Goal: Obtain resource: Download file/media

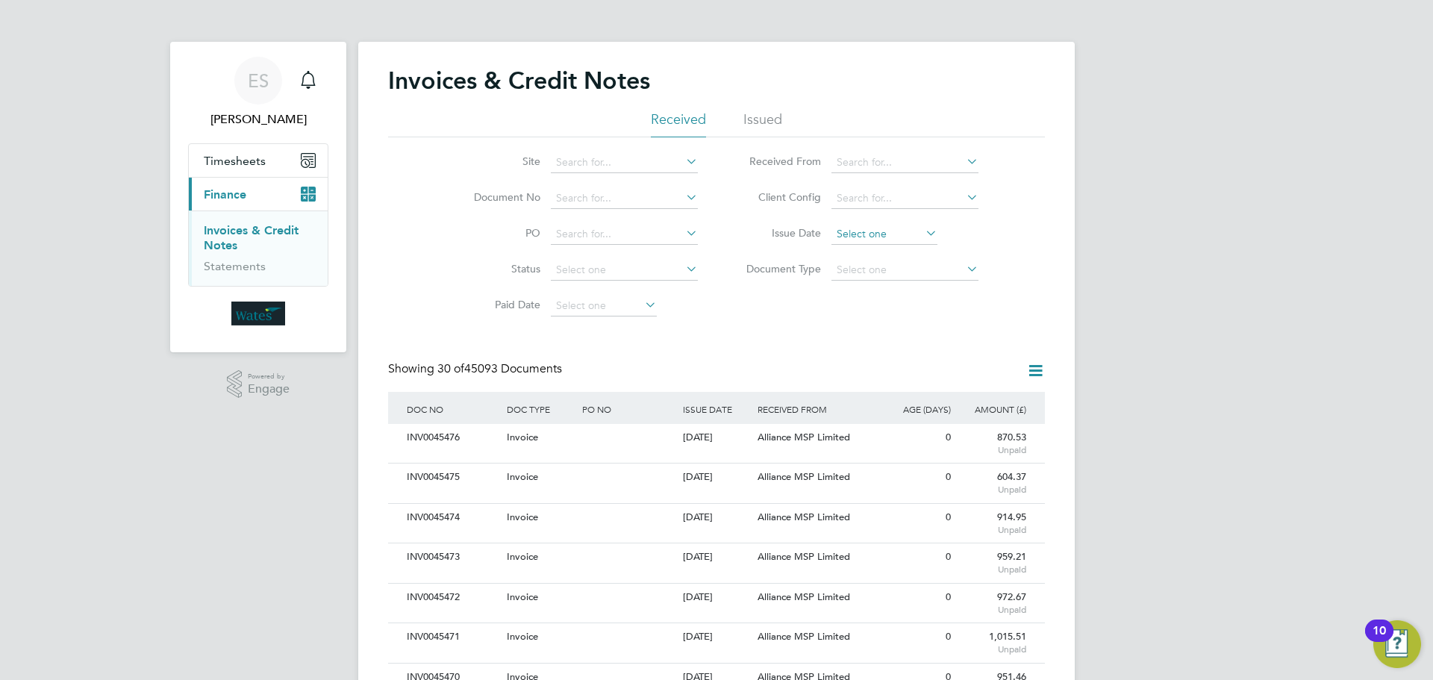
click at [877, 232] on input at bounding box center [884, 234] width 106 height 21
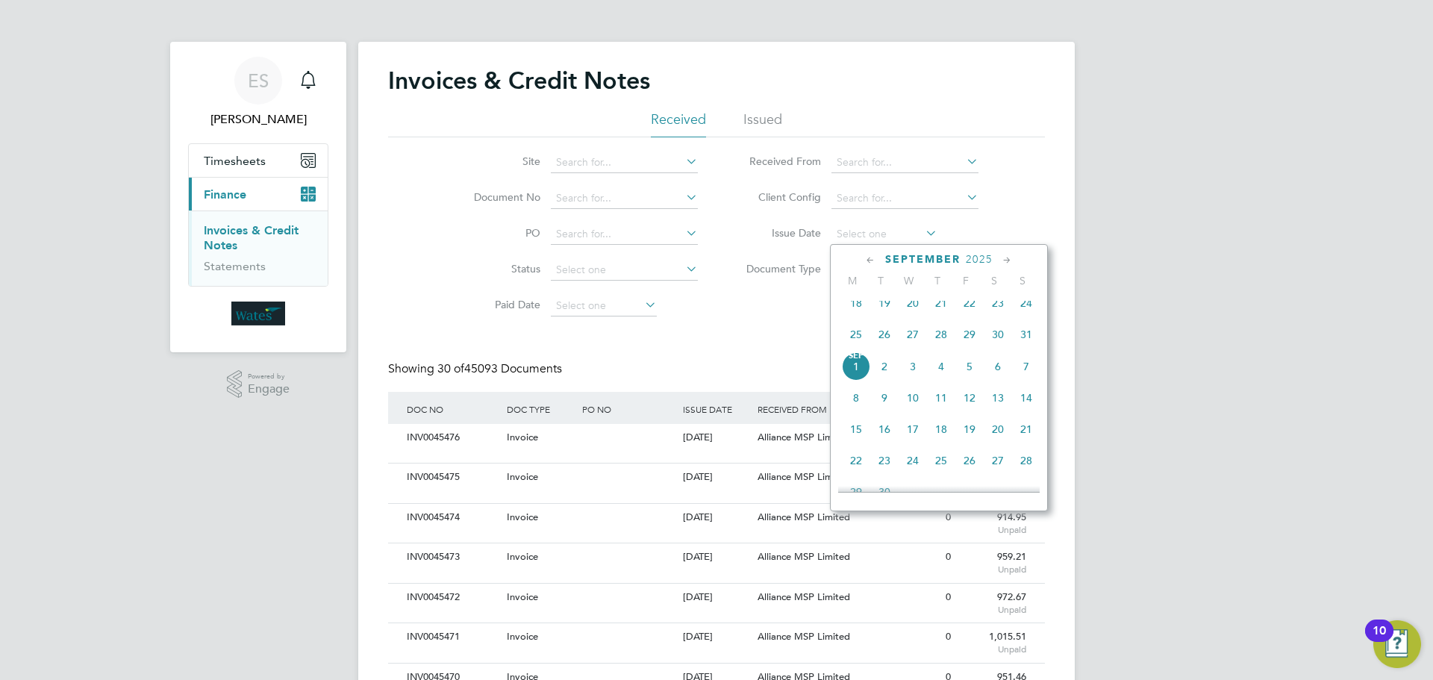
click at [853, 378] on span "Sep 1" at bounding box center [856, 366] width 28 height 28
type input "01 Sep 2025"
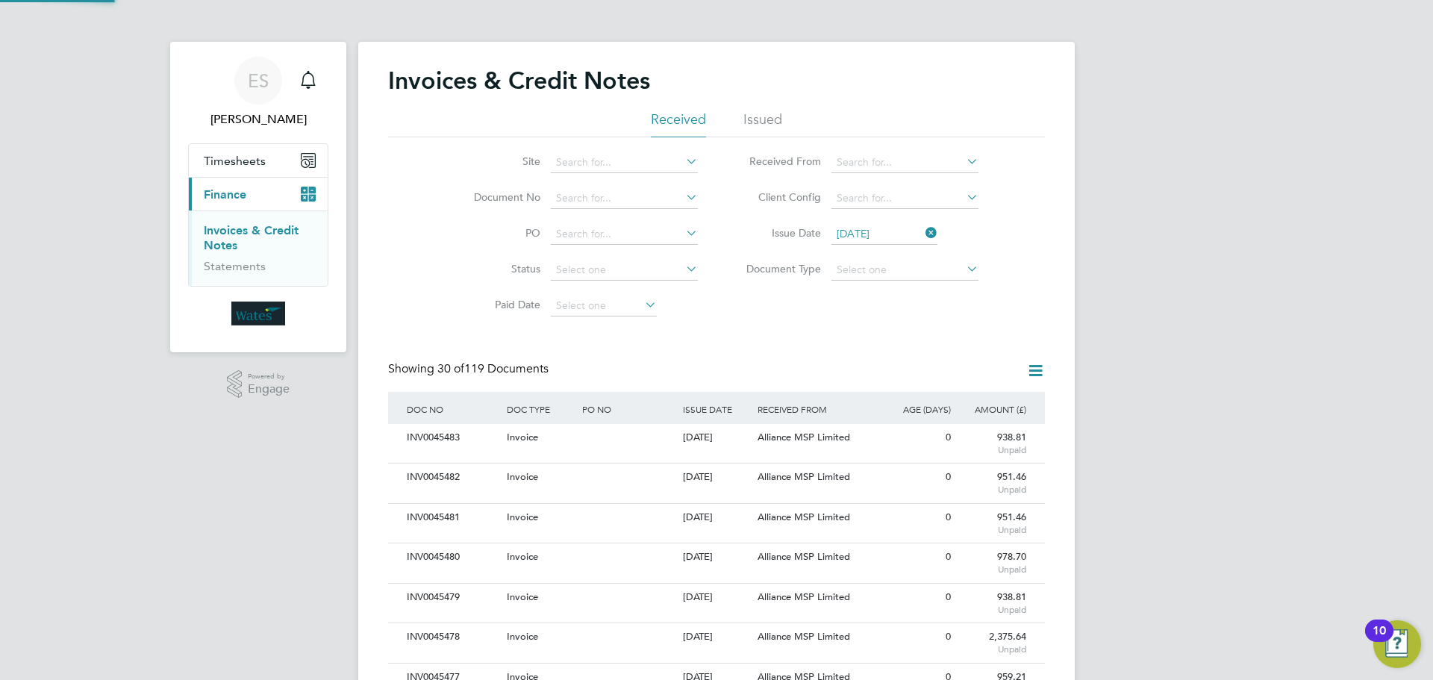
scroll to position [28, 101]
click at [1031, 374] on icon at bounding box center [1035, 370] width 19 height 19
click at [989, 403] on li "Download invoices" at bounding box center [973, 406] width 141 height 21
click at [922, 229] on icon at bounding box center [922, 232] width 0 height 21
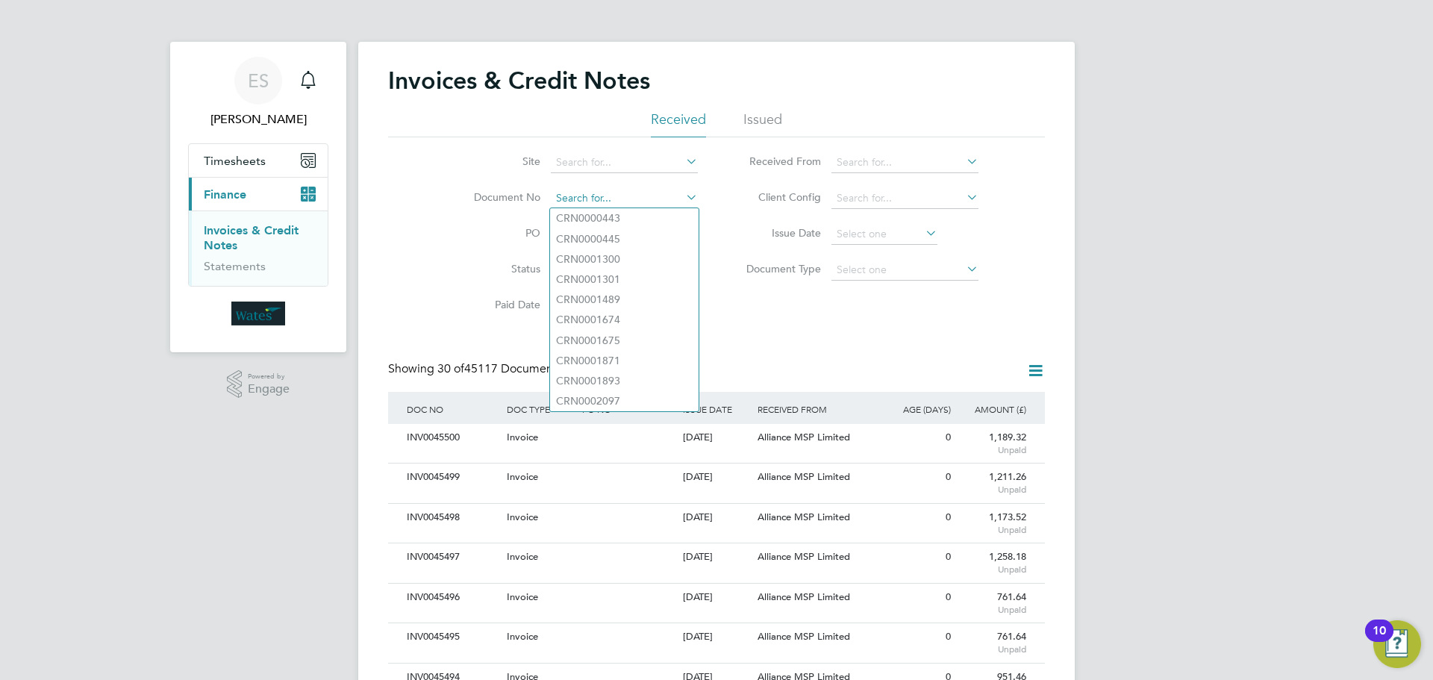
paste input "INV0045392"
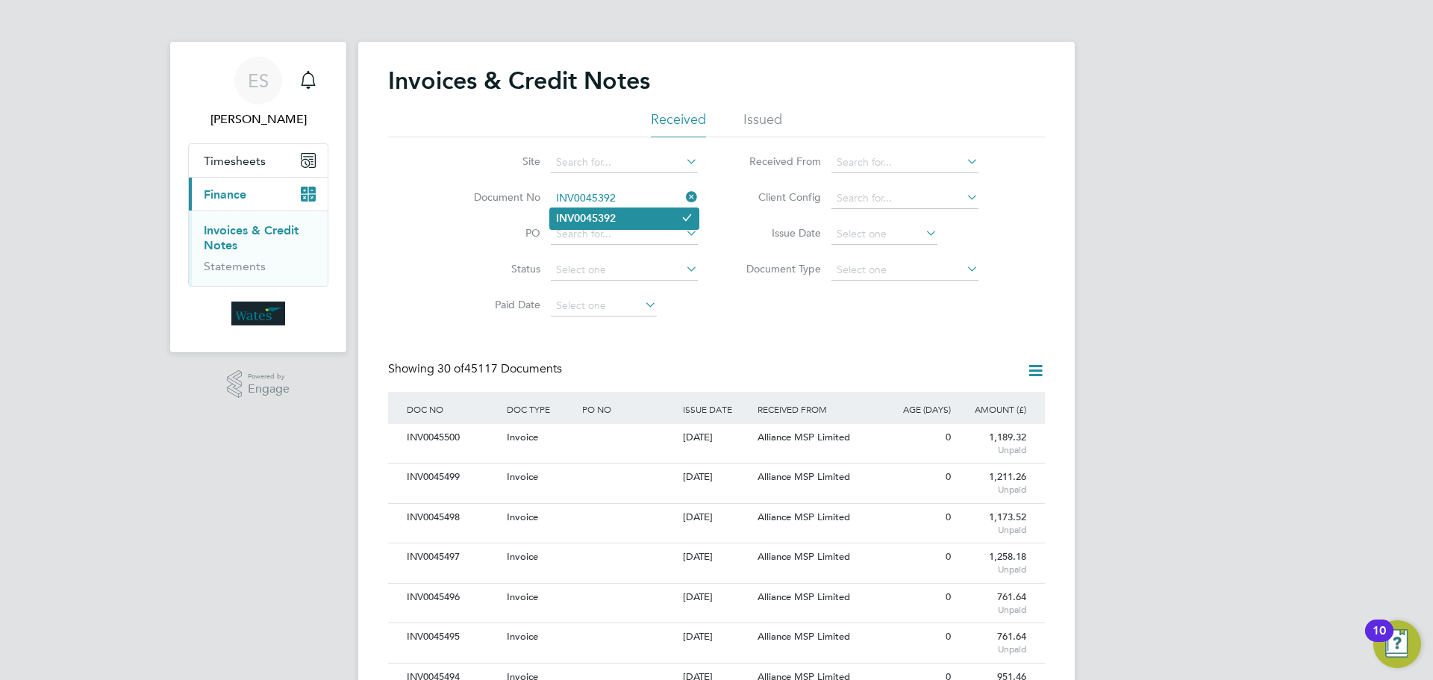
type input "INV0045392"
click at [643, 224] on li "INV0045392" at bounding box center [624, 218] width 149 height 20
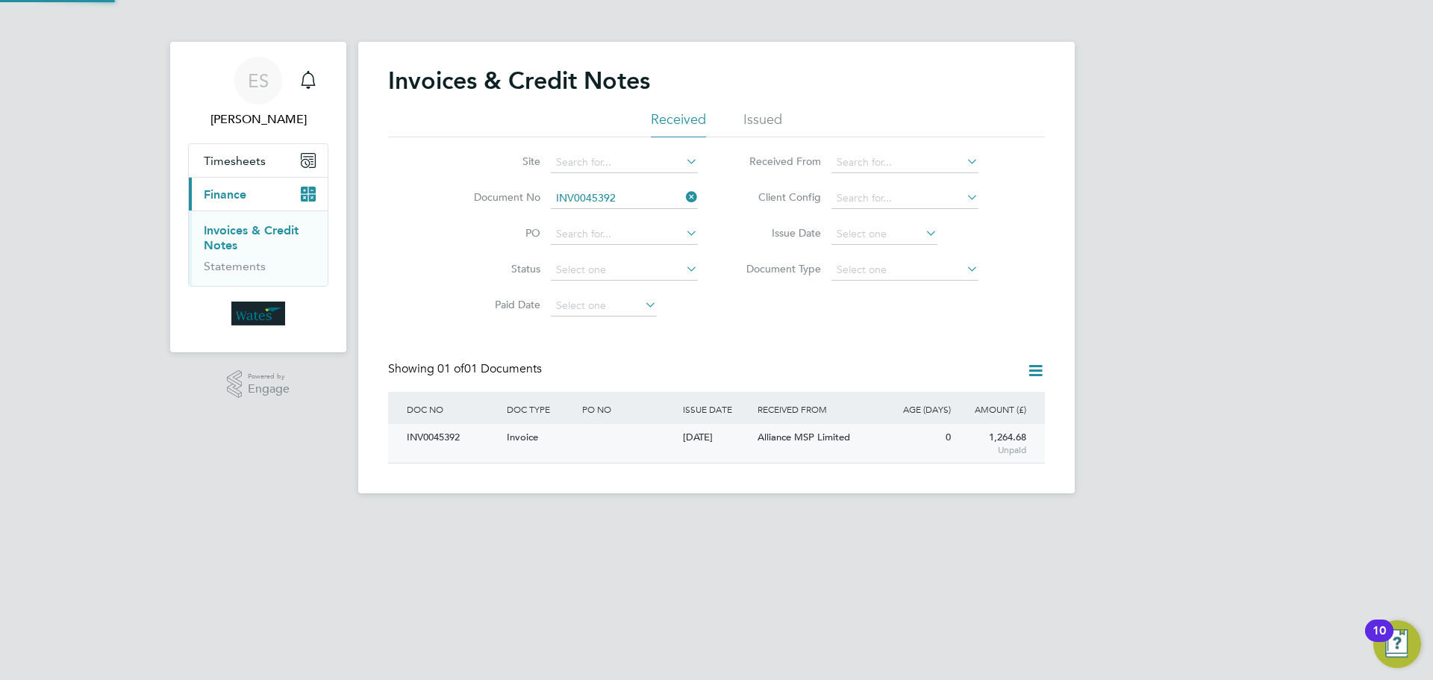
click at [458, 437] on div "INV0045392" at bounding box center [453, 438] width 100 height 28
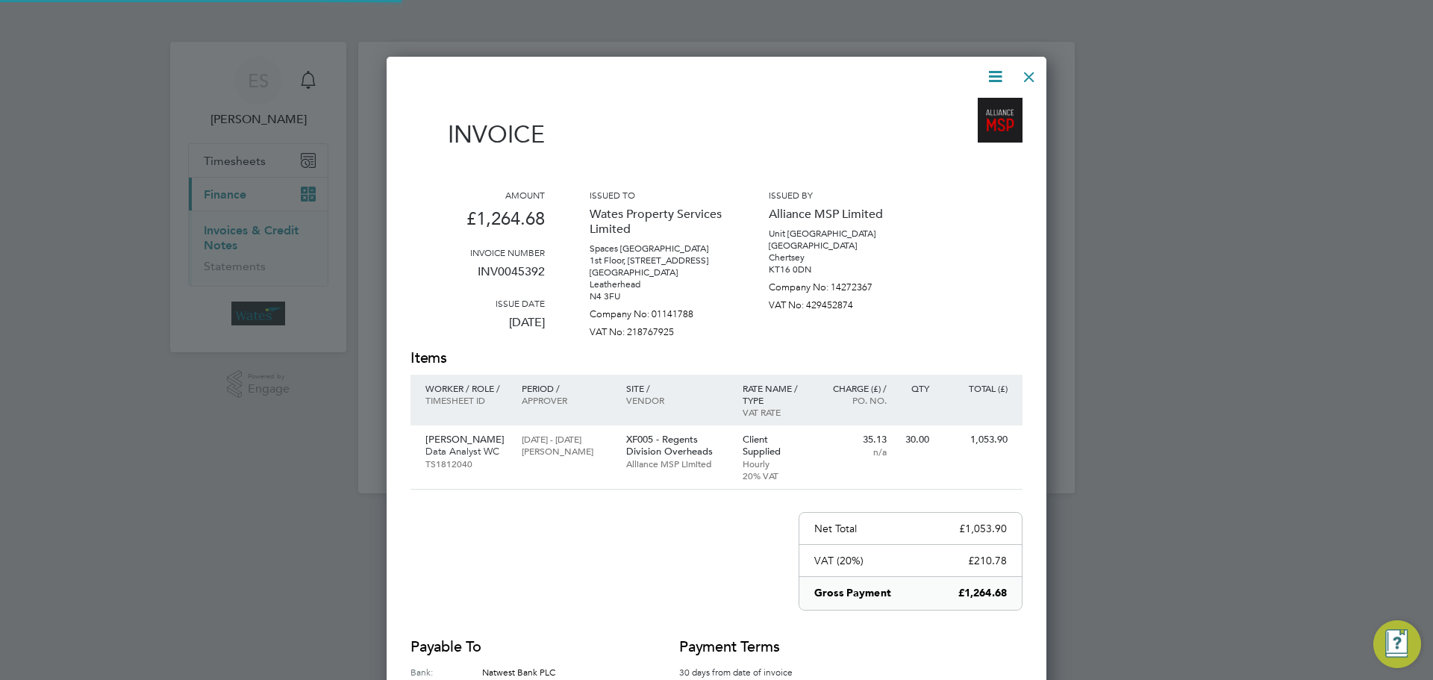
click at [988, 75] on icon at bounding box center [995, 76] width 19 height 19
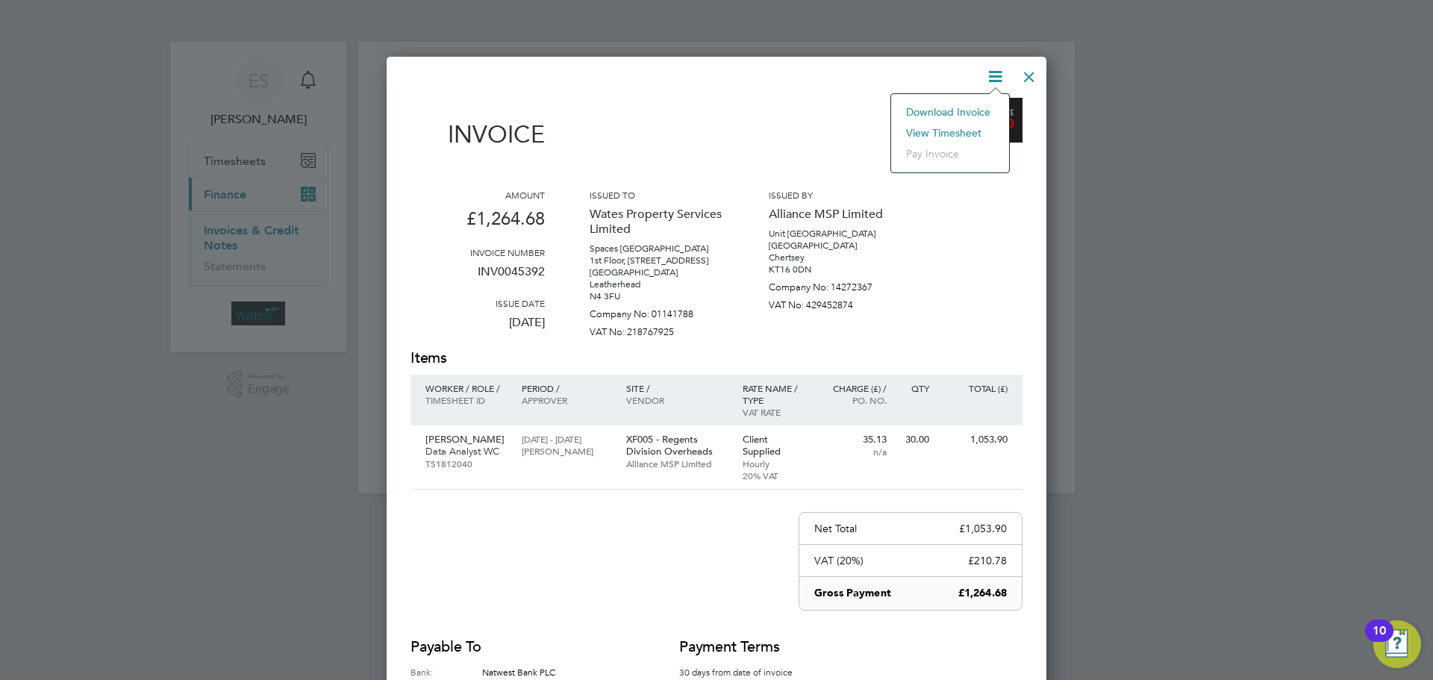
click at [966, 108] on li "Download Invoice" at bounding box center [950, 111] width 103 height 21
click at [997, 72] on icon at bounding box center [995, 76] width 19 height 19
click at [965, 128] on li "View timesheet" at bounding box center [950, 132] width 103 height 21
click at [1032, 63] on div at bounding box center [1029, 73] width 27 height 27
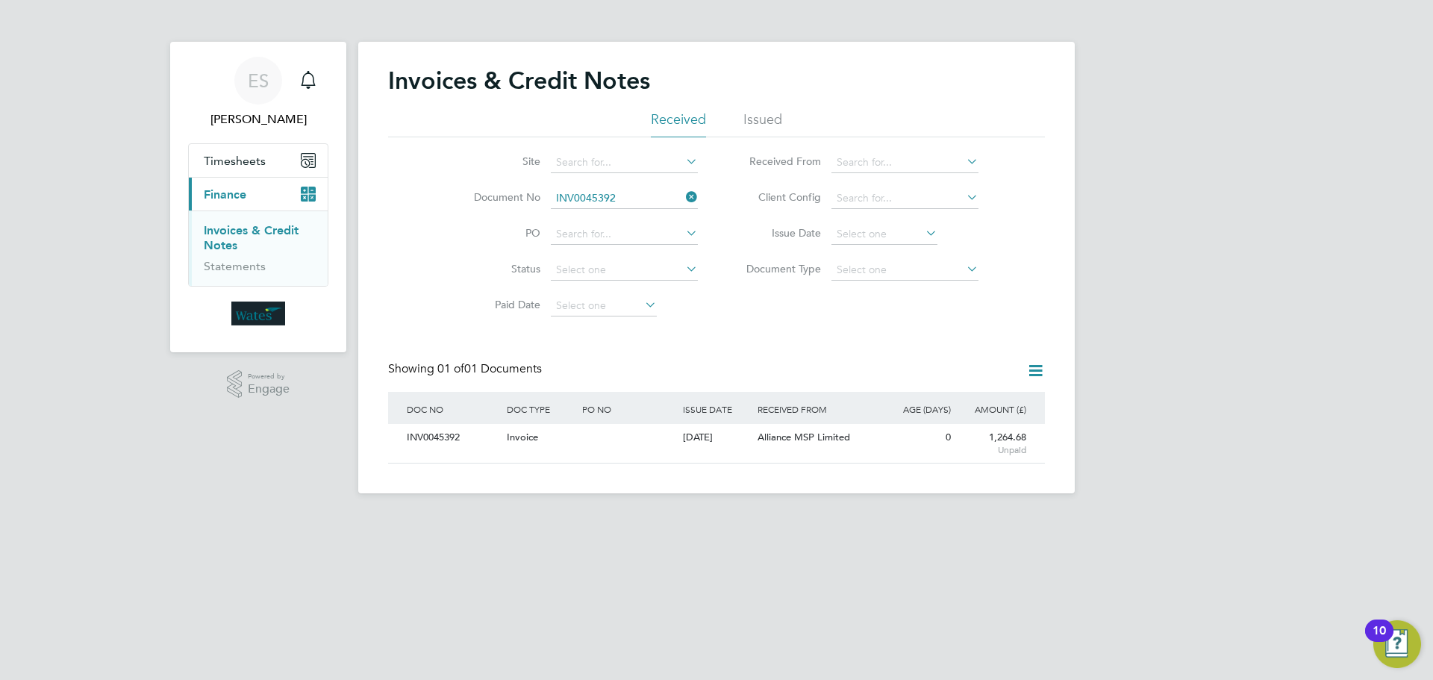
click at [691, 187] on li "Document No INV0045392" at bounding box center [576, 199] width 281 height 36
click at [683, 203] on icon at bounding box center [683, 197] width 0 height 21
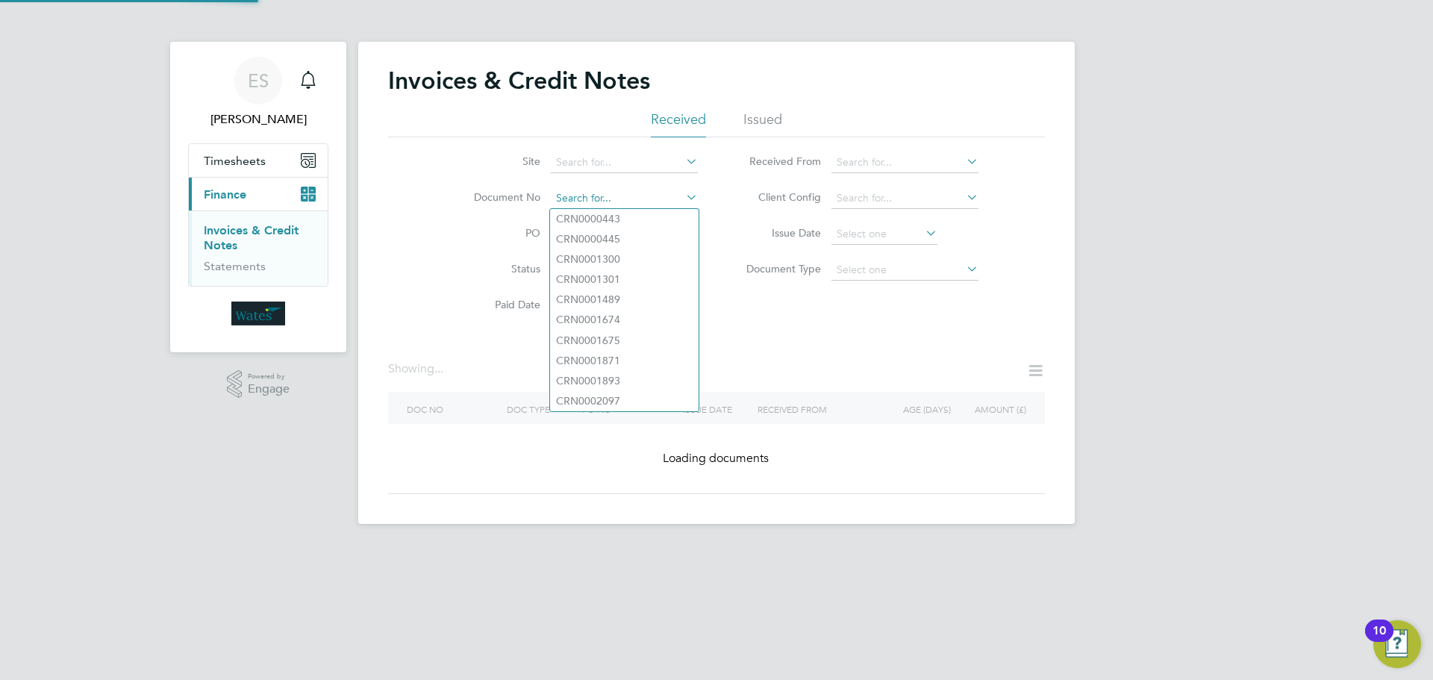
paste input "INV0045393"
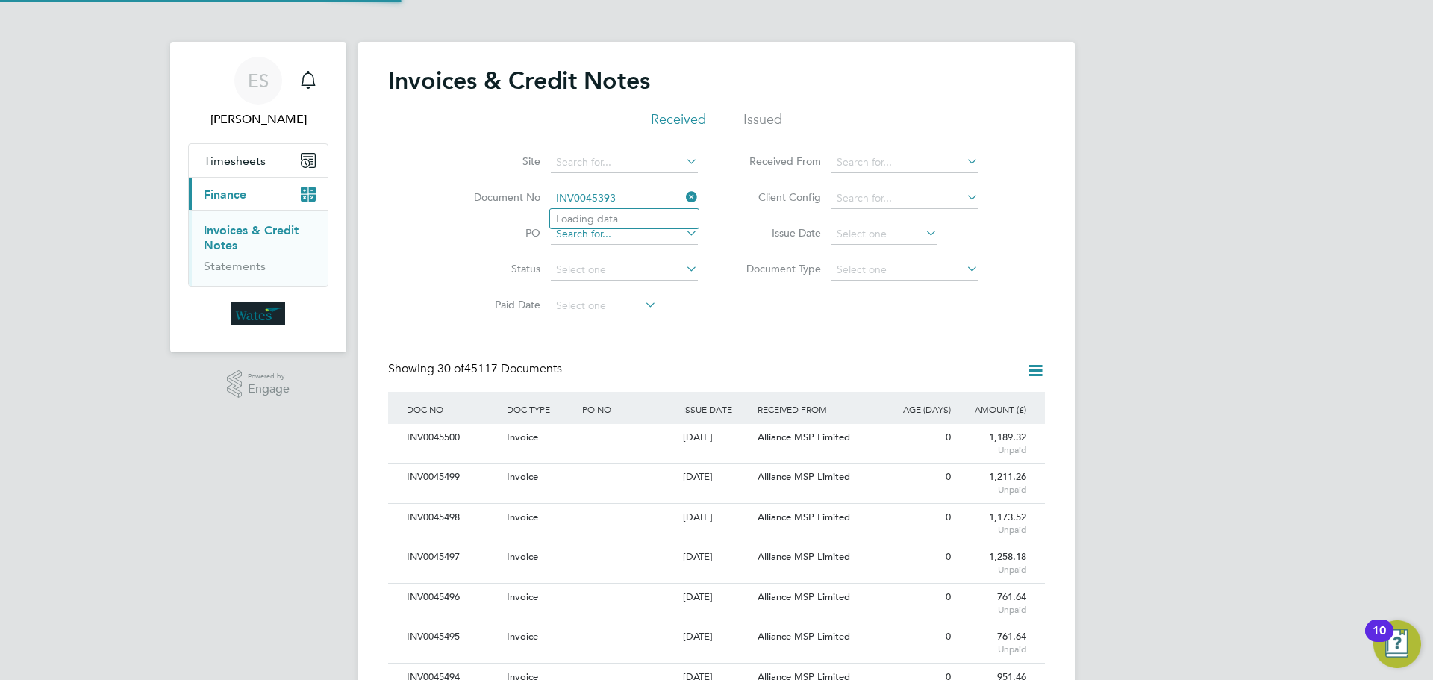
scroll to position [28, 101]
type input "INV0045393"
click at [640, 220] on li "INV0045393" at bounding box center [624, 219] width 149 height 20
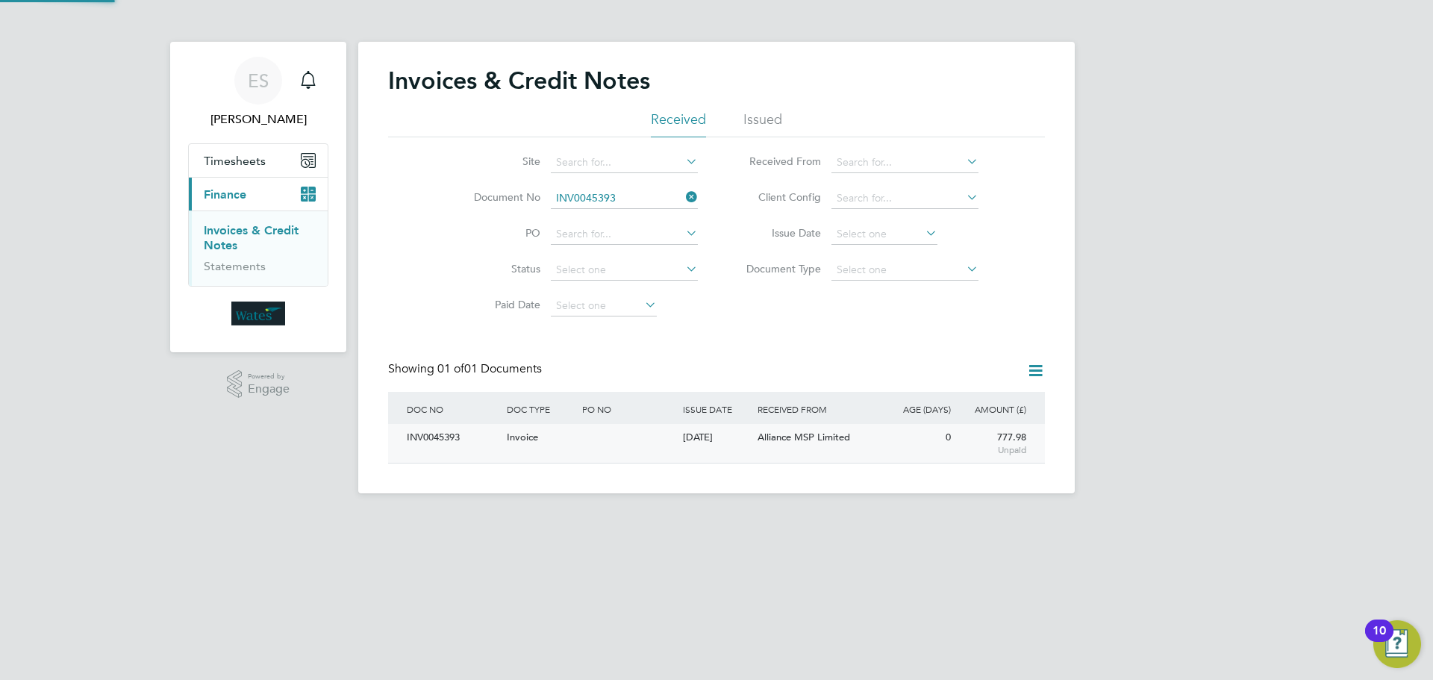
click at [454, 444] on div "INV0045393" at bounding box center [453, 438] width 100 height 28
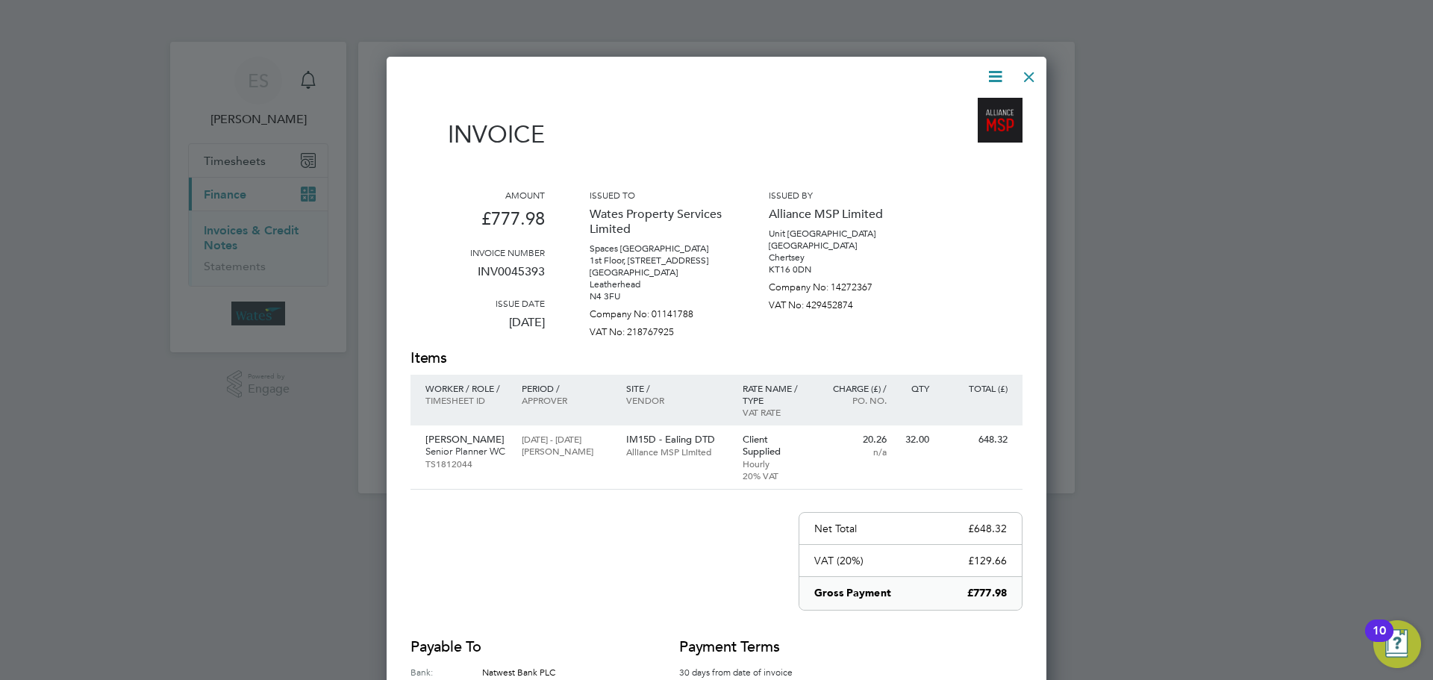
click at [992, 62] on div "Invoice Amount £777.98 Invoice number INV0045393 Issue date 01 Sep 2025 Issued …" at bounding box center [717, 430] width 660 height 747
click at [993, 73] on icon at bounding box center [995, 76] width 19 height 19
click at [975, 105] on li "Download Invoice" at bounding box center [950, 111] width 103 height 21
click at [996, 67] on icon at bounding box center [995, 76] width 19 height 19
click at [932, 128] on li "View timesheet" at bounding box center [950, 132] width 103 height 21
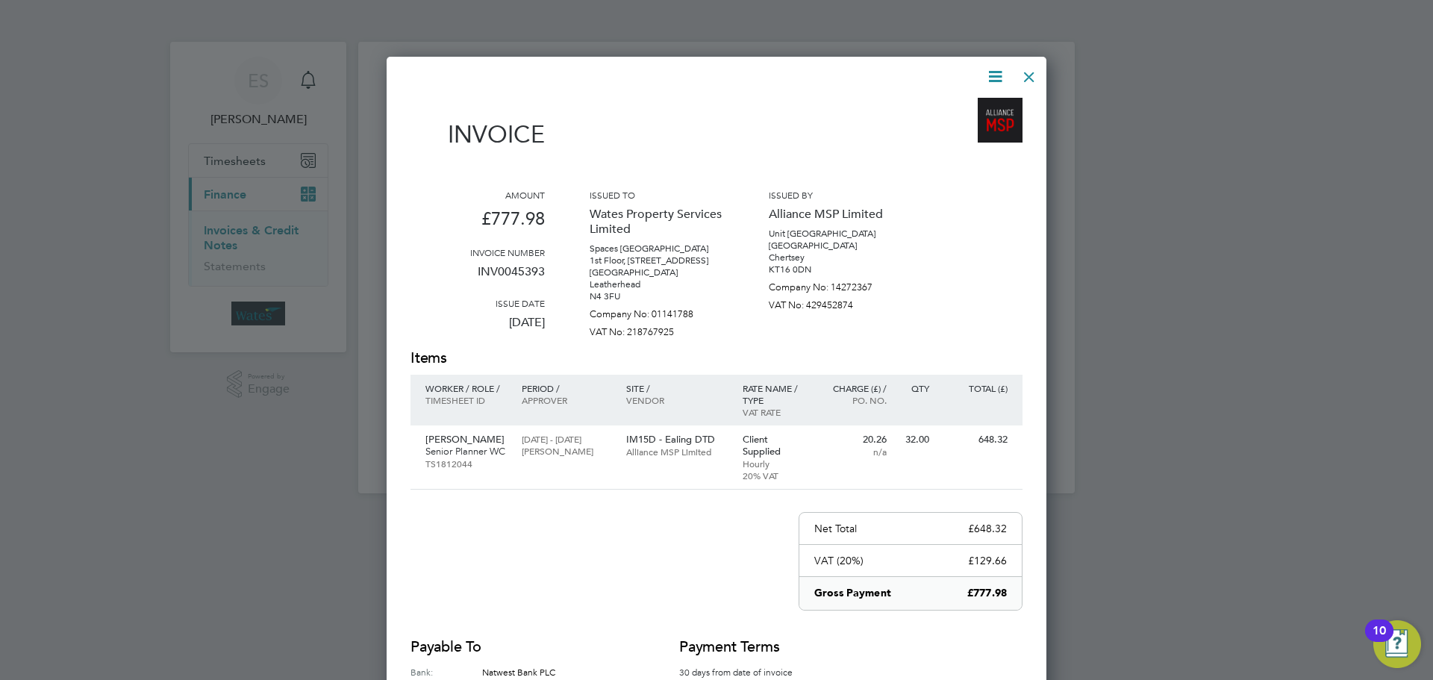
click at [1032, 74] on div at bounding box center [1029, 73] width 27 height 27
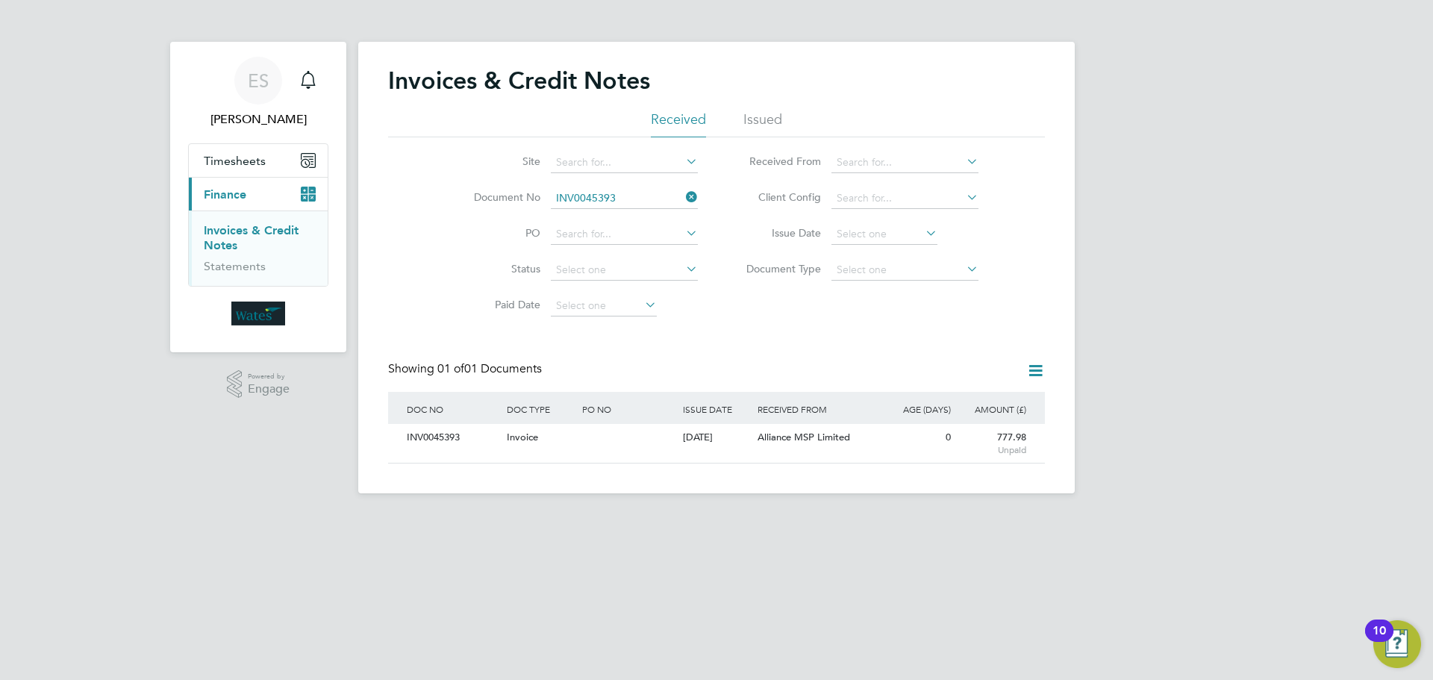
click at [683, 204] on icon at bounding box center [683, 197] width 0 height 21
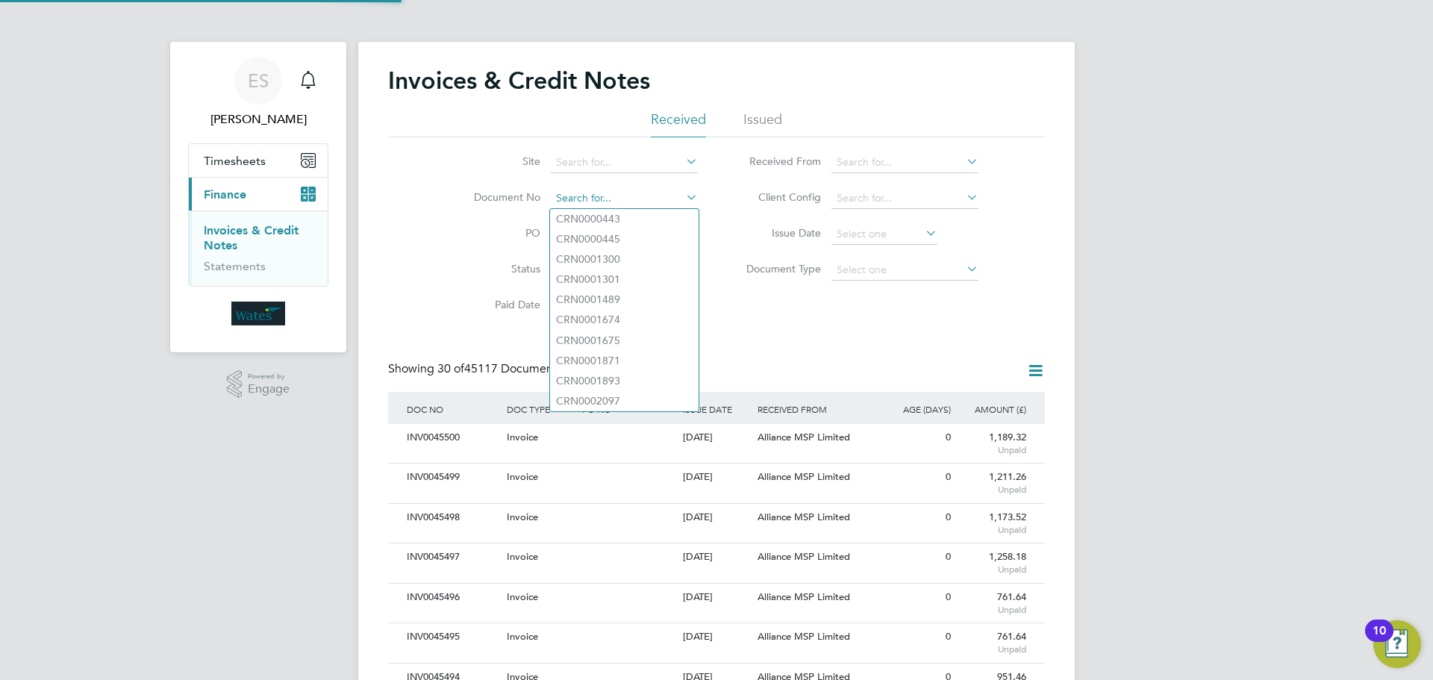
scroll to position [28, 101]
paste input "INV0045394"
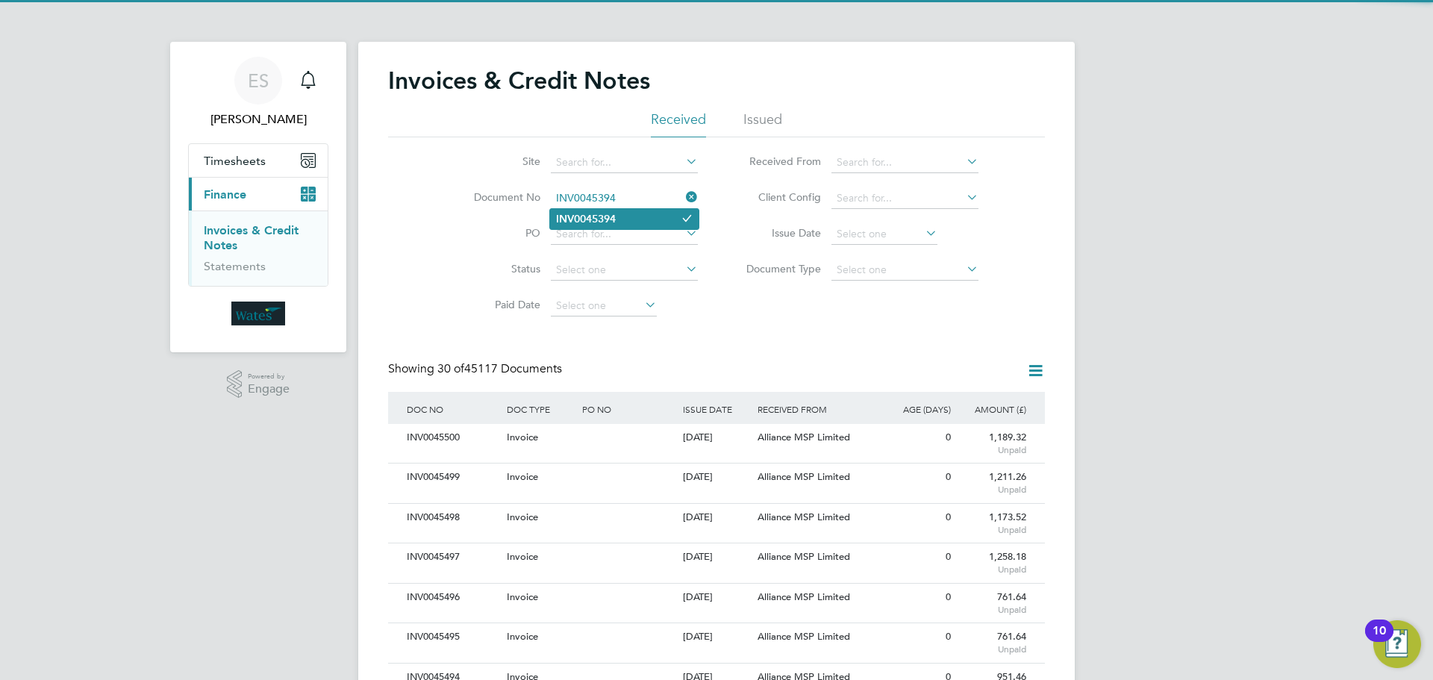
type input "INV0045394"
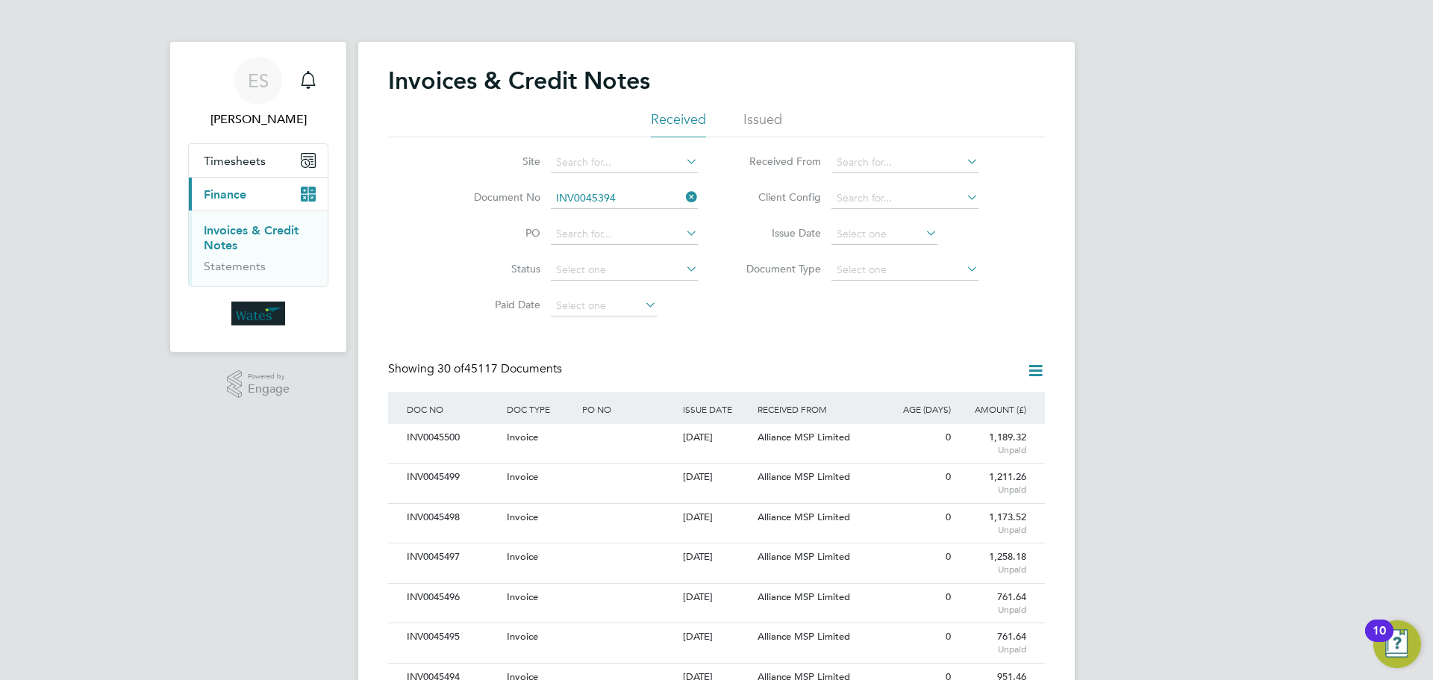
click at [626, 218] on li "INV0045394" at bounding box center [624, 219] width 149 height 20
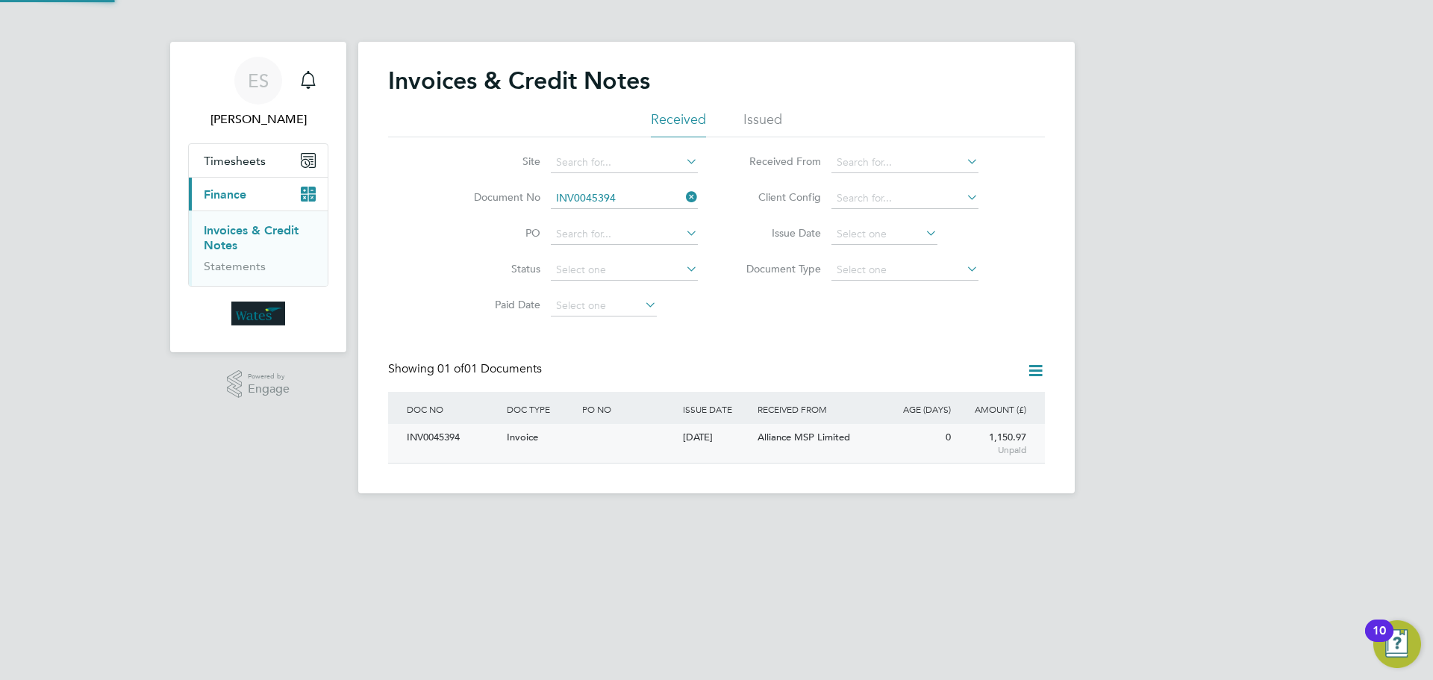
click at [454, 440] on div "INV0045394" at bounding box center [453, 438] width 100 height 28
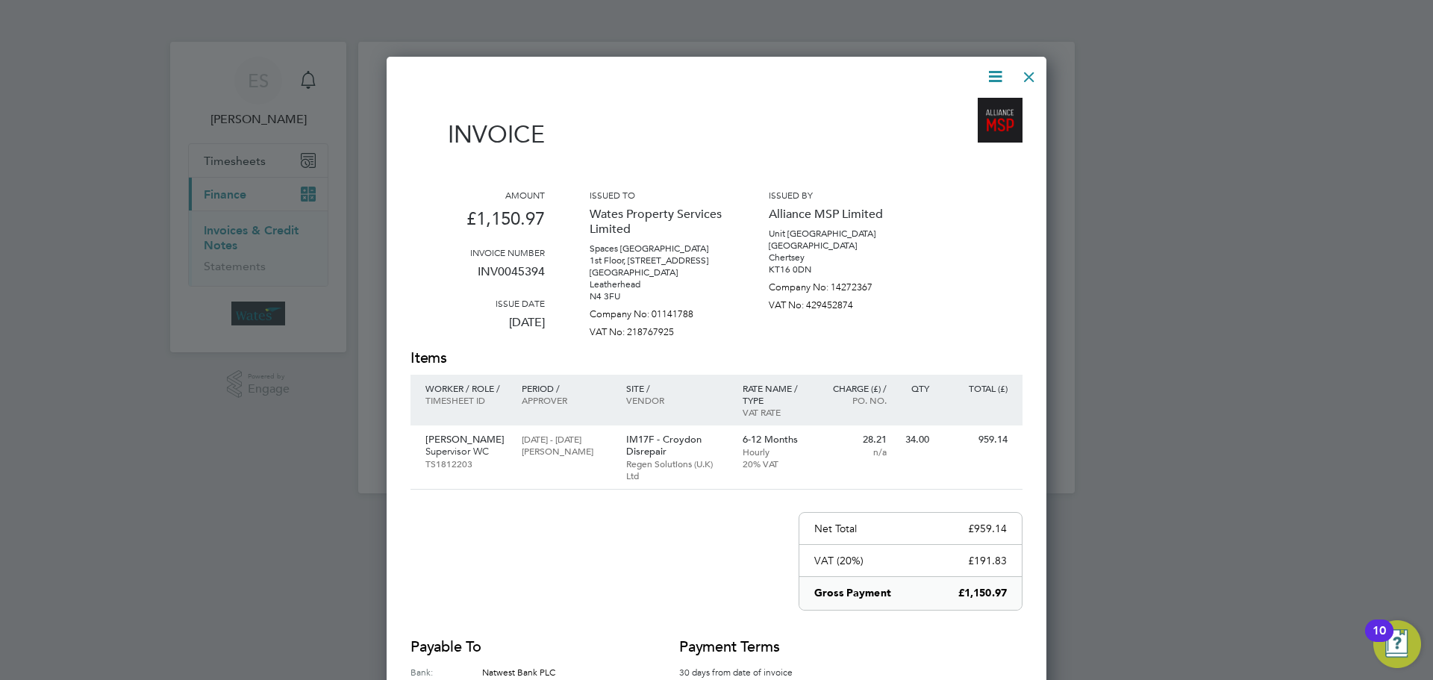
drag, startPoint x: 987, startPoint y: 79, endPoint x: 975, endPoint y: 112, distance: 34.9
click at [987, 79] on icon at bounding box center [995, 76] width 19 height 19
click at [966, 104] on li "Download Invoice" at bounding box center [950, 111] width 103 height 21
drag, startPoint x: 999, startPoint y: 75, endPoint x: 995, endPoint y: 86, distance: 11.8
click at [999, 75] on icon at bounding box center [995, 76] width 19 height 19
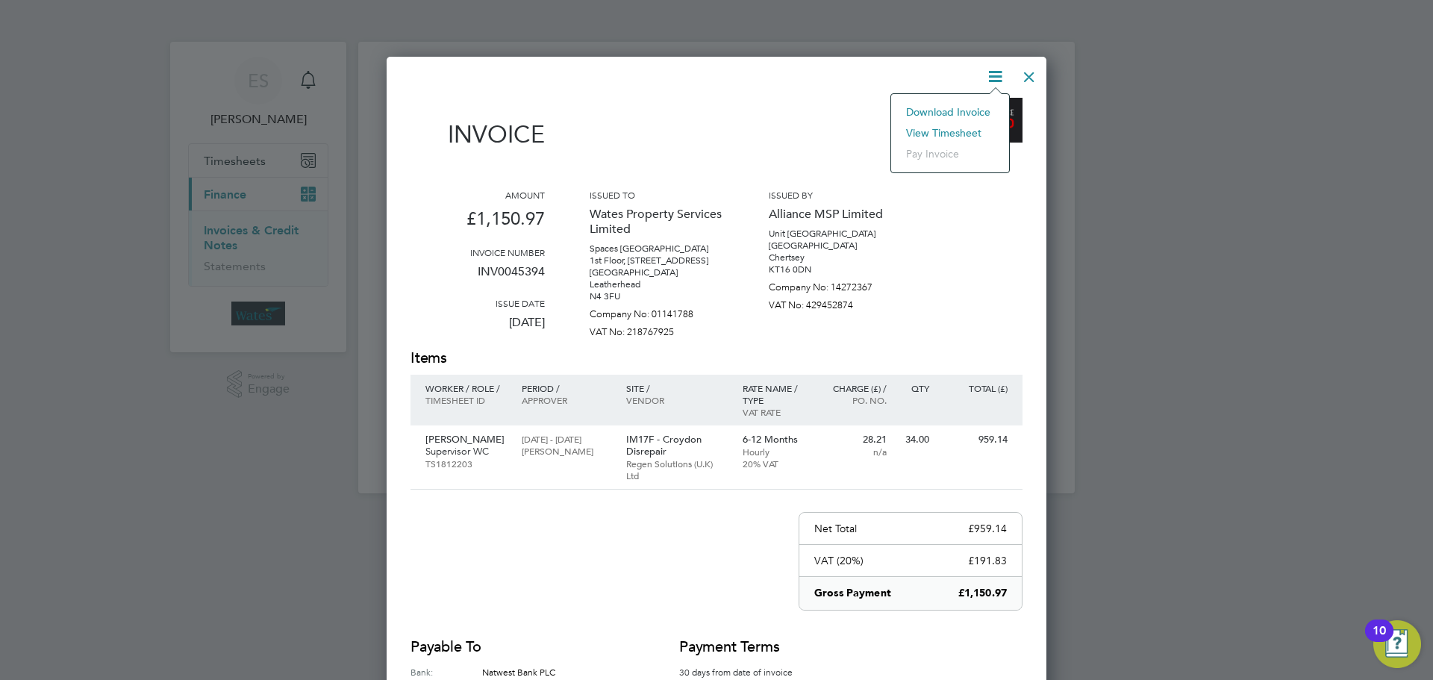
click at [959, 134] on li "View timesheet" at bounding box center [950, 132] width 103 height 21
click at [1029, 68] on div at bounding box center [1029, 73] width 27 height 27
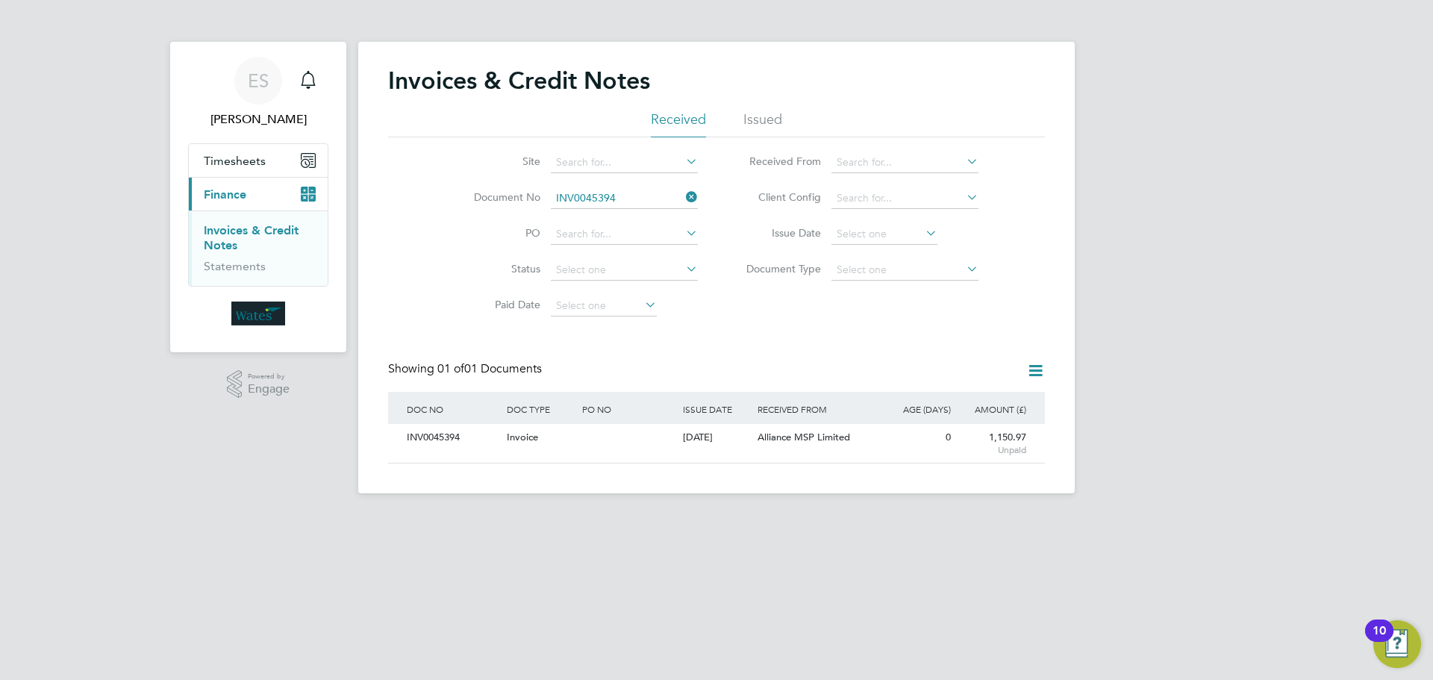
click at [683, 198] on icon at bounding box center [683, 197] width 0 height 21
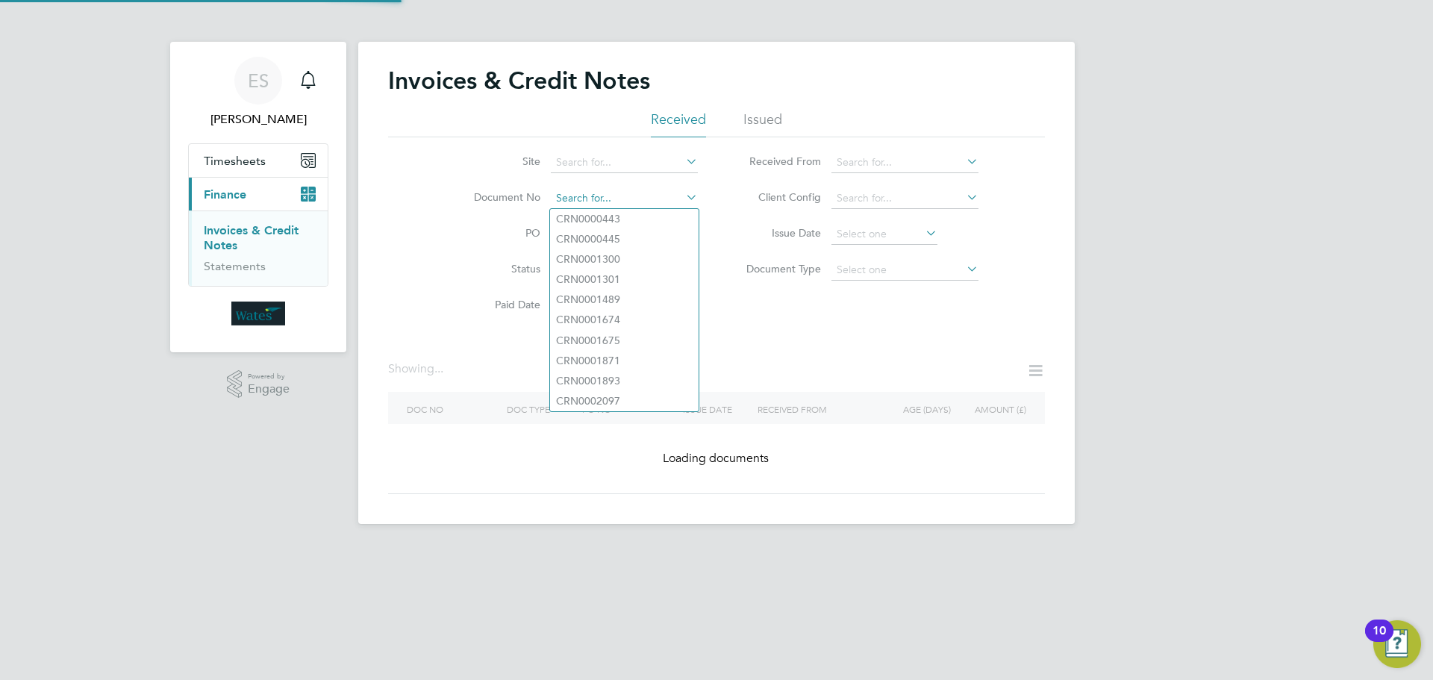
paste input "INV0045395"
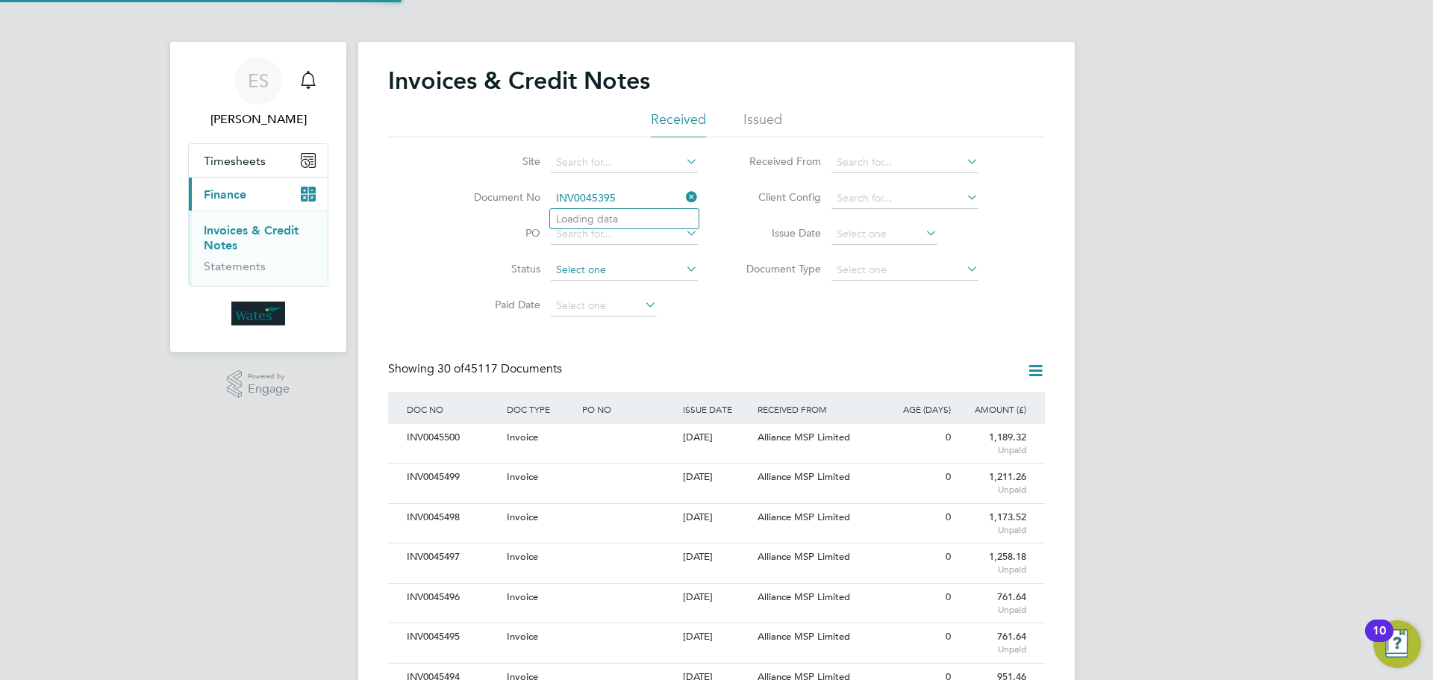
scroll to position [28, 126]
type input "INV0045395"
click at [653, 219] on li "INV0045395" at bounding box center [624, 219] width 149 height 20
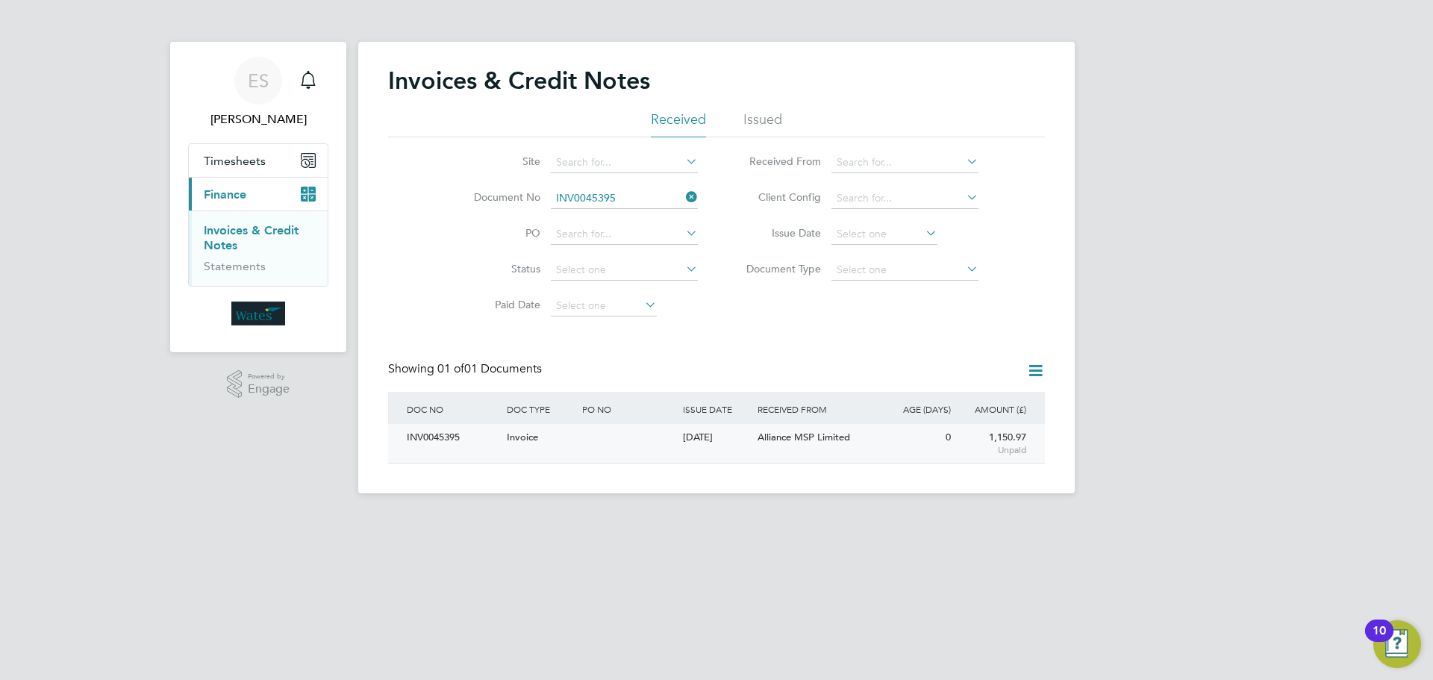
click at [460, 439] on div "INV0045395" at bounding box center [453, 438] width 100 height 28
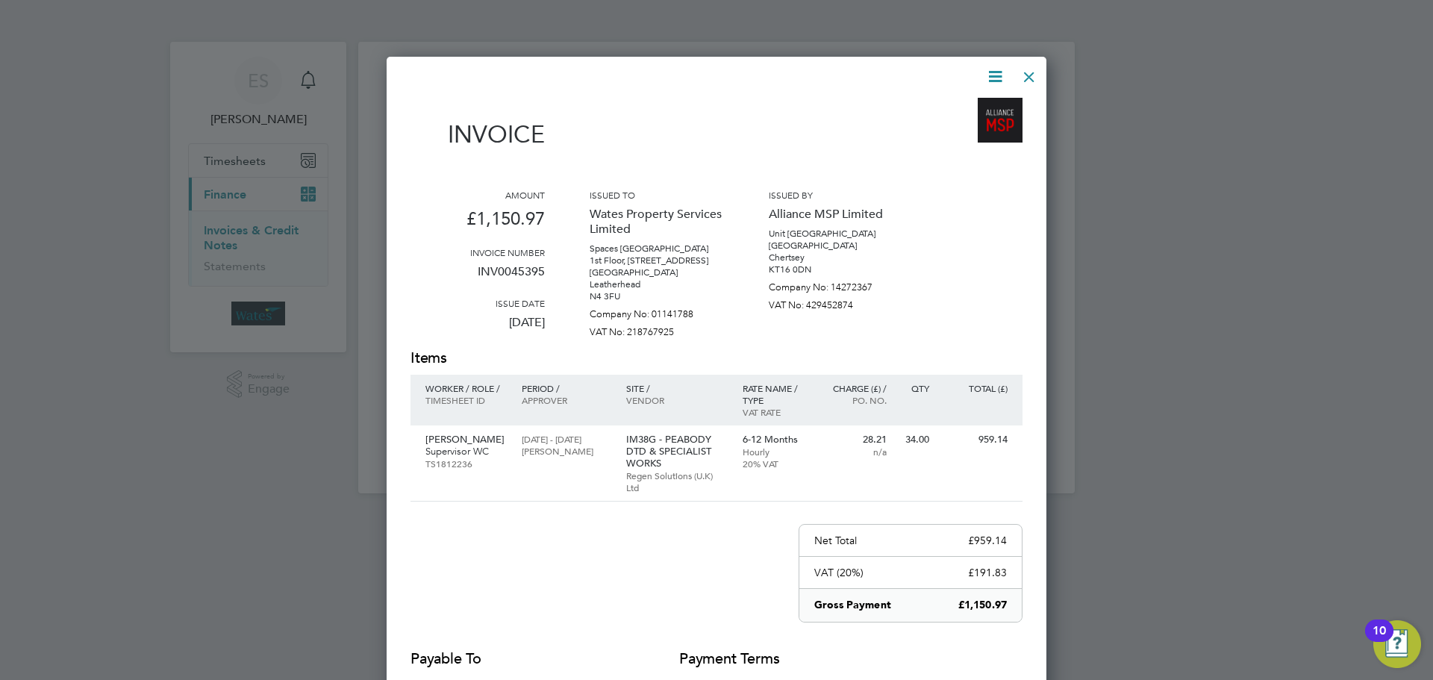
click at [987, 75] on icon at bounding box center [995, 76] width 19 height 19
click at [972, 107] on li "Download Invoice" at bounding box center [950, 111] width 103 height 21
click at [986, 72] on icon at bounding box center [995, 76] width 19 height 19
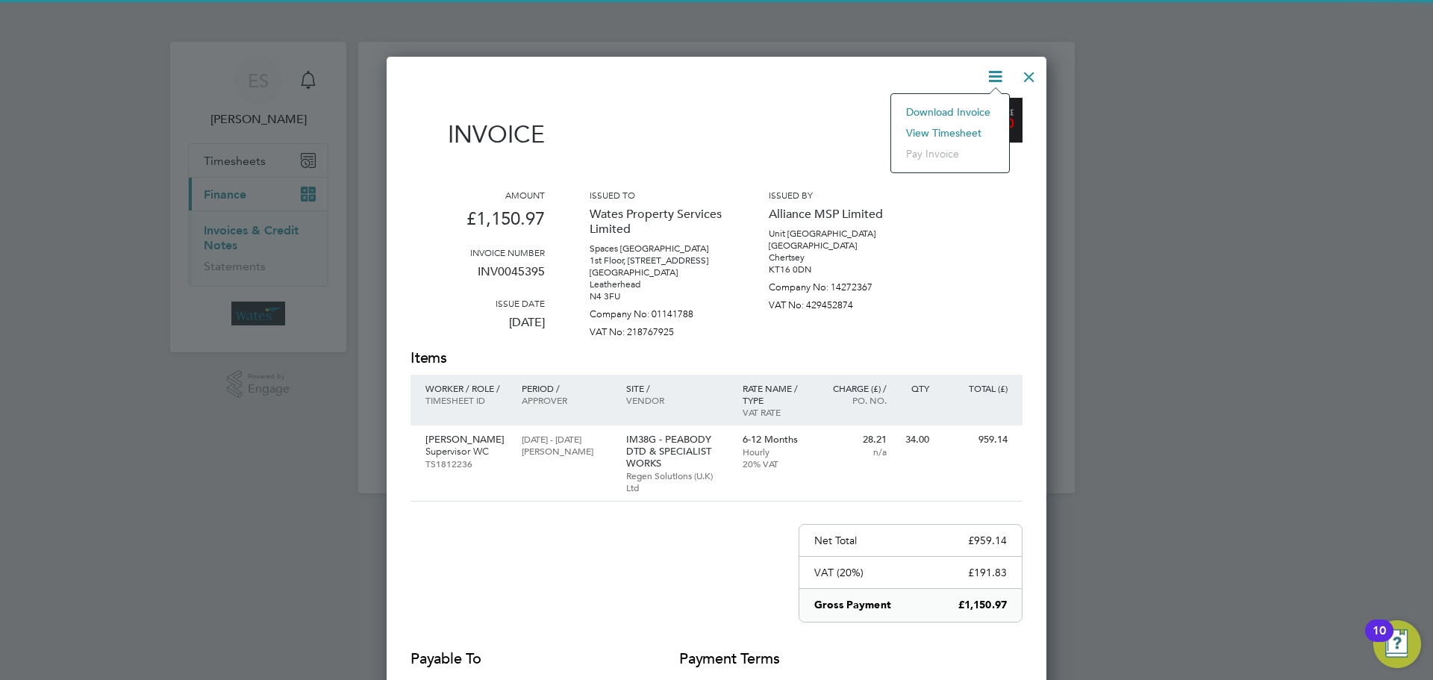
click at [955, 128] on li "View timesheet" at bounding box center [950, 132] width 103 height 21
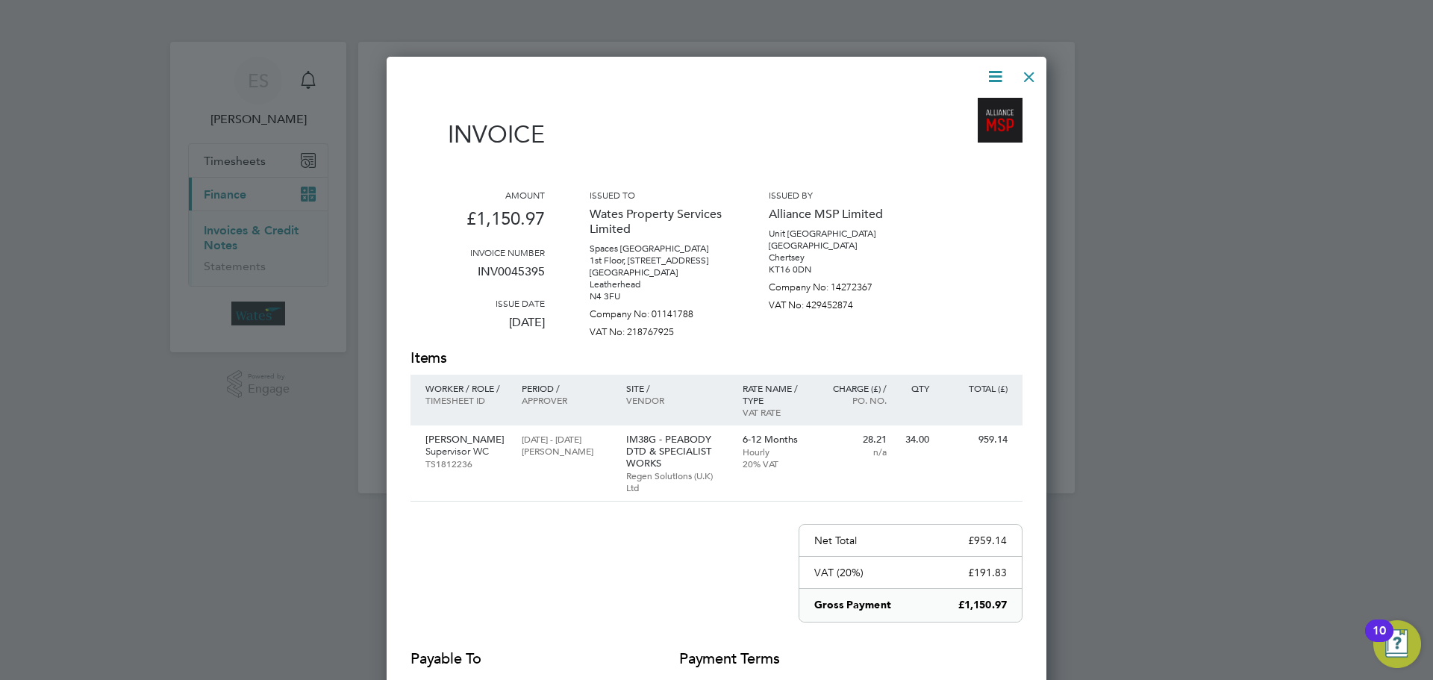
click at [1030, 66] on div at bounding box center [1029, 73] width 27 height 27
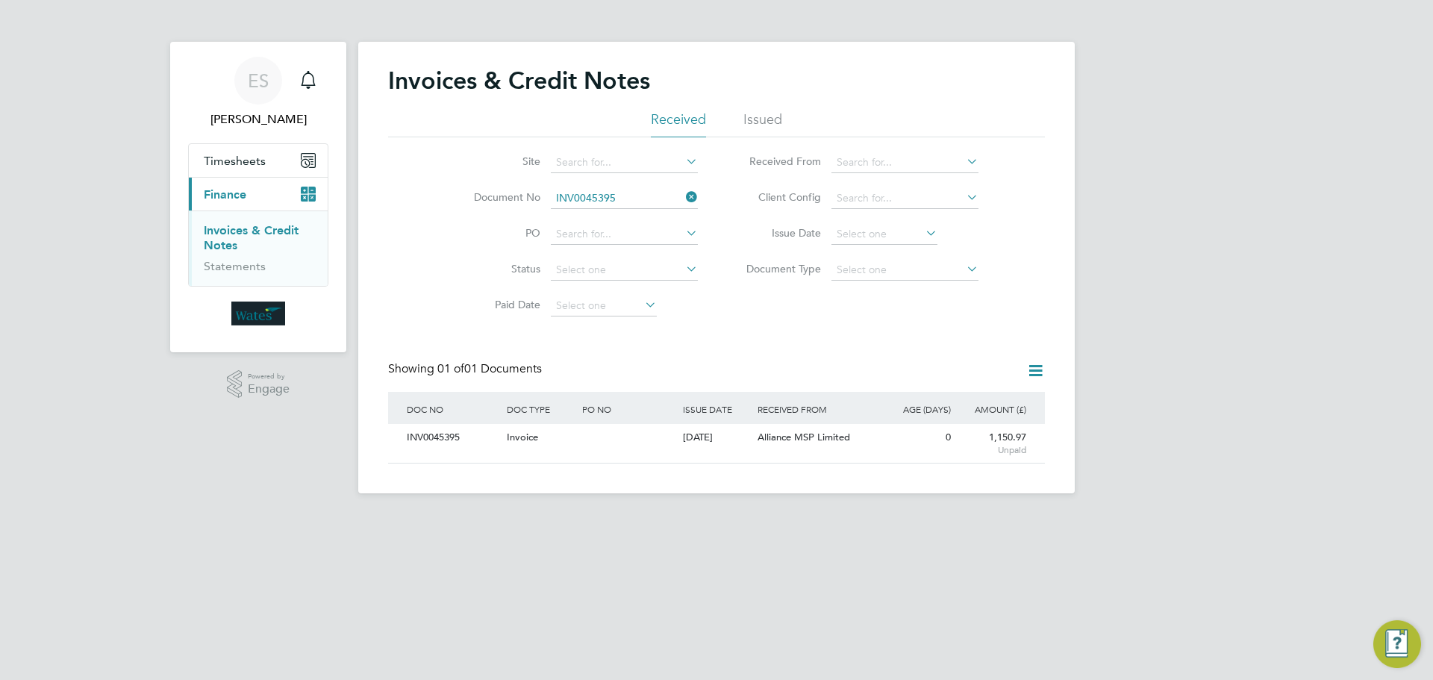
click at [683, 196] on icon at bounding box center [683, 197] width 0 height 21
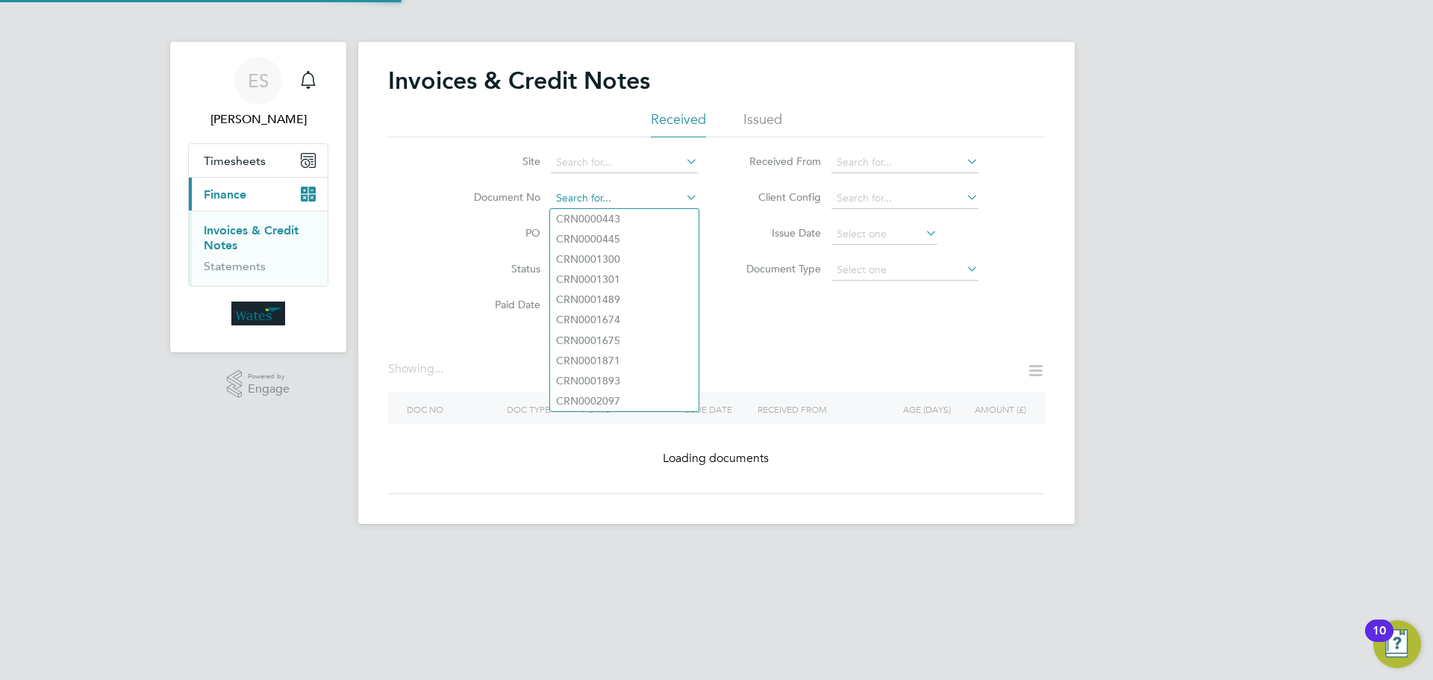
paste input "INV0045396"
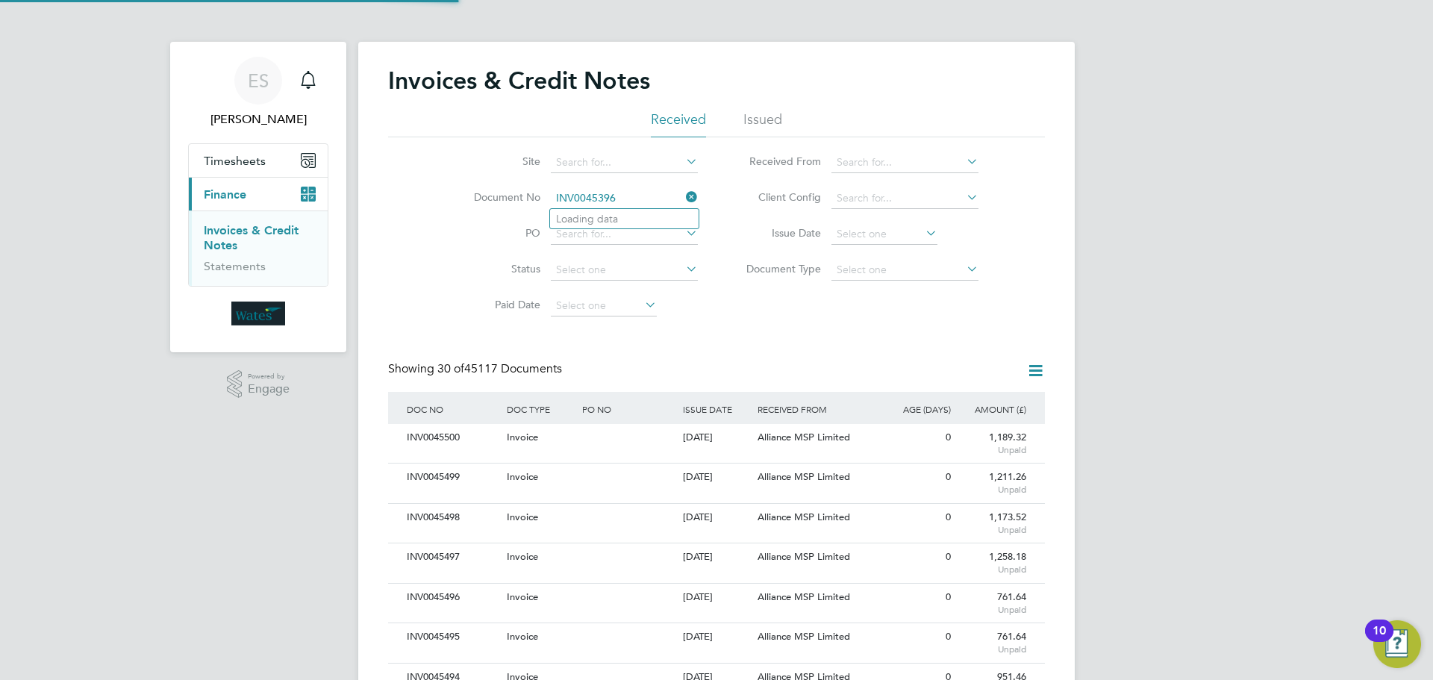
scroll to position [28, 101]
type input "INV0045396"
click at [677, 209] on li "INV0045396" at bounding box center [624, 219] width 149 height 20
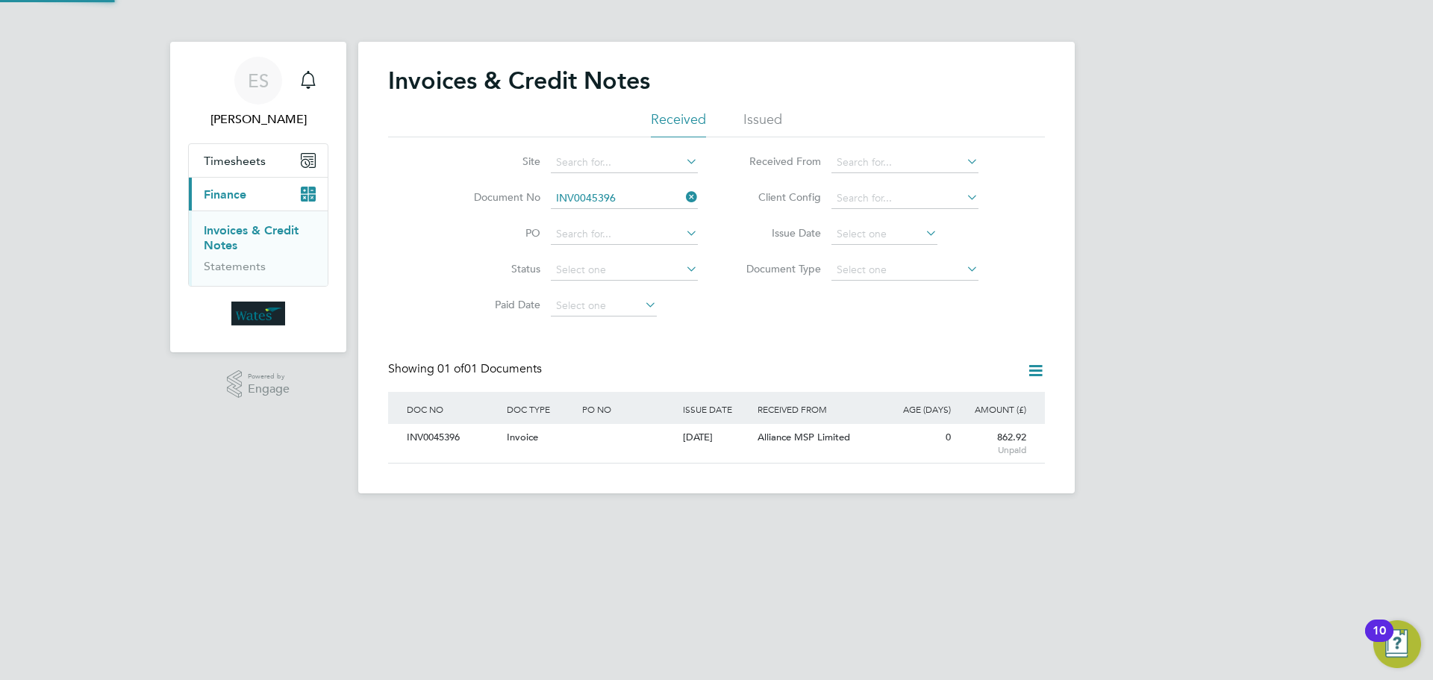
click at [463, 434] on div "INV0045396" at bounding box center [453, 438] width 100 height 28
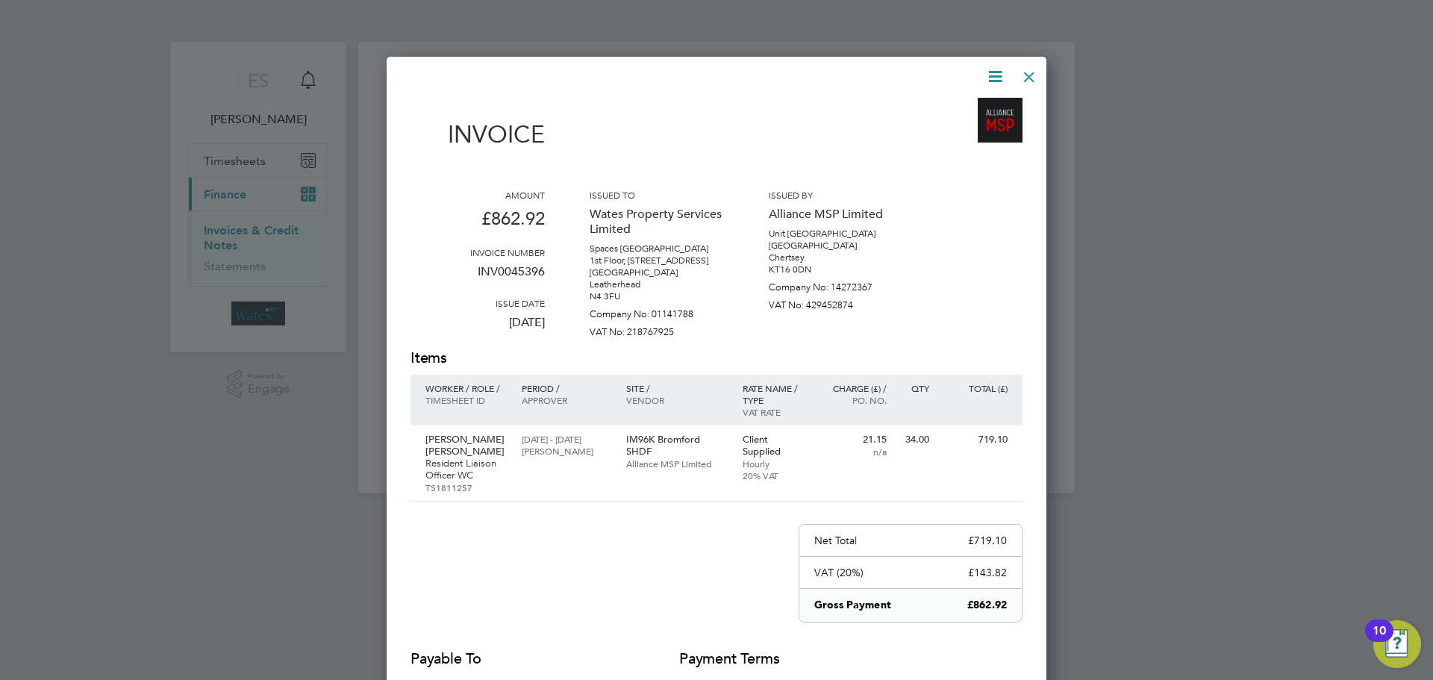
click at [996, 75] on icon at bounding box center [995, 76] width 19 height 19
click at [981, 106] on li "Download Invoice" at bounding box center [950, 111] width 103 height 21
click at [989, 73] on icon at bounding box center [995, 76] width 19 height 19
click at [950, 128] on li "View timesheet" at bounding box center [950, 132] width 103 height 21
click at [1025, 72] on div at bounding box center [1029, 73] width 27 height 27
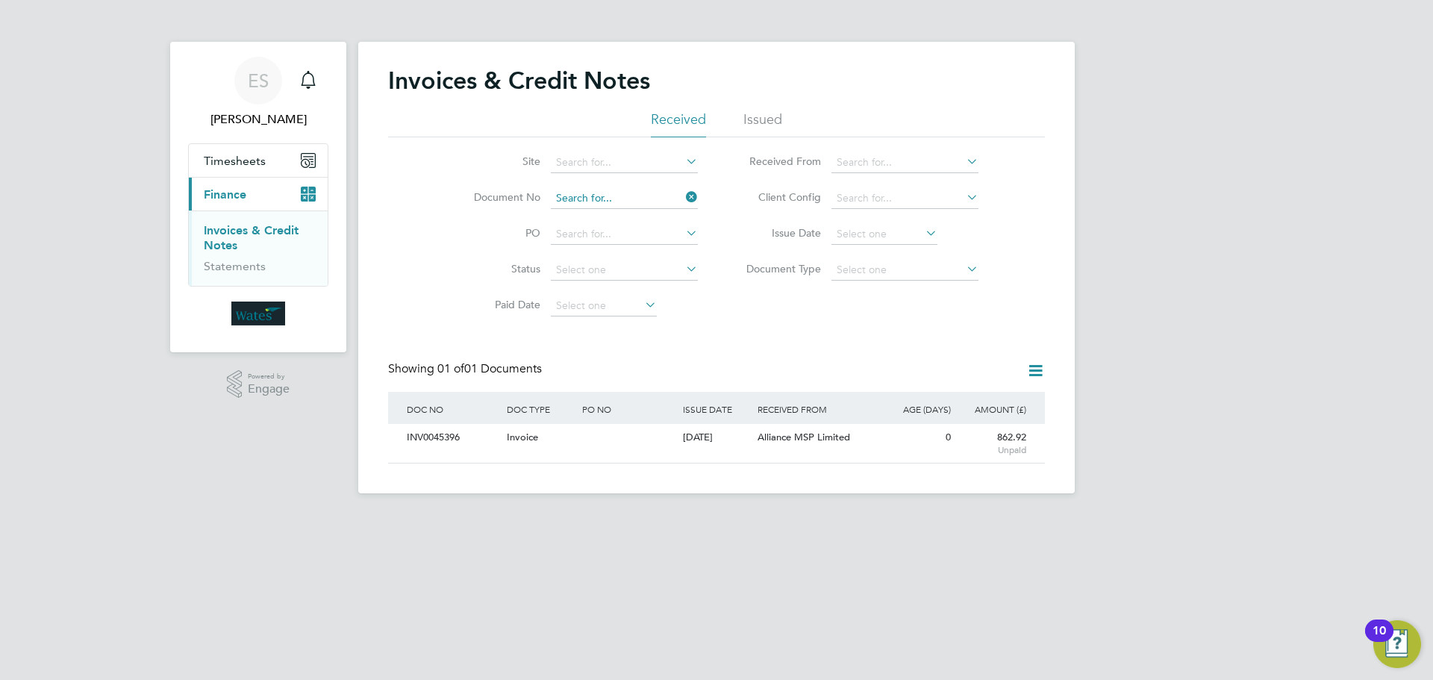
click at [678, 196] on input at bounding box center [624, 198] width 147 height 21
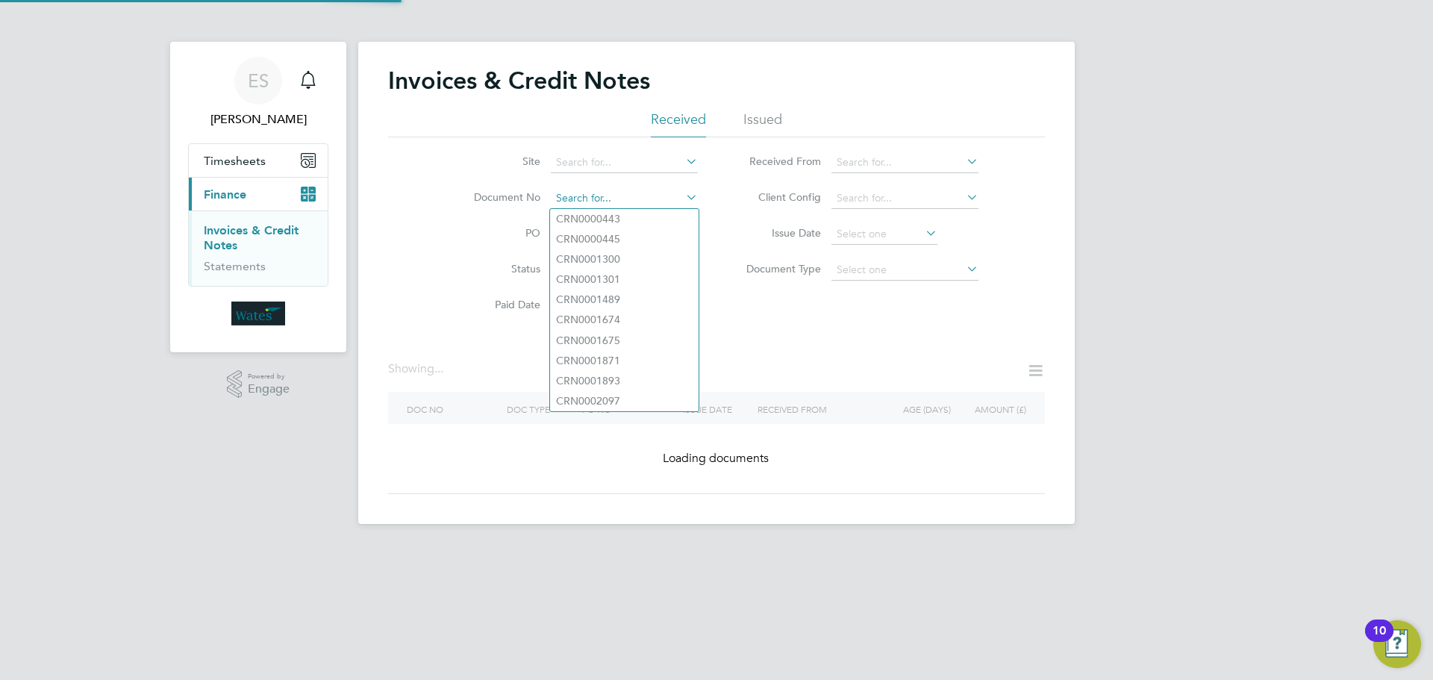
paste input "INV0045397"
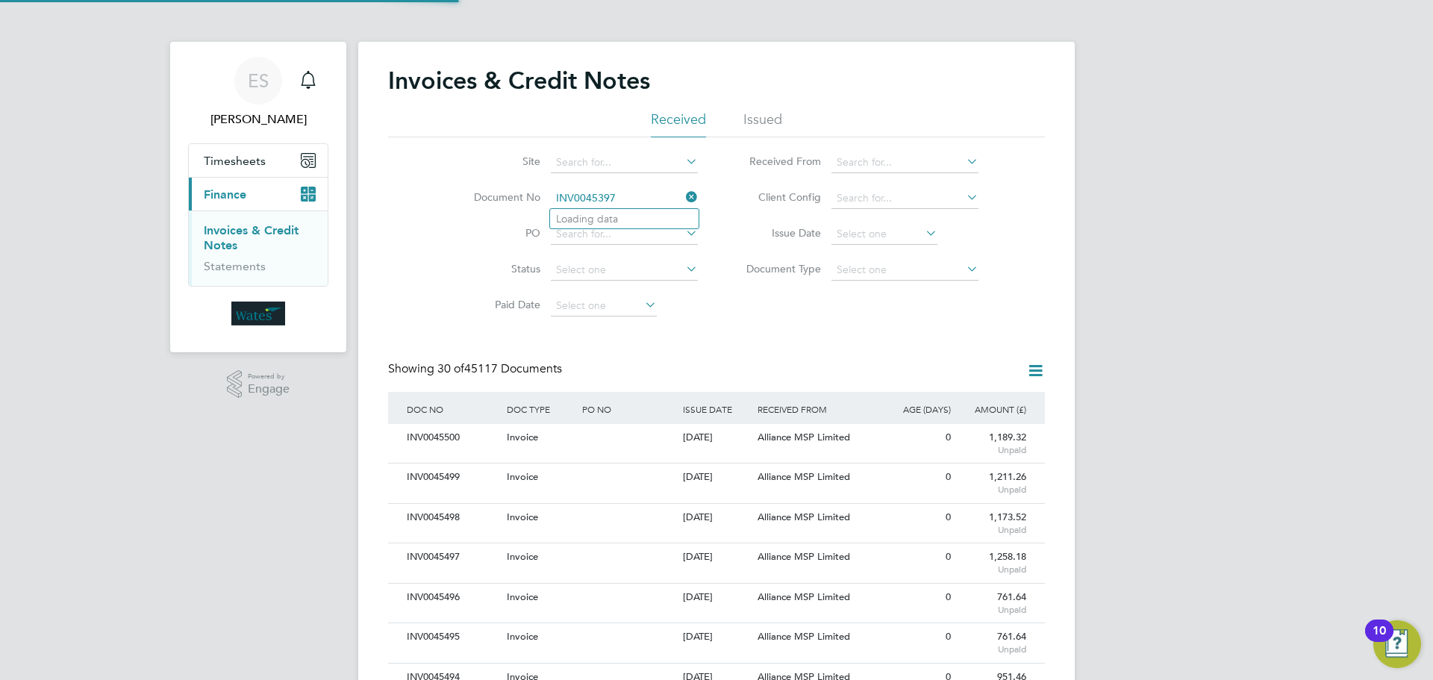
scroll to position [28, 126]
type input "INV0045397"
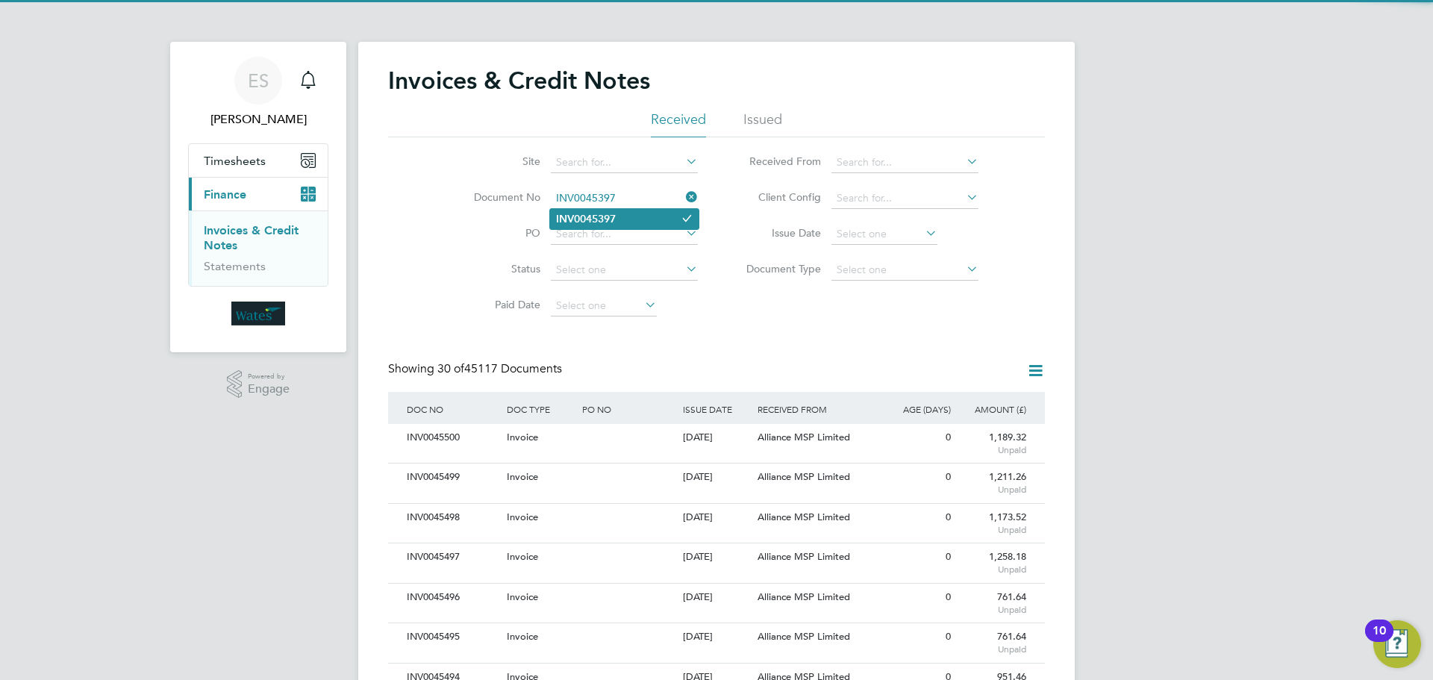
click at [631, 220] on li "INV0045397" at bounding box center [624, 219] width 149 height 20
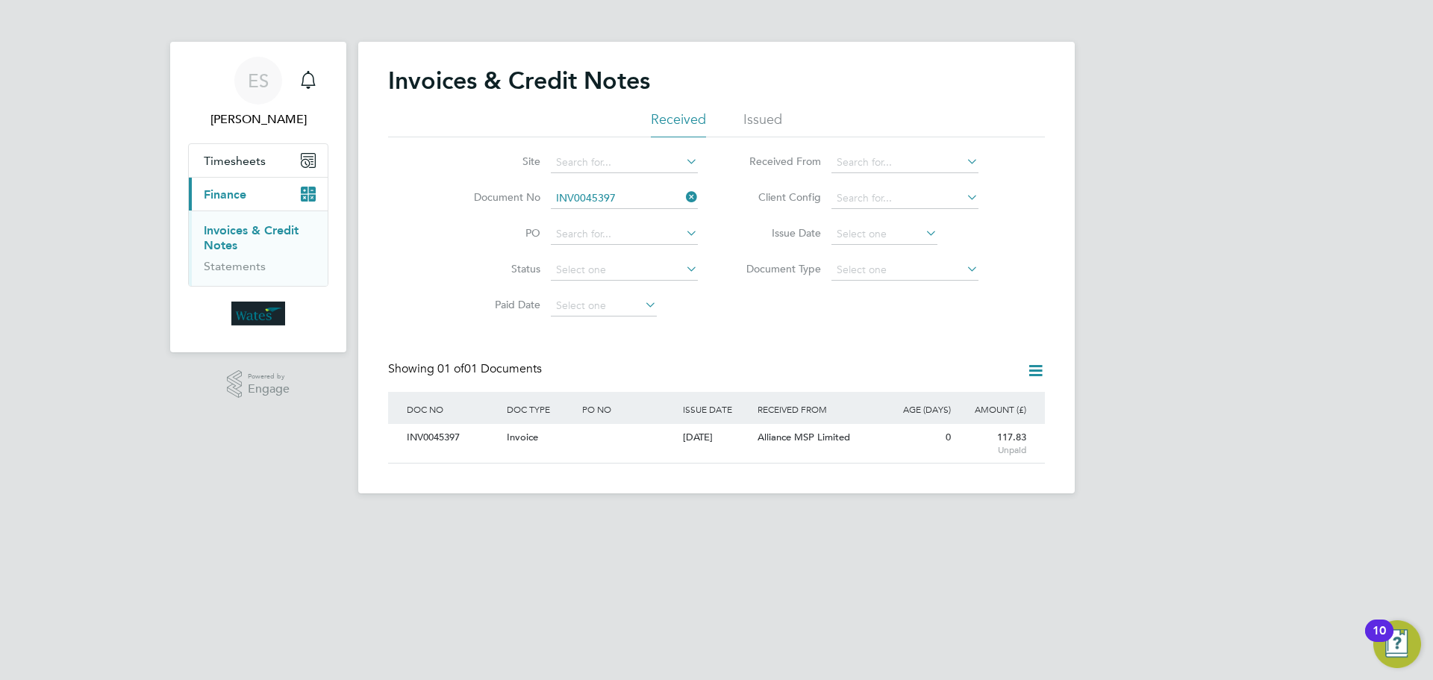
click at [437, 436] on div "INV0045397" at bounding box center [453, 438] width 100 height 28
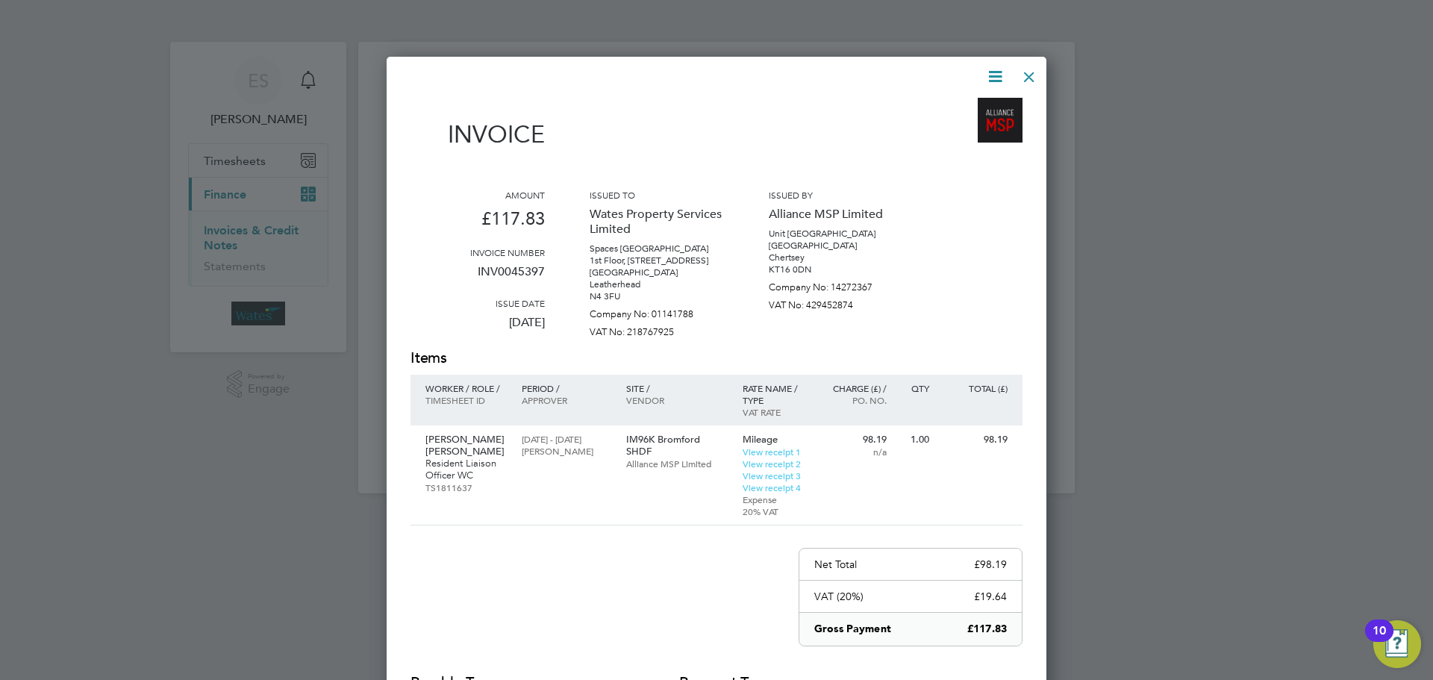
click at [986, 69] on icon at bounding box center [995, 76] width 19 height 19
click at [975, 103] on li "Download Invoice" at bounding box center [950, 111] width 103 height 21
click at [993, 72] on icon at bounding box center [995, 76] width 19 height 19
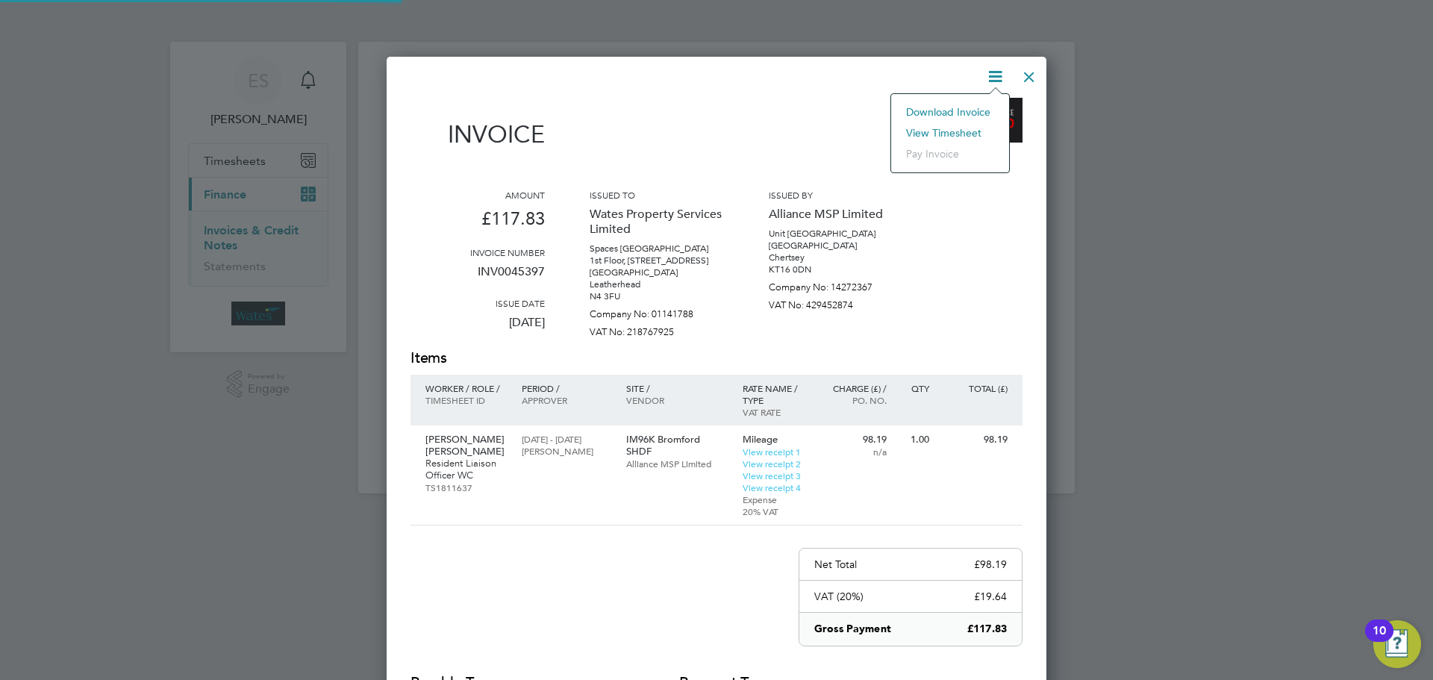
click at [955, 131] on li "View timesheet" at bounding box center [950, 132] width 103 height 21
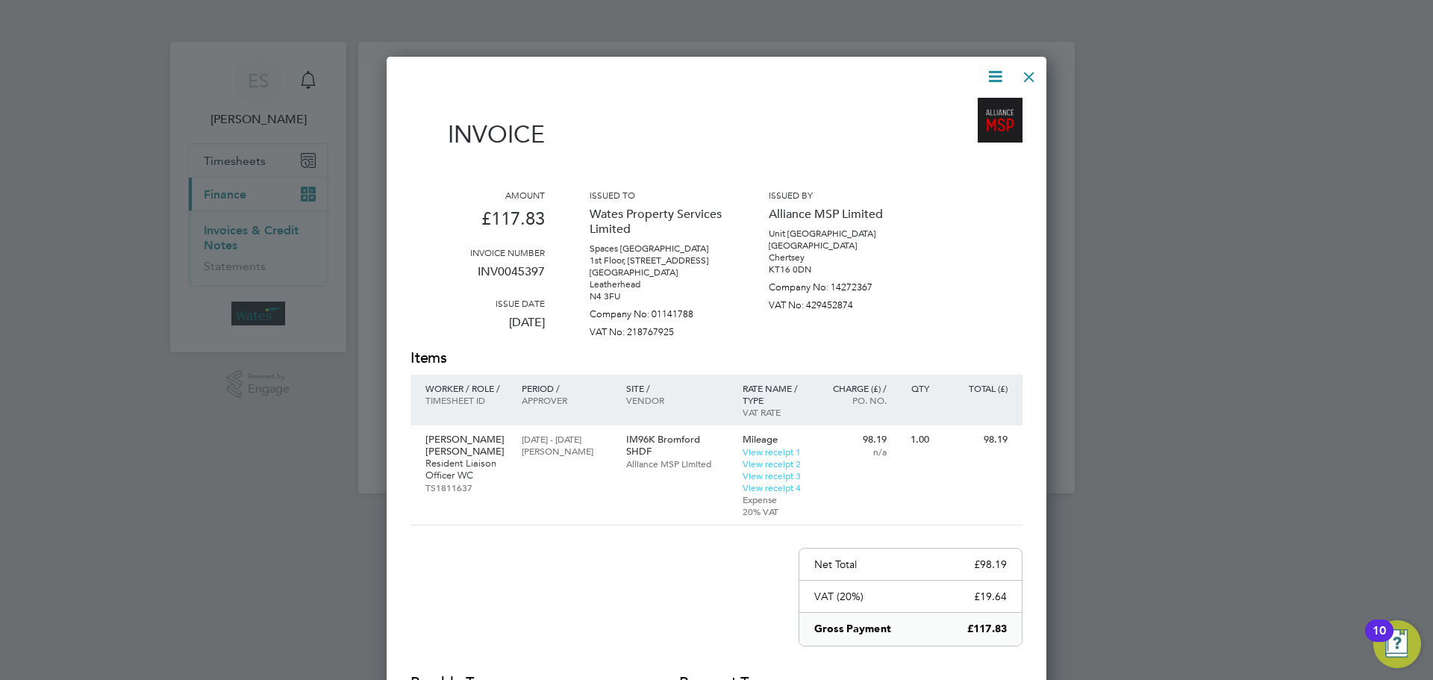
click at [993, 99] on div "Invoice Amount £117.83 Invoice number INV0045397 Issue date 01 Sep 2025 Issued …" at bounding box center [717, 448] width 660 height 783
click at [1036, 65] on div at bounding box center [1029, 73] width 27 height 27
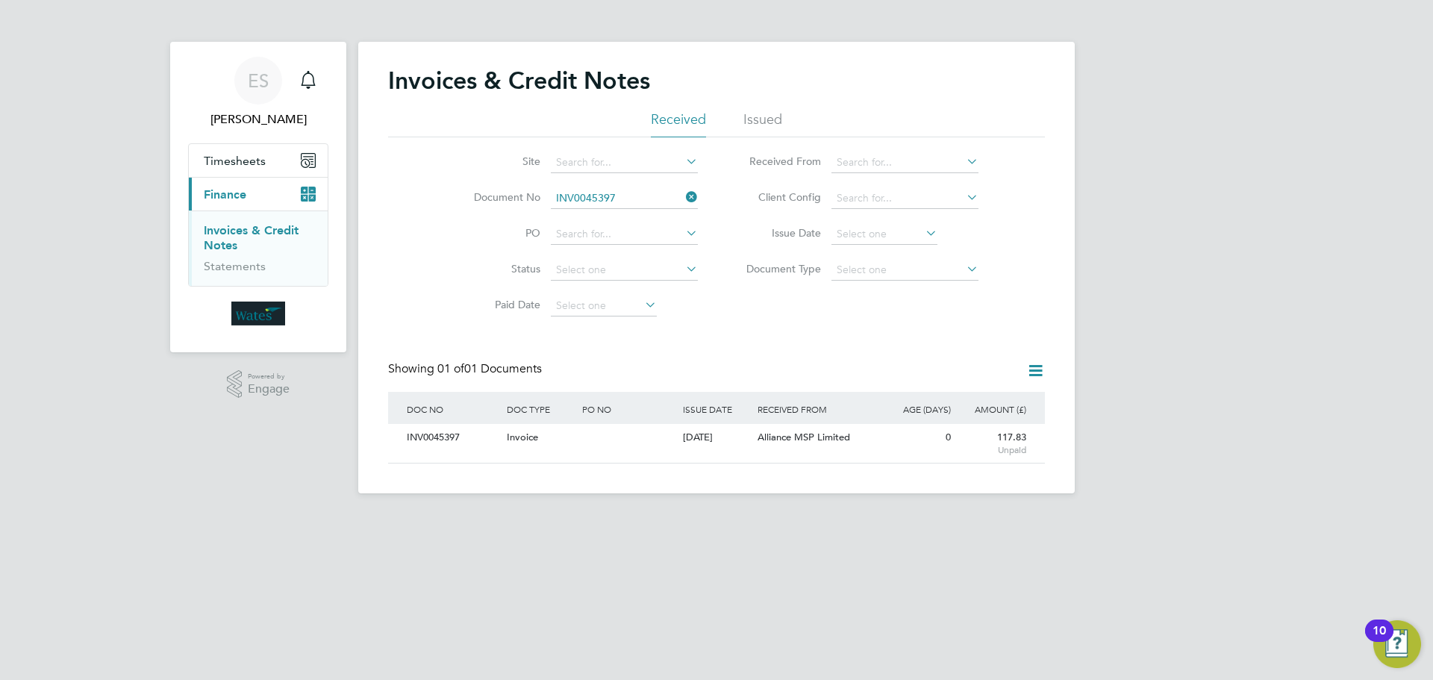
click at [683, 195] on icon at bounding box center [683, 197] width 0 height 21
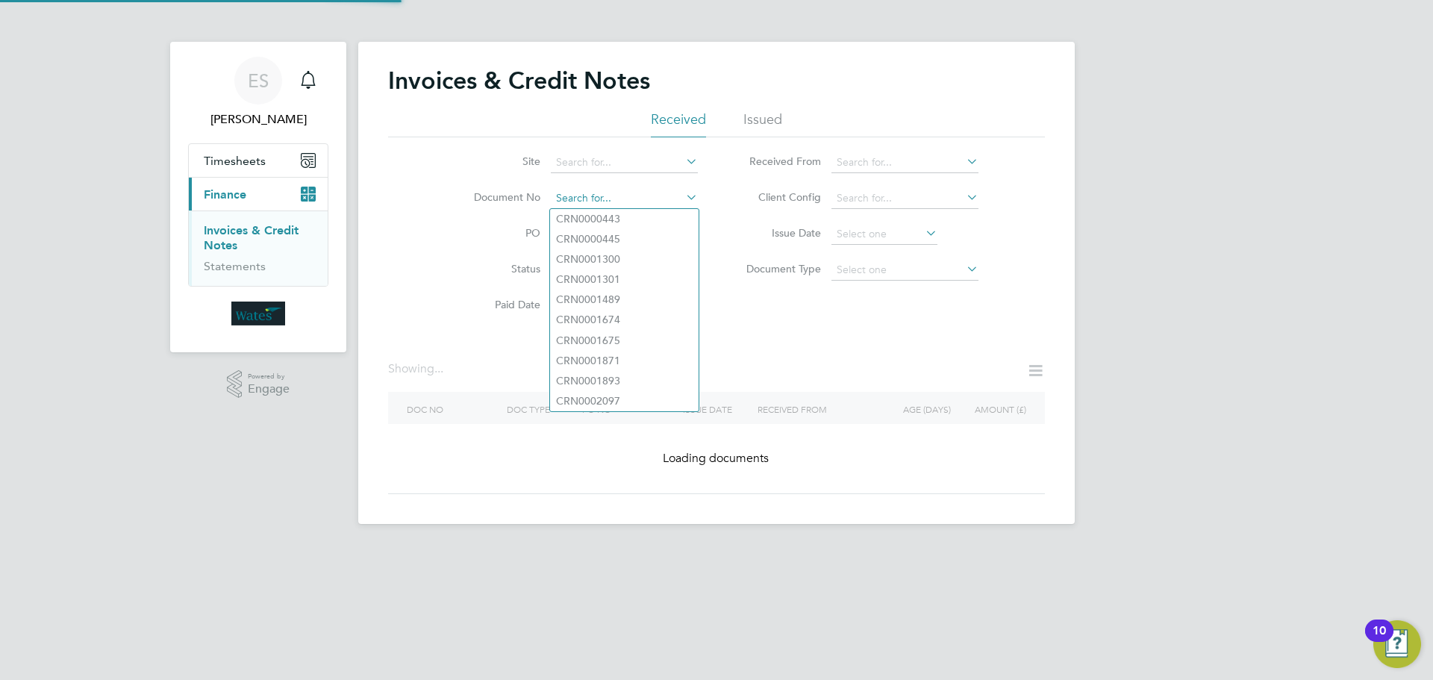
paste input "INV0045398"
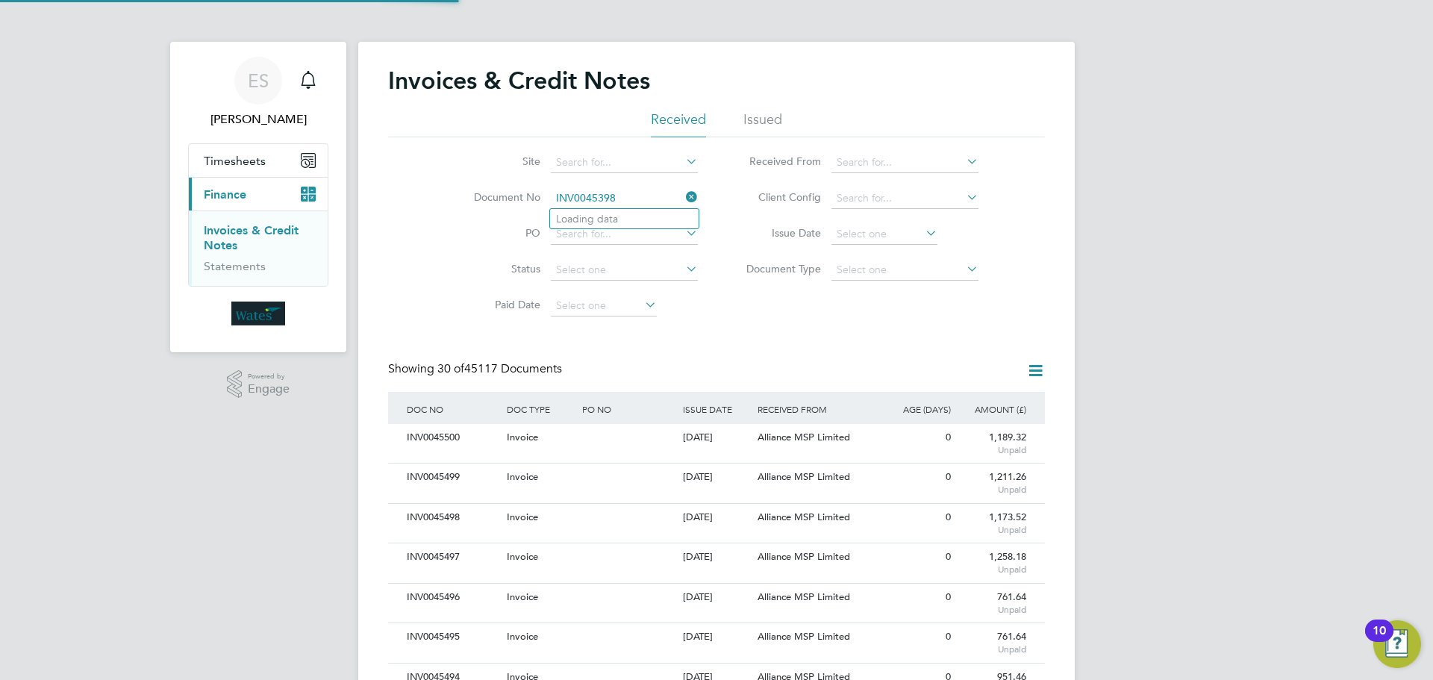
scroll to position [28, 101]
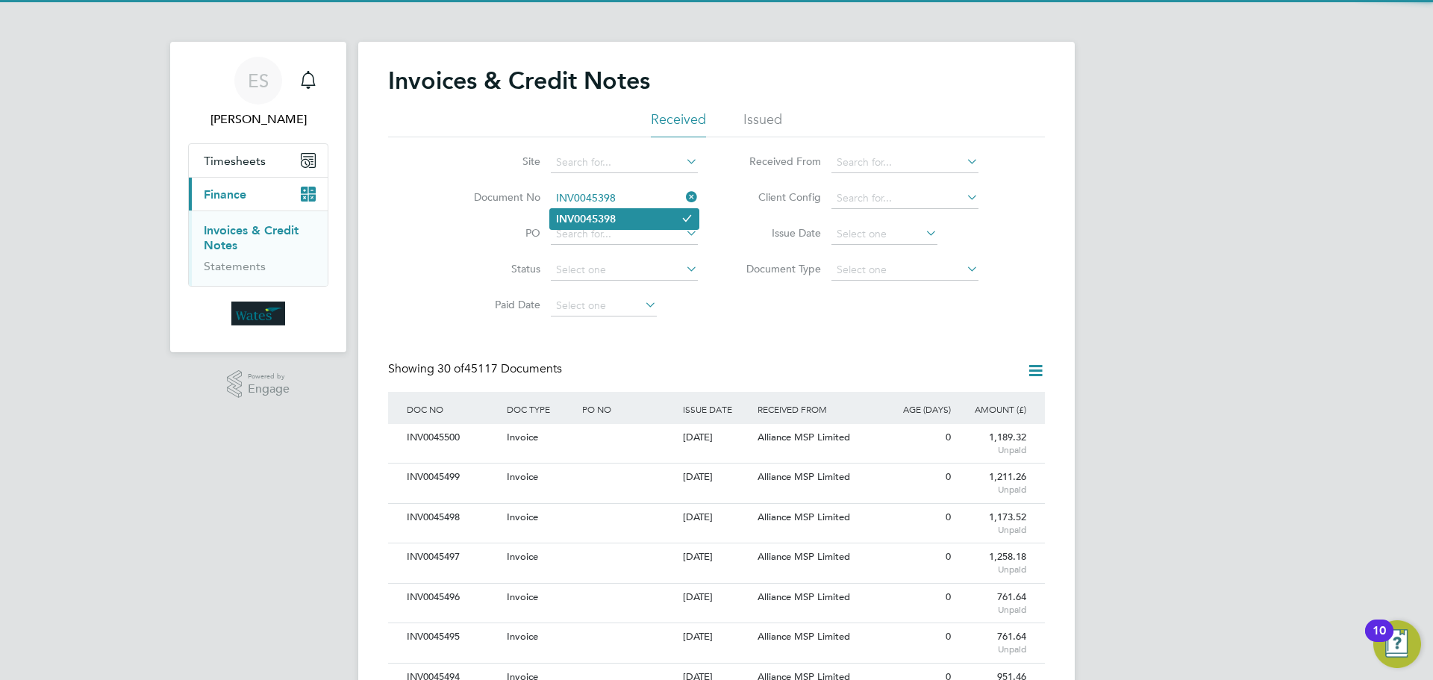
type input "INV0045398"
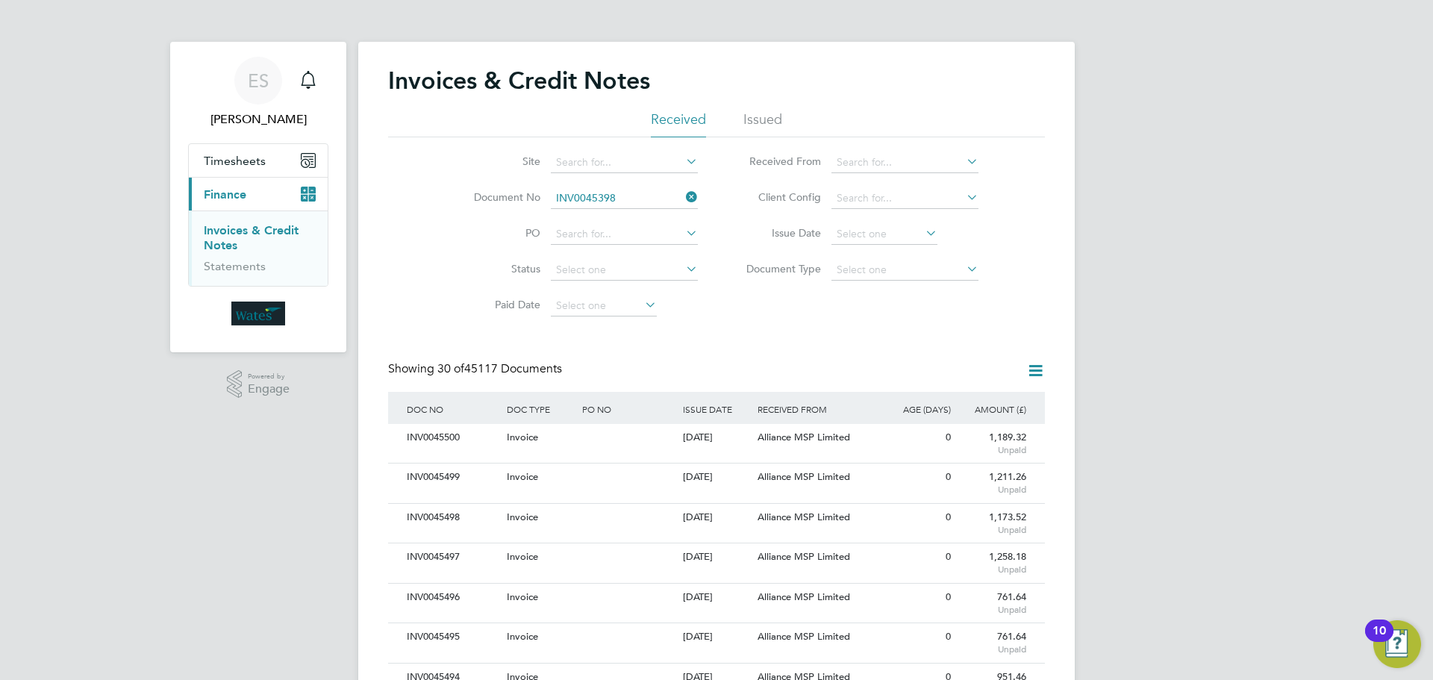
click at [616, 209] on li "INV0045398" at bounding box center [624, 219] width 149 height 20
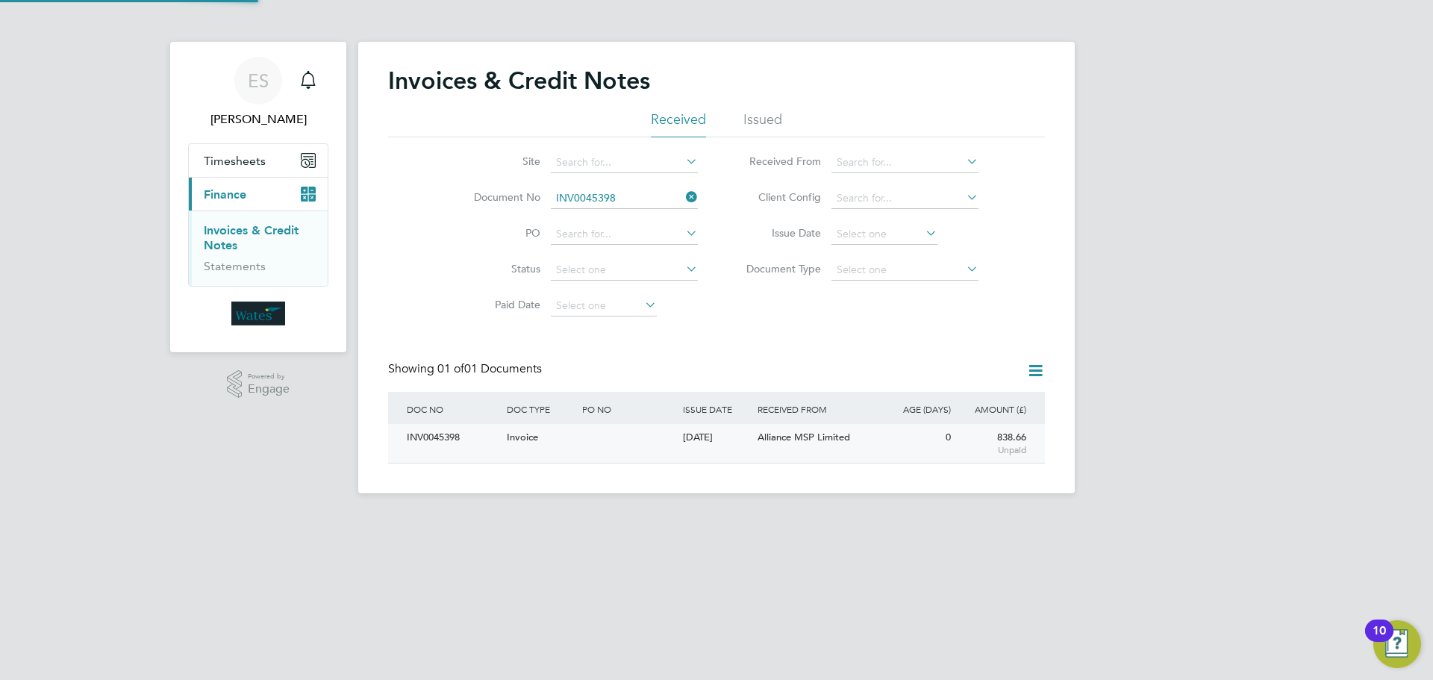
click at [456, 442] on div "INV0045398" at bounding box center [453, 438] width 100 height 28
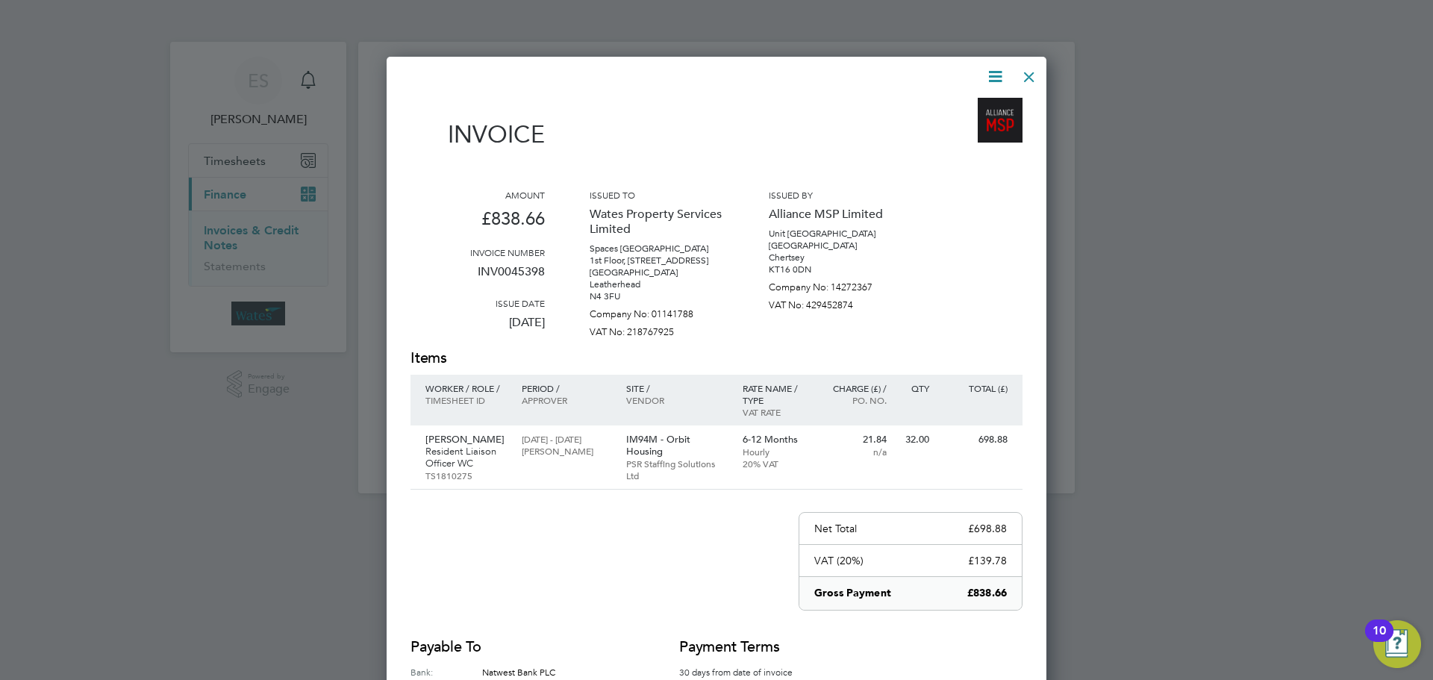
click at [986, 70] on icon at bounding box center [995, 76] width 19 height 19
click at [970, 107] on li "Download Invoice" at bounding box center [950, 111] width 103 height 21
drag, startPoint x: 990, startPoint y: 73, endPoint x: 989, endPoint y: 84, distance: 11.2
click at [990, 73] on icon at bounding box center [995, 76] width 19 height 19
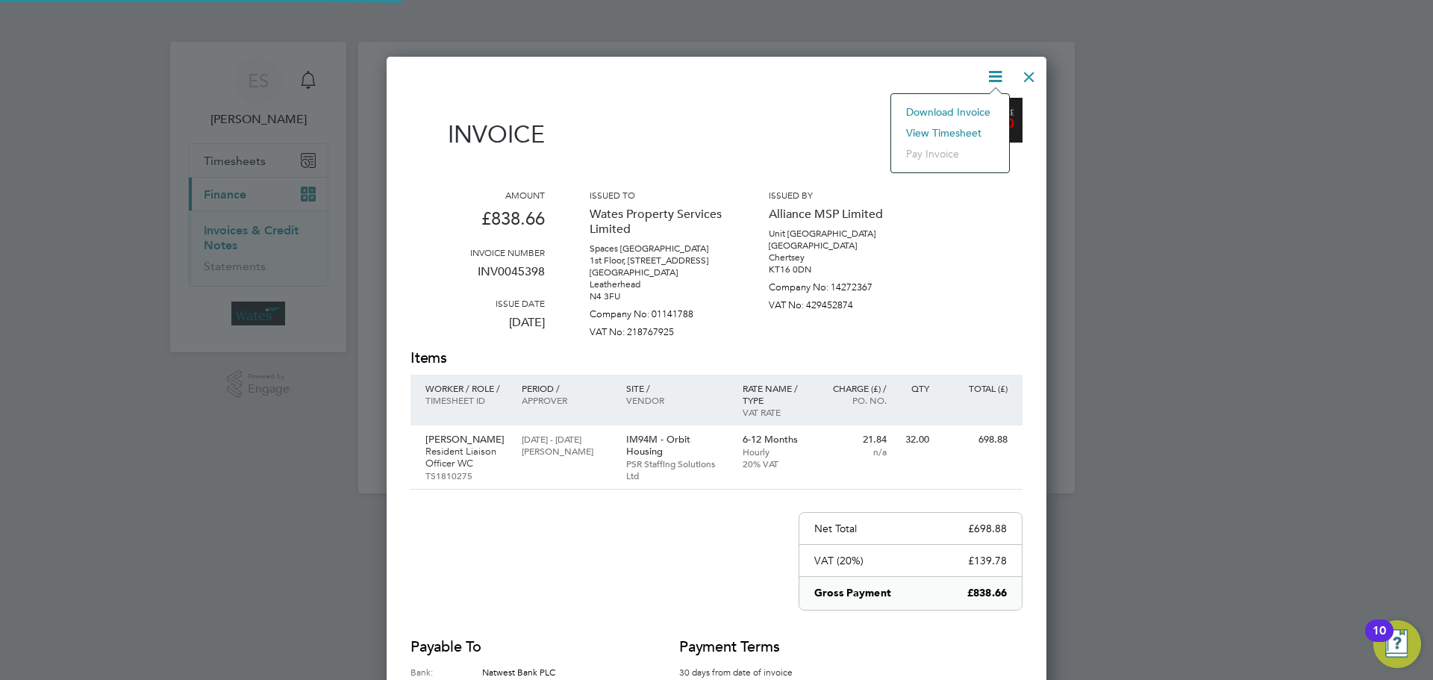
click at [968, 126] on li "View timesheet" at bounding box center [950, 132] width 103 height 21
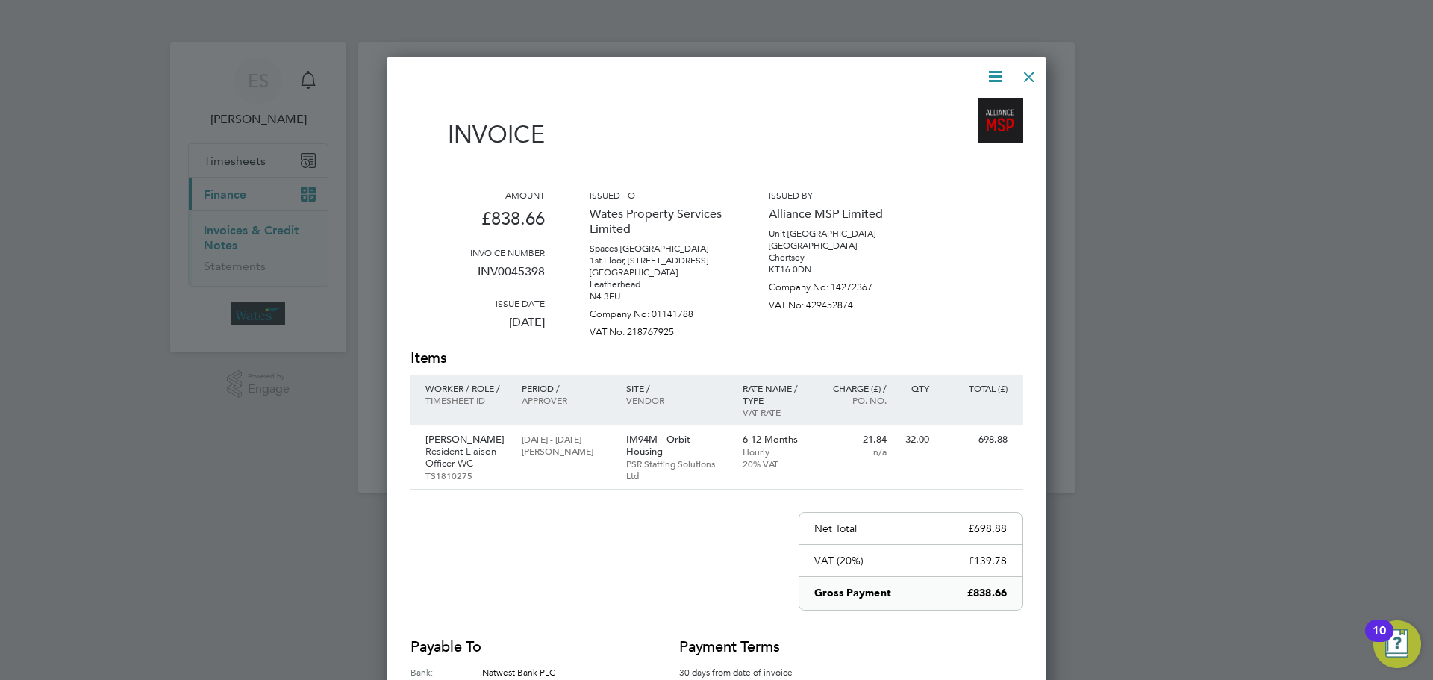
click at [1033, 75] on div at bounding box center [1029, 73] width 27 height 27
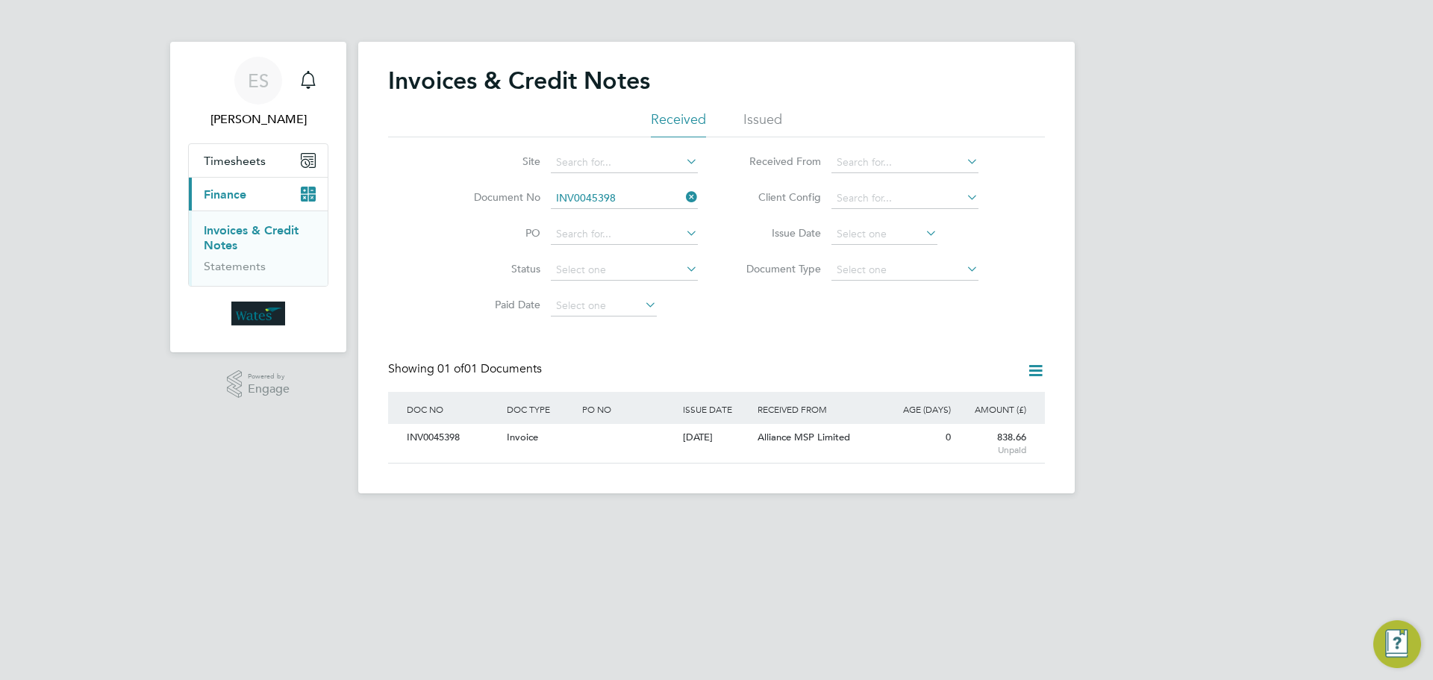
click at [683, 193] on icon at bounding box center [683, 197] width 0 height 21
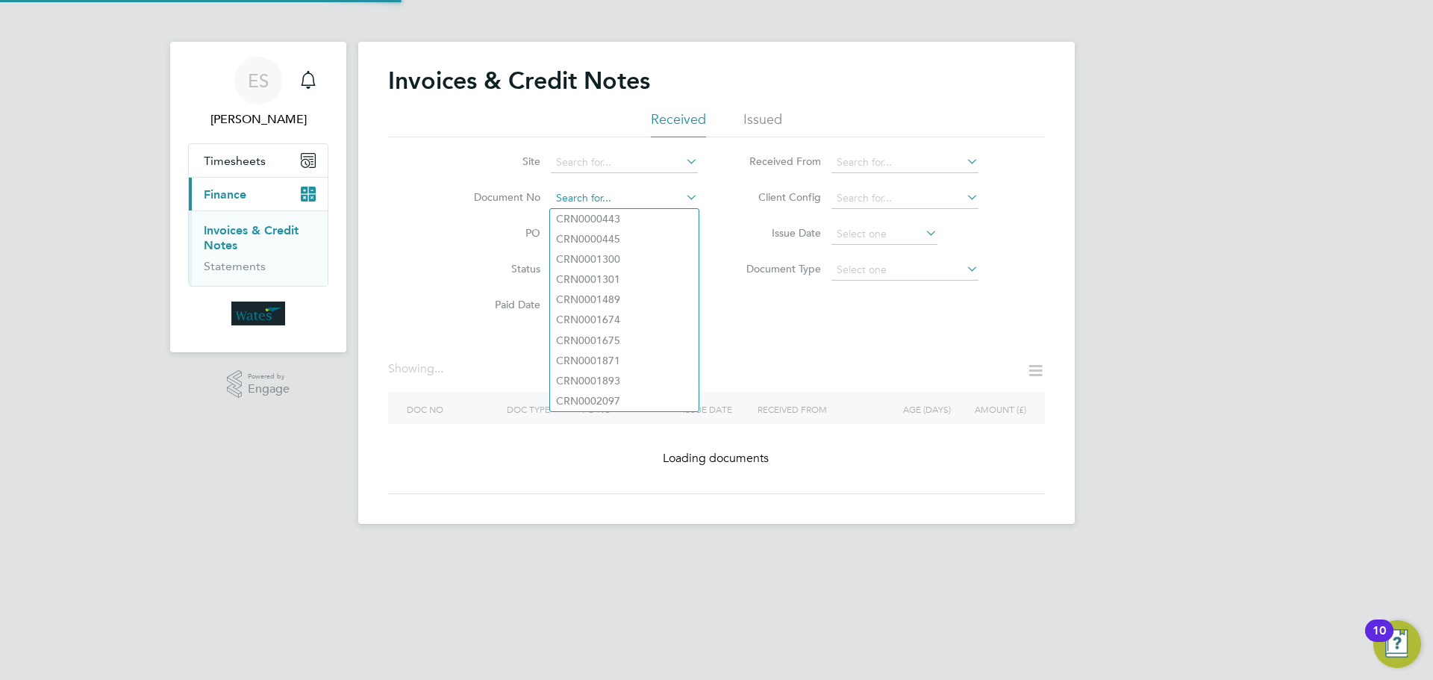
paste input "INV0045399"
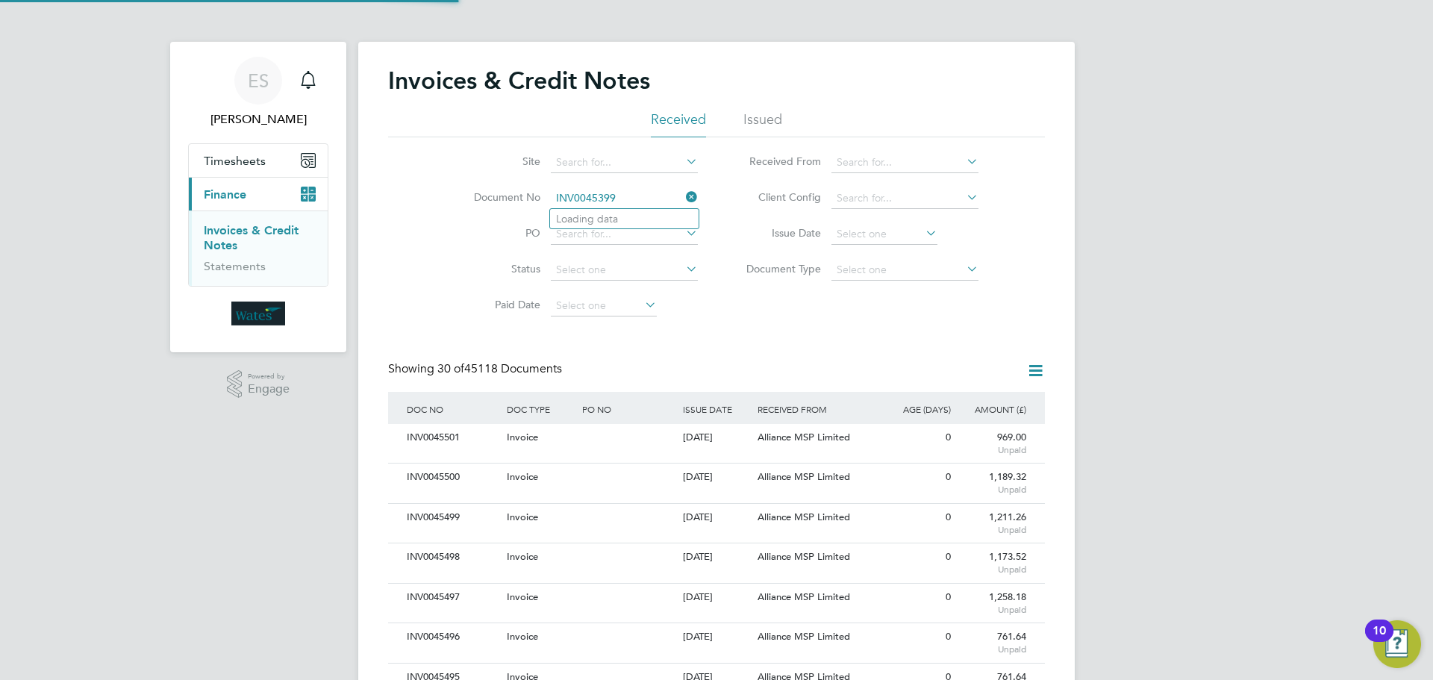
scroll to position [28, 101]
type input "INV0045399"
click at [618, 219] on li "INV0045399" at bounding box center [624, 219] width 149 height 20
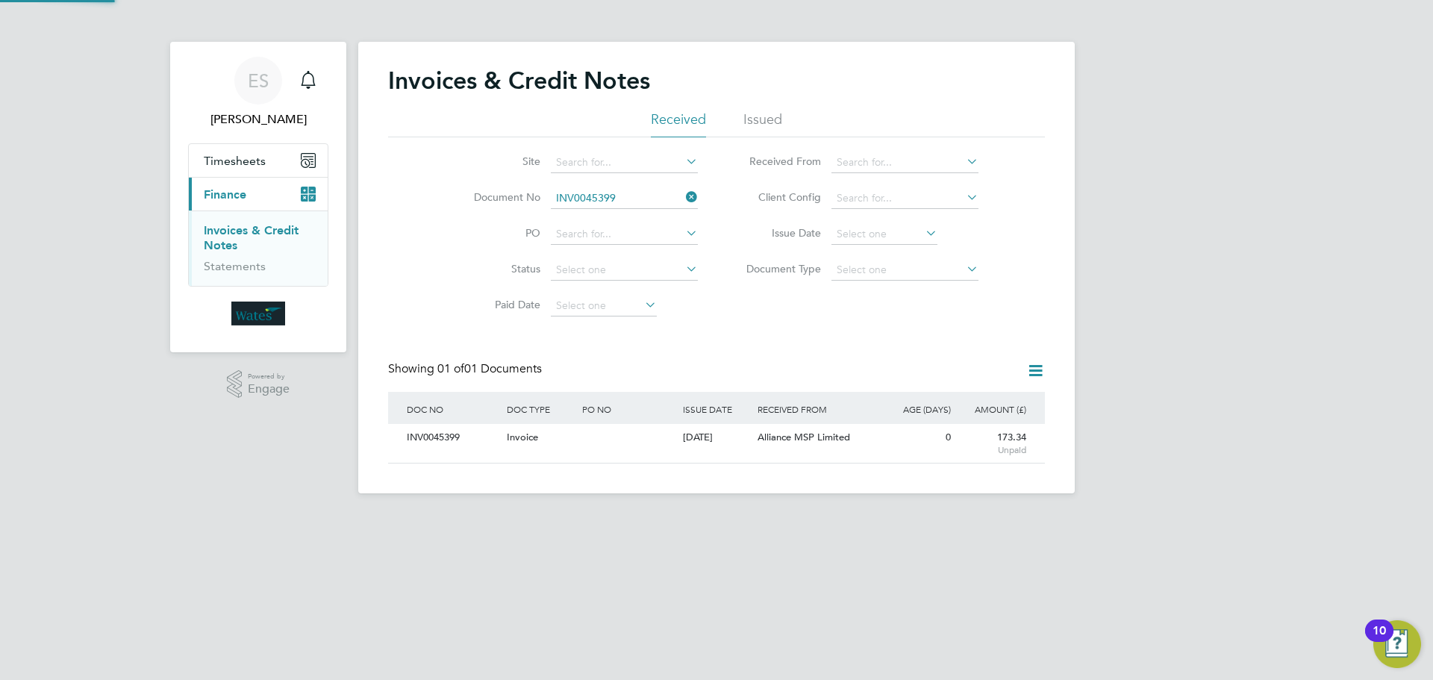
click at [466, 434] on div "INV0045399" at bounding box center [453, 438] width 100 height 28
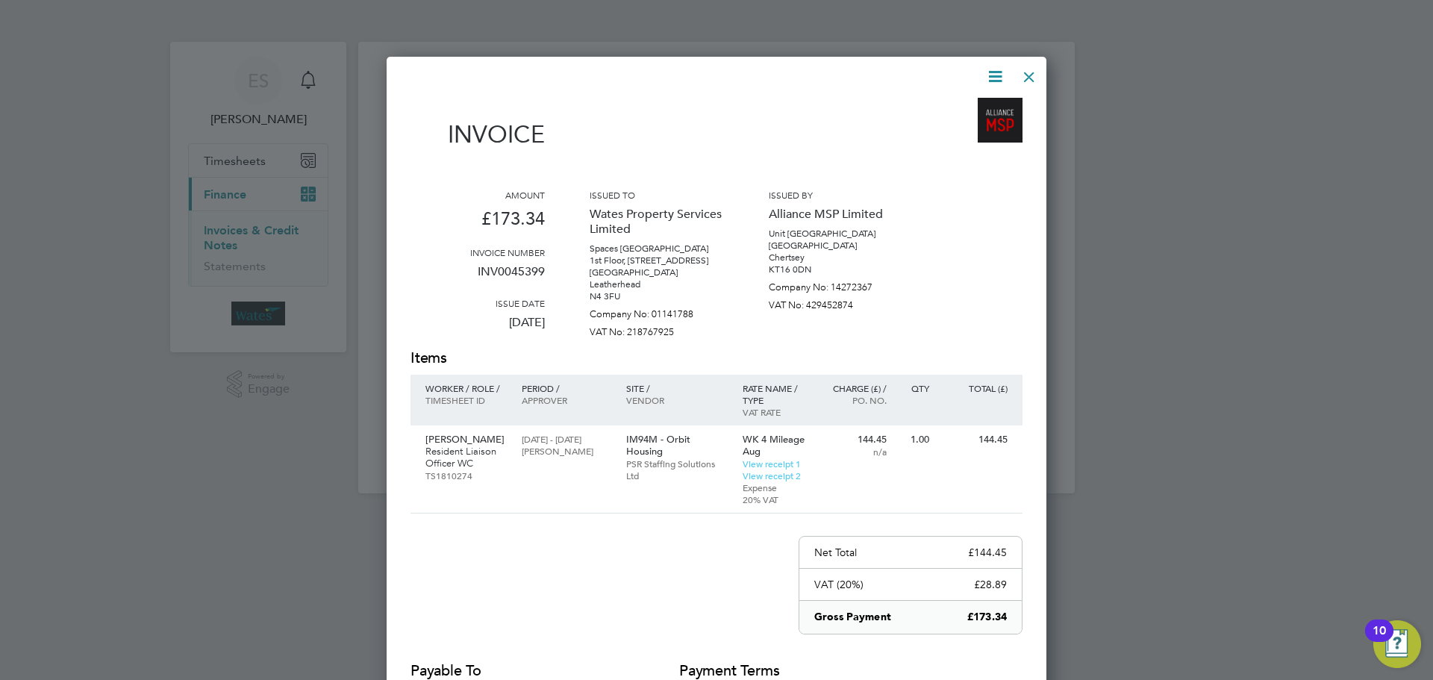
drag, startPoint x: 999, startPoint y: 75, endPoint x: 957, endPoint y: 99, distance: 47.9
click at [998, 75] on icon at bounding box center [995, 76] width 19 height 19
click at [955, 101] on li "Download Invoice" at bounding box center [950, 111] width 103 height 21
drag, startPoint x: 1002, startPoint y: 66, endPoint x: 996, endPoint y: 71, distance: 7.9
click at [1002, 67] on icon at bounding box center [995, 76] width 19 height 19
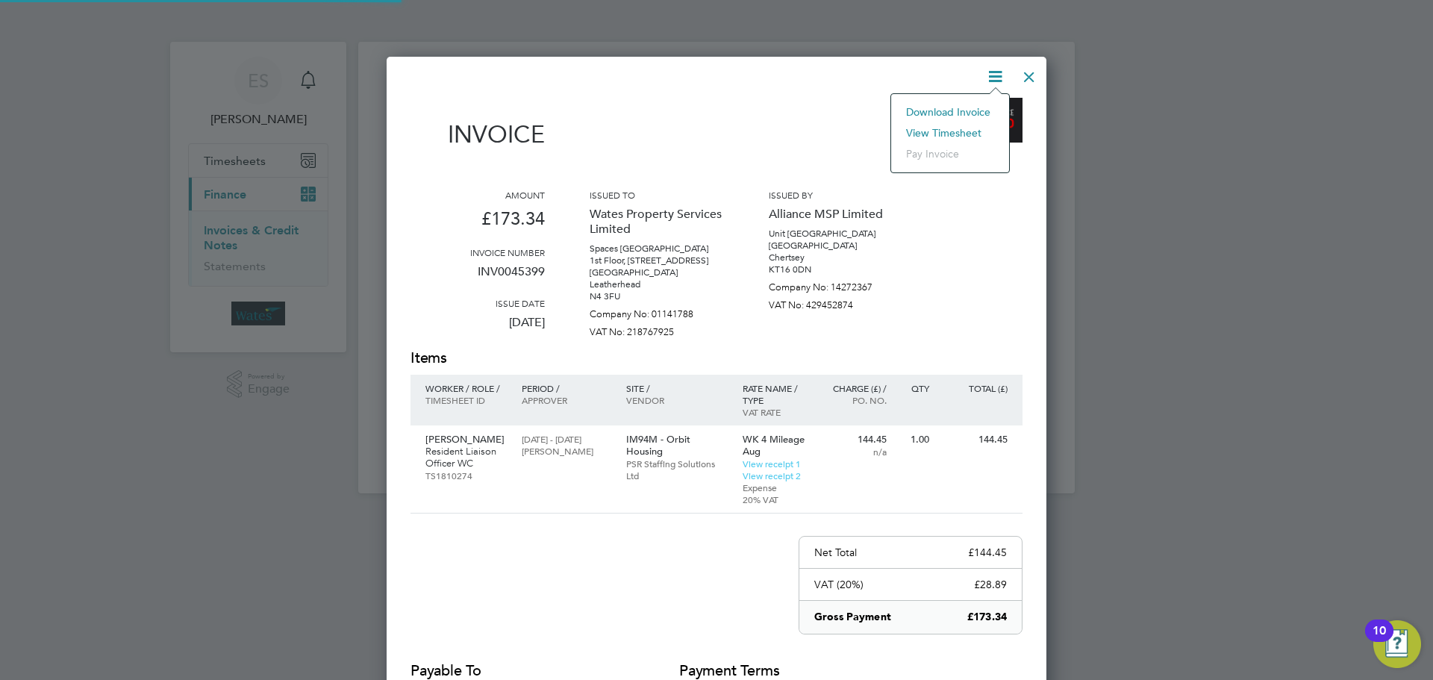
click at [971, 130] on li "View timesheet" at bounding box center [950, 132] width 103 height 21
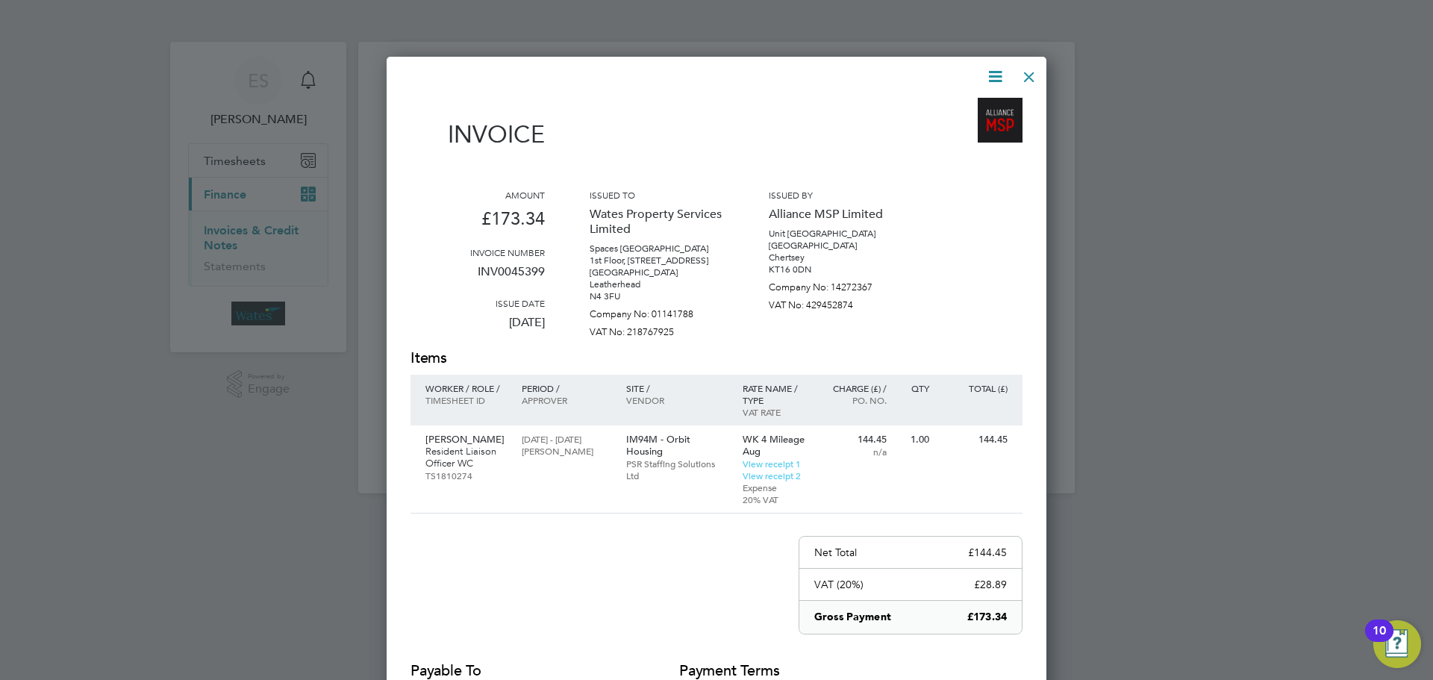
click at [1028, 72] on div at bounding box center [1029, 73] width 27 height 27
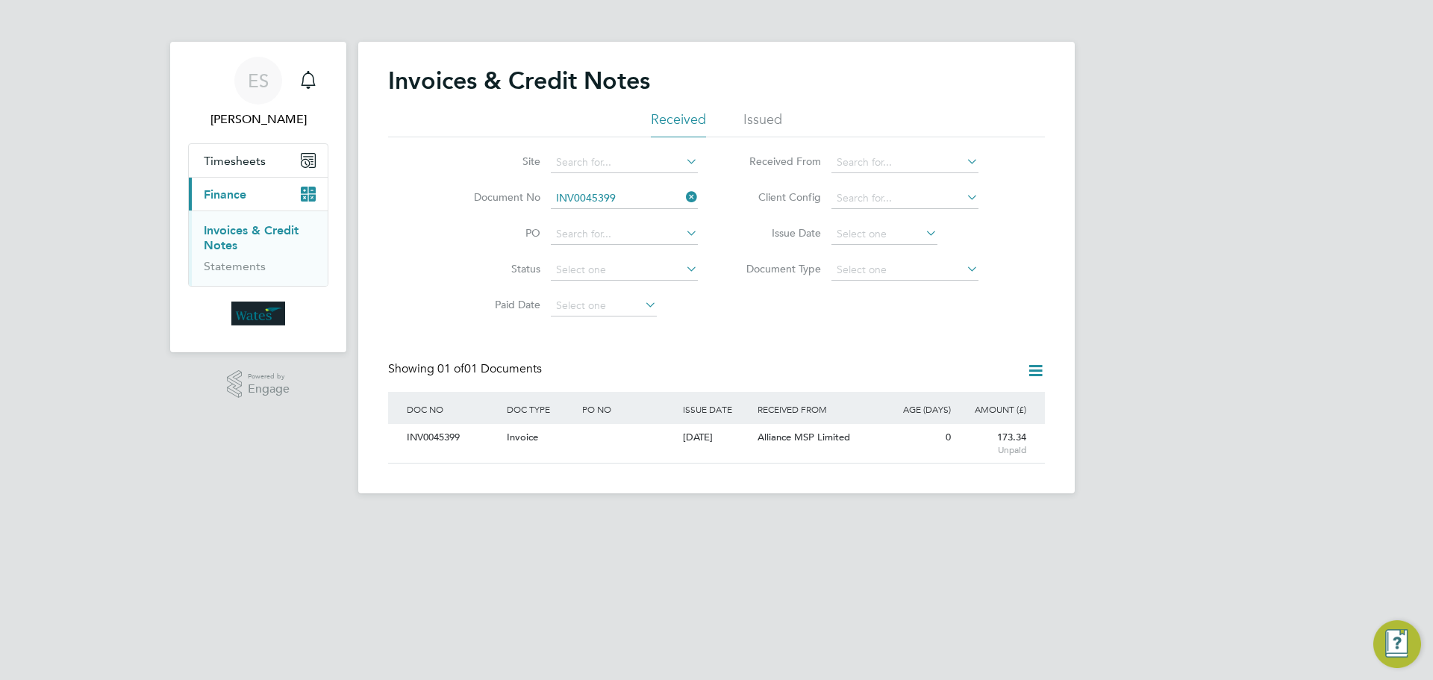
click at [683, 201] on icon at bounding box center [683, 197] width 0 height 21
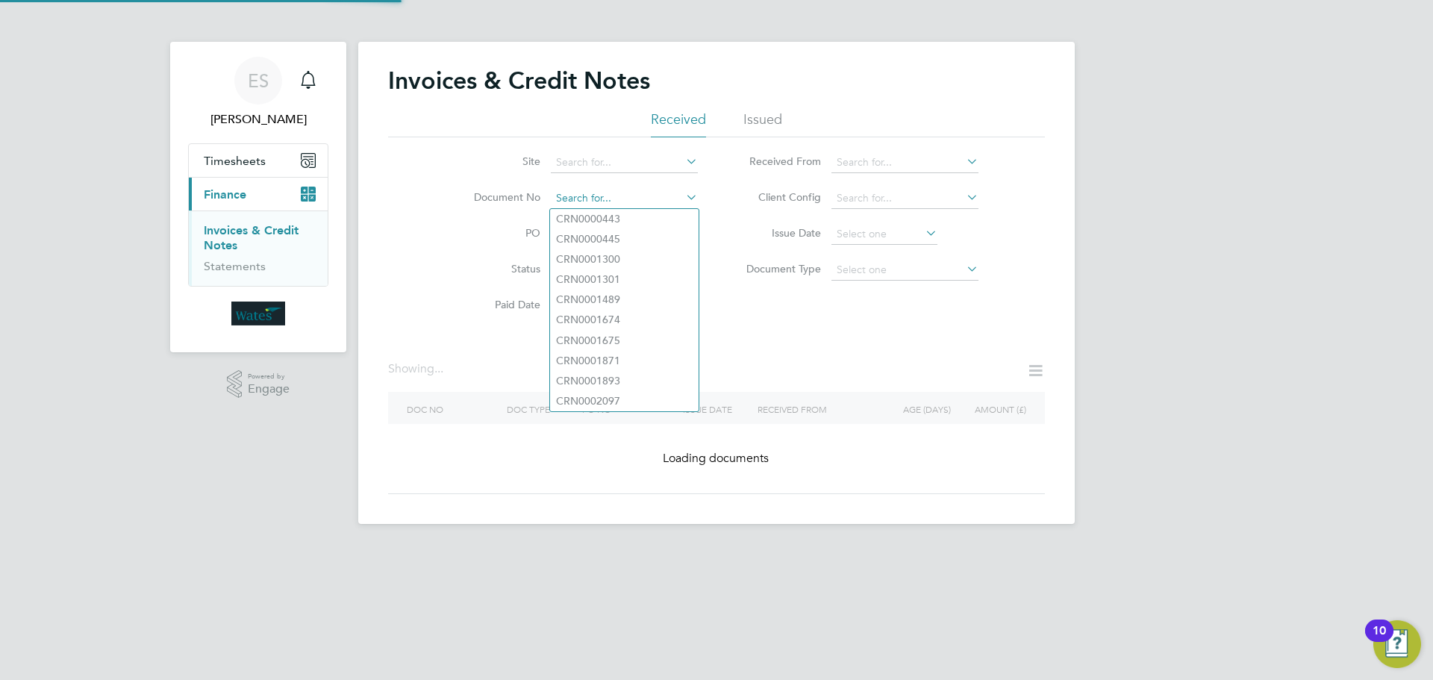
paste input "Retrieving data. Wait a few seconds and try to cut or copy again."
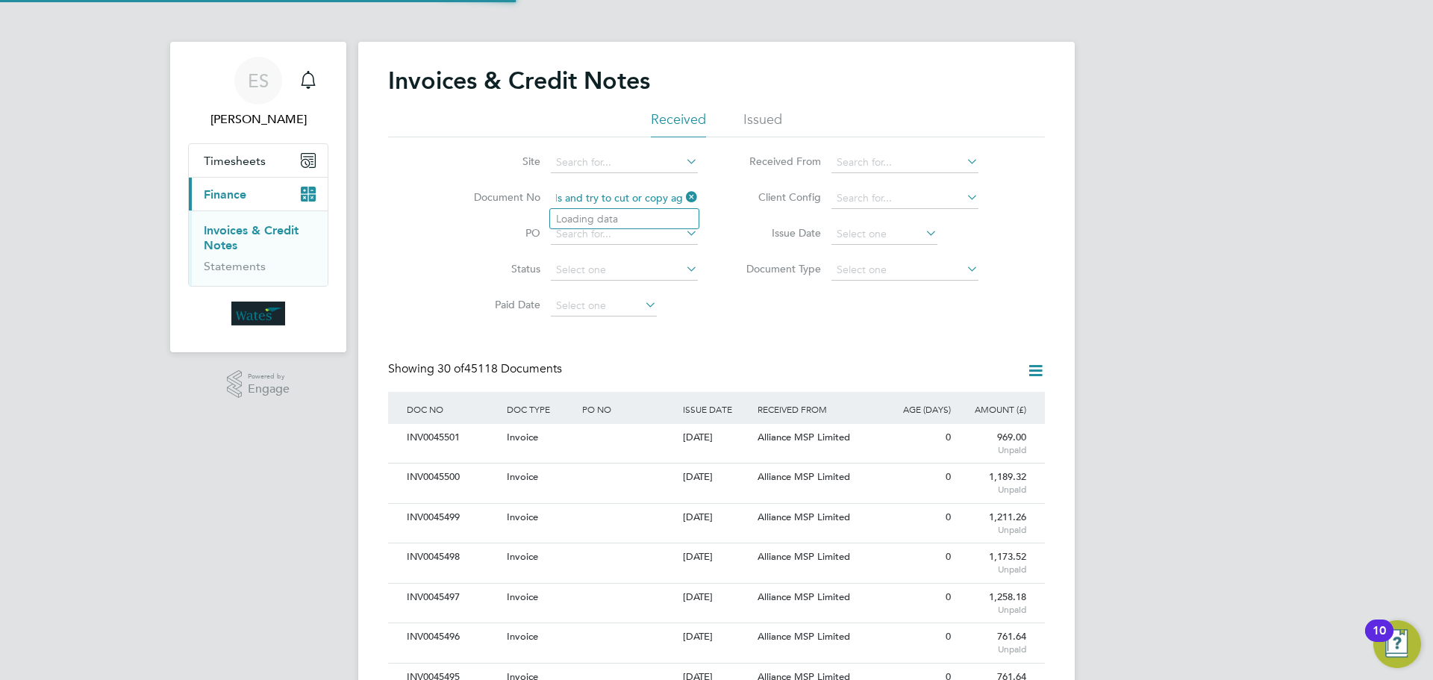
scroll to position [7, 7]
type input "Retrieving data. Wait a few seconds and try to cut or copy again."
click at [683, 191] on icon at bounding box center [683, 197] width 0 height 21
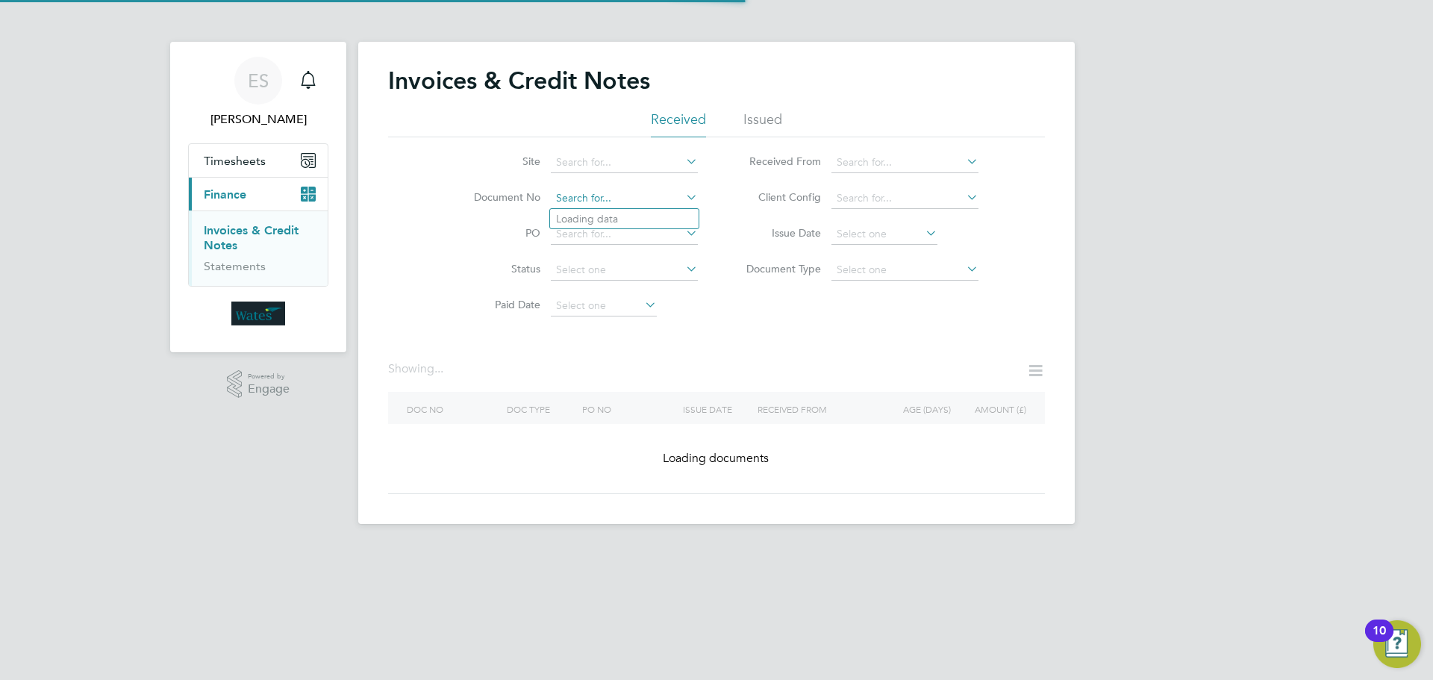
drag, startPoint x: 654, startPoint y: 184, endPoint x: 608, endPoint y: 195, distance: 47.4
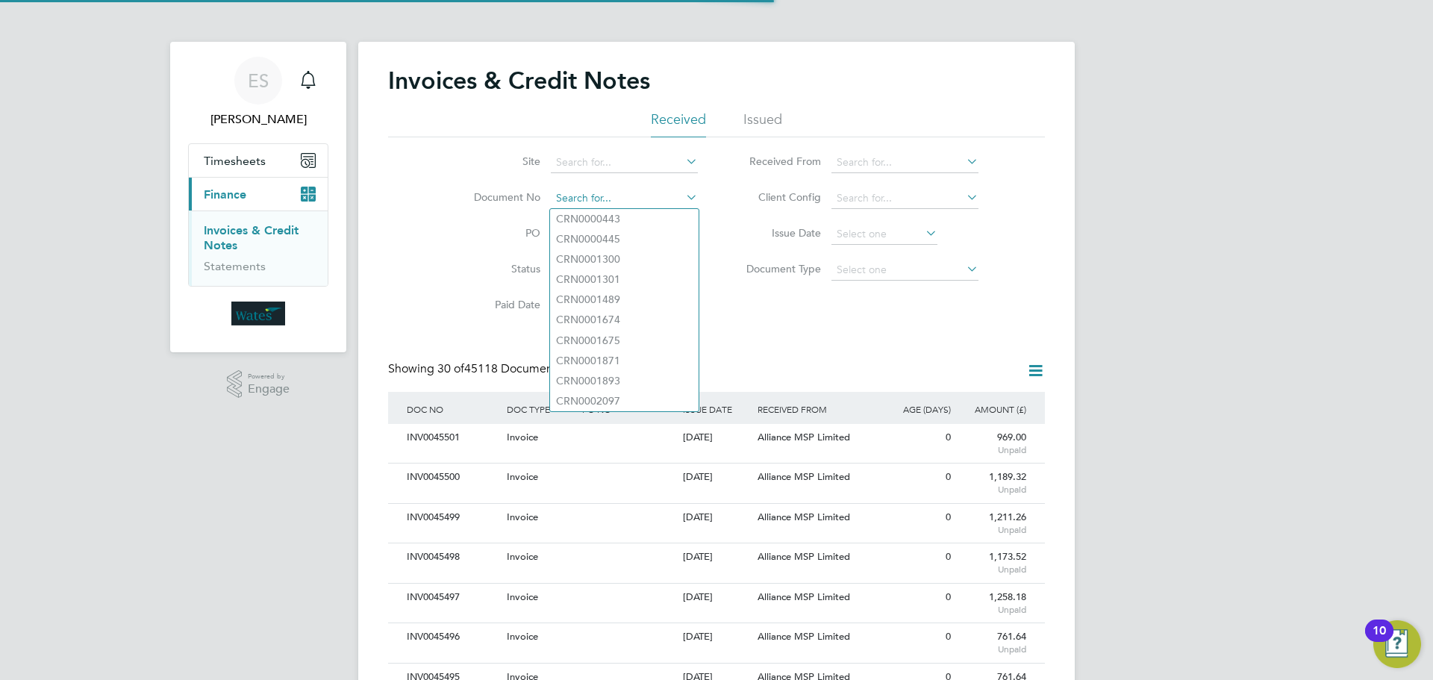
paste input "Retrieving data. Wait a few seconds and try to cut or copy again."
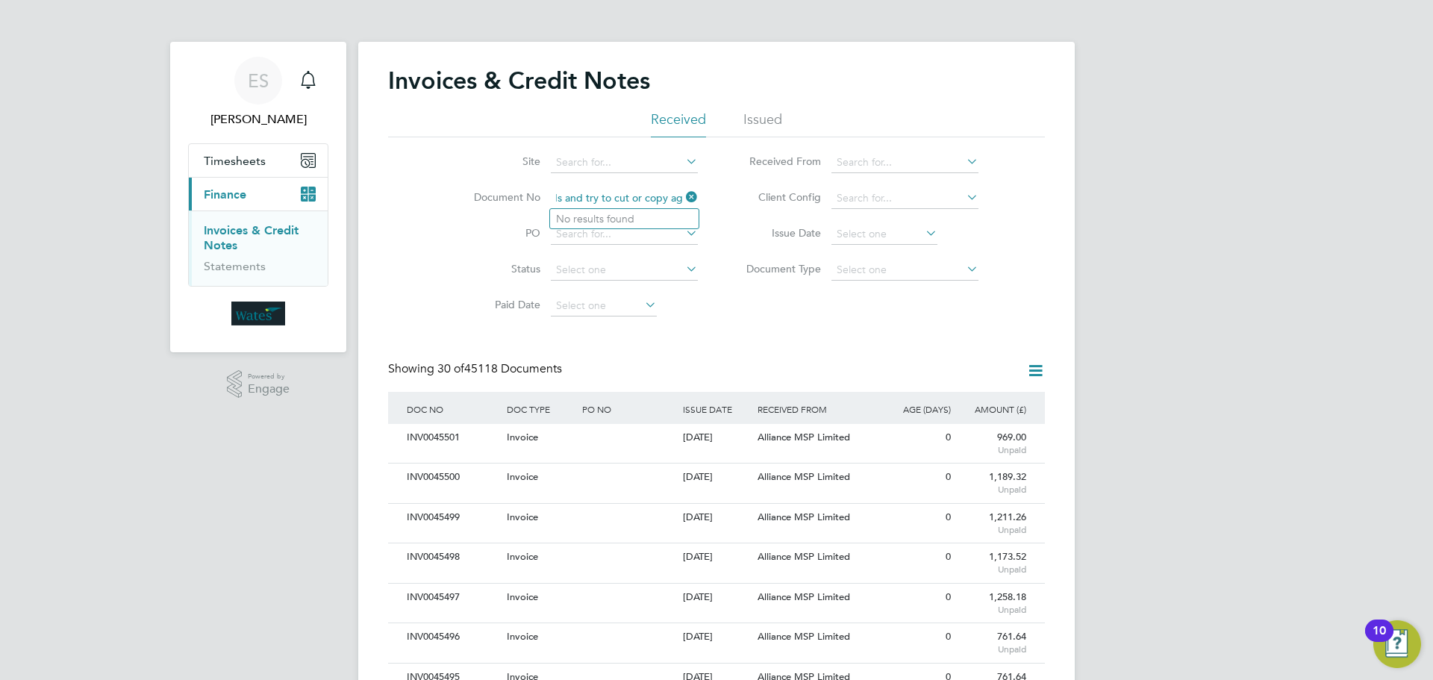
type input "Retrieving data. Wait a few seconds and try to cut or copy again."
click at [683, 199] on icon at bounding box center [683, 197] width 0 height 21
paste input "Retrieving data. Wait a few seconds and try to cut or copy again."
type input "Retrieving data. Wait a few seconds and try to cut or copy again."
click at [683, 197] on icon at bounding box center [683, 197] width 0 height 21
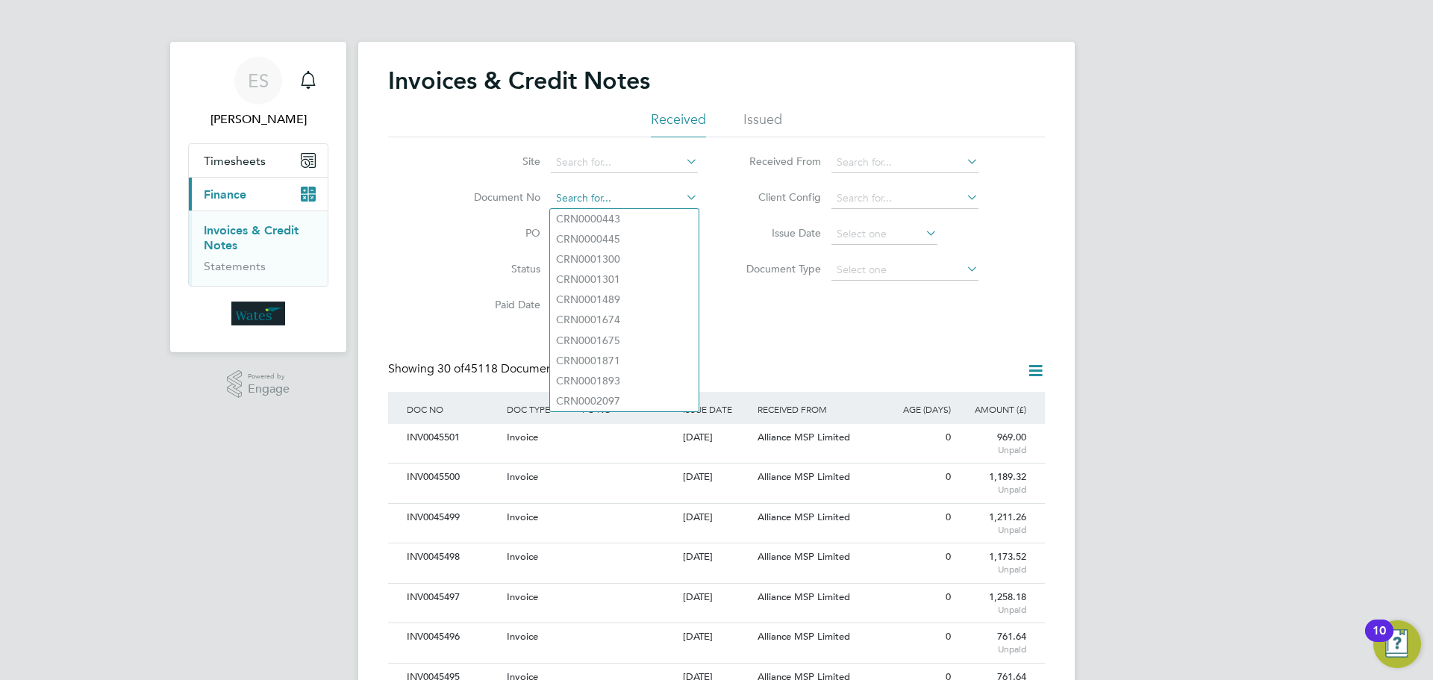
paste input "INV0045400"
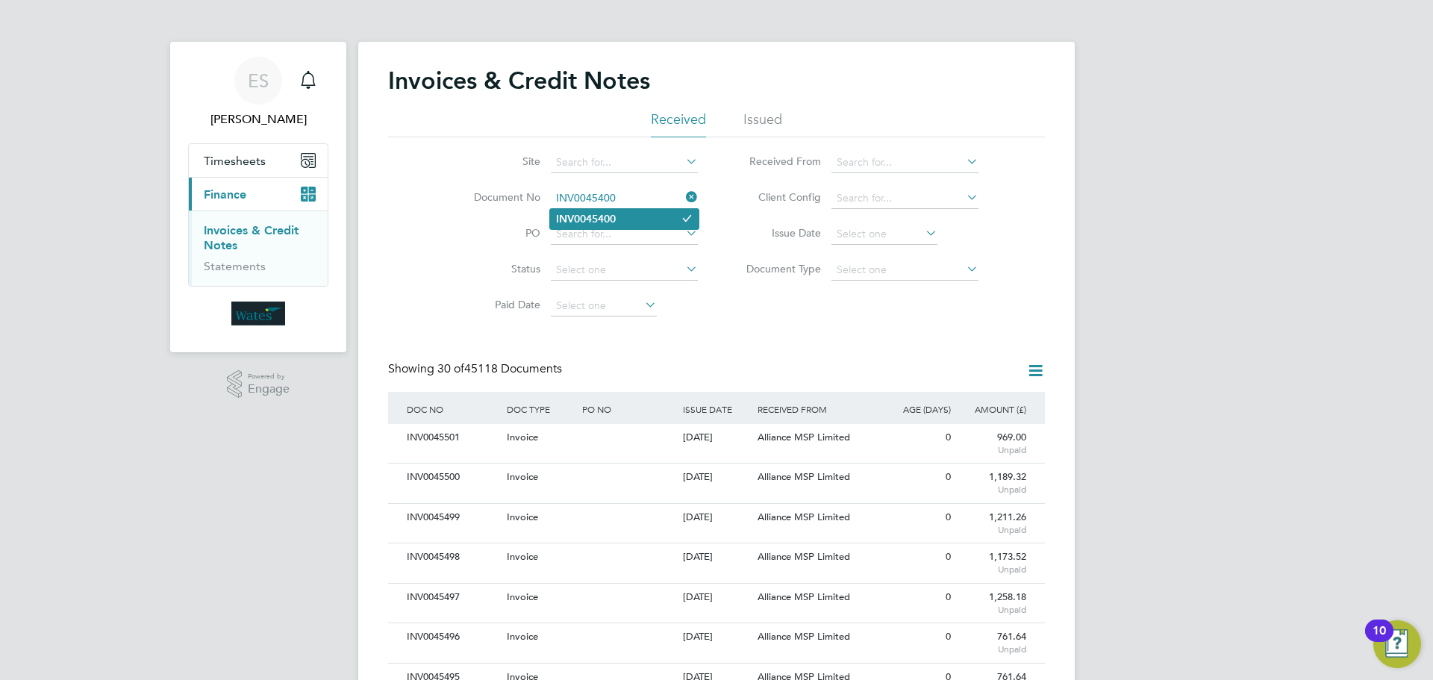
type input "INV0045400"
click at [652, 221] on li "INV0045400" at bounding box center [624, 219] width 149 height 20
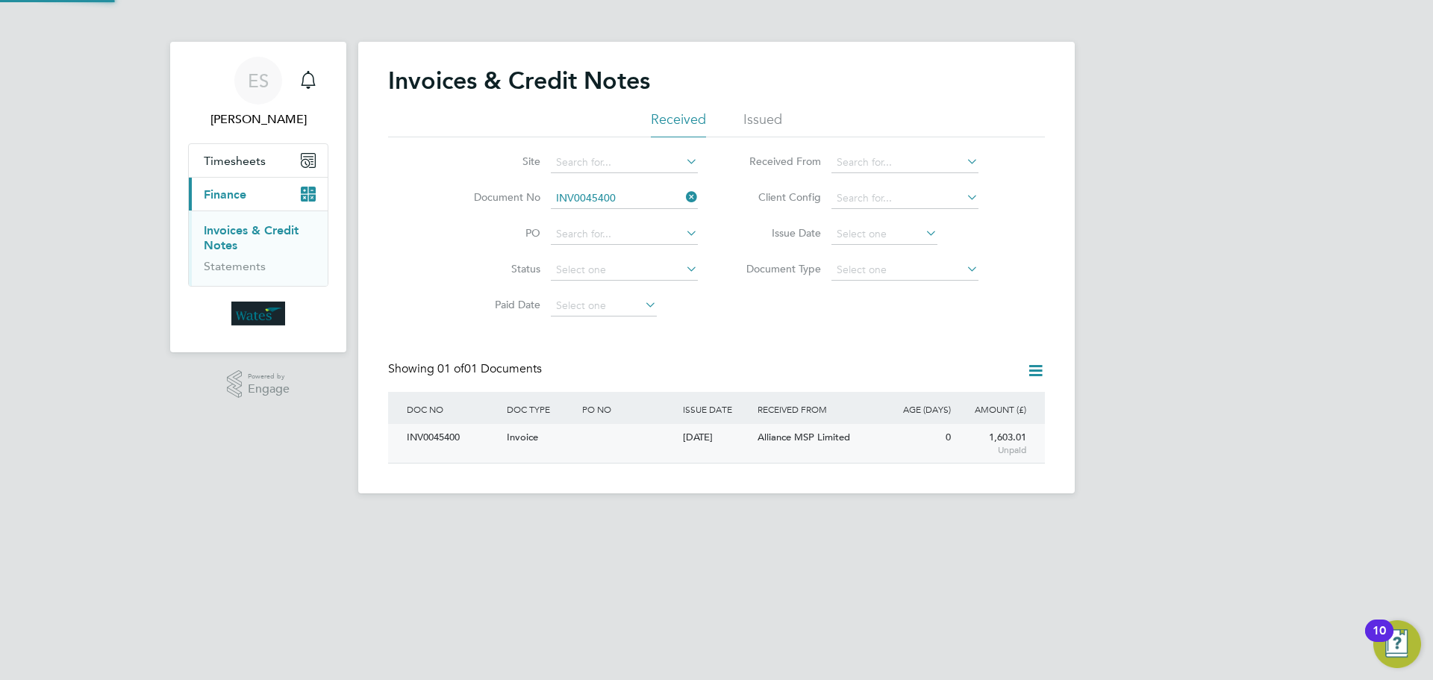
click at [443, 439] on div "INV0045400" at bounding box center [453, 438] width 100 height 28
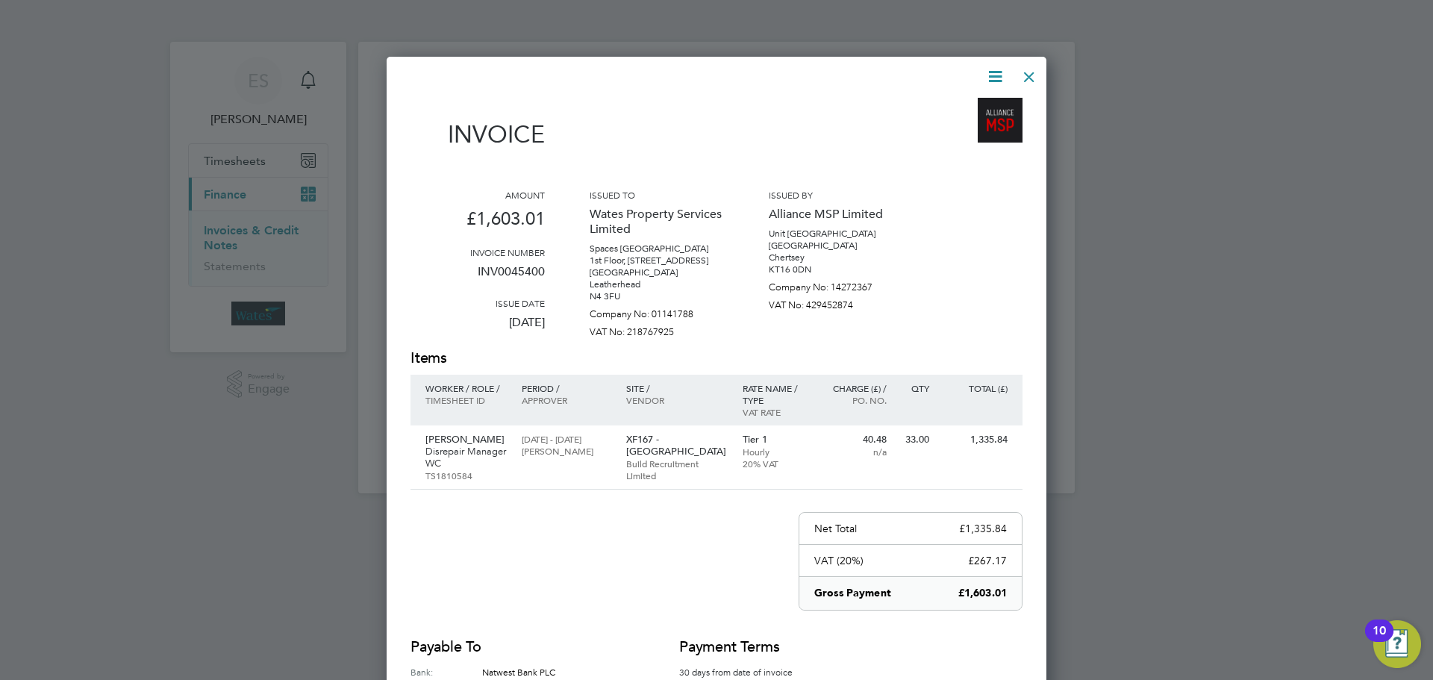
click at [998, 68] on icon at bounding box center [995, 76] width 19 height 19
click at [974, 107] on li "Download Invoice" at bounding box center [950, 111] width 103 height 21
click at [987, 76] on icon at bounding box center [995, 76] width 19 height 19
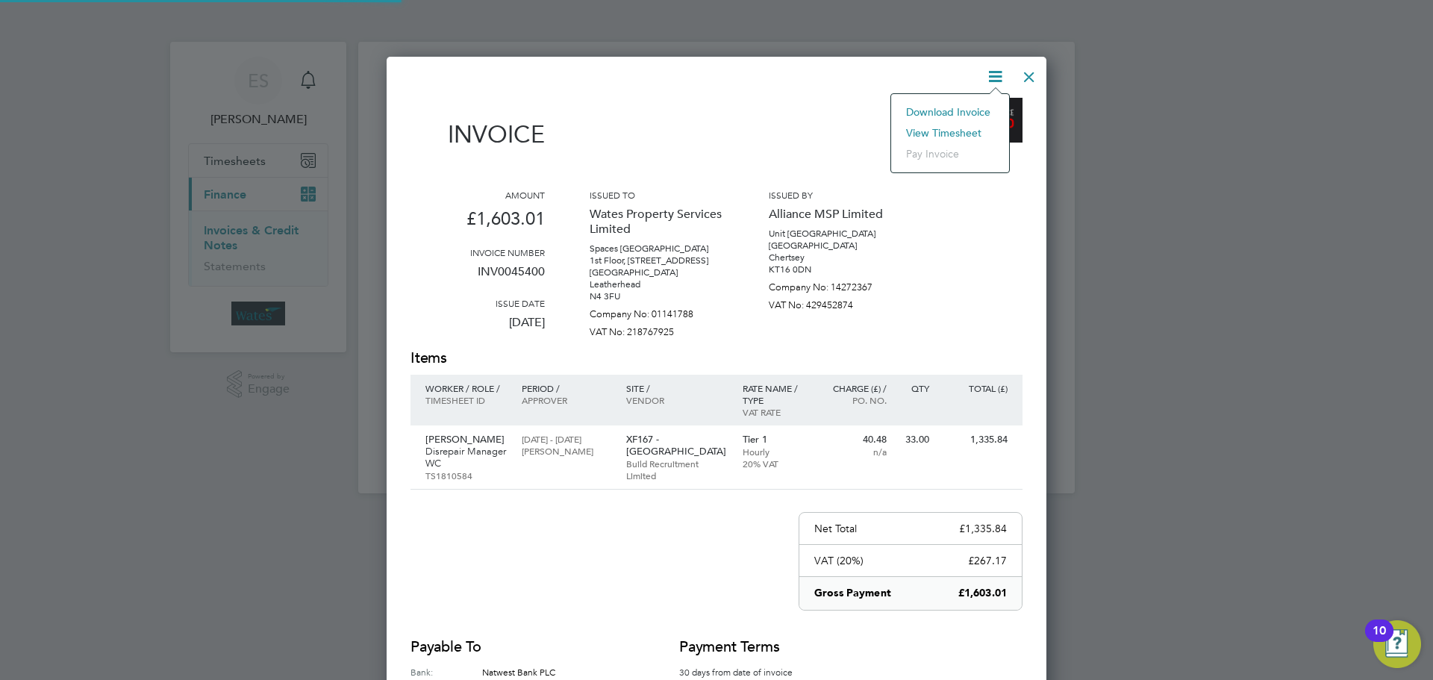
click at [945, 128] on li "View timesheet" at bounding box center [950, 132] width 103 height 21
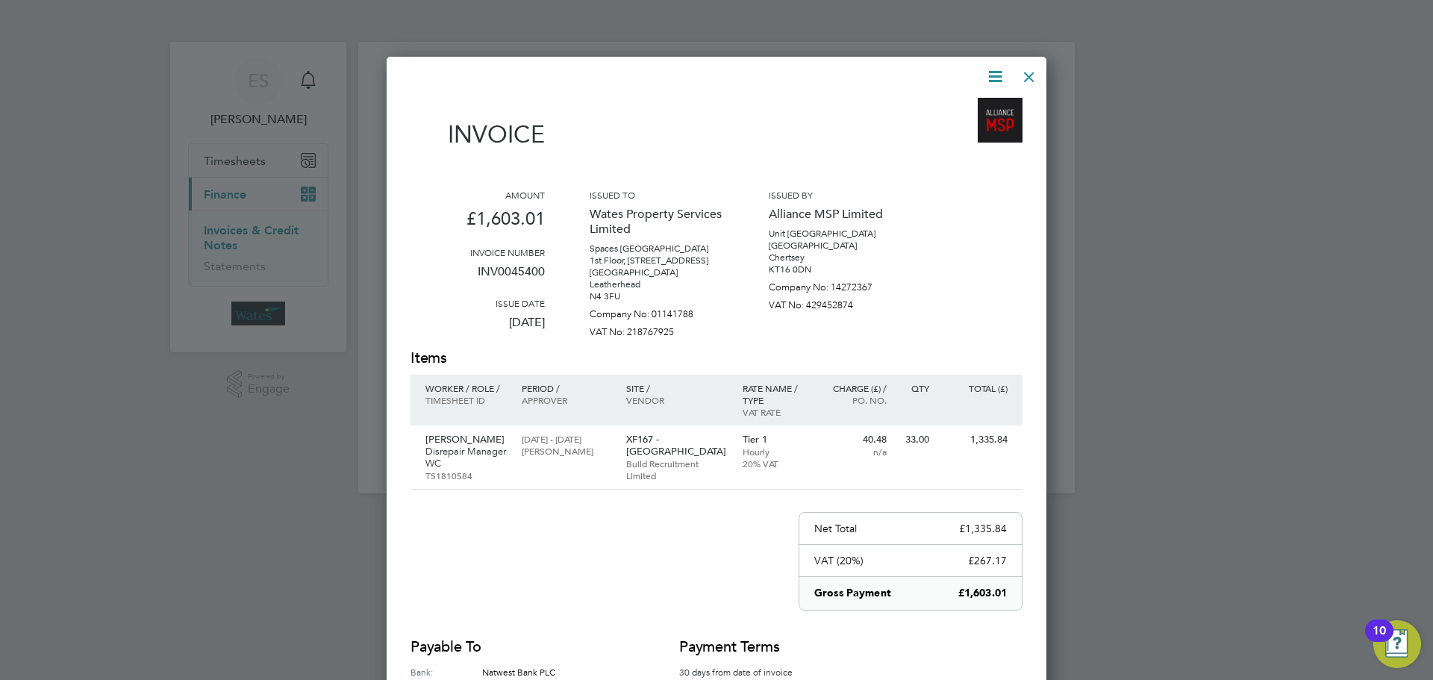
drag, startPoint x: 1028, startPoint y: 65, endPoint x: 1011, endPoint y: 70, distance: 17.9
click at [1028, 65] on div at bounding box center [1029, 73] width 27 height 27
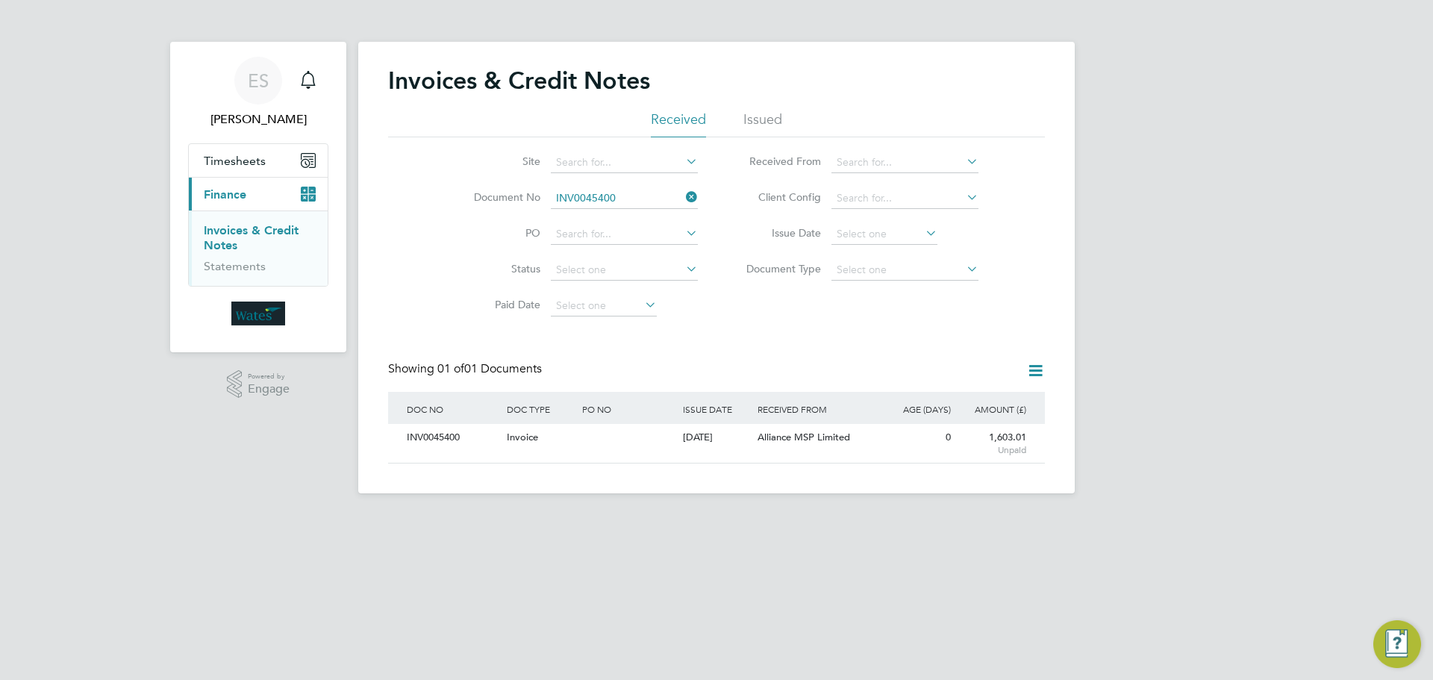
click at [683, 195] on icon at bounding box center [683, 197] width 0 height 21
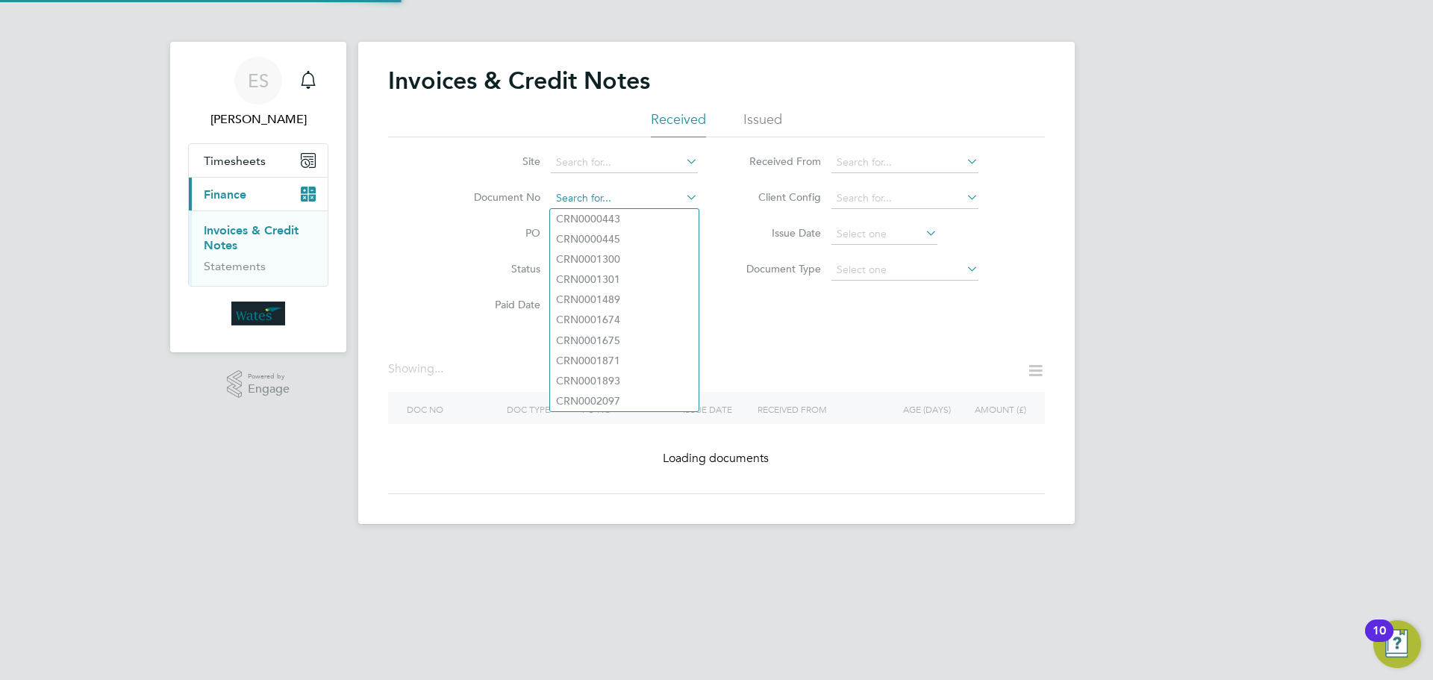
paste input "INV0045401"
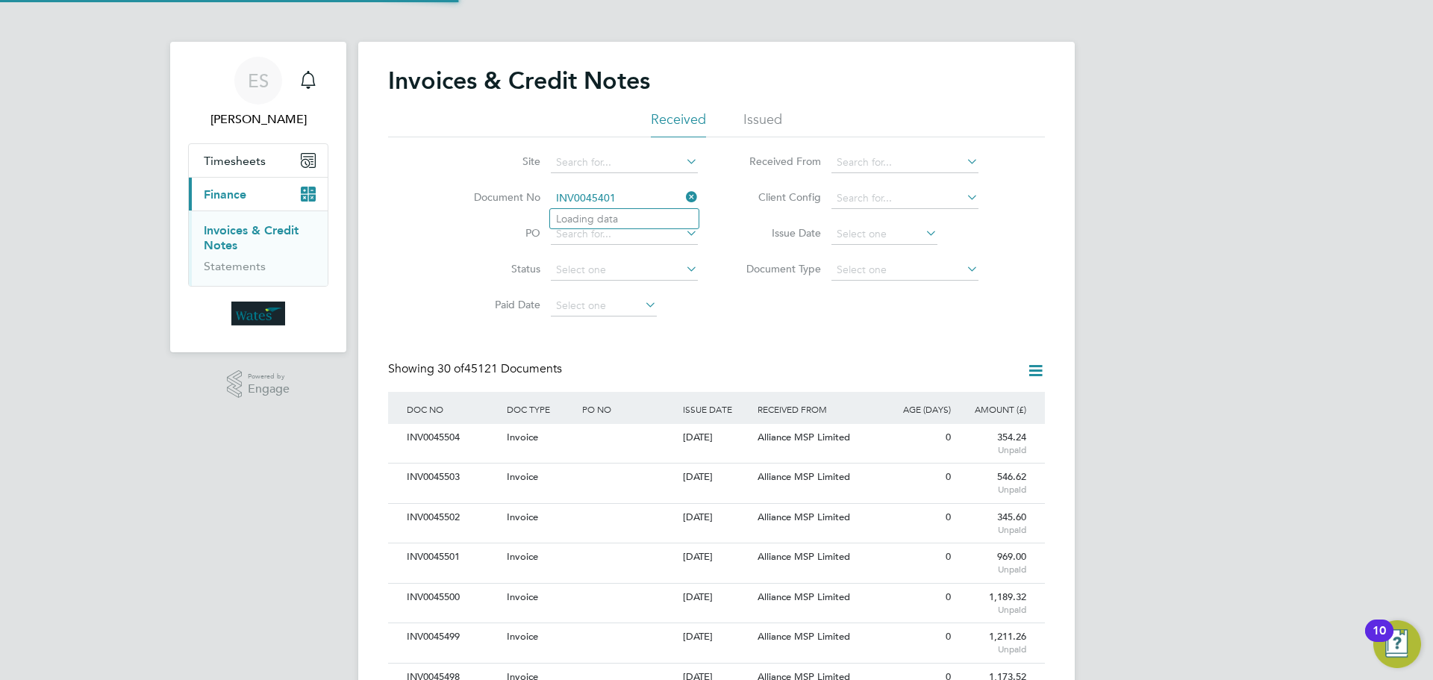
scroll to position [28, 126]
type input "INV0045401"
click at [625, 221] on li "INV0045401" at bounding box center [624, 219] width 149 height 20
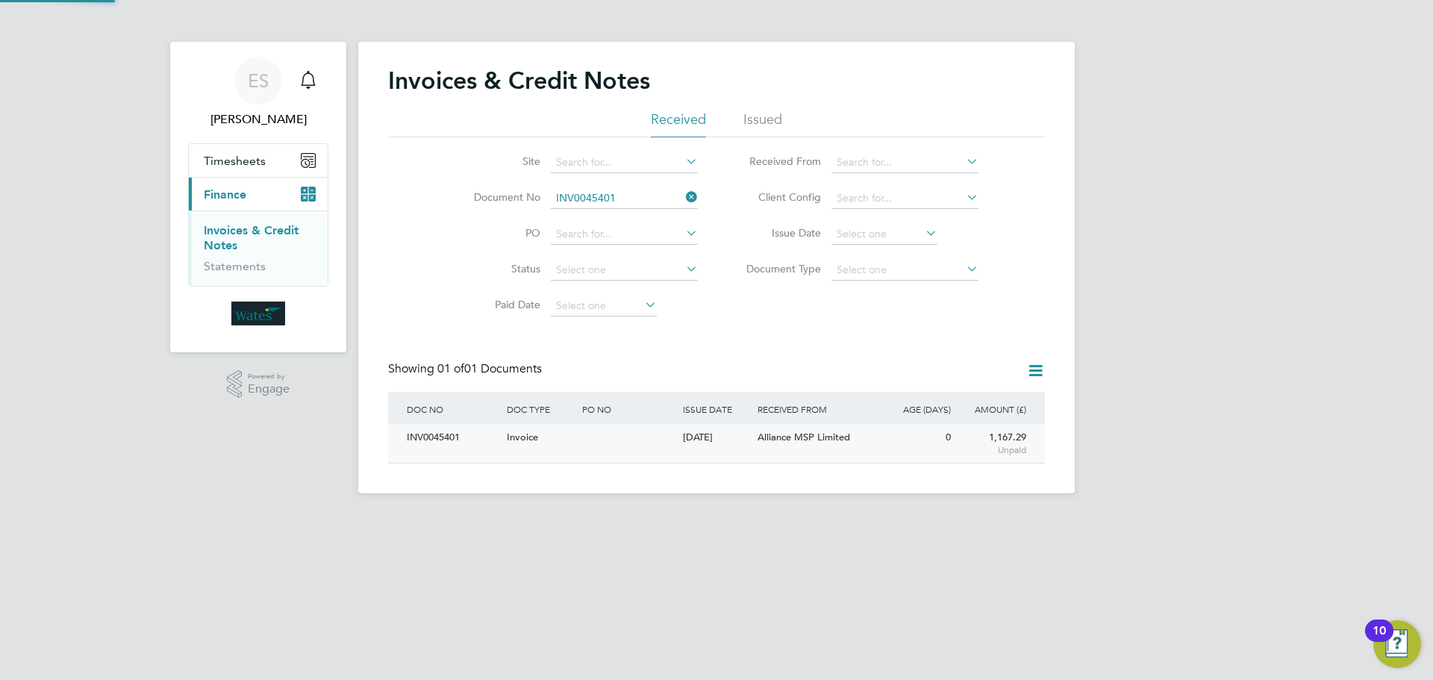
click at [456, 434] on div "INV0045401" at bounding box center [453, 438] width 100 height 28
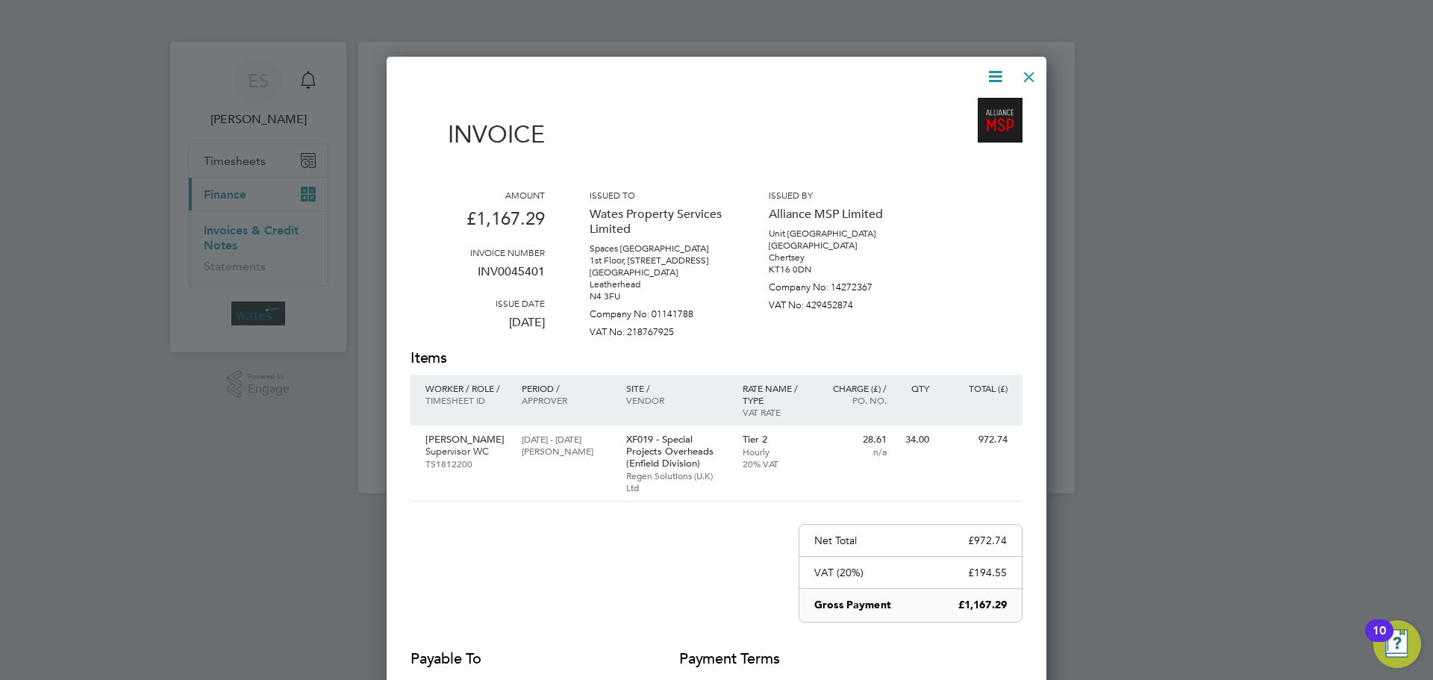
click at [999, 72] on icon at bounding box center [995, 76] width 19 height 19
click at [978, 109] on li "Download Invoice" at bounding box center [950, 111] width 103 height 21
click at [996, 82] on icon at bounding box center [995, 76] width 19 height 19
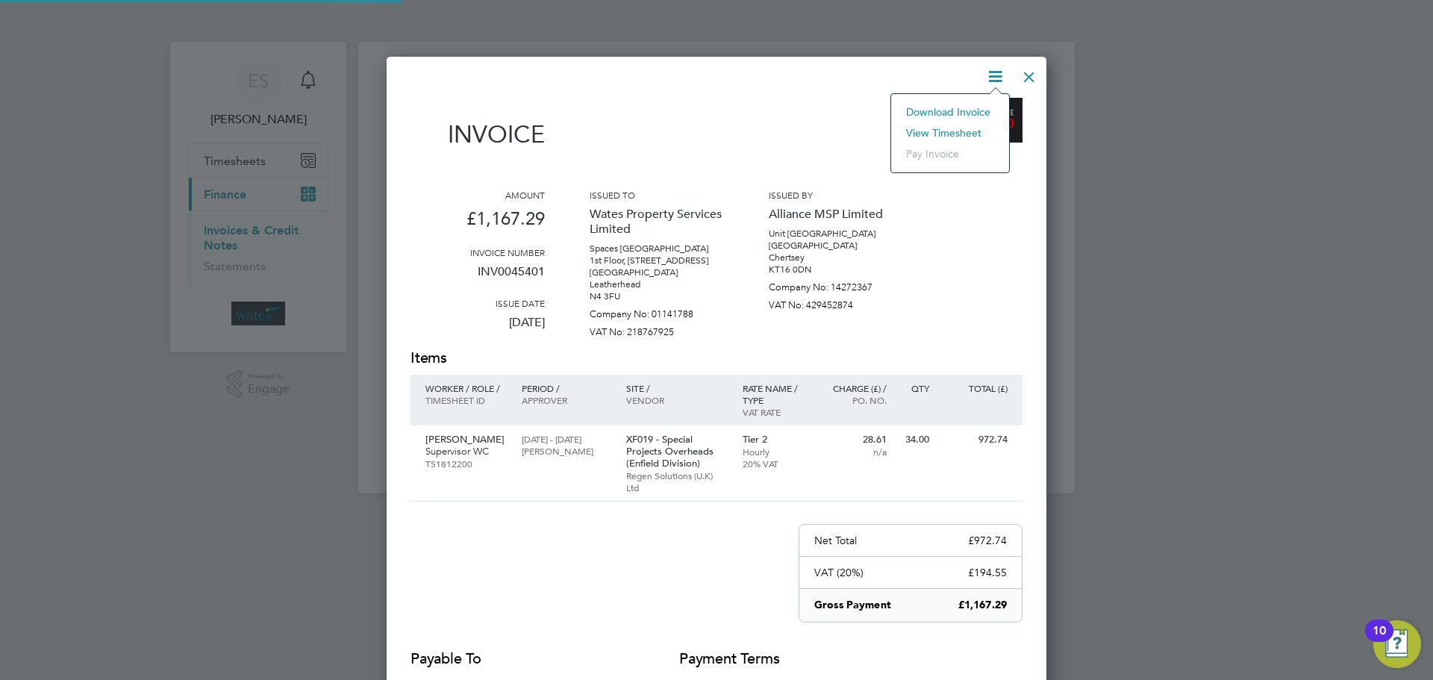
click at [955, 125] on li "View timesheet" at bounding box center [950, 132] width 103 height 21
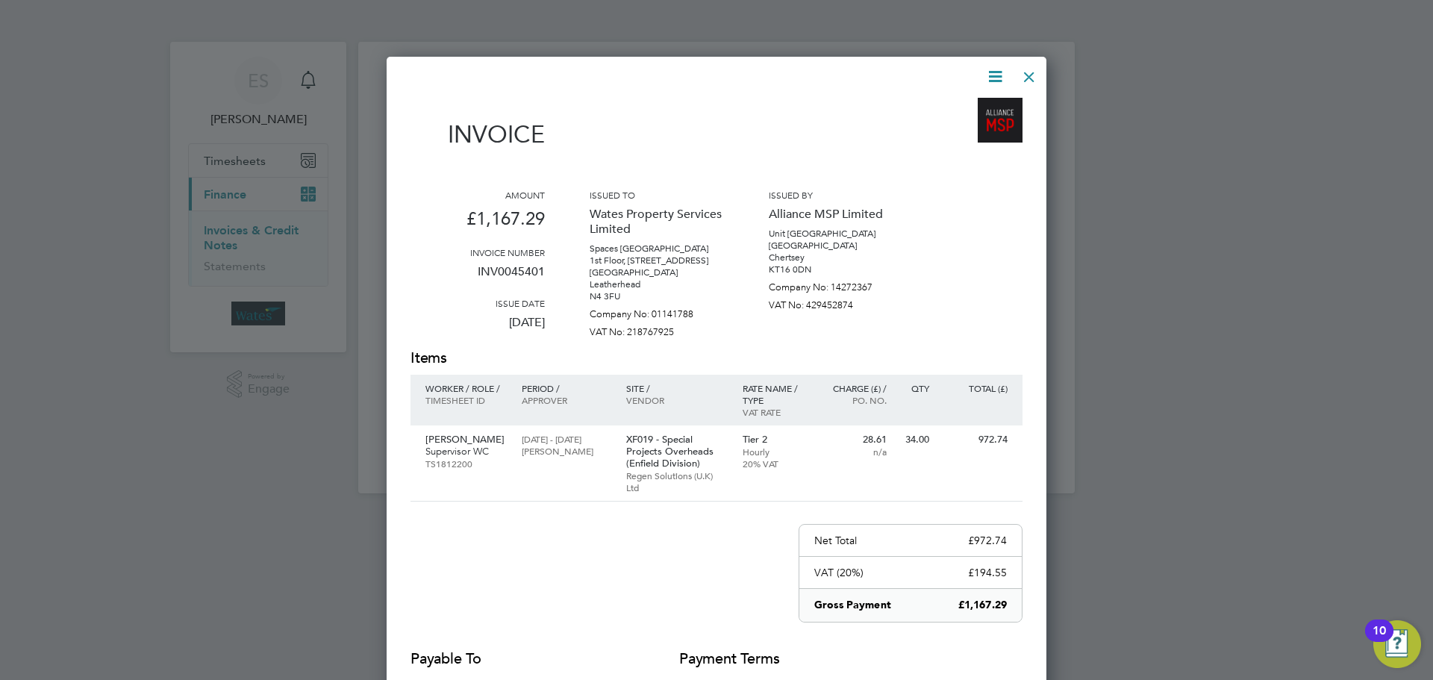
click at [1033, 78] on div at bounding box center [1029, 73] width 27 height 27
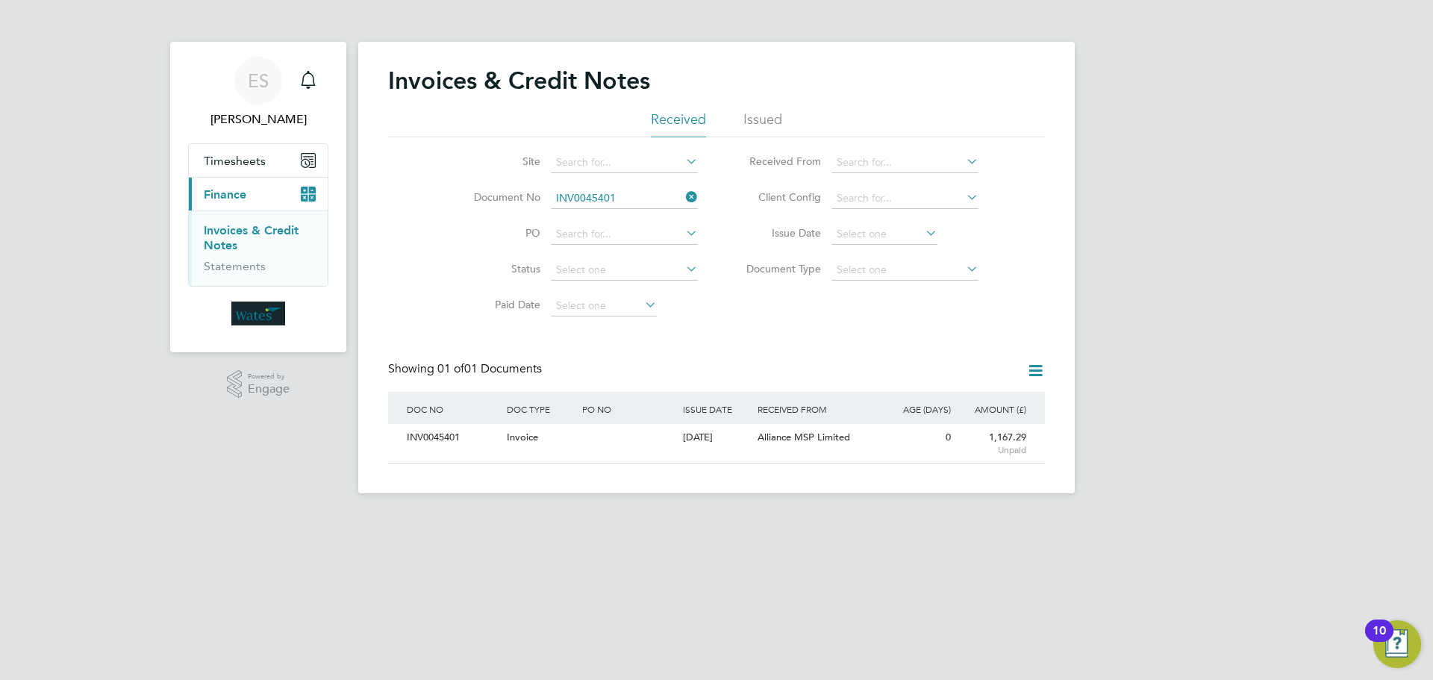
click at [683, 199] on icon at bounding box center [683, 197] width 0 height 21
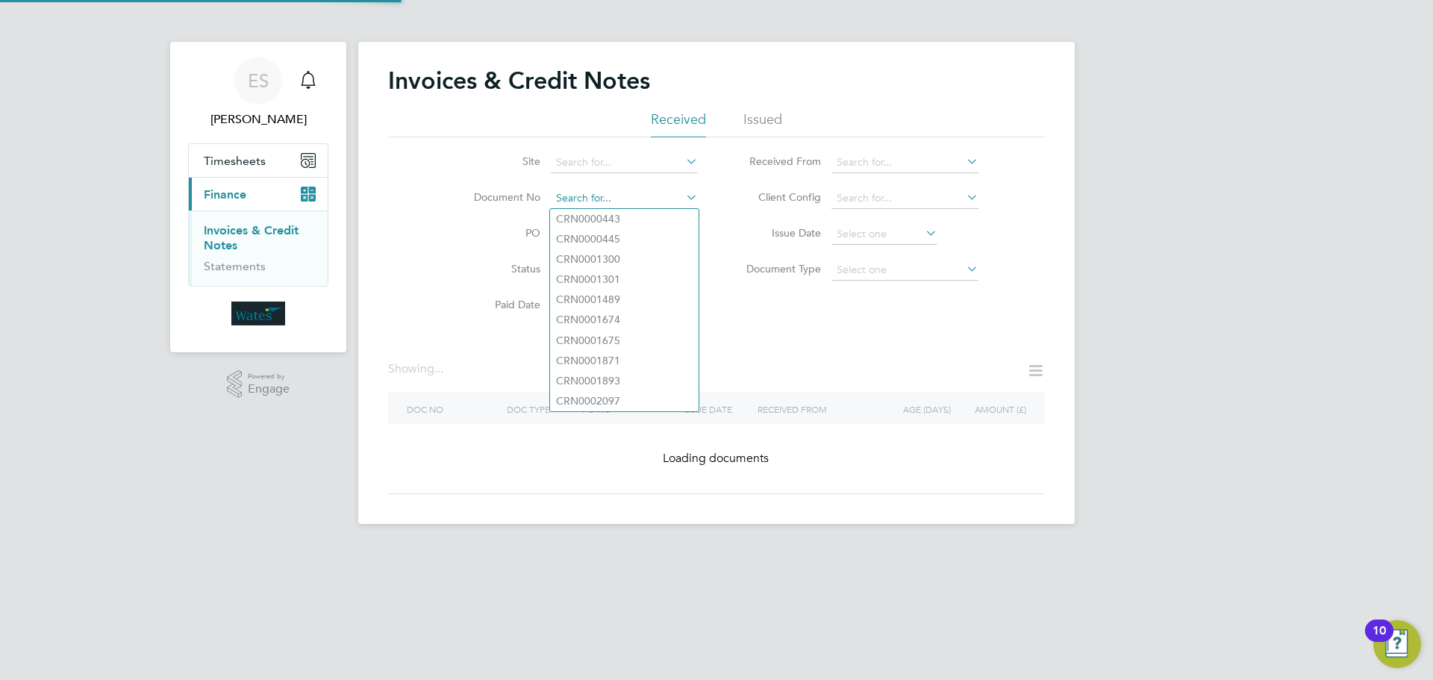
paste input "INV0045402"
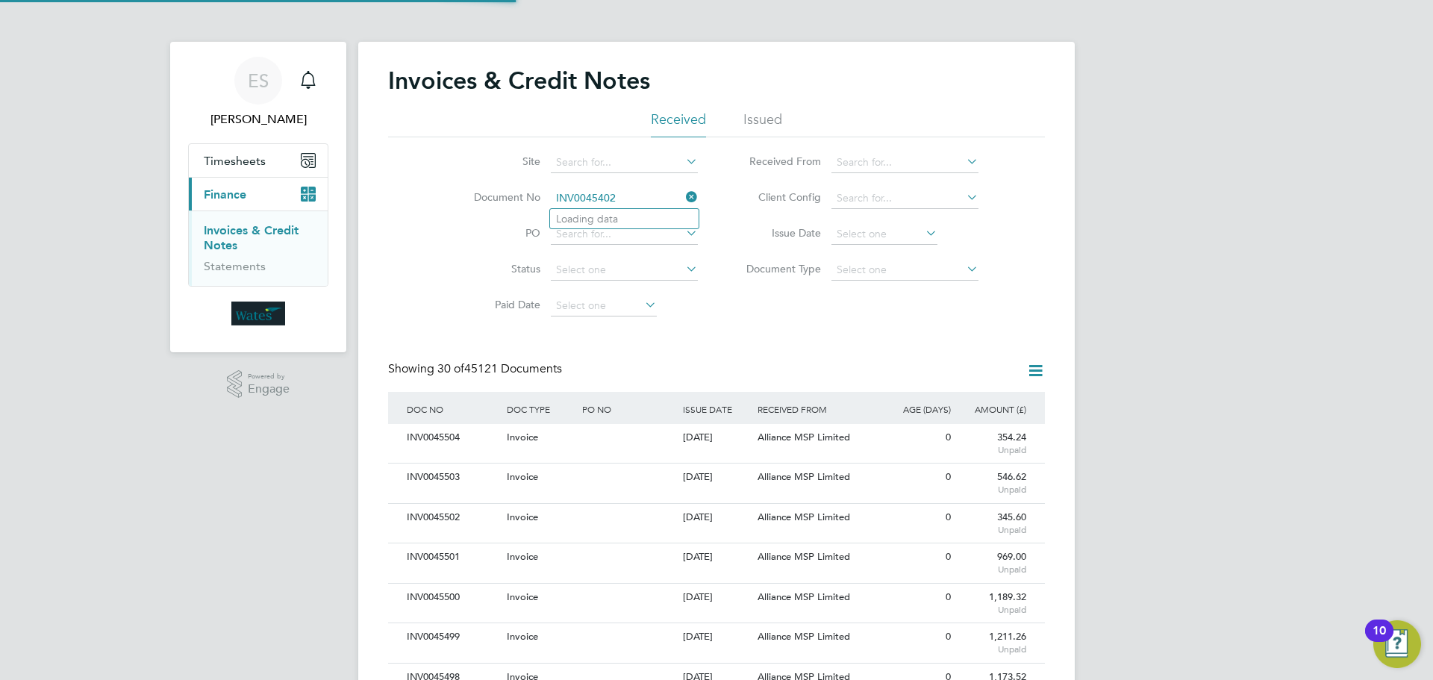
scroll to position [28, 101]
type input "INV0045402"
click at [654, 216] on li "INV0045402" at bounding box center [624, 219] width 149 height 20
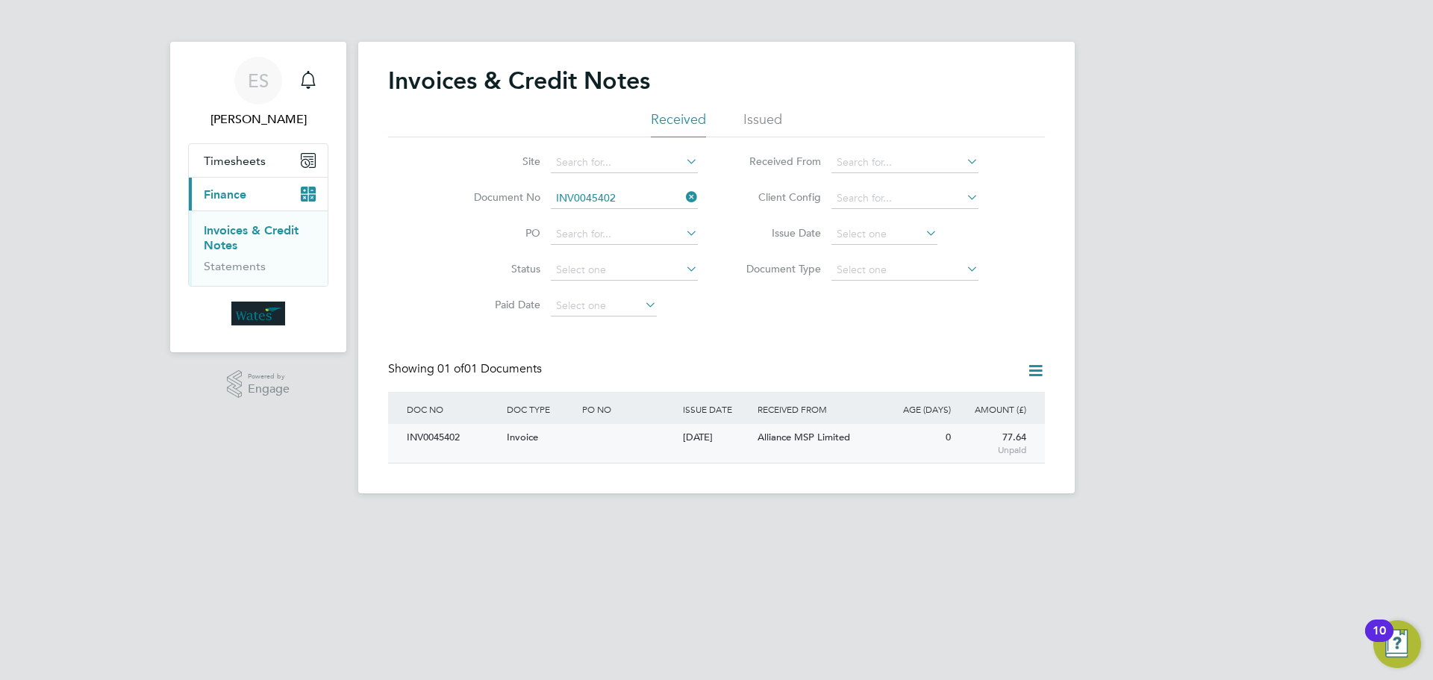
click at [455, 438] on div "INV0045402" at bounding box center [453, 438] width 100 height 28
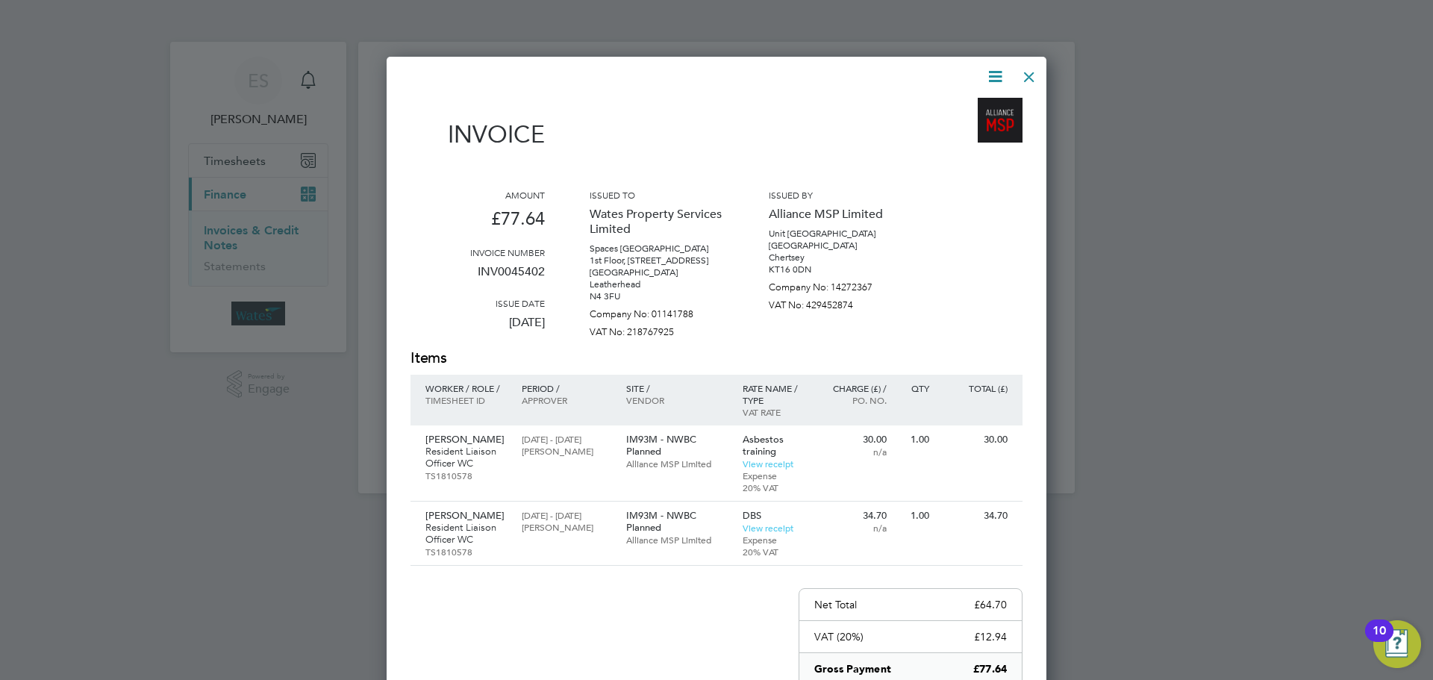
click at [993, 73] on icon at bounding box center [995, 76] width 19 height 19
click at [966, 103] on li "Download Invoice" at bounding box center [950, 111] width 103 height 21
click at [995, 69] on icon at bounding box center [995, 76] width 19 height 19
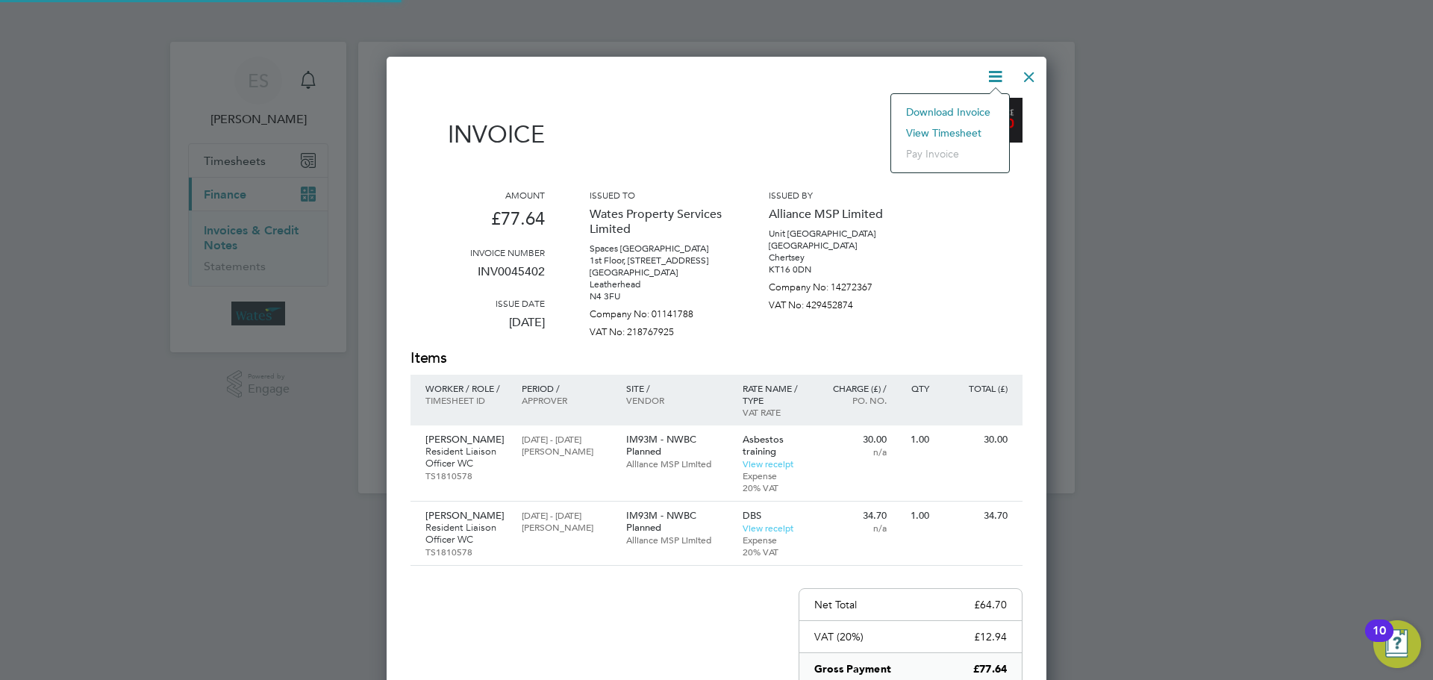
click at [945, 133] on li "View timesheet" at bounding box center [950, 132] width 103 height 21
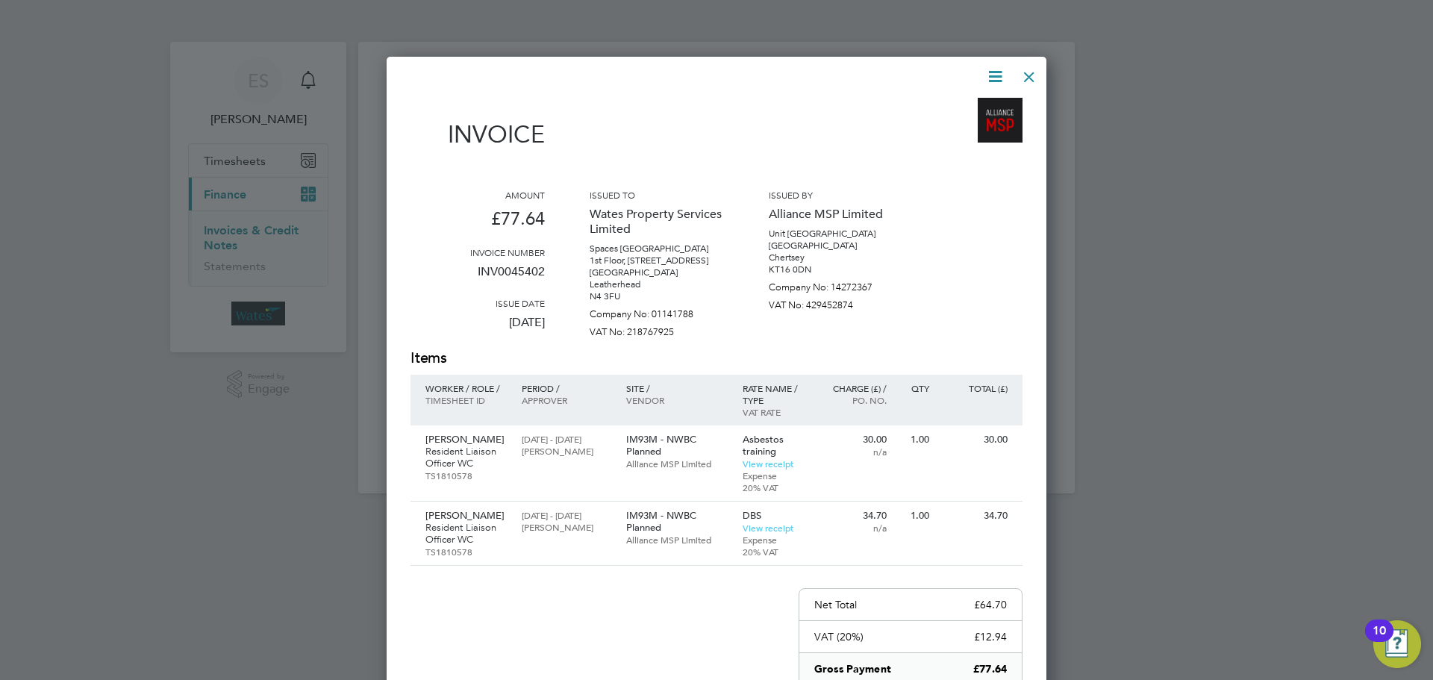
click at [1031, 69] on div at bounding box center [1029, 73] width 27 height 27
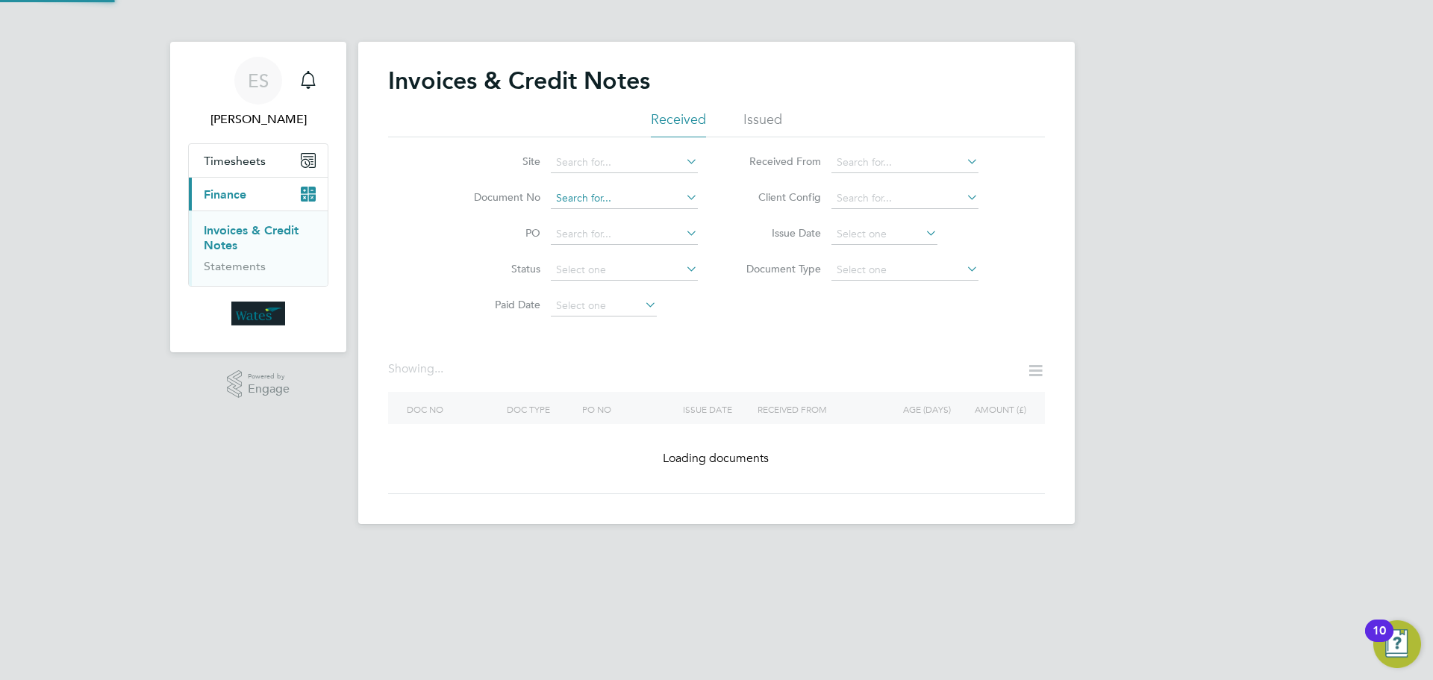
click at [680, 197] on input at bounding box center [624, 198] width 147 height 21
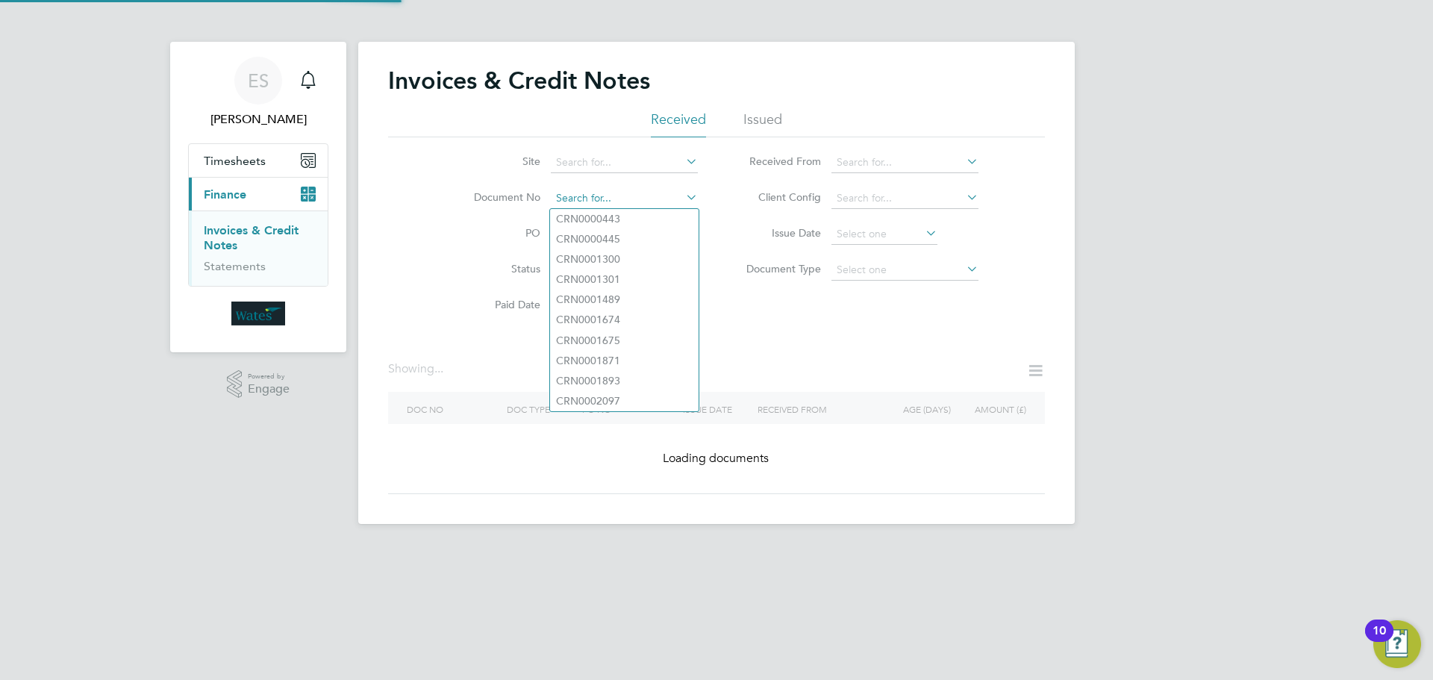
paste input "INV0045403"
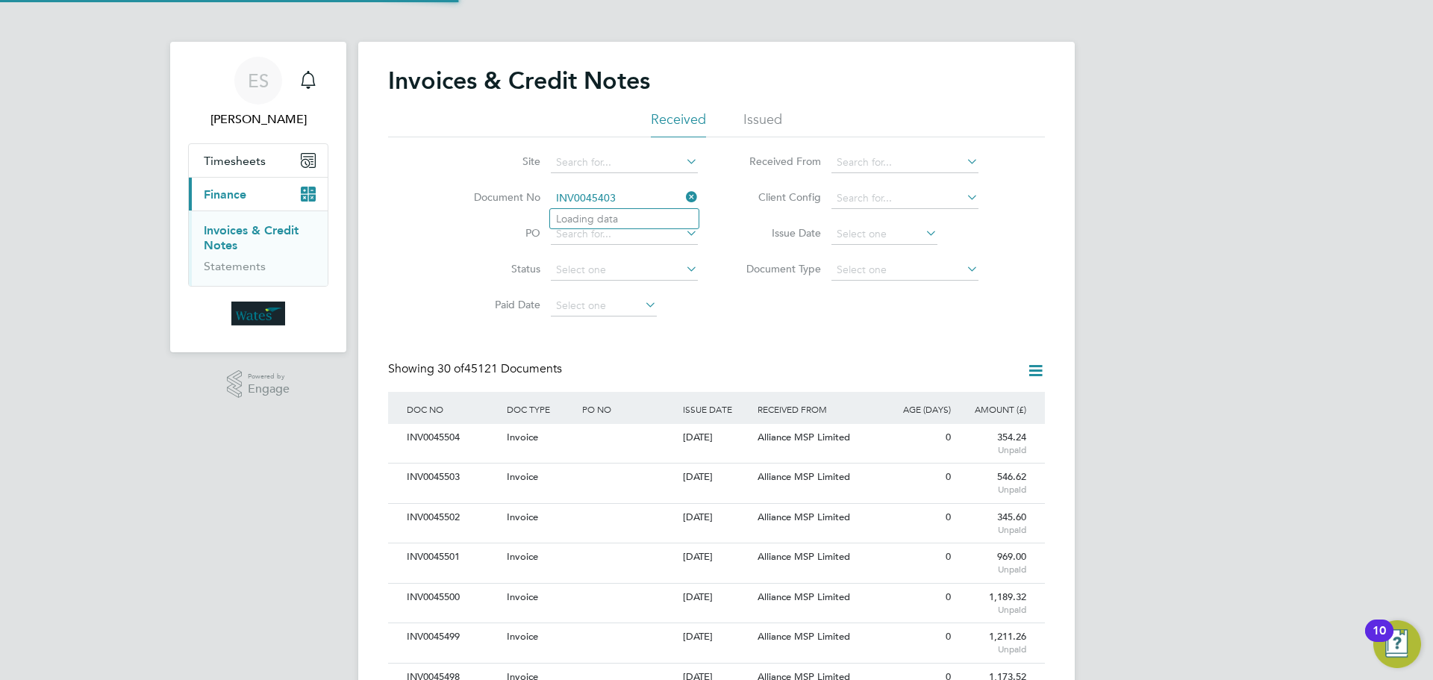
scroll to position [28, 101]
type input "INV0045403"
click at [638, 209] on li "INV0045403" at bounding box center [624, 219] width 149 height 20
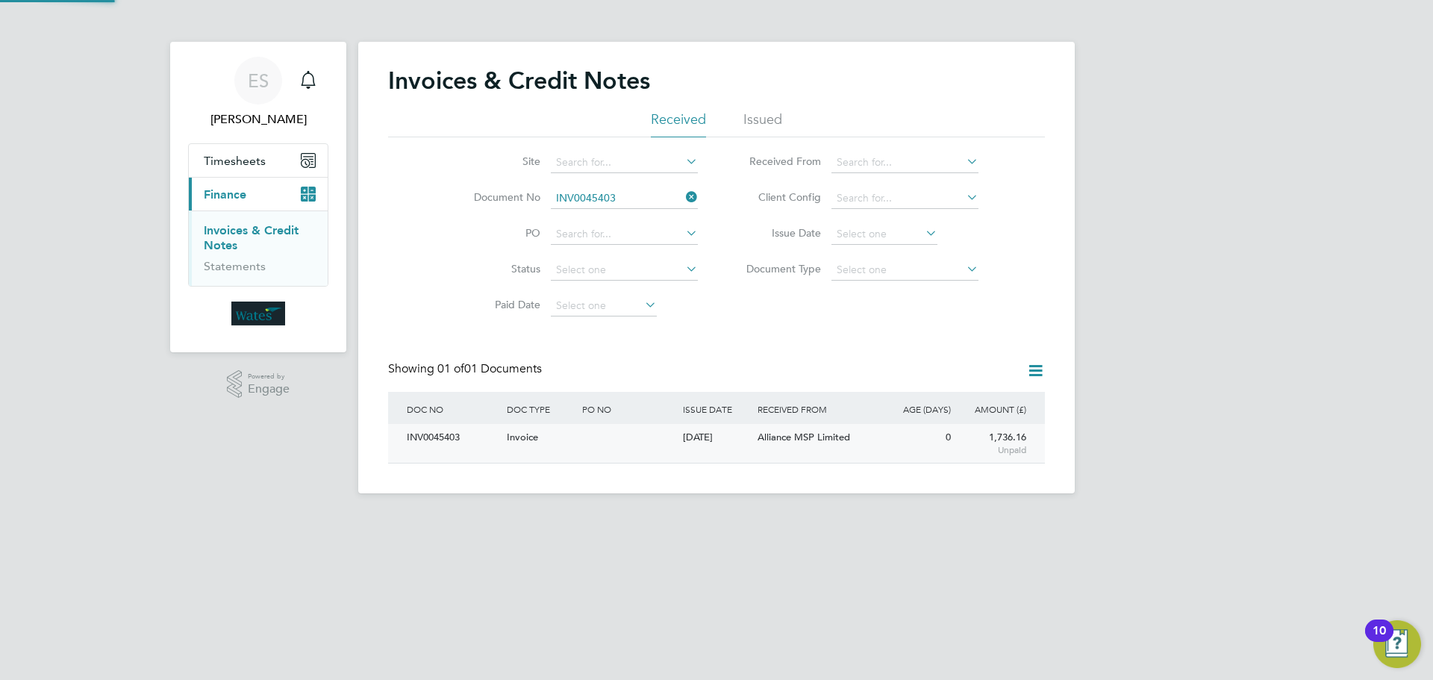
click at [440, 439] on div "INV0045403" at bounding box center [453, 438] width 100 height 28
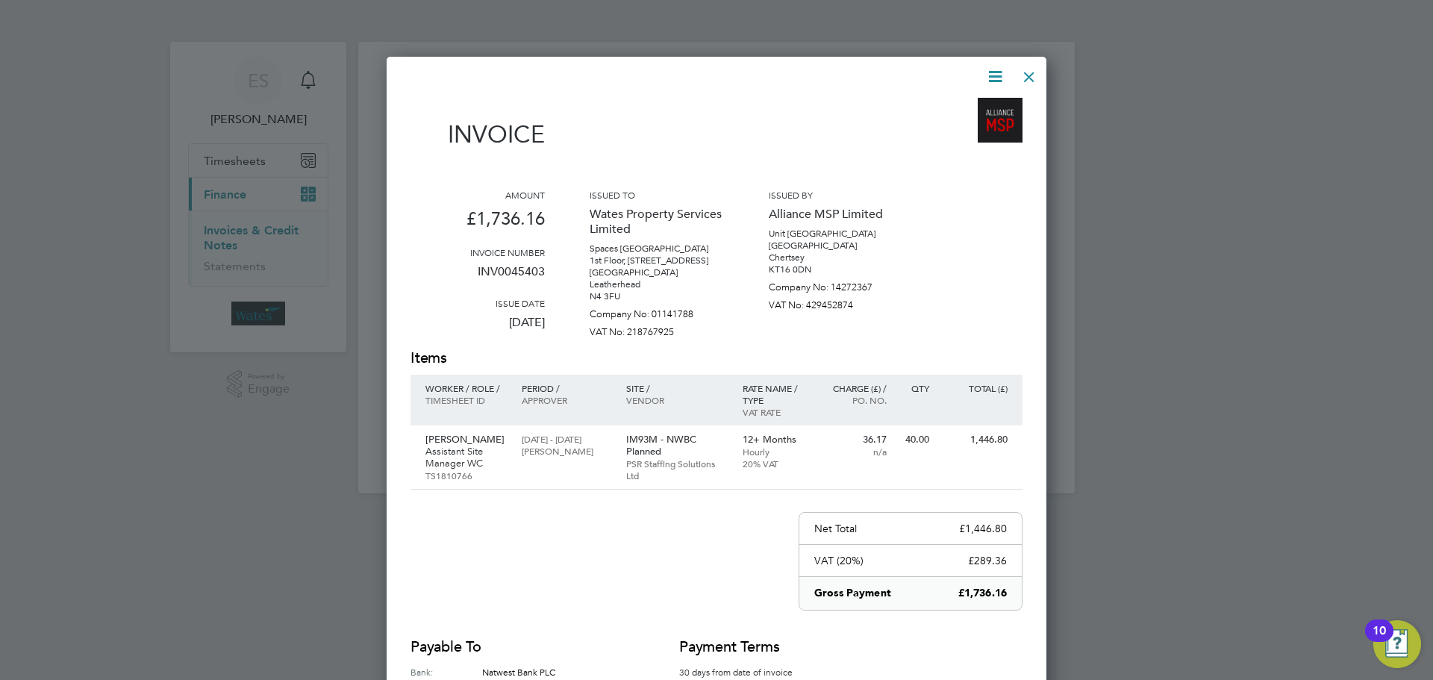
click at [992, 73] on icon at bounding box center [995, 76] width 19 height 19
click at [973, 106] on li "Download Invoice" at bounding box center [950, 111] width 103 height 21
click at [991, 78] on icon at bounding box center [995, 76] width 19 height 19
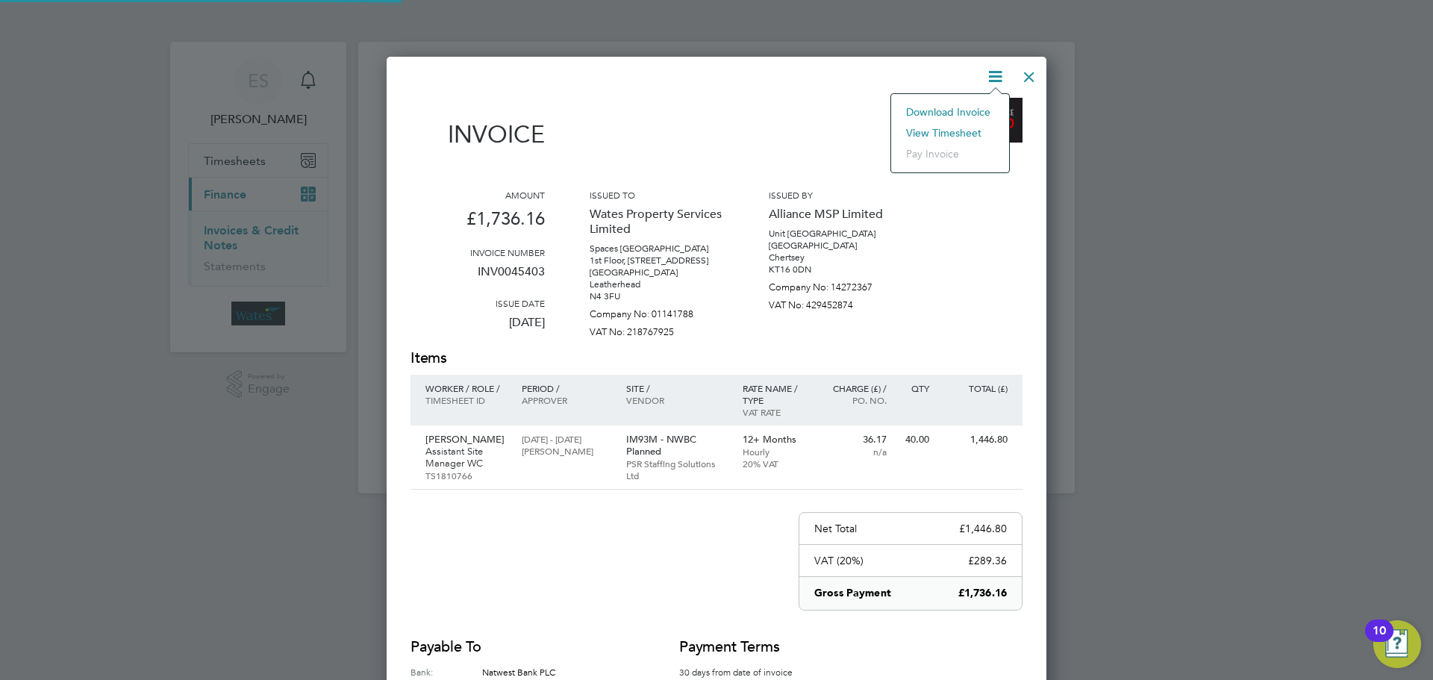
click at [958, 128] on li "View timesheet" at bounding box center [950, 132] width 103 height 21
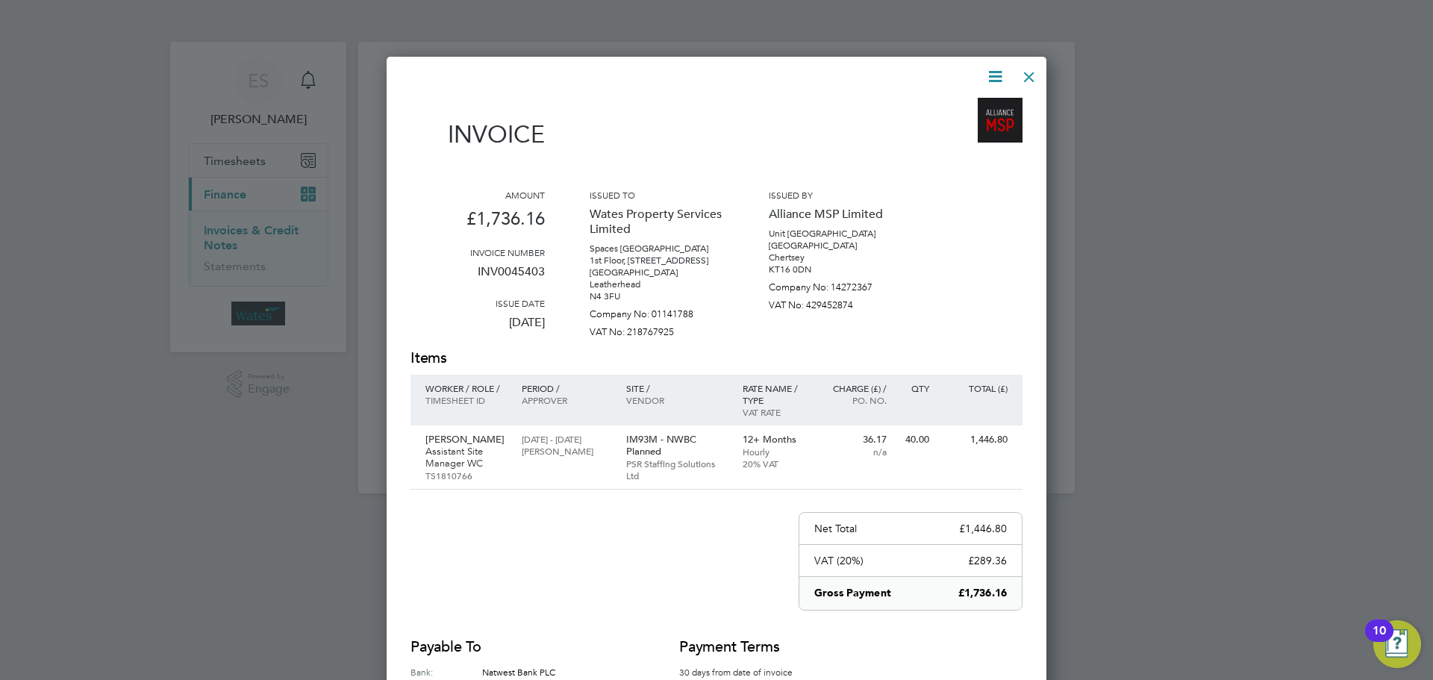
click at [1036, 74] on div at bounding box center [1029, 73] width 27 height 27
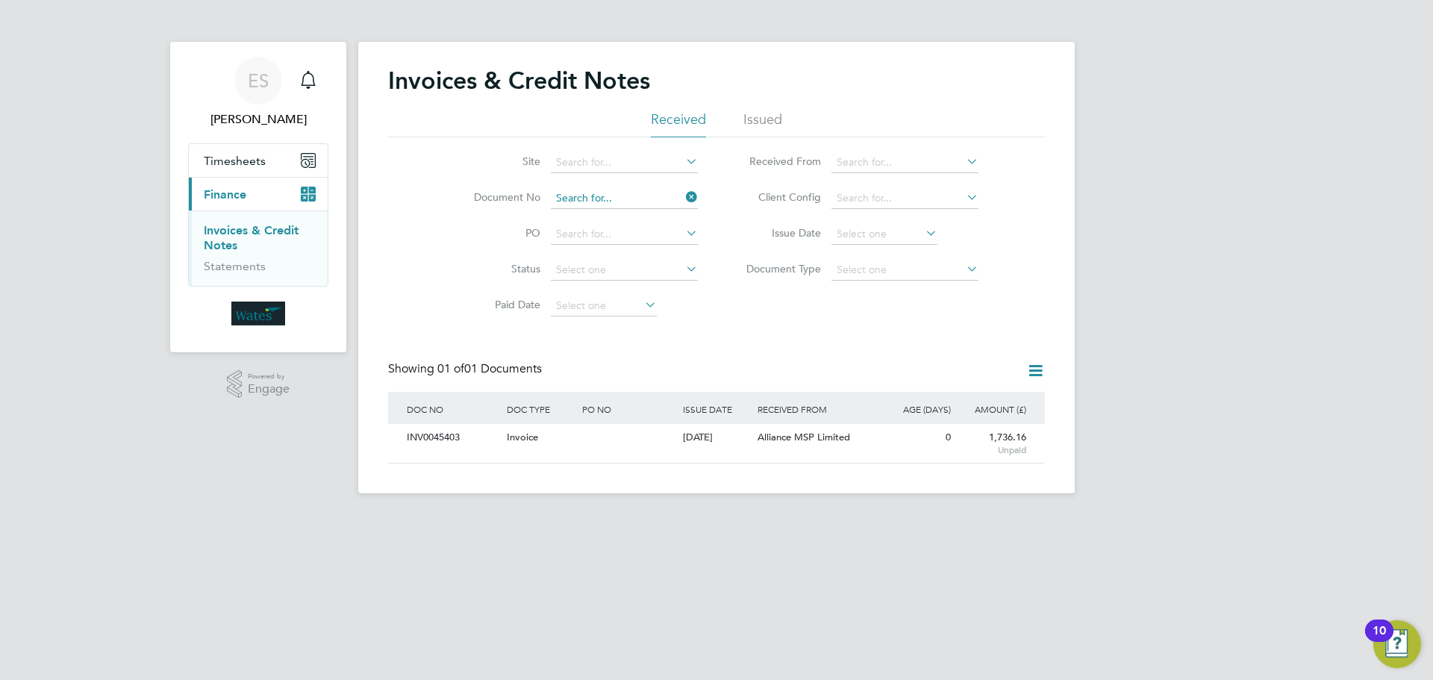
click at [681, 192] on input at bounding box center [624, 198] width 147 height 21
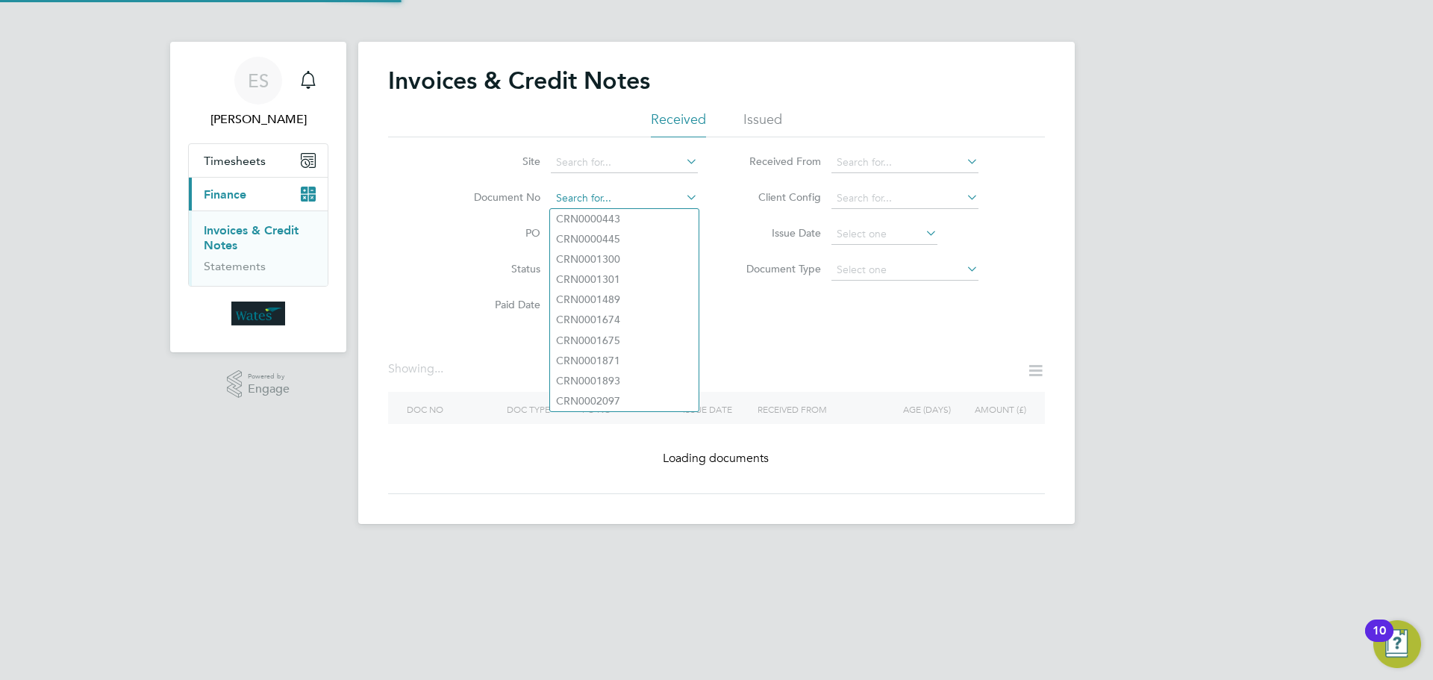
paste input "INV0045404"
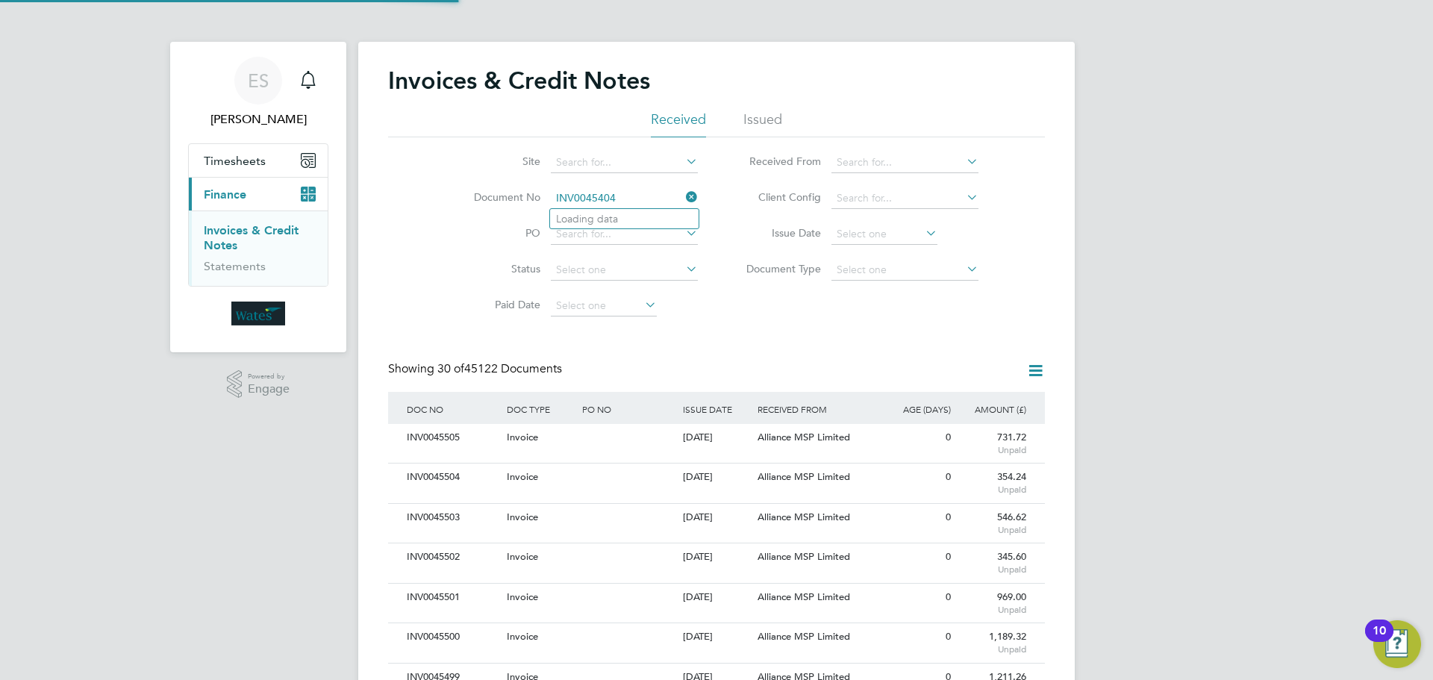
scroll to position [28, 126]
type input "INV0045404"
click at [616, 209] on li "INV0045404" at bounding box center [624, 219] width 149 height 20
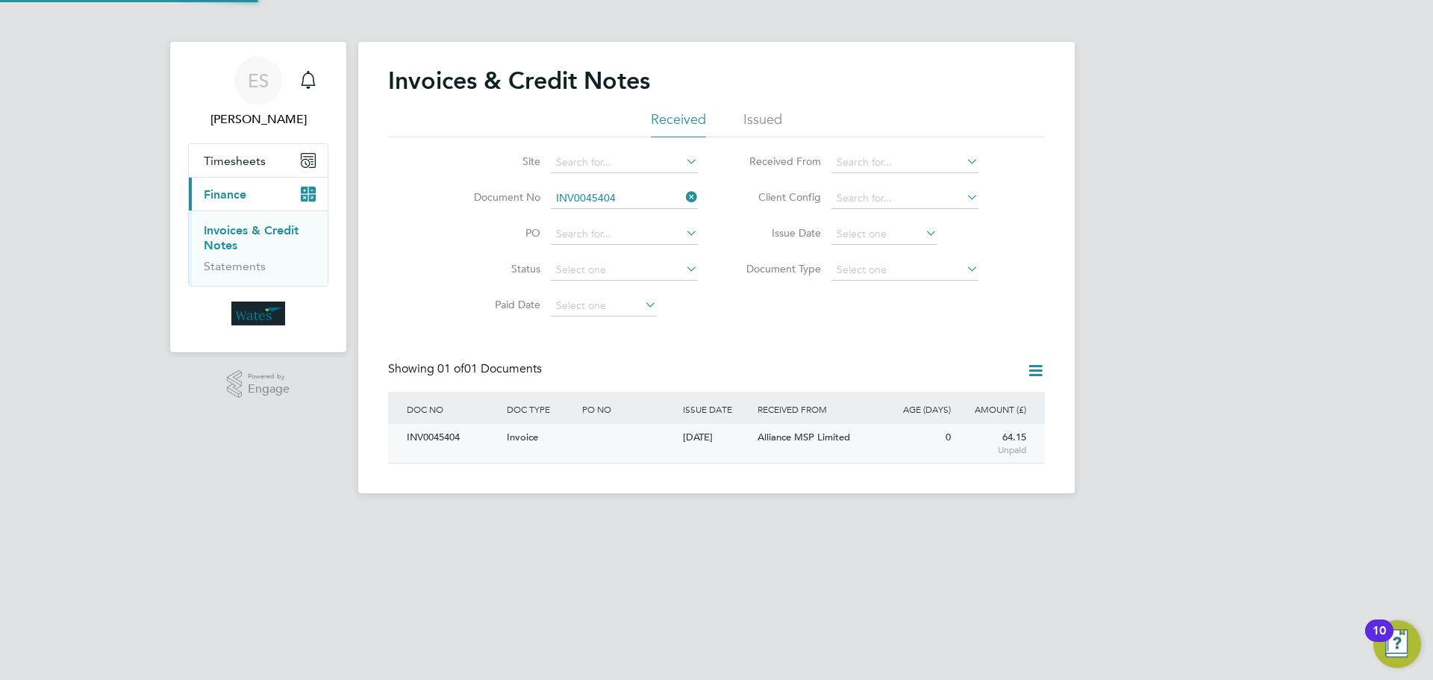
click at [454, 443] on div "INV0045404" at bounding box center [453, 438] width 100 height 28
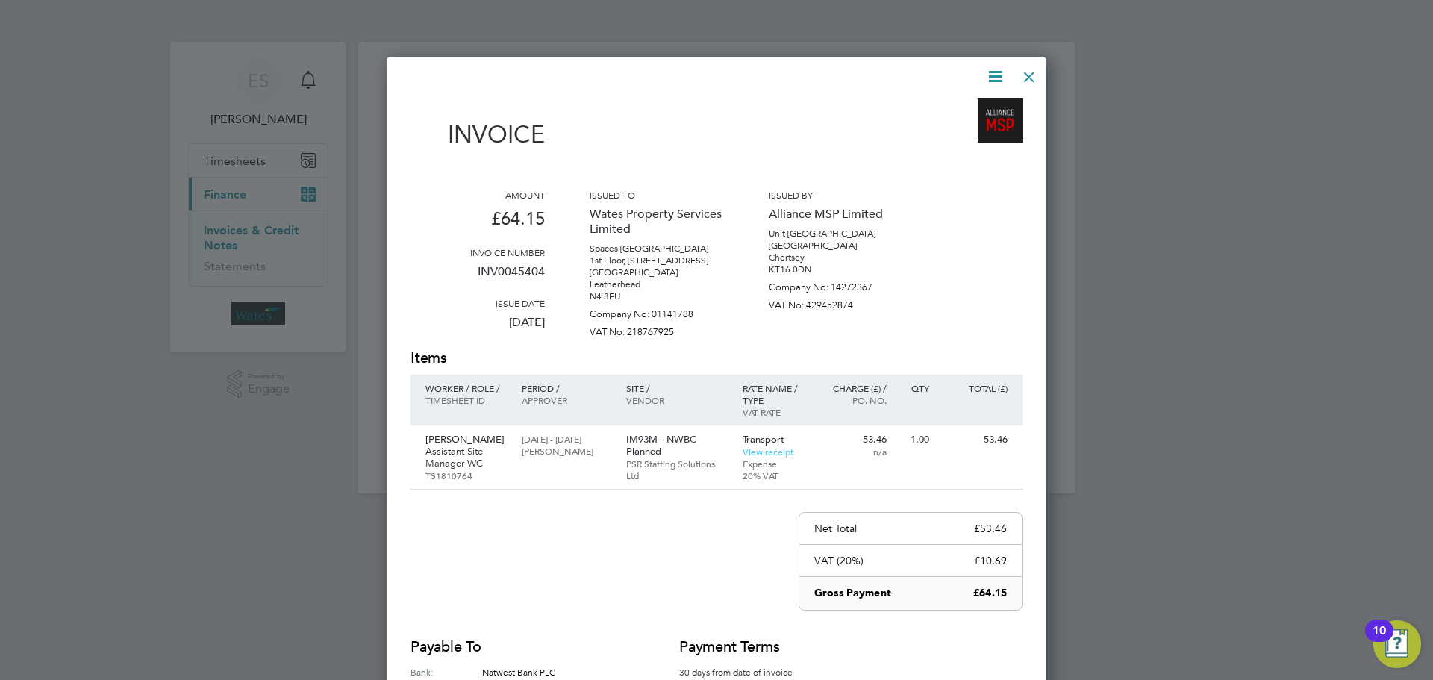
click at [999, 67] on icon at bounding box center [995, 76] width 19 height 19
click at [967, 107] on li "Download Invoice" at bounding box center [950, 111] width 103 height 21
click at [994, 69] on icon at bounding box center [995, 76] width 19 height 19
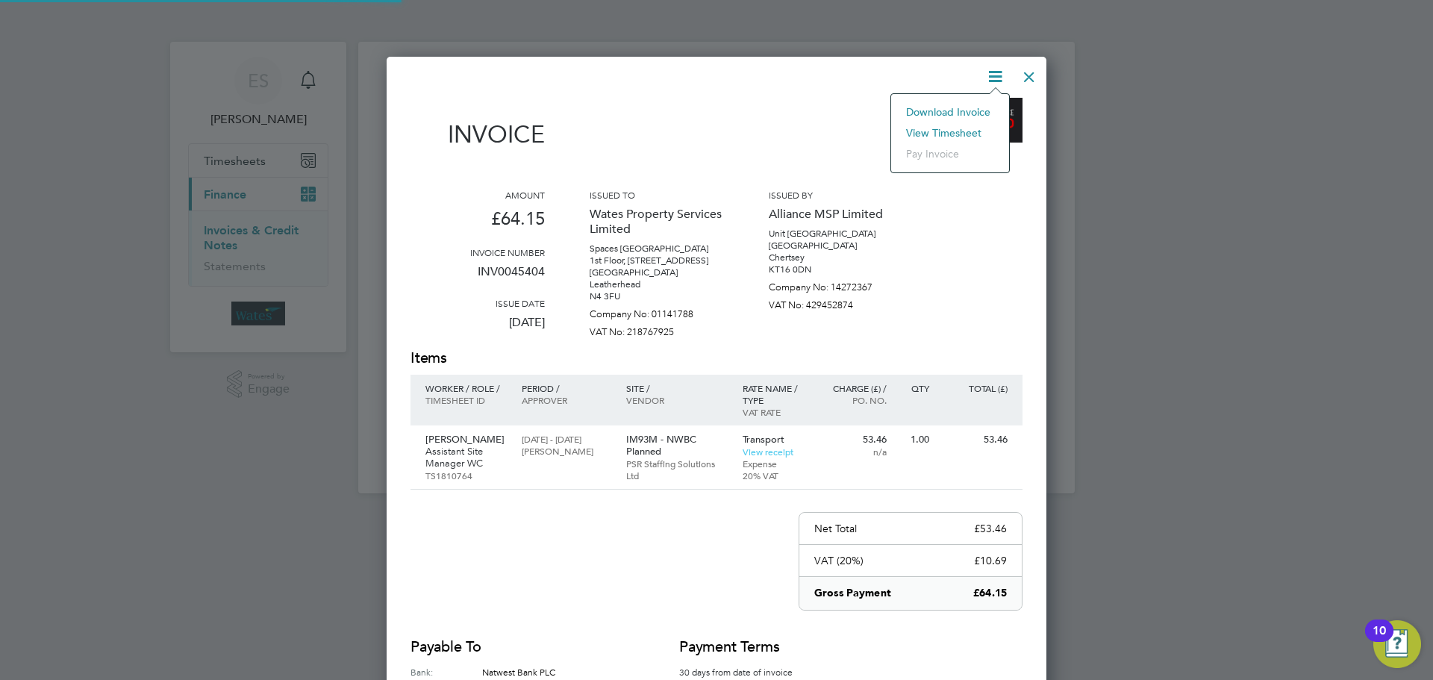
click at [967, 125] on li "View timesheet" at bounding box center [950, 132] width 103 height 21
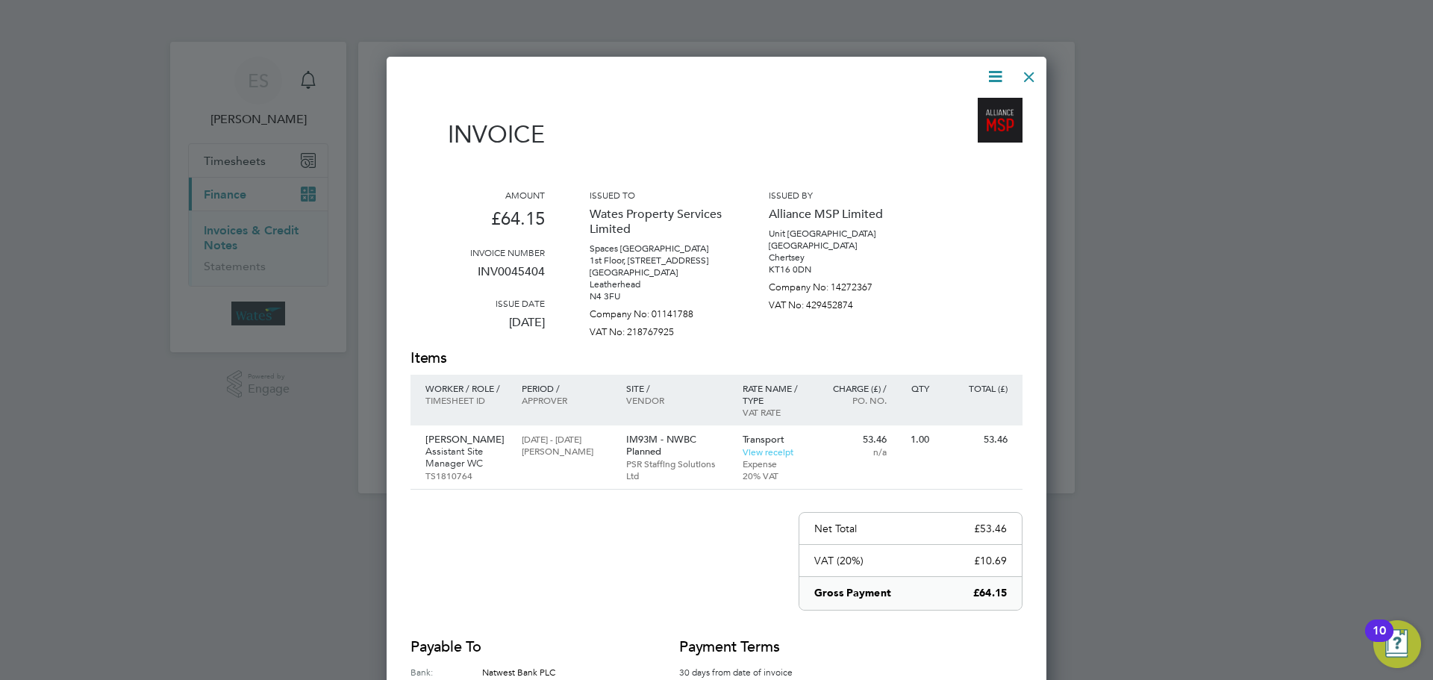
click at [1037, 71] on div at bounding box center [1029, 73] width 27 height 27
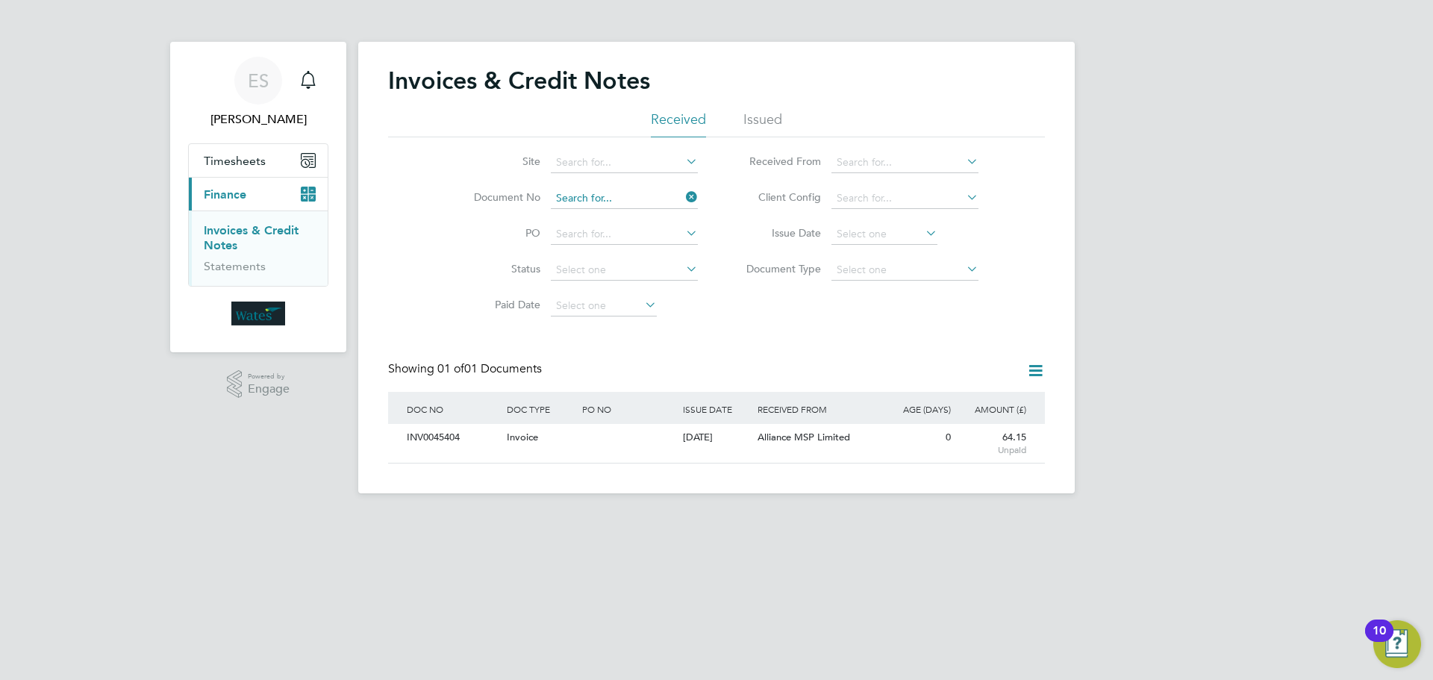
click at [624, 196] on input at bounding box center [624, 198] width 147 height 21
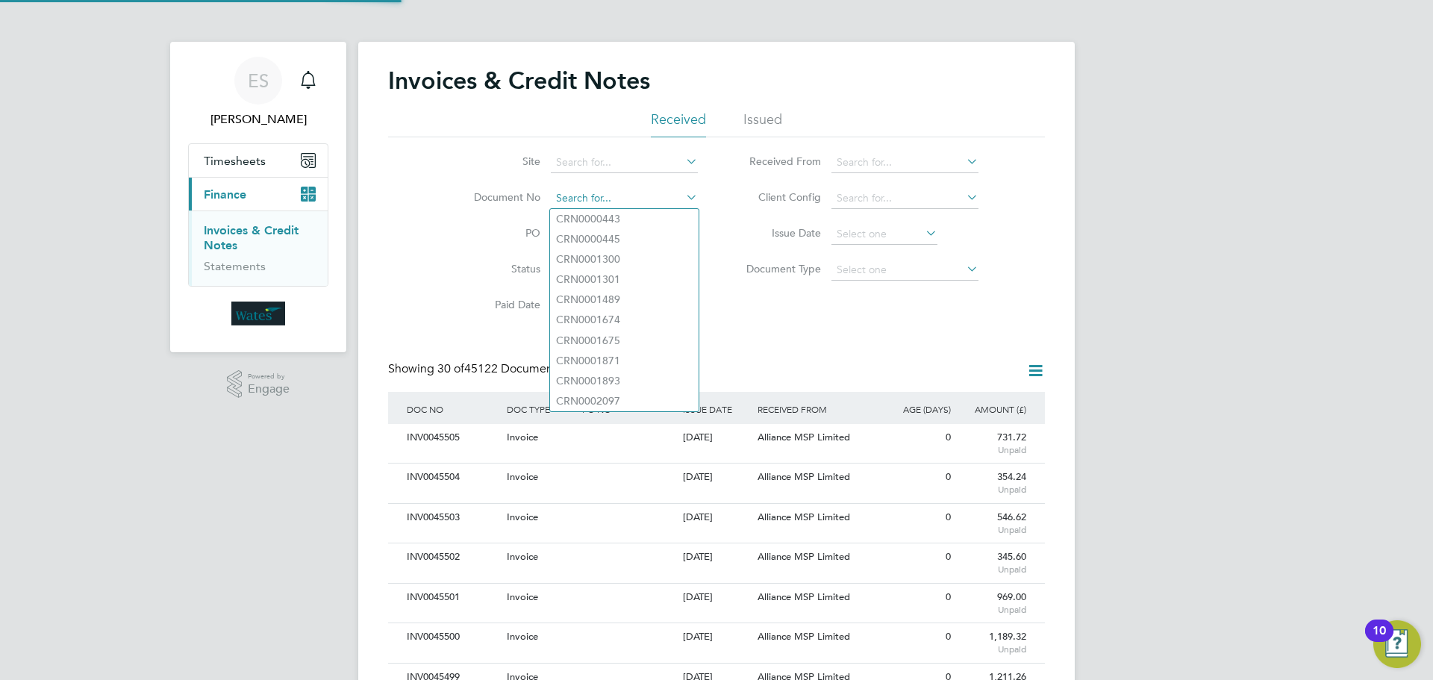
scroll to position [28, 126]
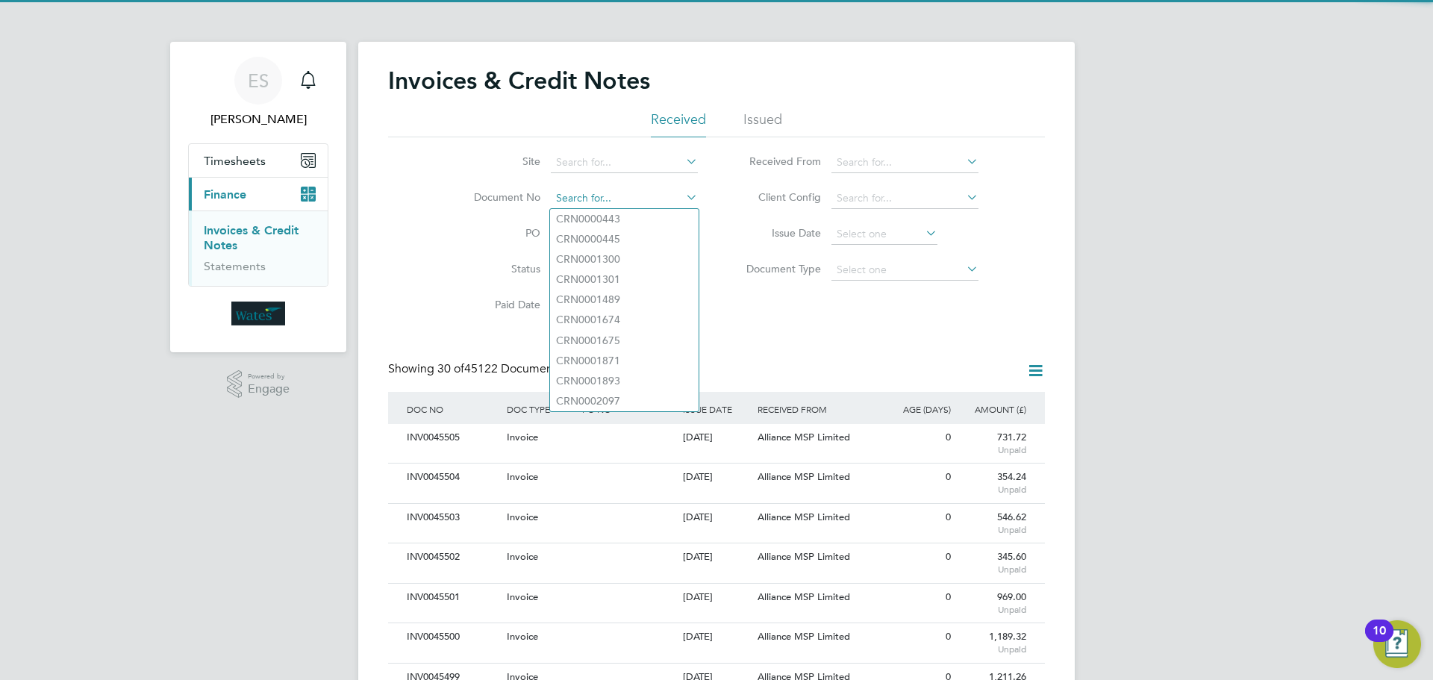
paste input "INV0045405"
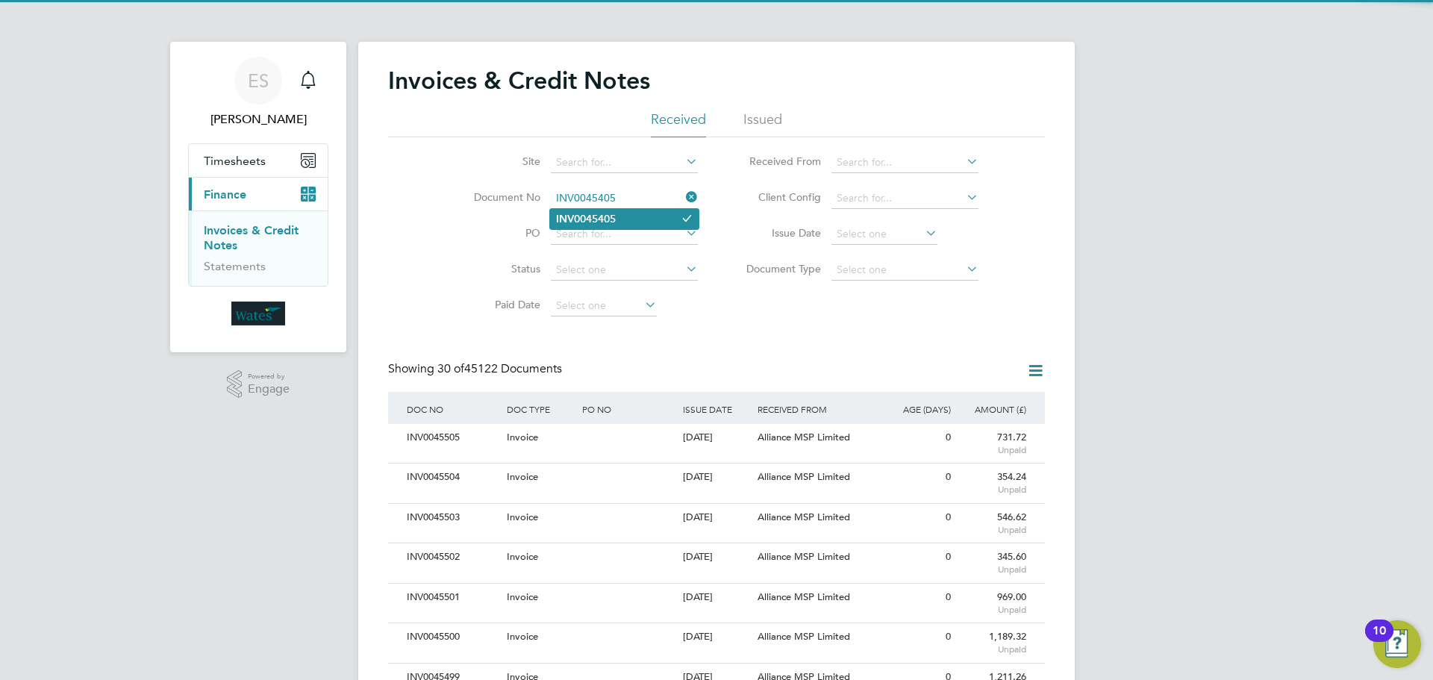
type input "INV0045405"
click at [640, 219] on li "INV0045405" at bounding box center [624, 219] width 149 height 20
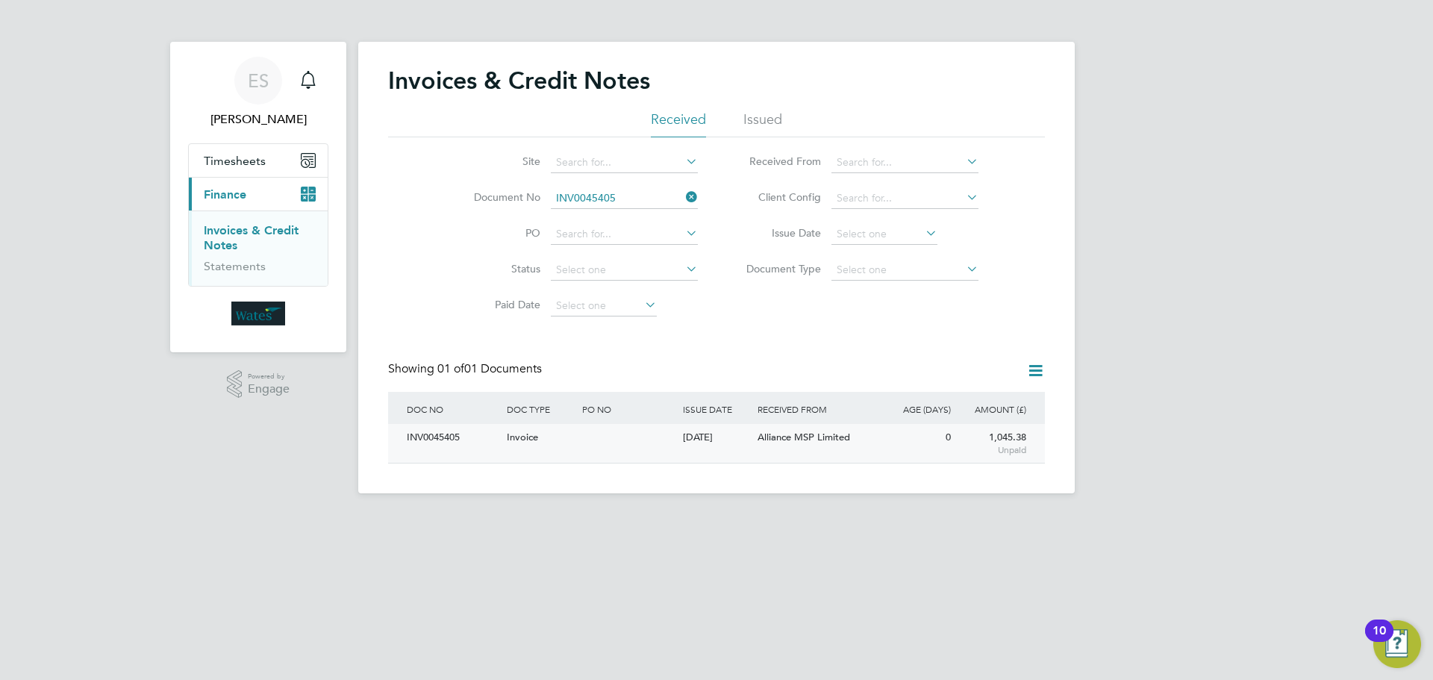
click at [457, 432] on div "INV0045405" at bounding box center [453, 438] width 100 height 28
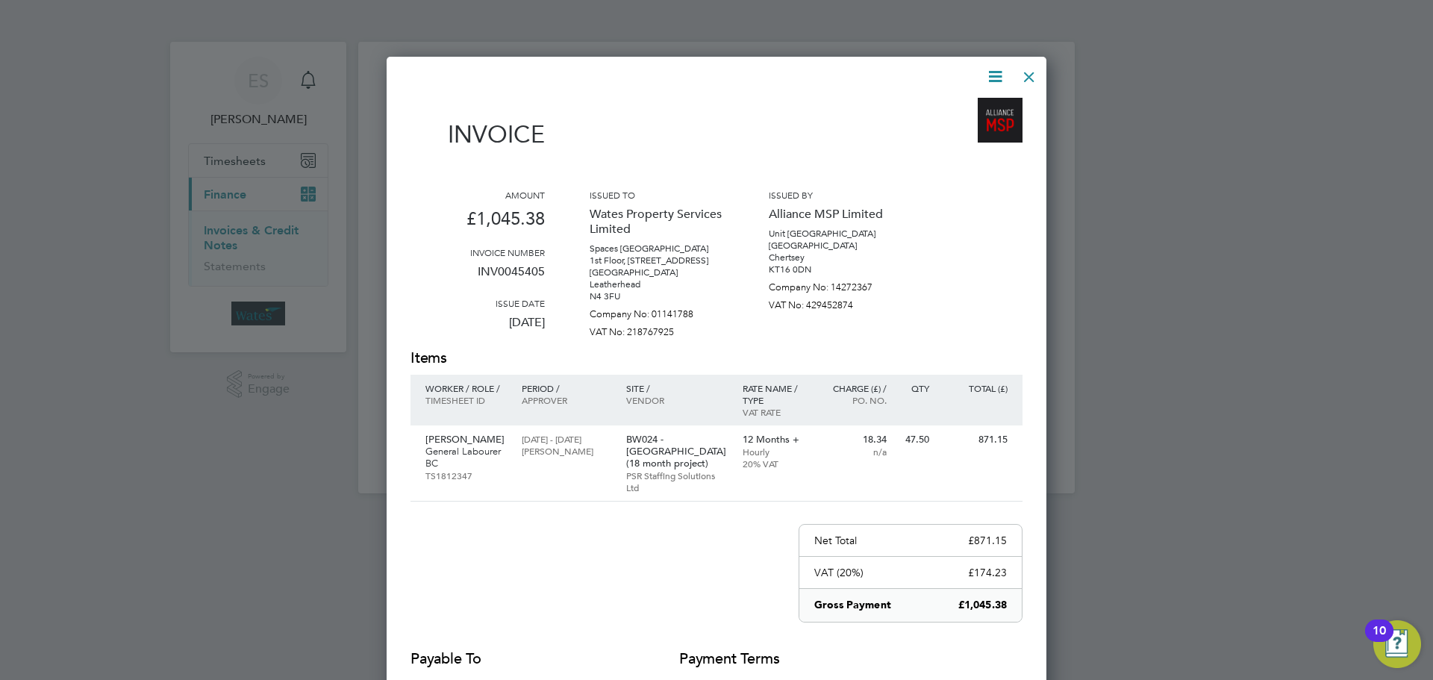
click at [993, 73] on icon at bounding box center [995, 76] width 19 height 19
click at [958, 107] on li "Download Invoice" at bounding box center [950, 111] width 103 height 21
drag, startPoint x: 991, startPoint y: 78, endPoint x: 975, endPoint y: 98, distance: 26.0
click at [991, 78] on icon at bounding box center [995, 76] width 19 height 19
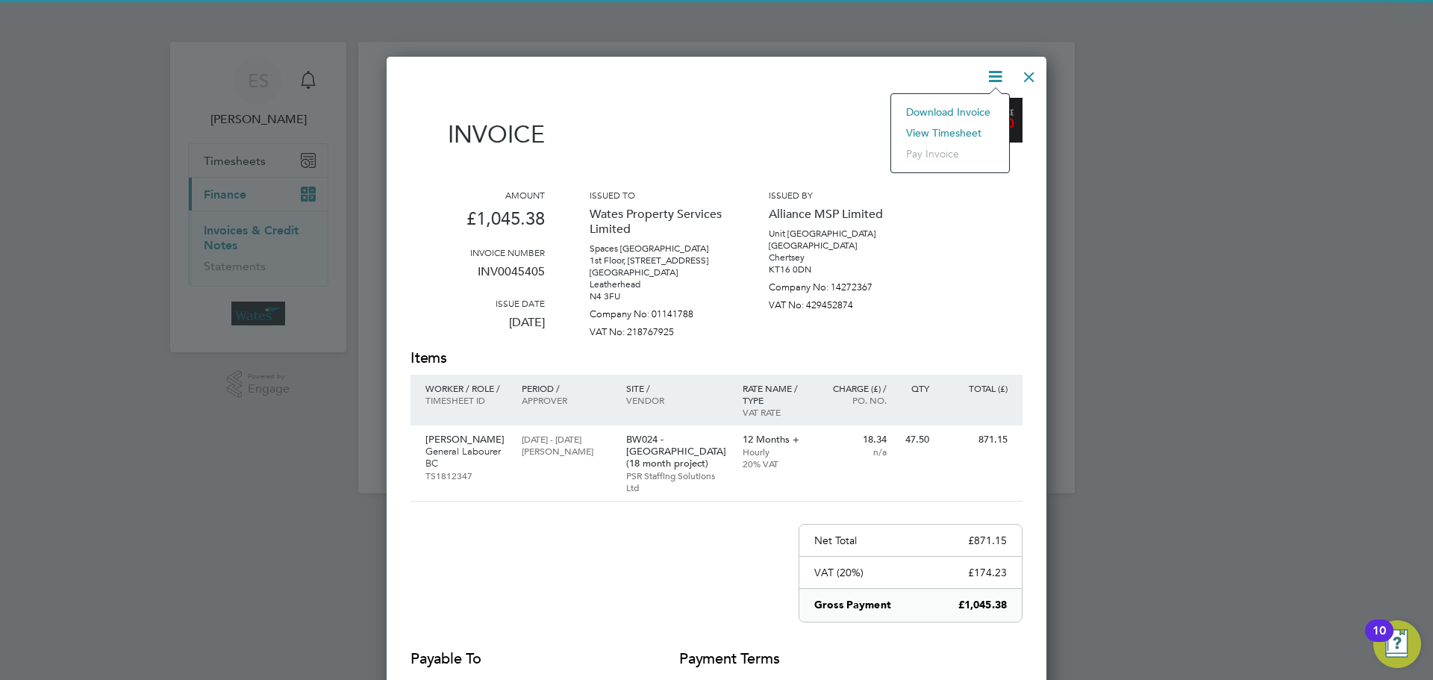
click at [952, 128] on li "View timesheet" at bounding box center [950, 132] width 103 height 21
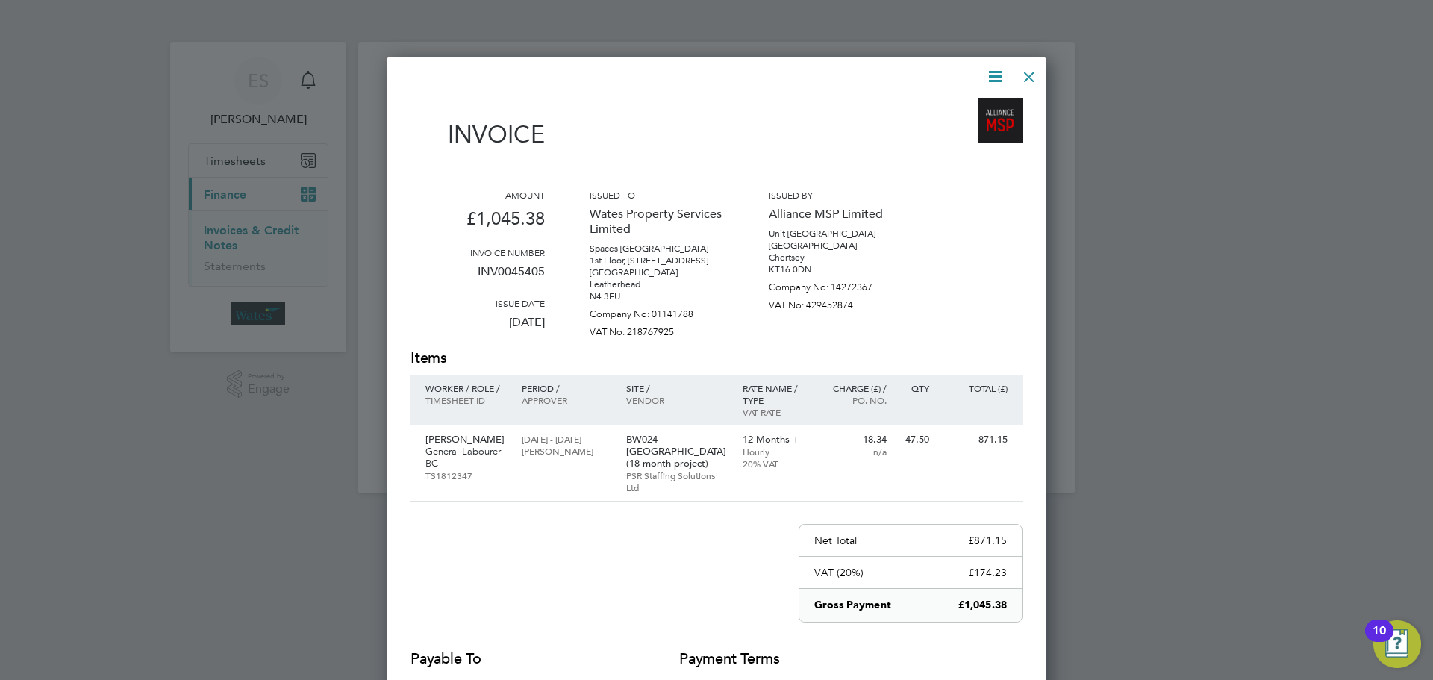
click at [1028, 75] on div at bounding box center [1029, 73] width 27 height 27
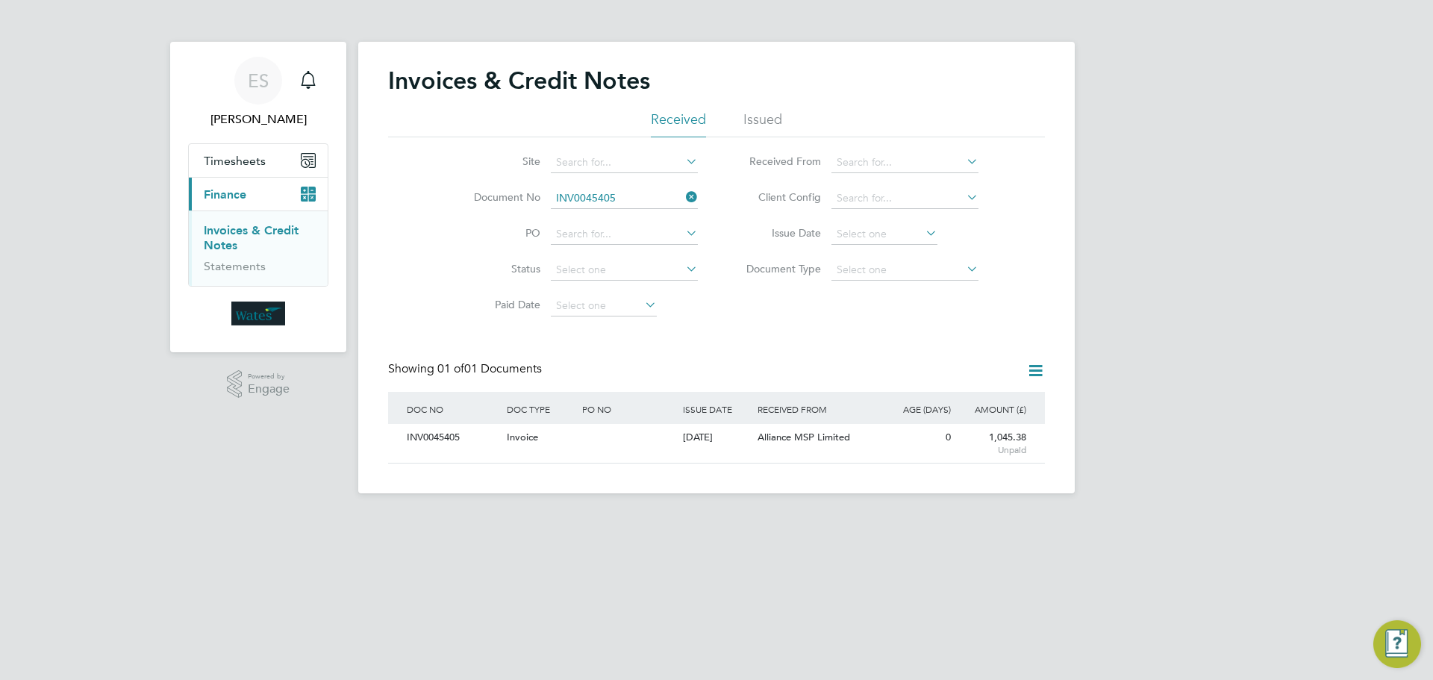
click at [683, 197] on icon at bounding box center [683, 197] width 0 height 21
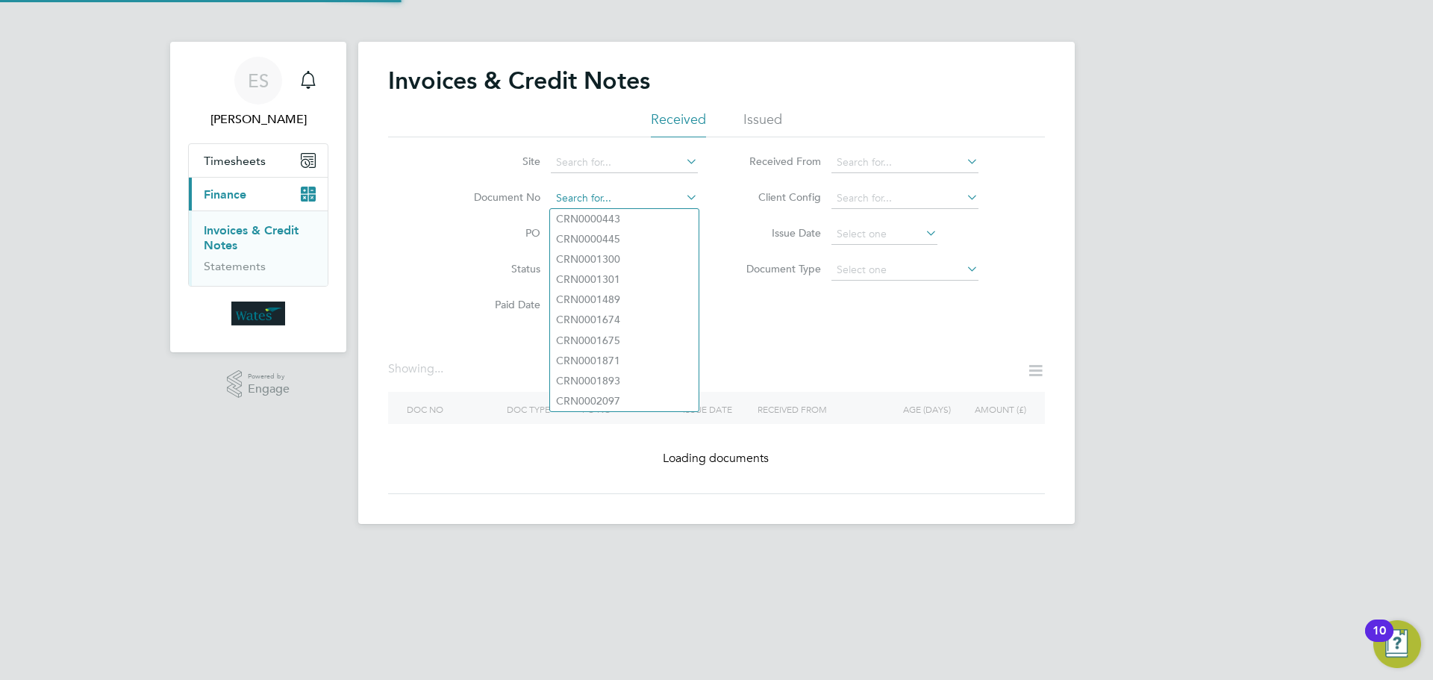
paste input "INV0045406"
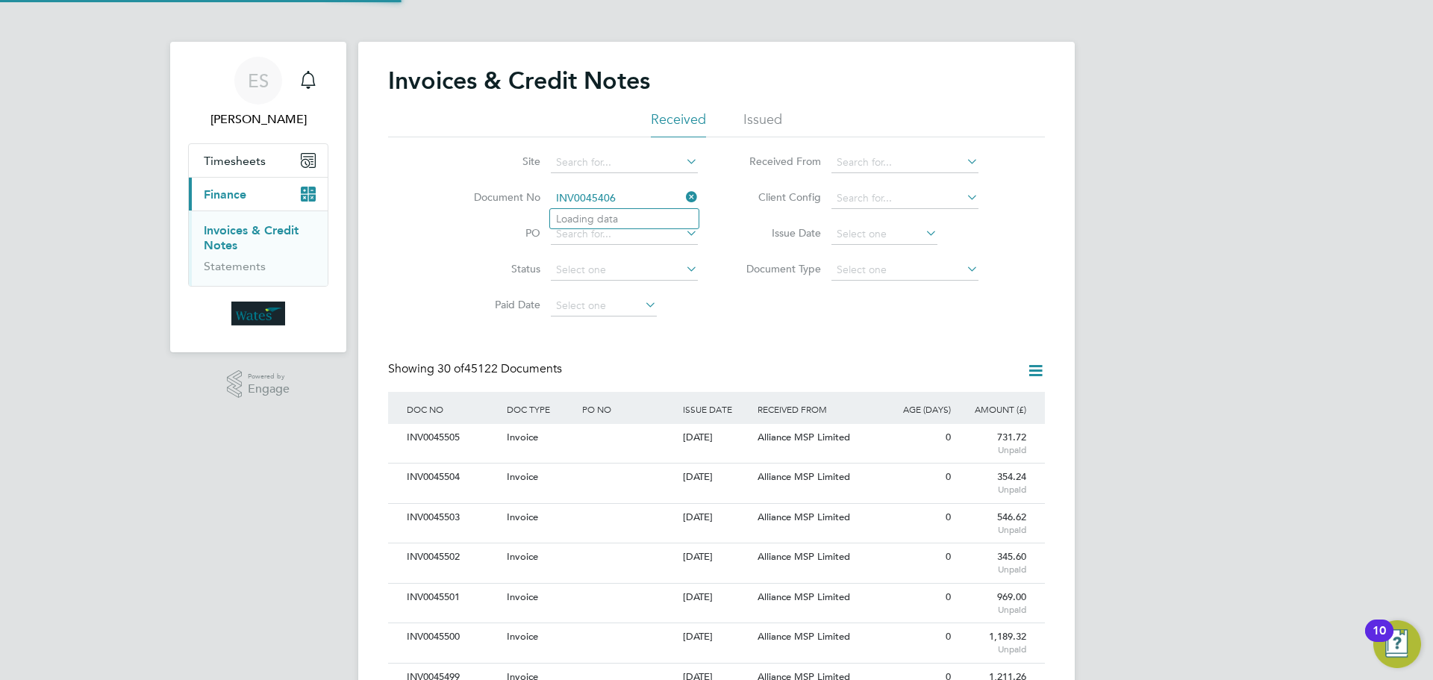
scroll to position [28, 101]
type input "INV0045406"
click at [612, 216] on b "INV0045406" at bounding box center [586, 219] width 60 height 13
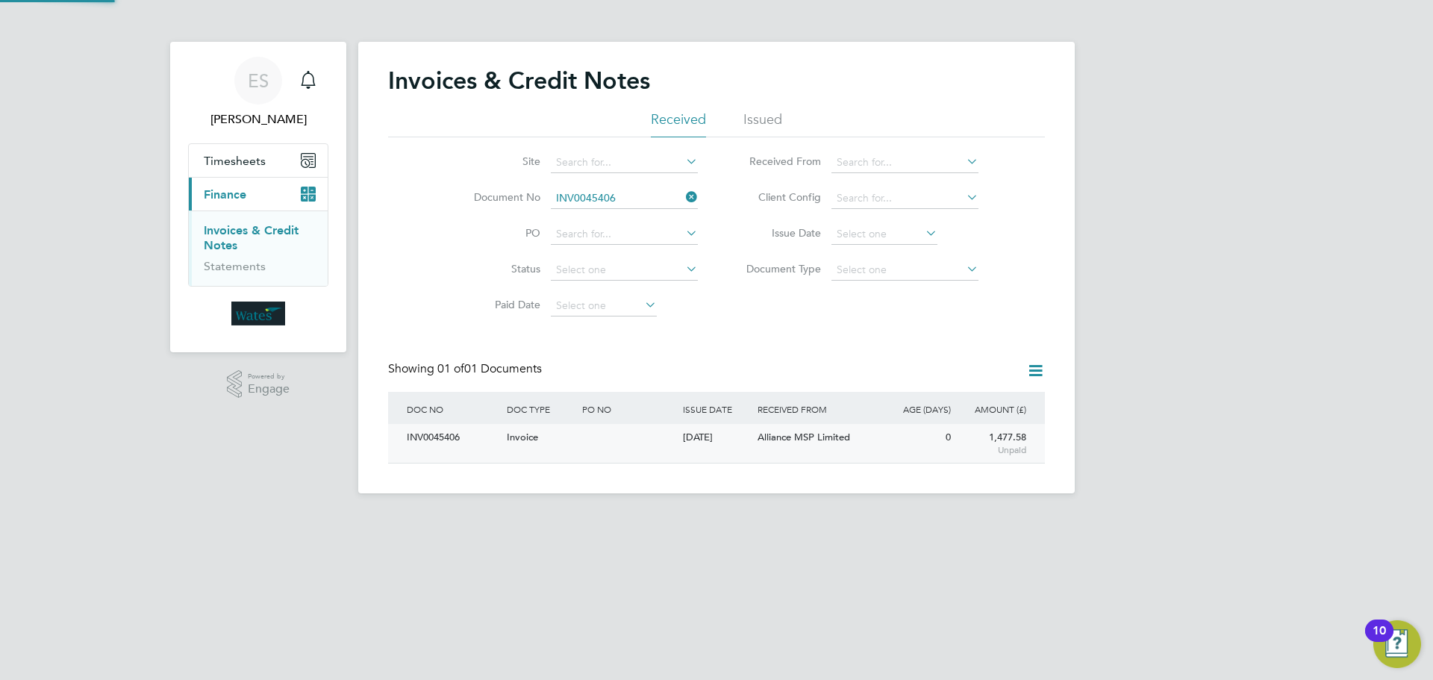
click at [434, 435] on div "INV0045406" at bounding box center [453, 438] width 100 height 28
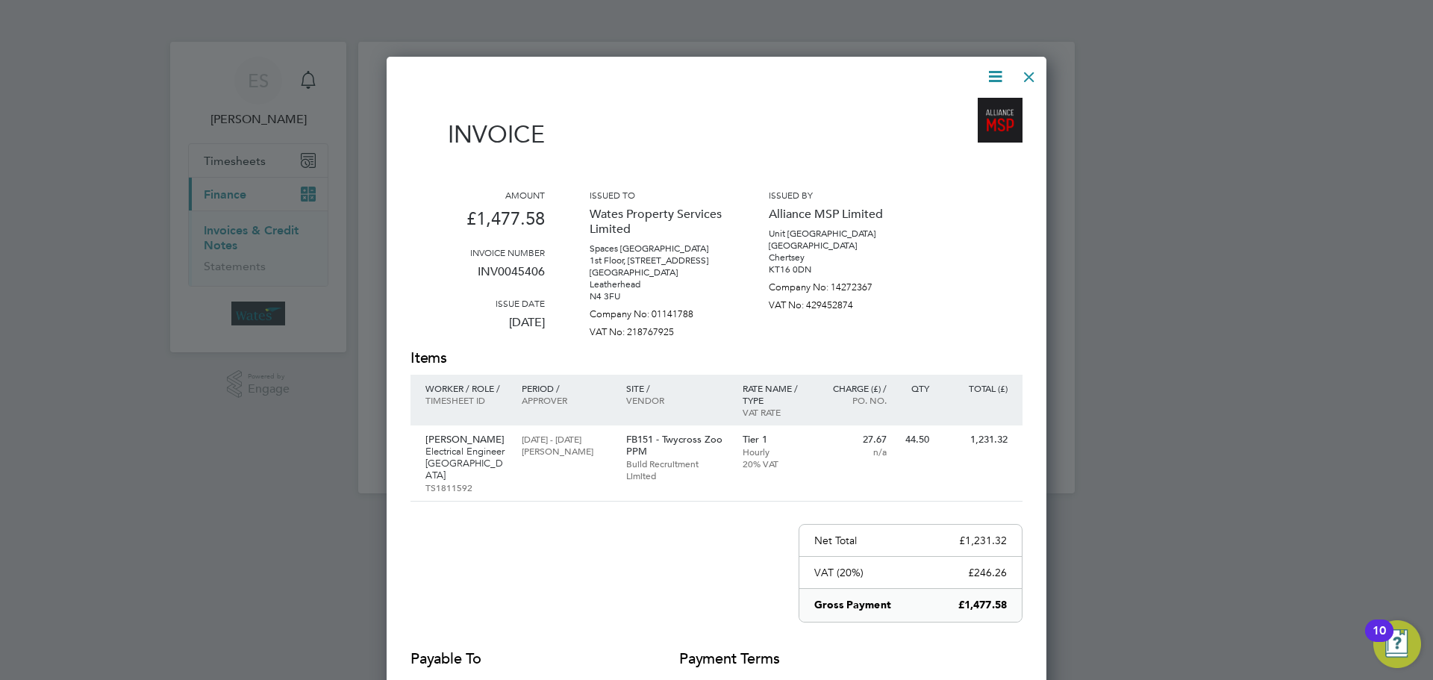
click at [994, 68] on icon at bounding box center [995, 76] width 19 height 19
click at [982, 107] on li "Download Invoice" at bounding box center [950, 111] width 103 height 21
click at [990, 73] on icon at bounding box center [995, 76] width 19 height 19
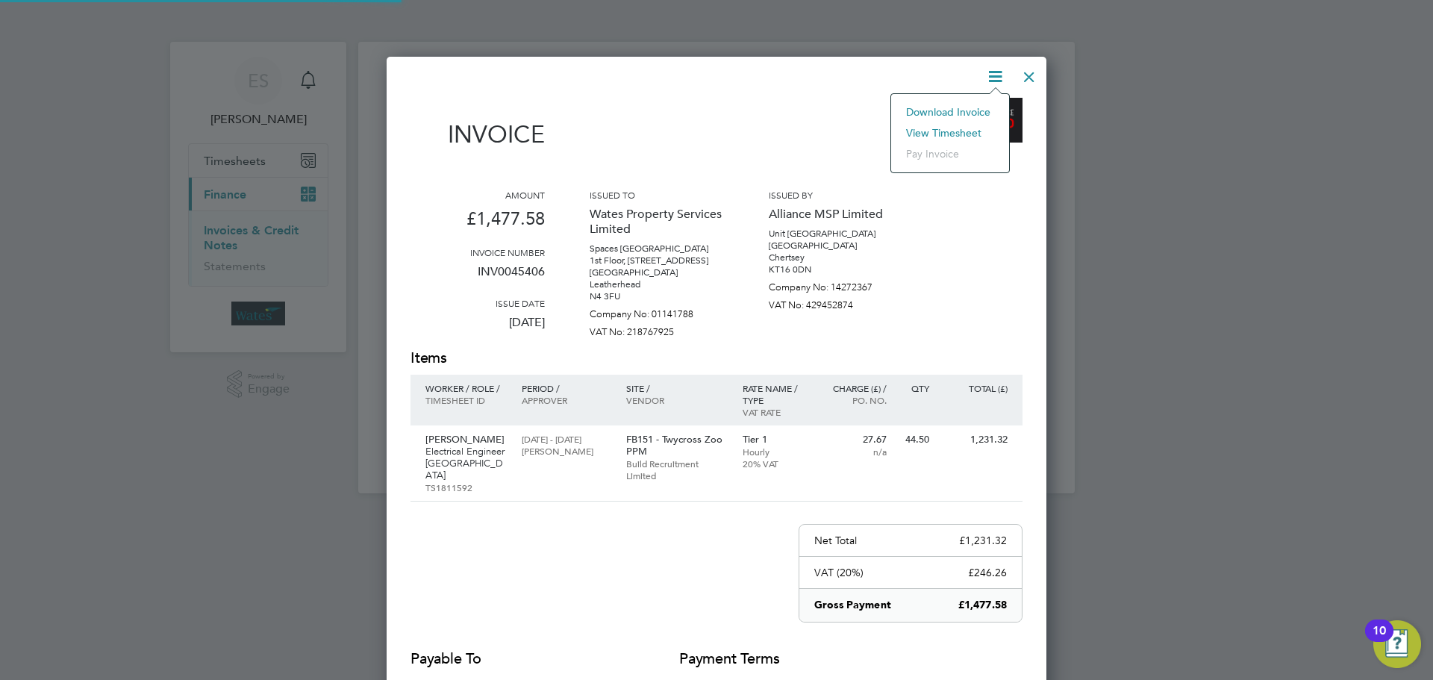
click at [945, 130] on li "View timesheet" at bounding box center [950, 132] width 103 height 21
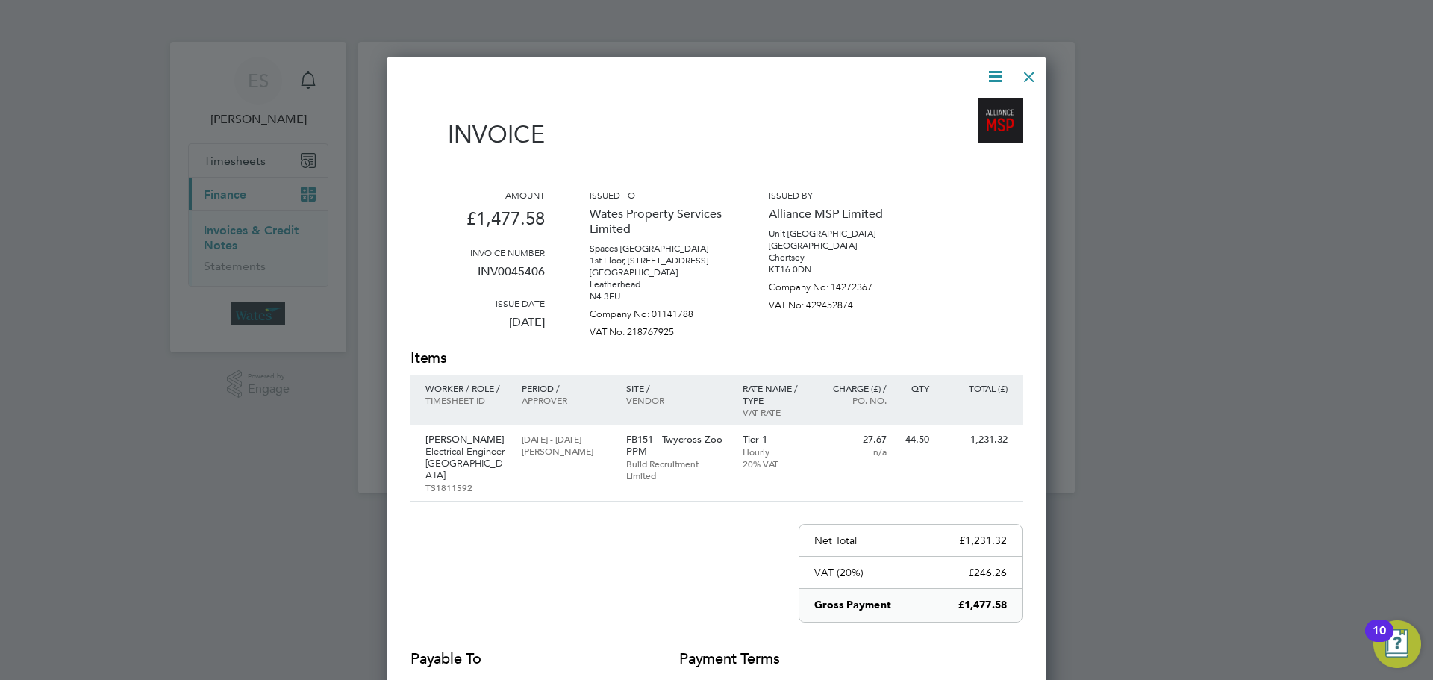
drag, startPoint x: 1025, startPoint y: 75, endPoint x: 969, endPoint y: 101, distance: 61.8
click at [1025, 76] on div at bounding box center [1029, 73] width 27 height 27
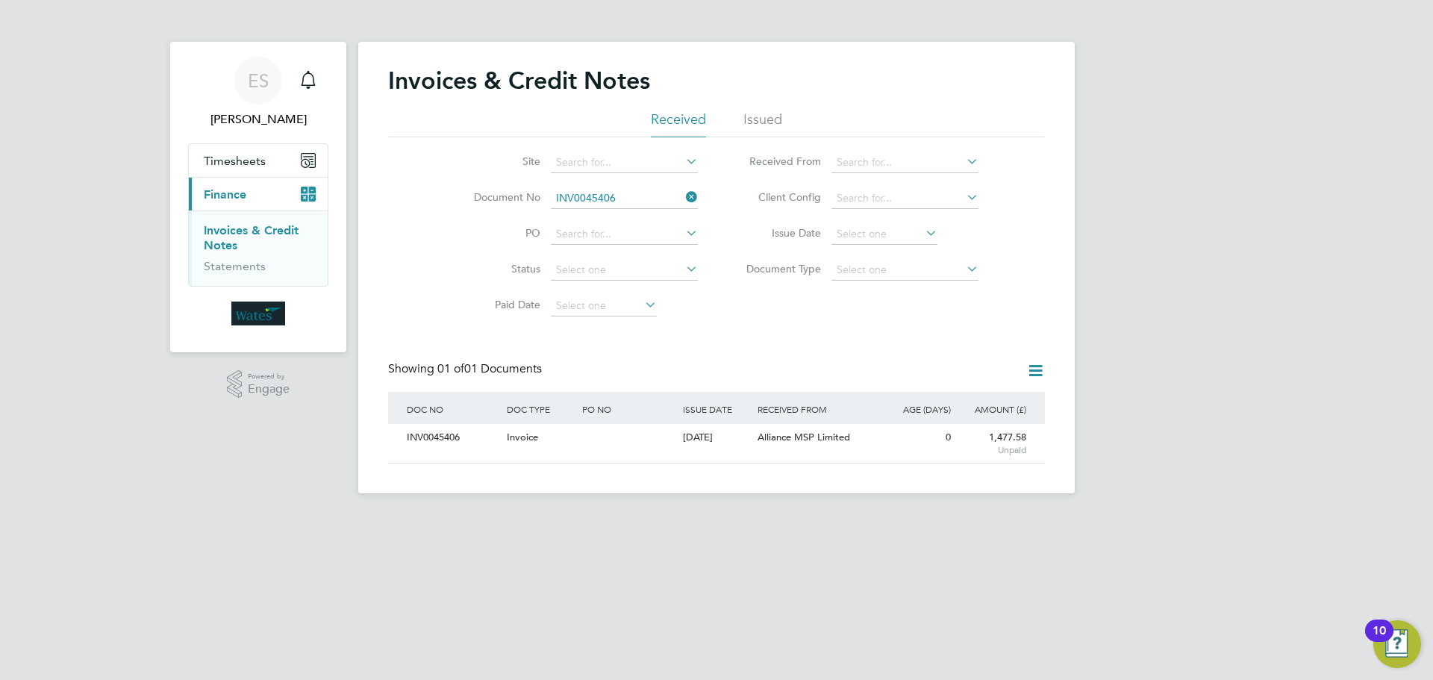
click at [683, 197] on icon at bounding box center [683, 197] width 0 height 21
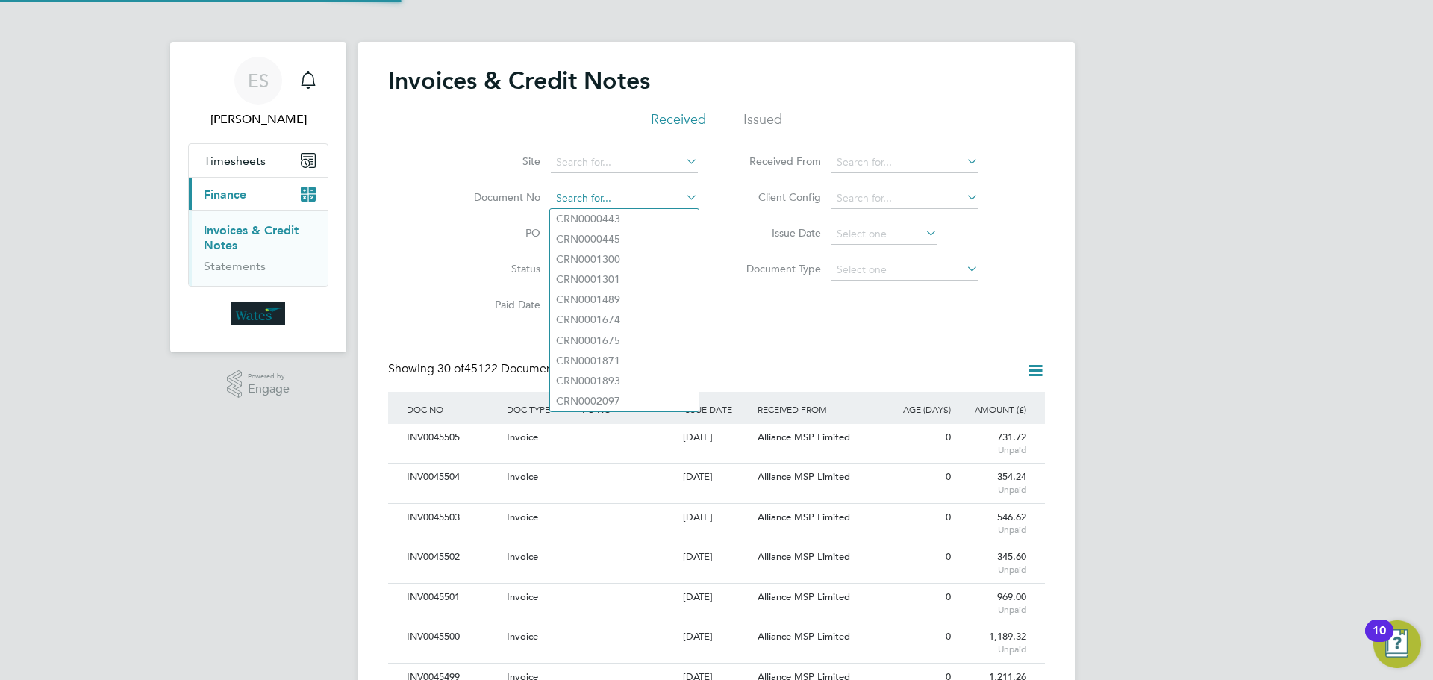
scroll to position [28, 101]
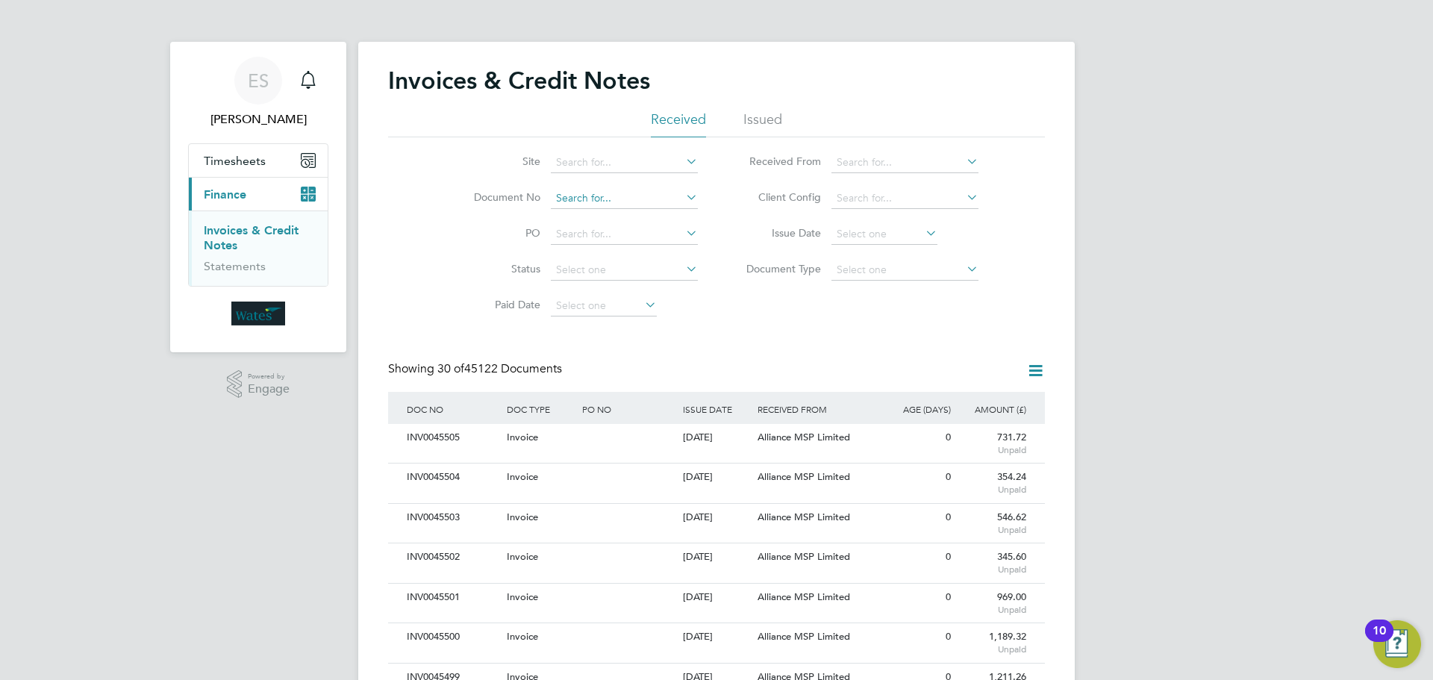
paste input "INV0045407"
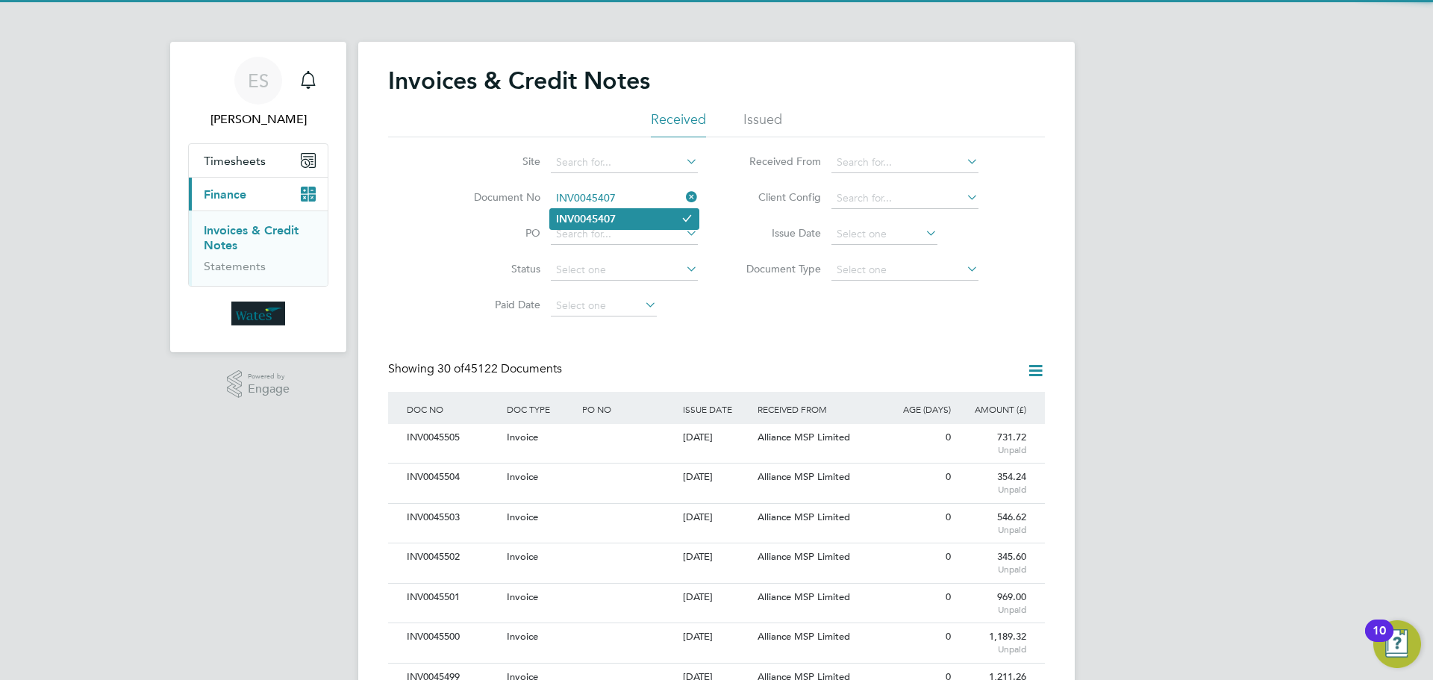
type input "INV0045407"
click at [637, 214] on li "INV0045407" at bounding box center [624, 219] width 149 height 20
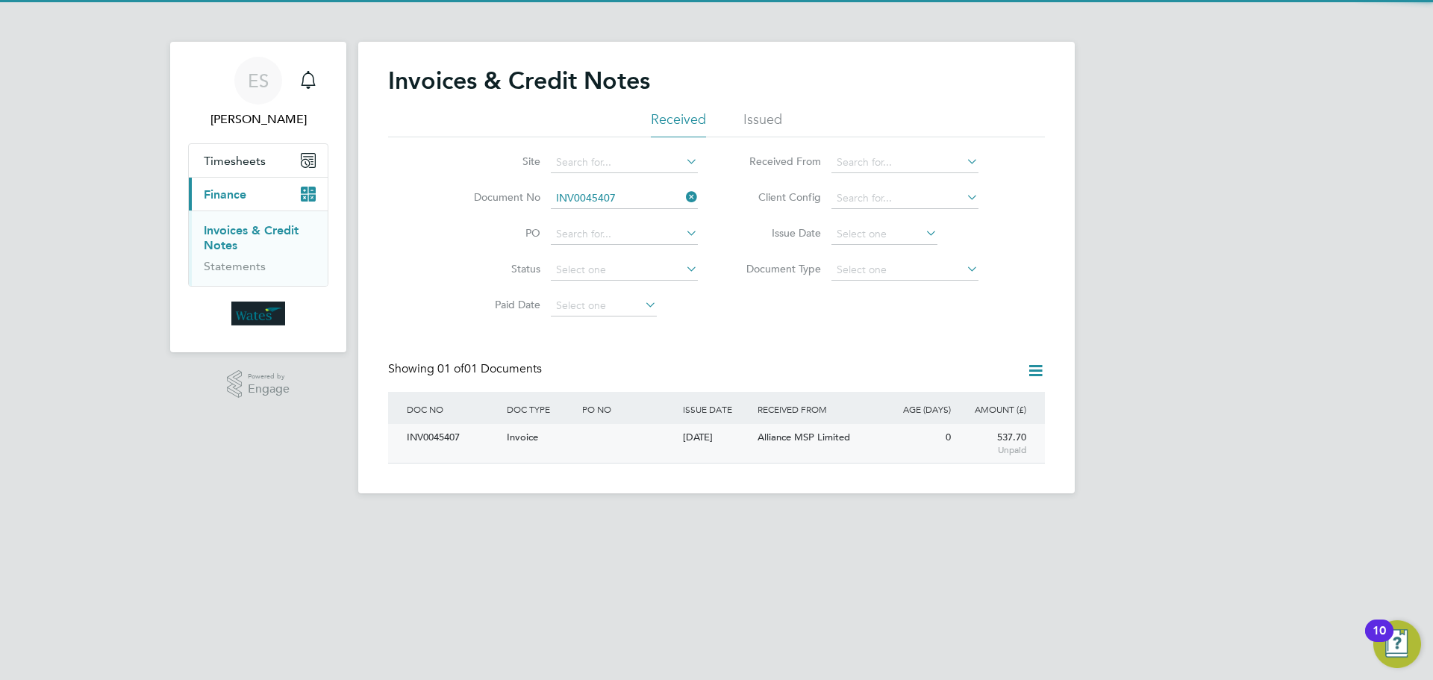
click at [431, 443] on div "INV0045407" at bounding box center [453, 438] width 100 height 28
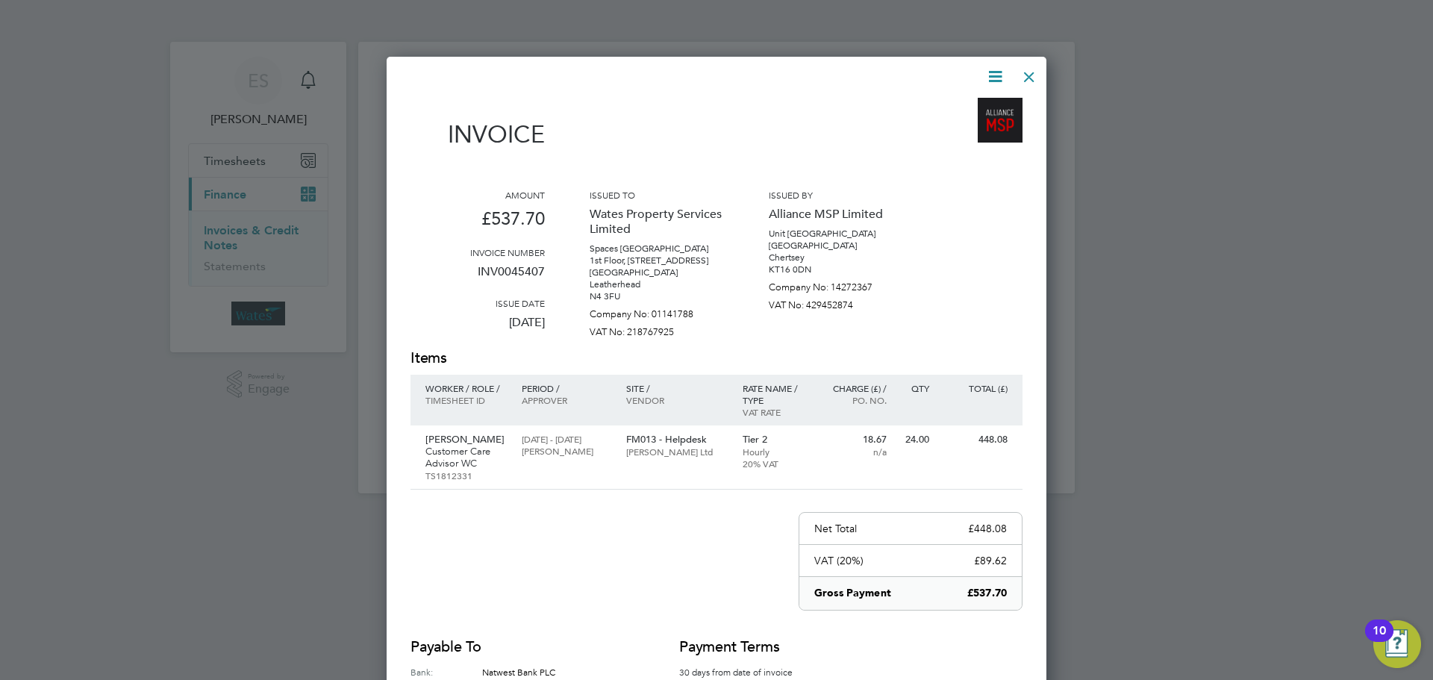
click at [996, 72] on icon at bounding box center [995, 76] width 19 height 19
click at [966, 106] on li "Download Invoice" at bounding box center [950, 111] width 103 height 21
click at [993, 67] on icon at bounding box center [995, 76] width 19 height 19
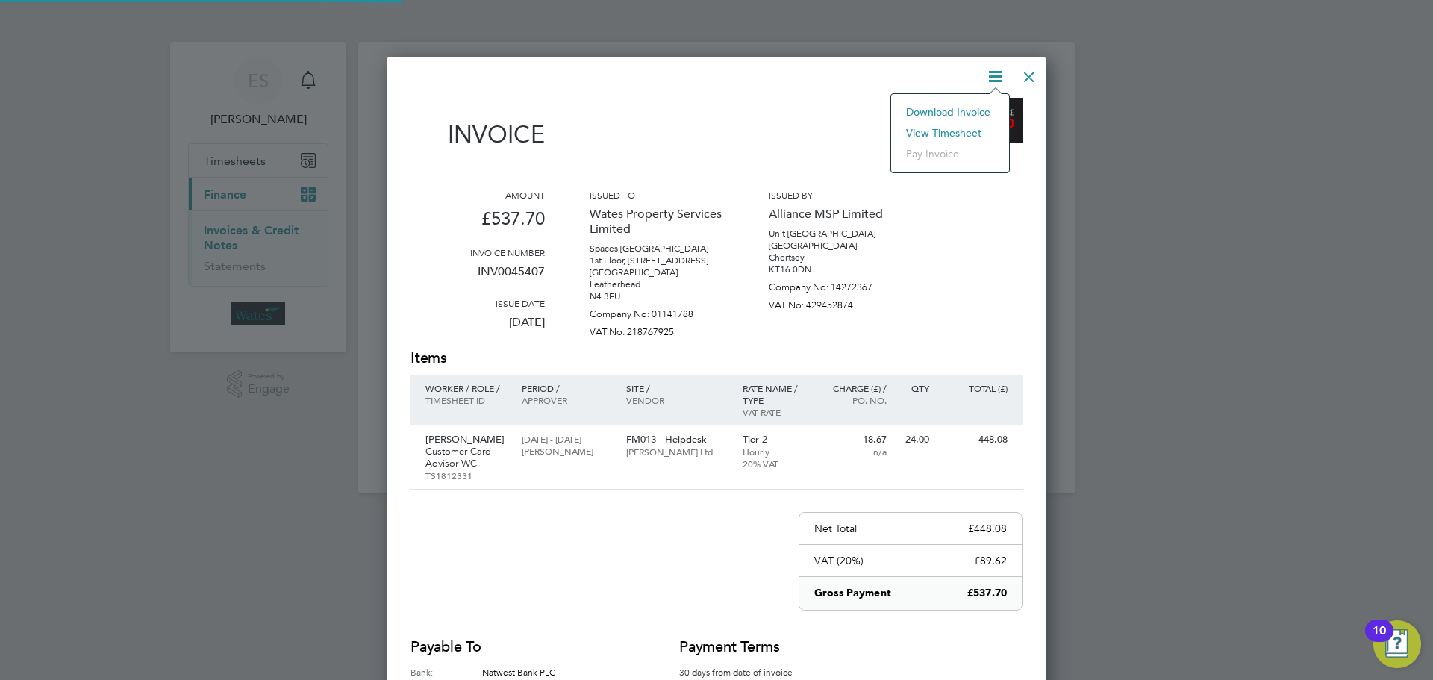
click at [960, 127] on li "View timesheet" at bounding box center [950, 132] width 103 height 21
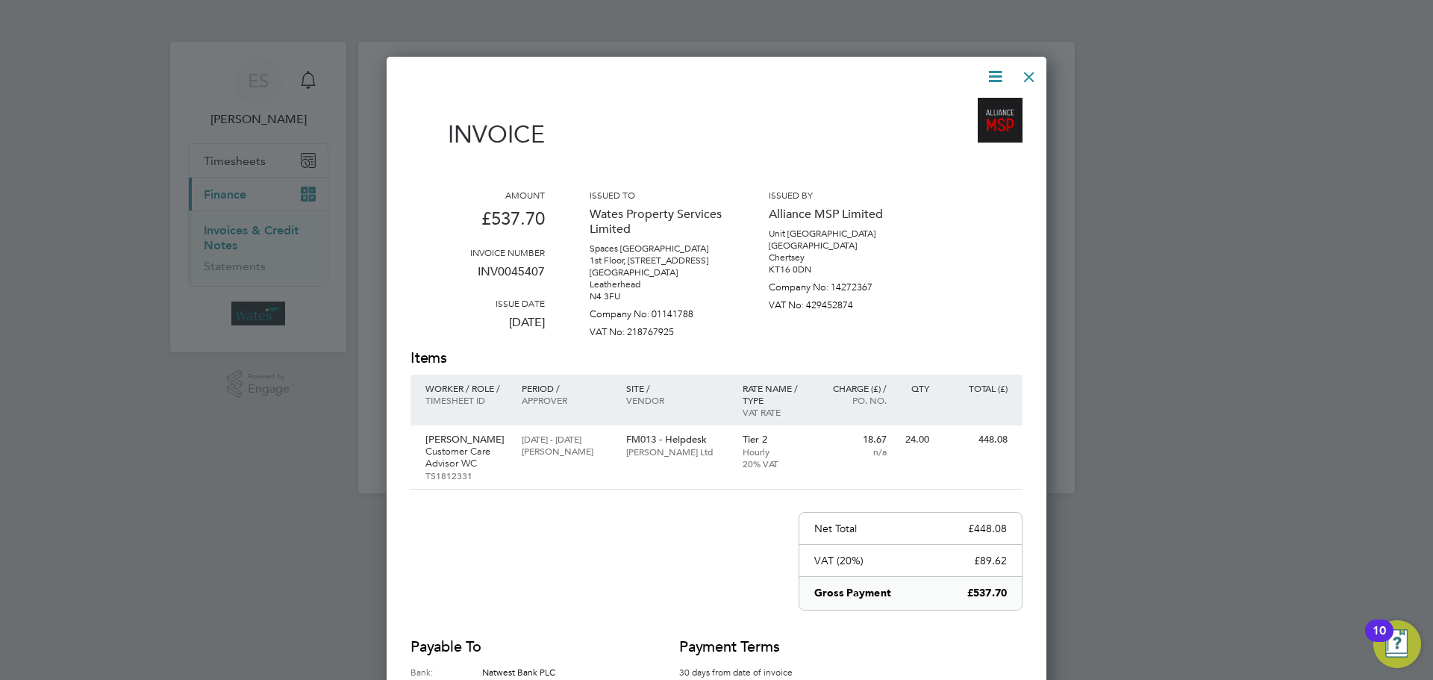
click at [1034, 74] on div at bounding box center [1029, 73] width 27 height 27
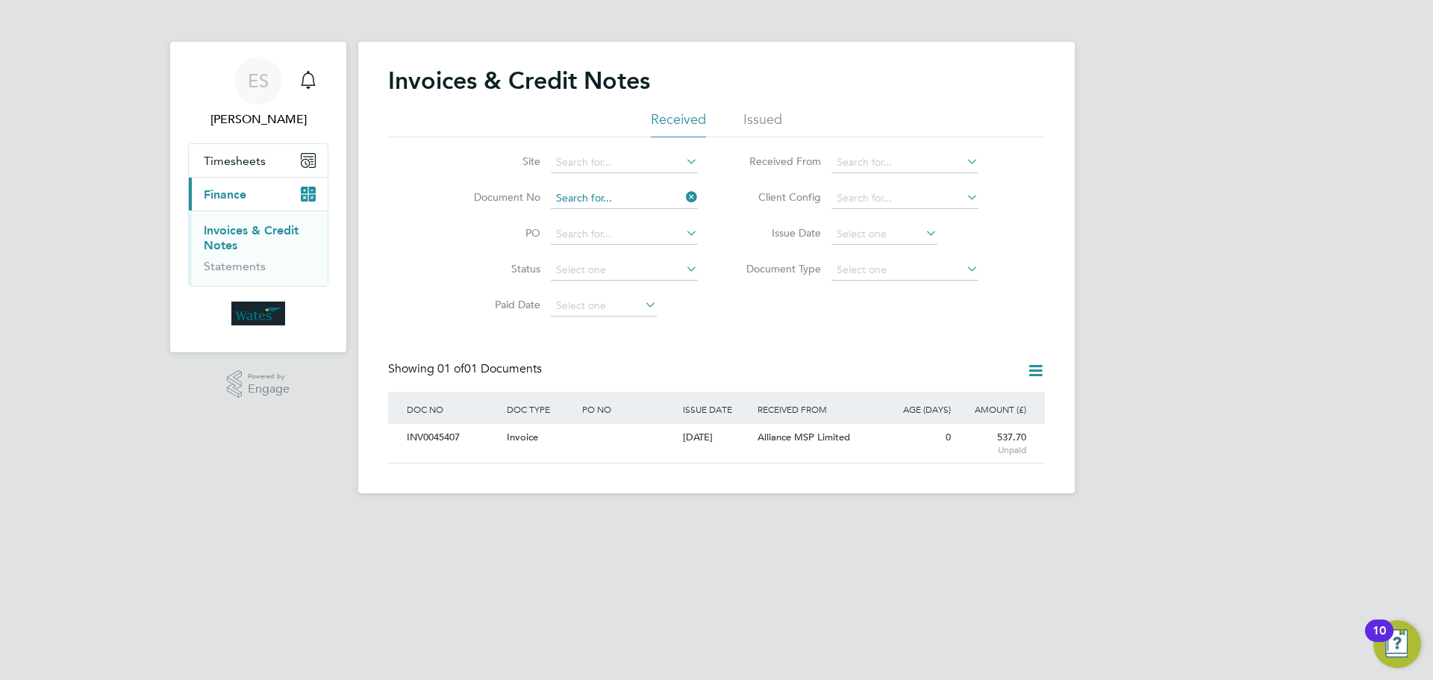
click at [678, 202] on input at bounding box center [624, 198] width 147 height 21
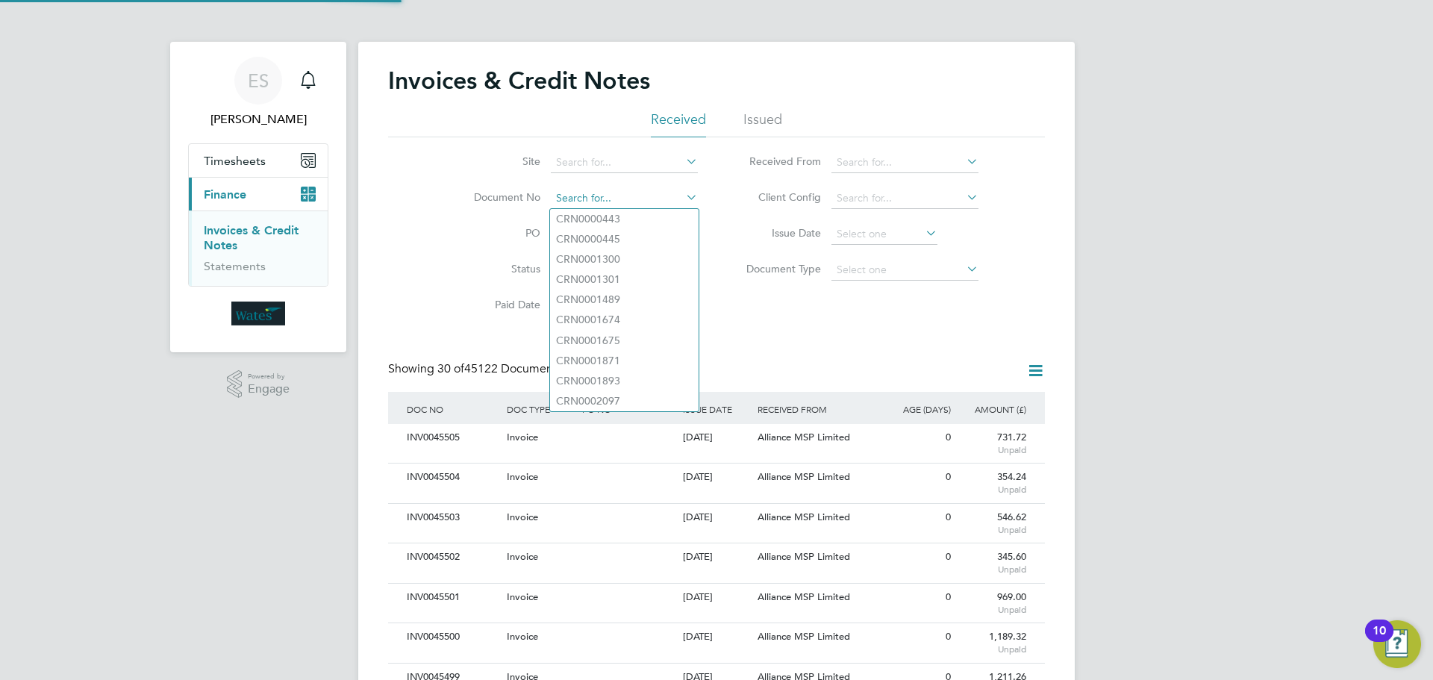
paste input "INV0045408"
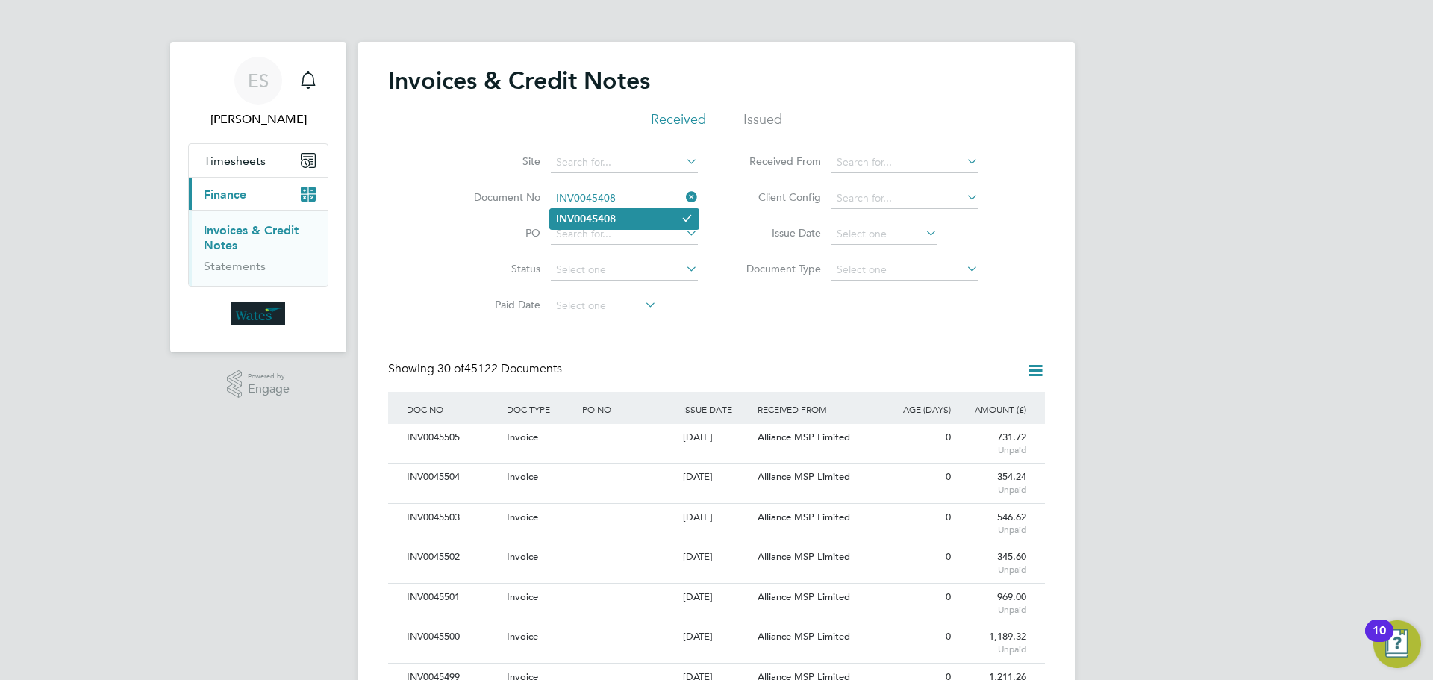
type input "INV0045408"
click at [649, 222] on li "INV0045408" at bounding box center [624, 219] width 149 height 20
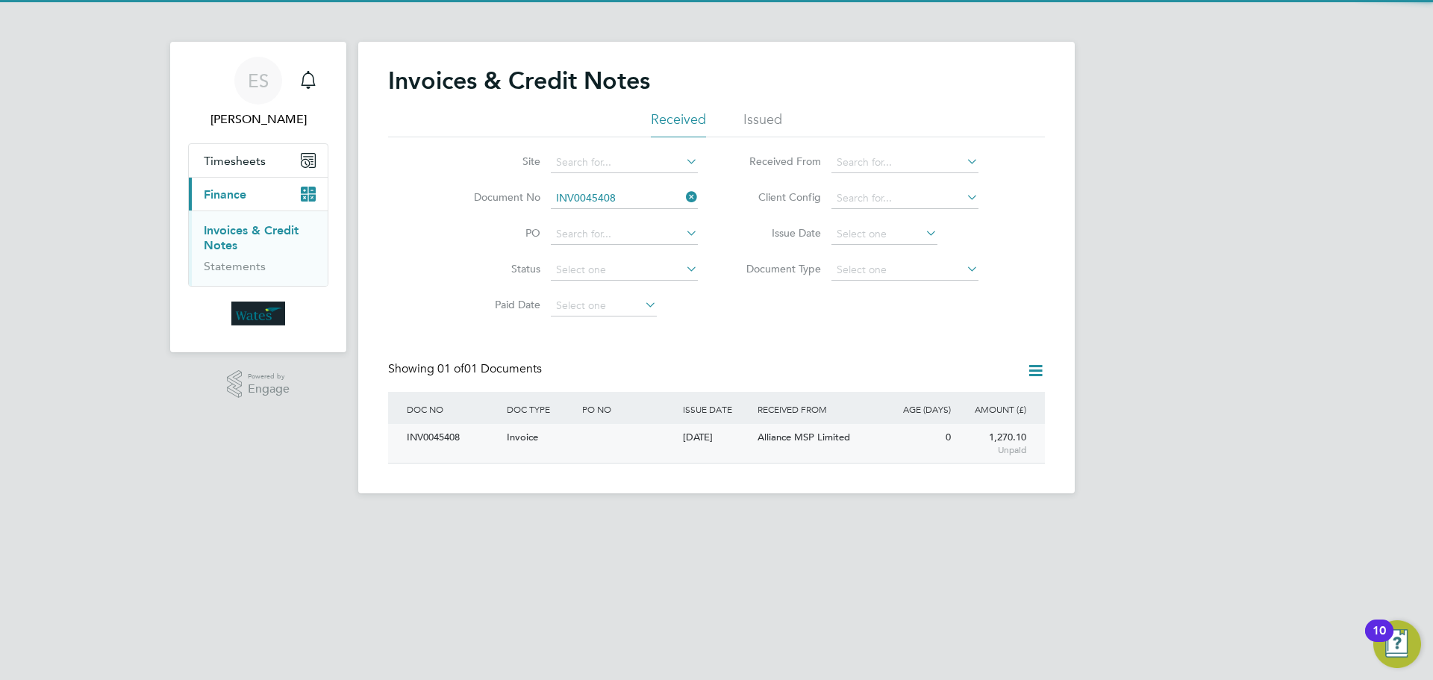
click at [459, 431] on div "INV0045408" at bounding box center [453, 438] width 100 height 28
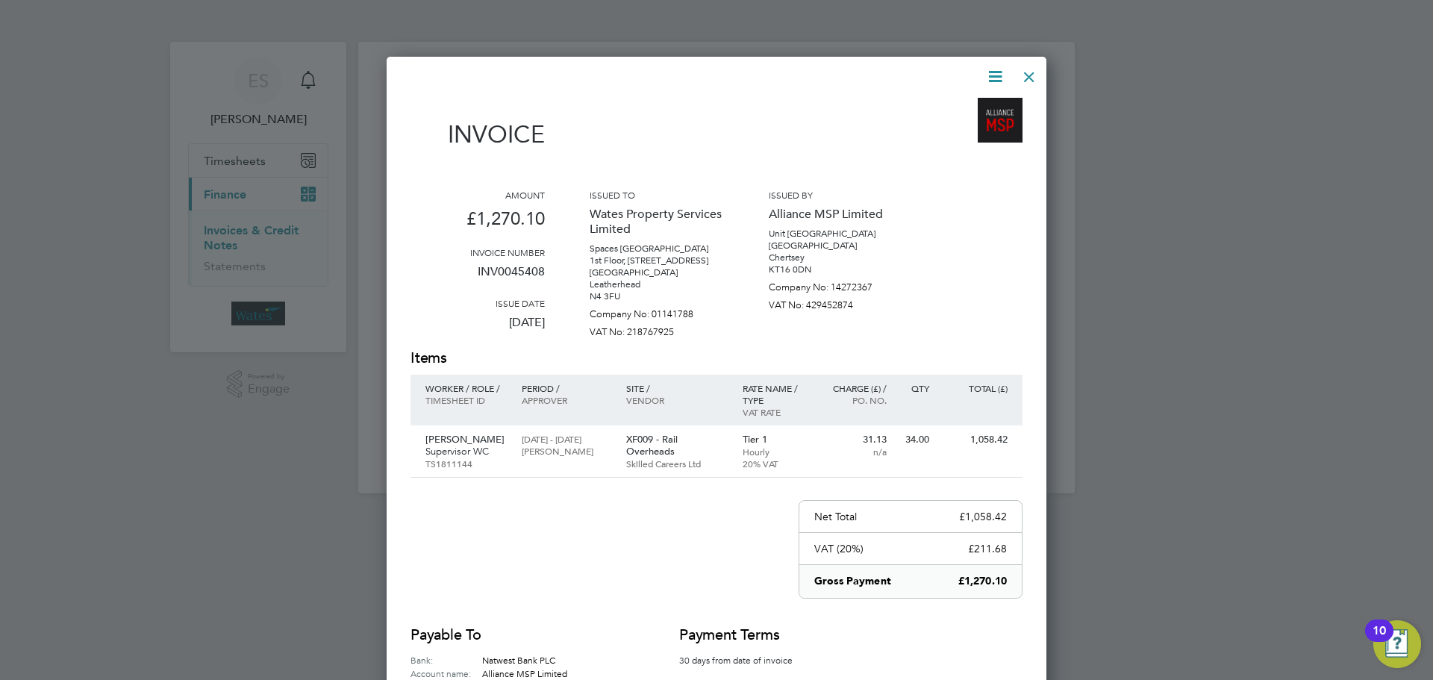
click at [988, 71] on icon at bounding box center [995, 76] width 19 height 19
click at [963, 102] on li "Download Invoice" at bounding box center [950, 111] width 103 height 21
drag, startPoint x: 993, startPoint y: 64, endPoint x: 991, endPoint y: 81, distance: 17.3
click at [993, 67] on icon at bounding box center [995, 76] width 19 height 19
click at [966, 128] on li "View timesheet" at bounding box center [950, 132] width 103 height 21
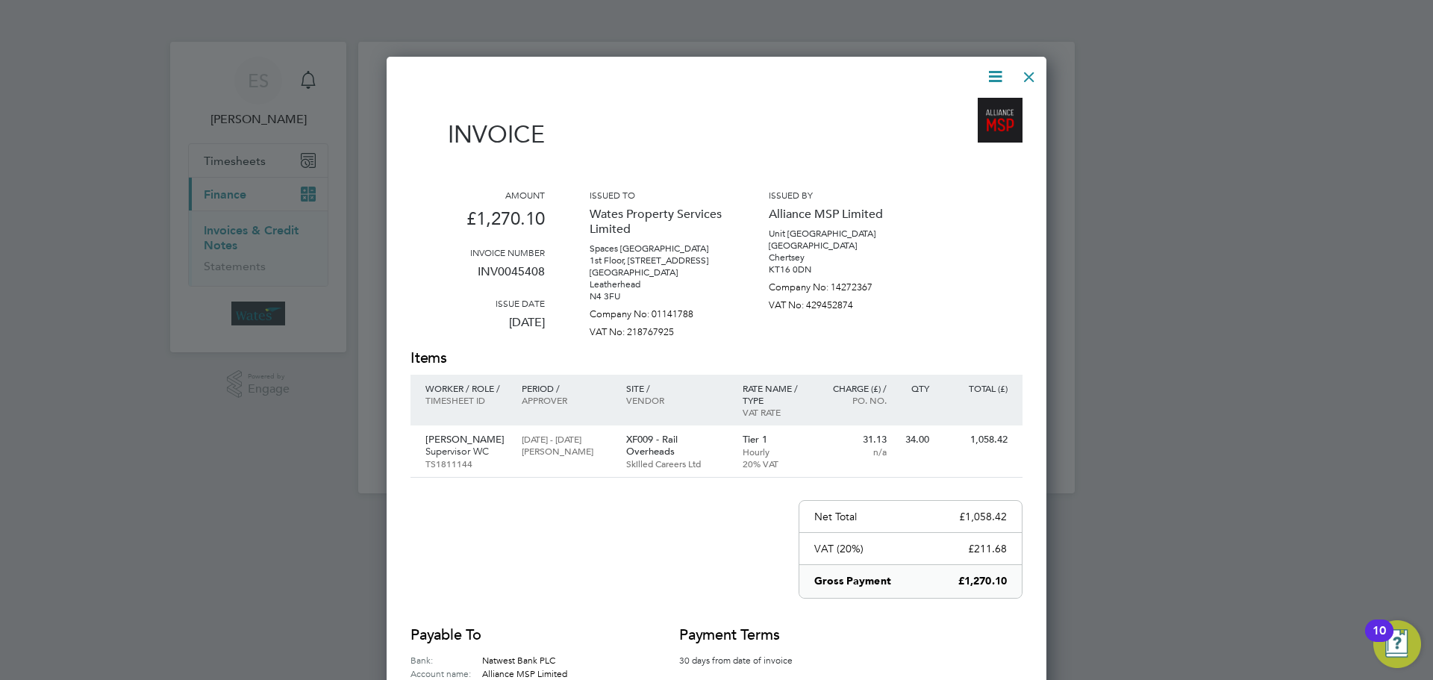
click at [1028, 81] on div at bounding box center [1029, 73] width 27 height 27
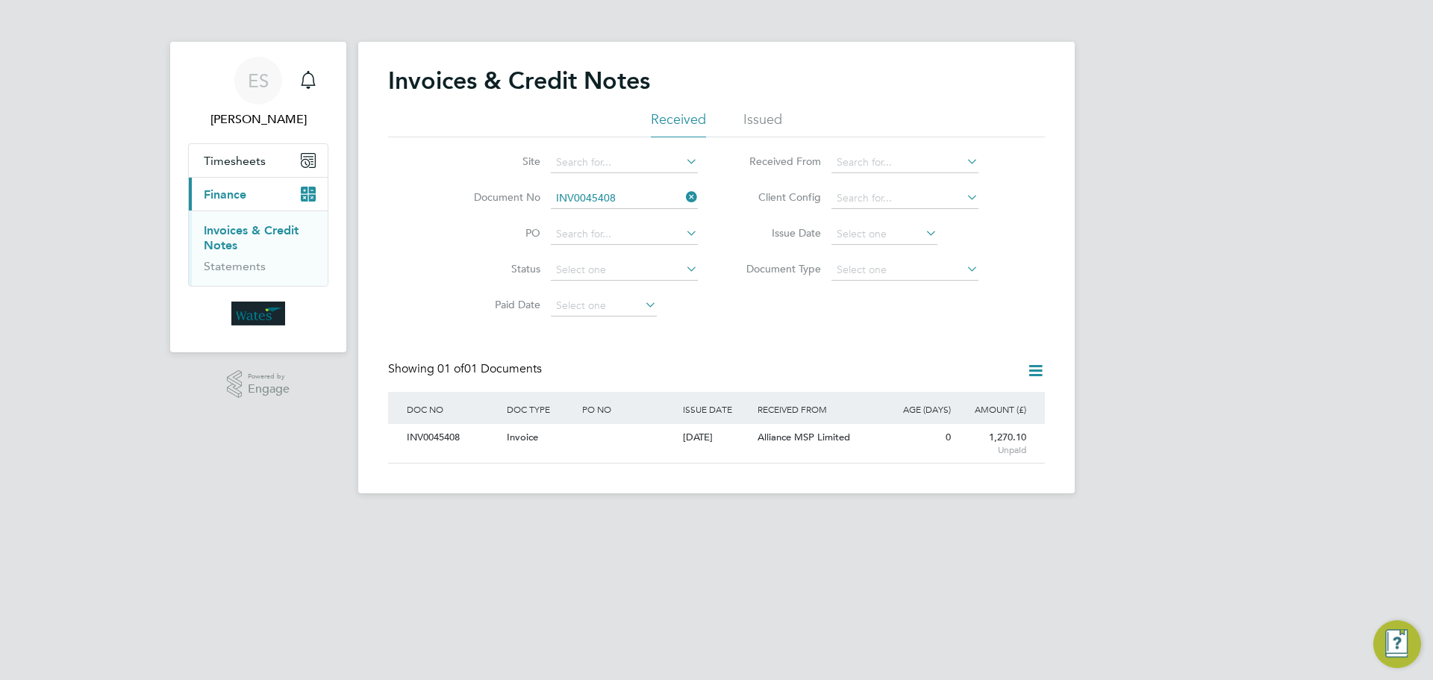
click at [683, 201] on icon at bounding box center [683, 197] width 0 height 21
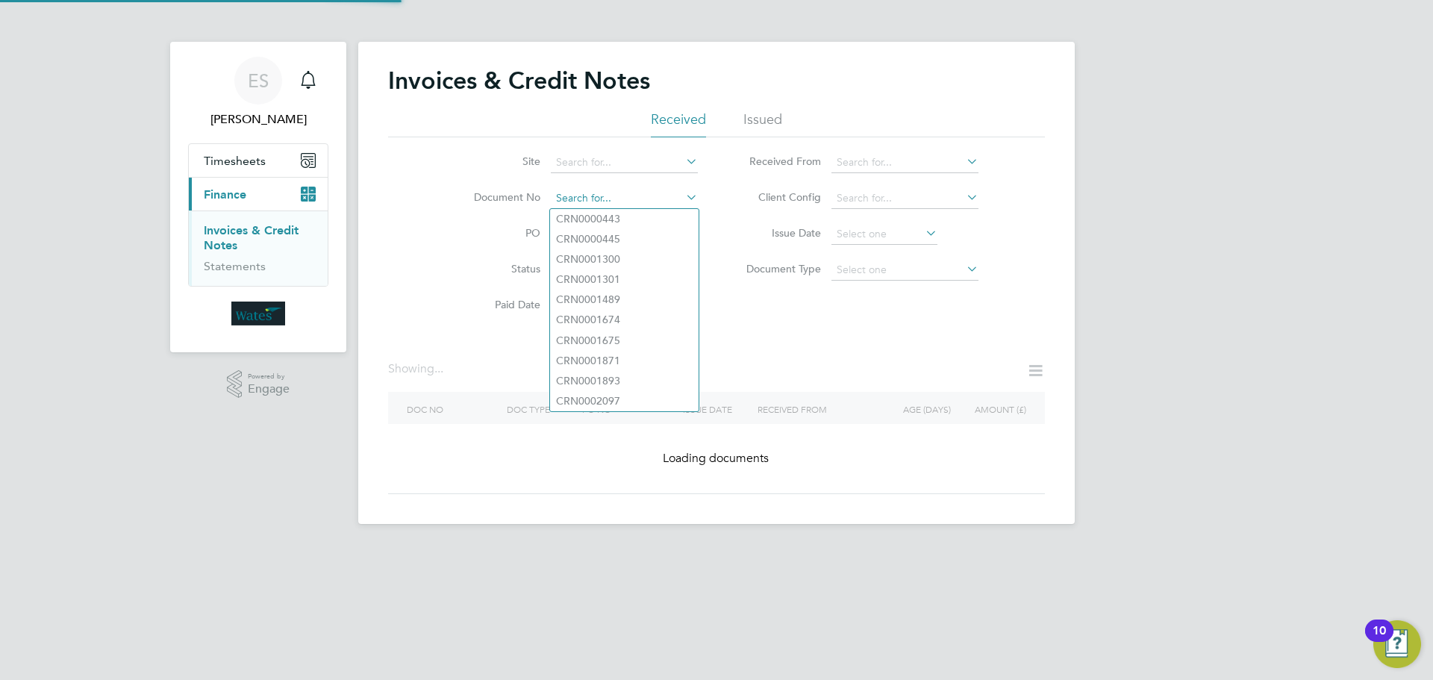
paste input "INV0045409"
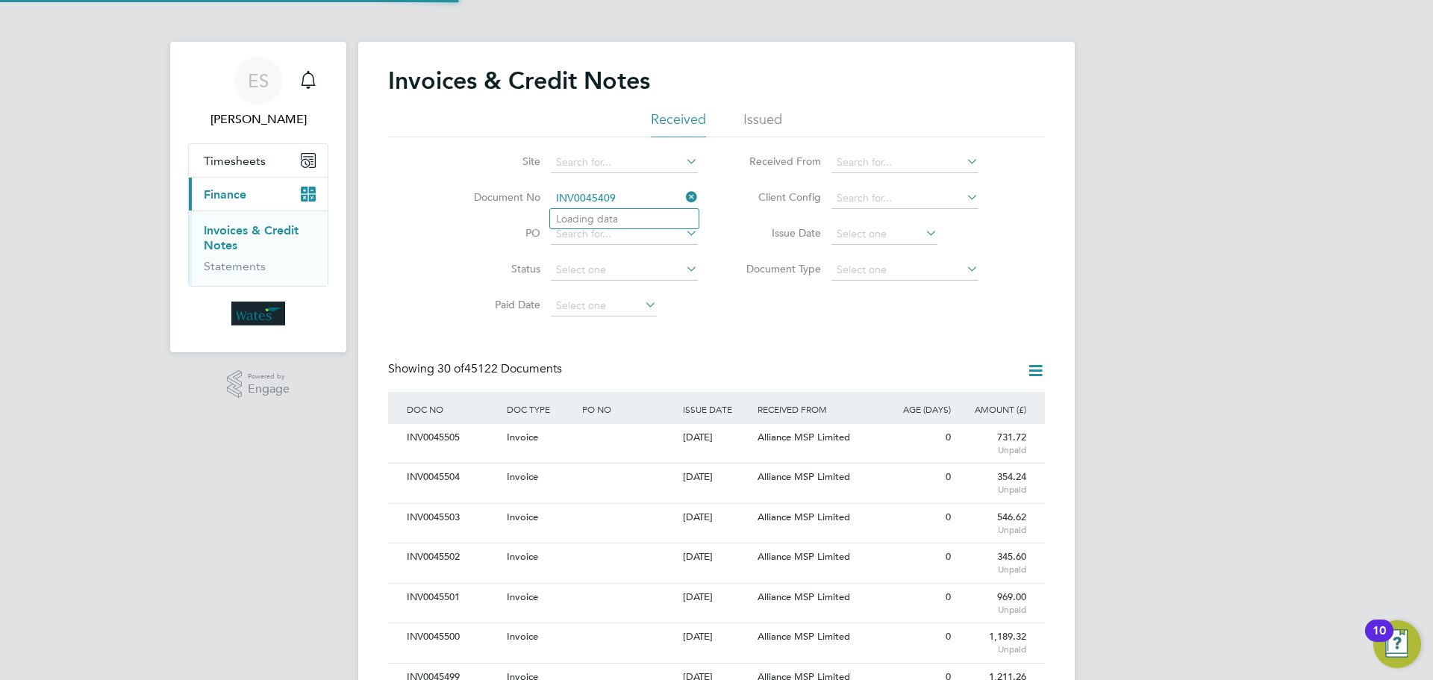
scroll to position [28, 126]
type input "INV0045409"
click at [618, 220] on li "INV0045409" at bounding box center [624, 219] width 149 height 20
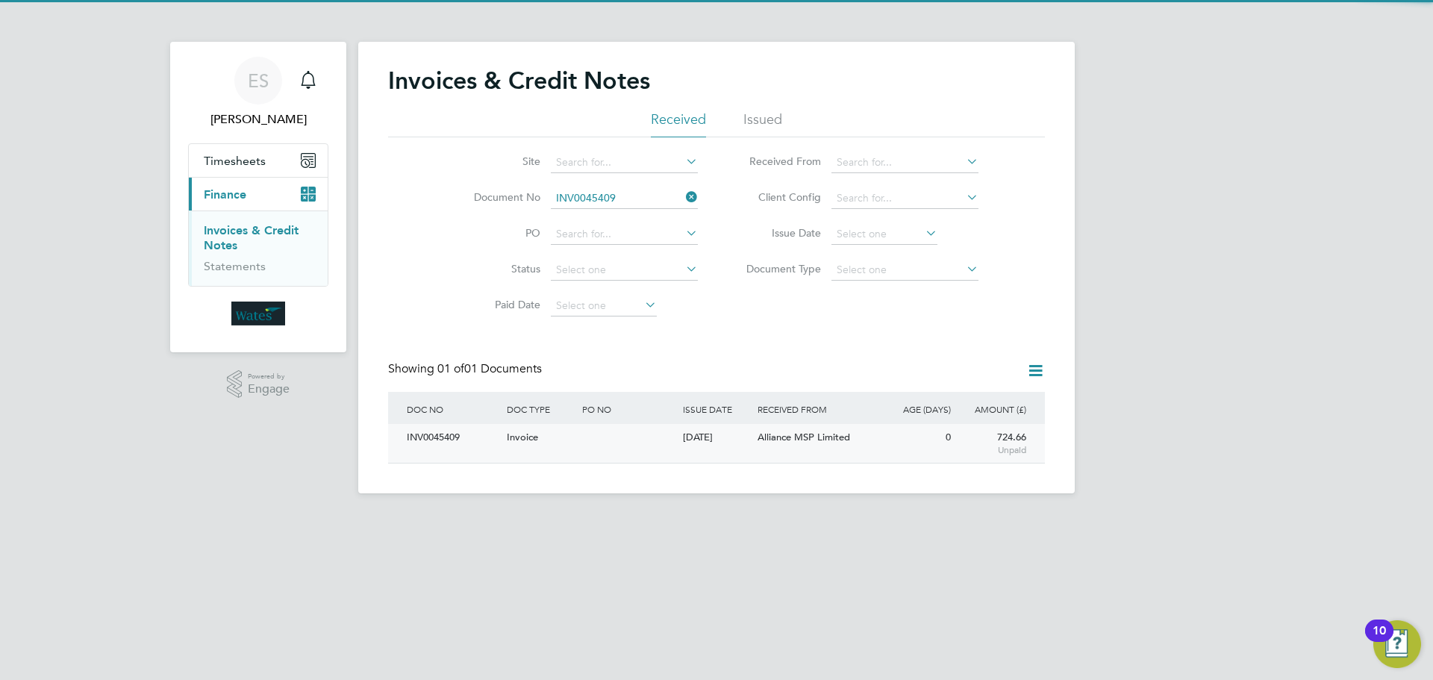
click at [449, 433] on div "INV0045409" at bounding box center [453, 438] width 100 height 28
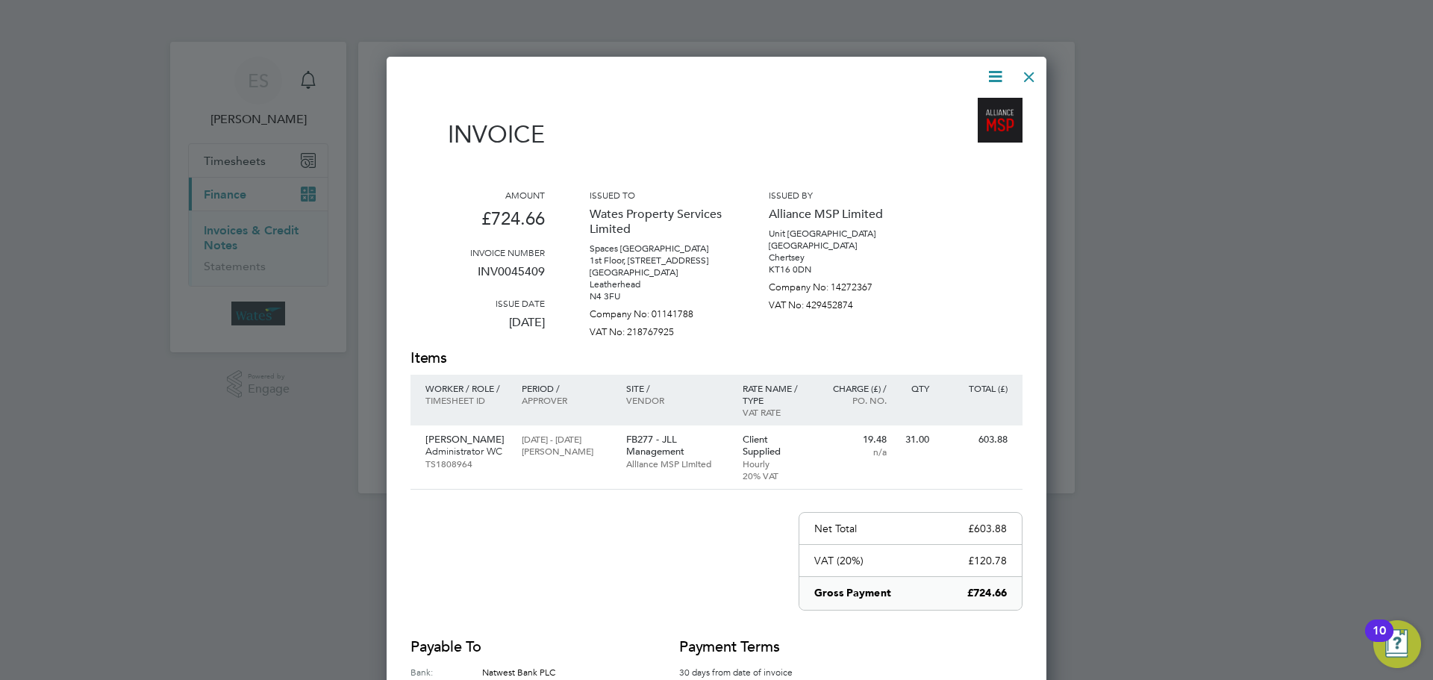
click at [999, 71] on icon at bounding box center [995, 76] width 19 height 19
click at [979, 108] on li "Download Invoice" at bounding box center [950, 111] width 103 height 21
click at [996, 72] on icon at bounding box center [995, 76] width 19 height 19
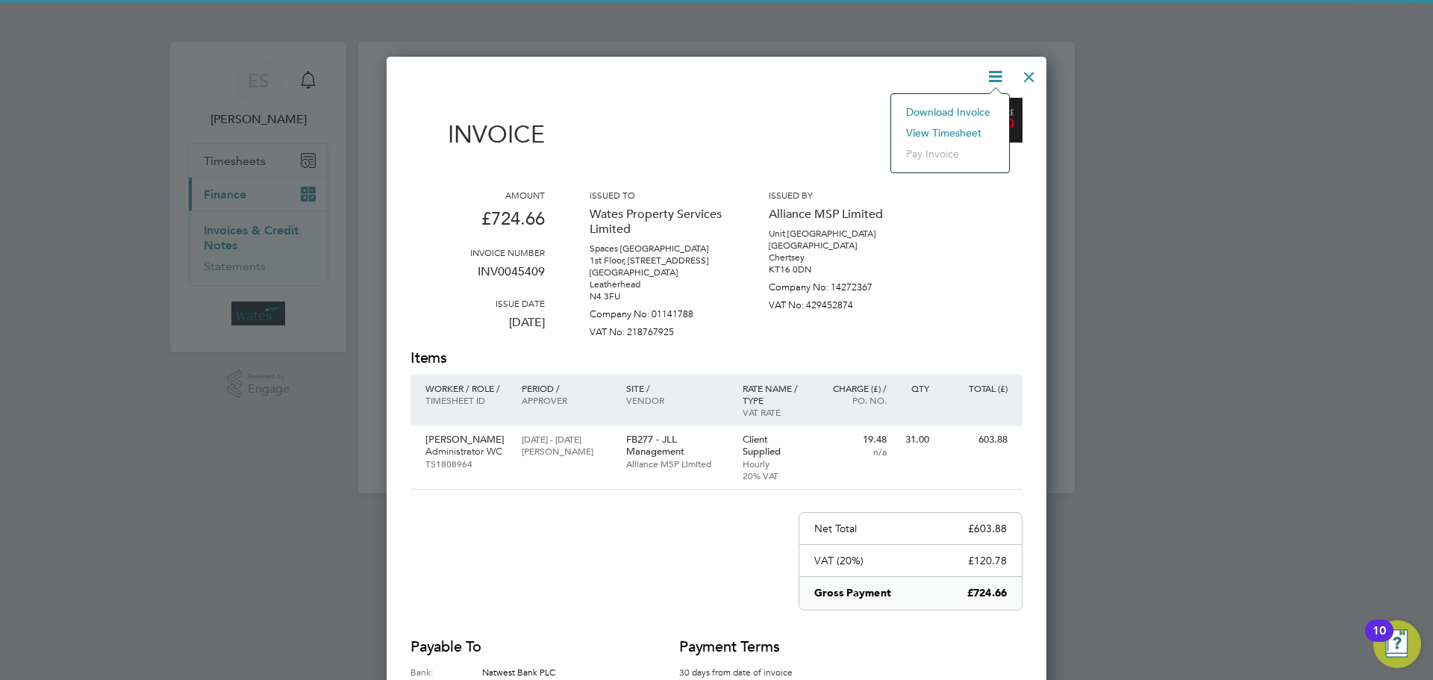
click at [960, 125] on li "View timesheet" at bounding box center [950, 132] width 103 height 21
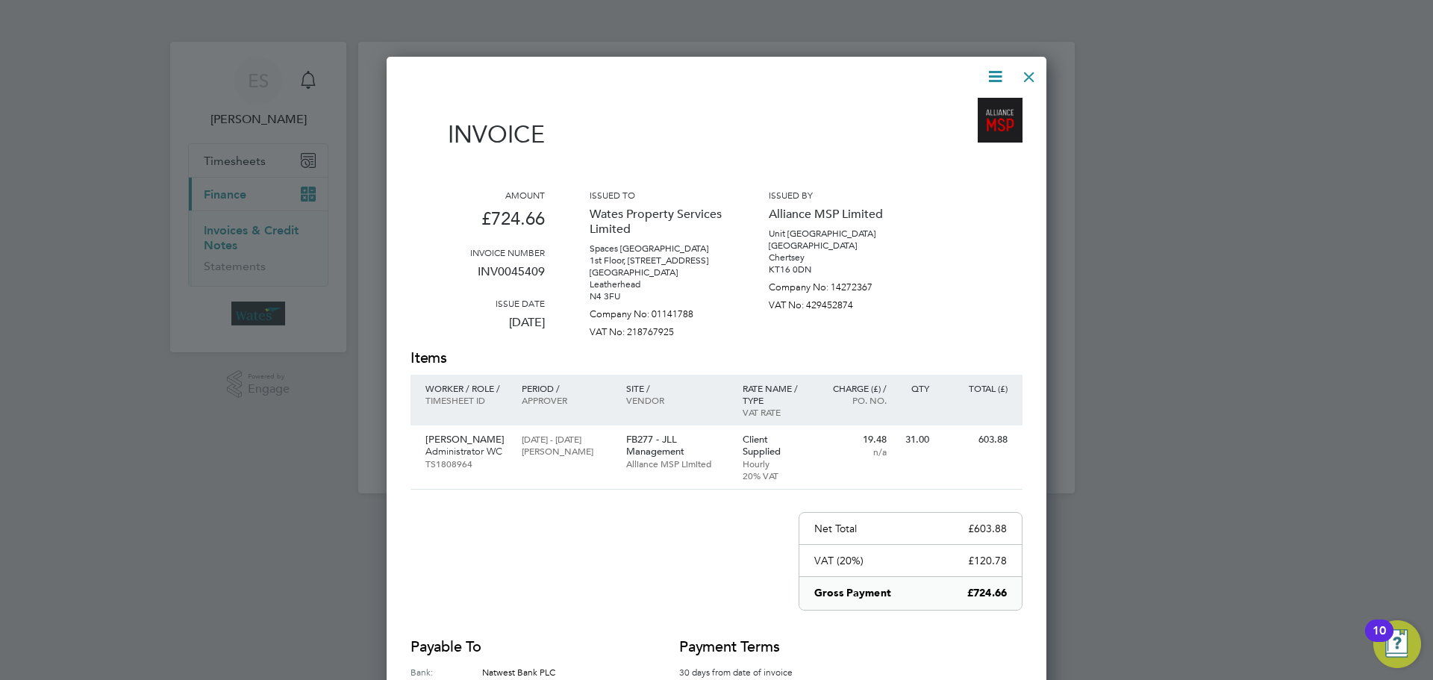
click at [1022, 77] on div at bounding box center [1029, 73] width 27 height 27
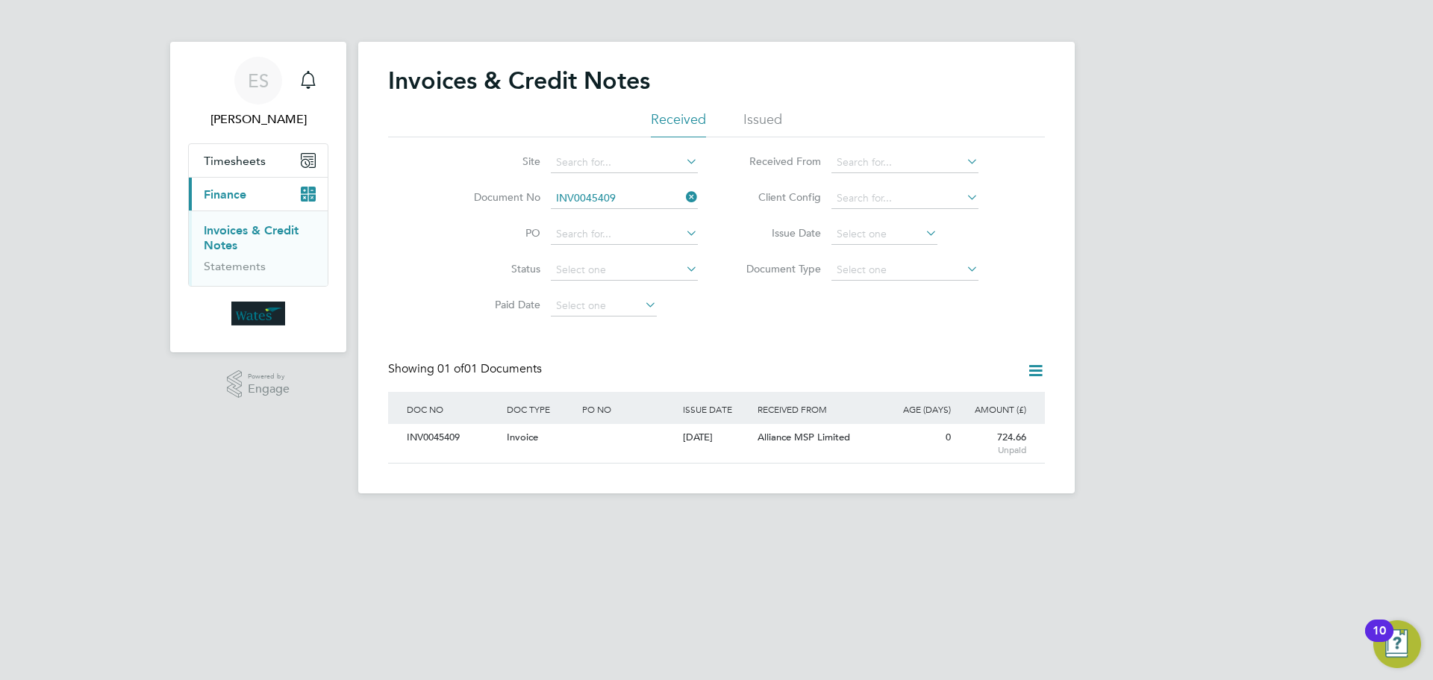
click at [683, 196] on icon at bounding box center [683, 197] width 0 height 21
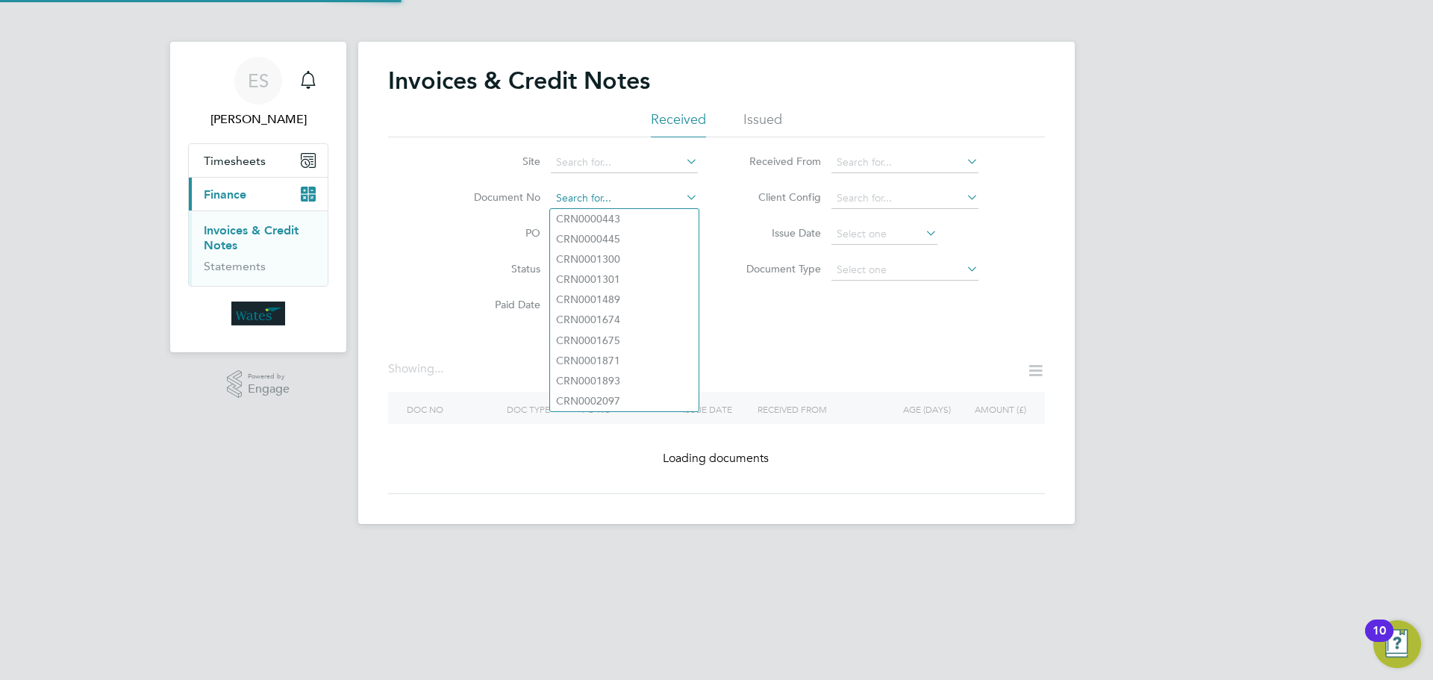
paste input "INV0045410"
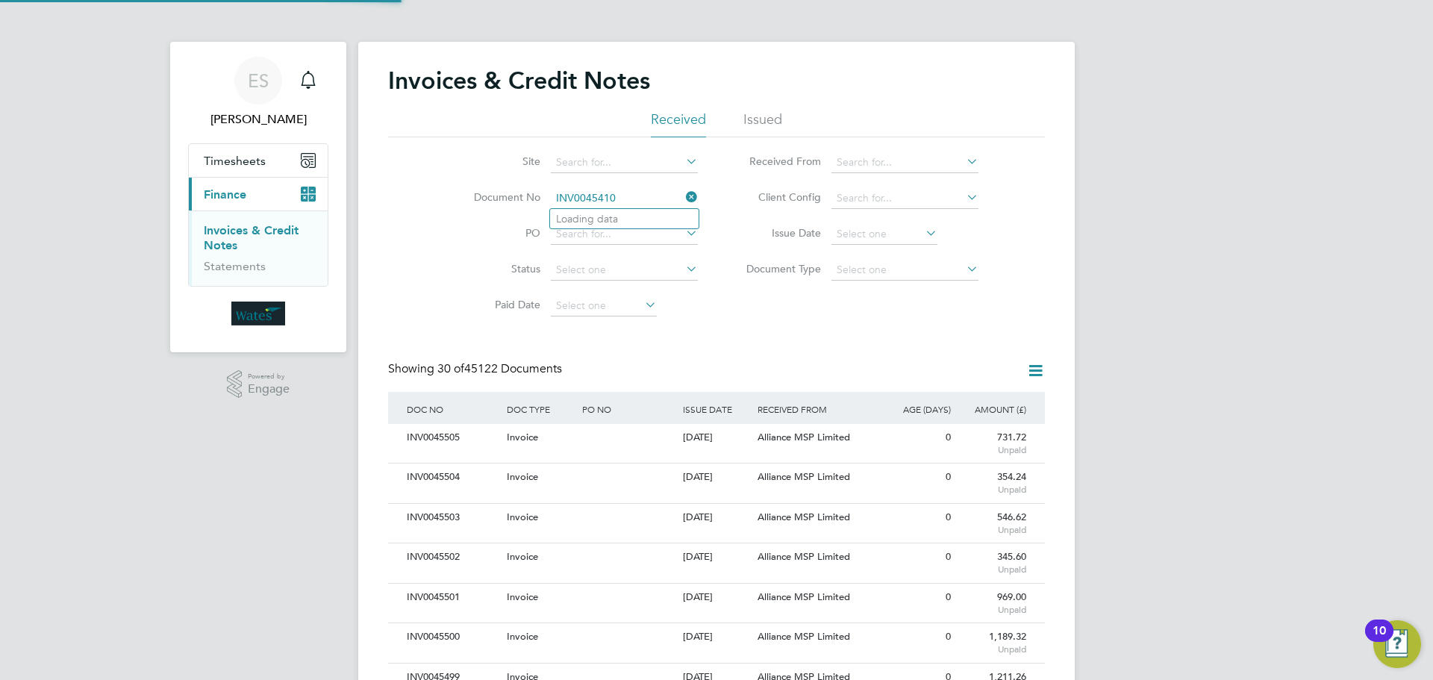
scroll to position [28, 101]
type input "INV0045410"
click at [631, 221] on li "INV0045410" at bounding box center [624, 219] width 149 height 20
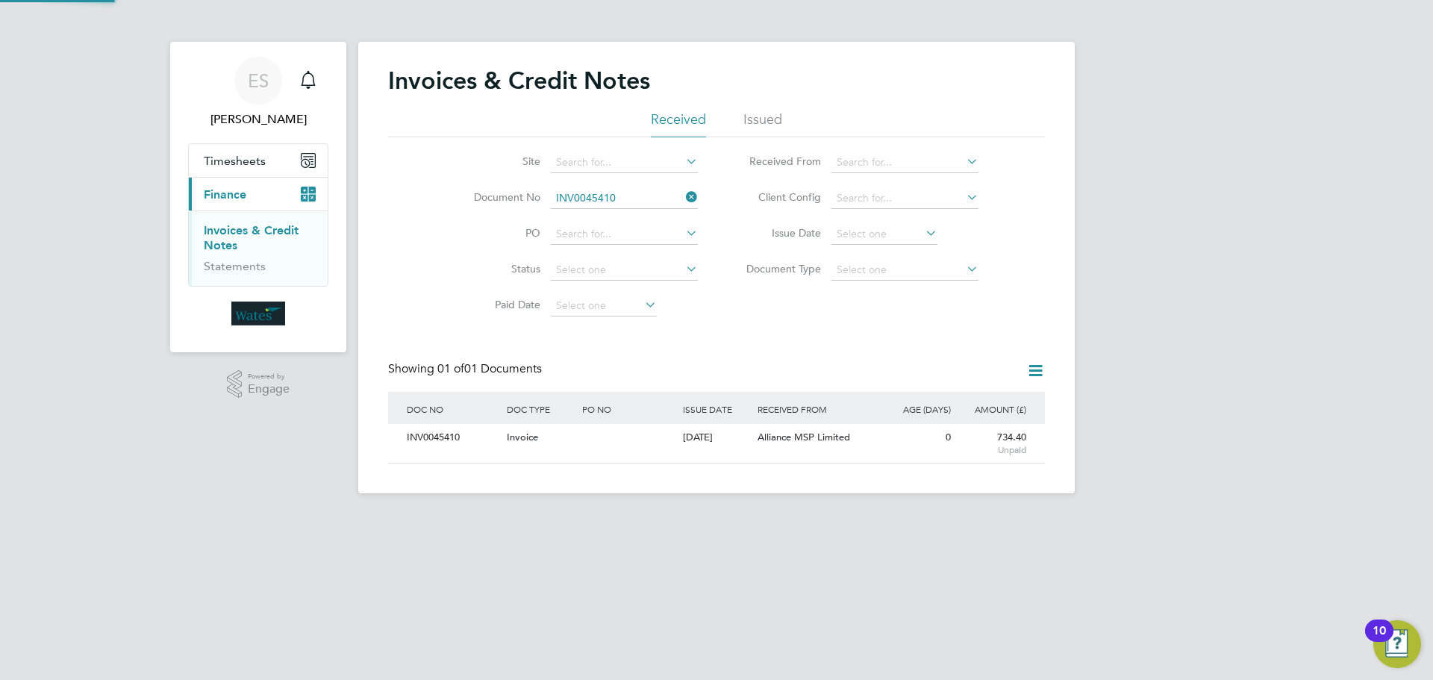
click at [452, 444] on div "INV0045410" at bounding box center [453, 438] width 100 height 28
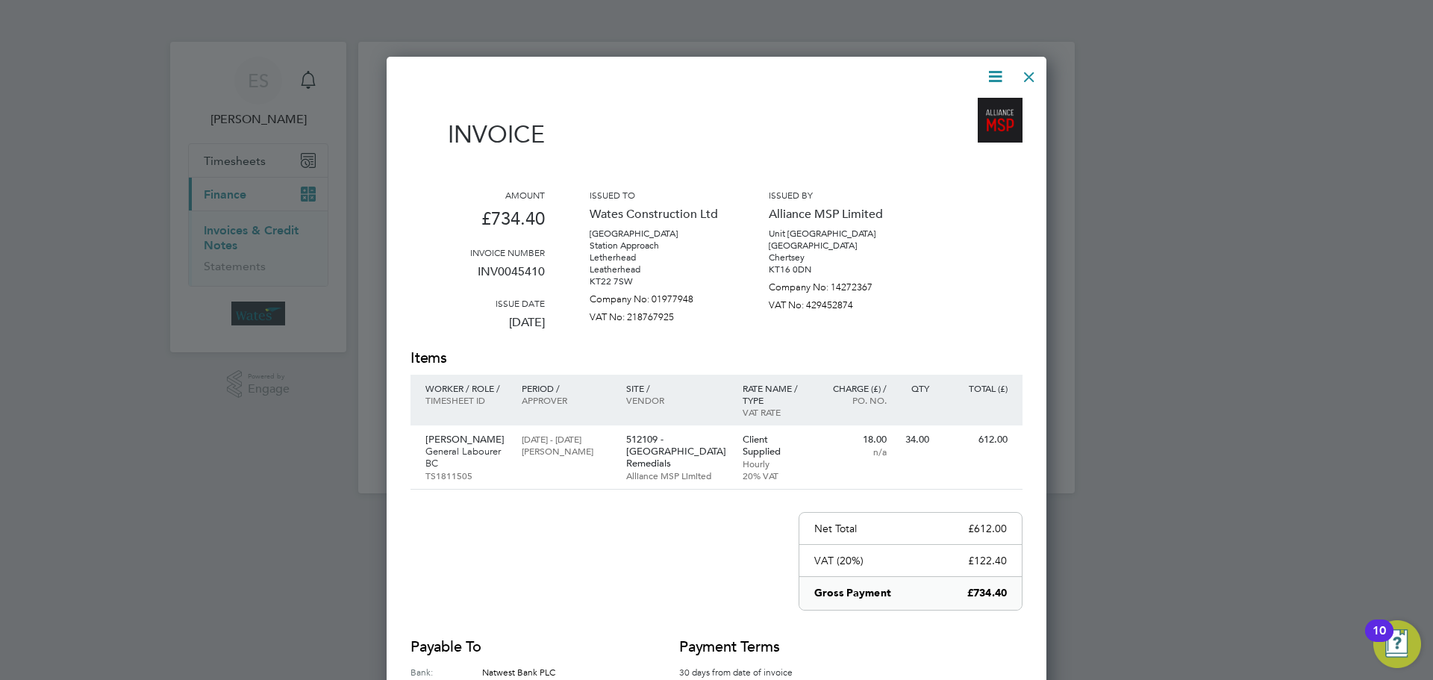
click at [993, 70] on icon at bounding box center [995, 76] width 19 height 19
click at [978, 103] on li "Download Invoice" at bounding box center [950, 111] width 103 height 21
click at [999, 67] on icon at bounding box center [995, 76] width 19 height 19
click at [954, 133] on li "View timesheet" at bounding box center [950, 132] width 103 height 21
click at [1019, 80] on div at bounding box center [1029, 73] width 27 height 27
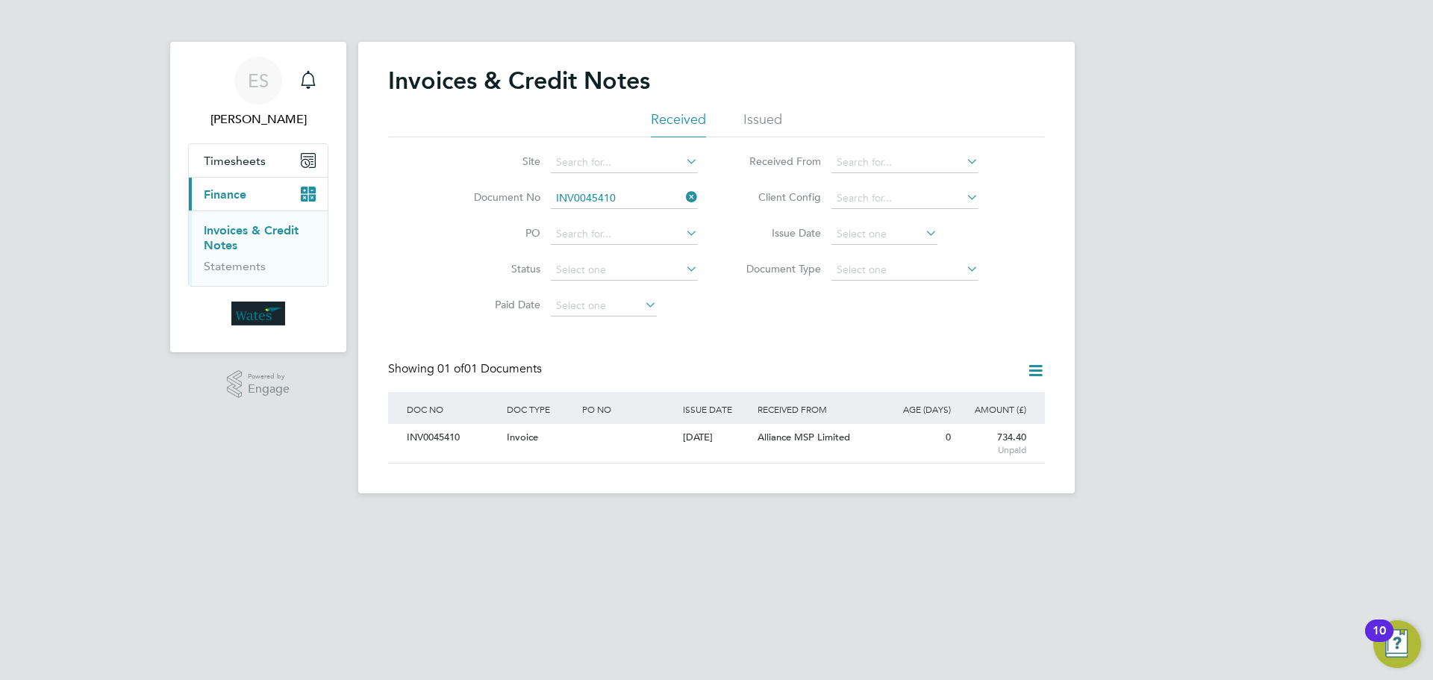
click at [683, 190] on icon at bounding box center [683, 197] width 0 height 21
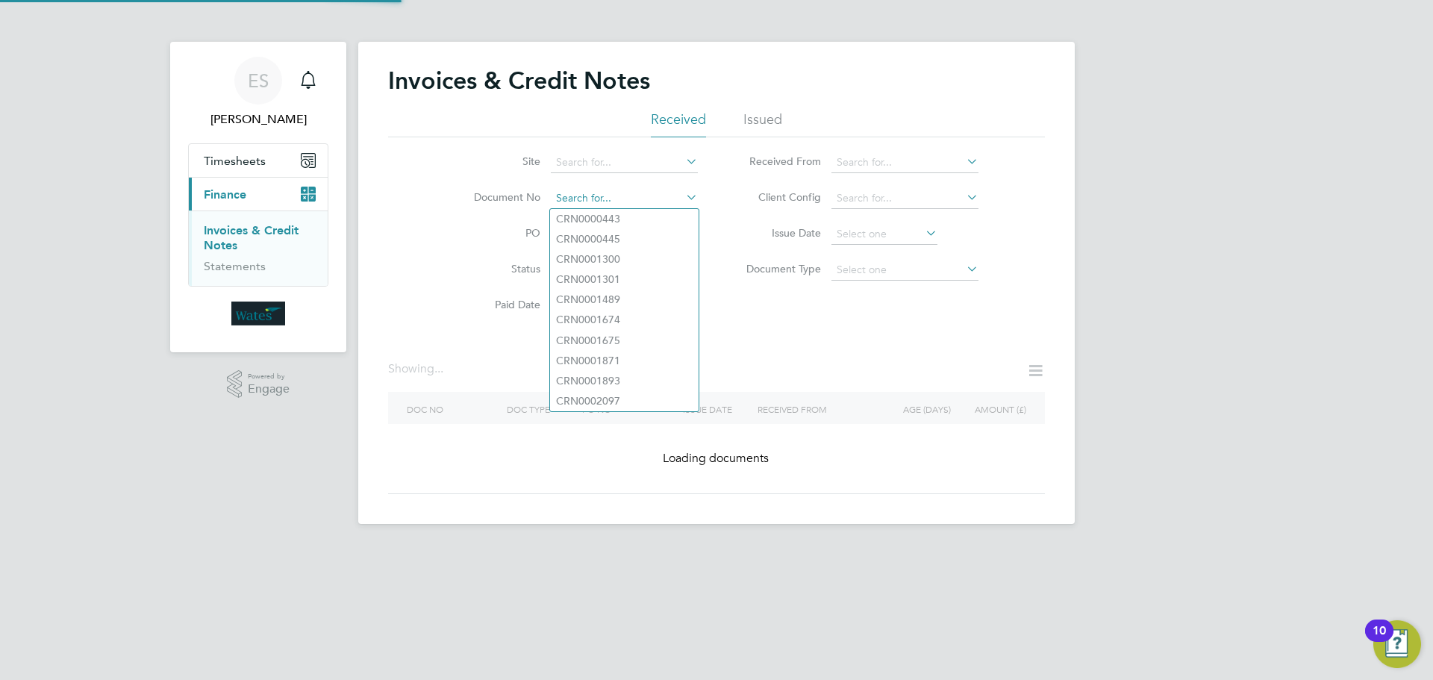
paste input "INV0045411"
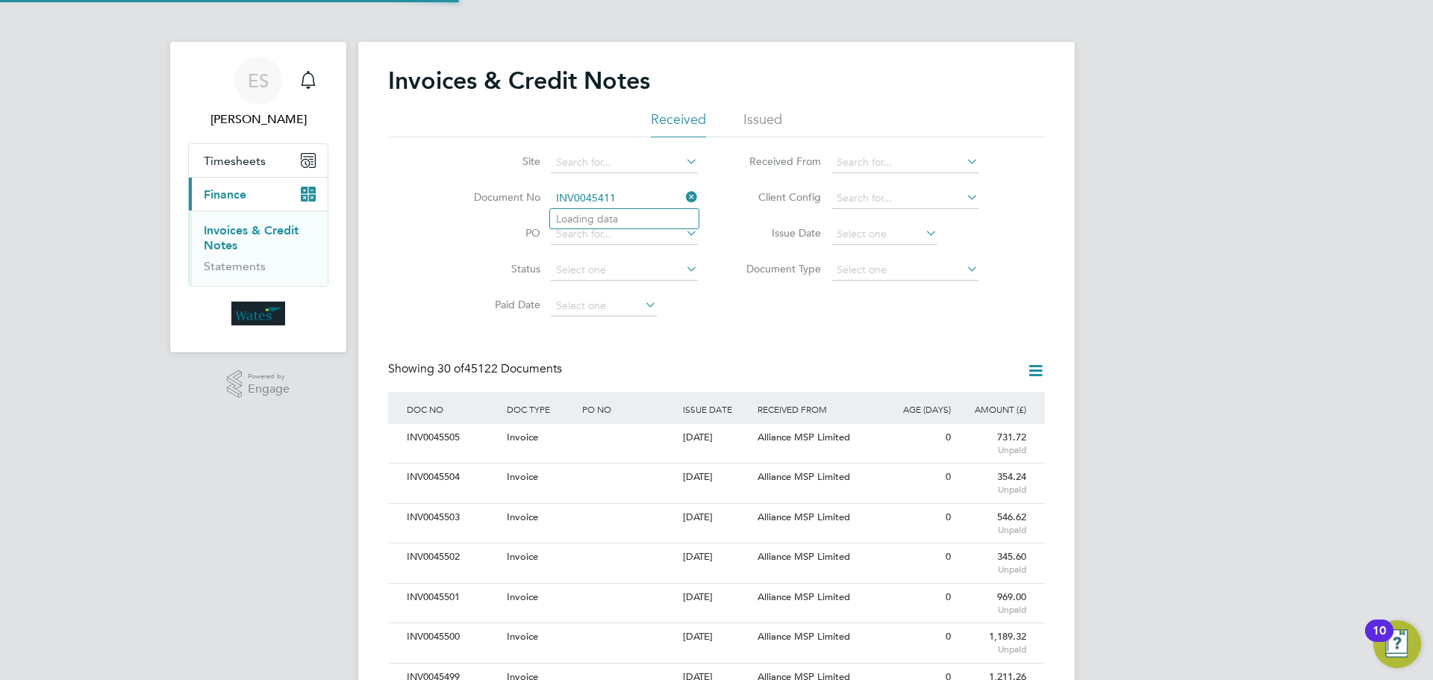
scroll to position [28, 101]
type input "INV0045411"
click at [658, 215] on li "INV0045411" at bounding box center [624, 219] width 149 height 20
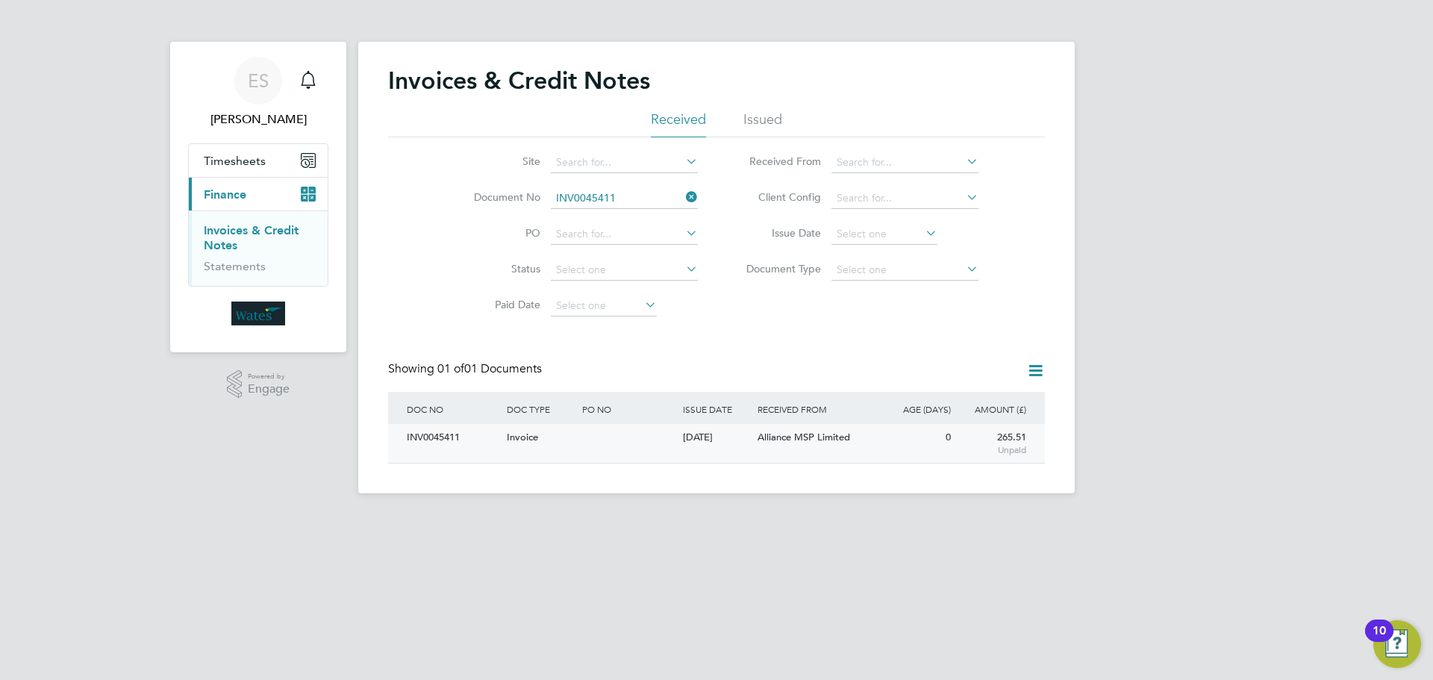
click at [419, 443] on div "INV0045411" at bounding box center [453, 438] width 100 height 28
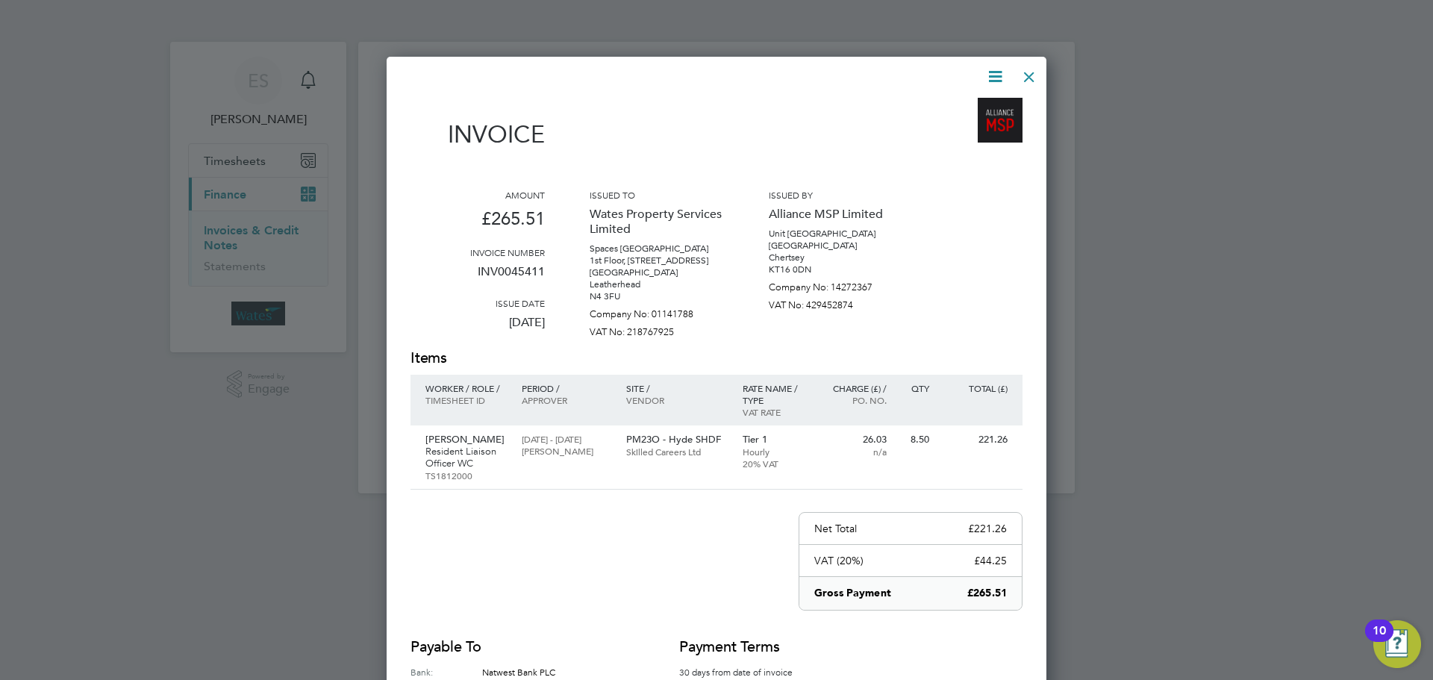
click at [992, 75] on icon at bounding box center [995, 76] width 19 height 19
click at [968, 108] on li "Download Invoice" at bounding box center [950, 111] width 103 height 21
drag, startPoint x: 998, startPoint y: 71, endPoint x: 966, endPoint y: 128, distance: 65.2
click at [998, 71] on icon at bounding box center [995, 76] width 19 height 19
click at [965, 130] on li "View timesheet" at bounding box center [950, 132] width 103 height 21
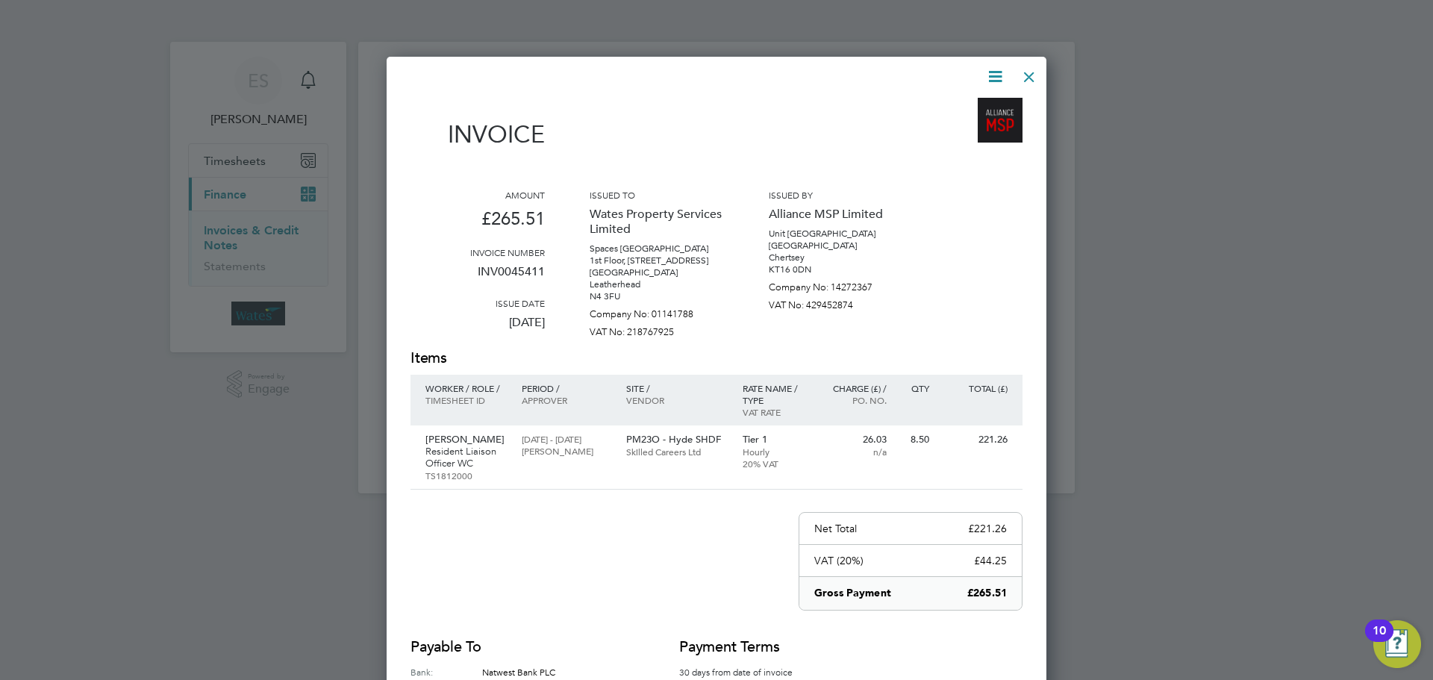
click at [1028, 72] on div at bounding box center [1029, 73] width 27 height 27
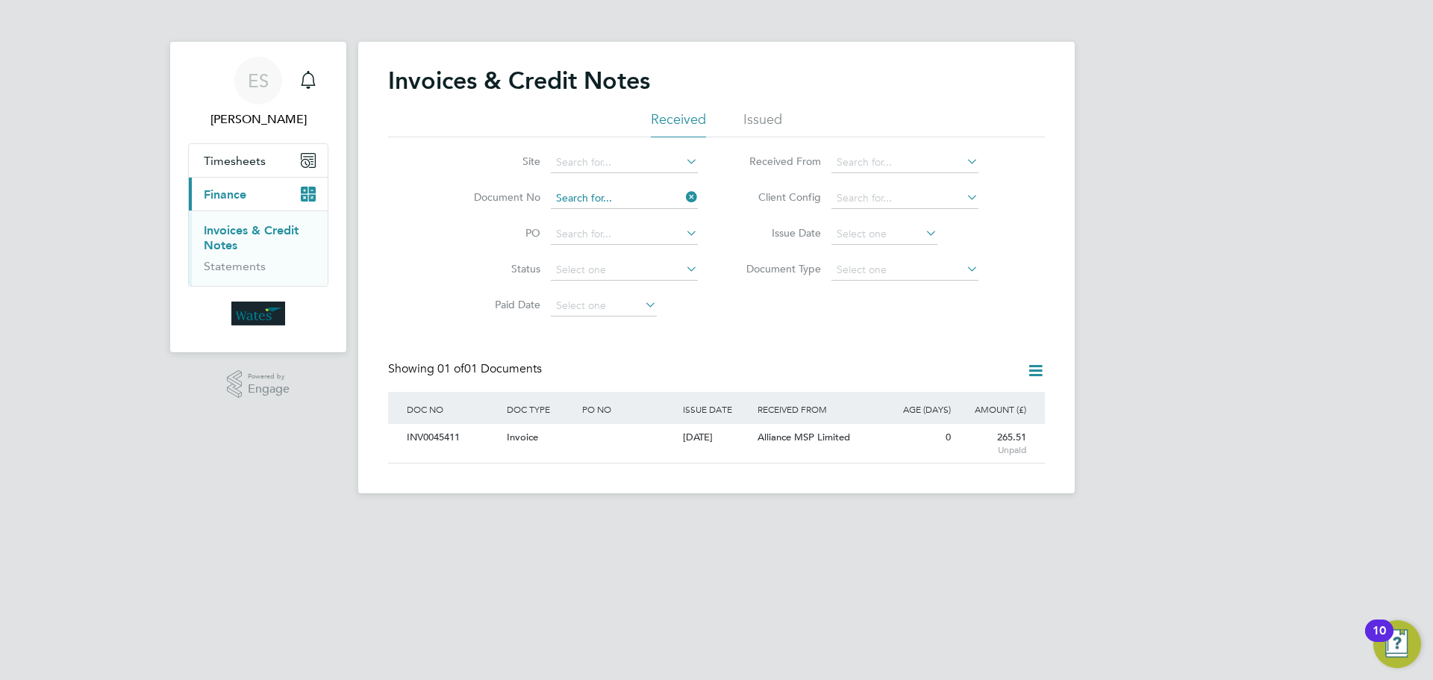
click at [678, 197] on input at bounding box center [624, 198] width 147 height 21
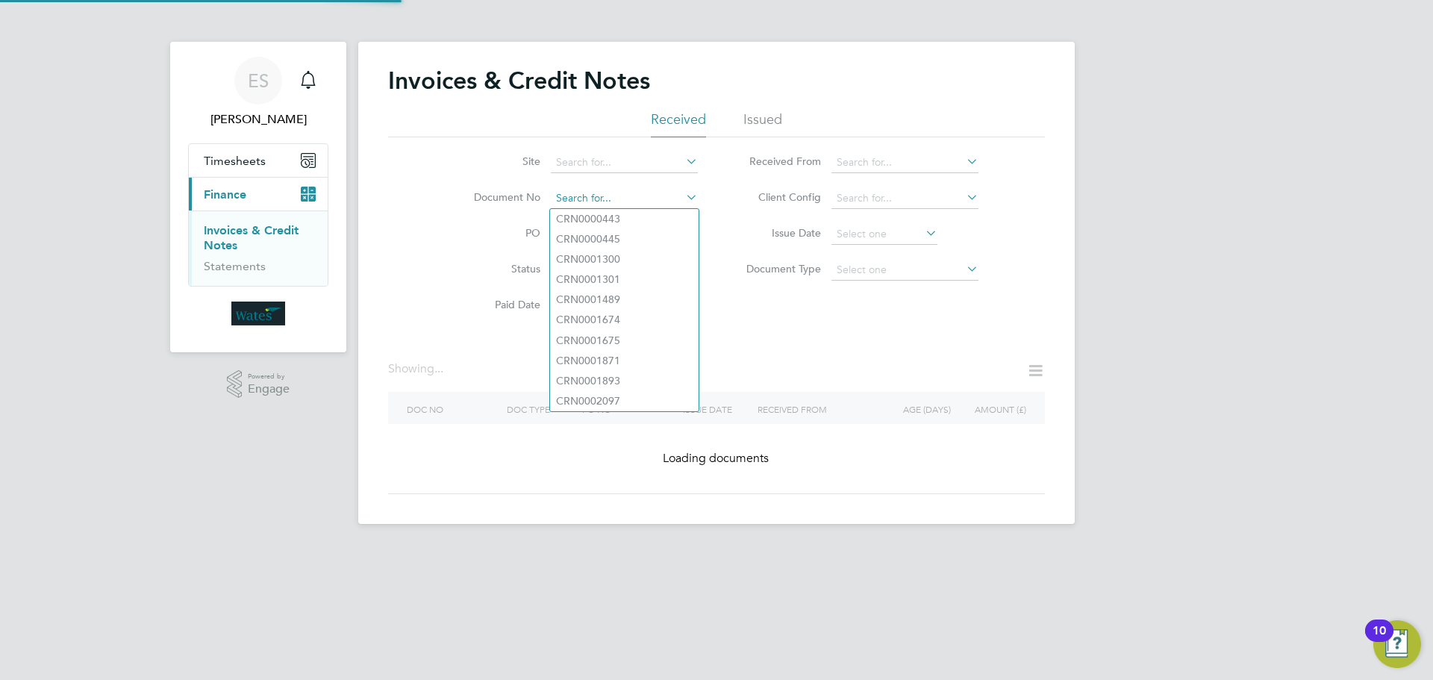
paste input "INV0045412"
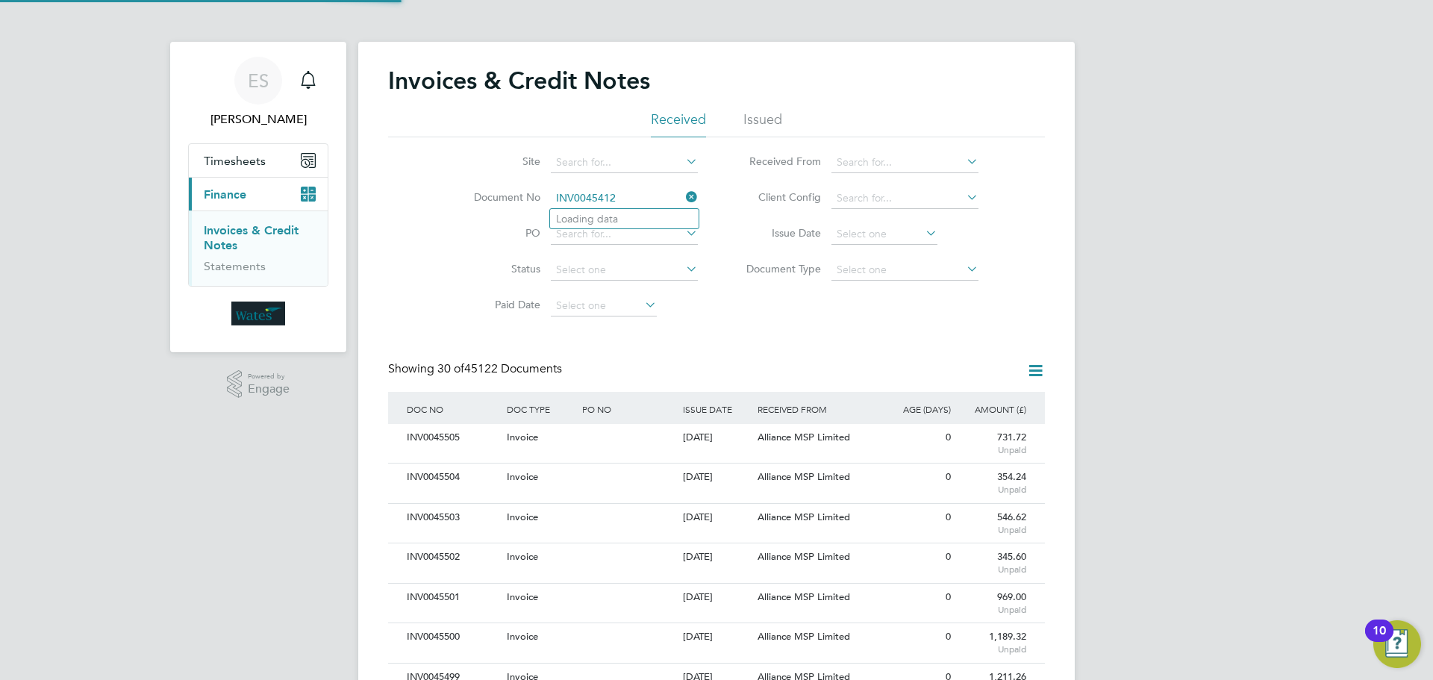
scroll to position [28, 101]
type input "INV0045412"
click at [628, 215] on li "INV0045412" at bounding box center [624, 219] width 149 height 20
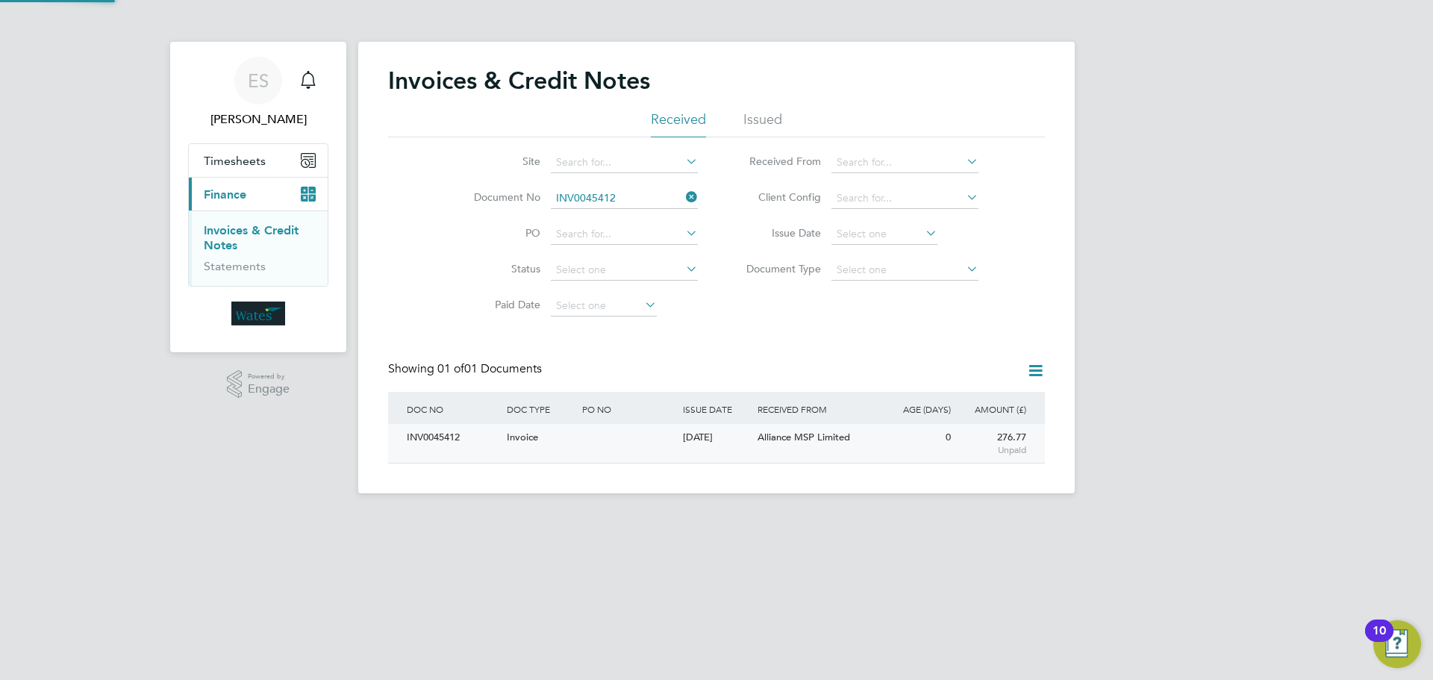
click at [452, 443] on div "INV0045412" at bounding box center [453, 438] width 100 height 28
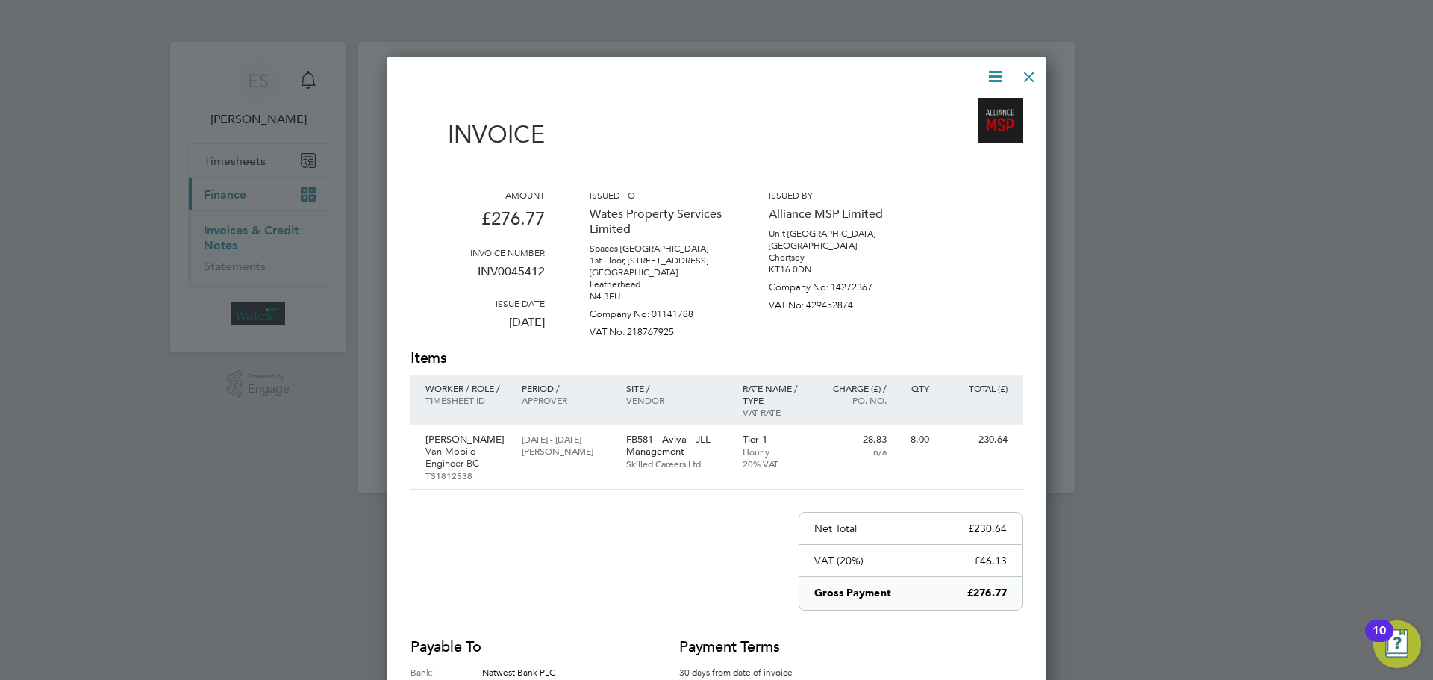
click at [990, 70] on icon at bounding box center [995, 76] width 19 height 19
click at [966, 107] on li "Download Invoice" at bounding box center [950, 111] width 103 height 21
click at [993, 70] on icon at bounding box center [995, 76] width 19 height 19
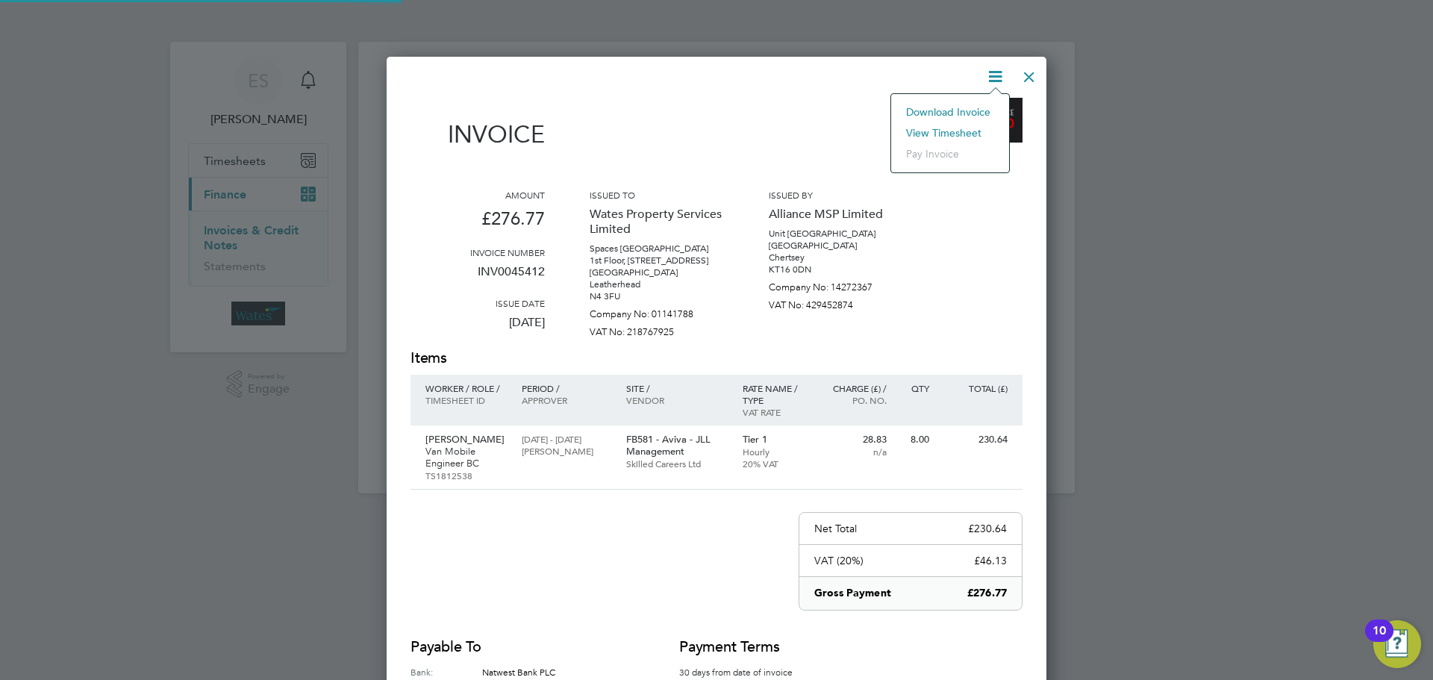
click at [972, 127] on li "View timesheet" at bounding box center [950, 132] width 103 height 21
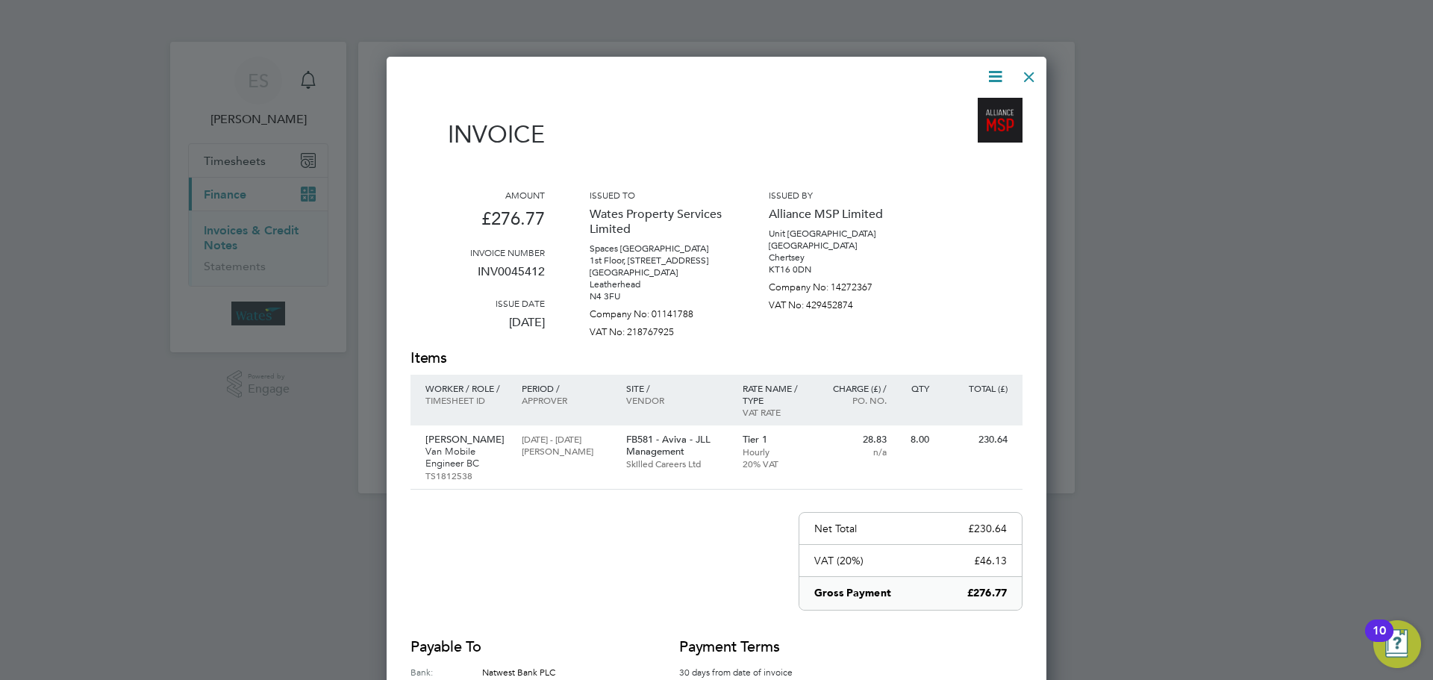
click at [1023, 71] on div at bounding box center [1029, 73] width 27 height 27
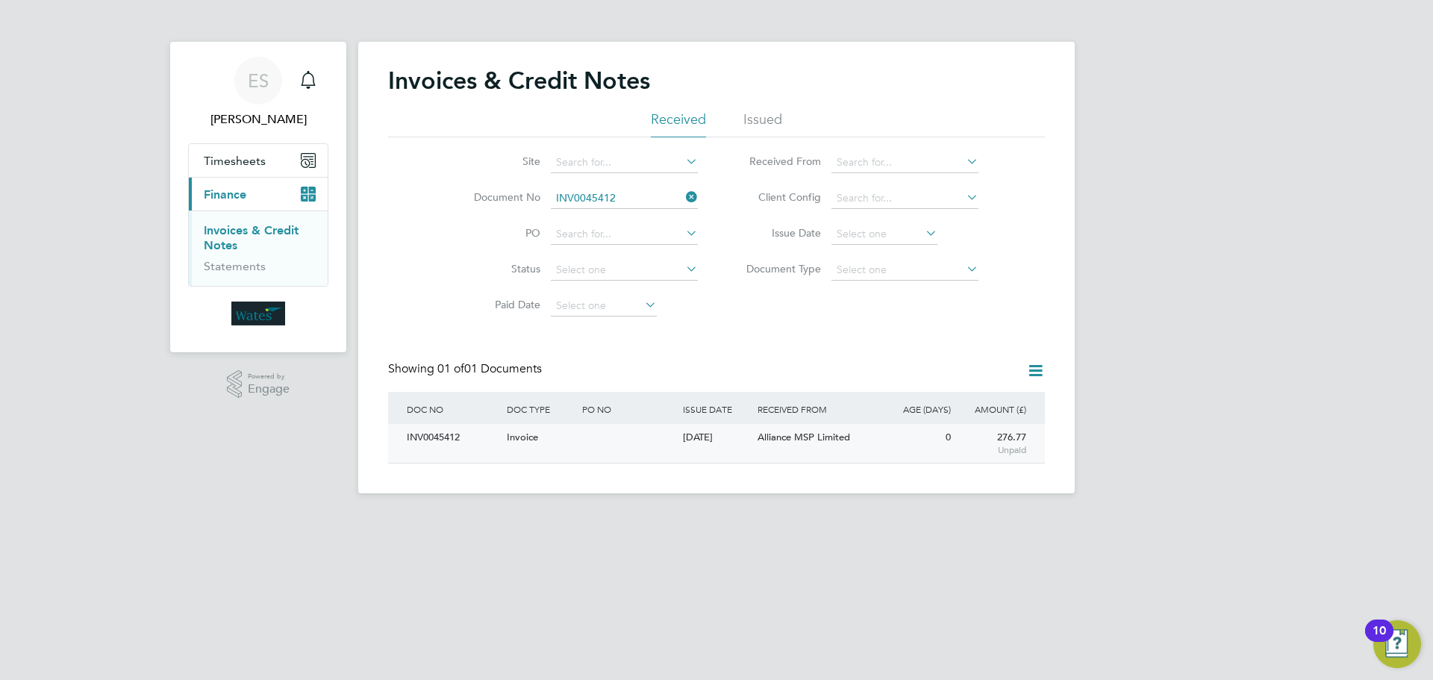
click at [446, 444] on div "INV0045412" at bounding box center [453, 438] width 100 height 28
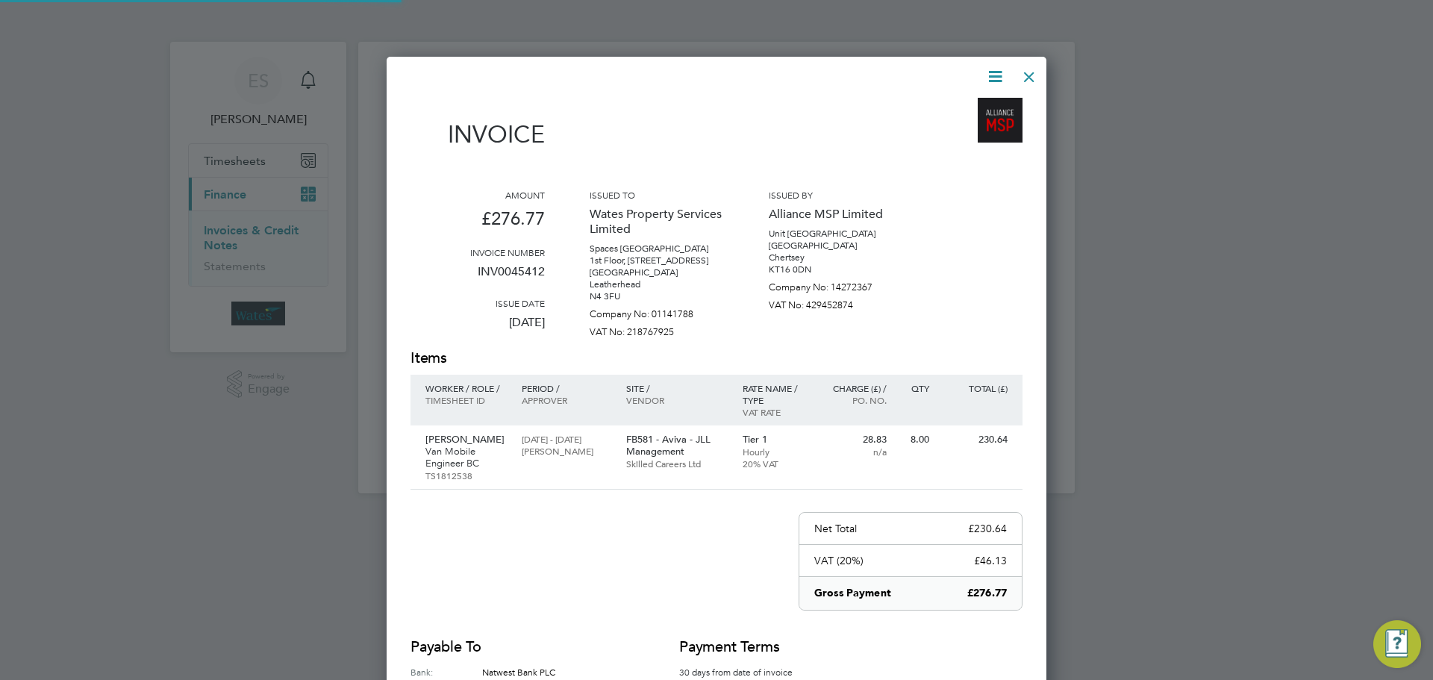
click at [1140, 116] on div at bounding box center [716, 340] width 1433 height 680
click at [994, 77] on icon at bounding box center [995, 76] width 19 height 19
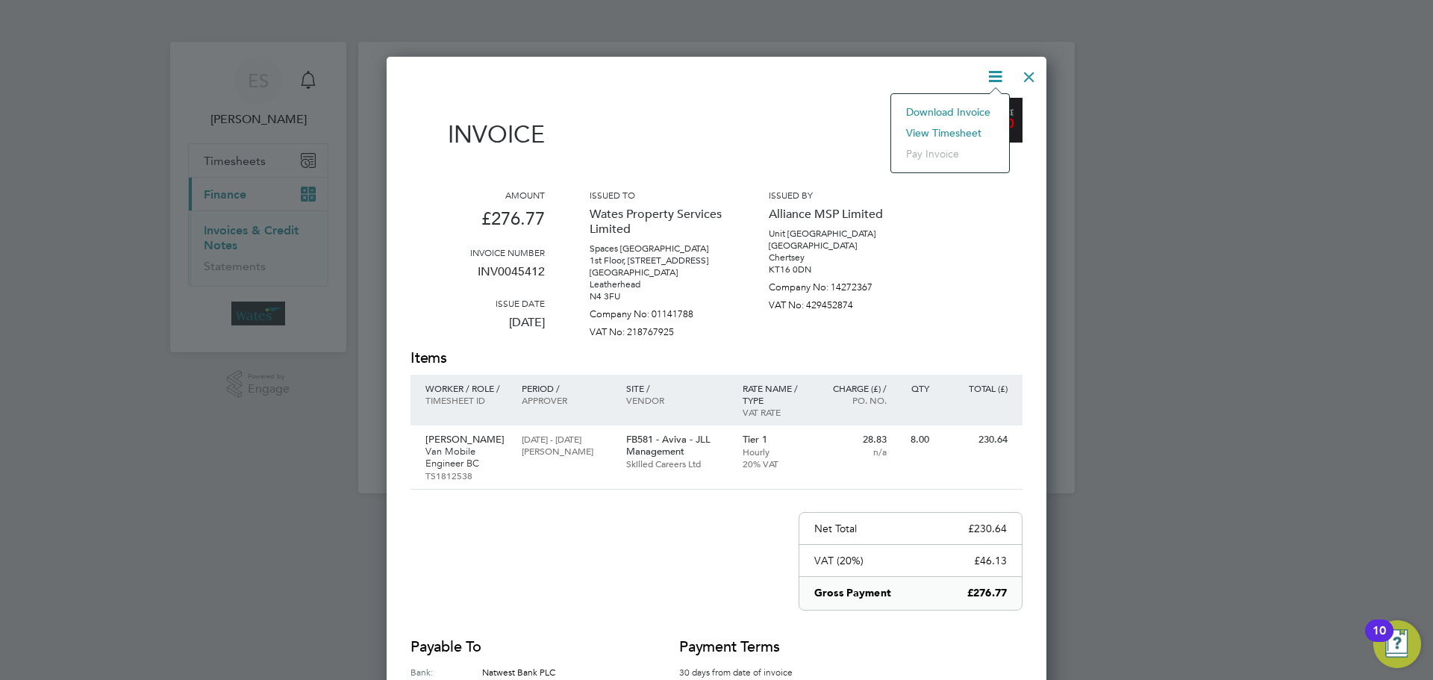
click at [974, 107] on li "Download Invoice" at bounding box center [950, 111] width 103 height 21
click at [999, 72] on icon at bounding box center [995, 76] width 19 height 19
click at [965, 123] on li "View timesheet" at bounding box center [950, 132] width 103 height 21
click at [1031, 70] on div at bounding box center [1029, 73] width 27 height 27
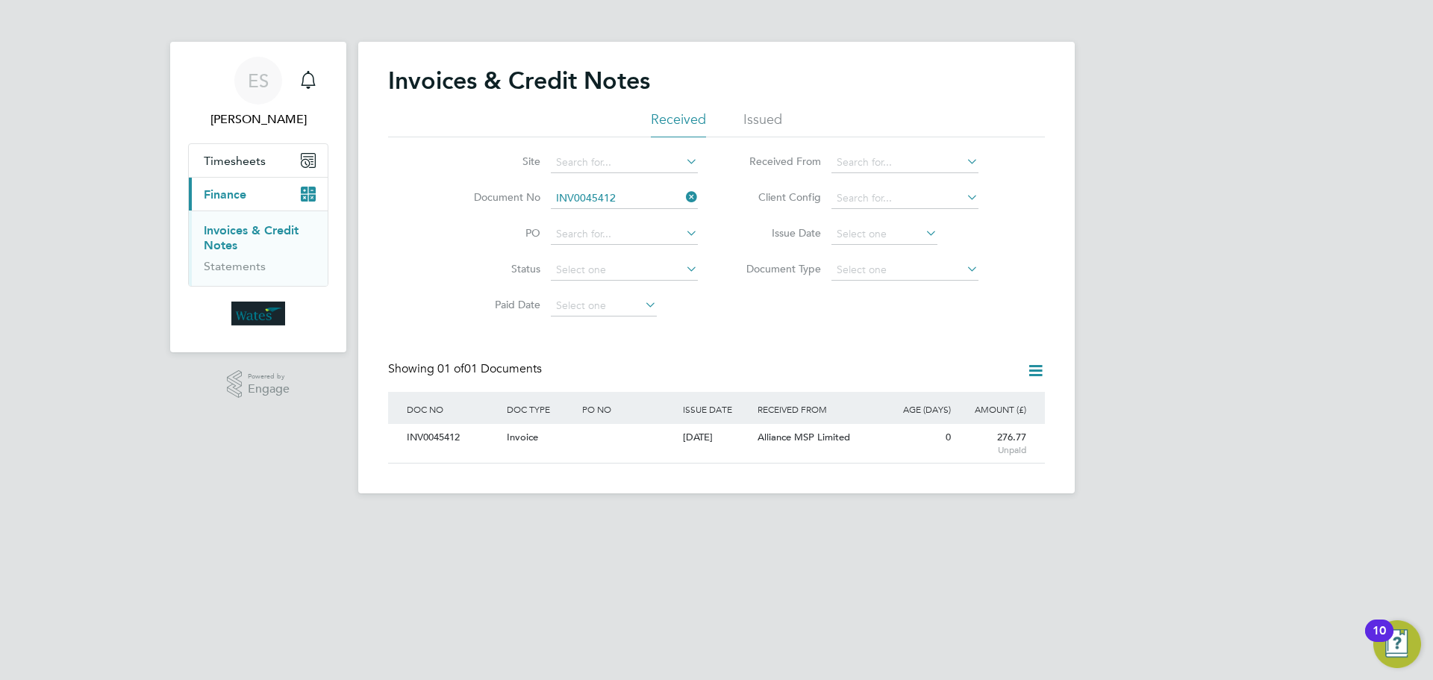
click at [683, 198] on icon at bounding box center [683, 197] width 0 height 21
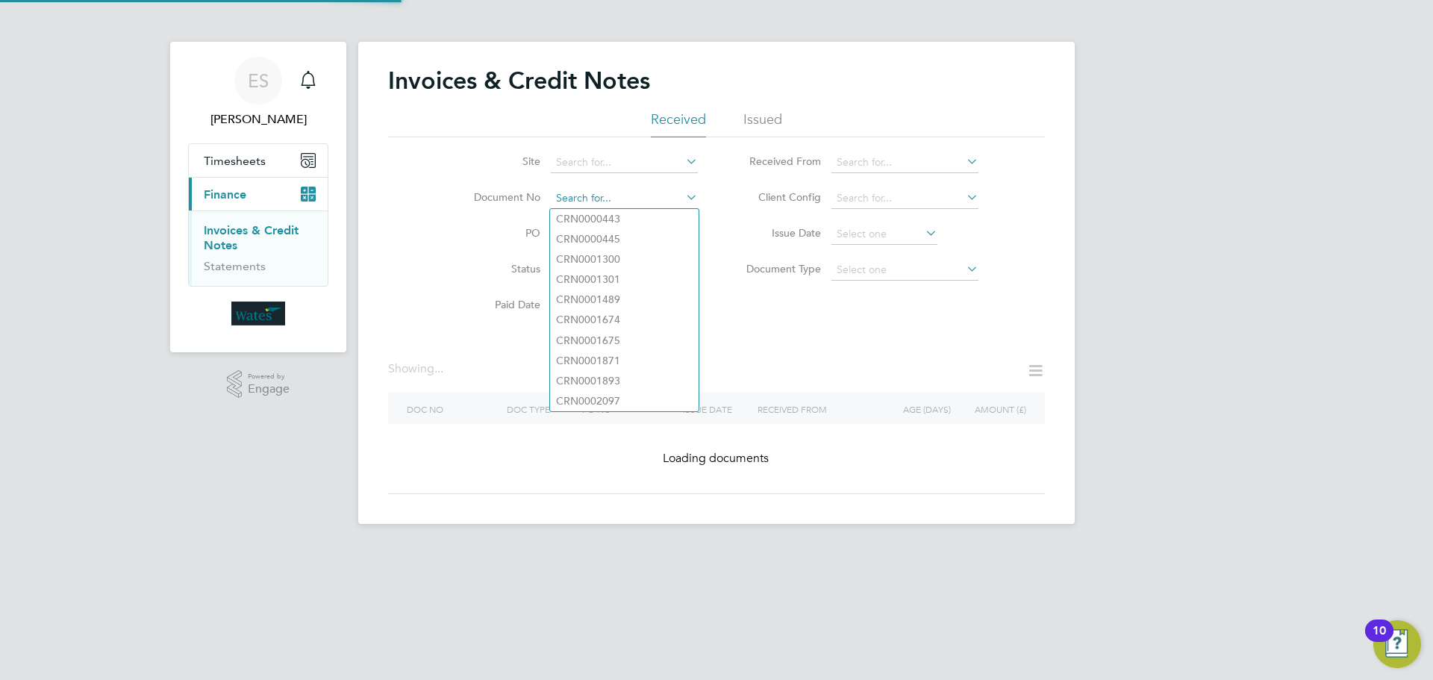
paste input "INV0045413"
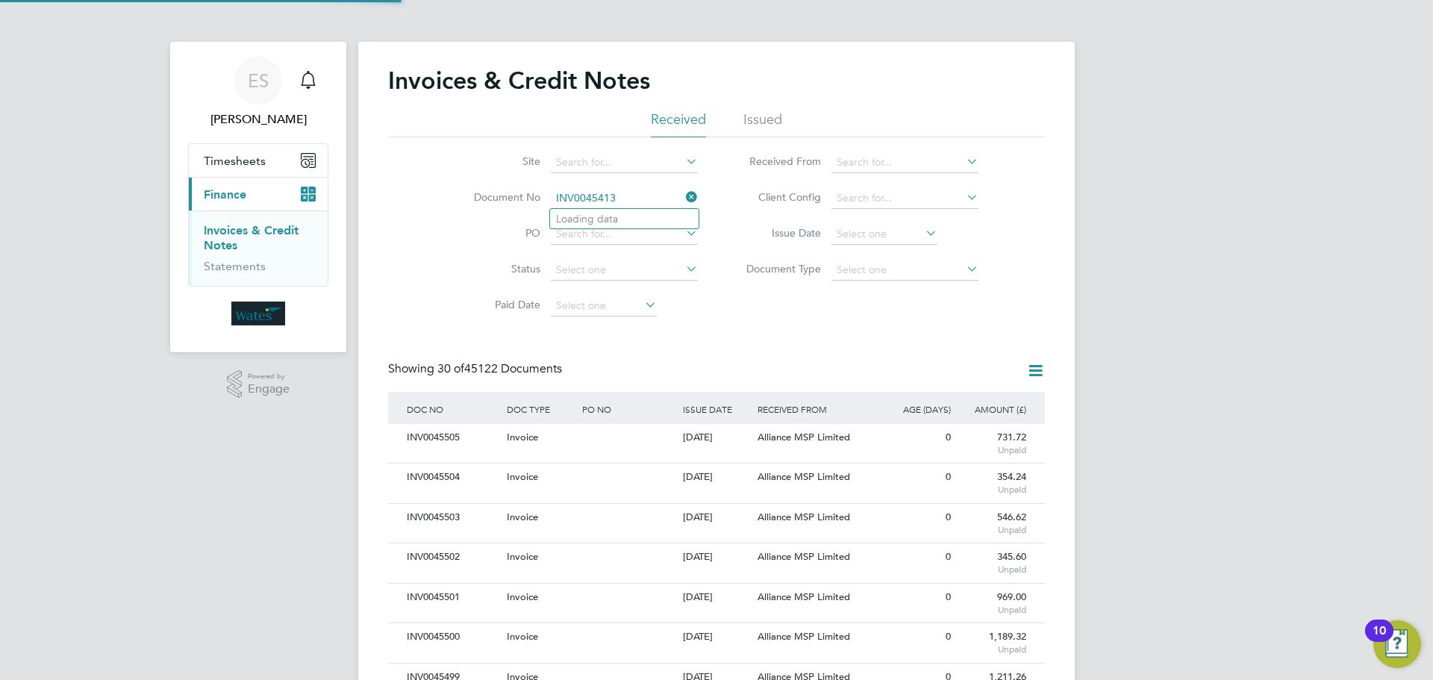
scroll to position [28, 101]
type input "INV0045413"
click at [599, 217] on b "INV0045413" at bounding box center [586, 219] width 60 height 13
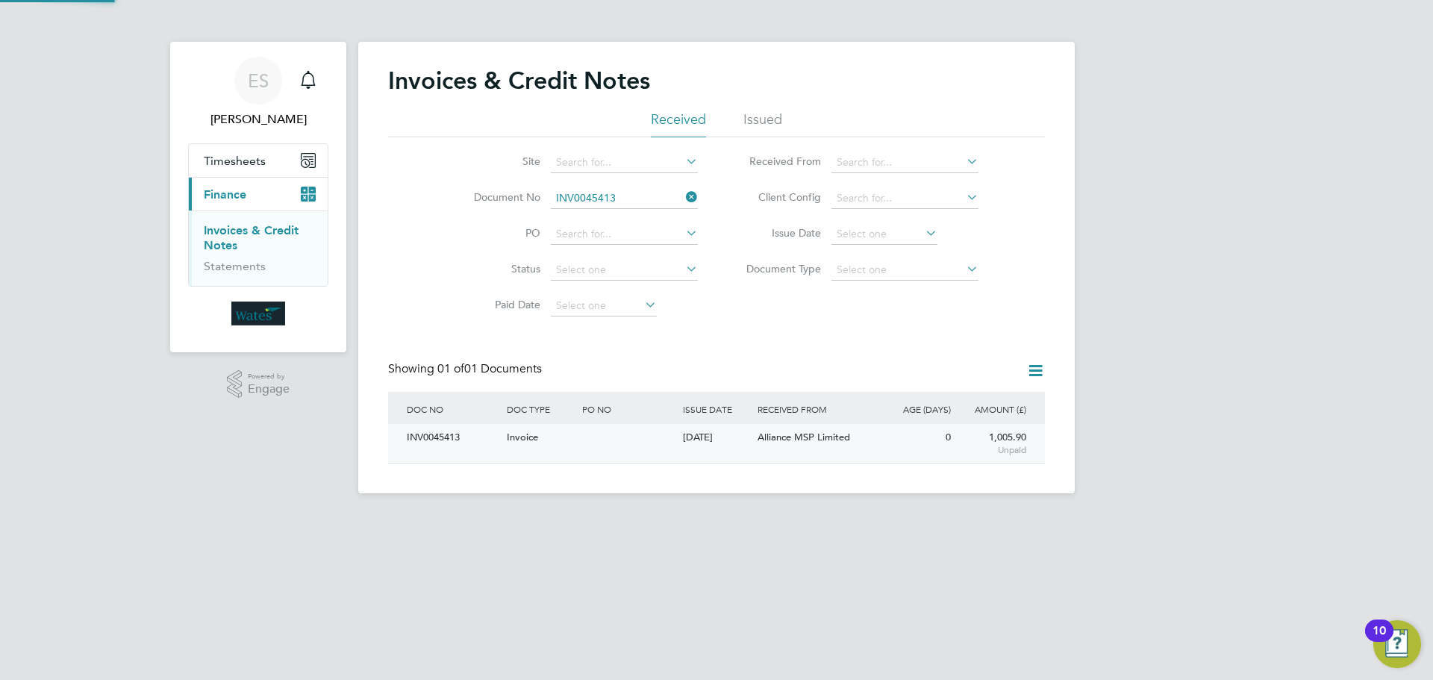
click at [437, 433] on div "INV0045413" at bounding box center [453, 438] width 100 height 28
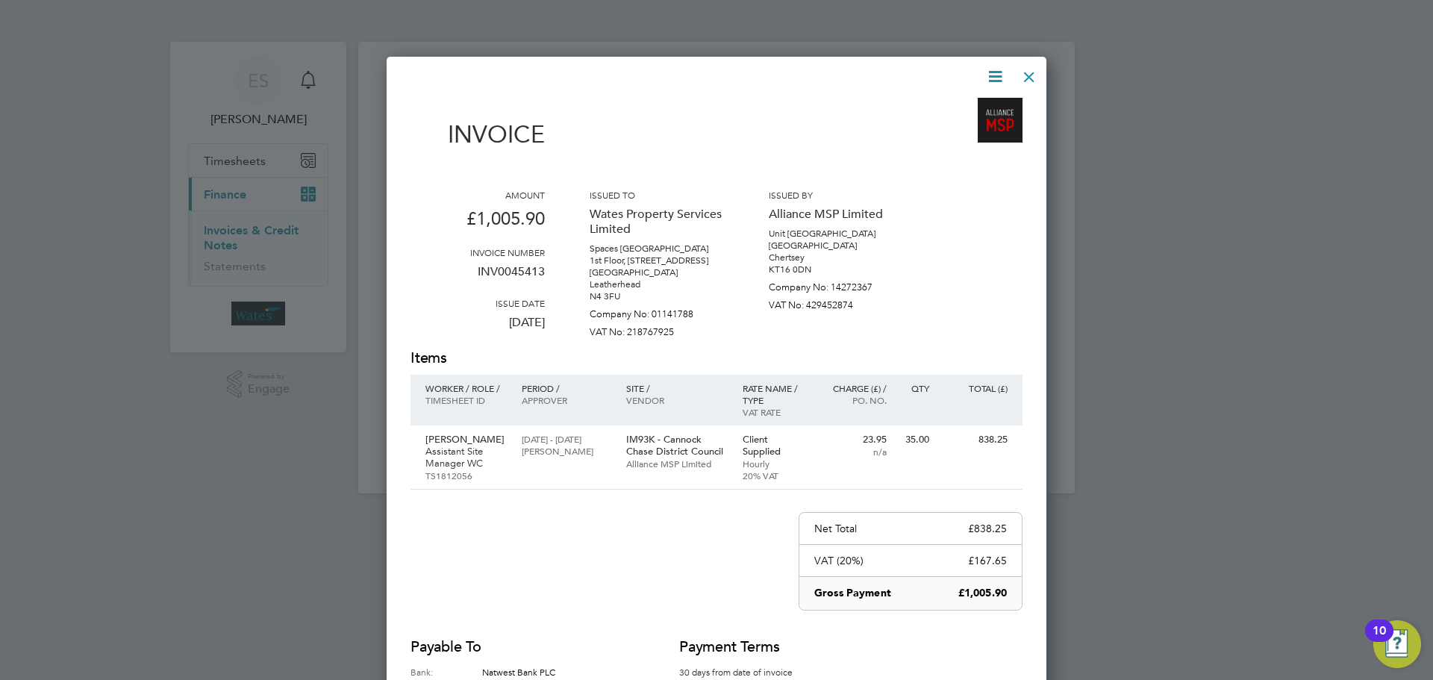
click at [1000, 67] on icon at bounding box center [995, 76] width 19 height 19
click at [961, 110] on li "Download Invoice" at bounding box center [950, 111] width 103 height 21
click at [992, 72] on icon at bounding box center [995, 76] width 19 height 19
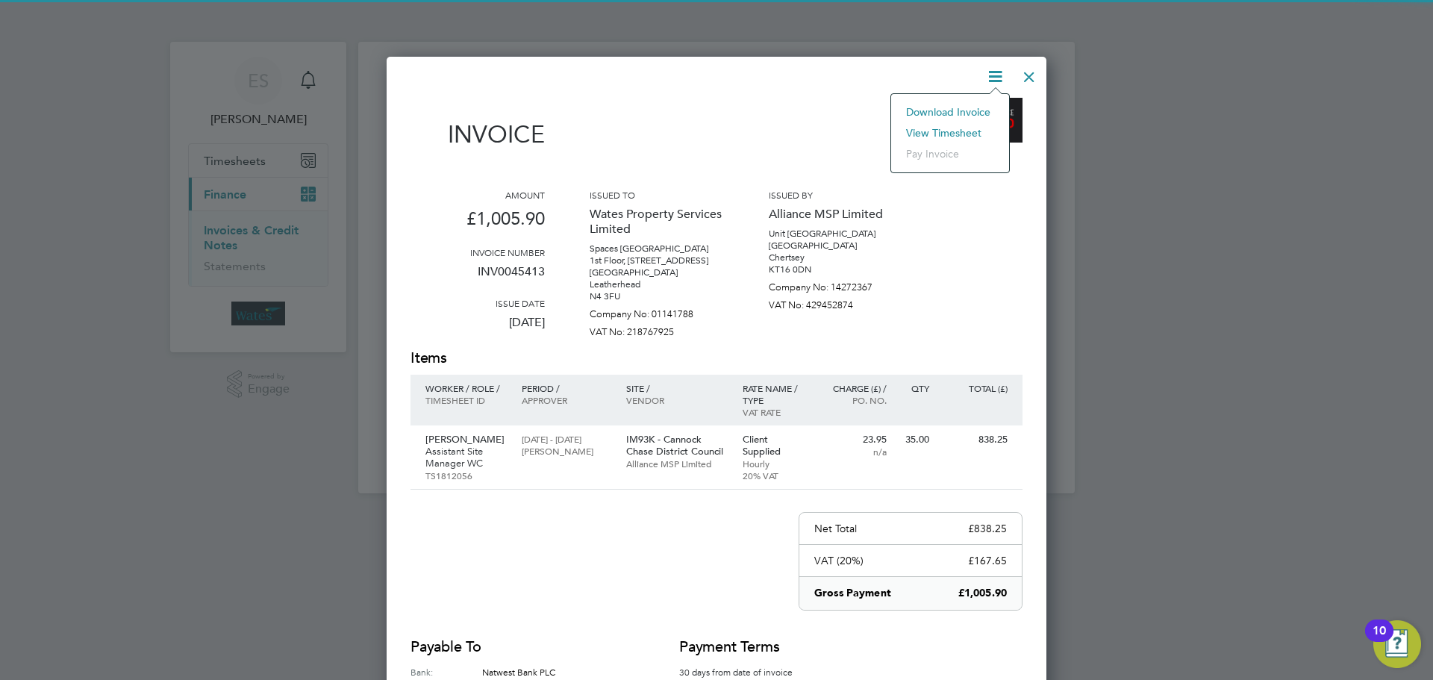
click at [955, 125] on li "View timesheet" at bounding box center [950, 132] width 103 height 21
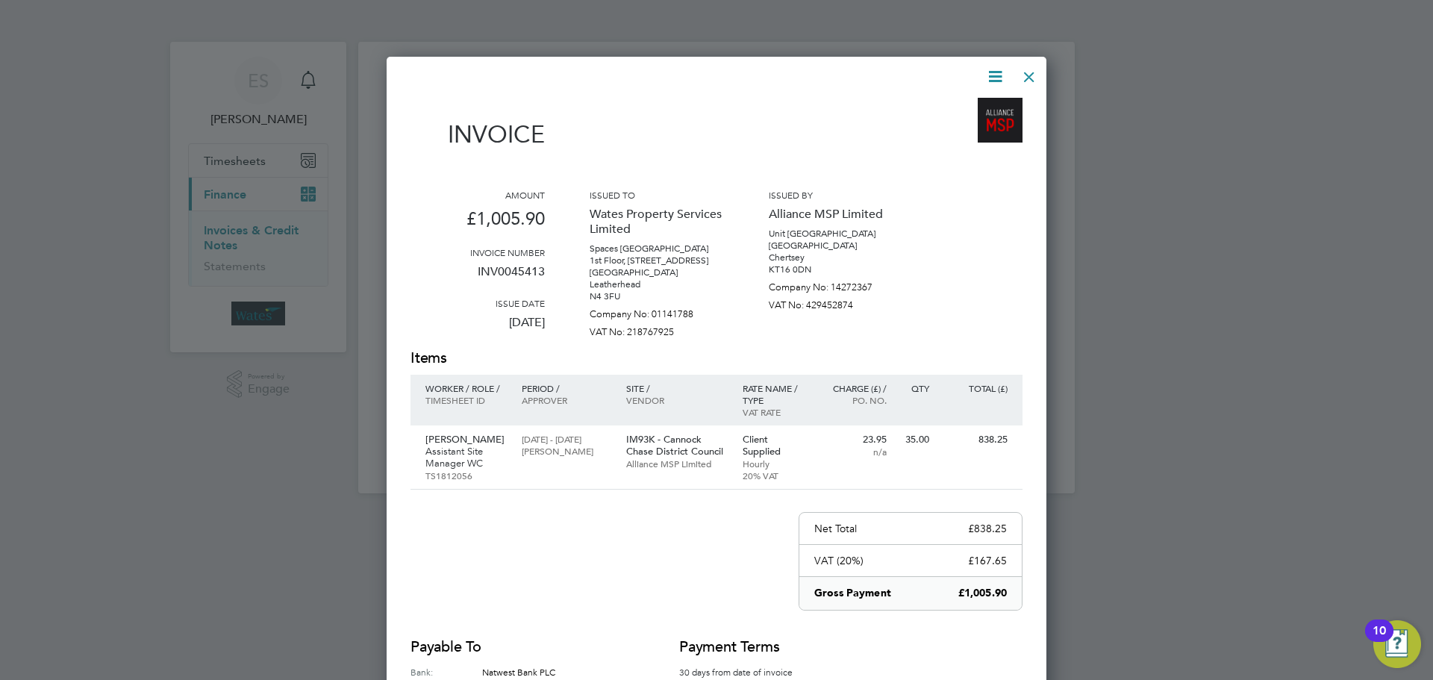
click at [992, 83] on icon at bounding box center [995, 76] width 19 height 19
click at [949, 129] on li "View timesheet" at bounding box center [950, 132] width 103 height 21
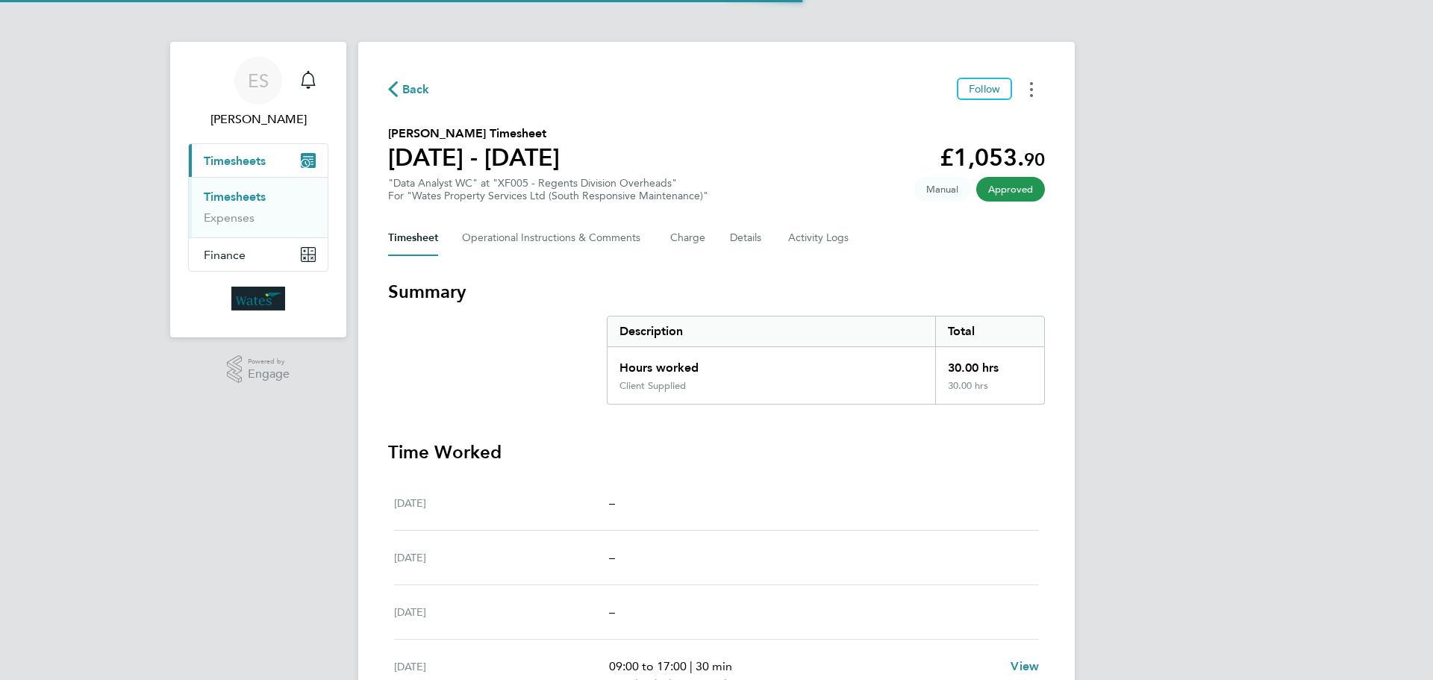
click at [1034, 84] on button "Timesheets Menu" at bounding box center [1031, 89] width 27 height 23
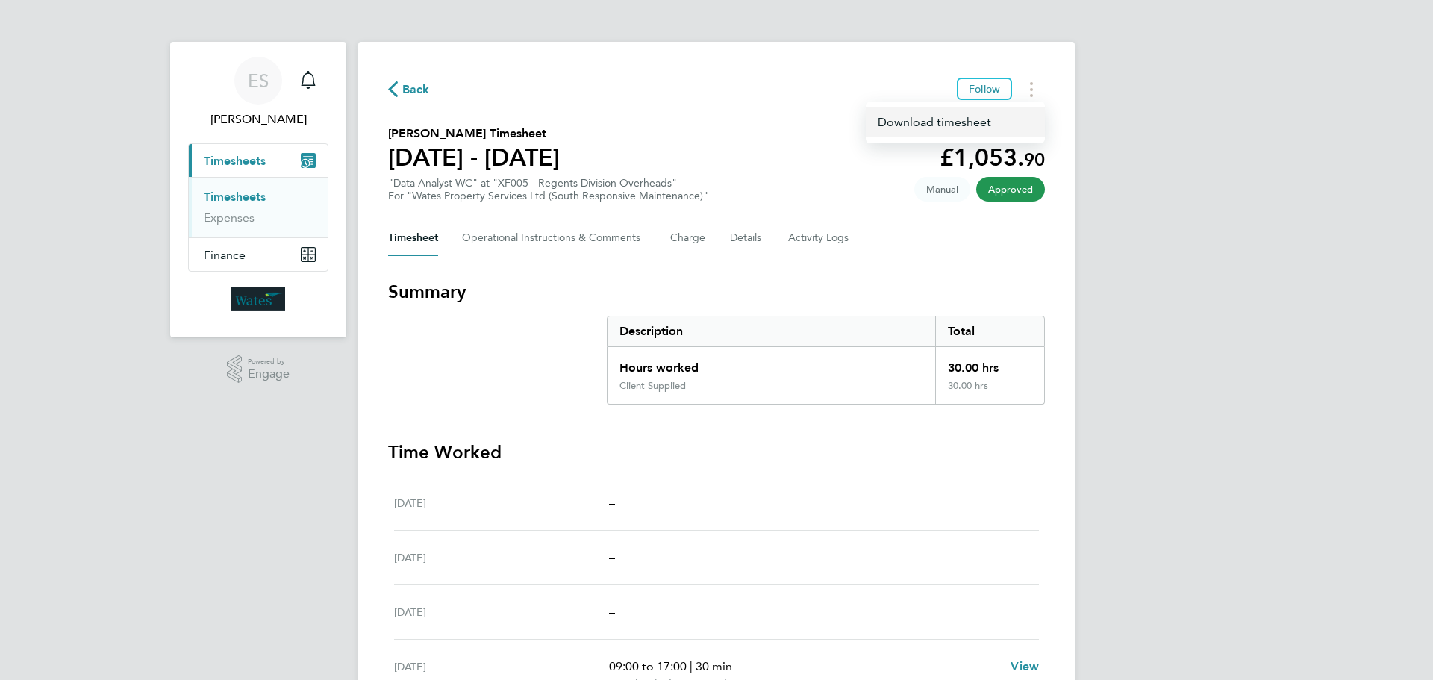
click at [950, 115] on link "Download timesheet" at bounding box center [955, 122] width 179 height 30
click at [1202, 527] on div "ES Emily Summerfield Notifications Applications: Current page: Timesheets Times…" at bounding box center [716, 494] width 1433 height 989
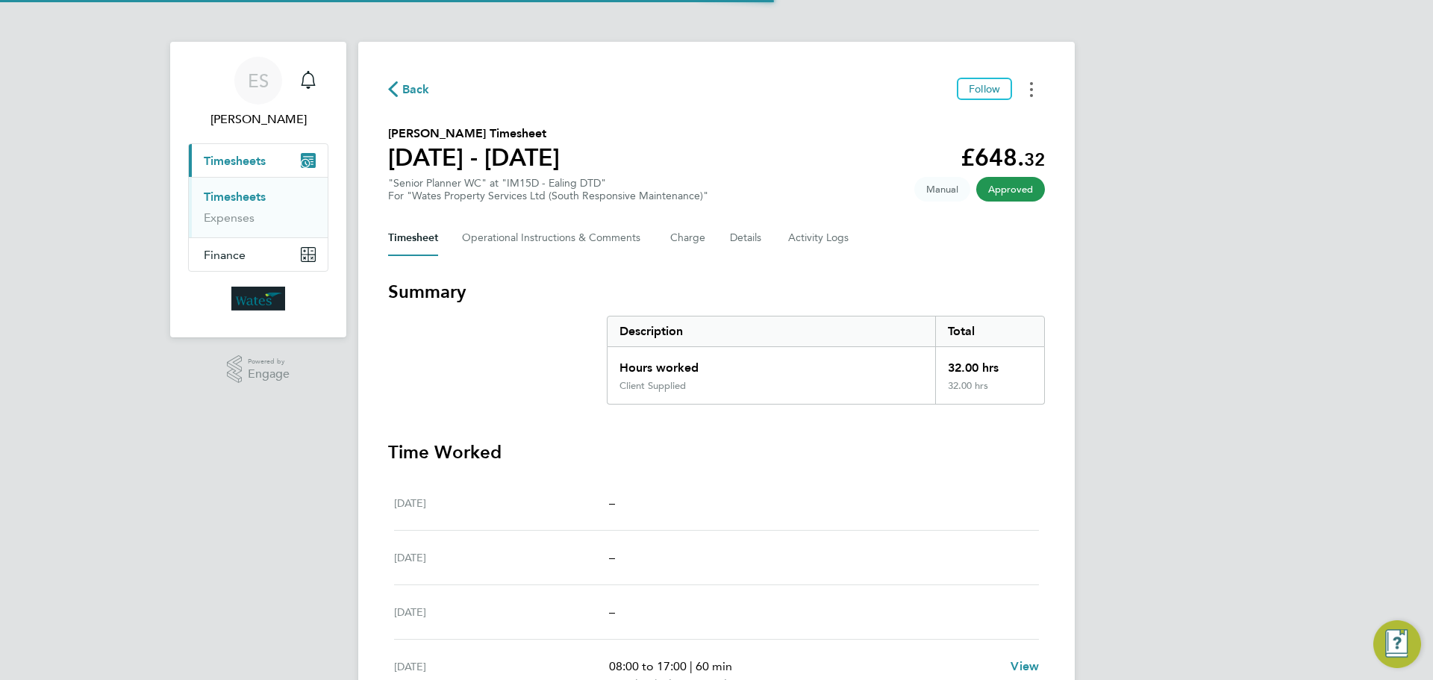
click at [1034, 96] on button "Timesheets Menu" at bounding box center [1031, 89] width 27 height 23
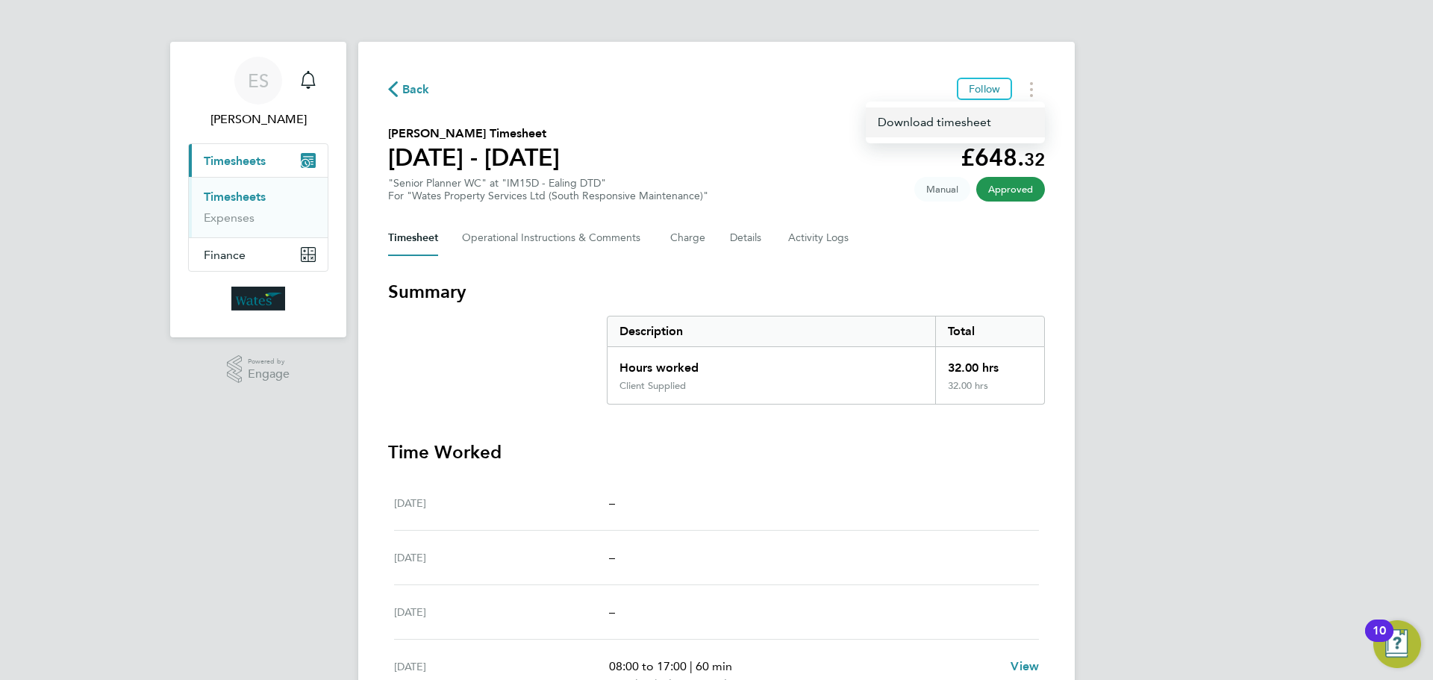
click at [983, 125] on link "Download timesheet" at bounding box center [955, 122] width 179 height 30
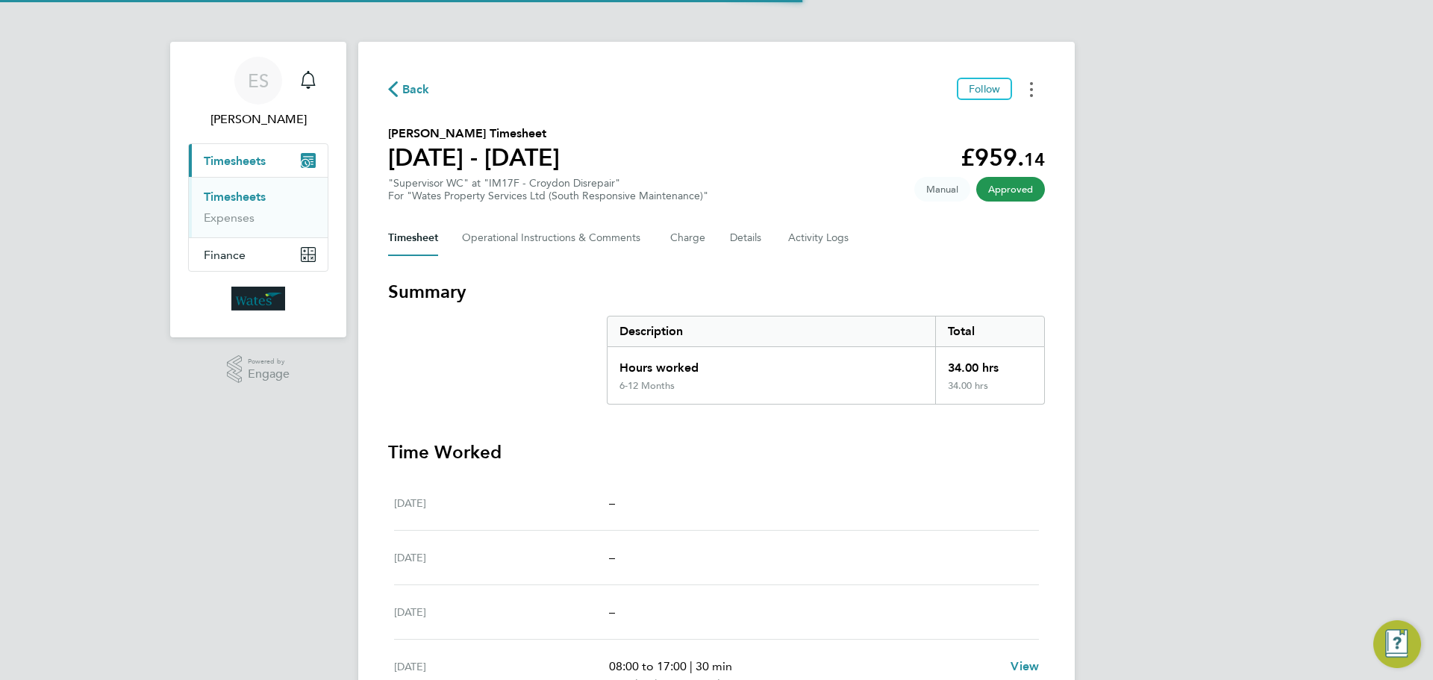
click at [1034, 85] on button "Timesheets Menu" at bounding box center [1031, 89] width 27 height 23
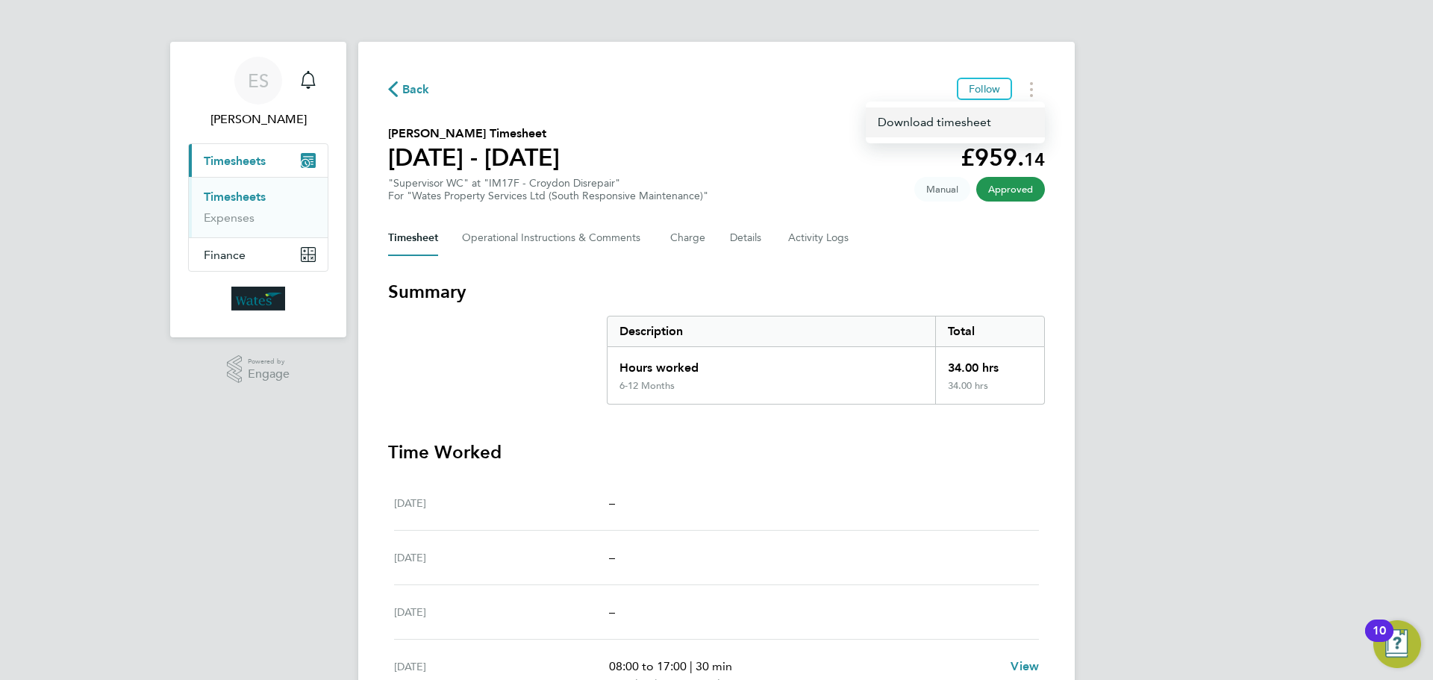
click at [986, 123] on link "Download timesheet" at bounding box center [955, 122] width 179 height 30
click at [1033, 89] on button "Timesheets Menu" at bounding box center [1031, 89] width 27 height 23
click at [983, 118] on link "Download timesheet" at bounding box center [955, 122] width 179 height 30
click at [1160, 486] on div "ES [PERSON_NAME] Notifications Applications: Current page: Timesheets Timesheet…" at bounding box center [716, 494] width 1433 height 989
drag, startPoint x: 1030, startPoint y: 84, endPoint x: 1025, endPoint y: 98, distance: 14.2
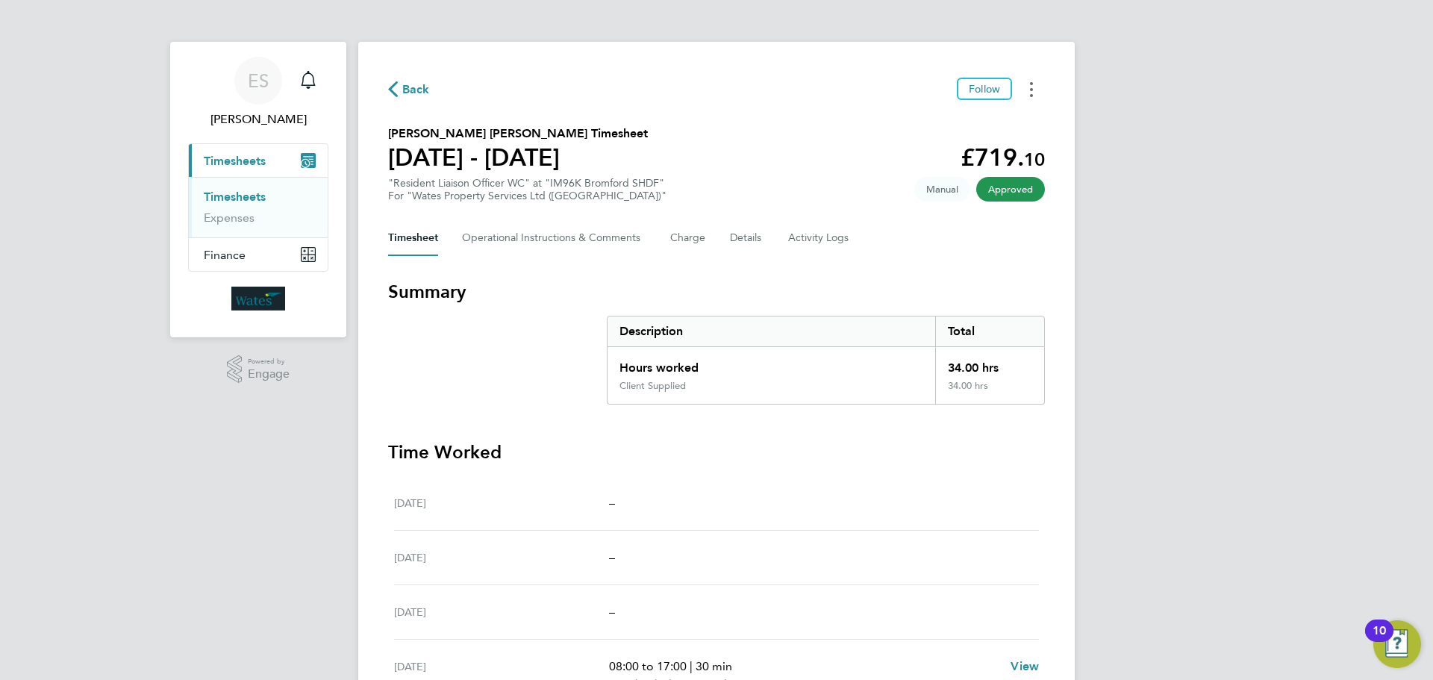
click at [1030, 84] on icon "Timesheets Menu" at bounding box center [1031, 89] width 3 height 15
click at [993, 121] on link "Download timesheet" at bounding box center [955, 122] width 179 height 30
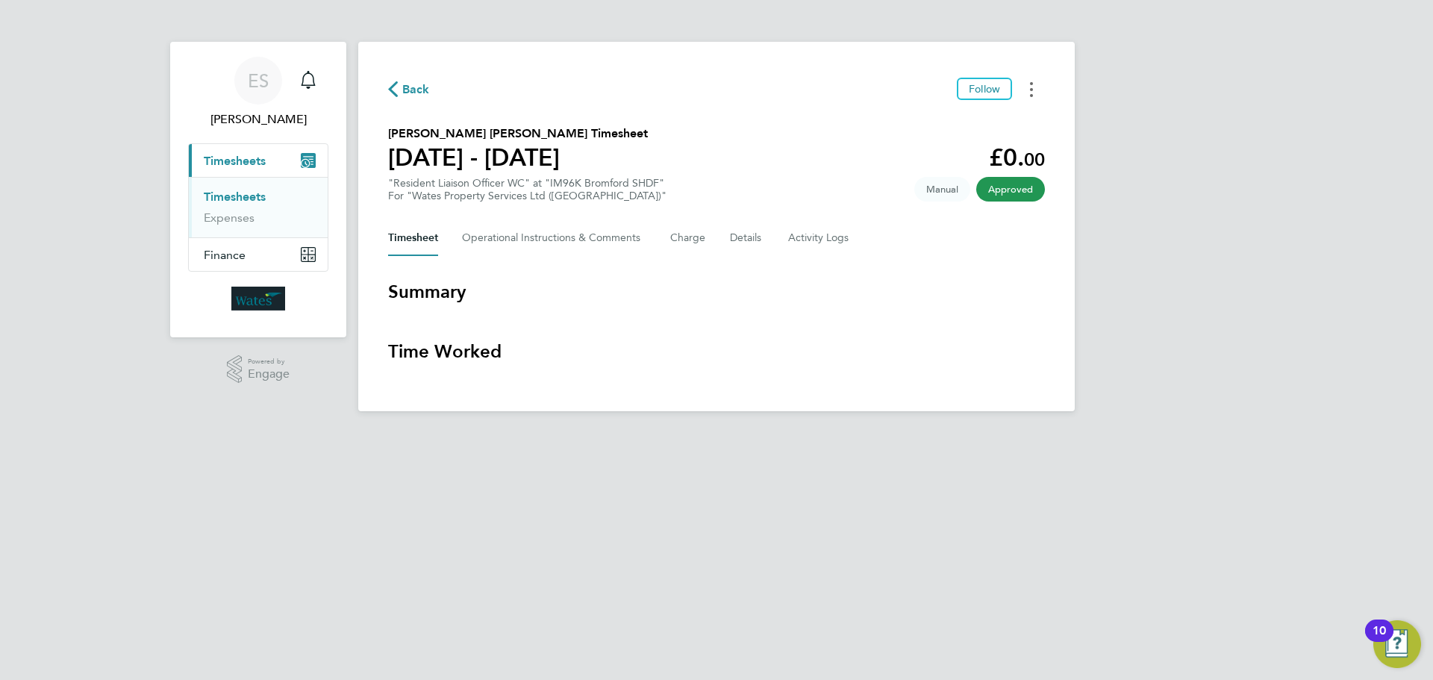
drag, startPoint x: 1036, startPoint y: 87, endPoint x: 1029, endPoint y: 96, distance: 11.2
click at [1036, 87] on button "Timesheets Menu" at bounding box center [1031, 89] width 27 height 23
click at [1000, 121] on link "Download timesheet" at bounding box center [955, 122] width 179 height 30
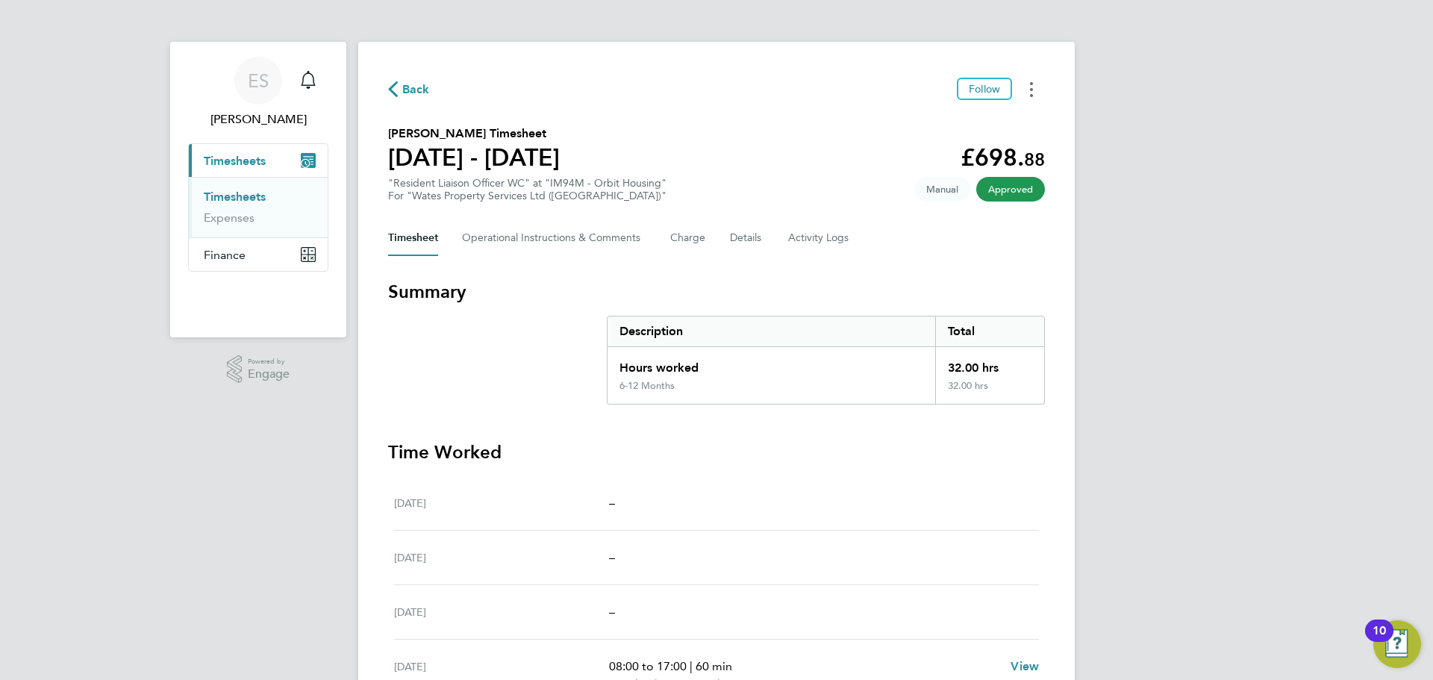
click at [1027, 88] on button "Timesheets Menu" at bounding box center [1031, 89] width 27 height 23
click at [958, 117] on link "Download timesheet" at bounding box center [955, 122] width 179 height 30
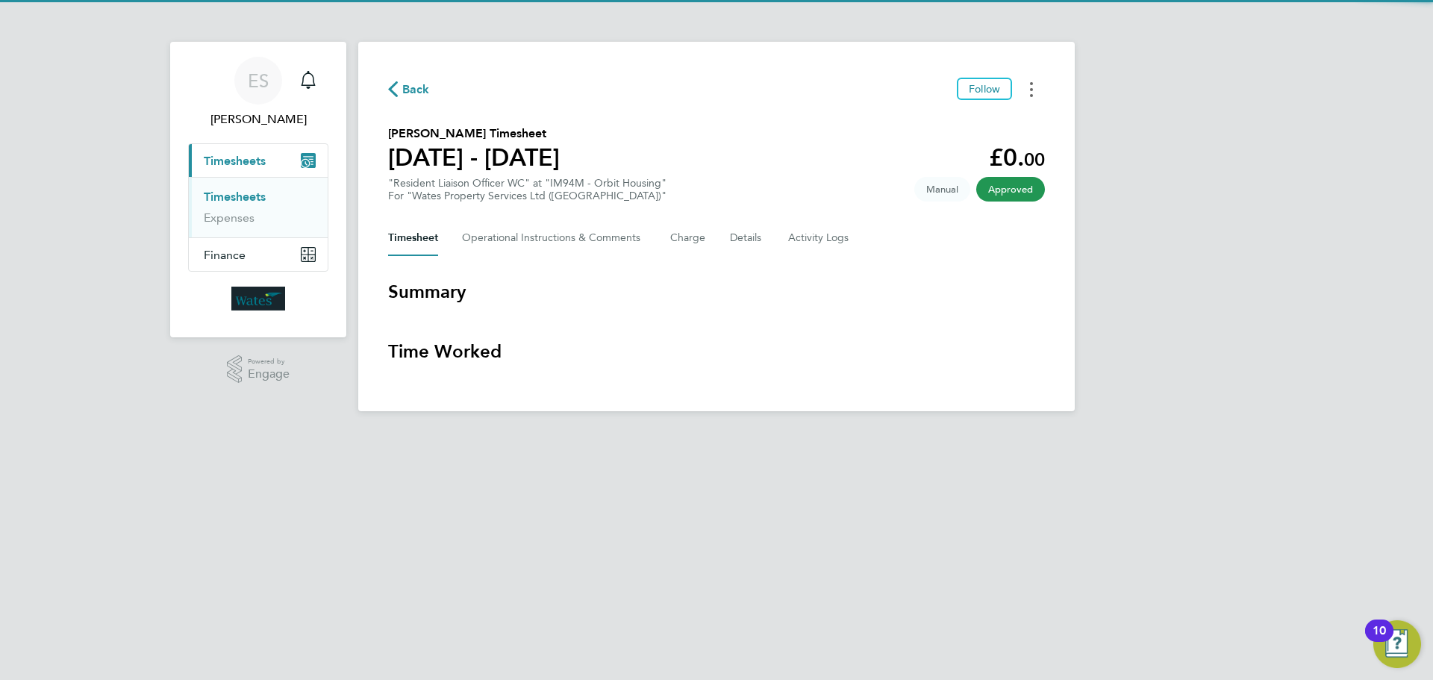
drag, startPoint x: 1034, startPoint y: 92, endPoint x: 1020, endPoint y: 99, distance: 15.0
click at [1034, 92] on button "Timesheets Menu" at bounding box center [1031, 89] width 27 height 23
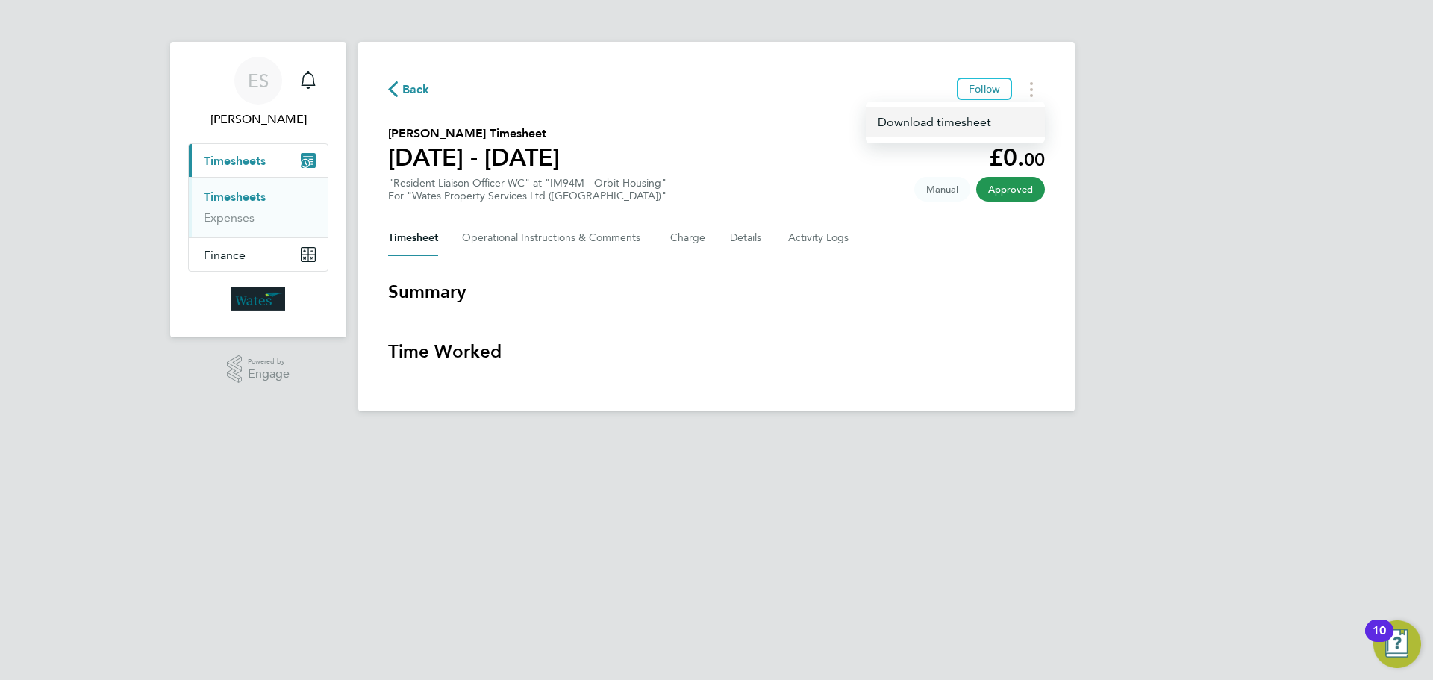
click at [986, 121] on link "Download timesheet" at bounding box center [955, 122] width 179 height 30
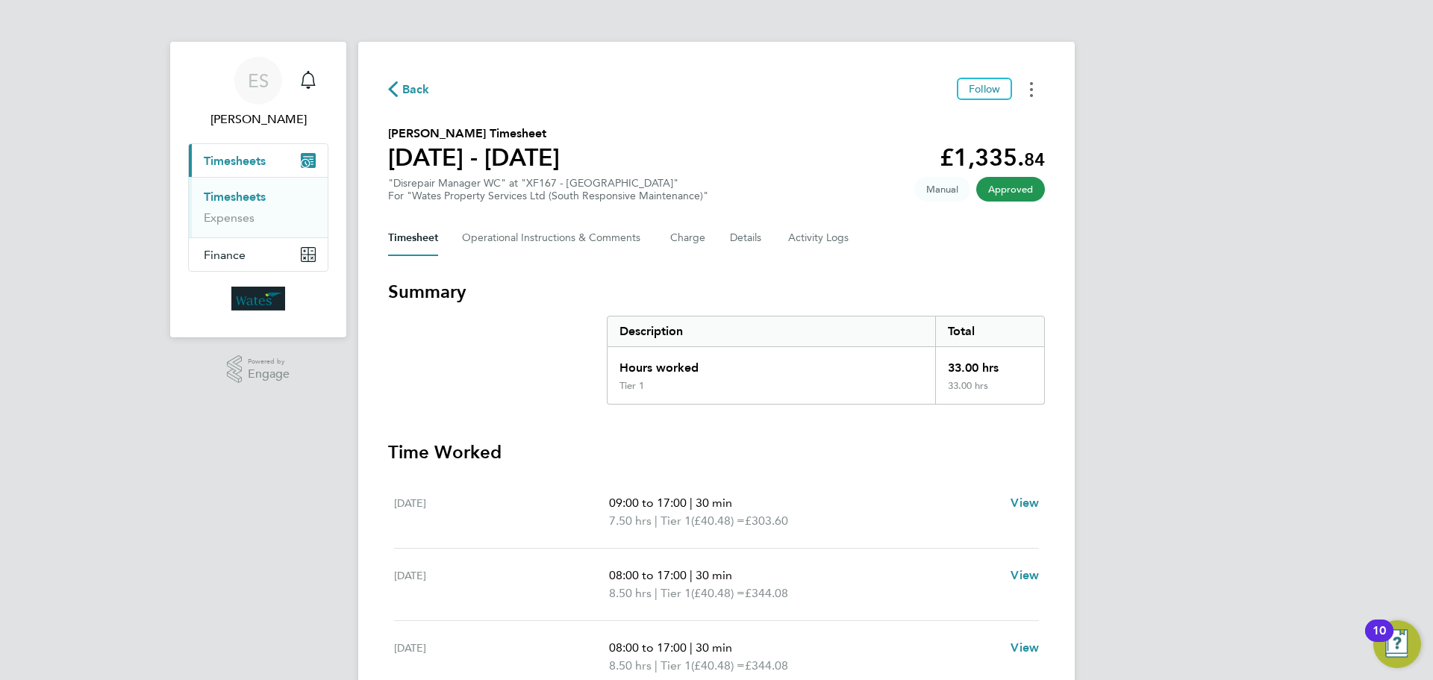
click at [1035, 95] on button "Timesheets Menu" at bounding box center [1031, 89] width 27 height 23
drag, startPoint x: 1033, startPoint y: 98, endPoint x: 1007, endPoint y: 119, distance: 33.9
click at [1007, 119] on link "Download timesheet" at bounding box center [955, 122] width 179 height 30
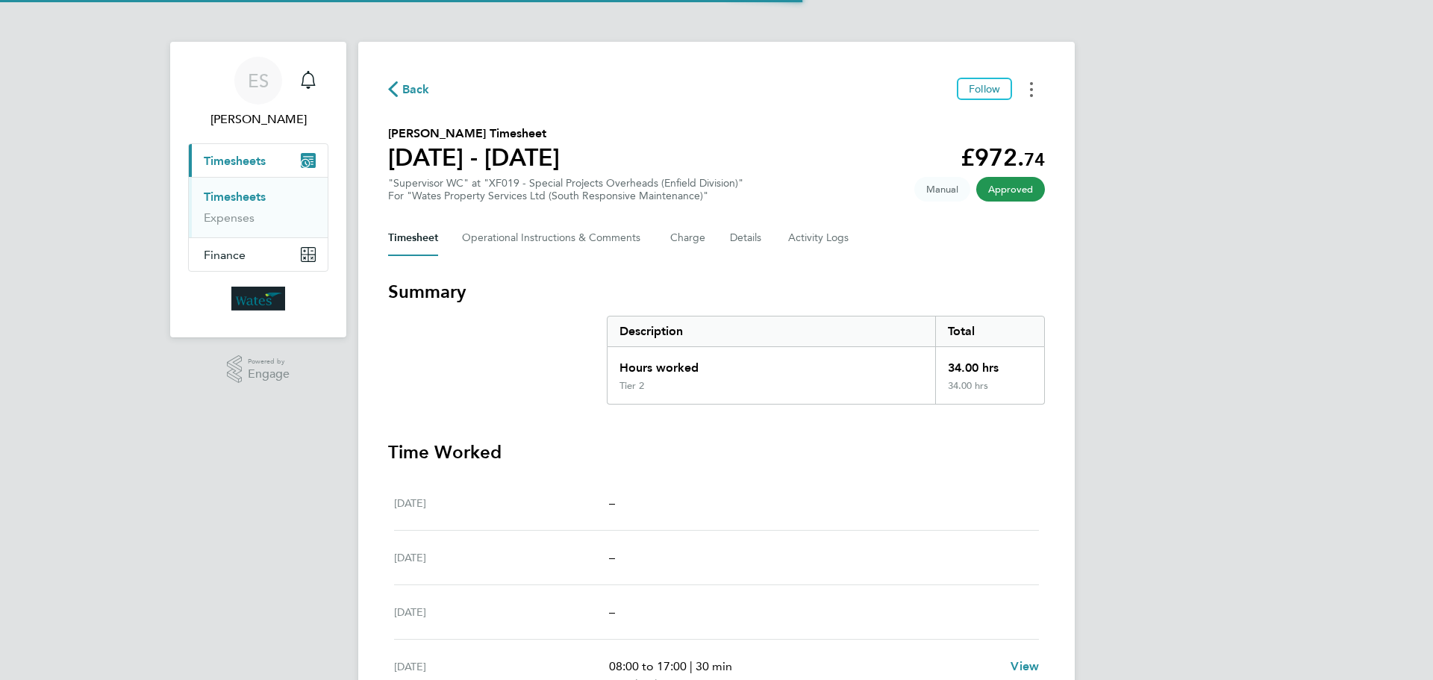
click at [1037, 83] on button "Timesheets Menu" at bounding box center [1031, 89] width 27 height 23
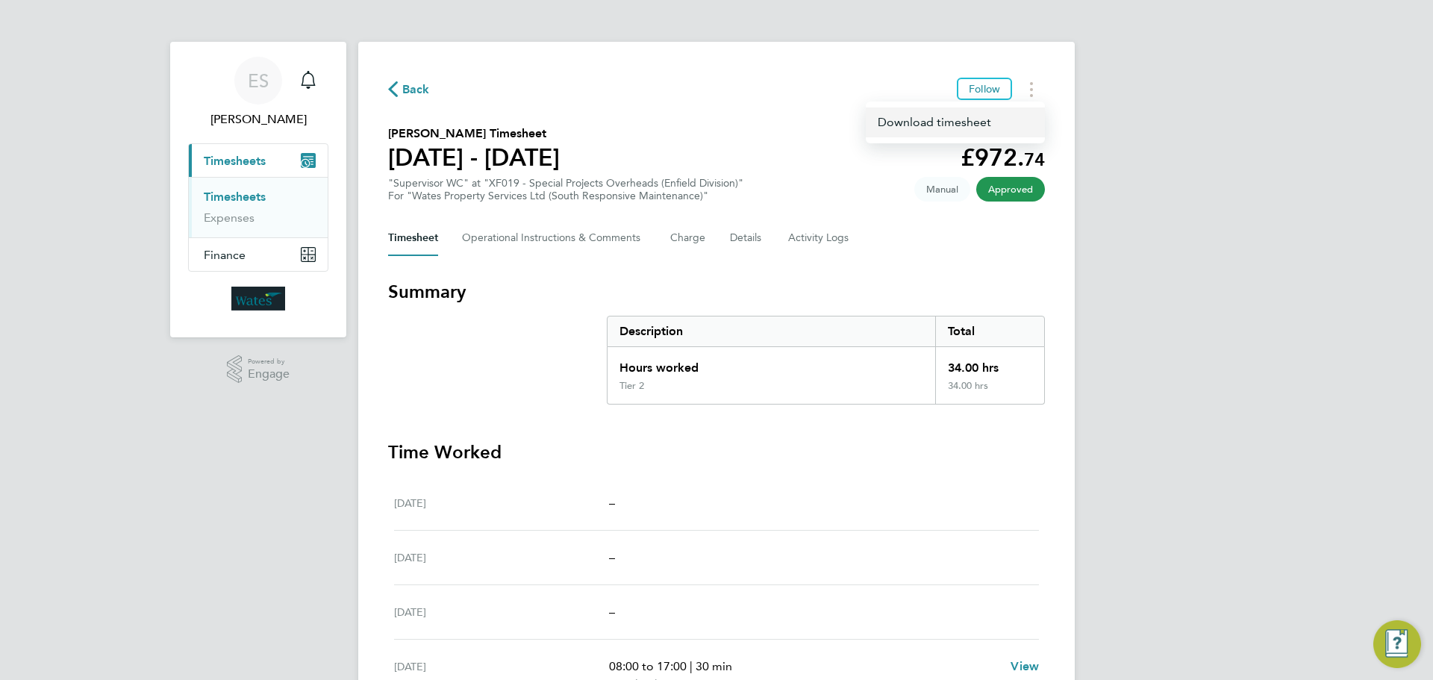
click at [978, 119] on link "Download timesheet" at bounding box center [955, 122] width 179 height 30
click at [1199, 479] on div "ES Emily Summerfield Notifications Applications: Current page: Timesheets Times…" at bounding box center [716, 494] width 1433 height 989
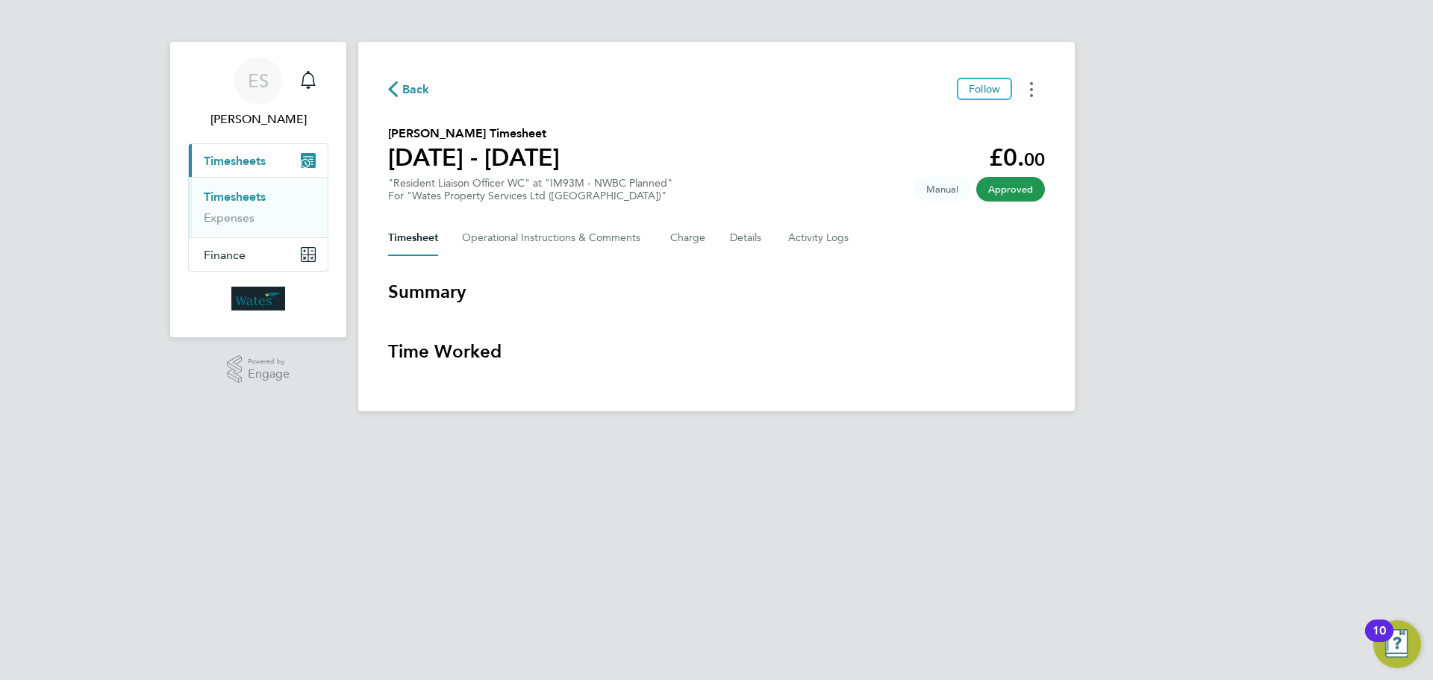
click at [1036, 87] on button "Timesheets Menu" at bounding box center [1031, 89] width 27 height 23
click at [937, 114] on link "Download timesheet" at bounding box center [955, 122] width 179 height 30
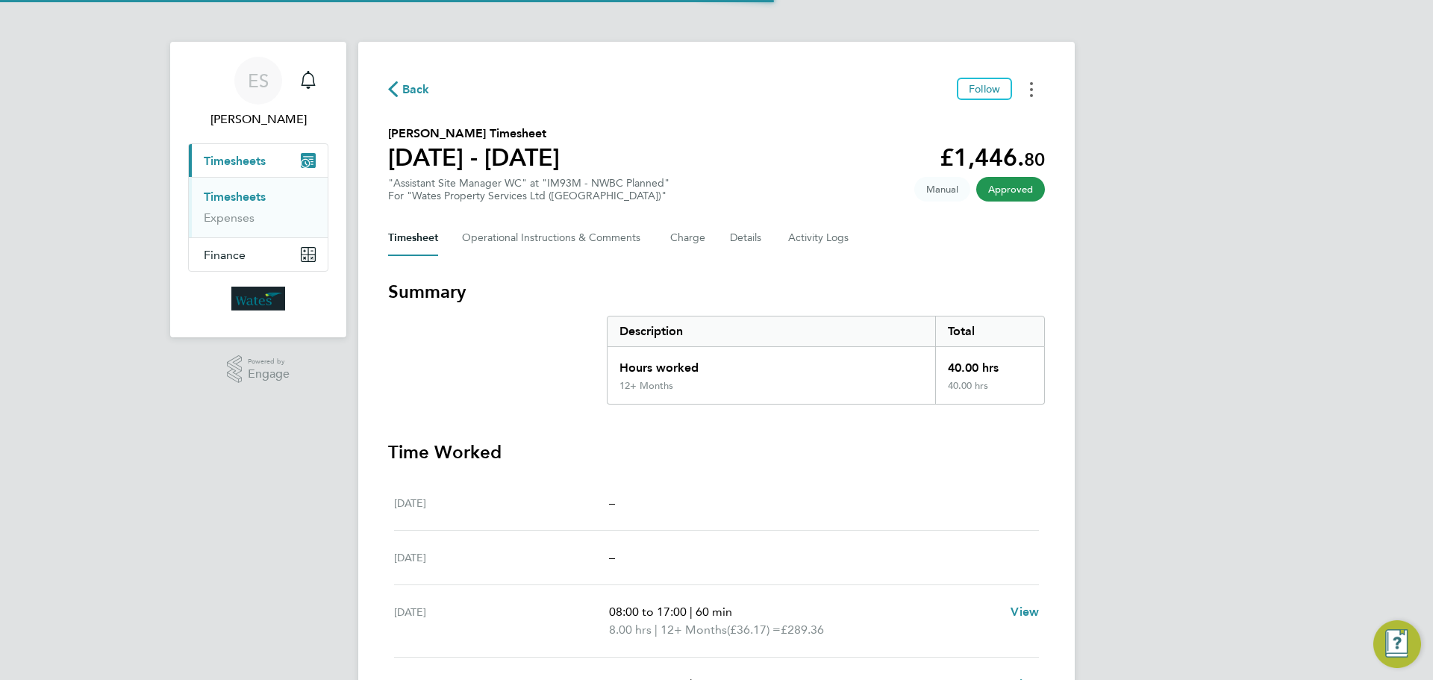
click at [1035, 89] on button "Timesheets Menu" at bounding box center [1031, 89] width 27 height 23
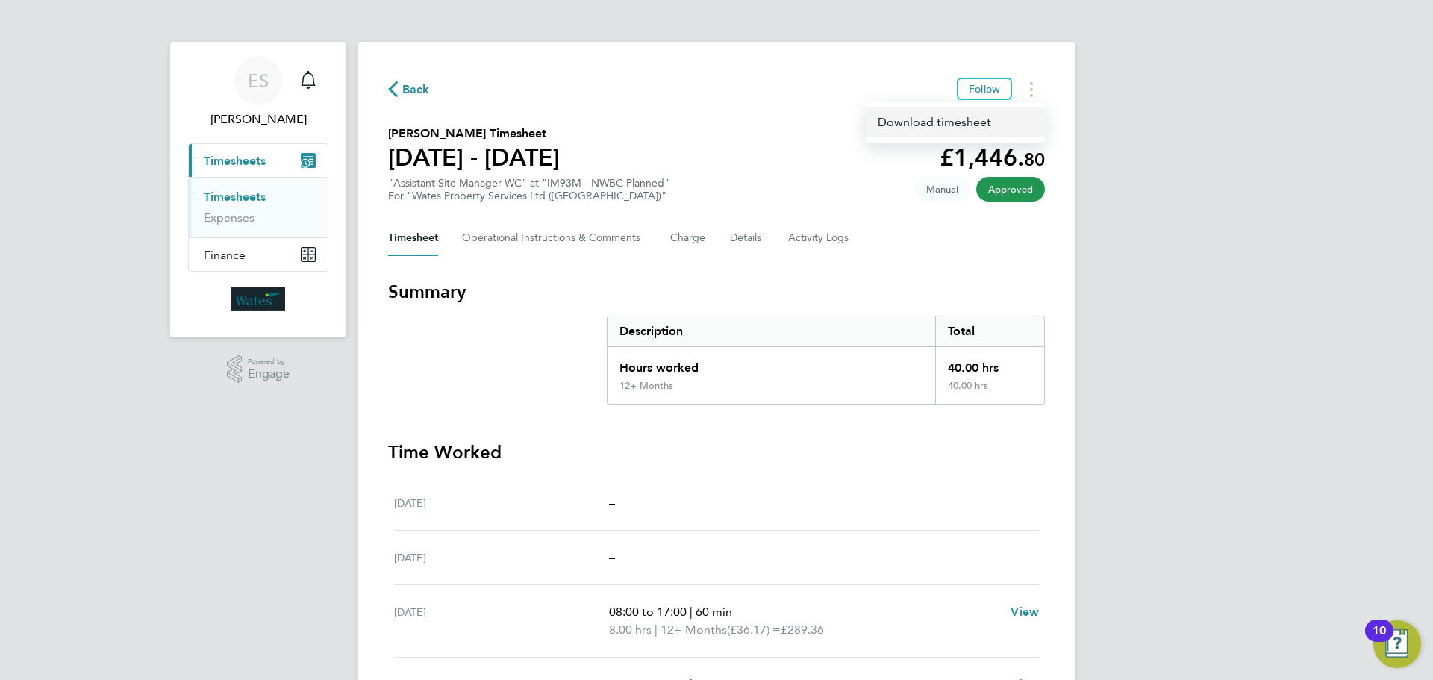
click at [975, 122] on link "Download timesheet" at bounding box center [955, 122] width 179 height 30
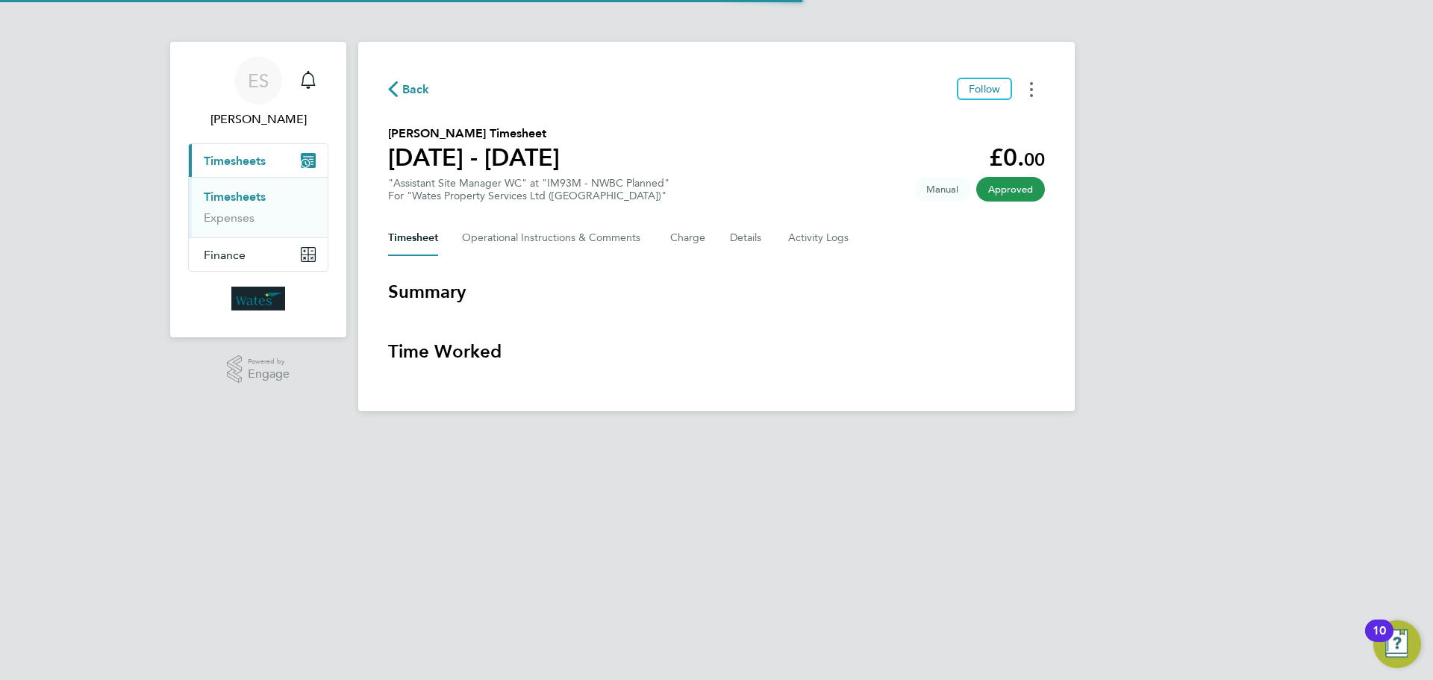
click at [1031, 84] on circle "Timesheets Menu" at bounding box center [1031, 83] width 3 height 3
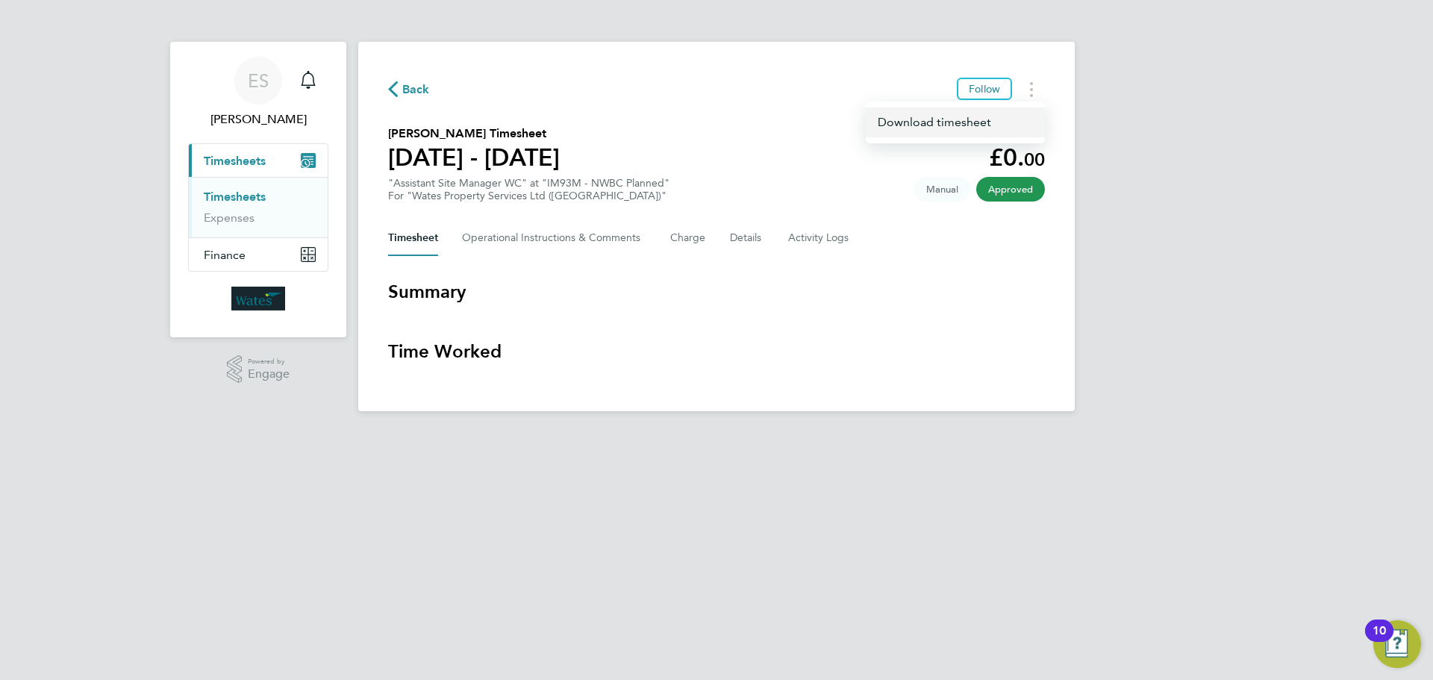
click at [981, 119] on link "Download timesheet" at bounding box center [955, 122] width 179 height 30
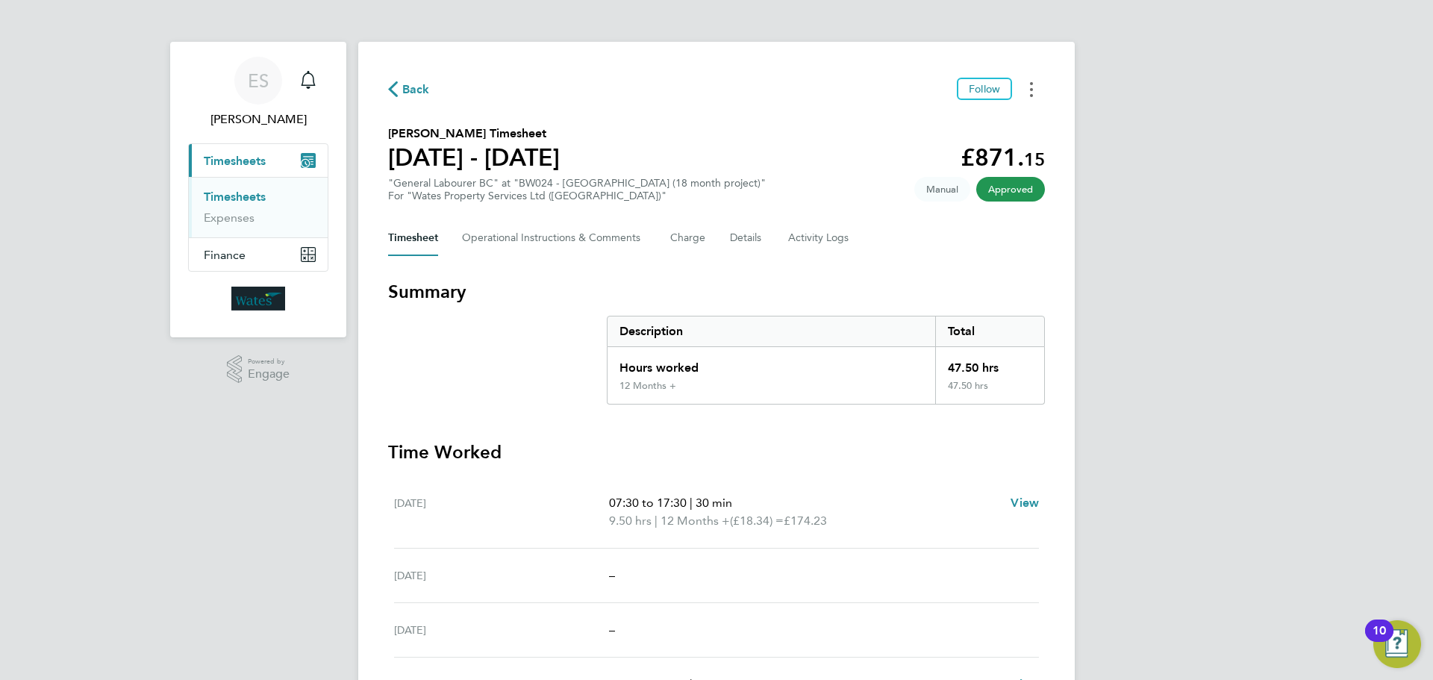
click at [1024, 89] on button "Timesheets Menu" at bounding box center [1031, 89] width 27 height 23
click at [937, 121] on link "Download timesheet" at bounding box center [955, 122] width 179 height 30
click at [1029, 90] on button "Timesheets Menu" at bounding box center [1031, 89] width 27 height 23
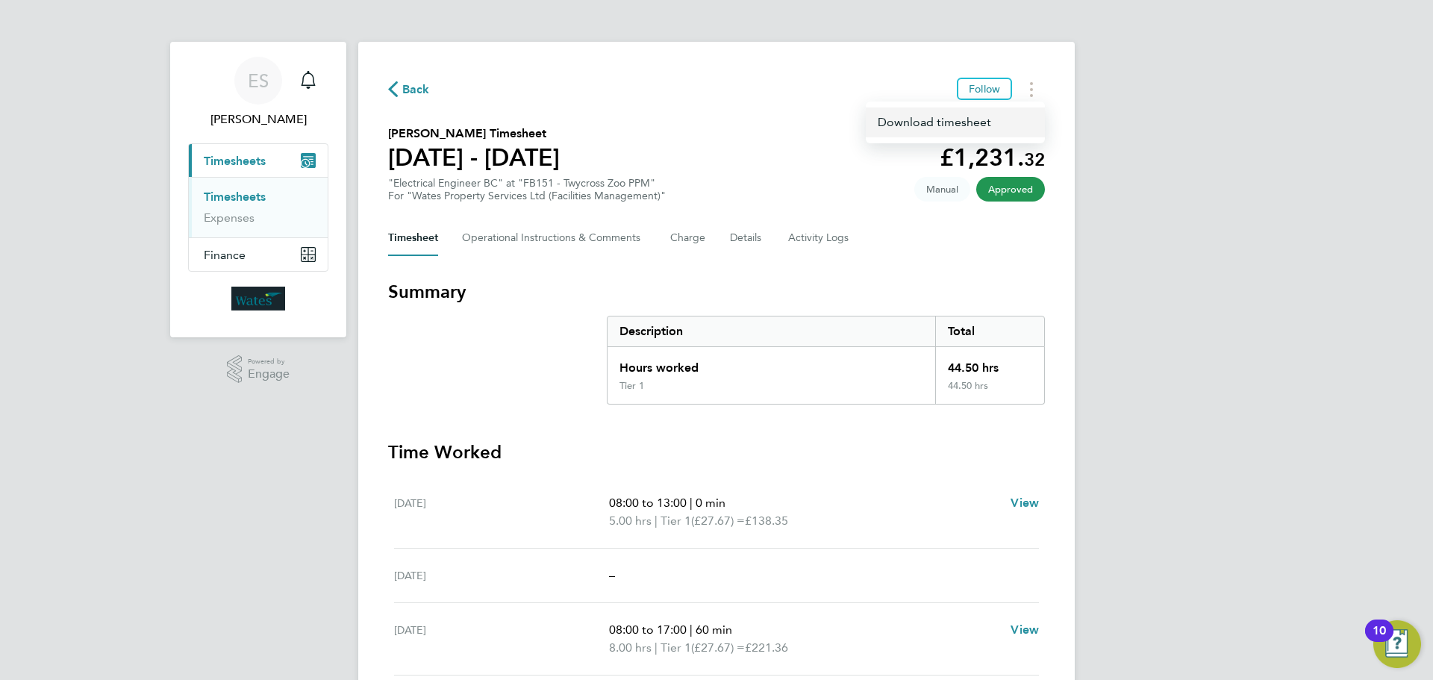
click at [990, 126] on link "Download timesheet" at bounding box center [955, 122] width 179 height 30
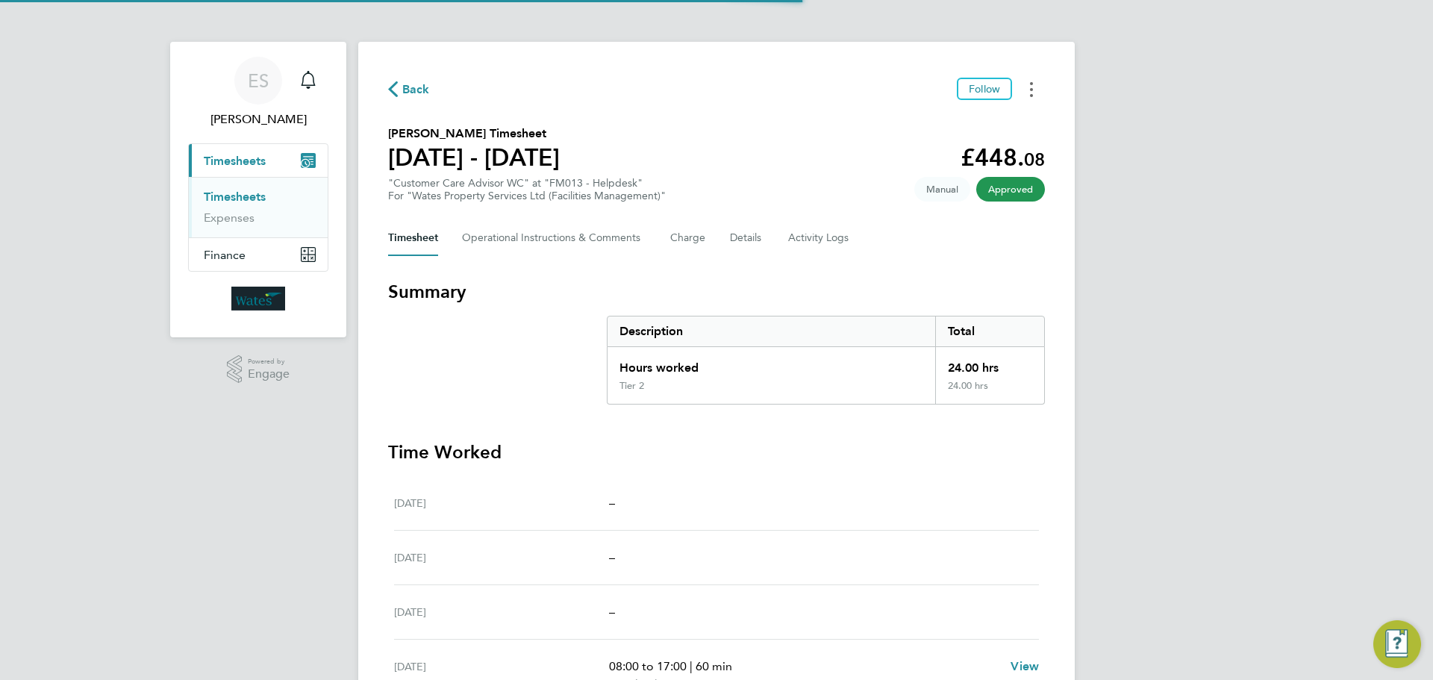
click at [1026, 91] on button "Timesheets Menu" at bounding box center [1031, 89] width 27 height 23
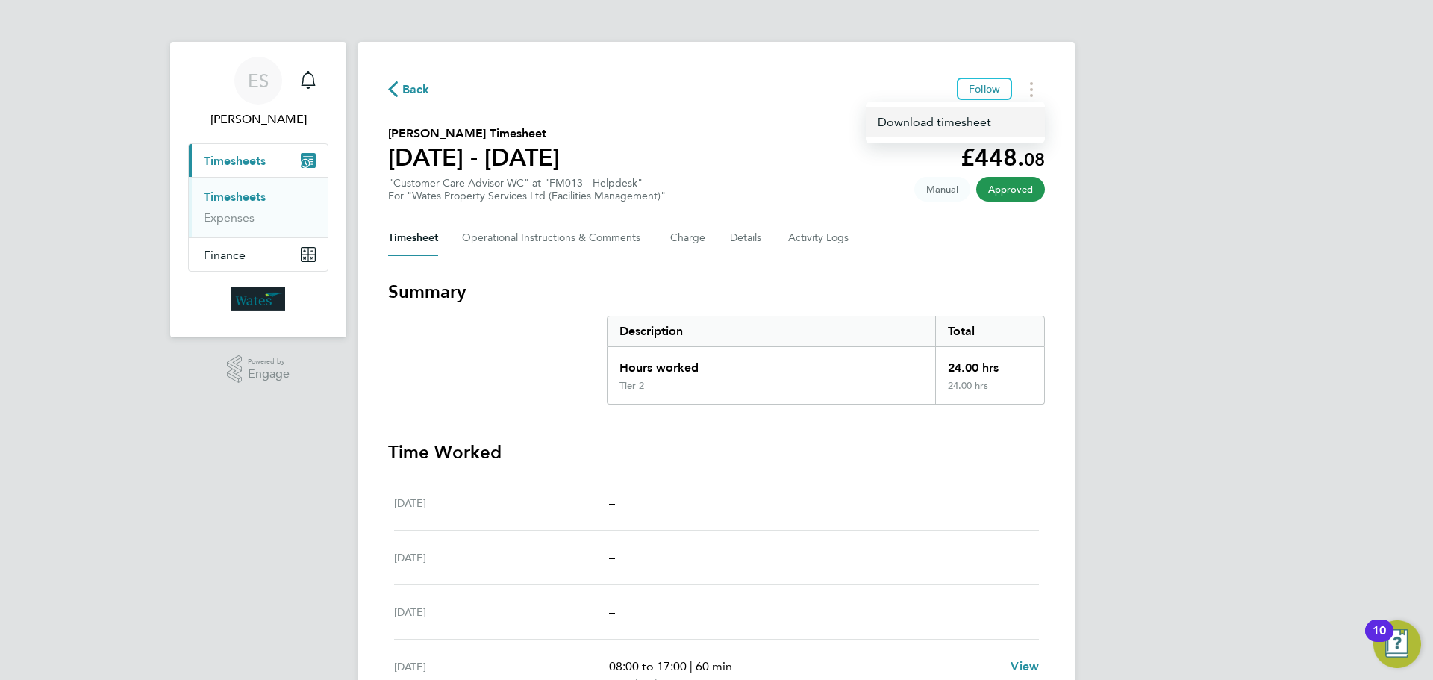
click at [1002, 114] on link "Download timesheet" at bounding box center [955, 122] width 179 height 30
click at [1259, 414] on div "ES Emily Summerfield Notifications Applications: Current page: Timesheets Times…" at bounding box center [716, 485] width 1433 height 971
click at [1031, 96] on circle "Timesheets Menu" at bounding box center [1031, 95] width 3 height 3
click at [968, 113] on link "Download timesheet" at bounding box center [955, 122] width 179 height 30
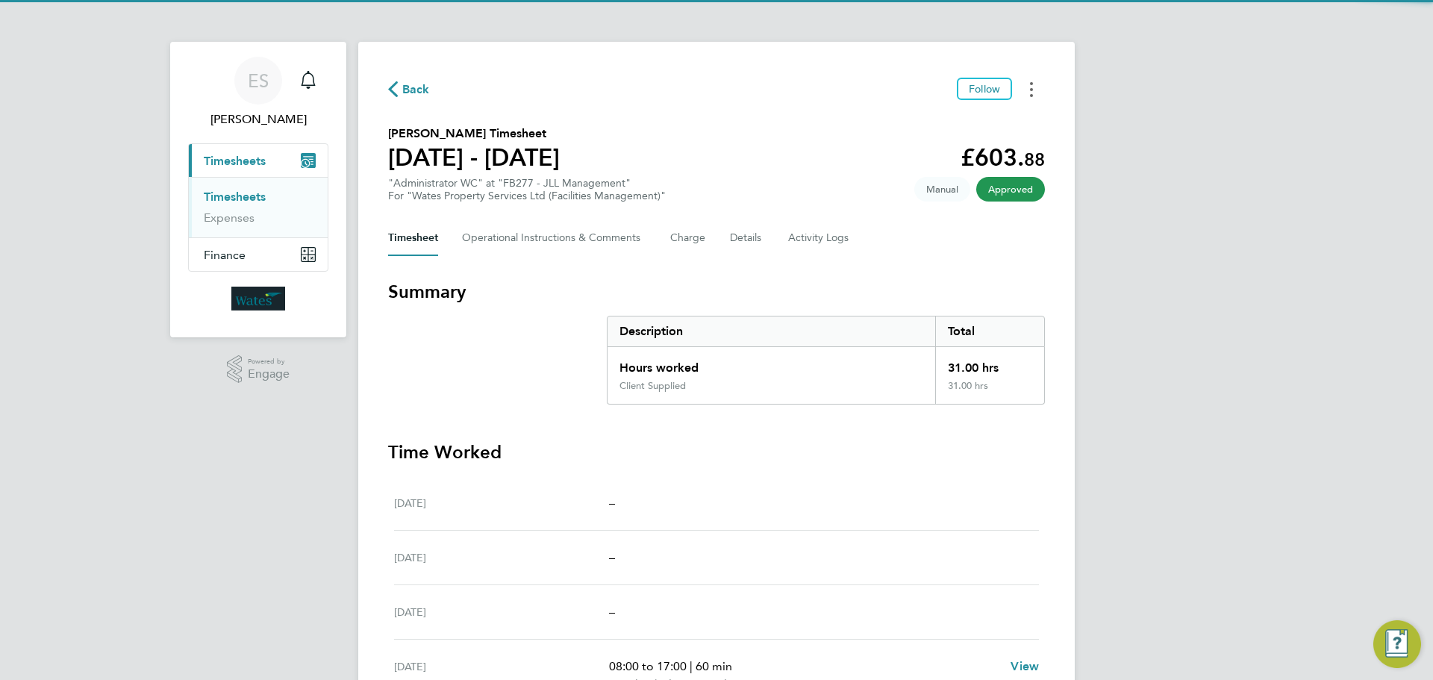
click at [1021, 97] on button "Timesheets Menu" at bounding box center [1031, 89] width 27 height 23
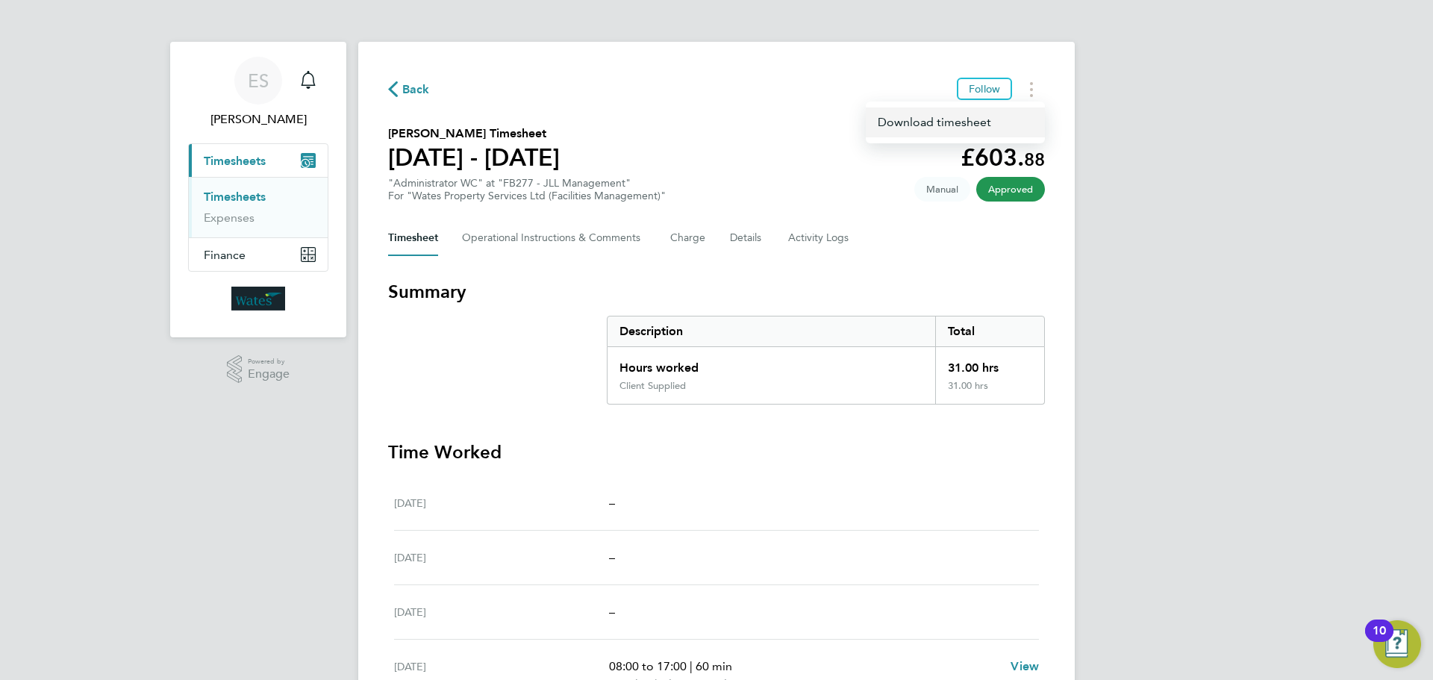
click at [987, 123] on link "Download timesheet" at bounding box center [955, 122] width 179 height 30
click at [1031, 82] on circle "Timesheets Menu" at bounding box center [1031, 83] width 3 height 3
click at [990, 121] on link "Download timesheet" at bounding box center [955, 122] width 179 height 30
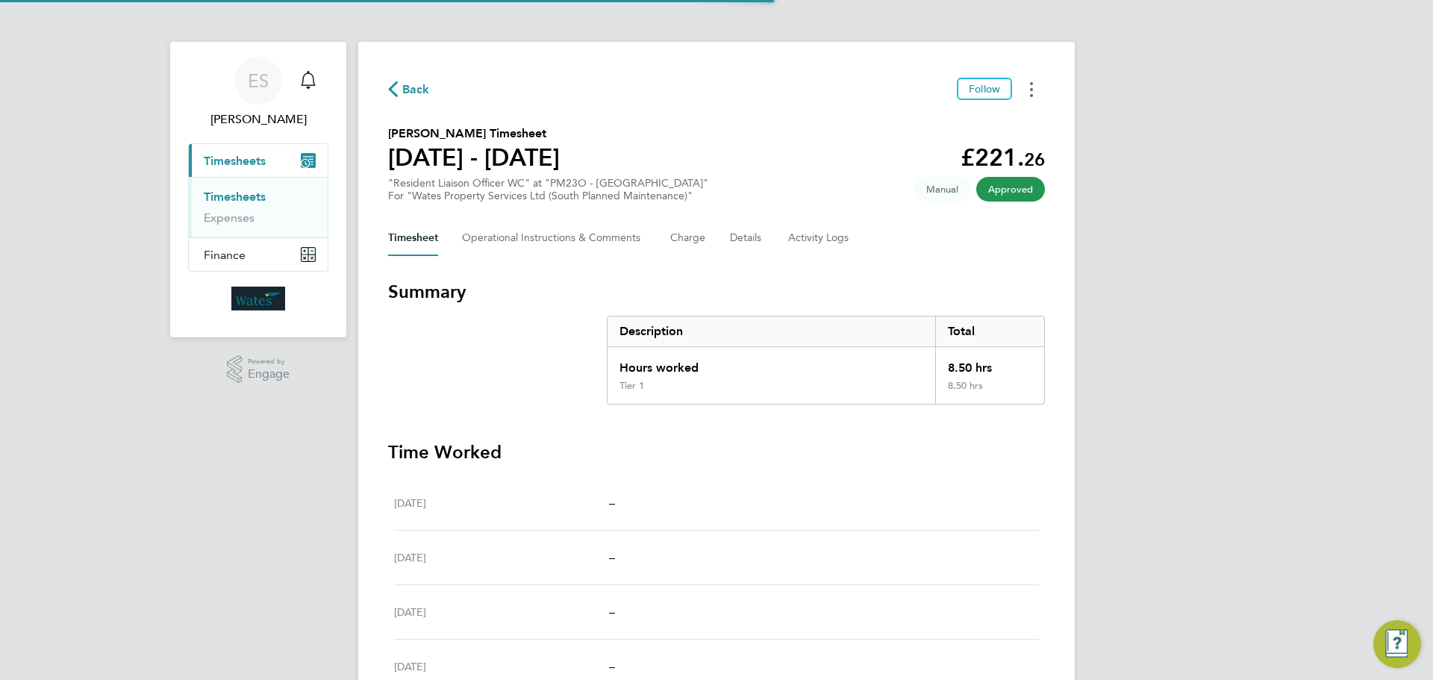
drag, startPoint x: 1027, startPoint y: 87, endPoint x: 1019, endPoint y: 96, distance: 12.7
click at [1027, 87] on button "Timesheets Menu" at bounding box center [1031, 89] width 27 height 23
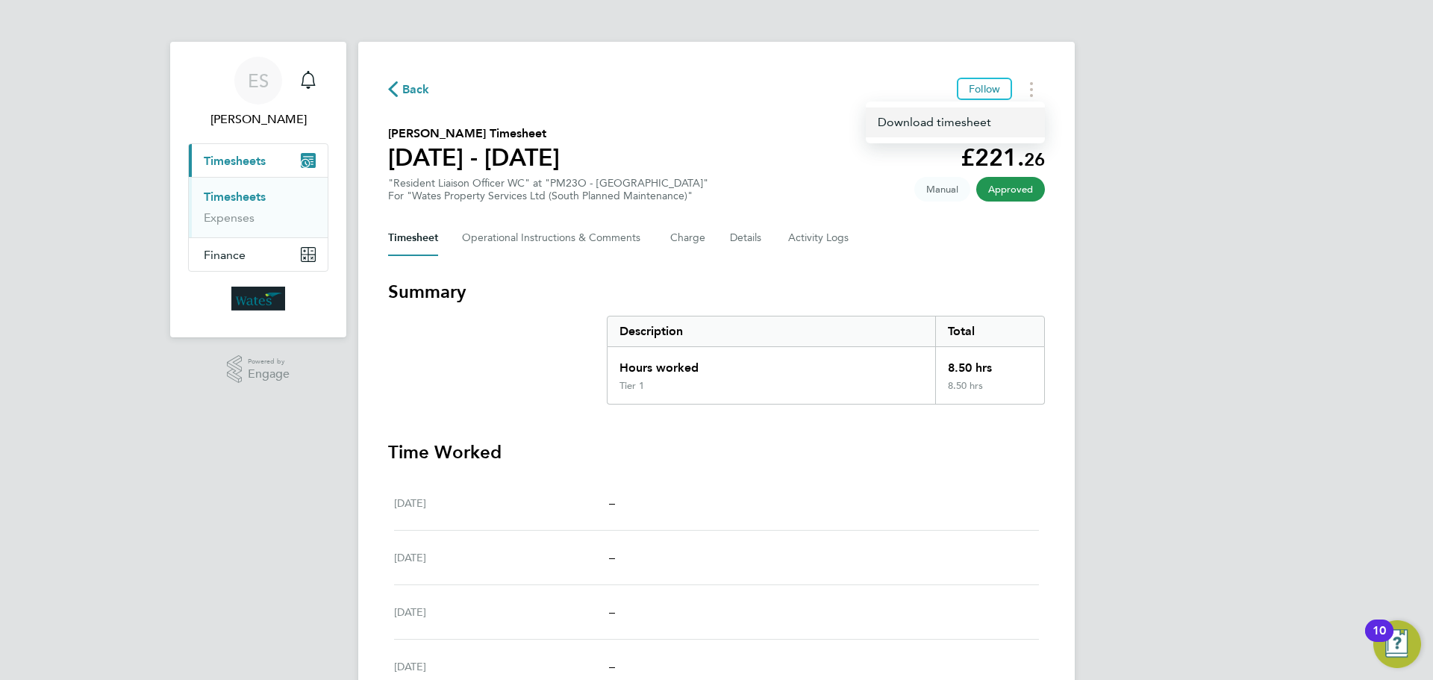
click at [975, 118] on link "Download timesheet" at bounding box center [955, 122] width 179 height 30
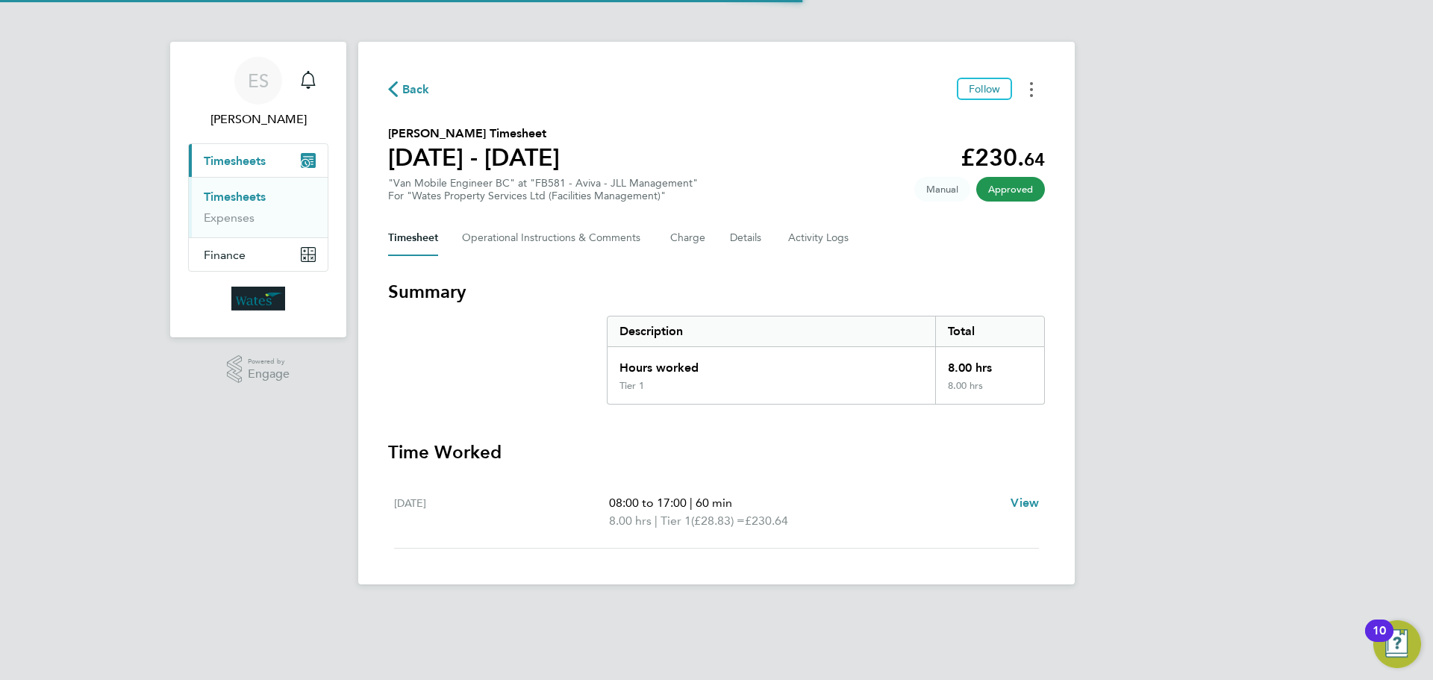
click at [1028, 86] on button "Timesheets Menu" at bounding box center [1031, 89] width 27 height 23
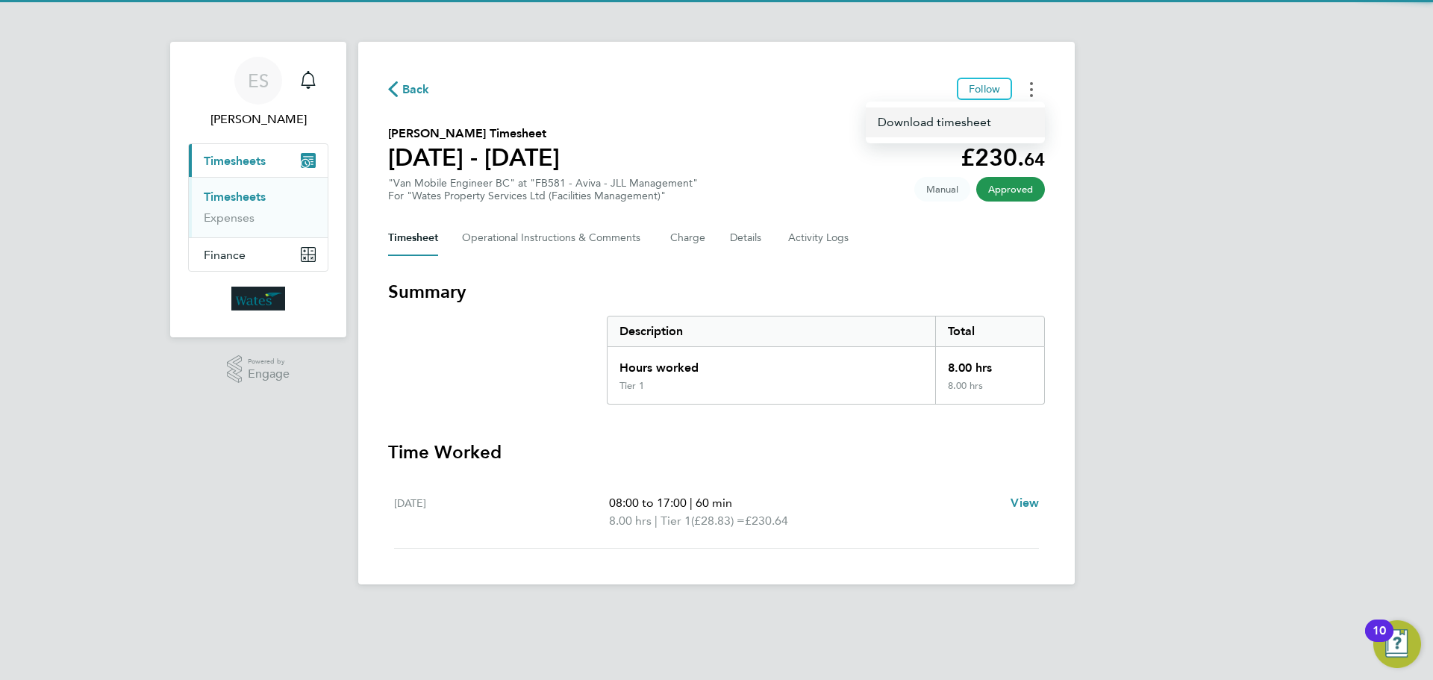
click at [997, 119] on link "Download timesheet" at bounding box center [955, 122] width 179 height 30
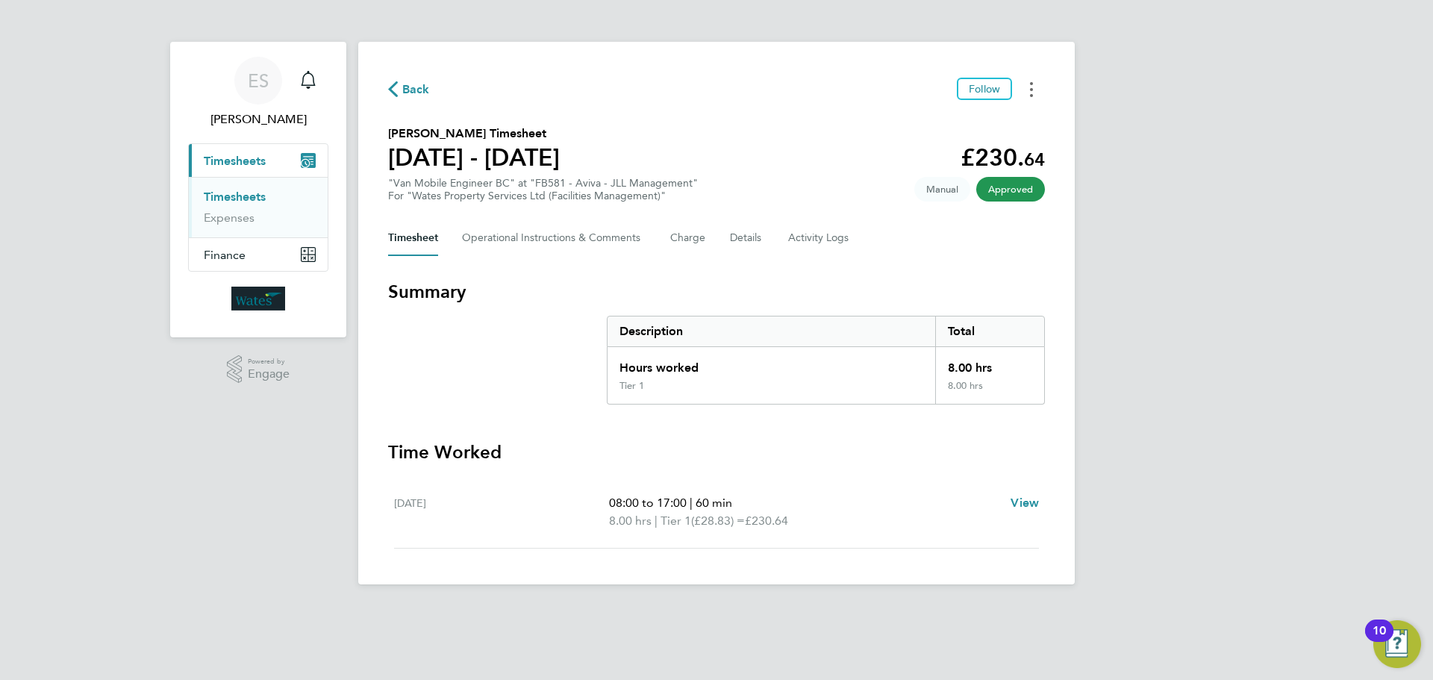
click at [1034, 87] on button "Timesheets Menu" at bounding box center [1031, 89] width 27 height 23
click at [991, 122] on link "Download timesheet" at bounding box center [955, 122] width 179 height 30
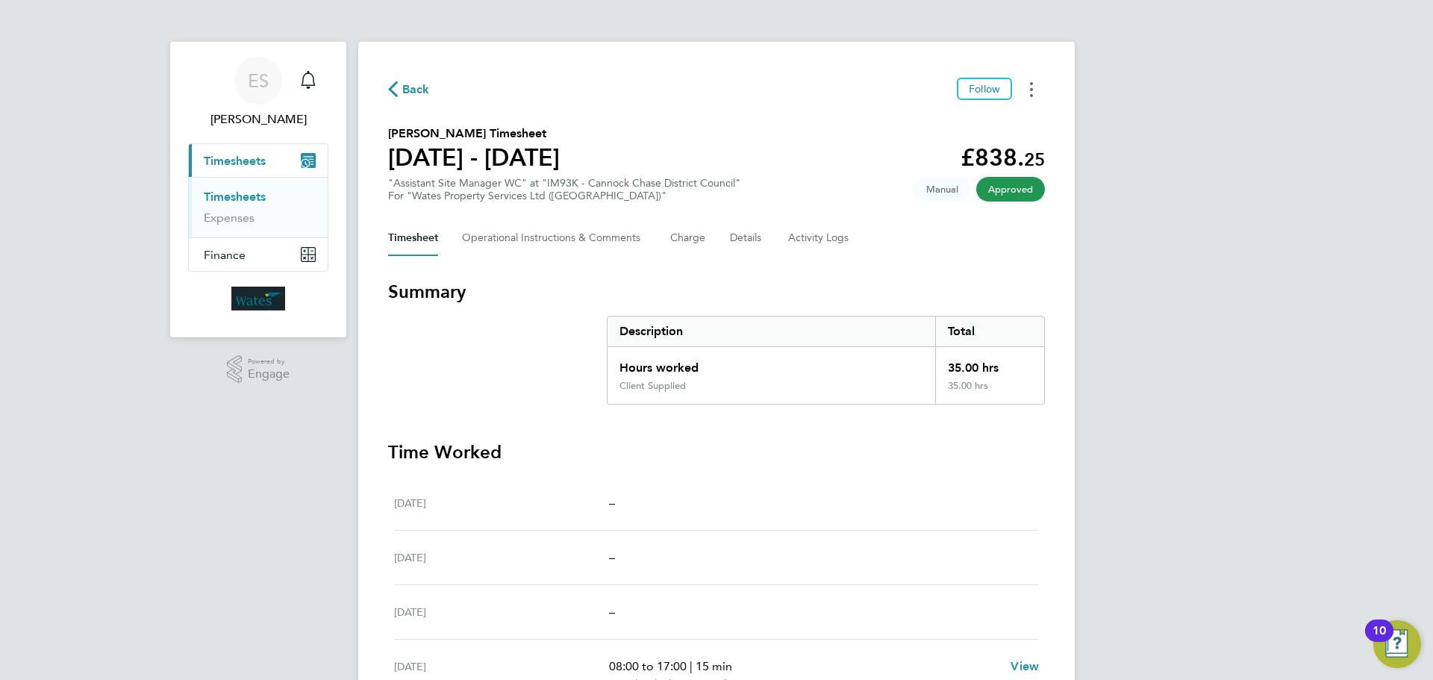
drag, startPoint x: 1028, startPoint y: 84, endPoint x: 1015, endPoint y: 99, distance: 19.5
click at [1029, 84] on button "Timesheets Menu" at bounding box center [1031, 89] width 27 height 23
click at [972, 121] on link "Download timesheet" at bounding box center [955, 122] width 179 height 30
click at [1208, 528] on div "ES Emily Summerfield Notifications Applications: Current page: Timesheets Times…" at bounding box center [716, 494] width 1433 height 989
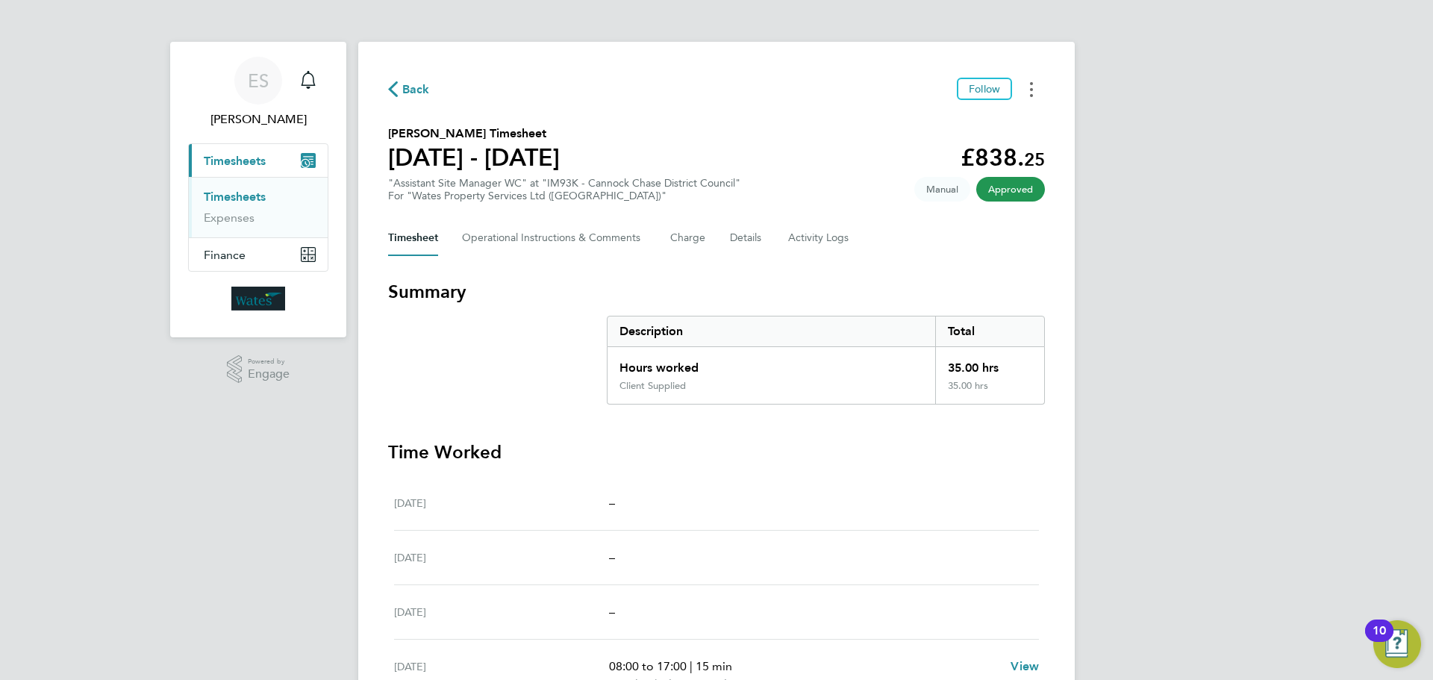
click at [1024, 80] on button "Timesheets Menu" at bounding box center [1031, 89] width 27 height 23
click at [961, 120] on link "Download timesheet" at bounding box center [955, 122] width 179 height 30
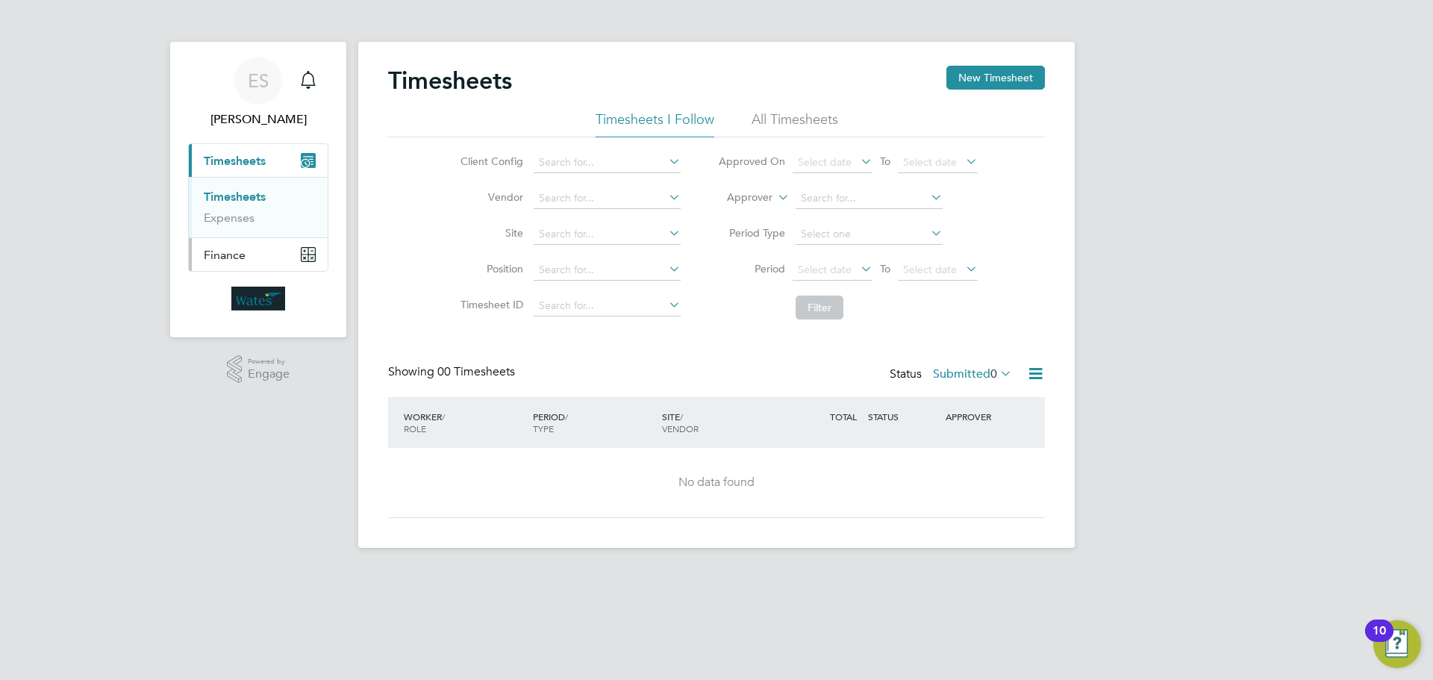
click at [266, 252] on button "Finance" at bounding box center [258, 254] width 139 height 33
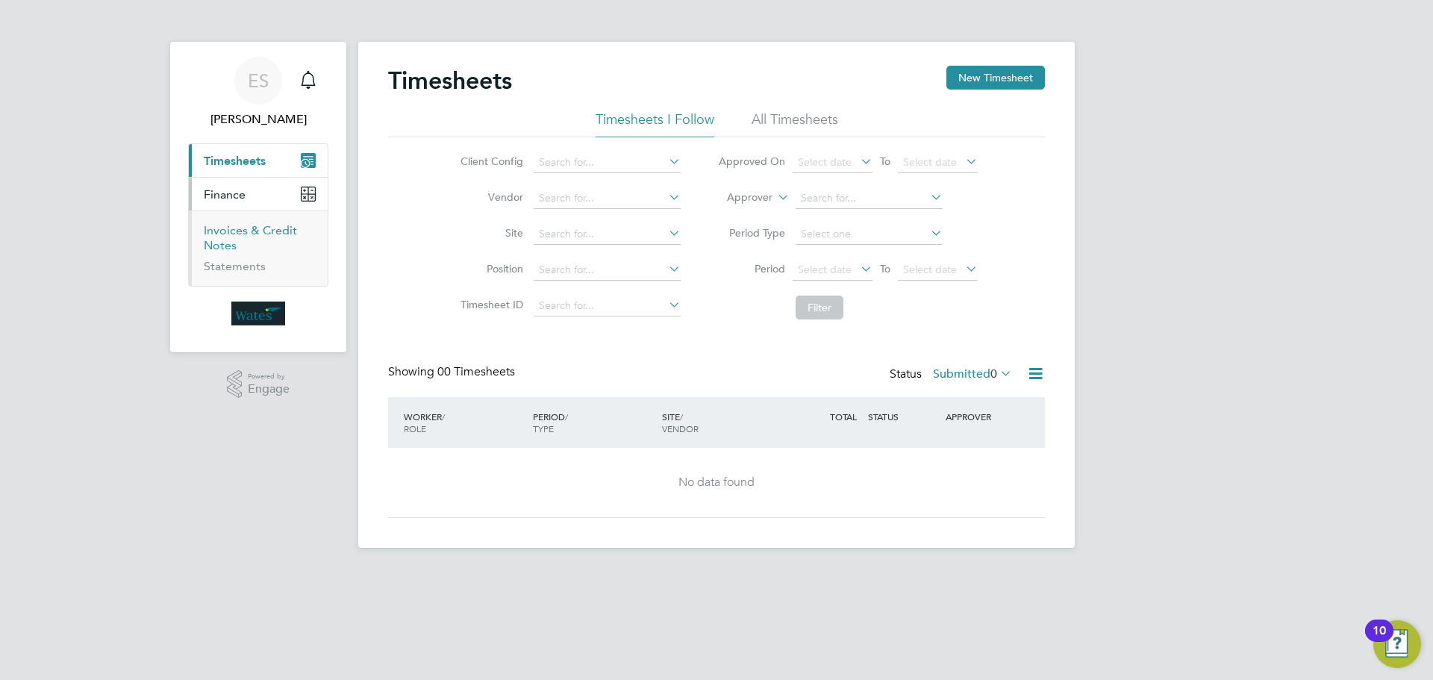
click at [219, 225] on link "Invoices & Credit Notes" at bounding box center [250, 237] width 93 height 29
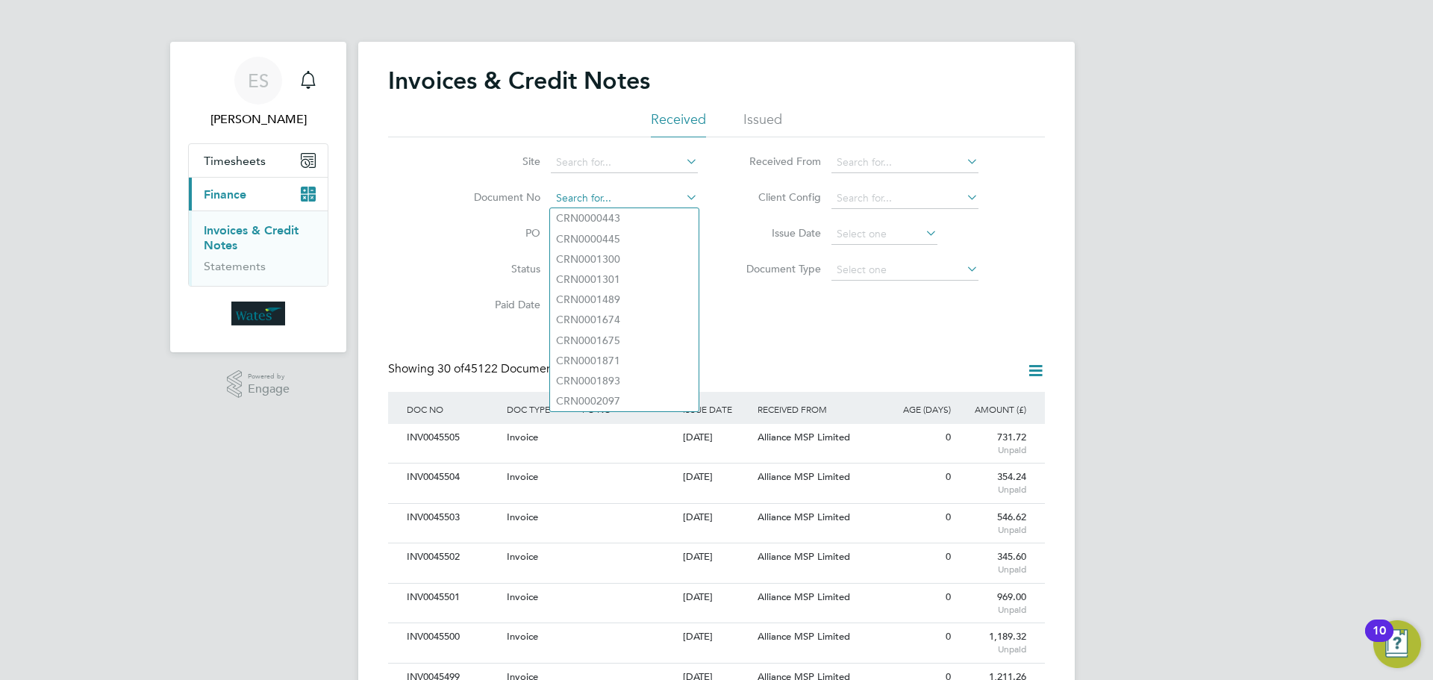
paste input "INV0045413"
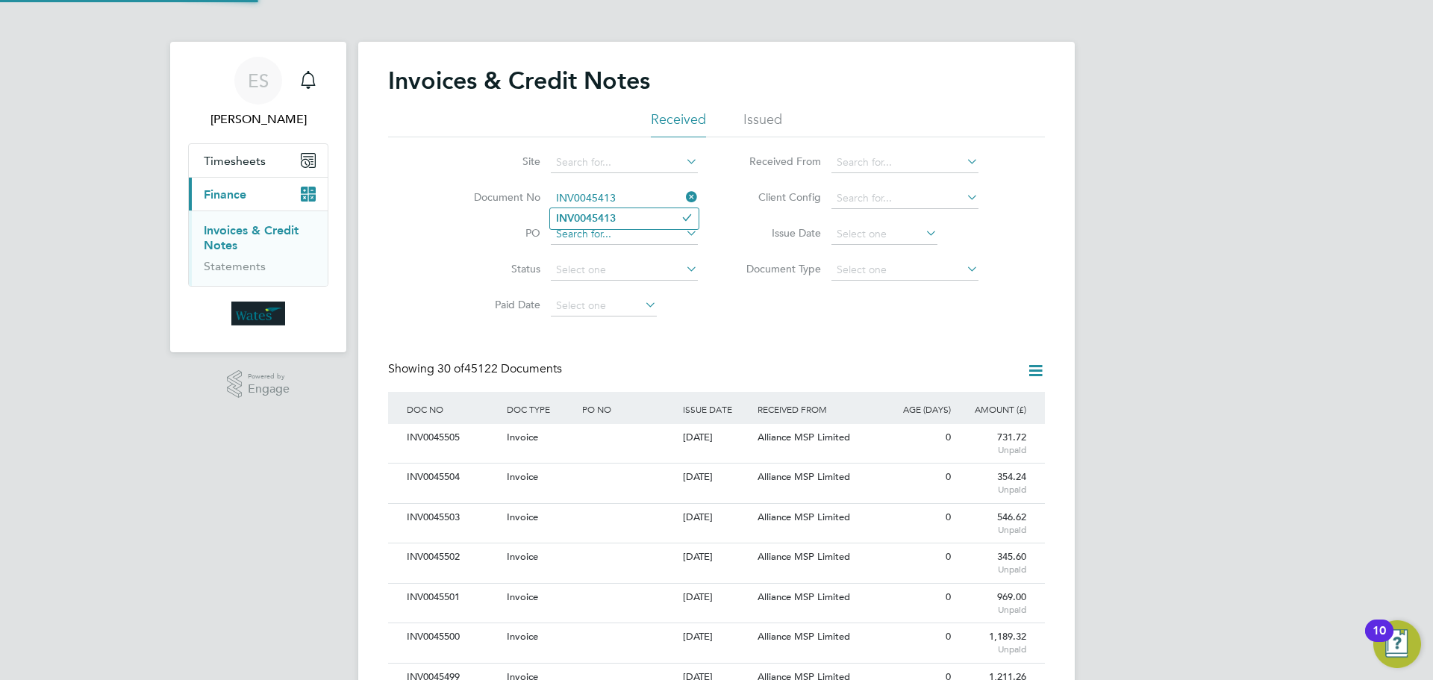
type input "INV0045413"
click at [637, 222] on li "INV0045413" at bounding box center [624, 218] width 149 height 20
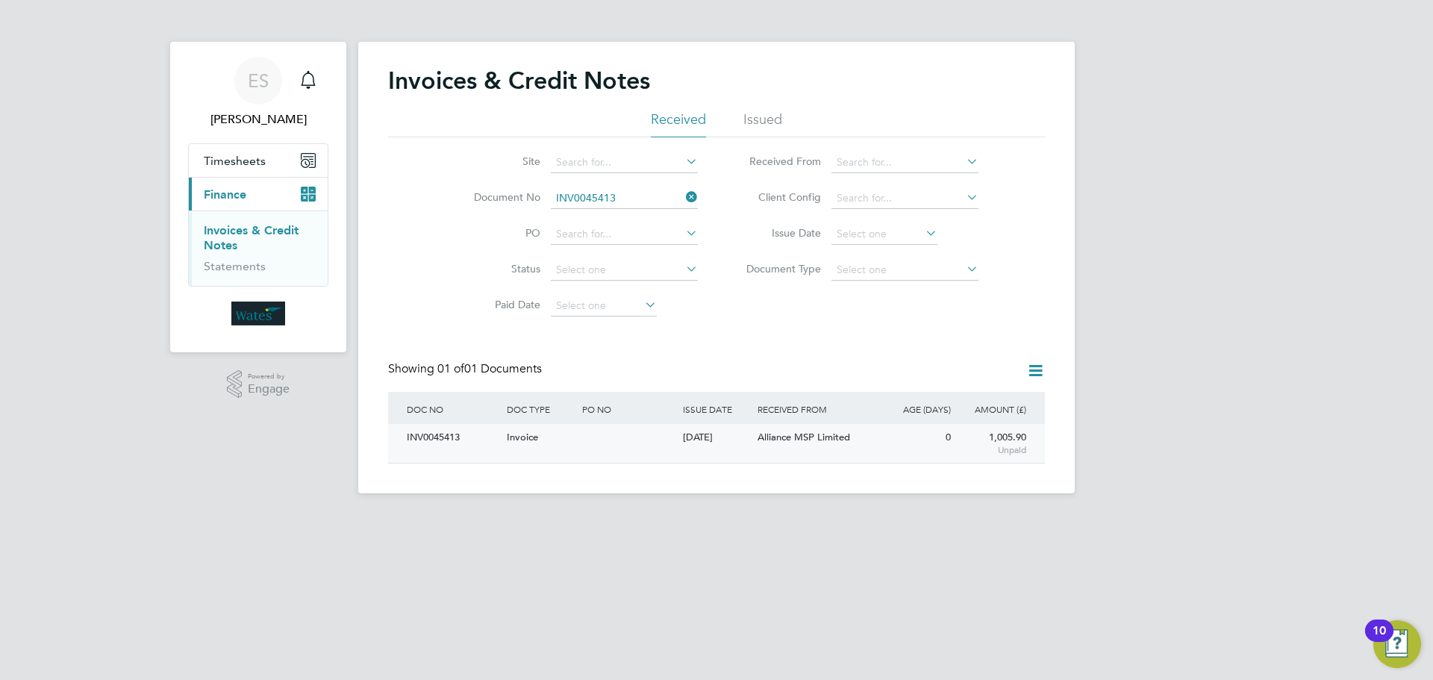
click at [496, 447] on div "INV0045413" at bounding box center [453, 438] width 100 height 28
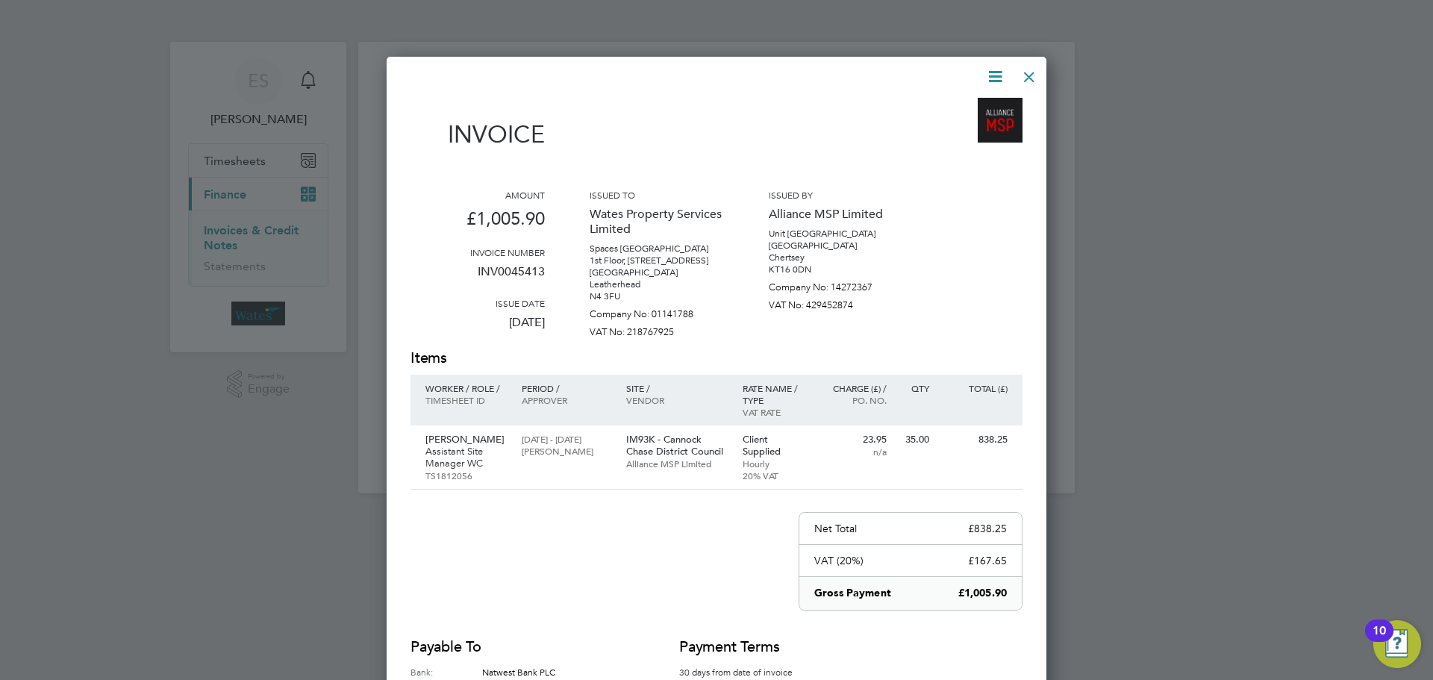
click at [993, 70] on icon at bounding box center [995, 76] width 19 height 19
click at [969, 131] on li "View timesheet" at bounding box center [950, 132] width 103 height 21
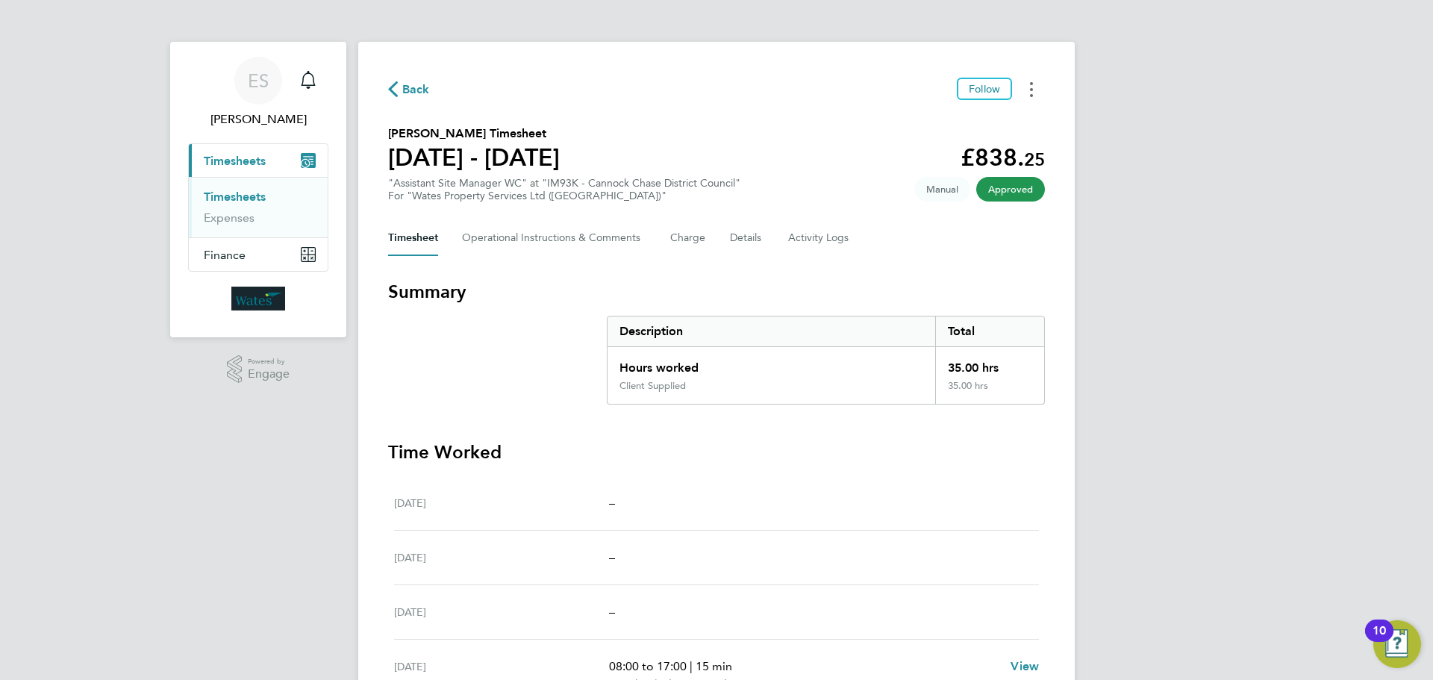
click at [1031, 85] on icon "Timesheets Menu" at bounding box center [1031, 89] width 3 height 15
click at [953, 124] on link "Download timesheet" at bounding box center [955, 122] width 179 height 30
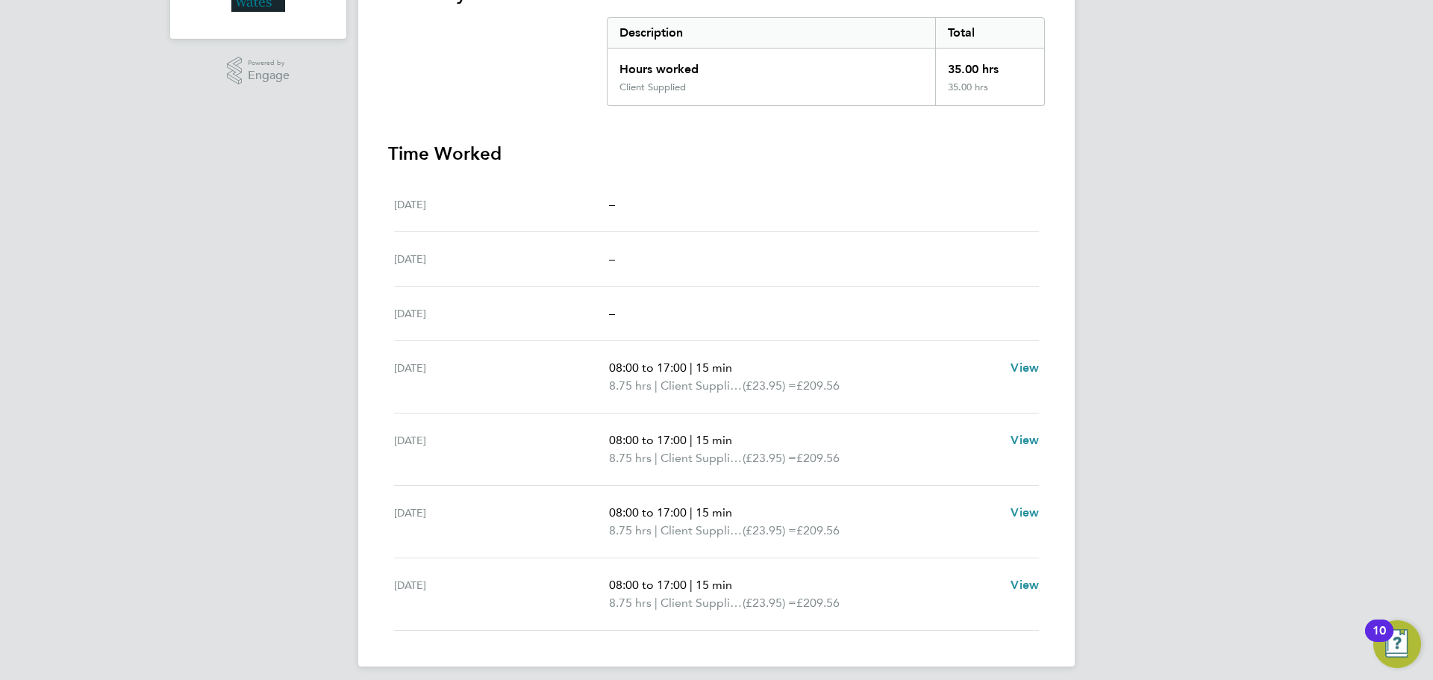
scroll to position [75, 0]
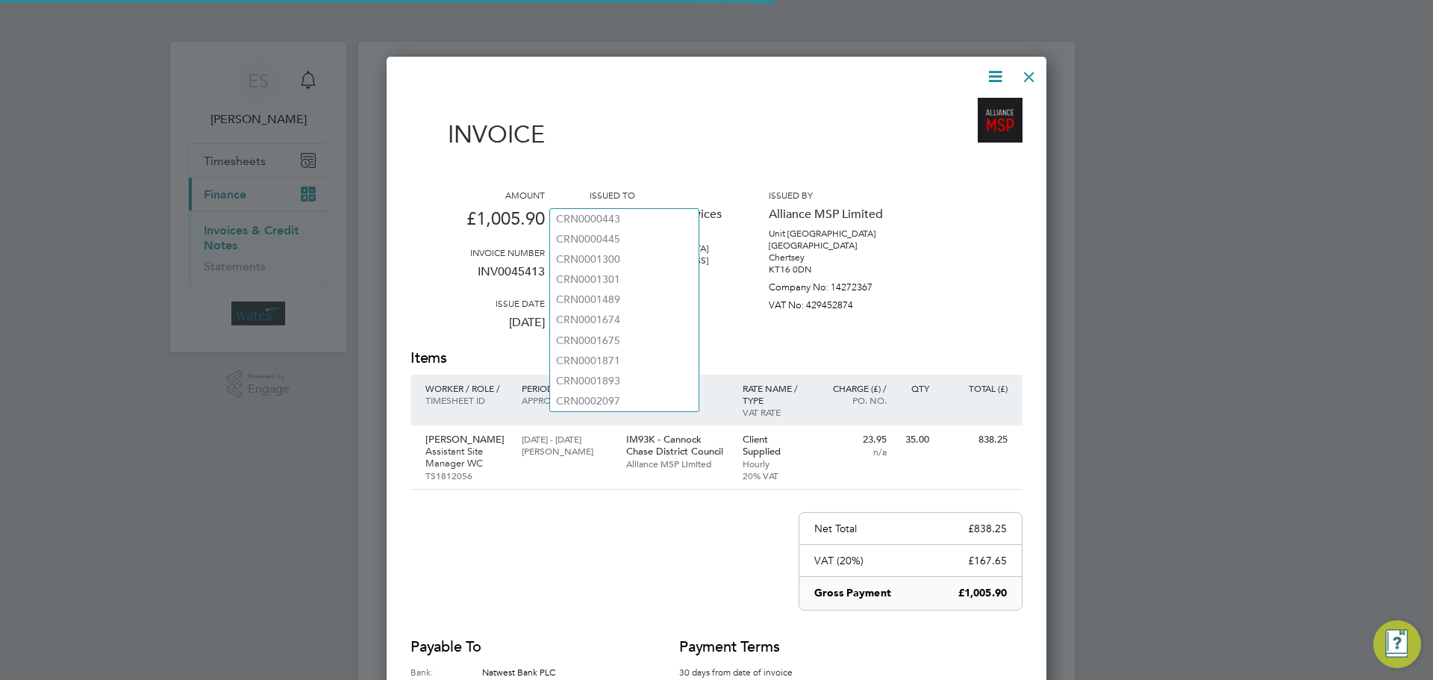
drag, startPoint x: 578, startPoint y: 204, endPoint x: 1056, endPoint y: 313, distance: 490.1
click at [1056, 313] on div at bounding box center [716, 340] width 1433 height 680
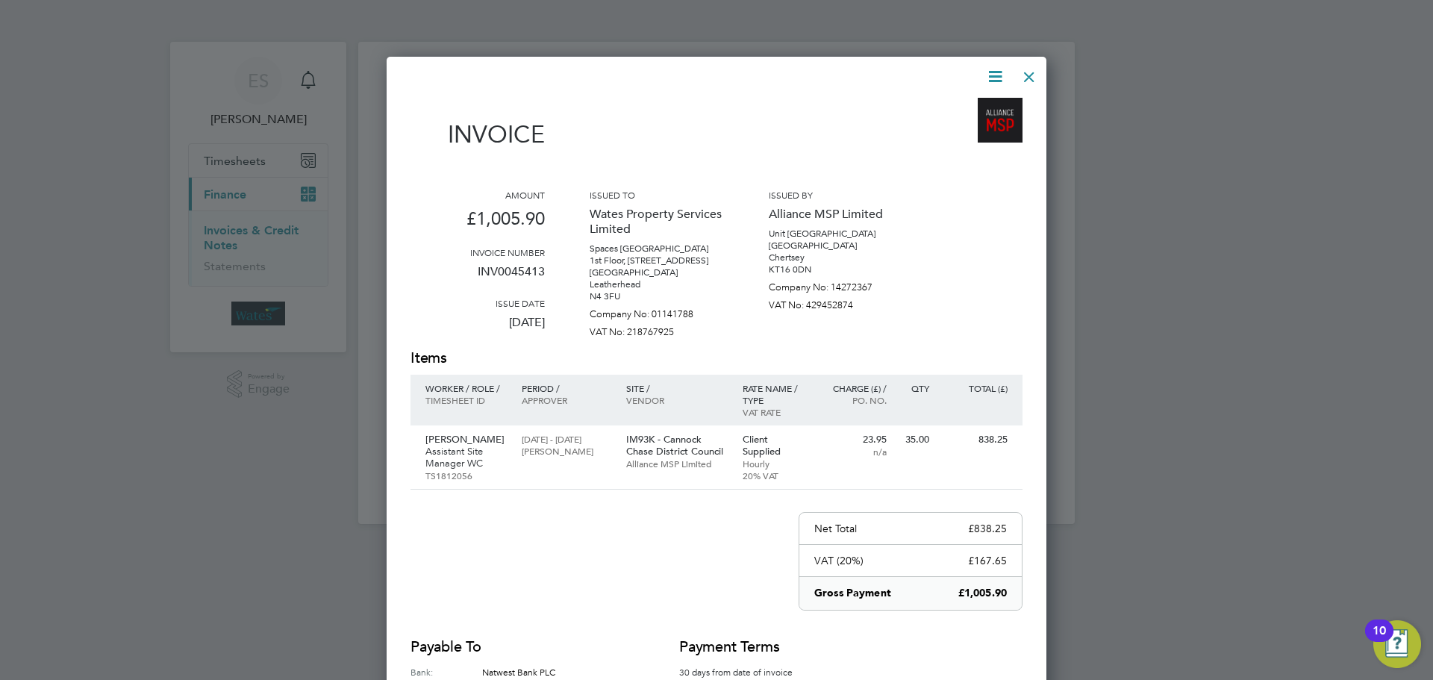
click at [995, 69] on icon at bounding box center [995, 76] width 19 height 19
click at [970, 103] on li "Download Invoice" at bounding box center [950, 111] width 103 height 21
click at [990, 73] on icon at bounding box center [995, 76] width 19 height 19
click at [955, 127] on li "View timesheet" at bounding box center [950, 132] width 103 height 21
click at [1035, 74] on div at bounding box center [1029, 73] width 27 height 27
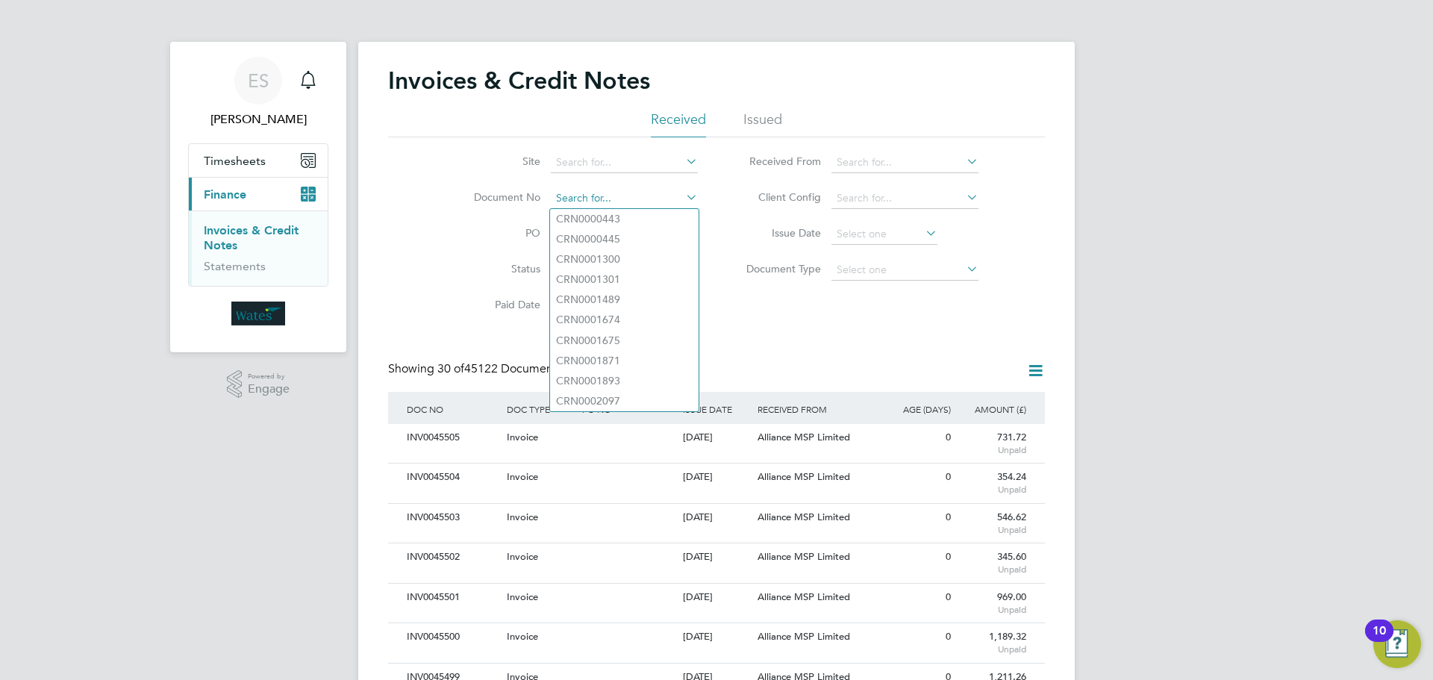
paste input "INV0045414"
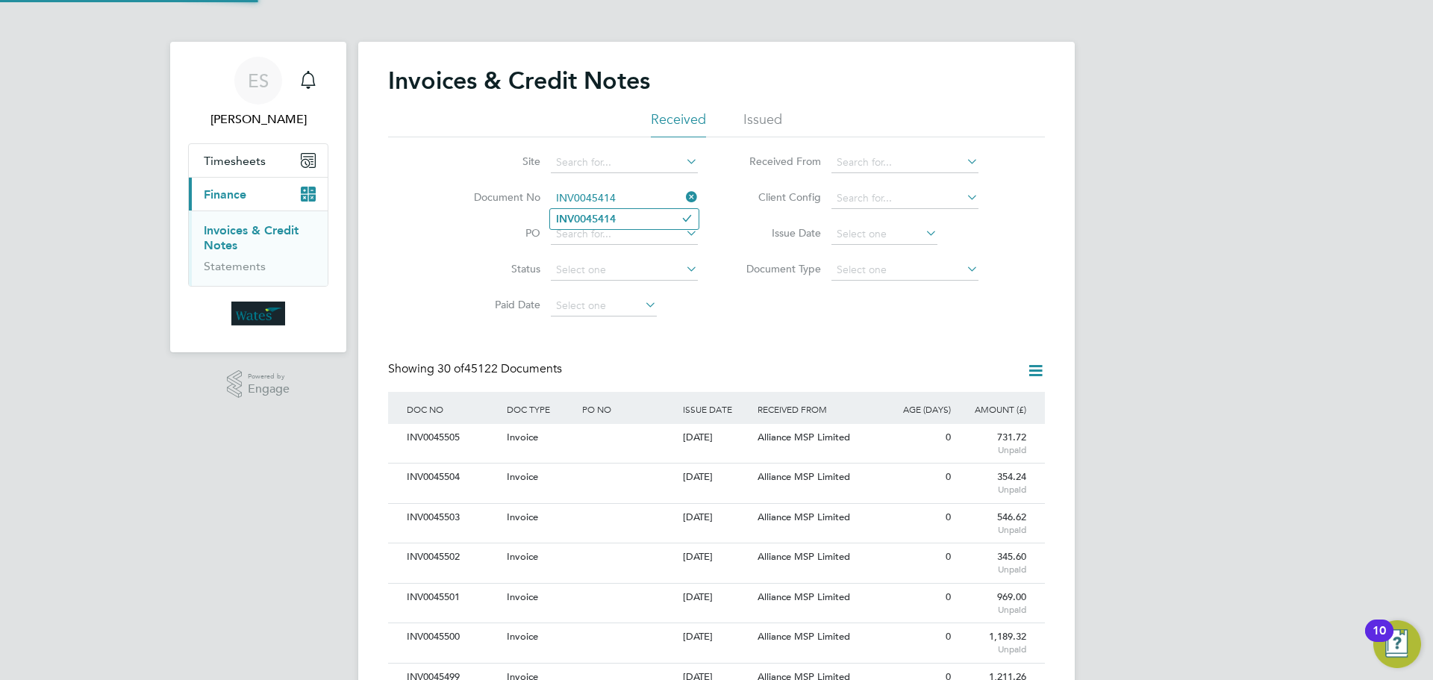
type input "INV0045414"
click at [623, 213] on li "INV0045414" at bounding box center [624, 219] width 149 height 20
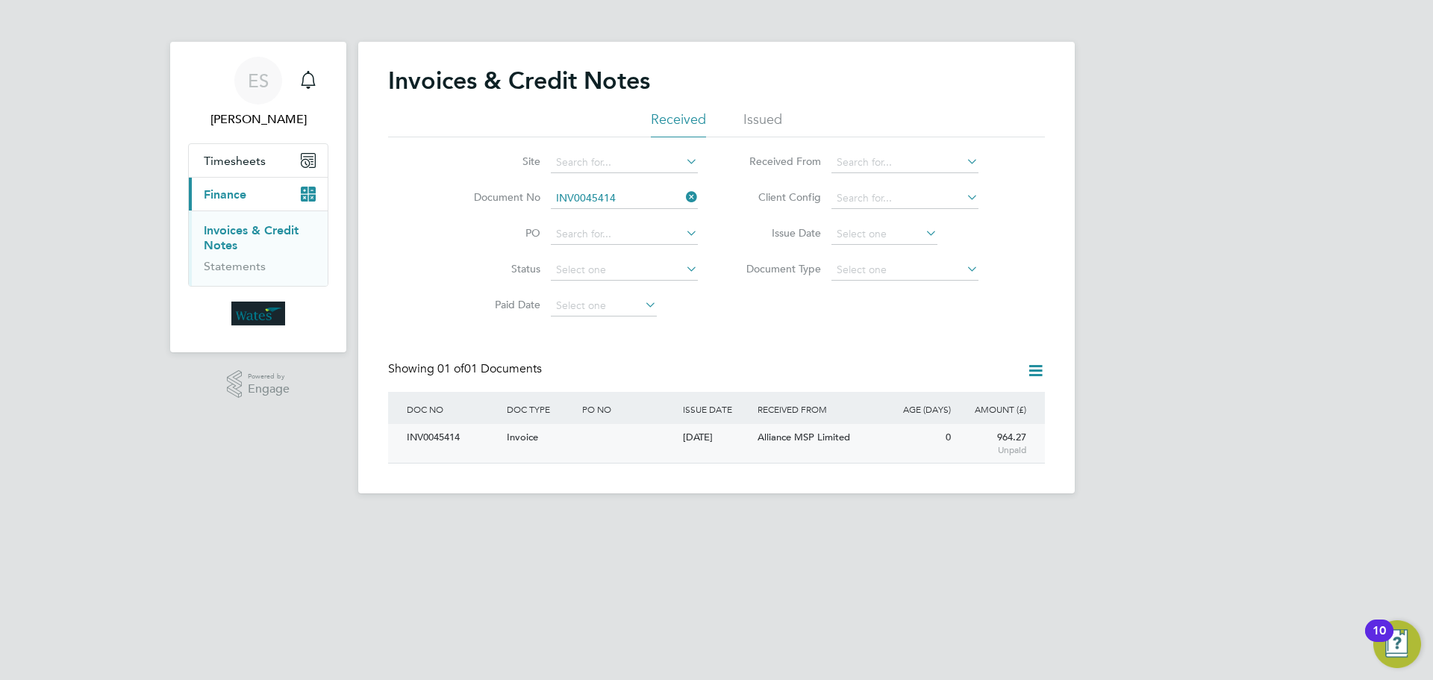
click at [447, 435] on div "INV0045414" at bounding box center [453, 438] width 100 height 28
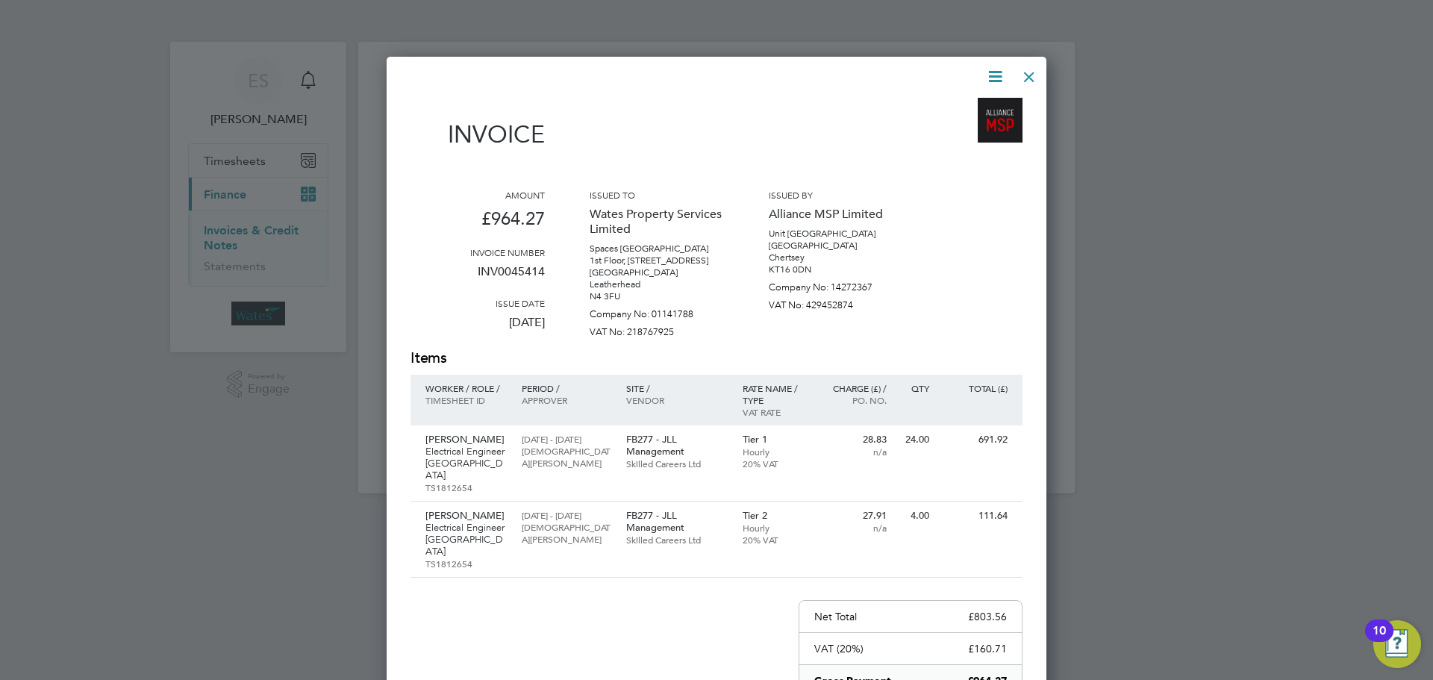
click at [991, 80] on icon at bounding box center [995, 76] width 19 height 19
click at [972, 101] on li "Download Invoice" at bounding box center [950, 111] width 103 height 21
click at [994, 60] on div "Invoice Amount £964.27 Invoice number INV0045414 Issue date 01 Sep 2025 Issued …" at bounding box center [717, 474] width 660 height 835
click at [990, 83] on icon at bounding box center [995, 76] width 19 height 19
click at [943, 127] on li "View timesheet" at bounding box center [950, 132] width 103 height 21
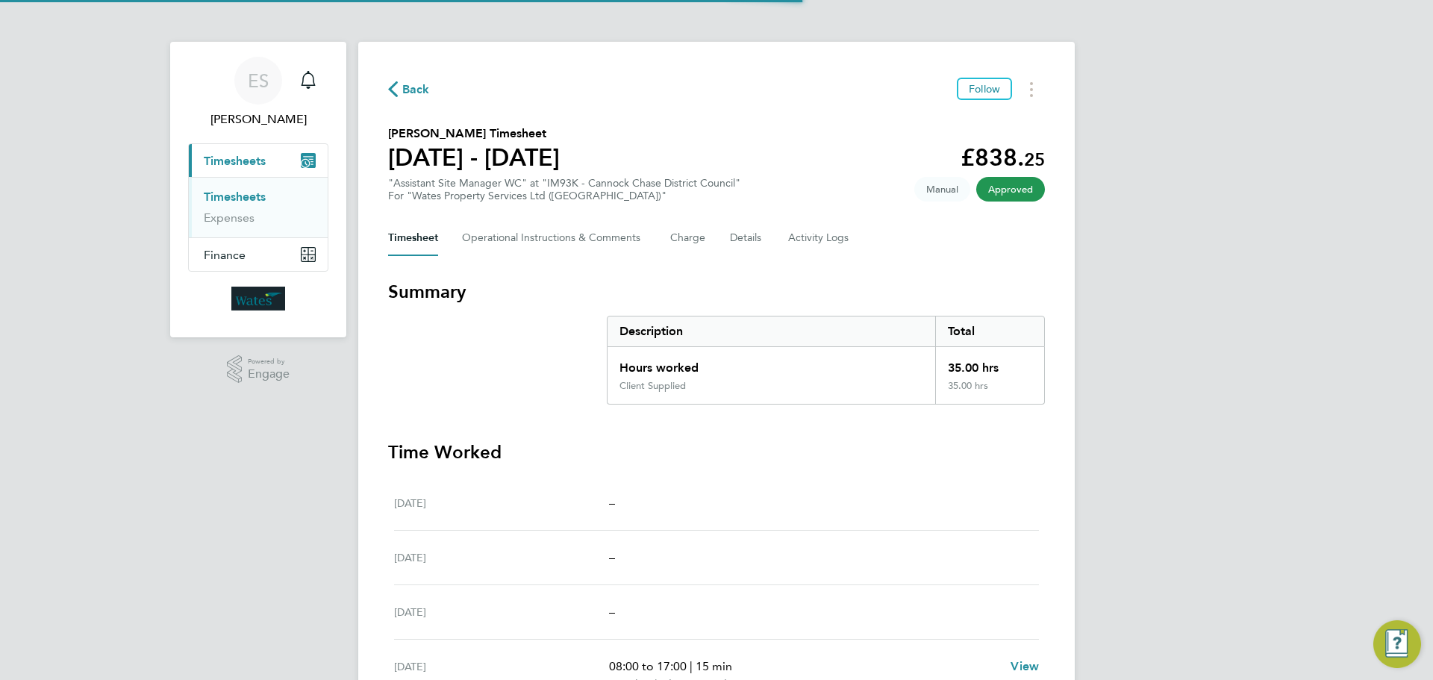
click at [1028, 77] on div "Back Follow [PERSON_NAME] Timesheet [DATE] - [DATE] £838. 25 "Assistant Site Ma…" at bounding box center [716, 503] width 716 height 923
click at [1030, 85] on icon "Timesheets Menu" at bounding box center [1031, 89] width 3 height 15
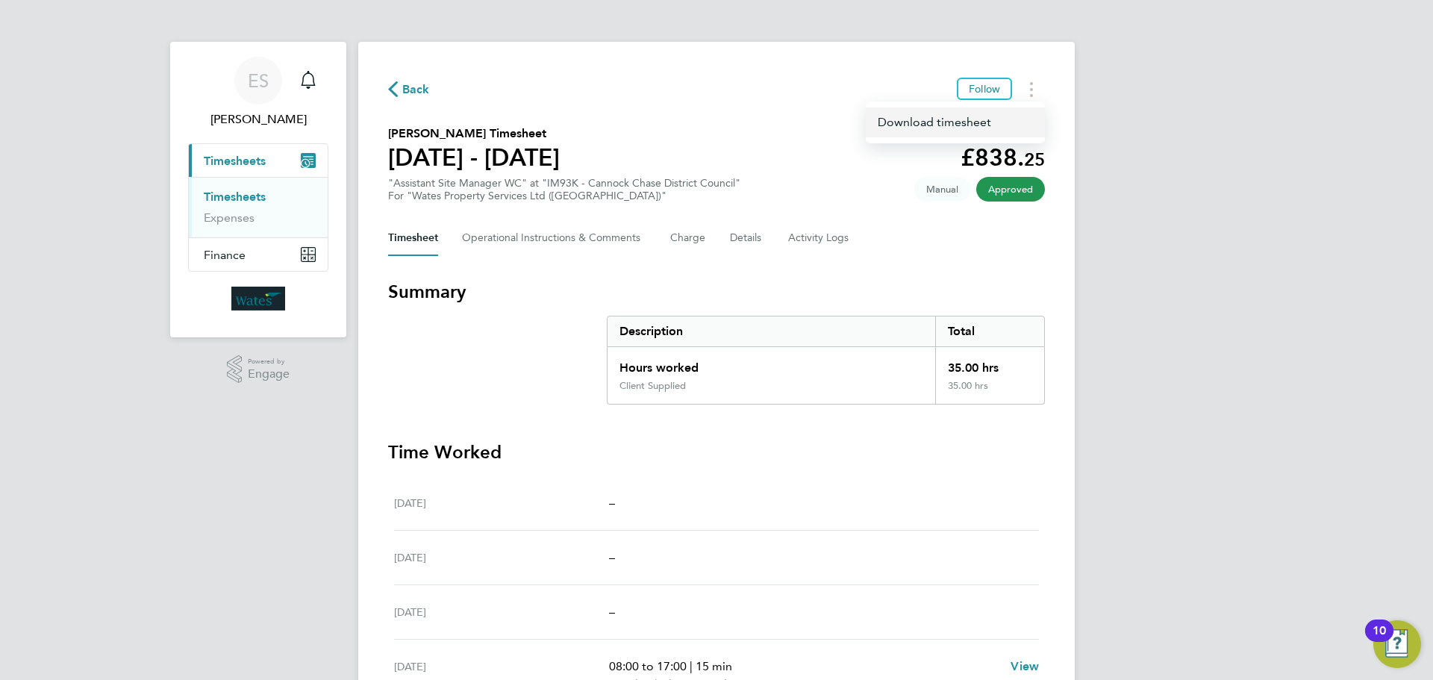
click at [985, 121] on link "Download timesheet" at bounding box center [955, 122] width 179 height 30
click at [1284, 265] on div "ES Emily Summerfield Notifications Applications: Current page: Timesheets Times…" at bounding box center [716, 494] width 1433 height 989
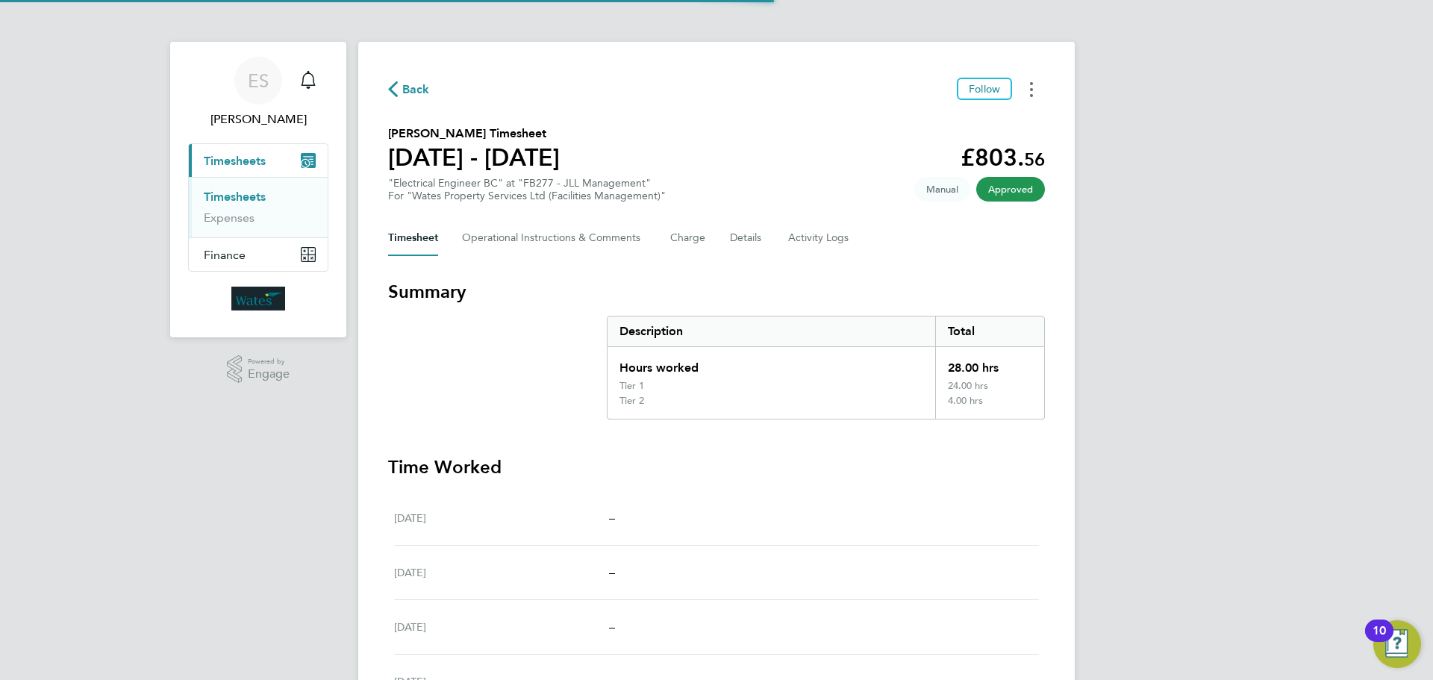
click at [1028, 82] on button "Timesheets Menu" at bounding box center [1031, 89] width 27 height 23
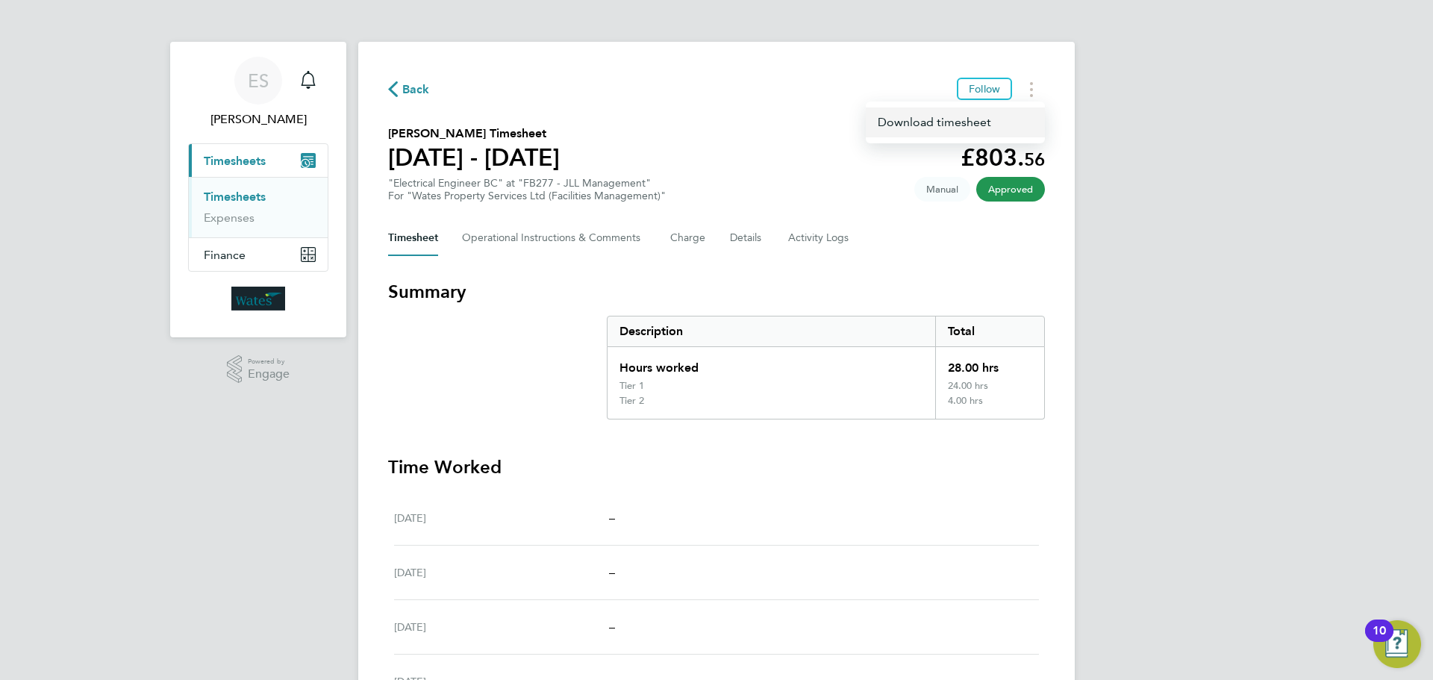
click at [975, 120] on link "Download timesheet" at bounding box center [955, 122] width 179 height 30
click at [1099, 87] on div "ES [PERSON_NAME] Notifications Applications: Current page: Timesheets Timesheet…" at bounding box center [716, 517] width 1433 height 1034
click at [1285, 481] on div "ES [PERSON_NAME] Notifications Applications: Current page: Timesheets Timesheet…" at bounding box center [716, 517] width 1433 height 1034
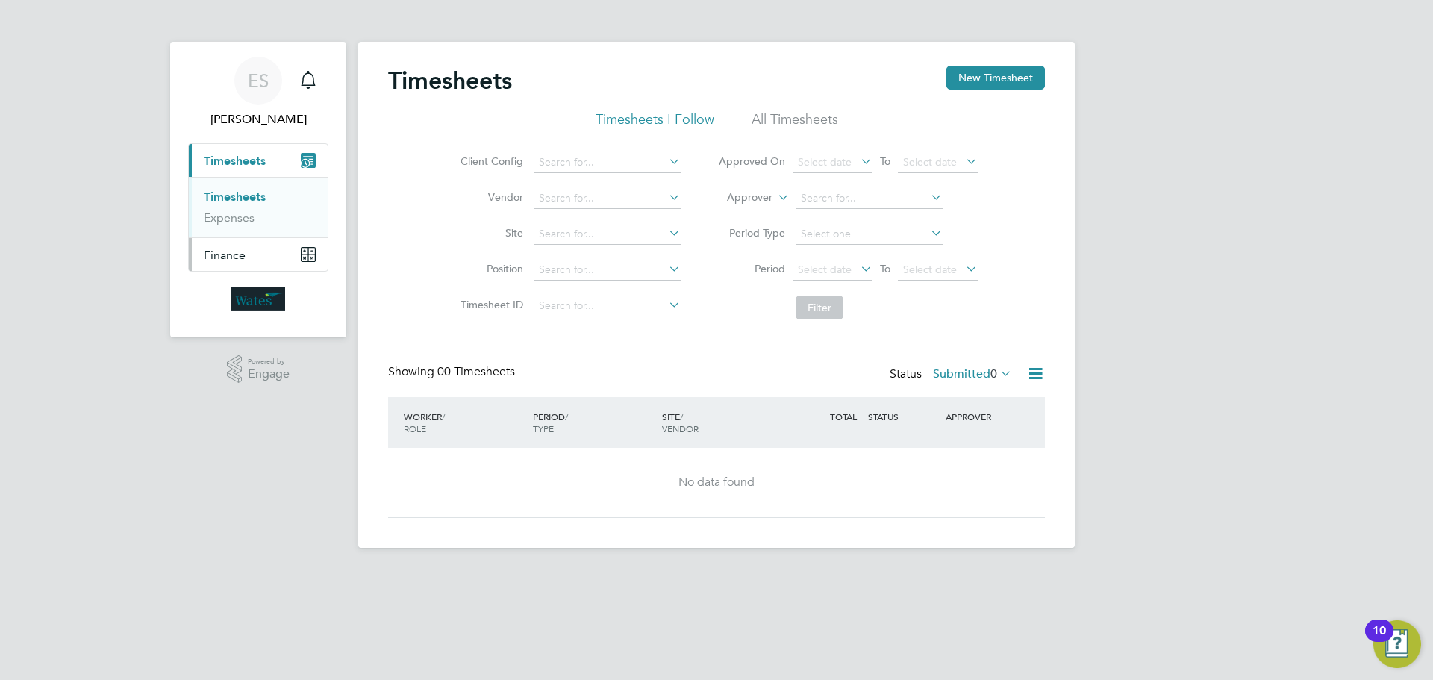
click at [248, 244] on button "Finance" at bounding box center [258, 254] width 139 height 33
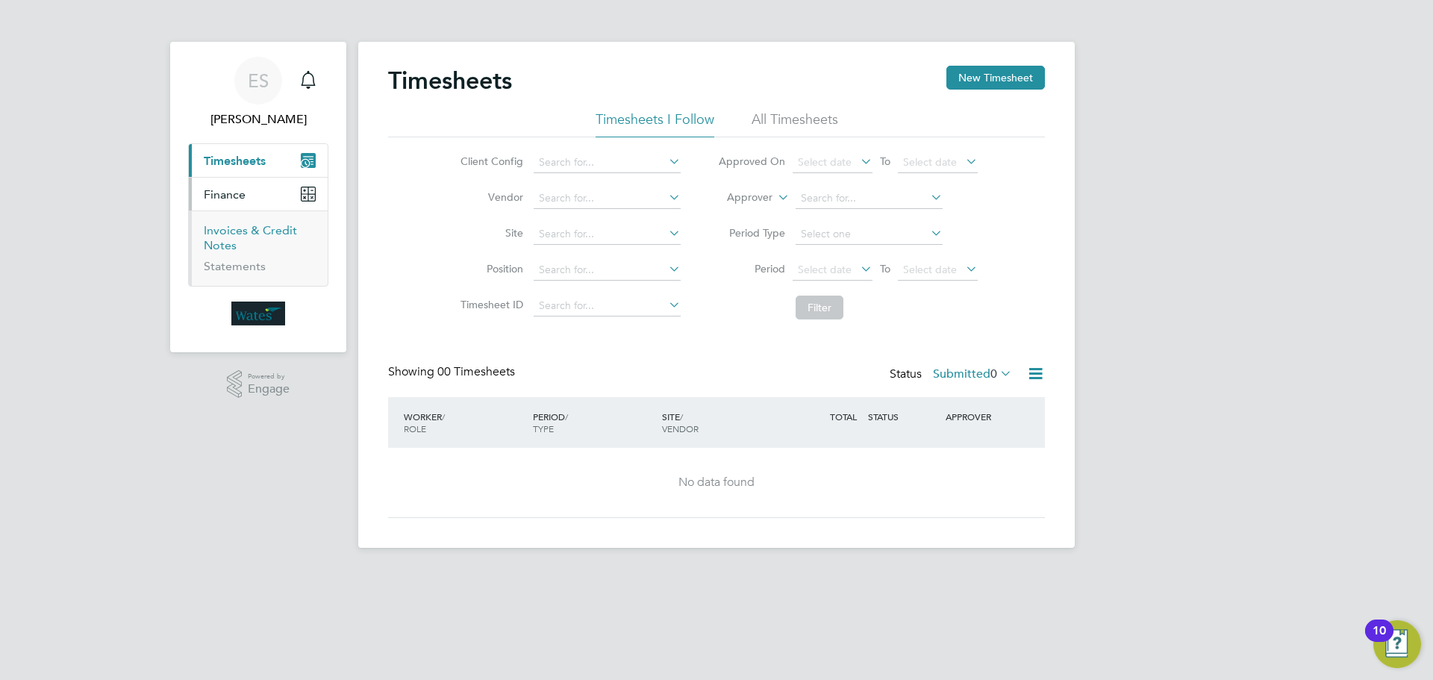
click at [246, 230] on link "Invoices & Credit Notes" at bounding box center [250, 237] width 93 height 29
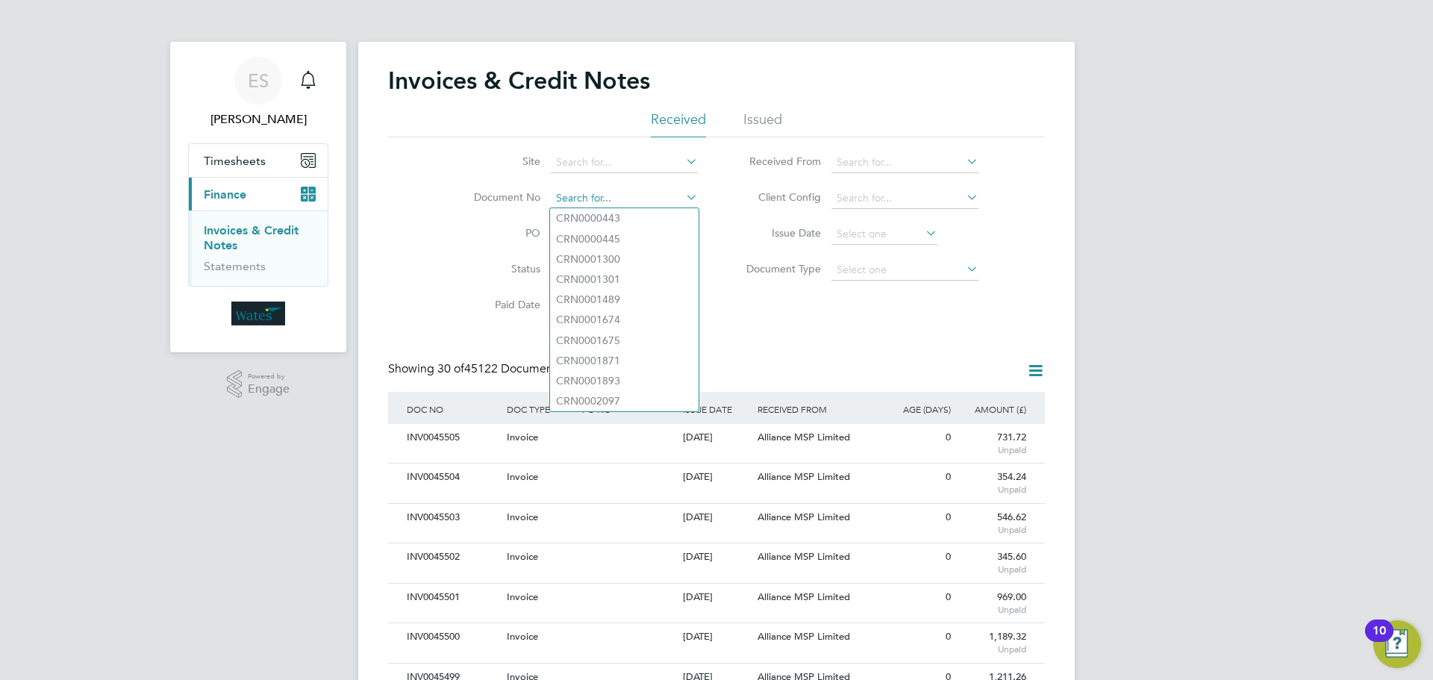
paste input "INV0045413"
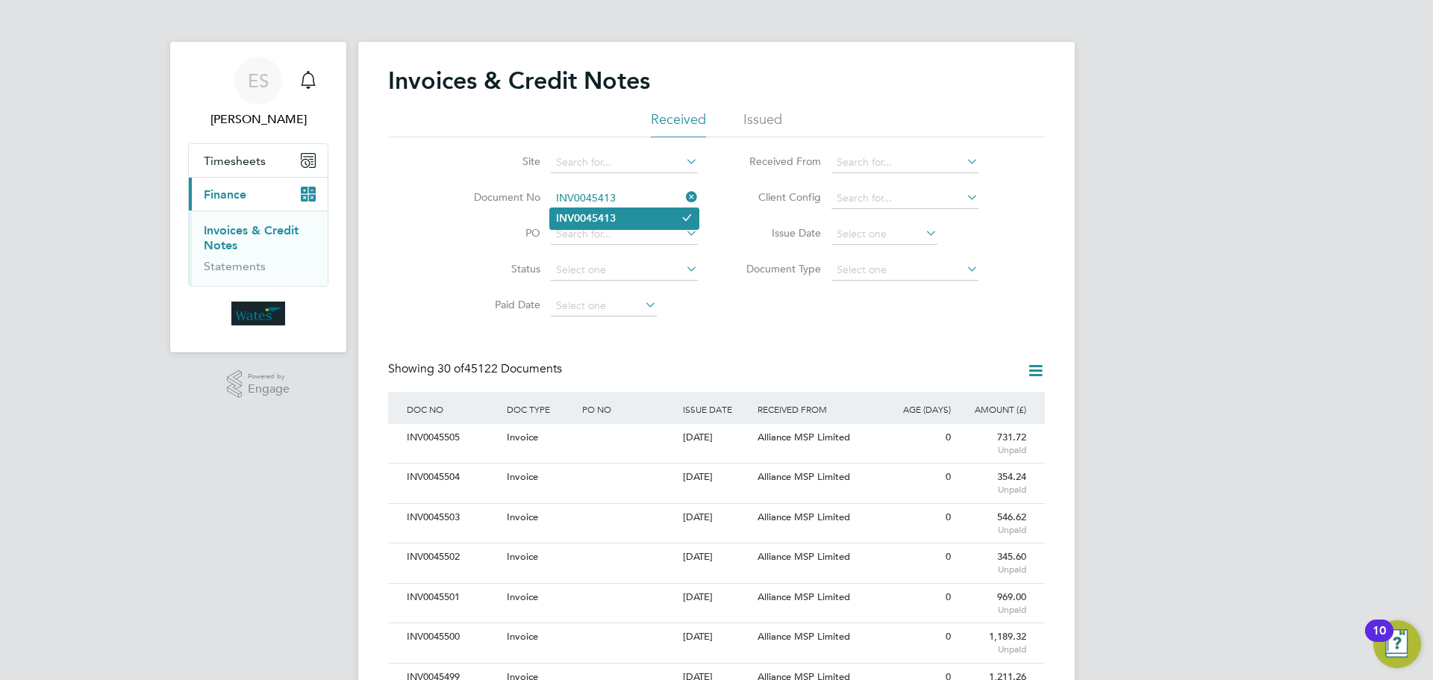
type input "INV0045413"
click at [645, 219] on li "INV0045413" at bounding box center [624, 218] width 149 height 20
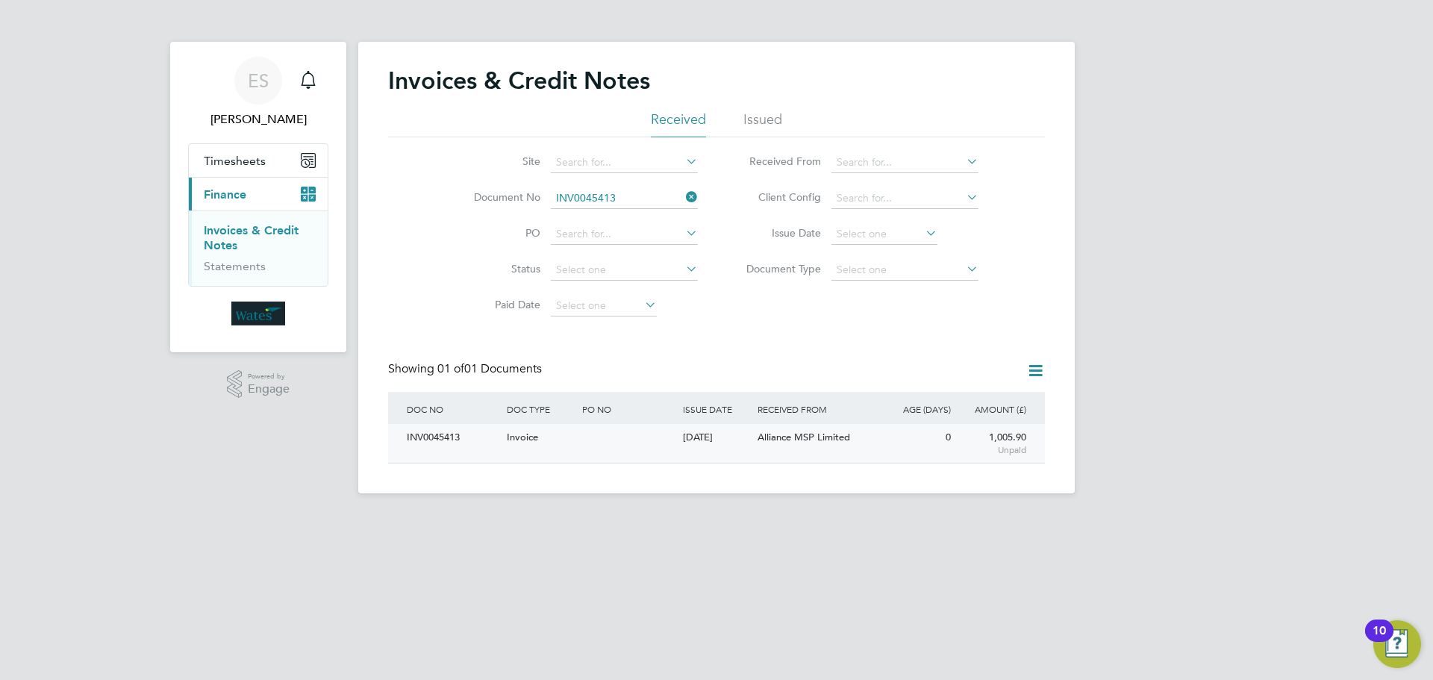
click at [457, 434] on div "INV0045413" at bounding box center [453, 438] width 100 height 28
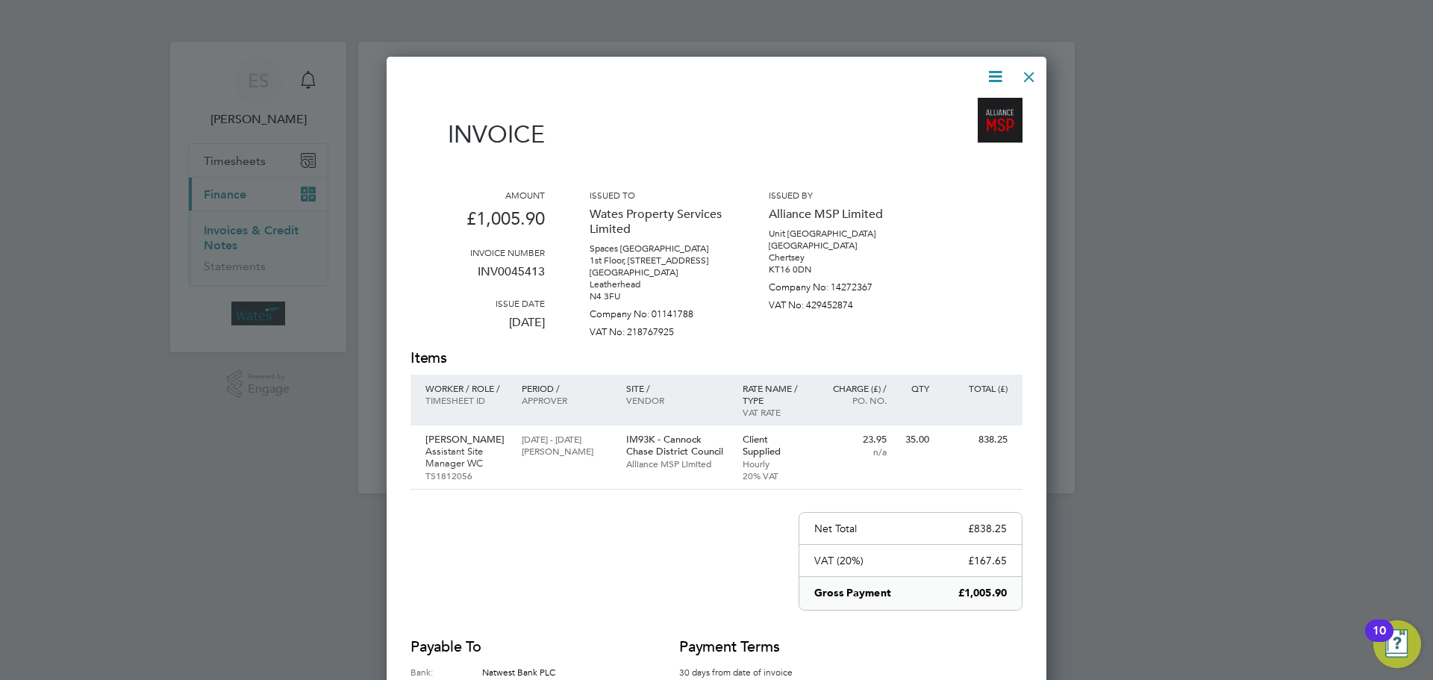
click at [992, 75] on icon at bounding box center [995, 76] width 19 height 19
click at [962, 127] on li "View timesheet" at bounding box center [950, 132] width 103 height 21
click at [1025, 69] on div at bounding box center [1029, 73] width 27 height 27
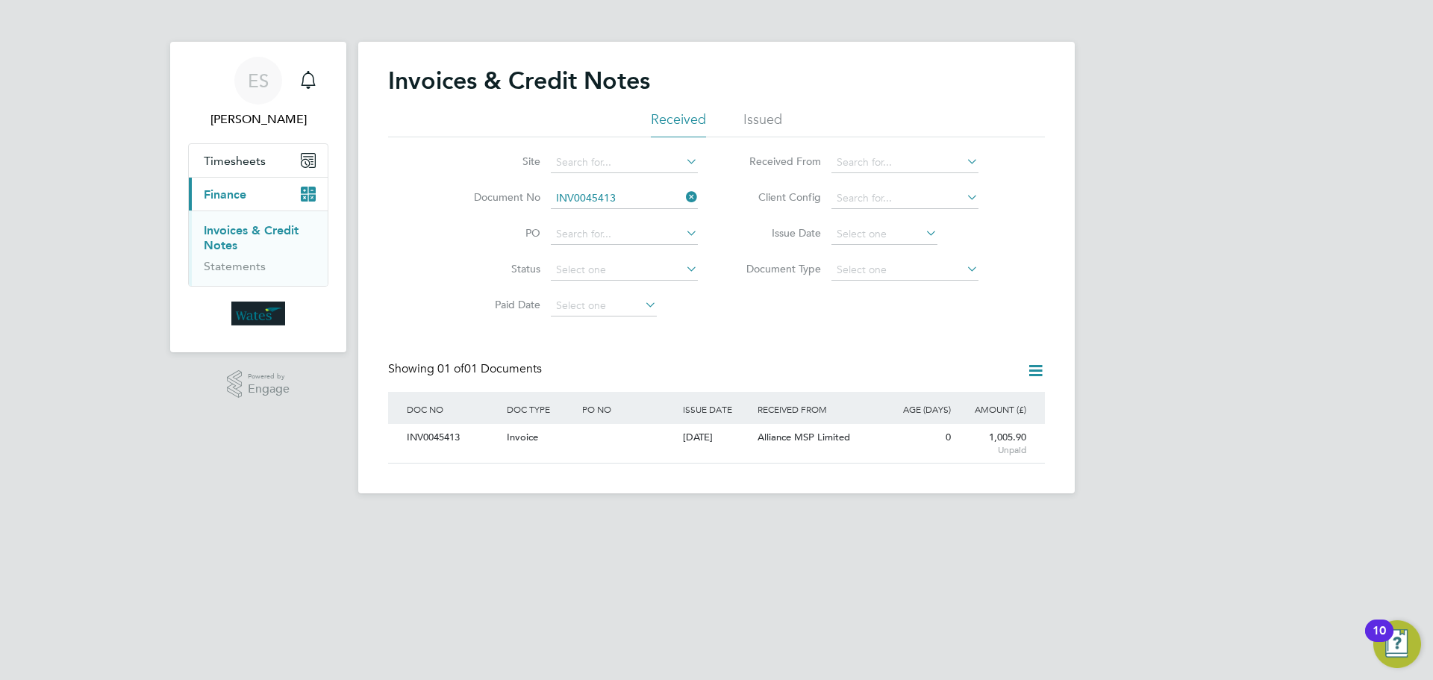
click at [683, 199] on icon at bounding box center [683, 197] width 0 height 21
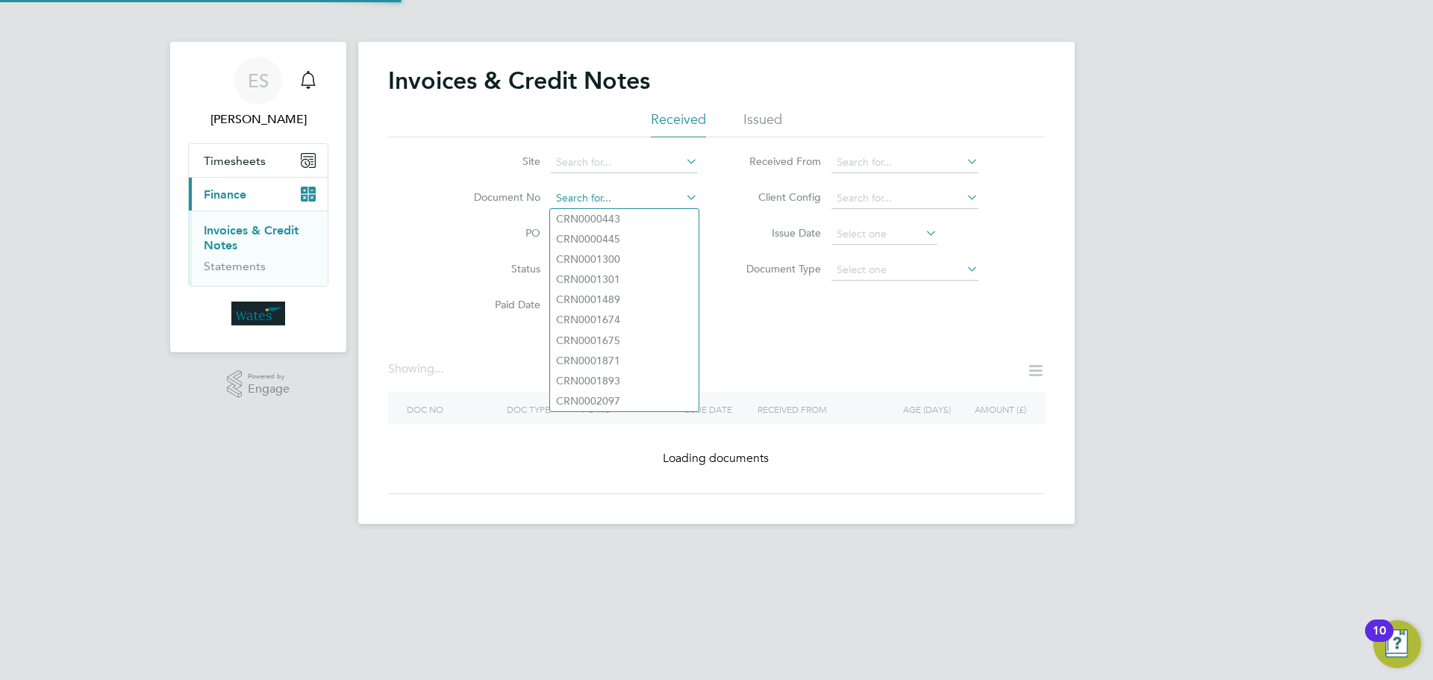
paste input "INV0045414"
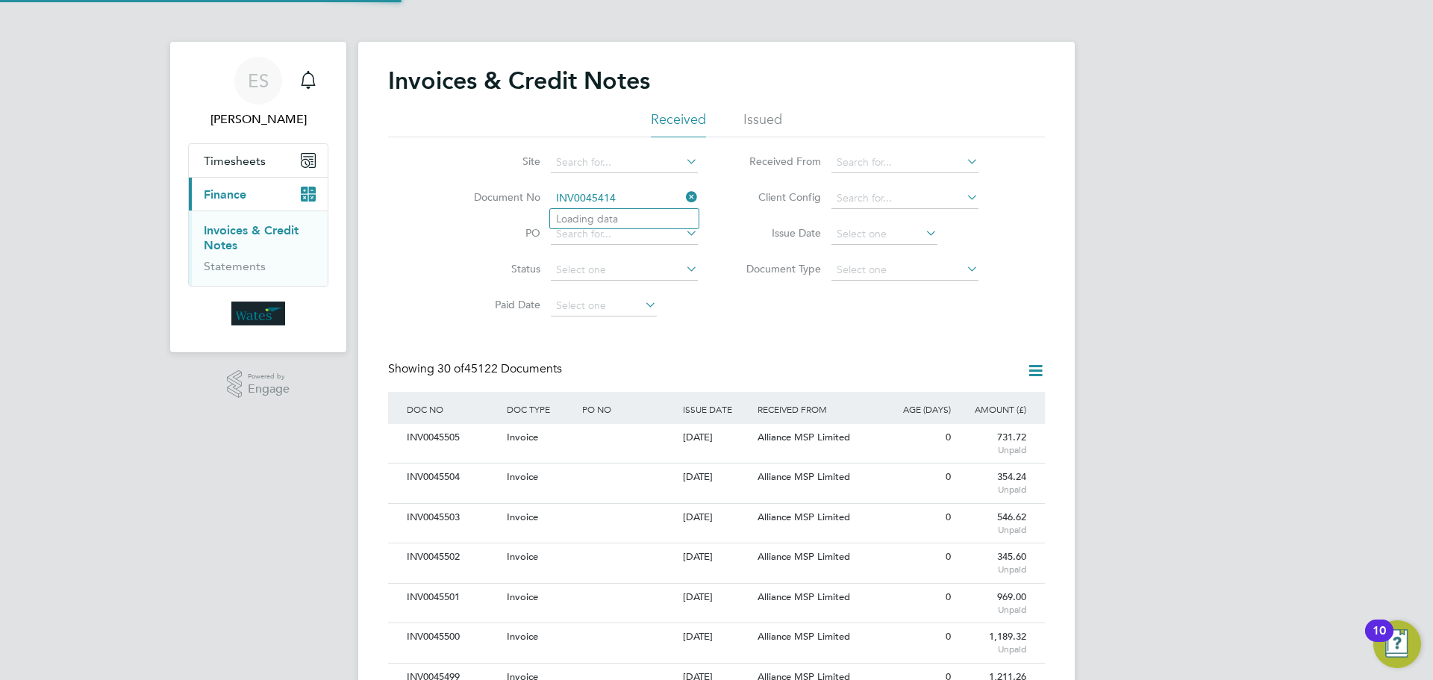
scroll to position [28, 101]
type input "INV0045414"
click at [624, 210] on li "INV0045414" at bounding box center [624, 219] width 149 height 20
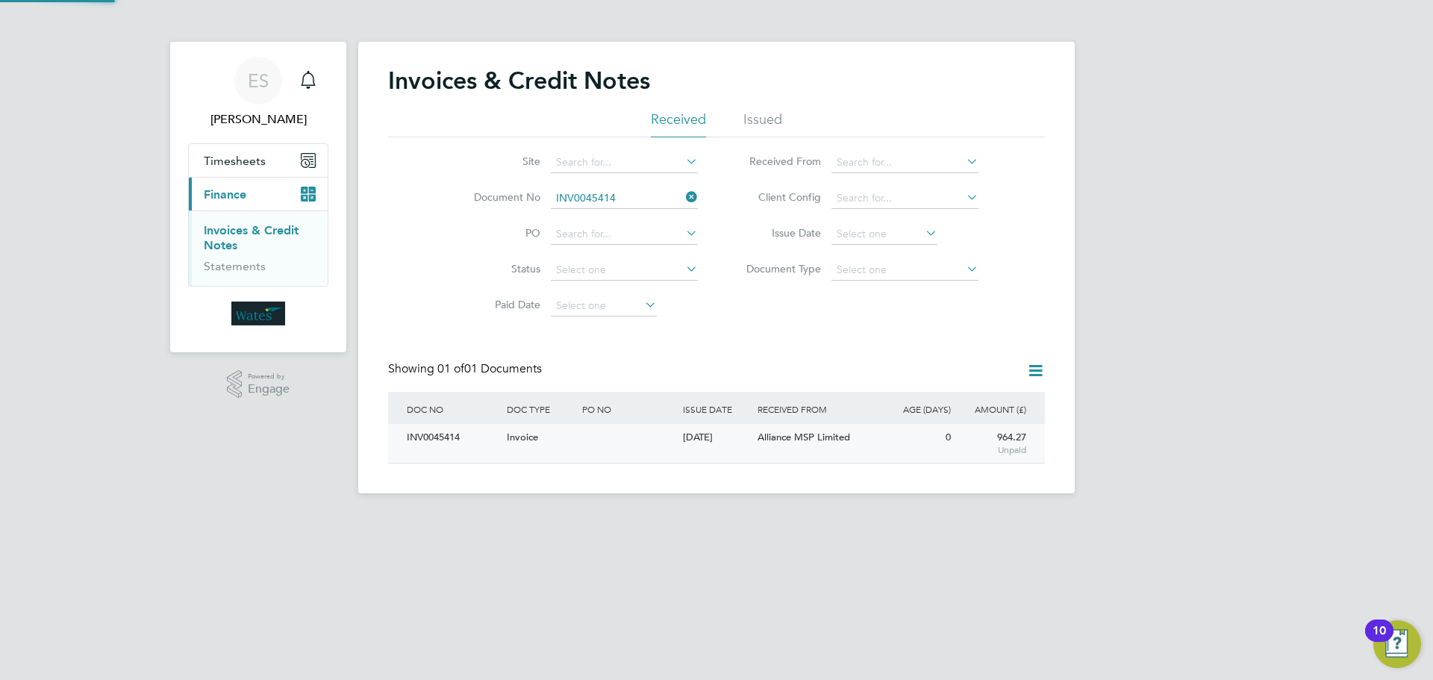
click at [450, 440] on div "INV0045414" at bounding box center [453, 438] width 100 height 28
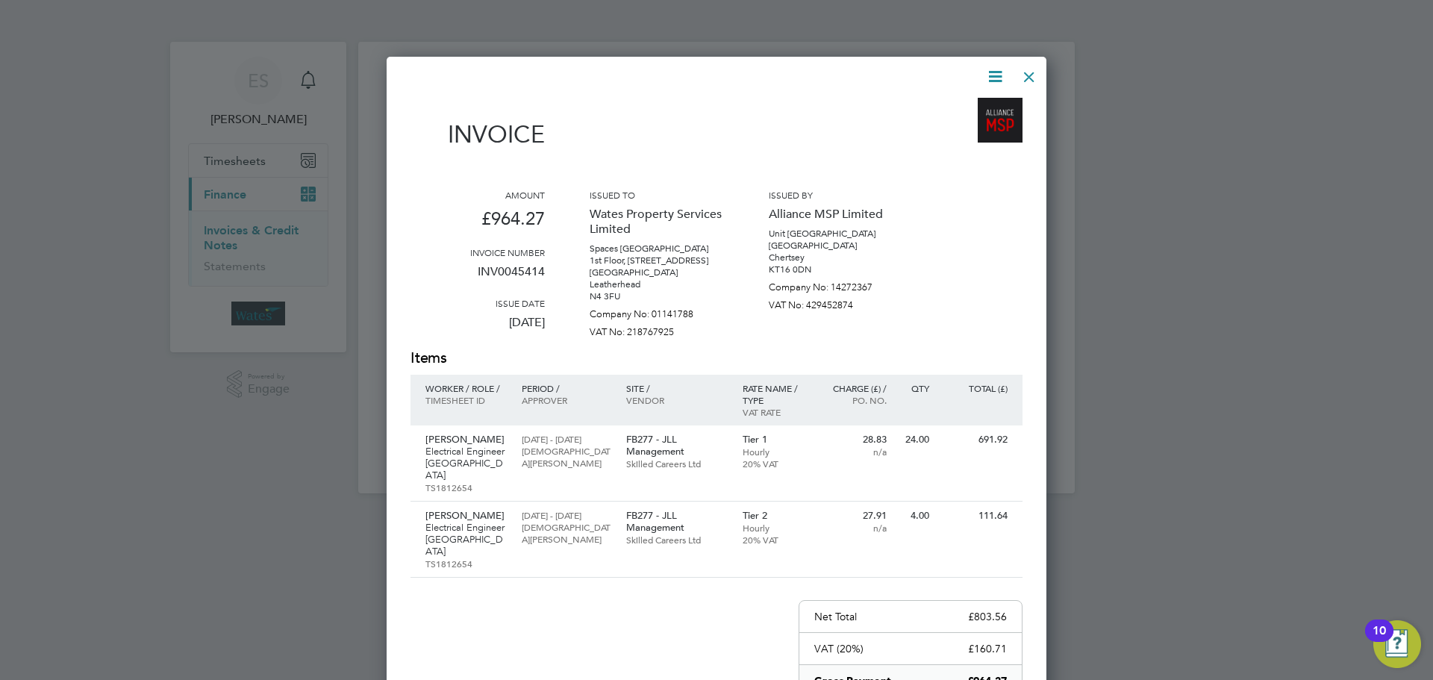
click at [994, 70] on icon at bounding box center [995, 76] width 19 height 19
click at [978, 104] on li "Download Invoice" at bounding box center [950, 111] width 103 height 21
click at [999, 70] on icon at bounding box center [995, 76] width 19 height 19
click at [969, 129] on li "View timesheet" at bounding box center [950, 132] width 103 height 21
click at [1026, 79] on div at bounding box center [1029, 73] width 27 height 27
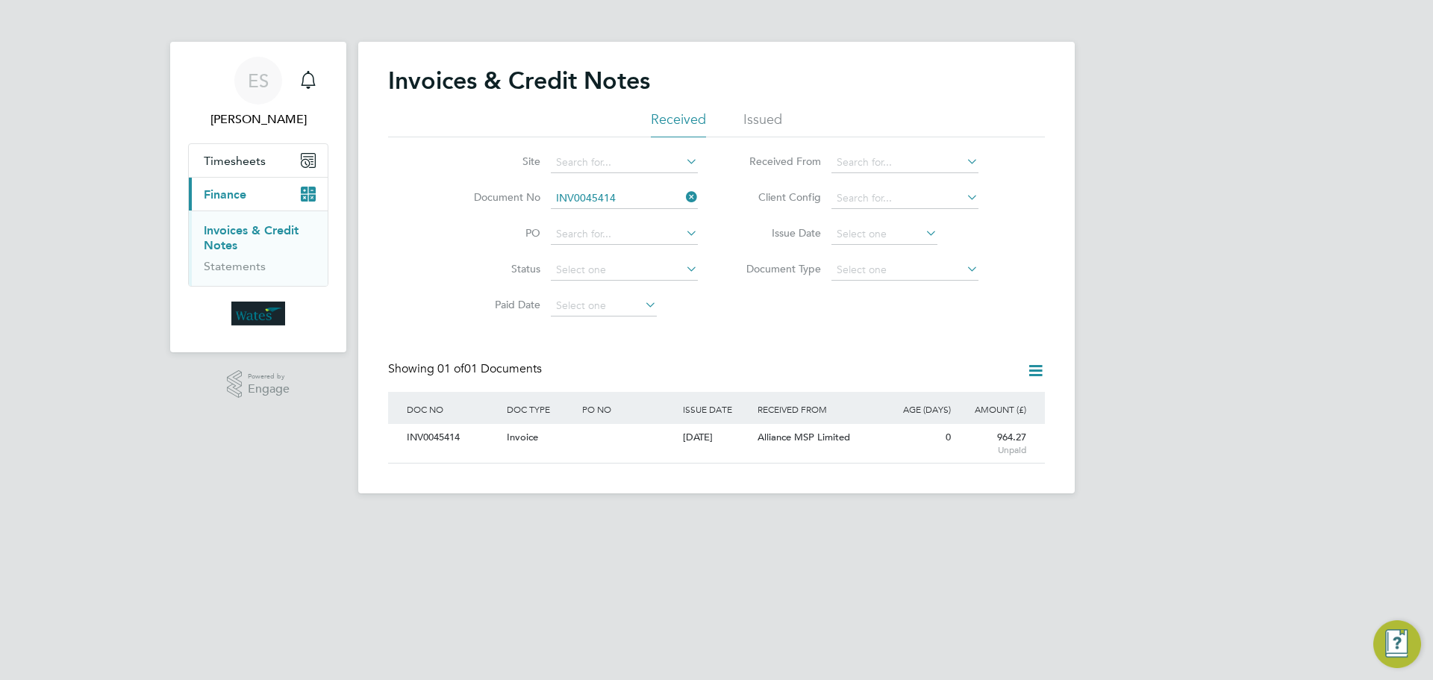
click at [683, 190] on icon at bounding box center [683, 197] width 0 height 21
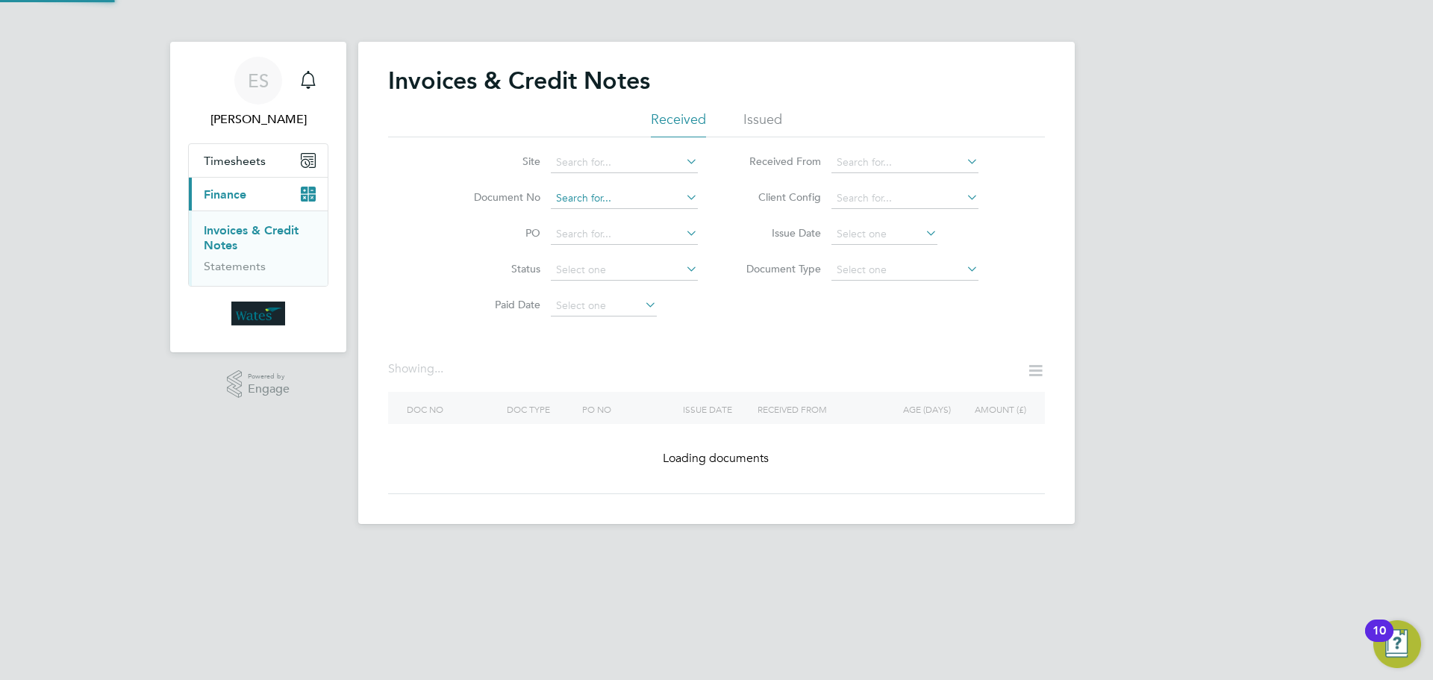
drag, startPoint x: 598, startPoint y: 210, endPoint x: 602, endPoint y: 201, distance: 10.7
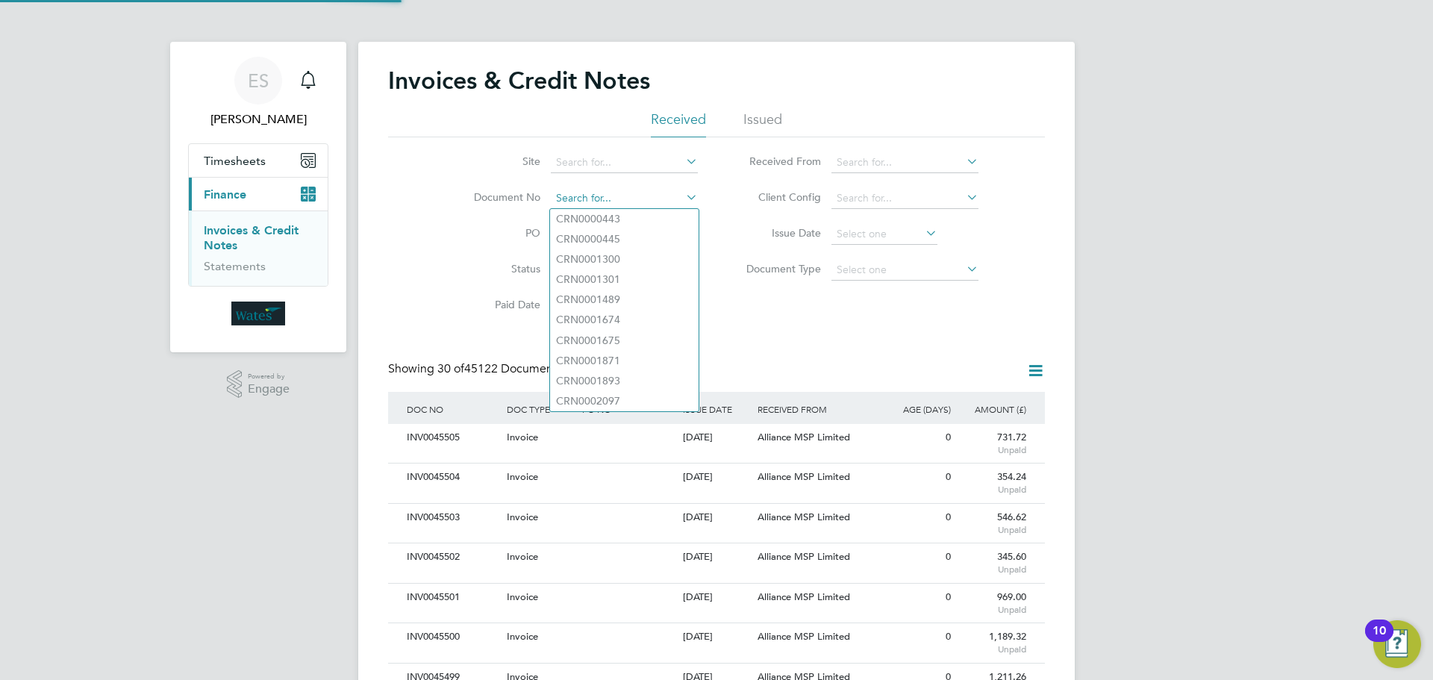
scroll to position [28, 101]
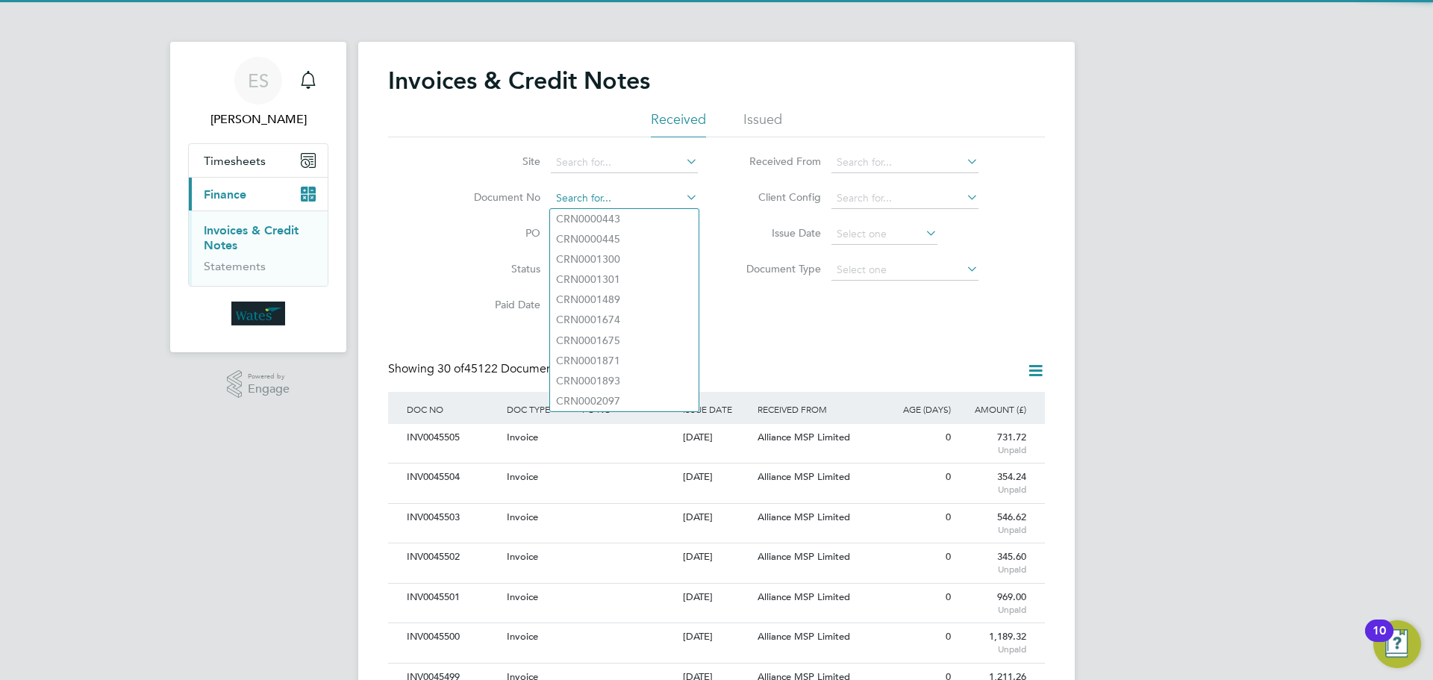
paste input "INV0045415"
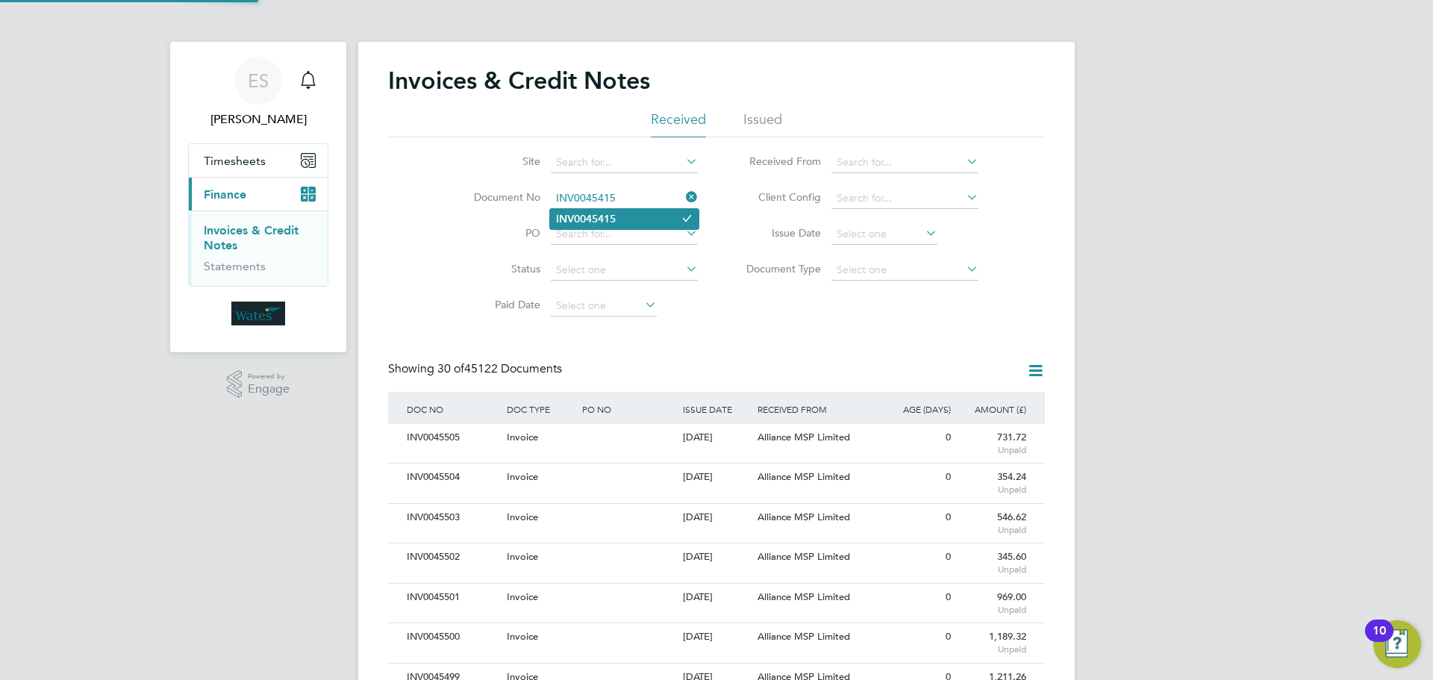
type input "INV0045415"
click at [620, 216] on li "INV0045415" at bounding box center [624, 219] width 149 height 20
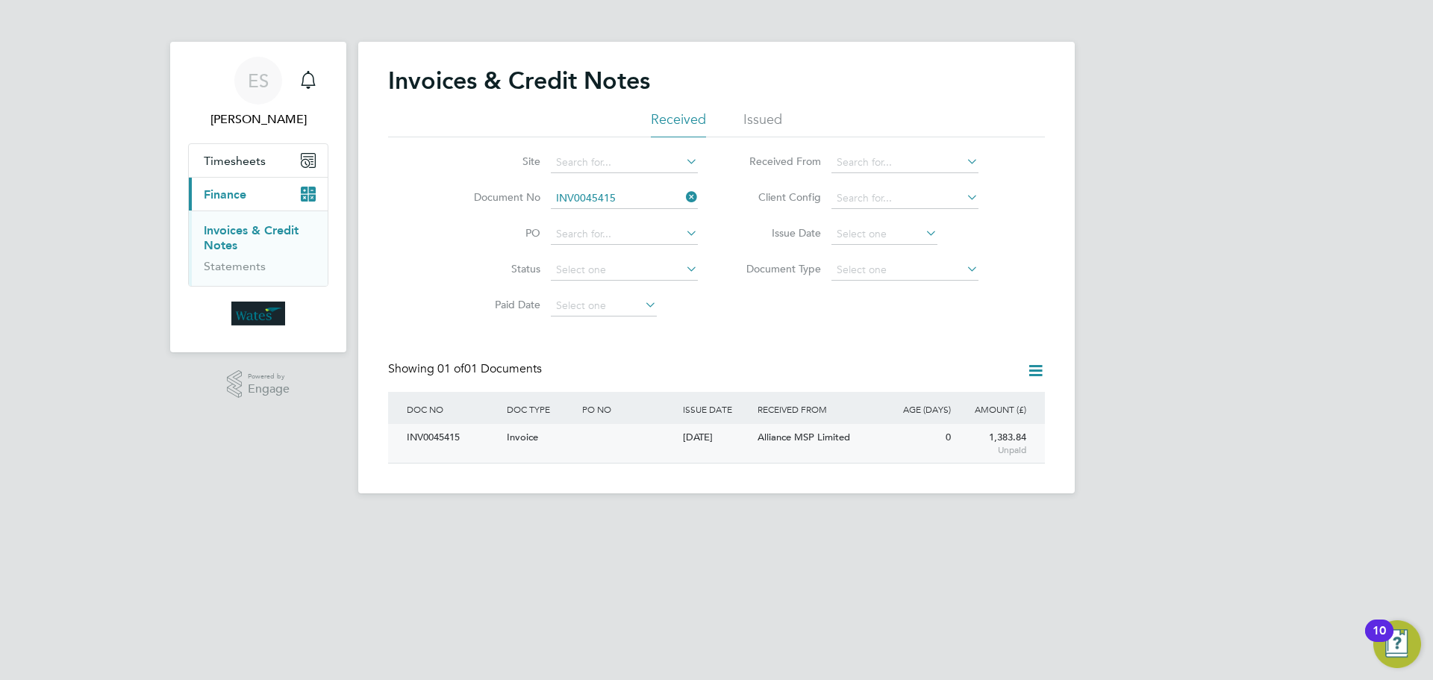
click at [447, 430] on div "INV0045415" at bounding box center [453, 438] width 100 height 28
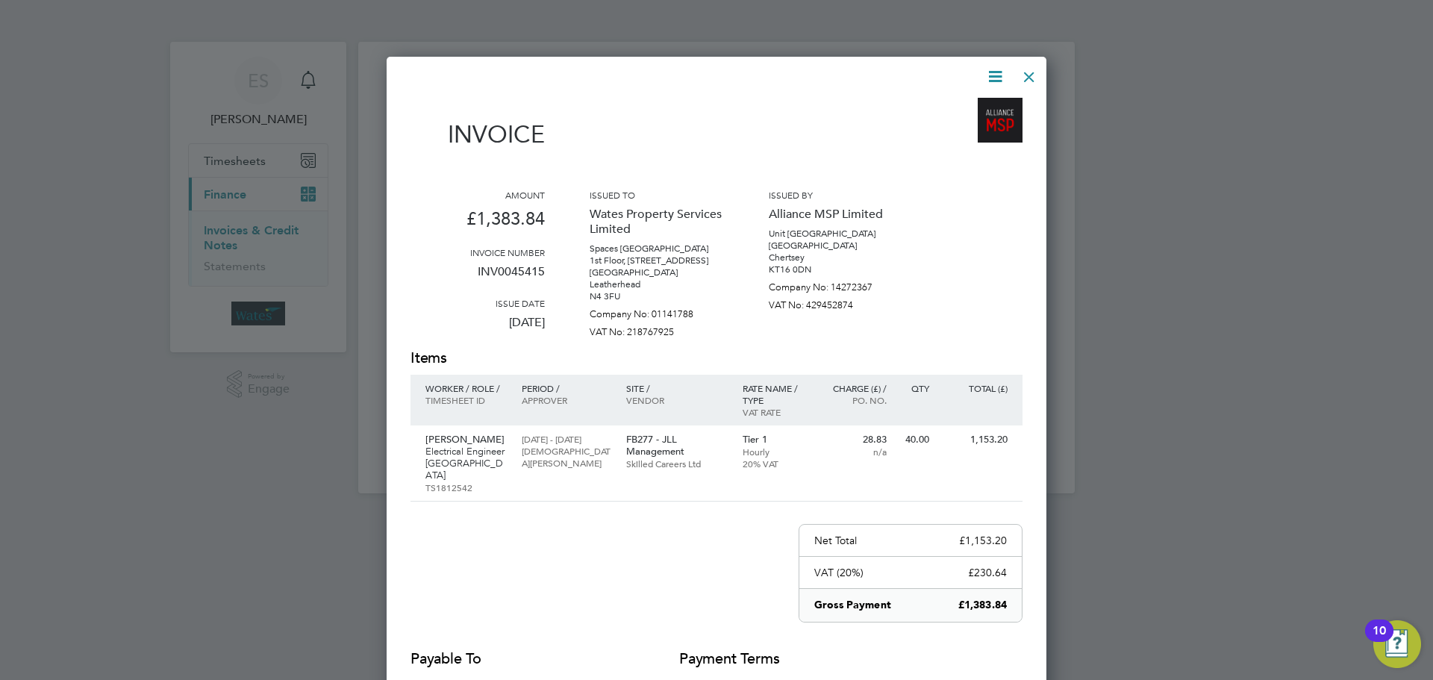
click at [990, 74] on icon at bounding box center [995, 76] width 19 height 19
click at [973, 107] on li "Download Invoice" at bounding box center [950, 111] width 103 height 21
click at [997, 74] on icon at bounding box center [995, 76] width 19 height 19
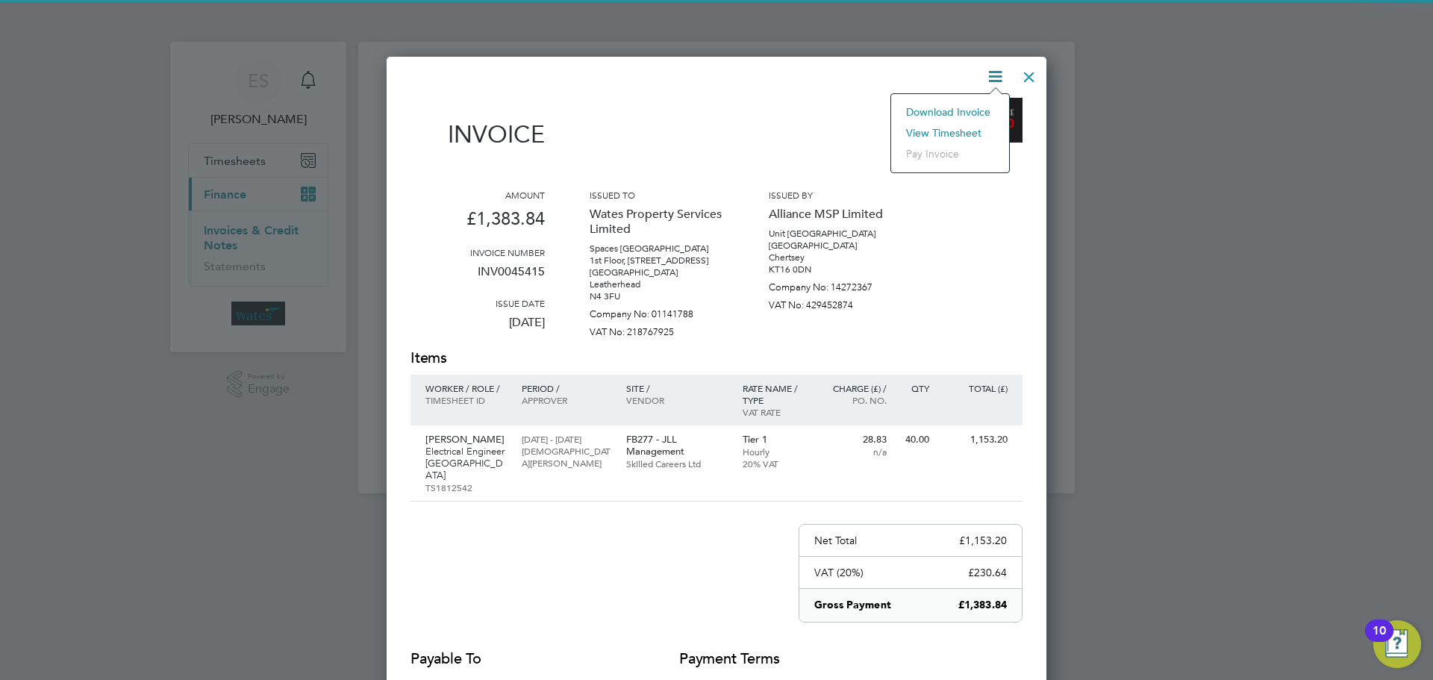
click at [960, 124] on li "View timesheet" at bounding box center [950, 132] width 103 height 21
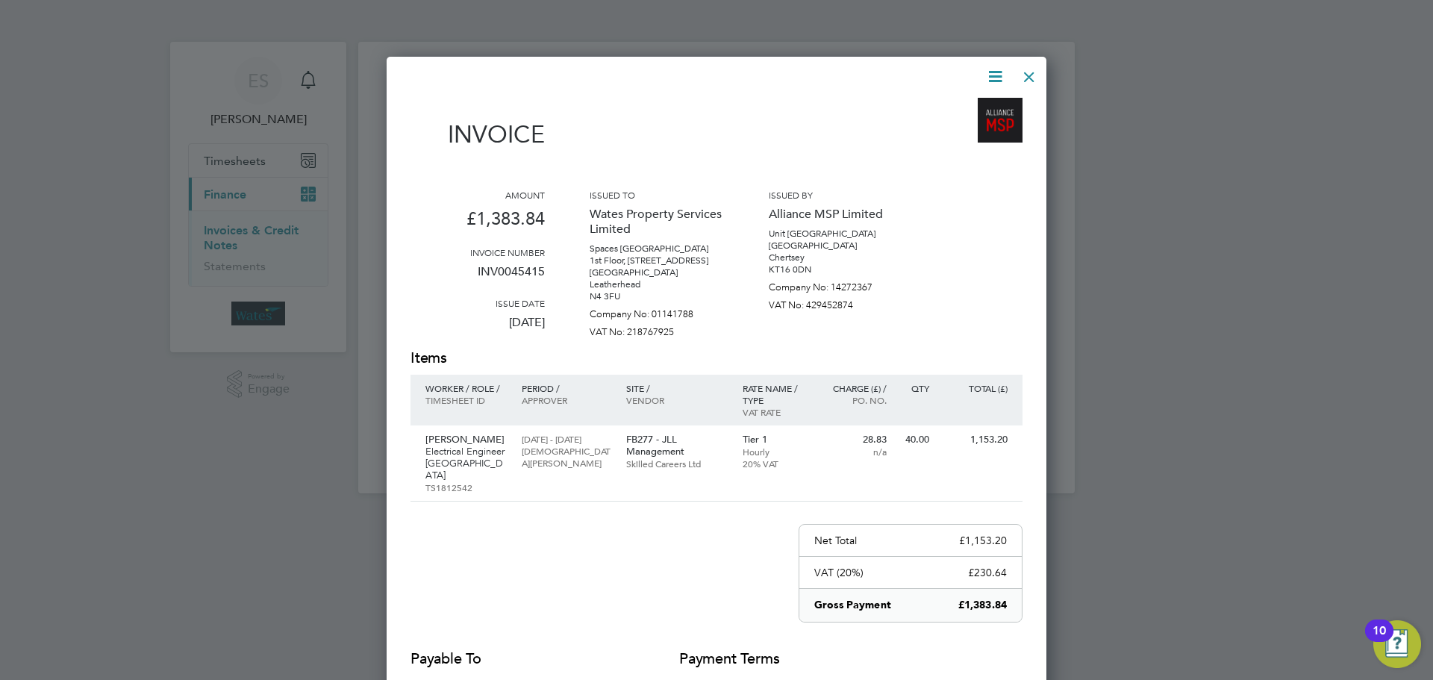
click at [1029, 81] on div at bounding box center [1029, 73] width 27 height 27
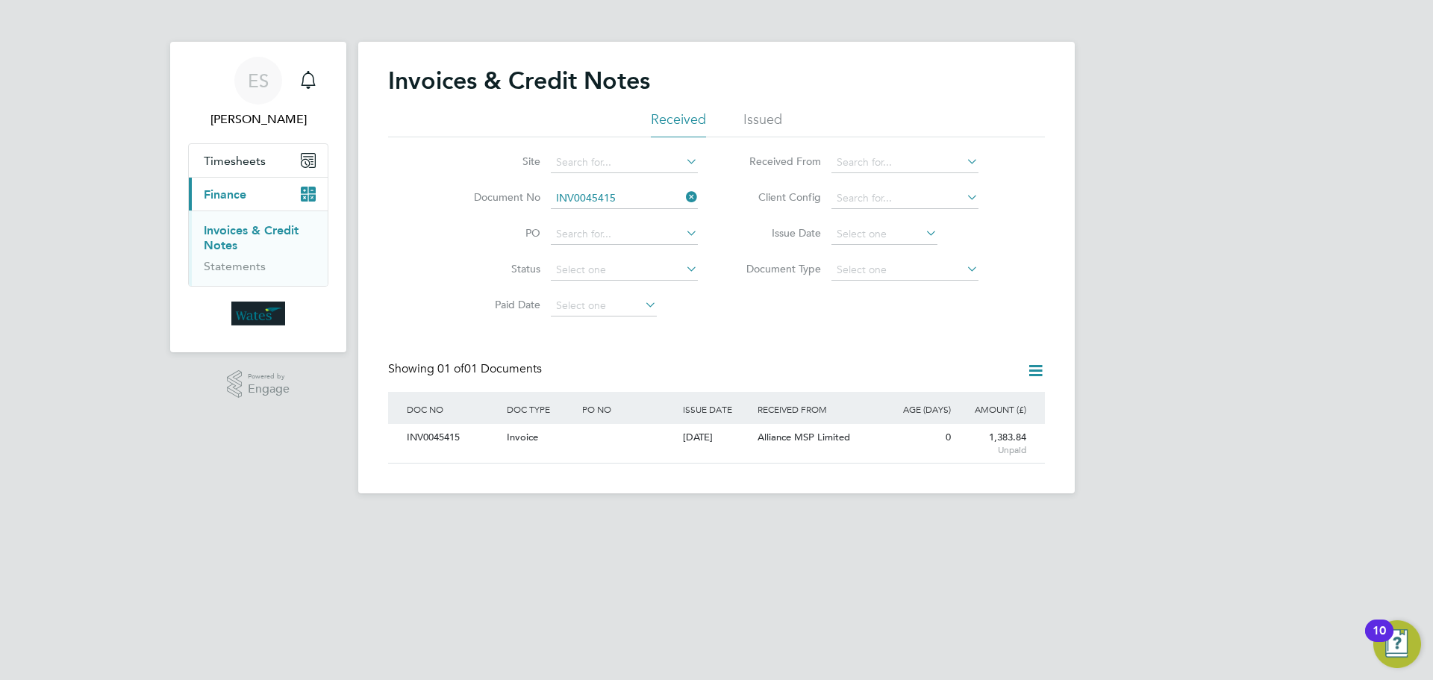
click at [683, 198] on icon at bounding box center [683, 197] width 0 height 21
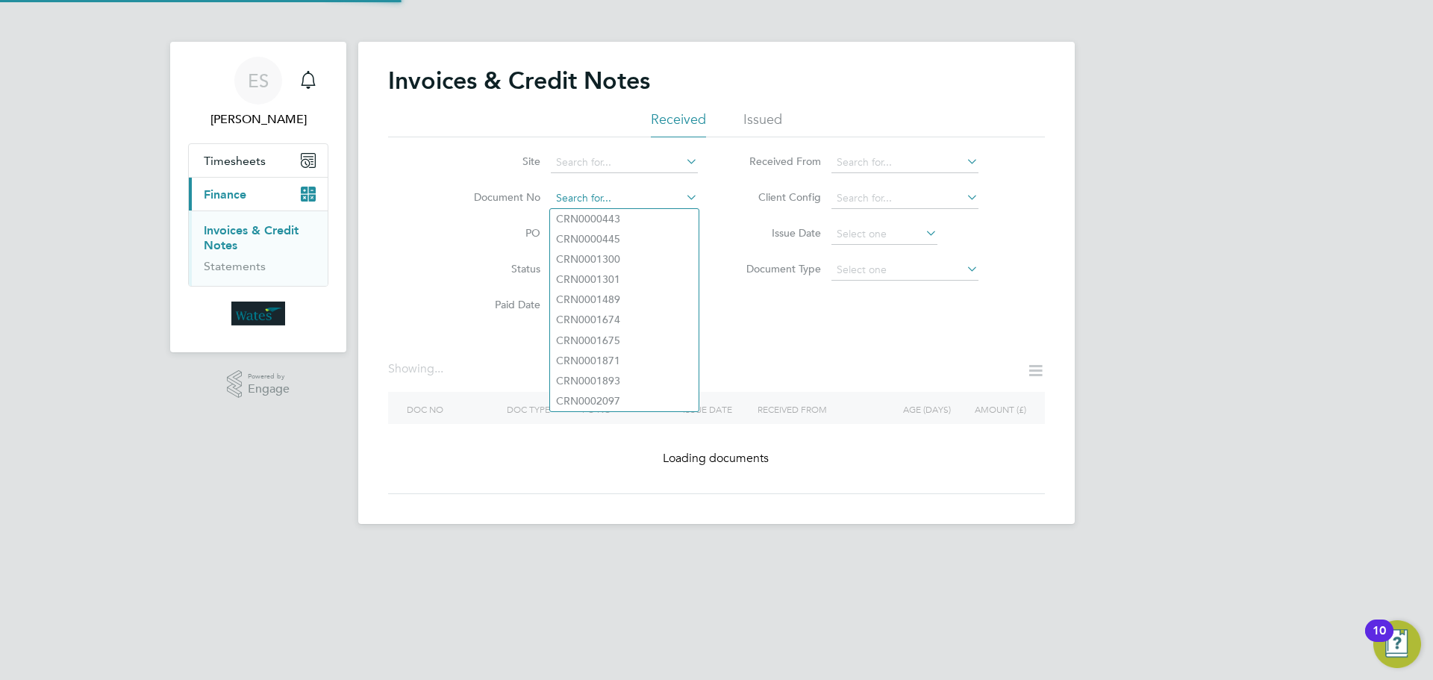
paste input "INV0045416"
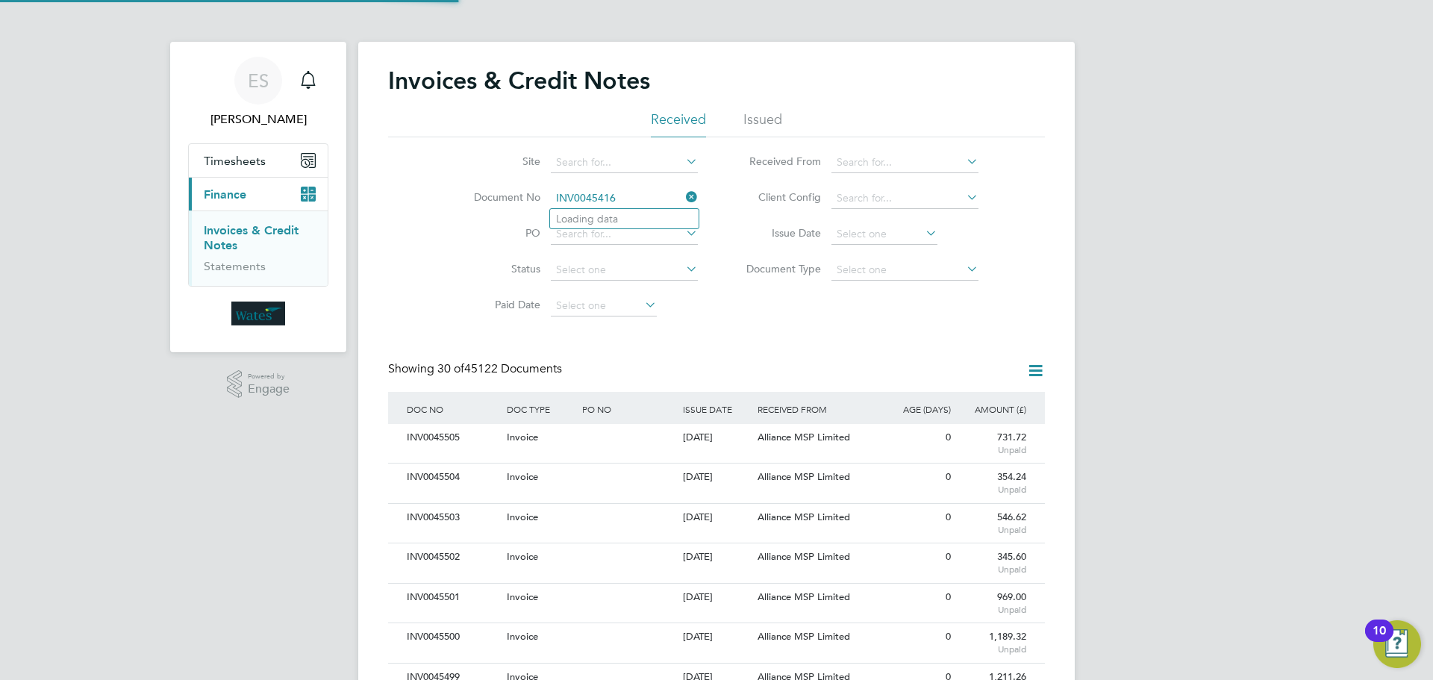
scroll to position [28, 101]
type input "INV0045416"
click at [620, 224] on li "INV0045416" at bounding box center [624, 219] width 149 height 20
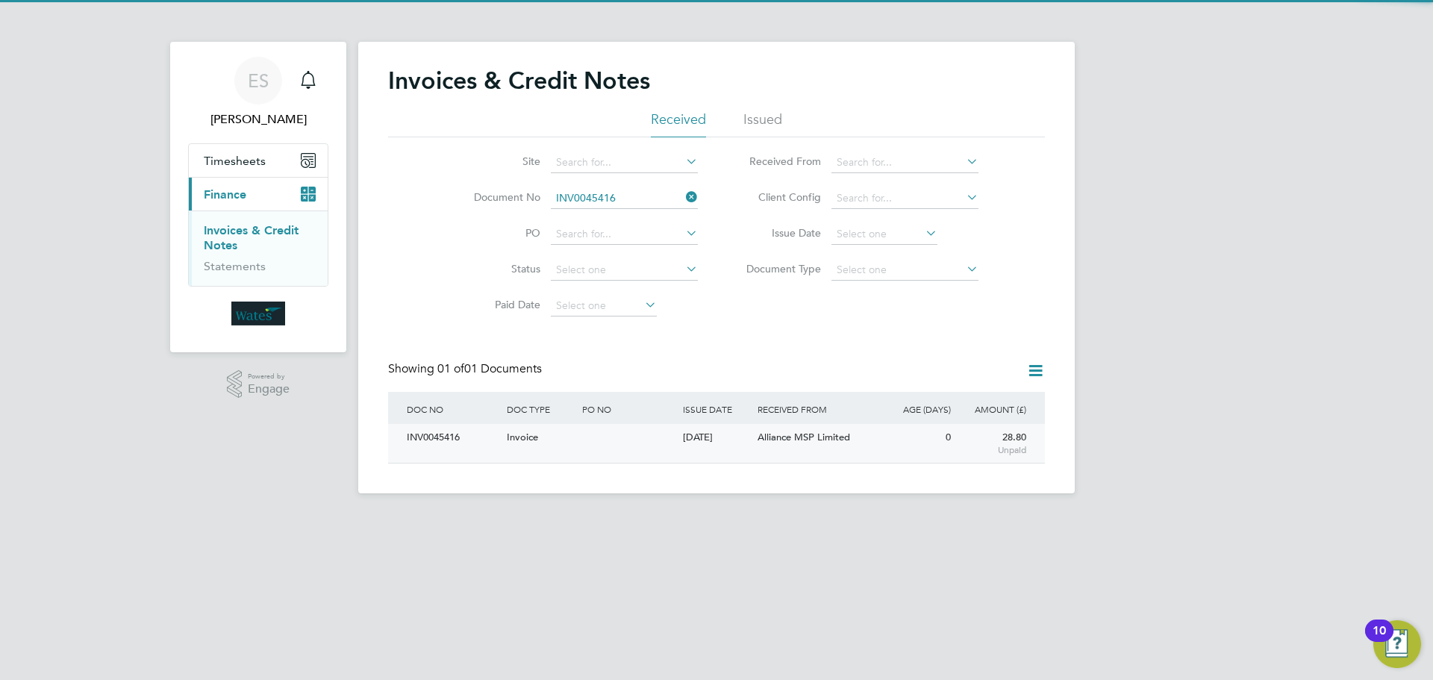
click at [465, 435] on div "INV0045416" at bounding box center [453, 438] width 100 height 28
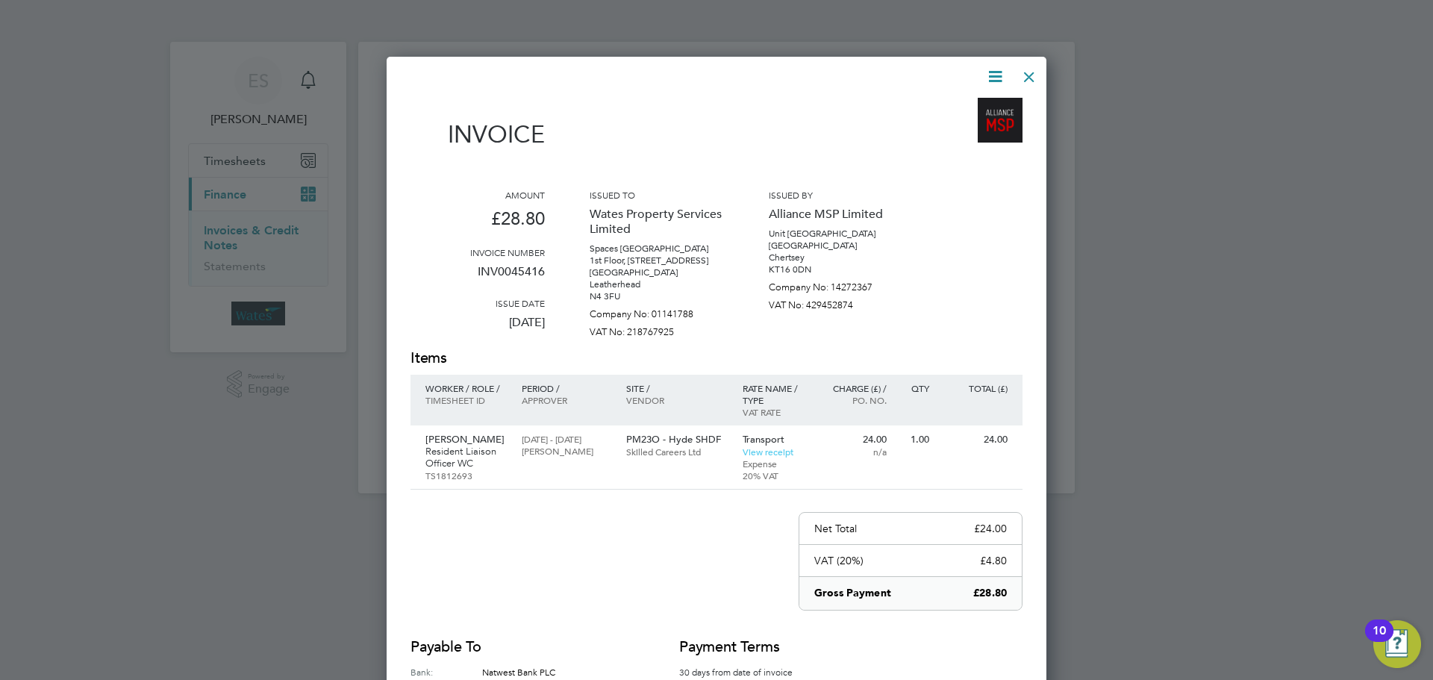
click at [998, 75] on icon at bounding box center [995, 76] width 19 height 19
click at [980, 107] on li "Download Invoice" at bounding box center [950, 111] width 103 height 21
click at [990, 79] on icon at bounding box center [995, 76] width 19 height 19
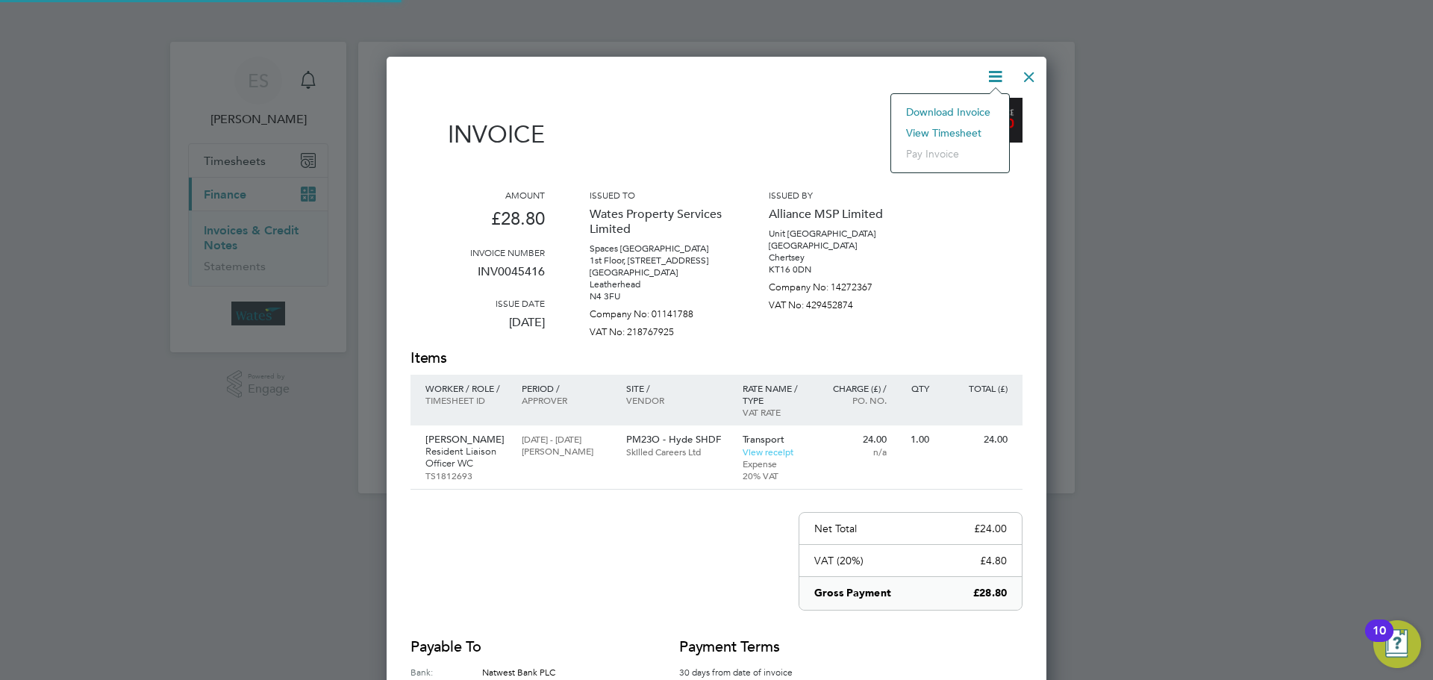
click at [957, 128] on li "View timesheet" at bounding box center [950, 132] width 103 height 21
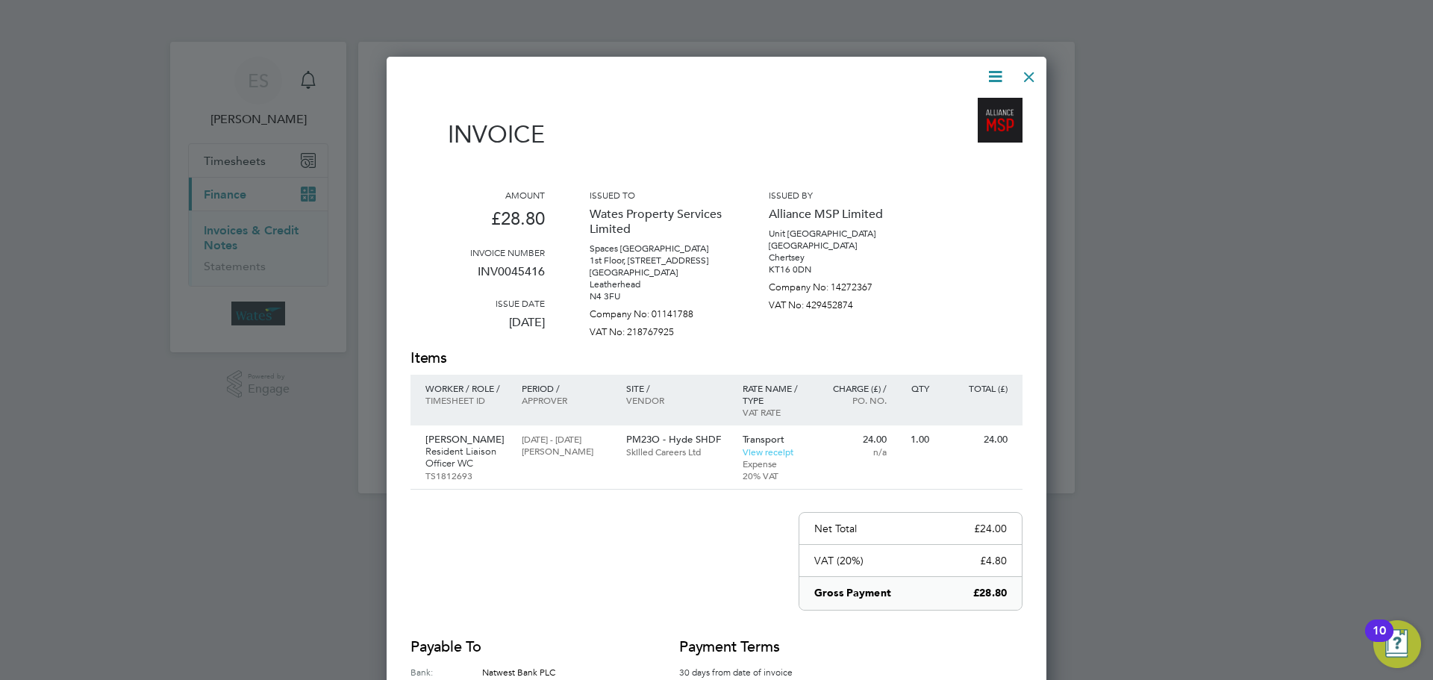
click at [1037, 76] on div at bounding box center [1029, 73] width 27 height 27
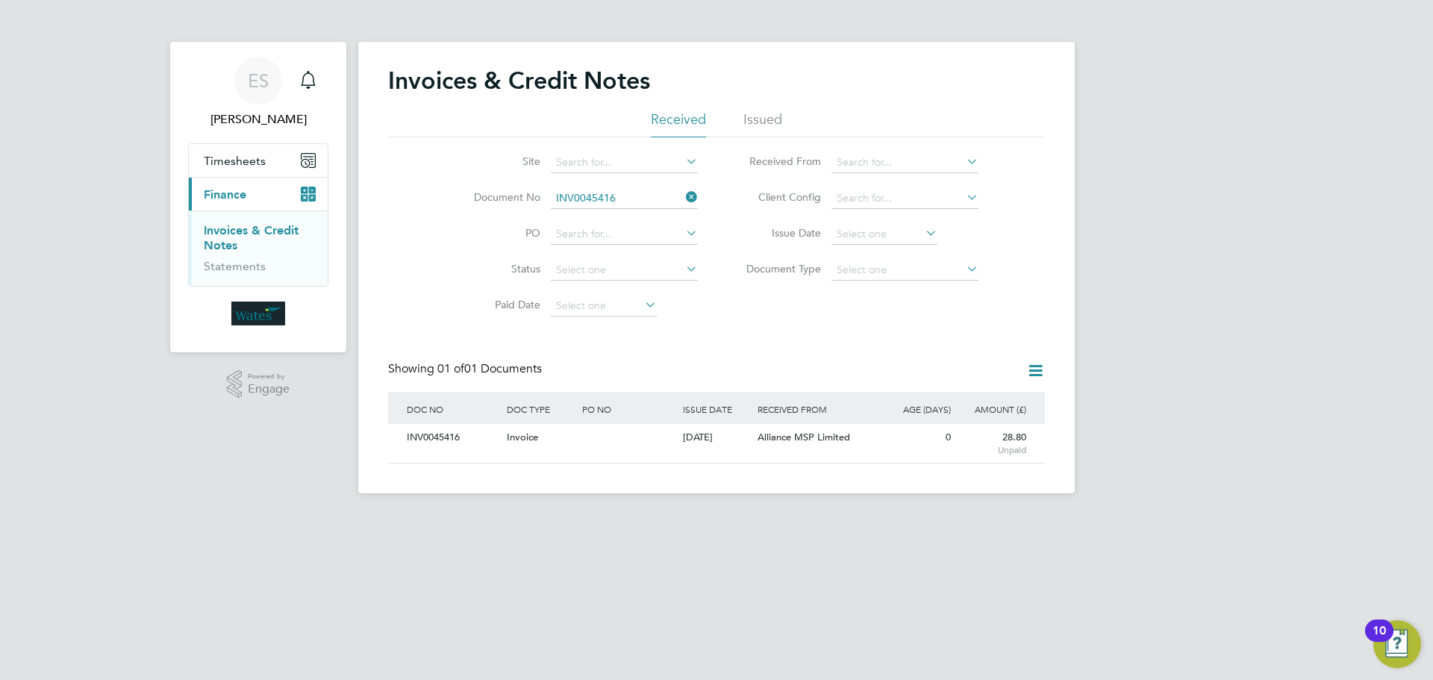
click at [683, 195] on icon at bounding box center [683, 197] width 0 height 21
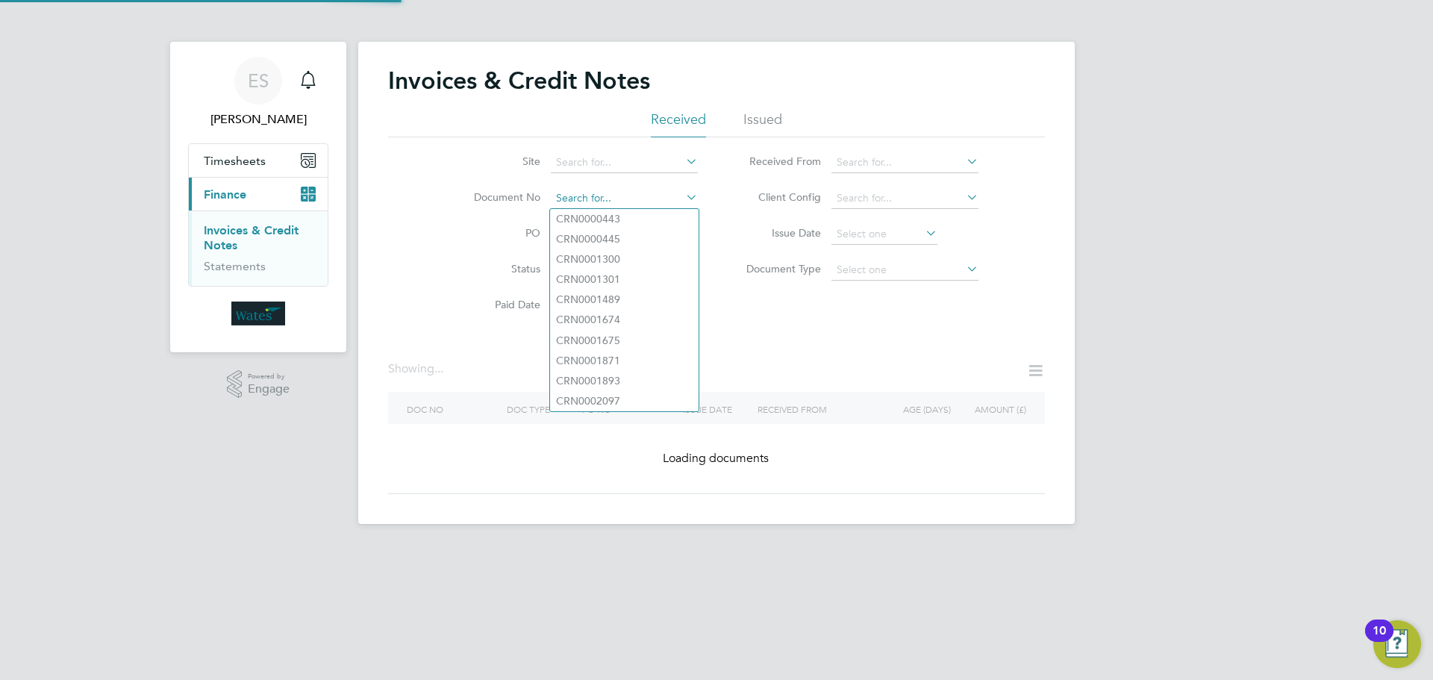
paste input "INV0045417"
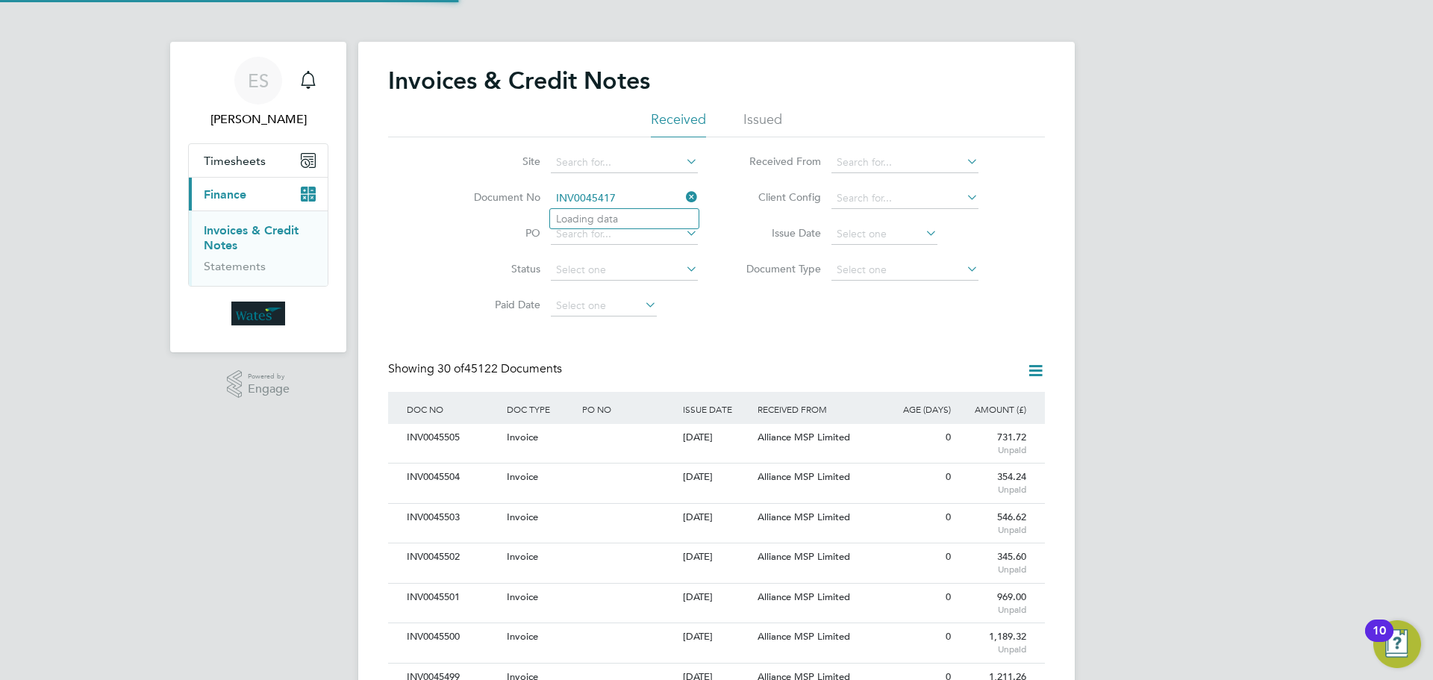
scroll to position [28, 101]
type input "INV0045417"
click at [625, 216] on li "INV0045417" at bounding box center [624, 219] width 149 height 20
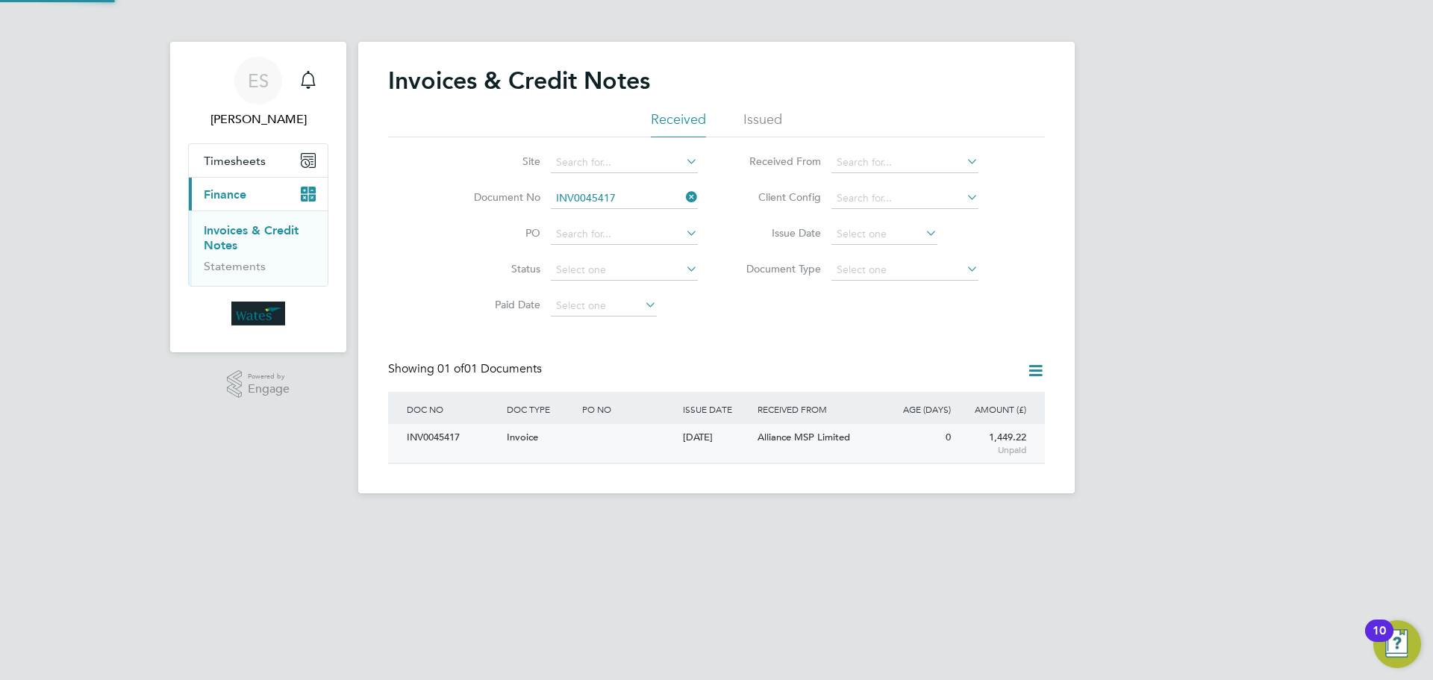
click at [459, 440] on div "INV0045417" at bounding box center [453, 438] width 100 height 28
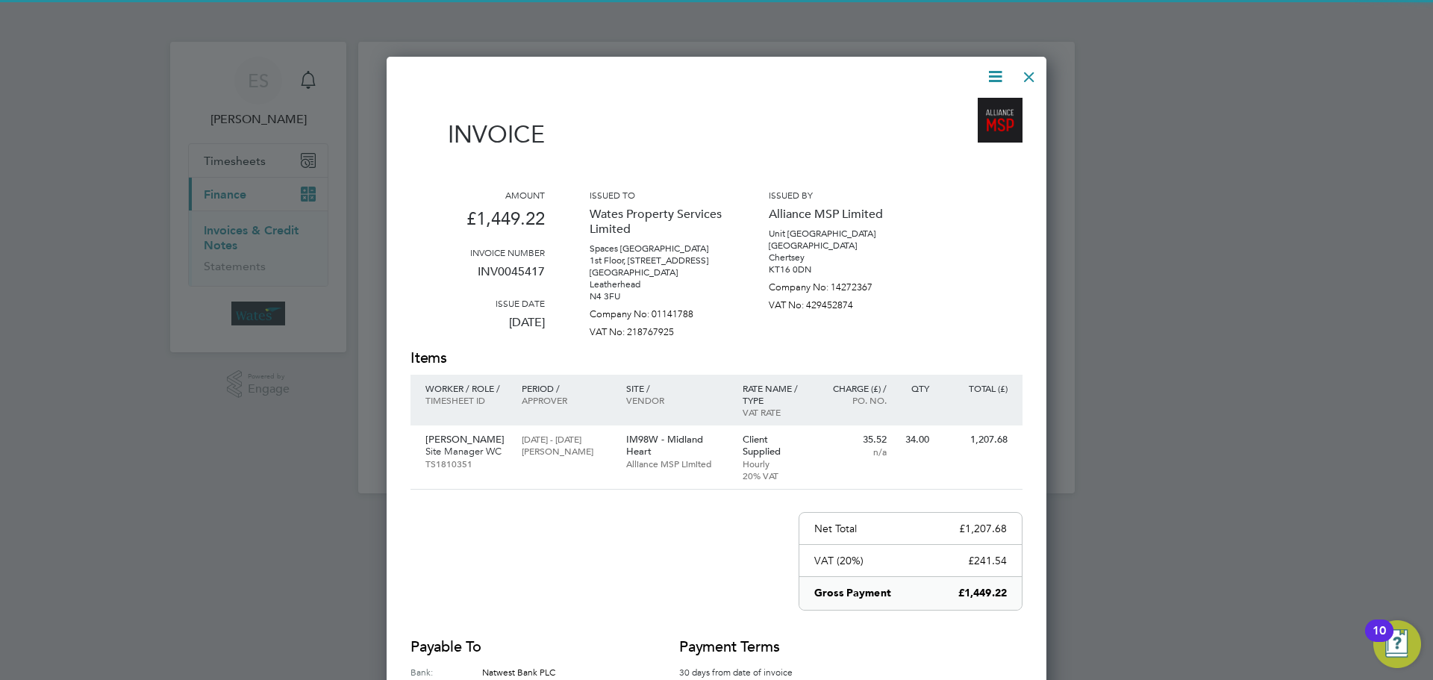
click at [993, 69] on icon at bounding box center [995, 76] width 19 height 19
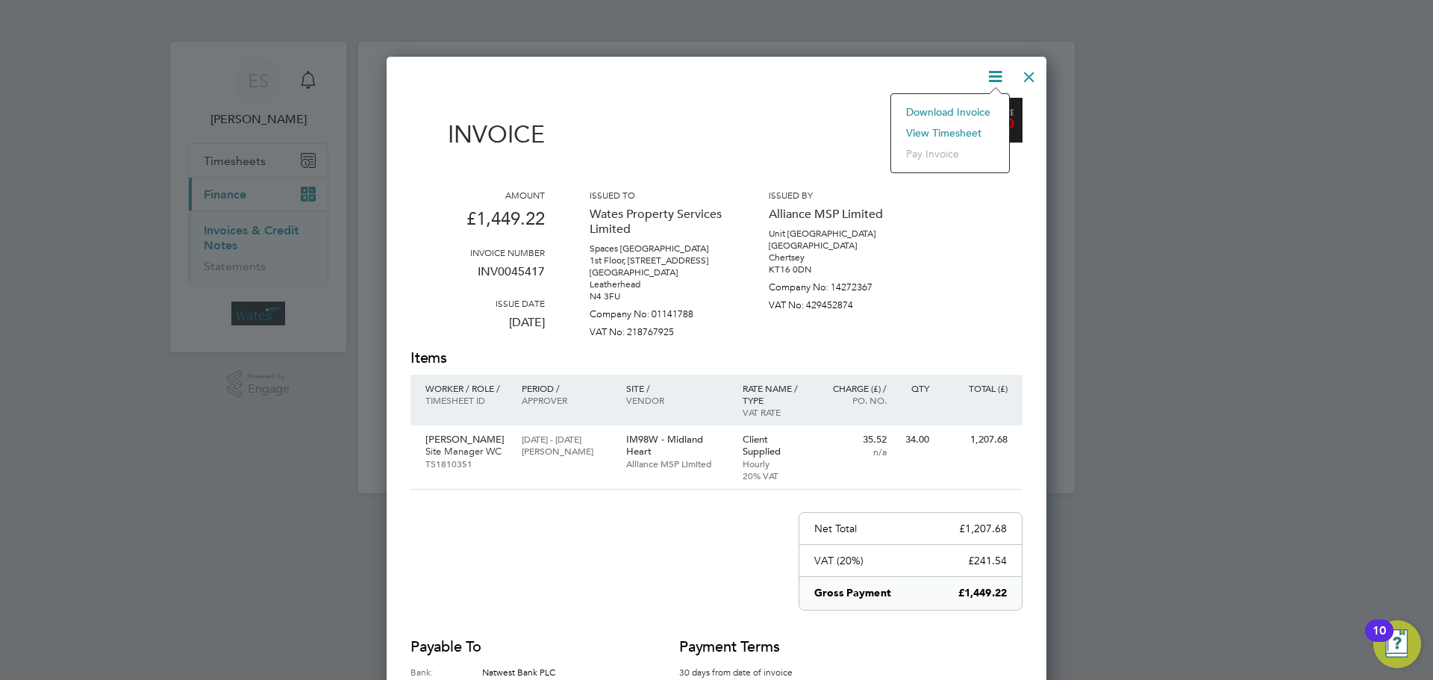
click at [965, 107] on li "Download Invoice" at bounding box center [950, 111] width 103 height 21
drag, startPoint x: 994, startPoint y: 73, endPoint x: 955, endPoint y: 114, distance: 56.5
click at [994, 73] on icon at bounding box center [995, 76] width 19 height 19
click at [953, 125] on li "View timesheet" at bounding box center [950, 132] width 103 height 21
click at [1024, 78] on div at bounding box center [1029, 73] width 27 height 27
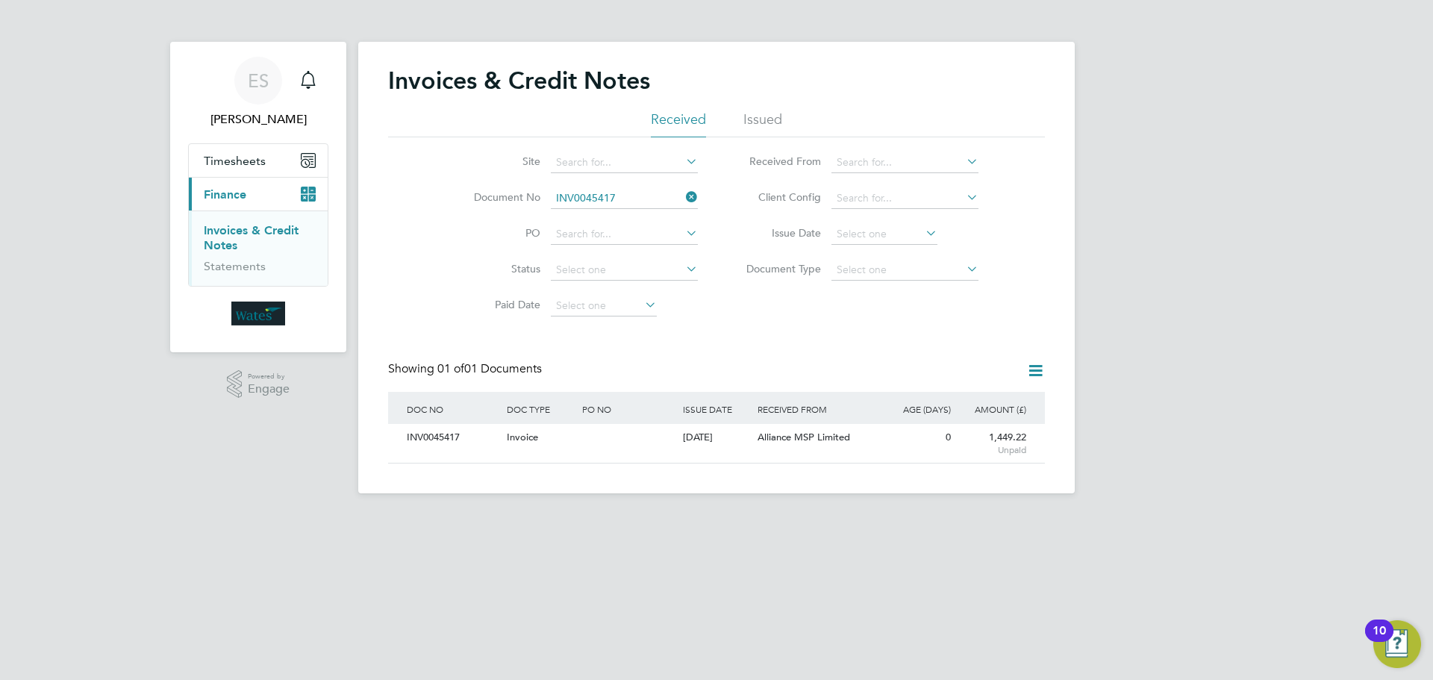
click at [683, 197] on icon at bounding box center [683, 197] width 0 height 21
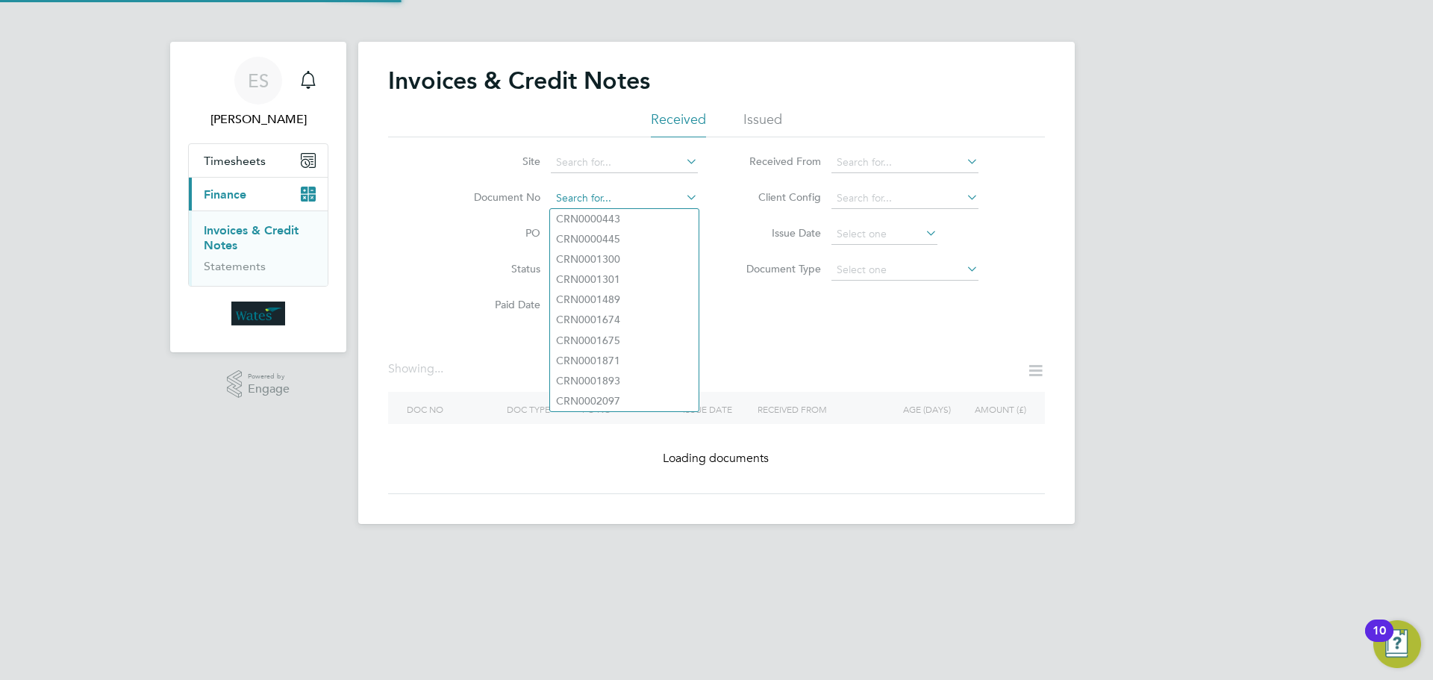
paste input "INV0045418"
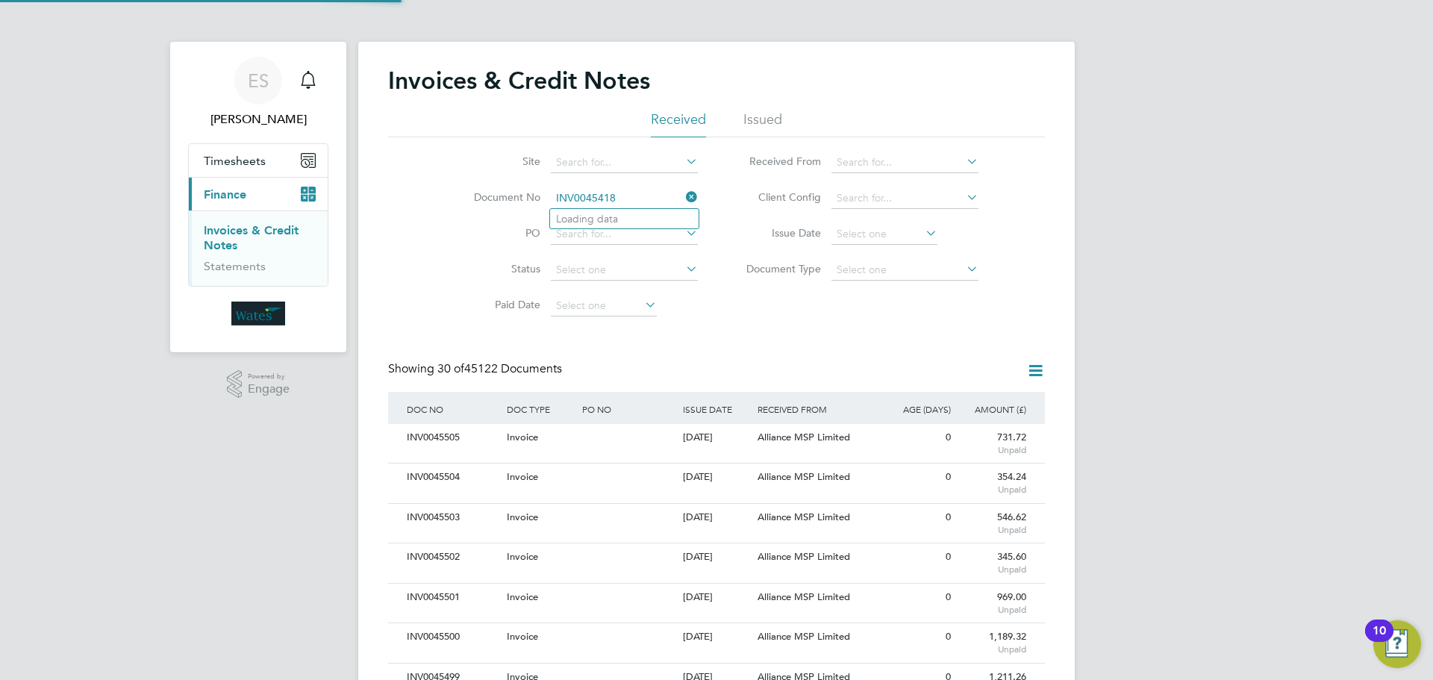
scroll to position [28, 101]
type input "INV0045418"
click at [633, 221] on li "INV0045418" at bounding box center [624, 219] width 149 height 20
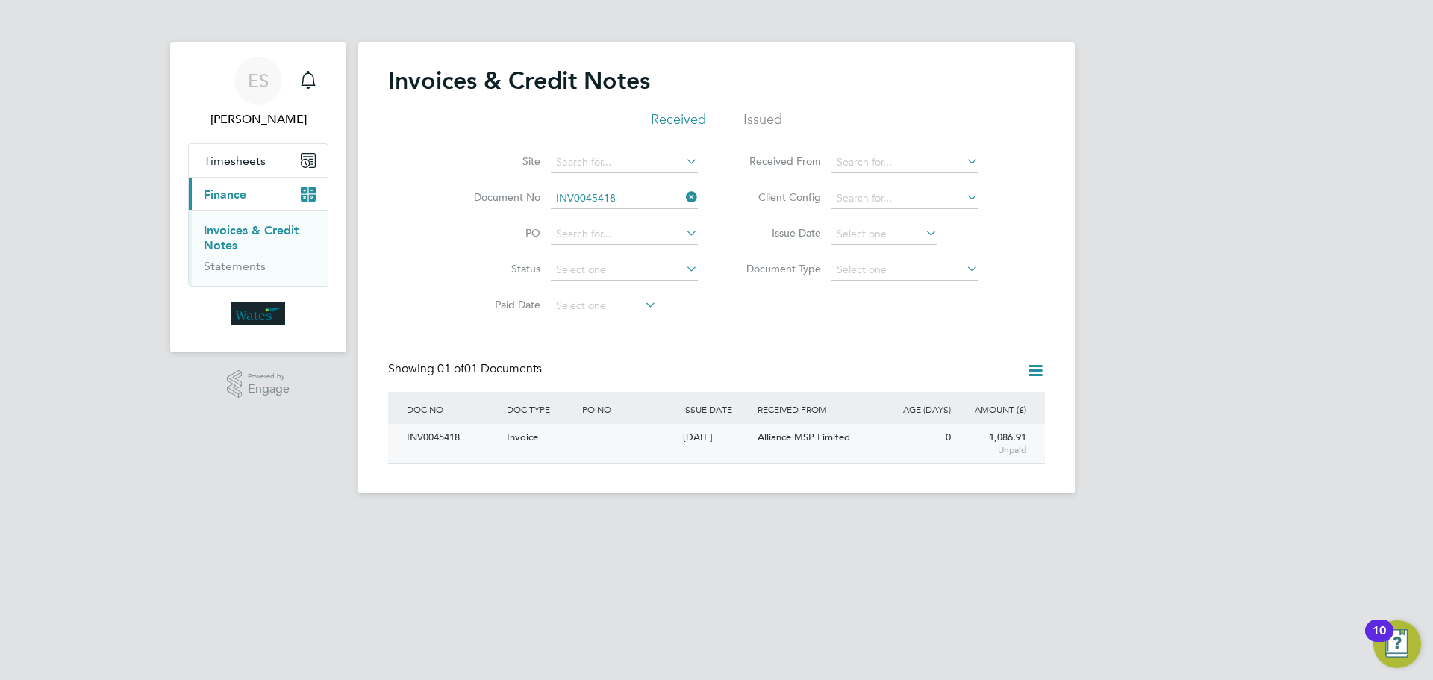
click at [442, 439] on div "INV0045418" at bounding box center [453, 438] width 100 height 28
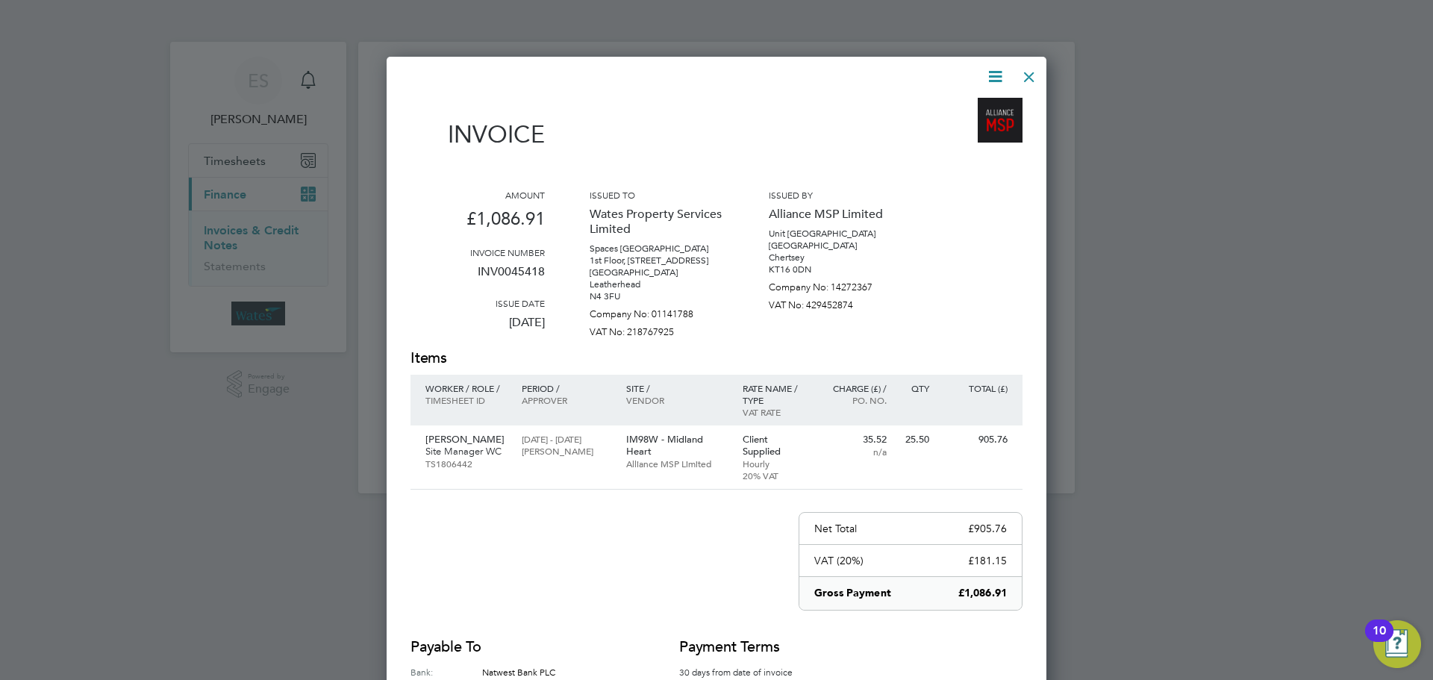
click at [991, 76] on icon at bounding box center [995, 76] width 19 height 19
click at [970, 107] on li "Download Invoice" at bounding box center [950, 111] width 103 height 21
drag, startPoint x: 995, startPoint y: 75, endPoint x: 993, endPoint y: 84, distance: 8.5
click at [995, 75] on icon at bounding box center [995, 76] width 19 height 19
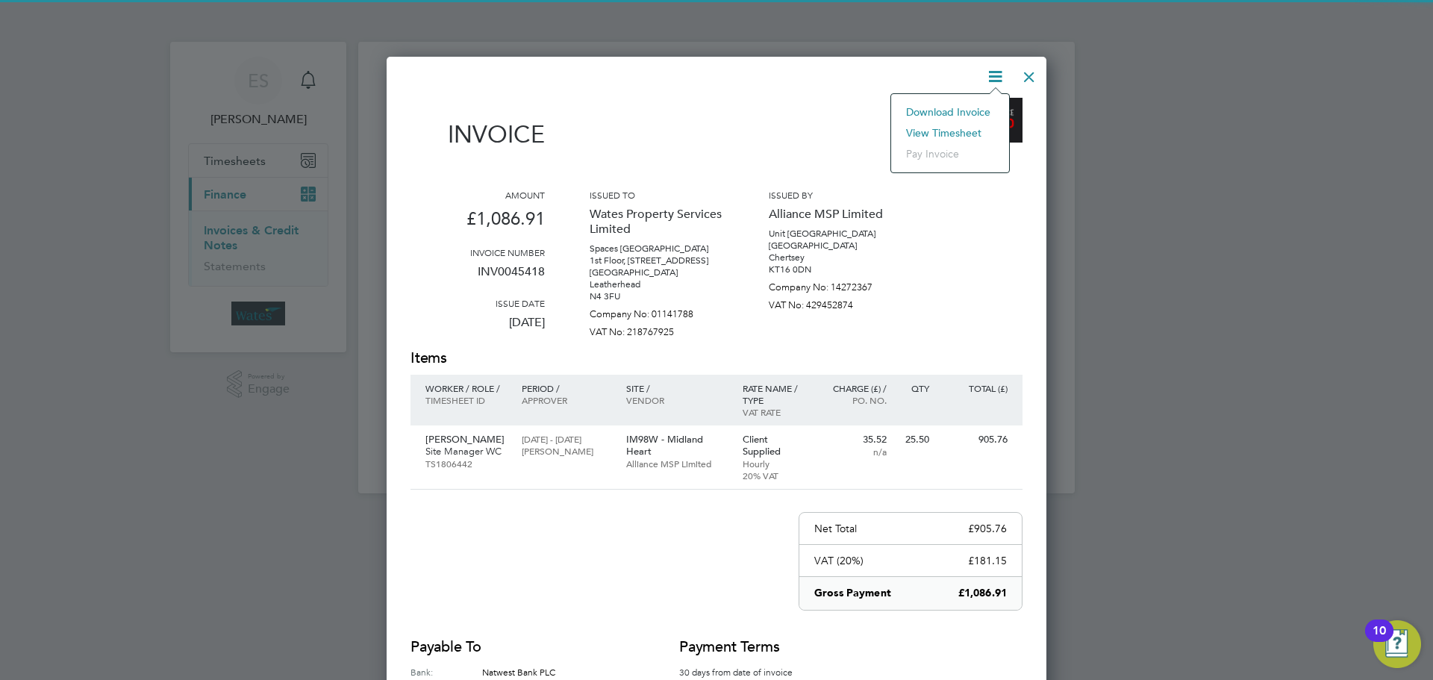
click at [951, 128] on li "View timesheet" at bounding box center [950, 132] width 103 height 21
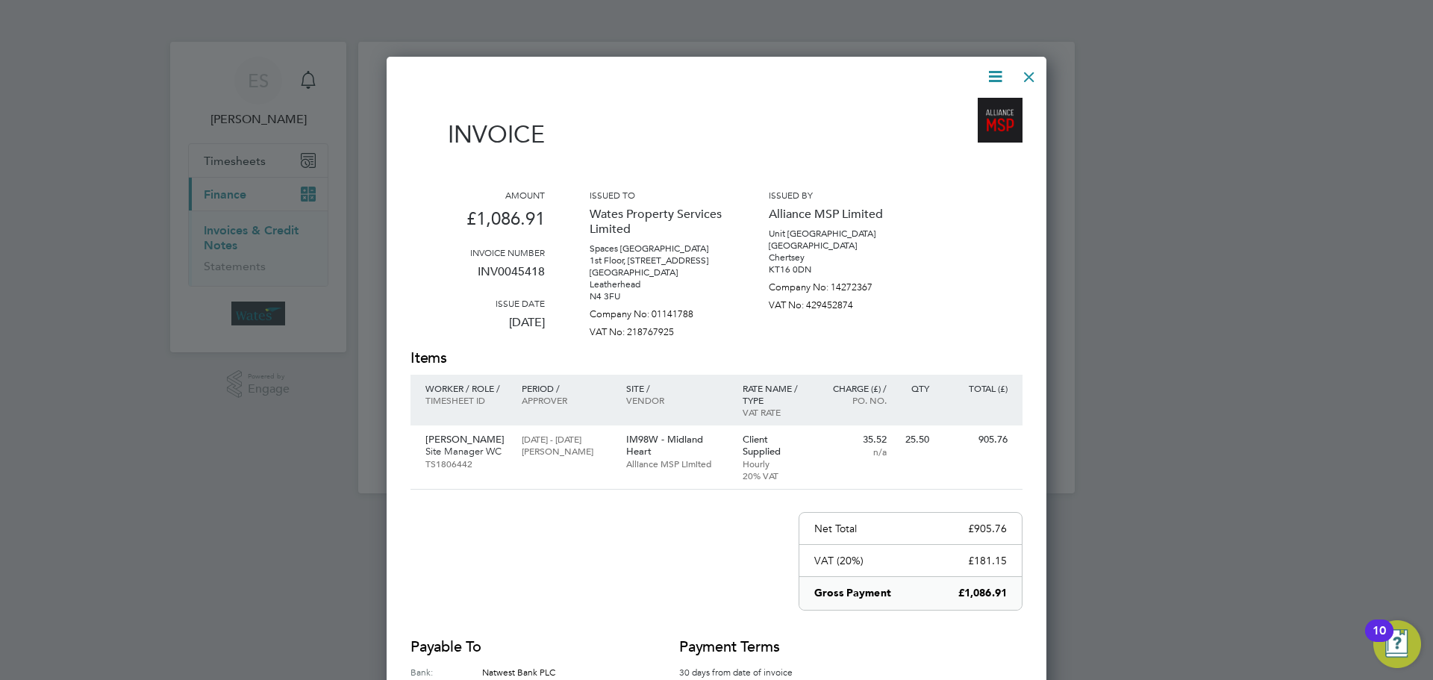
click at [1022, 75] on div at bounding box center [1029, 73] width 27 height 27
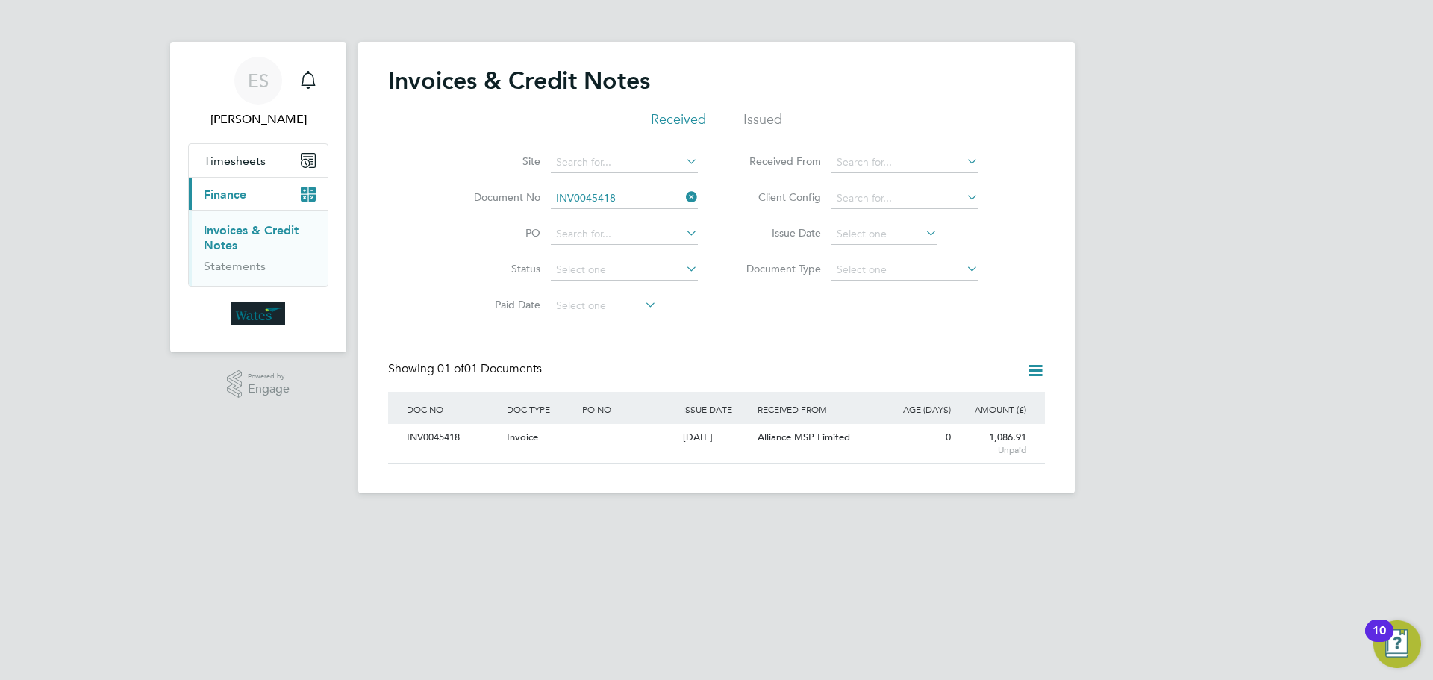
click at [683, 195] on icon at bounding box center [683, 197] width 0 height 21
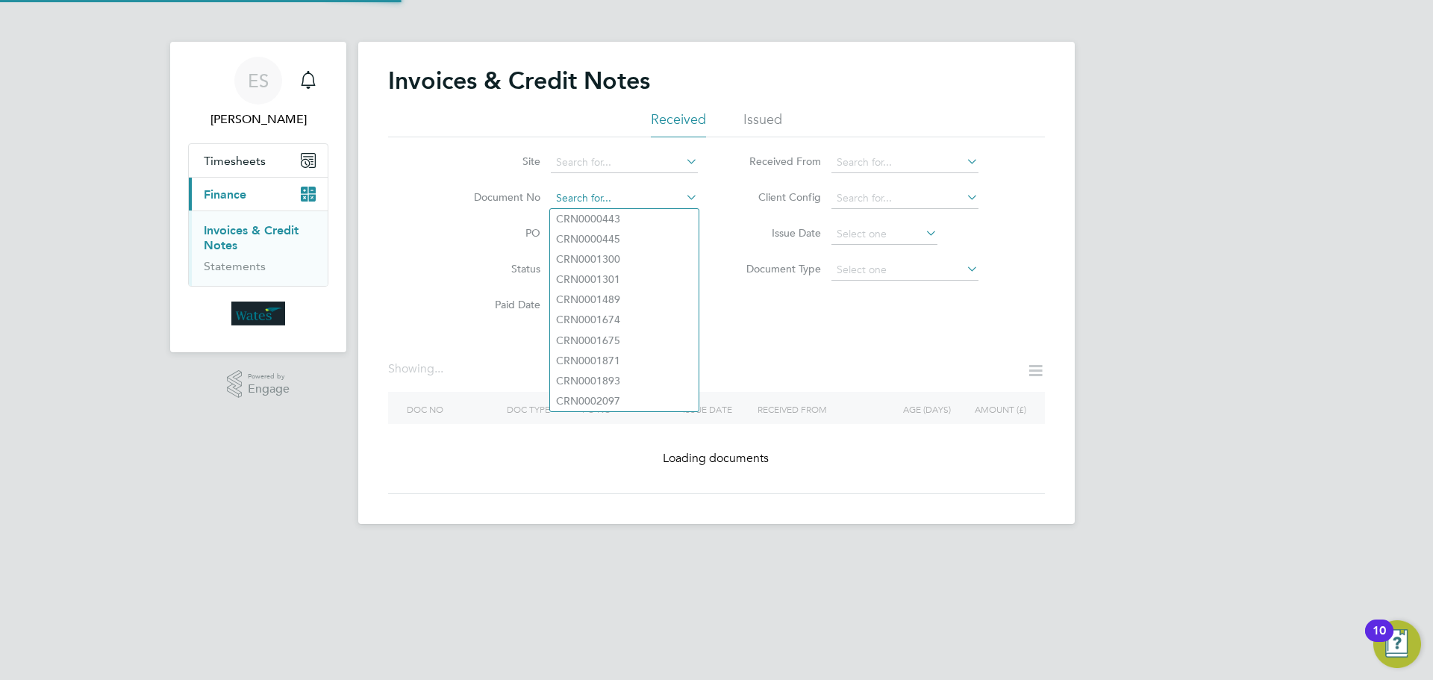
paste input "INV0045419"
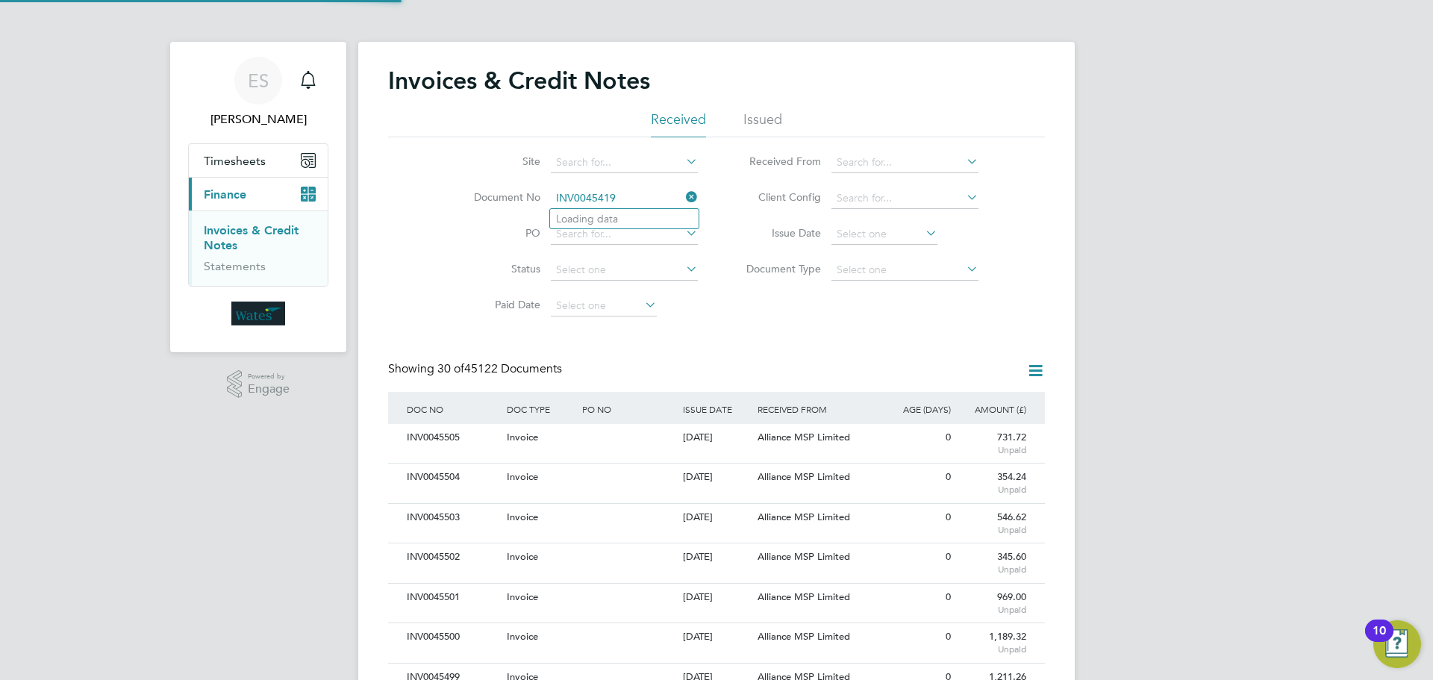
scroll to position [28, 126]
type input "INV0045419"
click at [675, 216] on li "INV0045419" at bounding box center [624, 219] width 149 height 20
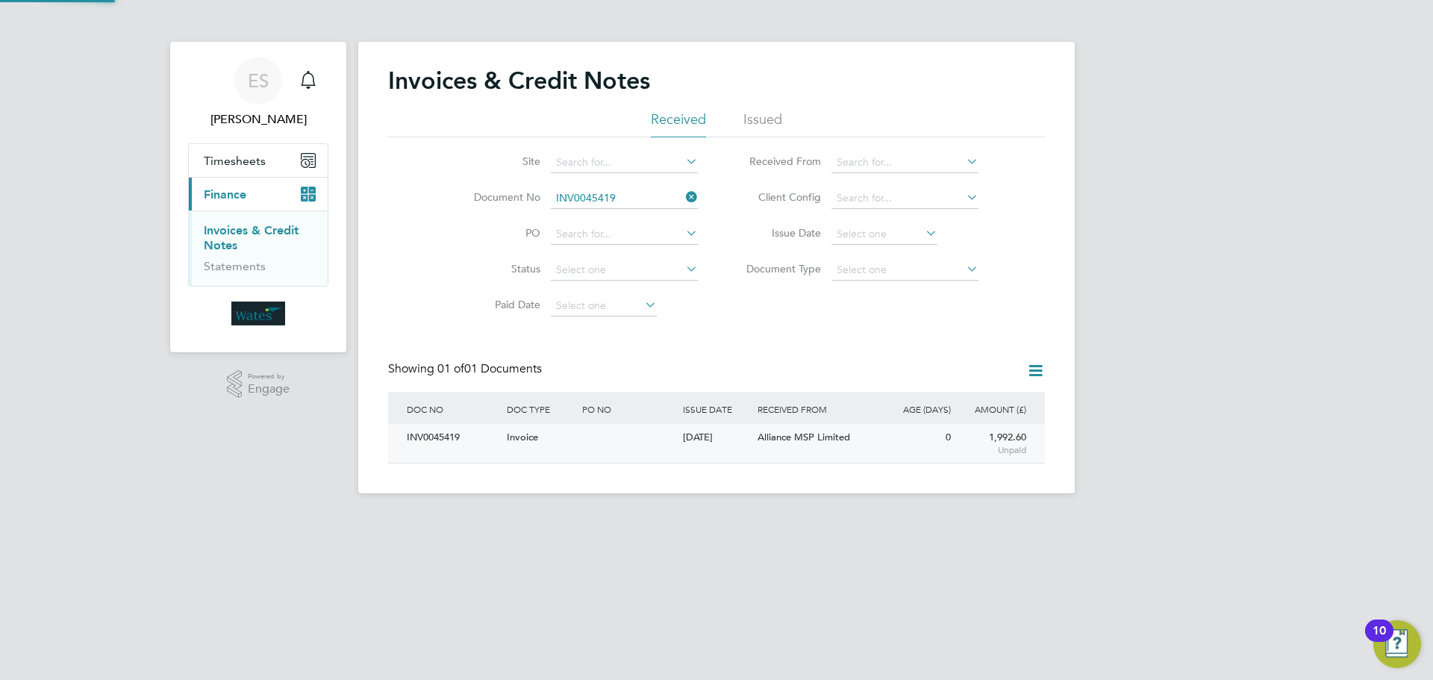
click at [443, 443] on div "INV0045419" at bounding box center [453, 438] width 100 height 28
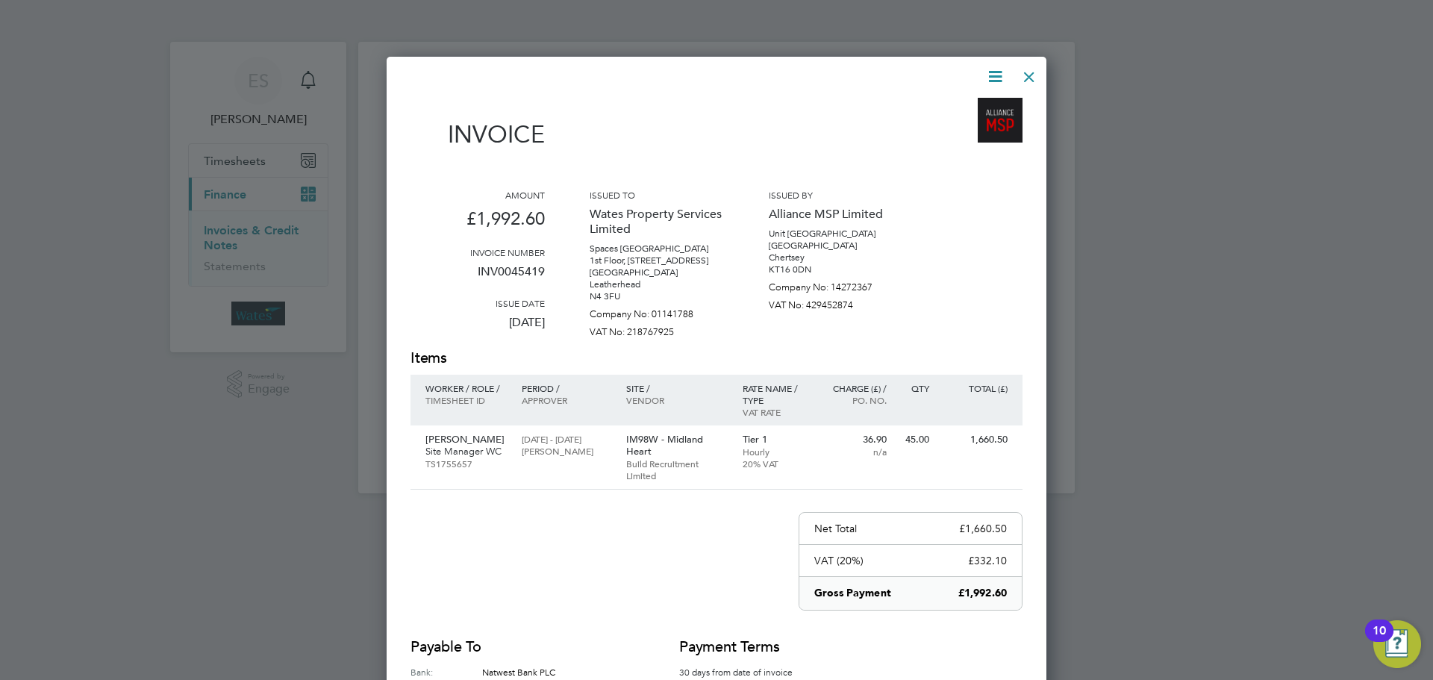
click at [993, 70] on icon at bounding box center [995, 76] width 19 height 19
click at [960, 102] on li "Download Invoice" at bounding box center [950, 111] width 103 height 21
click at [993, 67] on icon at bounding box center [995, 76] width 19 height 19
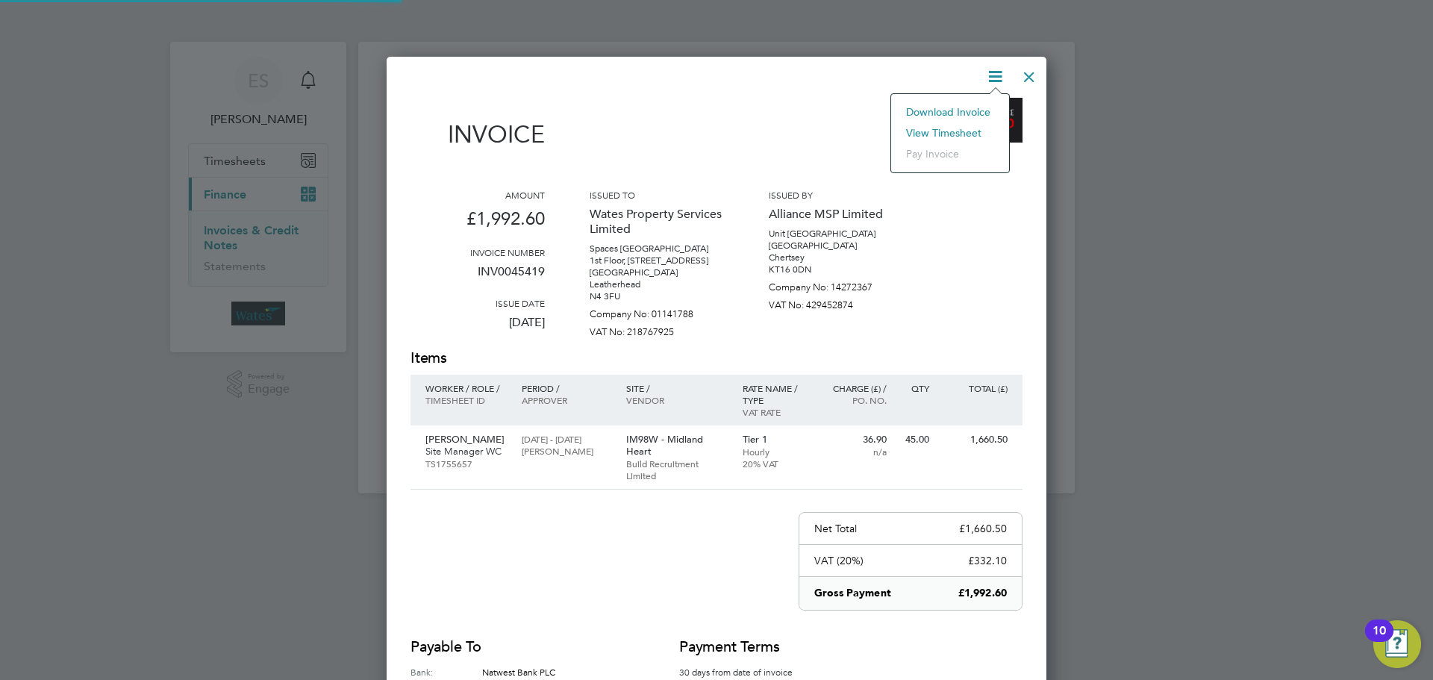
click at [953, 122] on li "View timesheet" at bounding box center [950, 132] width 103 height 21
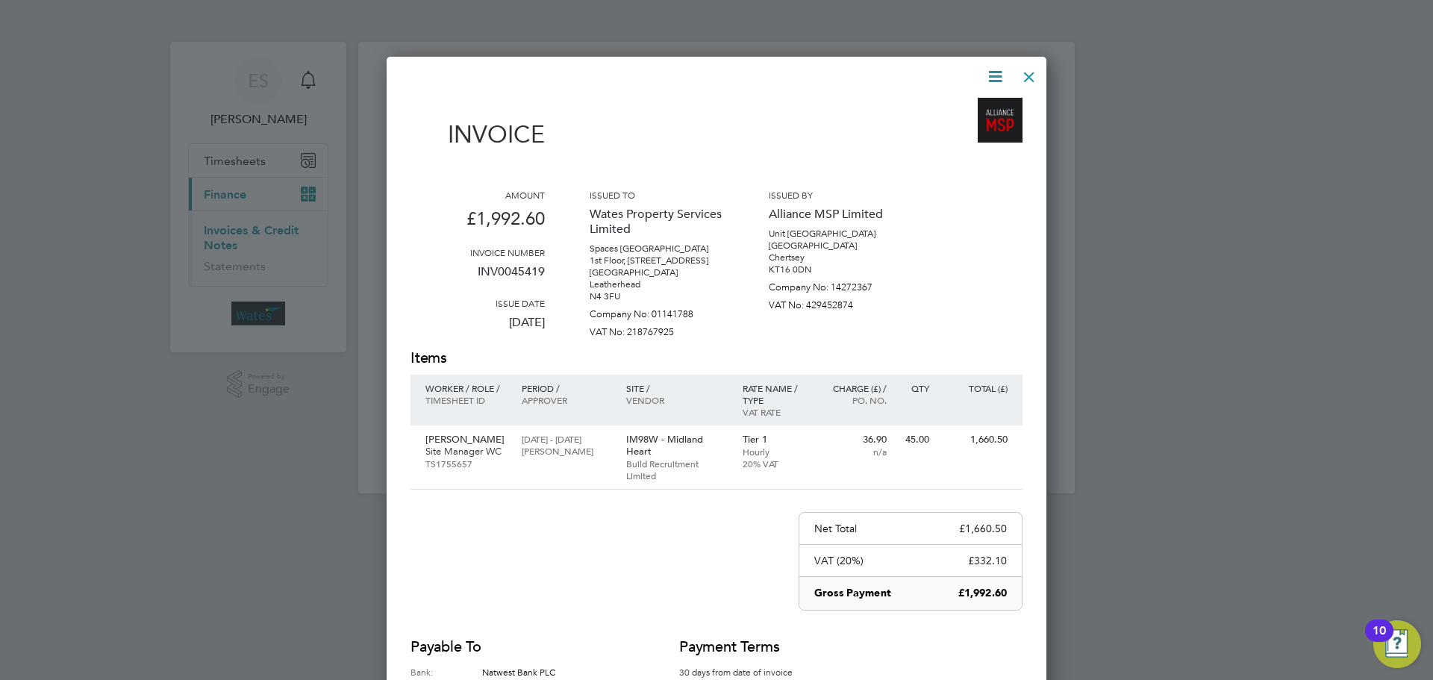
click at [1032, 66] on div at bounding box center [1029, 73] width 27 height 27
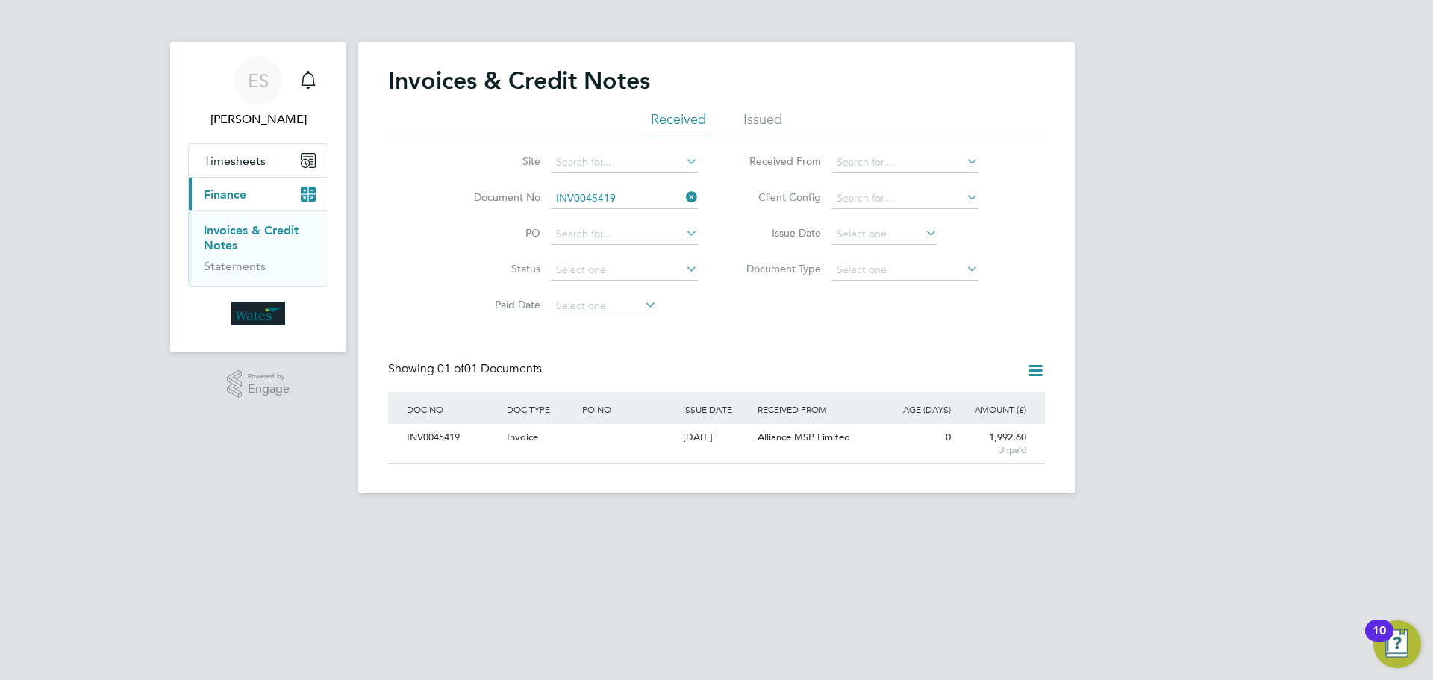
drag, startPoint x: 687, startPoint y: 196, endPoint x: 633, endPoint y: 192, distance: 53.9
click at [683, 196] on icon at bounding box center [683, 197] width 0 height 21
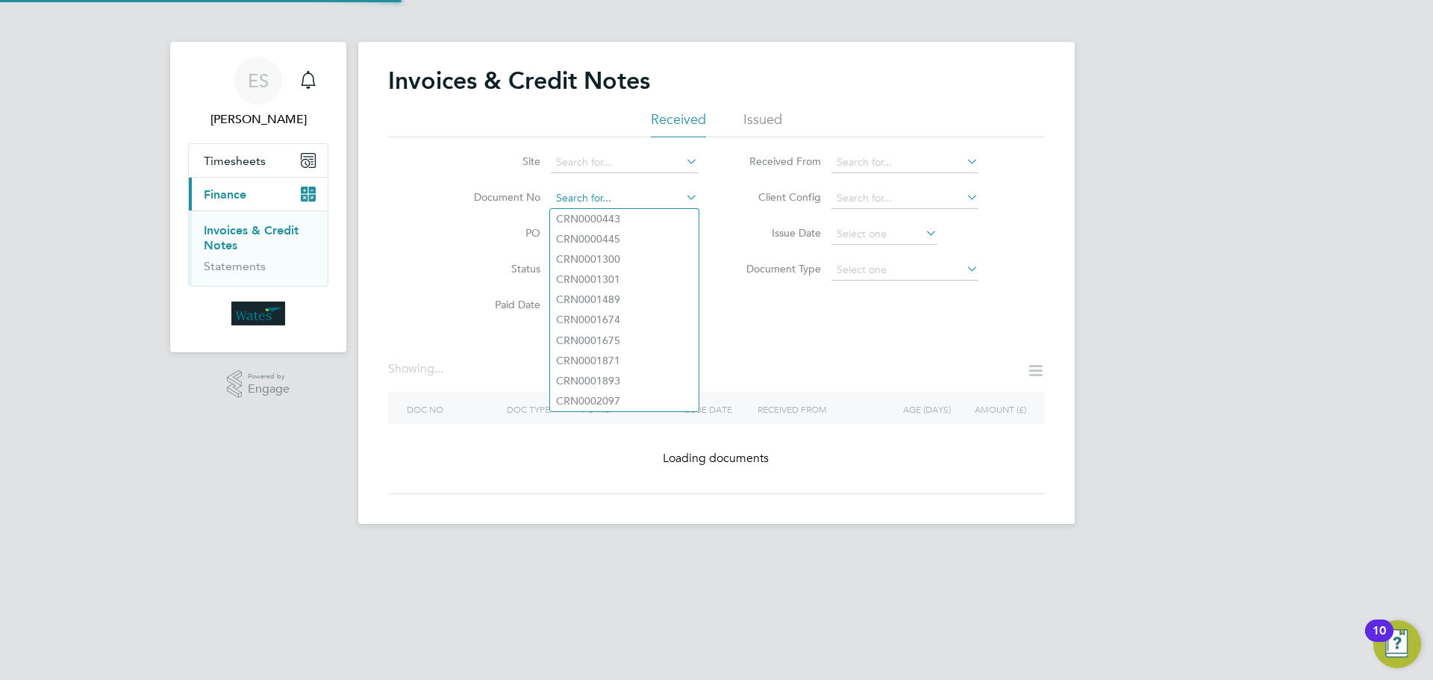
paste input "INV0045420"
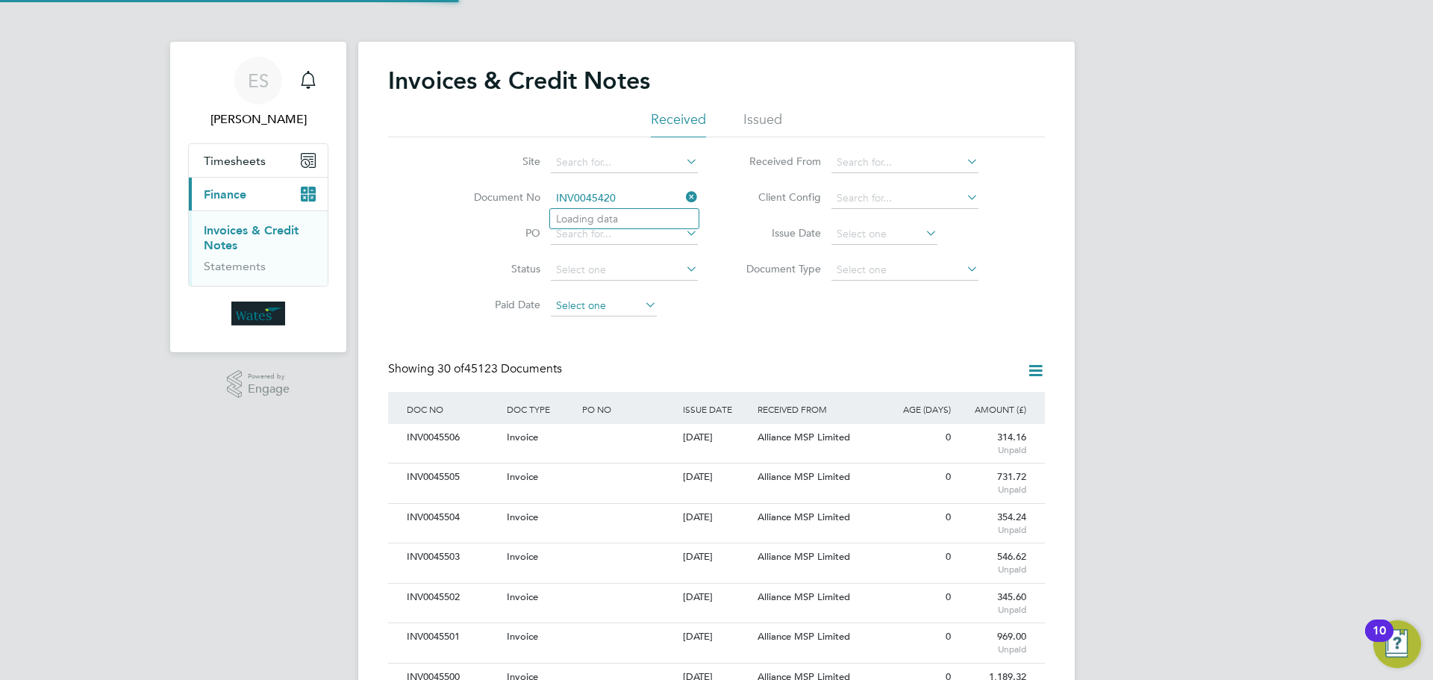
scroll to position [28, 101]
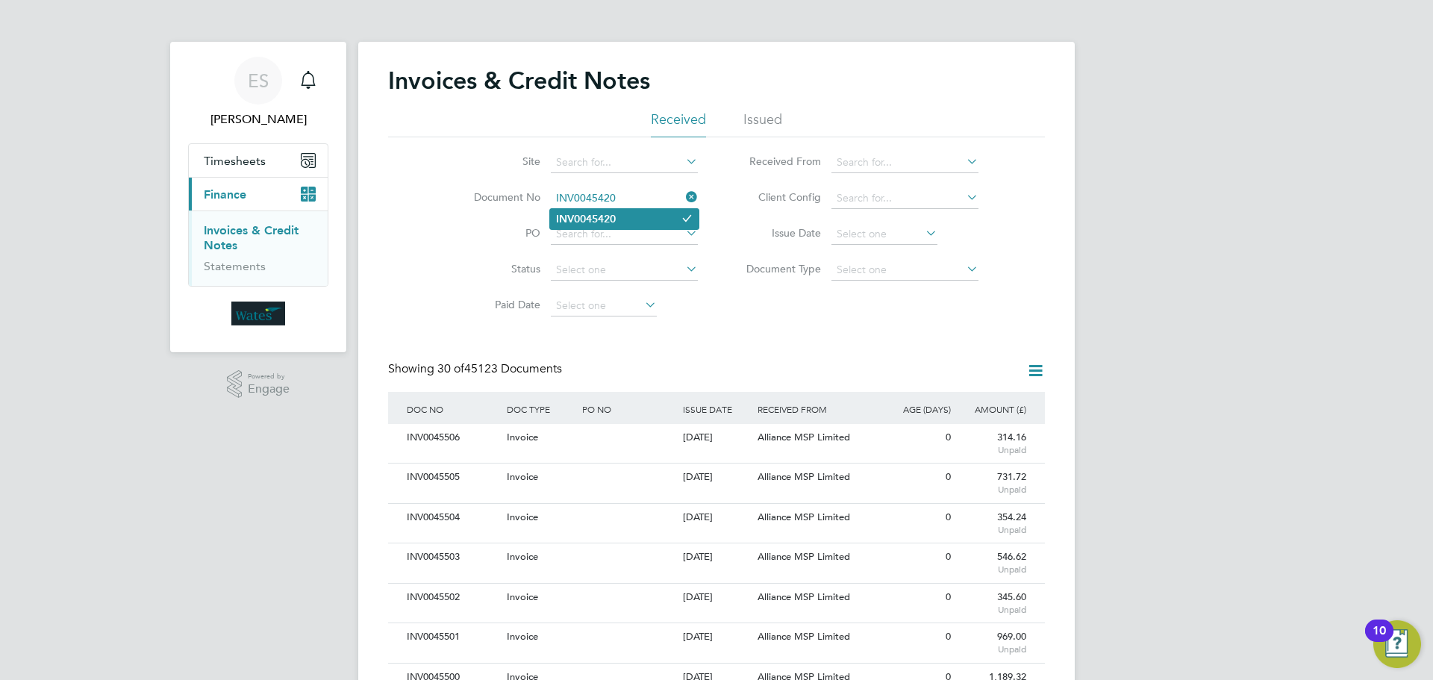
type input "INV0045420"
click at [633, 217] on li "INV0045420" at bounding box center [624, 219] width 149 height 20
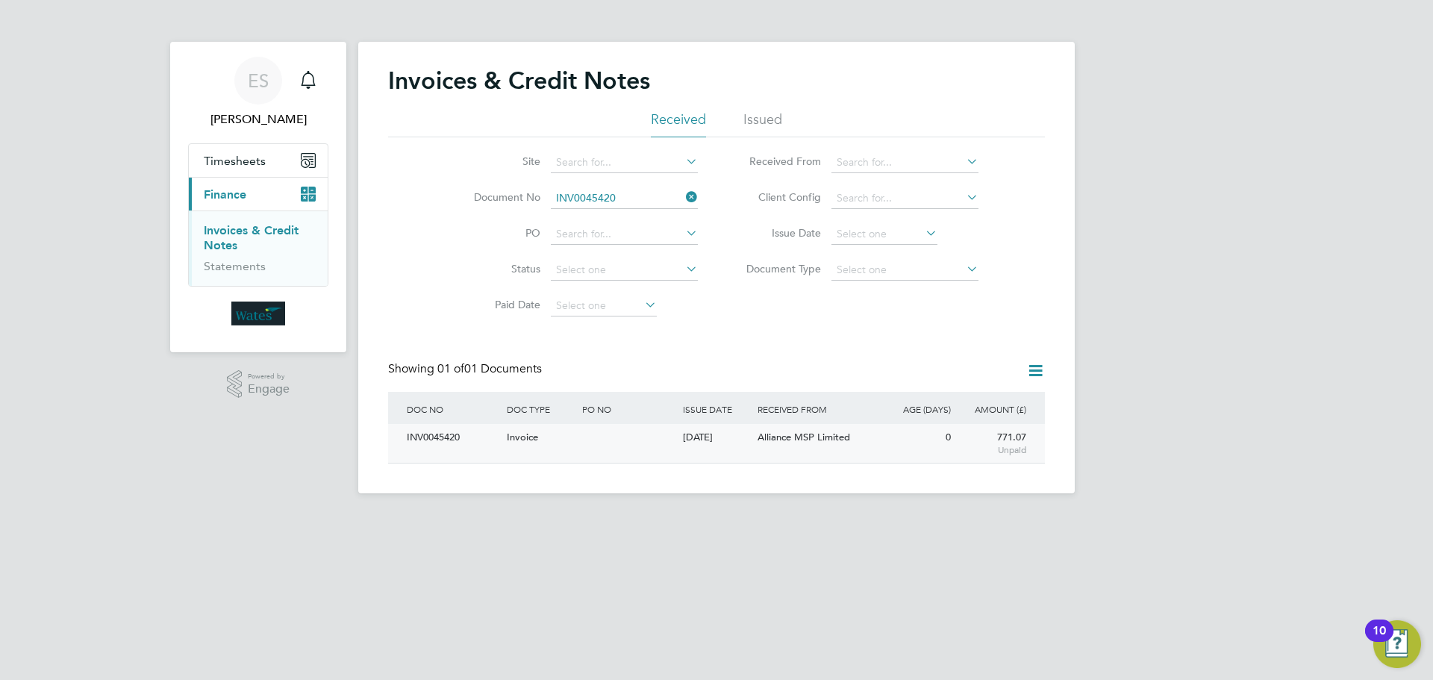
click at [477, 431] on div "INV0045420" at bounding box center [453, 438] width 100 height 28
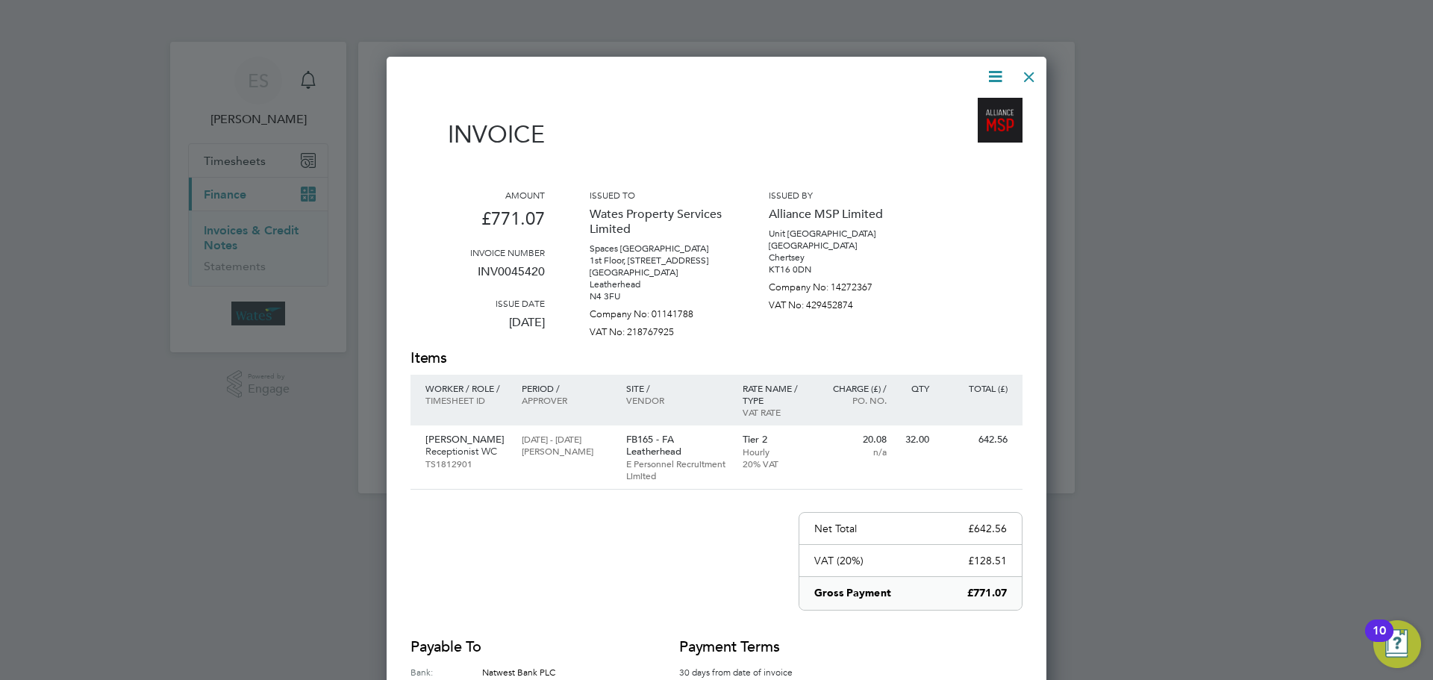
click at [998, 78] on icon at bounding box center [995, 76] width 19 height 19
click at [959, 110] on li "Download Invoice" at bounding box center [950, 111] width 103 height 21
click at [999, 76] on icon at bounding box center [995, 76] width 19 height 19
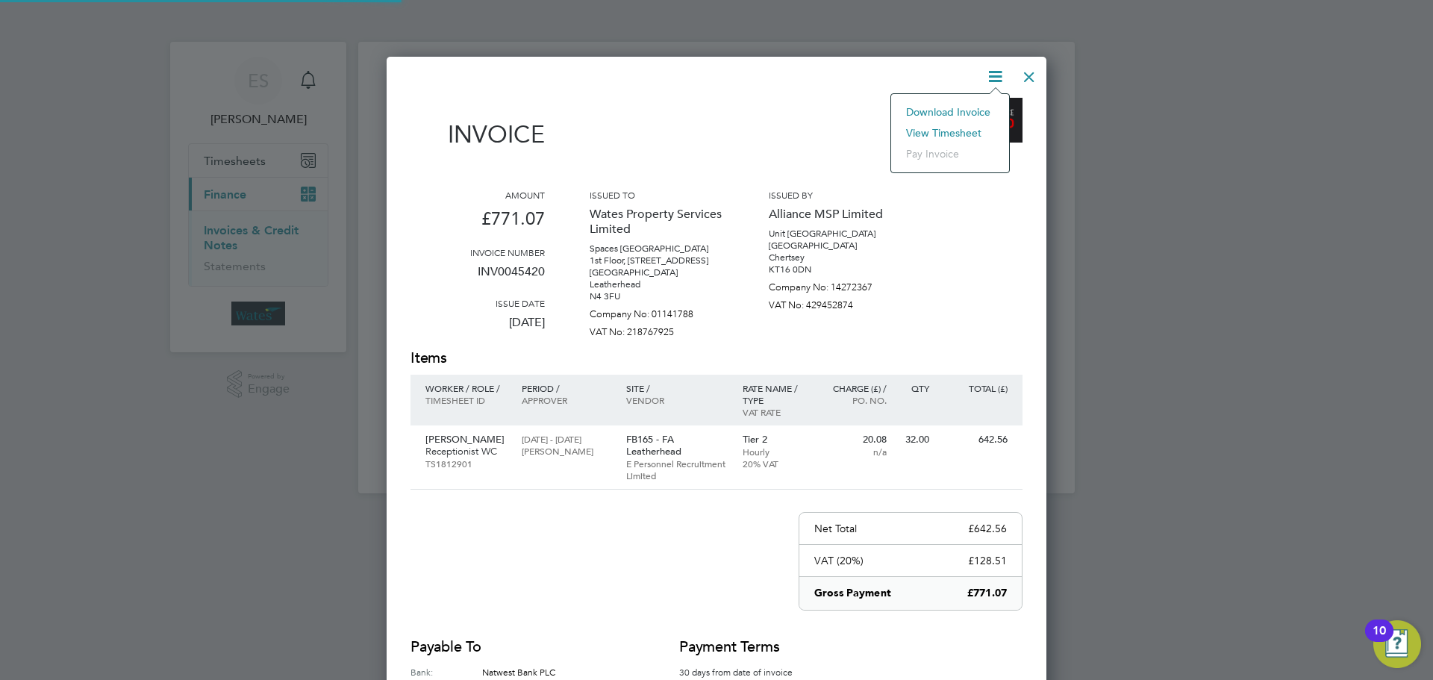
click at [957, 129] on li "View timesheet" at bounding box center [950, 132] width 103 height 21
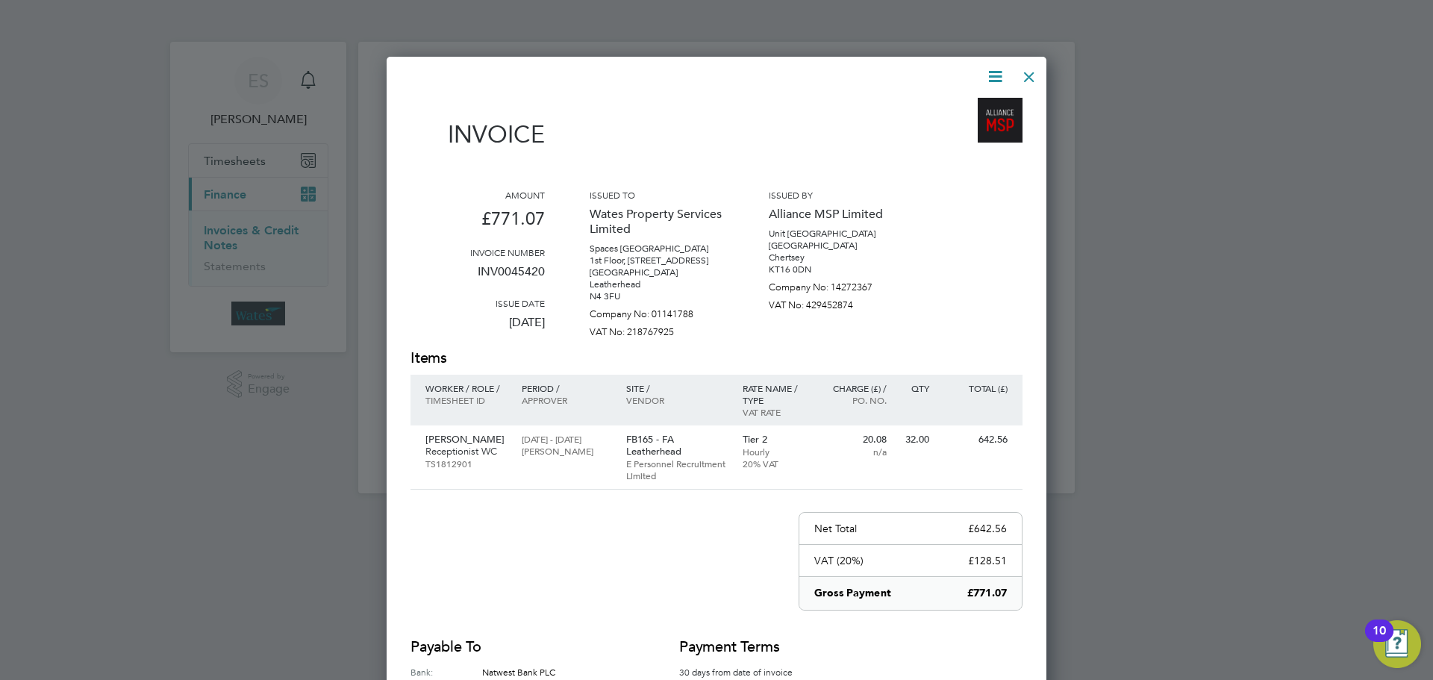
click at [1025, 79] on div at bounding box center [1029, 73] width 27 height 27
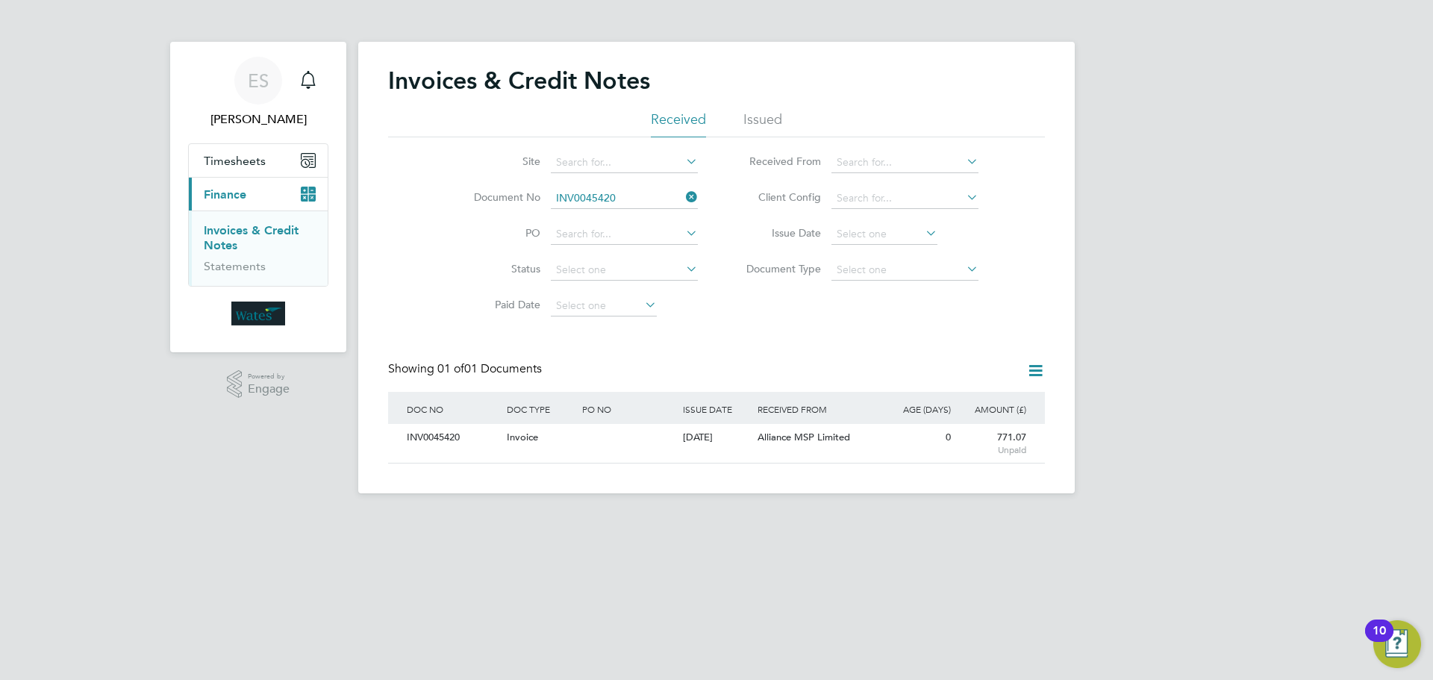
click at [683, 196] on icon at bounding box center [683, 197] width 0 height 21
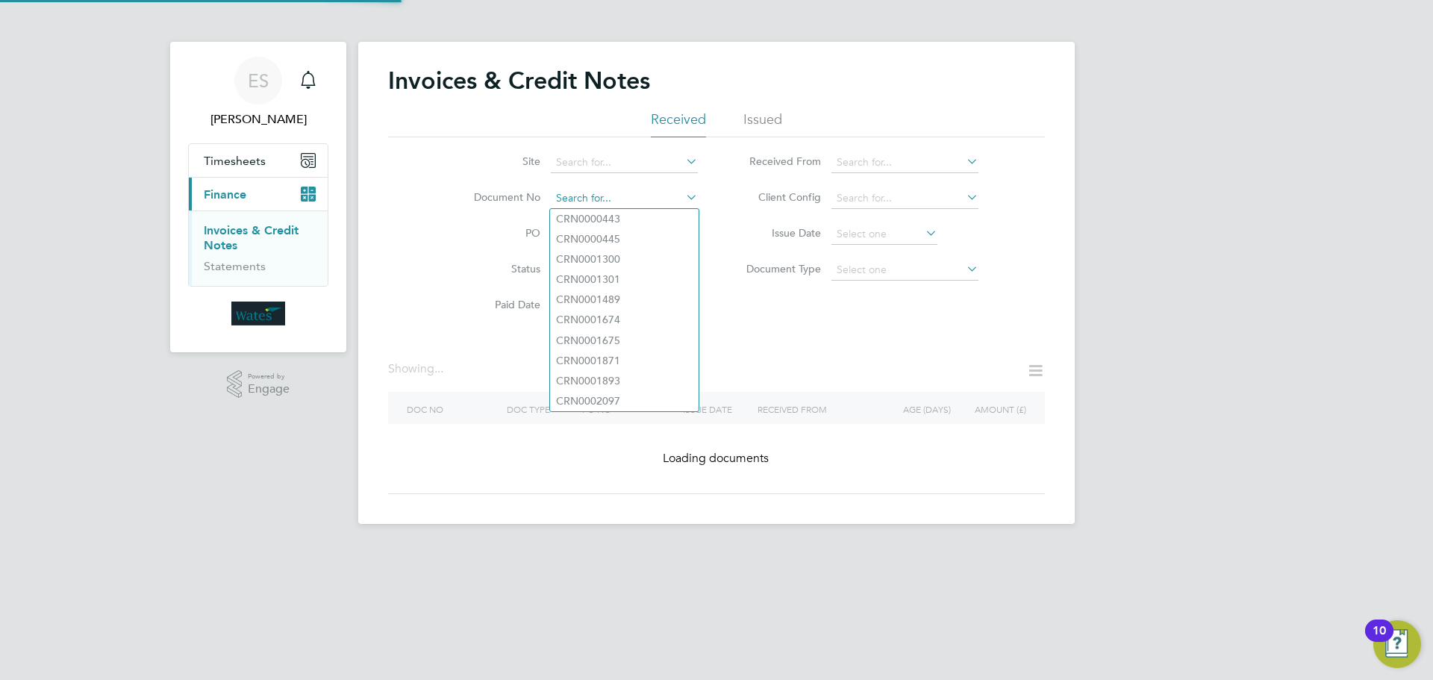
paste input "INV0045421"
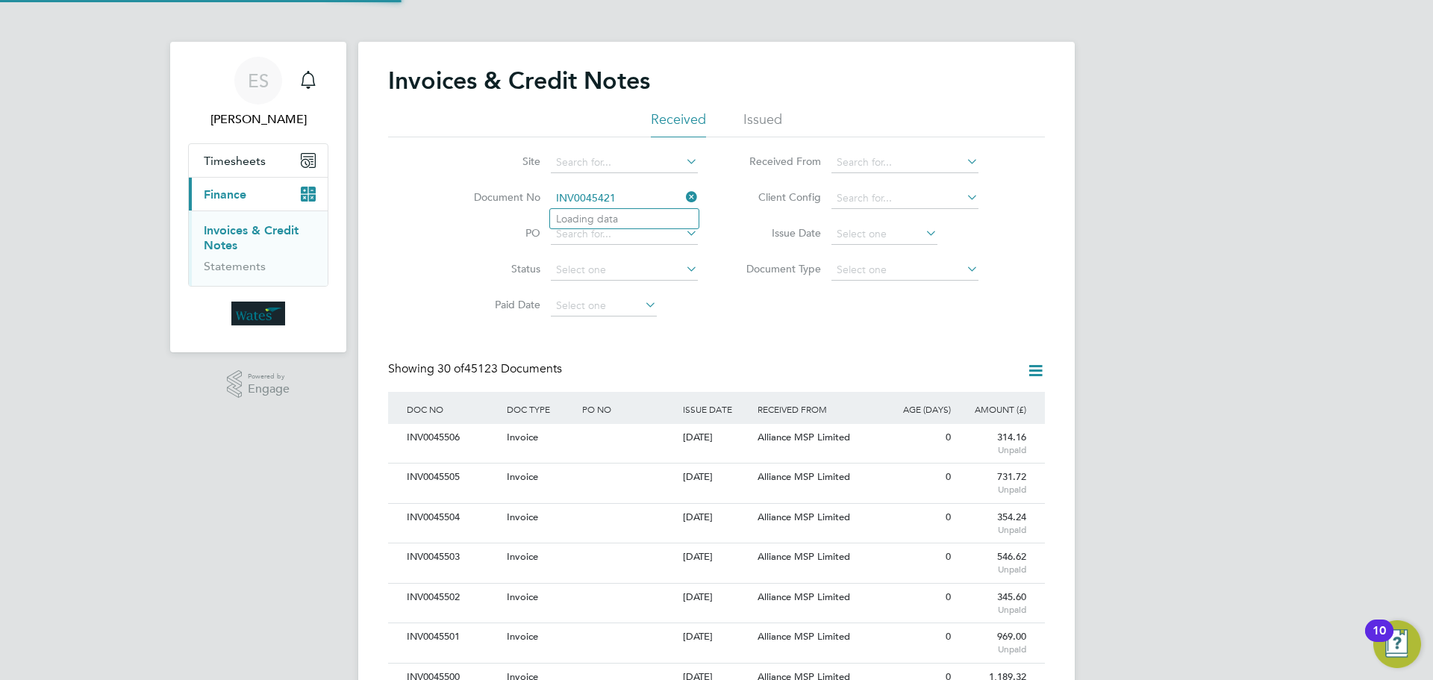
scroll to position [28, 126]
type input "INV0045421"
click at [641, 212] on li "INV0045421" at bounding box center [624, 219] width 149 height 20
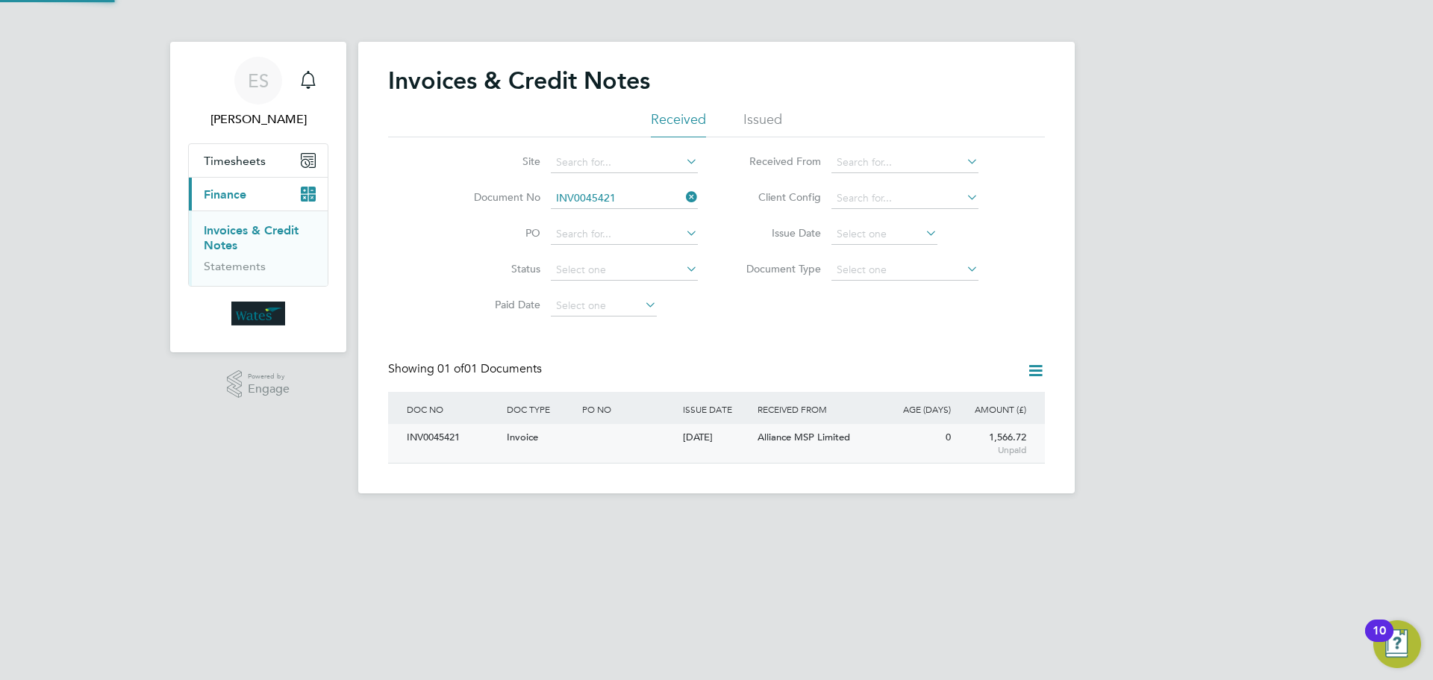
click at [446, 440] on div "INV0045421" at bounding box center [453, 438] width 100 height 28
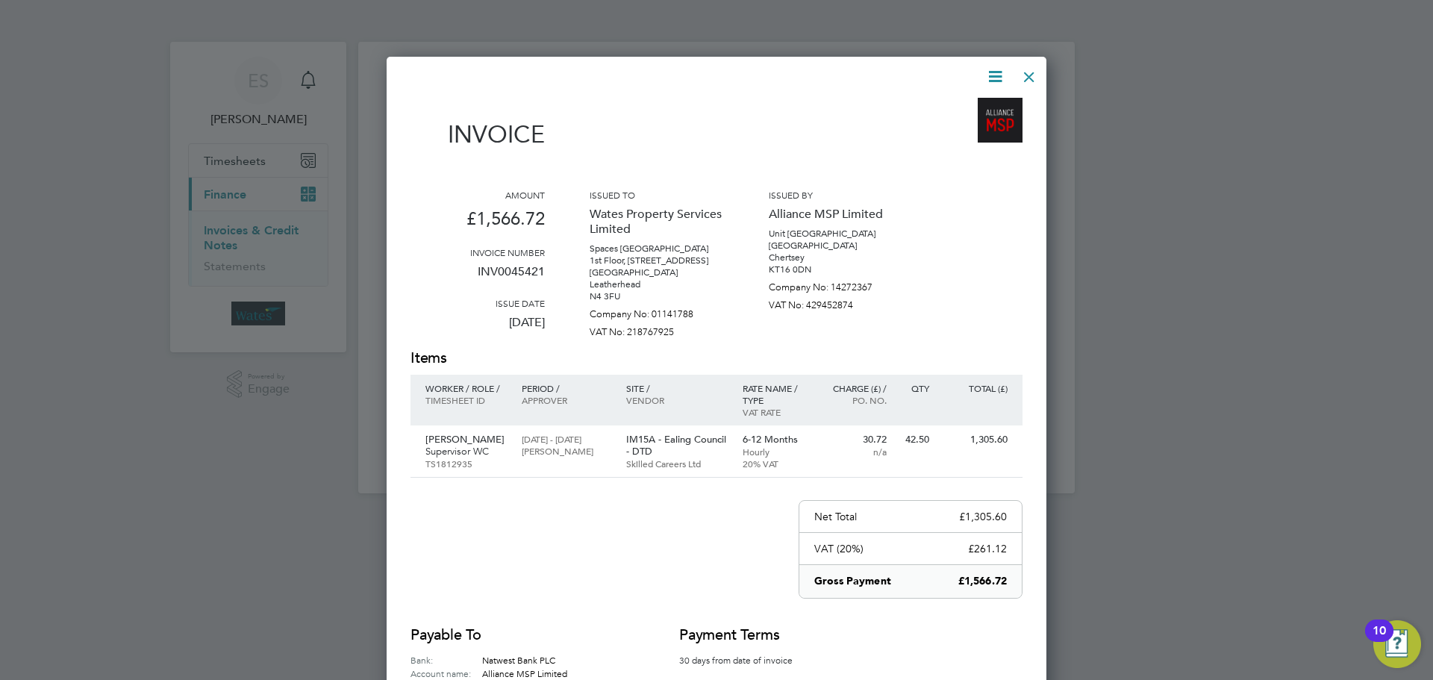
click at [993, 80] on icon at bounding box center [995, 76] width 19 height 19
click at [954, 107] on li "Download Invoice" at bounding box center [950, 111] width 103 height 21
click at [994, 69] on icon at bounding box center [995, 76] width 19 height 19
click at [935, 128] on li "View timesheet" at bounding box center [950, 132] width 103 height 21
drag, startPoint x: 1027, startPoint y: 72, endPoint x: 1018, endPoint y: 79, distance: 11.2
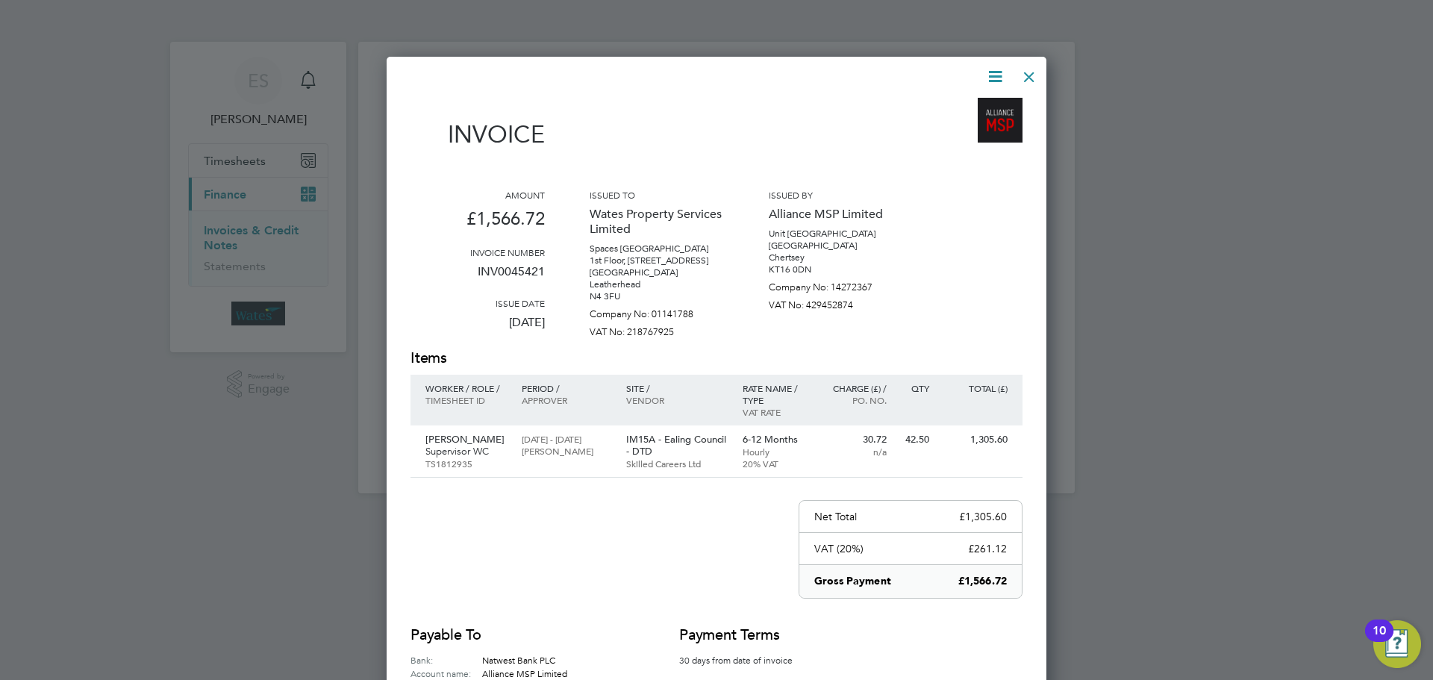
click at [1027, 73] on div at bounding box center [1029, 73] width 27 height 27
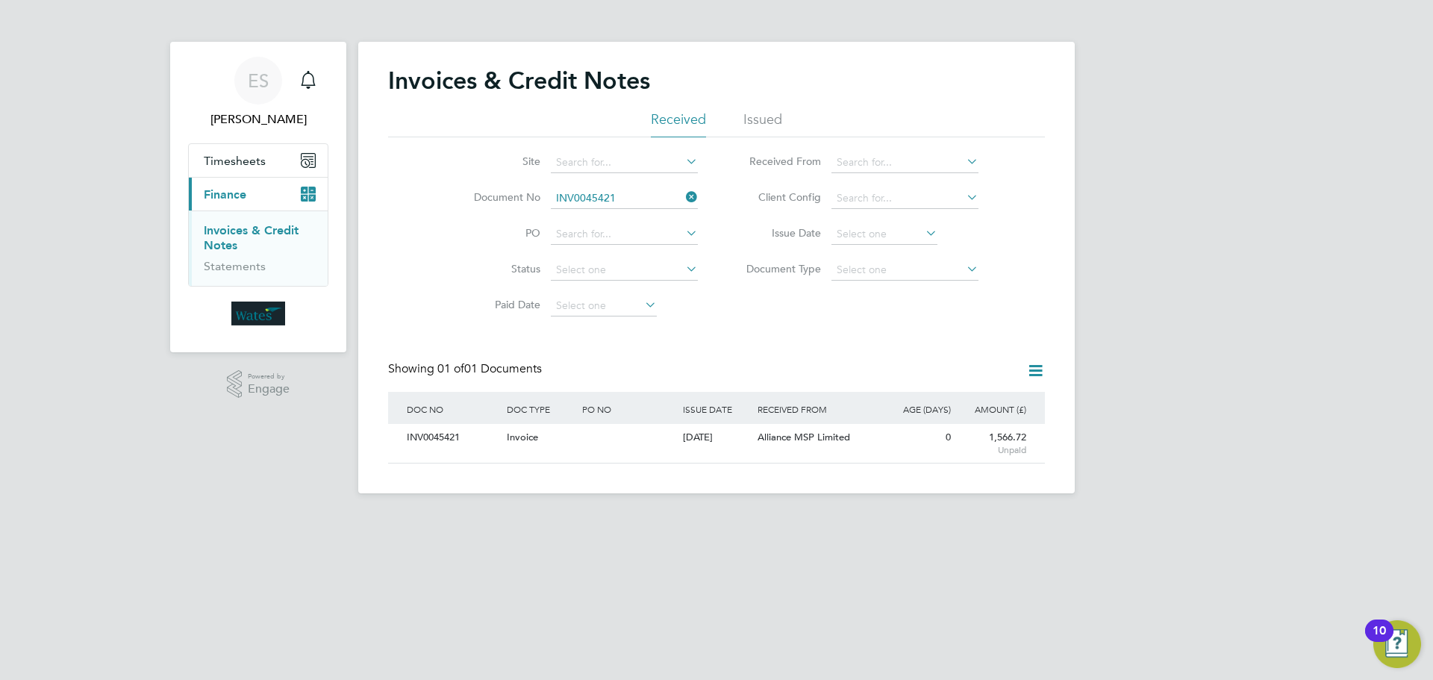
click at [683, 199] on icon at bounding box center [683, 197] width 0 height 21
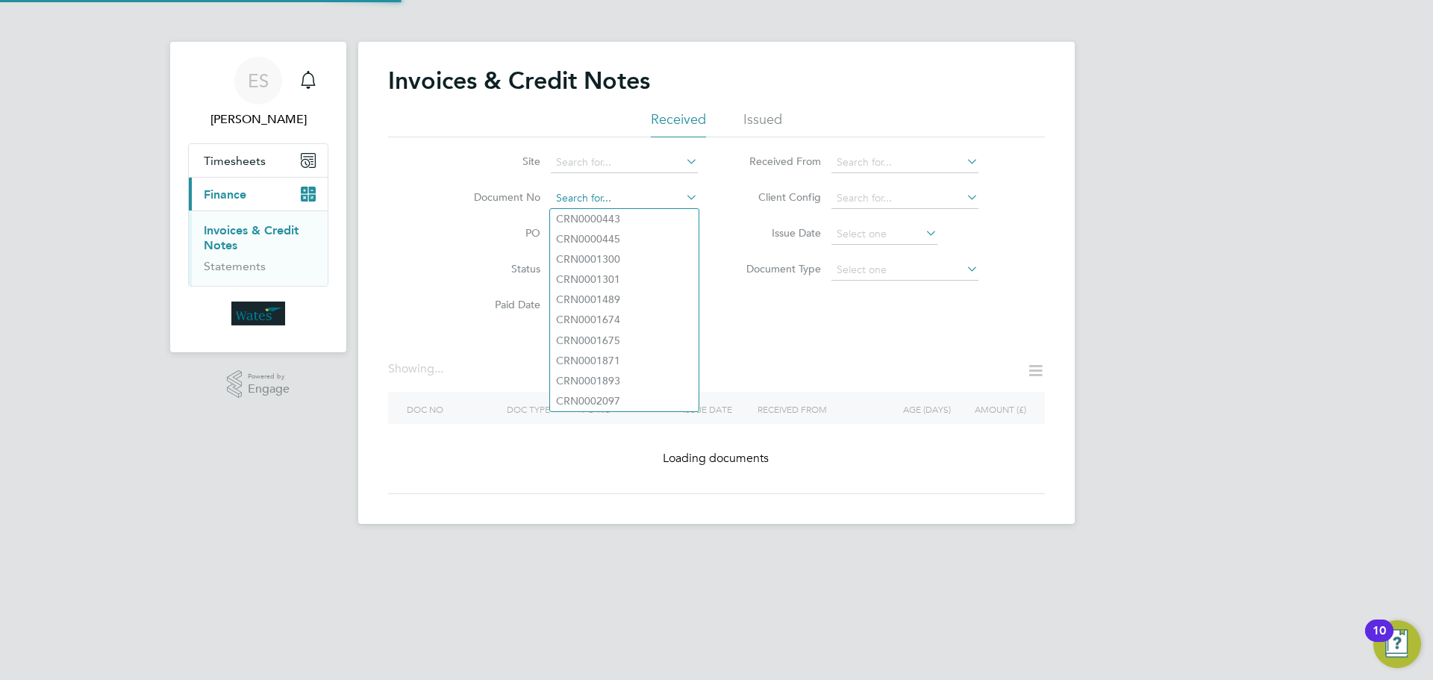
paste input "Retrieving data. Wait a few seconds and try to cut or copy again."
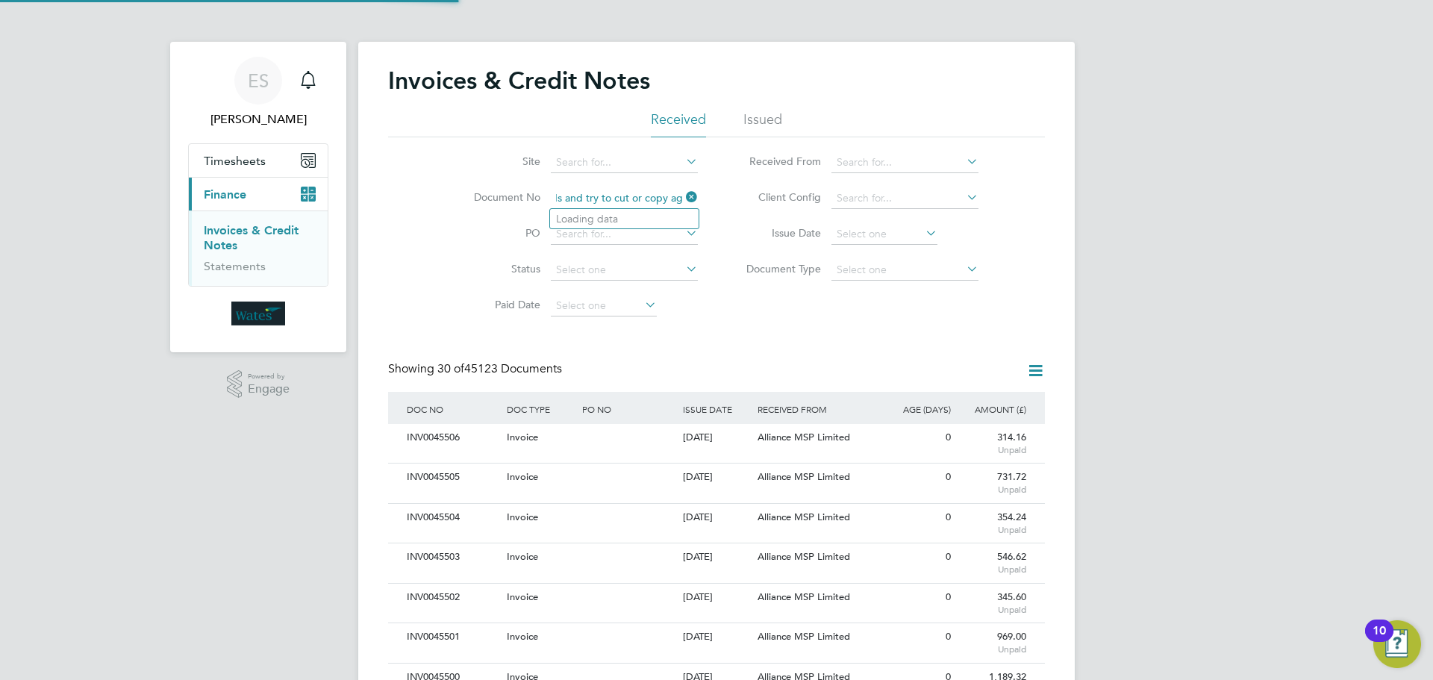
scroll to position [7, 7]
type input "Retrieving data. Wait a few seconds and try to cut or copy again."
click at [683, 195] on icon at bounding box center [683, 197] width 0 height 21
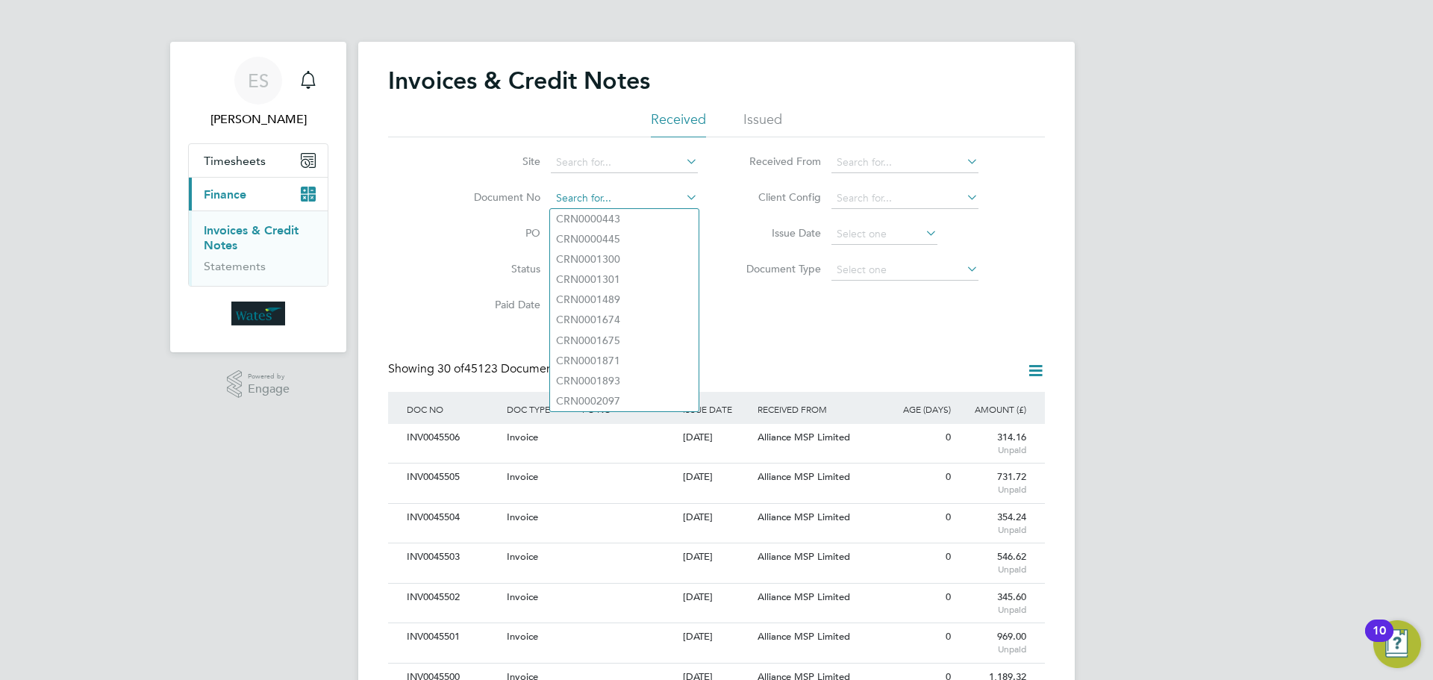
paste input "INV0045422"
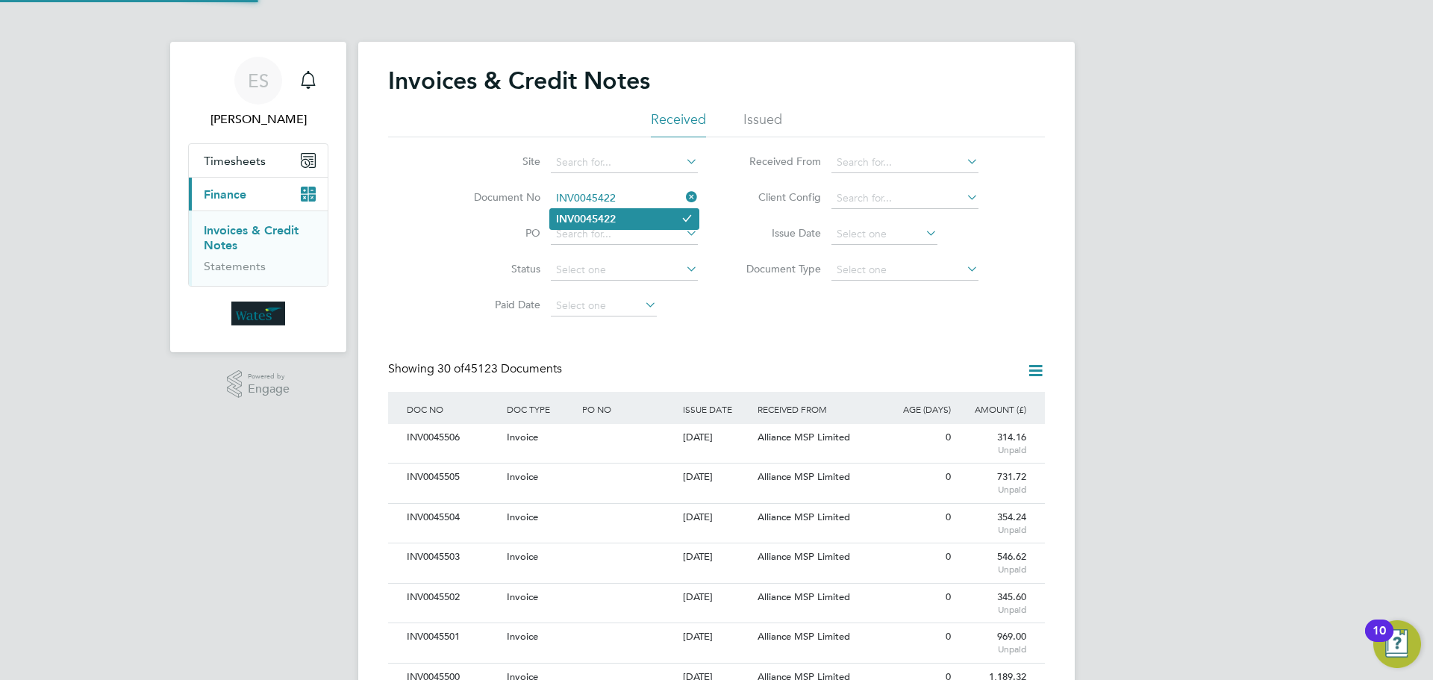
type input "INV0045422"
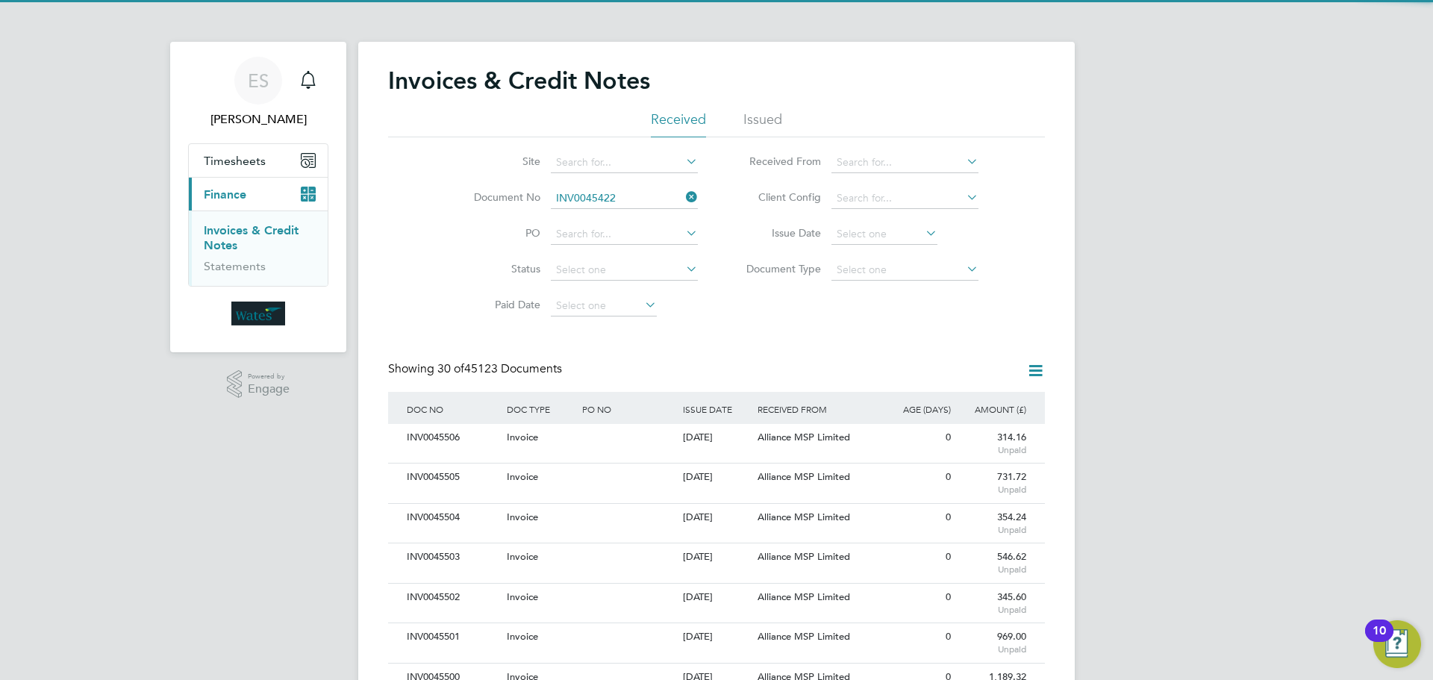
click at [621, 216] on li "INV0045422" at bounding box center [624, 219] width 149 height 20
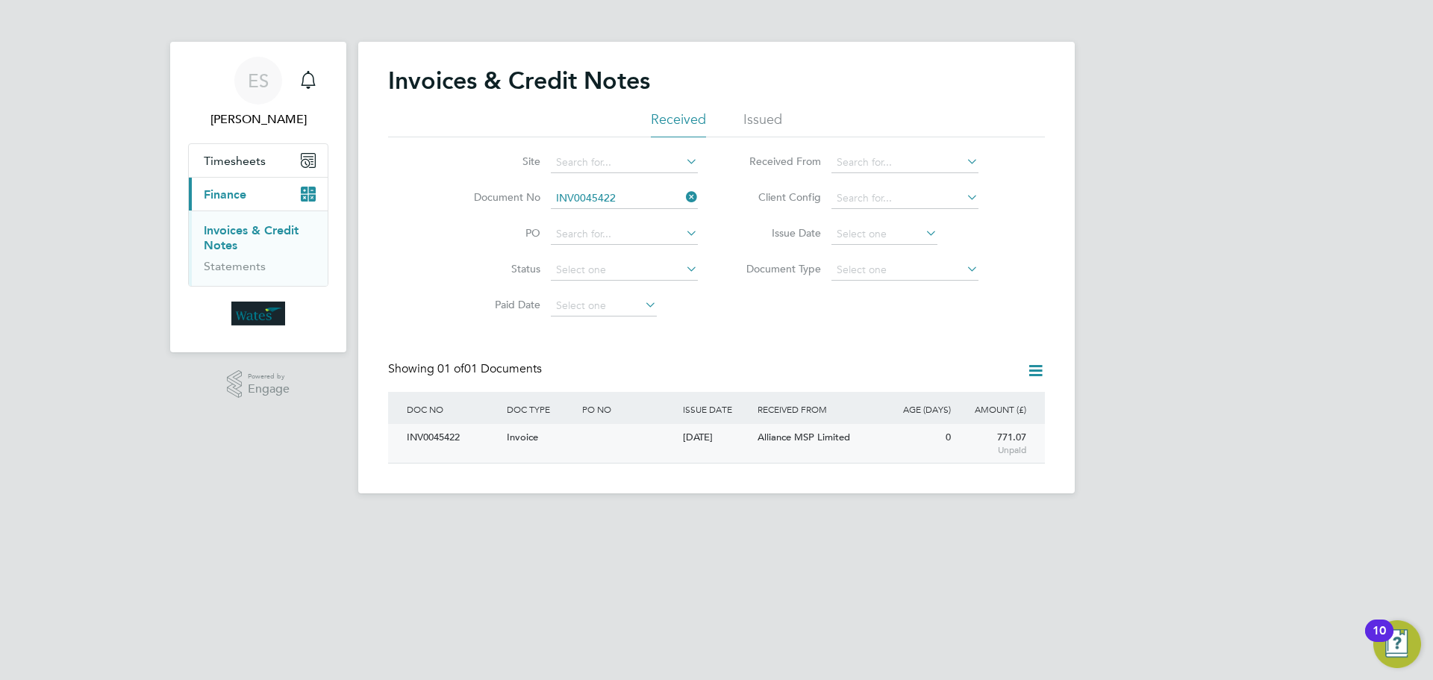
click at [432, 430] on div "INV0045422" at bounding box center [453, 438] width 100 height 28
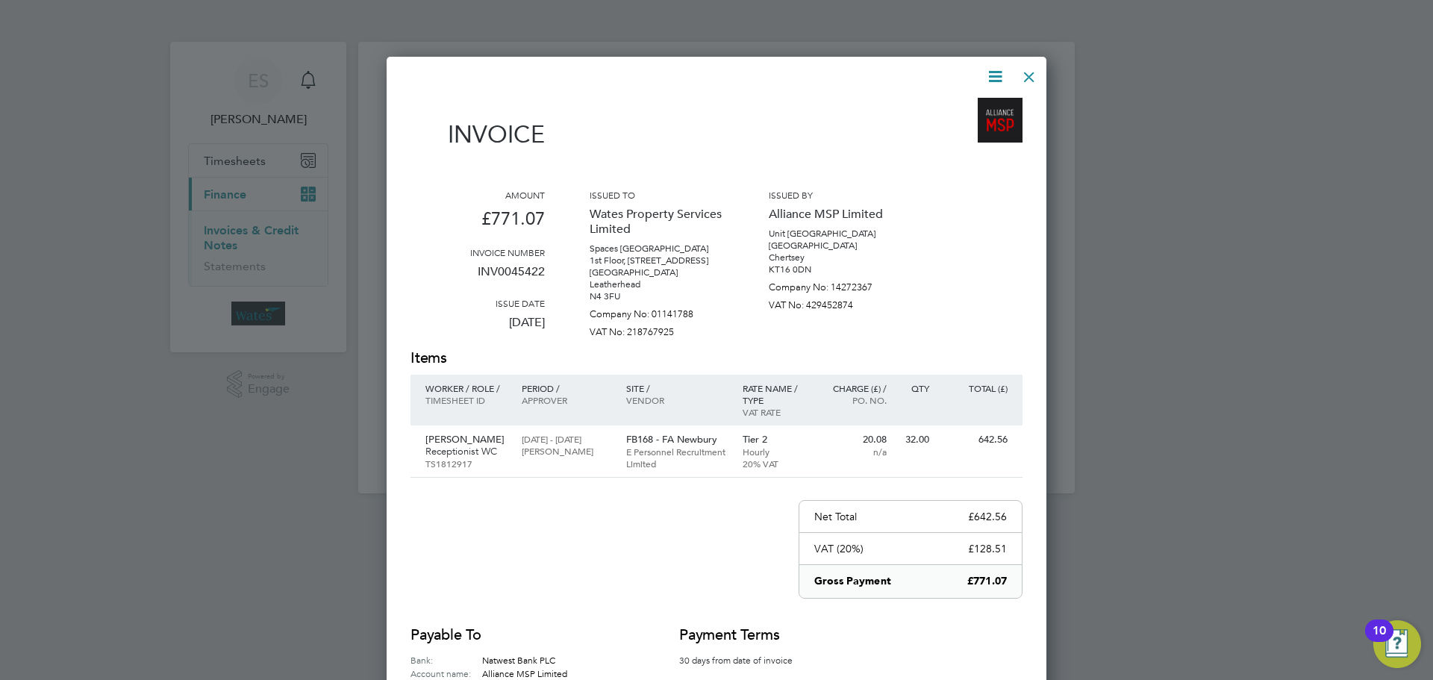
click at [994, 72] on icon at bounding box center [995, 76] width 19 height 19
click at [975, 110] on li "Download Invoice" at bounding box center [950, 111] width 103 height 21
click at [987, 78] on icon at bounding box center [995, 76] width 19 height 19
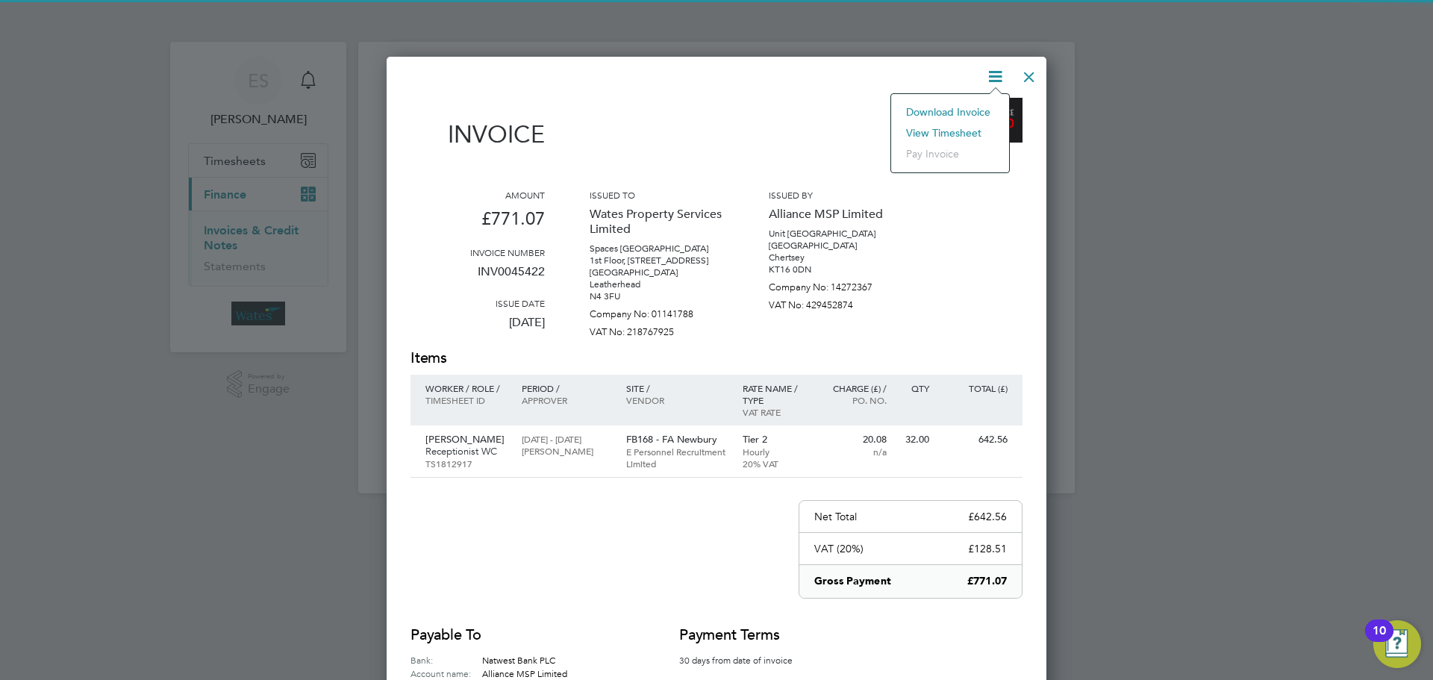
click at [950, 132] on li "View timesheet" at bounding box center [950, 132] width 103 height 21
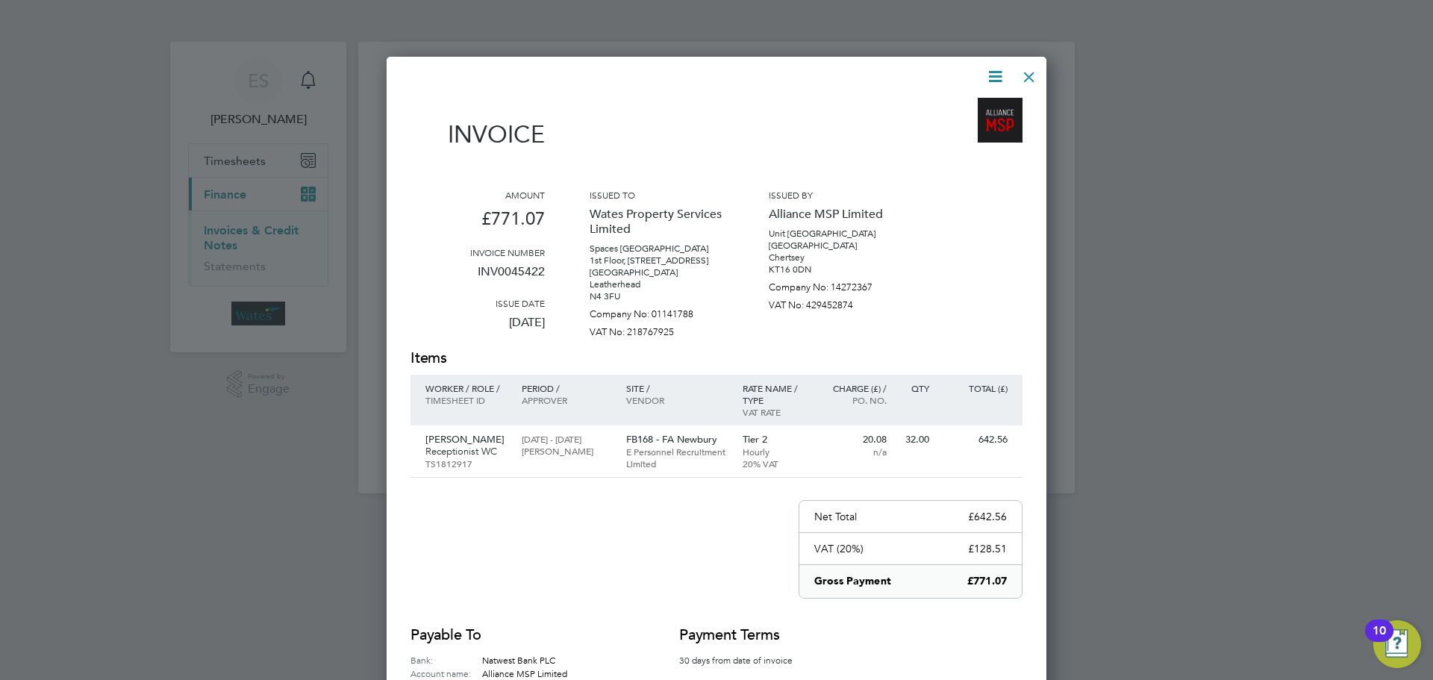
click at [1025, 75] on div at bounding box center [1029, 73] width 27 height 27
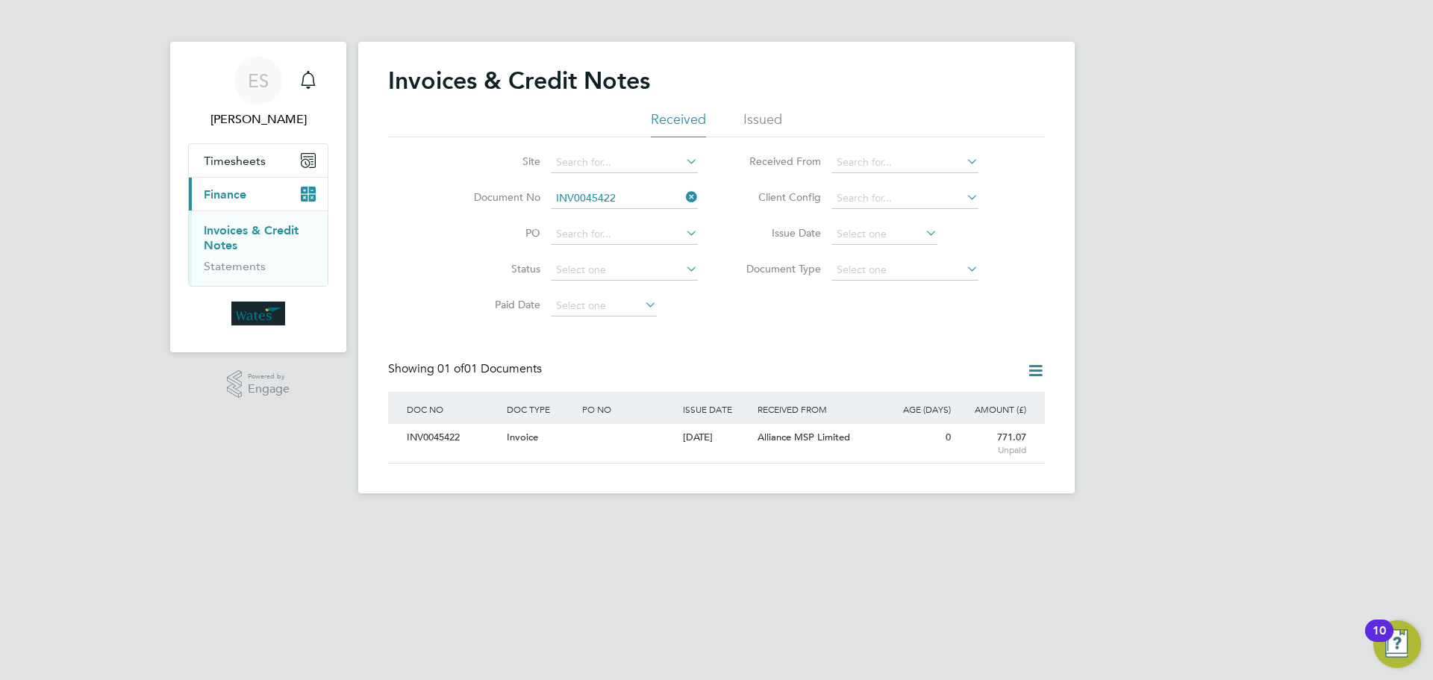
click at [683, 196] on icon at bounding box center [683, 197] width 0 height 21
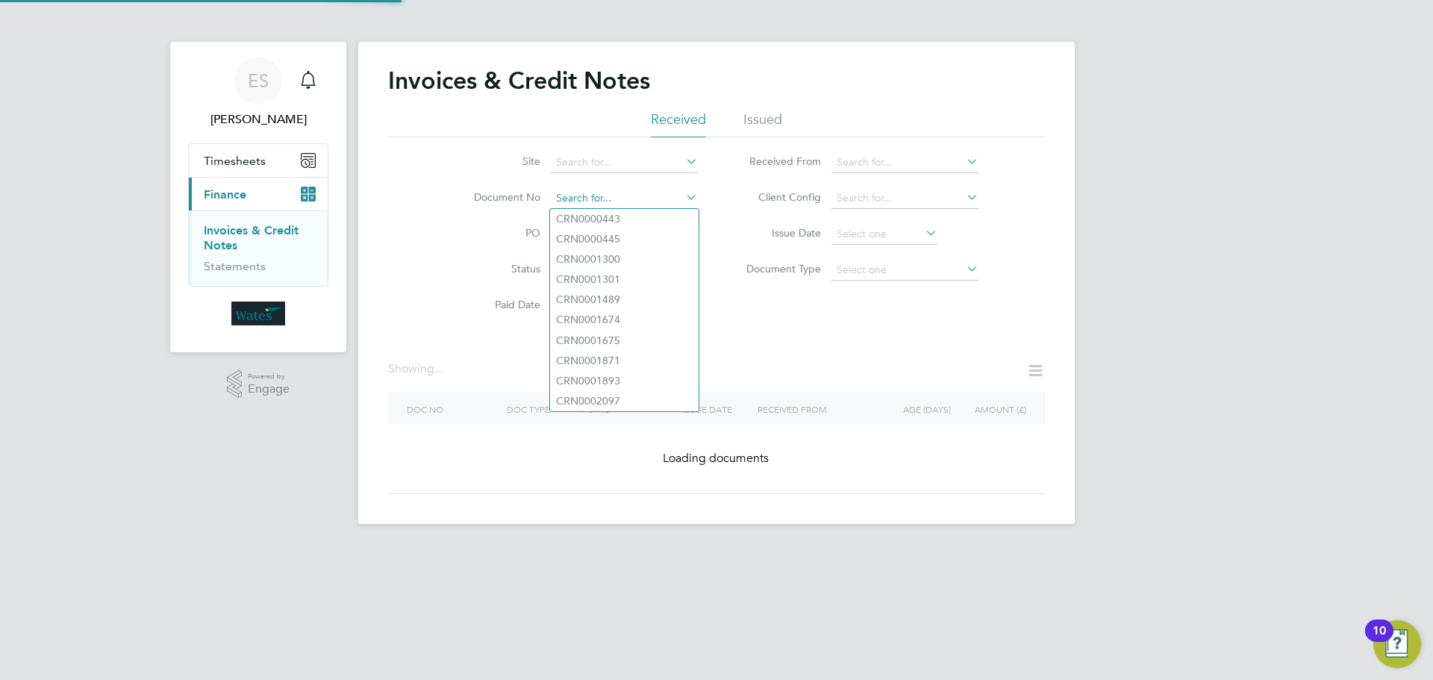
paste input "INV0045423"
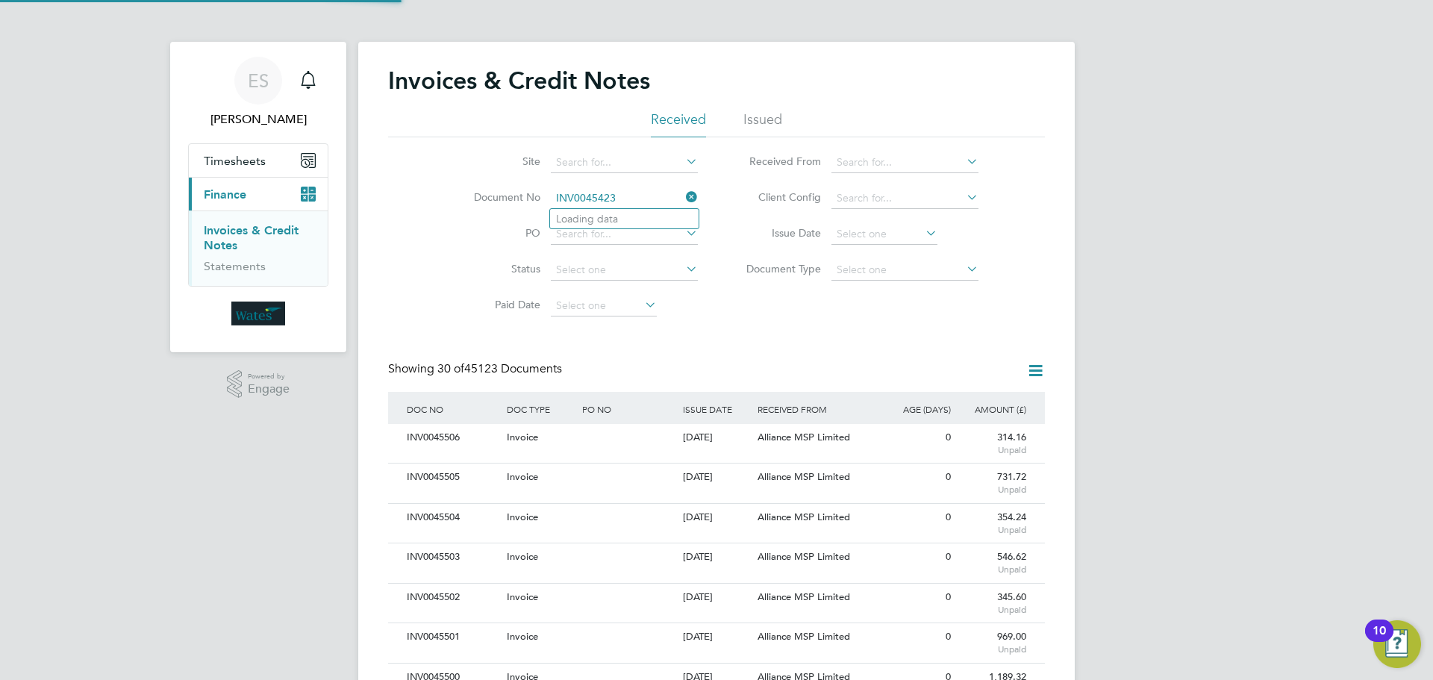
scroll to position [28, 101]
type input "INV0045423"
click at [616, 228] on li "INV0045423" at bounding box center [624, 219] width 149 height 20
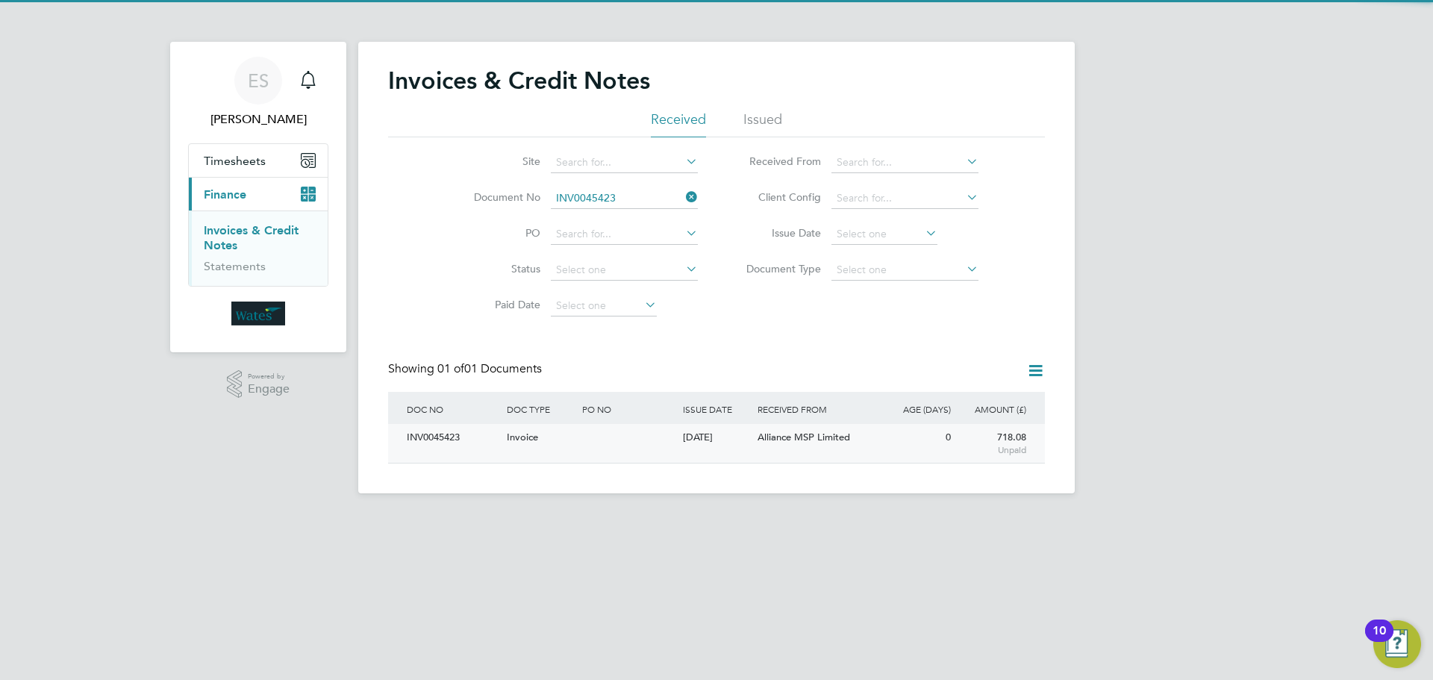
click at [436, 433] on div "INV0045423" at bounding box center [453, 438] width 100 height 28
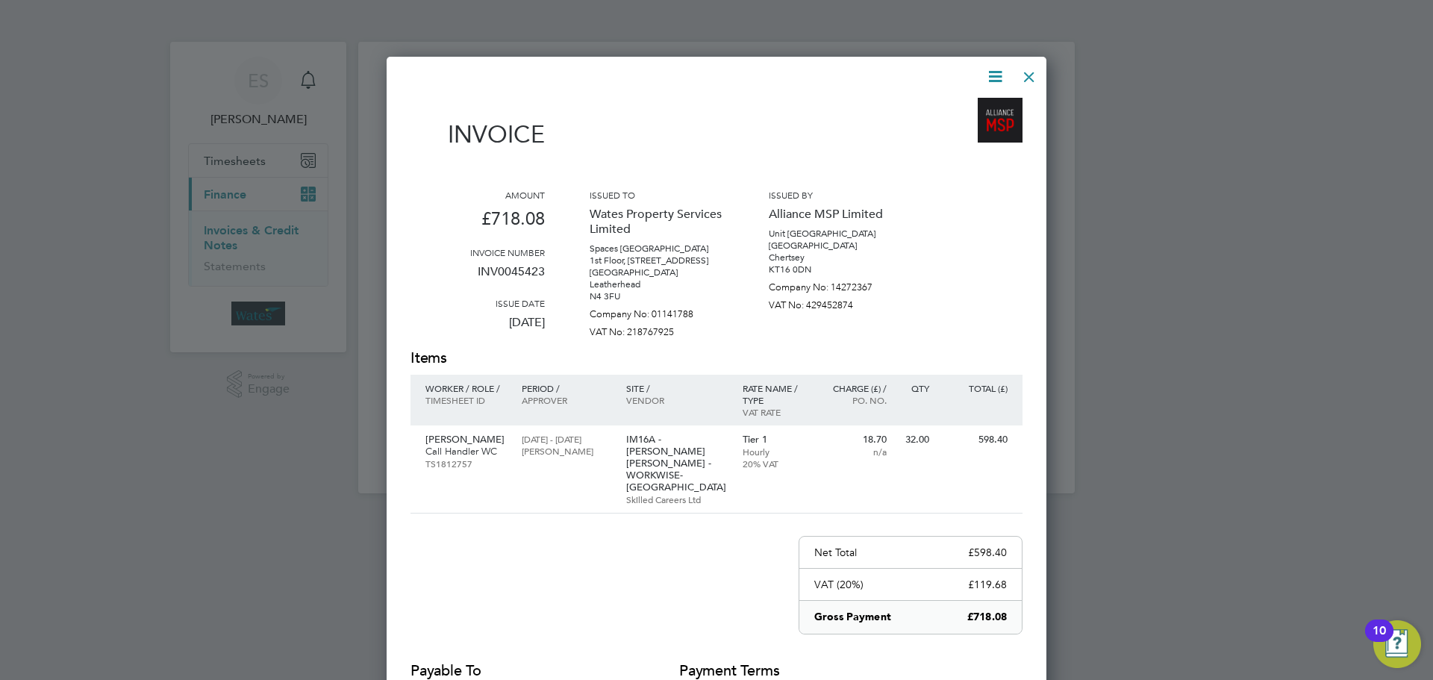
click at [1002, 72] on icon at bounding box center [995, 76] width 19 height 19
click at [978, 110] on li "Download Invoice" at bounding box center [950, 111] width 103 height 21
click at [996, 76] on icon at bounding box center [995, 76] width 19 height 19
click at [966, 132] on li "View timesheet" at bounding box center [950, 132] width 103 height 21
click at [1034, 67] on div at bounding box center [1029, 73] width 27 height 27
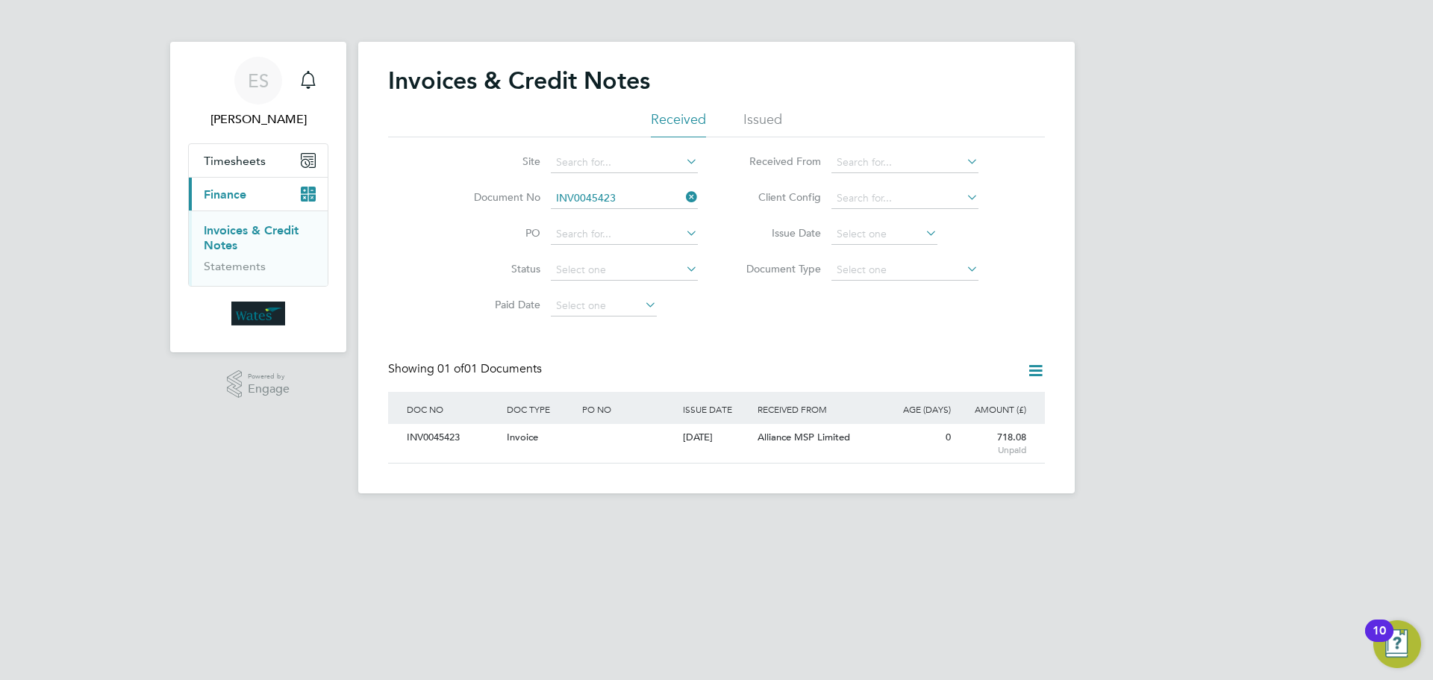
click at [683, 196] on icon at bounding box center [683, 197] width 0 height 21
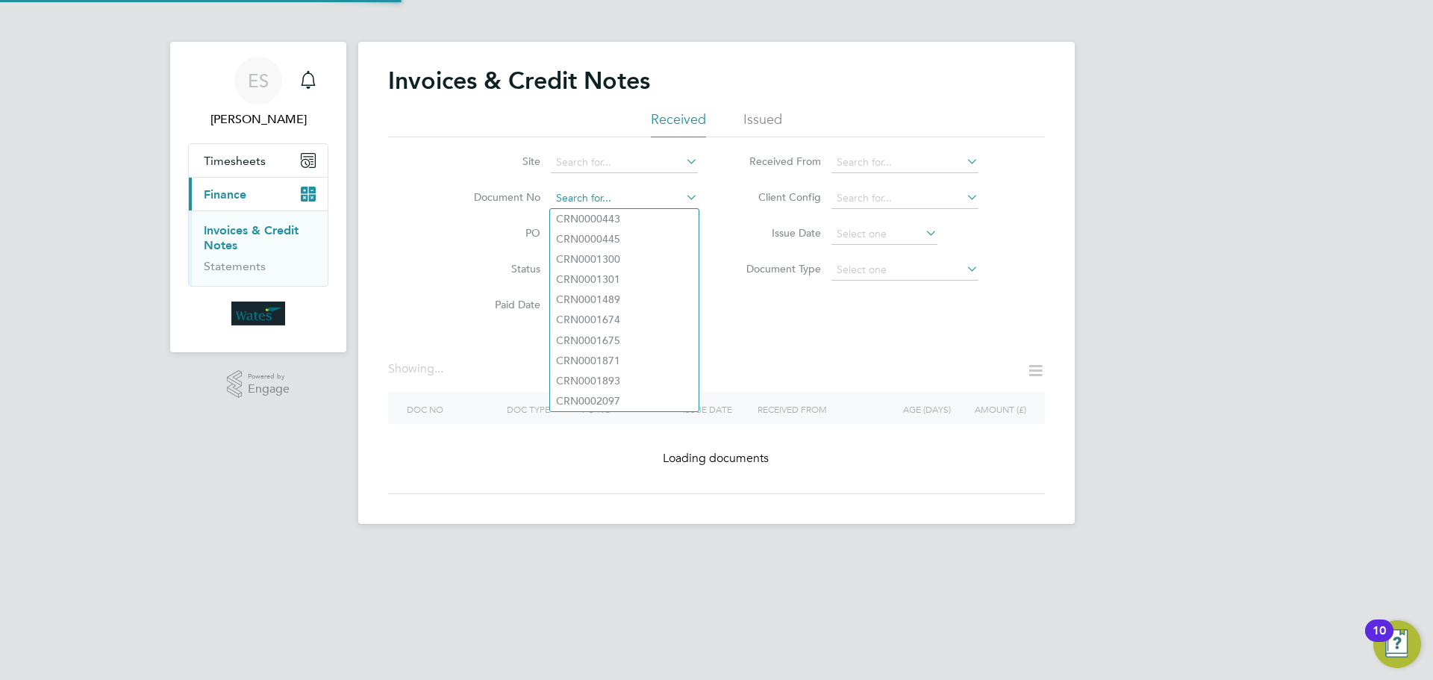
paste input "INV0045424"
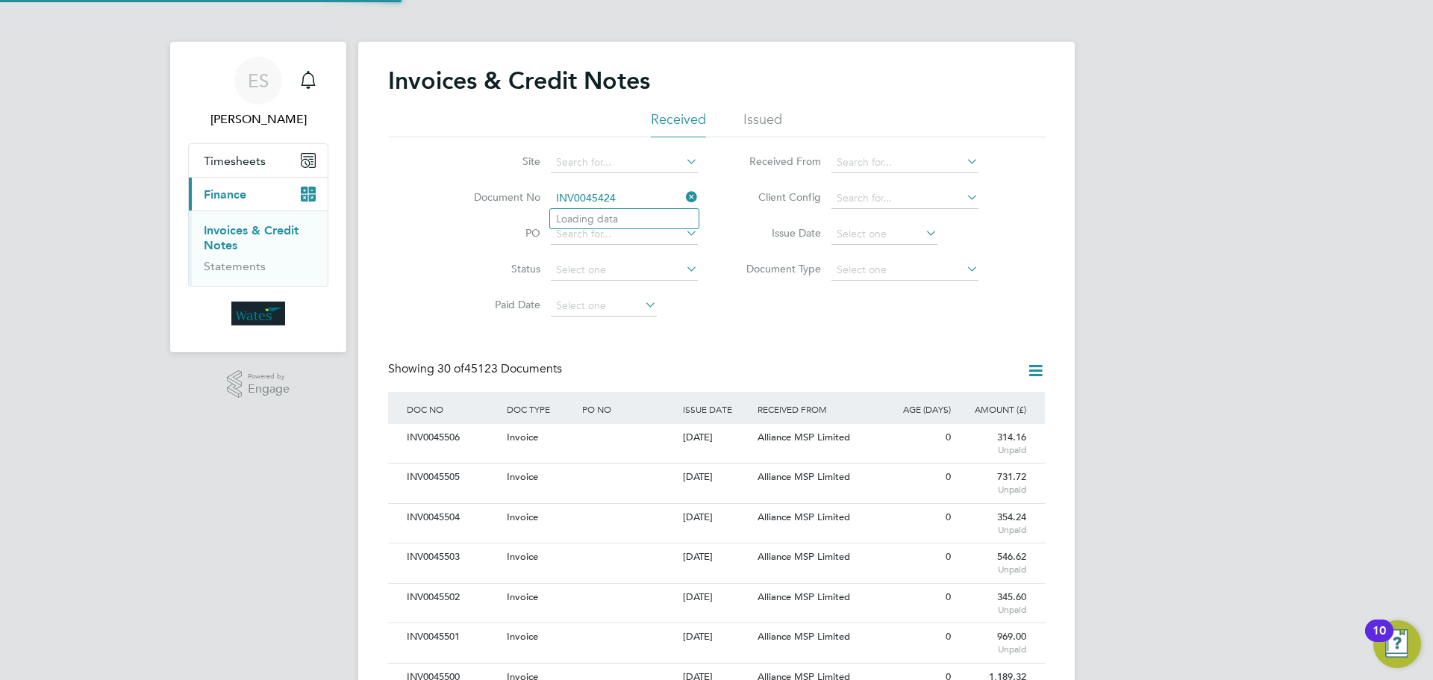
scroll to position [28, 126]
type input "INV0045424"
click at [630, 222] on li "INV0045424" at bounding box center [624, 219] width 149 height 20
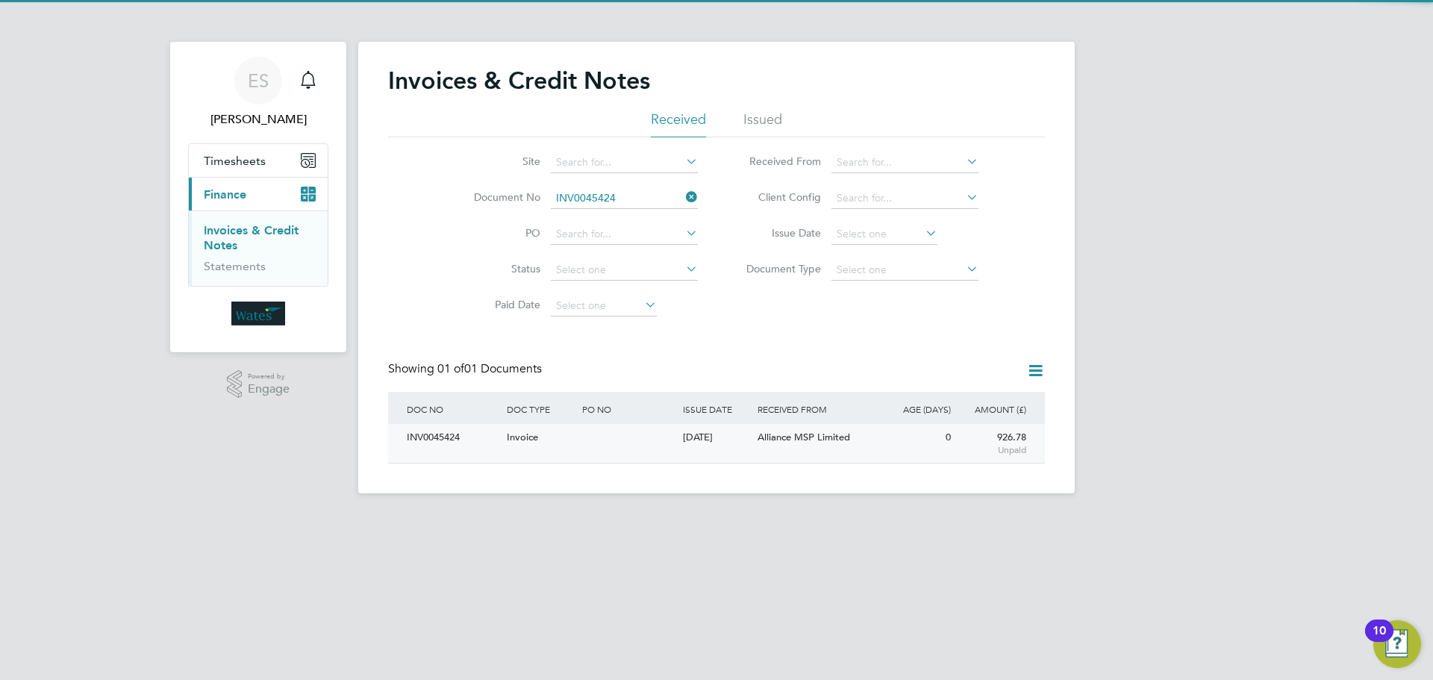
click at [450, 443] on div "INV0045424" at bounding box center [453, 438] width 100 height 28
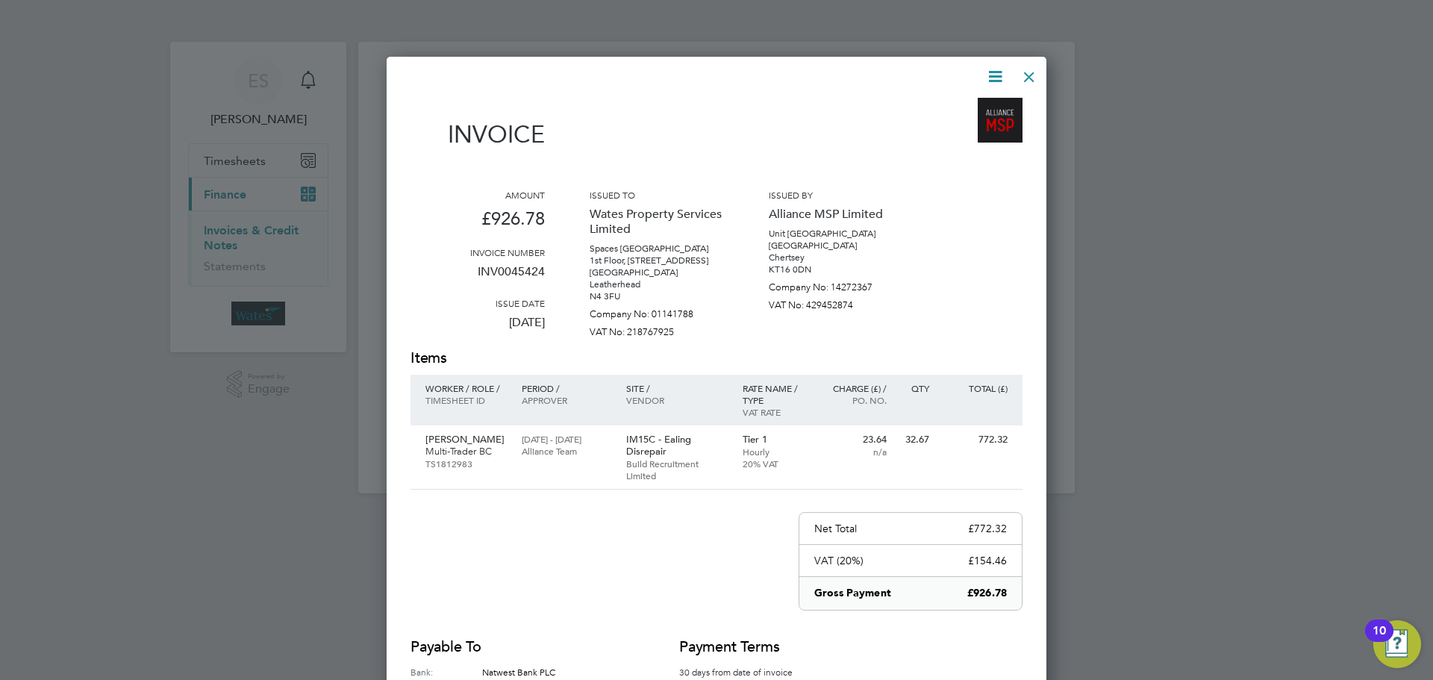
click at [992, 70] on icon at bounding box center [995, 76] width 19 height 19
click at [979, 108] on li "Download Invoice" at bounding box center [950, 111] width 103 height 21
drag, startPoint x: 994, startPoint y: 71, endPoint x: 976, endPoint y: 118, distance: 50.3
click at [994, 71] on icon at bounding box center [995, 76] width 19 height 19
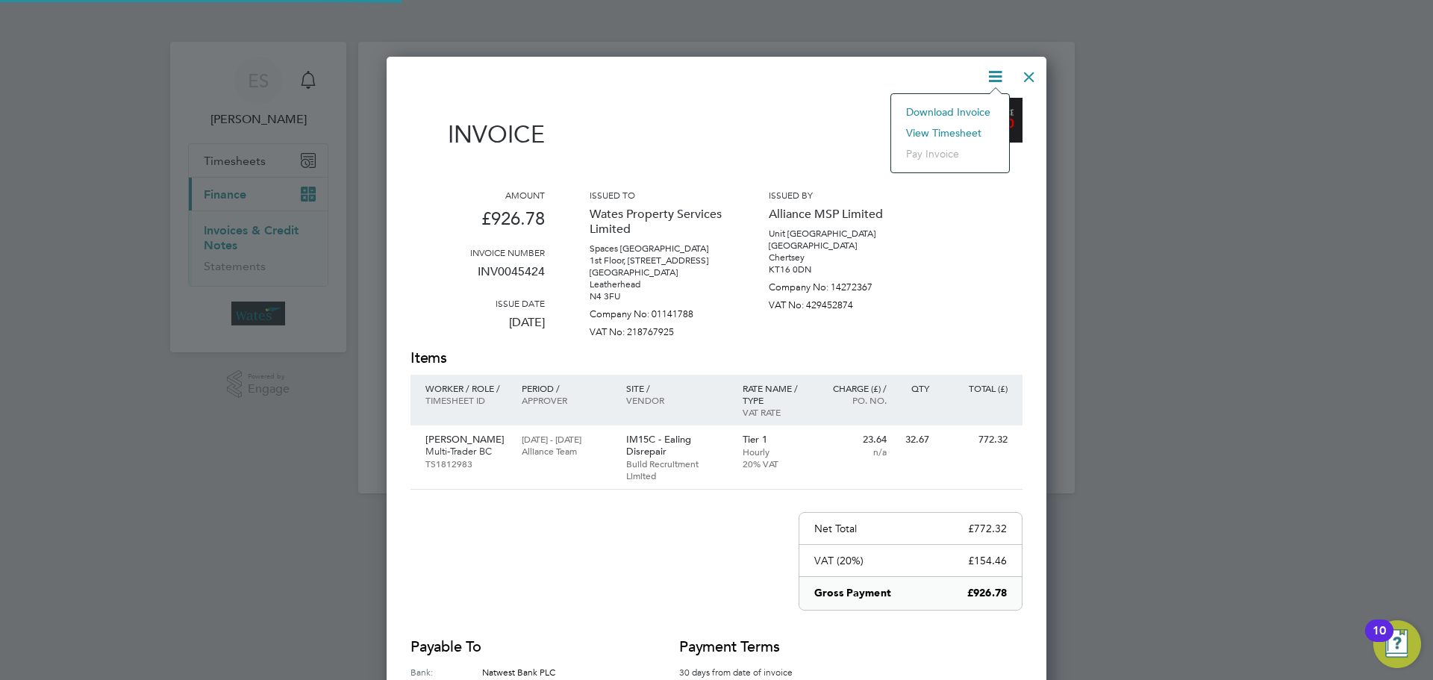
click at [967, 129] on li "View timesheet" at bounding box center [950, 132] width 103 height 21
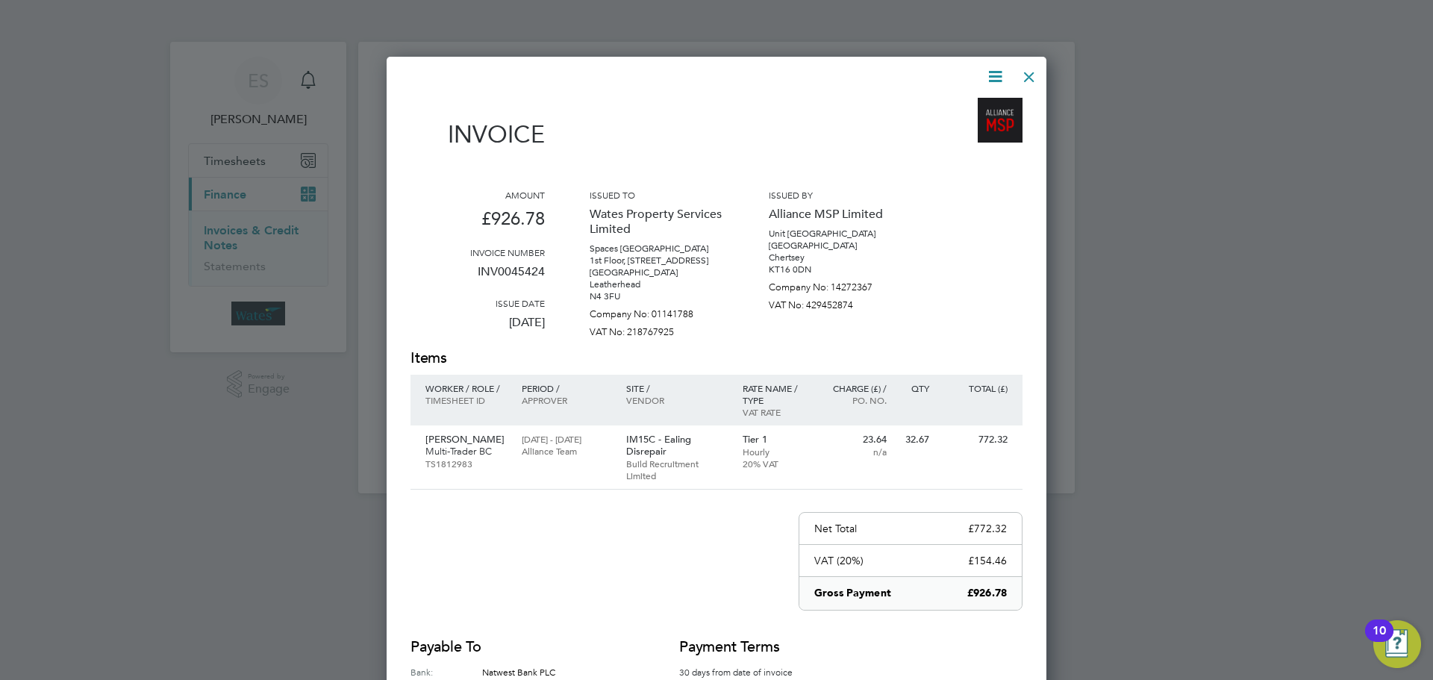
click at [1025, 71] on div at bounding box center [1029, 73] width 27 height 27
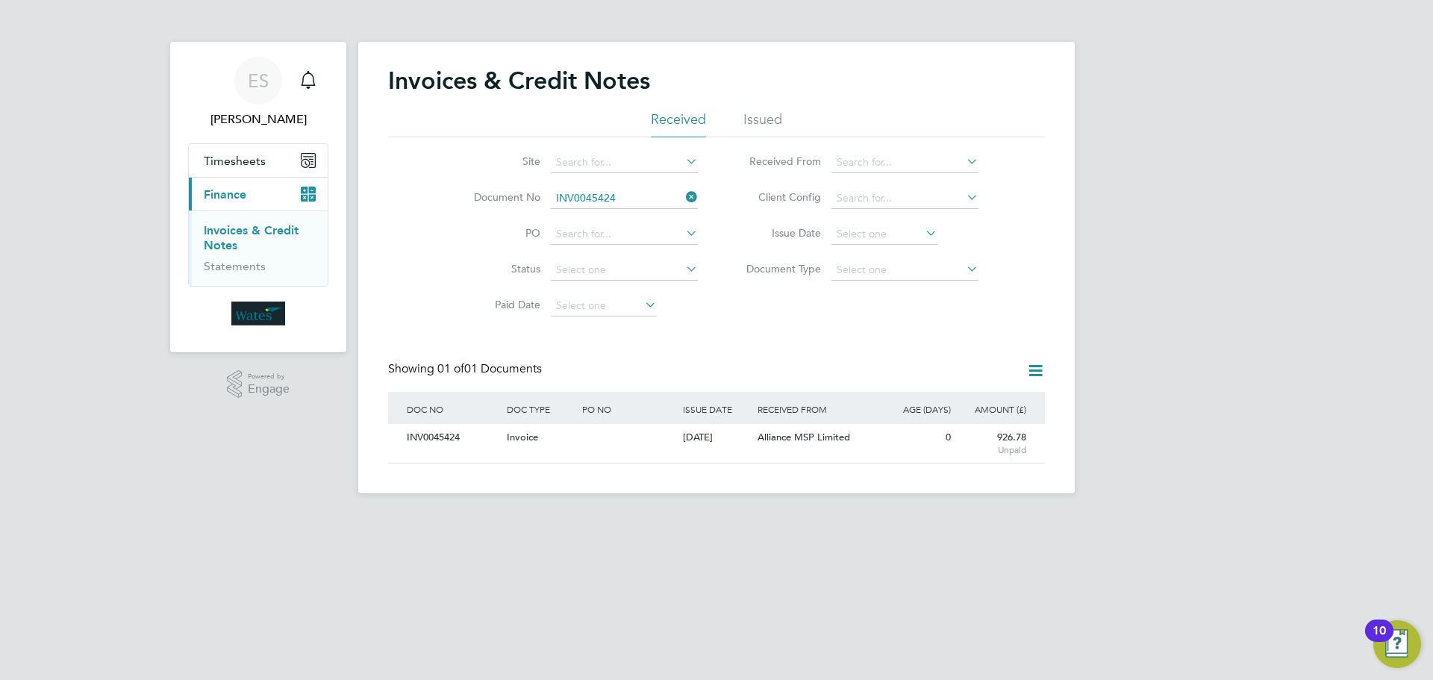
click at [683, 199] on icon at bounding box center [683, 197] width 0 height 21
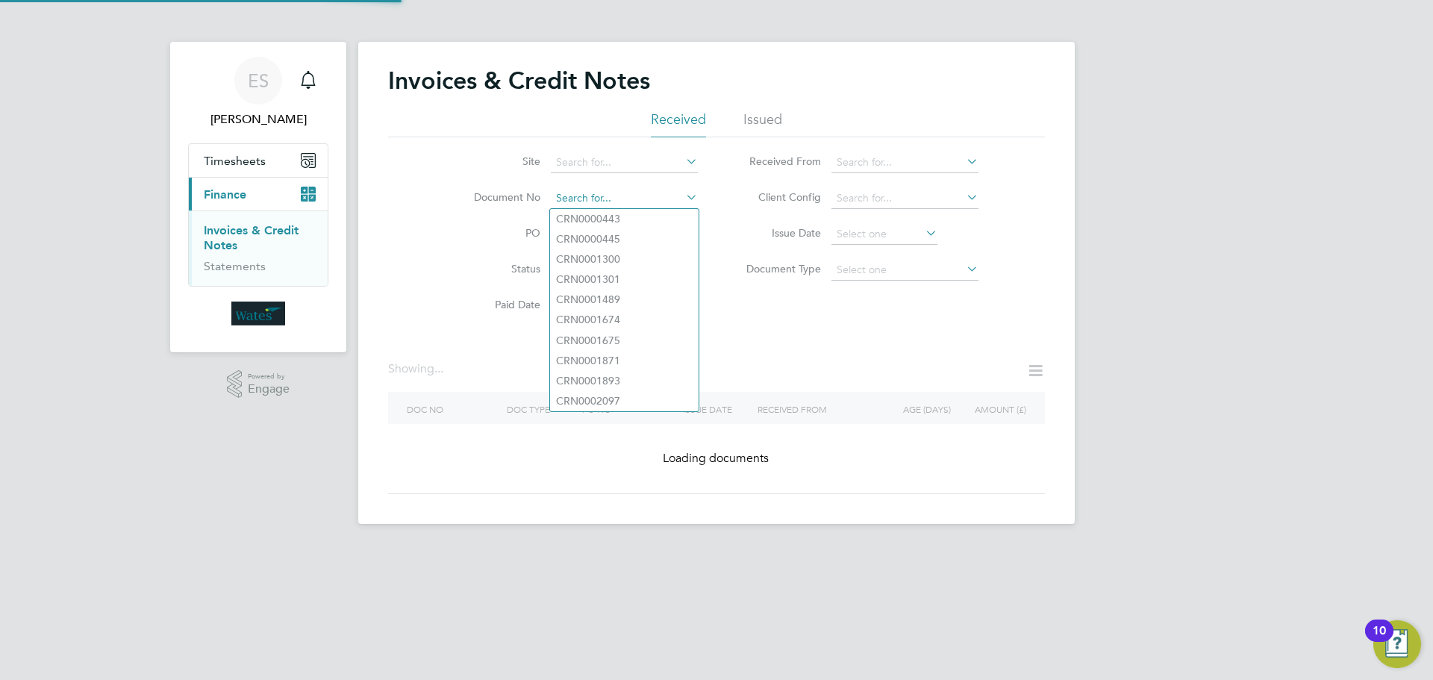
paste input "INV0045425"
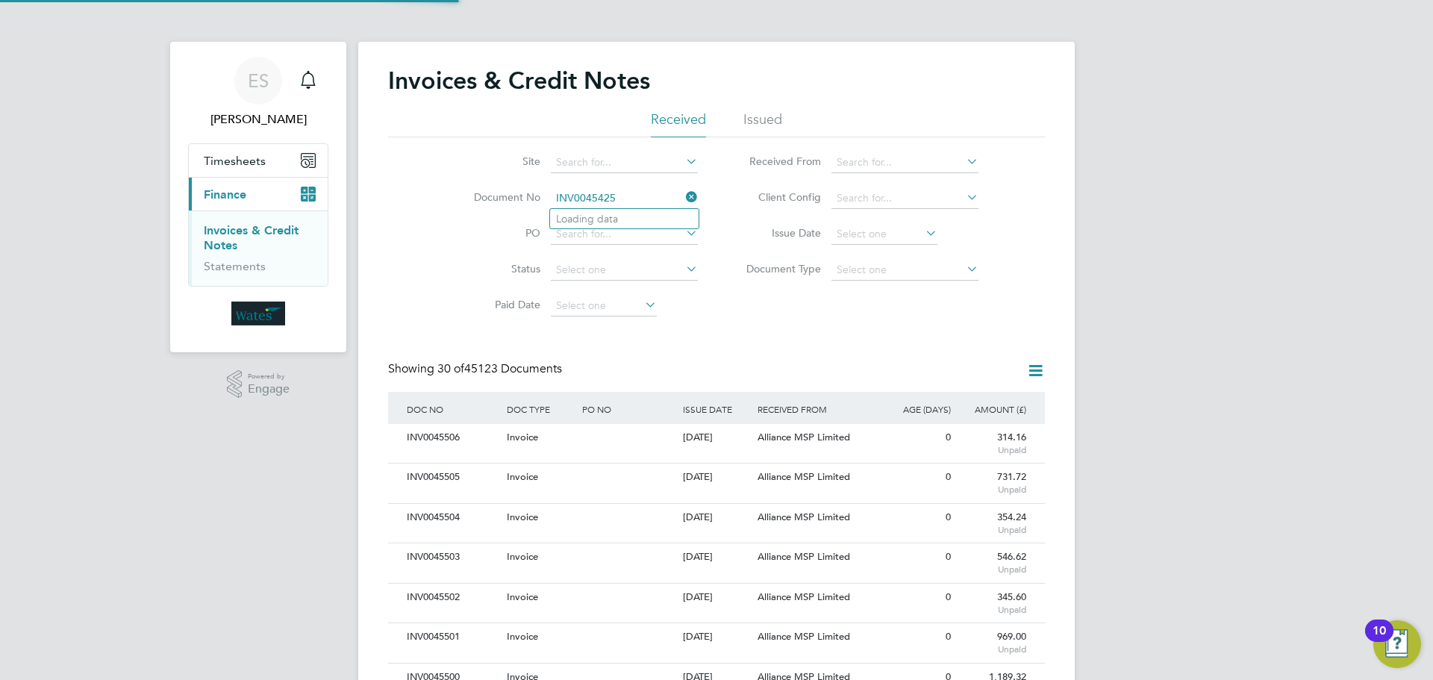
scroll to position [28, 101]
type input "INV0045425"
click at [618, 219] on li "INV0045425" at bounding box center [624, 219] width 149 height 20
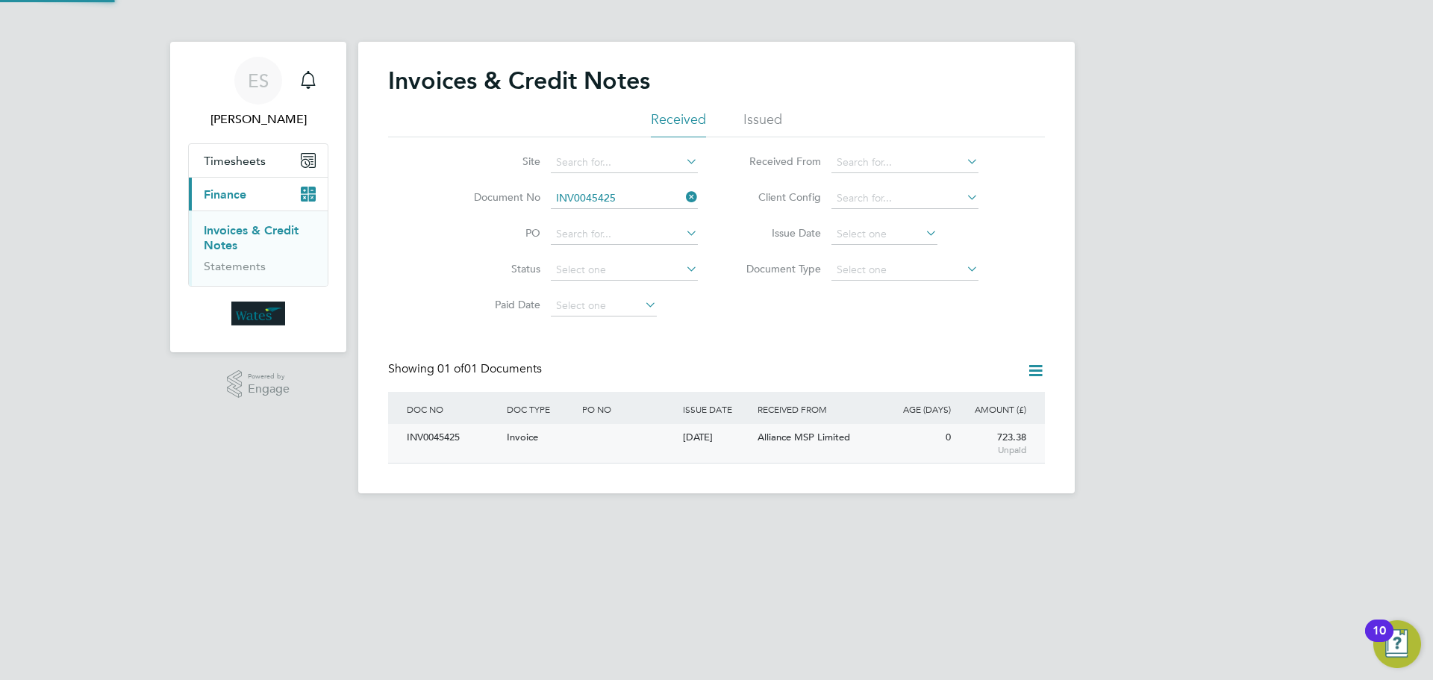
click at [442, 443] on div "INV0045425" at bounding box center [453, 438] width 100 height 28
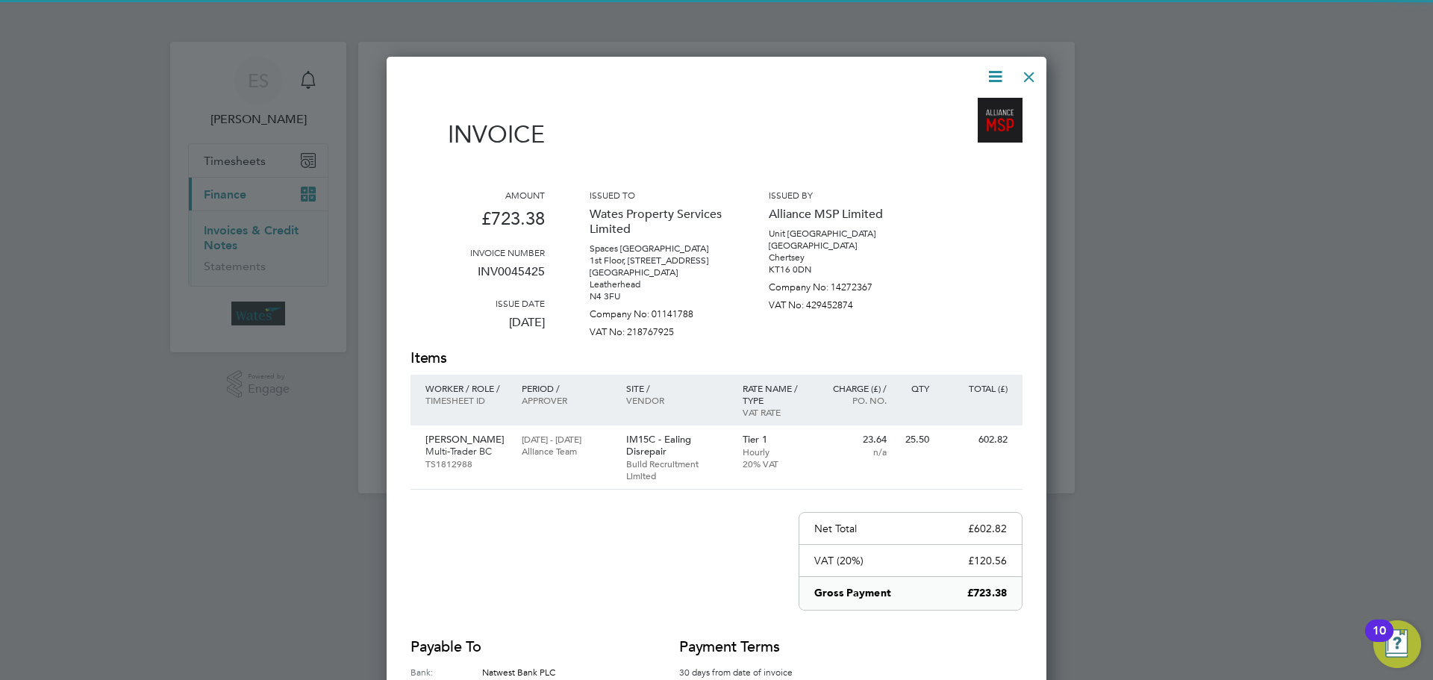
click at [988, 70] on icon at bounding box center [995, 76] width 19 height 19
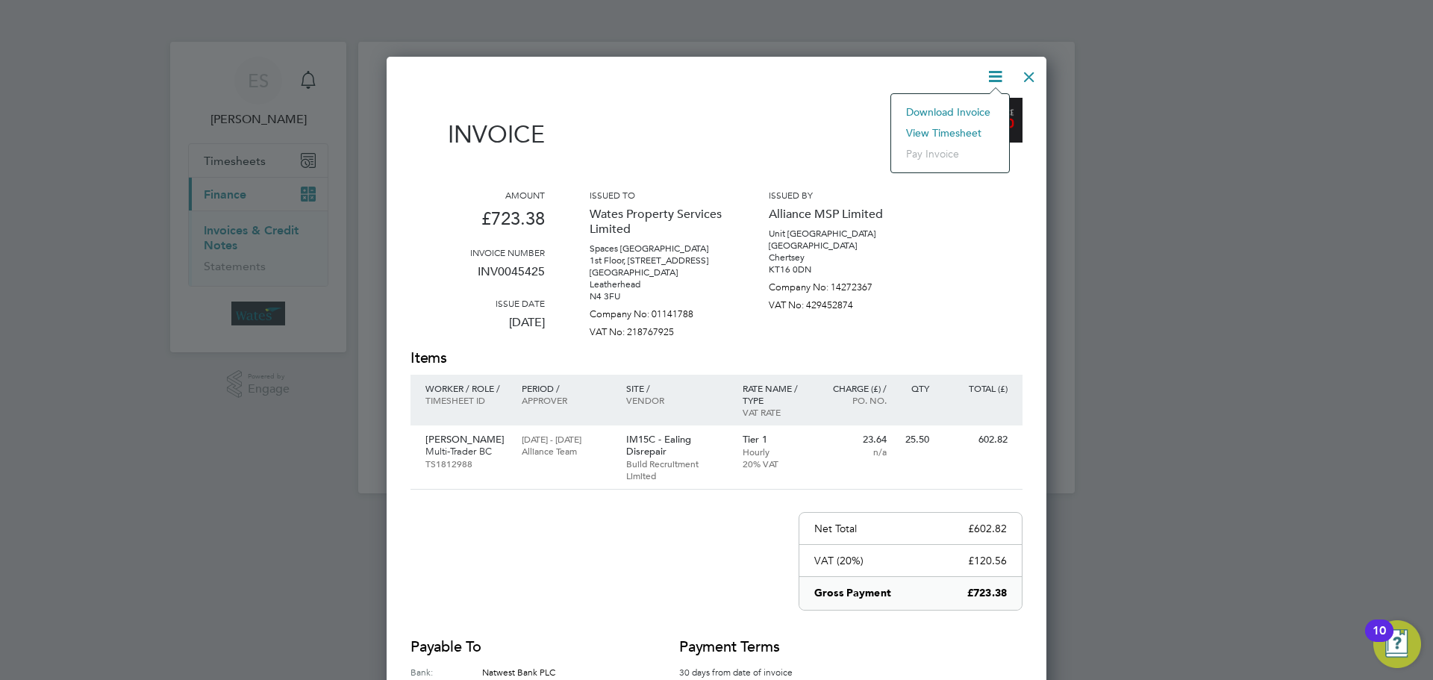
click at [966, 106] on li "Download Invoice" at bounding box center [950, 111] width 103 height 21
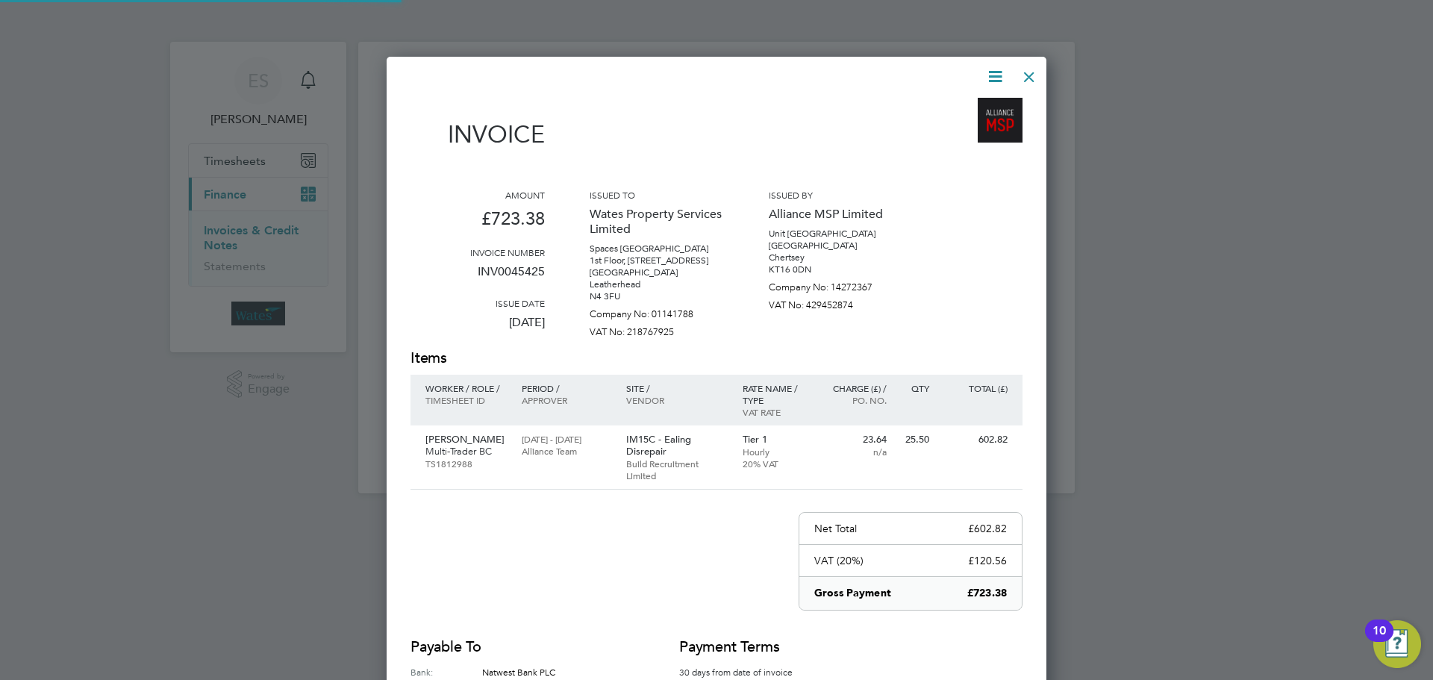
click at [990, 74] on icon at bounding box center [995, 76] width 19 height 19
click at [968, 127] on li "View timesheet" at bounding box center [950, 132] width 103 height 21
click at [1035, 69] on div at bounding box center [1029, 73] width 27 height 27
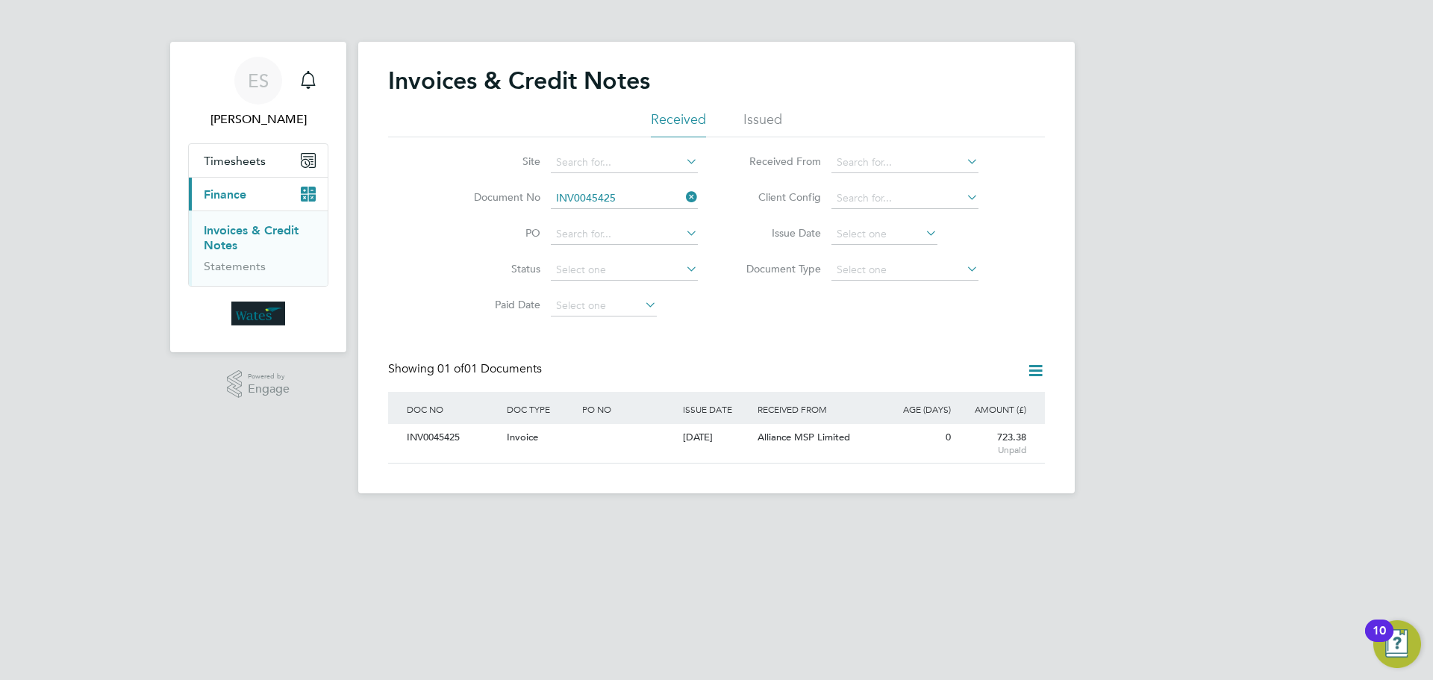
click at [683, 199] on icon at bounding box center [683, 197] width 0 height 21
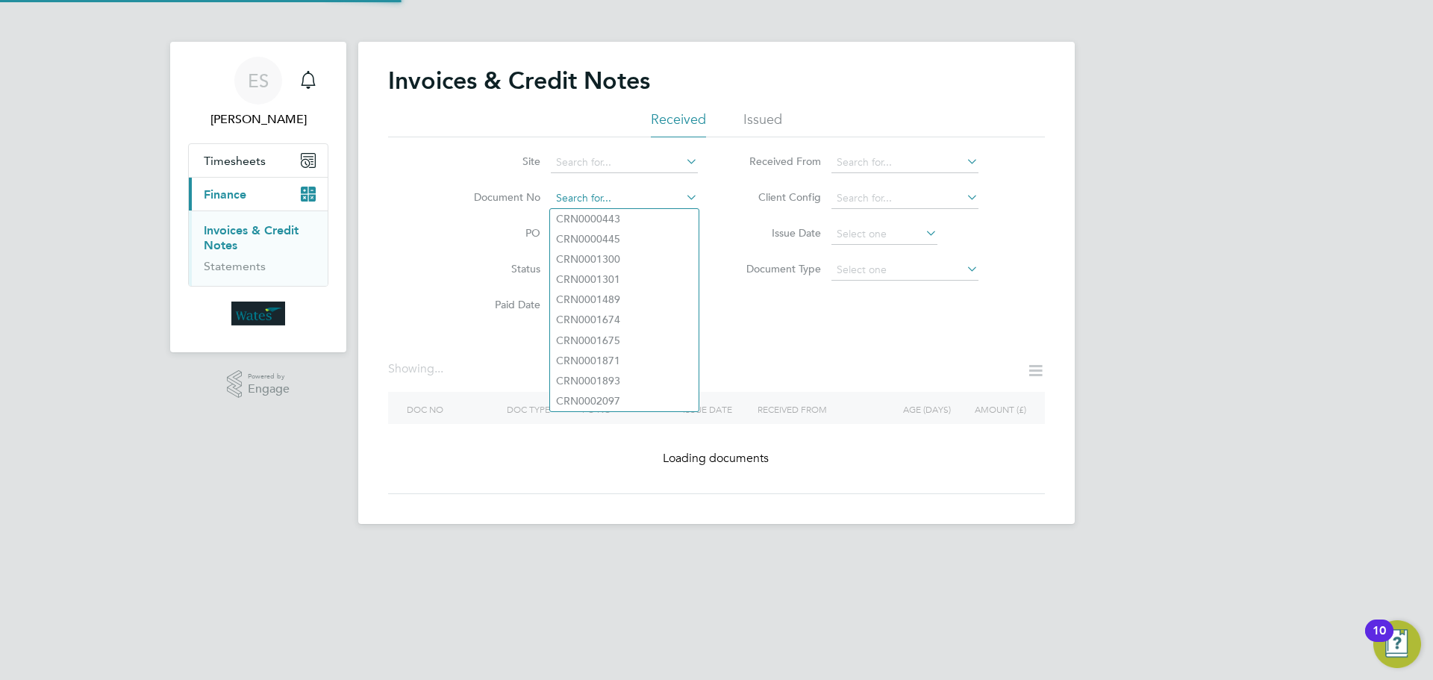
paste input "INV0045427"
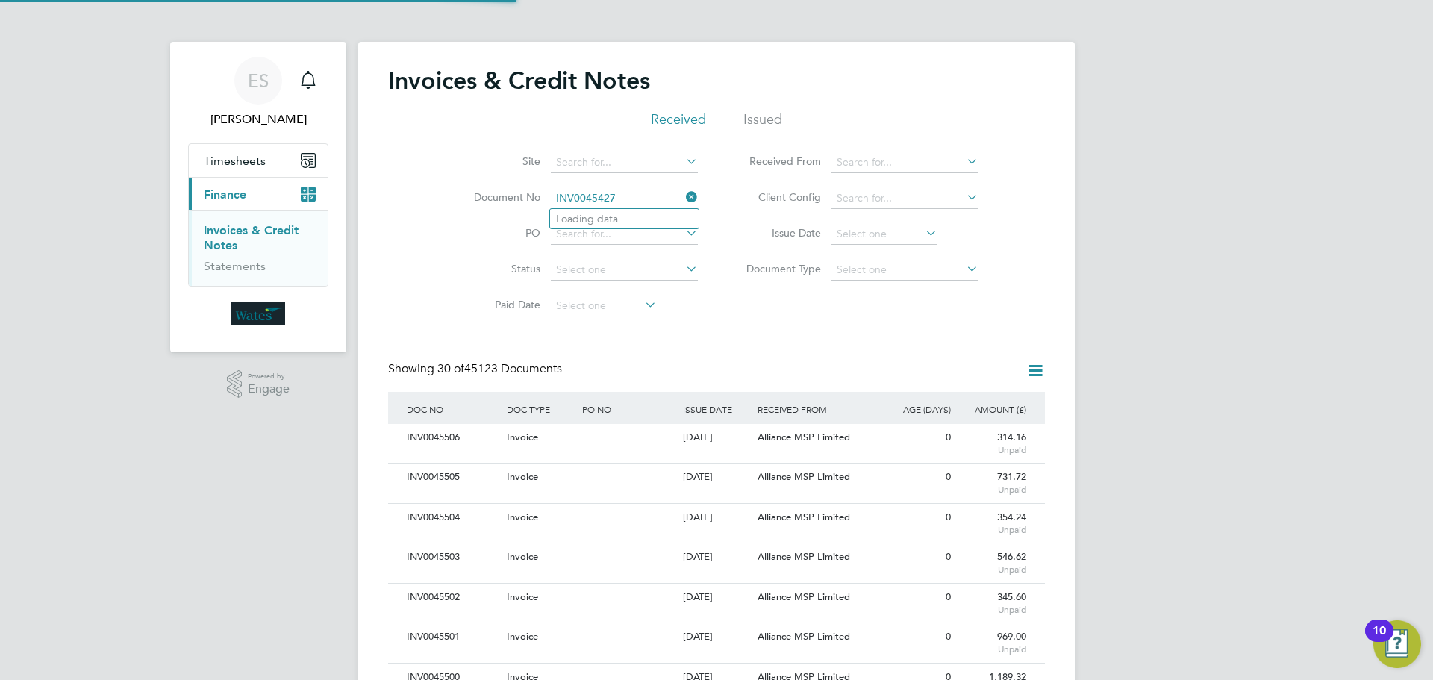
scroll to position [28, 101]
type input "INV0045427"
click at [642, 215] on li "INV0045427" at bounding box center [624, 219] width 149 height 20
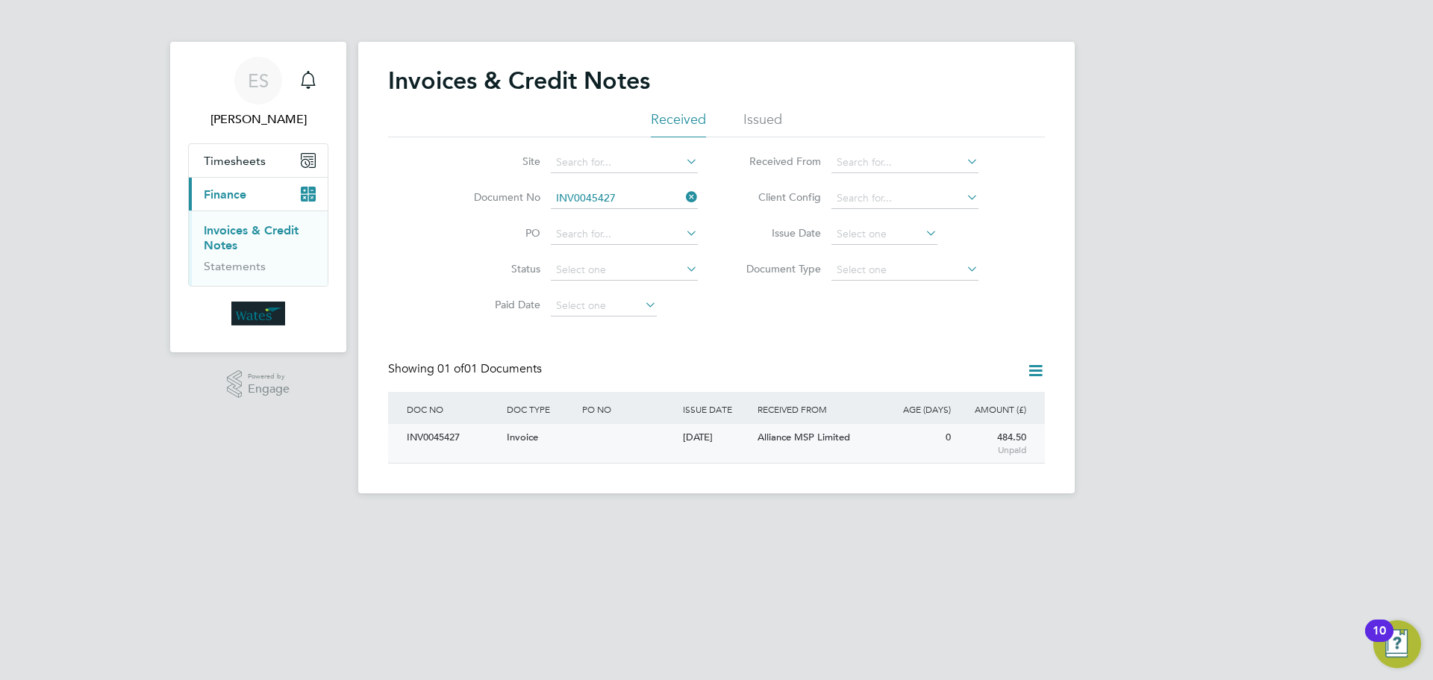
click at [437, 442] on div "INV0045427" at bounding box center [453, 438] width 100 height 28
click at [447, 439] on div at bounding box center [716, 340] width 1433 height 680
click at [746, 427] on div at bounding box center [716, 340] width 1433 height 680
click at [452, 434] on div at bounding box center [716, 340] width 1433 height 680
click at [686, 196] on div at bounding box center [716, 340] width 1433 height 680
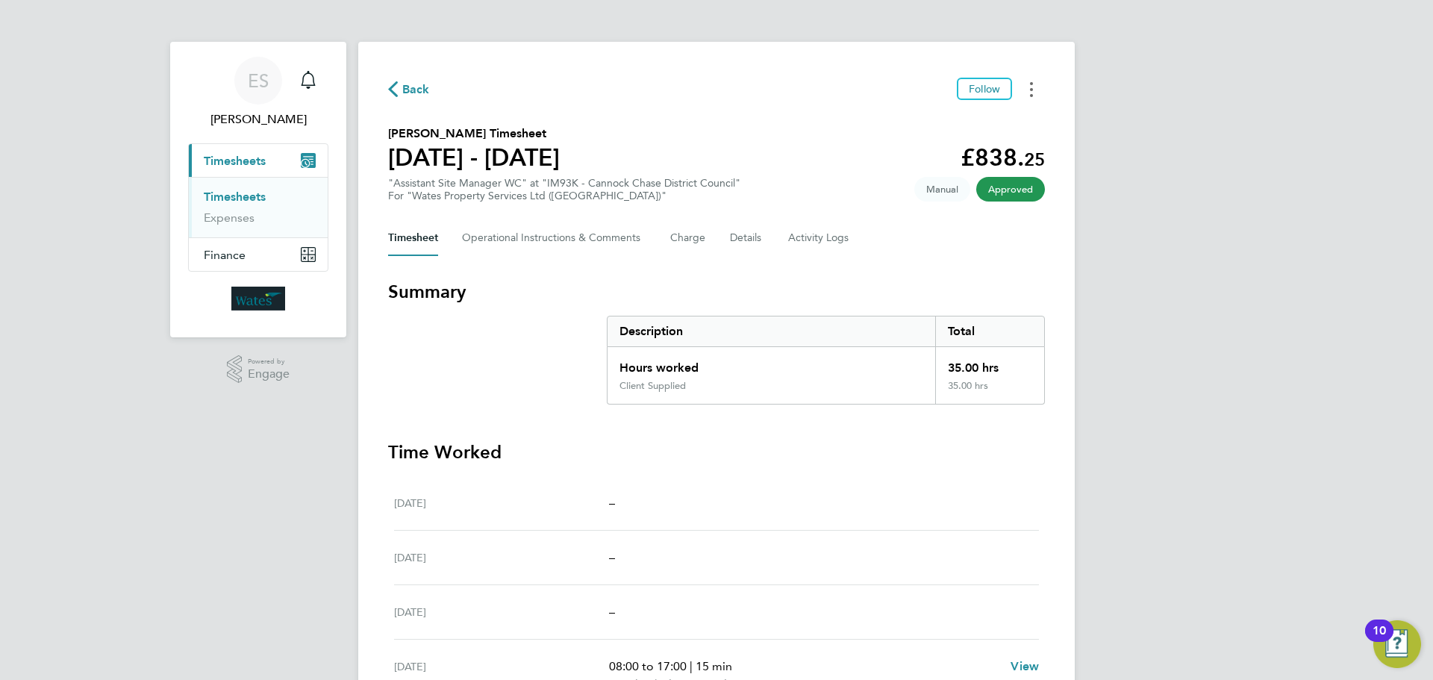
click at [1024, 90] on button "Timesheets Menu" at bounding box center [1031, 89] width 27 height 23
click at [970, 120] on link "Download timesheet" at bounding box center [955, 122] width 179 height 30
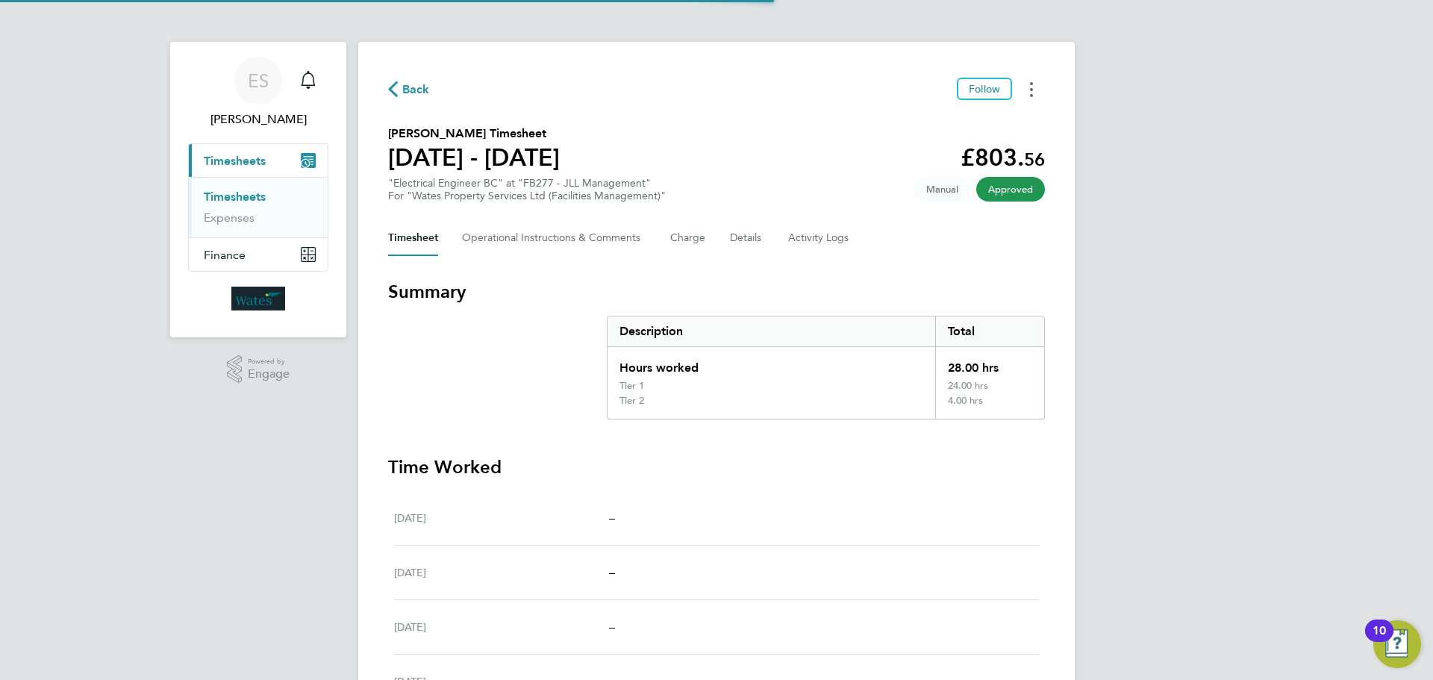
drag, startPoint x: 1035, startPoint y: 93, endPoint x: 1020, endPoint y: 97, distance: 15.6
click at [1035, 93] on button "Timesheets Menu" at bounding box center [1031, 89] width 27 height 23
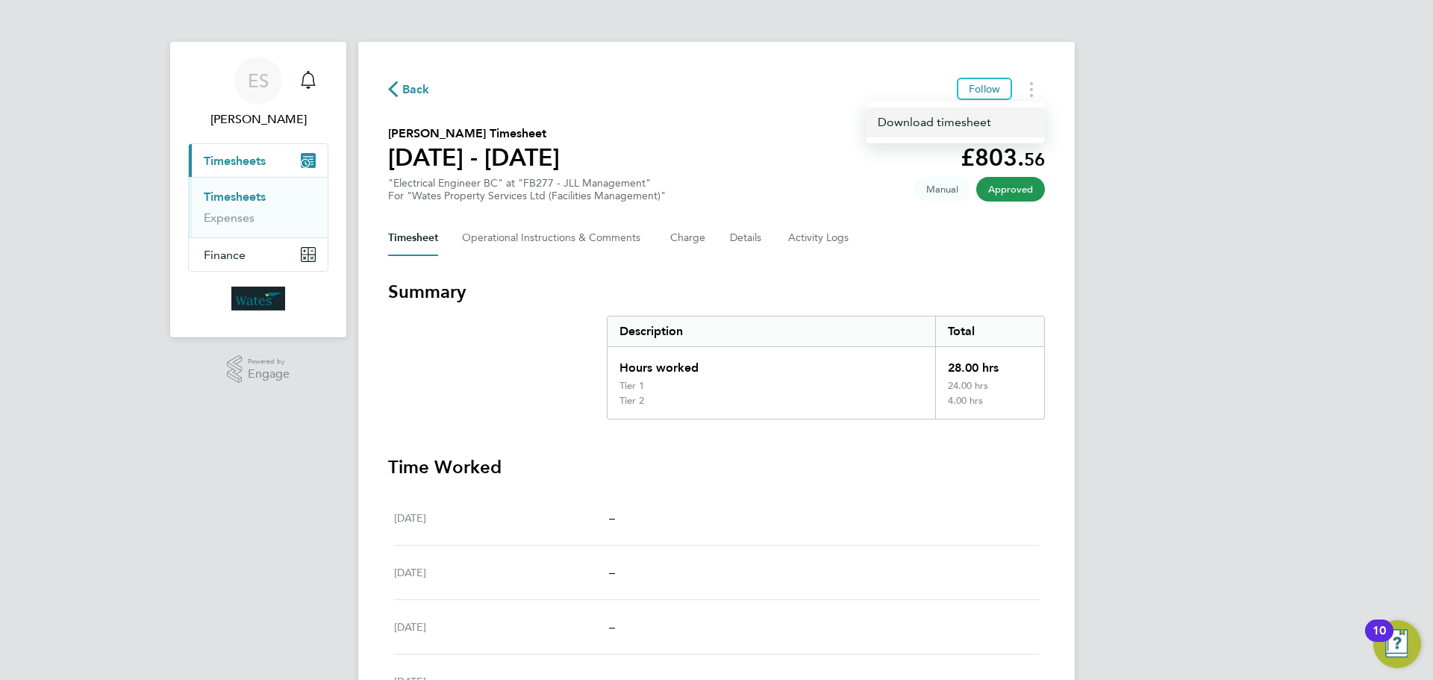
click at [975, 116] on link "Download timesheet" at bounding box center [955, 122] width 179 height 30
click at [1157, 513] on div "ES Emily Summerfield Notifications Applications: Current page: Timesheets Times…" at bounding box center [716, 517] width 1433 height 1034
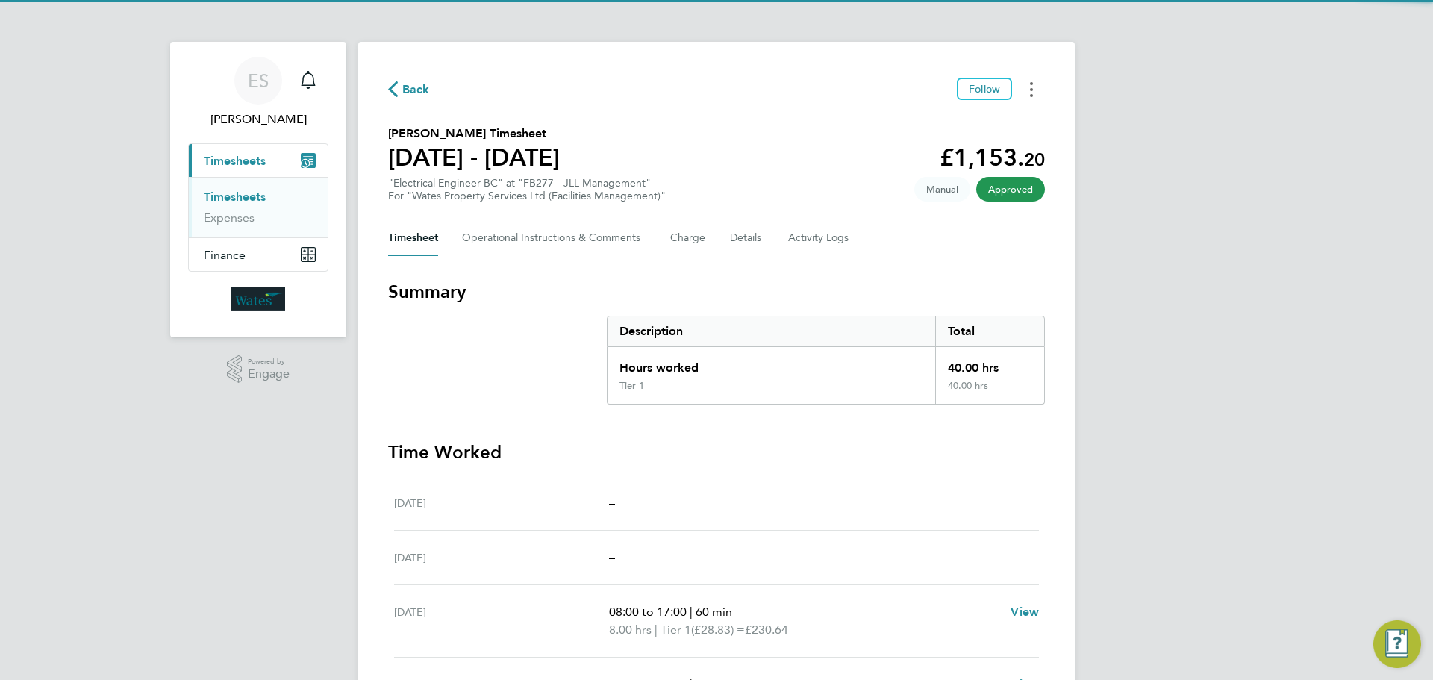
click at [1025, 86] on button "Timesheets Menu" at bounding box center [1031, 89] width 27 height 23
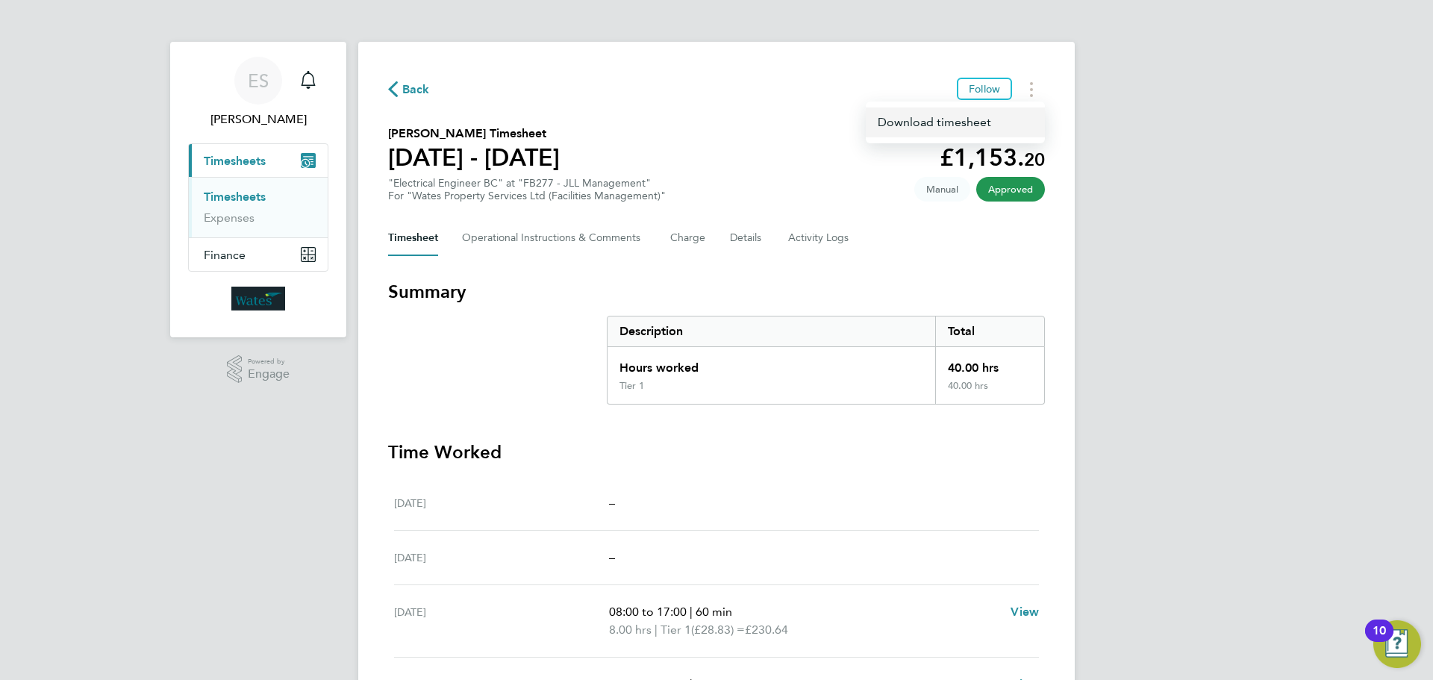
click at [963, 120] on link "Download timesheet" at bounding box center [955, 122] width 179 height 30
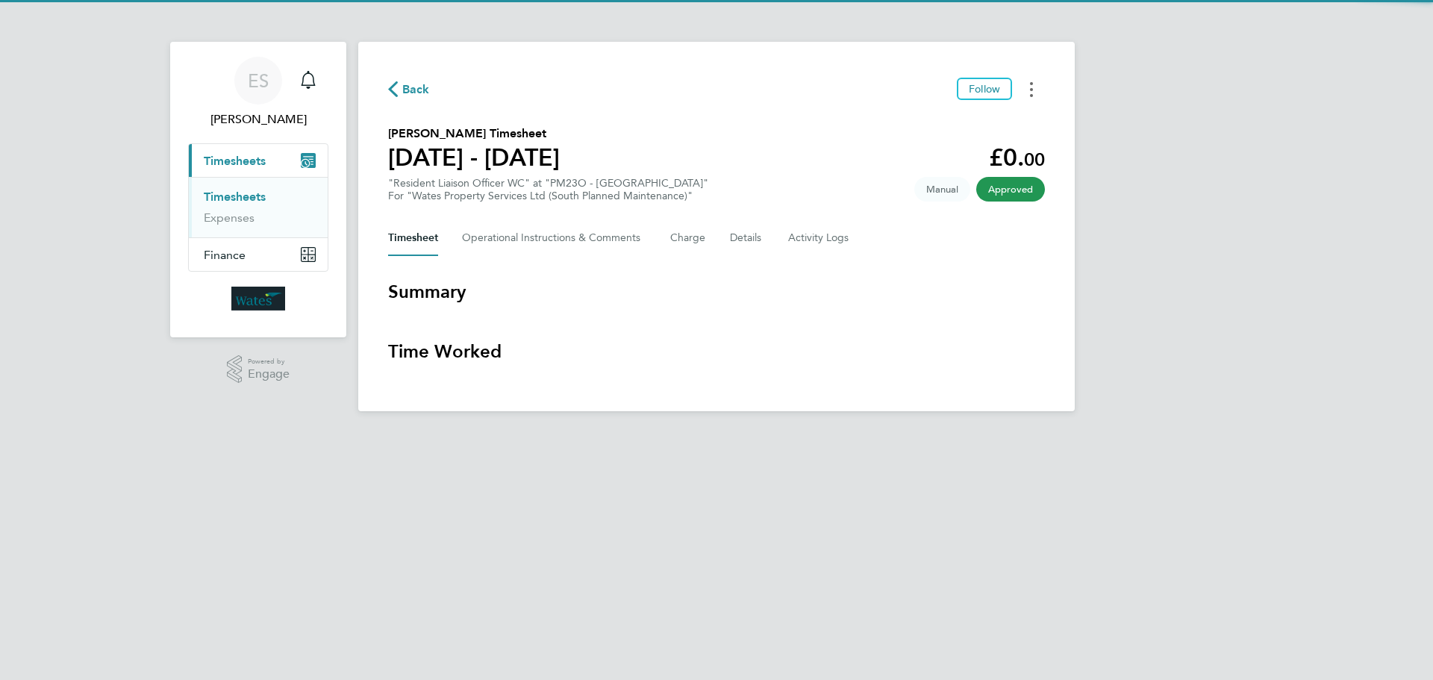
click at [1028, 87] on button "Timesheets Menu" at bounding box center [1031, 89] width 27 height 23
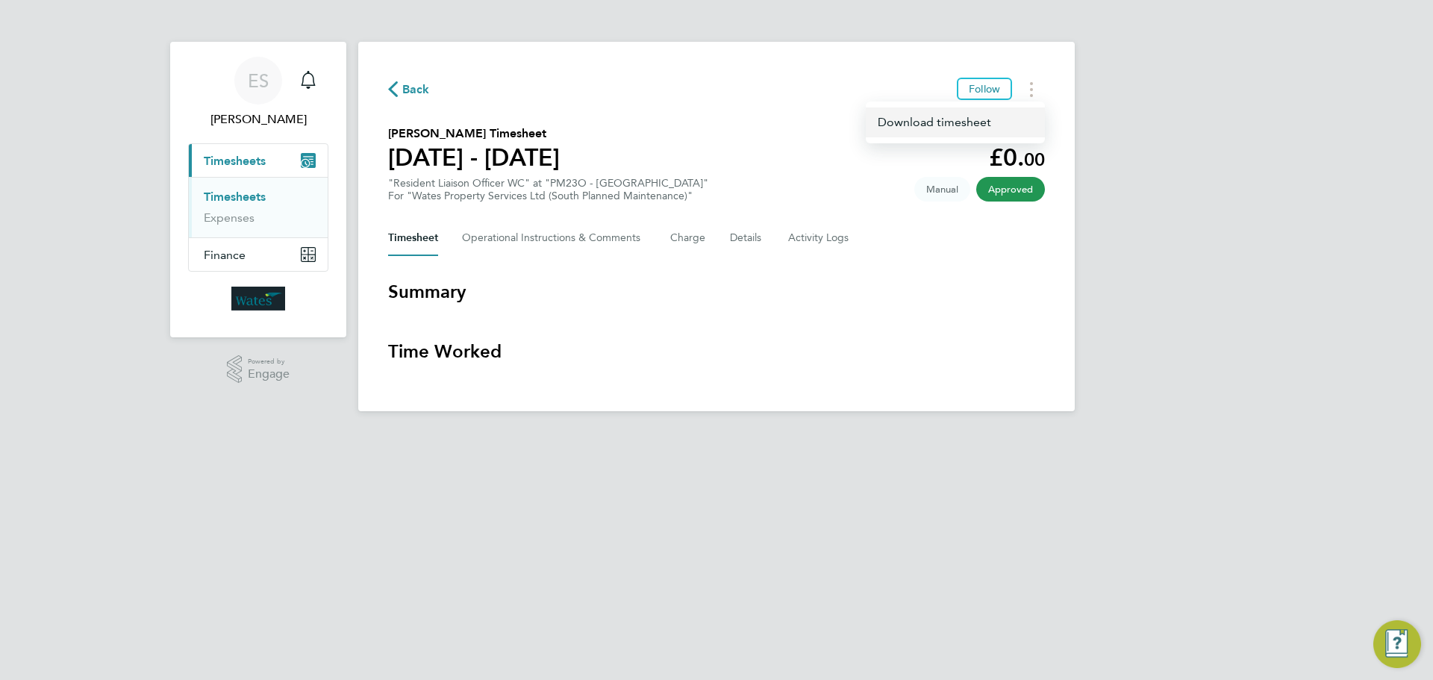
click at [984, 119] on link "Download timesheet" at bounding box center [955, 122] width 179 height 30
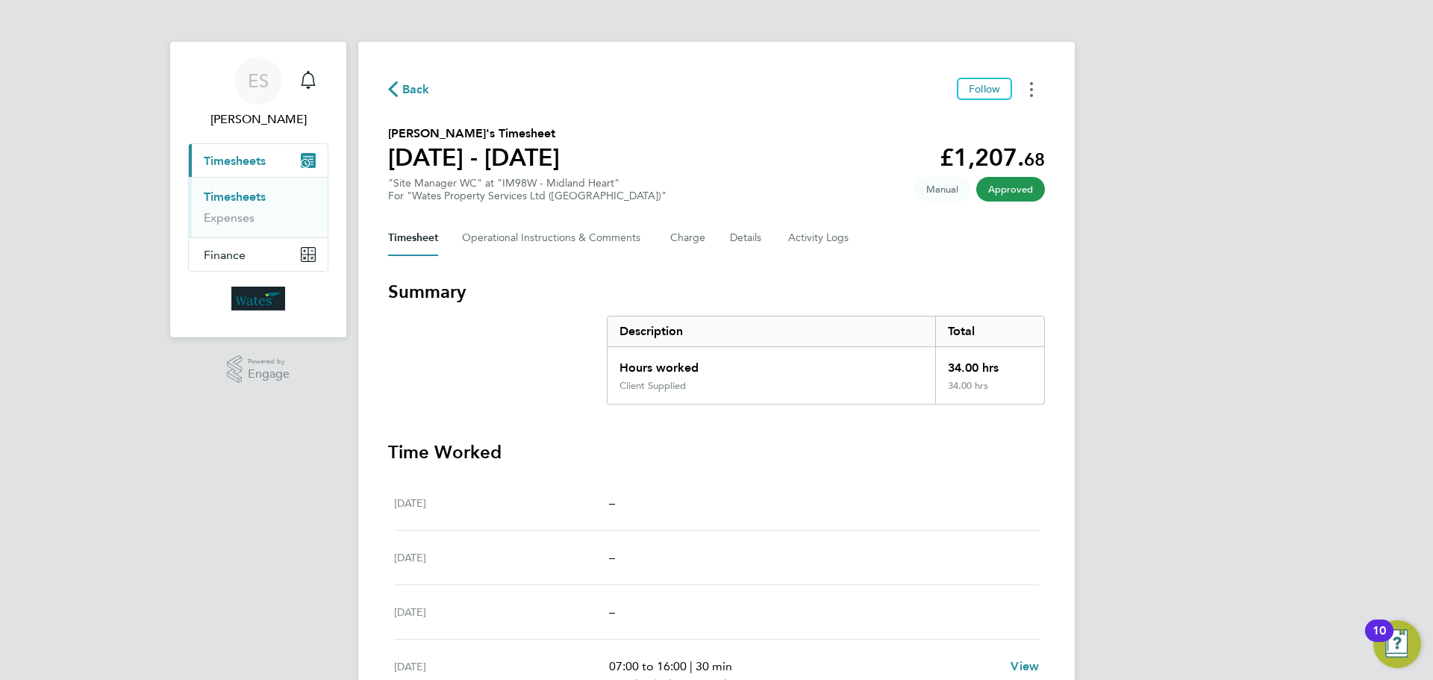
drag, startPoint x: 1034, startPoint y: 86, endPoint x: 1016, endPoint y: 97, distance: 21.1
click at [1034, 86] on button "Timesheets Menu" at bounding box center [1031, 89] width 27 height 23
click at [984, 111] on link "Download timesheet" at bounding box center [955, 122] width 179 height 30
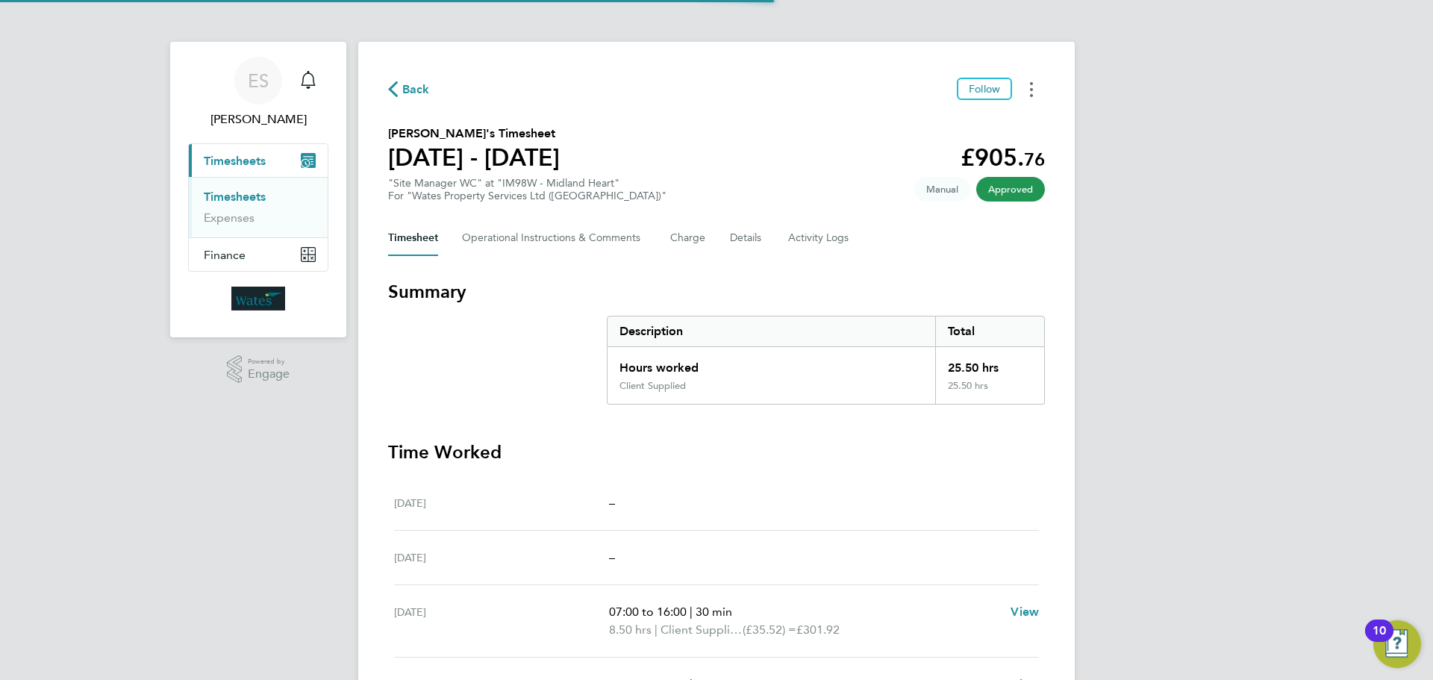
click at [1030, 94] on icon "Timesheets Menu" at bounding box center [1031, 89] width 3 height 15
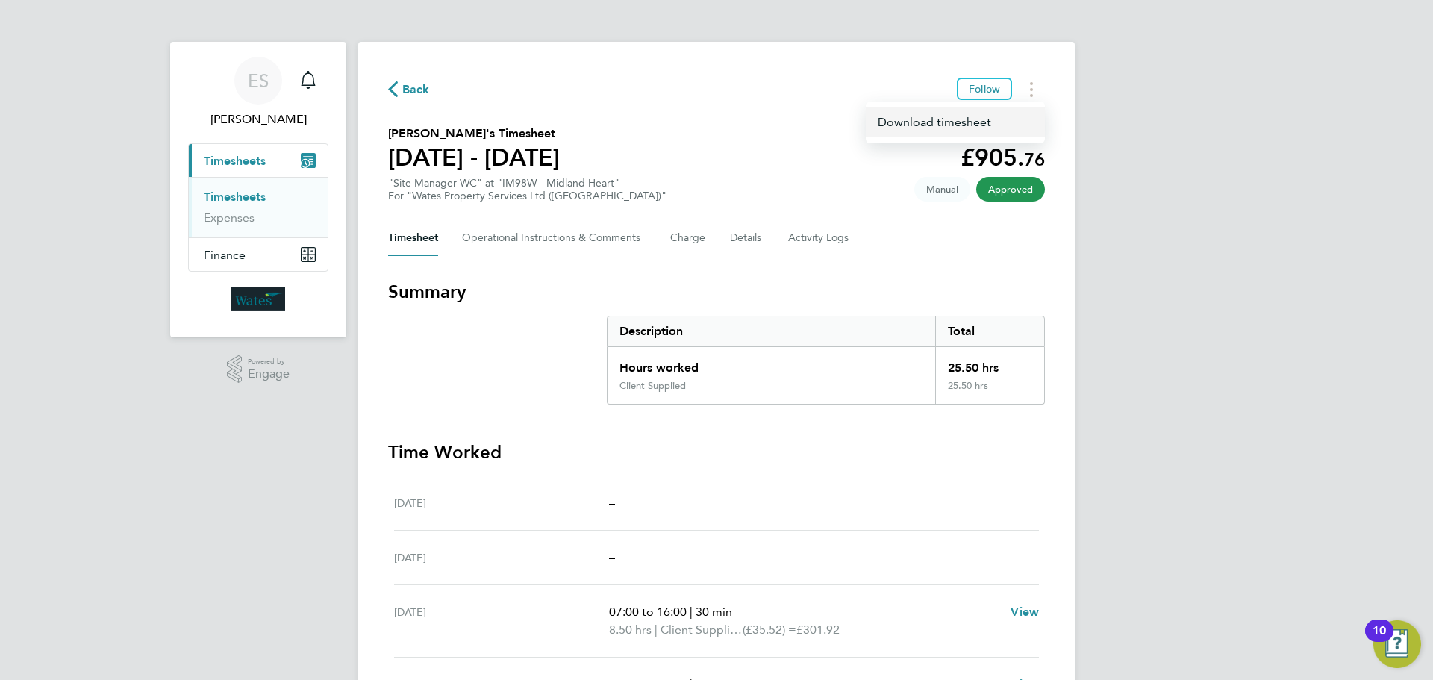
click at [957, 120] on link "Download timesheet" at bounding box center [955, 122] width 179 height 30
click at [1035, 94] on button "Timesheets Menu" at bounding box center [1031, 89] width 27 height 23
click at [969, 125] on link "Download timesheet" at bounding box center [955, 122] width 179 height 30
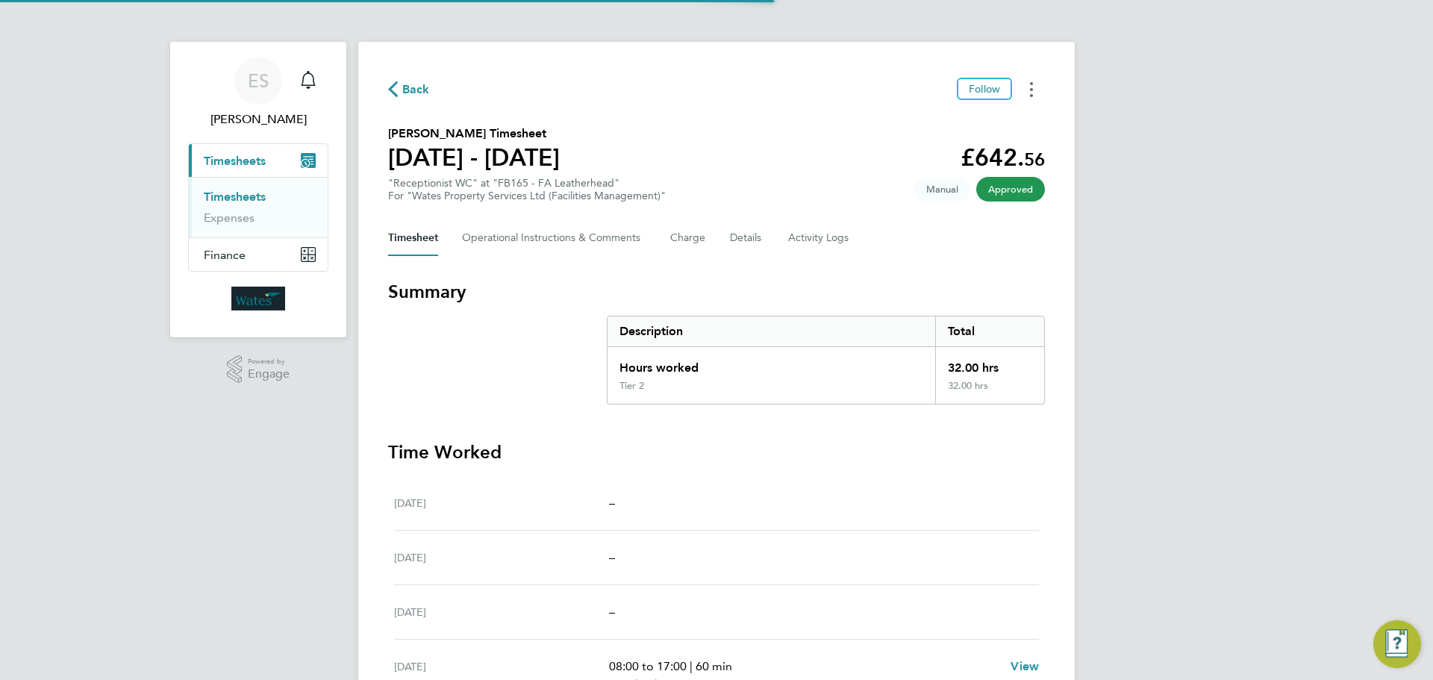
click at [1031, 94] on icon "Timesheets Menu" at bounding box center [1031, 89] width 3 height 15
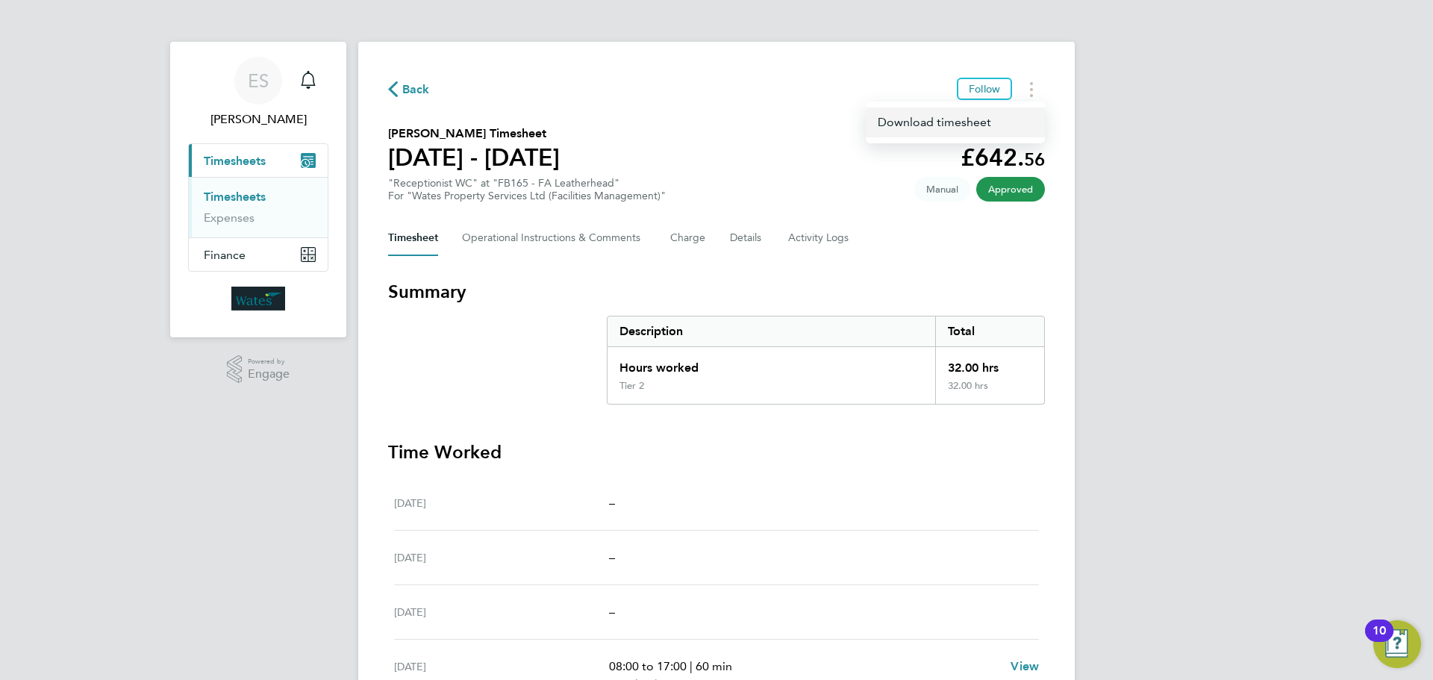
click at [972, 115] on link "Download timesheet" at bounding box center [955, 122] width 179 height 30
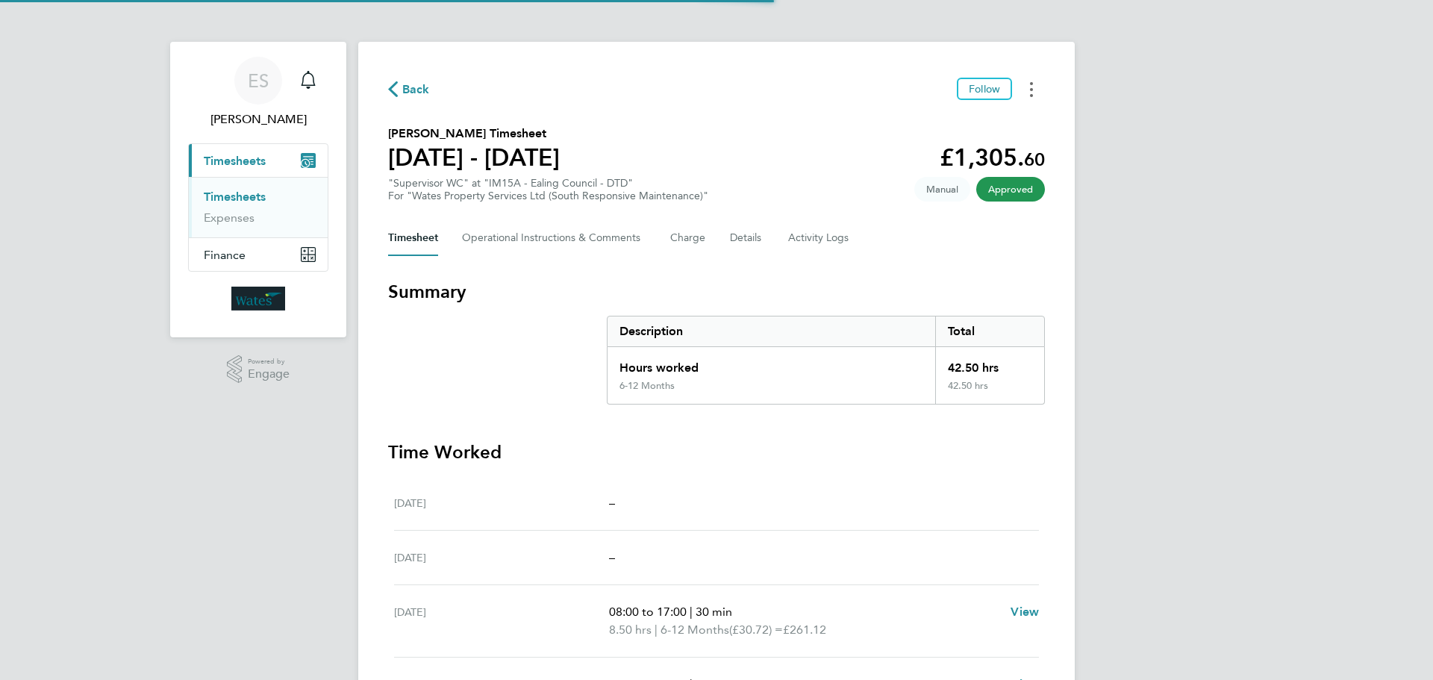
click at [1032, 97] on button "Timesheets Menu" at bounding box center [1031, 89] width 27 height 23
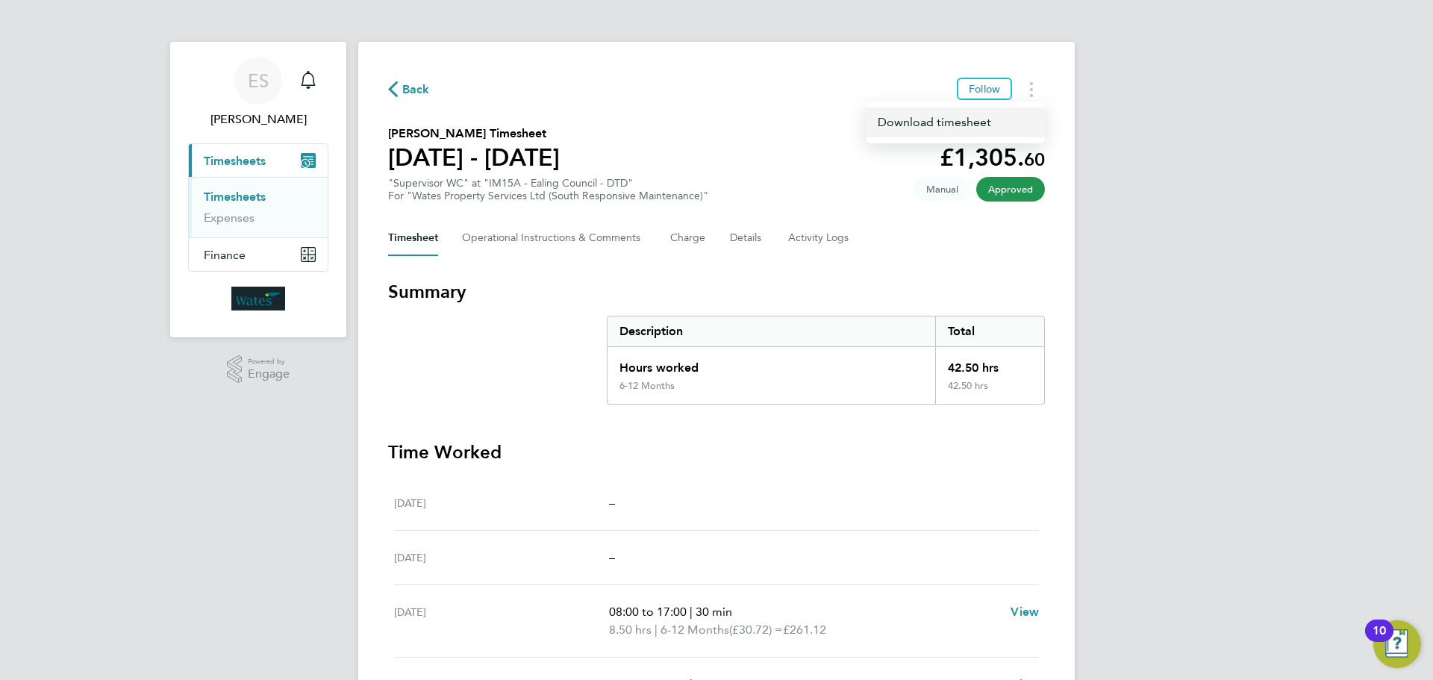
click at [950, 122] on link "Download timesheet" at bounding box center [955, 122] width 179 height 30
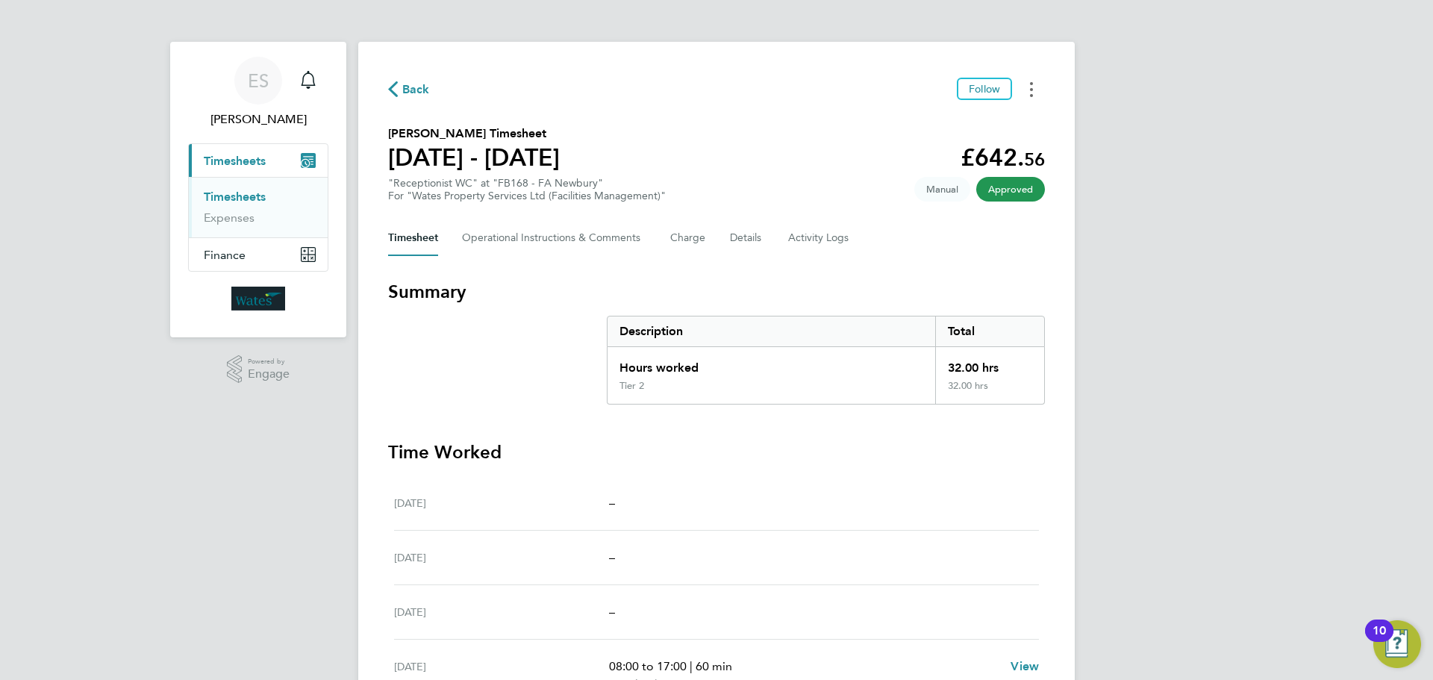
click at [1028, 89] on button "Timesheets Menu" at bounding box center [1031, 89] width 27 height 23
click at [990, 120] on link "Download timesheet" at bounding box center [955, 122] width 179 height 30
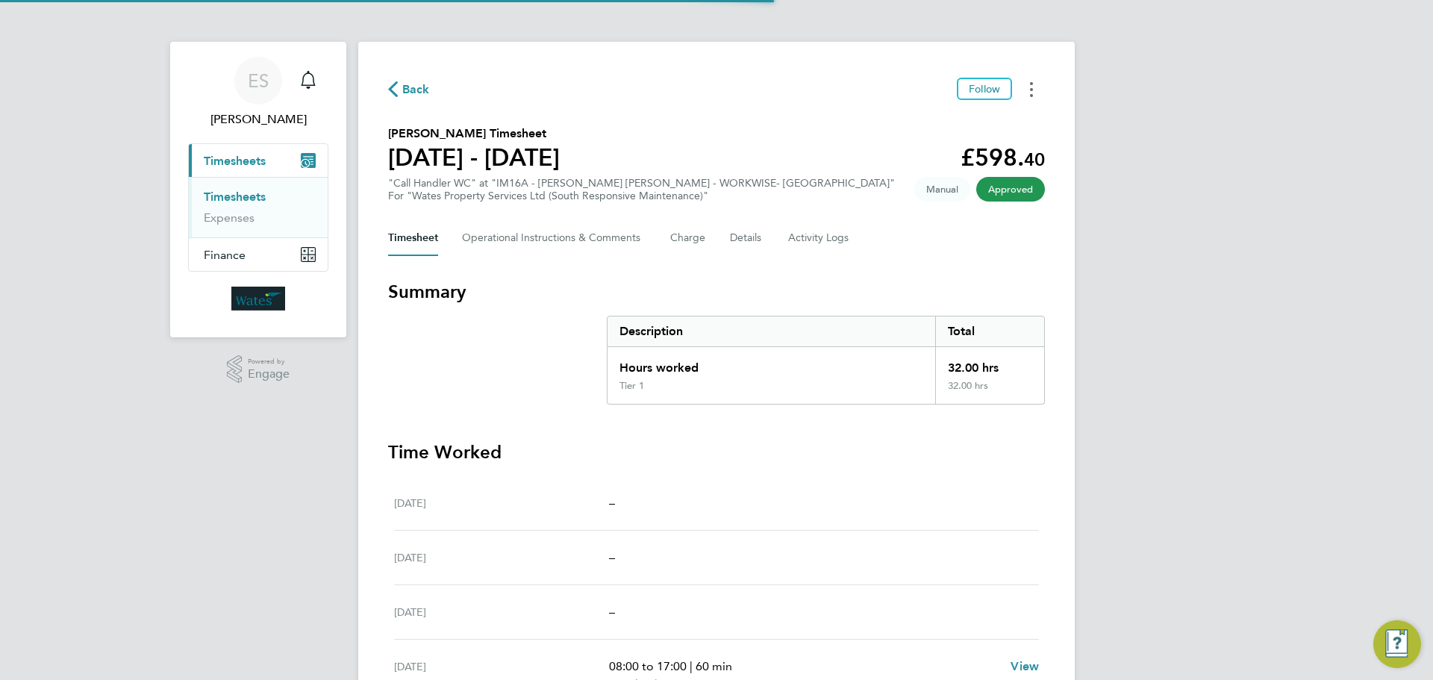
click at [1036, 87] on button "Timesheets Menu" at bounding box center [1031, 89] width 27 height 23
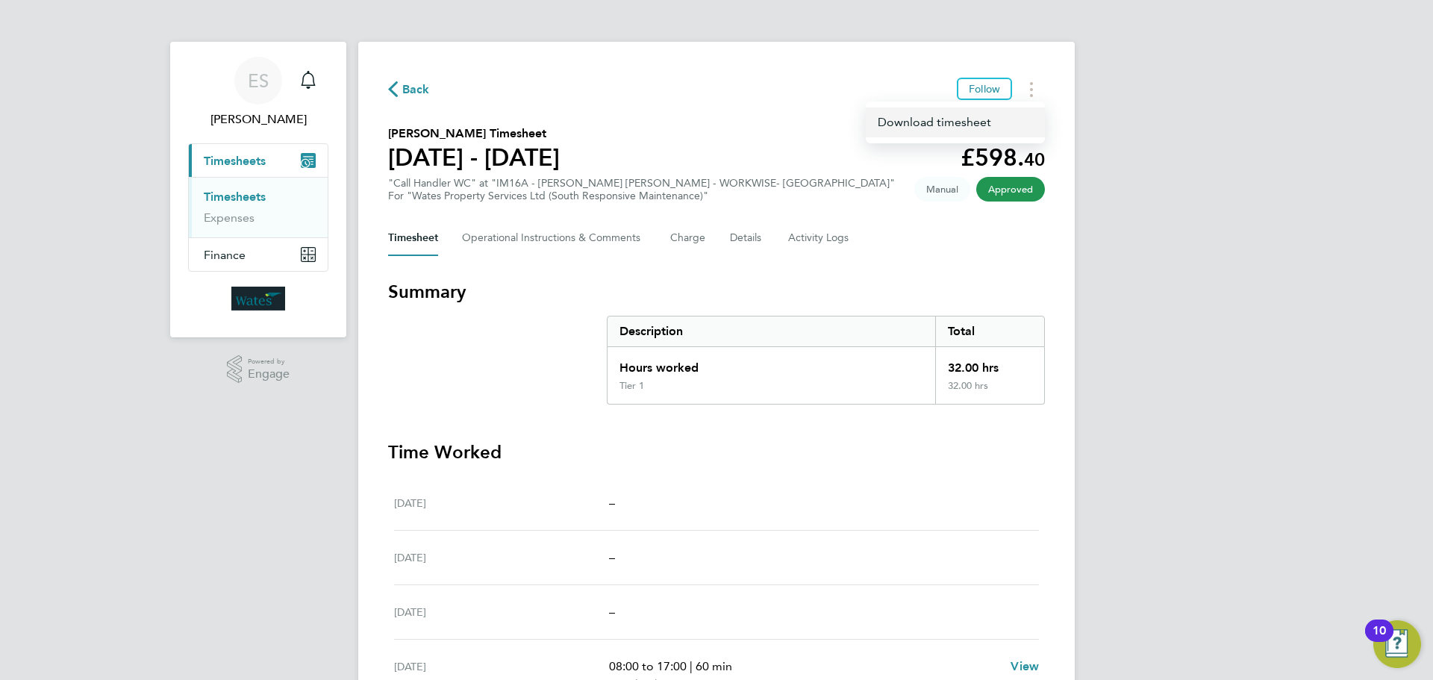
click at [975, 113] on link "Download timesheet" at bounding box center [955, 122] width 179 height 30
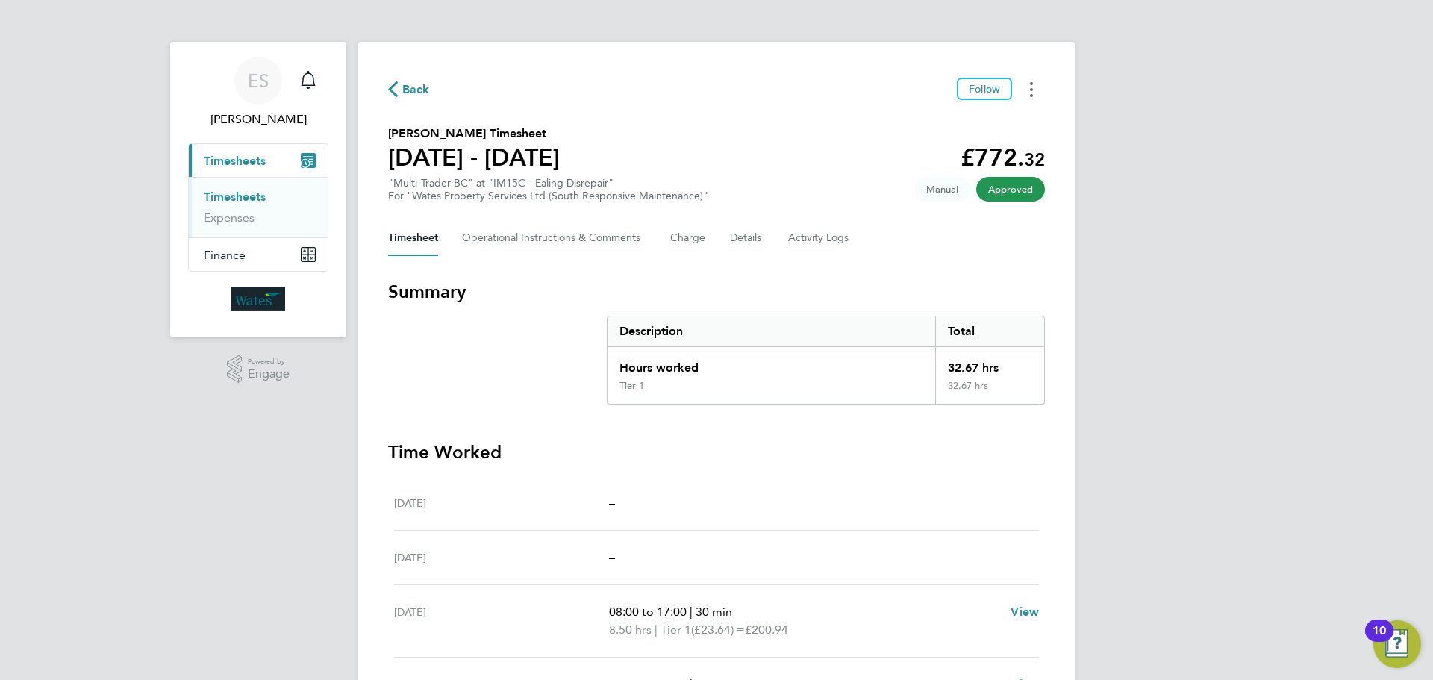
click at [1026, 90] on button "Timesheets Menu" at bounding box center [1031, 89] width 27 height 23
click at [990, 118] on link "Download timesheet" at bounding box center [955, 122] width 179 height 30
click at [1024, 88] on button "Timesheets Menu" at bounding box center [1031, 89] width 27 height 23
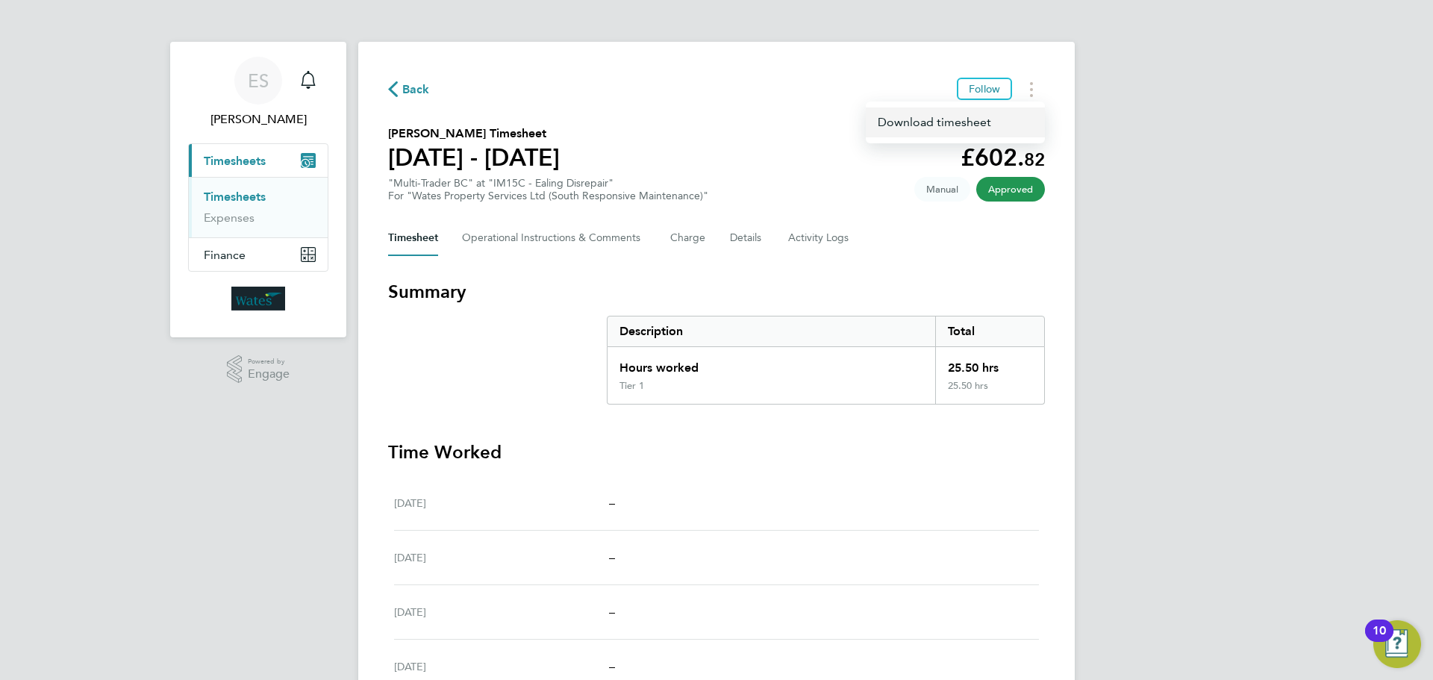
click at [987, 123] on link "Download timesheet" at bounding box center [955, 122] width 179 height 30
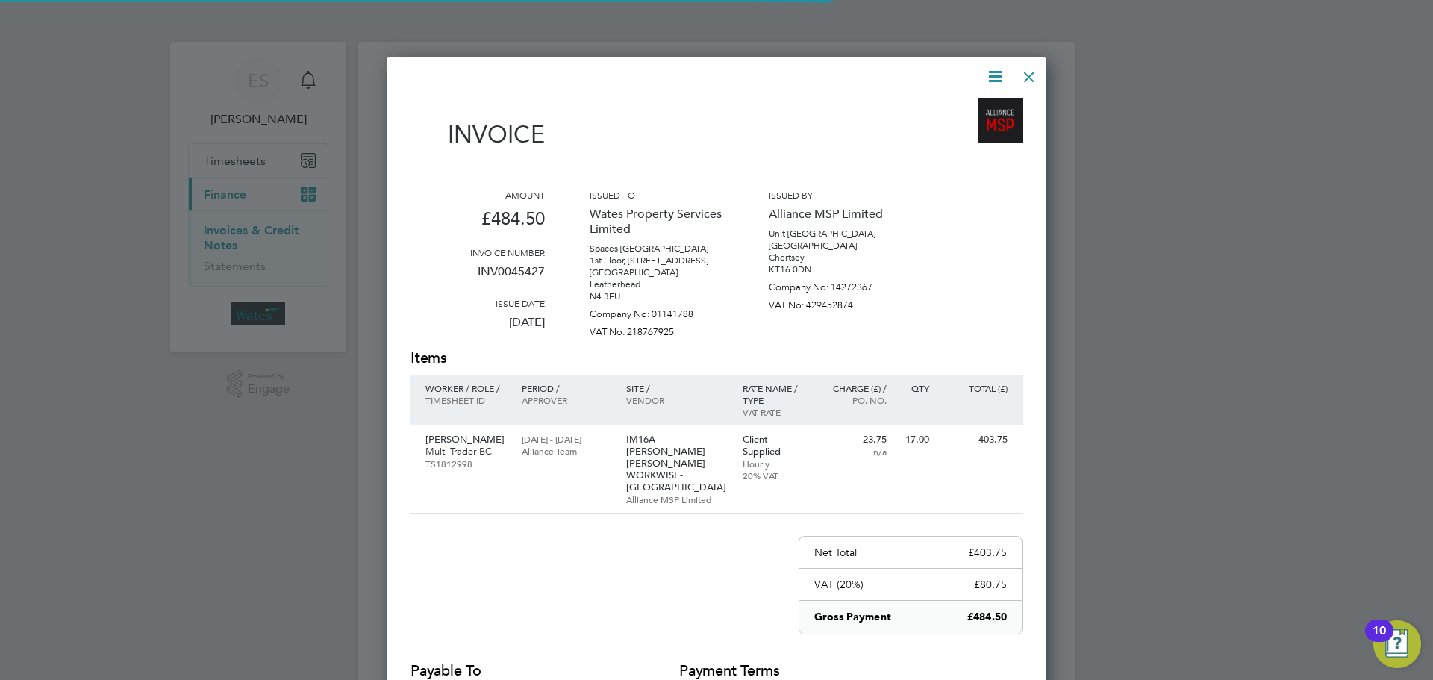
click at [999, 69] on icon at bounding box center [995, 76] width 19 height 19
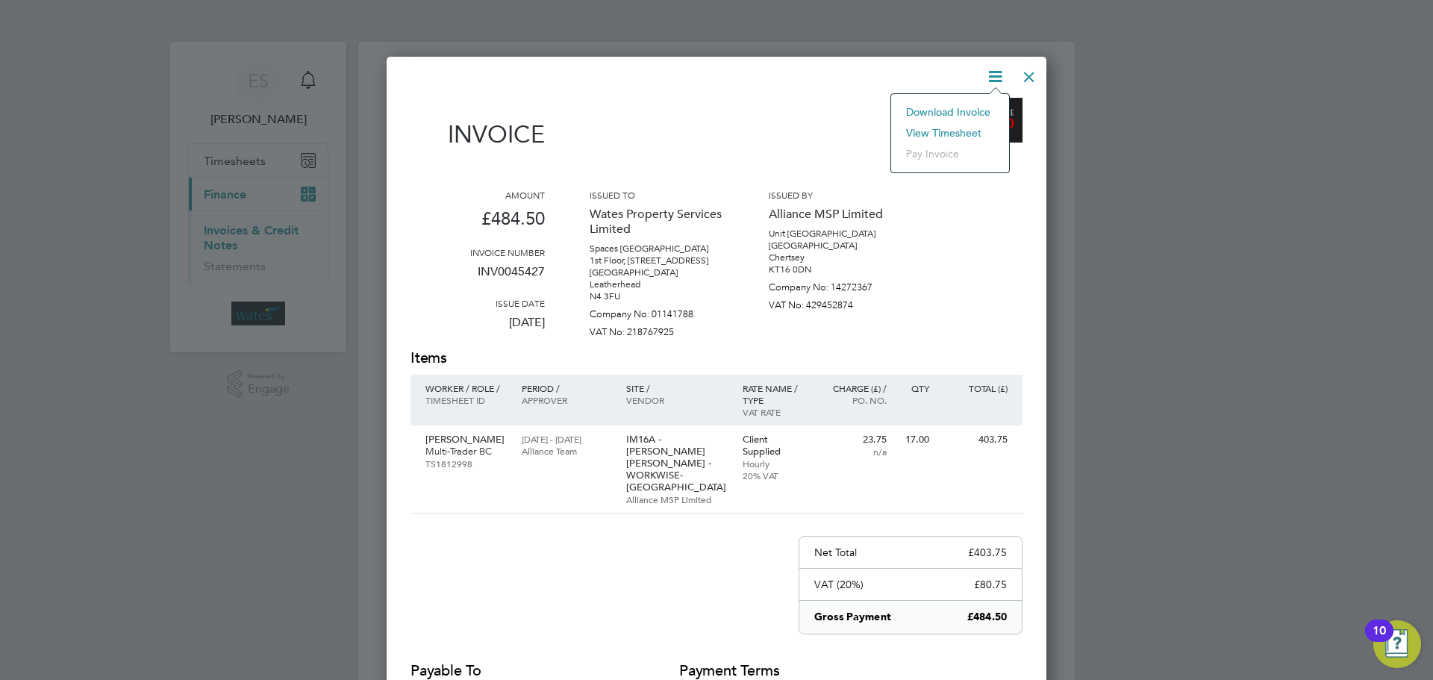
click at [972, 107] on li "Download Invoice" at bounding box center [950, 111] width 103 height 21
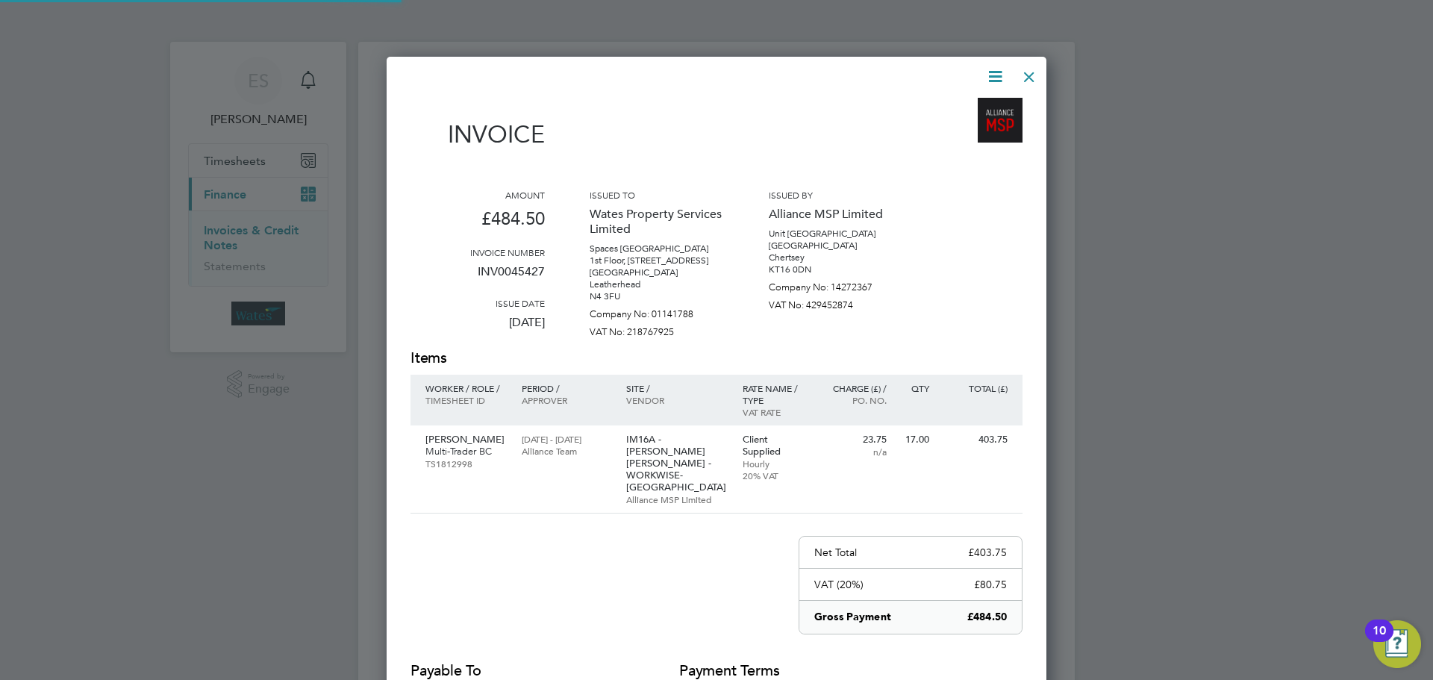
click at [988, 77] on icon at bounding box center [995, 76] width 19 height 19
click at [957, 126] on li "View timesheet" at bounding box center [950, 132] width 103 height 21
click at [1036, 73] on div at bounding box center [1029, 73] width 27 height 27
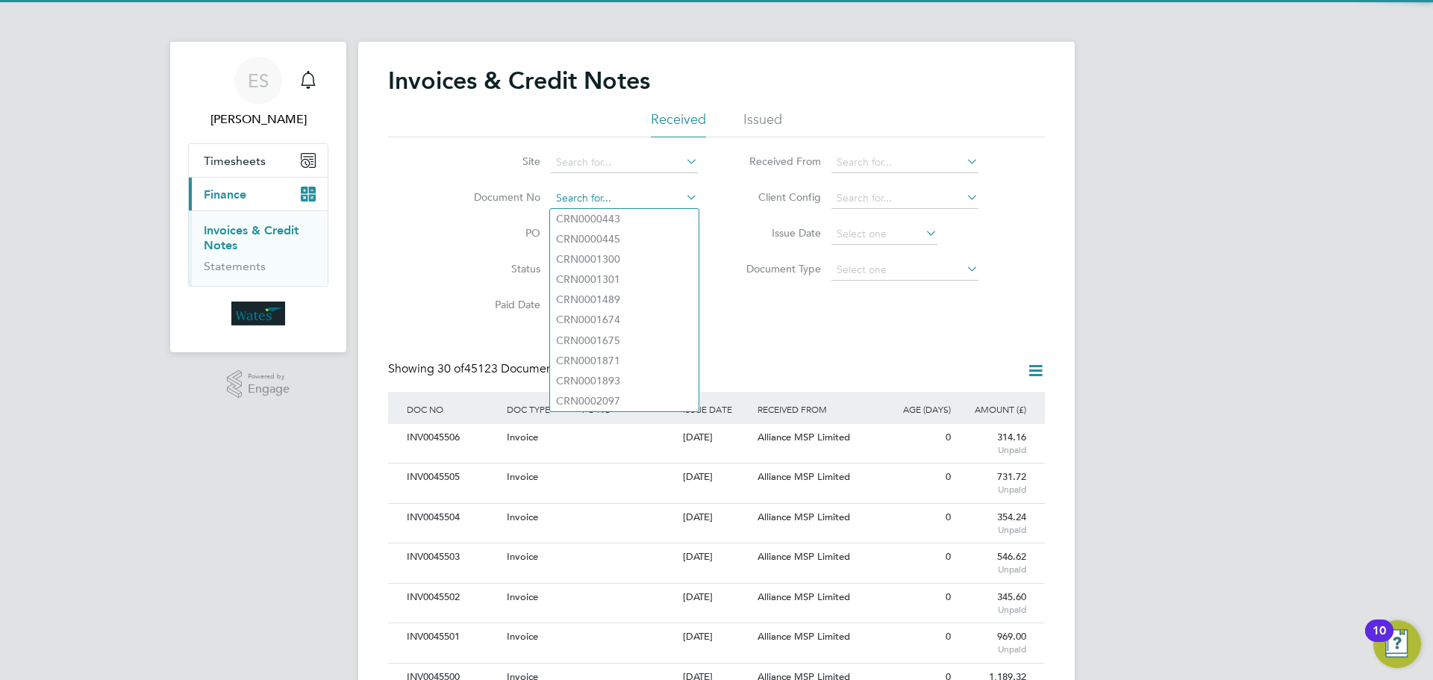
paste input "INV0045428"
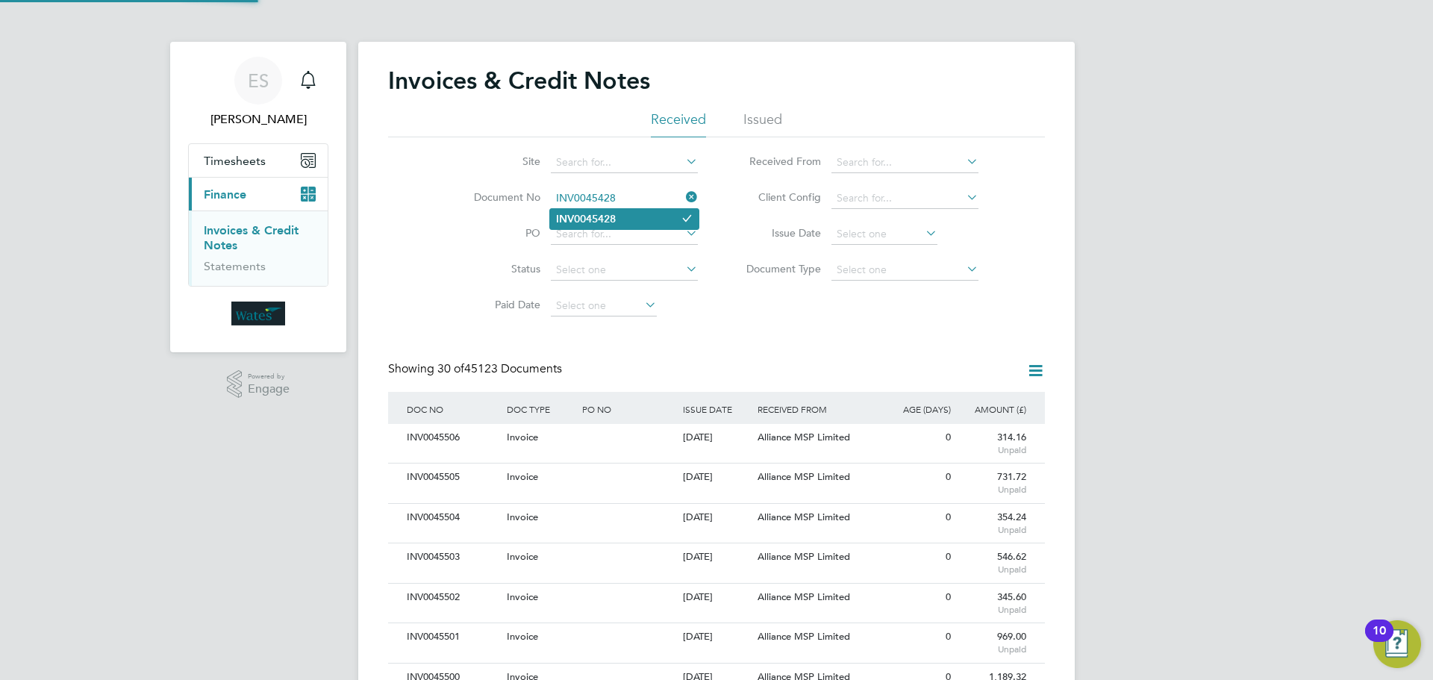
type input "INV0045428"
click at [638, 215] on li "INV0045428" at bounding box center [624, 219] width 149 height 20
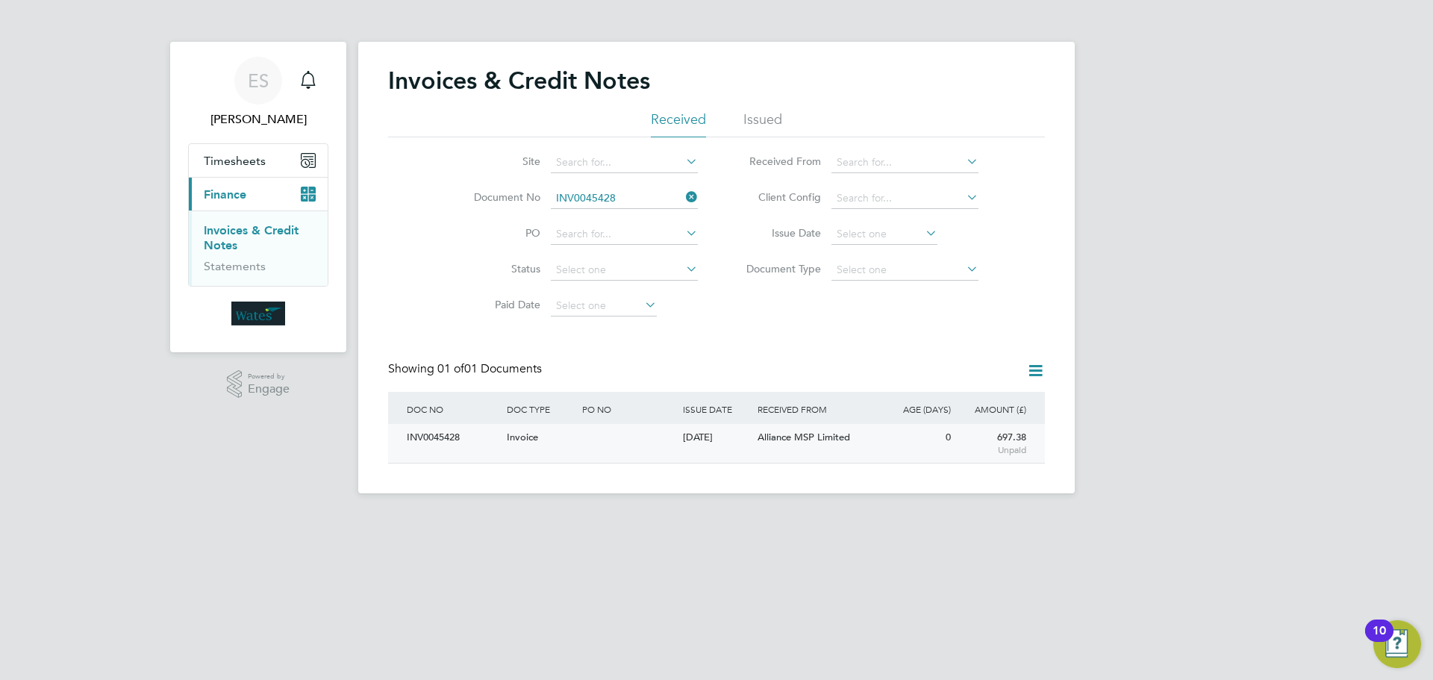
scroll to position [28, 126]
click at [433, 437] on div "INV0045428" at bounding box center [453, 438] width 100 height 28
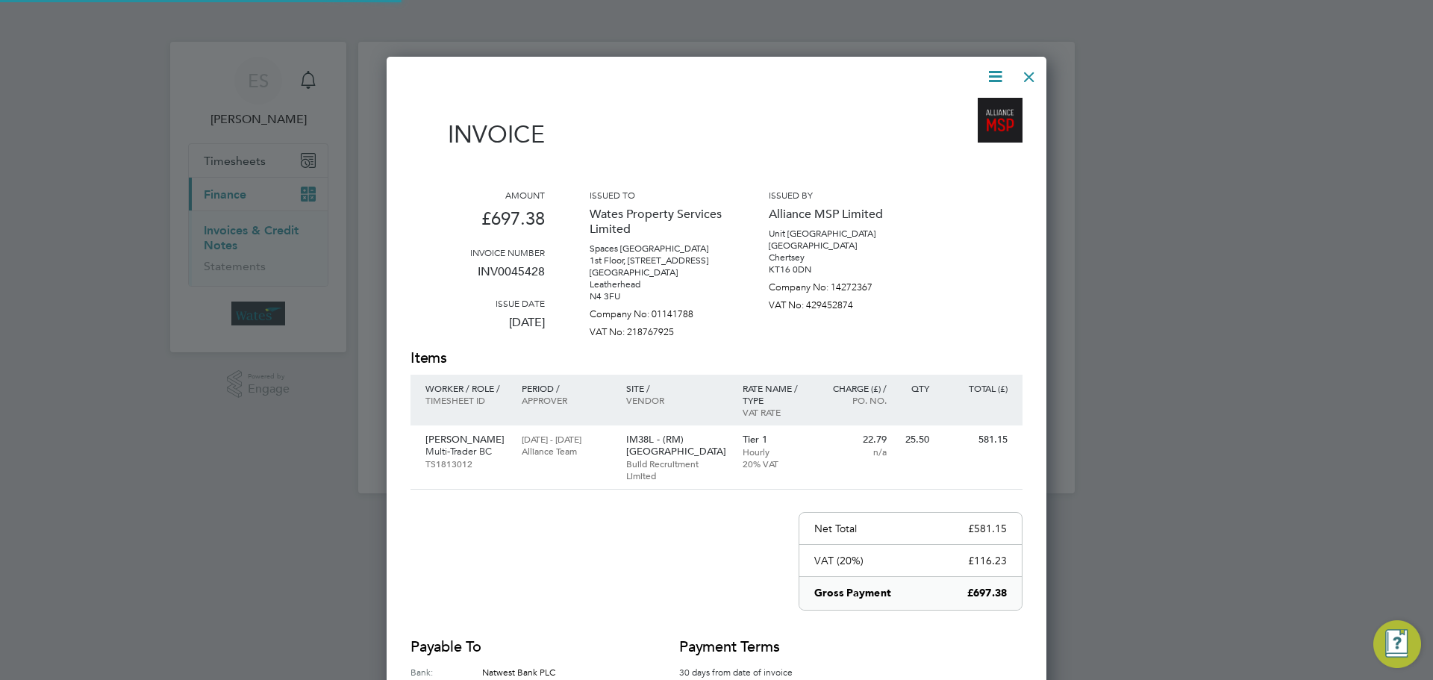
scroll to position [733, 660]
click at [1002, 72] on icon at bounding box center [995, 76] width 19 height 19
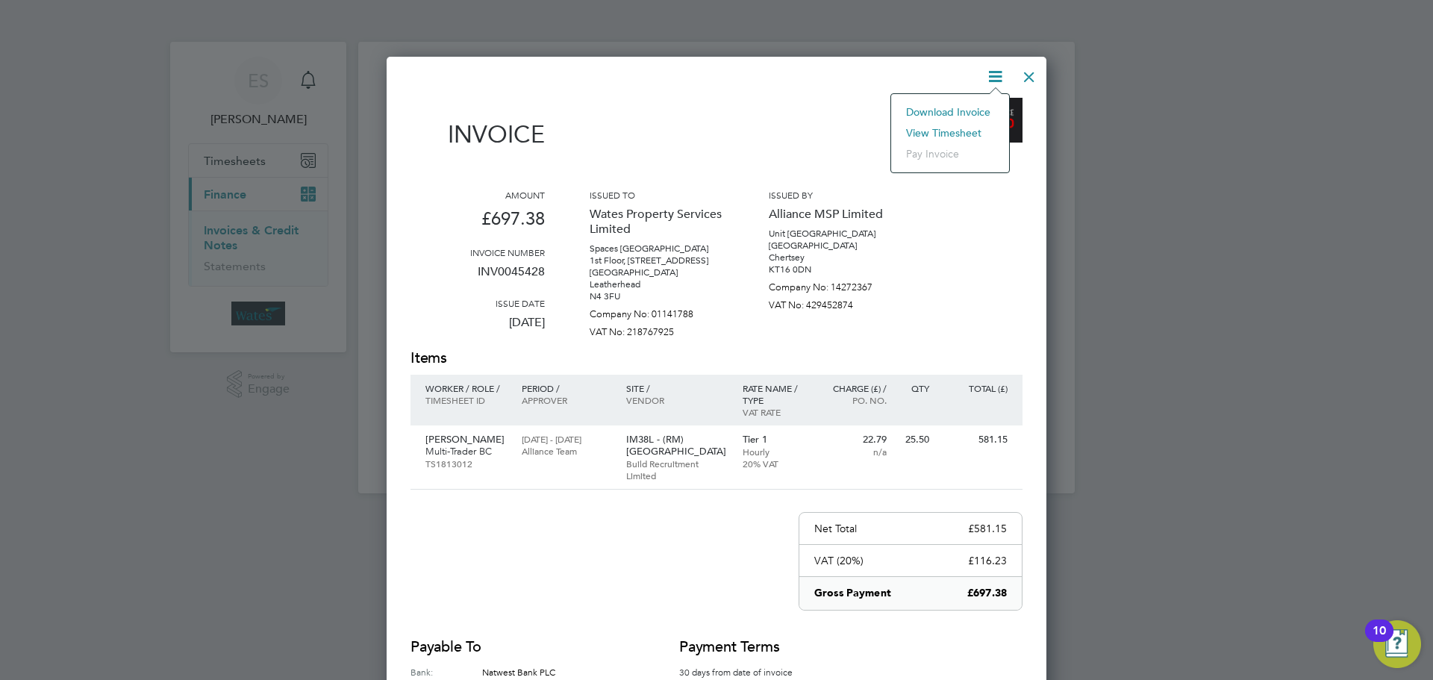
scroll to position [755, 660]
click at [981, 101] on li "Download Invoice" at bounding box center [950, 111] width 103 height 21
click at [994, 71] on icon at bounding box center [995, 76] width 19 height 19
click at [955, 128] on li "View timesheet" at bounding box center [950, 132] width 103 height 21
click at [1030, 72] on div at bounding box center [1029, 73] width 27 height 27
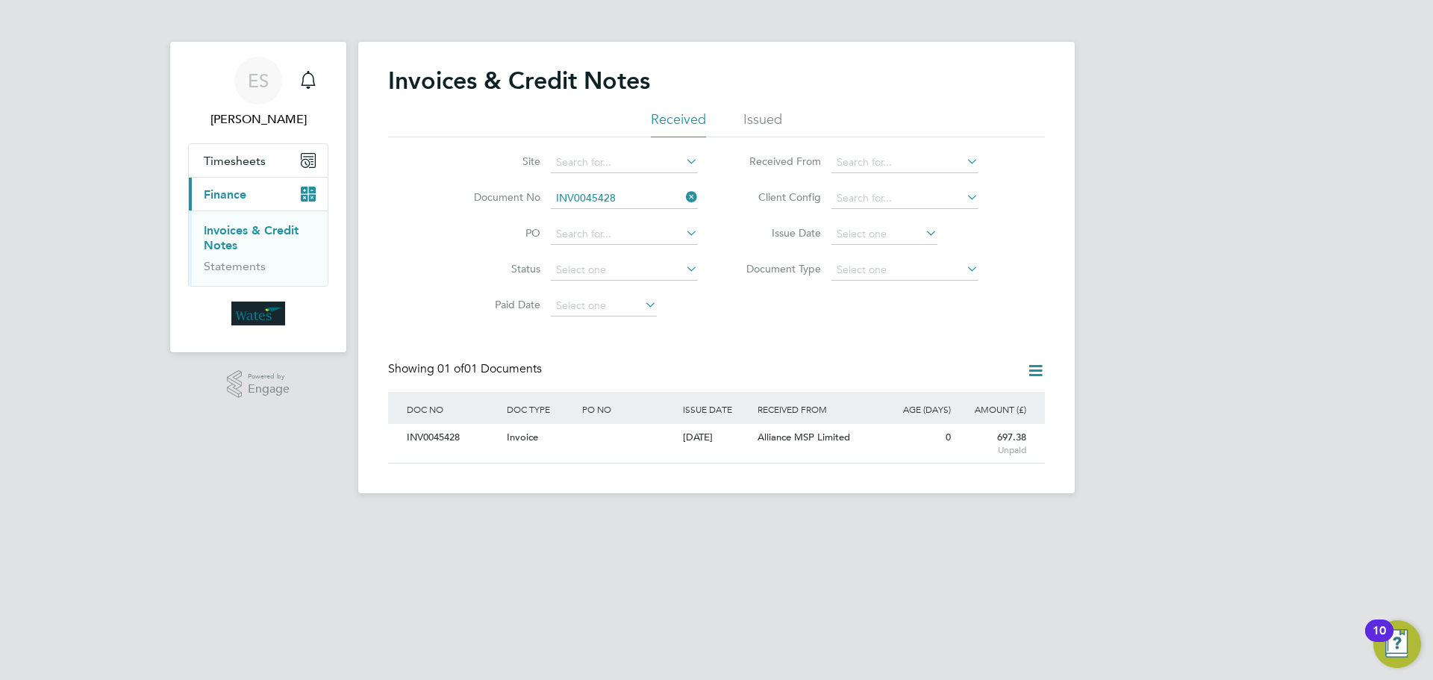
click at [683, 199] on icon at bounding box center [683, 197] width 0 height 21
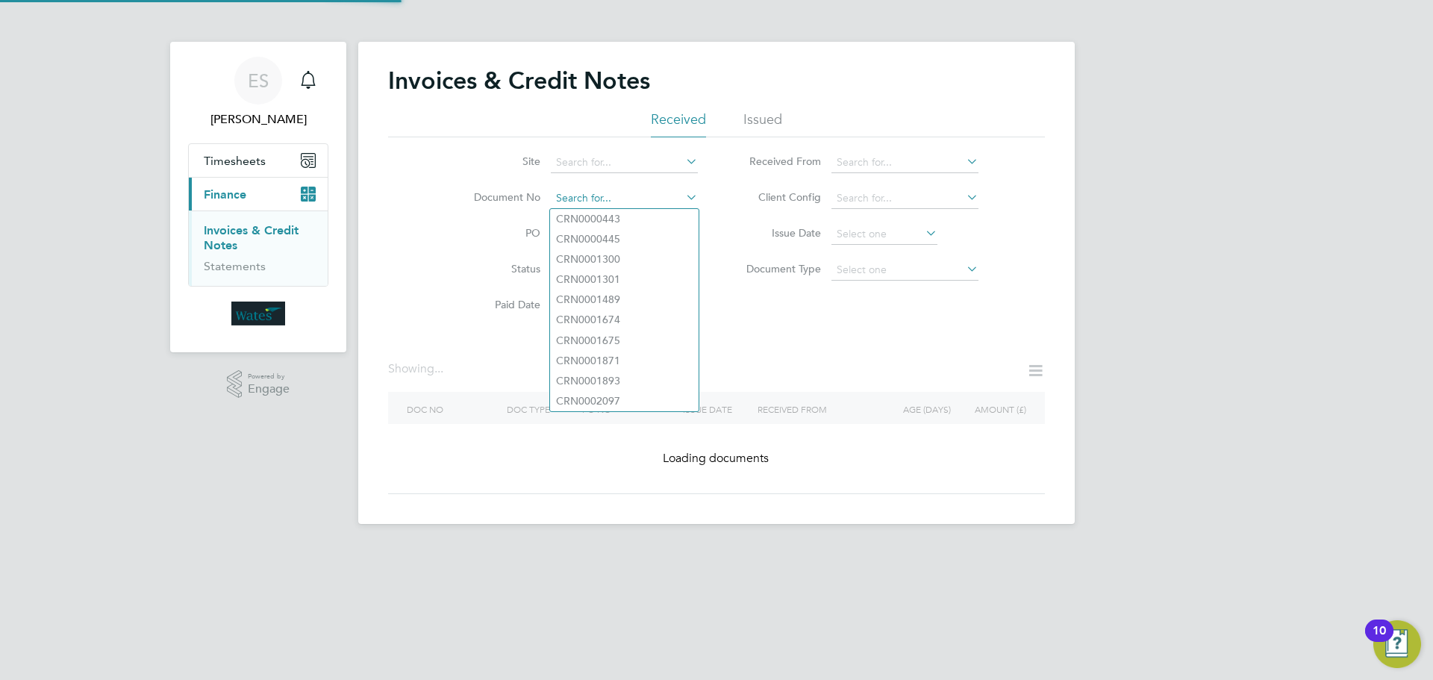
paste input "INV0045429"
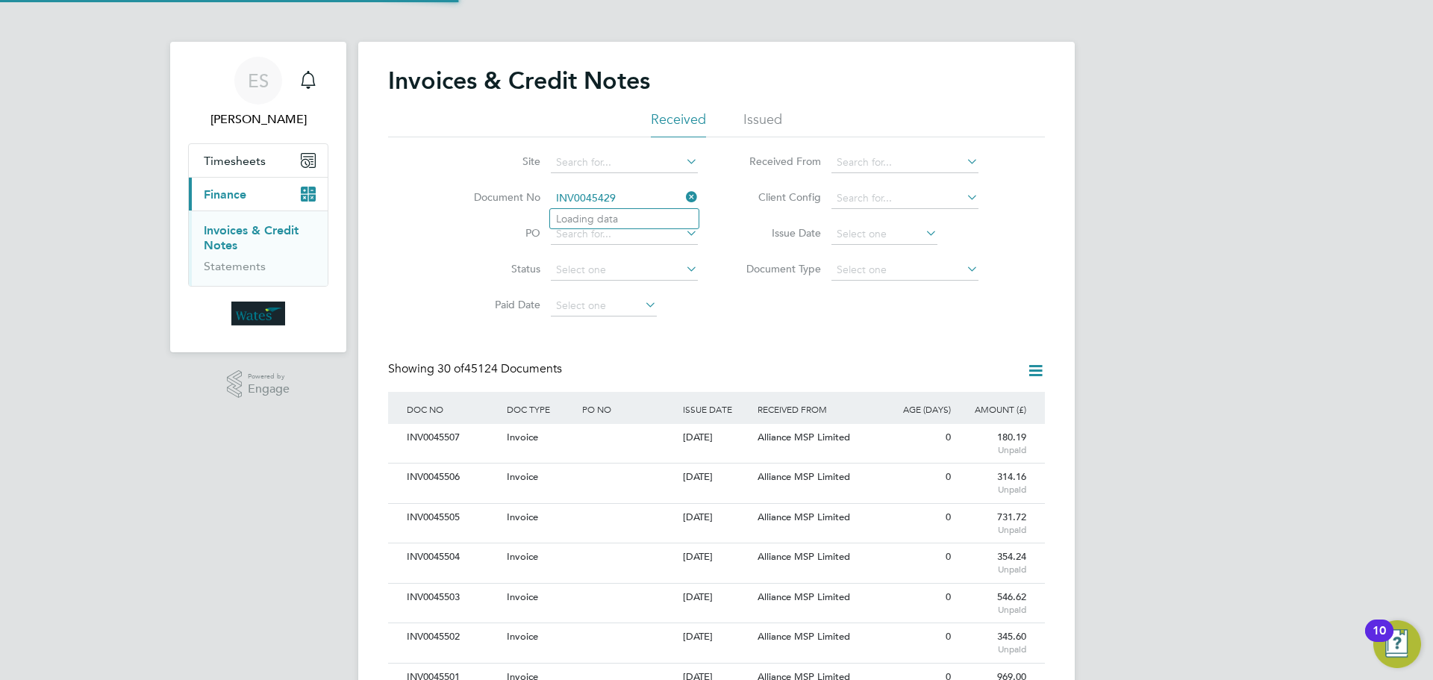
scroll to position [28, 126]
type input "INV0045429"
click at [635, 214] on li "INV0045429" at bounding box center [624, 219] width 149 height 20
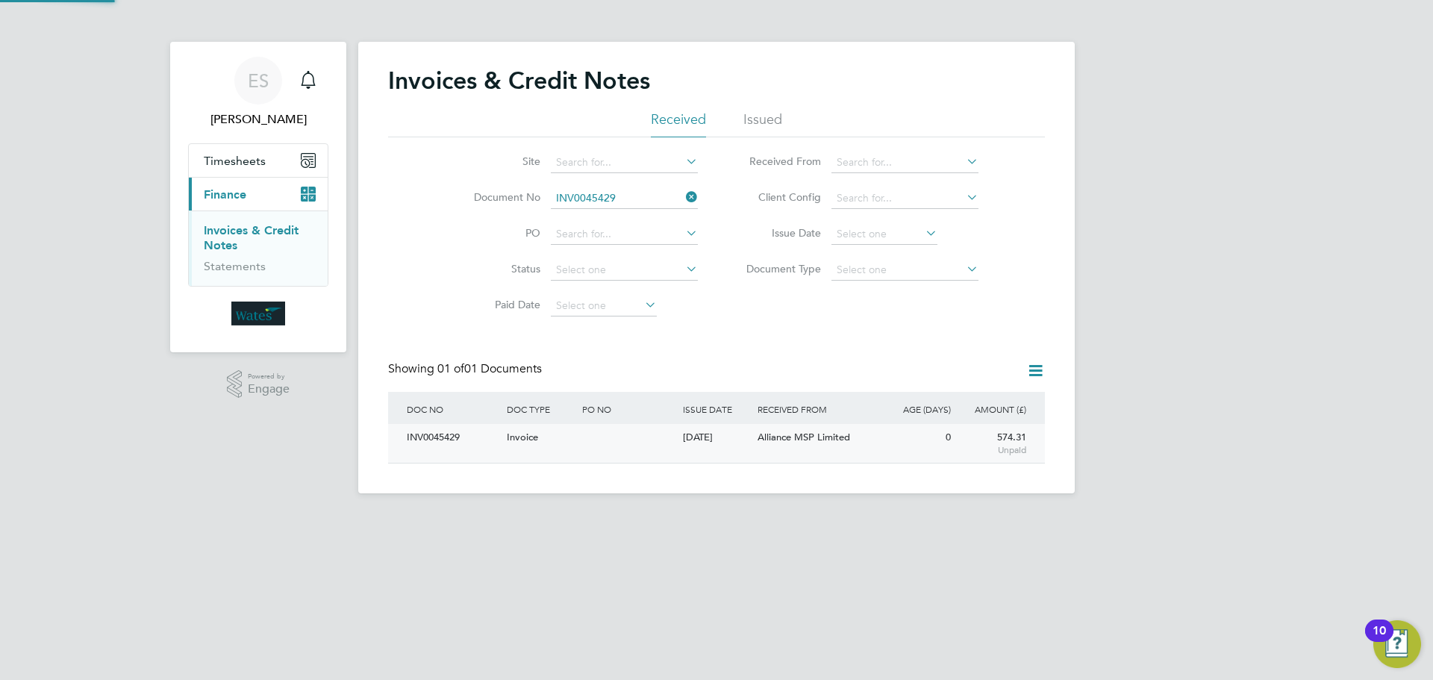
click at [417, 437] on div "INV0045429" at bounding box center [453, 438] width 100 height 28
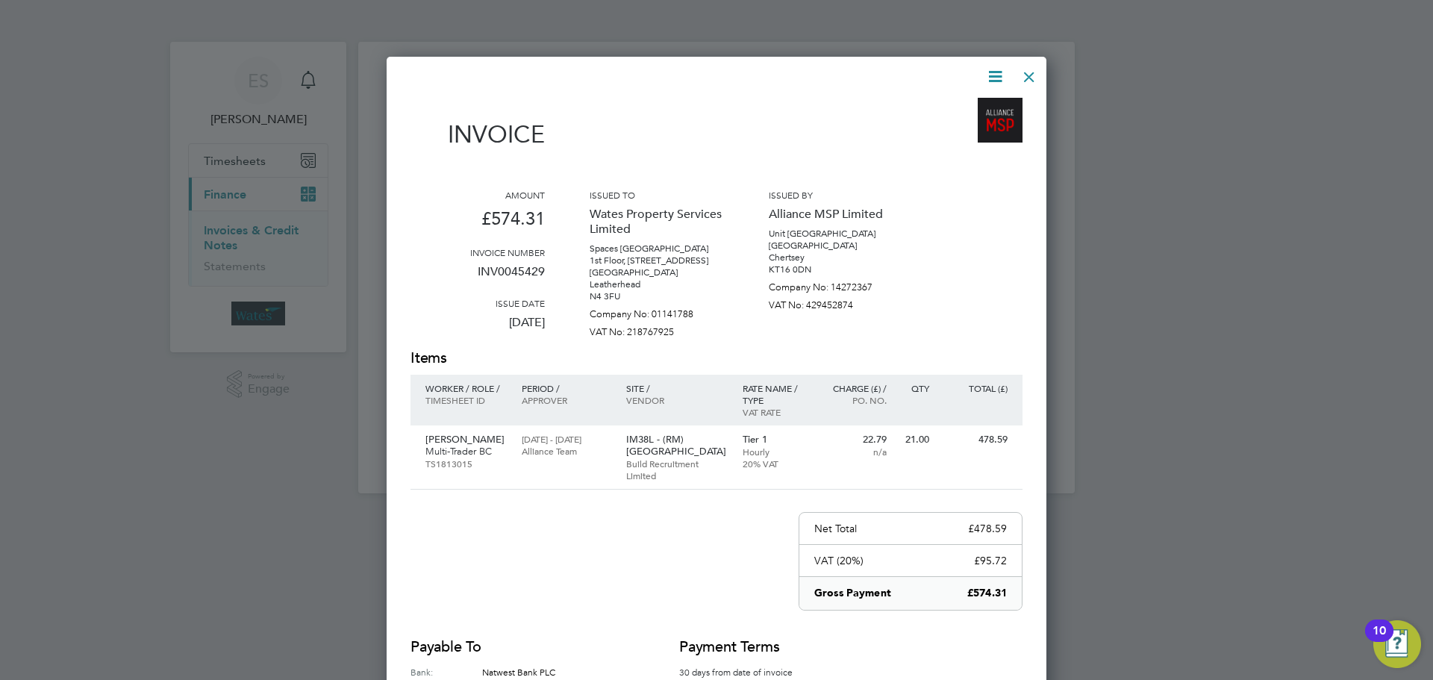
click at [986, 73] on icon at bounding box center [995, 76] width 19 height 19
click at [979, 107] on li "Download Invoice" at bounding box center [950, 111] width 103 height 21
click at [999, 75] on icon at bounding box center [995, 76] width 19 height 19
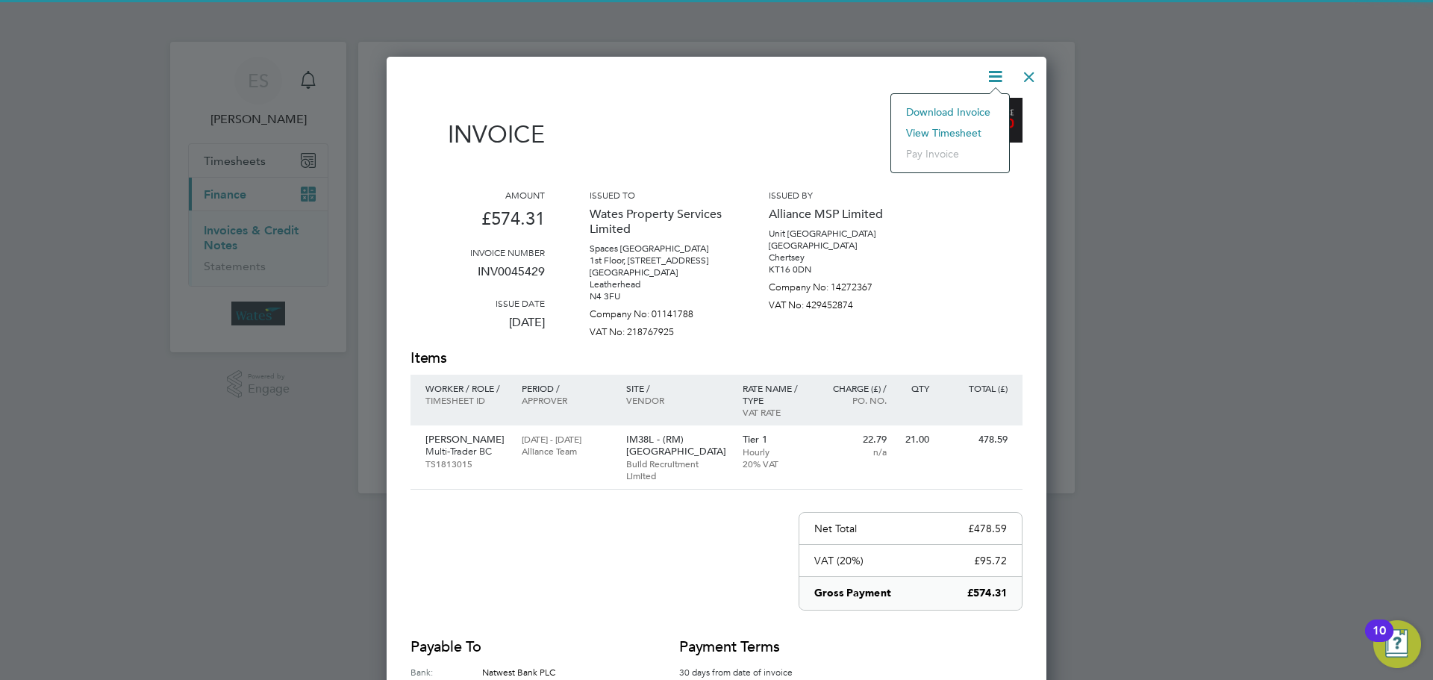
click at [950, 123] on li "View timesheet" at bounding box center [950, 132] width 103 height 21
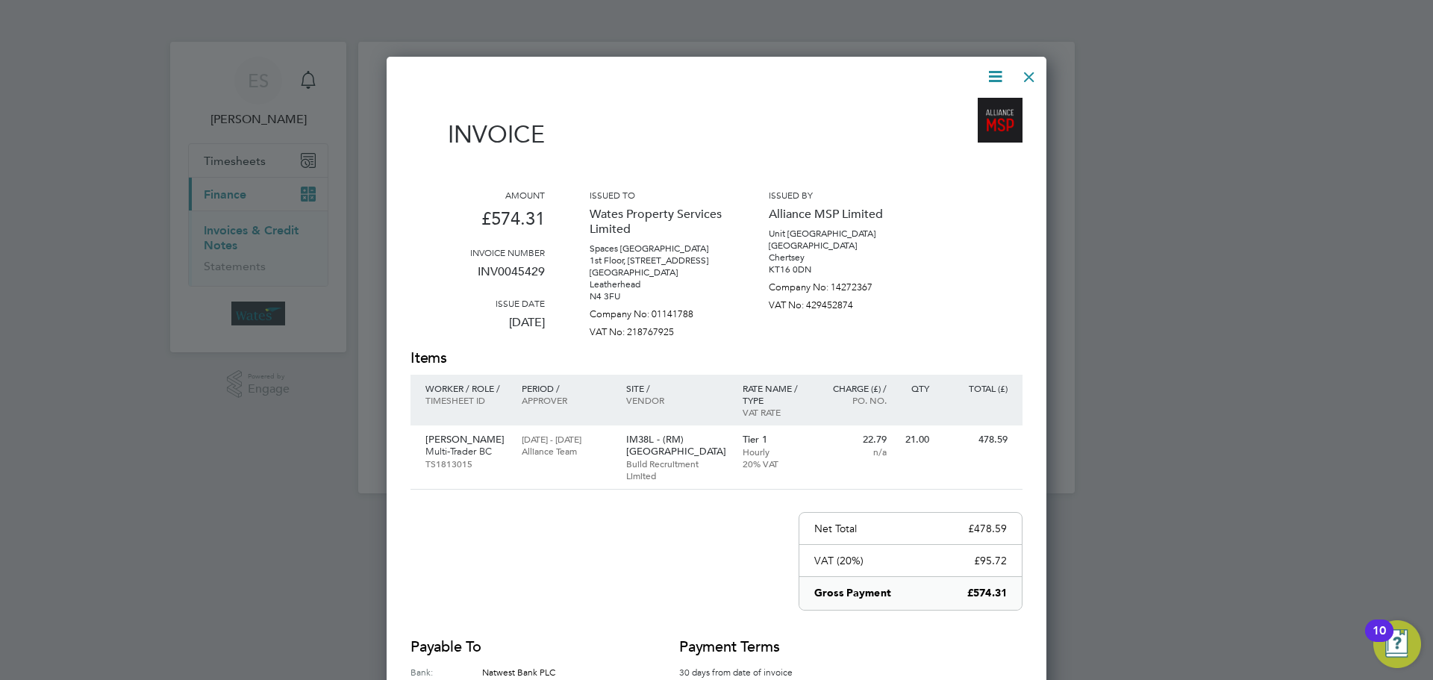
click at [1033, 73] on div at bounding box center [1029, 73] width 27 height 27
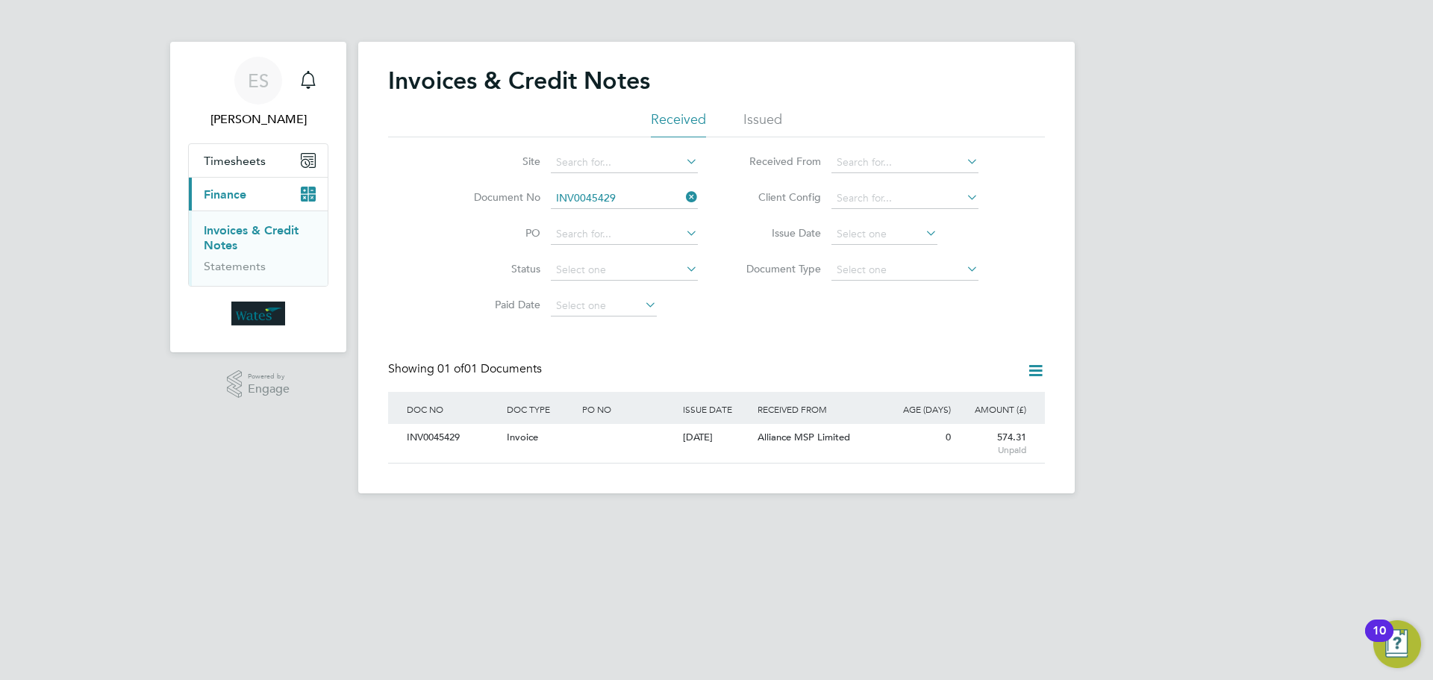
click at [683, 196] on icon at bounding box center [683, 197] width 0 height 21
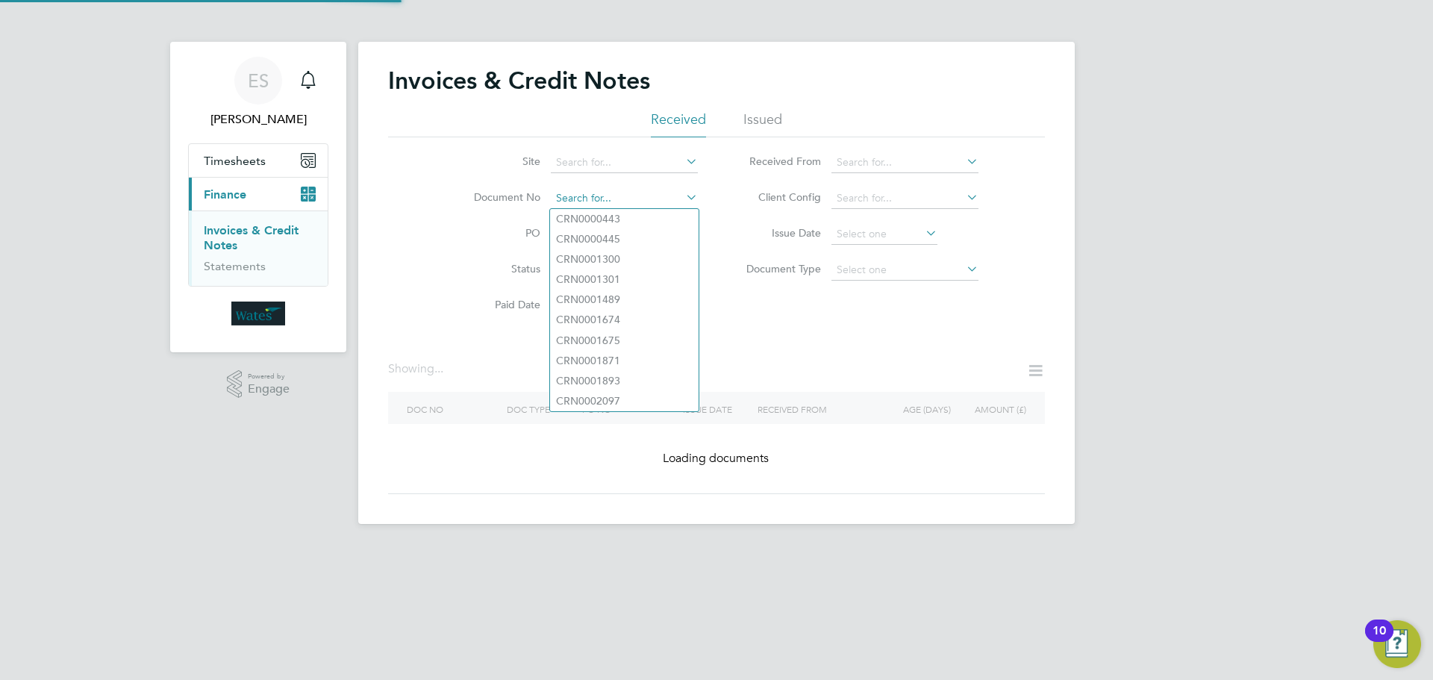
paste input "INV0045430"
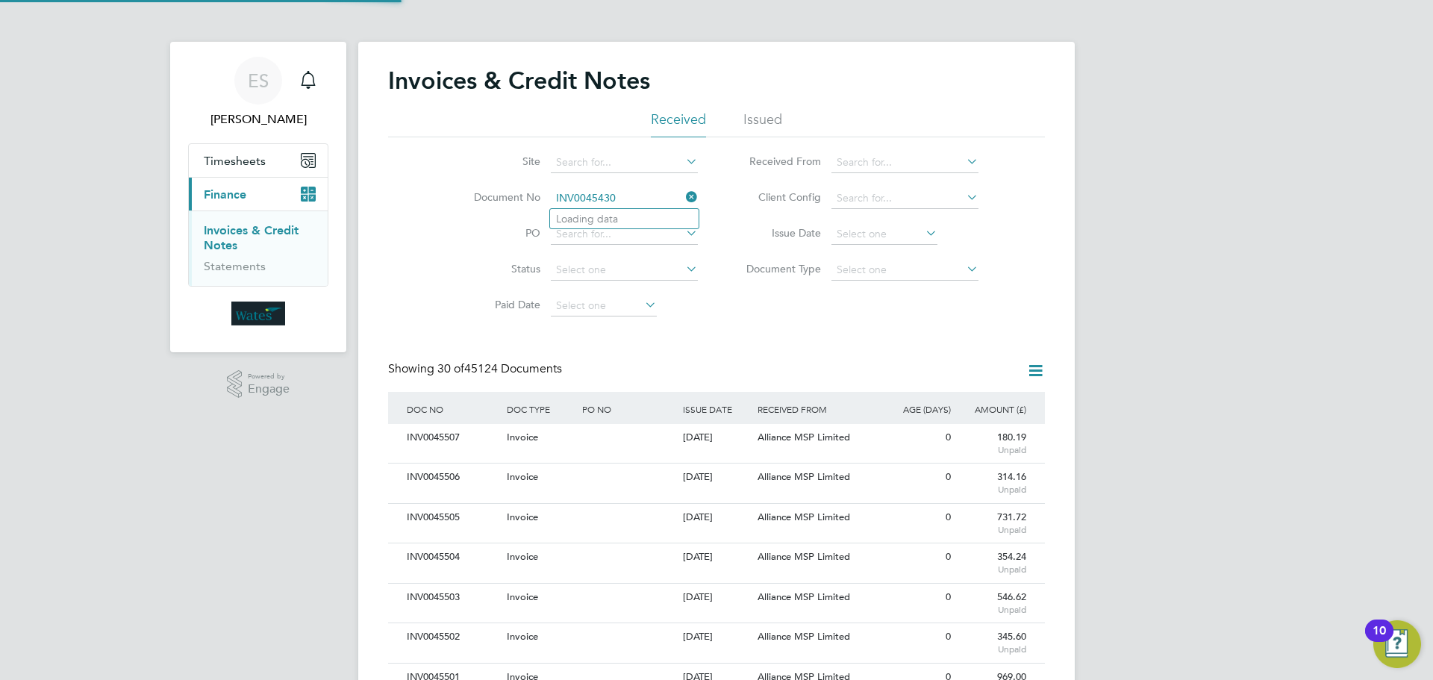
scroll to position [28, 101]
type input "INV0045430"
click at [604, 219] on b "INV0045430" at bounding box center [586, 219] width 60 height 13
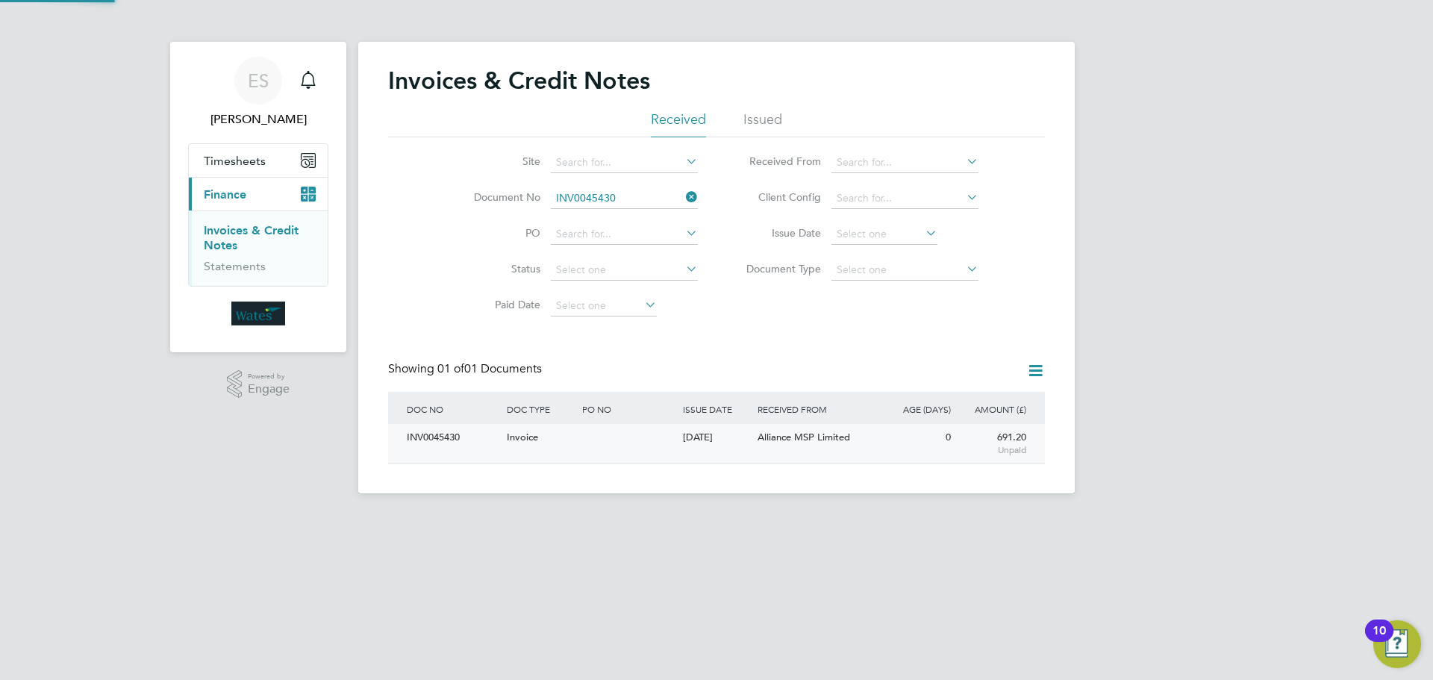
click at [437, 440] on div "INV0045430" at bounding box center [453, 438] width 100 height 28
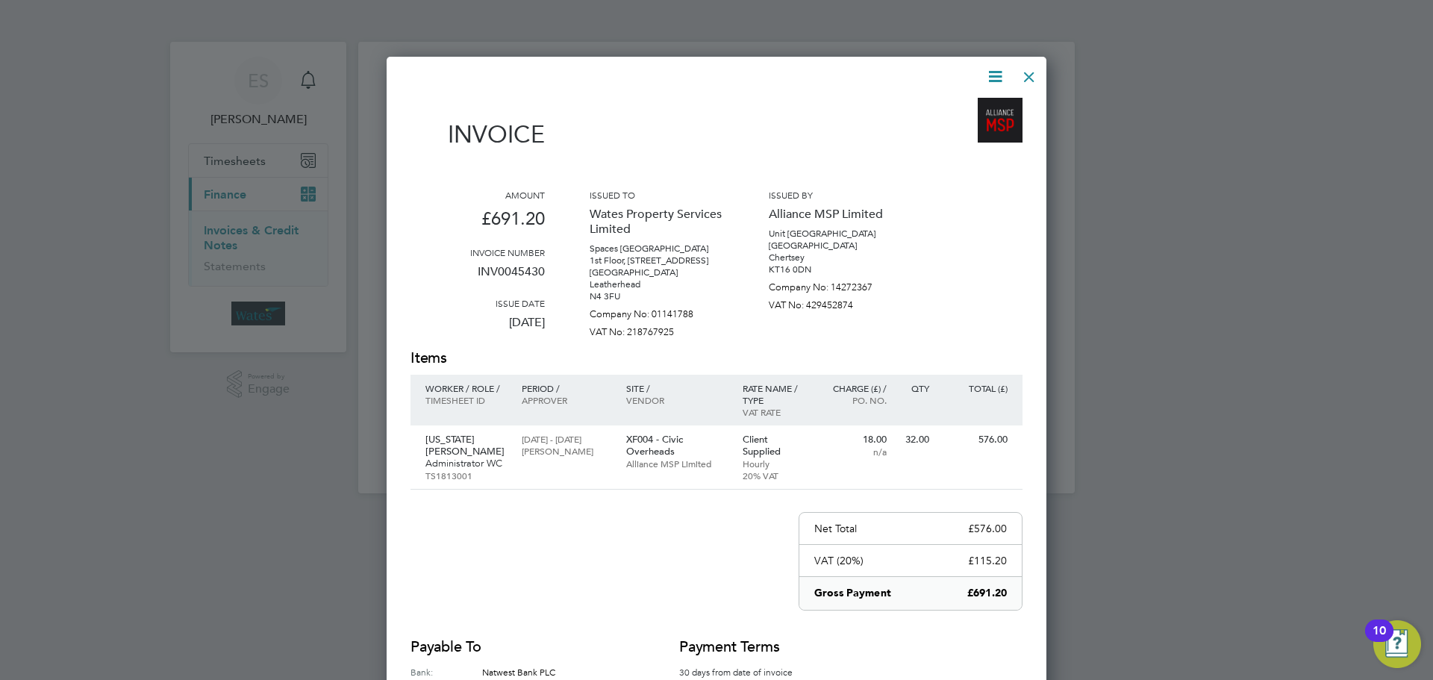
click at [990, 69] on icon at bounding box center [995, 76] width 19 height 19
click at [965, 109] on li "Download Invoice" at bounding box center [950, 111] width 103 height 21
click at [997, 67] on icon at bounding box center [995, 76] width 19 height 19
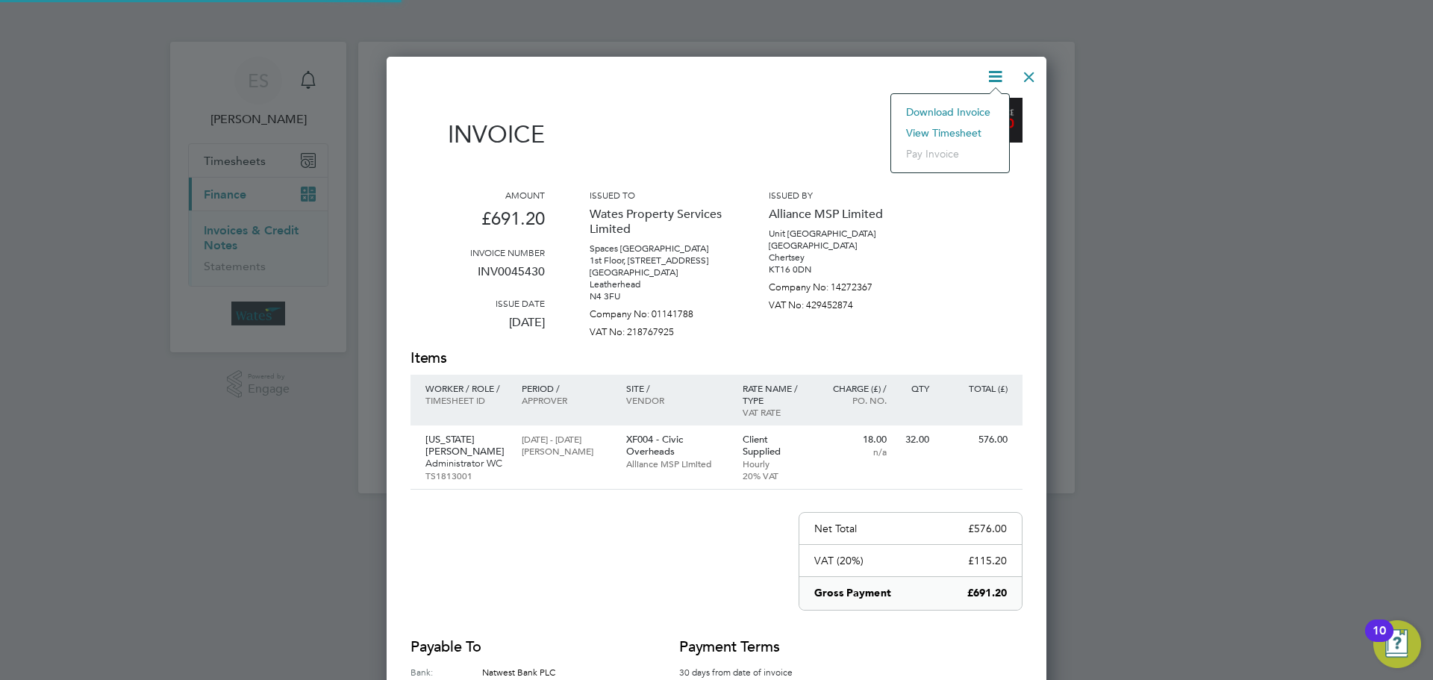
click at [958, 127] on li "View timesheet" at bounding box center [950, 132] width 103 height 21
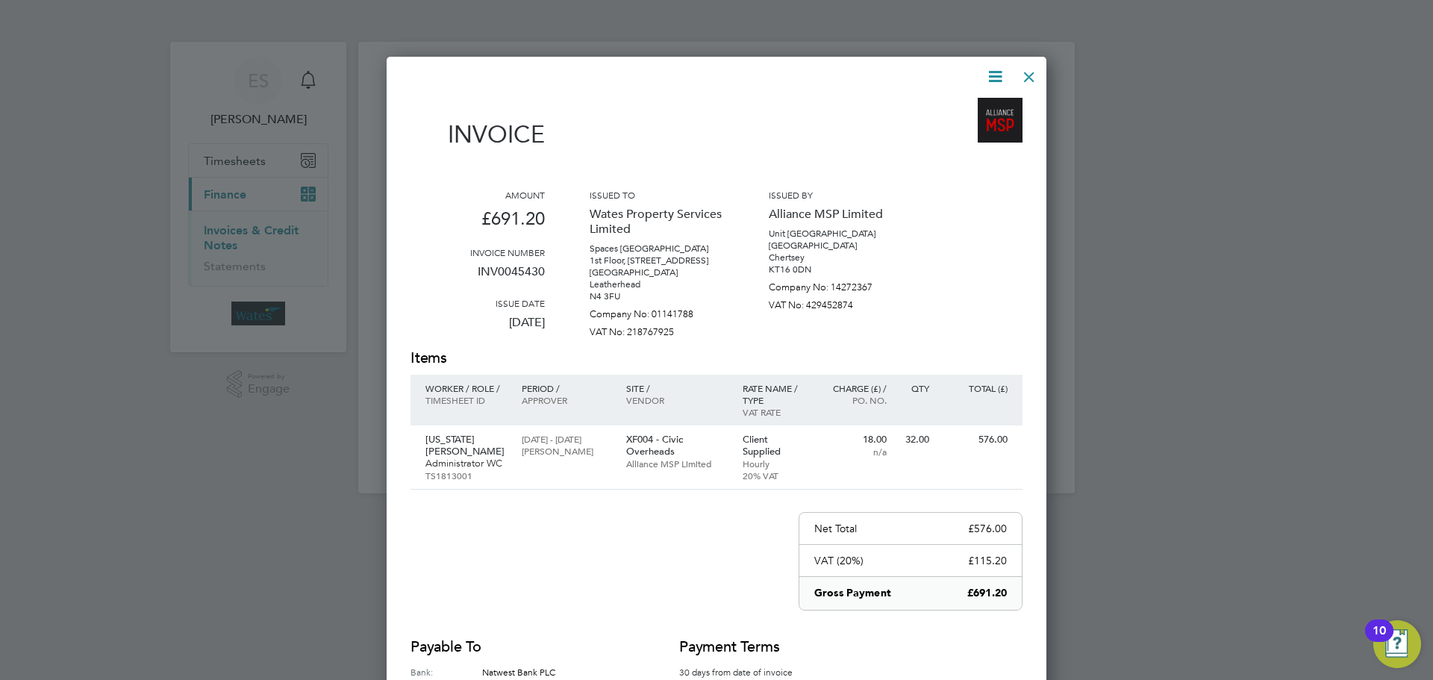
click at [1031, 75] on div at bounding box center [1029, 73] width 27 height 27
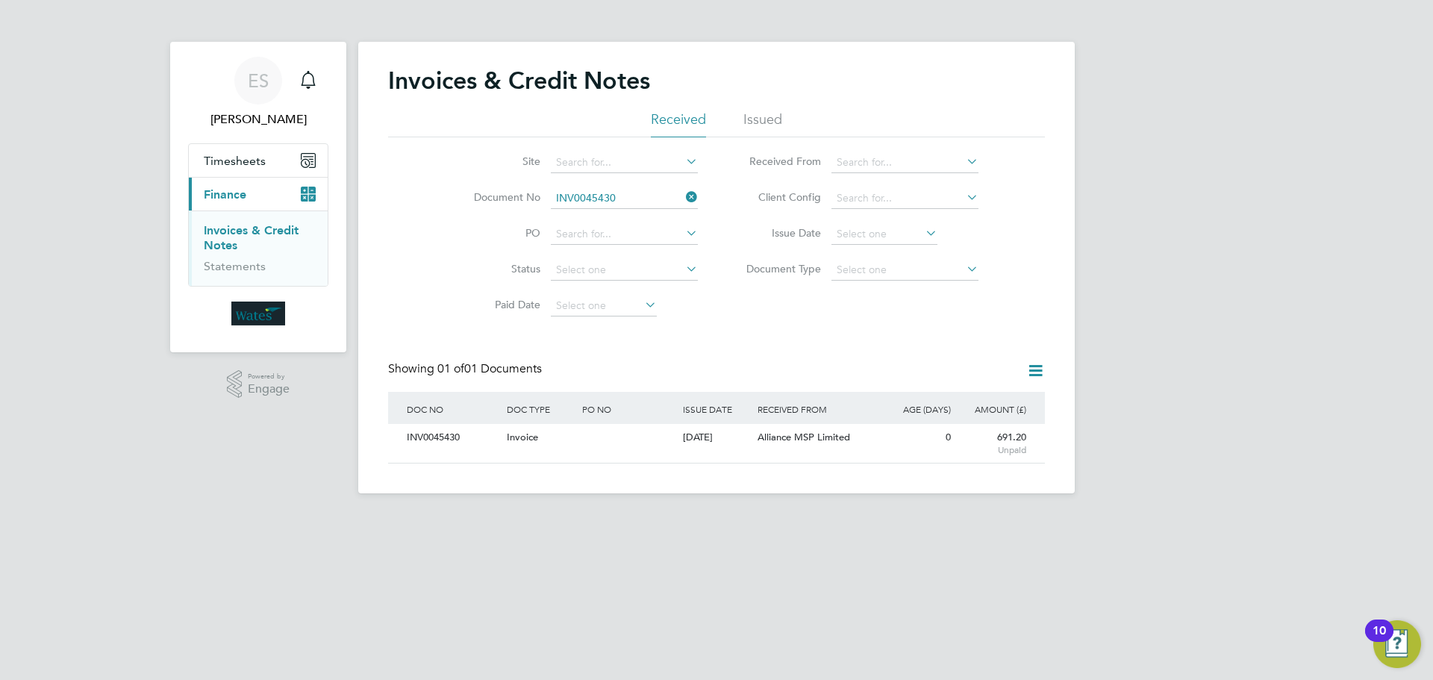
click at [683, 191] on icon at bounding box center [683, 197] width 0 height 21
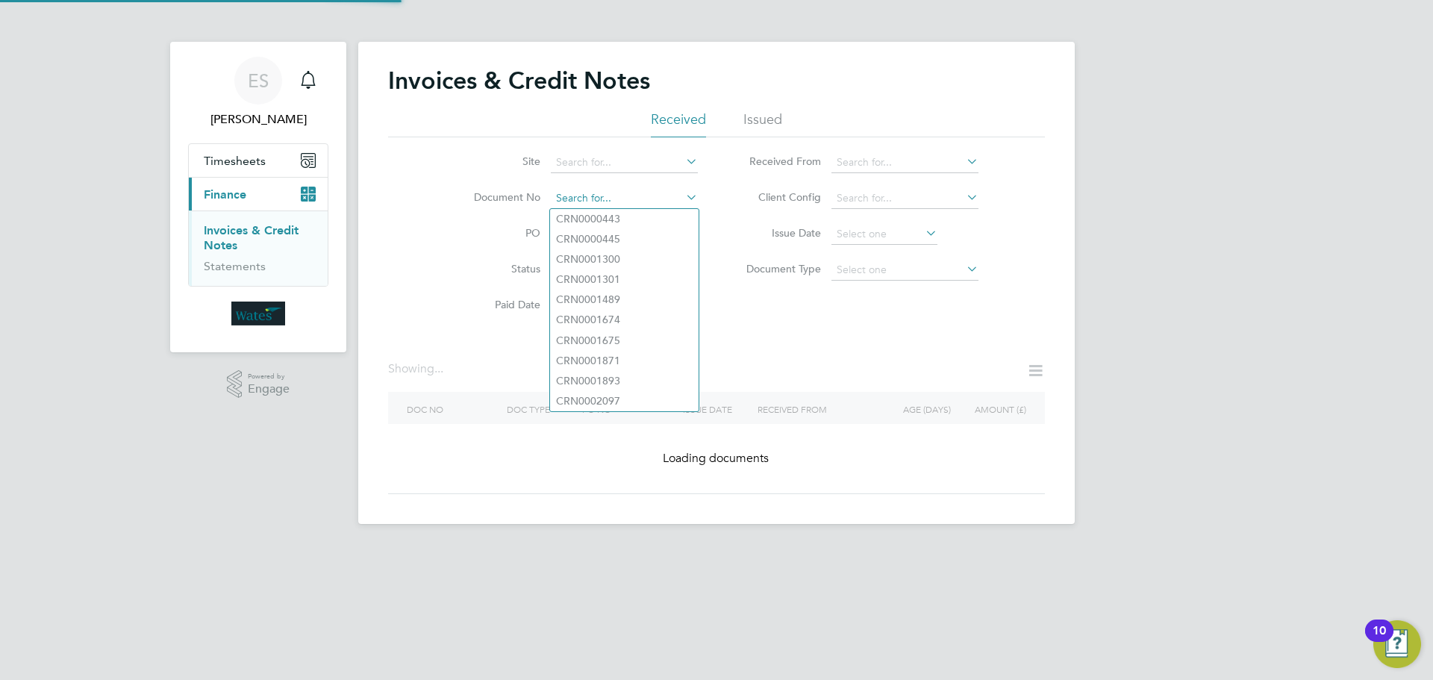
paste input "INV0045431"
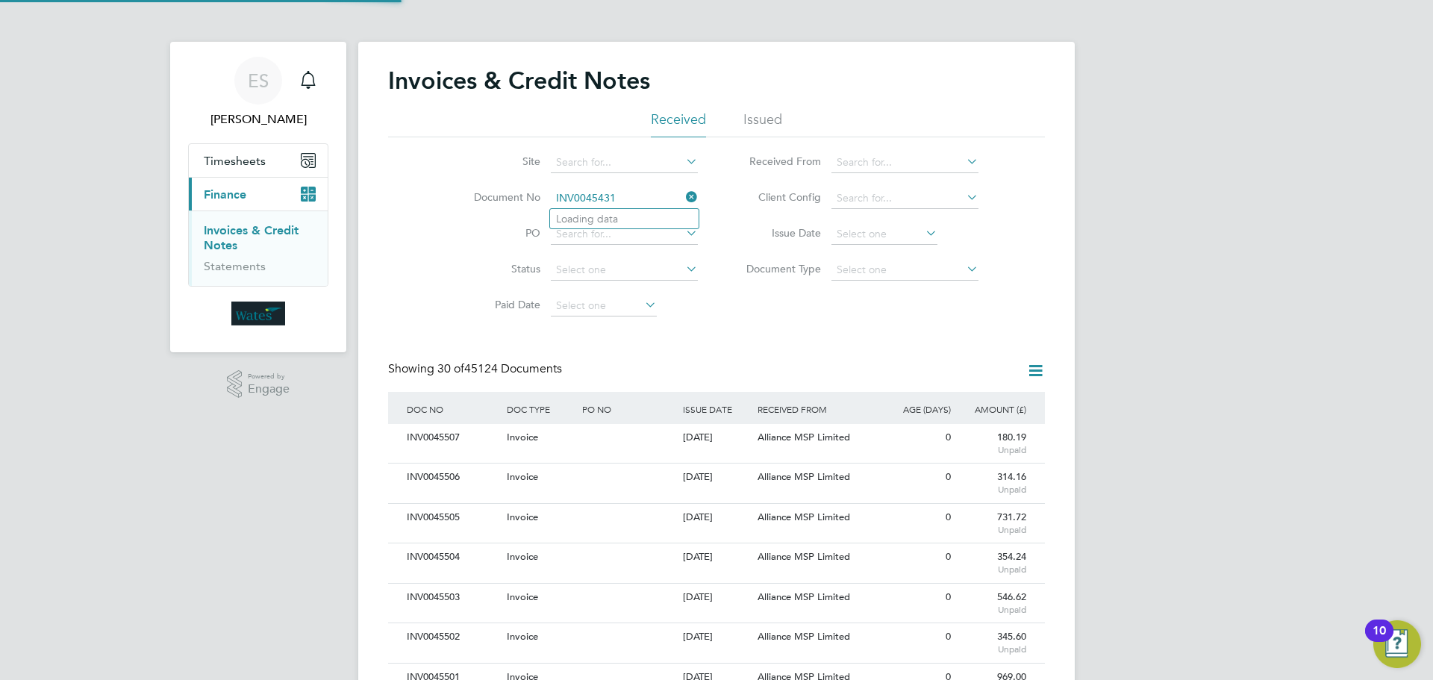
scroll to position [28, 126]
type input "INV0045431"
click at [646, 214] on li "INV0045431" at bounding box center [624, 219] width 149 height 20
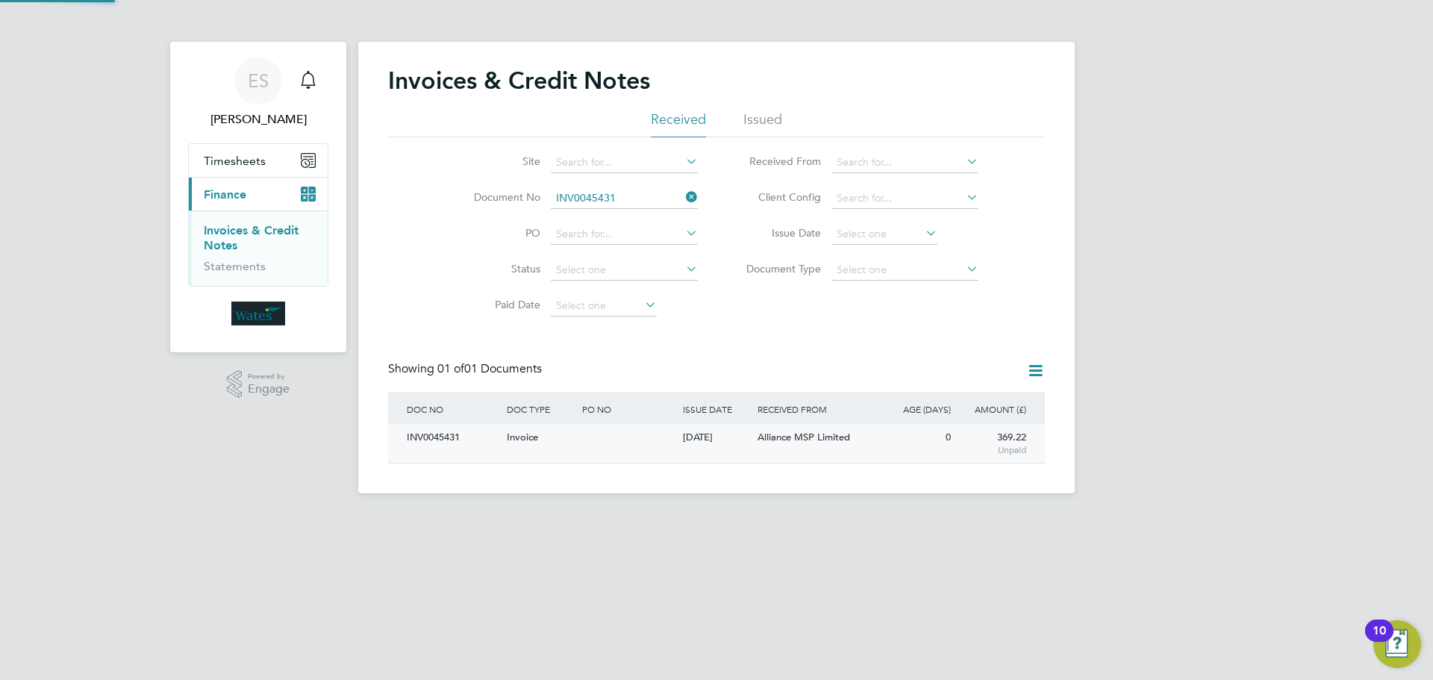
click at [453, 442] on div "INV0045431" at bounding box center [453, 438] width 100 height 28
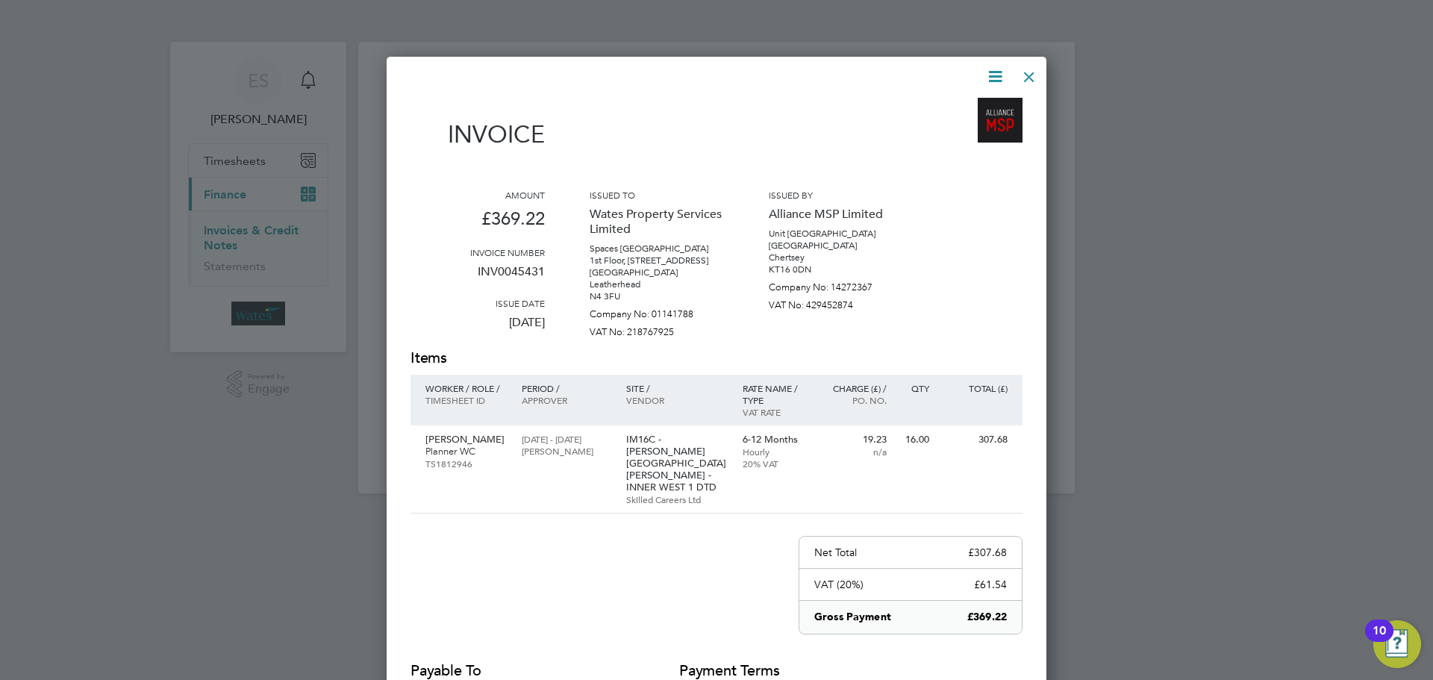
click at [1000, 69] on icon at bounding box center [995, 76] width 19 height 19
click at [972, 106] on li "Download Invoice" at bounding box center [950, 111] width 103 height 21
drag, startPoint x: 990, startPoint y: 75, endPoint x: 946, endPoint y: 119, distance: 61.2
click at [990, 75] on icon at bounding box center [995, 76] width 19 height 19
click at [935, 129] on li "View timesheet" at bounding box center [950, 132] width 103 height 21
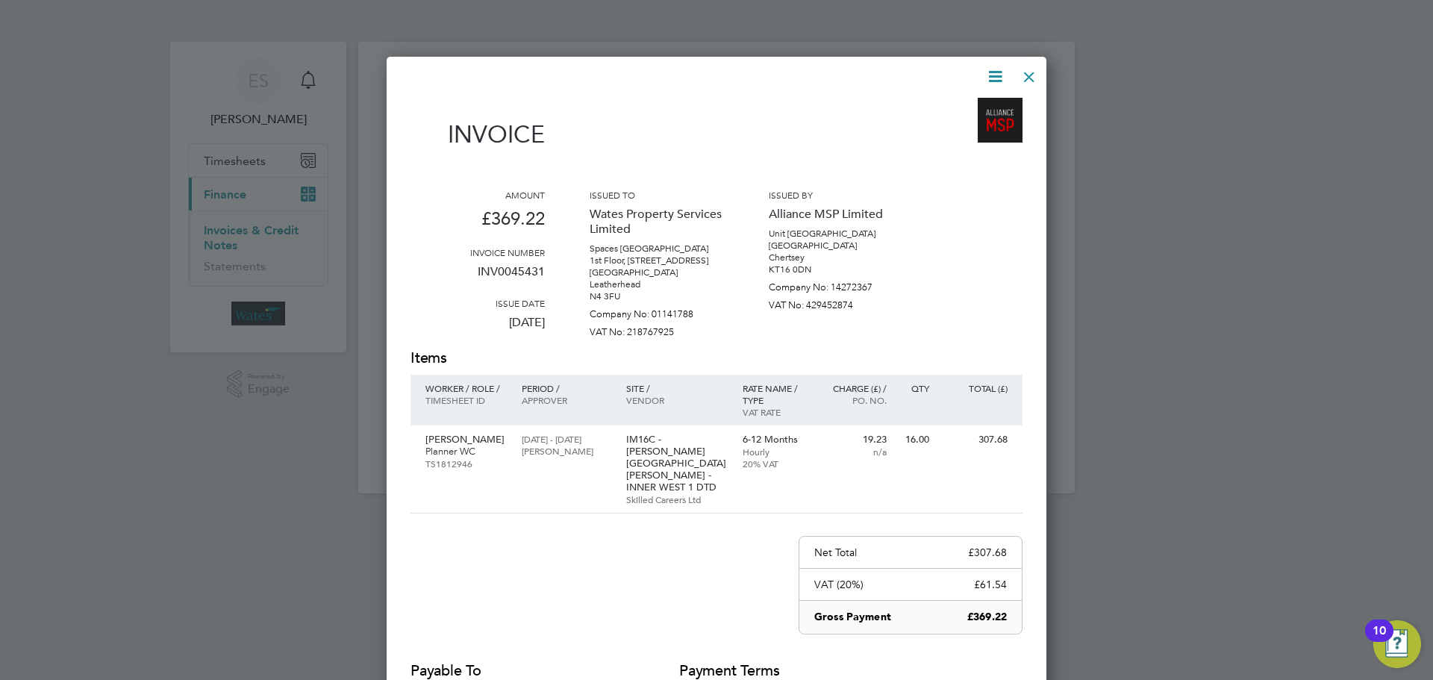
click at [990, 76] on icon at bounding box center [995, 76] width 19 height 19
click at [946, 128] on li "View timesheet" at bounding box center [950, 132] width 103 height 21
click at [1021, 72] on div at bounding box center [1029, 73] width 27 height 27
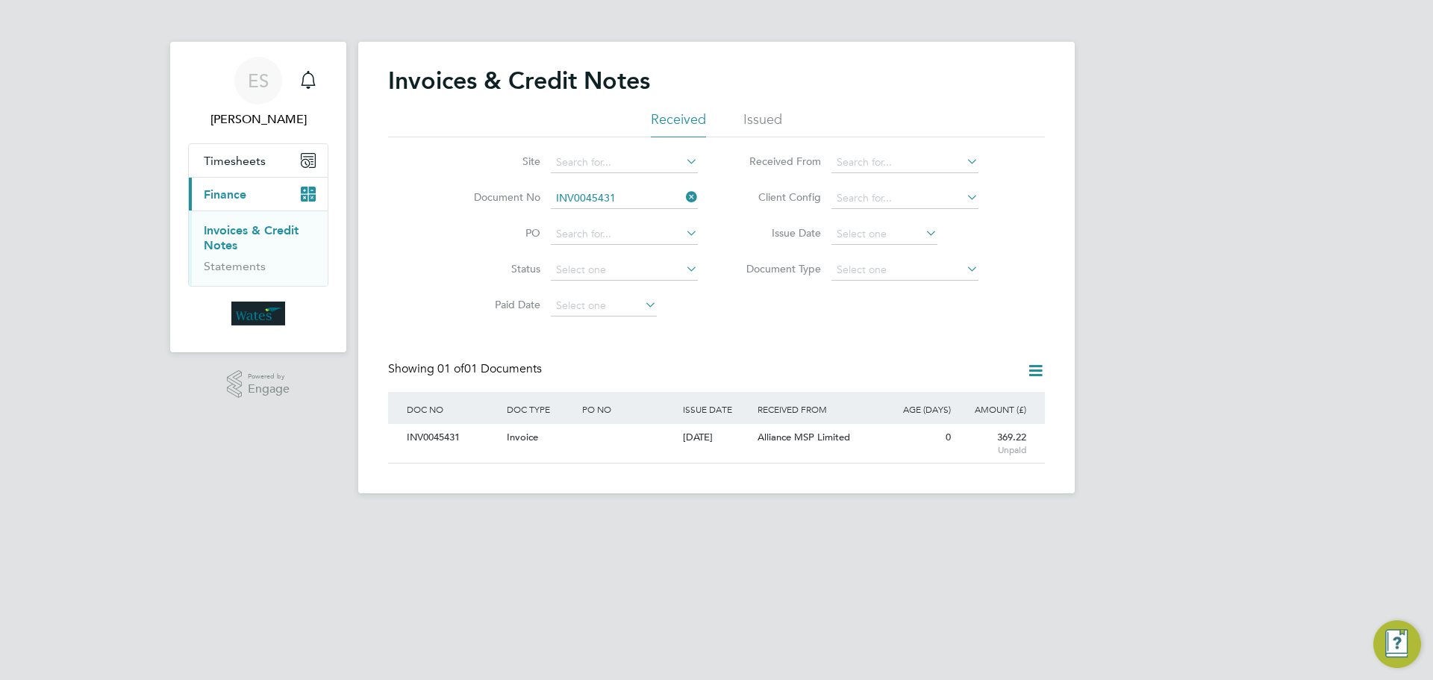
click at [683, 199] on icon at bounding box center [683, 197] width 0 height 21
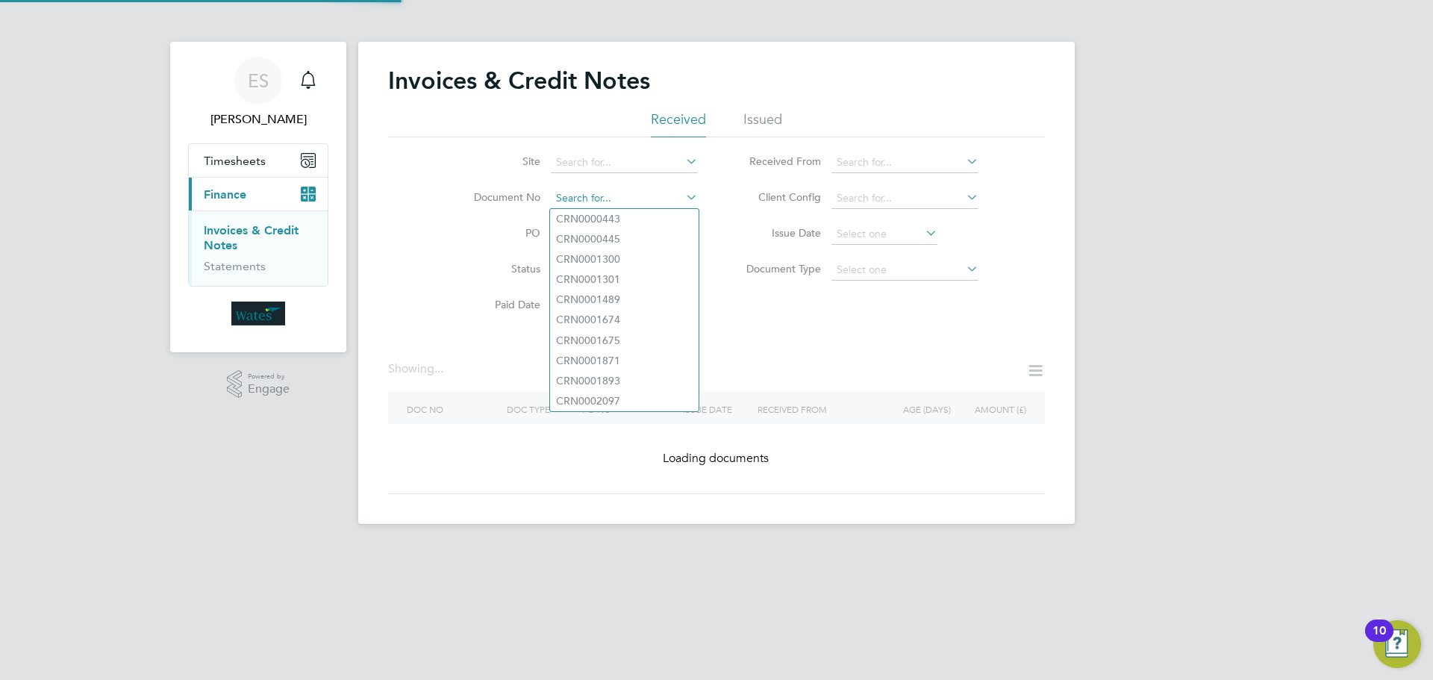
paste input "INV0045432"
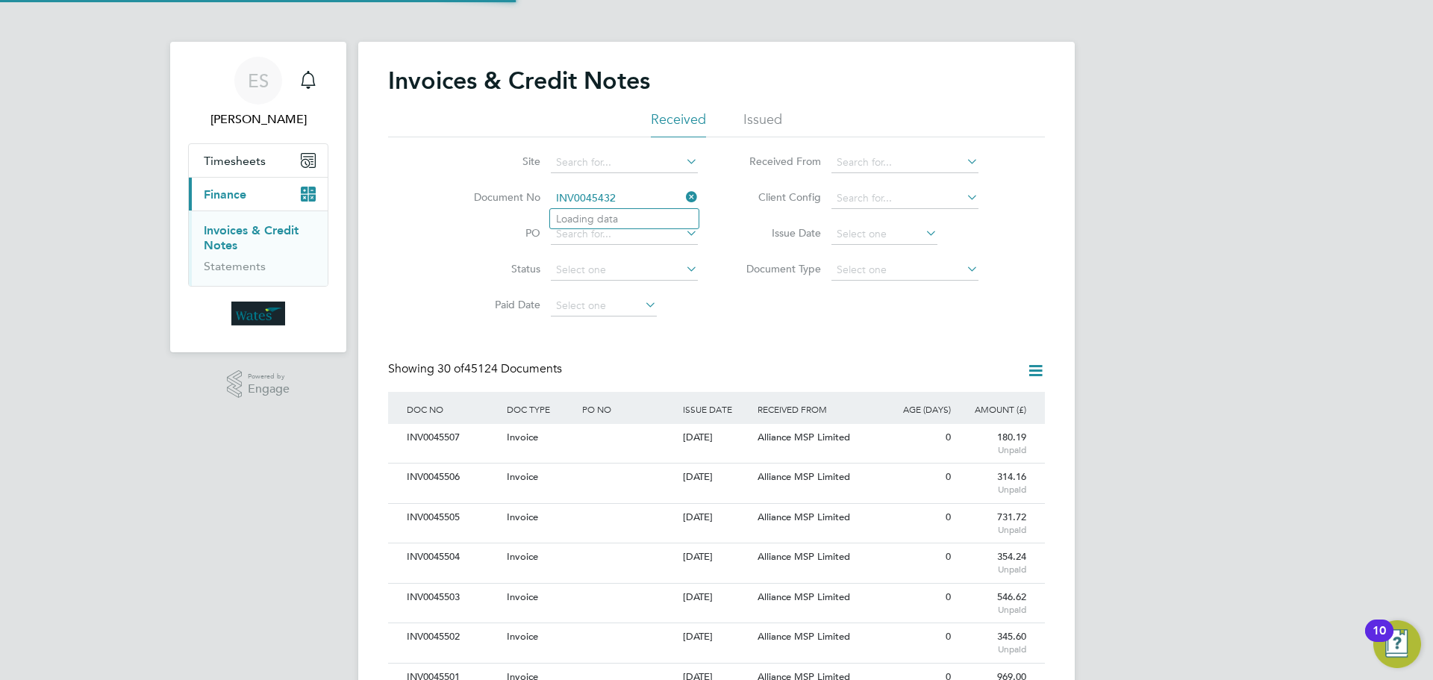
scroll to position [28, 126]
type input "INV0045432"
click at [663, 213] on li "INV0045432" at bounding box center [624, 219] width 149 height 20
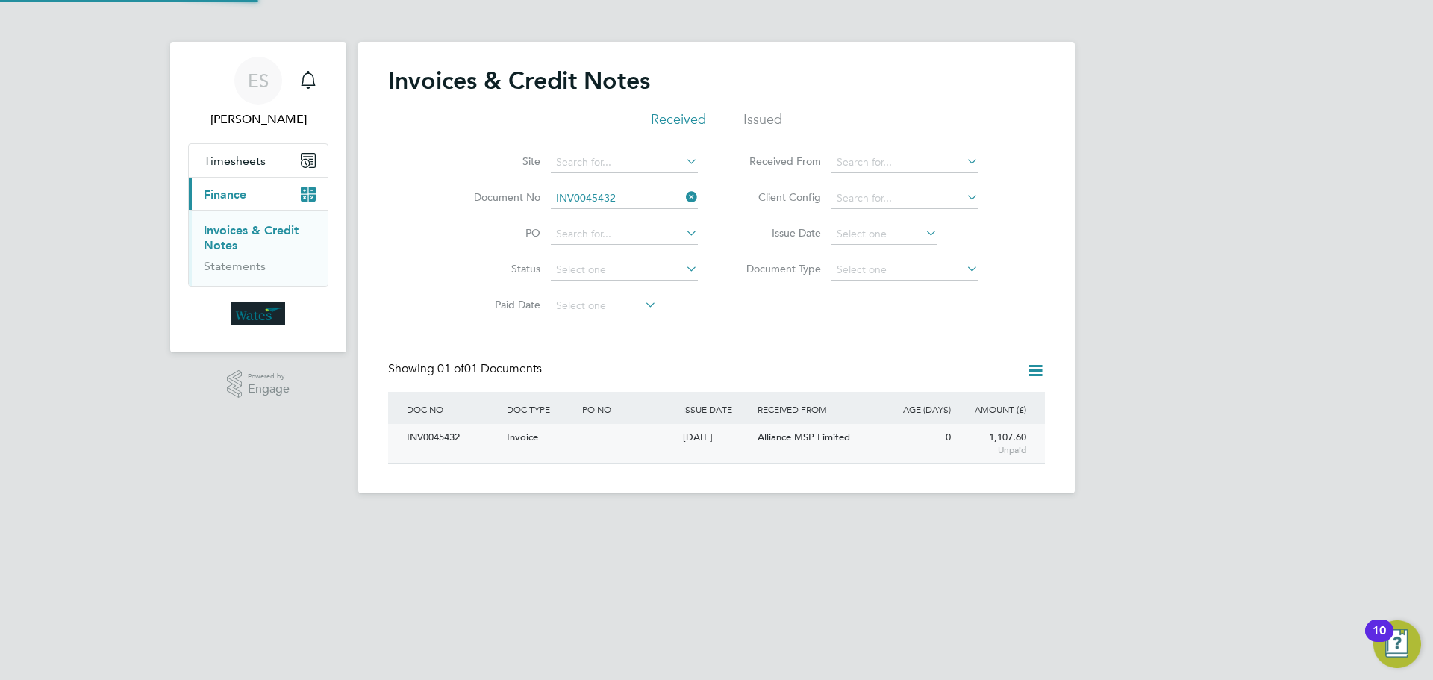
click at [446, 449] on div "INV0045432" at bounding box center [453, 438] width 100 height 28
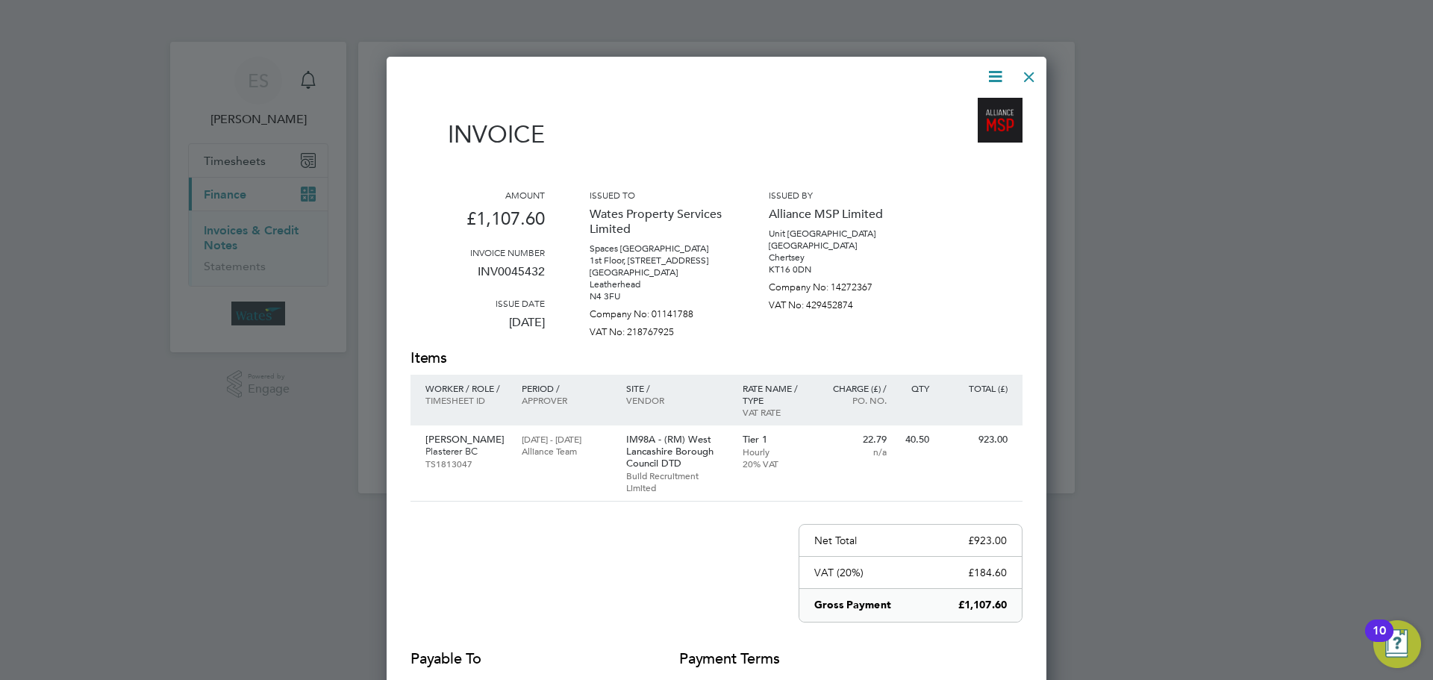
click at [993, 67] on icon at bounding box center [995, 76] width 19 height 19
click at [966, 104] on li "Download Invoice" at bounding box center [950, 111] width 103 height 21
click at [993, 71] on icon at bounding box center [995, 76] width 19 height 19
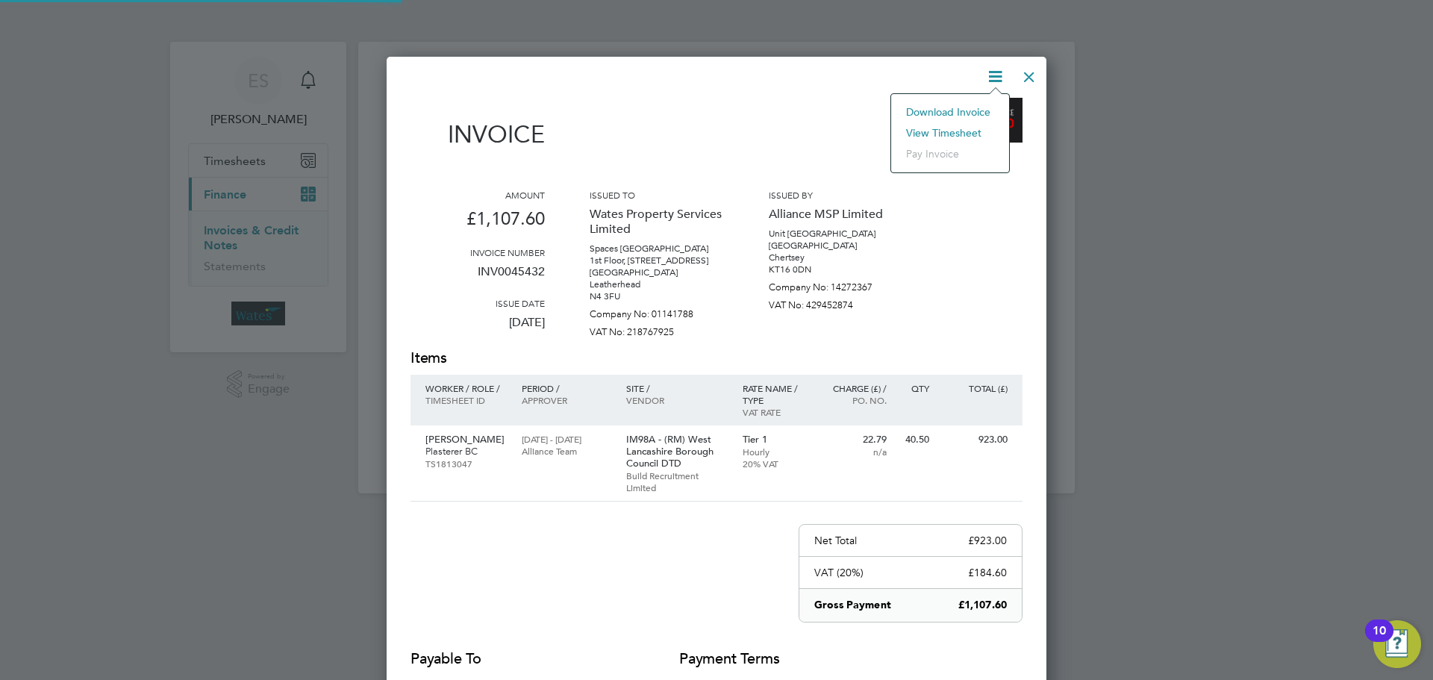
click at [952, 128] on li "View timesheet" at bounding box center [950, 132] width 103 height 21
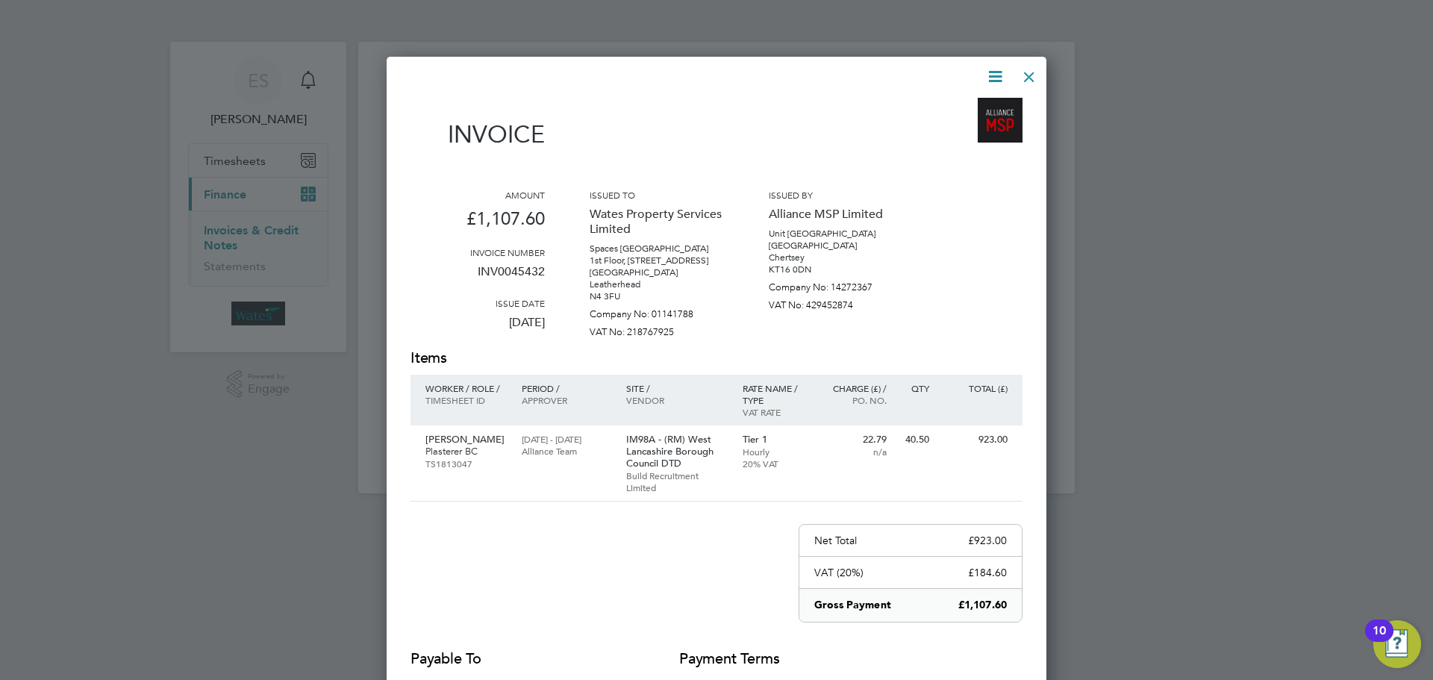
click at [1020, 73] on div at bounding box center [1029, 73] width 27 height 27
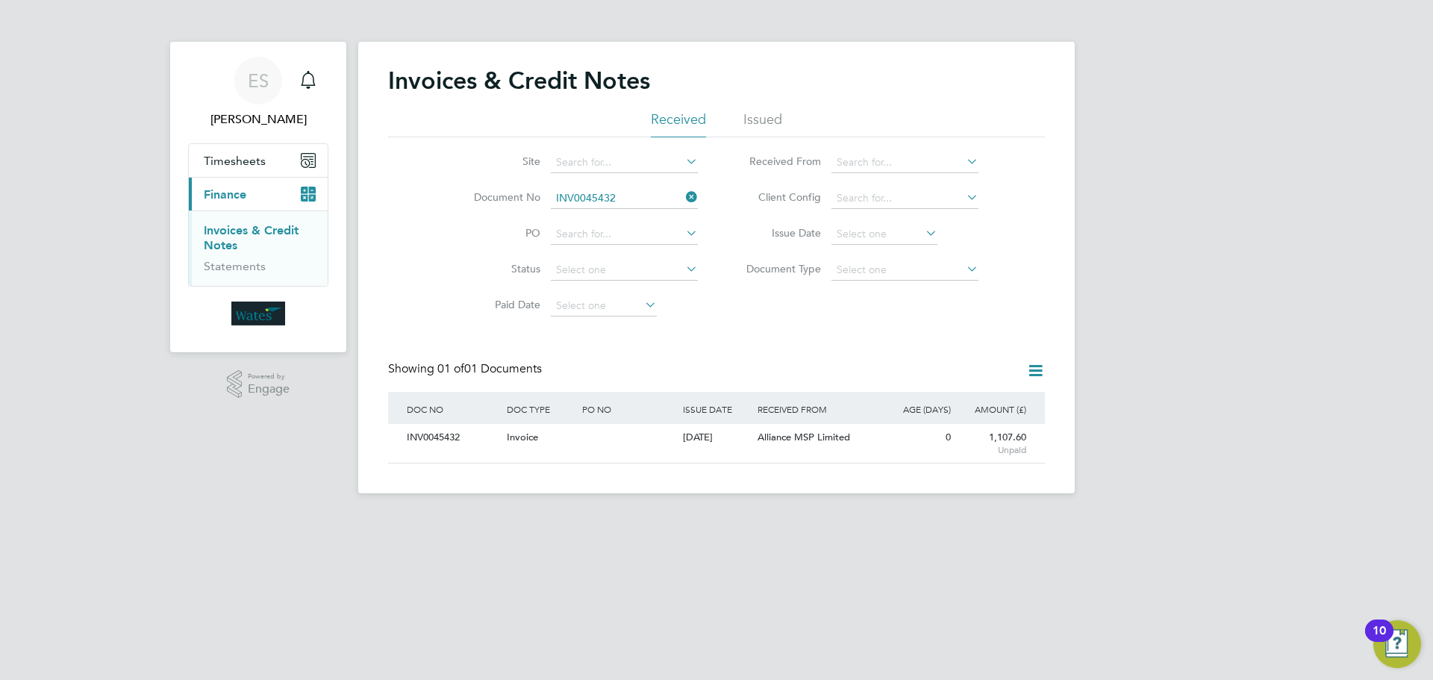
click at [683, 189] on icon at bounding box center [683, 197] width 0 height 21
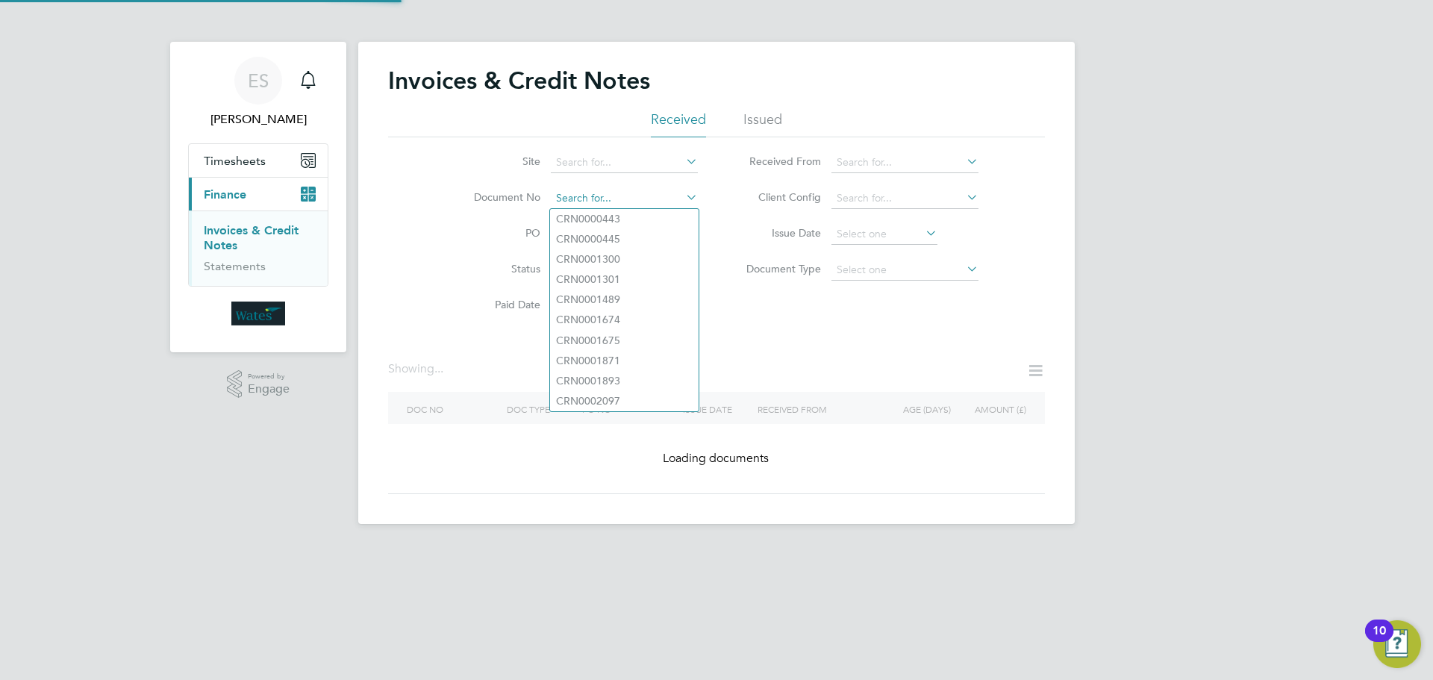
paste input "INV0045433"
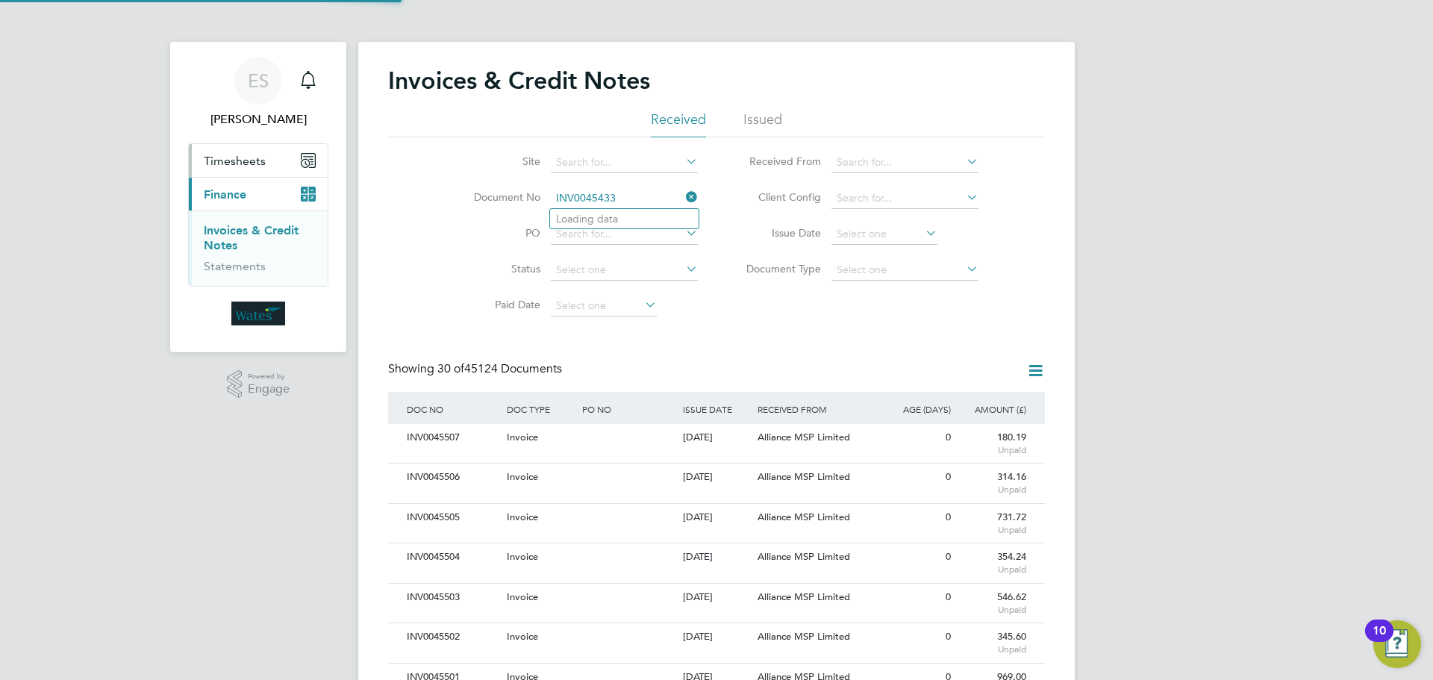
type input "INV0045433"
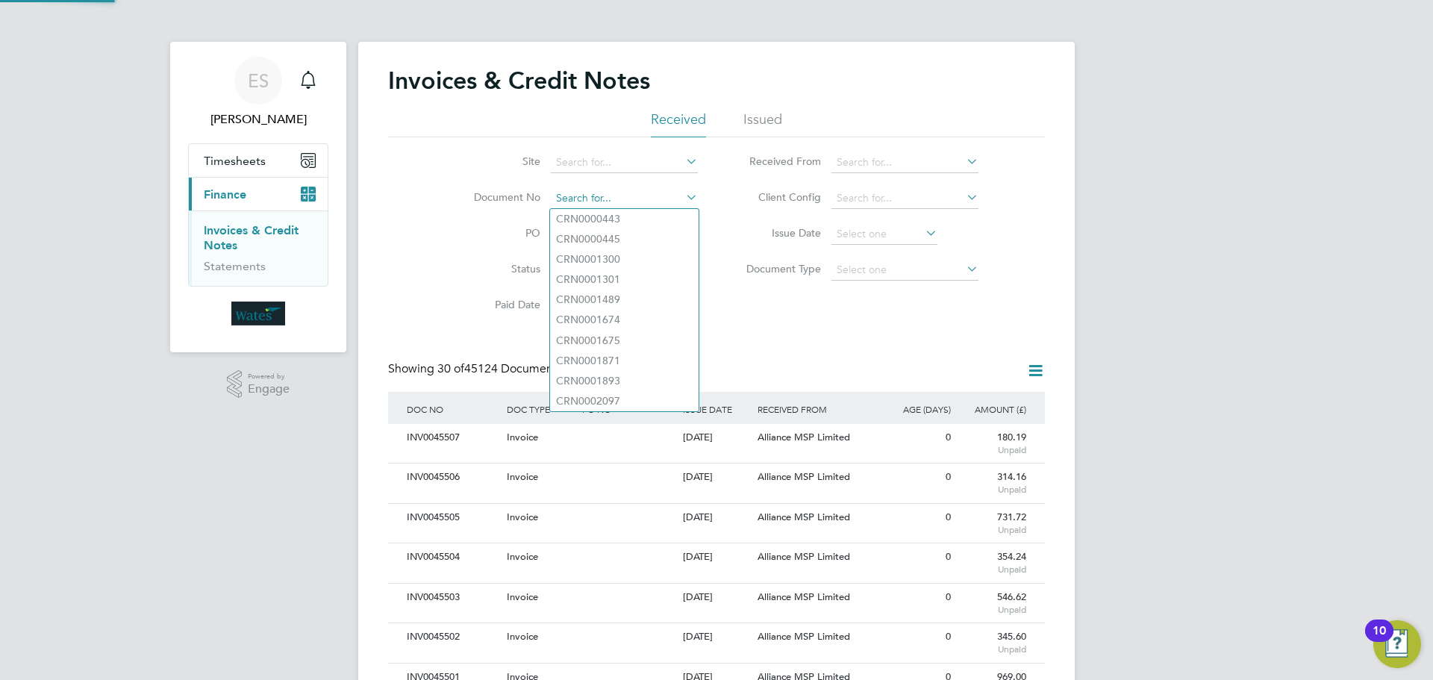
paste input "INV0045433"
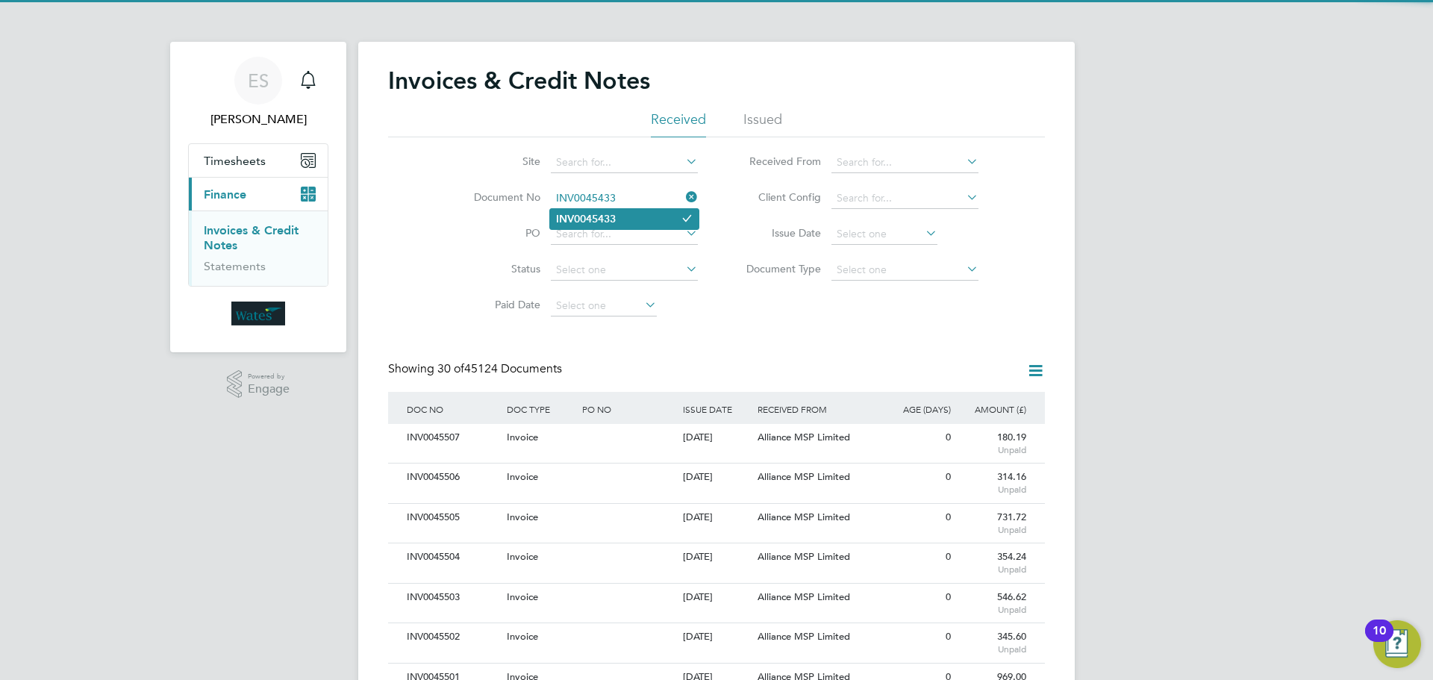
type input "INV0045433"
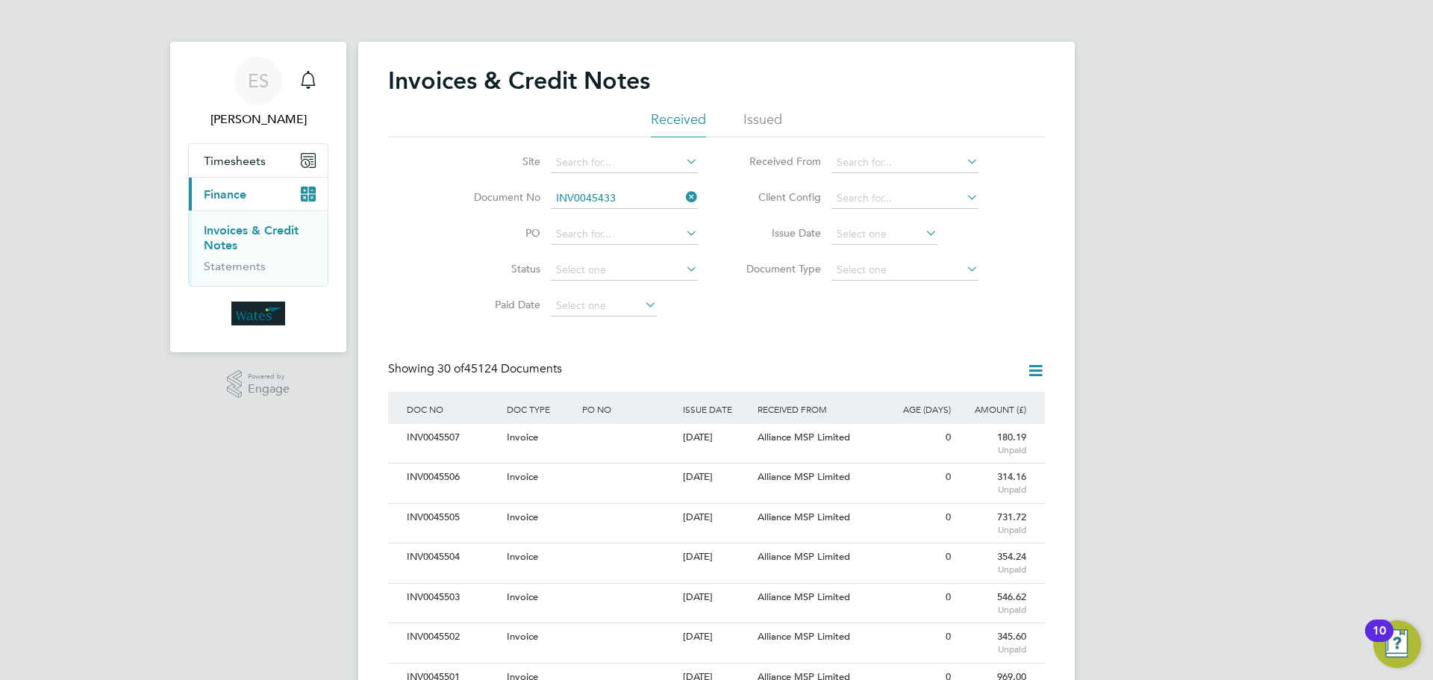
click at [640, 215] on li "INV0045433" at bounding box center [624, 219] width 149 height 20
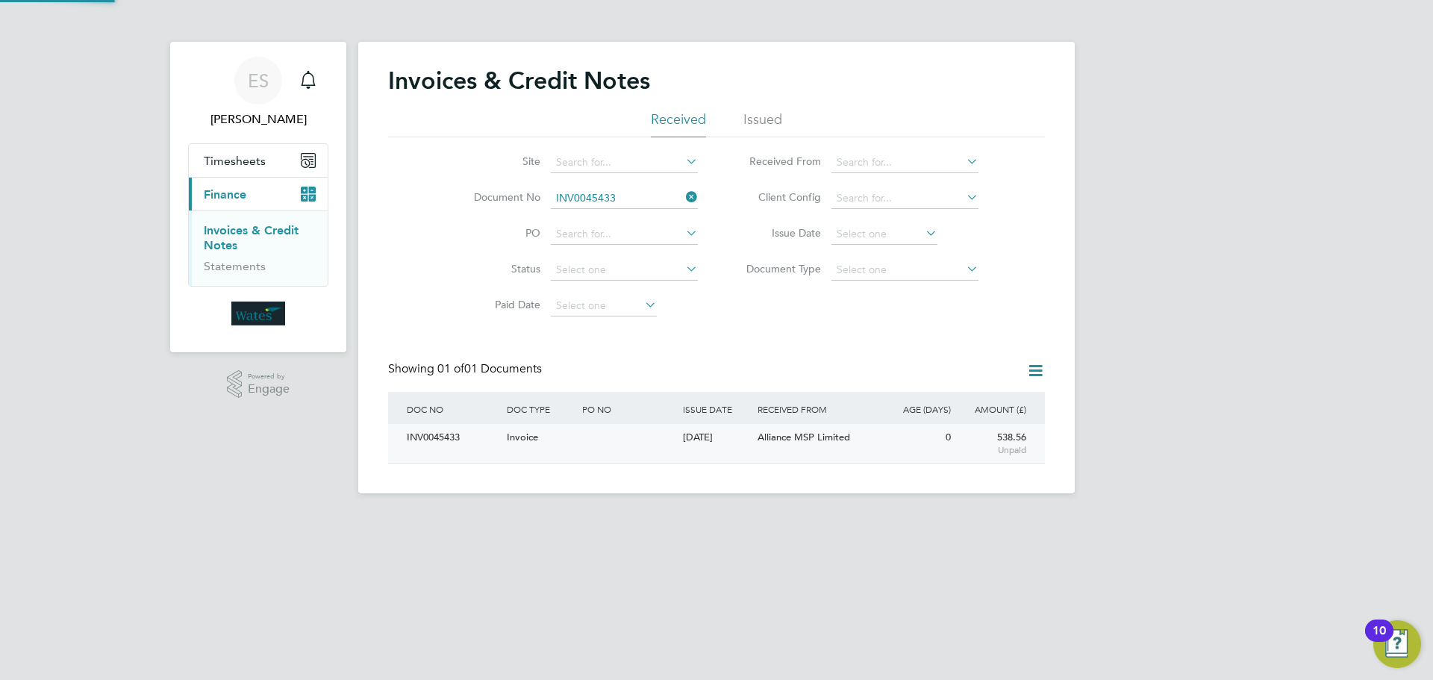
click at [434, 437] on div "INV0045433" at bounding box center [453, 438] width 100 height 28
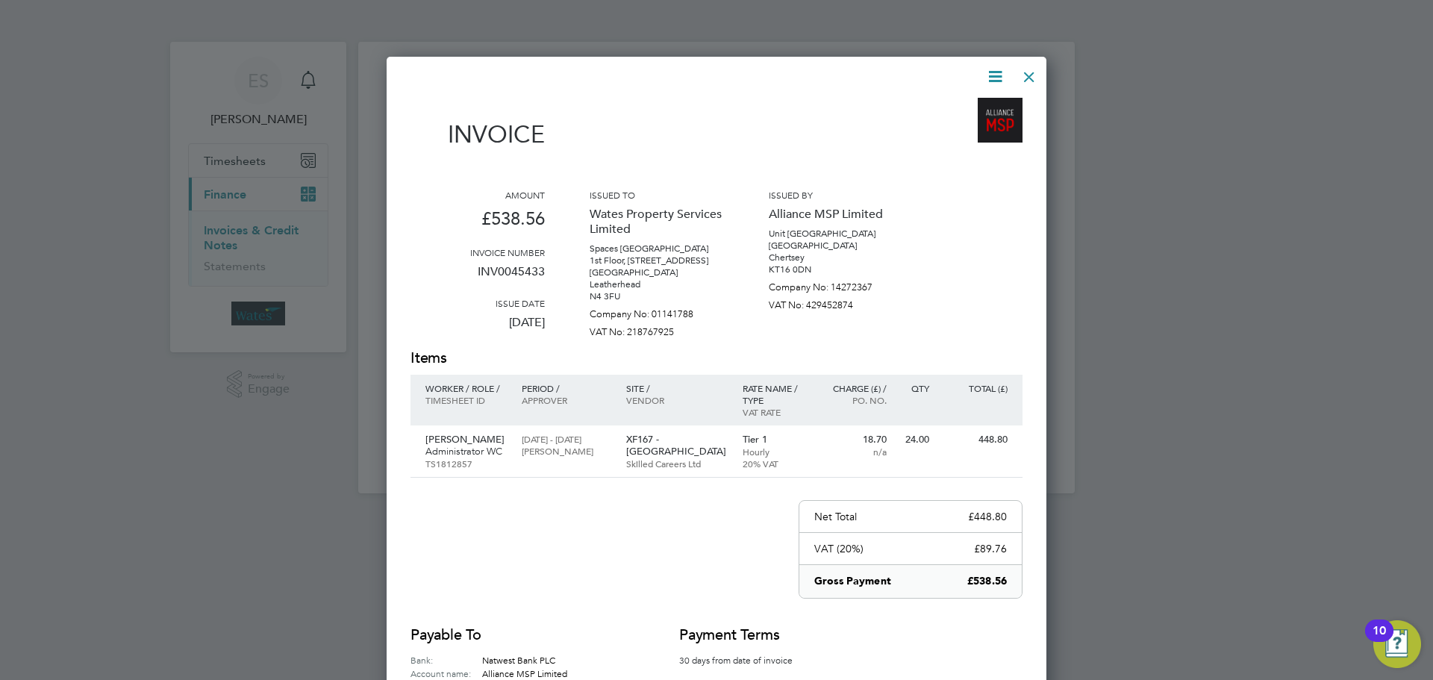
click at [996, 75] on icon at bounding box center [995, 76] width 19 height 19
click at [957, 107] on li "Download Invoice" at bounding box center [950, 111] width 103 height 21
drag, startPoint x: 994, startPoint y: 72, endPoint x: 987, endPoint y: 82, distance: 12.2
click at [994, 72] on icon at bounding box center [995, 76] width 19 height 19
click at [942, 127] on li "View timesheet" at bounding box center [950, 132] width 103 height 21
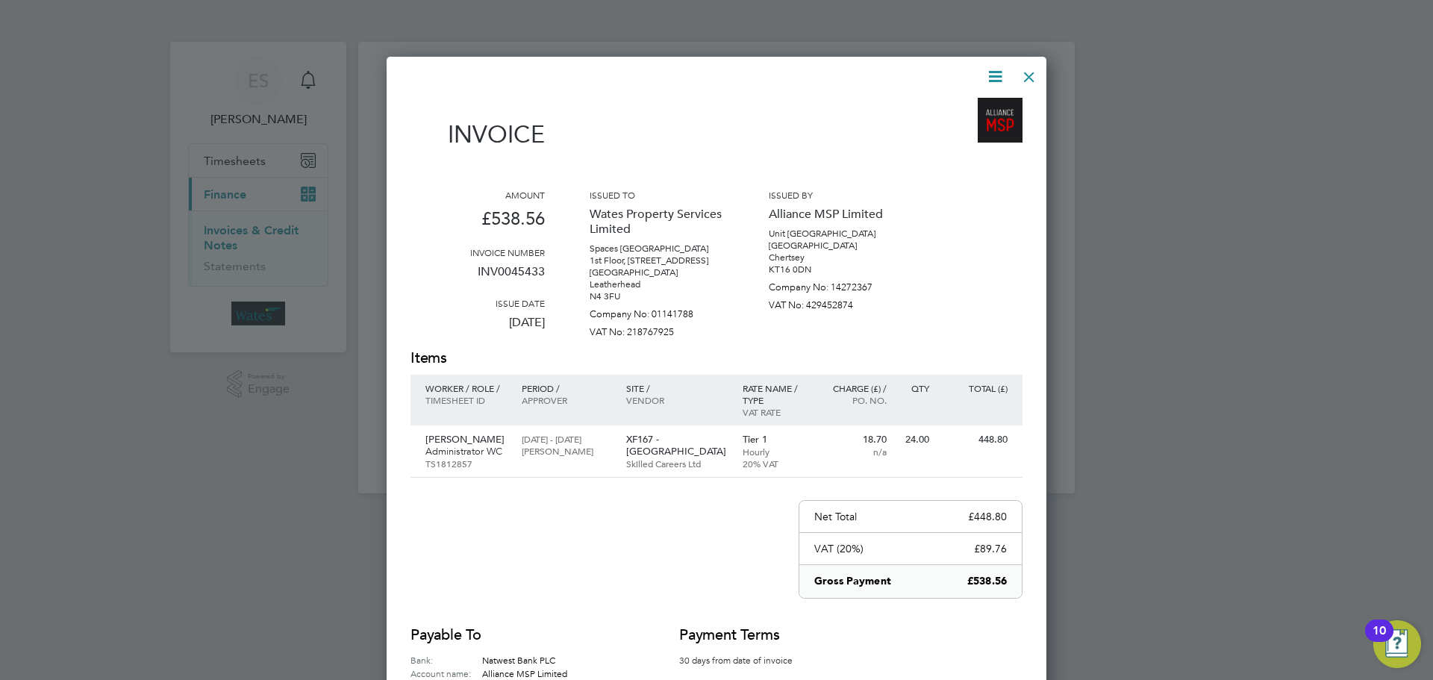
click at [1027, 77] on div at bounding box center [1029, 73] width 27 height 27
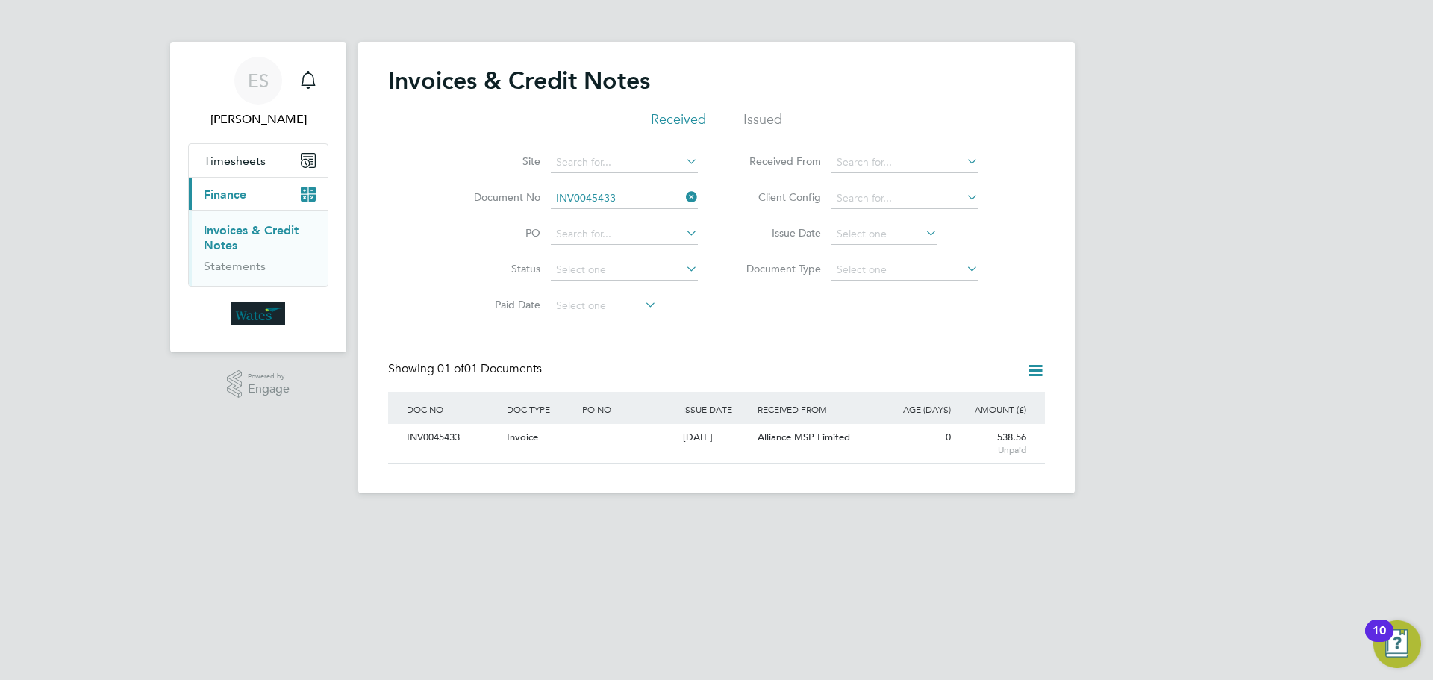
click at [683, 195] on icon at bounding box center [683, 197] width 0 height 21
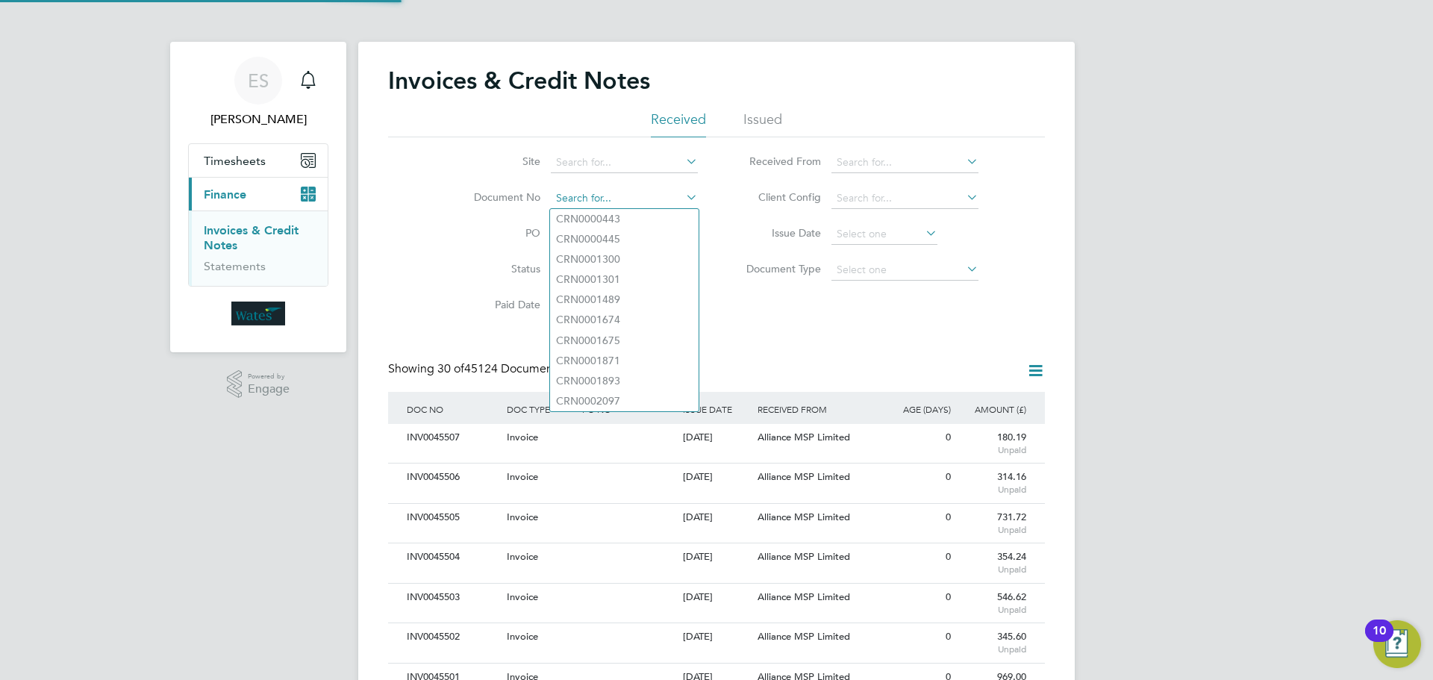
paste input "Retrieving data. Wait a few seconds and try to cut or copy again."
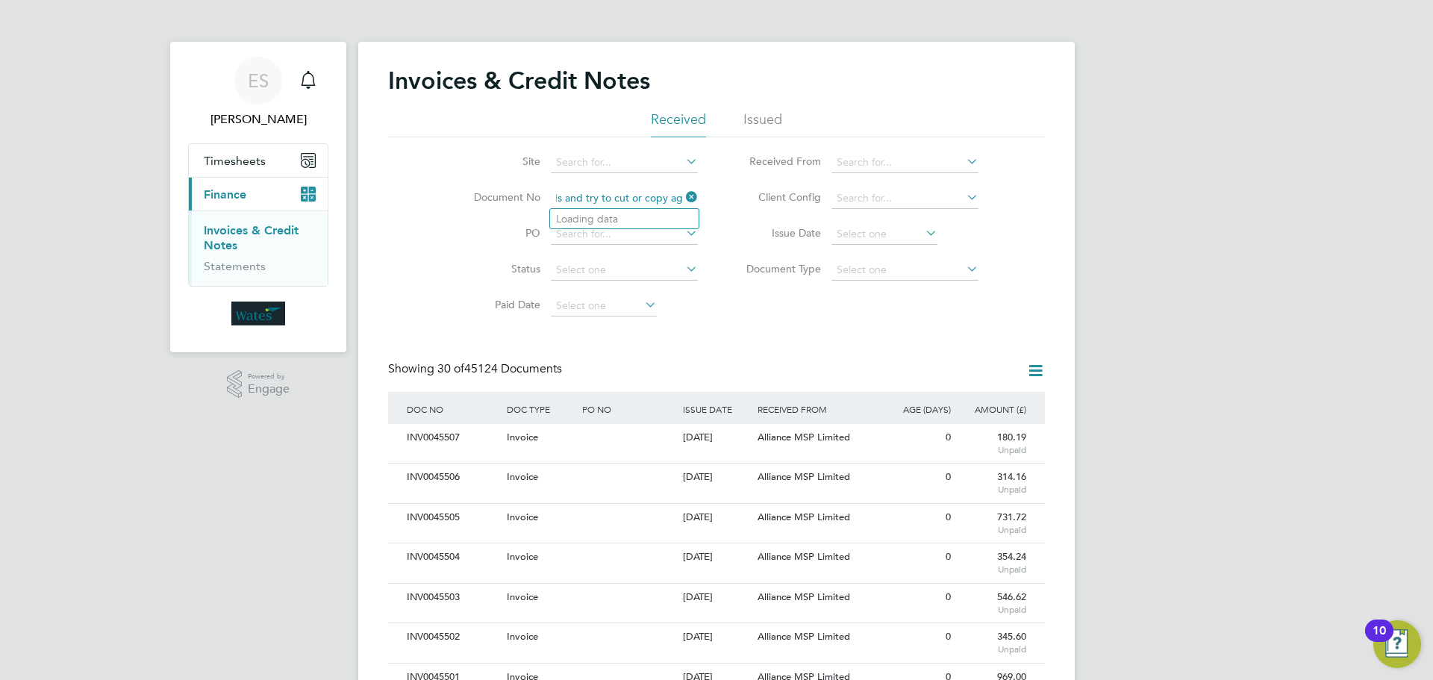
type input "Retrieving data. Wait a few seconds and try to cut or copy again."
click at [683, 195] on icon at bounding box center [683, 197] width 0 height 21
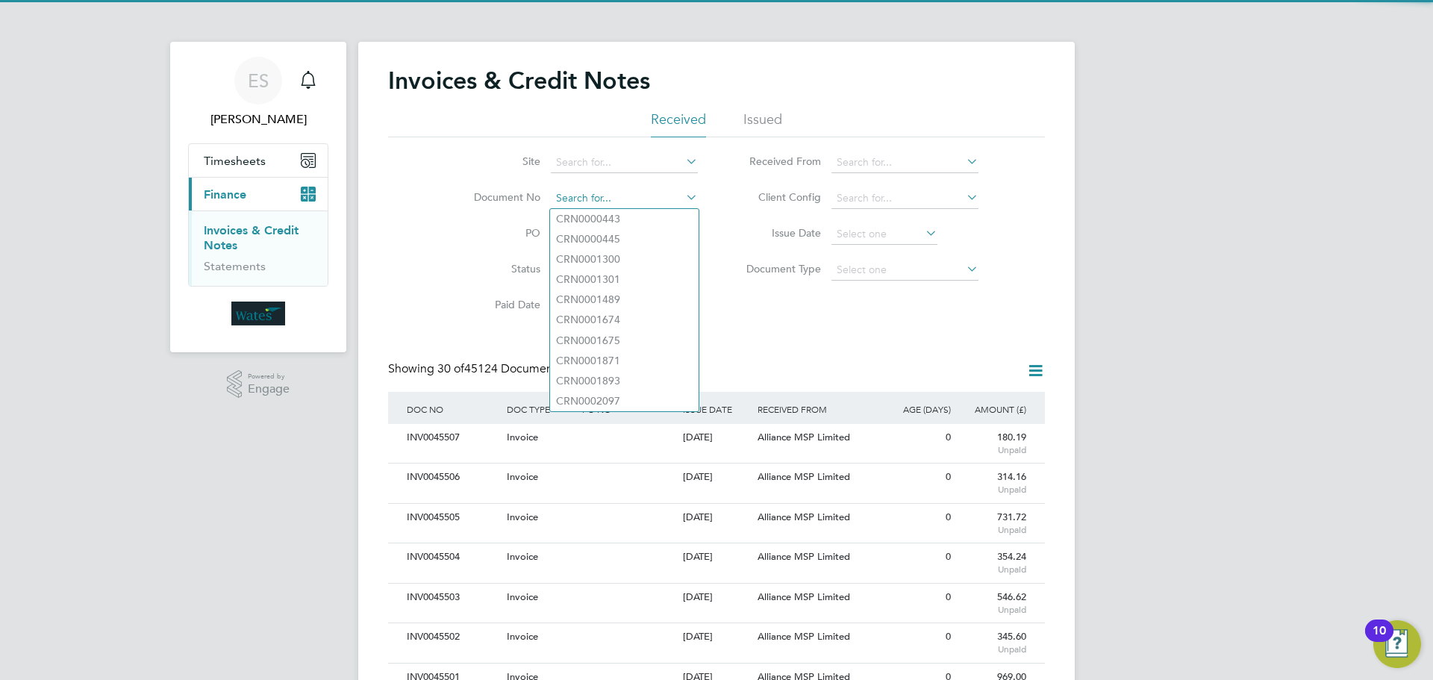
paste input "INV0045434"
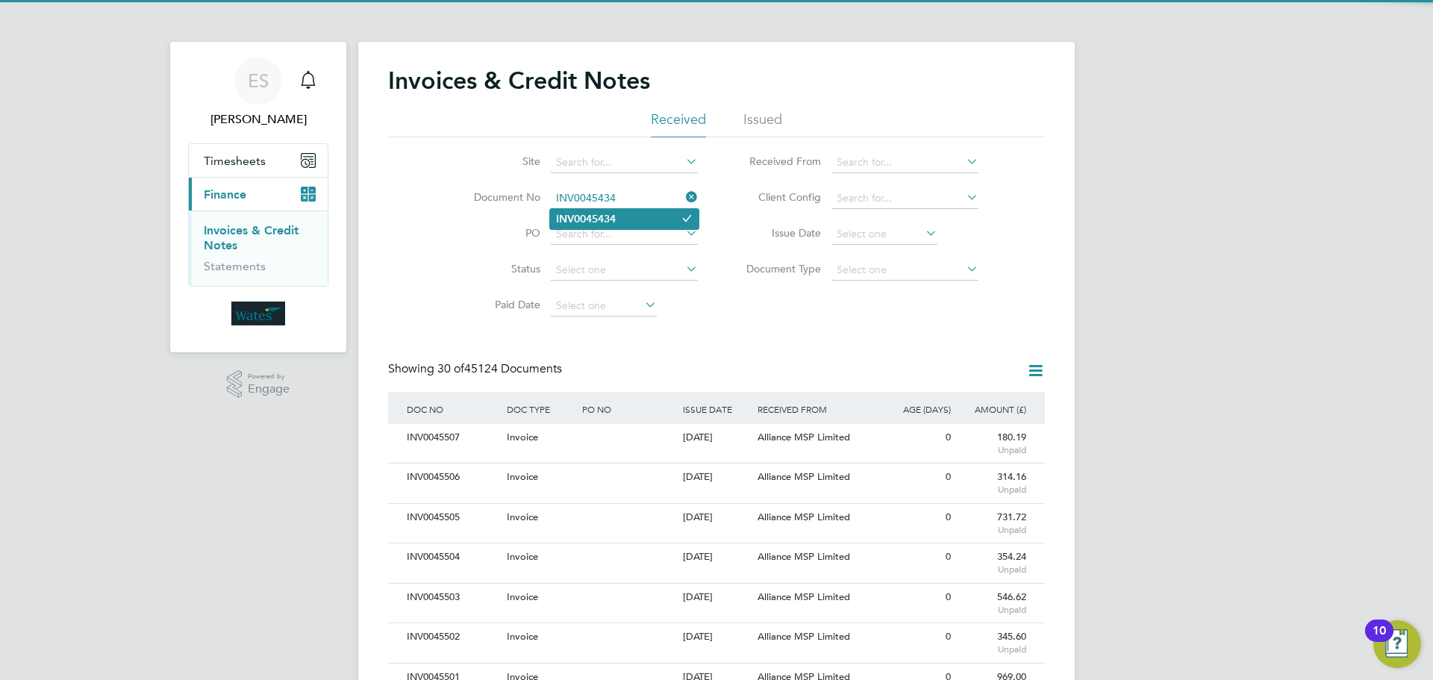
type input "INV0045434"
click at [640, 216] on li "INV0045434" at bounding box center [624, 219] width 149 height 20
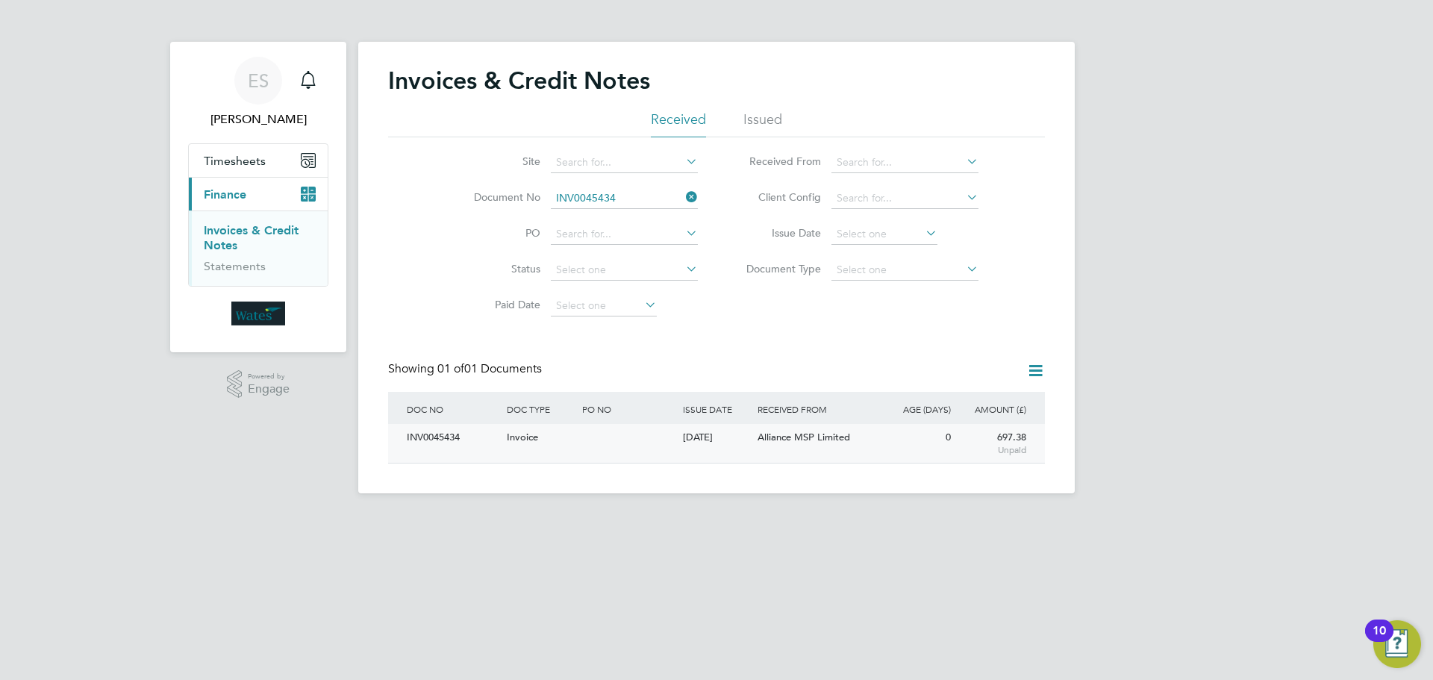
click at [454, 436] on div "INV0045434" at bounding box center [453, 438] width 100 height 28
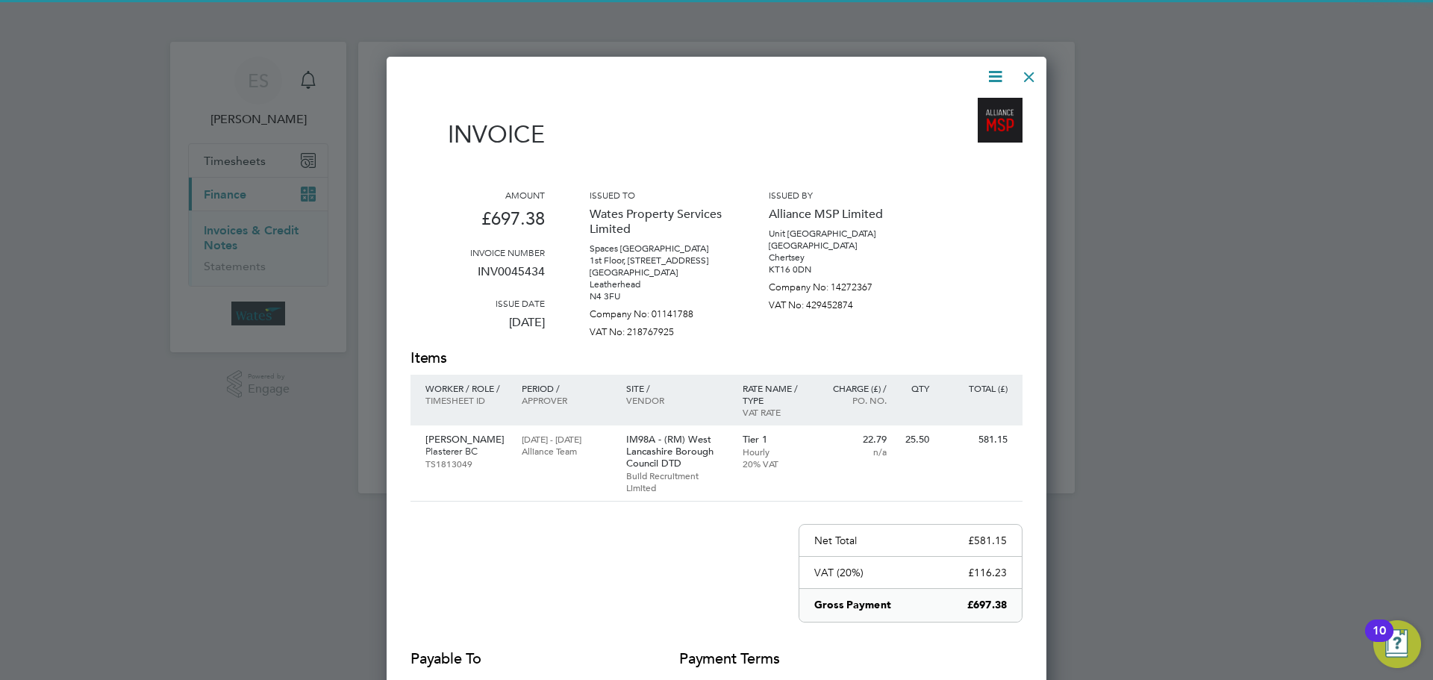
click at [996, 72] on icon at bounding box center [995, 76] width 19 height 19
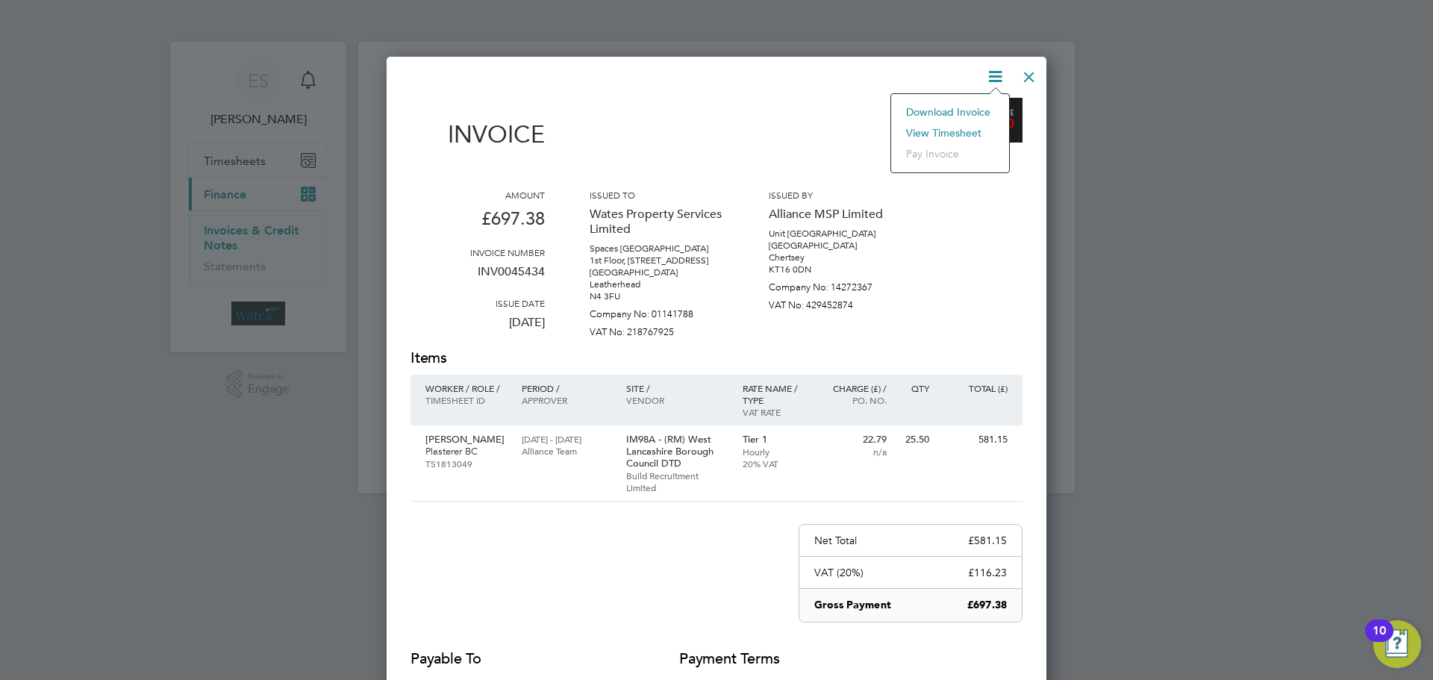
click at [969, 107] on li "Download Invoice" at bounding box center [950, 111] width 103 height 21
drag, startPoint x: 993, startPoint y: 74, endPoint x: 992, endPoint y: 84, distance: 9.8
click at [993, 74] on icon at bounding box center [995, 76] width 19 height 19
click at [963, 127] on li "View timesheet" at bounding box center [950, 132] width 103 height 21
click at [1030, 70] on div at bounding box center [1029, 73] width 27 height 27
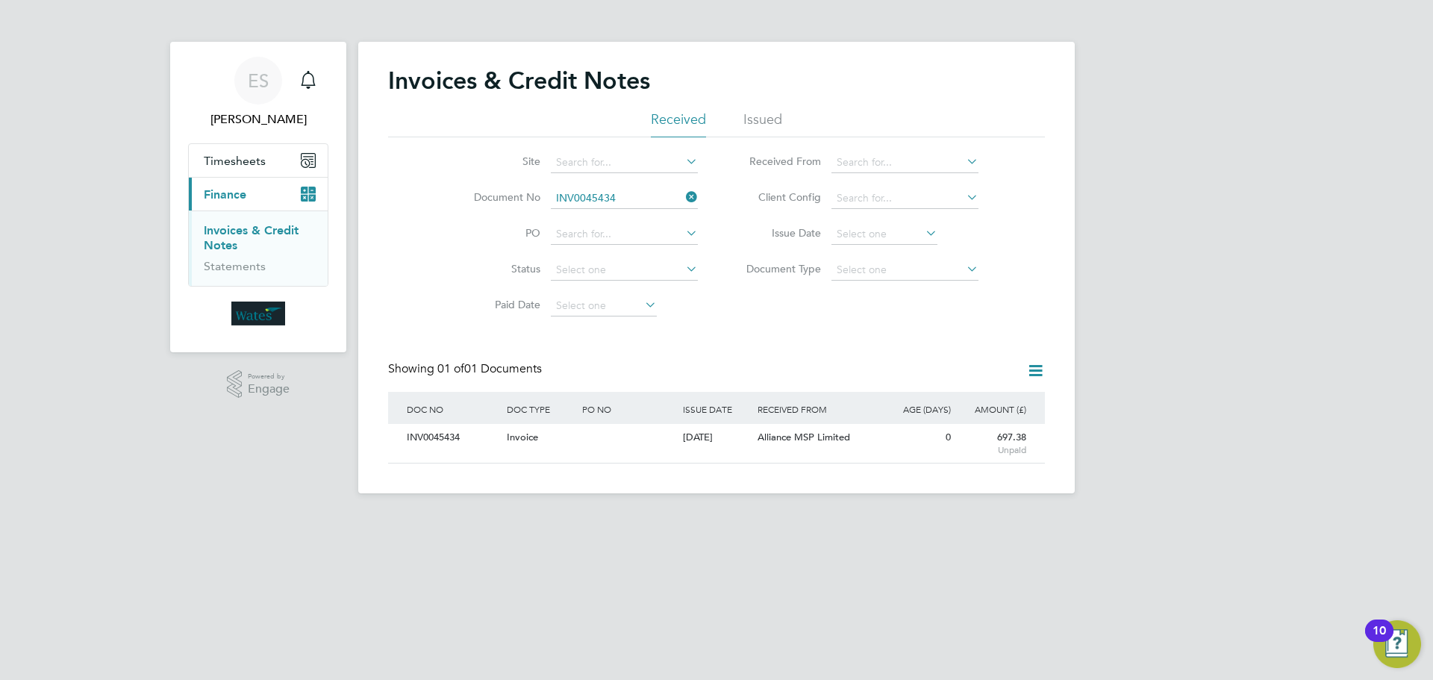
click at [683, 195] on icon at bounding box center [683, 197] width 0 height 21
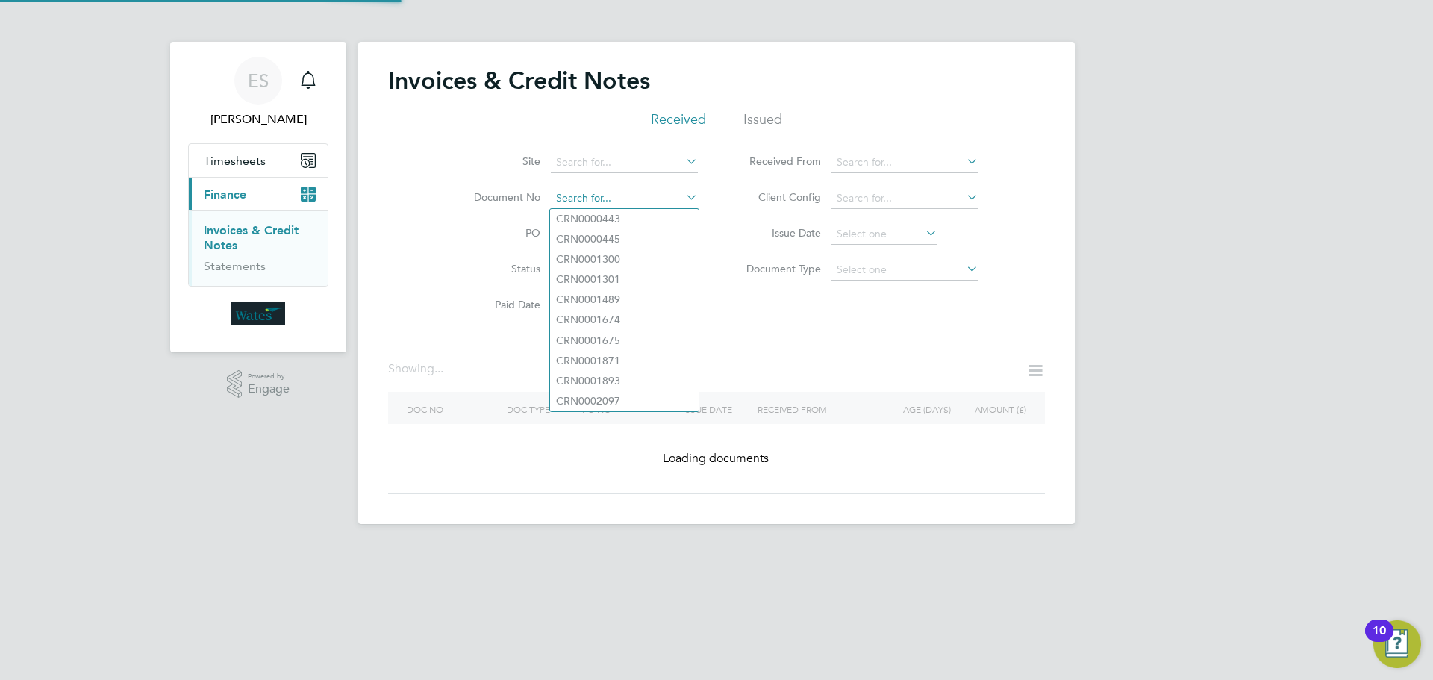
paste input "INV0045435"
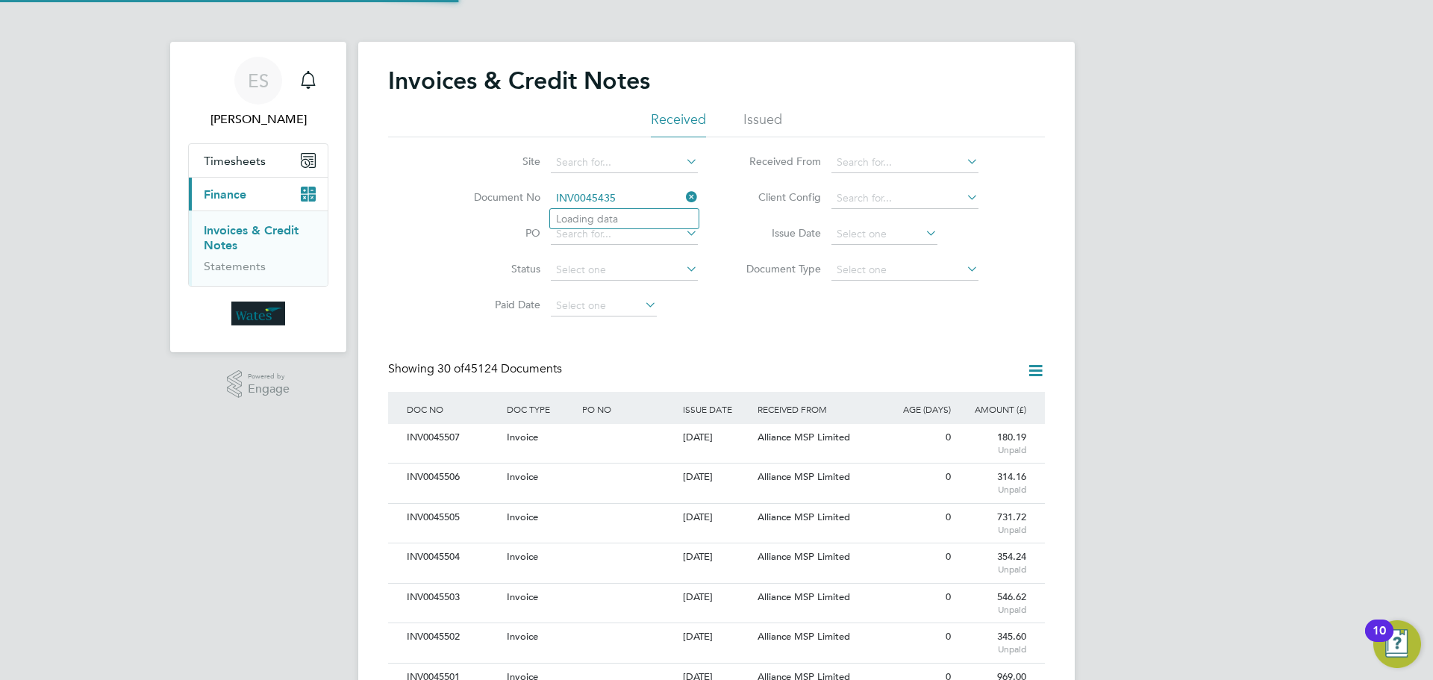
scroll to position [28, 101]
type input "INV0045435"
click at [643, 223] on li "INV0045435" at bounding box center [624, 219] width 149 height 20
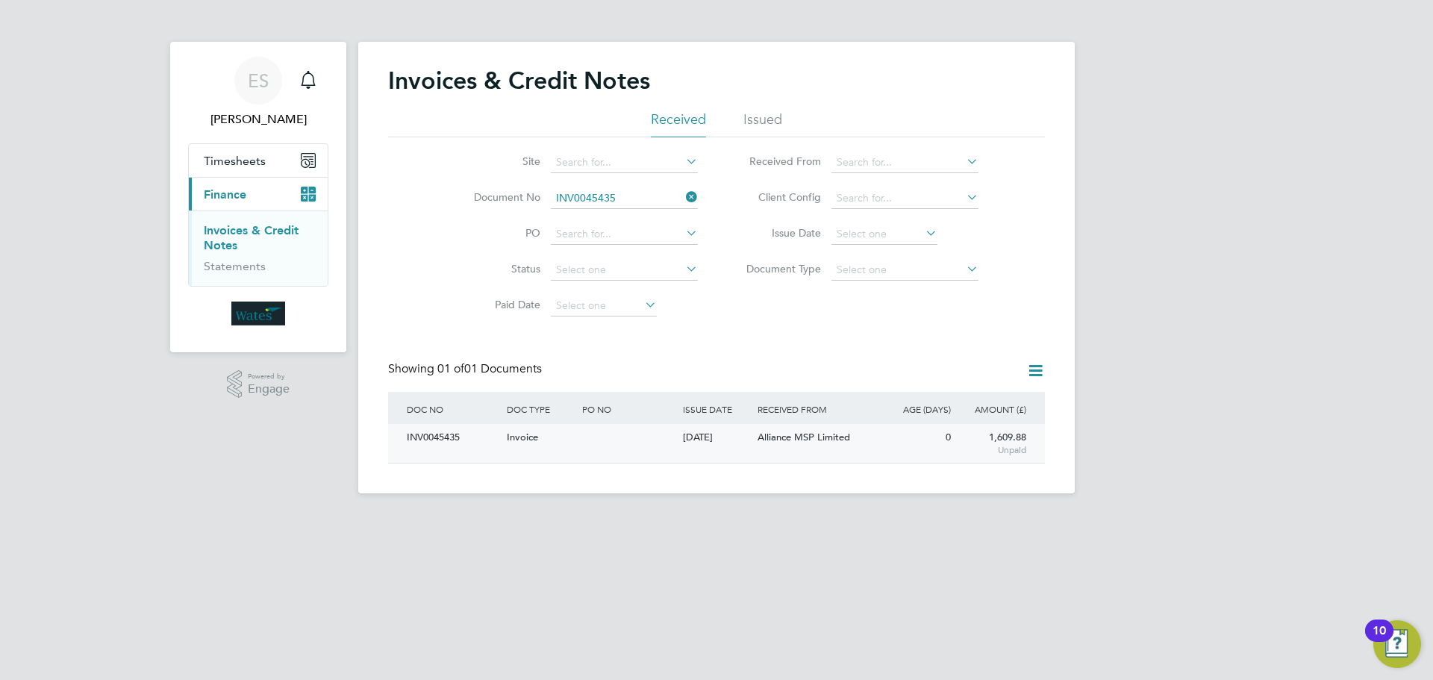
click at [426, 444] on div "INV0045435" at bounding box center [453, 438] width 100 height 28
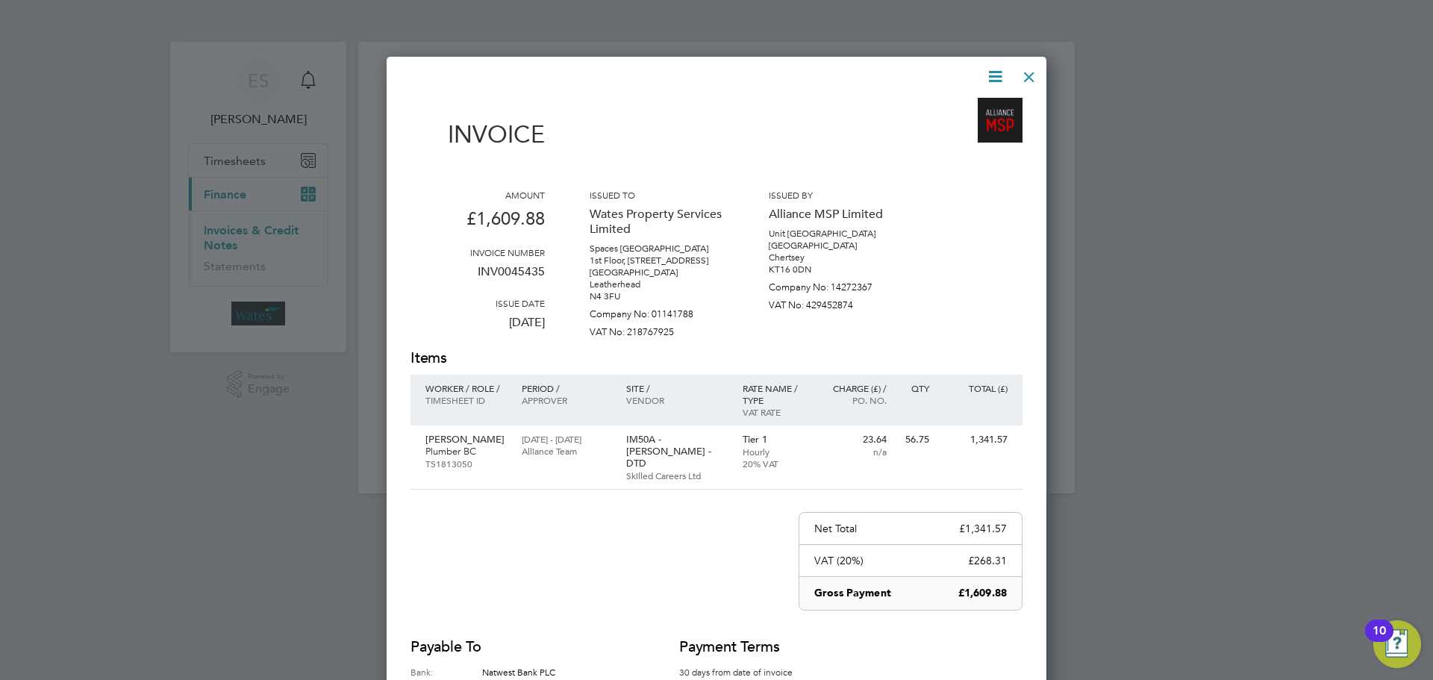
click at [986, 72] on icon at bounding box center [995, 76] width 19 height 19
click at [964, 107] on li "Download Invoice" at bounding box center [950, 111] width 103 height 21
click at [994, 72] on icon at bounding box center [995, 76] width 19 height 19
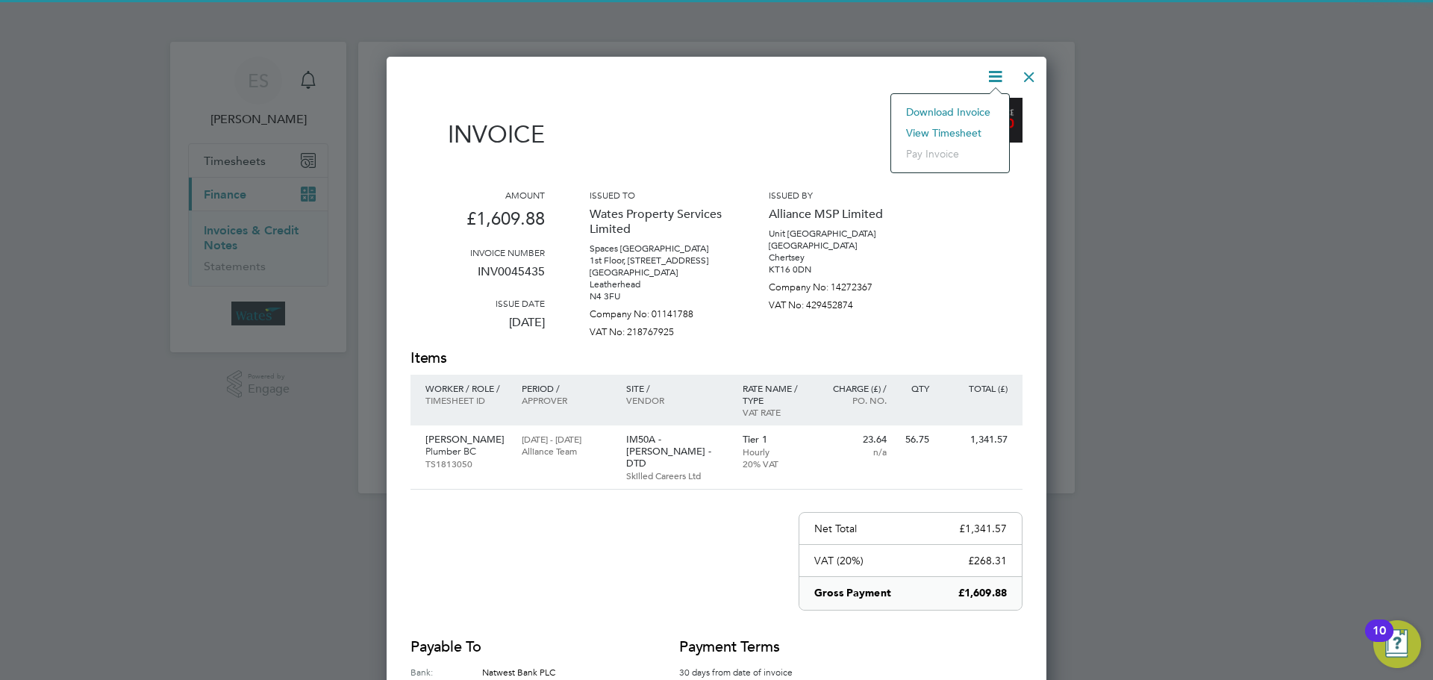
click at [959, 128] on li "View timesheet" at bounding box center [950, 132] width 103 height 21
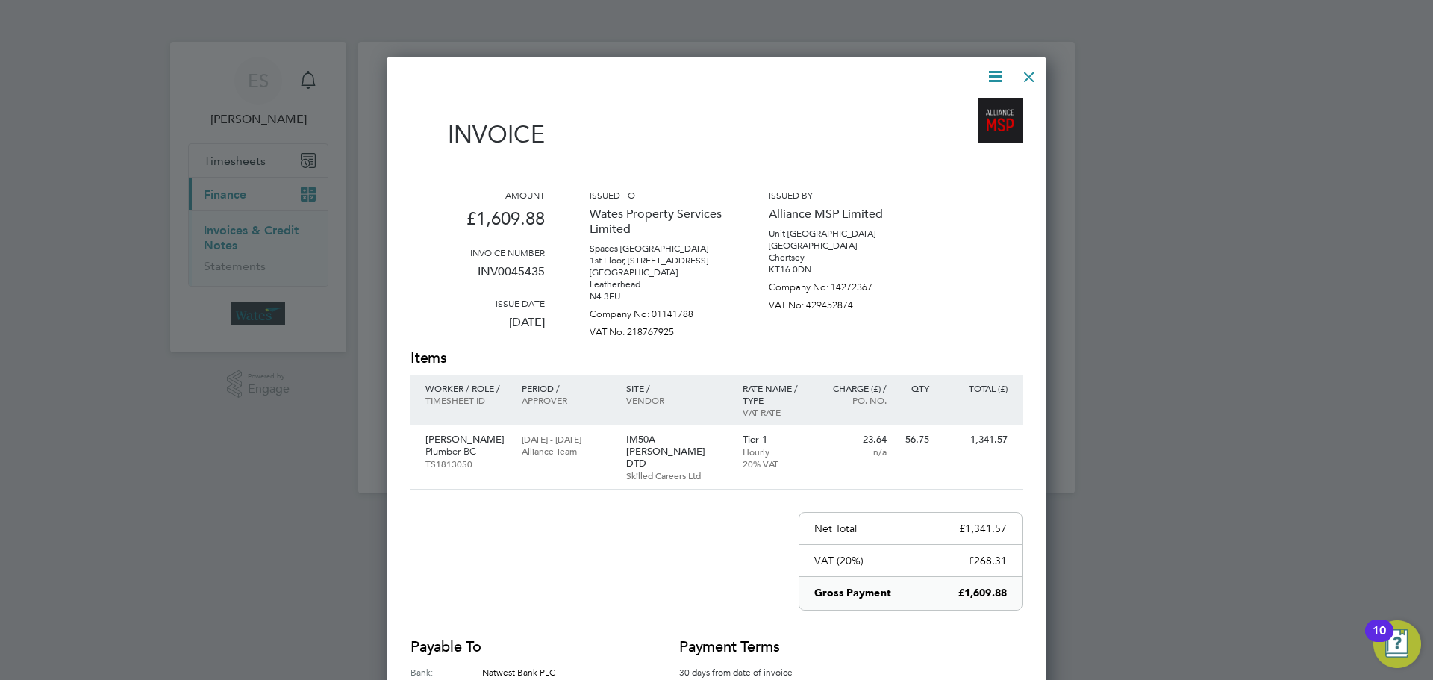
click at [1033, 74] on div at bounding box center [1029, 73] width 27 height 27
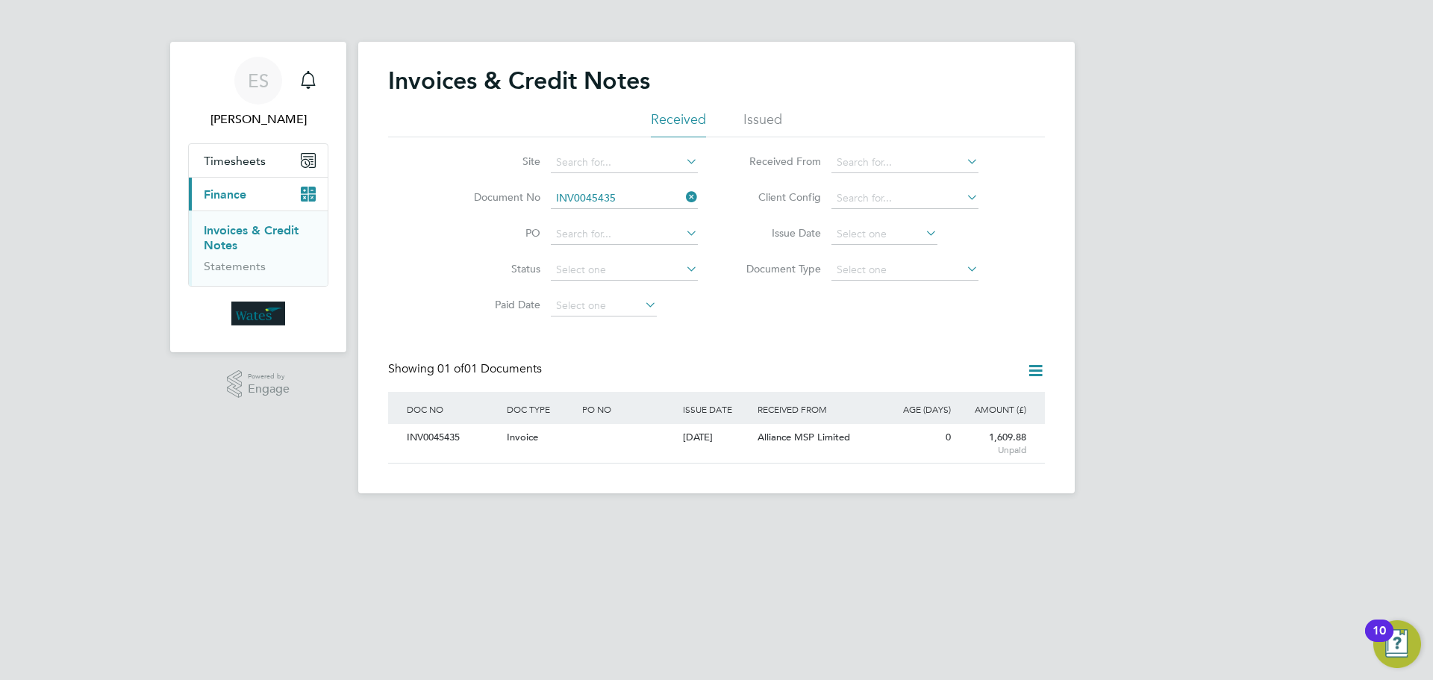
drag, startPoint x: 692, startPoint y: 195, endPoint x: 602, endPoint y: 190, distance: 89.7
click at [683, 196] on icon at bounding box center [683, 197] width 0 height 21
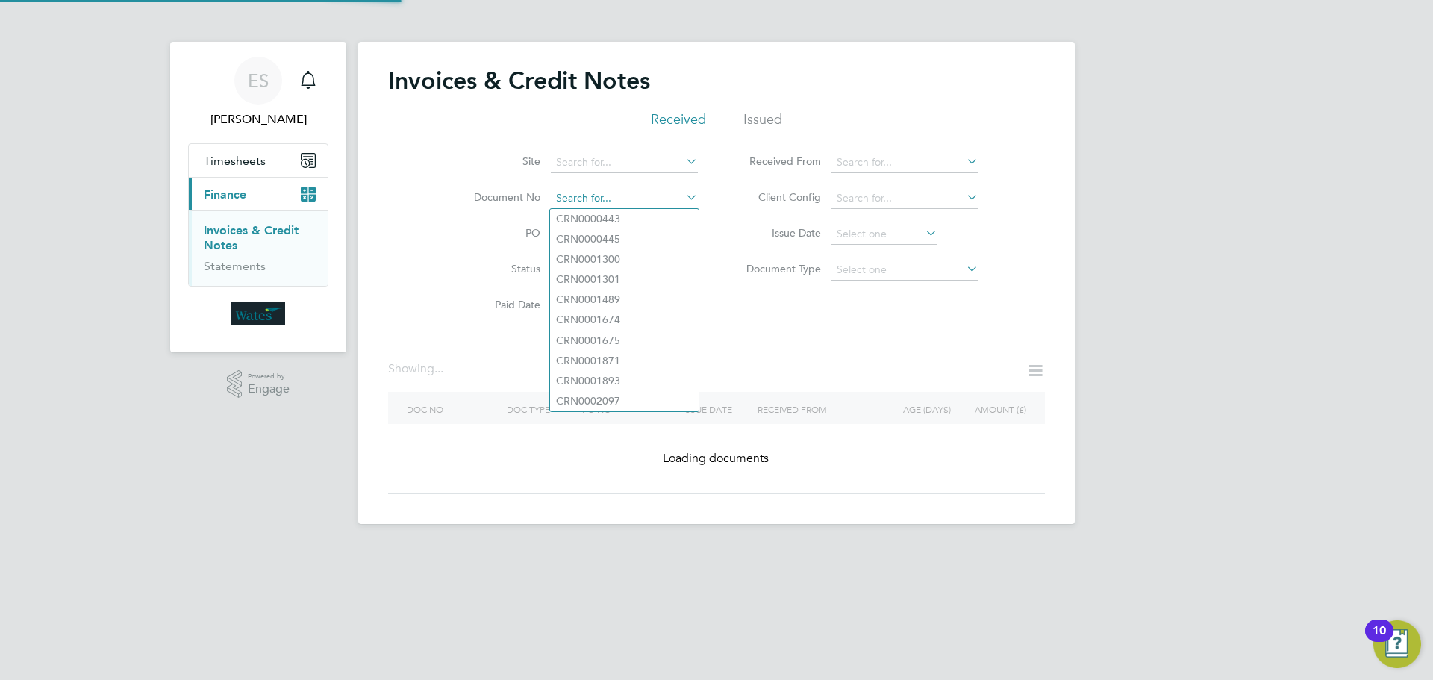
paste input "INV0045436"
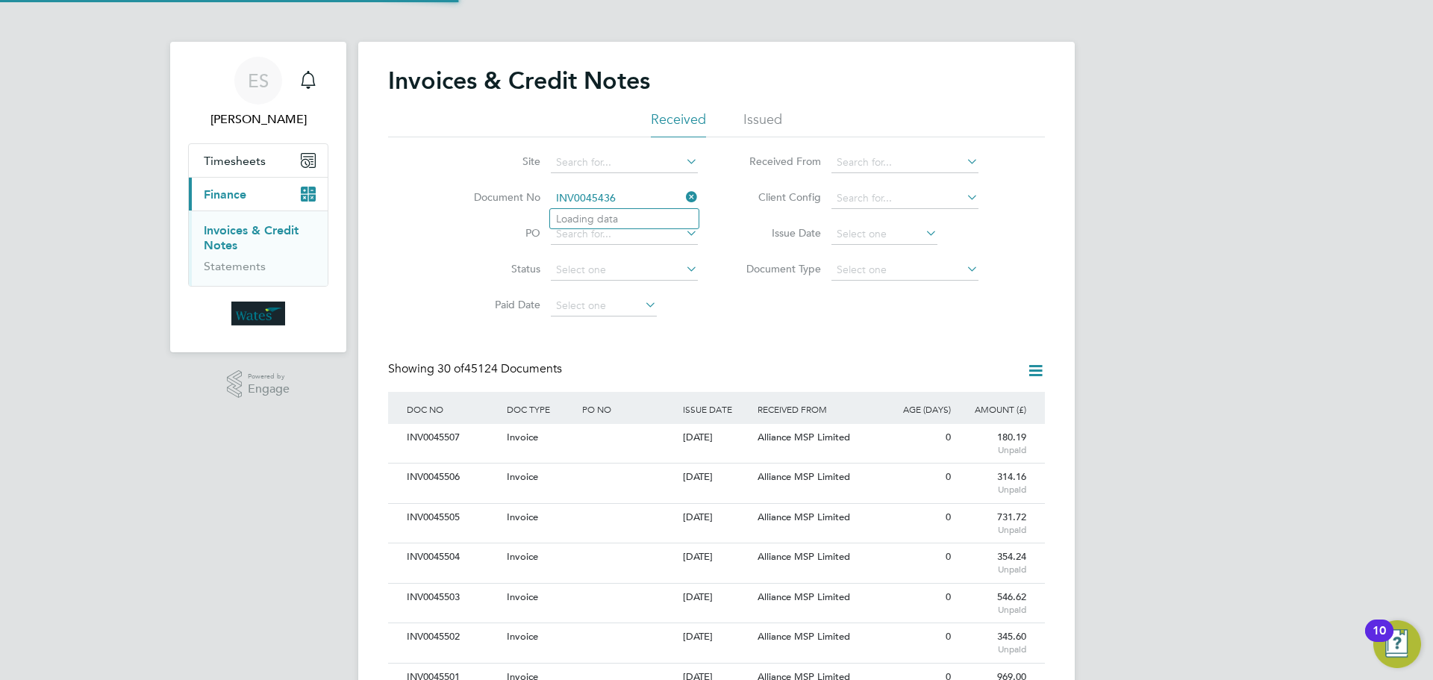
scroll to position [28, 101]
type input "INV0045436"
click at [657, 220] on li "INV0045436" at bounding box center [624, 219] width 149 height 20
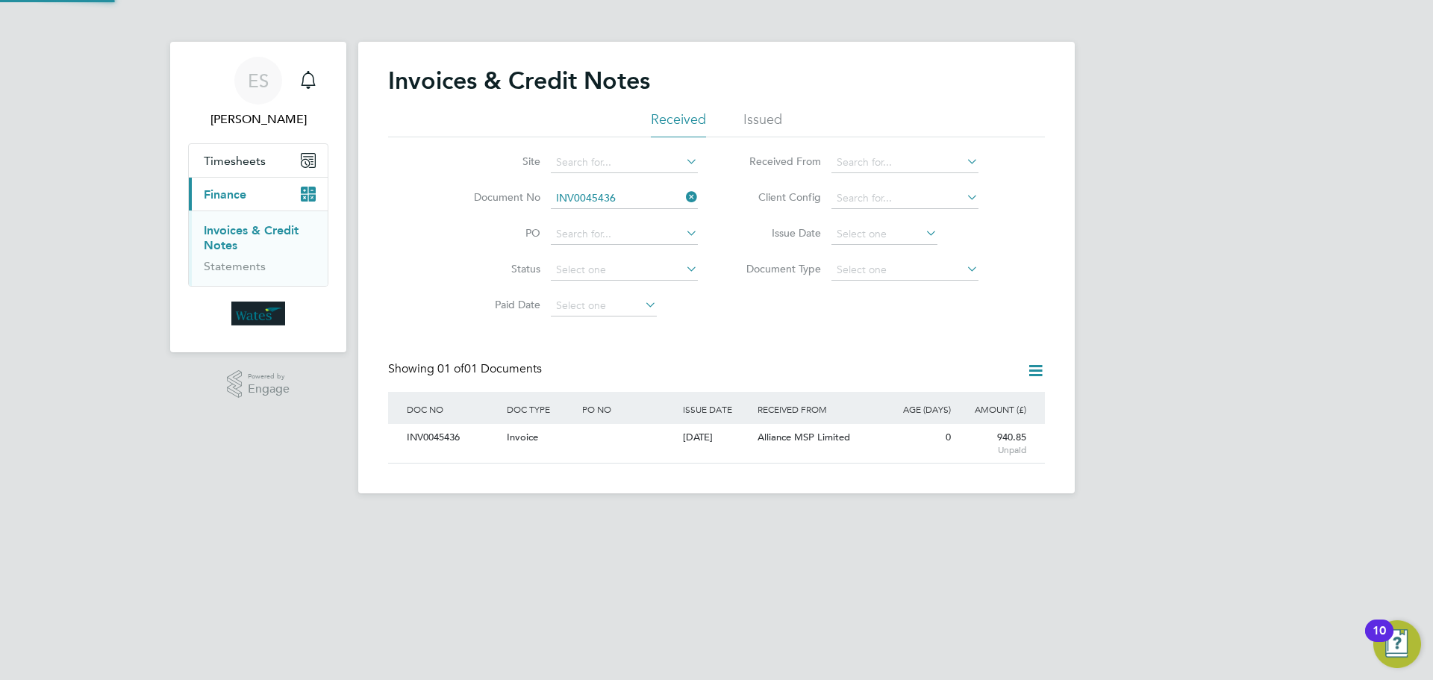
click at [458, 431] on div "INV0045436" at bounding box center [453, 438] width 100 height 28
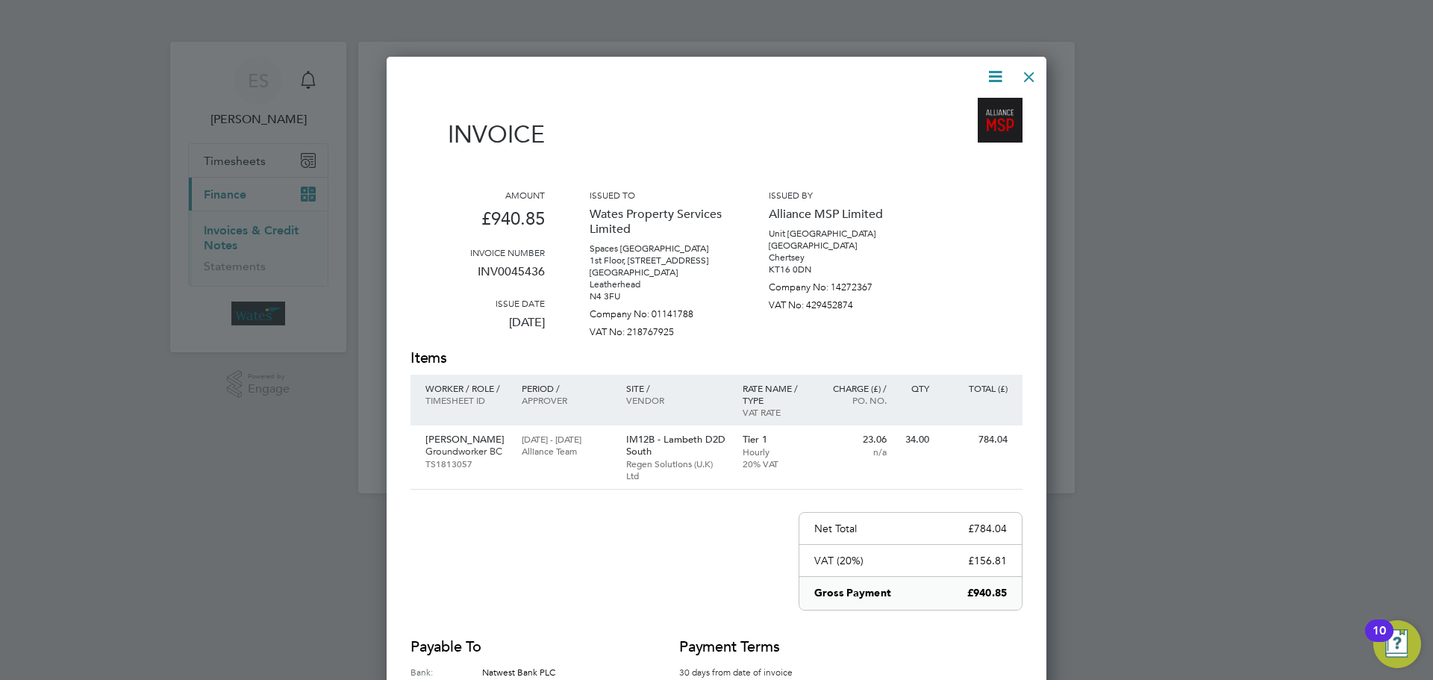
click at [990, 69] on icon at bounding box center [995, 76] width 19 height 19
click at [966, 104] on li "Download Invoice" at bounding box center [950, 111] width 103 height 21
drag, startPoint x: 999, startPoint y: 66, endPoint x: 997, endPoint y: 75, distance: 9.1
click at [999, 67] on icon at bounding box center [995, 76] width 19 height 19
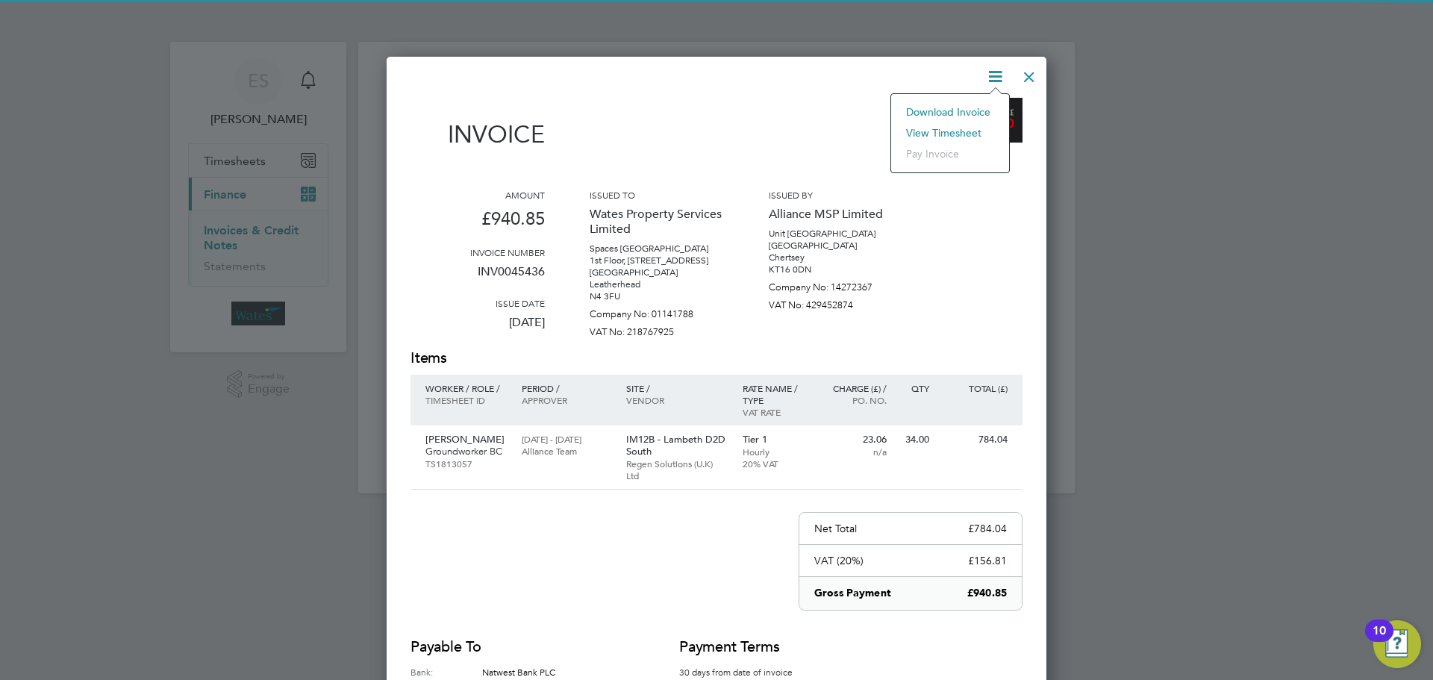
click at [960, 128] on li "View timesheet" at bounding box center [950, 132] width 103 height 21
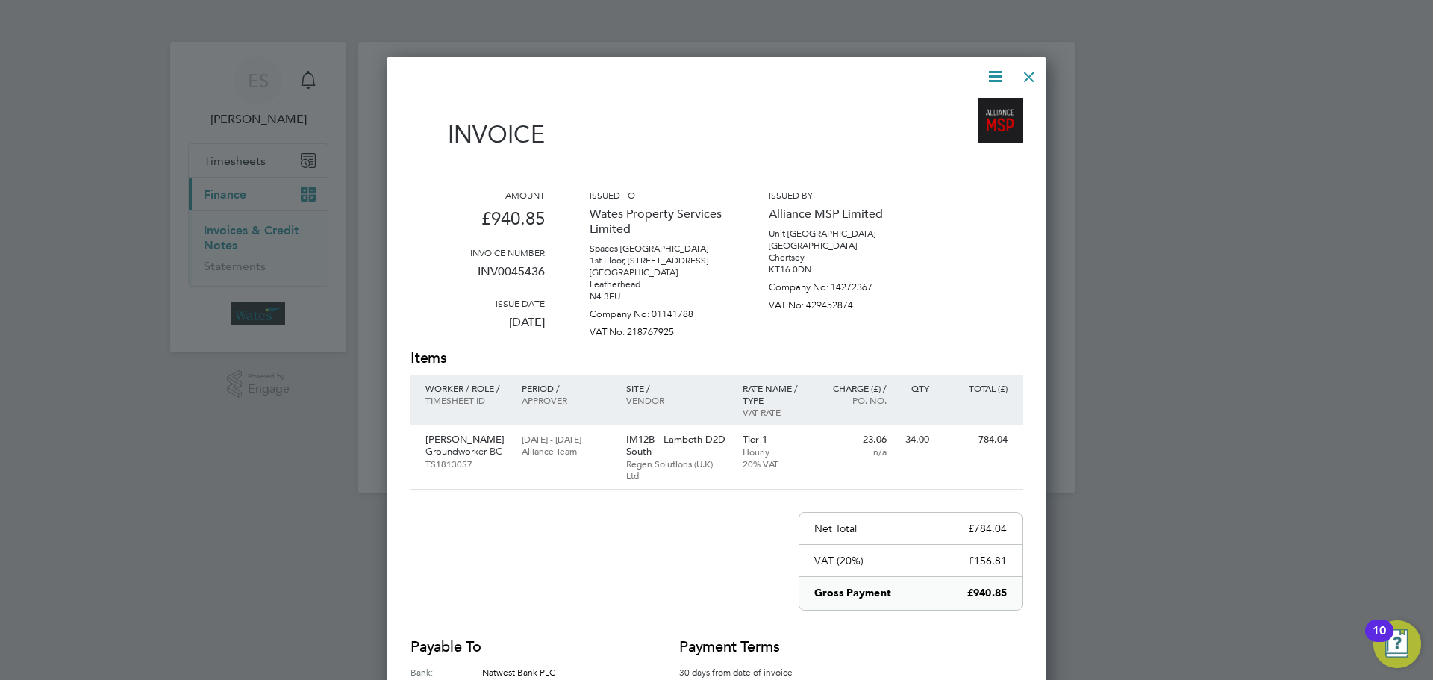
click at [1023, 77] on div at bounding box center [1029, 73] width 27 height 27
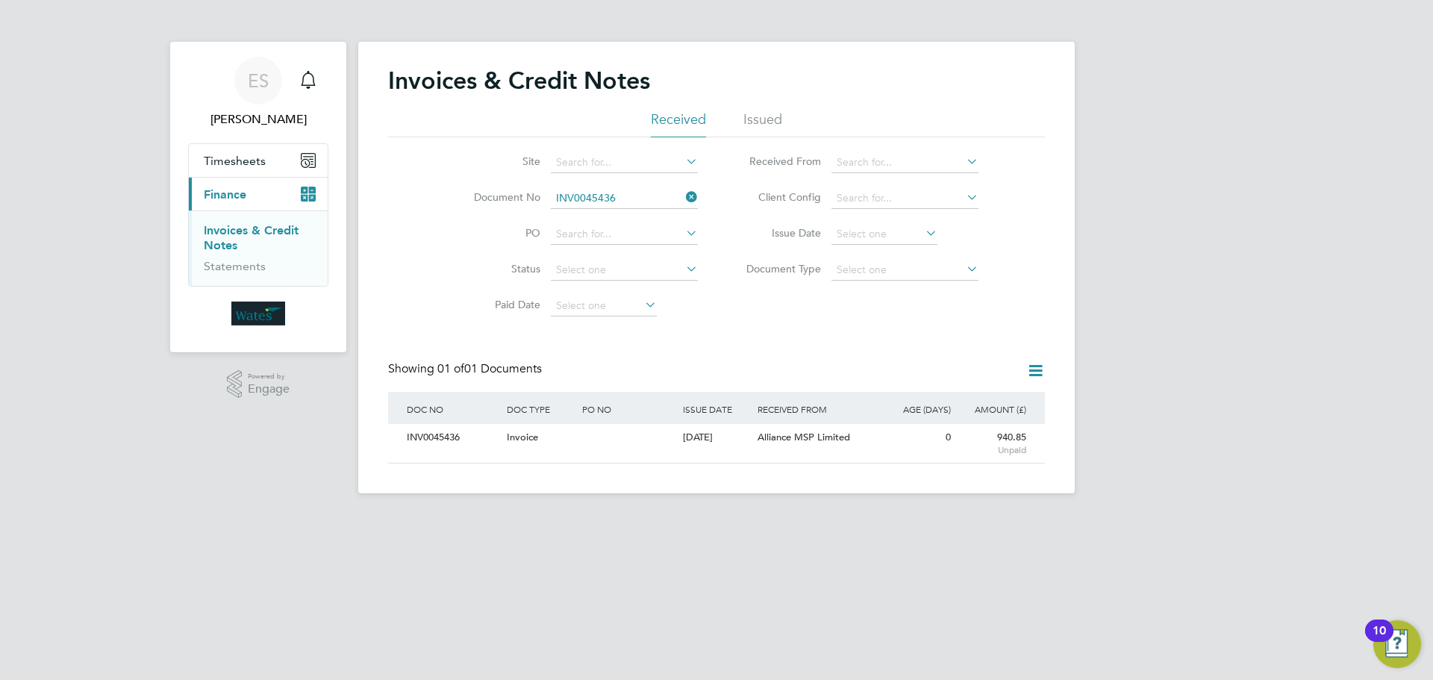
click at [683, 199] on icon at bounding box center [683, 197] width 0 height 21
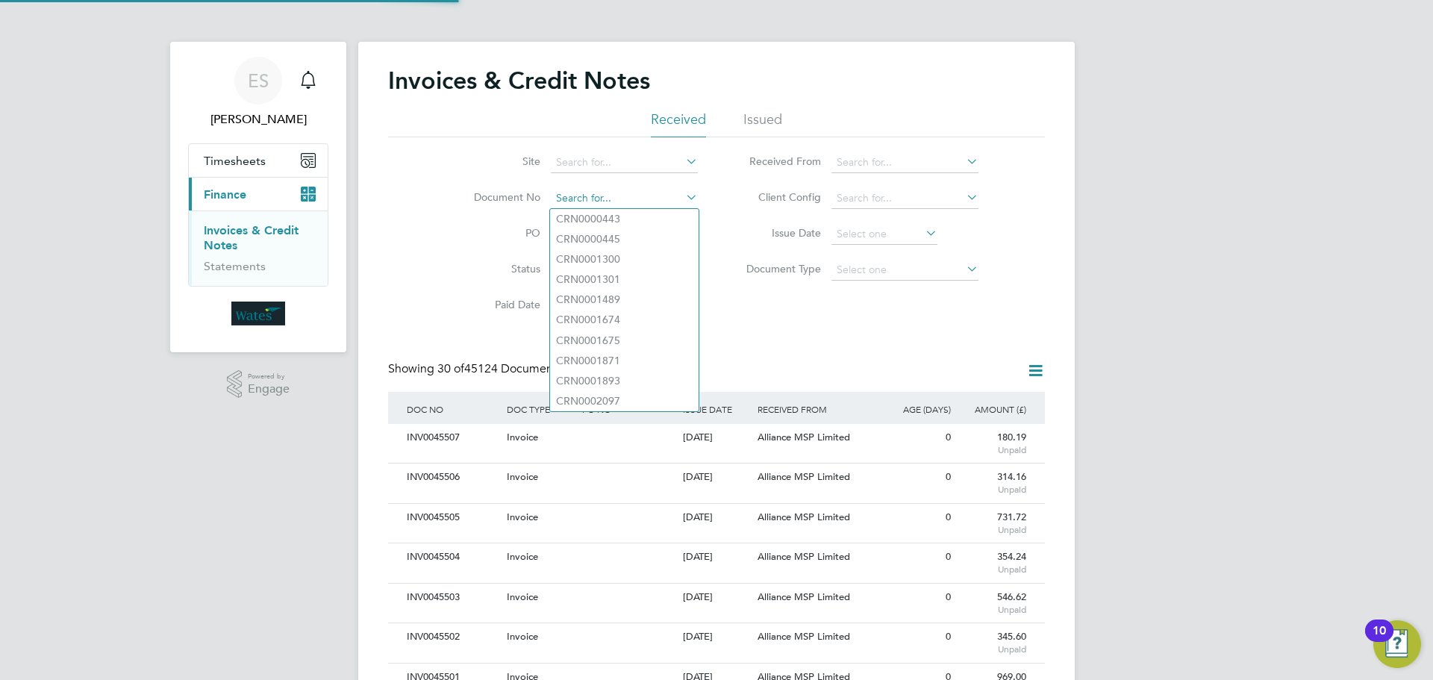
scroll to position [28, 101]
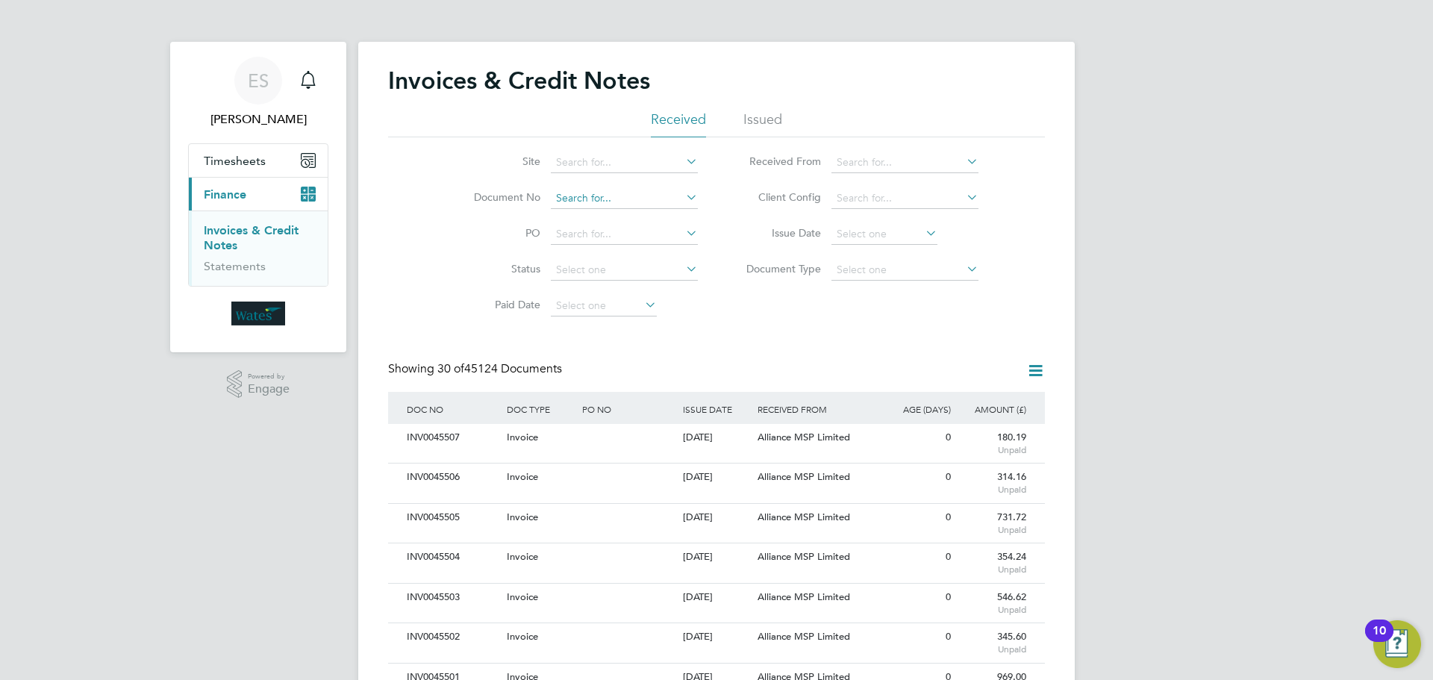
paste input "INV0045436"
type input "INV0045436"
click at [628, 218] on li "INV0045436" at bounding box center [624, 219] width 149 height 20
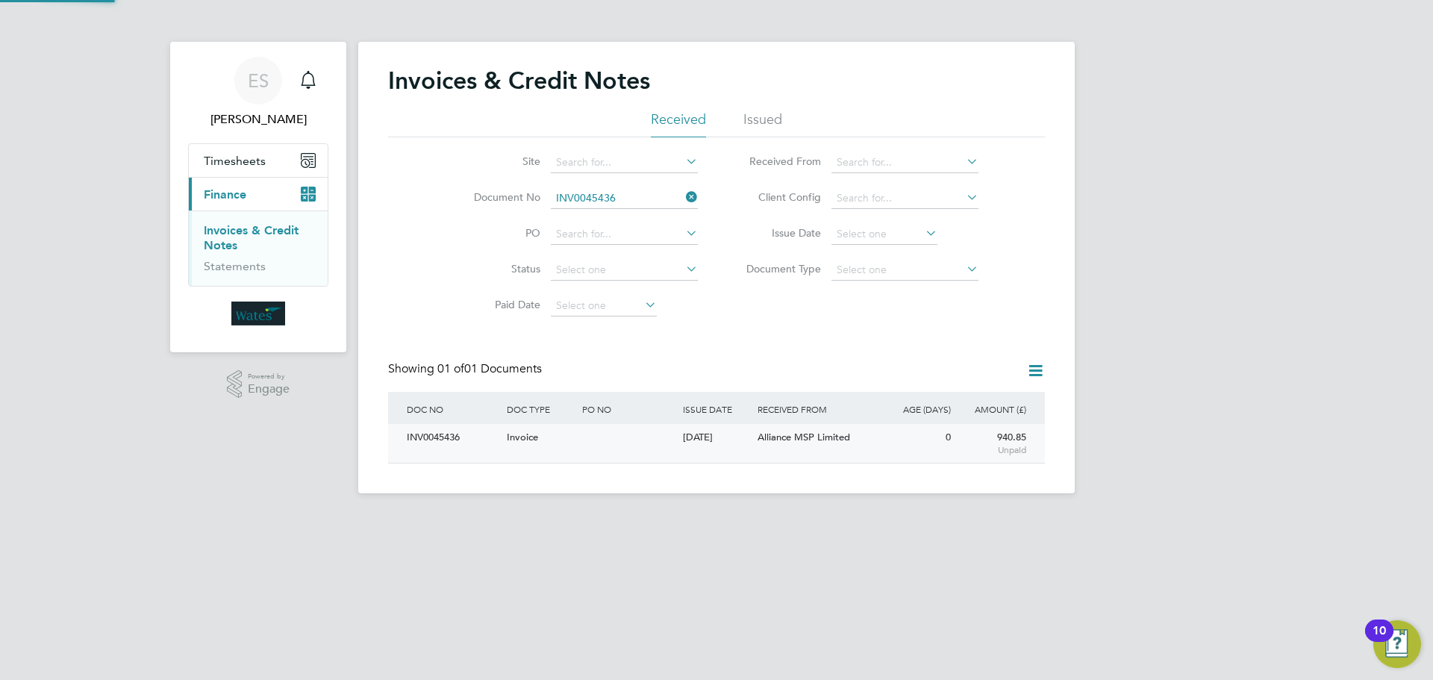
click at [445, 437] on div "INV0045436" at bounding box center [453, 438] width 100 height 28
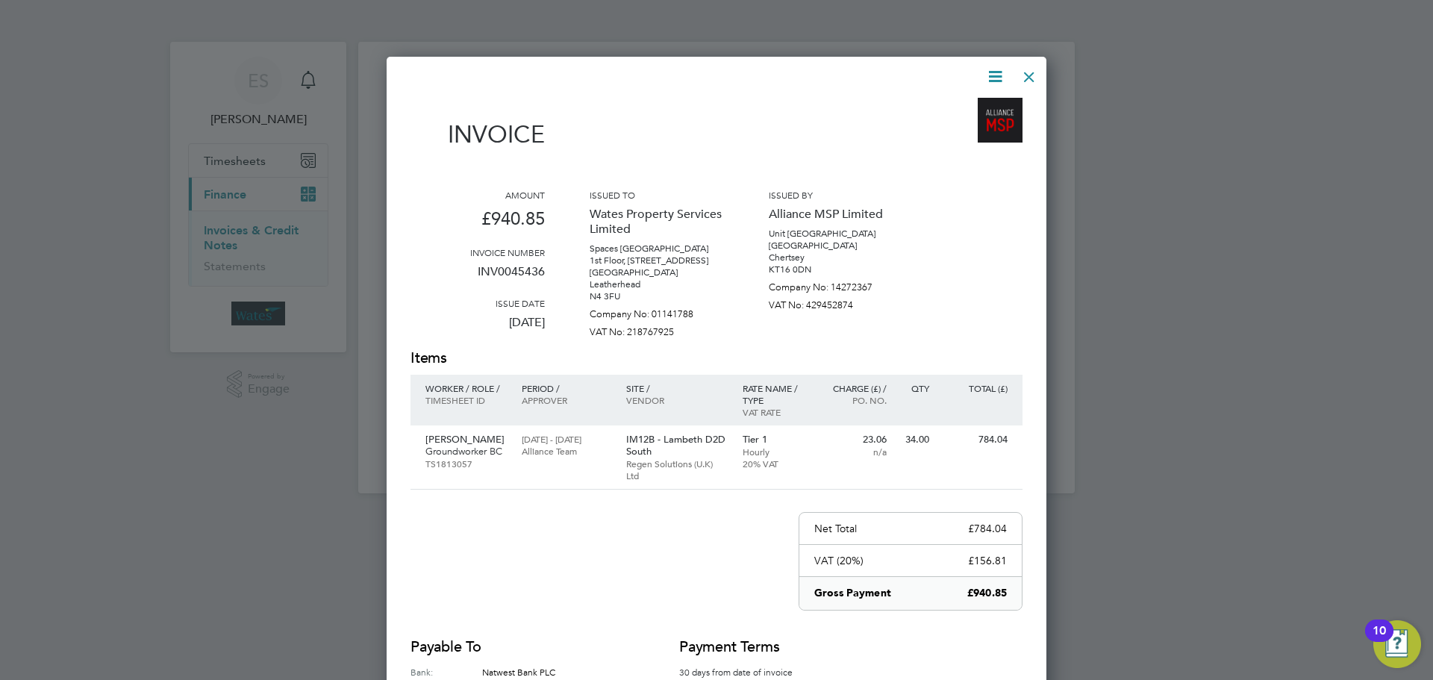
click at [996, 75] on icon at bounding box center [995, 76] width 19 height 19
click at [962, 127] on li "View timesheet" at bounding box center [950, 132] width 103 height 21
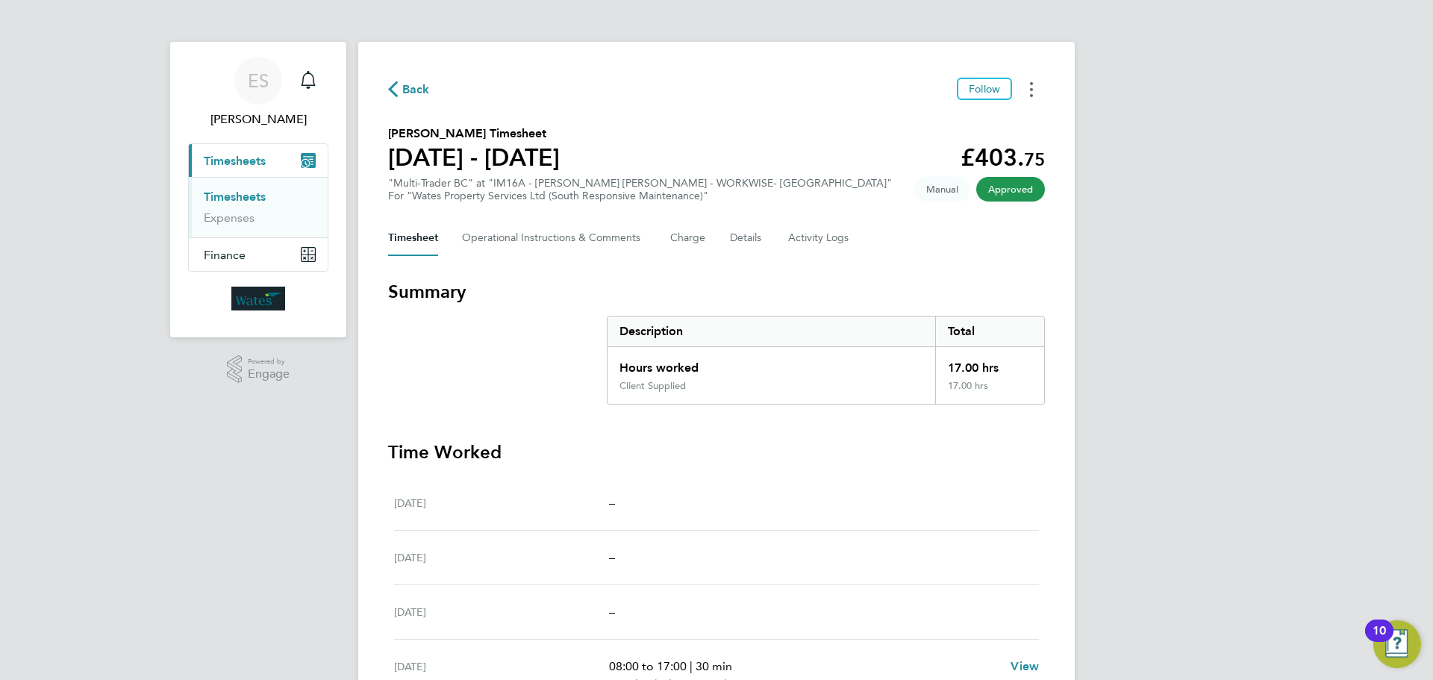
click at [1037, 96] on button "Timesheets Menu" at bounding box center [1031, 89] width 27 height 23
click at [956, 122] on link "Download timesheet" at bounding box center [955, 122] width 179 height 30
click at [1272, 627] on div "ES [PERSON_NAME] Notifications Applications: Current page: Timesheets Timesheet…" at bounding box center [716, 422] width 1433 height 844
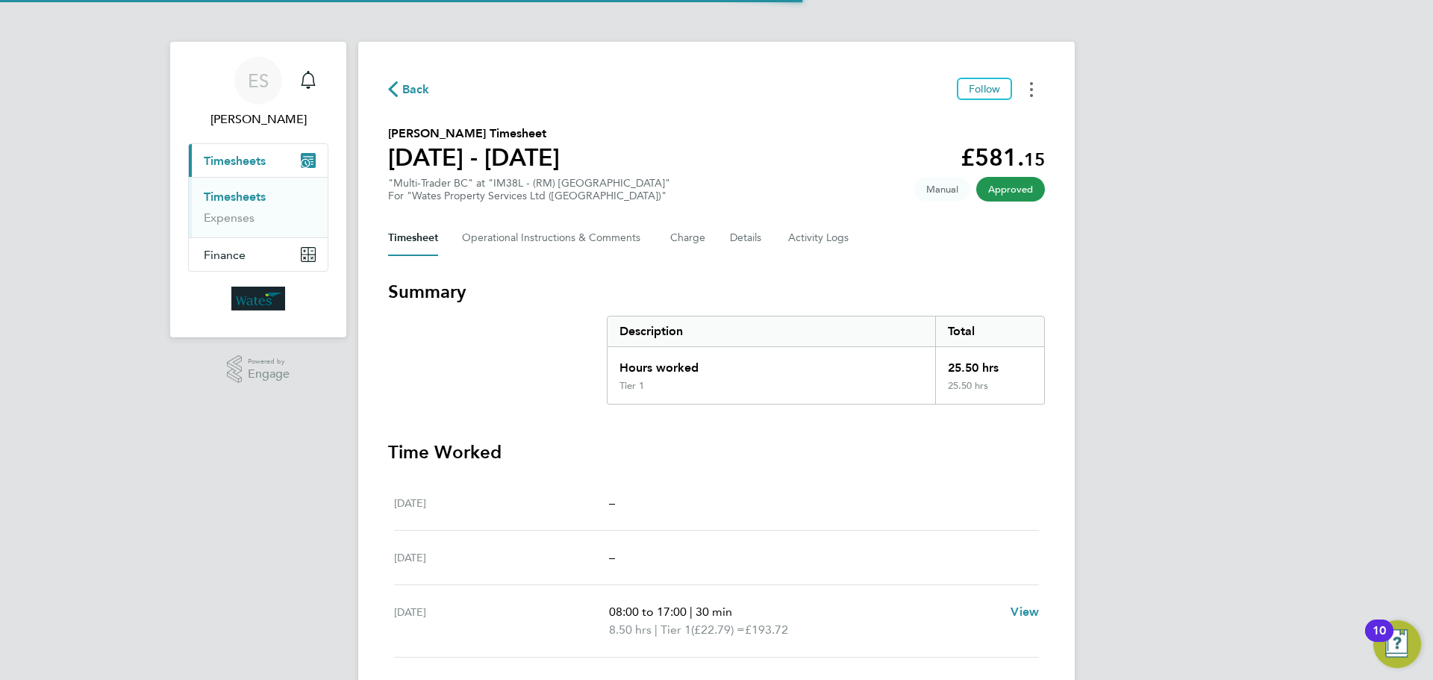
click at [1037, 89] on button "Timesheets Menu" at bounding box center [1031, 89] width 27 height 23
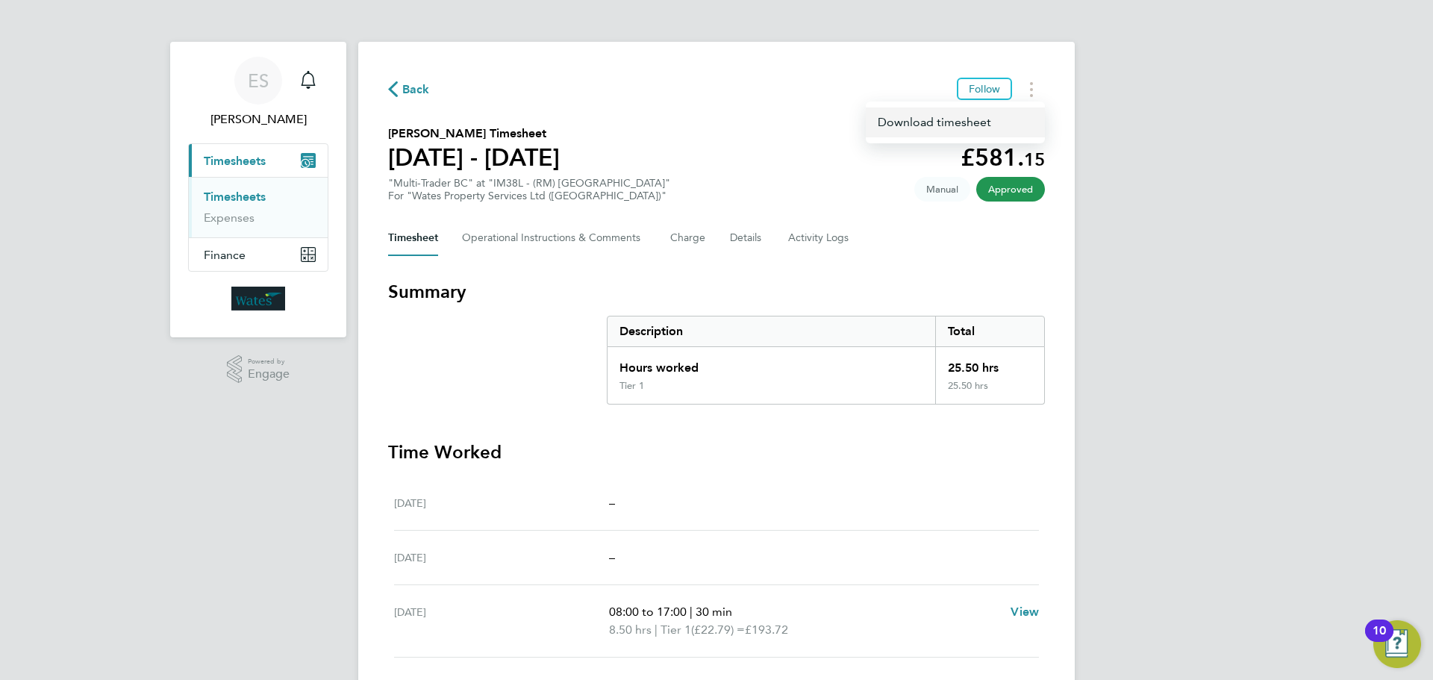
click at [996, 120] on link "Download timesheet" at bounding box center [955, 122] width 179 height 30
click at [1278, 415] on div "ES [PERSON_NAME] Notifications Applications: Current page: Timesheets Timesheet…" at bounding box center [716, 485] width 1433 height 971
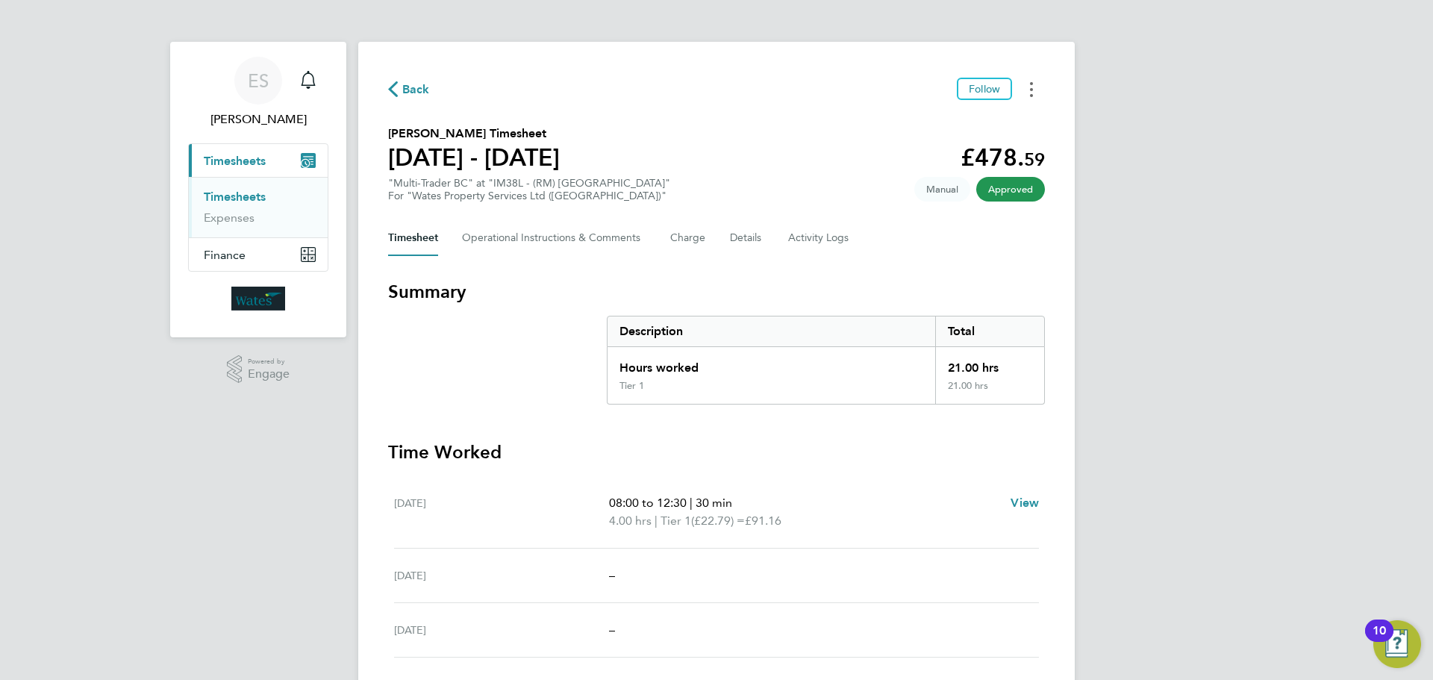
click at [1034, 86] on button "Timesheets Menu" at bounding box center [1031, 89] width 27 height 23
click at [993, 125] on link "Download timesheet" at bounding box center [955, 122] width 179 height 30
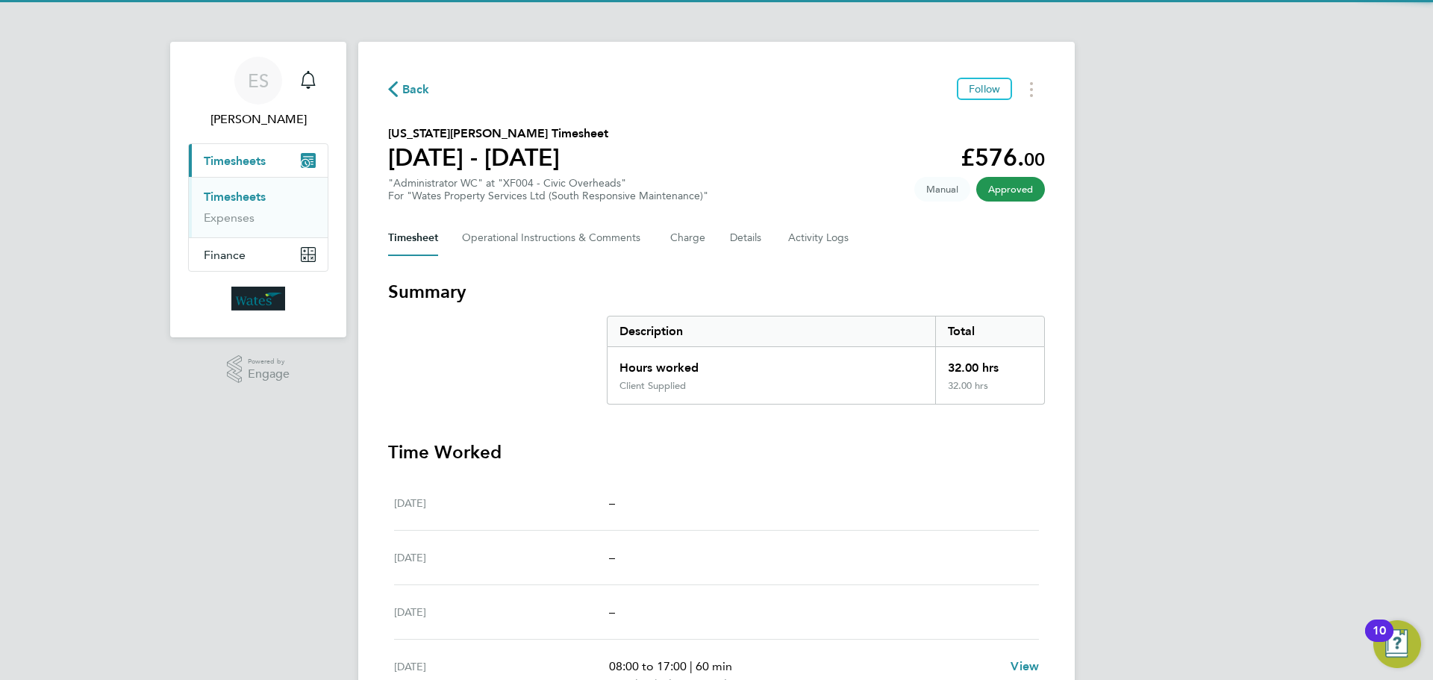
drag, startPoint x: 1041, startPoint y: 84, endPoint x: 1036, endPoint y: 101, distance: 17.2
click at [1041, 84] on button "Timesheets Menu" at bounding box center [1031, 89] width 27 height 23
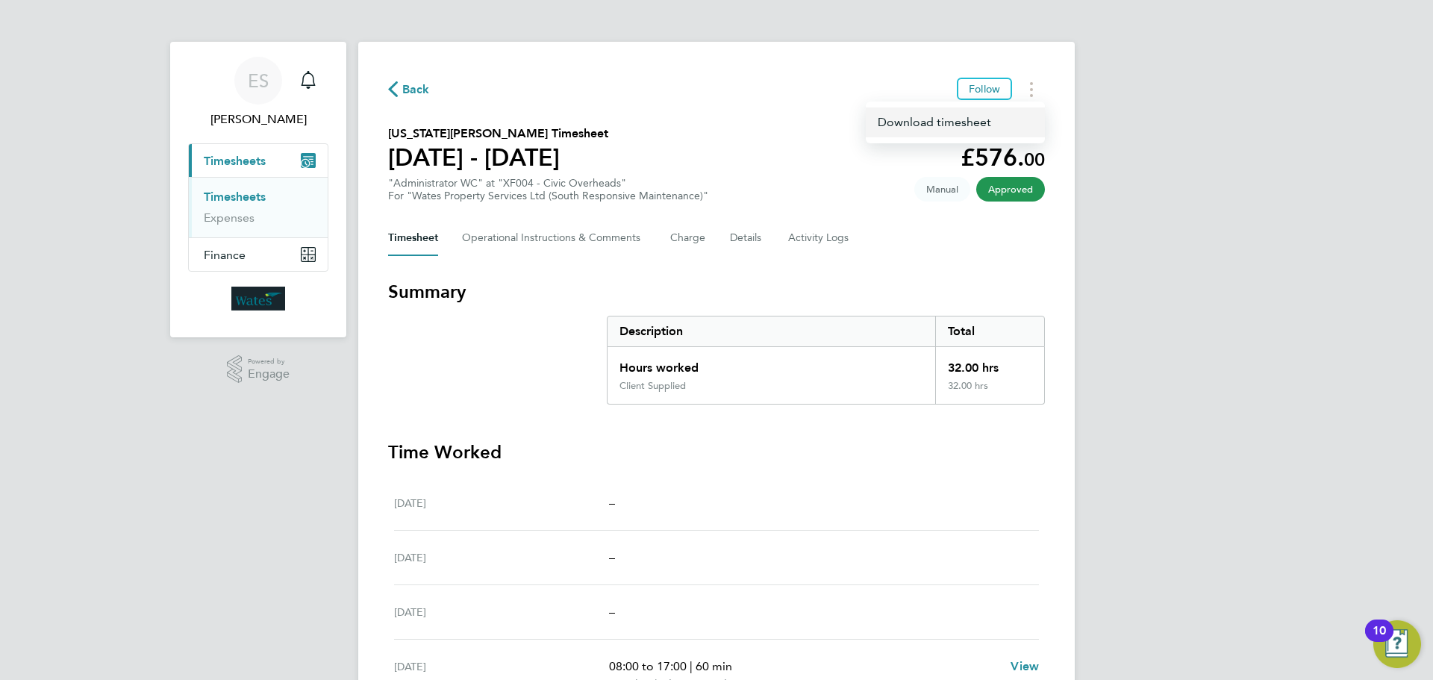
click at [1016, 124] on link "Download timesheet" at bounding box center [955, 122] width 179 height 30
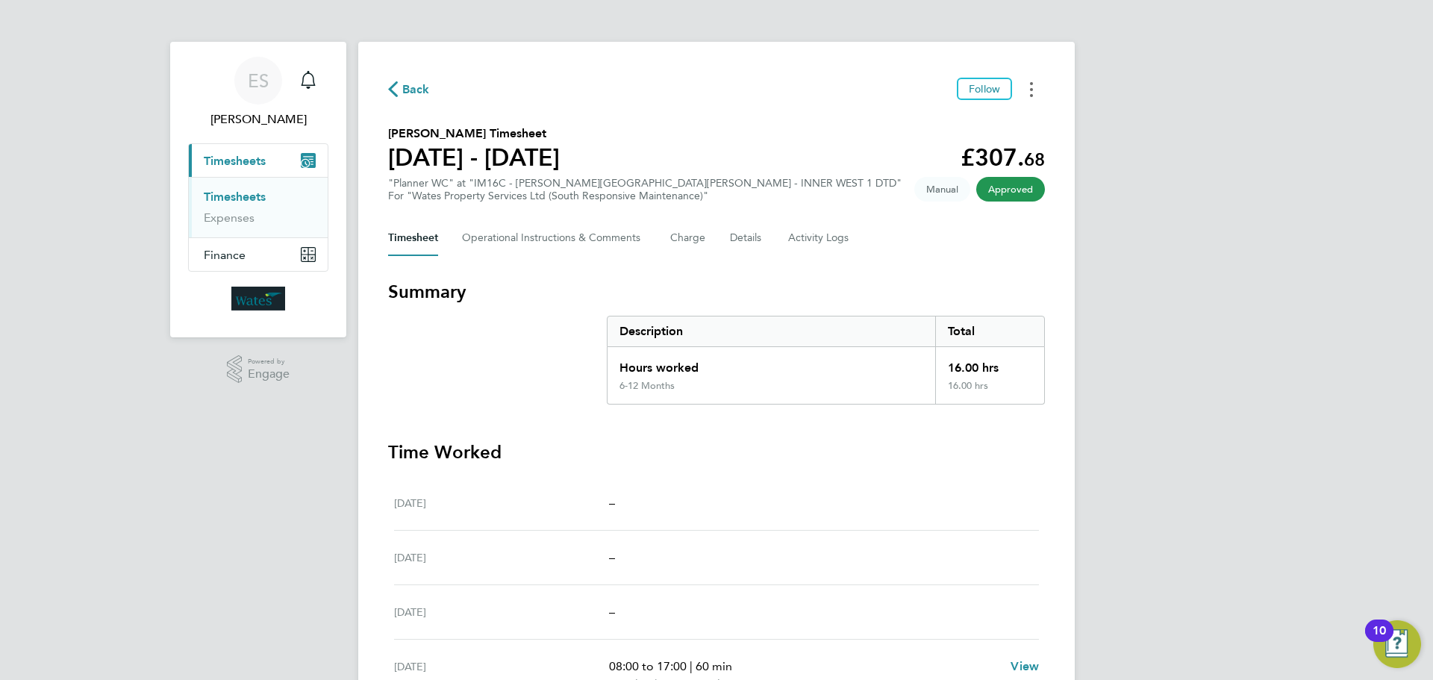
click at [1033, 81] on button "Timesheets Menu" at bounding box center [1031, 89] width 27 height 23
click at [987, 112] on link "Download timesheet" at bounding box center [955, 122] width 179 height 30
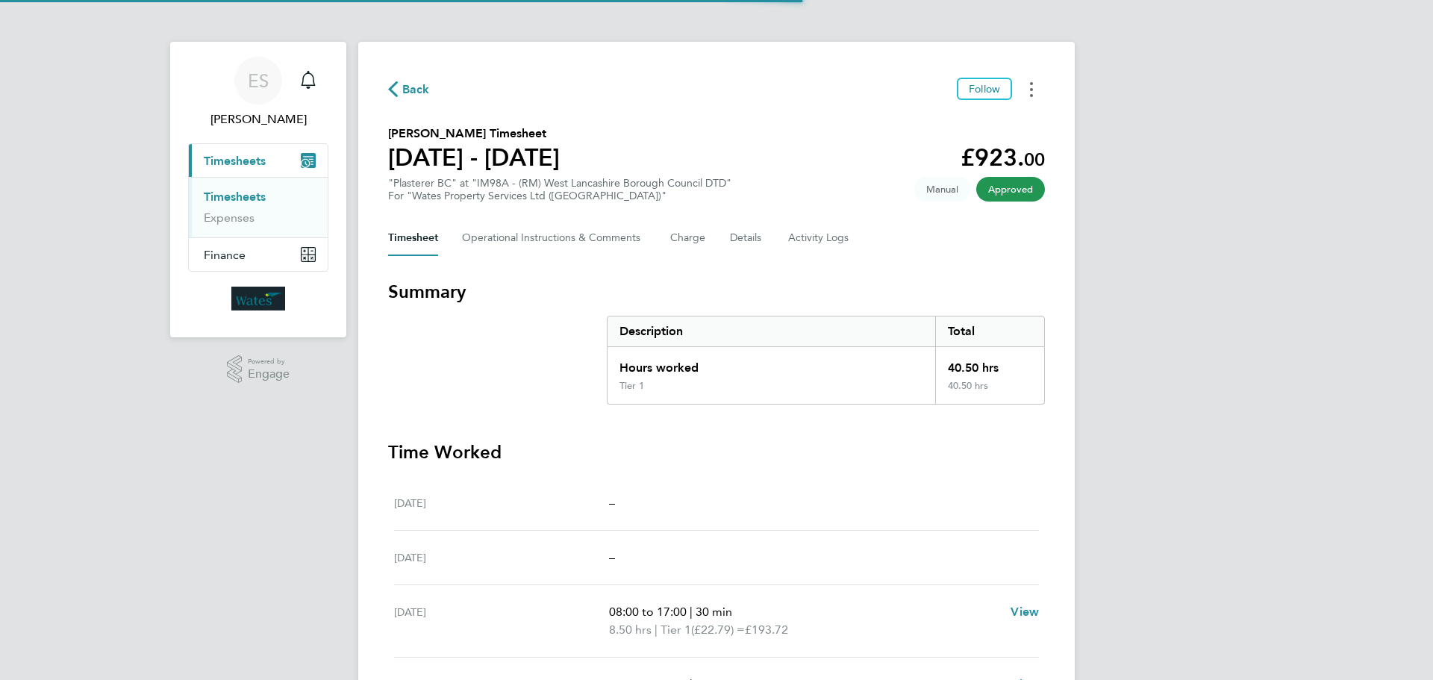
drag, startPoint x: 1031, startPoint y: 87, endPoint x: 1021, endPoint y: 100, distance: 16.4
click at [1031, 87] on icon "Timesheets Menu" at bounding box center [1031, 89] width 3 height 15
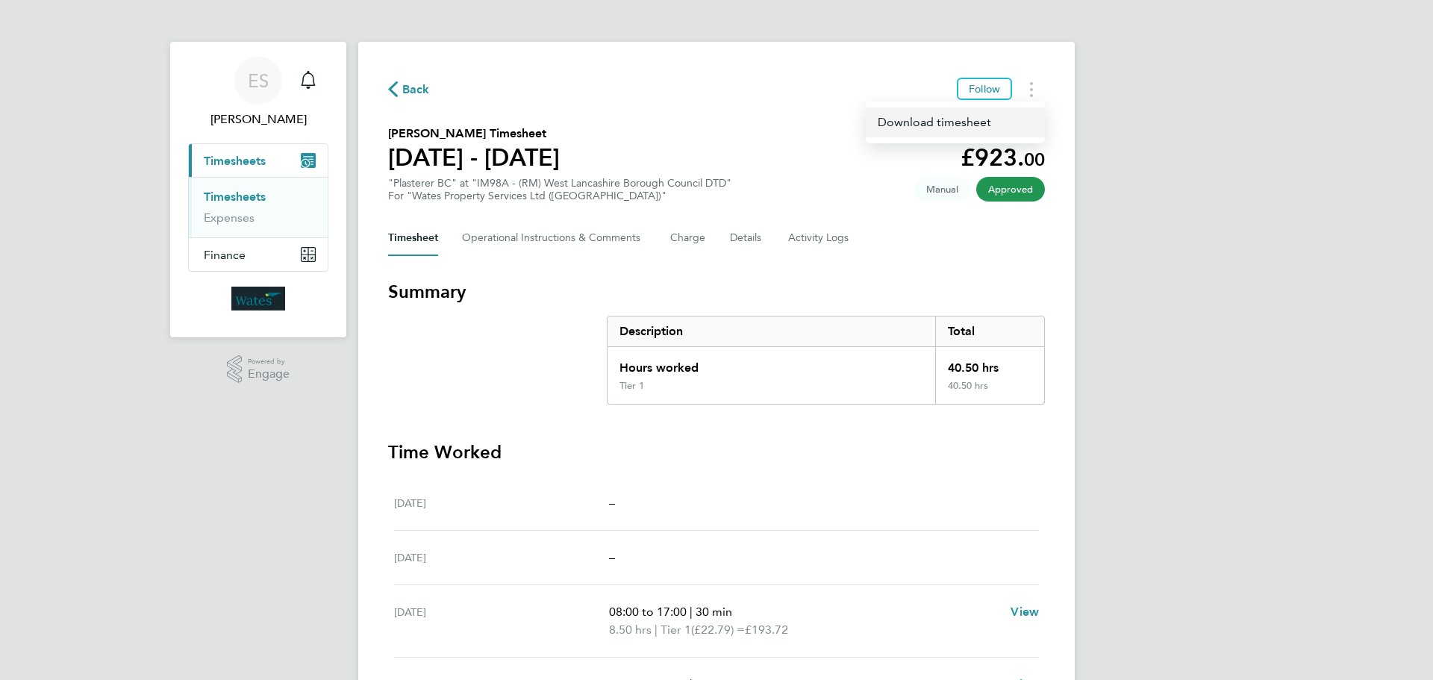
click at [997, 119] on link "Download timesheet" at bounding box center [955, 122] width 179 height 30
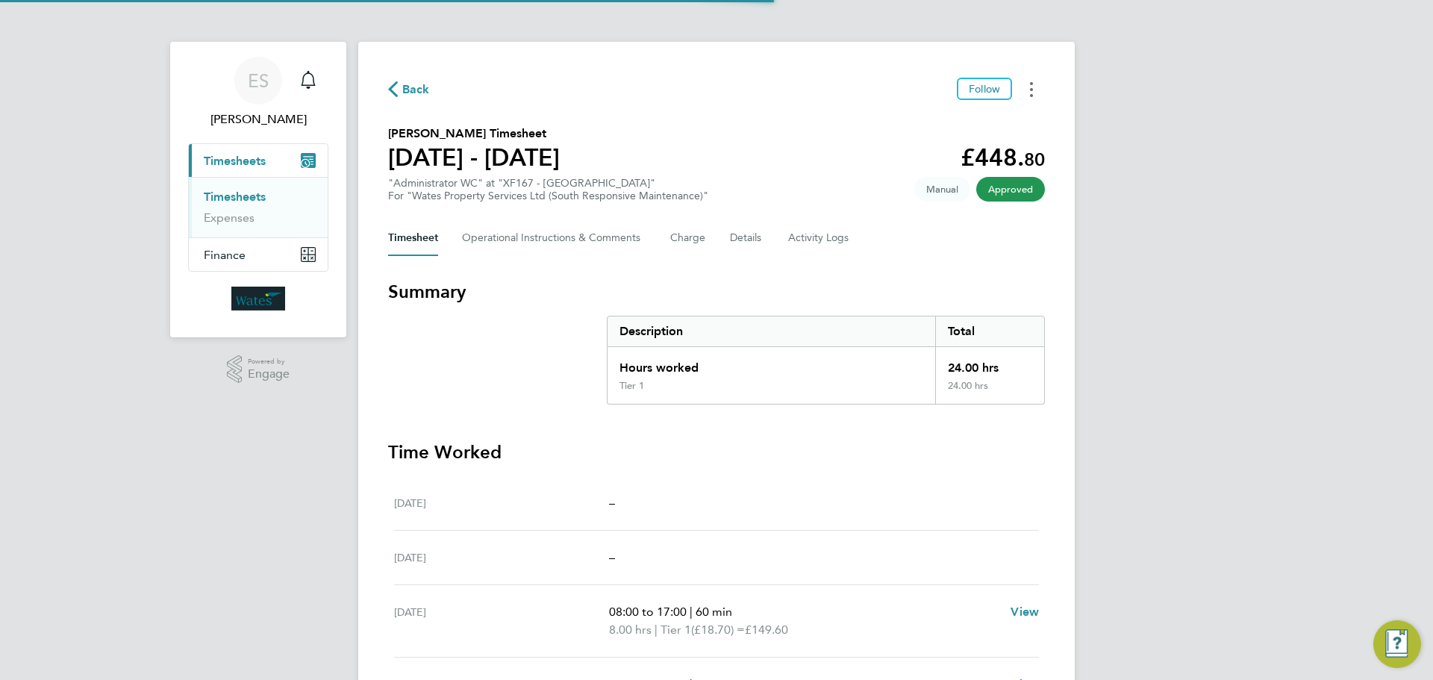
click at [1028, 89] on button "Timesheets Menu" at bounding box center [1031, 89] width 27 height 23
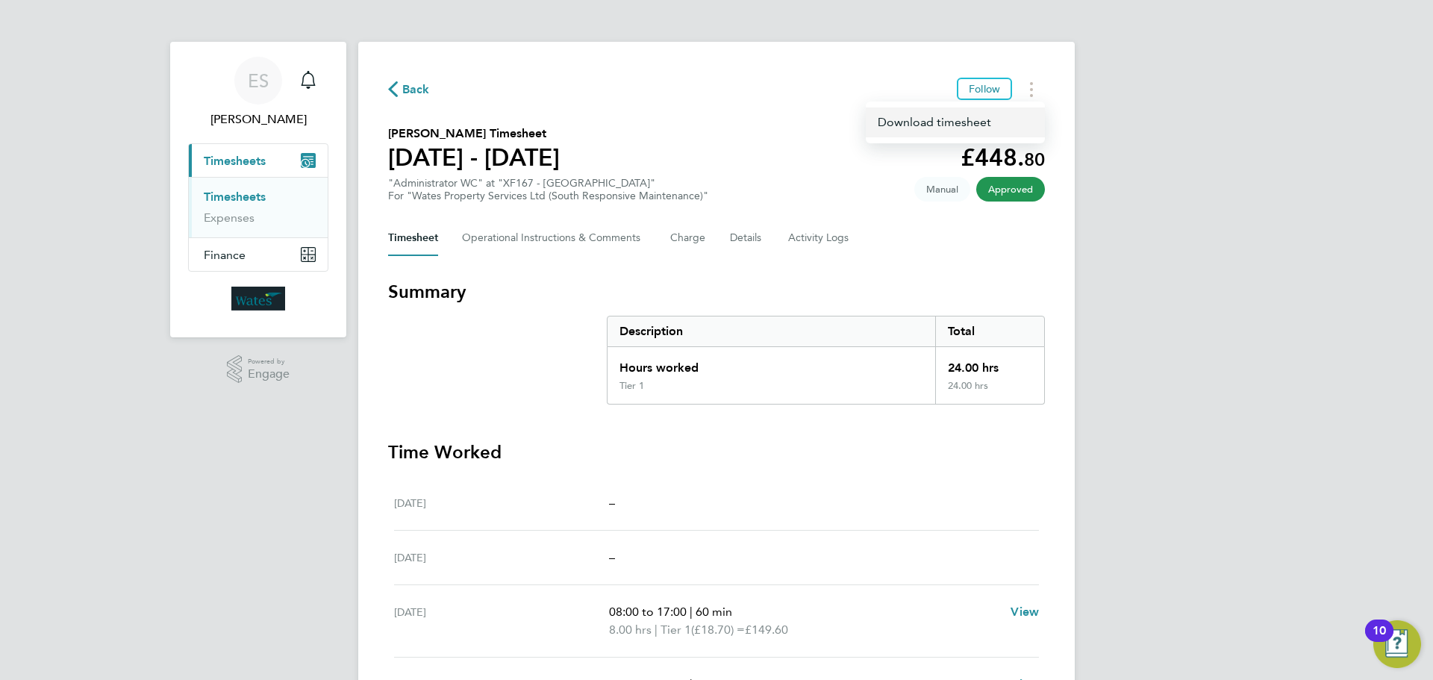
click at [955, 127] on link "Download timesheet" at bounding box center [955, 122] width 179 height 30
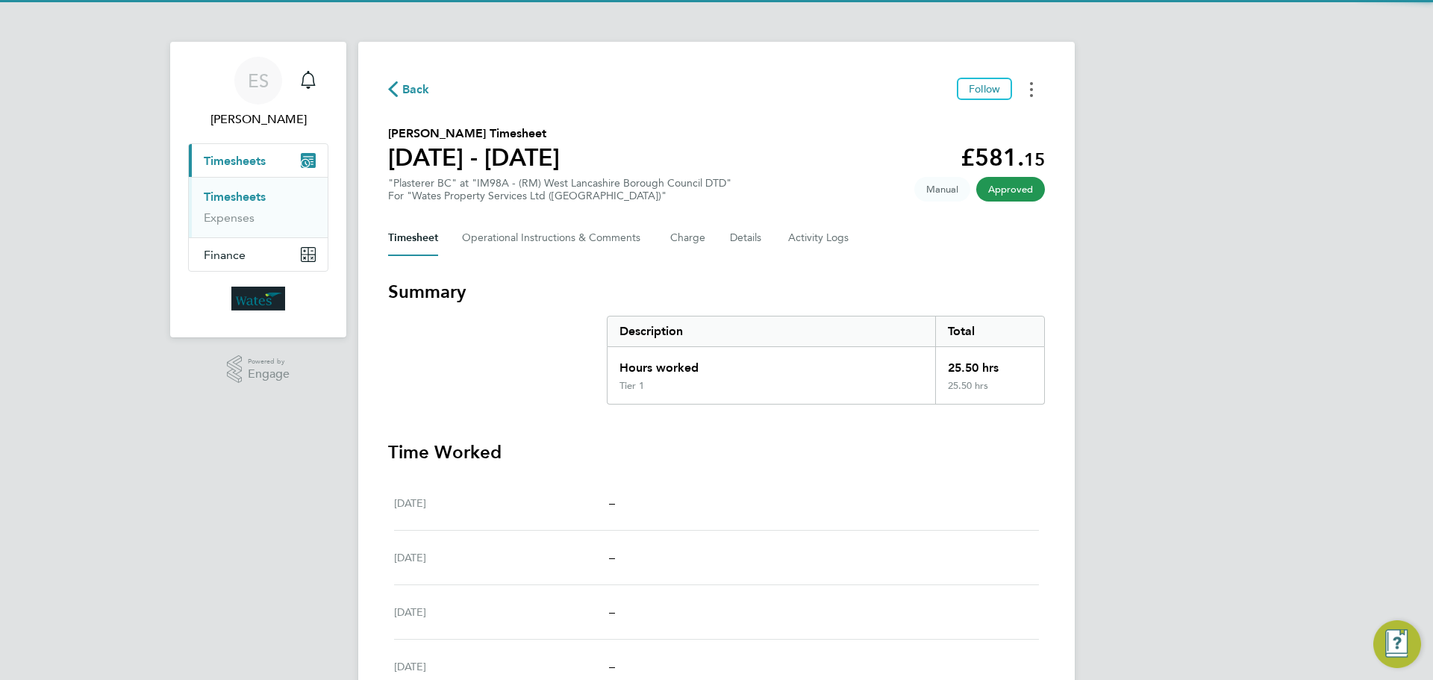
click at [1031, 84] on circle "Timesheets Menu" at bounding box center [1031, 83] width 3 height 3
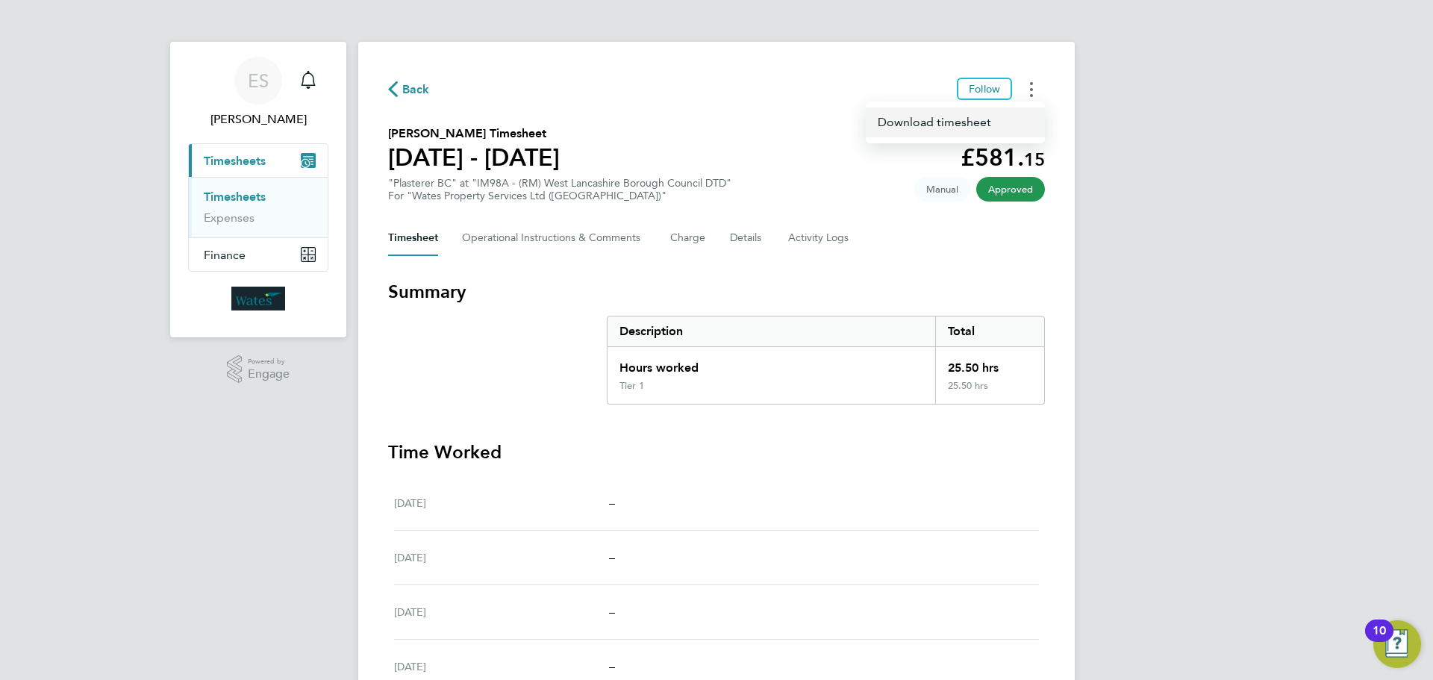
click at [998, 119] on link "Download timesheet" at bounding box center [955, 122] width 179 height 30
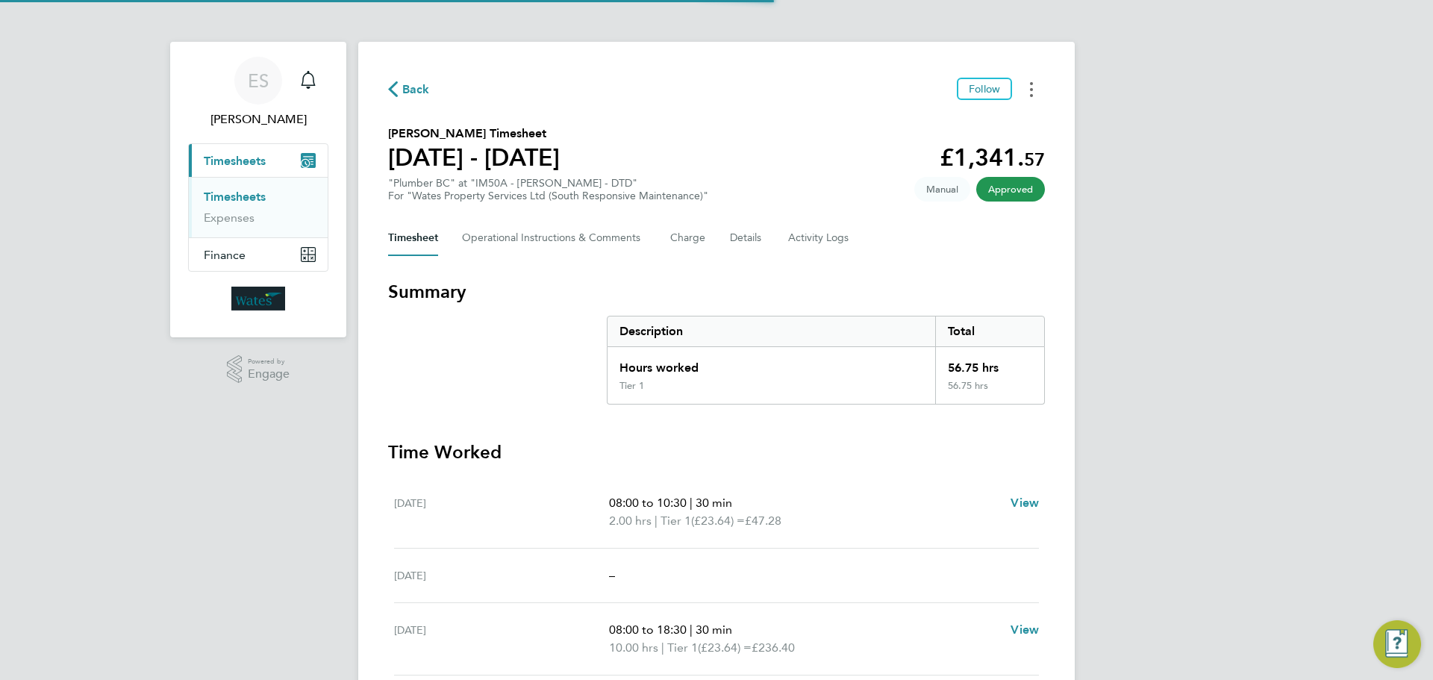
click at [1035, 82] on button "Timesheets Menu" at bounding box center [1031, 89] width 27 height 23
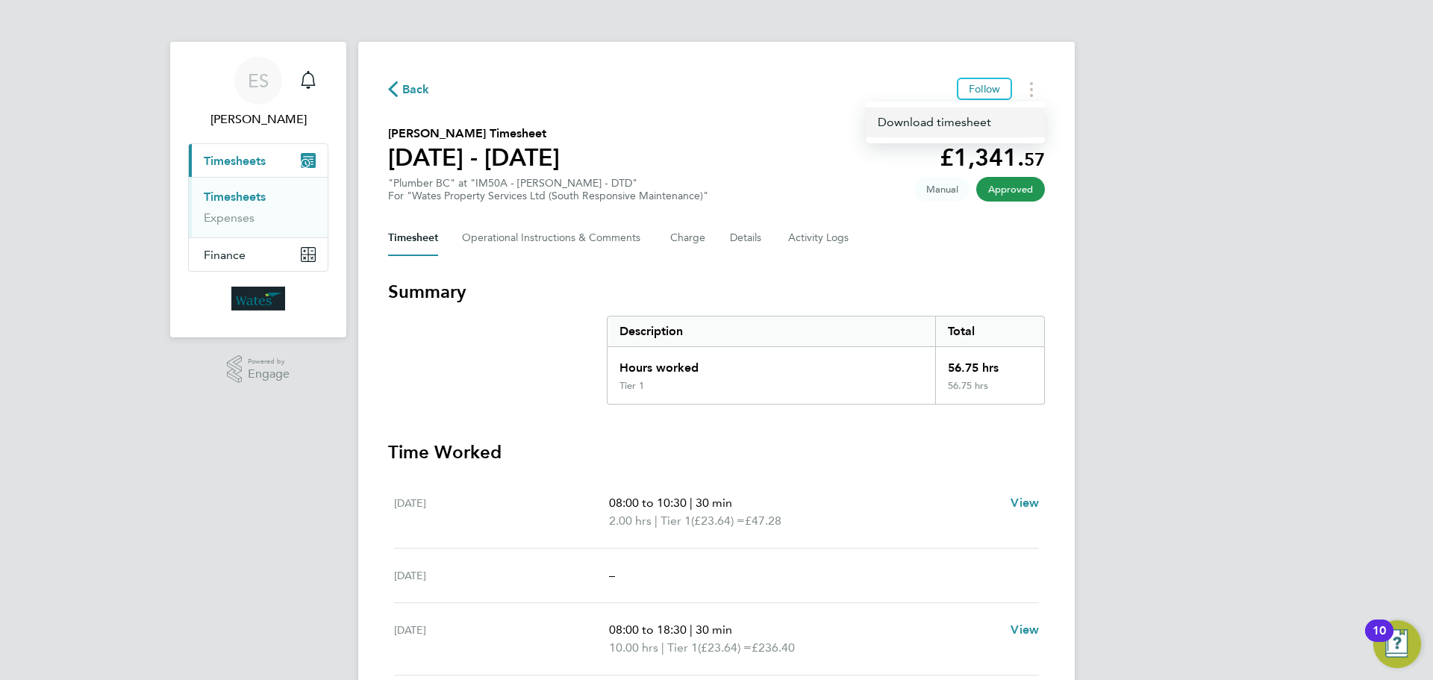
click at [981, 124] on link "Download timesheet" at bounding box center [955, 122] width 179 height 30
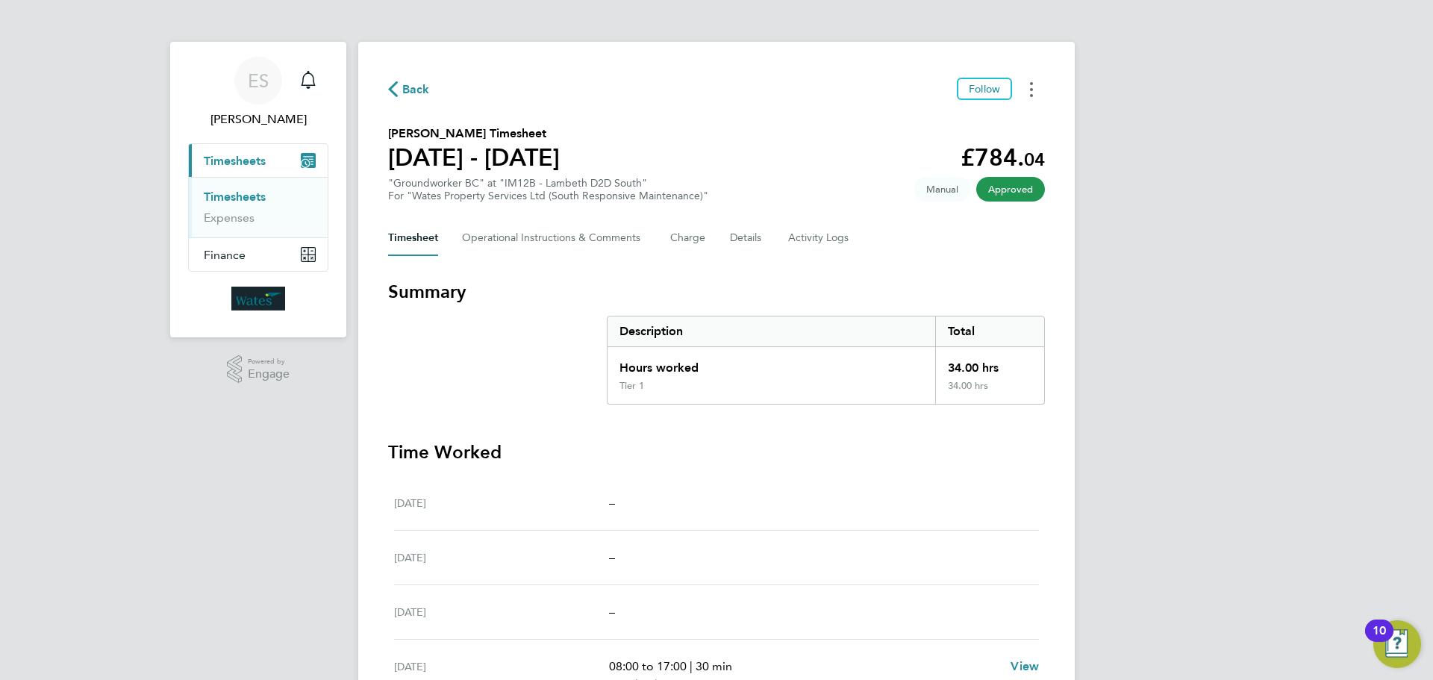
drag, startPoint x: 1032, startPoint y: 81, endPoint x: 1024, endPoint y: 101, distance: 21.8
click at [1032, 81] on button "Timesheets Menu" at bounding box center [1031, 89] width 27 height 23
click at [984, 125] on link "Download timesheet" at bounding box center [955, 122] width 179 height 30
click at [1023, 81] on button "Timesheets Menu" at bounding box center [1031, 89] width 27 height 23
click at [957, 120] on link "Download timesheet" at bounding box center [955, 122] width 179 height 30
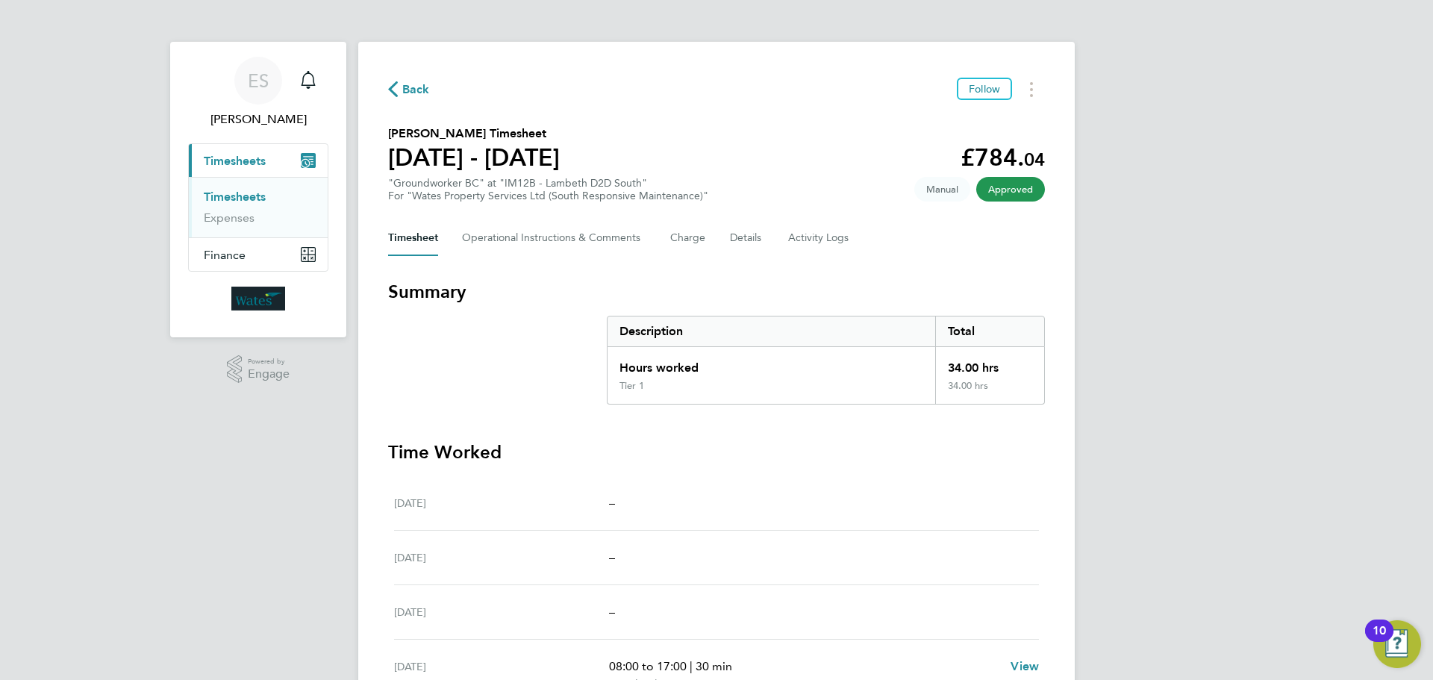
click at [1227, 431] on div "ES [PERSON_NAME] Notifications Applications: Current page: Timesheets Timesheet…" at bounding box center [716, 494] width 1433 height 989
click at [1030, 88] on icon "Timesheets Menu" at bounding box center [1031, 89] width 3 height 15
click at [988, 116] on link "Download timesheet" at bounding box center [955, 122] width 179 height 30
click at [1260, 430] on div "ES [PERSON_NAME] Notifications Applications: Current page: Timesheets Timesheet…" at bounding box center [716, 494] width 1433 height 989
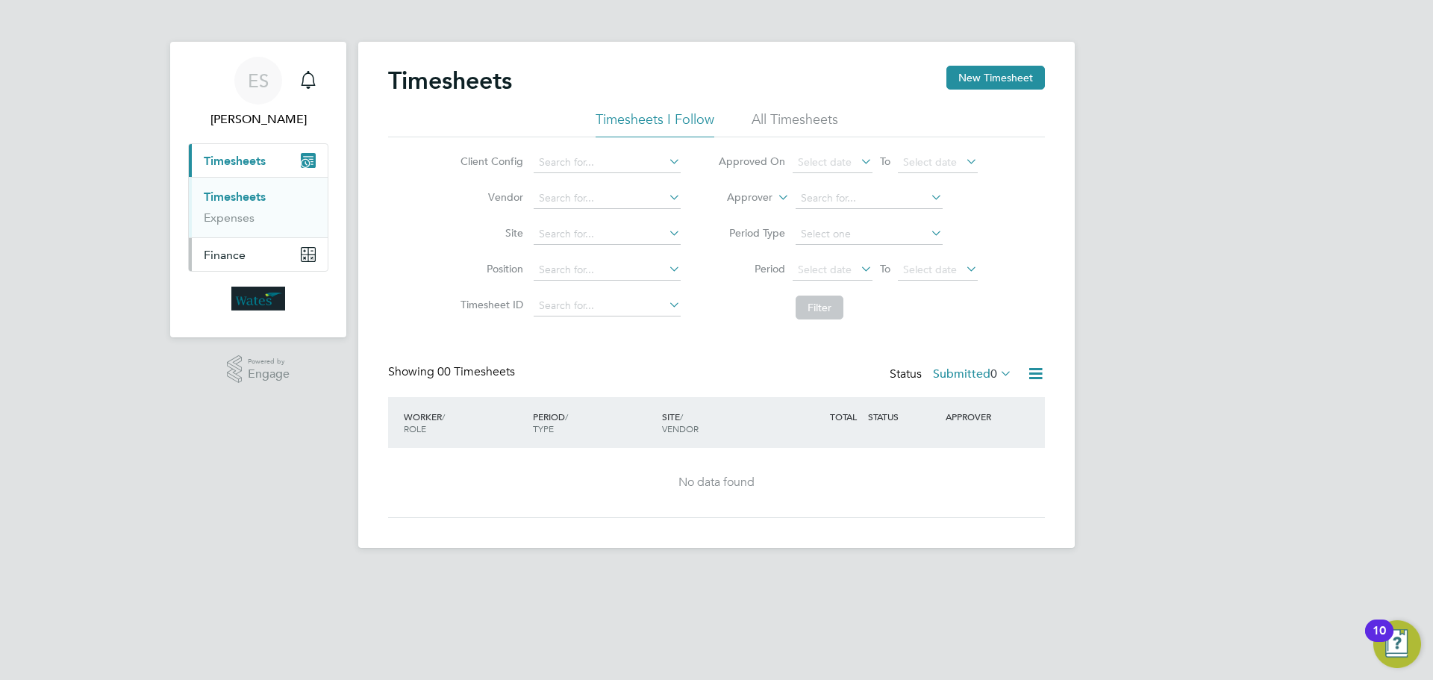
click at [247, 255] on button "Finance" at bounding box center [258, 254] width 139 height 33
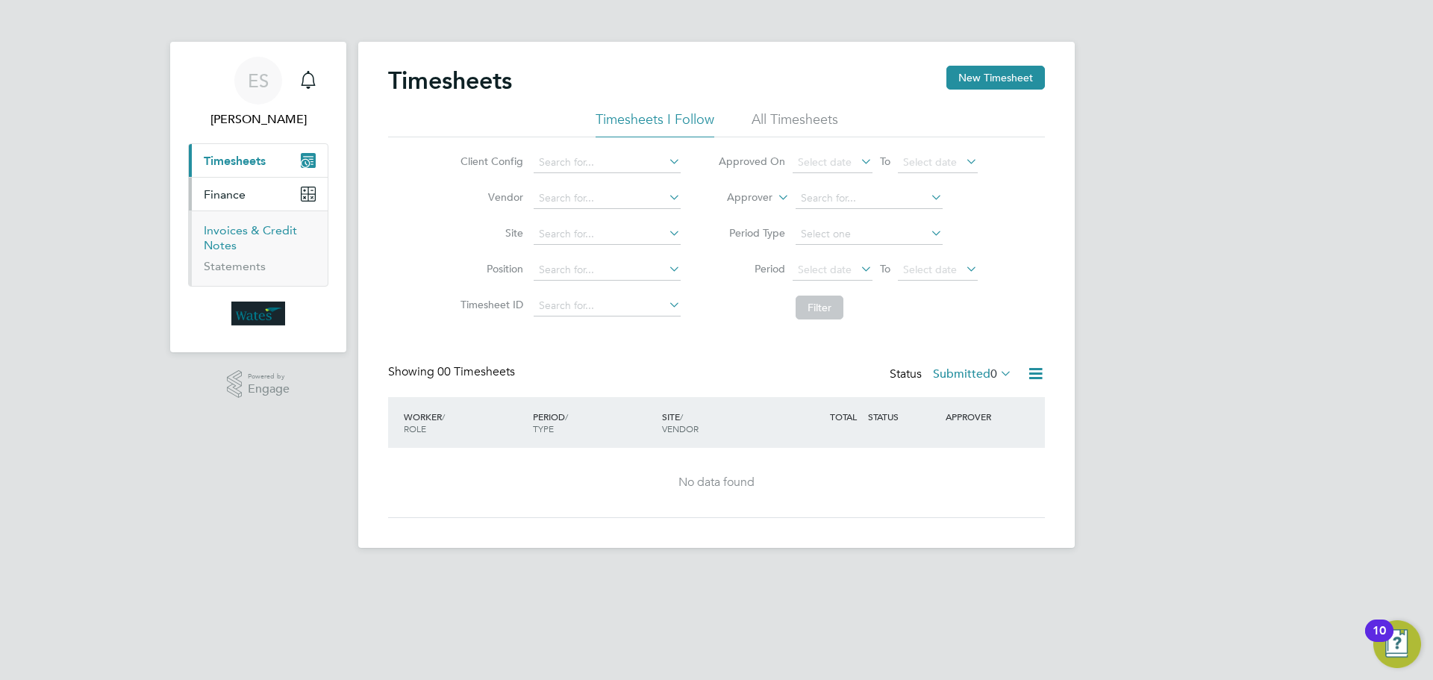
click at [245, 234] on link "Invoices & Credit Notes" at bounding box center [250, 237] width 93 height 29
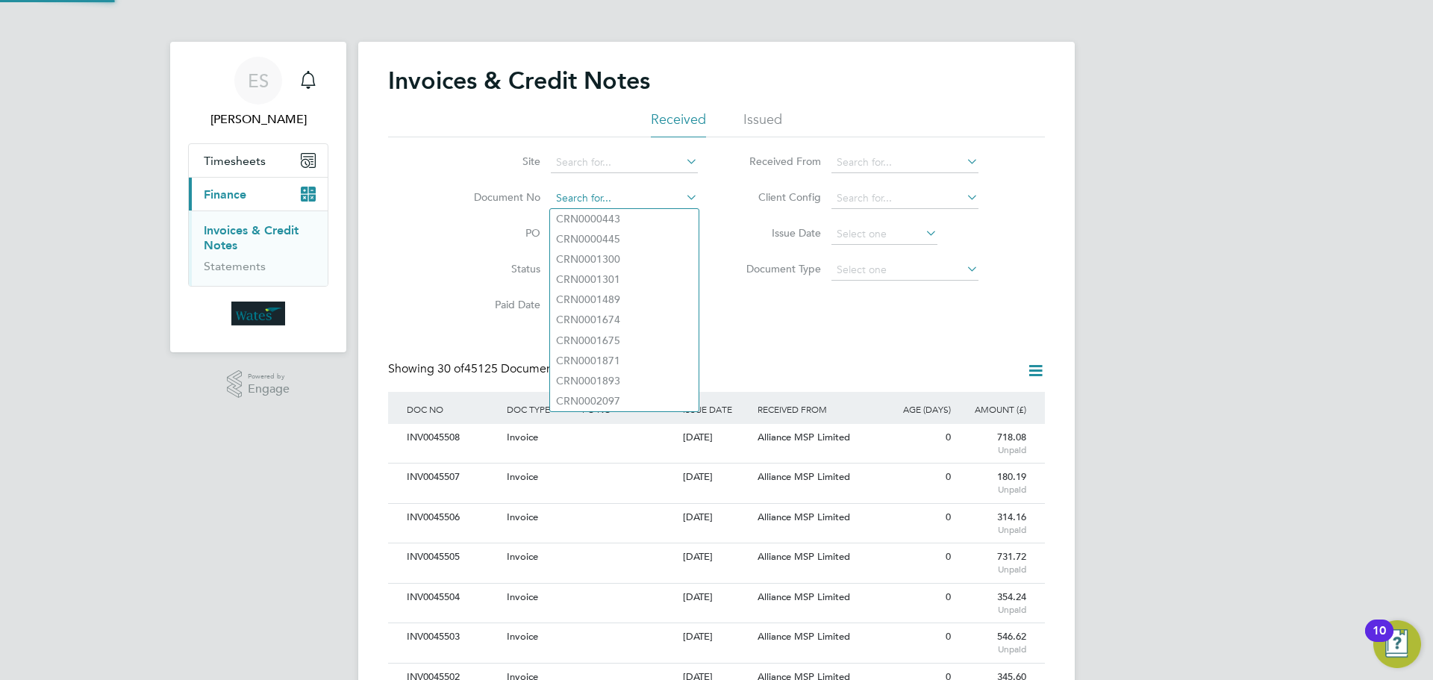
paste input "INV0045436"
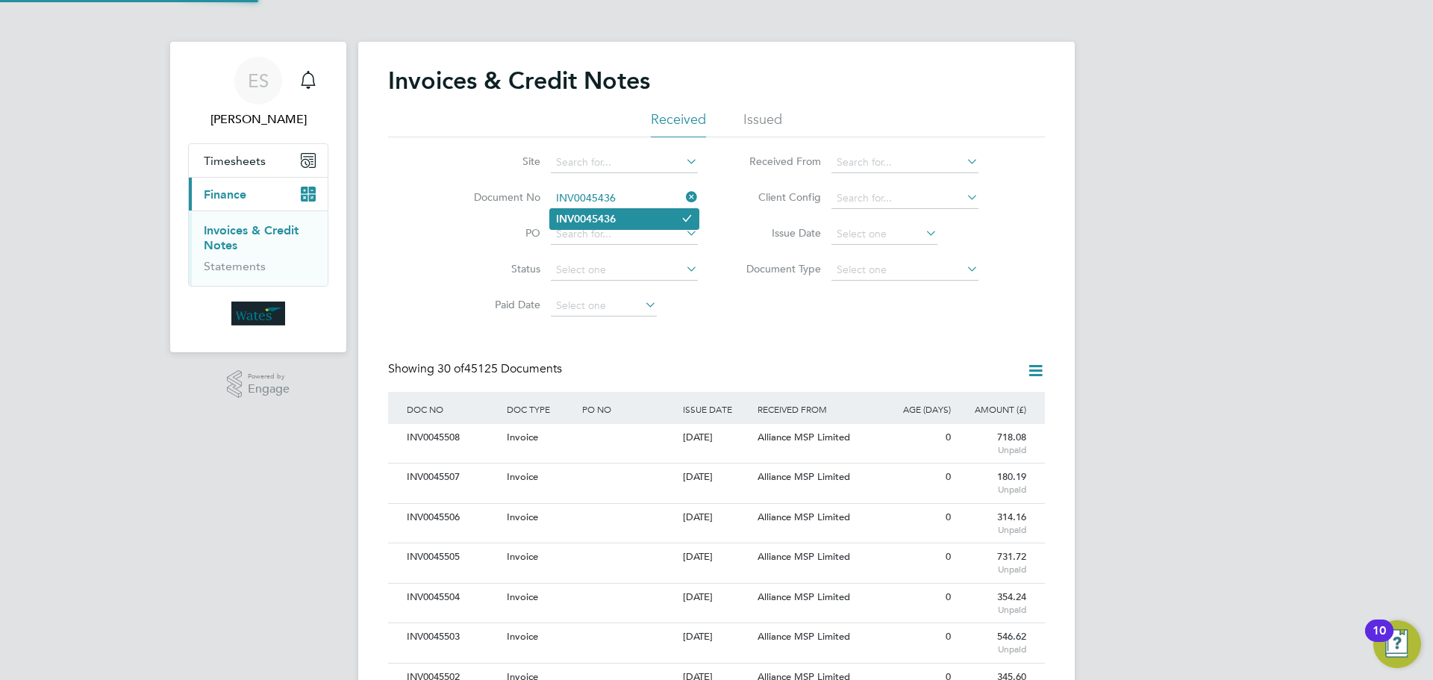
type input "INV0045436"
click at [645, 219] on li "INV0045436" at bounding box center [624, 219] width 149 height 20
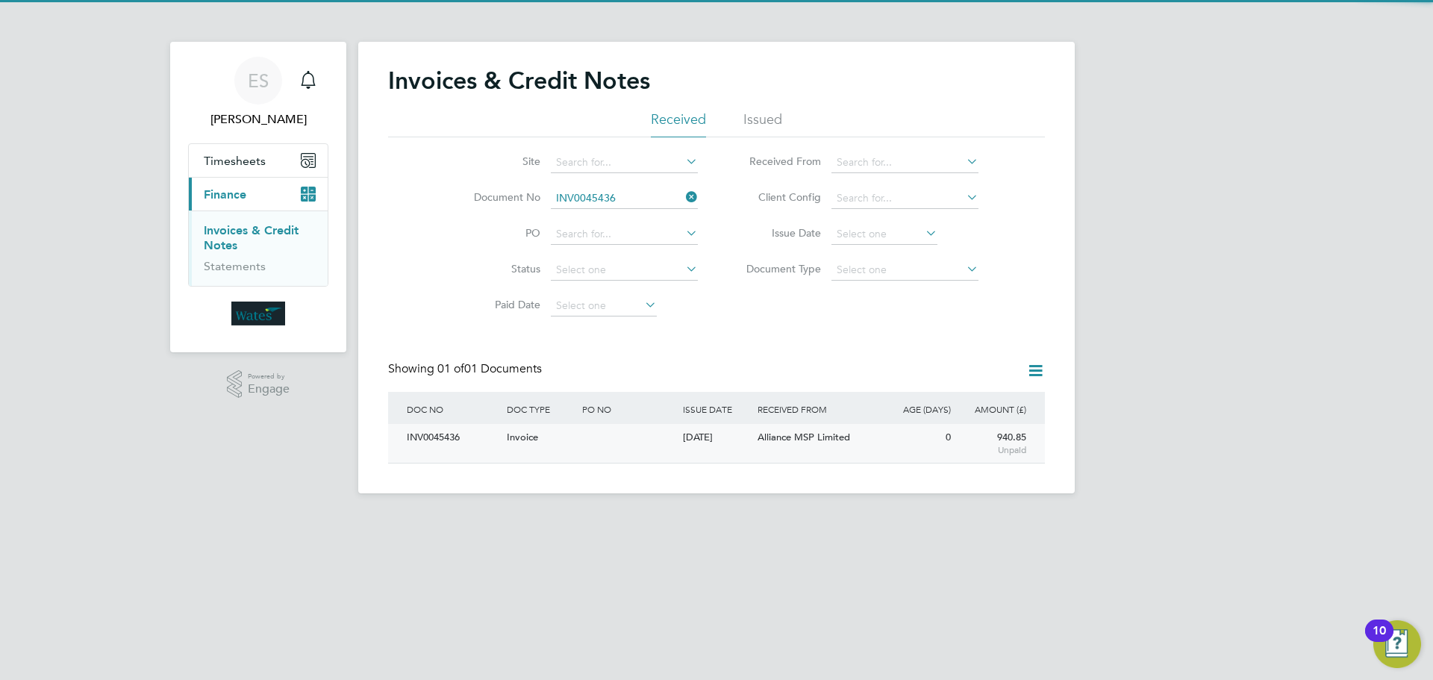
click at [430, 445] on div "INV0045436" at bounding box center [453, 438] width 100 height 28
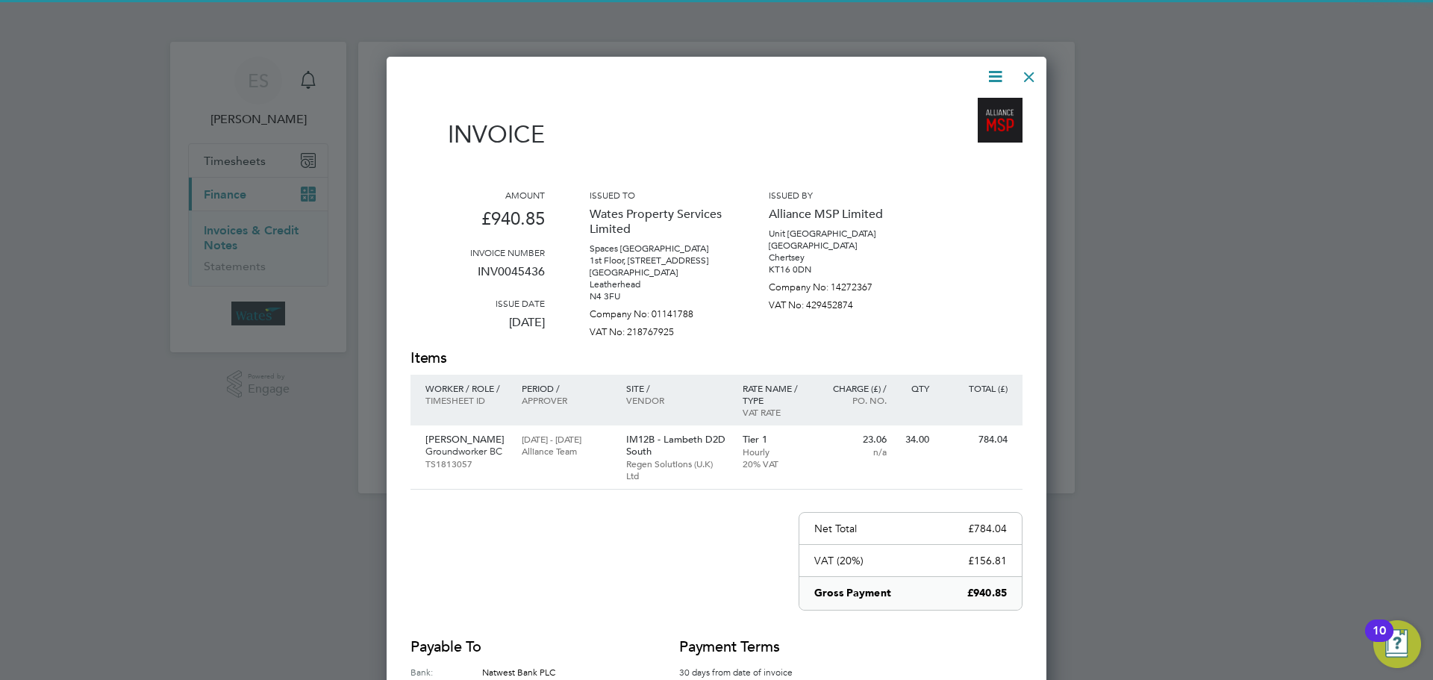
click at [997, 75] on icon at bounding box center [995, 76] width 19 height 19
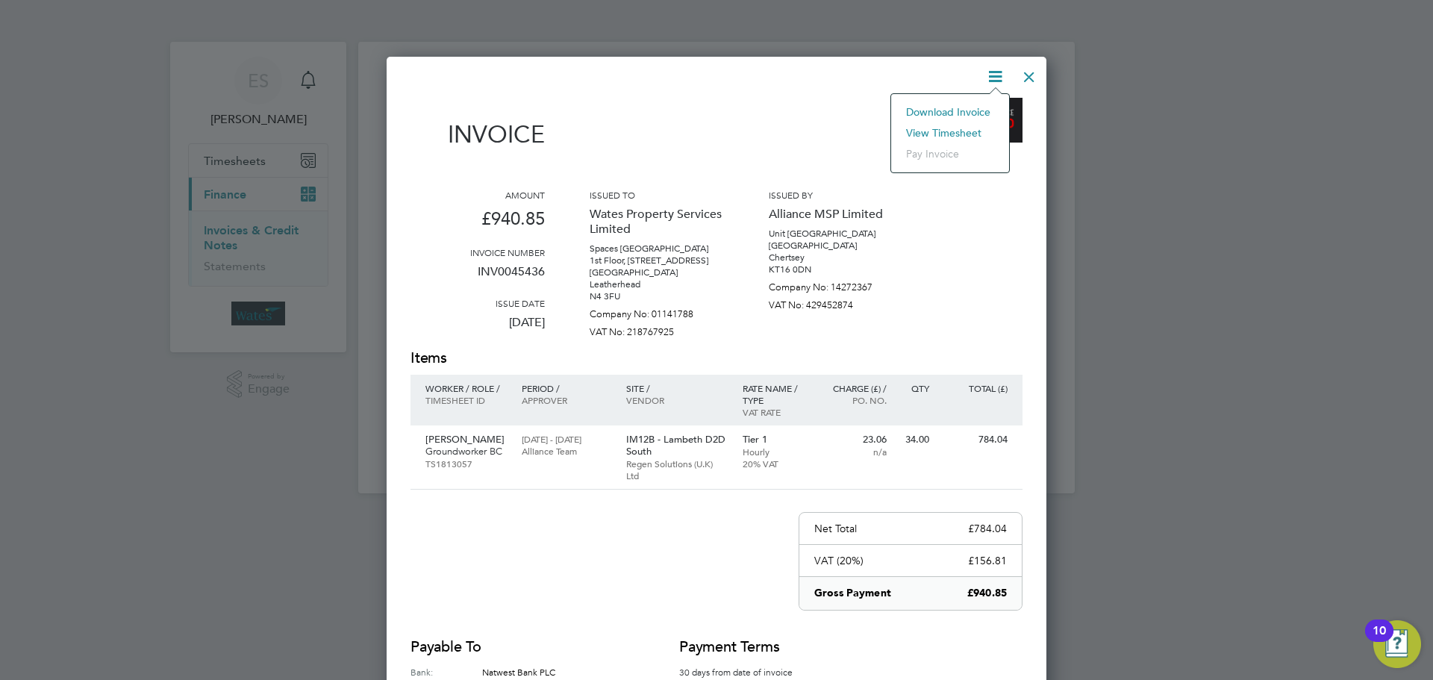
click at [954, 131] on li "View timesheet" at bounding box center [950, 132] width 103 height 21
click at [1022, 72] on div at bounding box center [1029, 73] width 27 height 27
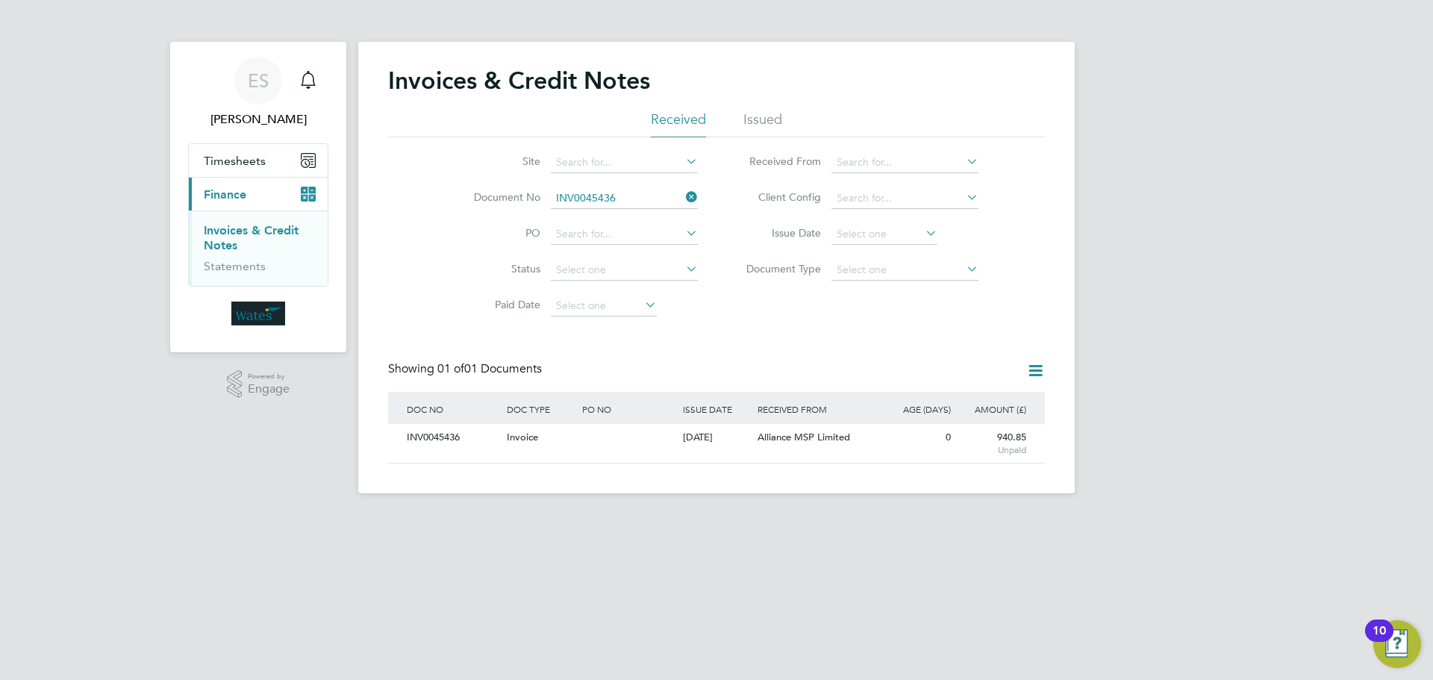
click at [683, 198] on icon at bounding box center [683, 197] width 0 height 21
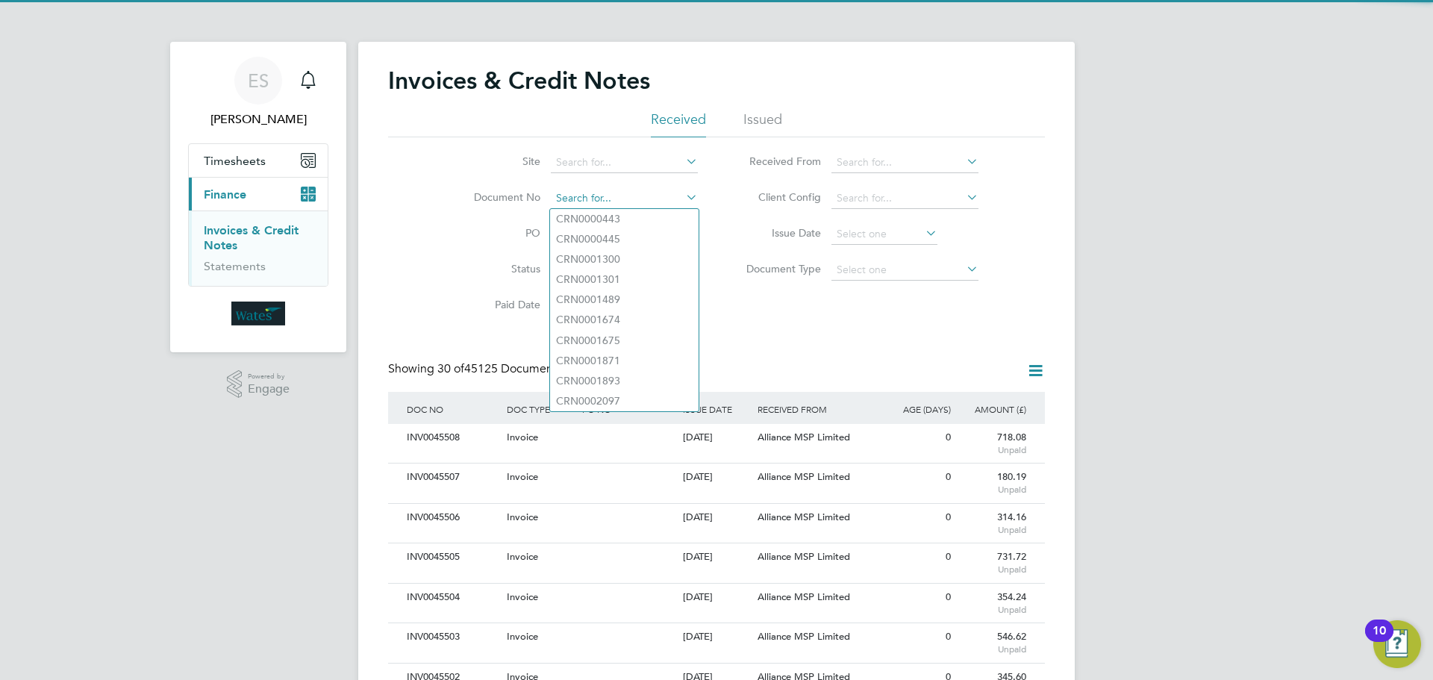
paste input "INV0045437"
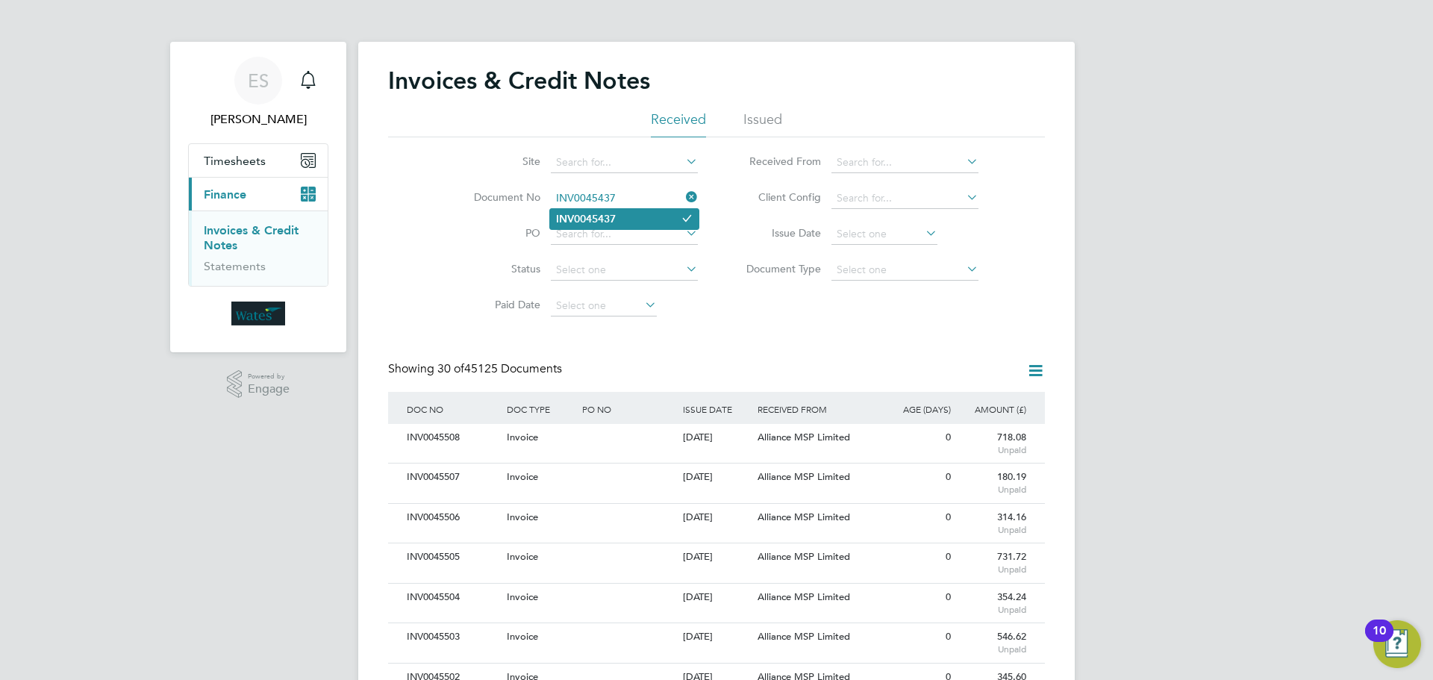
type input "INV0045437"
click at [581, 214] on b "INV0045437" at bounding box center [586, 219] width 60 height 13
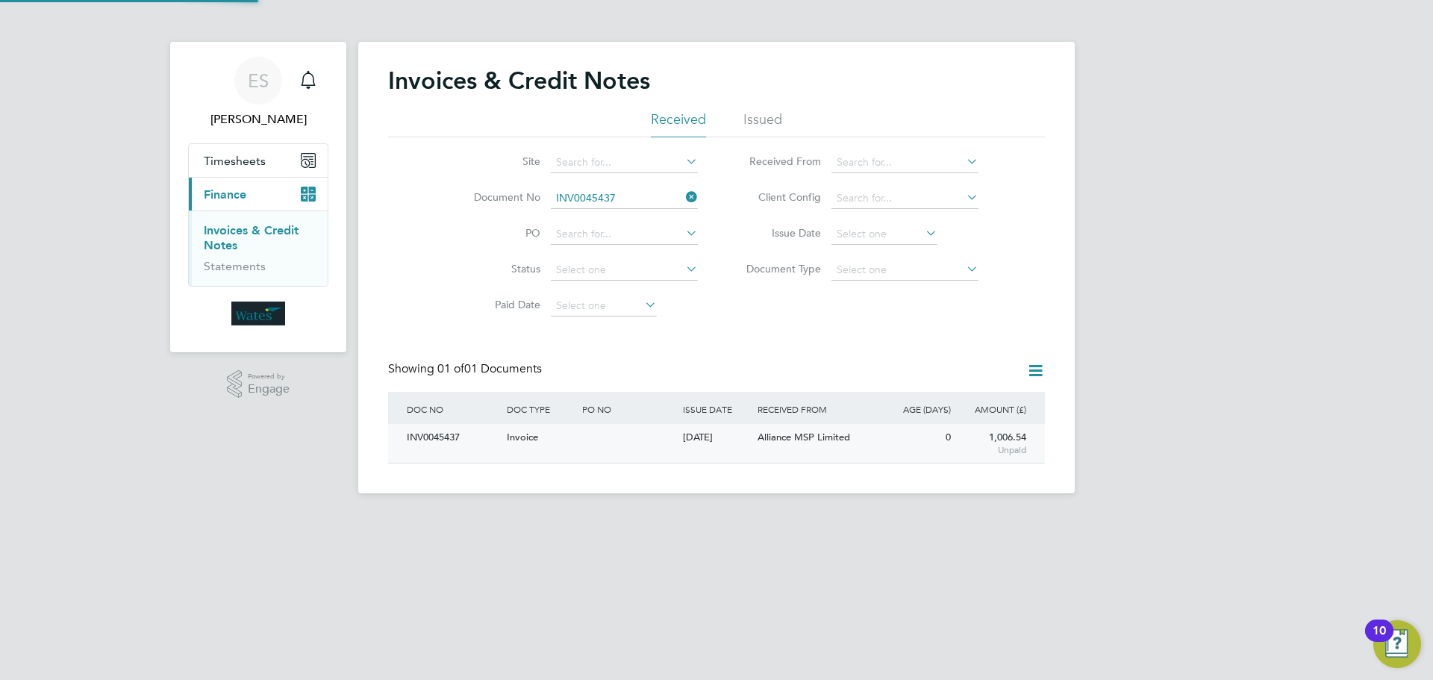
click at [451, 439] on div "INV0045437" at bounding box center [453, 438] width 100 height 28
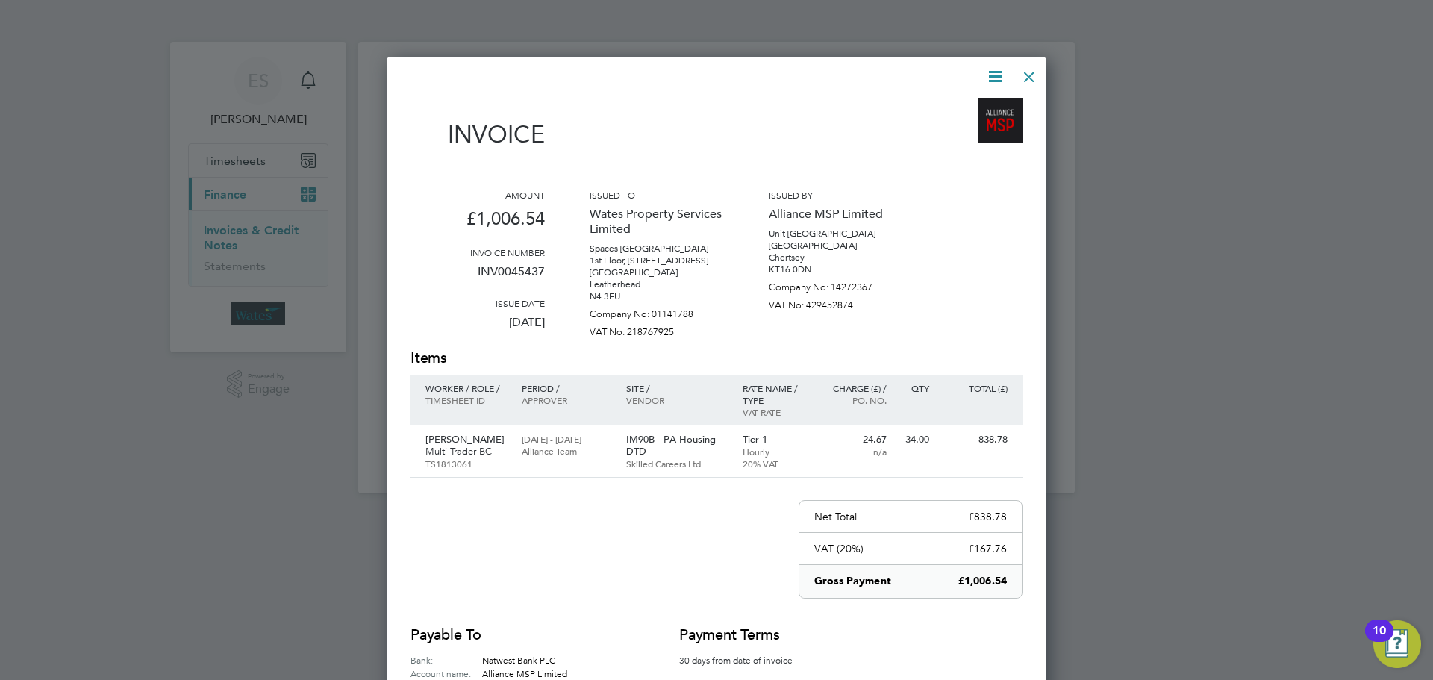
click at [999, 72] on icon at bounding box center [995, 76] width 19 height 19
click at [966, 102] on li "Download Invoice" at bounding box center [950, 111] width 103 height 21
drag, startPoint x: 993, startPoint y: 72, endPoint x: 955, endPoint y: 113, distance: 55.4
click at [993, 72] on icon at bounding box center [995, 76] width 19 height 19
click at [946, 125] on li "View timesheet" at bounding box center [950, 132] width 103 height 21
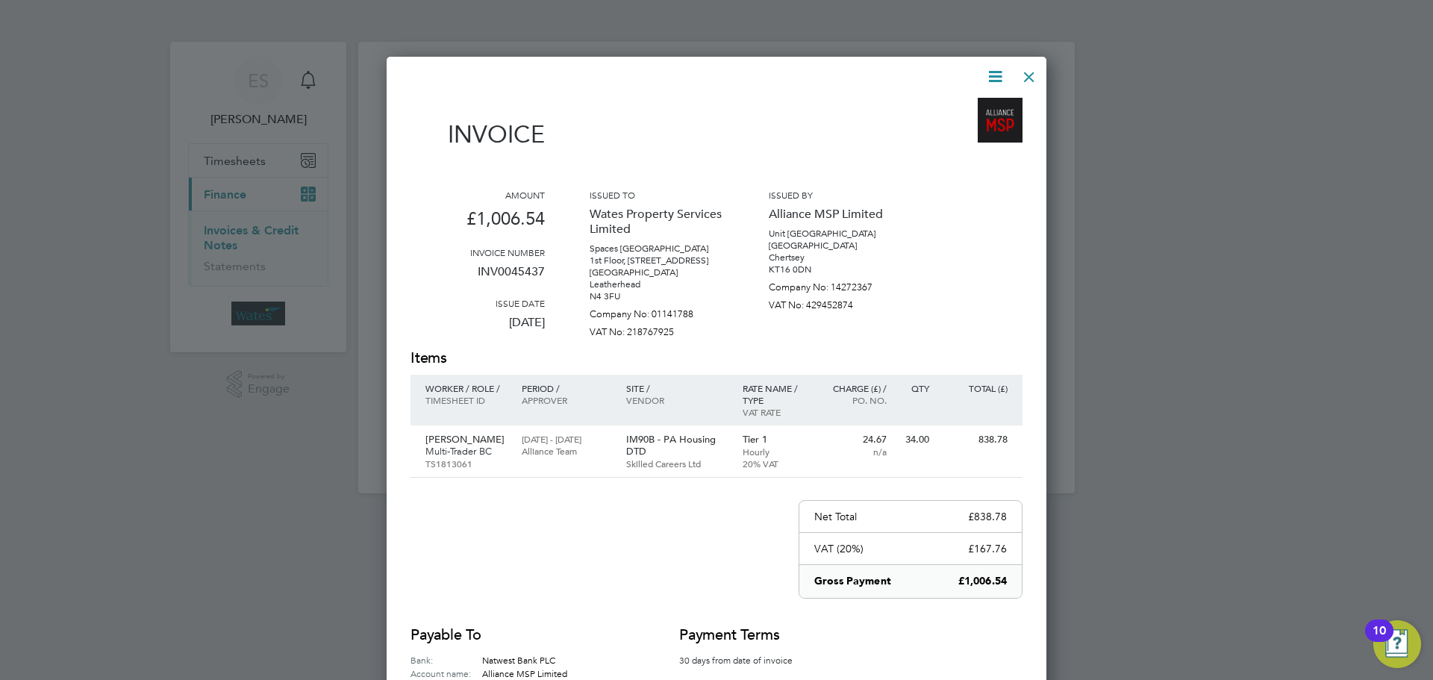
click at [1033, 75] on div at bounding box center [1029, 73] width 27 height 27
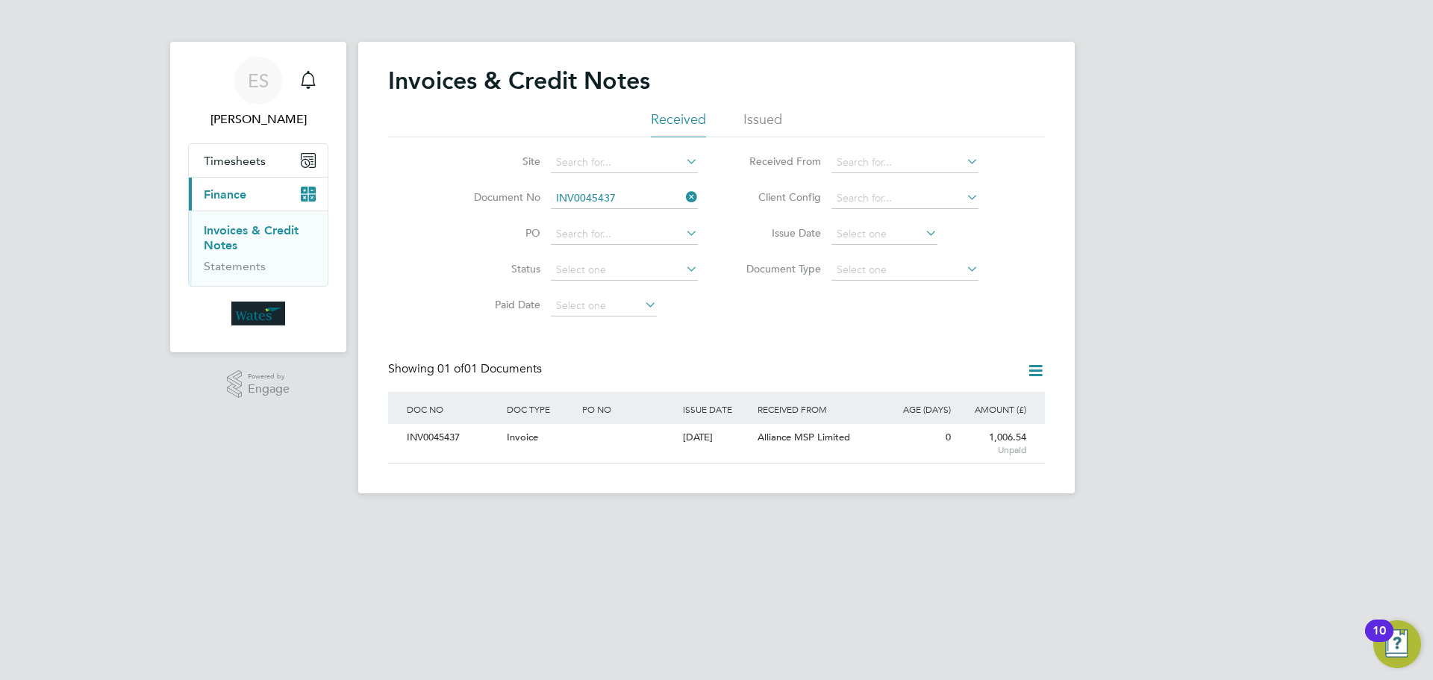
click at [683, 194] on icon at bounding box center [683, 197] width 0 height 21
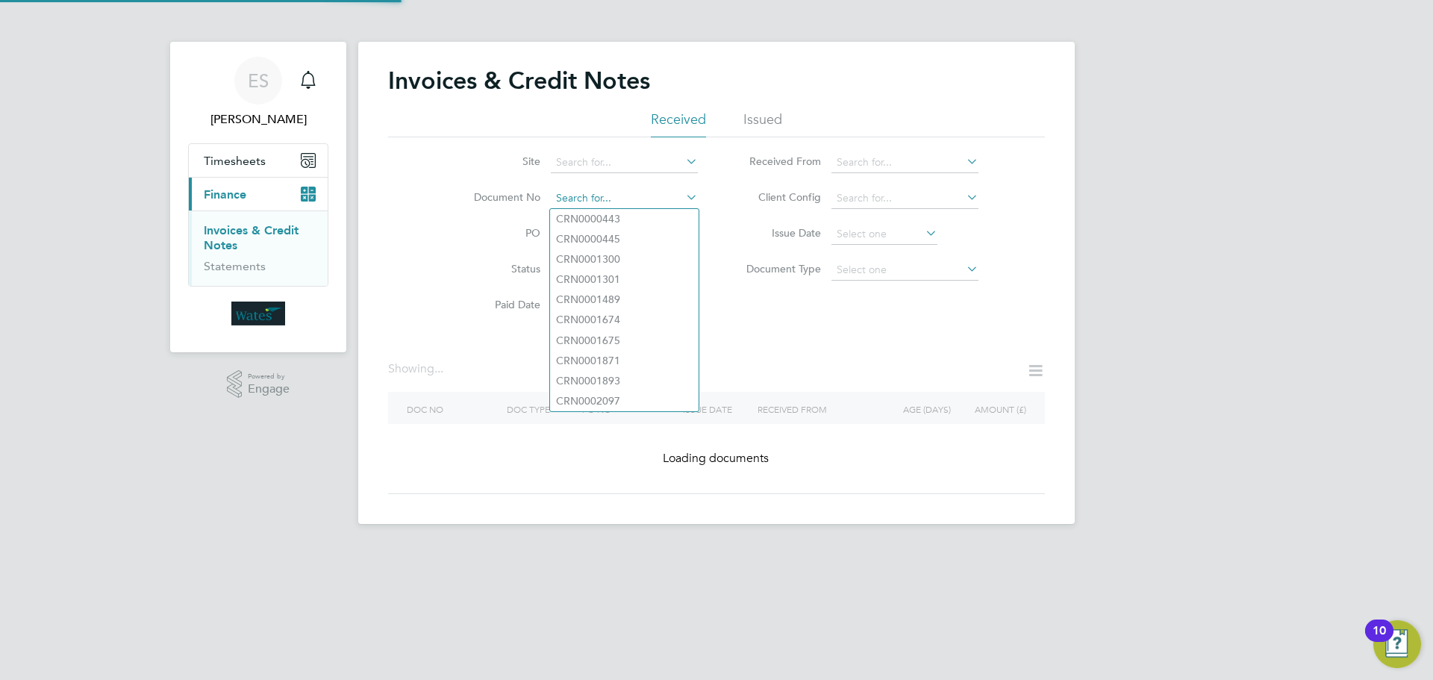
paste input "INV0045438"
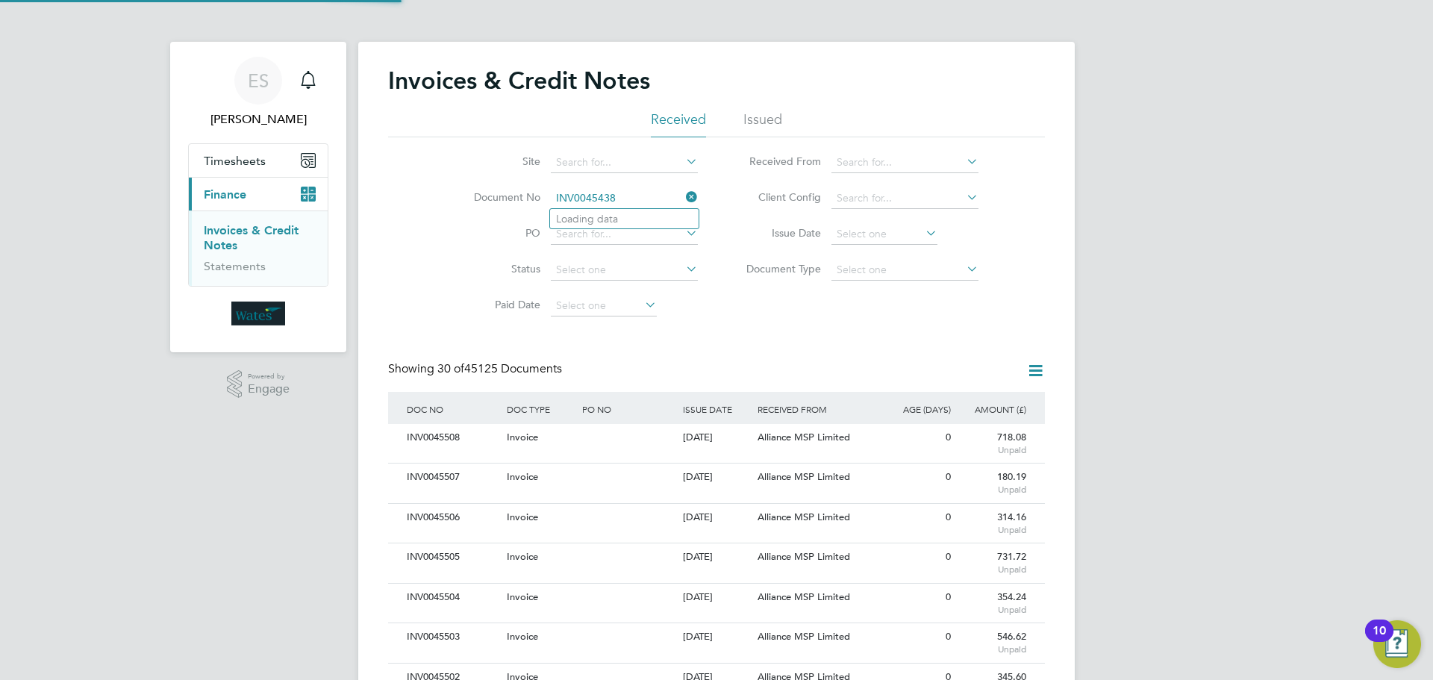
scroll to position [28, 126]
type input "INV0045438"
click at [634, 216] on li "INV0045438" at bounding box center [624, 219] width 149 height 20
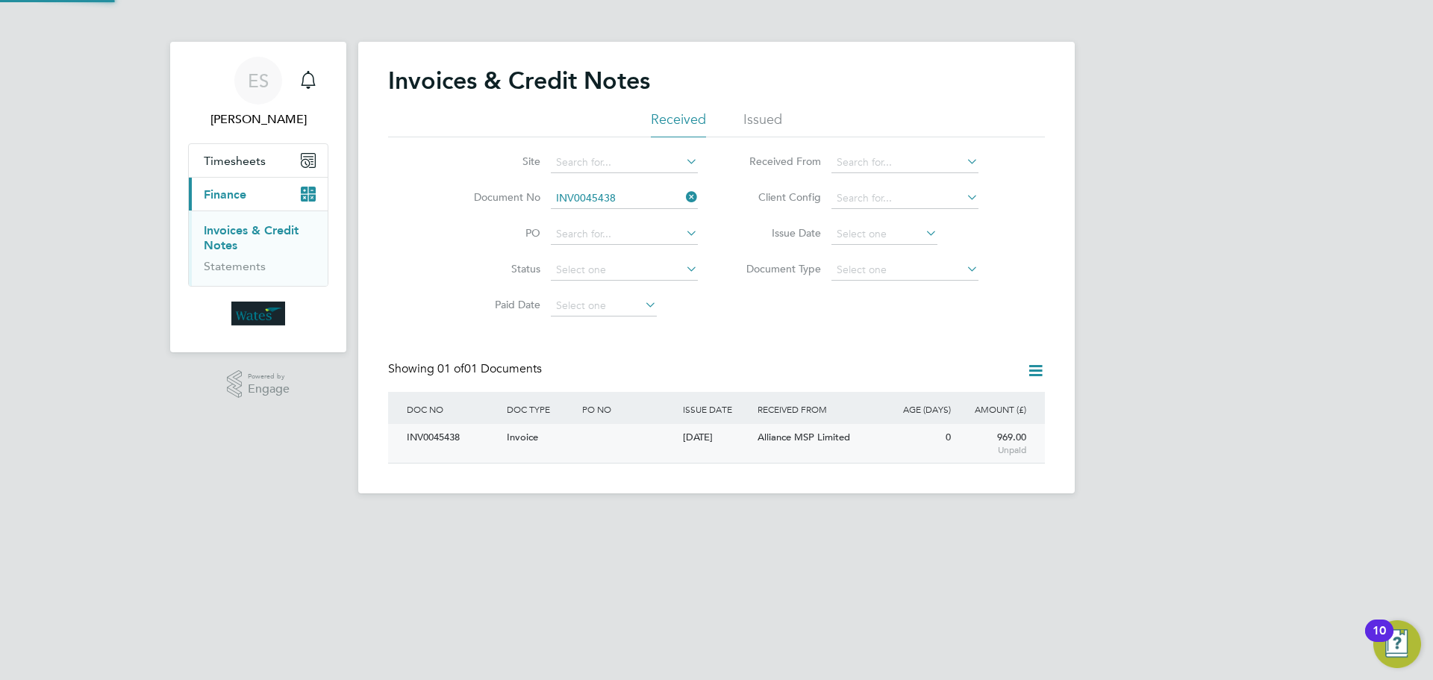
click at [463, 438] on div "INV0045438" at bounding box center [453, 438] width 100 height 28
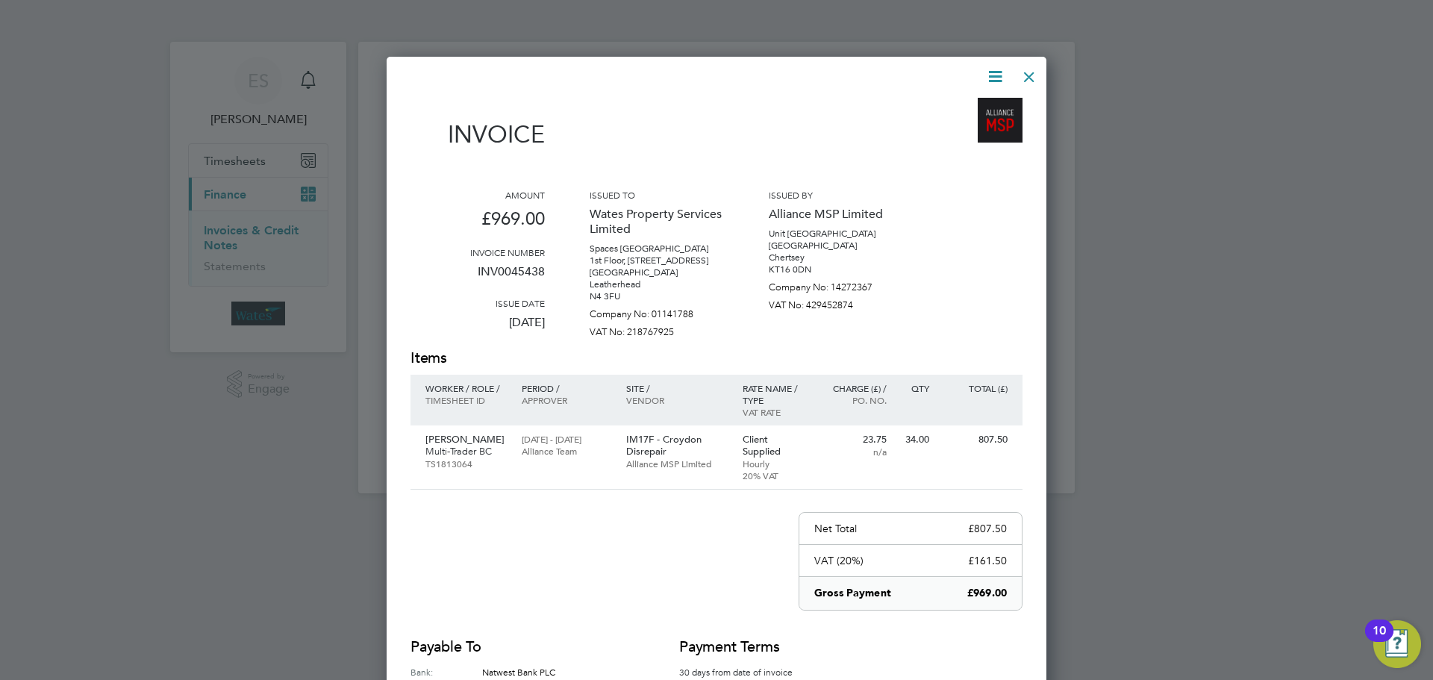
click at [987, 71] on icon at bounding box center [995, 76] width 19 height 19
click at [972, 105] on li "Download Invoice" at bounding box center [950, 111] width 103 height 21
drag, startPoint x: 998, startPoint y: 71, endPoint x: 975, endPoint y: 95, distance: 33.2
click at [998, 71] on icon at bounding box center [995, 76] width 19 height 19
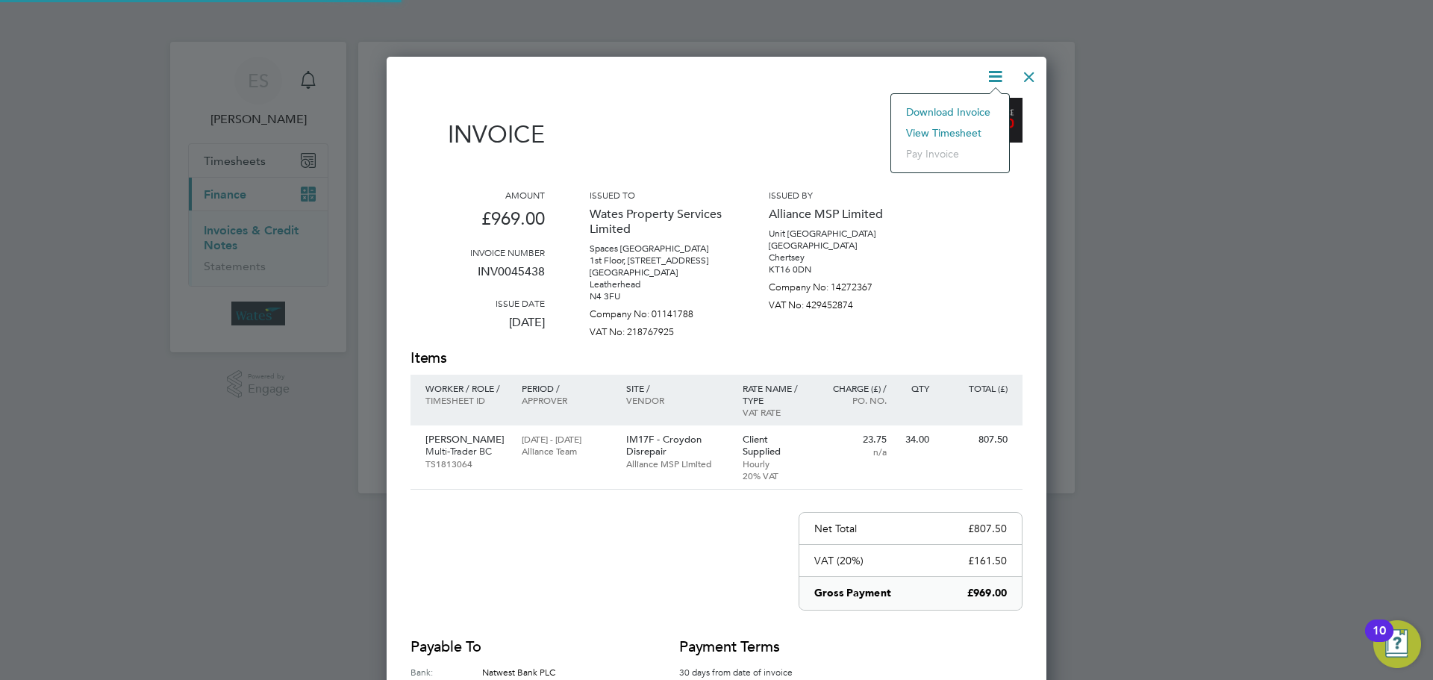
click at [957, 132] on li "View timesheet" at bounding box center [950, 132] width 103 height 21
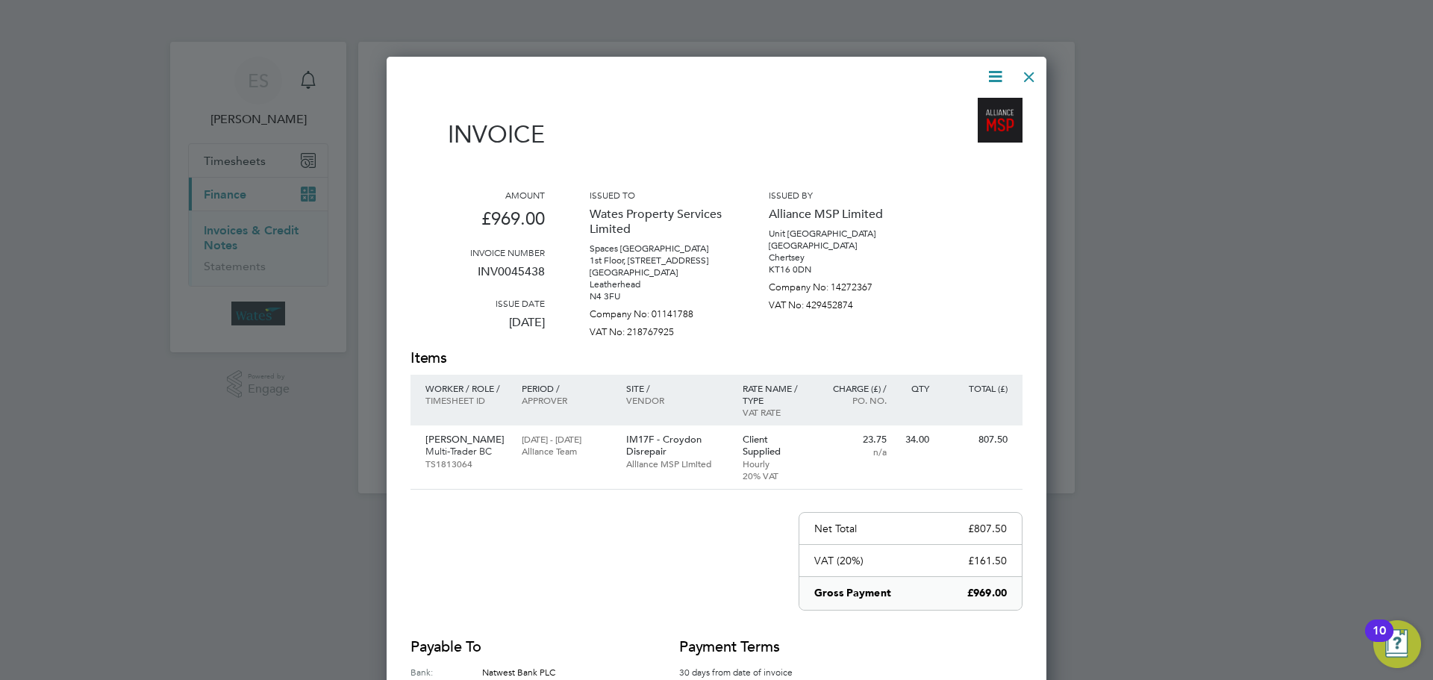
click at [1023, 72] on div at bounding box center [1029, 73] width 27 height 27
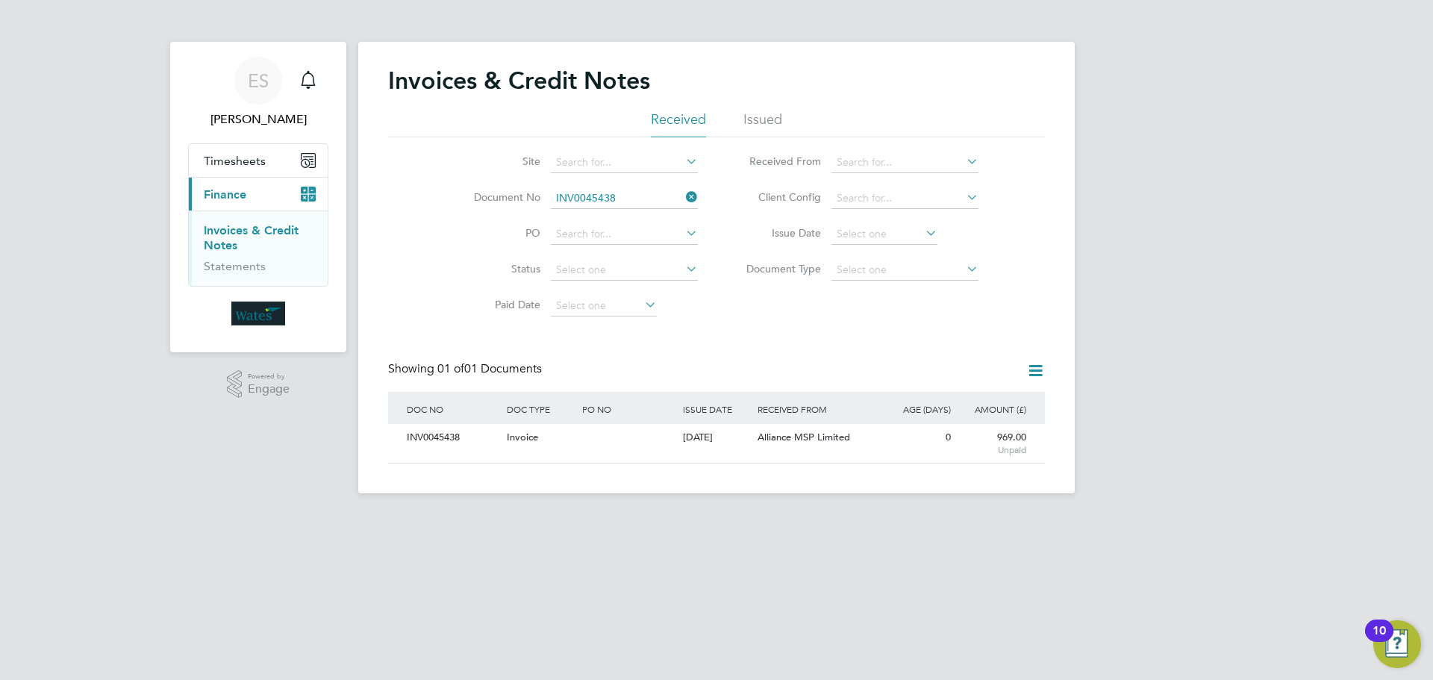
click at [683, 199] on icon at bounding box center [683, 197] width 0 height 21
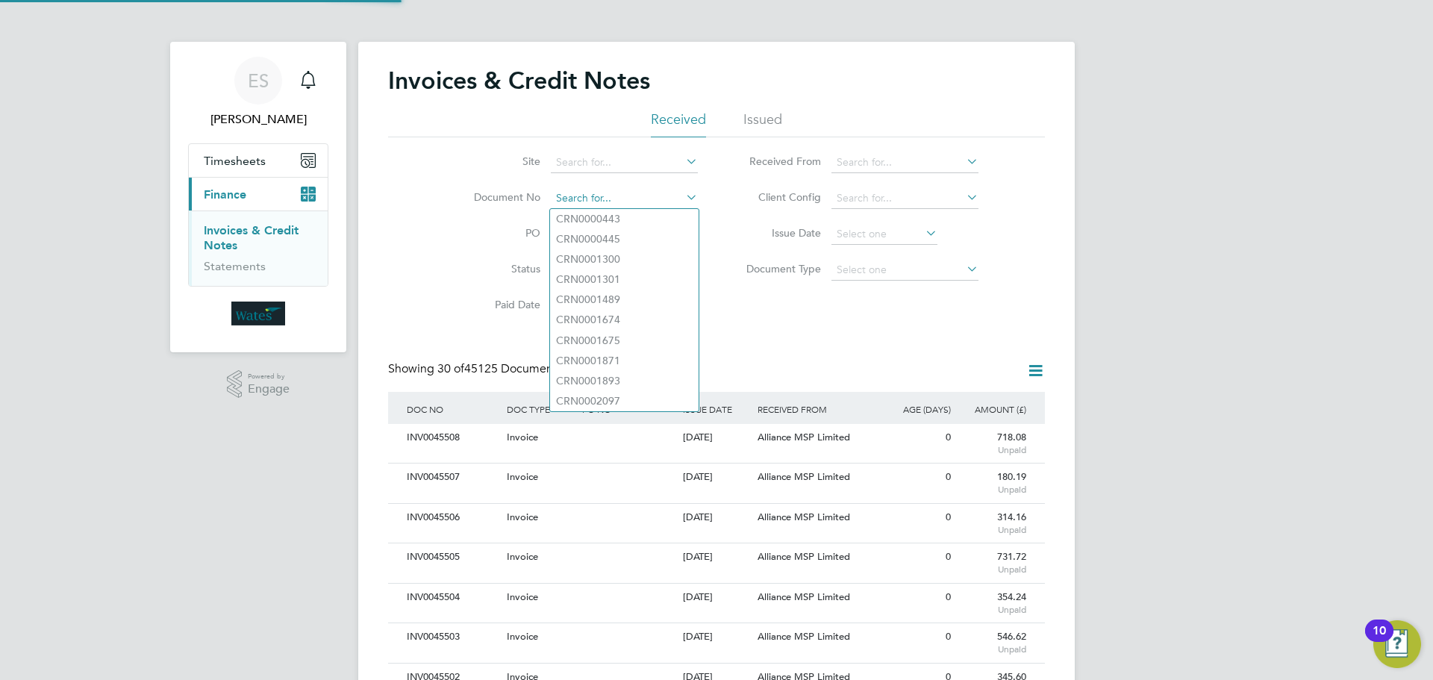
scroll to position [28, 101]
paste input "INV0045439"
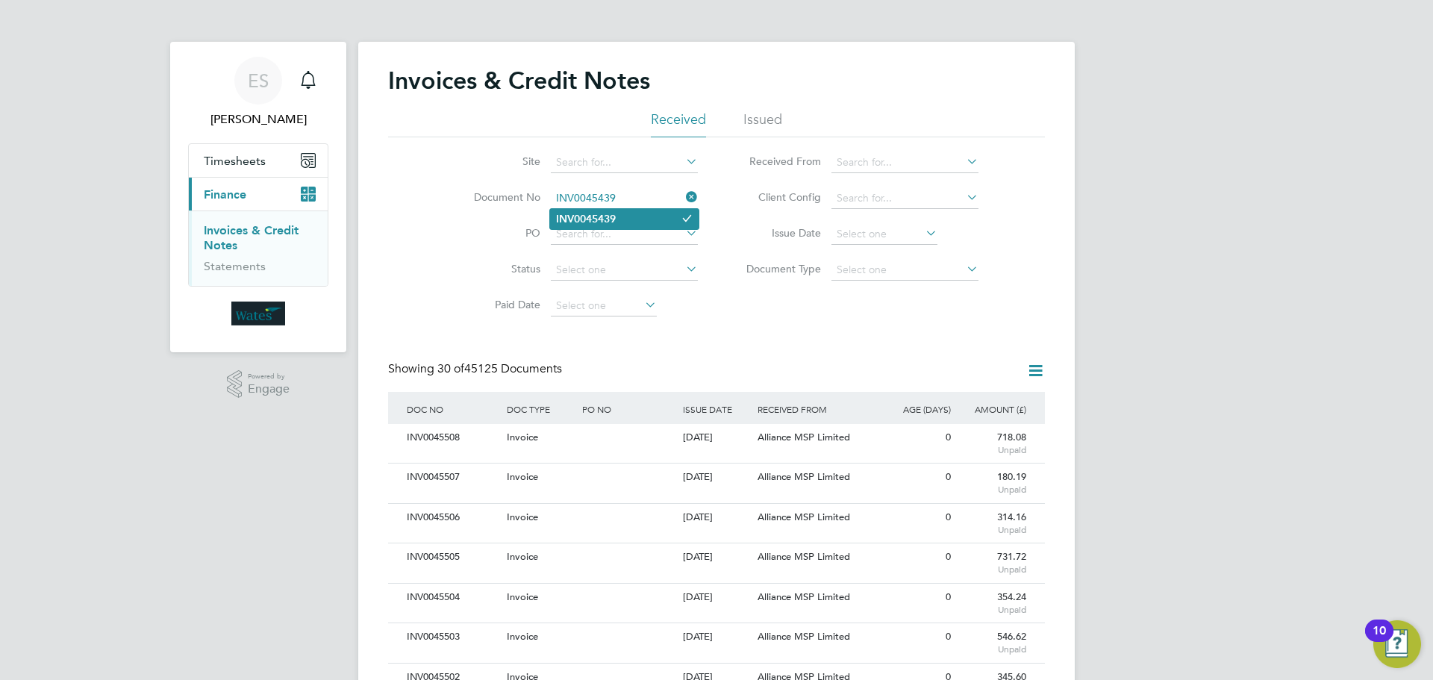
type input "INV0045439"
click at [623, 209] on li "INV0045439" at bounding box center [624, 219] width 149 height 20
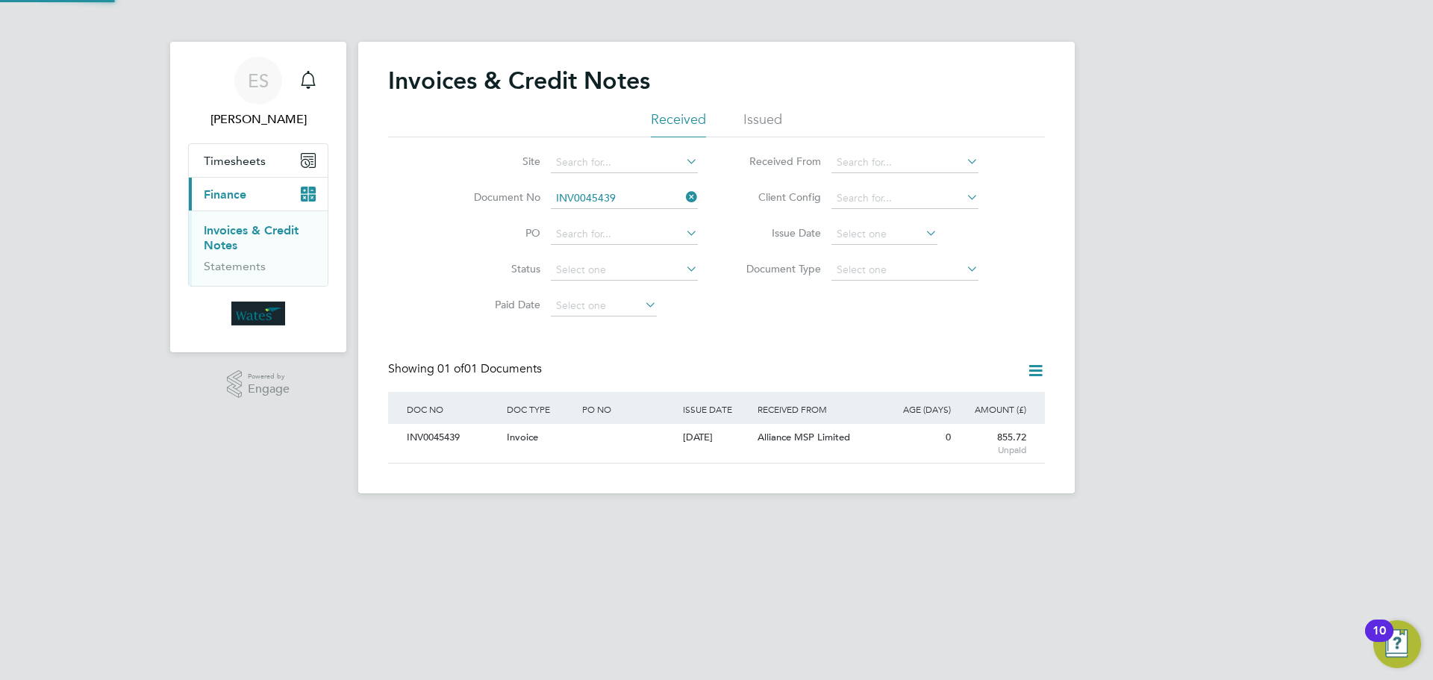
click at [452, 431] on div "INV0045439" at bounding box center [453, 438] width 100 height 28
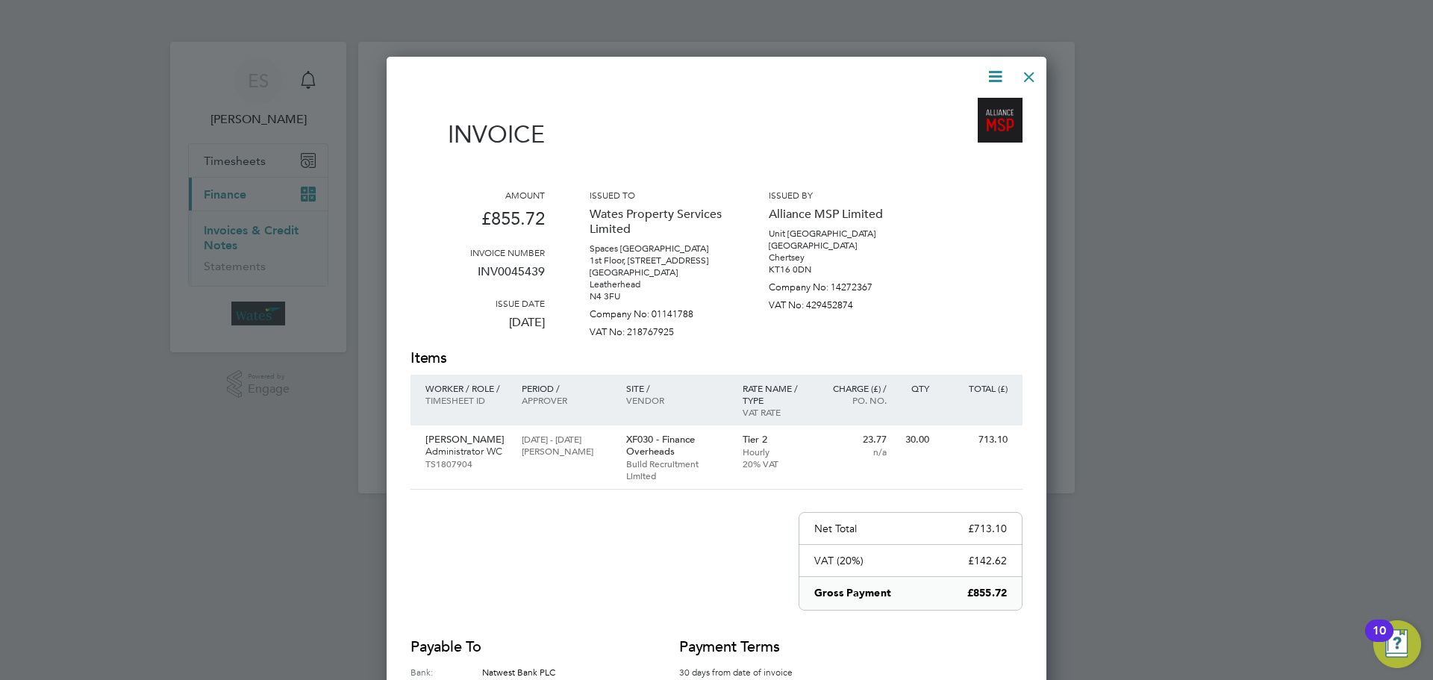
click at [1000, 72] on icon at bounding box center [995, 76] width 19 height 19
click at [952, 105] on li "Download Invoice" at bounding box center [950, 111] width 103 height 21
drag, startPoint x: 996, startPoint y: 68, endPoint x: 982, endPoint y: 85, distance: 22.3
click at [996, 68] on icon at bounding box center [995, 76] width 19 height 19
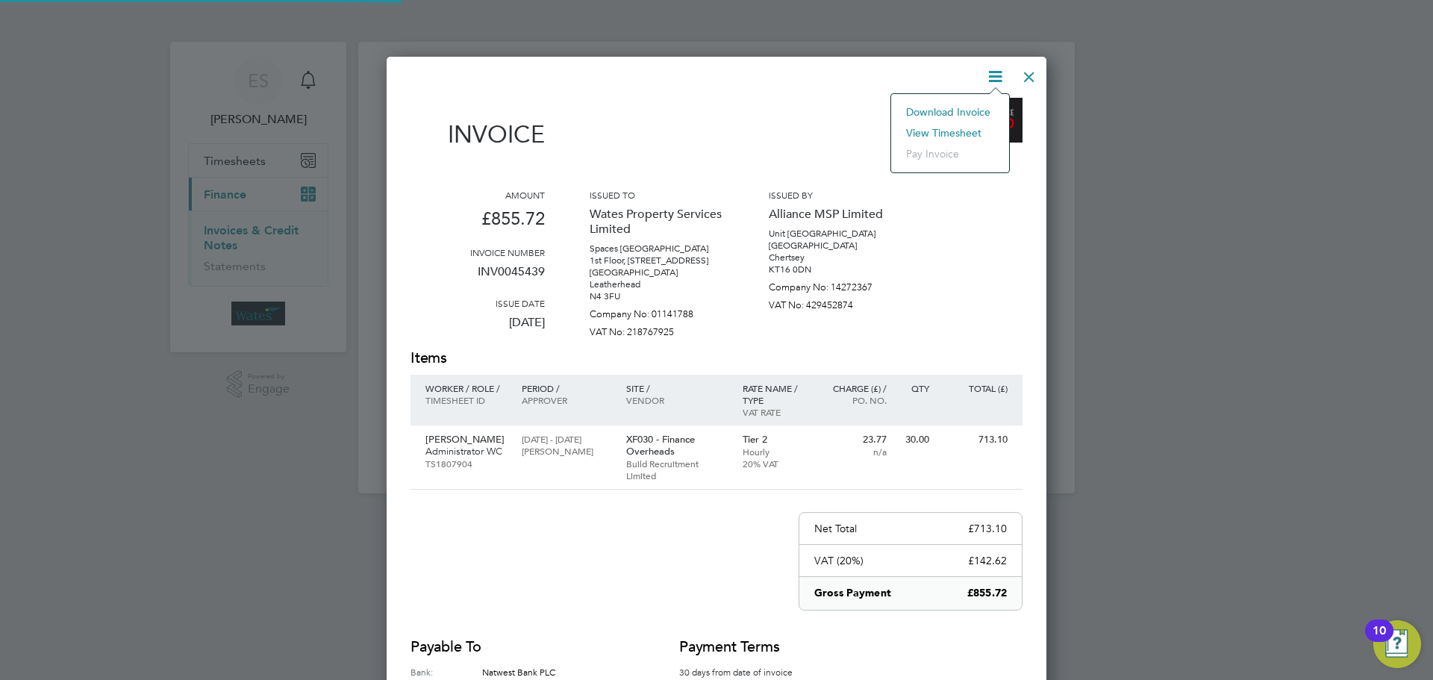
click at [946, 122] on li "Download Invoice" at bounding box center [950, 111] width 103 height 21
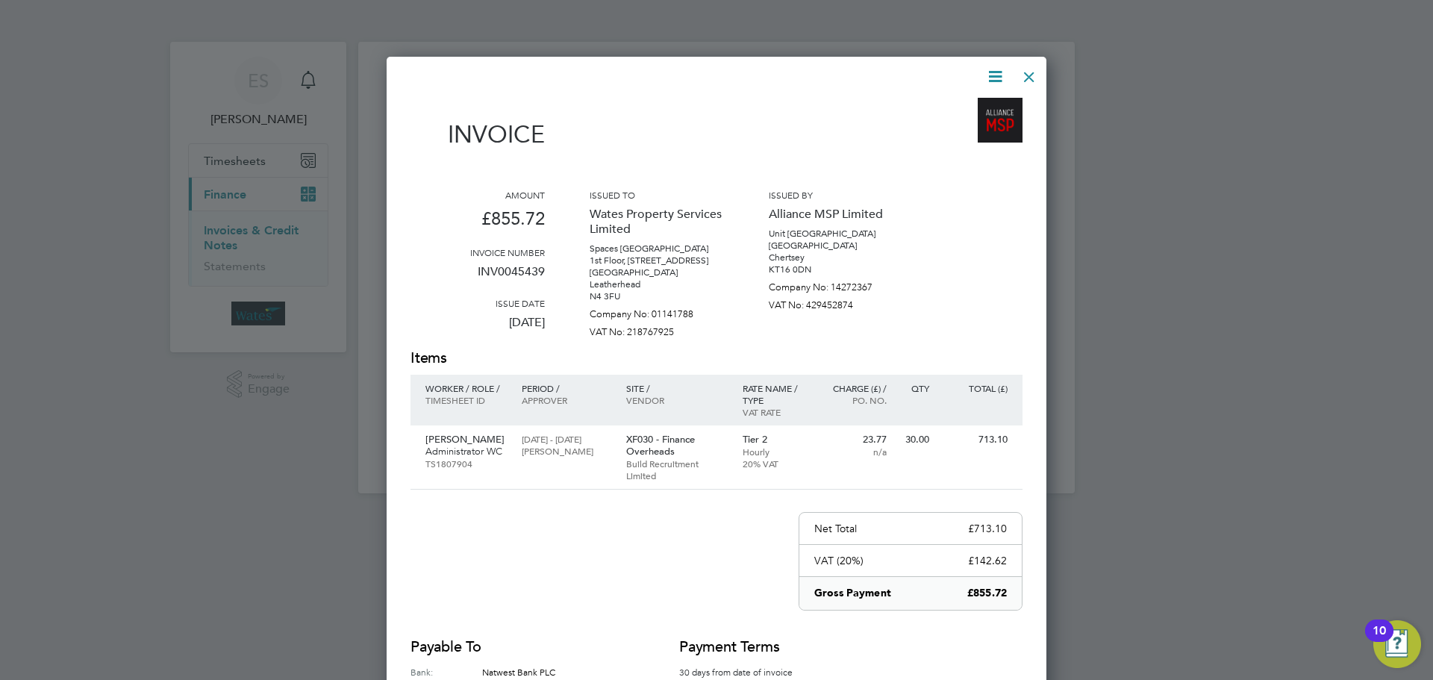
click at [993, 72] on icon at bounding box center [995, 76] width 19 height 19
click at [960, 129] on li "View timesheet" at bounding box center [950, 132] width 103 height 21
click at [1024, 72] on div at bounding box center [1029, 73] width 27 height 27
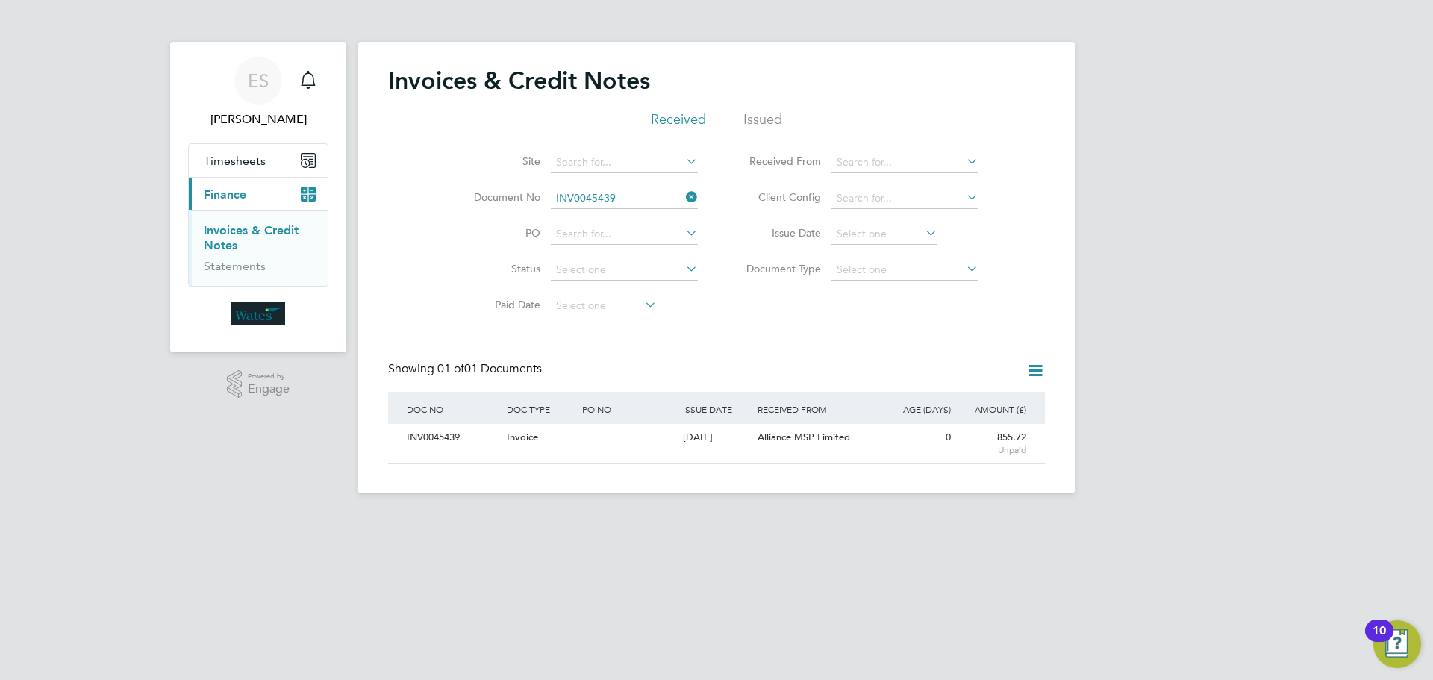
click at [683, 192] on icon at bounding box center [683, 197] width 0 height 21
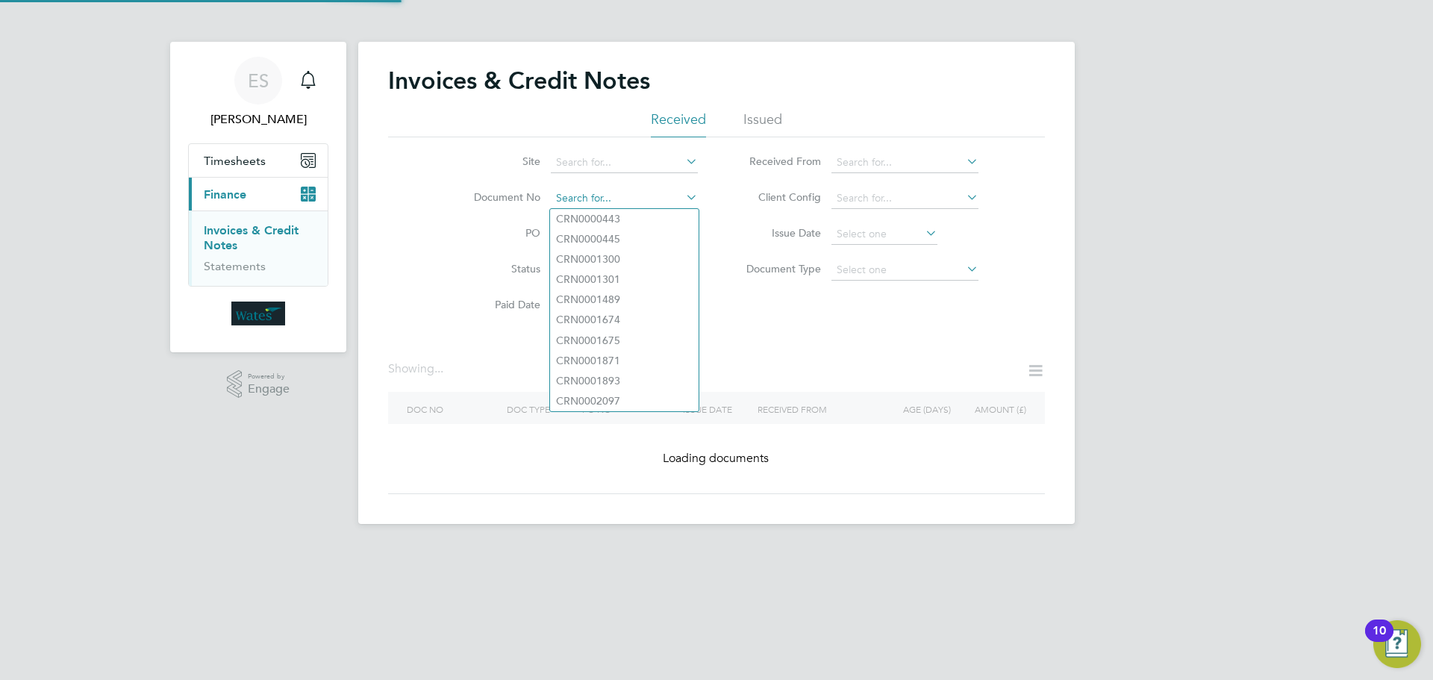
paste input "INV0045440"
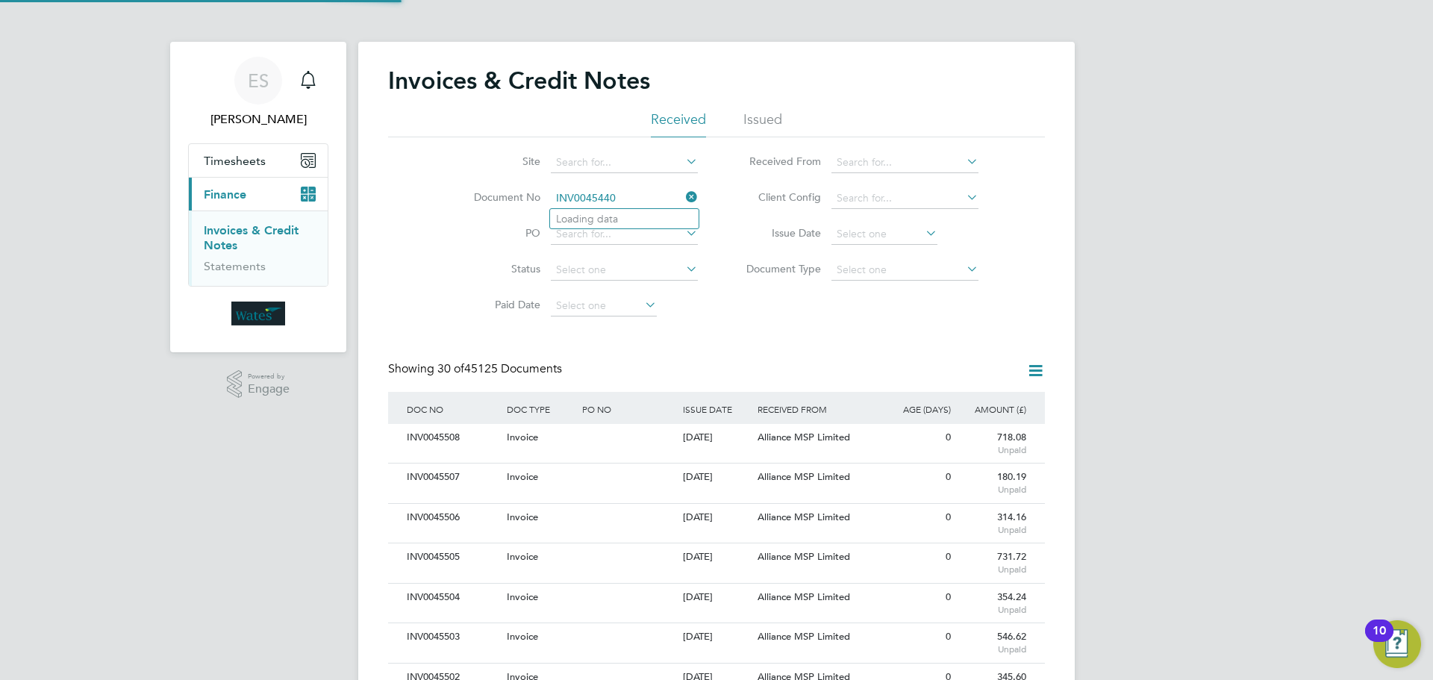
scroll to position [28, 101]
type input "INV0045440"
click at [625, 218] on li "INV0045440" at bounding box center [624, 219] width 149 height 20
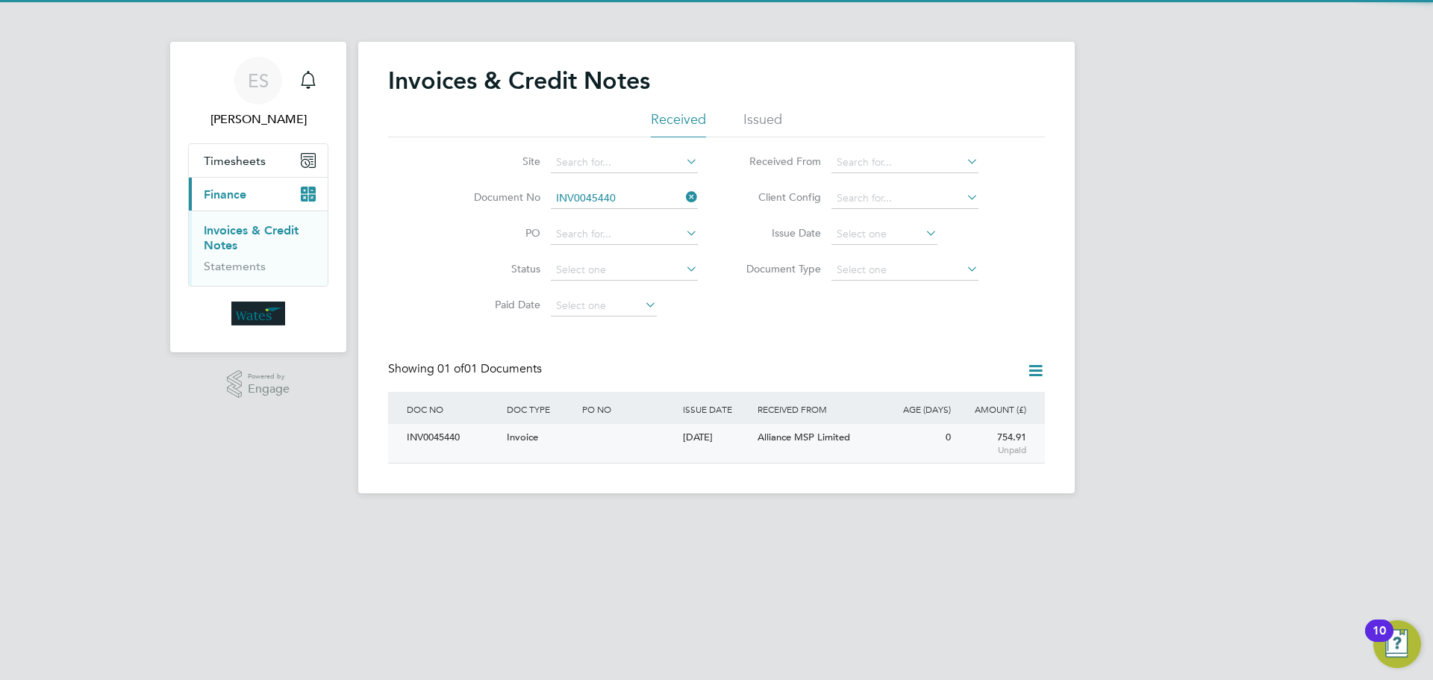
click at [433, 442] on div "INV0045440" at bounding box center [453, 438] width 100 height 28
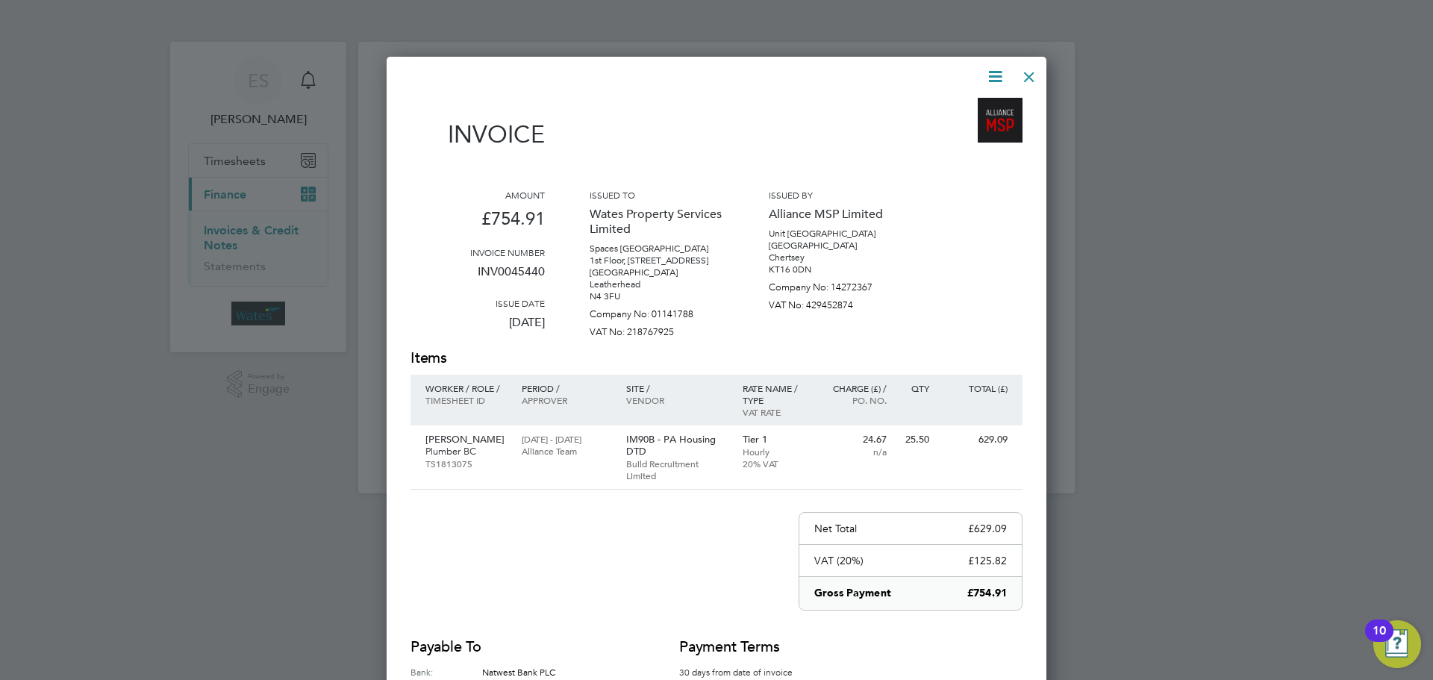
click at [992, 75] on icon at bounding box center [995, 76] width 19 height 19
click at [967, 105] on li "Download Invoice" at bounding box center [950, 111] width 103 height 21
click at [993, 71] on icon at bounding box center [995, 76] width 19 height 19
click at [955, 126] on li "View timesheet" at bounding box center [950, 132] width 103 height 21
click at [1024, 74] on div at bounding box center [1029, 73] width 27 height 27
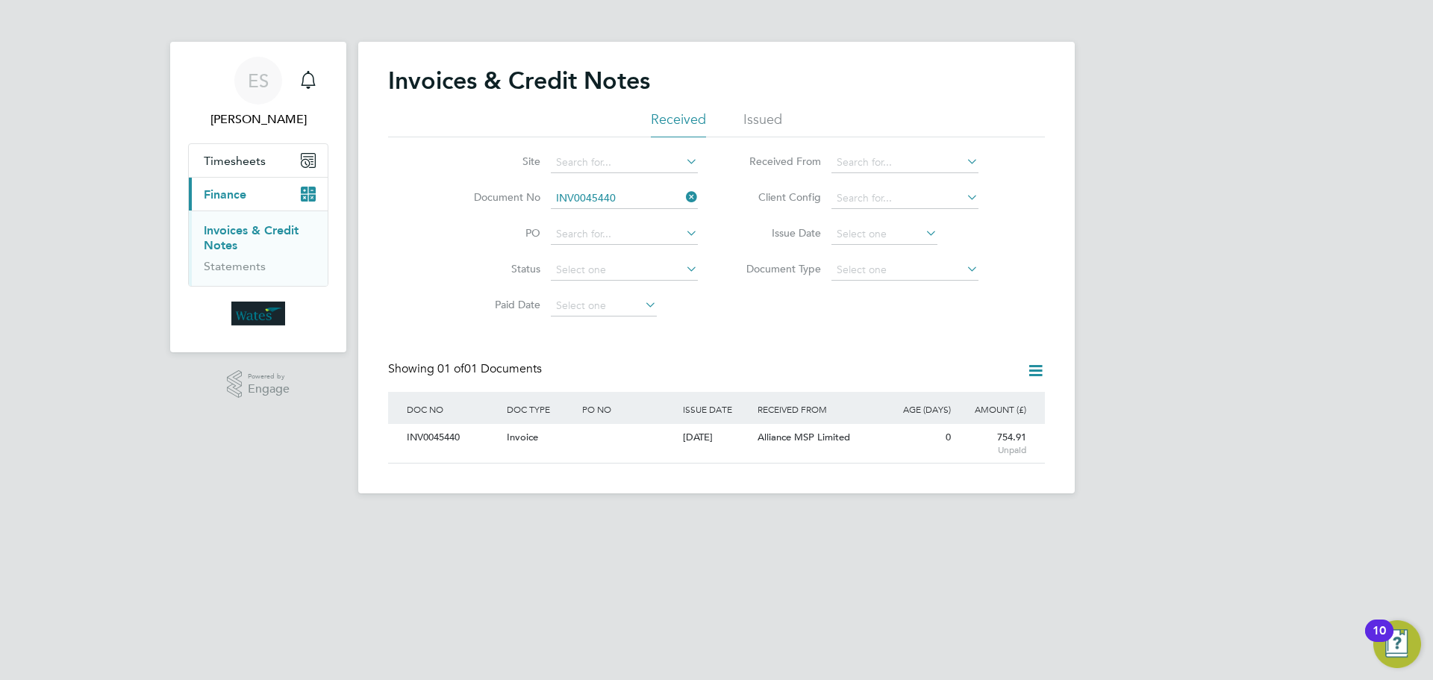
click at [683, 201] on icon at bounding box center [683, 197] width 0 height 21
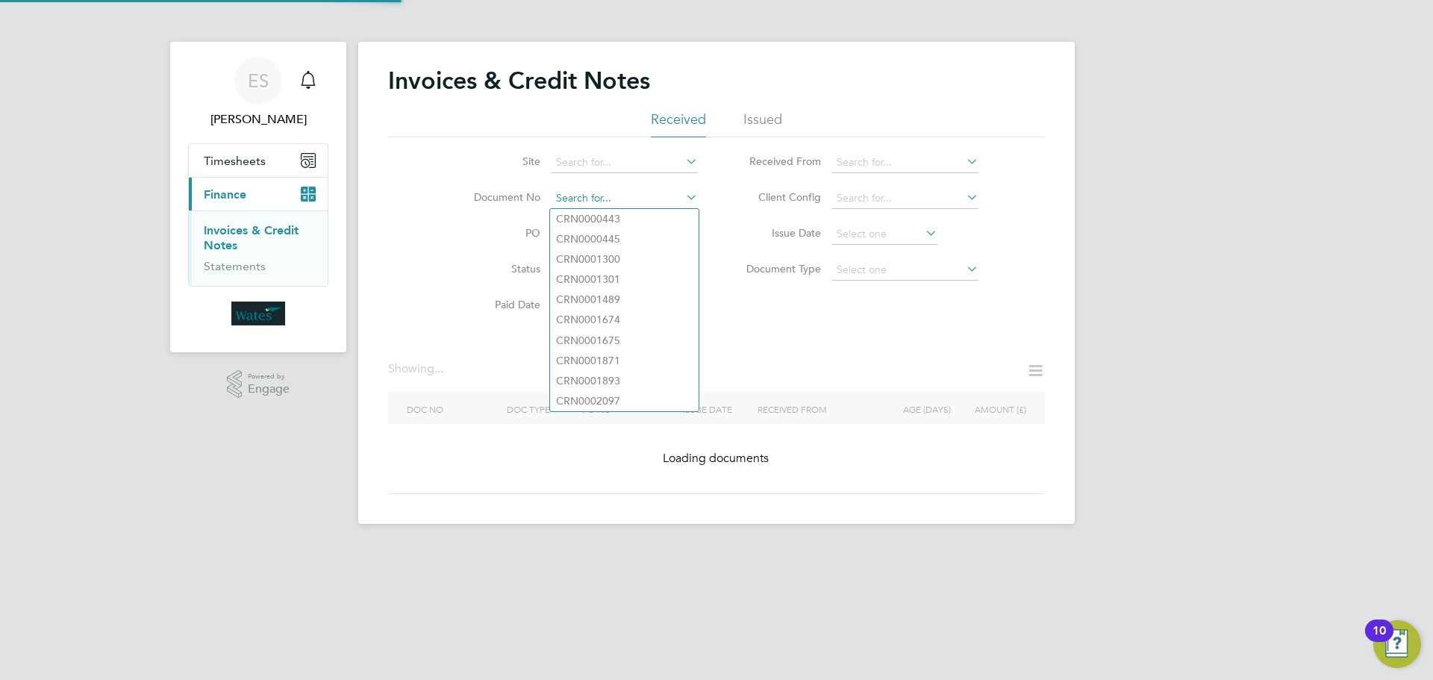
paste input "Retrieving data. Wait a few seconds and try to cut or copy again."
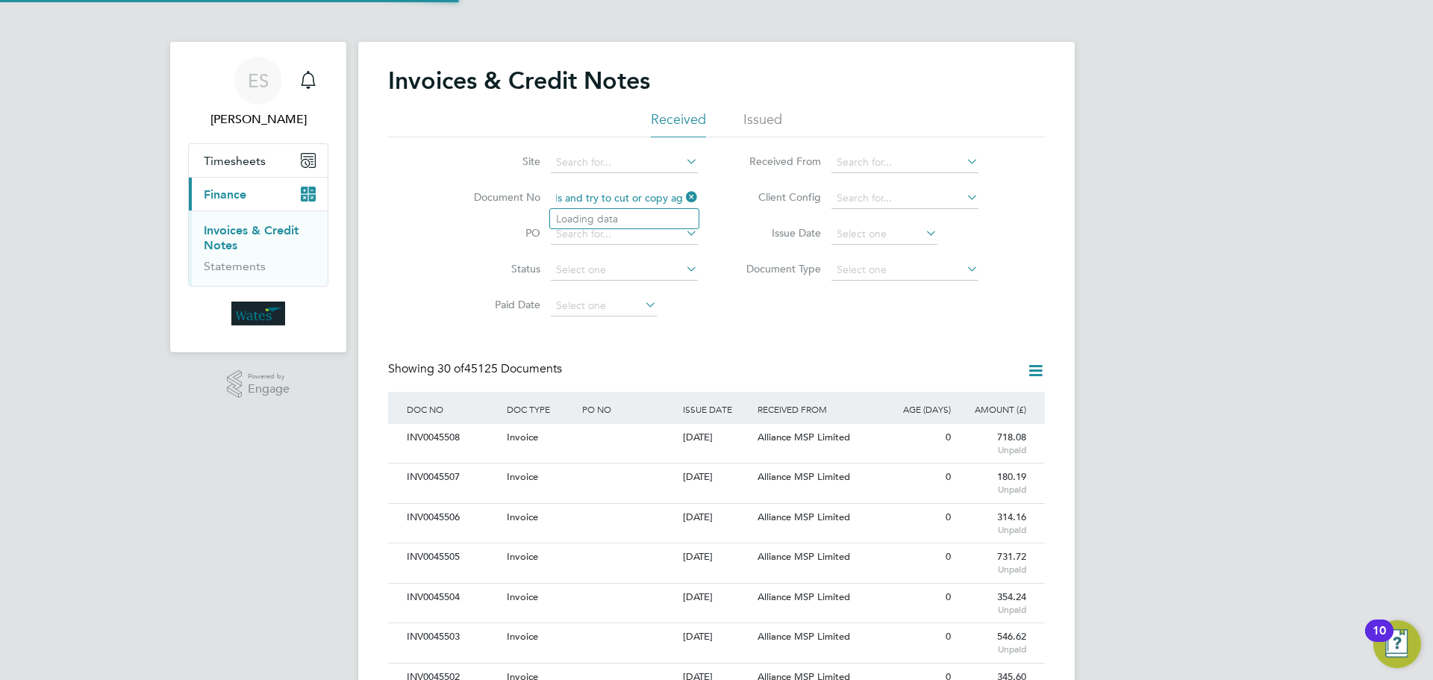
scroll to position [7, 7]
type input "Retrieving data. Wait a few seconds and try to cut or copy again."
click at [683, 191] on icon at bounding box center [683, 197] width 0 height 21
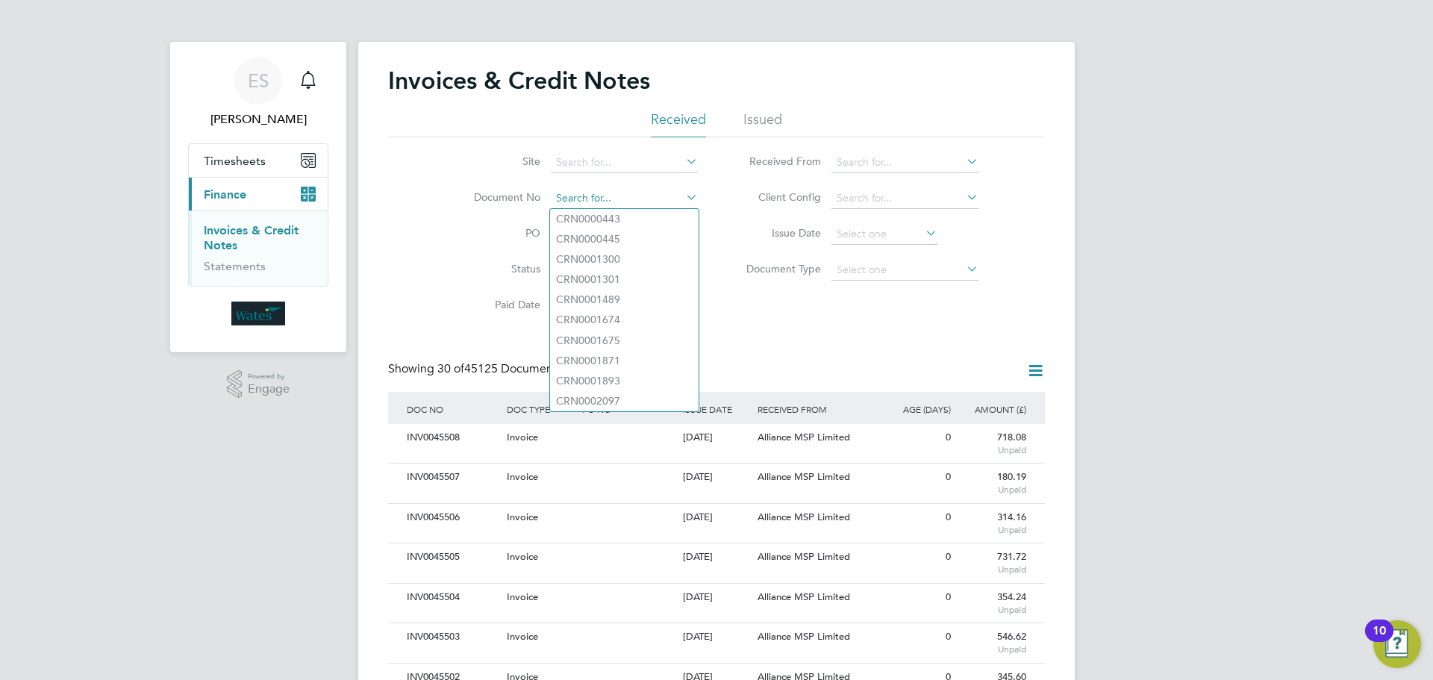
paste input "INV0045441"
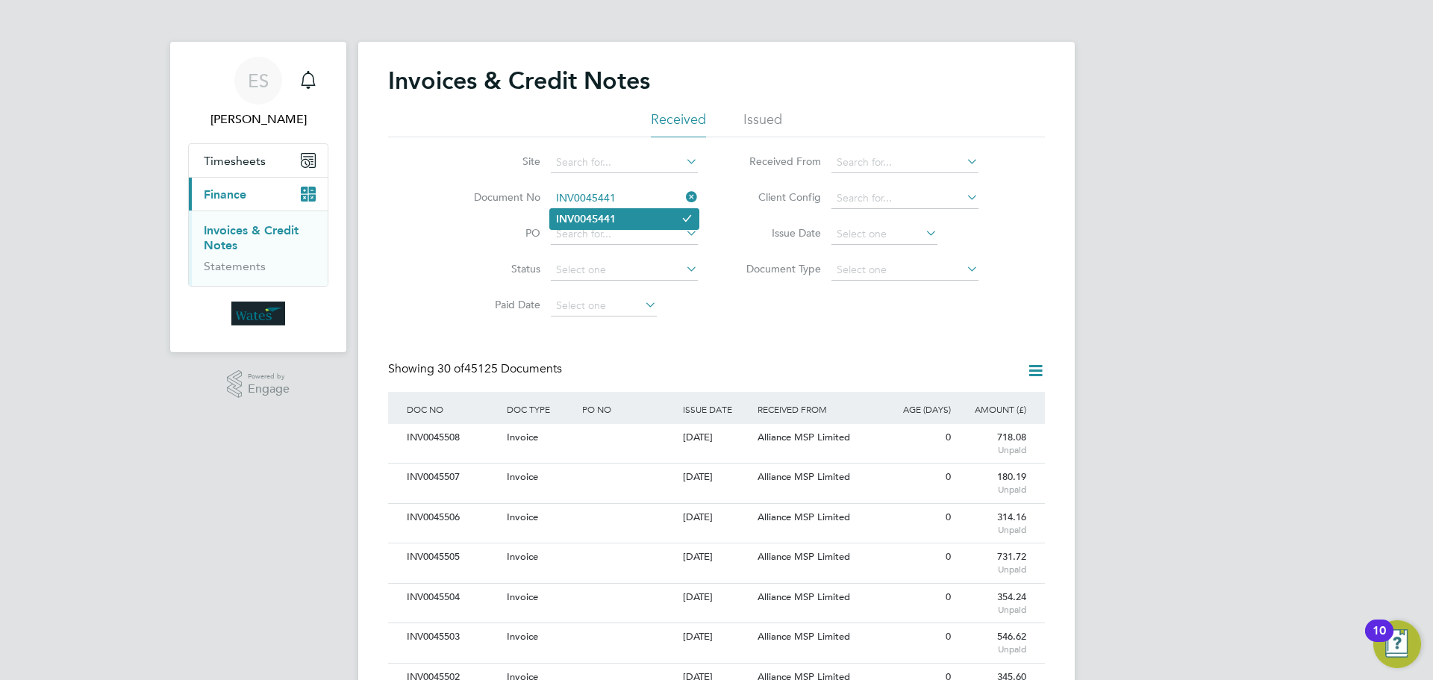
type input "INV0045441"
click at [652, 224] on li "INV0045441" at bounding box center [624, 219] width 149 height 20
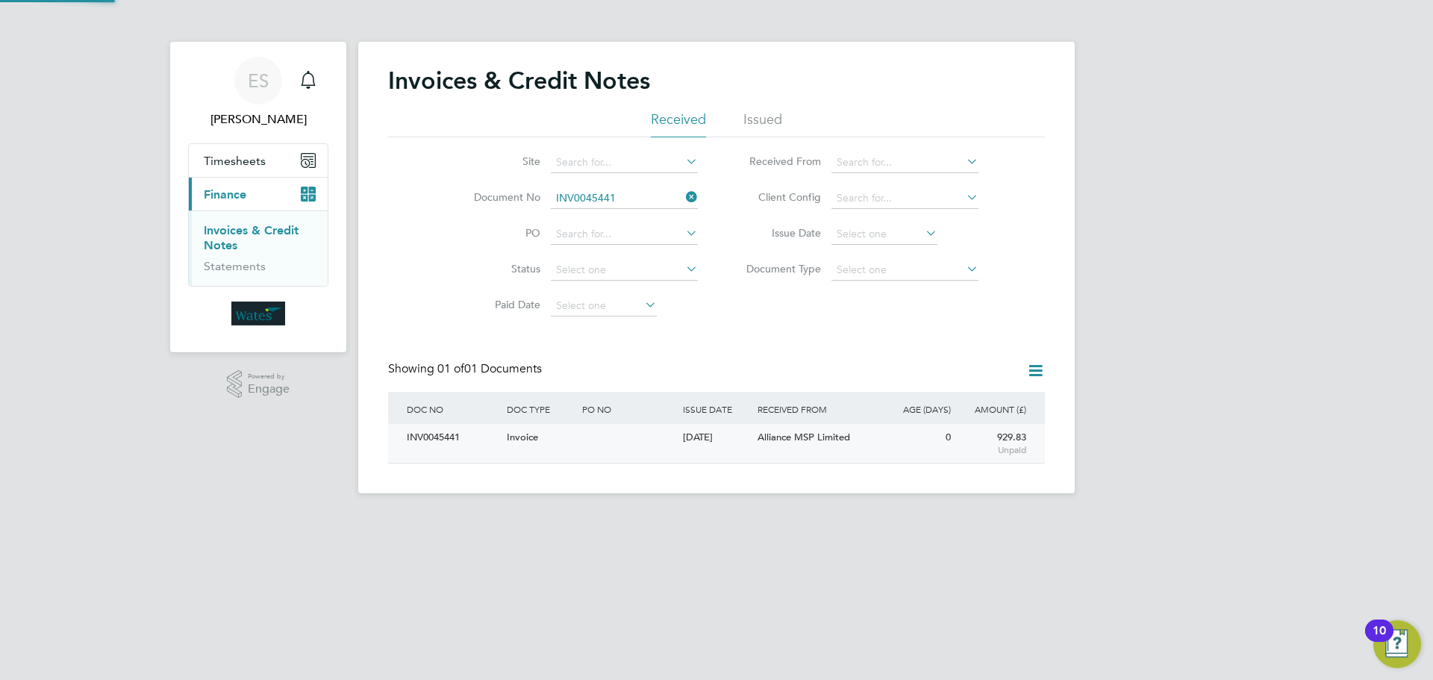
click at [436, 437] on div "INV0045441" at bounding box center [453, 438] width 100 height 28
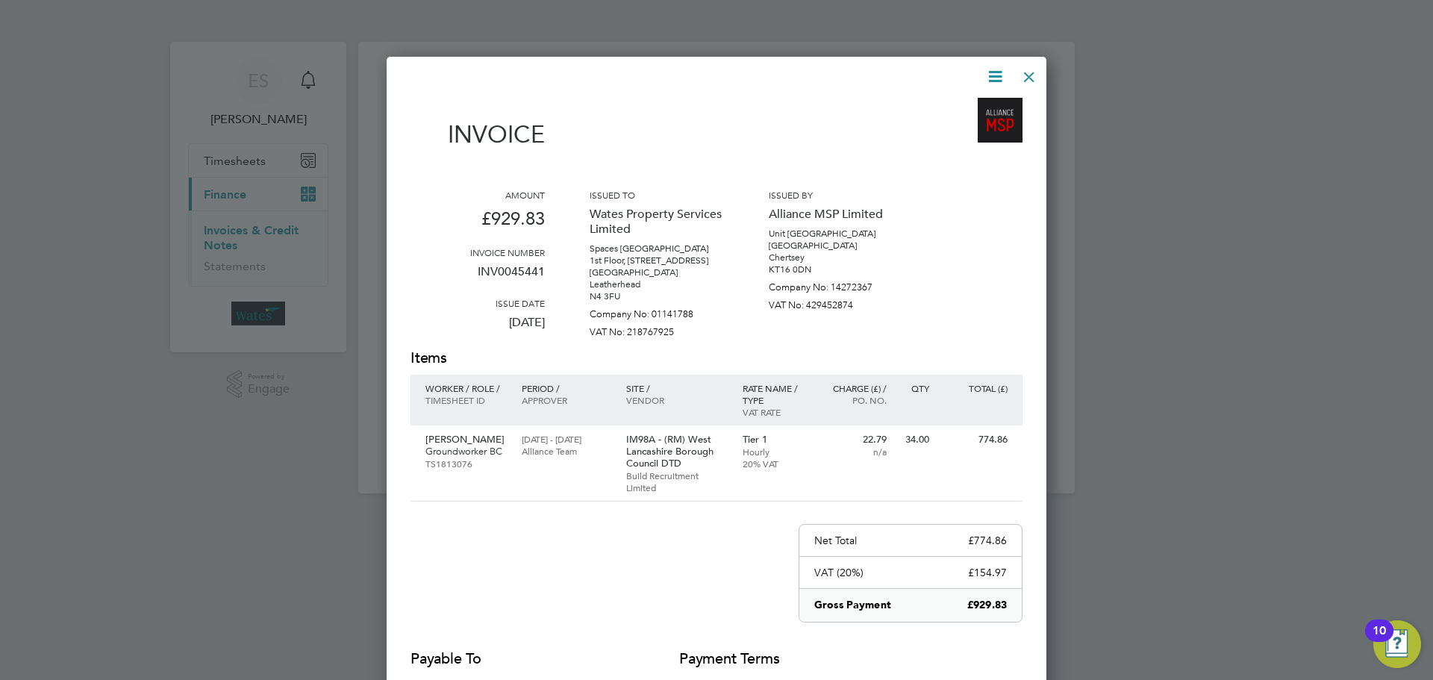
click at [986, 69] on icon at bounding box center [995, 76] width 19 height 19
click at [952, 107] on li "Download Invoice" at bounding box center [950, 111] width 103 height 21
click at [996, 78] on icon at bounding box center [995, 76] width 19 height 19
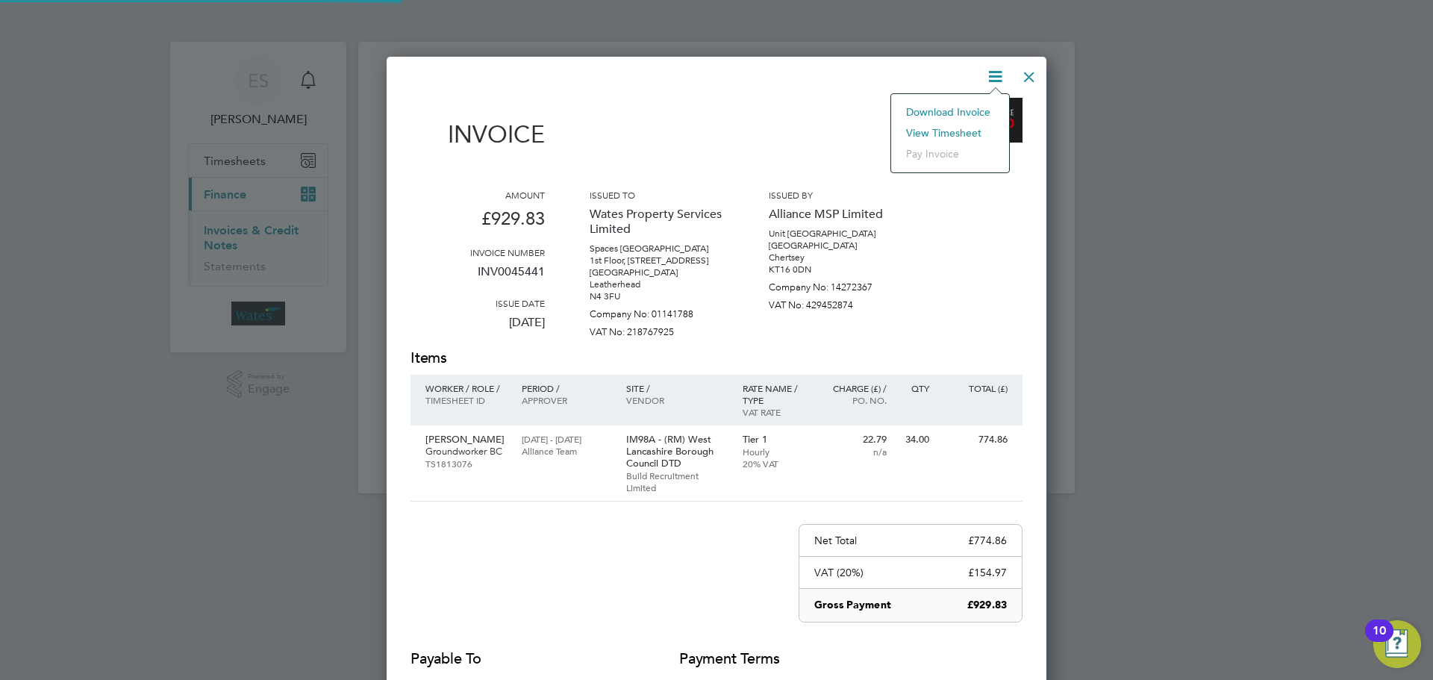
click at [964, 130] on li "View timesheet" at bounding box center [950, 132] width 103 height 21
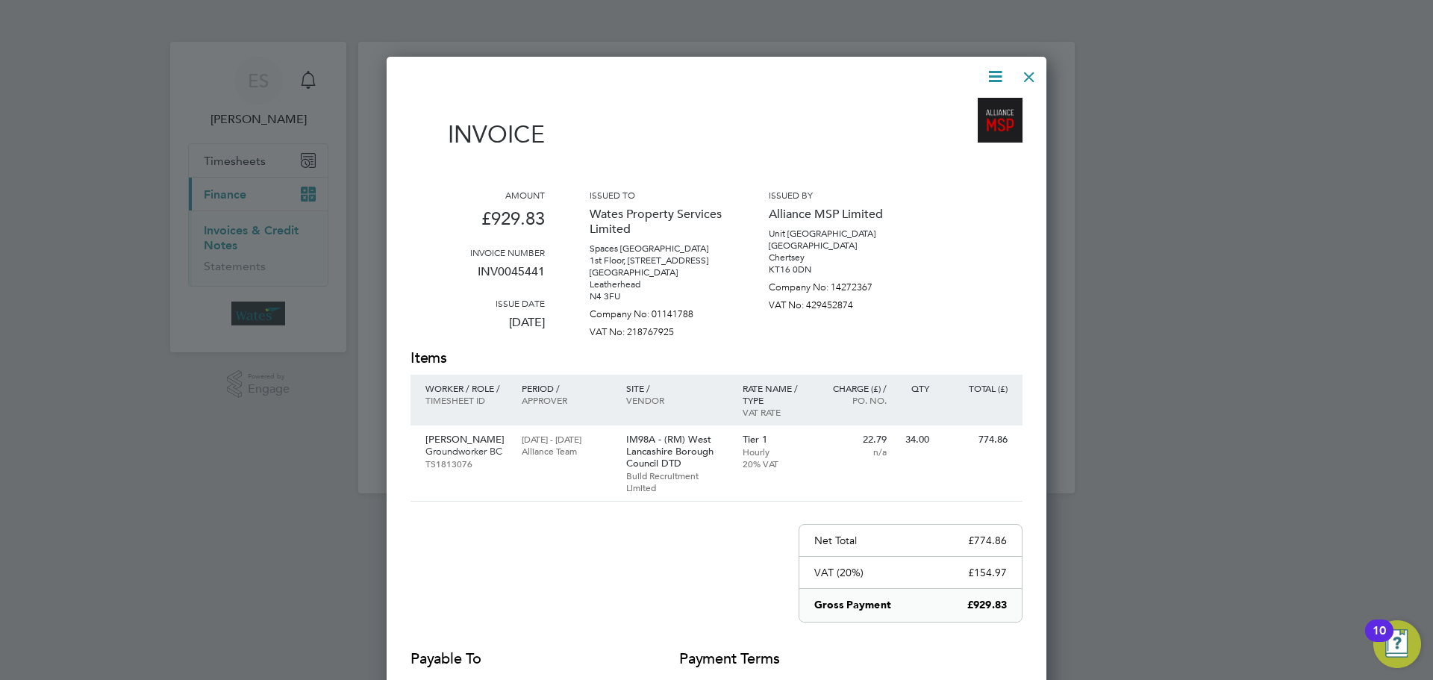
click at [1032, 83] on div at bounding box center [1029, 73] width 27 height 27
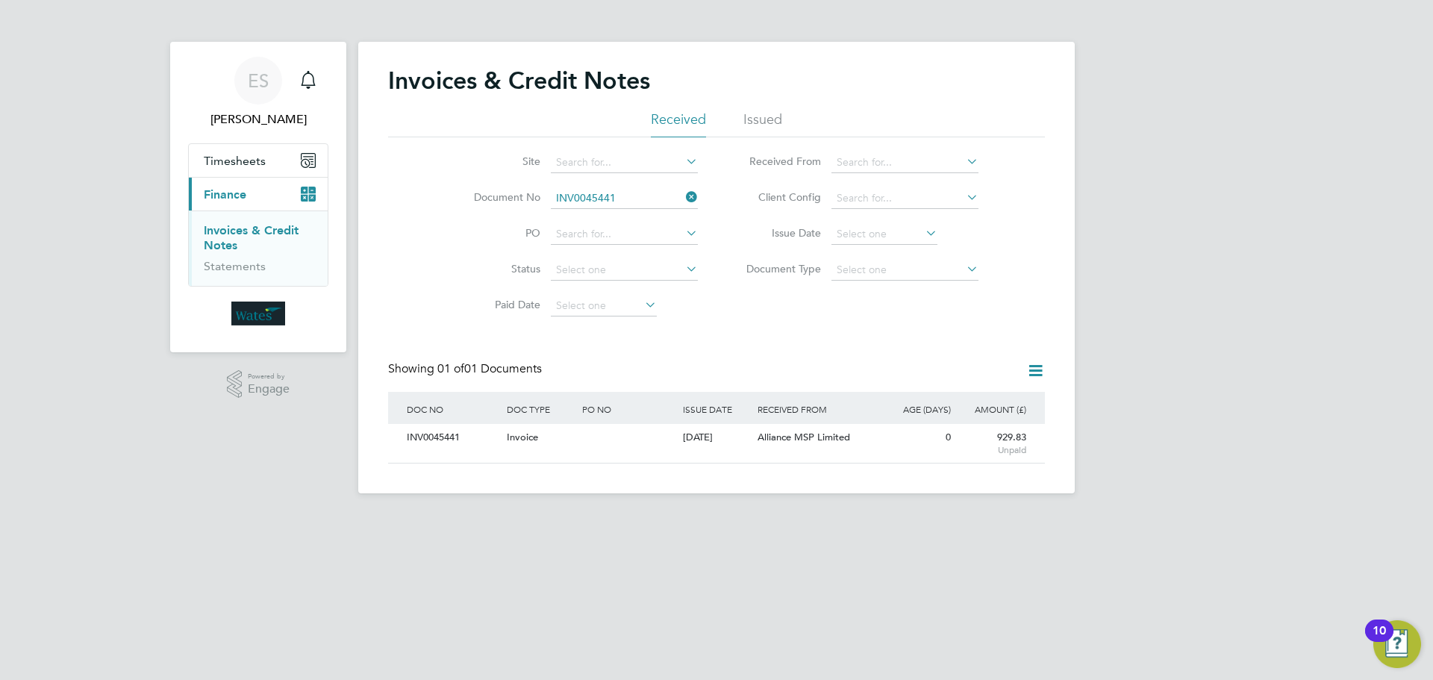
click at [683, 193] on icon at bounding box center [683, 197] width 0 height 21
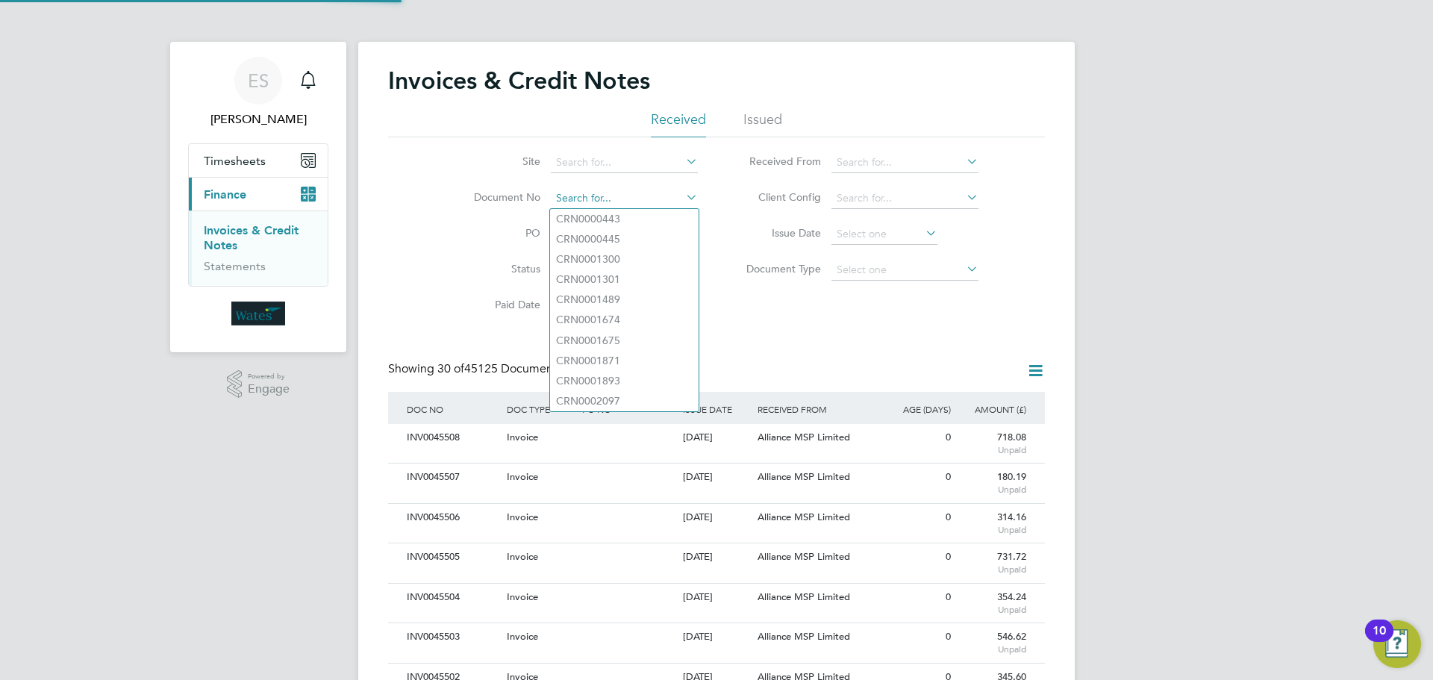
scroll to position [28, 101]
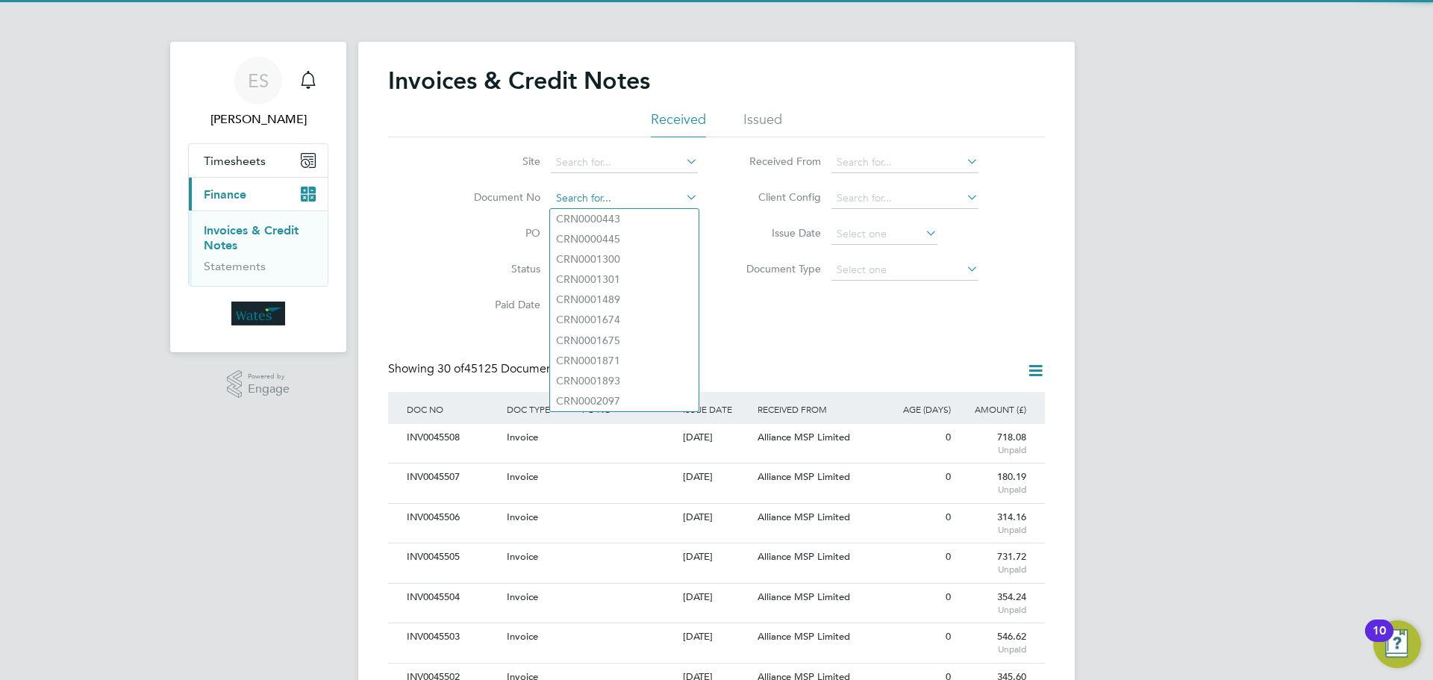
paste input "INV0045442"
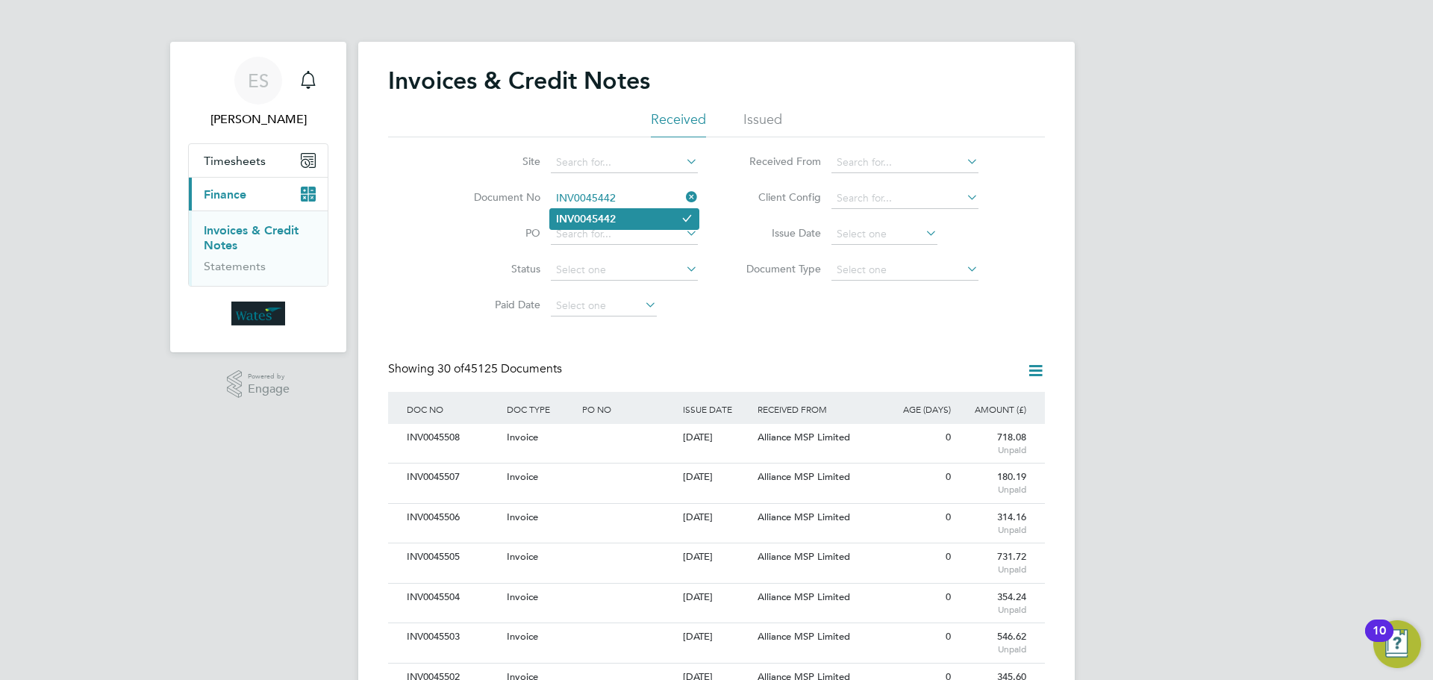
type input "INV0045442"
click at [625, 222] on li "INV0045442" at bounding box center [624, 219] width 149 height 20
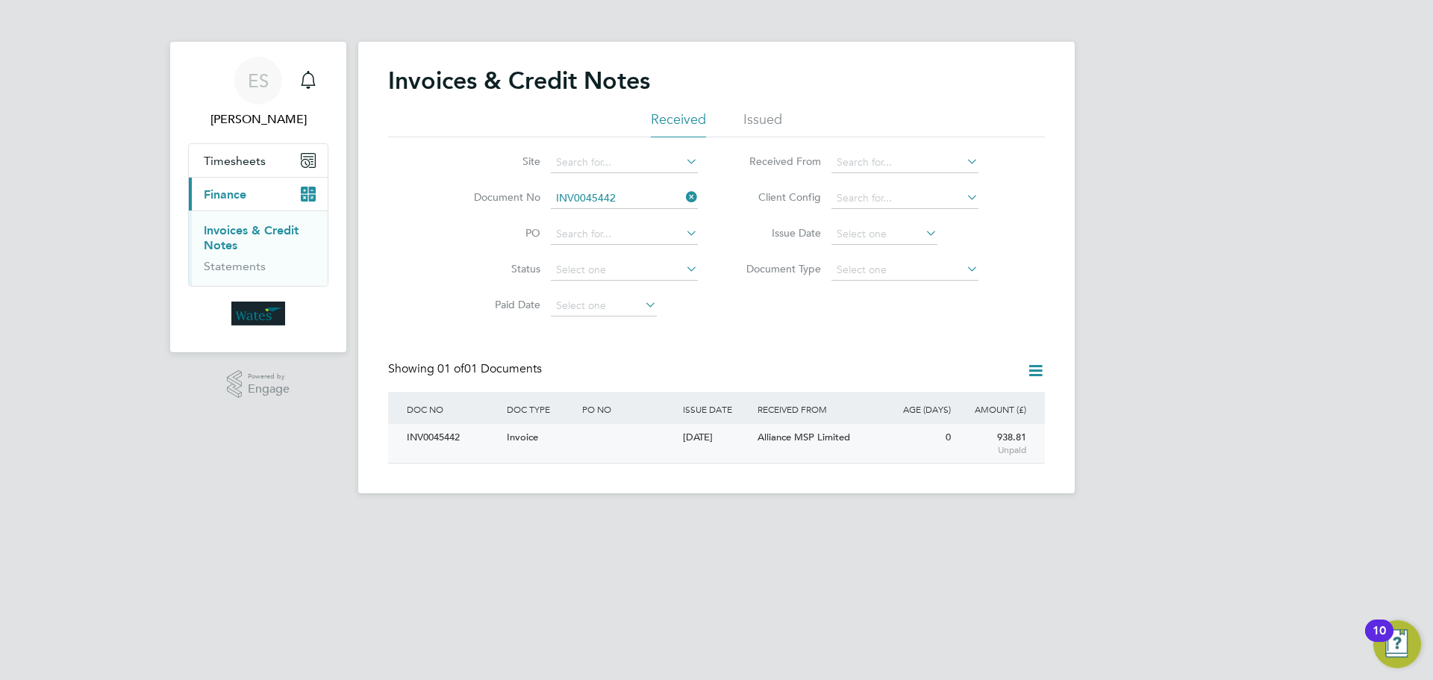
click at [465, 428] on div "INV0045442" at bounding box center [453, 438] width 100 height 28
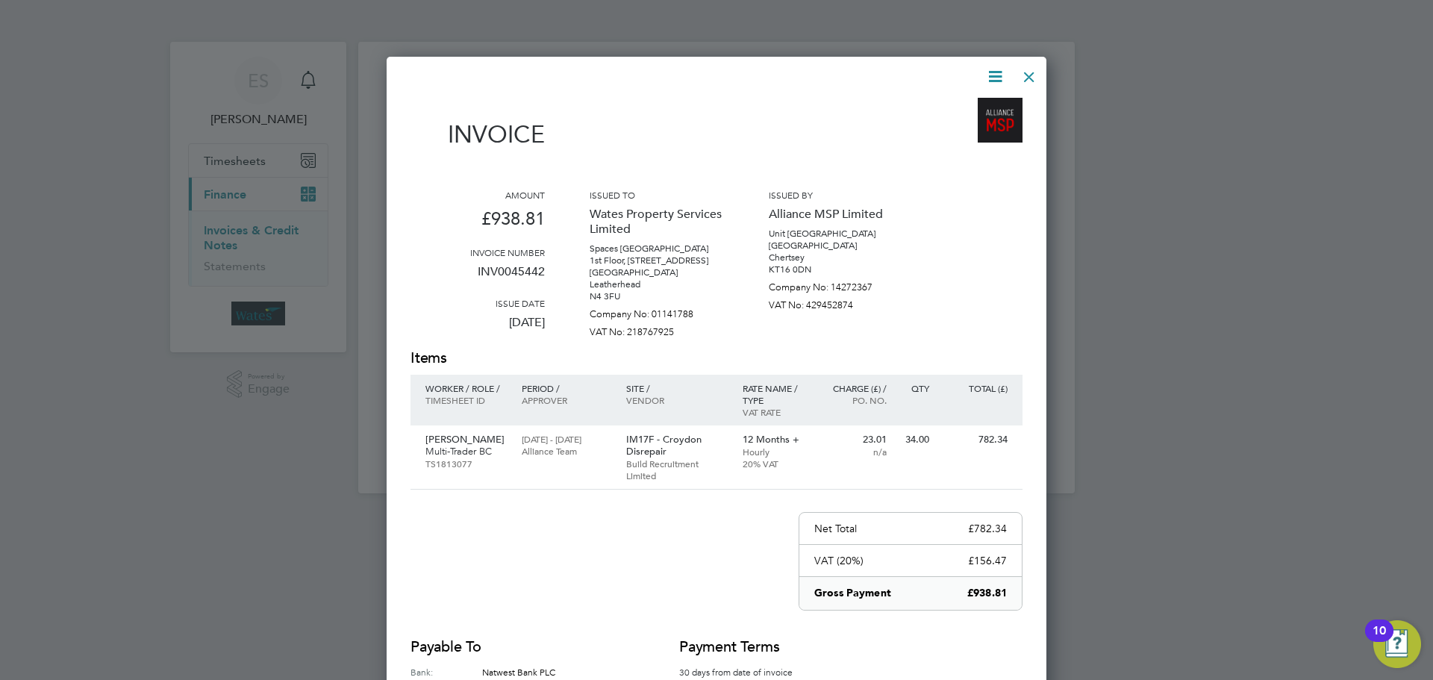
click at [990, 72] on icon at bounding box center [995, 76] width 19 height 19
click at [978, 103] on li "Download Invoice" at bounding box center [950, 111] width 103 height 21
click at [987, 74] on icon at bounding box center [995, 76] width 19 height 19
click at [963, 127] on li "View timesheet" at bounding box center [950, 132] width 103 height 21
click at [1031, 77] on div at bounding box center [1029, 73] width 27 height 27
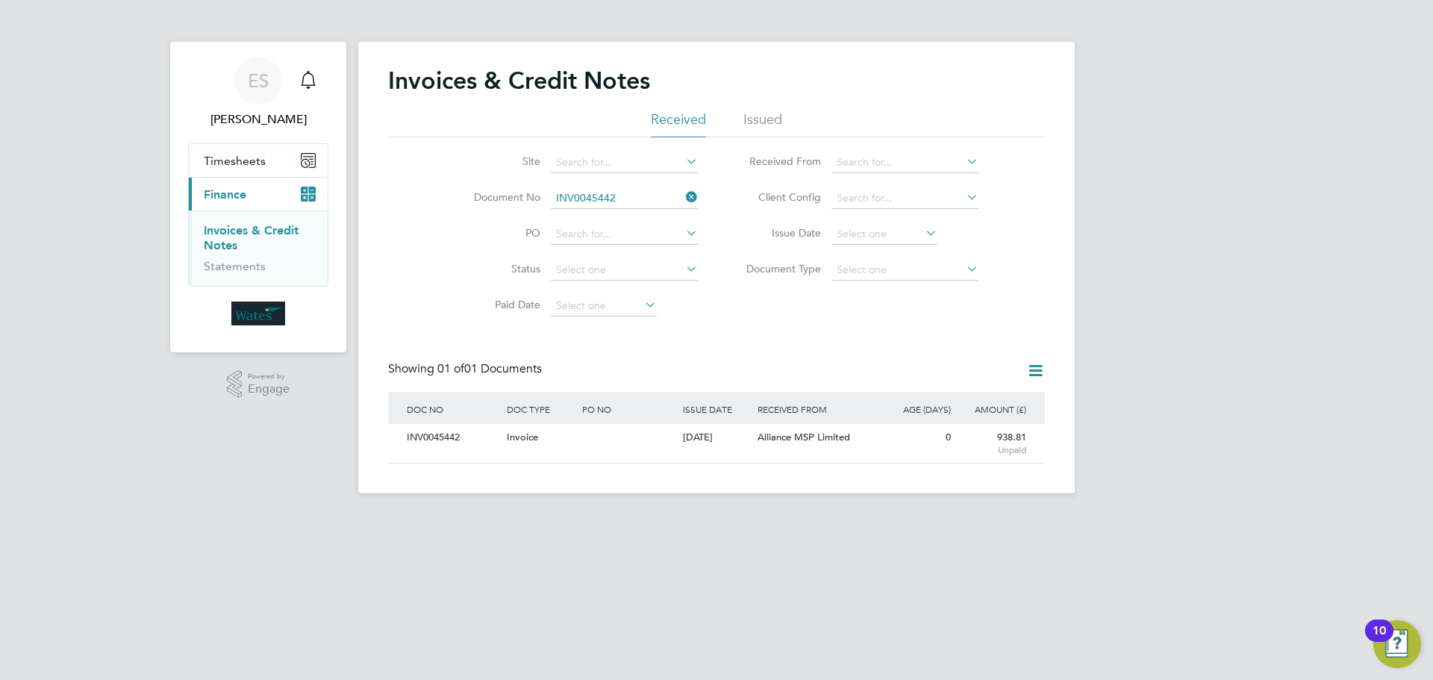
click at [683, 192] on icon at bounding box center [683, 197] width 0 height 21
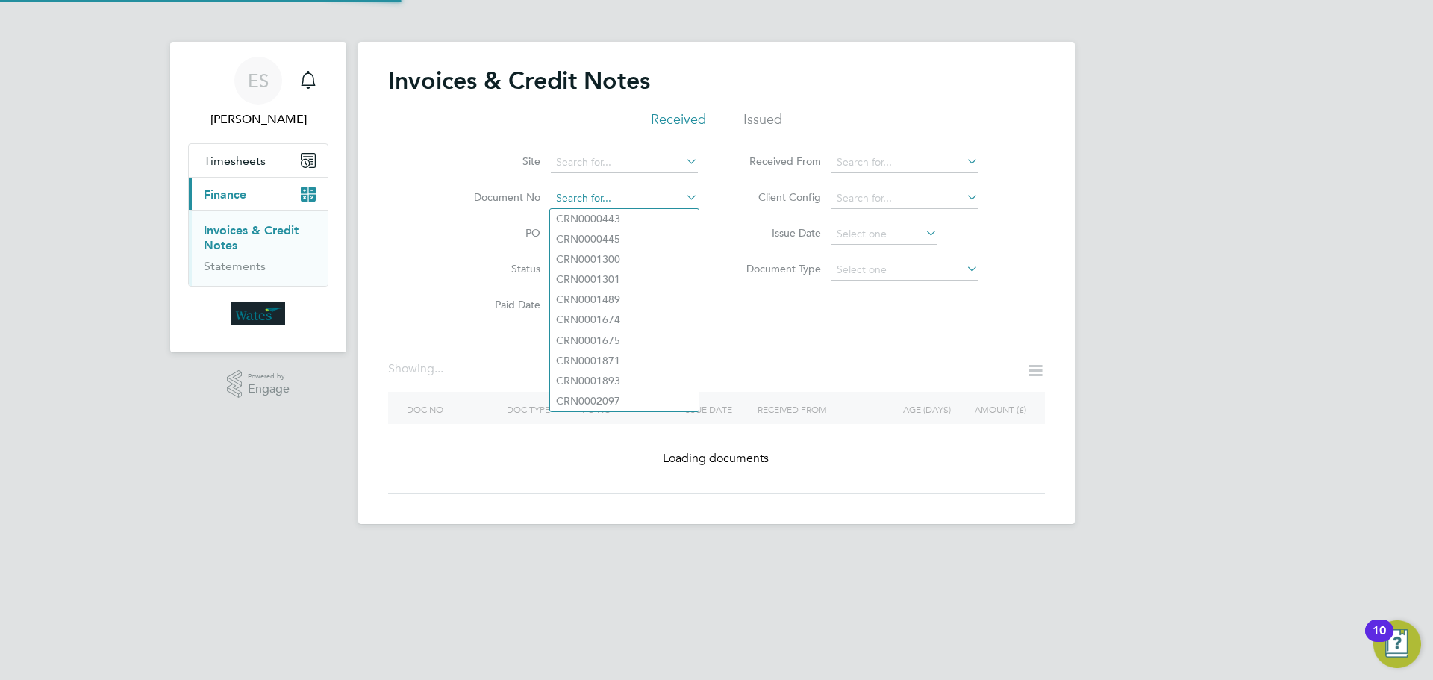
paste input "INV0045443"
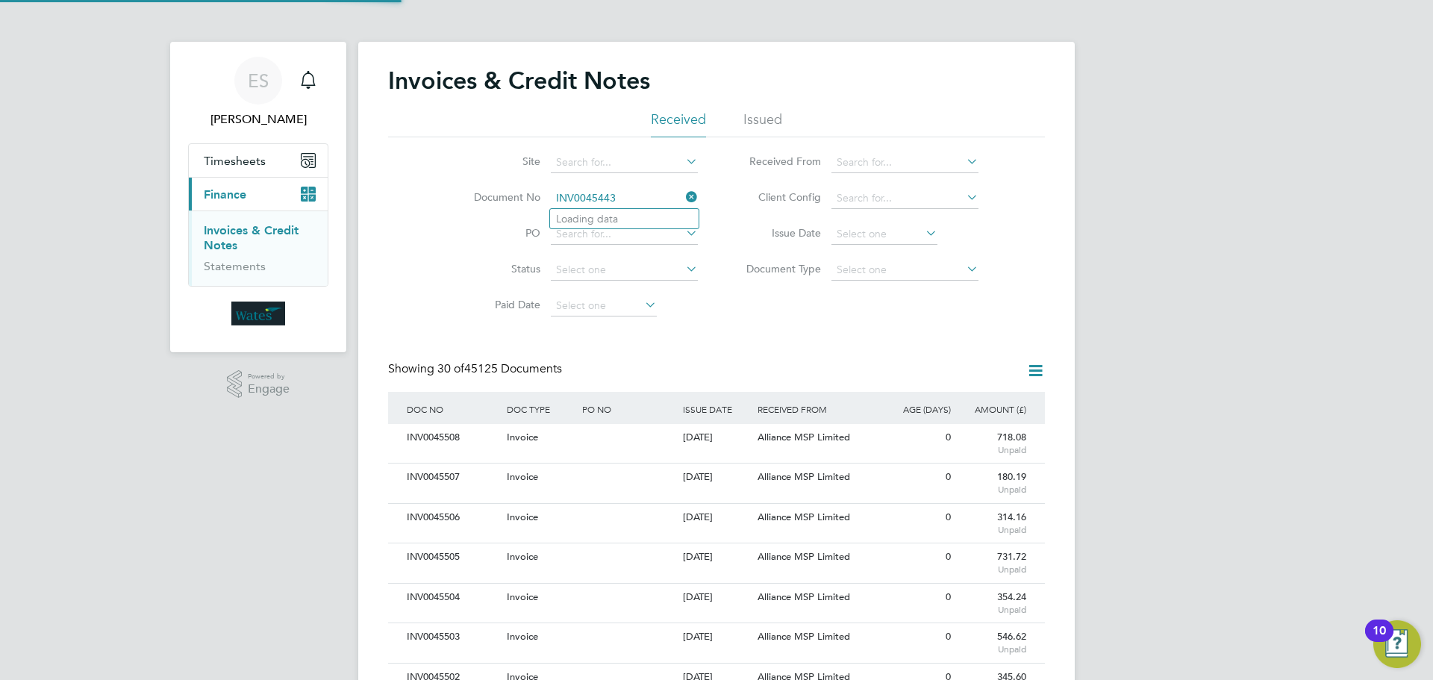
scroll to position [28, 101]
type input "INV0045443"
click at [594, 221] on b "INV0045443" at bounding box center [586, 219] width 60 height 13
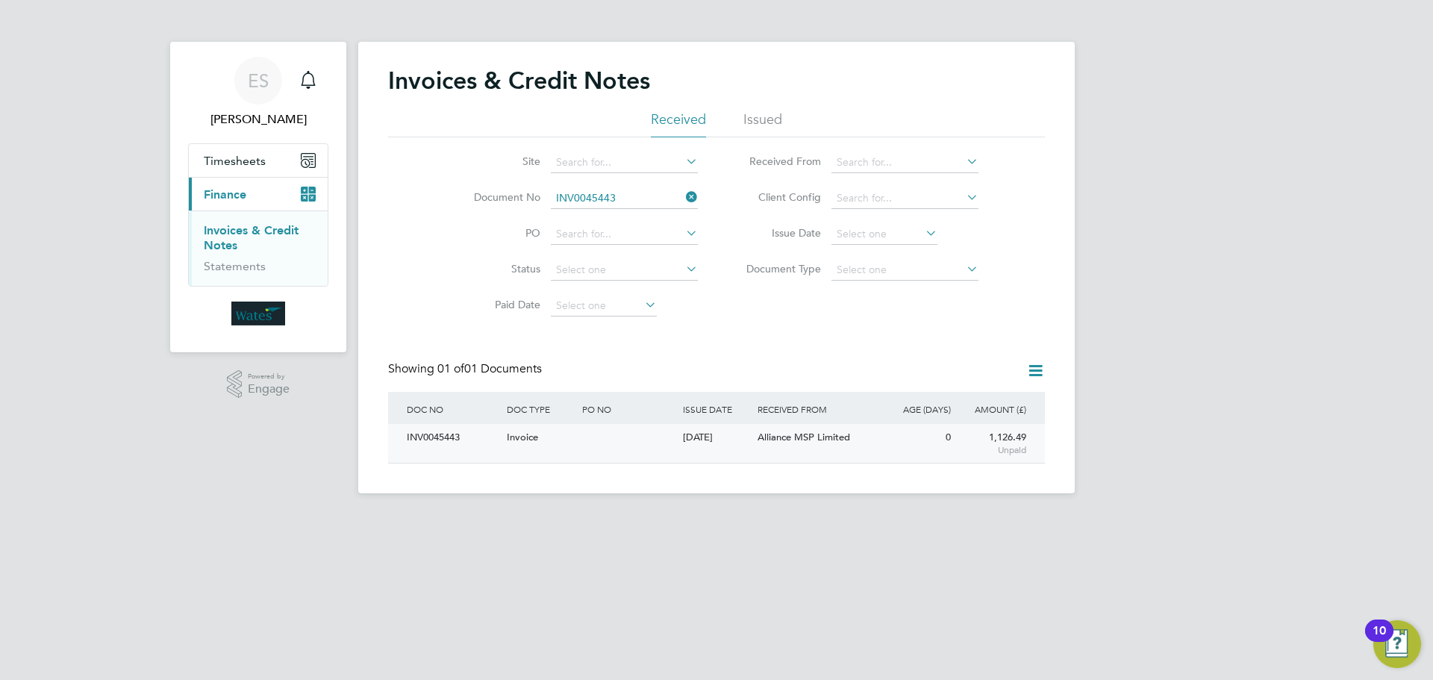
click at [452, 431] on div "INV0045443" at bounding box center [453, 438] width 100 height 28
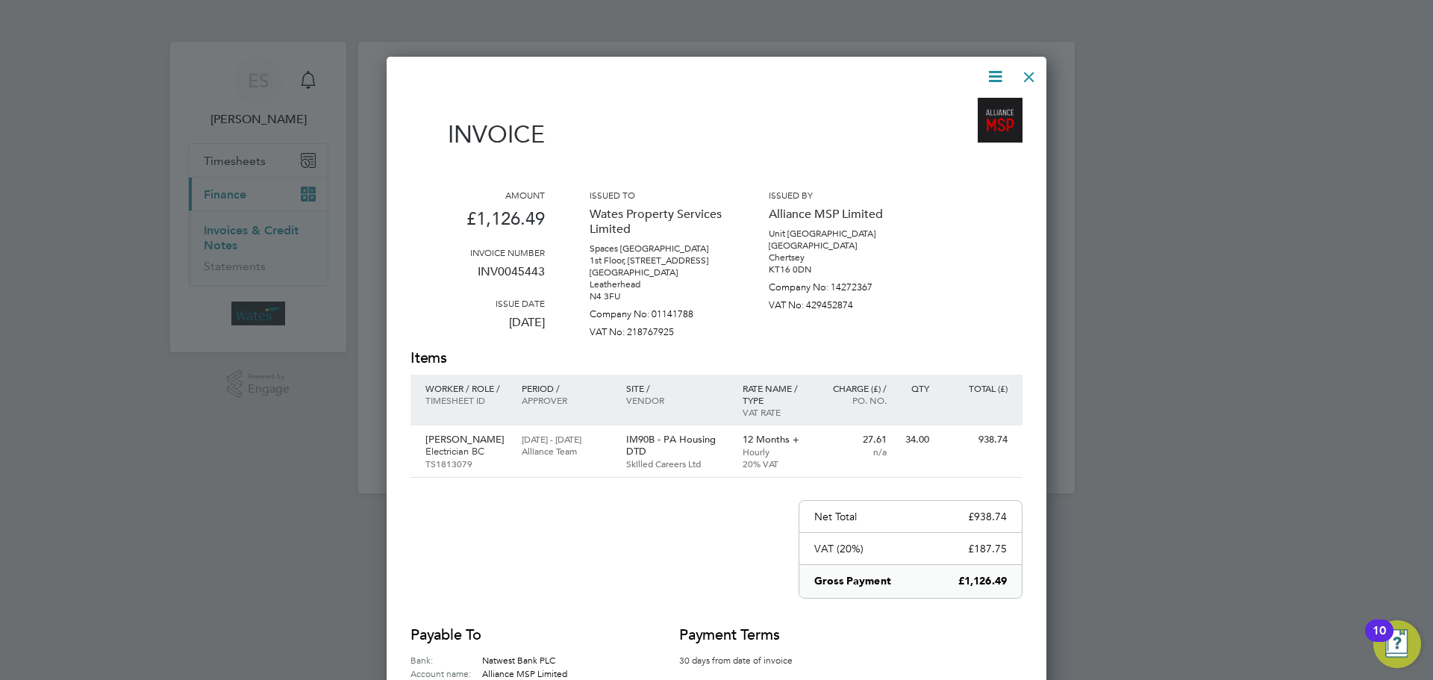
click at [989, 74] on icon at bounding box center [995, 76] width 19 height 19
click at [975, 110] on li "Download Invoice" at bounding box center [950, 111] width 103 height 21
click at [987, 77] on icon at bounding box center [995, 76] width 19 height 19
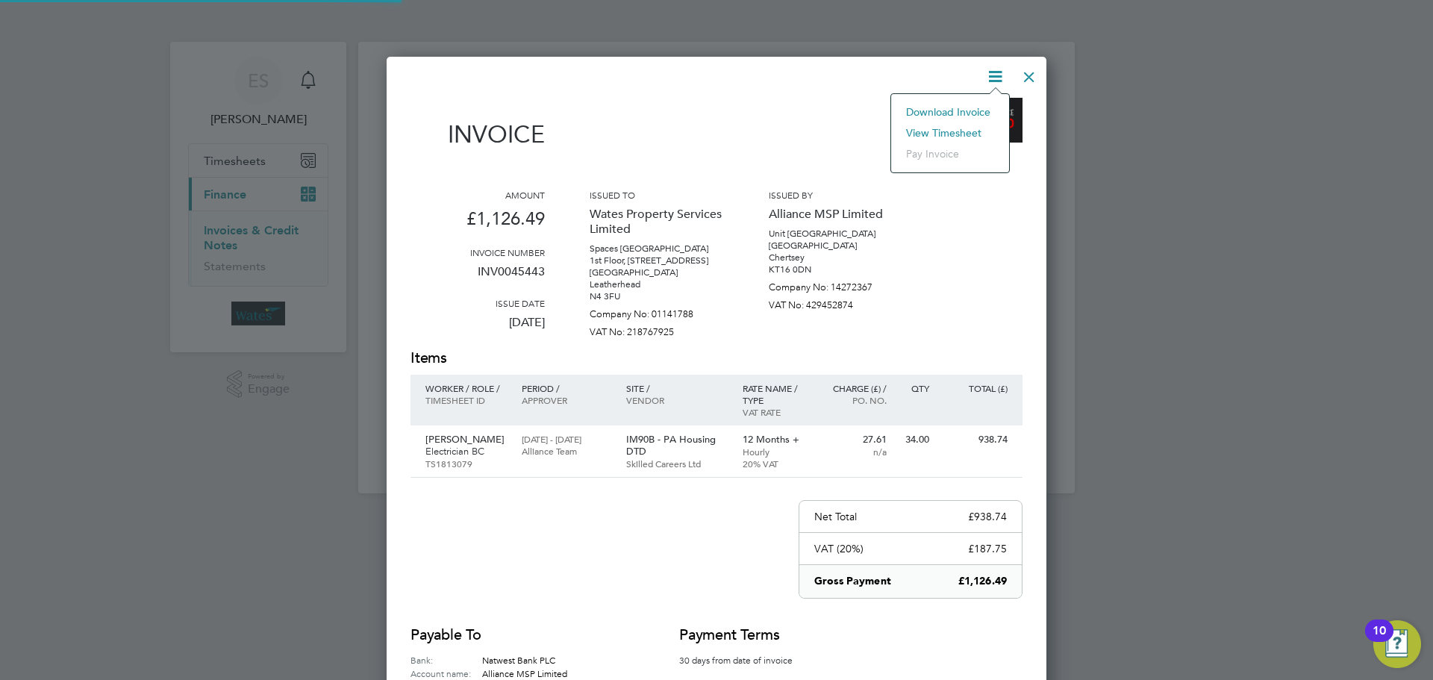
click at [948, 124] on li "View timesheet" at bounding box center [950, 132] width 103 height 21
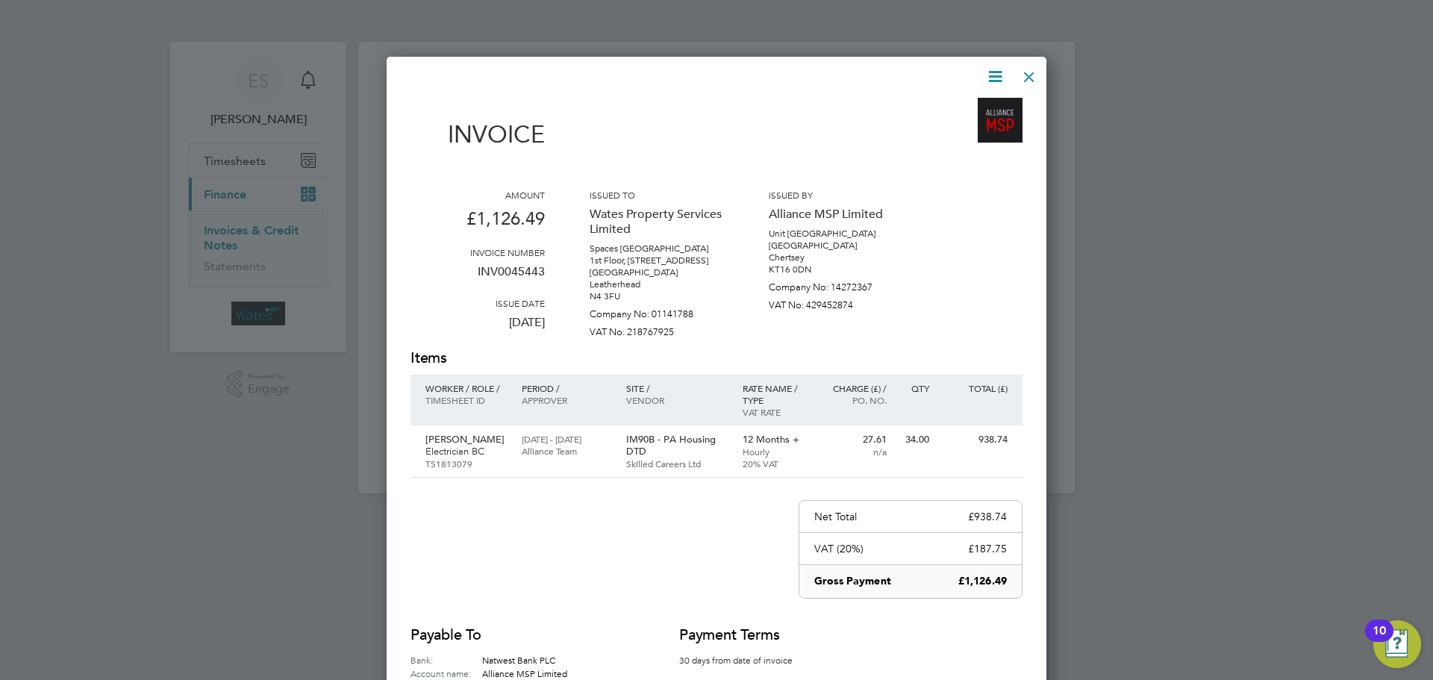
click at [1026, 74] on div at bounding box center [1029, 73] width 27 height 27
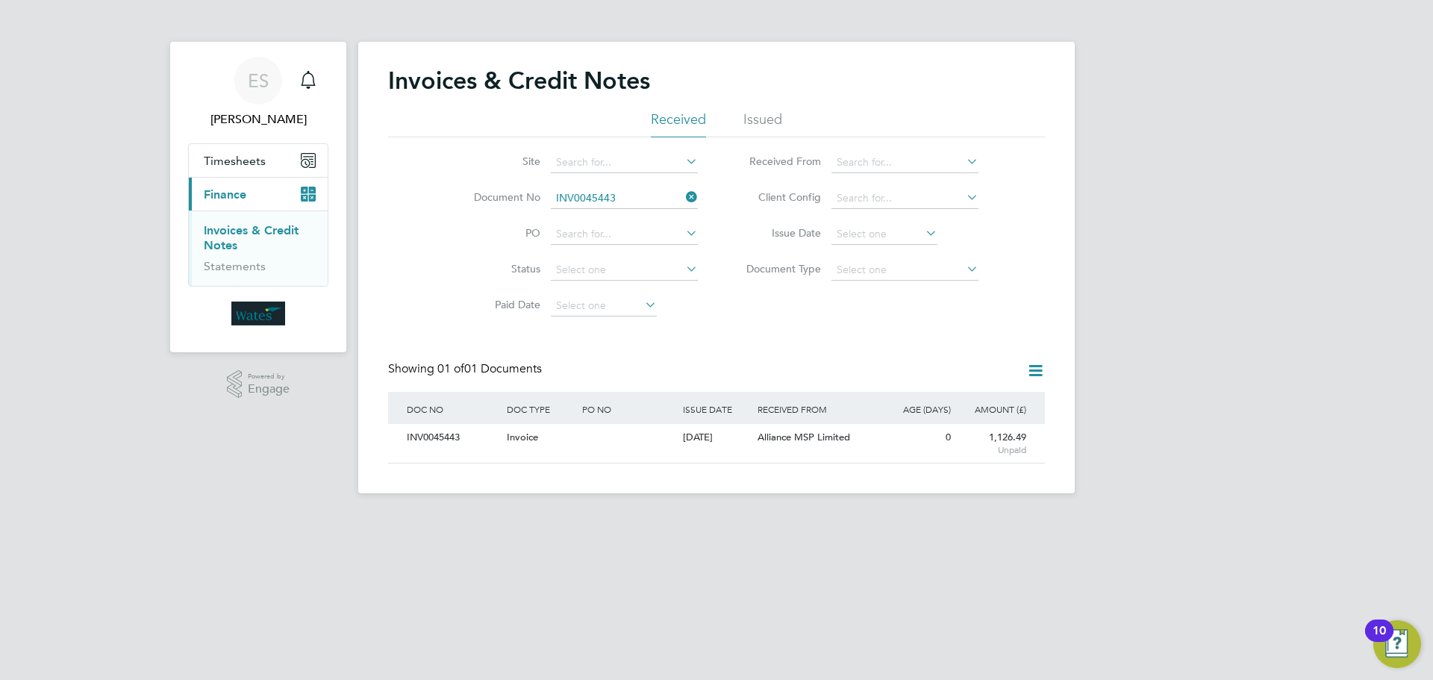
click at [683, 195] on icon at bounding box center [683, 197] width 0 height 21
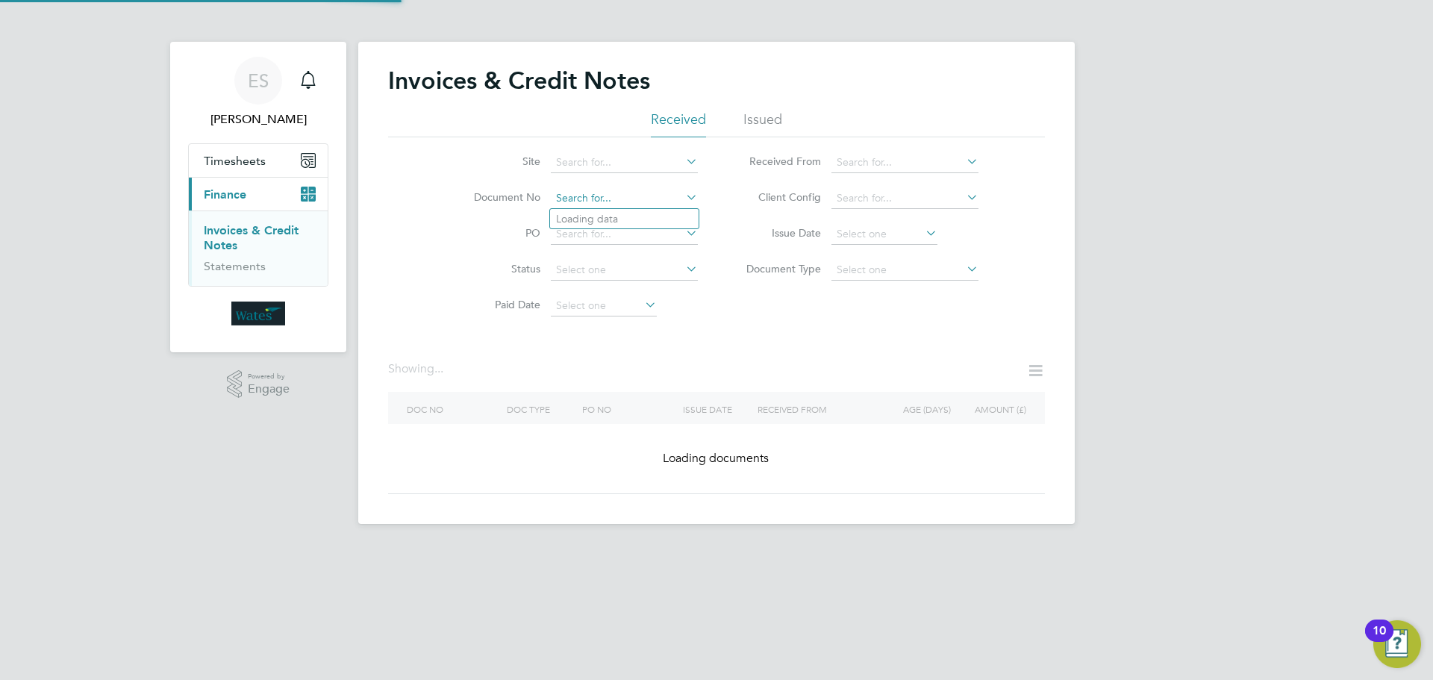
paste input "INV0045444"
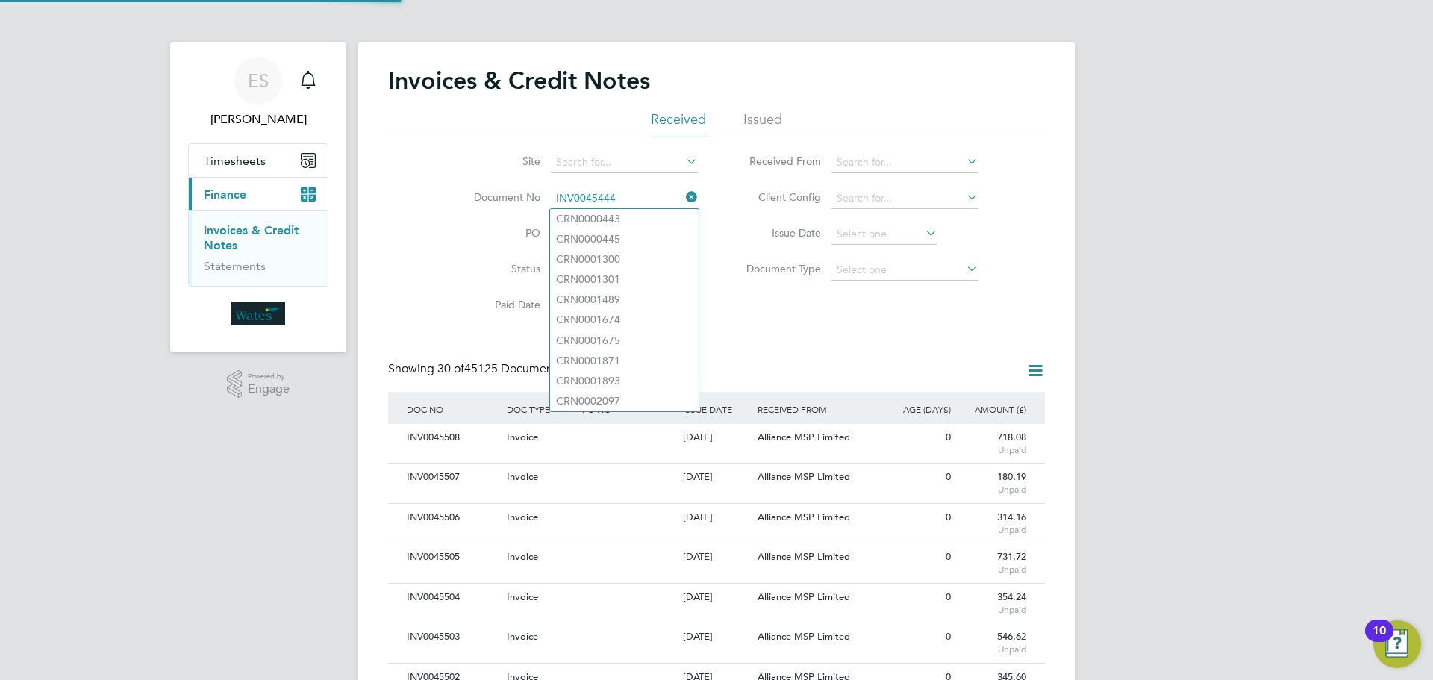
scroll to position [28, 126]
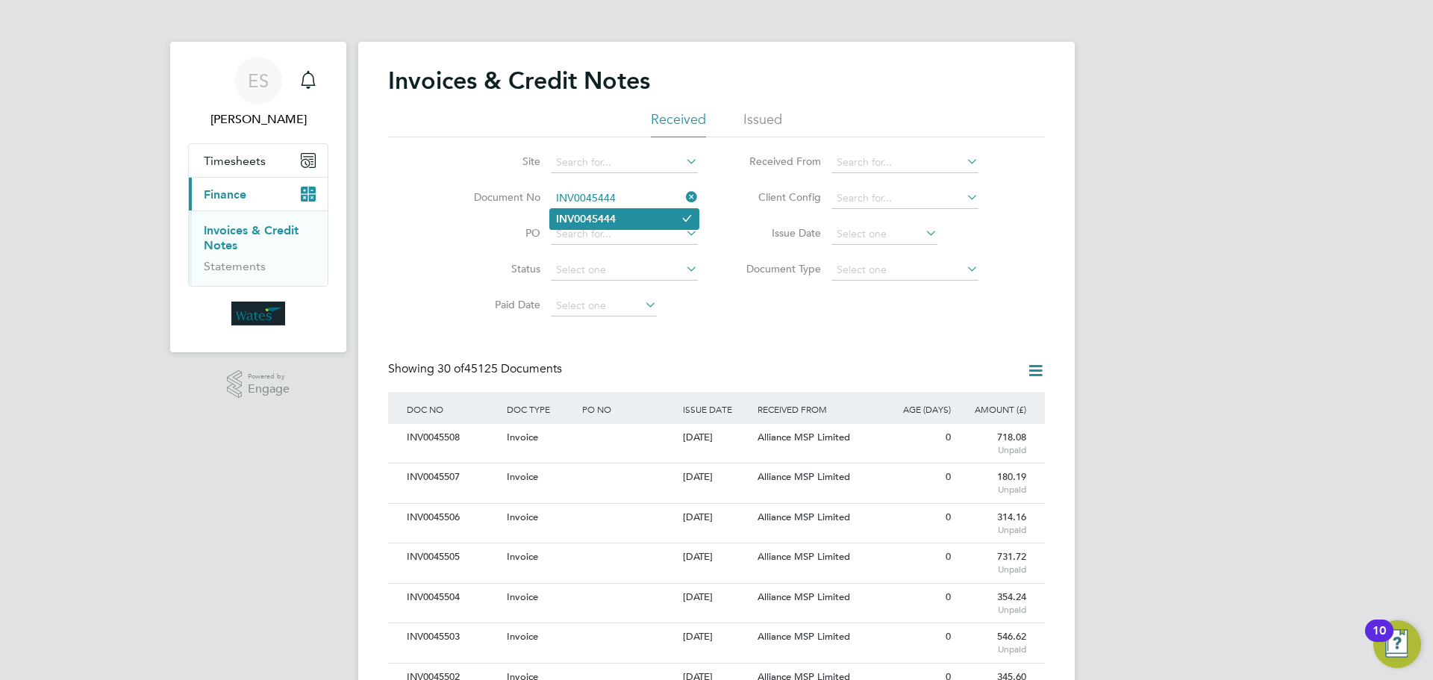
type input "INV0045444"
click at [628, 212] on li "INV0045444" at bounding box center [624, 219] width 149 height 20
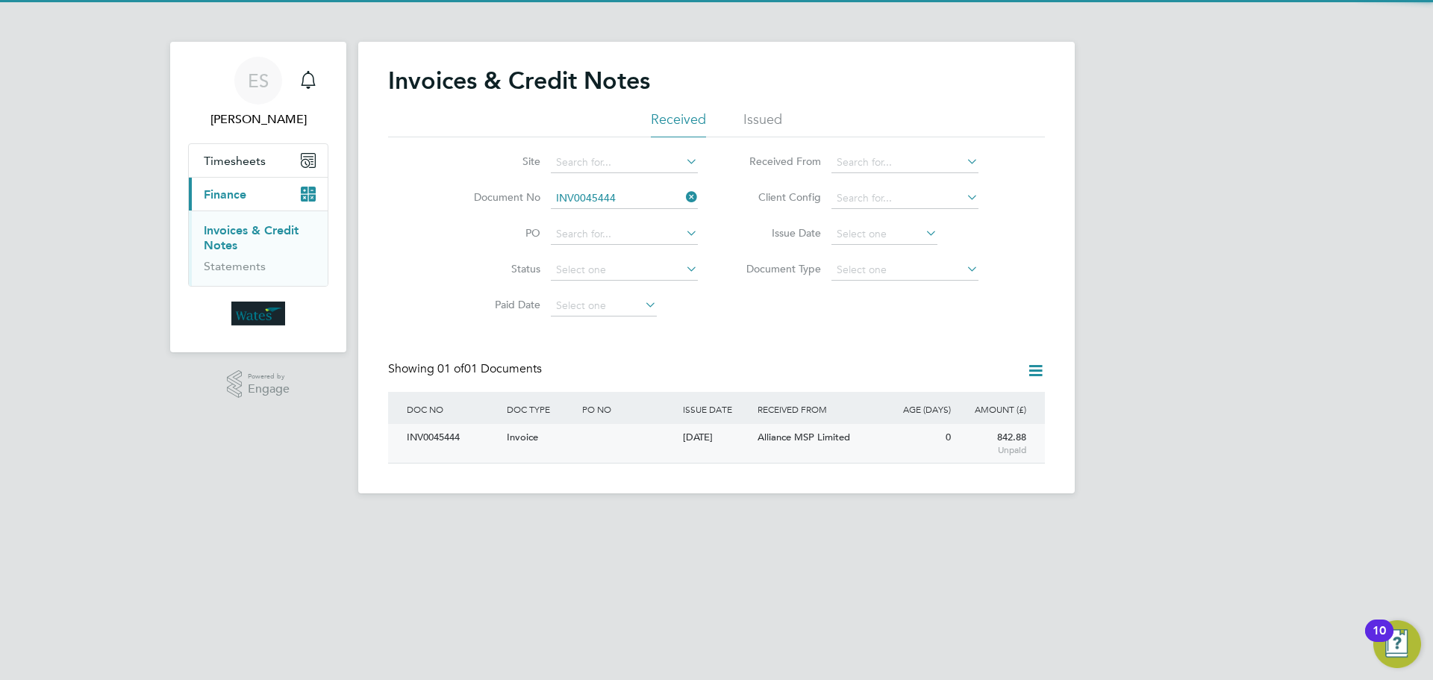
click at [451, 434] on div "INV0045444" at bounding box center [453, 438] width 100 height 28
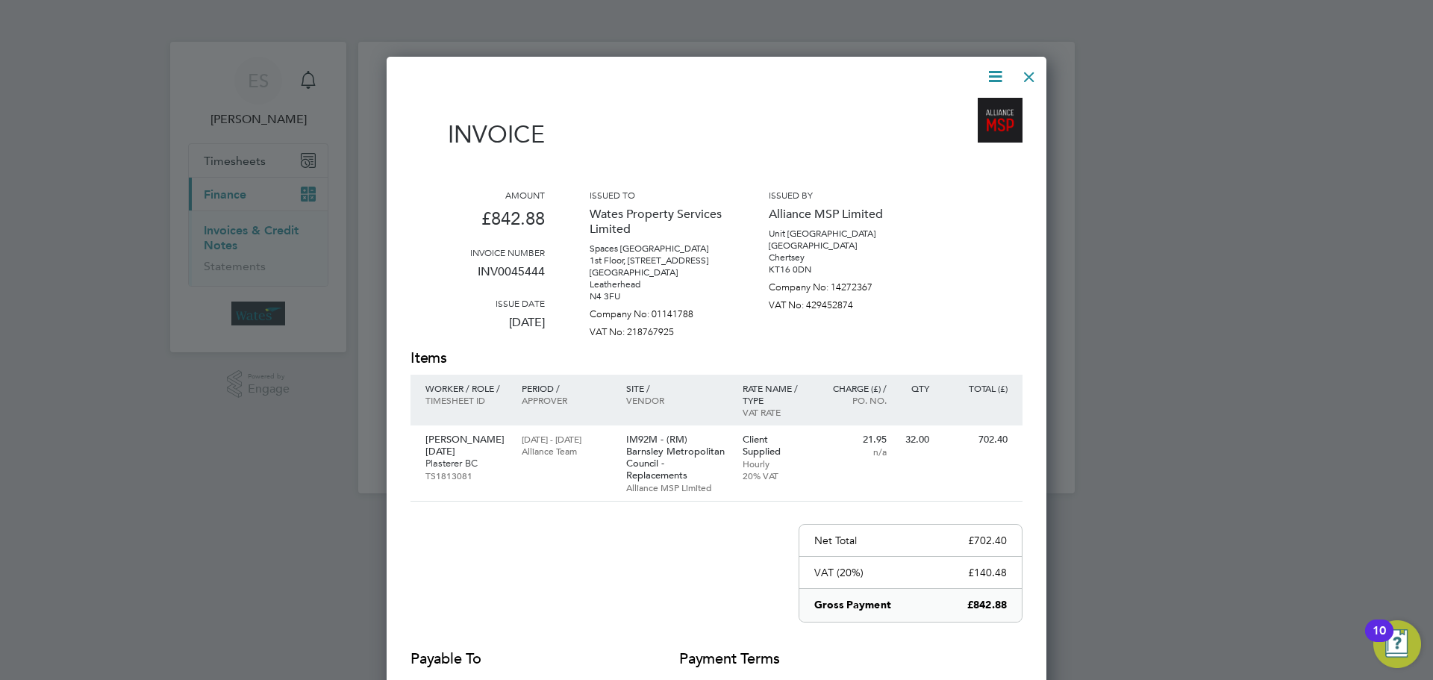
click at [993, 74] on icon at bounding box center [995, 76] width 19 height 19
click at [978, 104] on li "Download Invoice" at bounding box center [950, 111] width 103 height 21
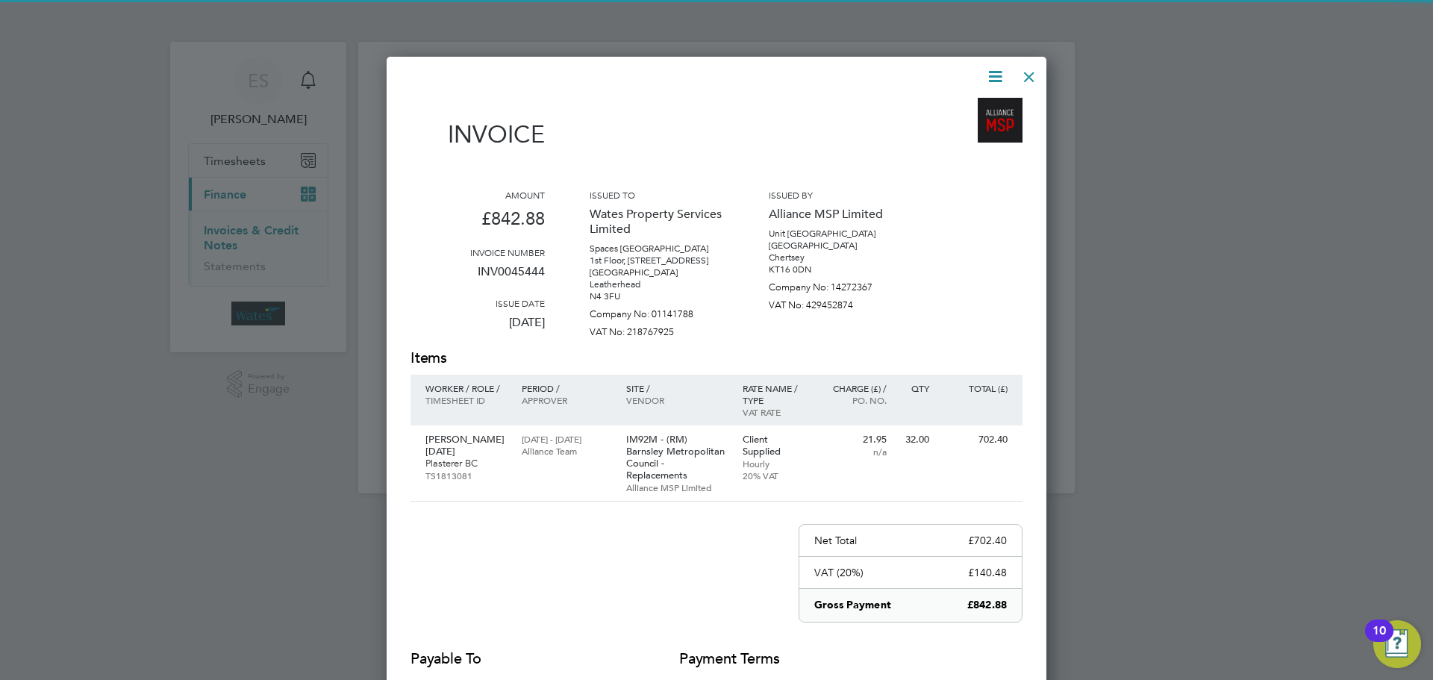
click at [1000, 71] on icon at bounding box center [995, 76] width 19 height 19
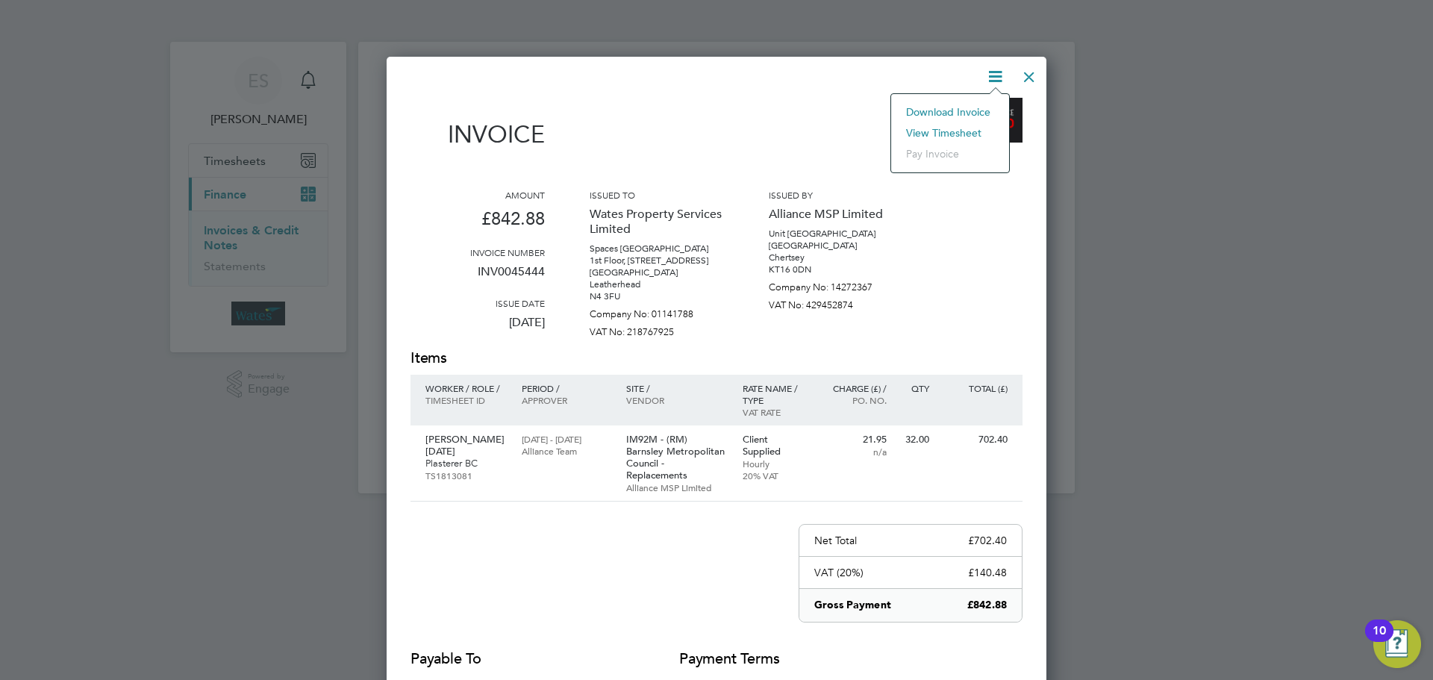
click at [956, 131] on li "View timesheet" at bounding box center [950, 132] width 103 height 21
click at [1031, 69] on div at bounding box center [1029, 73] width 27 height 27
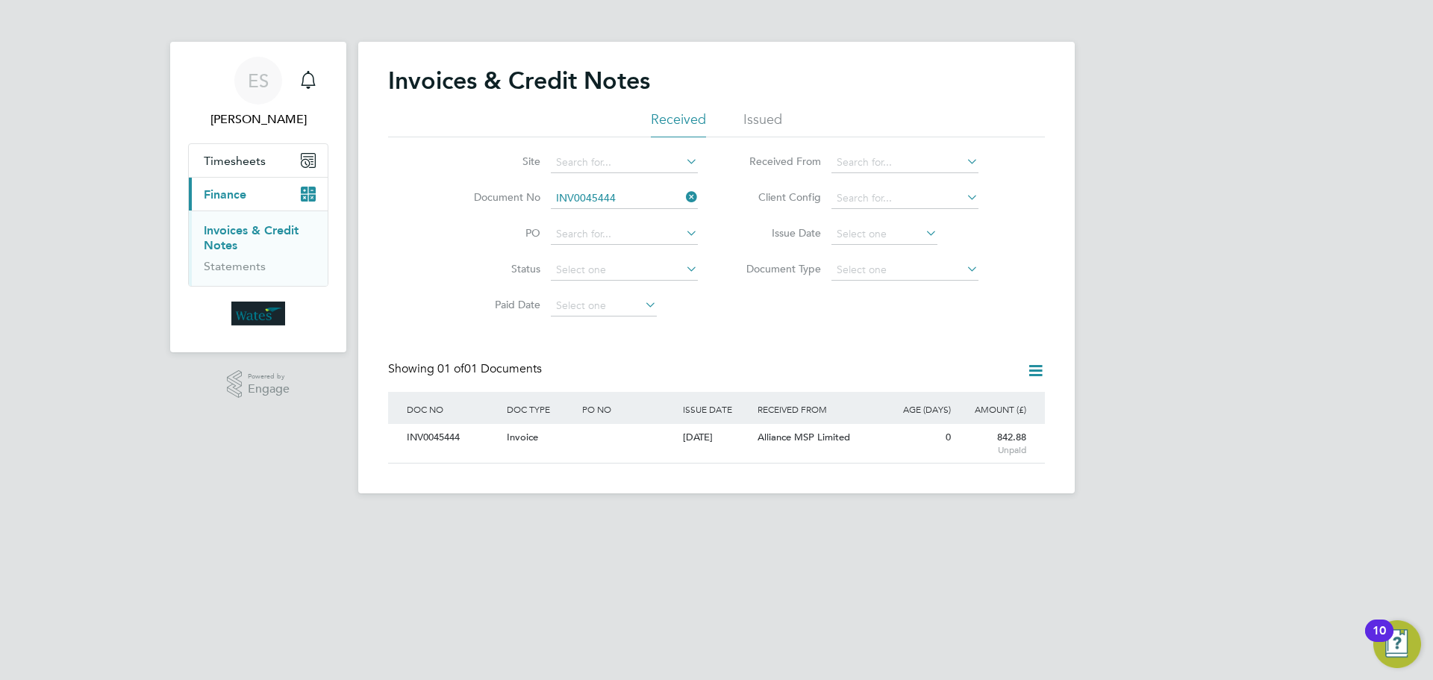
click at [683, 194] on icon at bounding box center [683, 197] width 0 height 21
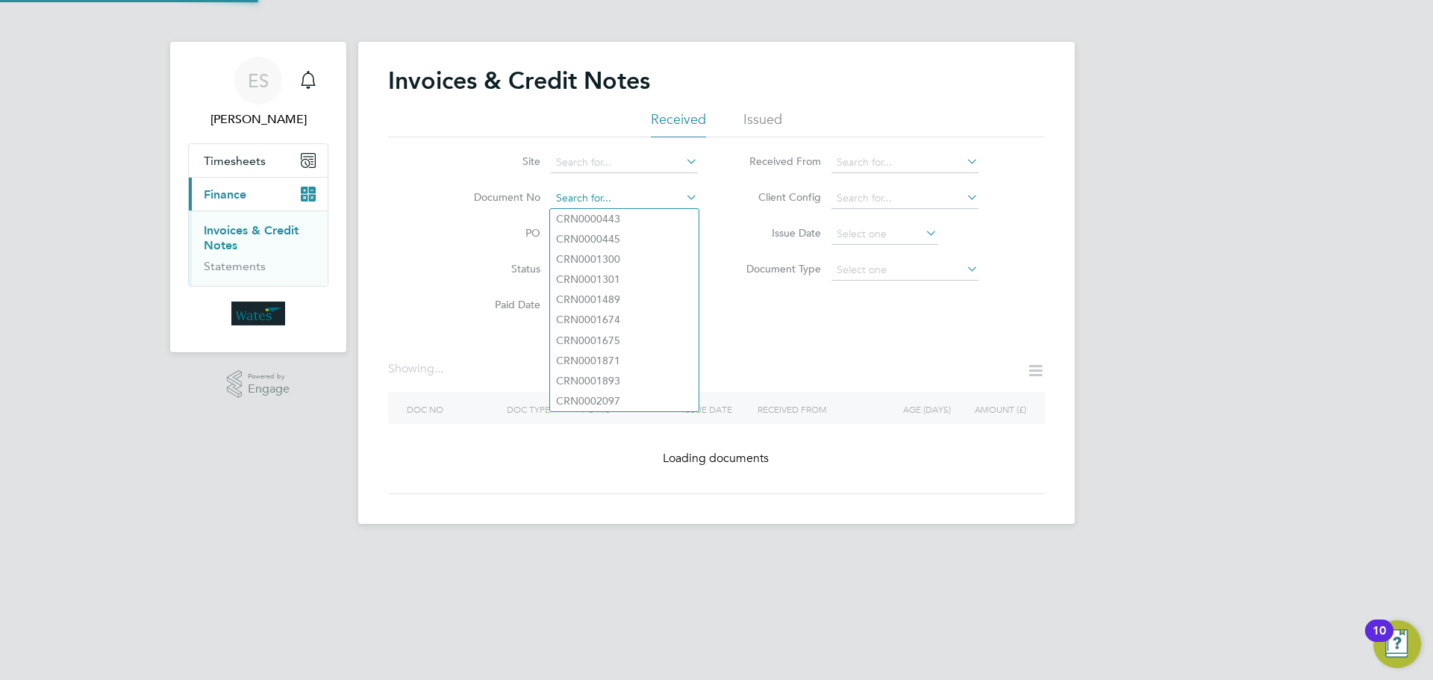
paste input "INV0045445"
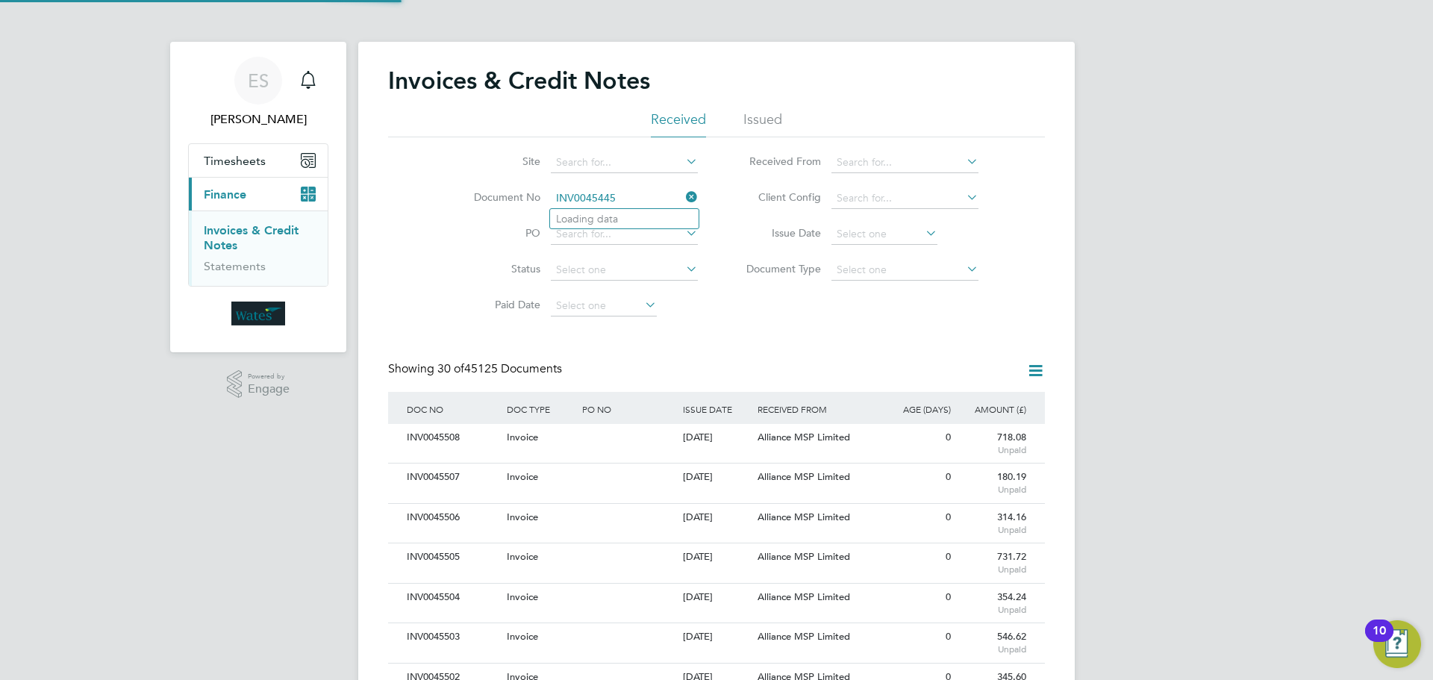
scroll to position [28, 126]
type input "INV0045445"
click at [604, 221] on b "INV0045445" at bounding box center [586, 219] width 60 height 13
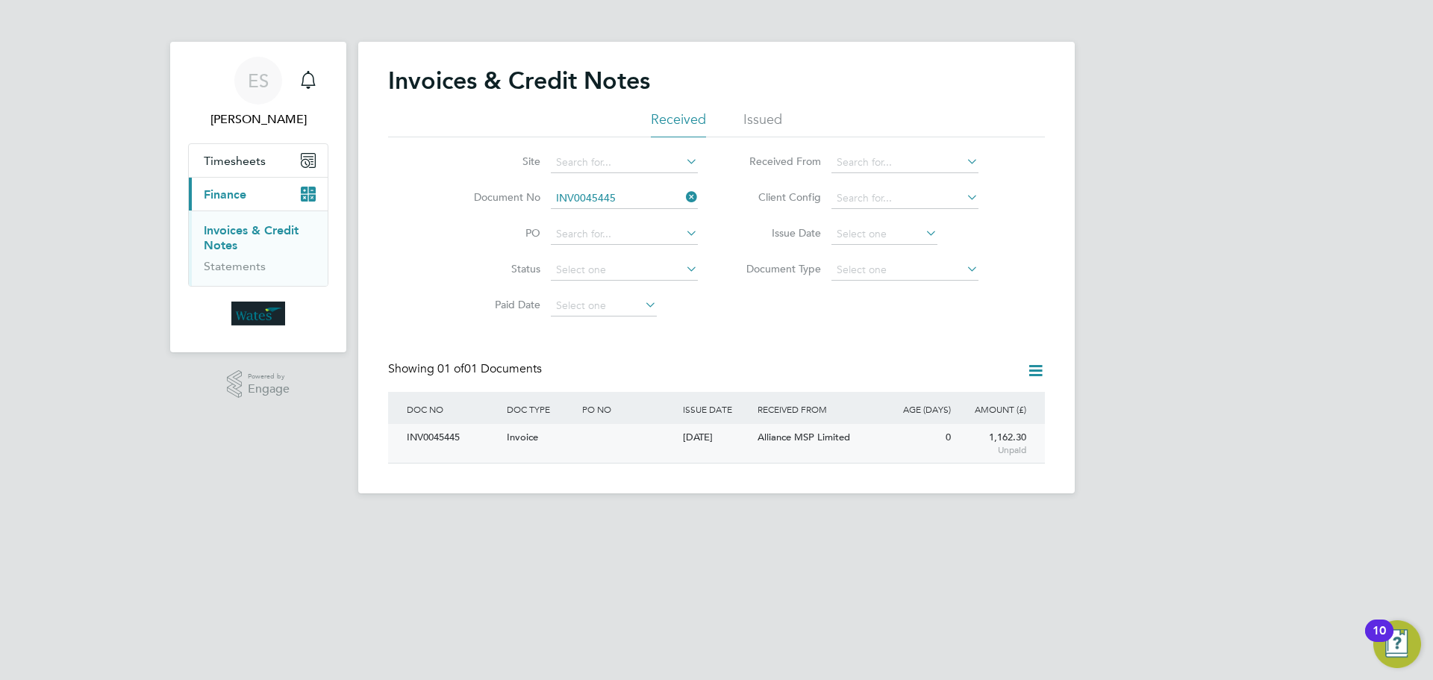
click at [443, 437] on div "INV0045445" at bounding box center [453, 438] width 100 height 28
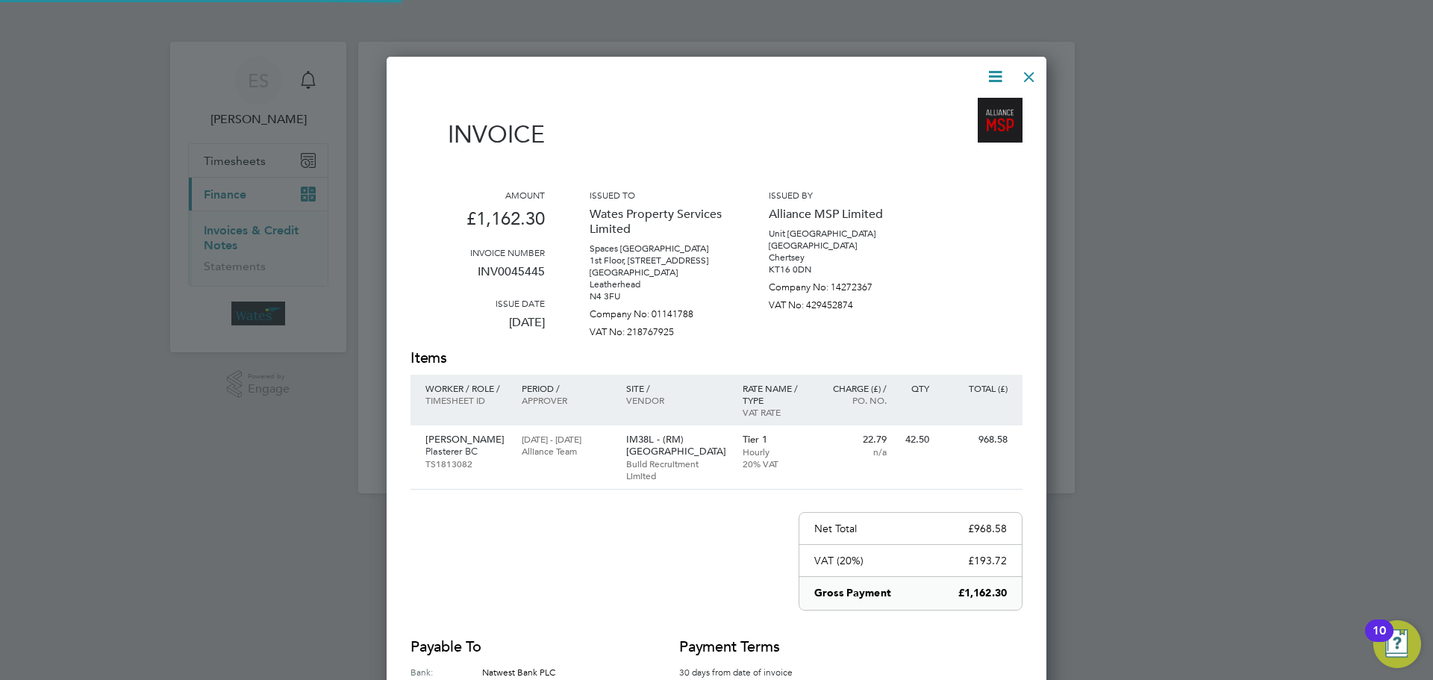
click at [998, 67] on icon at bounding box center [995, 76] width 19 height 19
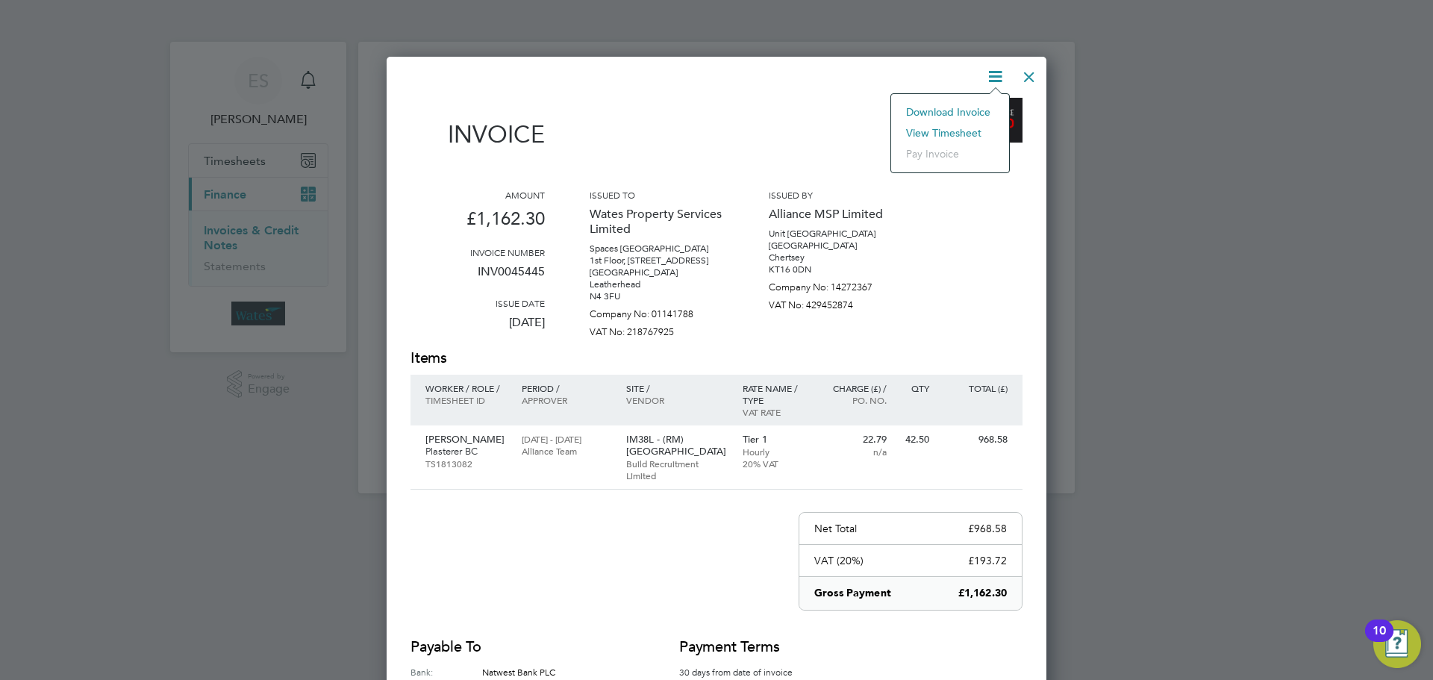
click at [975, 104] on li "Download Invoice" at bounding box center [950, 111] width 103 height 21
drag, startPoint x: 995, startPoint y: 68, endPoint x: 971, endPoint y: 108, distance: 46.8
click at [995, 68] on icon at bounding box center [995, 76] width 19 height 19
click at [960, 129] on li "View timesheet" at bounding box center [950, 132] width 103 height 21
click at [1028, 78] on div at bounding box center [1029, 73] width 27 height 27
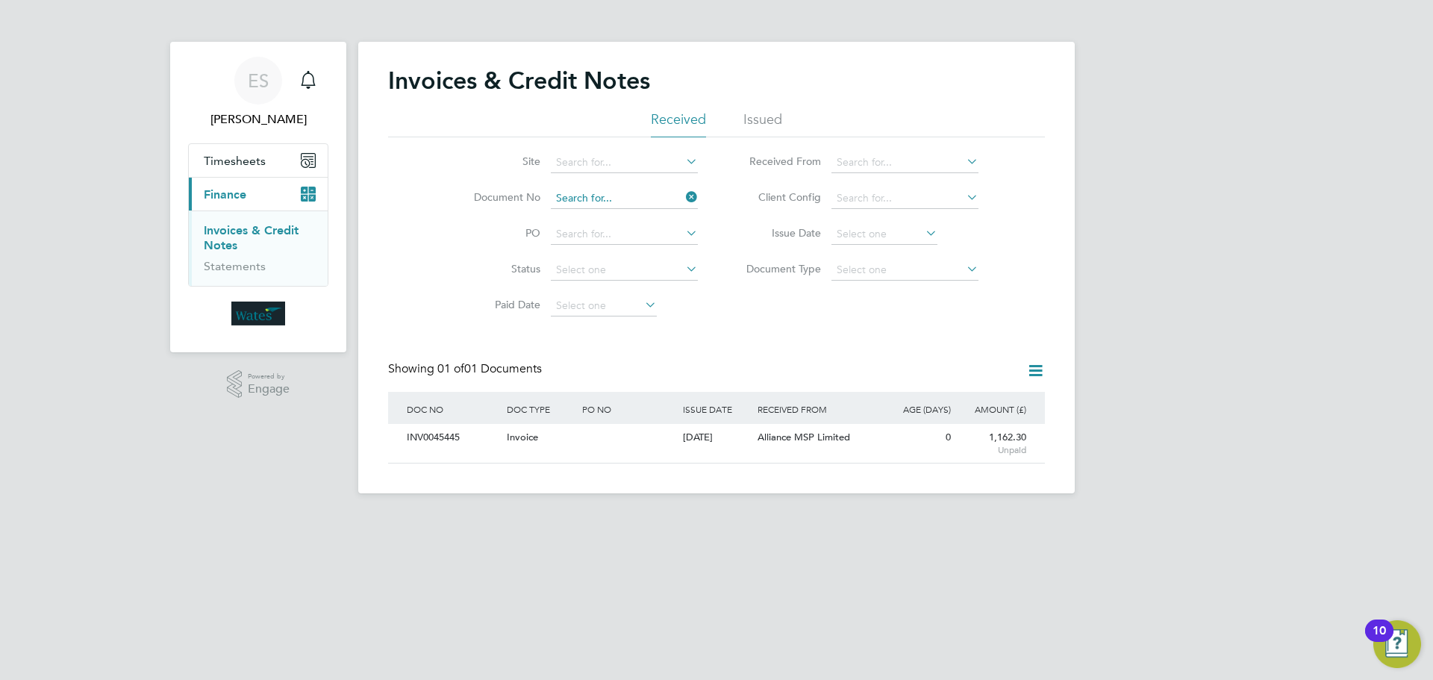
click at [681, 194] on input at bounding box center [624, 198] width 147 height 21
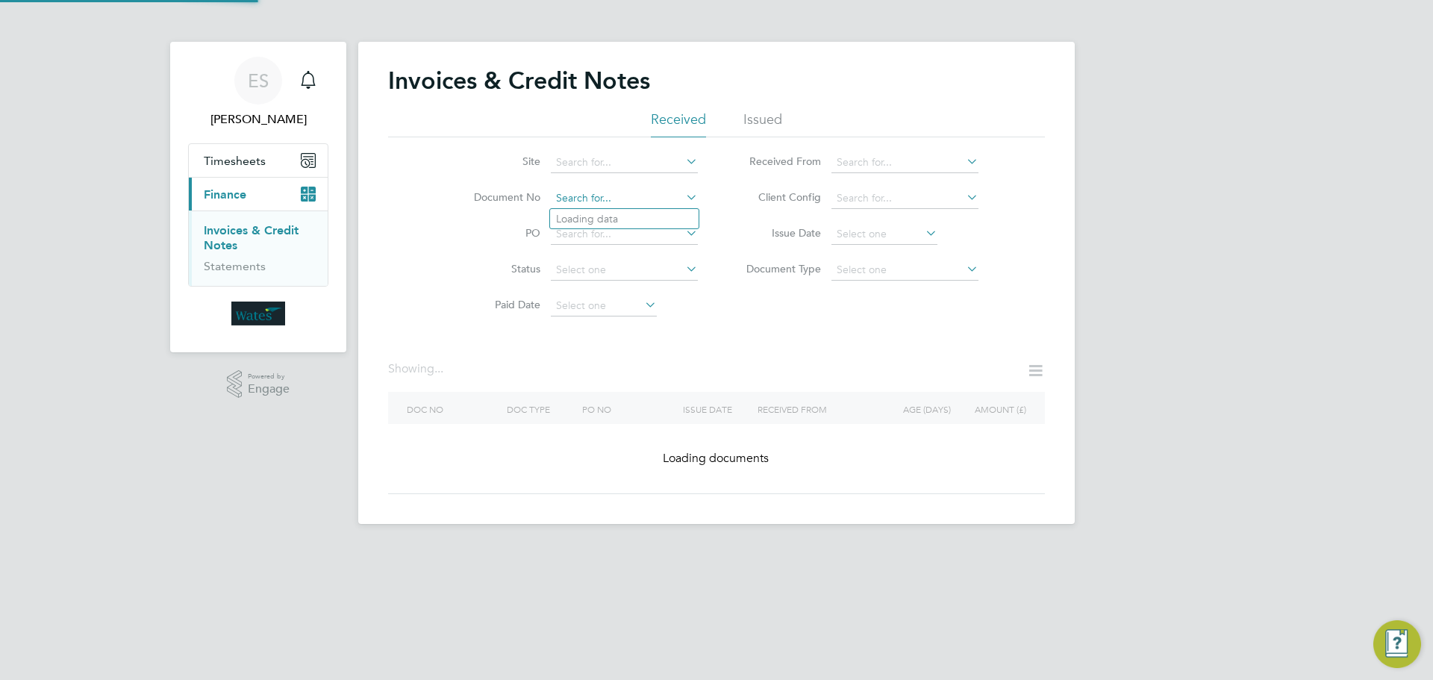
paste input "INV0045446"
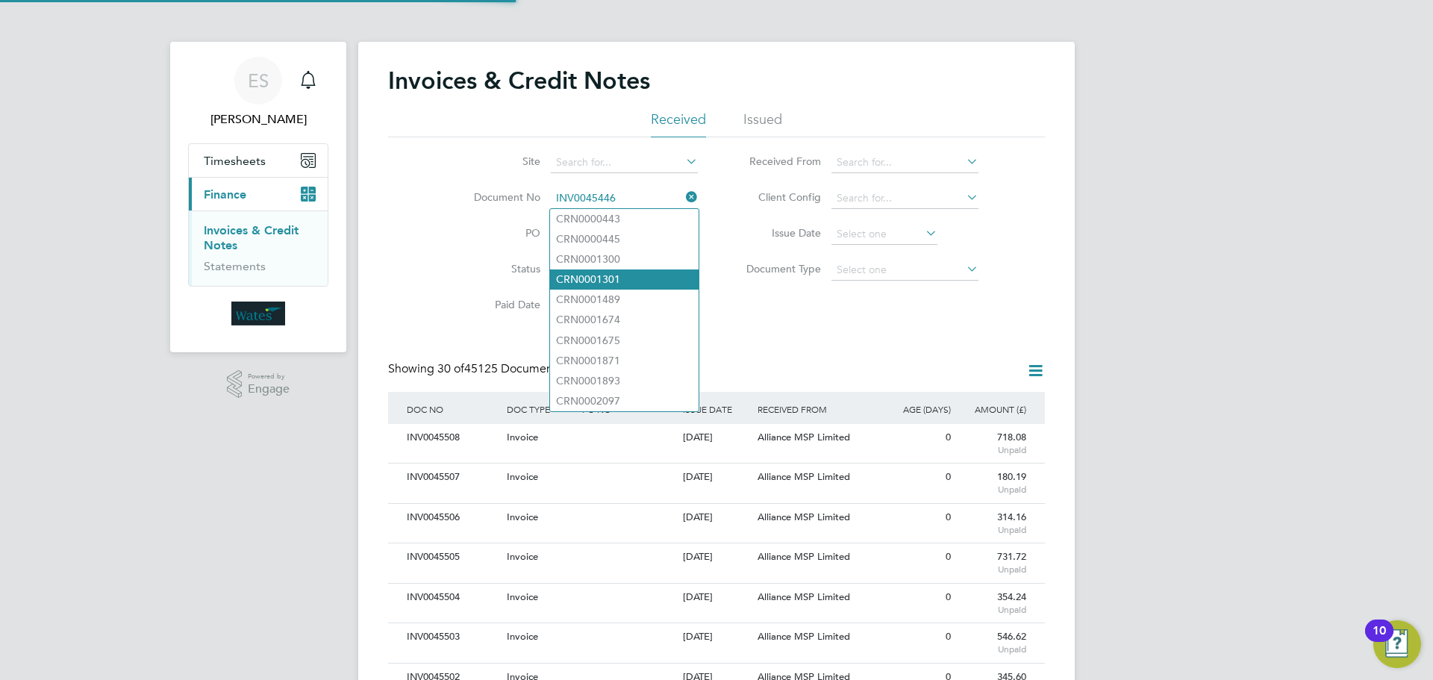
scroll to position [28, 101]
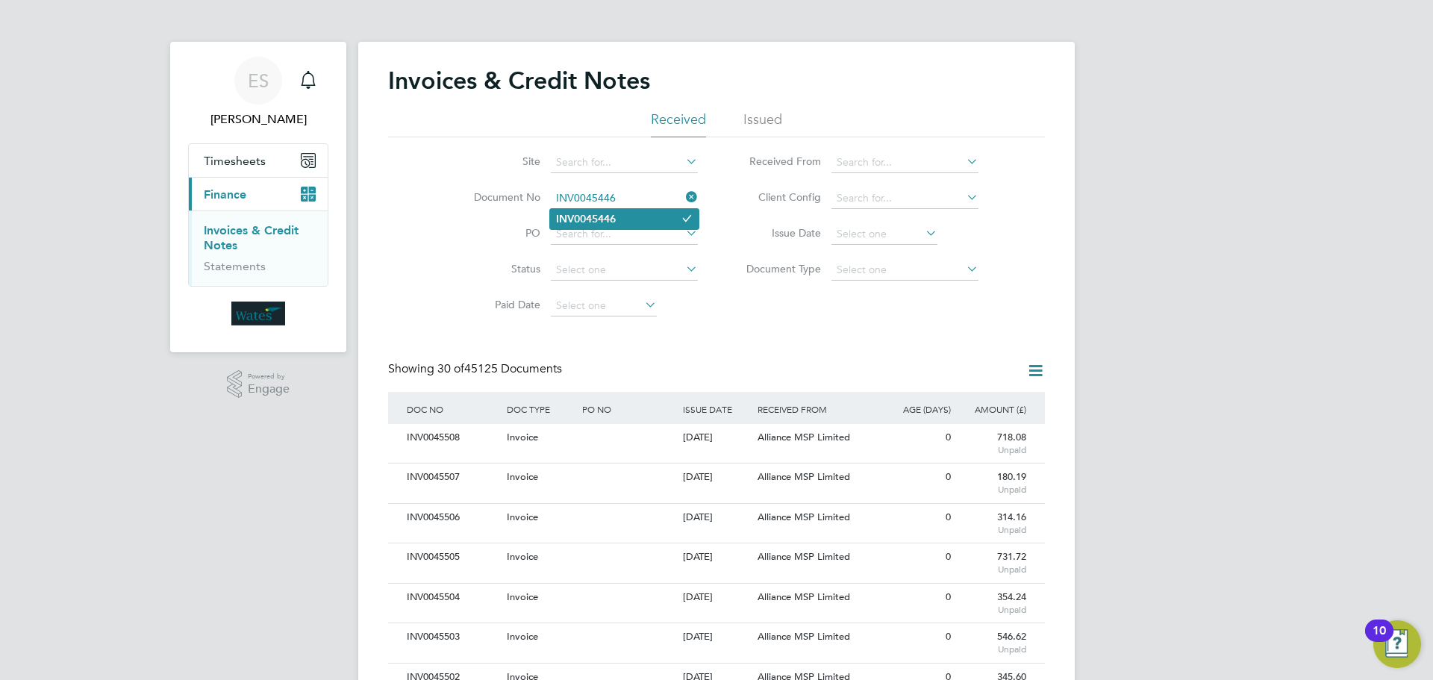
type input "INV0045446"
click at [621, 222] on li "INV0045446" at bounding box center [624, 219] width 149 height 20
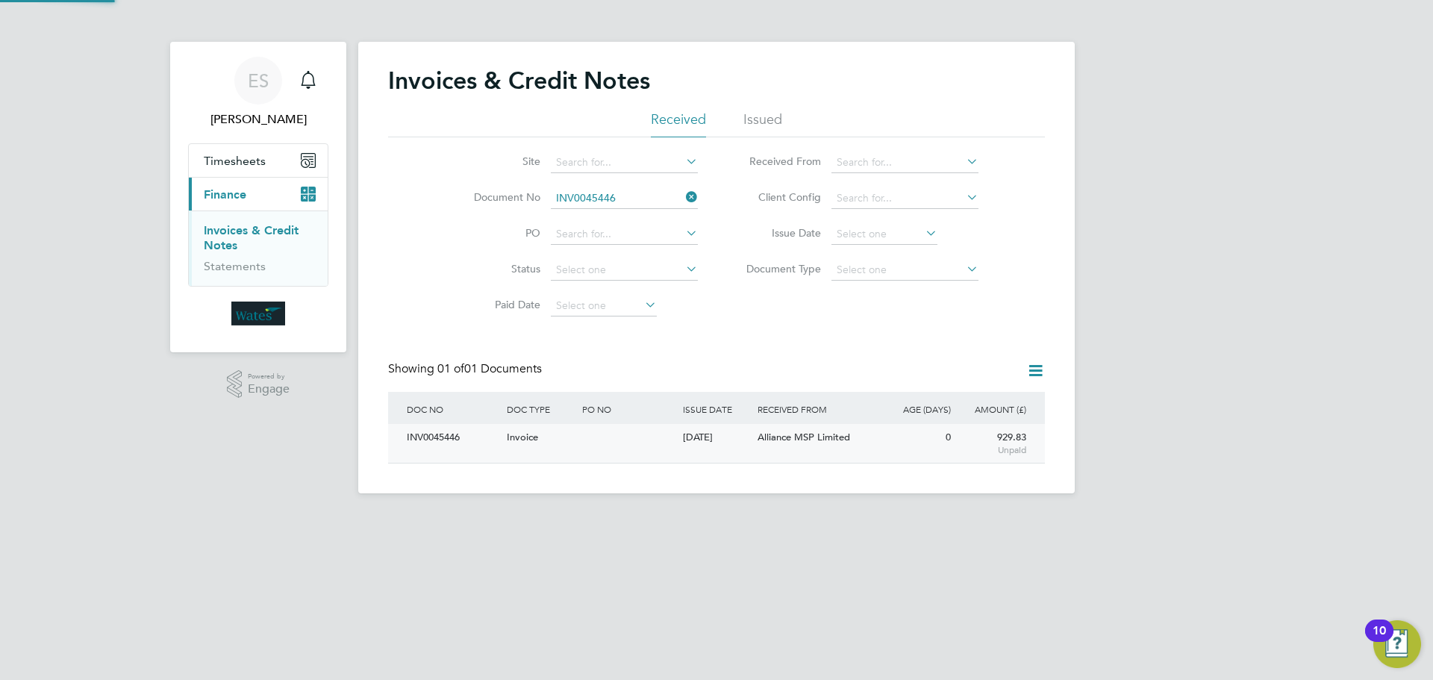
click at [435, 443] on div "INV0045446" at bounding box center [453, 438] width 100 height 28
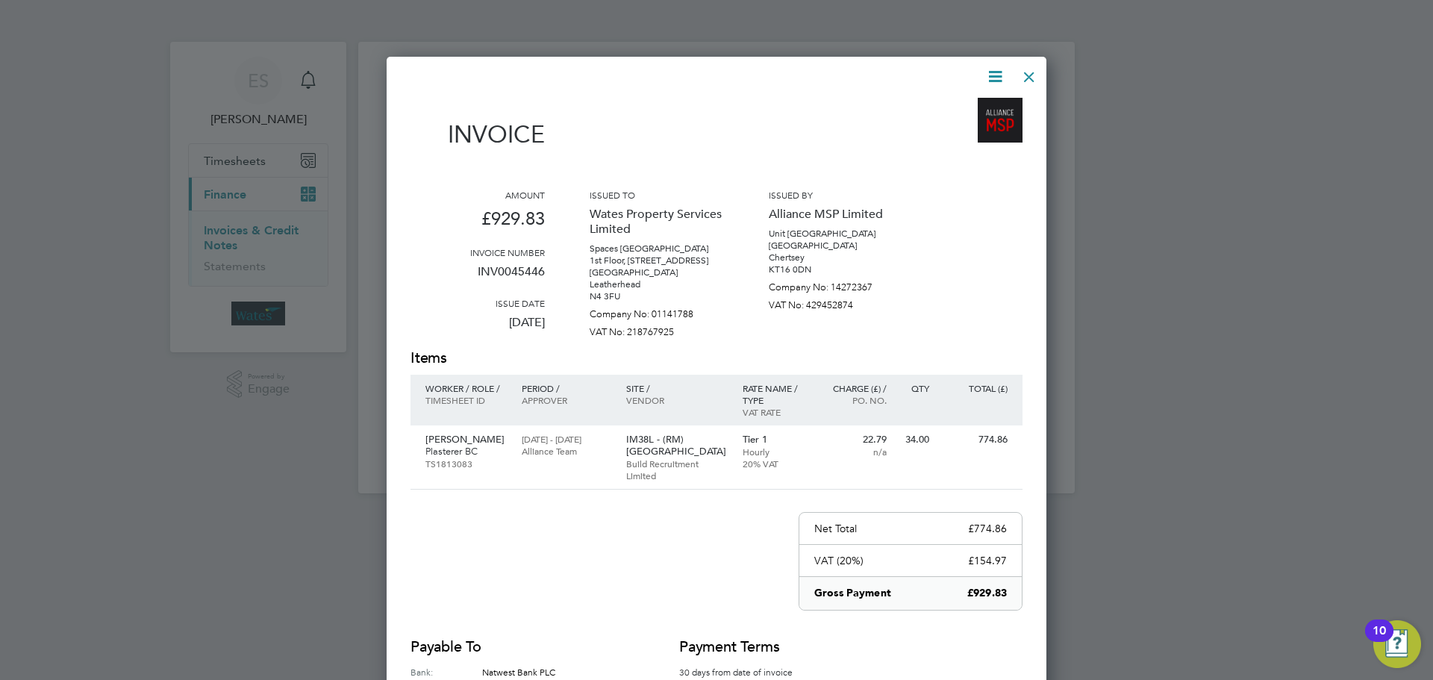
click at [995, 72] on icon at bounding box center [995, 76] width 19 height 19
click at [972, 104] on li "Download Invoice" at bounding box center [950, 111] width 103 height 21
click at [993, 77] on icon at bounding box center [995, 76] width 19 height 19
drag, startPoint x: 960, startPoint y: 125, endPoint x: 922, endPoint y: 111, distance: 41.3
click at [960, 125] on li "View timesheet" at bounding box center [950, 132] width 103 height 21
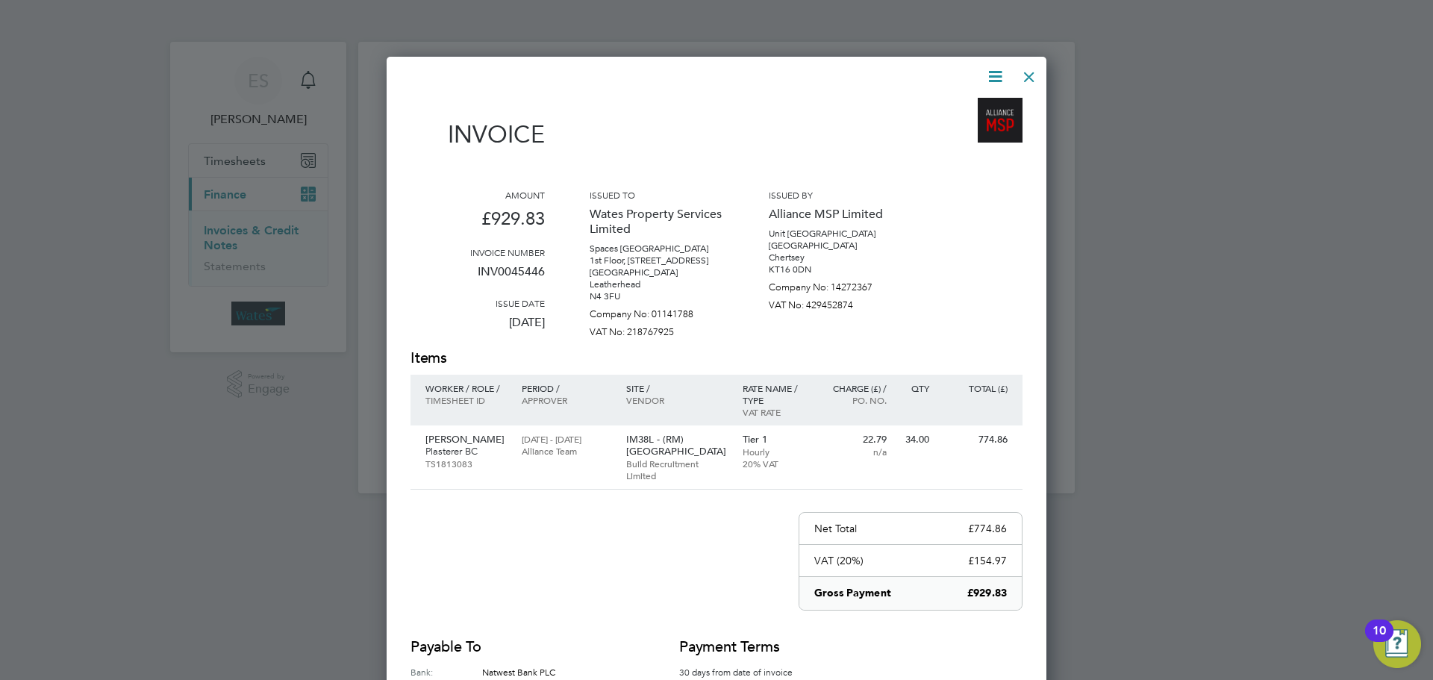
click at [1029, 66] on div at bounding box center [1029, 73] width 27 height 27
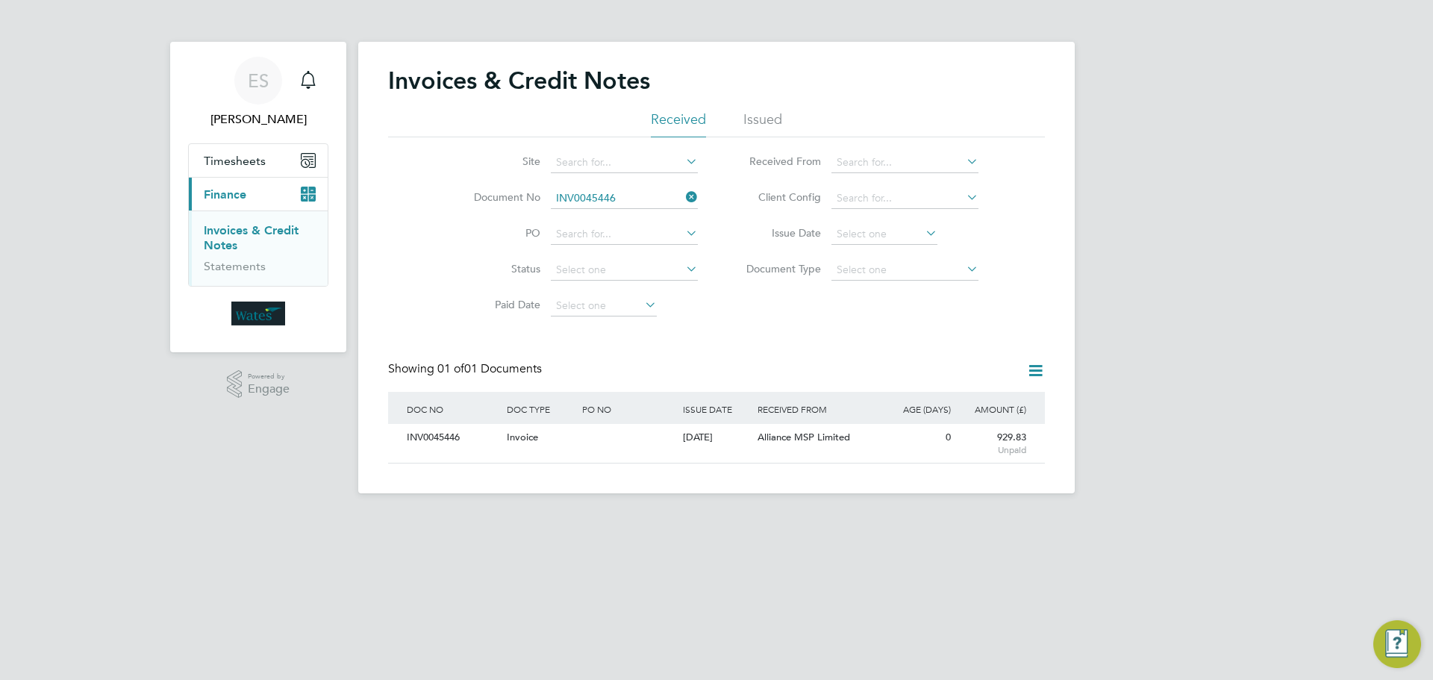
click at [683, 196] on icon at bounding box center [683, 197] width 0 height 21
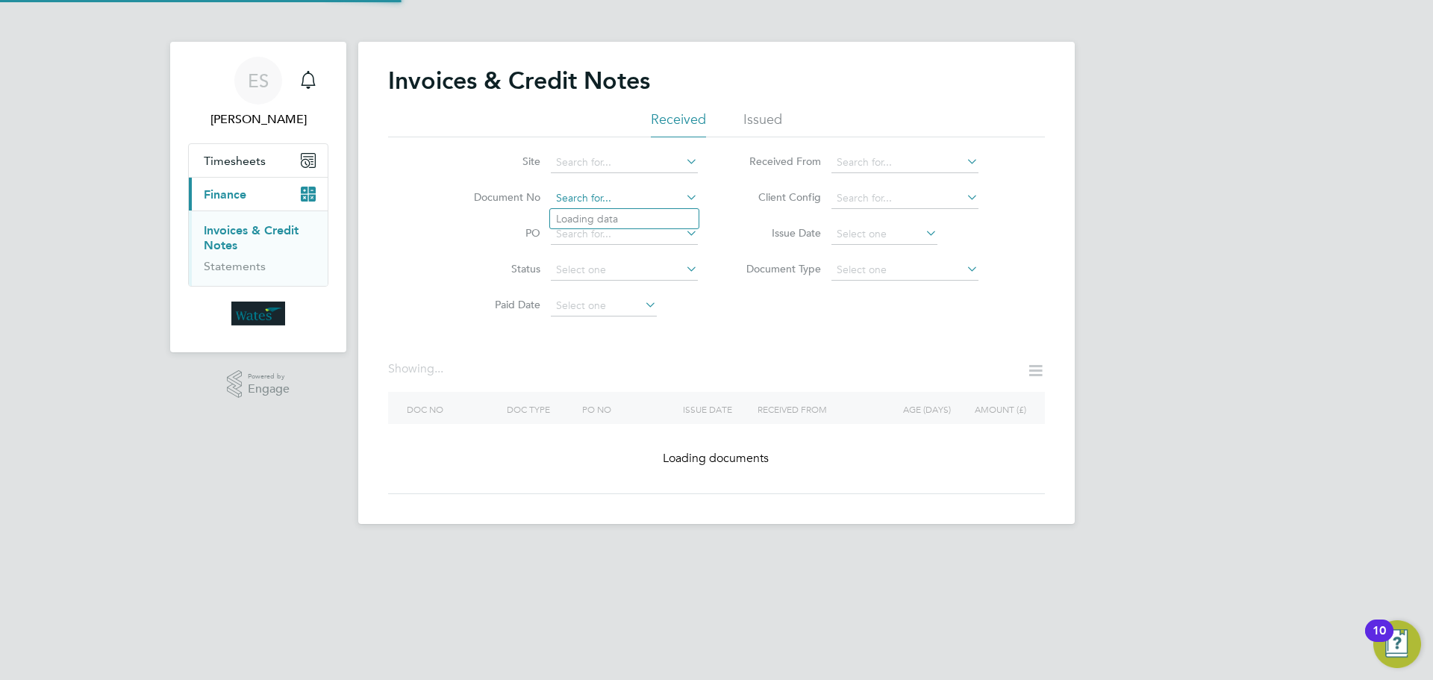
paste input "INV0045447"
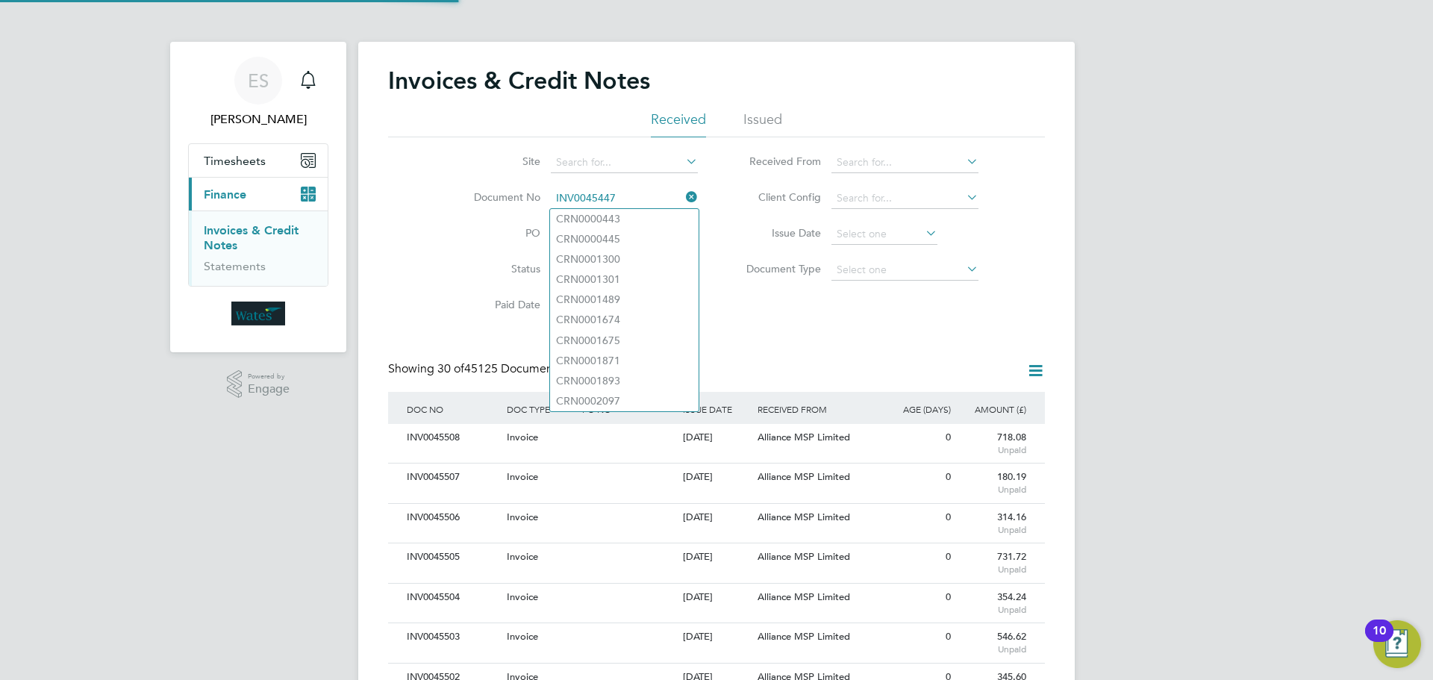
scroll to position [28, 101]
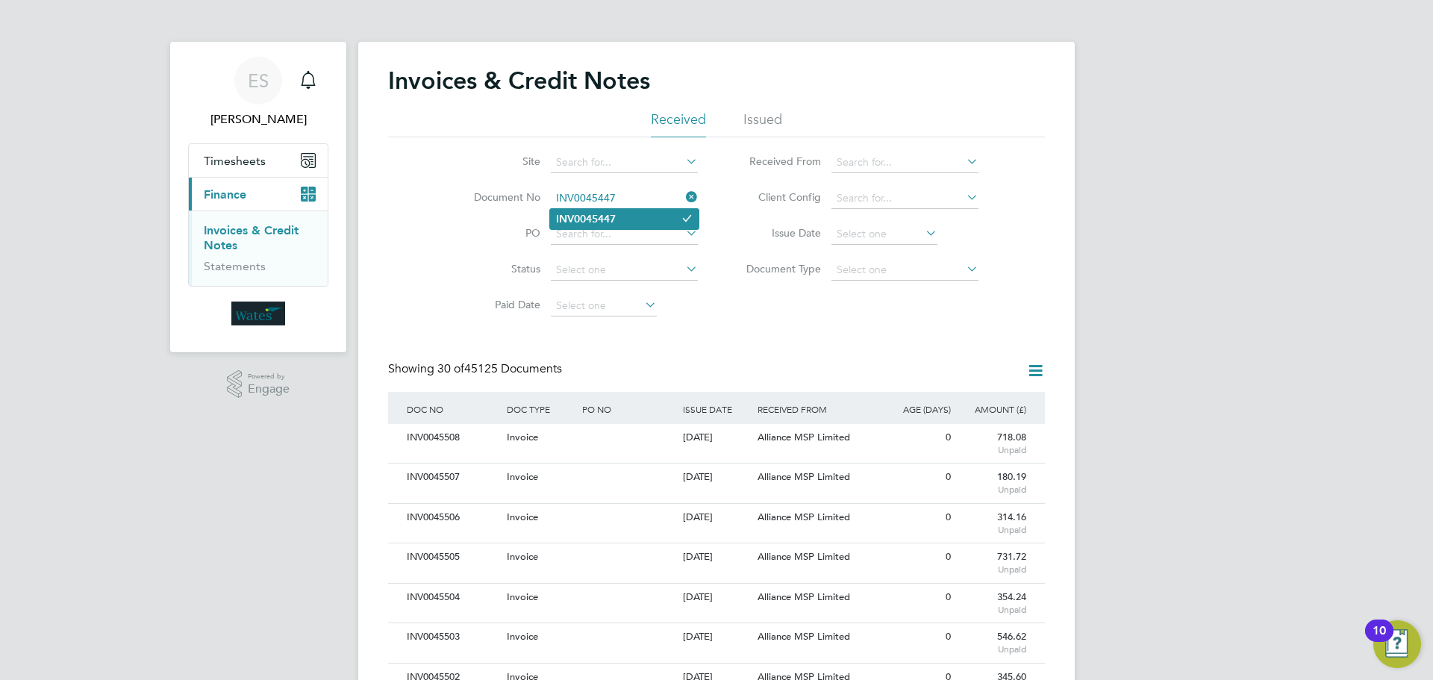
type input "INV0045447"
click at [640, 224] on li "INV0045447" at bounding box center [624, 219] width 149 height 20
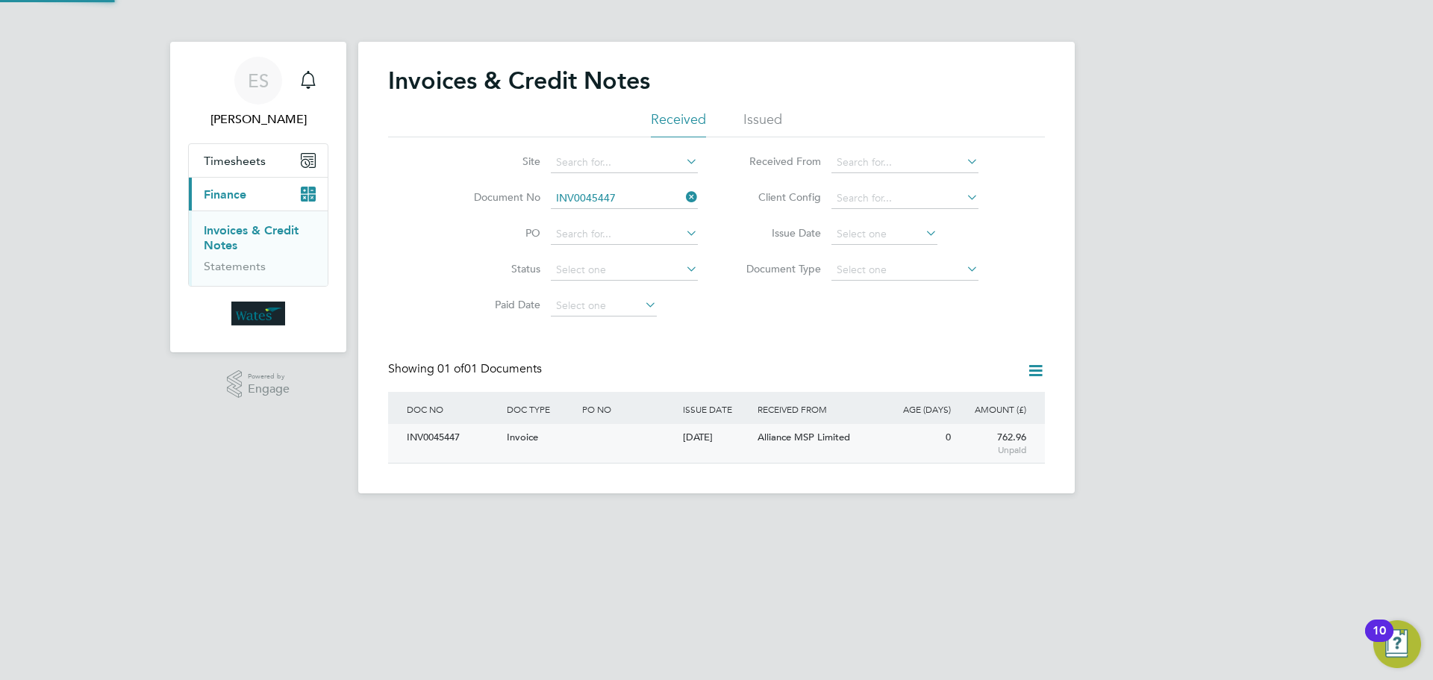
click at [438, 428] on div "INV0045447" at bounding box center [453, 438] width 100 height 28
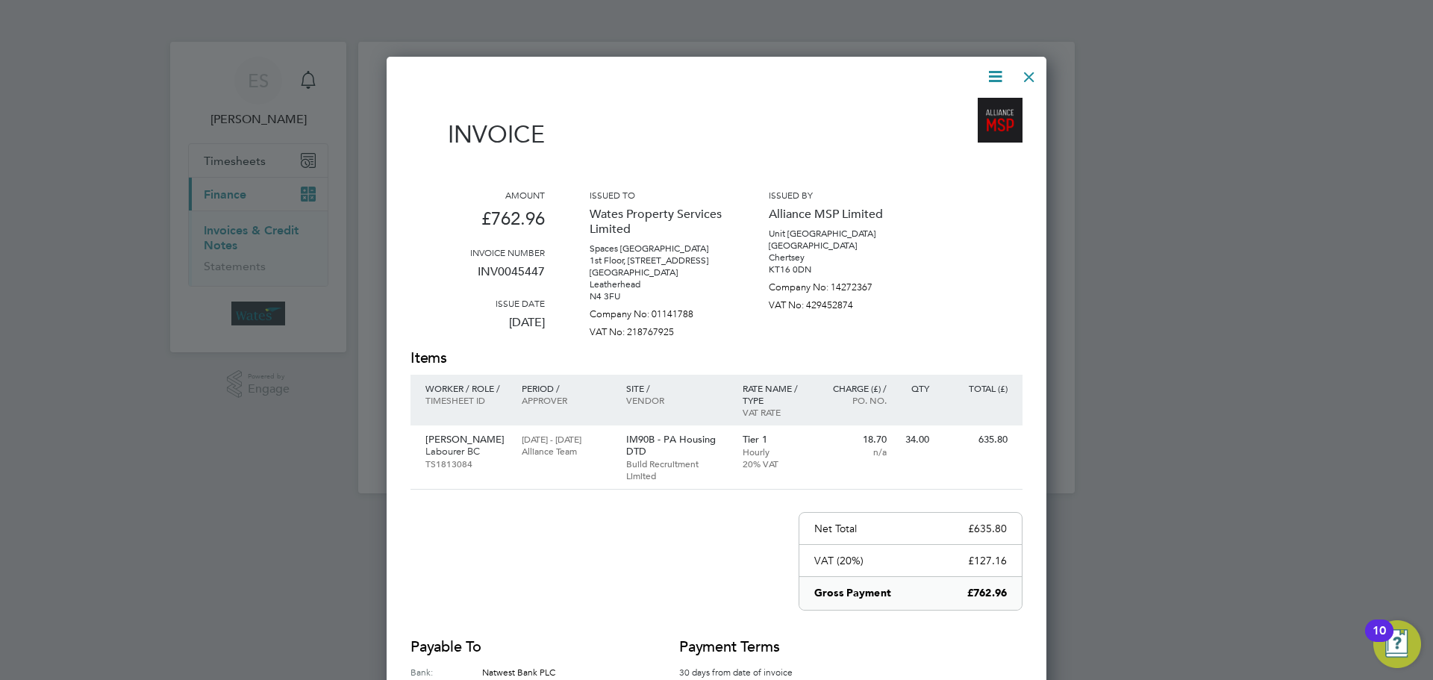
click at [987, 75] on icon at bounding box center [995, 76] width 19 height 19
click at [954, 106] on li "Download Invoice" at bounding box center [950, 111] width 103 height 21
drag, startPoint x: 999, startPoint y: 70, endPoint x: 969, endPoint y: 118, distance: 56.3
click at [999, 70] on icon at bounding box center [995, 76] width 19 height 19
click at [967, 123] on li "View timesheet" at bounding box center [950, 132] width 103 height 21
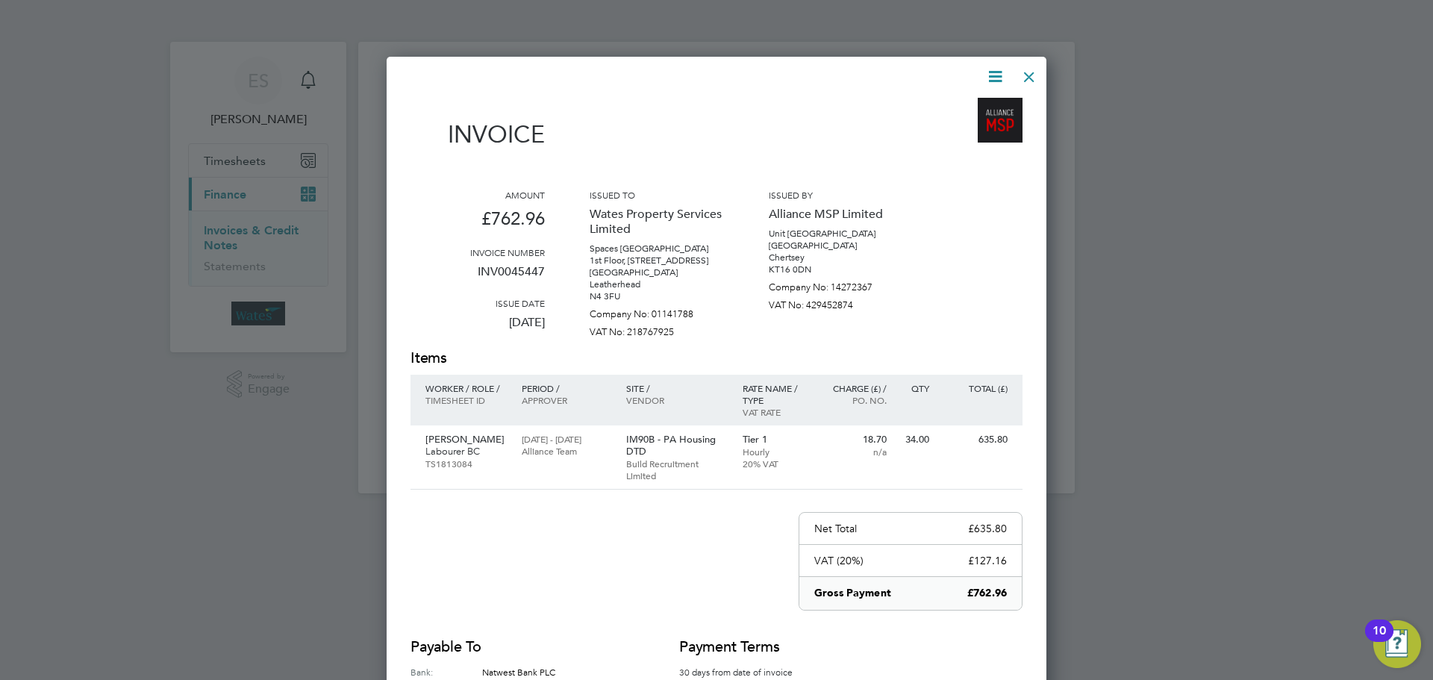
click at [993, 75] on icon at bounding box center [995, 76] width 19 height 19
click at [966, 128] on li "View timesheet" at bounding box center [950, 132] width 103 height 21
click at [1027, 73] on div at bounding box center [1029, 73] width 27 height 27
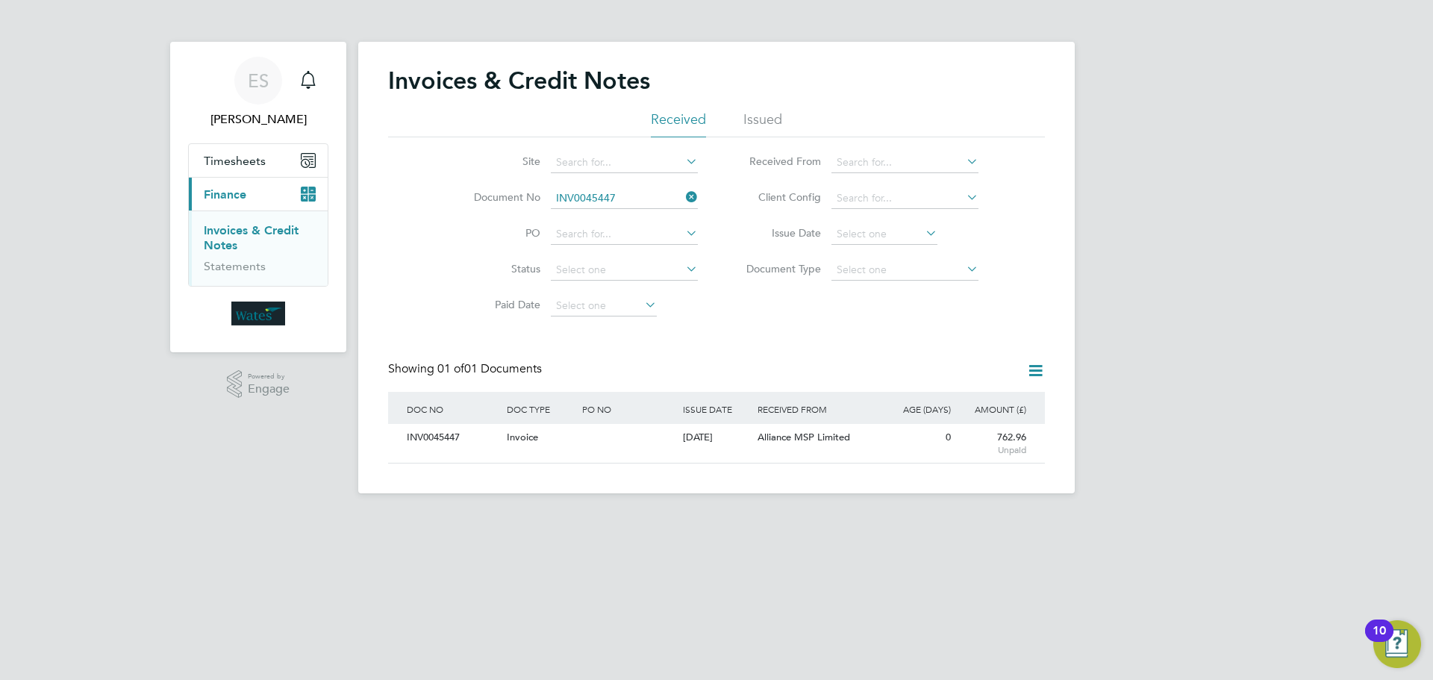
click at [699, 193] on li "Document No INV0045447" at bounding box center [576, 199] width 281 height 36
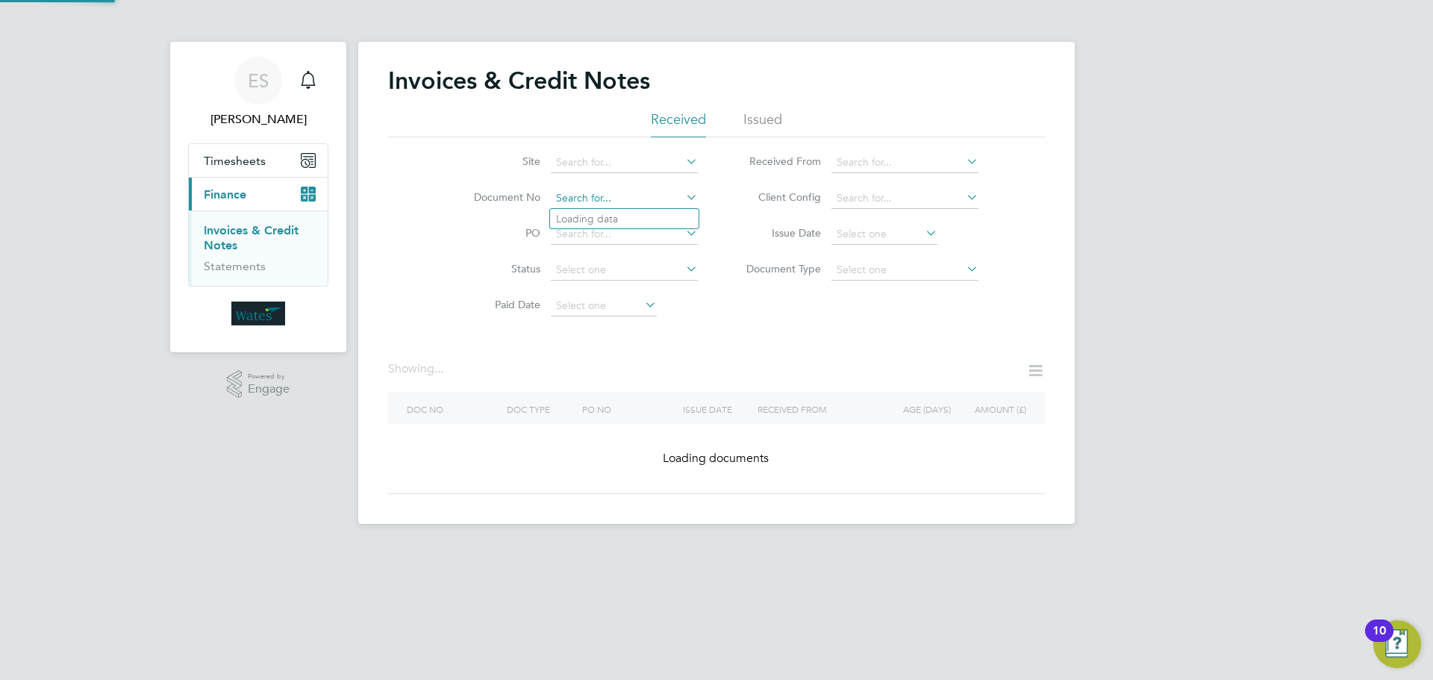
click at [677, 197] on input at bounding box center [624, 198] width 147 height 21
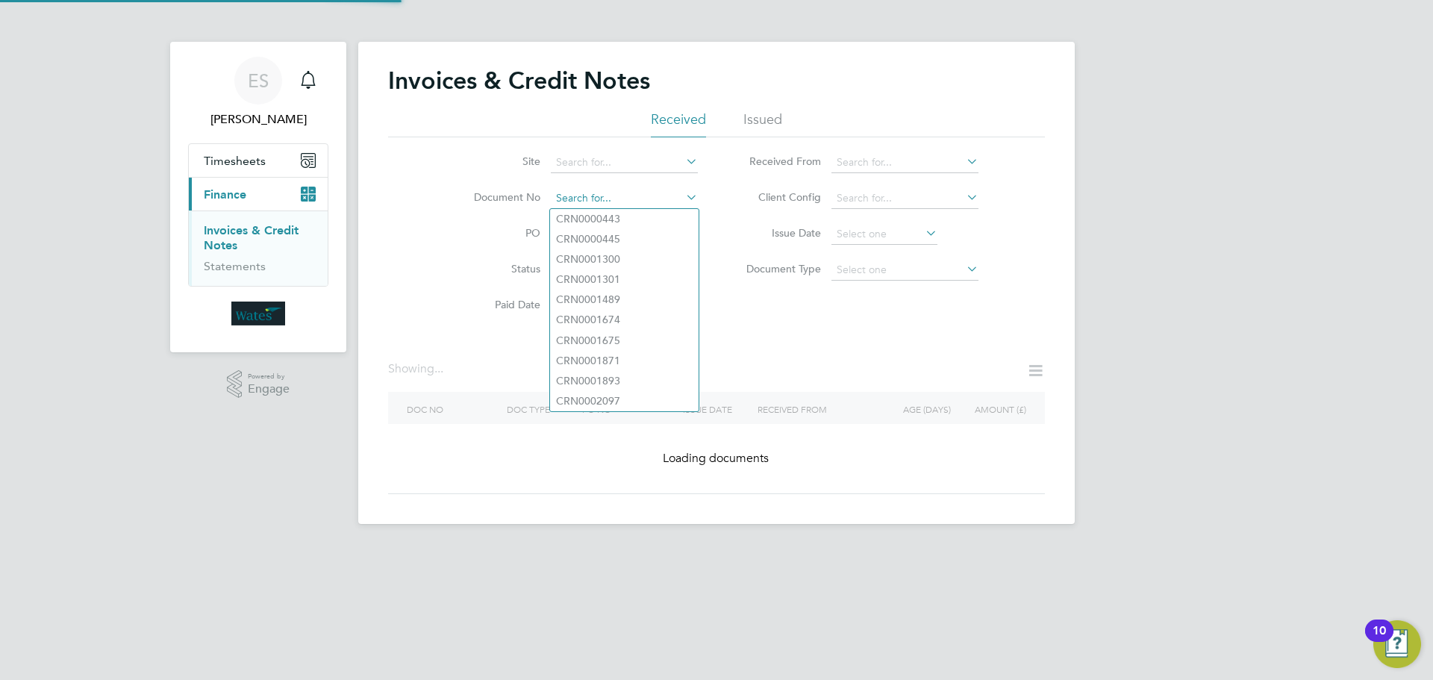
paste input "INV0045448"
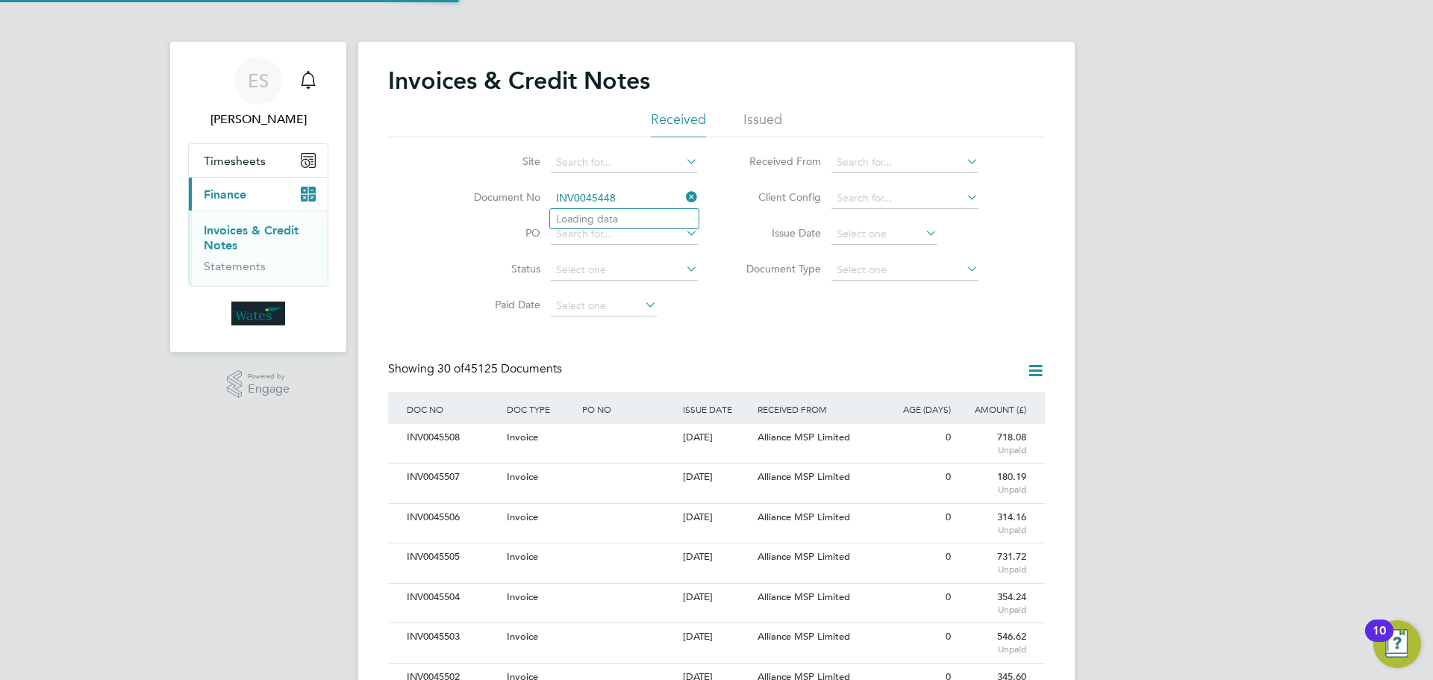
scroll to position [28, 101]
type input "INV0045448"
click at [624, 213] on li "INV0045448" at bounding box center [624, 219] width 149 height 20
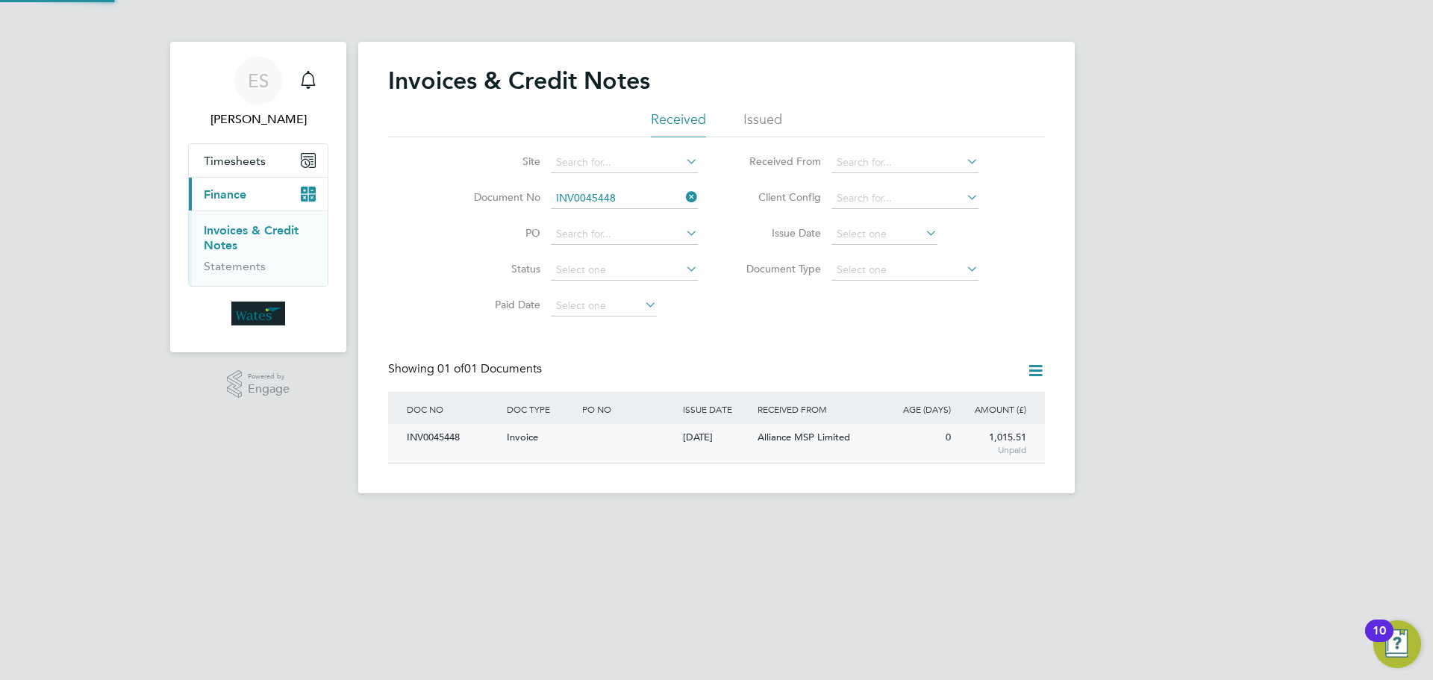
click at [456, 433] on div "INV0045448" at bounding box center [453, 438] width 100 height 28
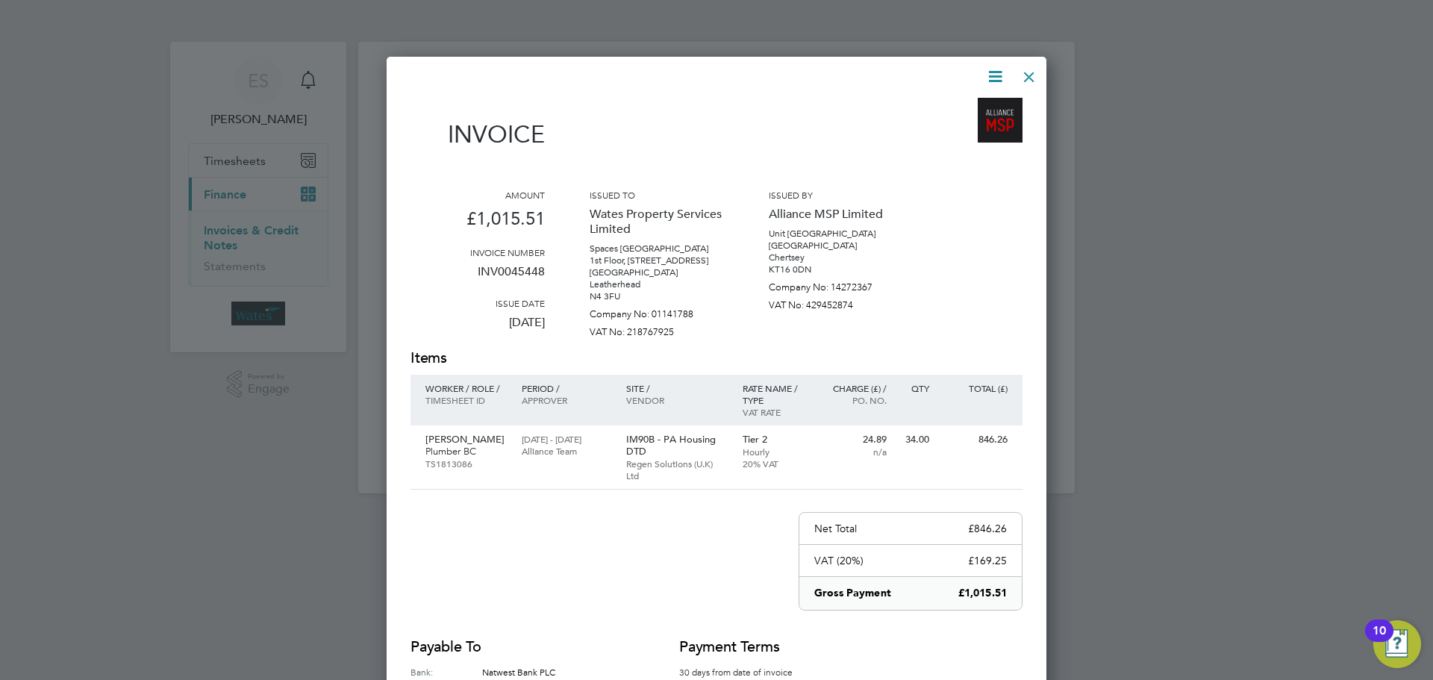
click at [992, 75] on icon at bounding box center [995, 76] width 19 height 19
click at [964, 108] on li "Download Invoice" at bounding box center [950, 111] width 103 height 21
click at [993, 78] on icon at bounding box center [995, 76] width 19 height 19
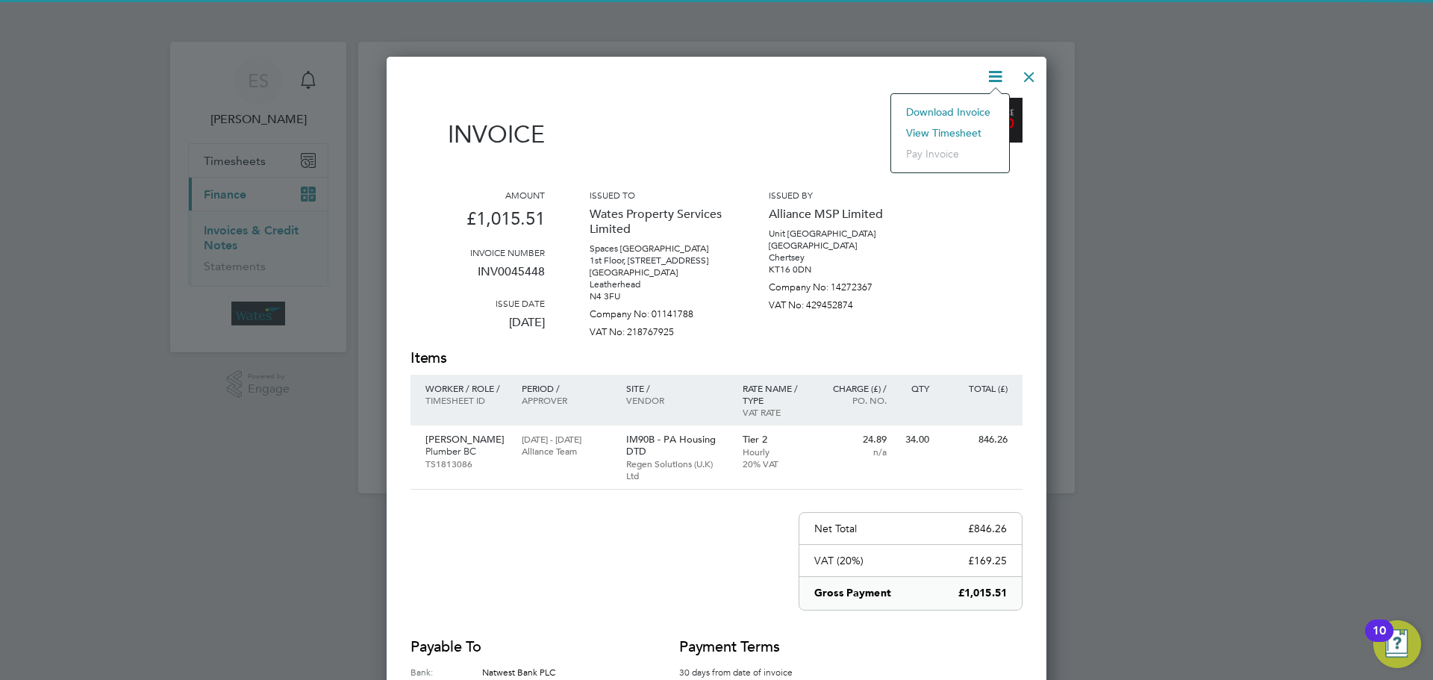
click at [954, 128] on li "View timesheet" at bounding box center [950, 132] width 103 height 21
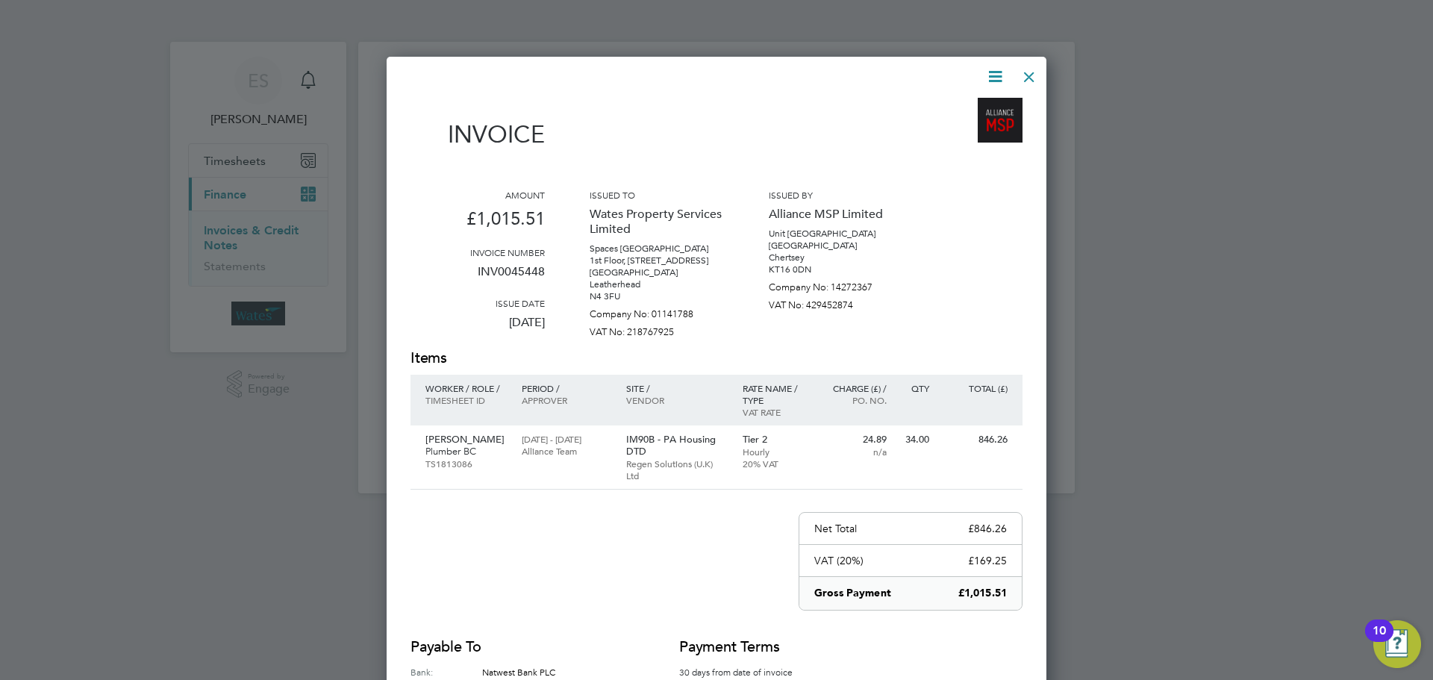
click at [1027, 67] on div at bounding box center [1029, 73] width 27 height 27
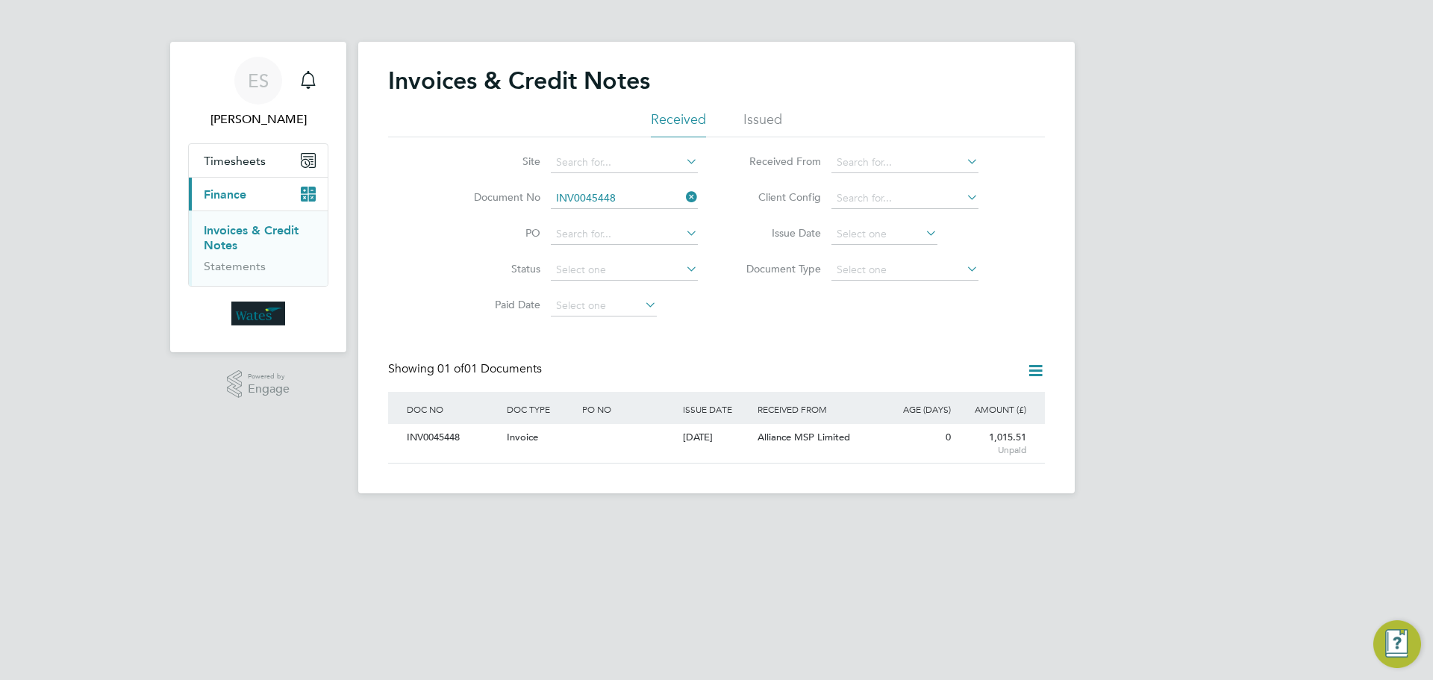
click at [683, 195] on icon at bounding box center [683, 197] width 0 height 21
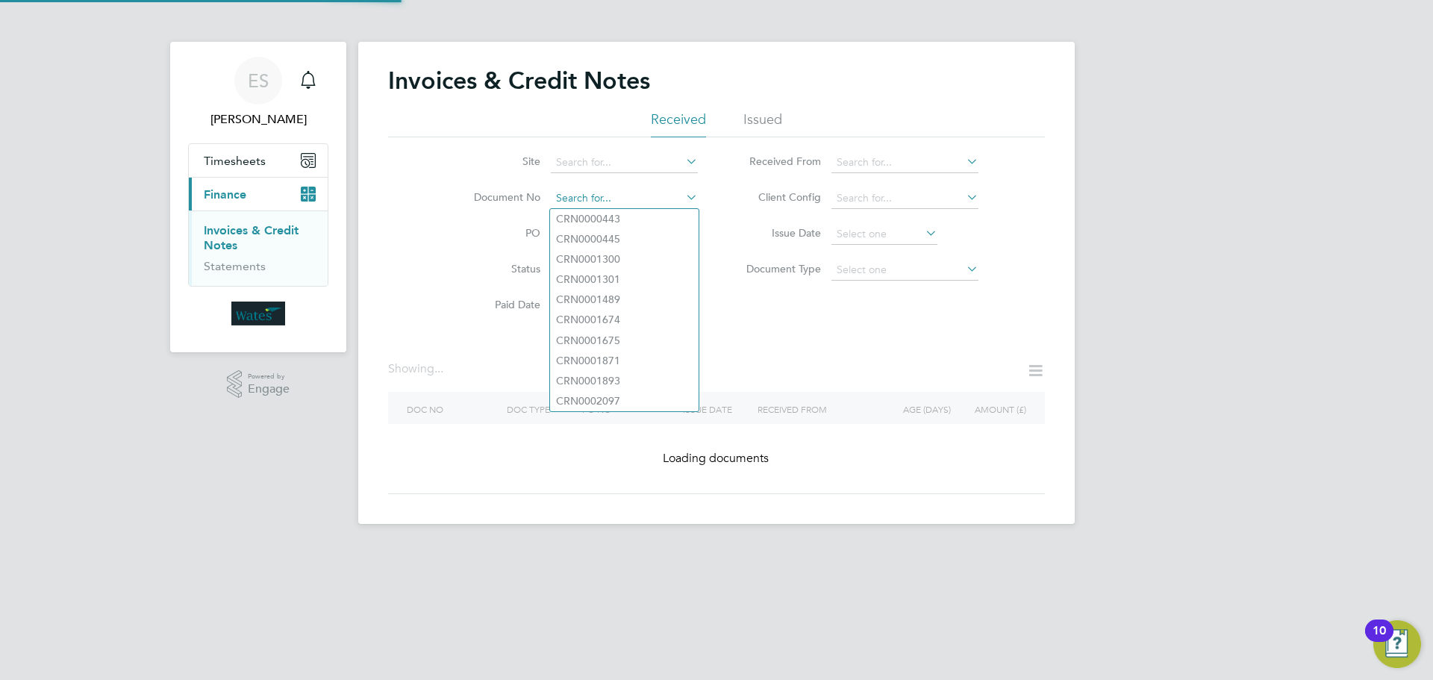
paste input "INV0045449"
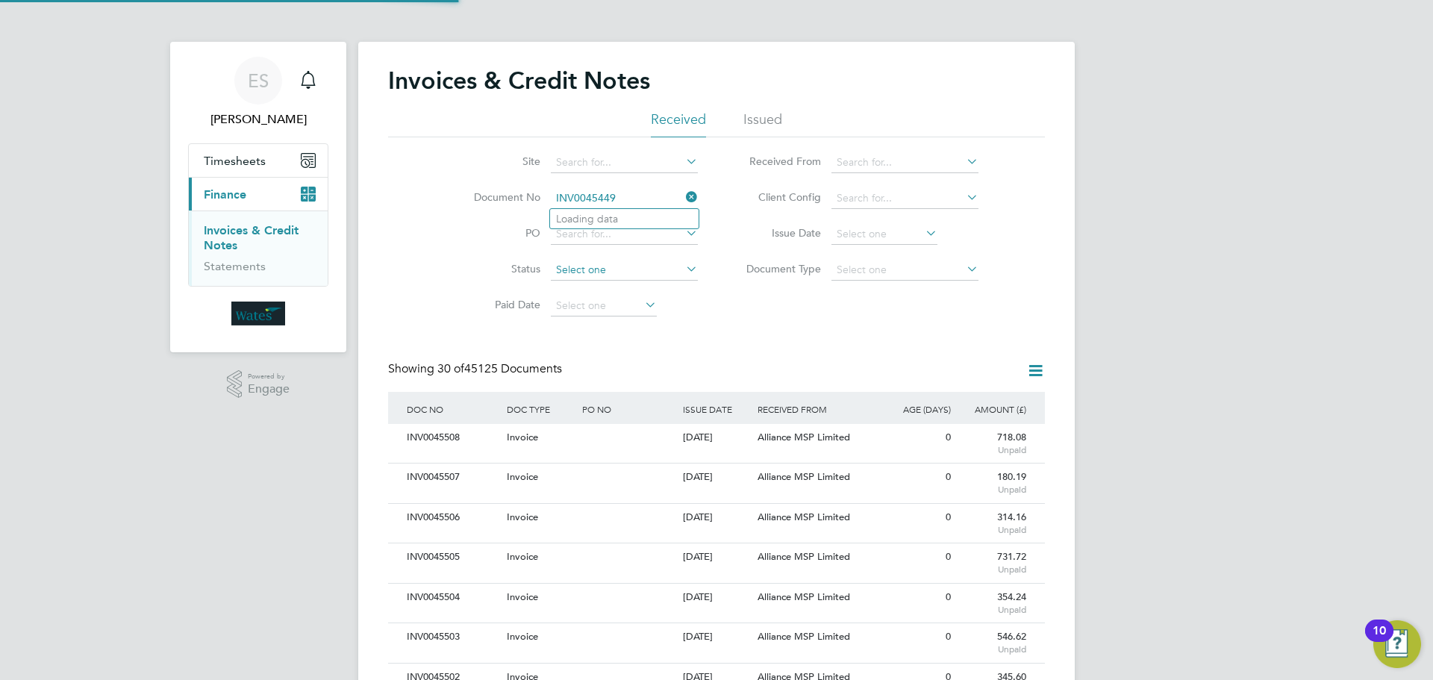
scroll to position [28, 101]
type input "INV0045449"
click at [576, 219] on b "INV0045449" at bounding box center [586, 219] width 60 height 13
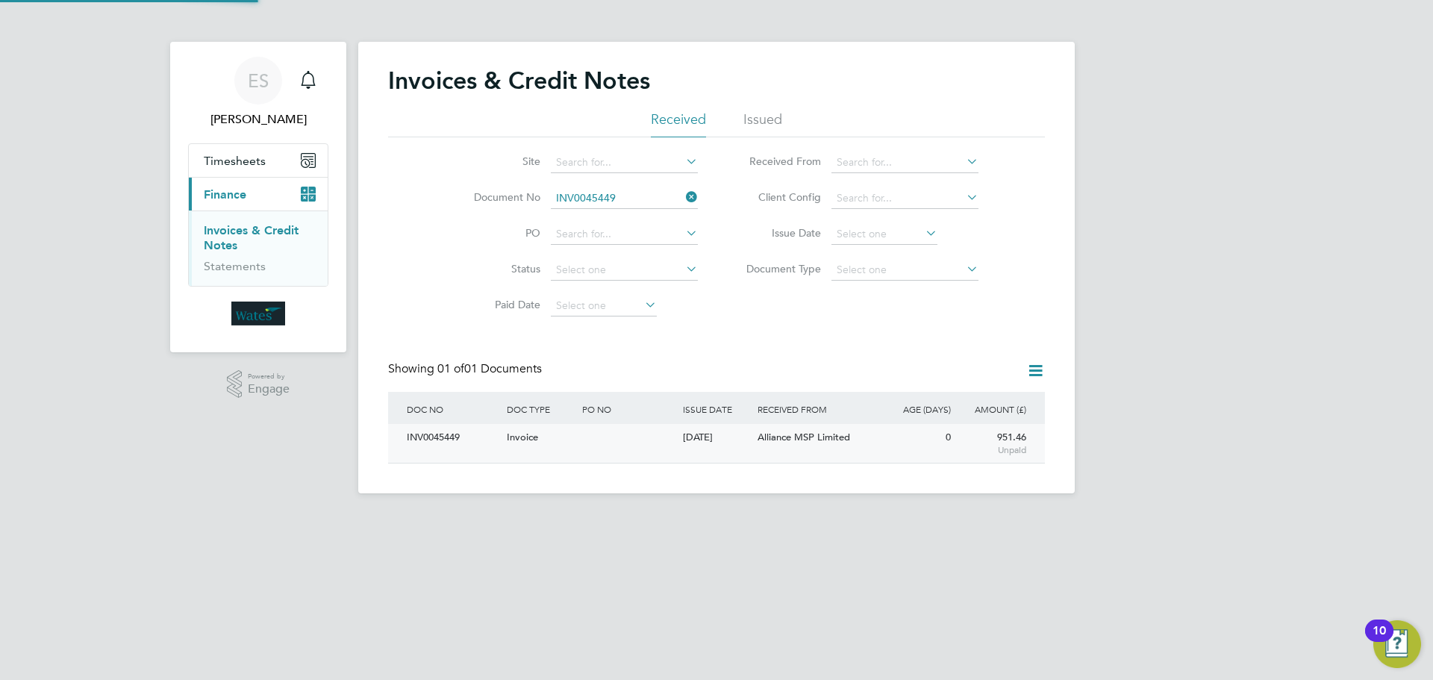
click at [433, 437] on div "INV0045449" at bounding box center [453, 438] width 100 height 28
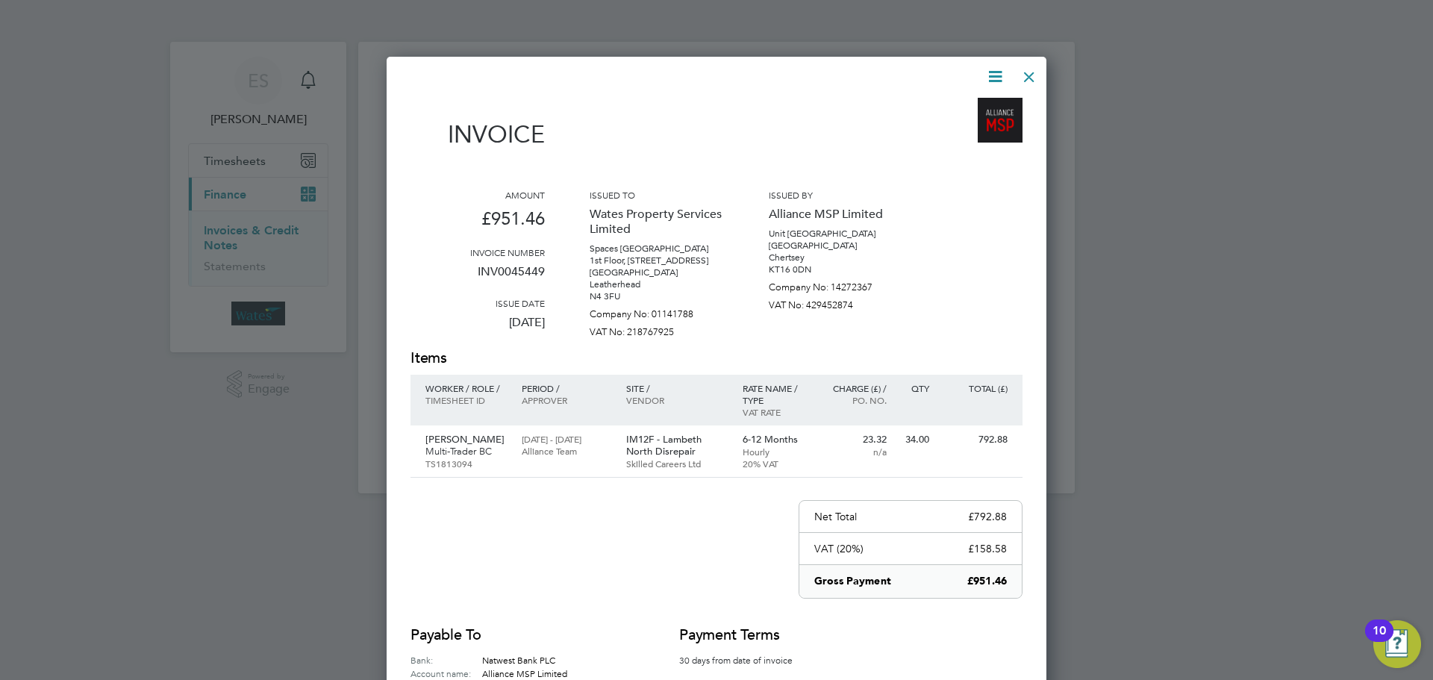
click at [996, 72] on icon at bounding box center [995, 76] width 19 height 19
click at [958, 105] on li "Download Invoice" at bounding box center [950, 111] width 103 height 21
drag, startPoint x: 992, startPoint y: 69, endPoint x: 984, endPoint y: 82, distance: 14.7
click at [992, 69] on icon at bounding box center [995, 76] width 19 height 19
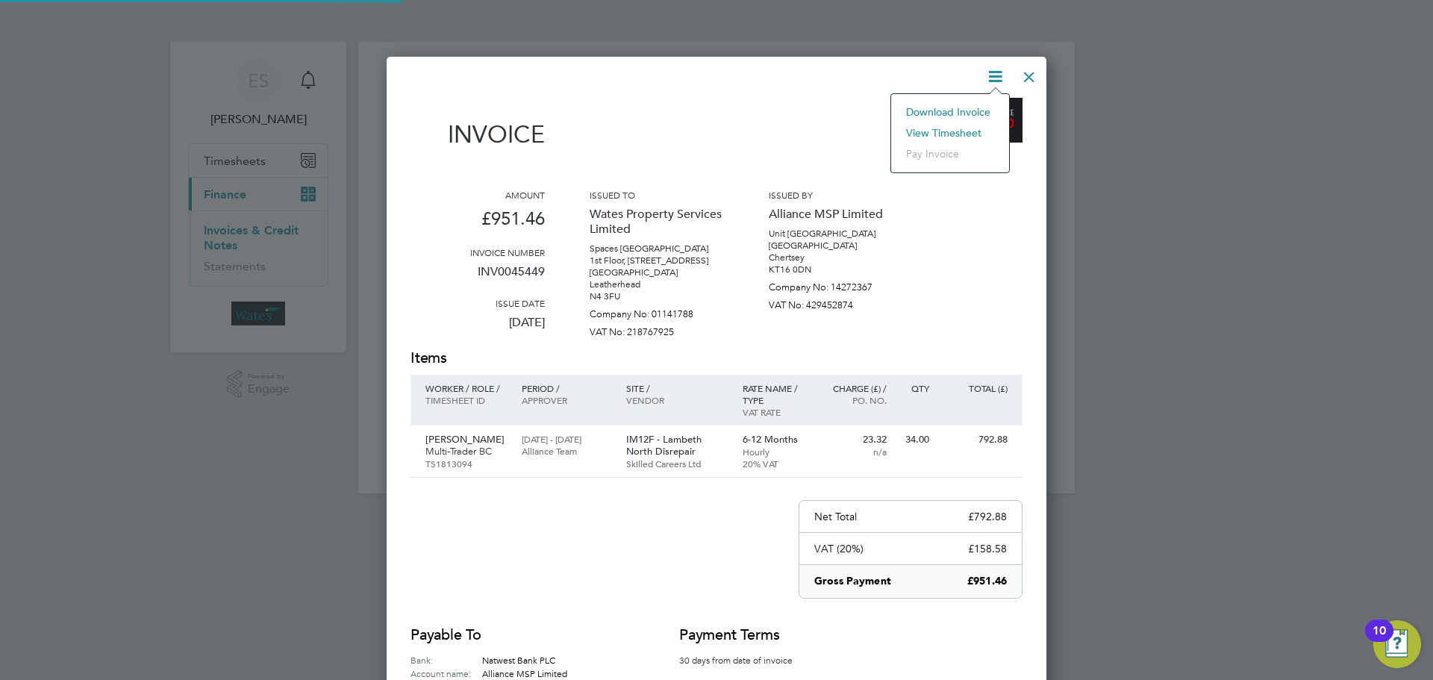
click at [952, 126] on li "View timesheet" at bounding box center [950, 132] width 103 height 21
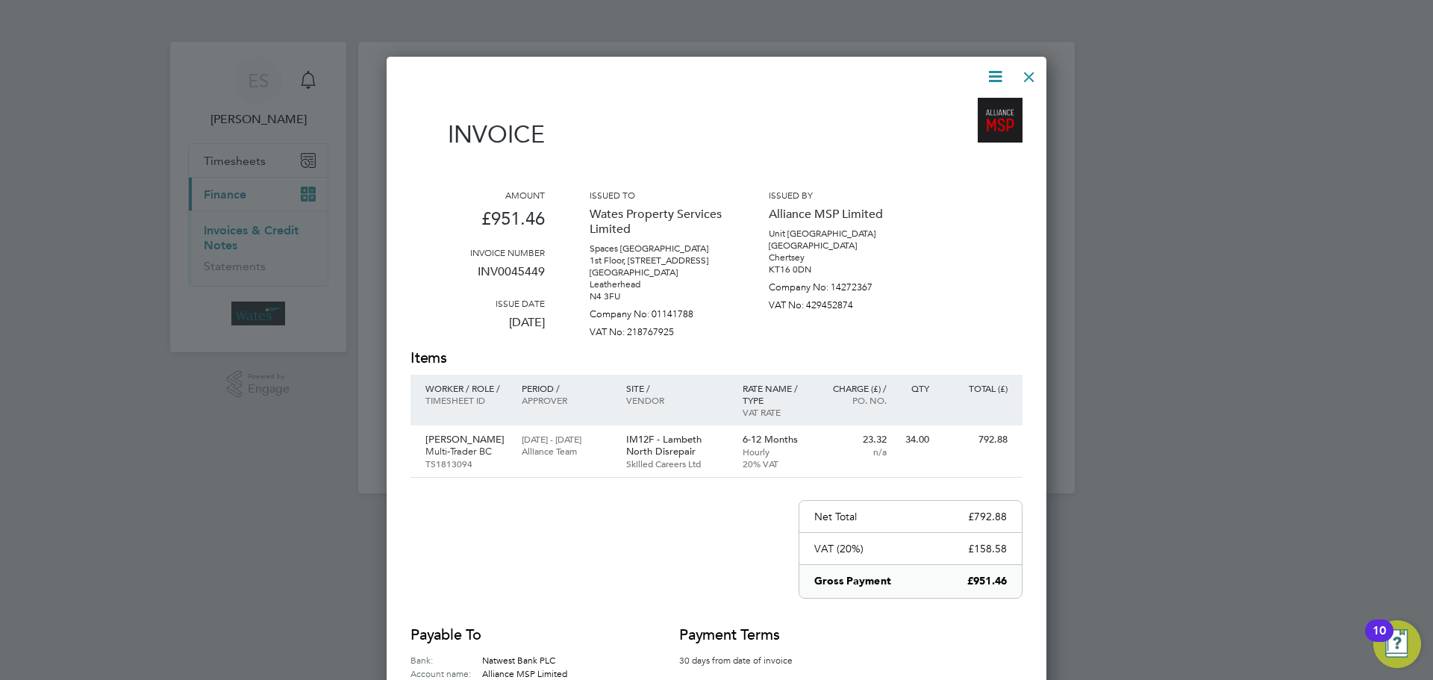
click at [1031, 73] on div at bounding box center [1029, 73] width 27 height 27
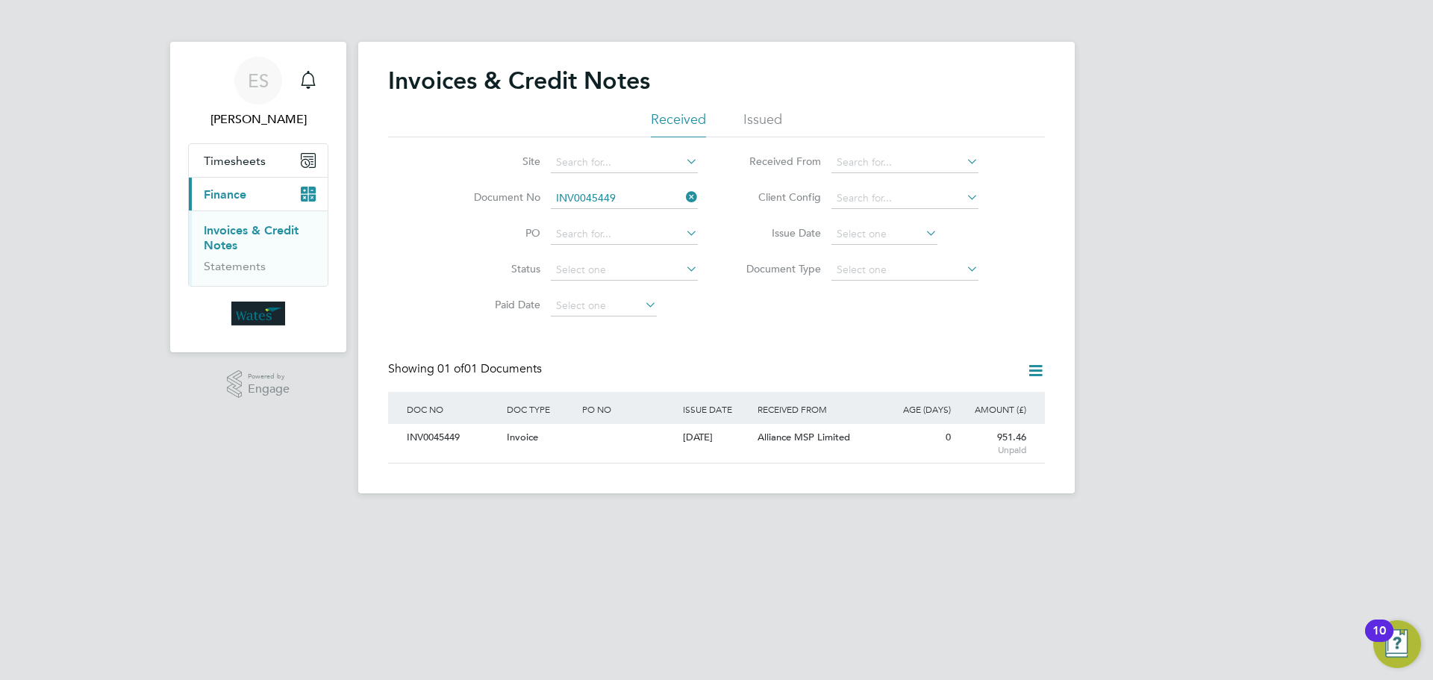
click at [683, 193] on icon at bounding box center [683, 197] width 0 height 21
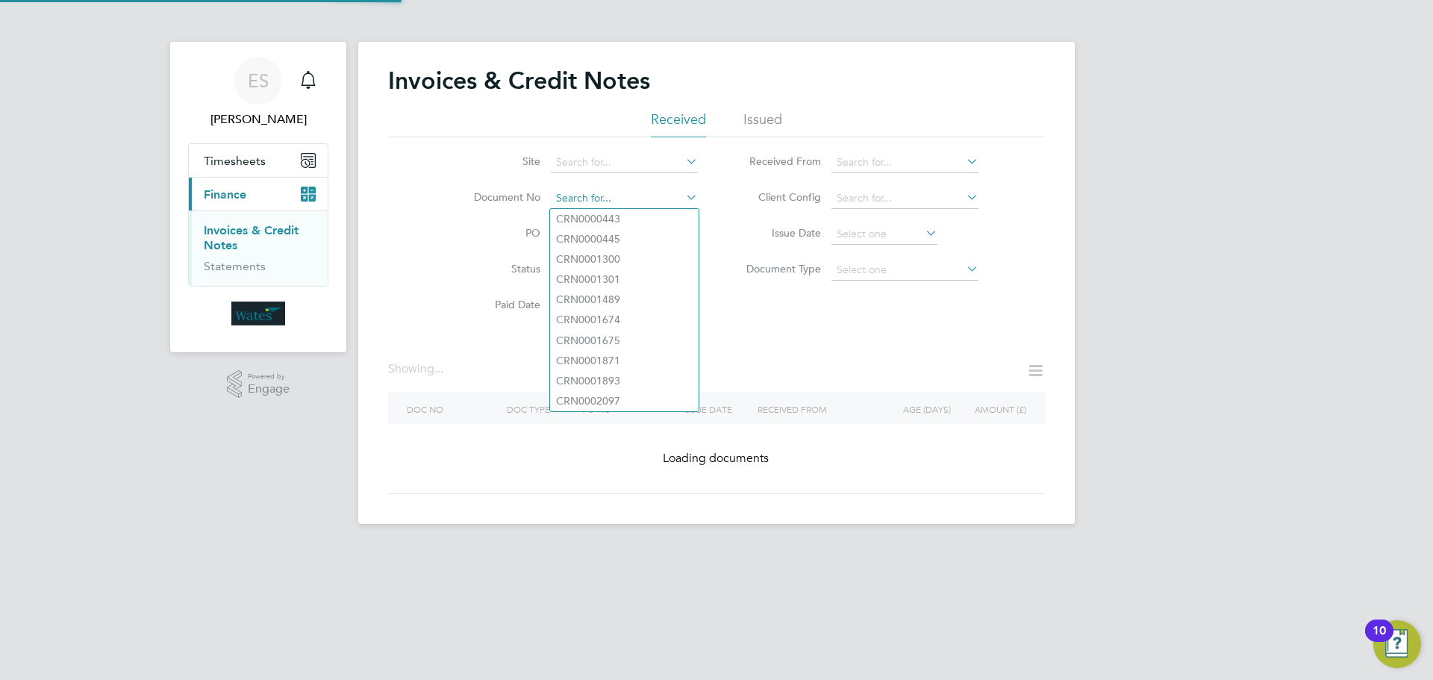
paste input "INV0045450"
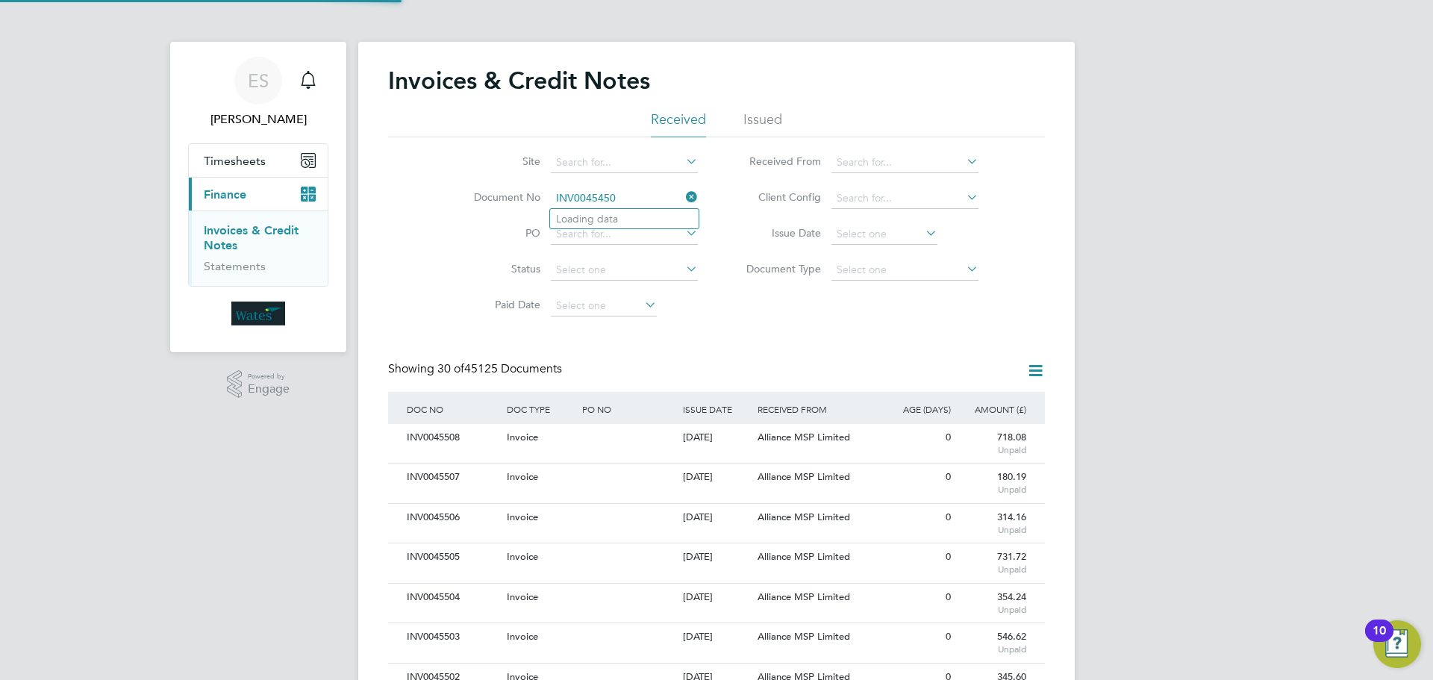
scroll to position [28, 101]
type input "INV0045450"
click at [648, 220] on li "INV0045450" at bounding box center [624, 219] width 149 height 20
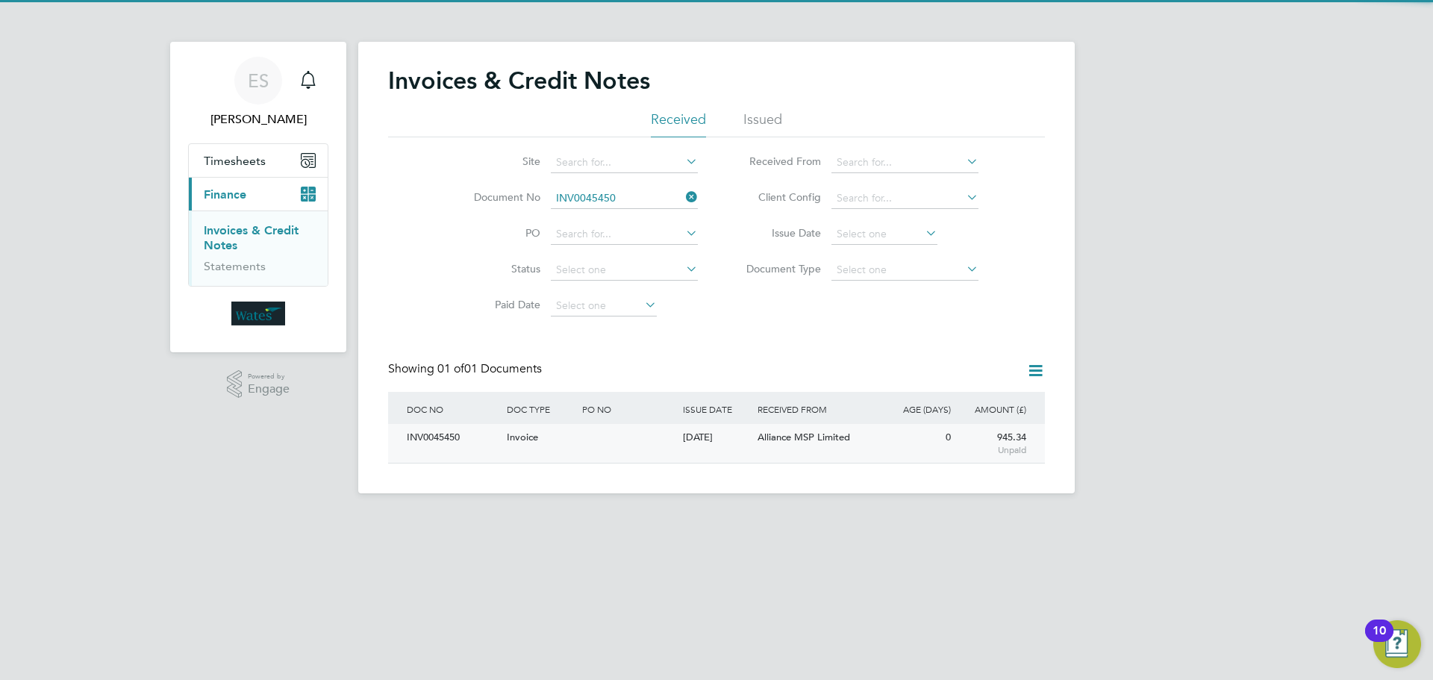
click at [435, 433] on div "INV0045450" at bounding box center [453, 438] width 100 height 28
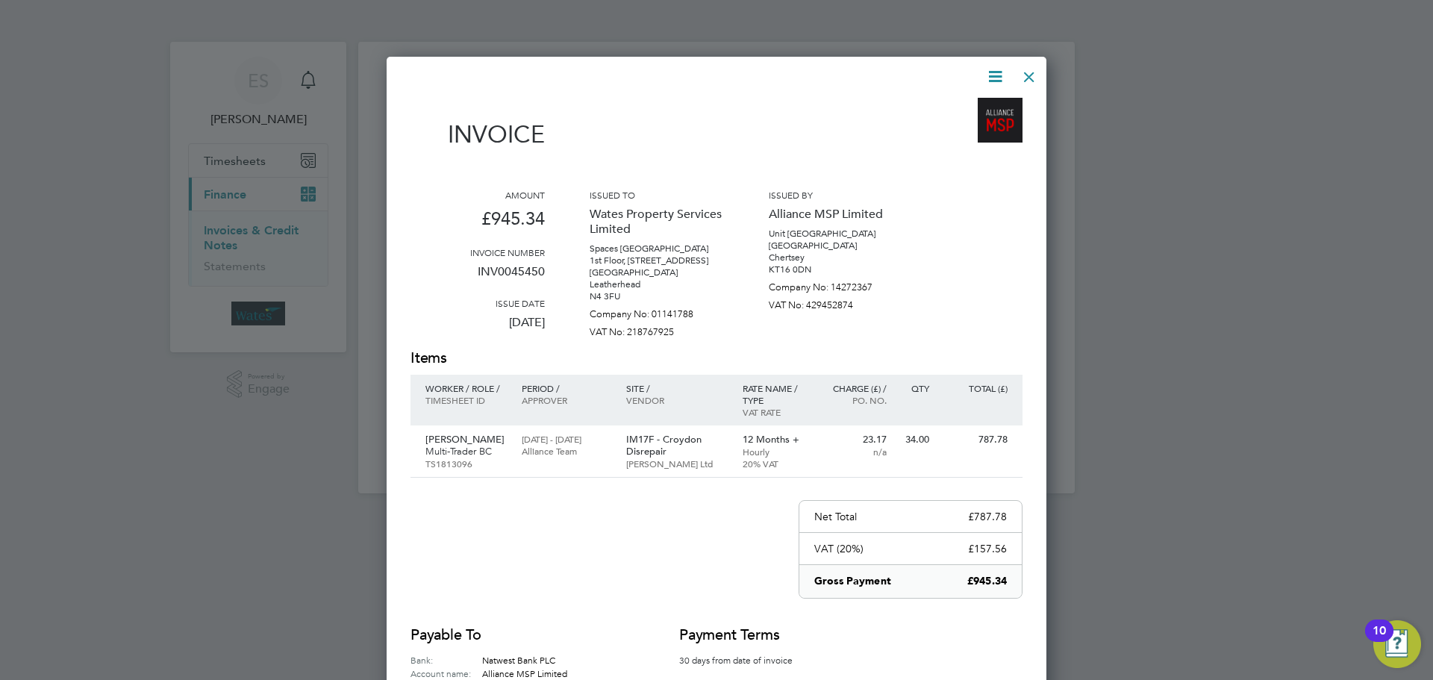
click at [993, 71] on icon at bounding box center [995, 76] width 19 height 19
click at [984, 105] on li "Download Invoice" at bounding box center [950, 111] width 103 height 21
click at [998, 69] on icon at bounding box center [995, 76] width 19 height 19
click at [956, 133] on li "View timesheet" at bounding box center [950, 132] width 103 height 21
click at [1033, 82] on div at bounding box center [1029, 73] width 27 height 27
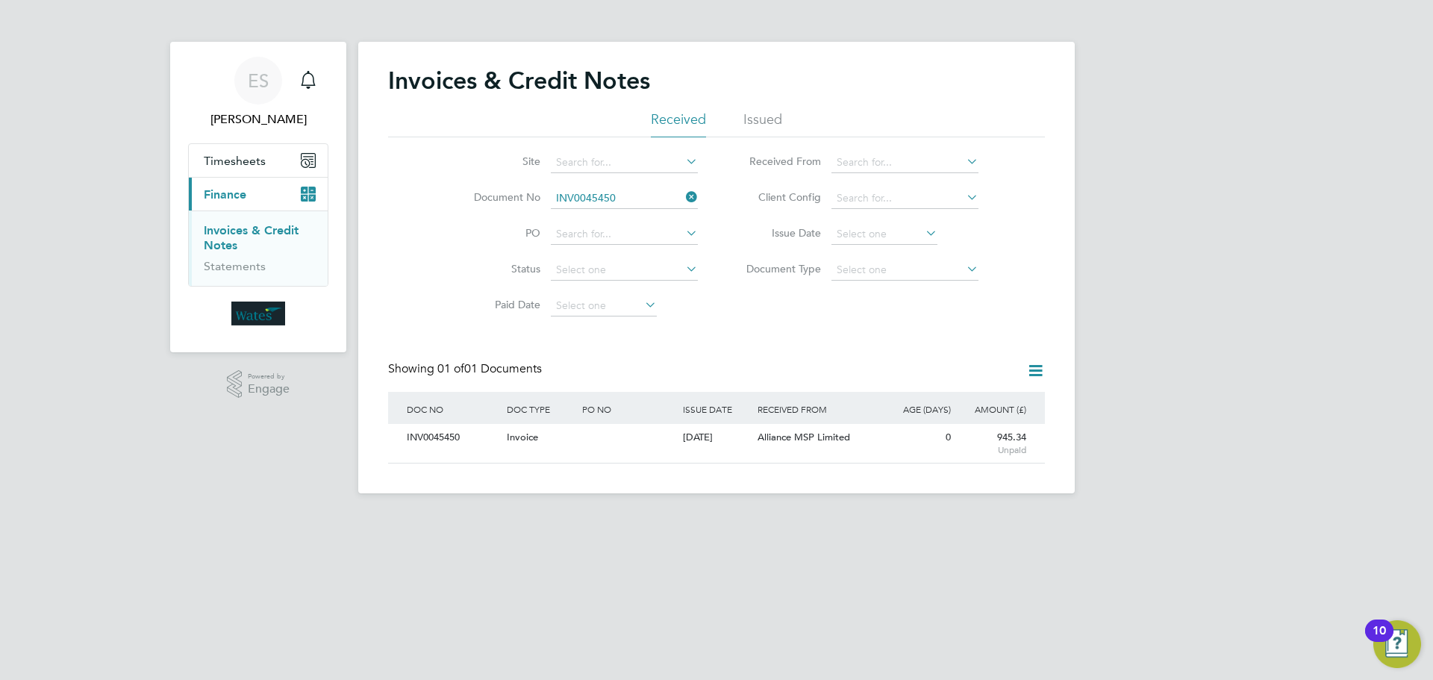
click at [683, 197] on icon at bounding box center [683, 197] width 0 height 21
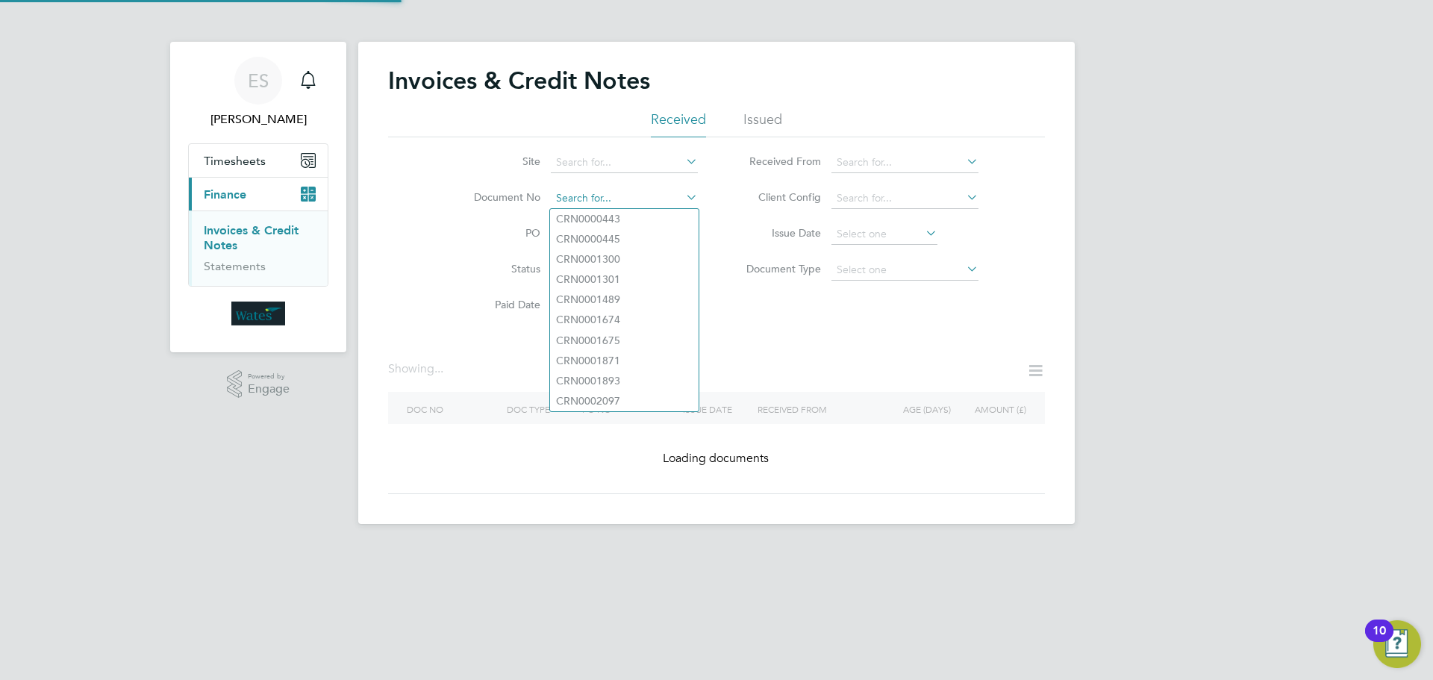
paste input "INV0045451"
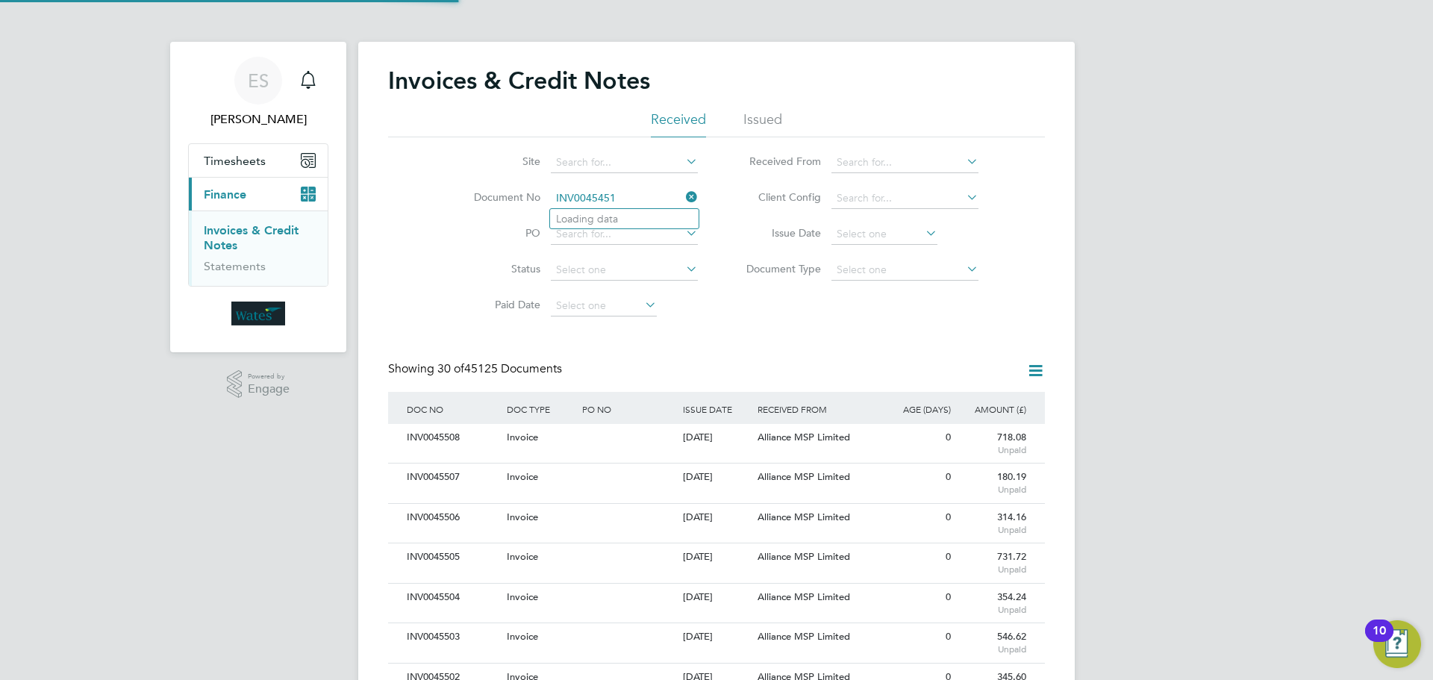
scroll to position [28, 101]
type input "INV0045451"
click at [637, 217] on li "INV0045451" at bounding box center [624, 219] width 149 height 20
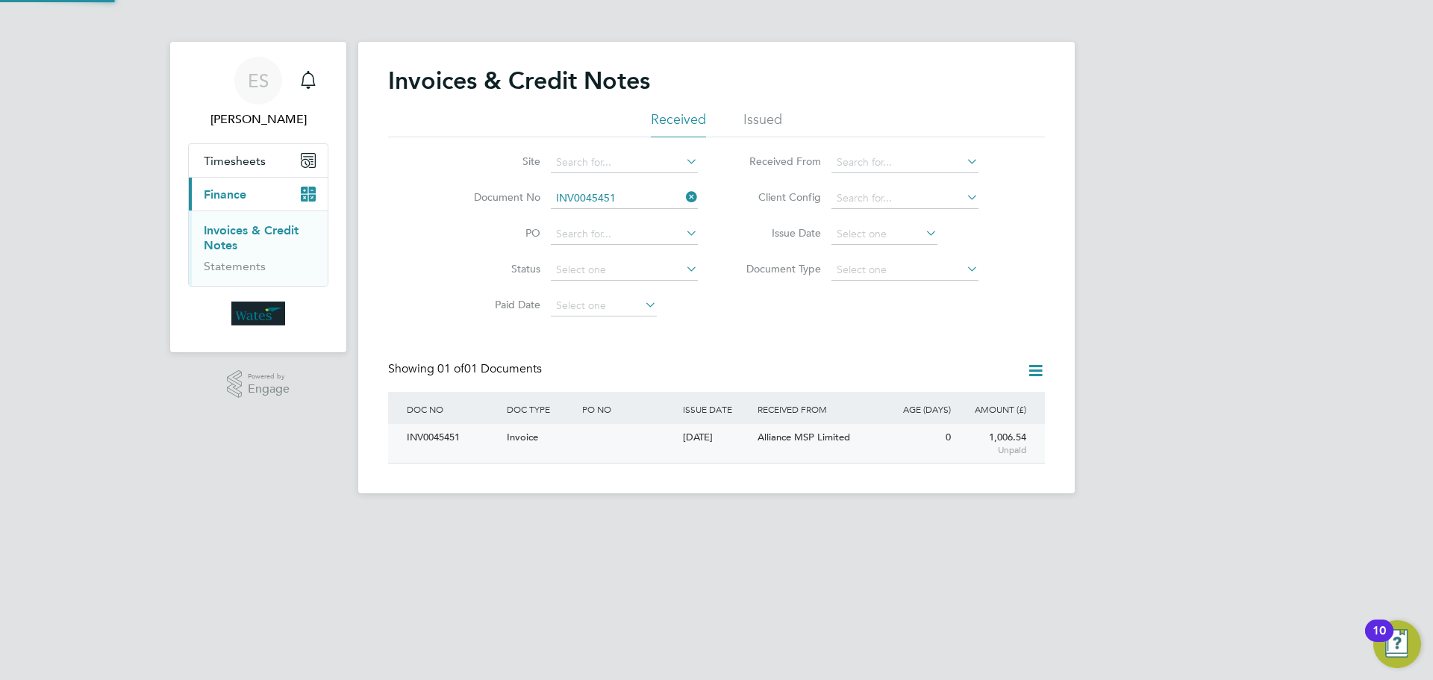
click at [433, 442] on div "INV0045451" at bounding box center [453, 438] width 100 height 28
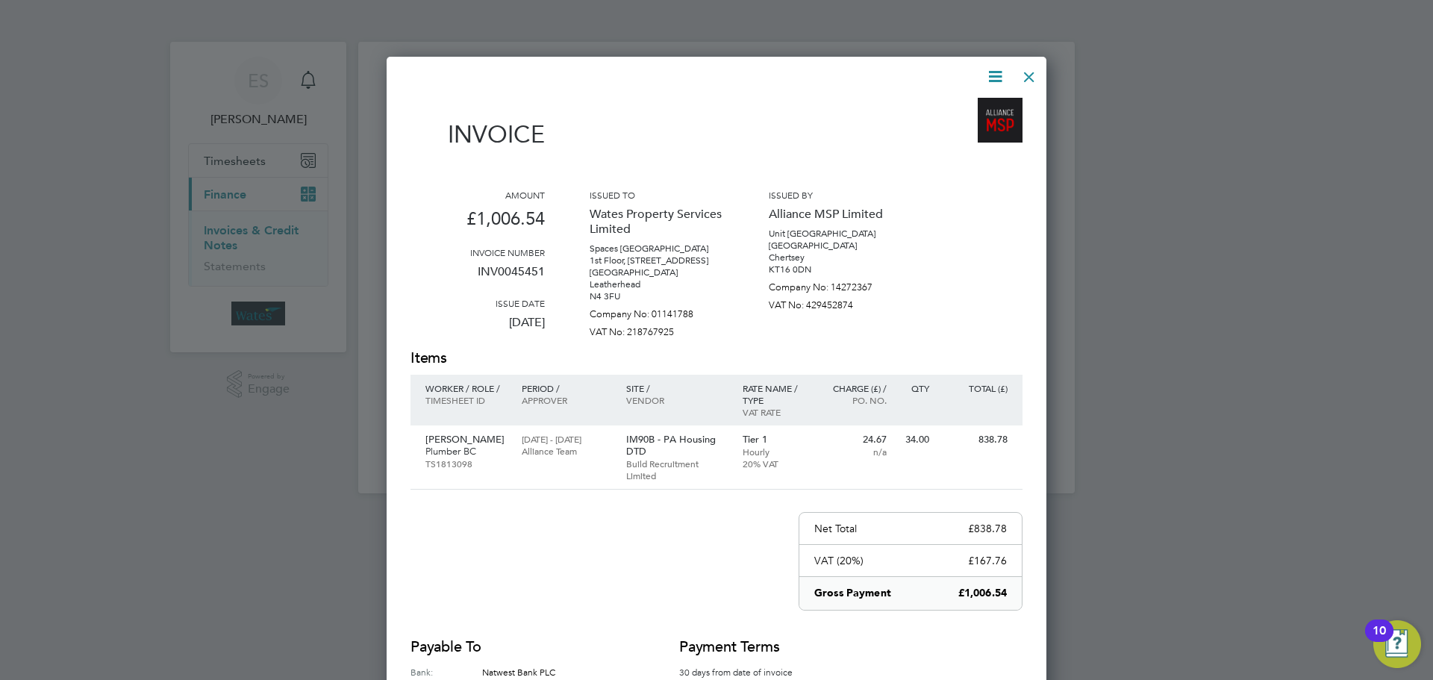
click at [995, 72] on icon at bounding box center [995, 76] width 19 height 19
click at [963, 105] on li "Download Invoice" at bounding box center [950, 111] width 103 height 21
drag, startPoint x: 994, startPoint y: 77, endPoint x: 970, endPoint y: 105, distance: 37.1
click at [994, 77] on icon at bounding box center [995, 76] width 19 height 19
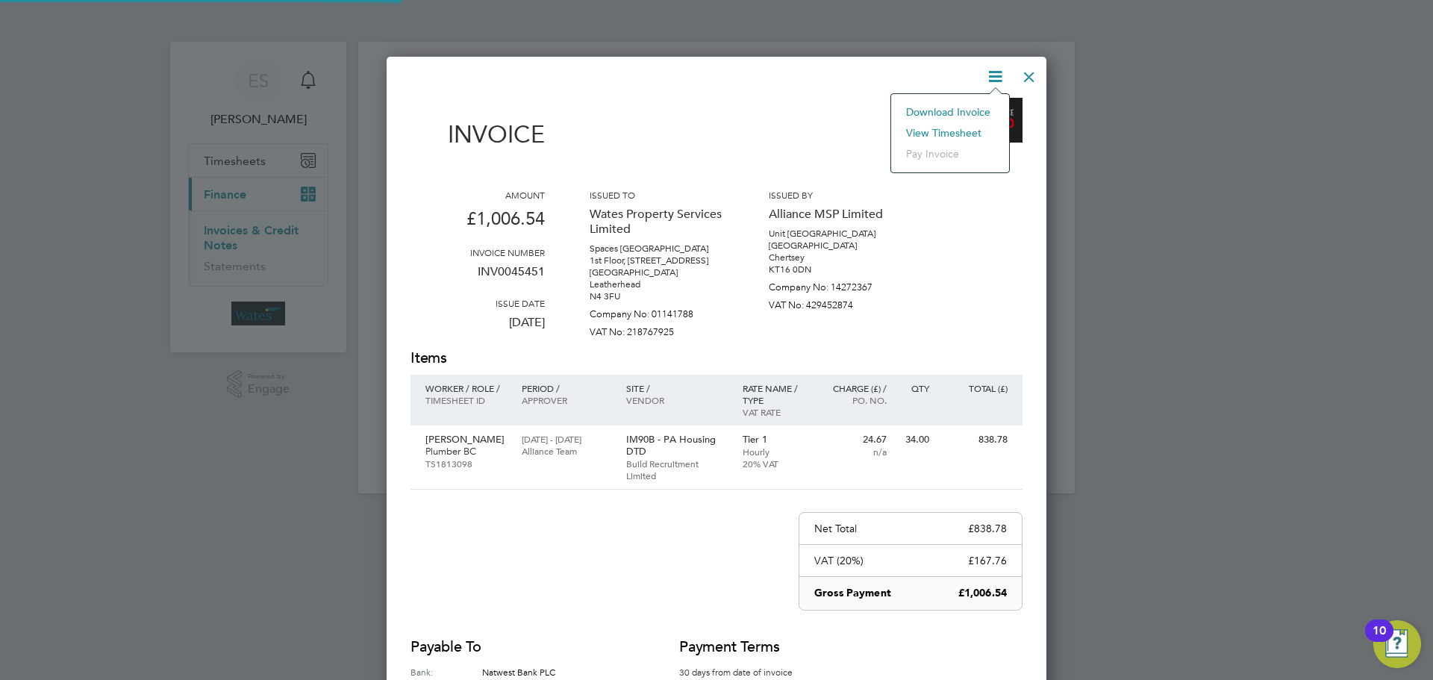
click at [955, 129] on li "View timesheet" at bounding box center [950, 132] width 103 height 21
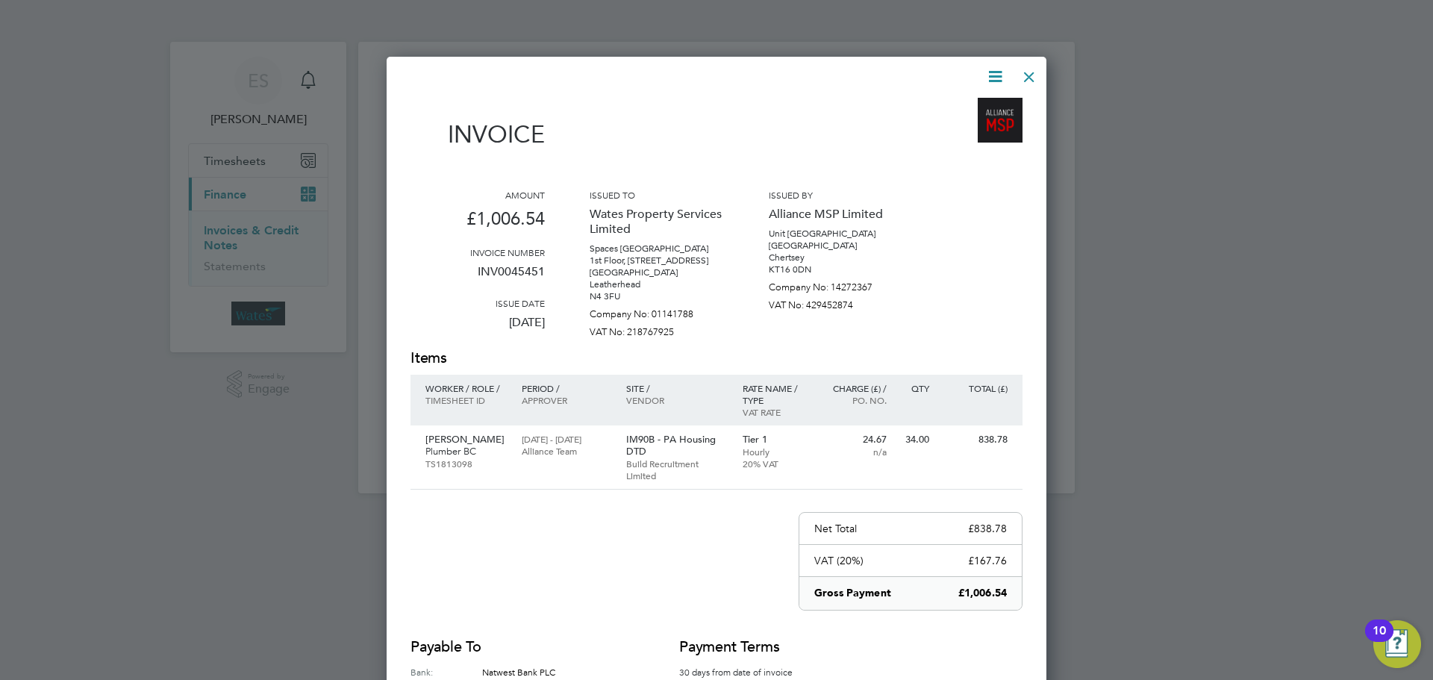
click at [1026, 77] on div at bounding box center [1029, 73] width 27 height 27
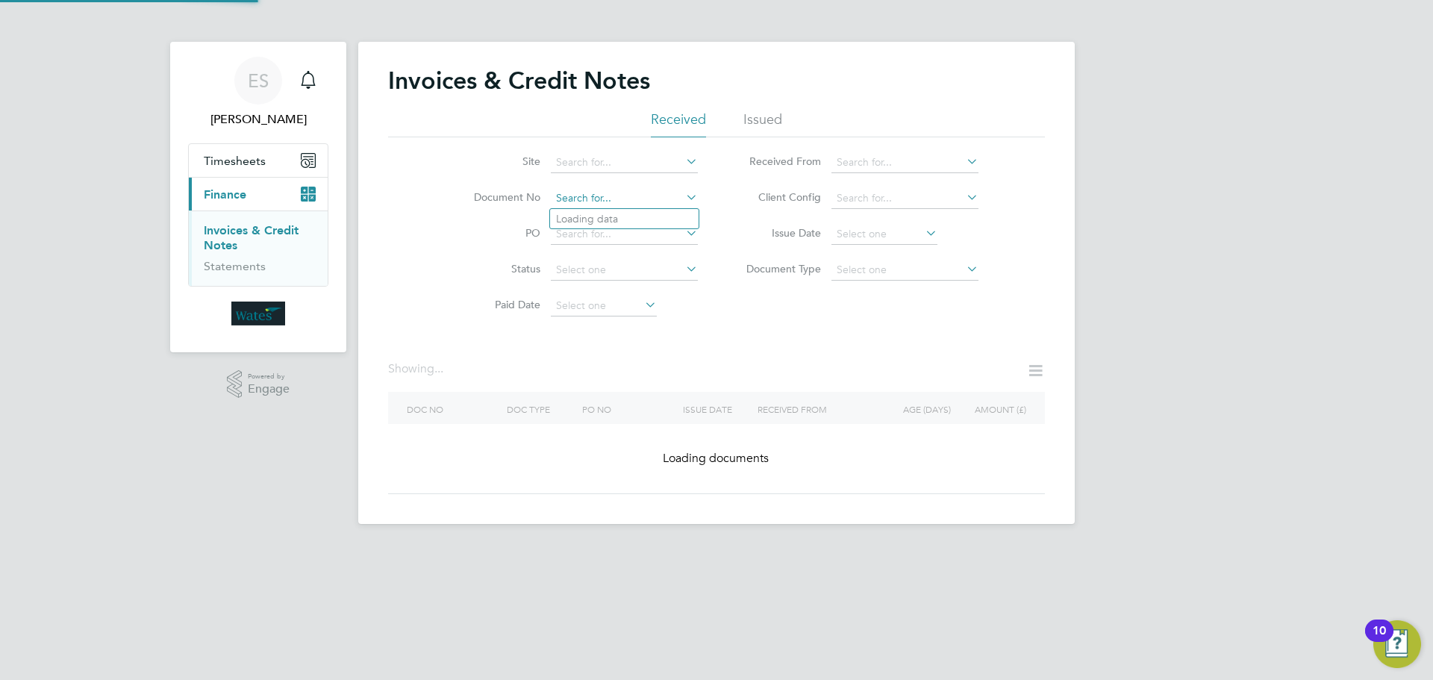
click at [667, 199] on input at bounding box center [624, 198] width 147 height 21
paste input "INV0045452"
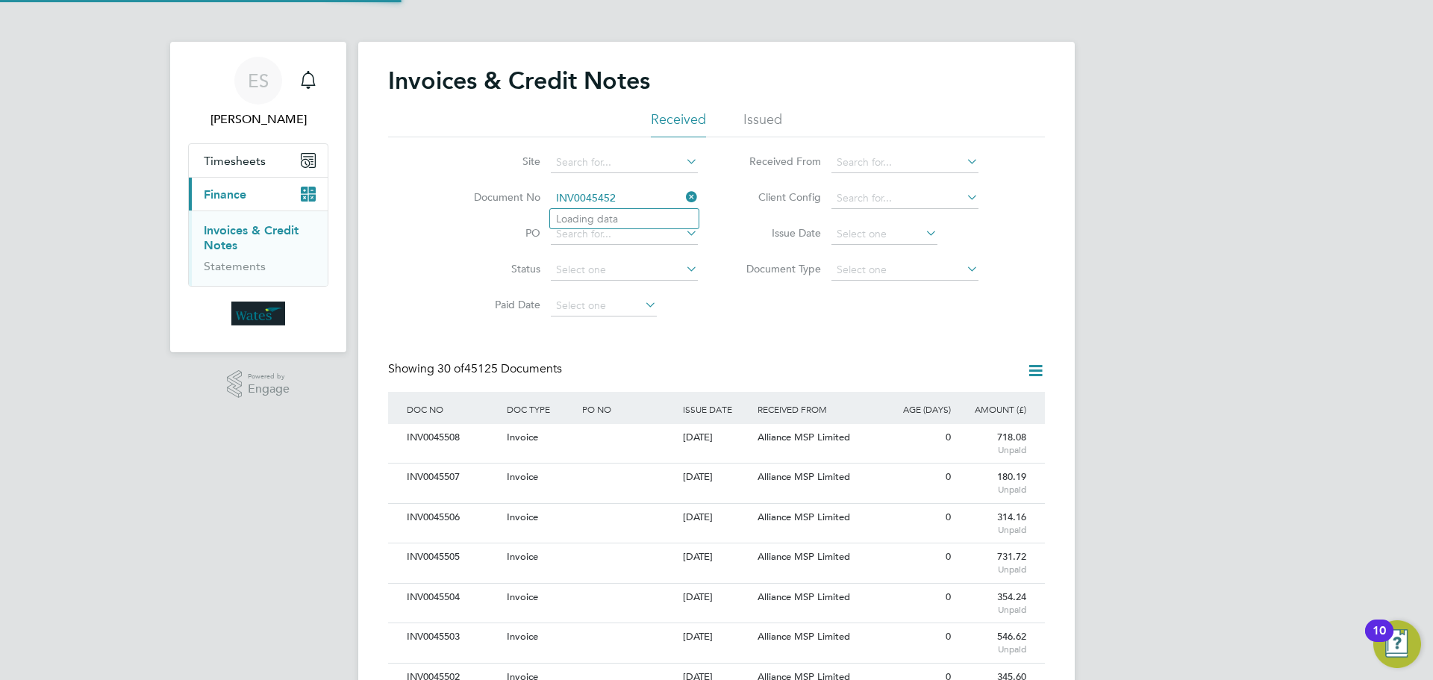
scroll to position [28, 101]
type input "INV0045452"
click at [594, 219] on b "INV0045452" at bounding box center [586, 219] width 60 height 13
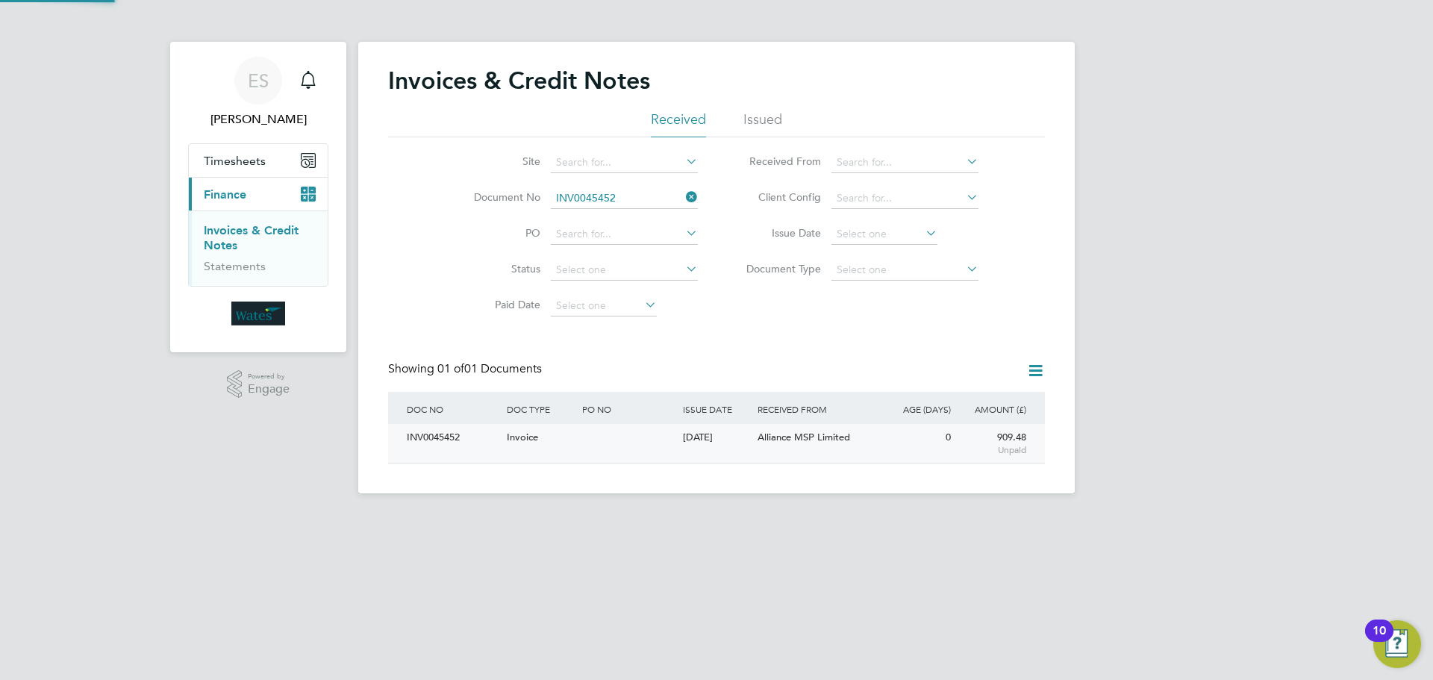
click at [438, 450] on div "INV0045452" at bounding box center [453, 438] width 100 height 28
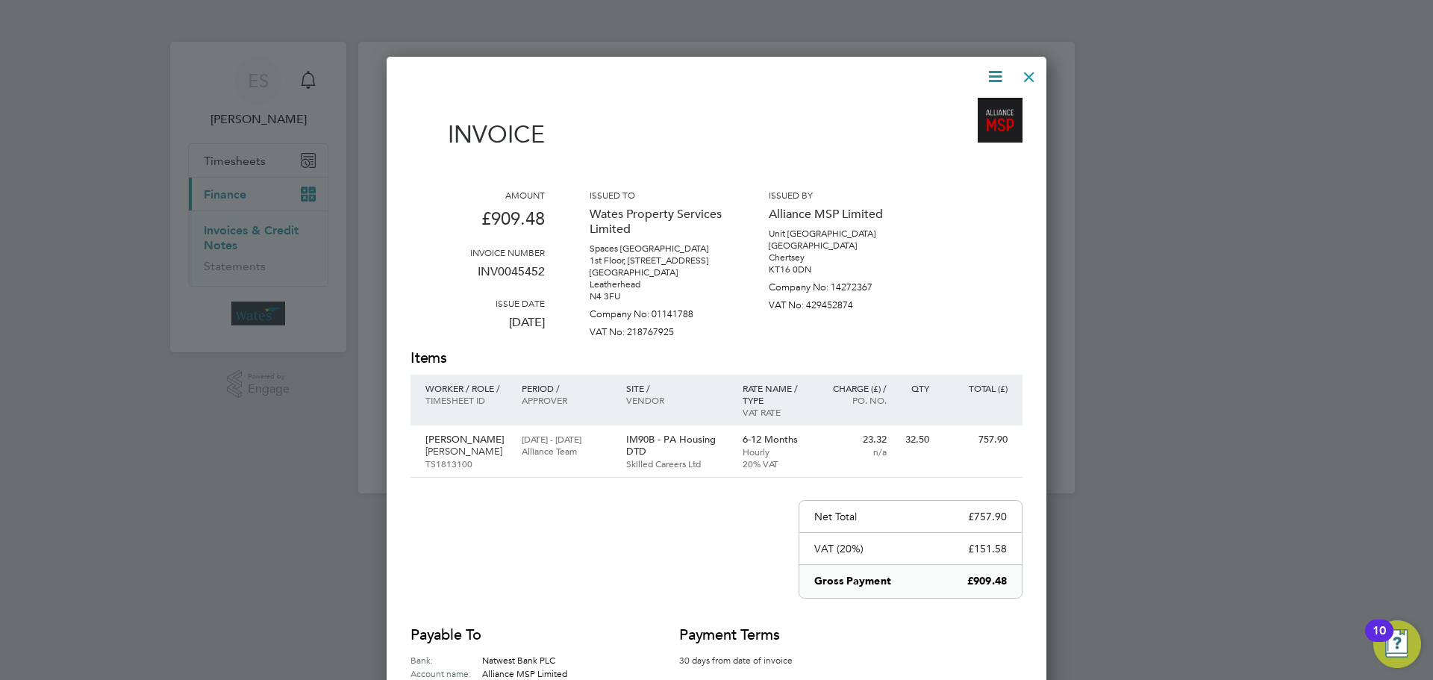
click at [993, 69] on icon at bounding box center [995, 76] width 19 height 19
click at [977, 107] on li "Download Invoice" at bounding box center [950, 111] width 103 height 21
click at [995, 74] on icon at bounding box center [995, 76] width 19 height 19
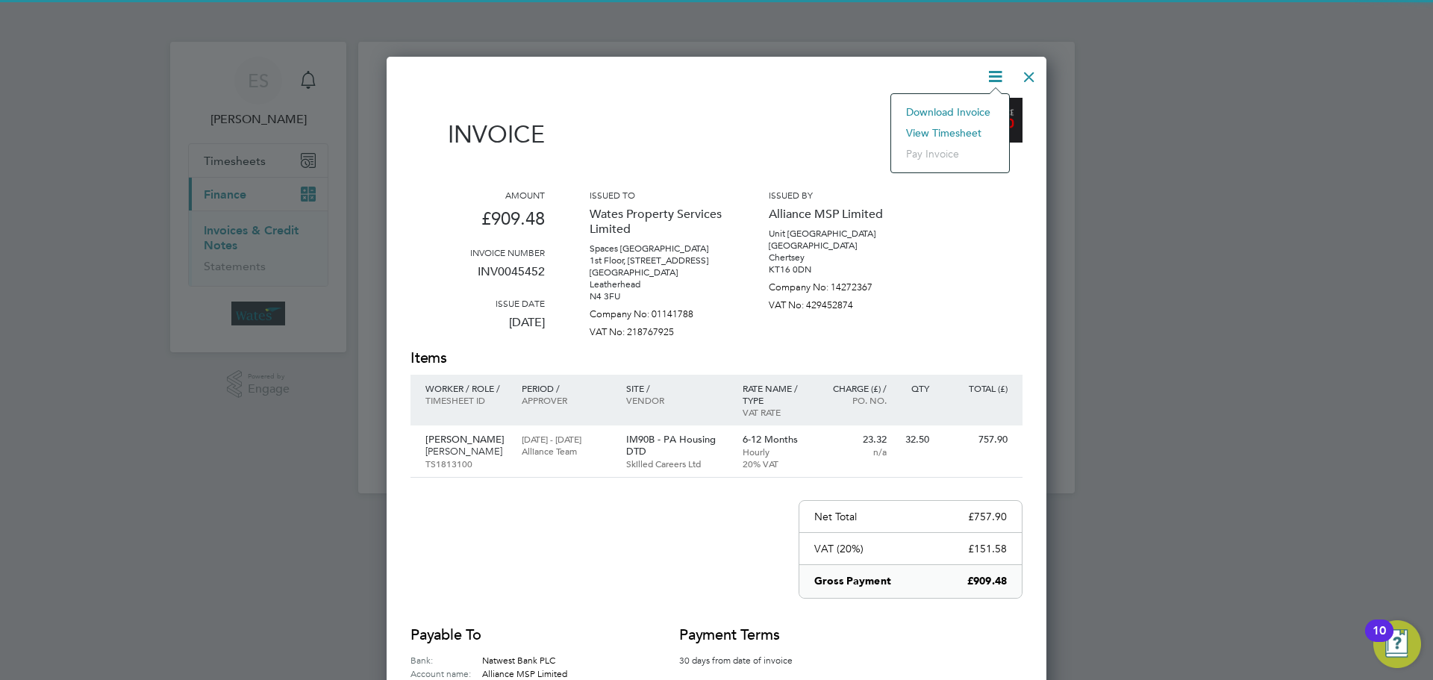
click at [963, 127] on li "View timesheet" at bounding box center [950, 132] width 103 height 21
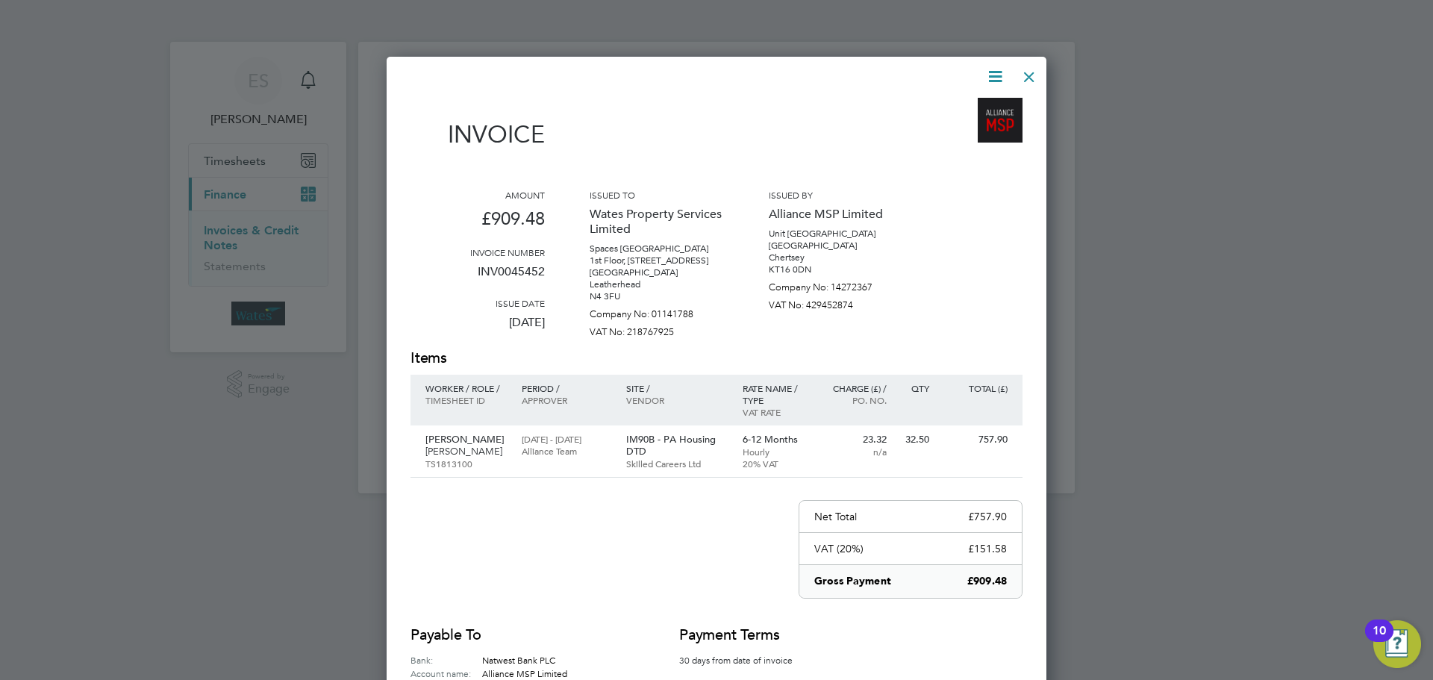
click at [1029, 71] on div at bounding box center [1029, 73] width 27 height 27
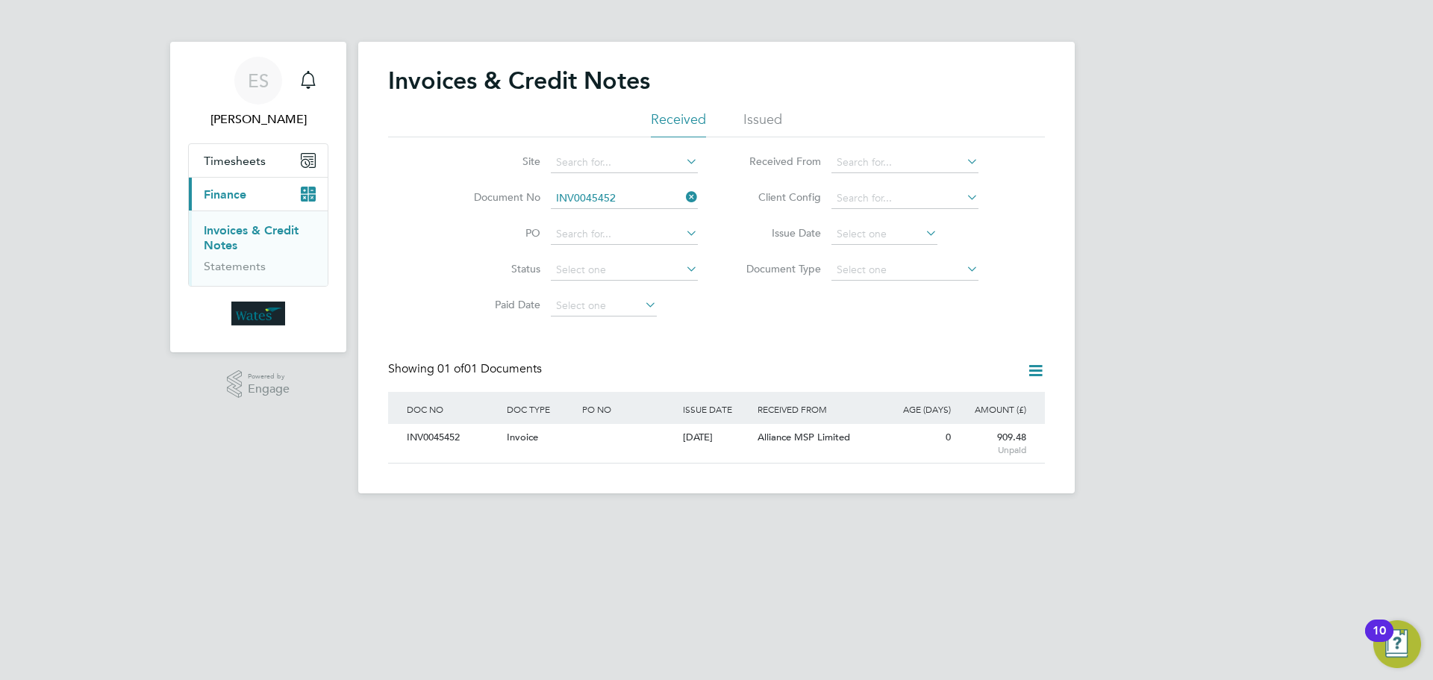
click at [683, 196] on icon at bounding box center [683, 197] width 0 height 21
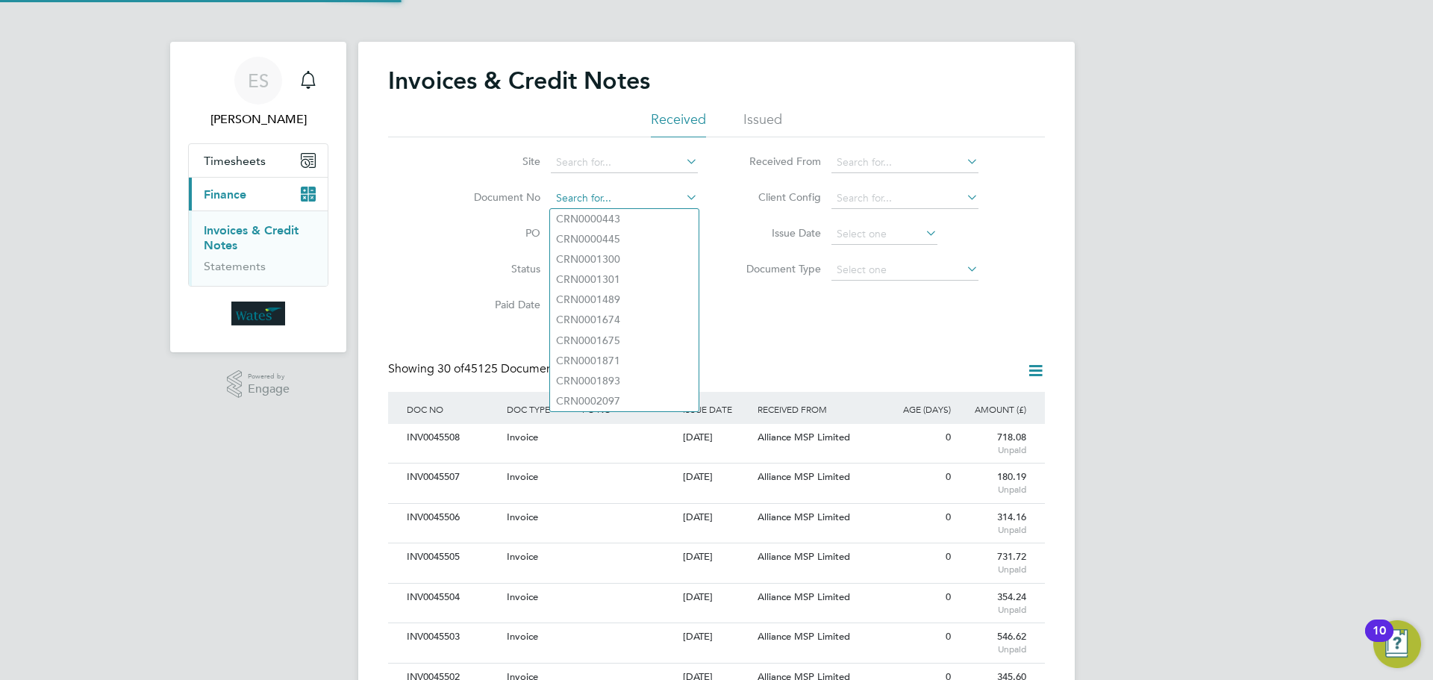
scroll to position [28, 101]
paste input "INV0045453"
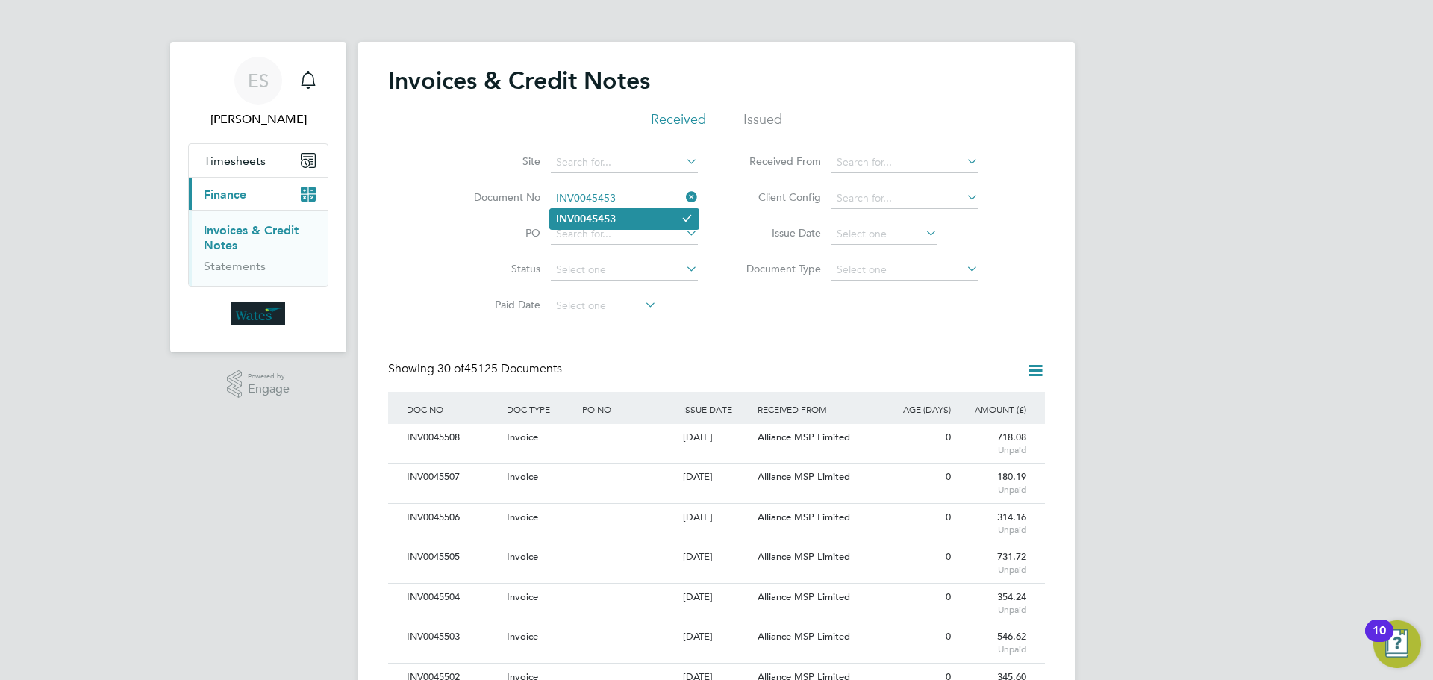
type input "INV0045453"
click at [655, 212] on li "INV0045453" at bounding box center [624, 219] width 149 height 20
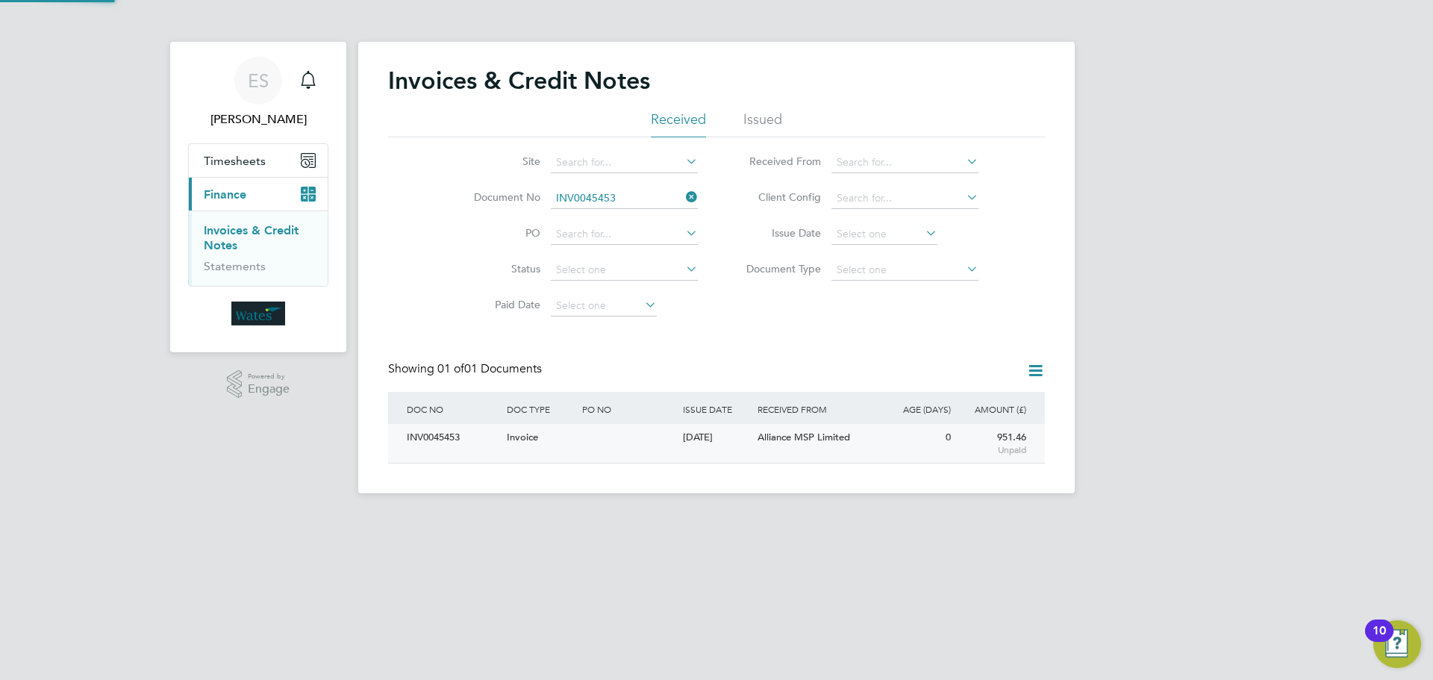
click at [452, 433] on div "INV0045453" at bounding box center [453, 438] width 100 height 28
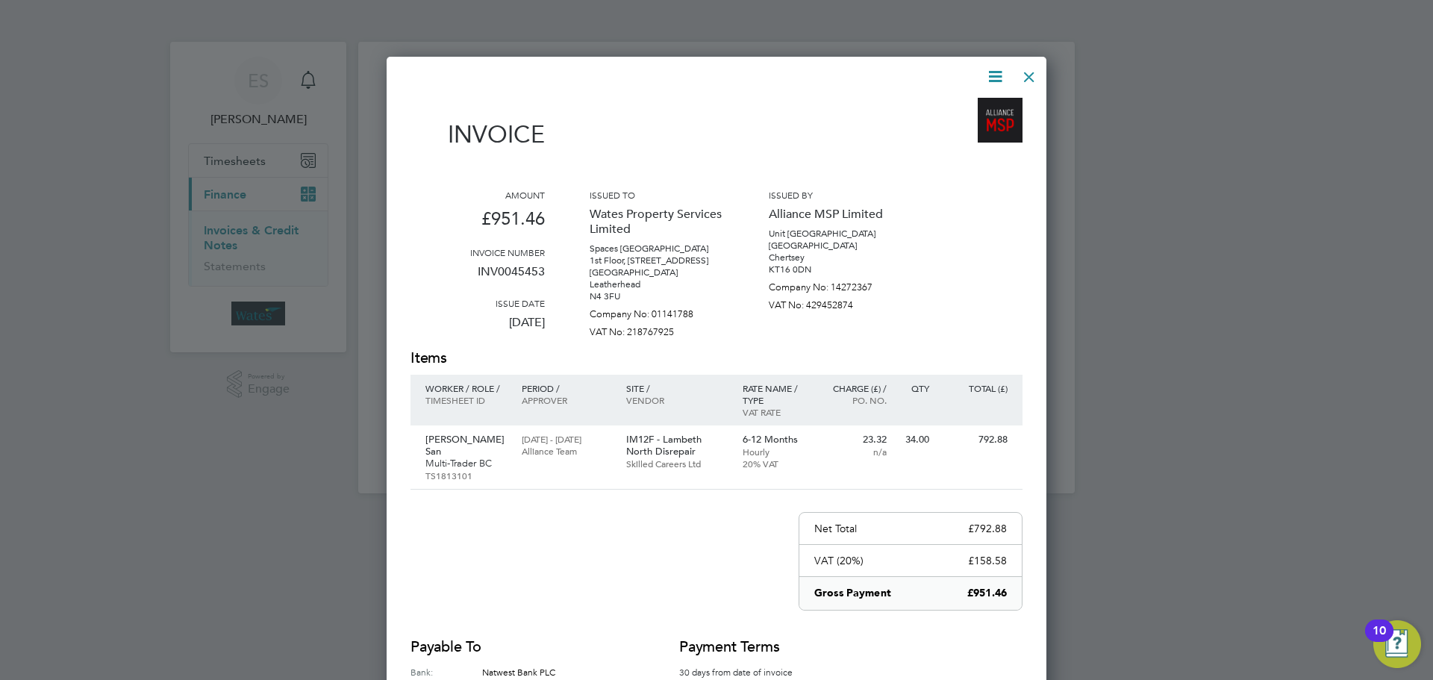
click at [987, 69] on icon at bounding box center [995, 76] width 19 height 19
click at [970, 103] on li "Download Invoice" at bounding box center [950, 111] width 103 height 21
drag, startPoint x: 995, startPoint y: 64, endPoint x: 988, endPoint y: 75, distance: 13.1
click at [995, 67] on icon at bounding box center [995, 76] width 19 height 19
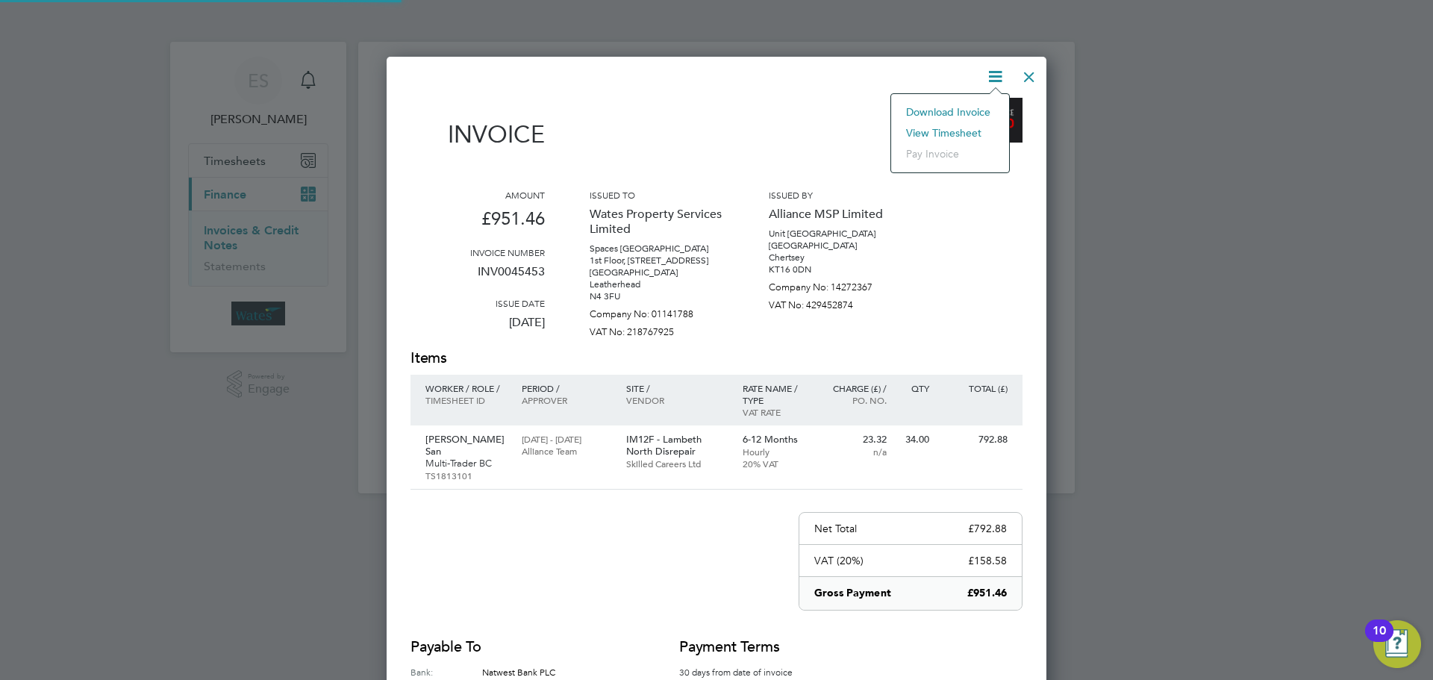
click at [951, 129] on li "View timesheet" at bounding box center [950, 132] width 103 height 21
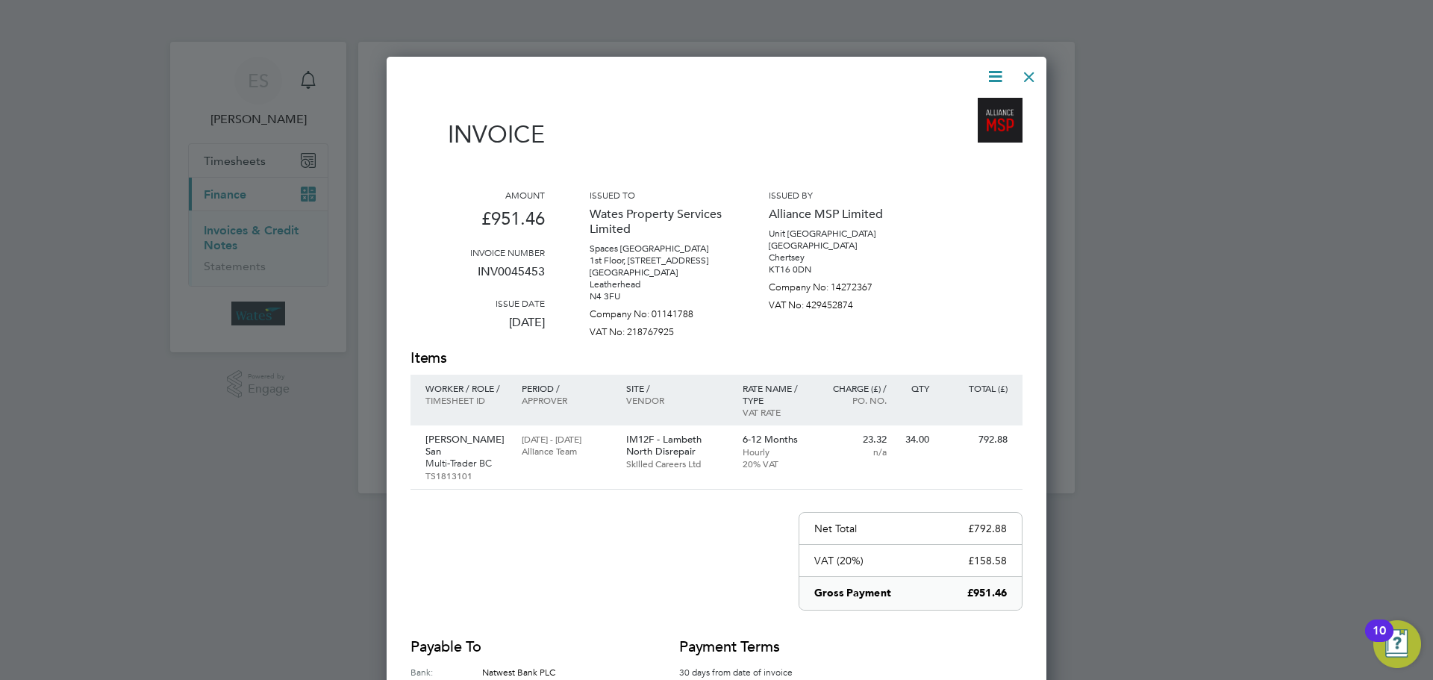
drag, startPoint x: 1027, startPoint y: 71, endPoint x: 964, endPoint y: 96, distance: 67.6
click at [1027, 71] on div at bounding box center [1029, 73] width 27 height 27
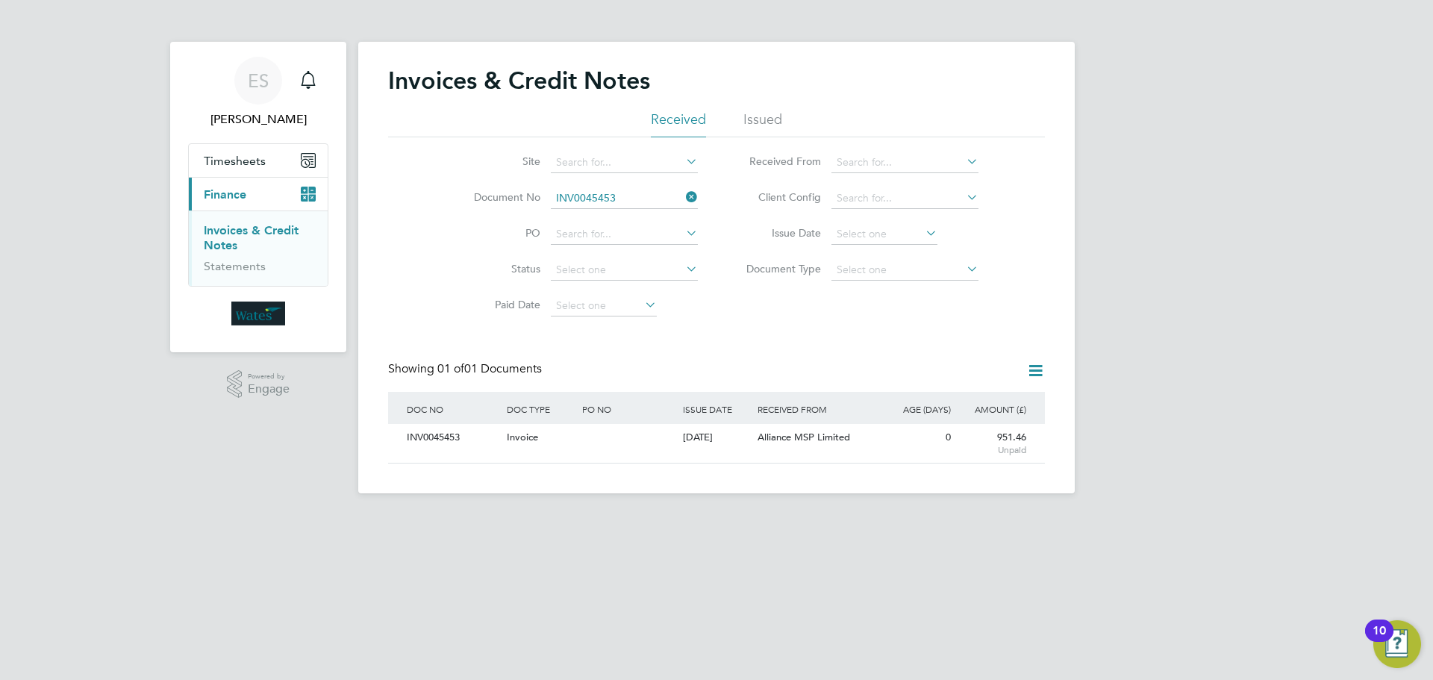
click at [683, 193] on icon at bounding box center [683, 197] width 0 height 21
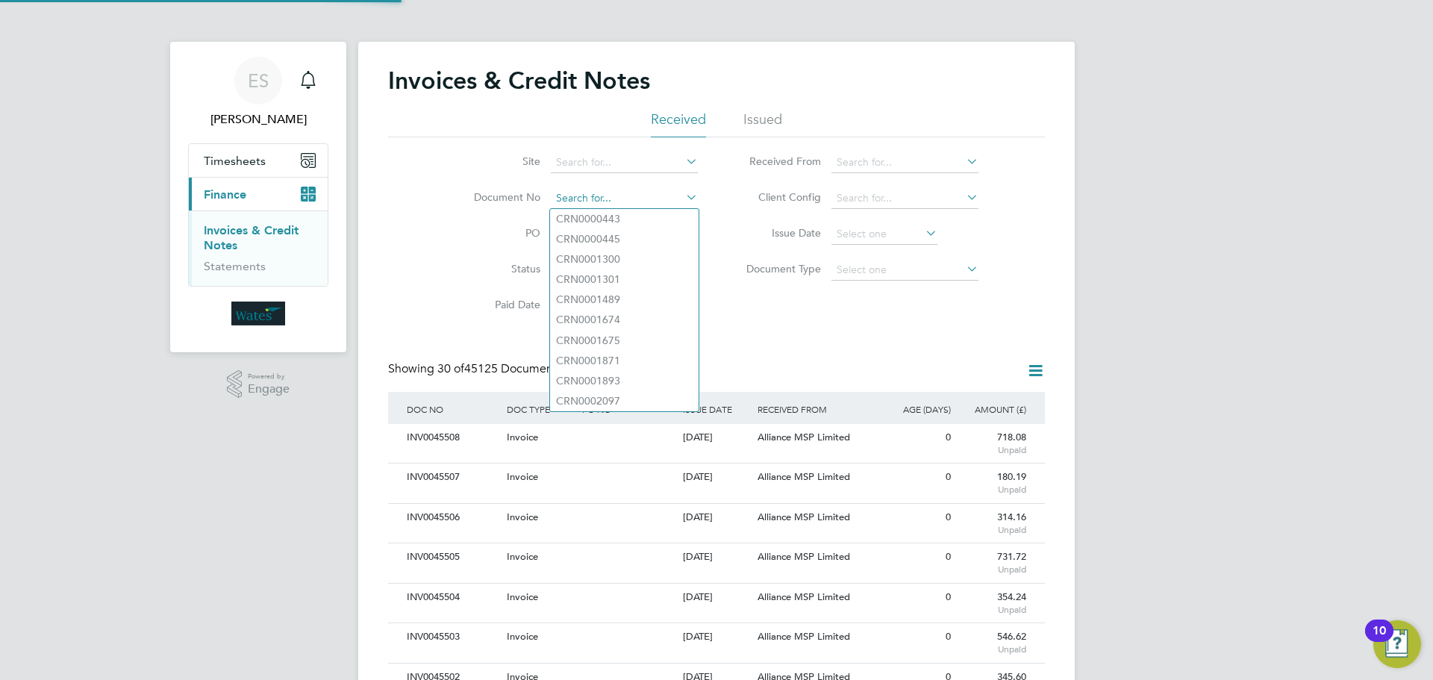
paste input "INV0045454"
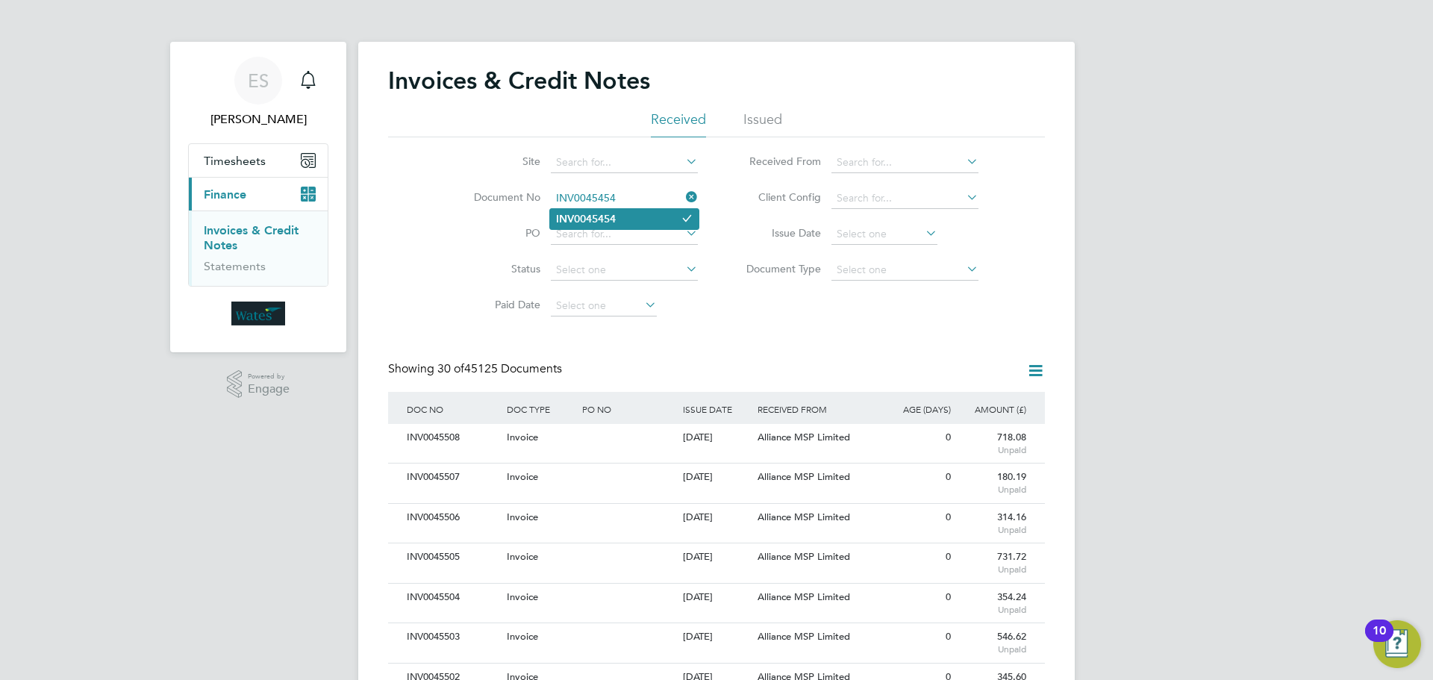
type input "INV0045454"
click at [622, 220] on li "INV0045454" at bounding box center [624, 219] width 149 height 20
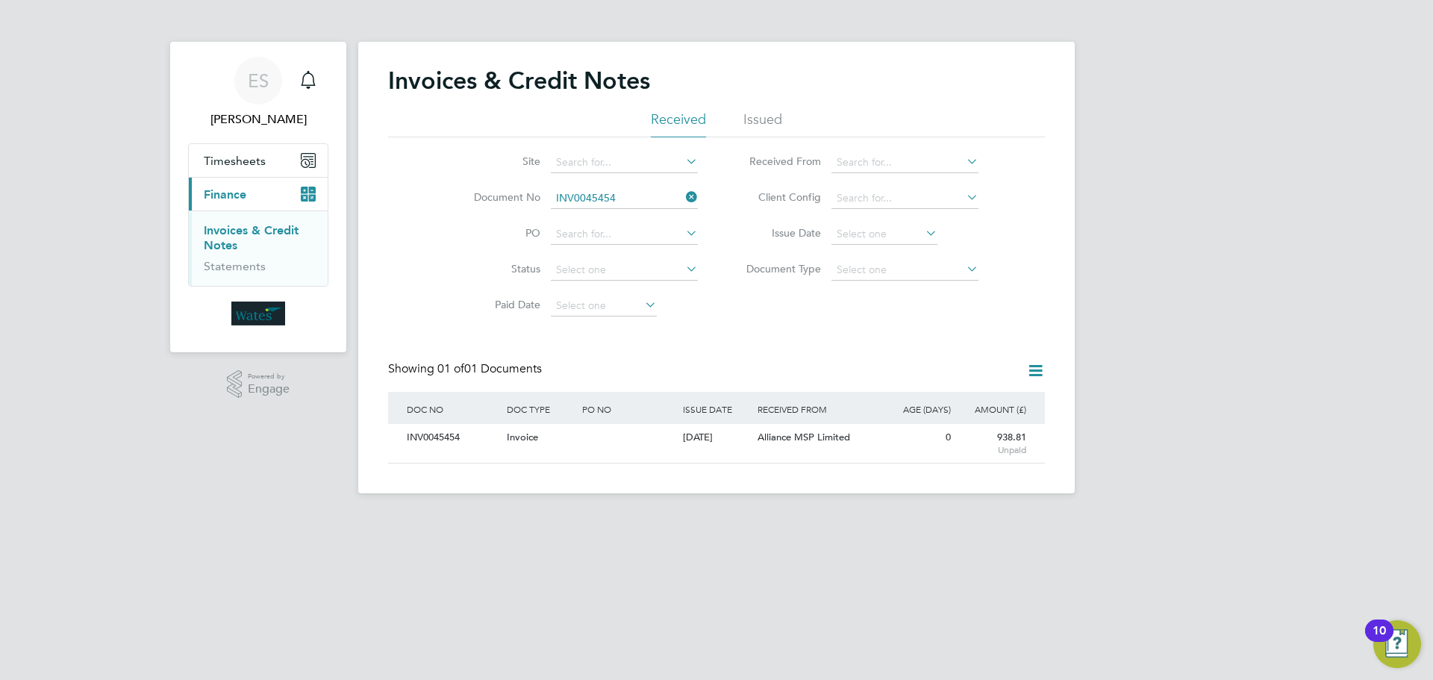
click at [443, 435] on div "INV0045454" at bounding box center [453, 438] width 100 height 28
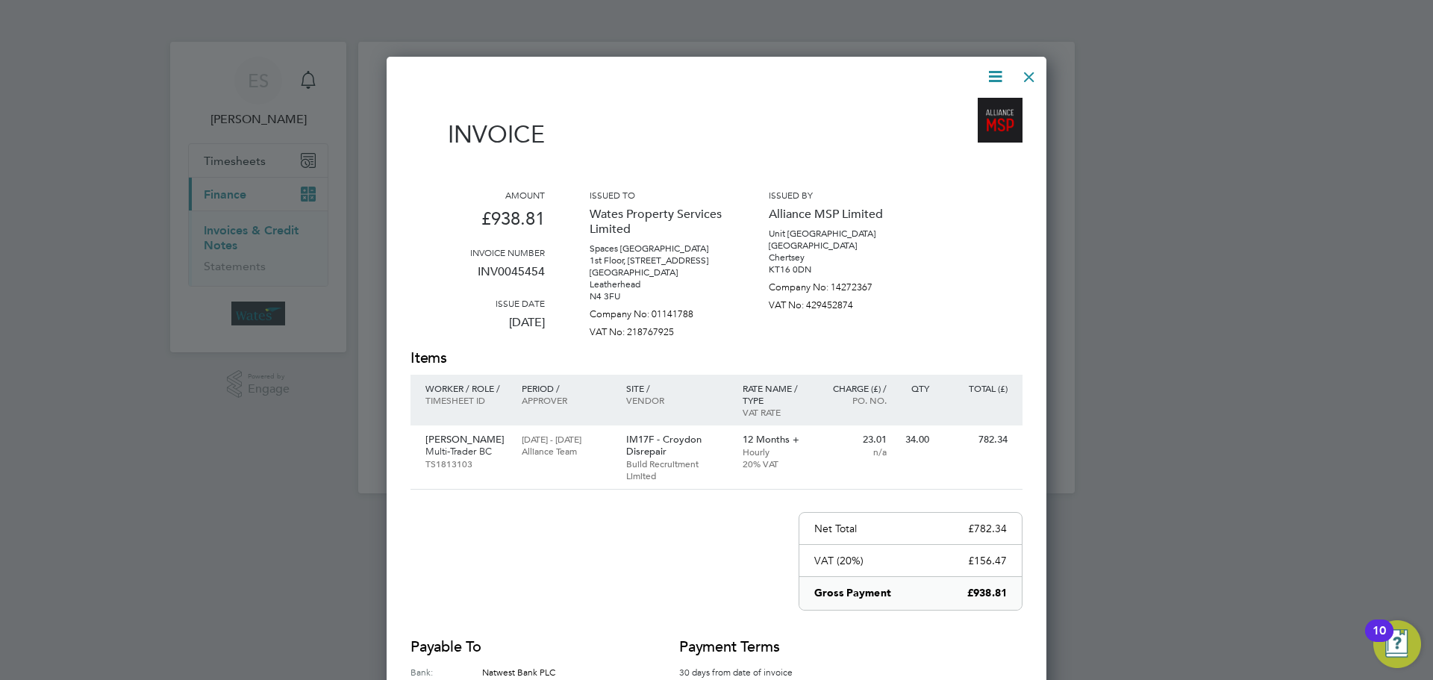
click at [998, 72] on icon at bounding box center [995, 76] width 19 height 19
click at [963, 102] on li "Download Invoice" at bounding box center [950, 111] width 103 height 21
click at [988, 78] on icon at bounding box center [995, 76] width 19 height 19
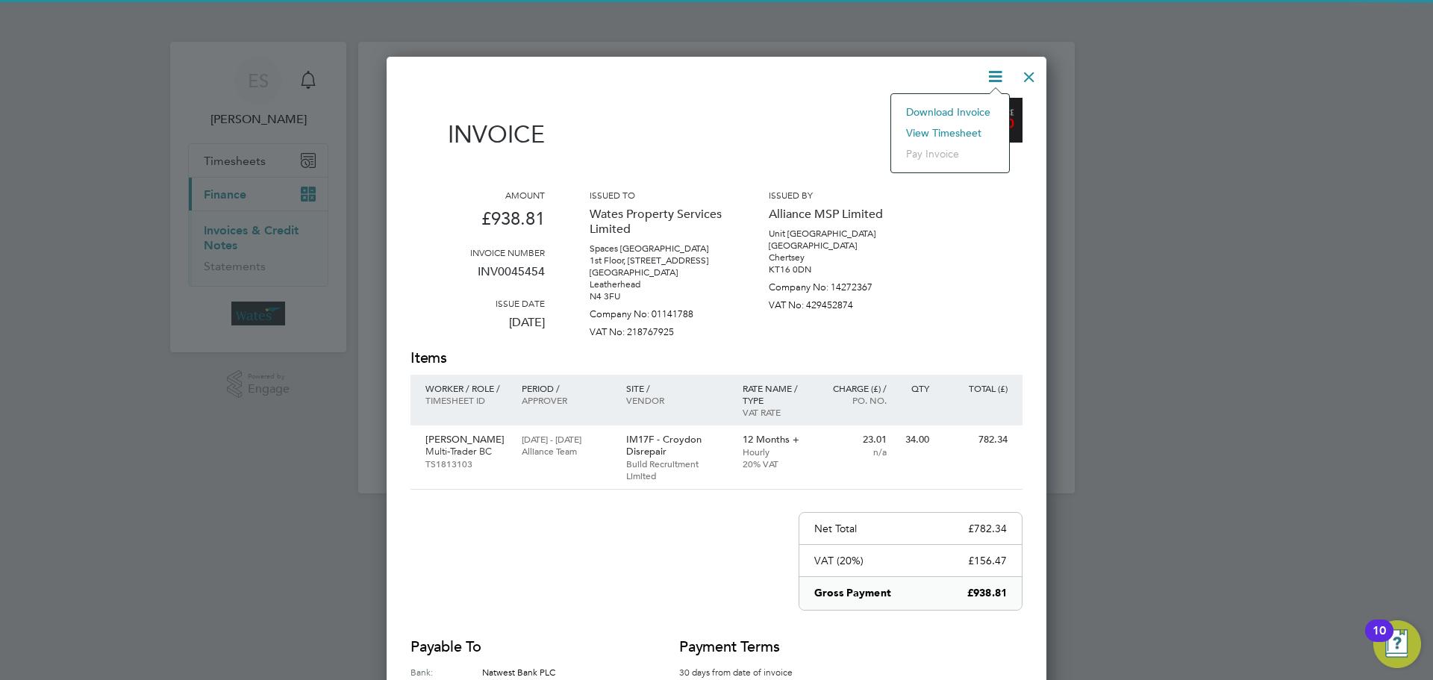
click at [946, 129] on li "View timesheet" at bounding box center [950, 132] width 103 height 21
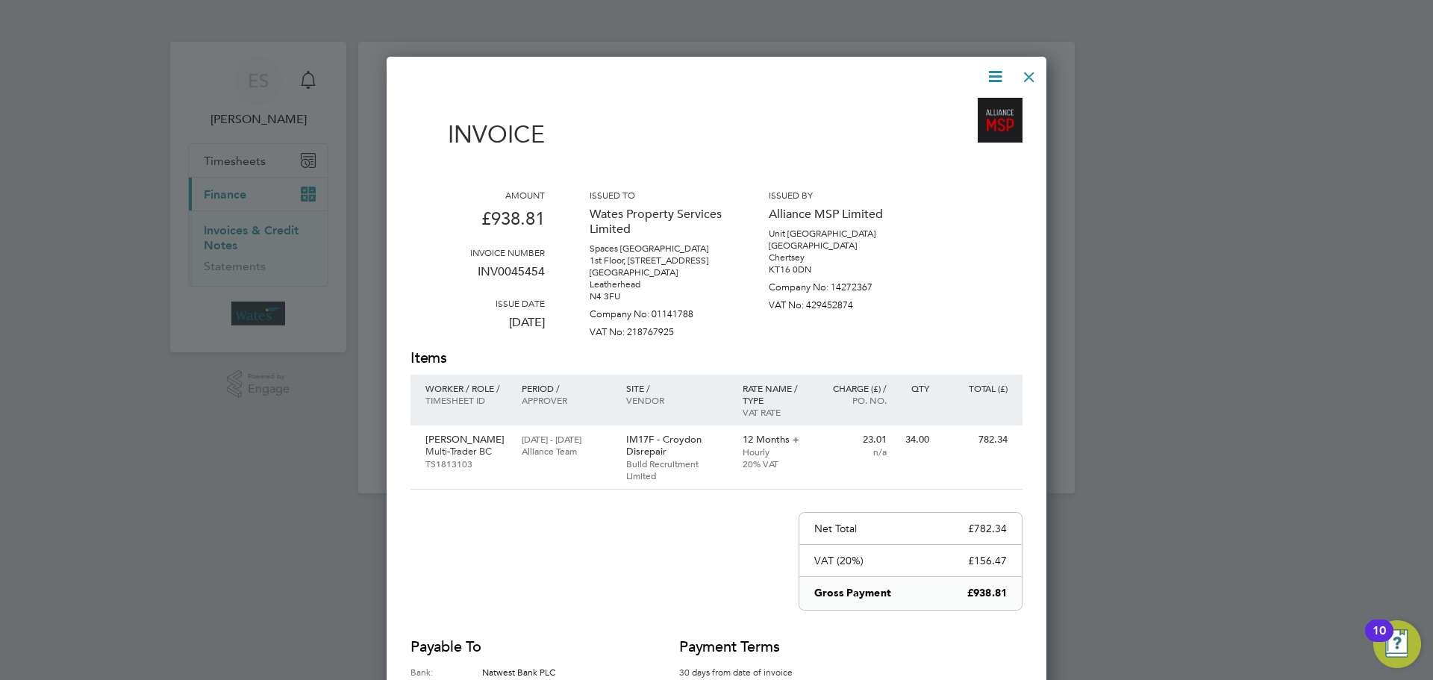
click at [1023, 73] on div at bounding box center [1029, 73] width 27 height 27
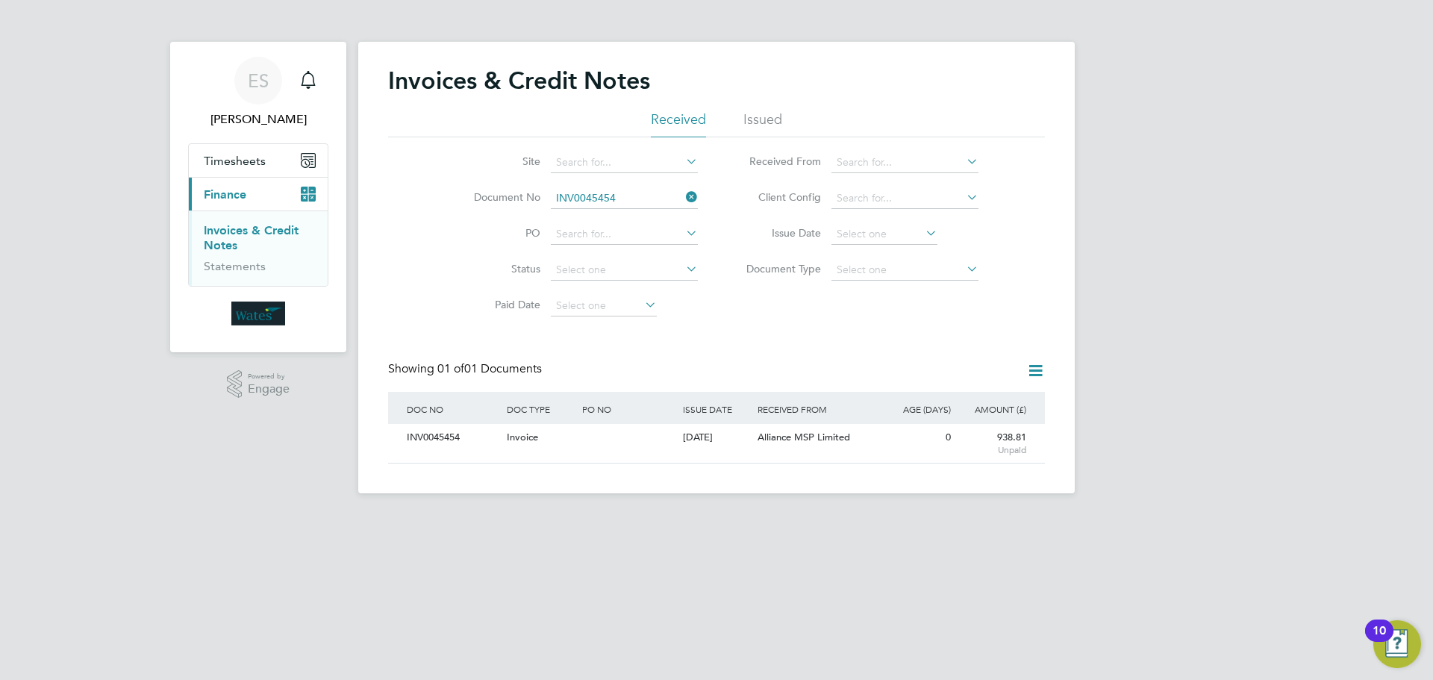
click at [683, 199] on icon at bounding box center [683, 197] width 0 height 21
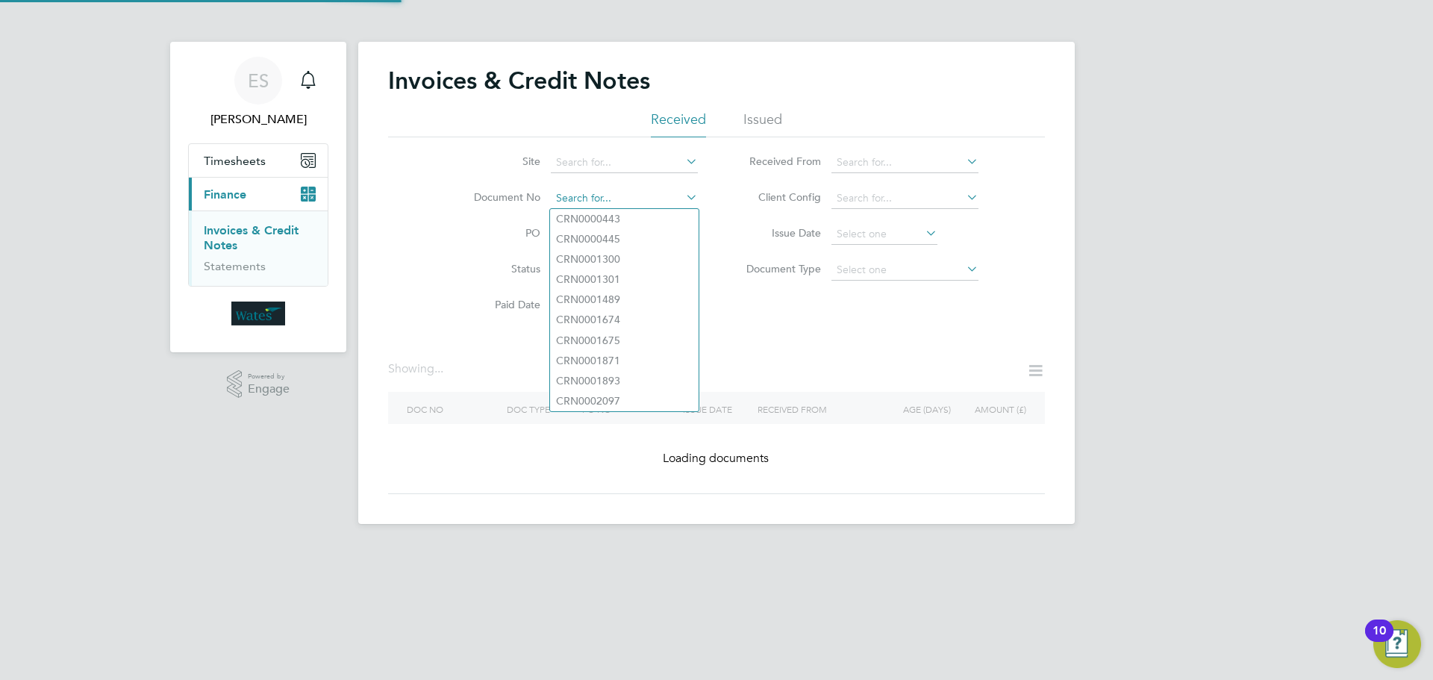
paste input "INV0045455"
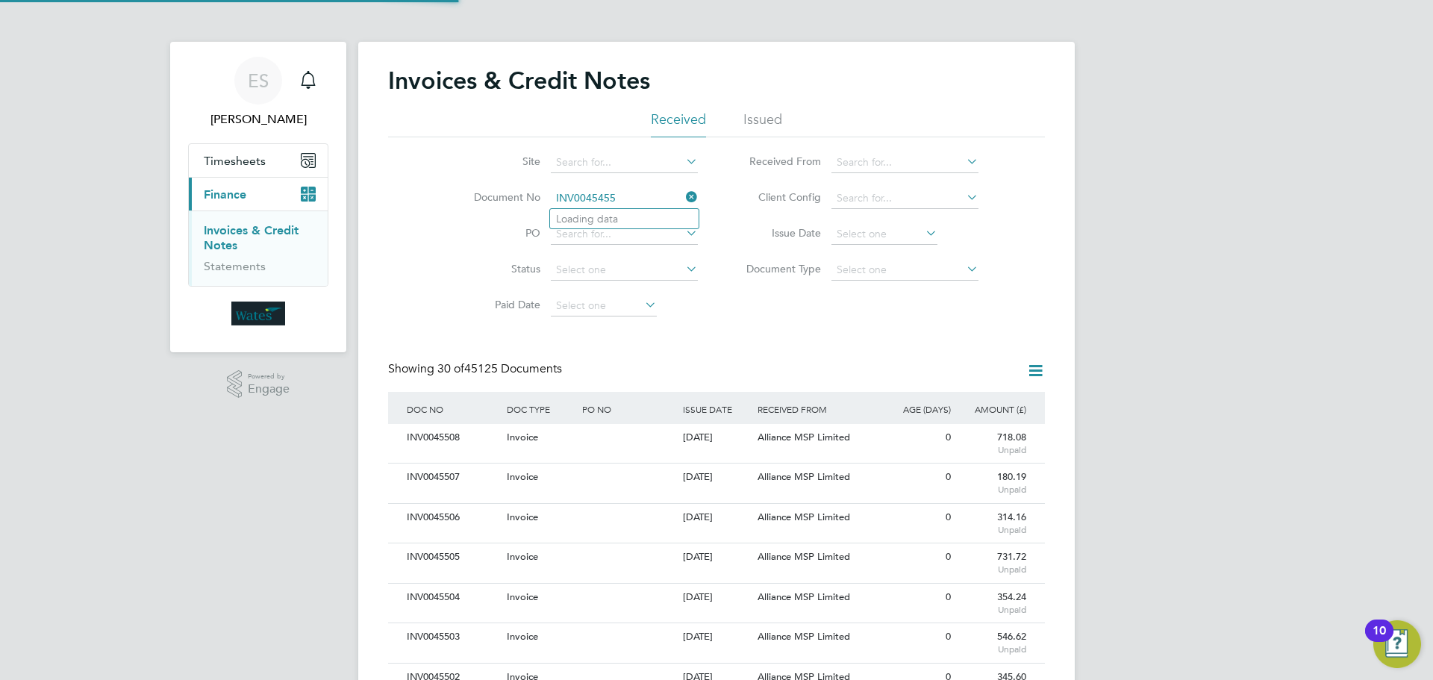
scroll to position [28, 101]
type input "INV0045455"
click at [635, 219] on li "INV0045455" at bounding box center [624, 219] width 149 height 20
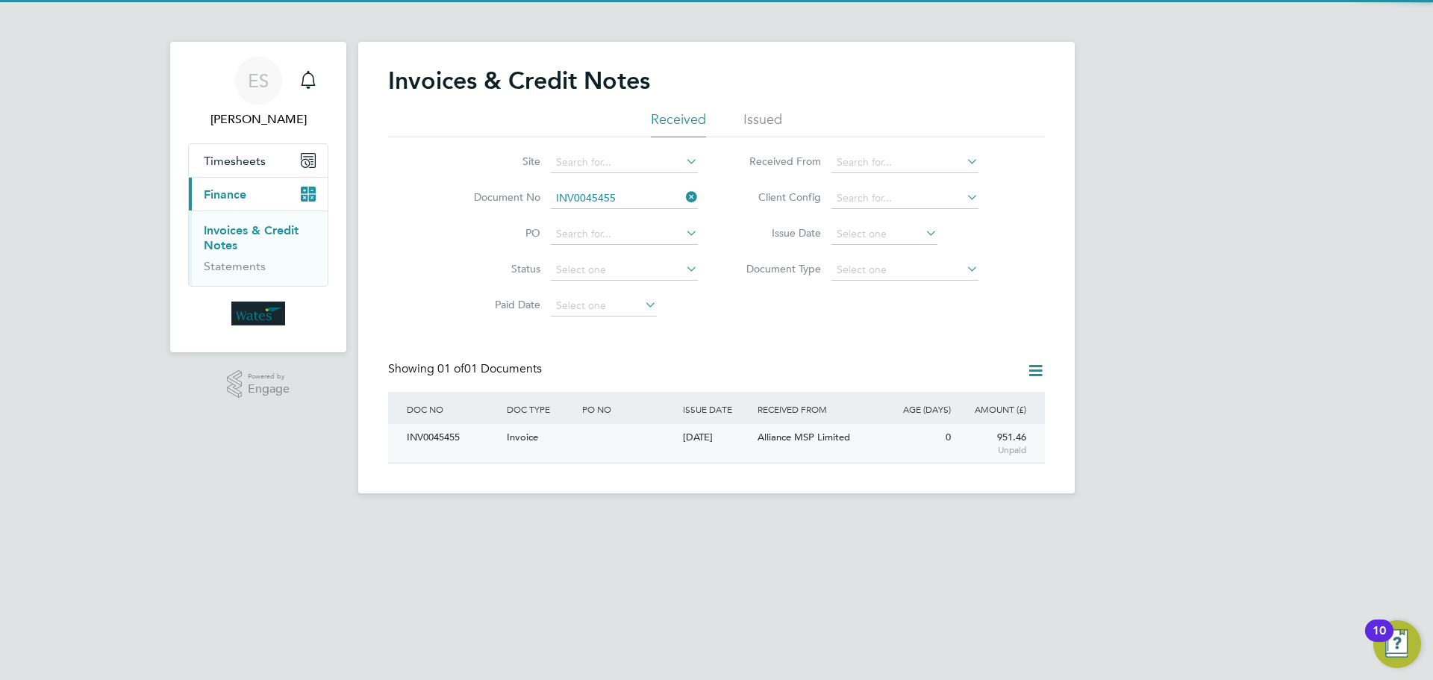
click at [445, 435] on div "INV0045455" at bounding box center [453, 438] width 100 height 28
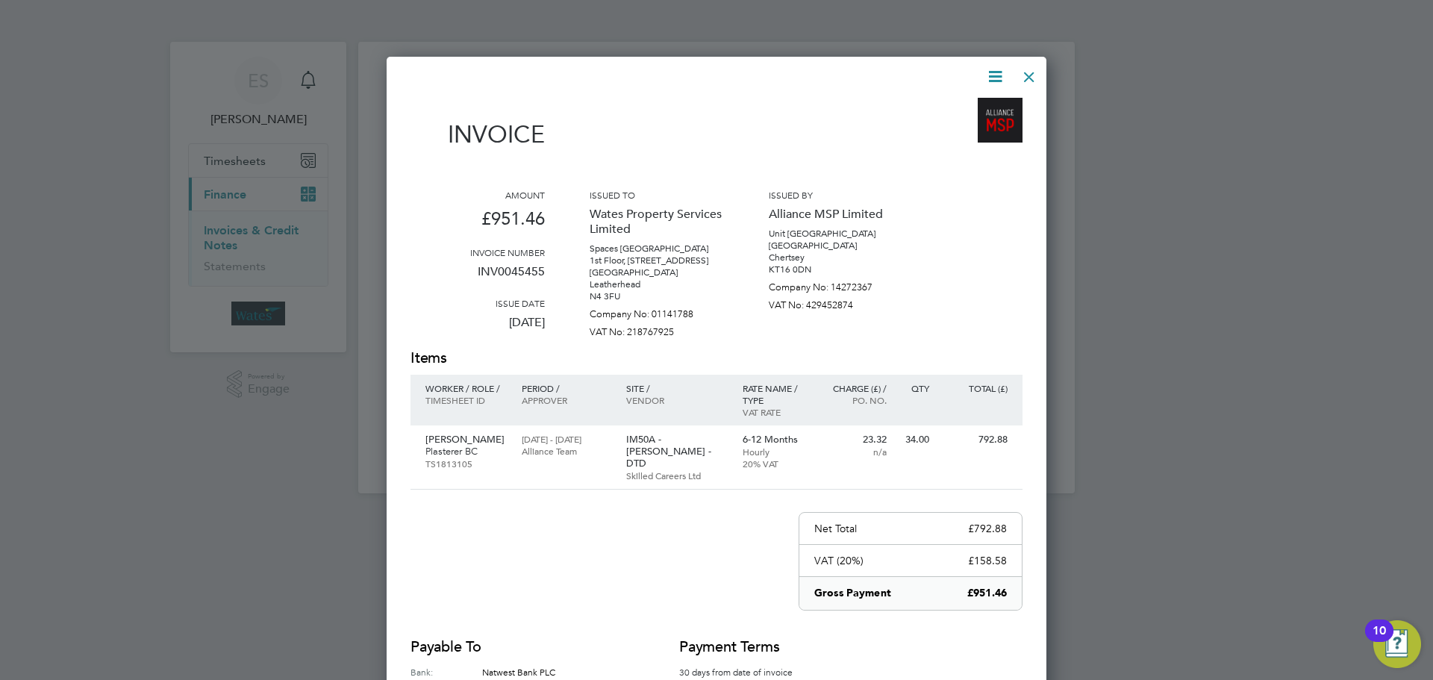
click at [996, 74] on icon at bounding box center [995, 76] width 19 height 19
click at [982, 107] on li "Download Invoice" at bounding box center [950, 111] width 103 height 21
click at [994, 75] on icon at bounding box center [995, 76] width 19 height 19
click at [969, 126] on li "View timesheet" at bounding box center [950, 132] width 103 height 21
click at [1031, 75] on div at bounding box center [1029, 73] width 27 height 27
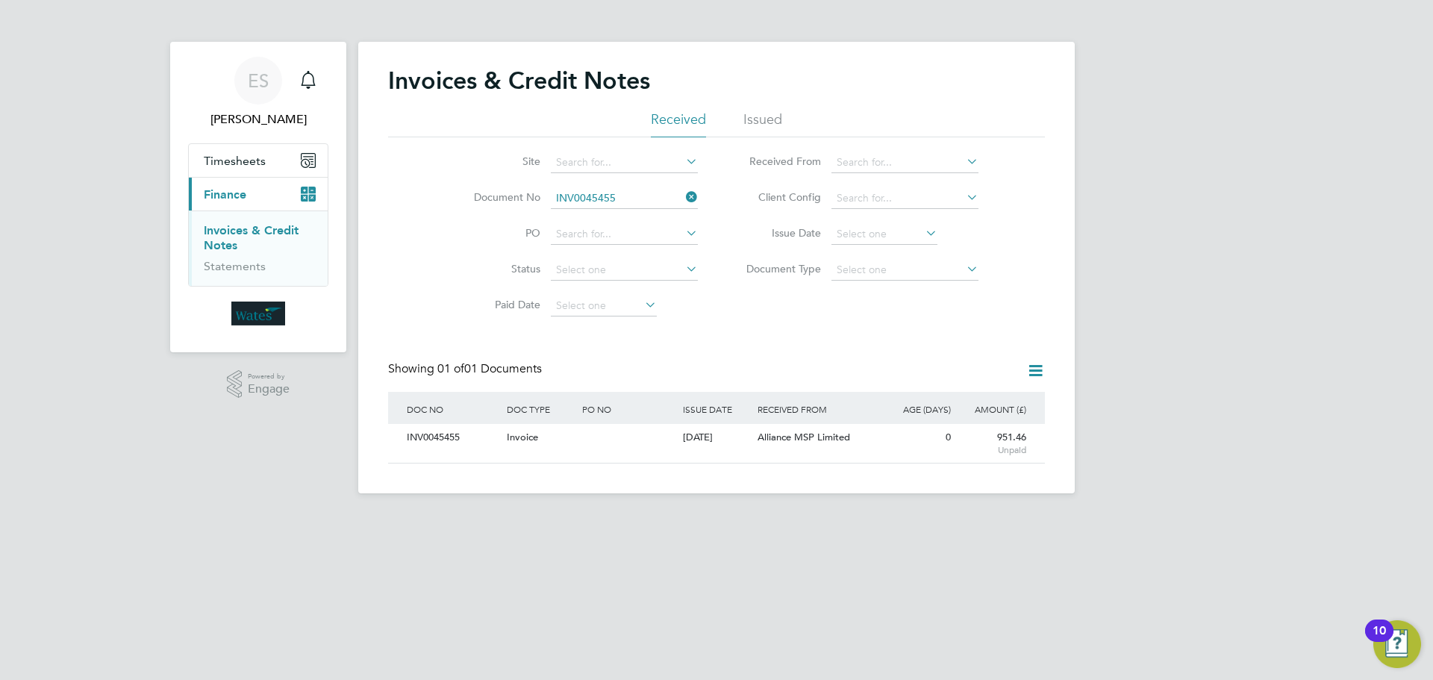
click at [683, 195] on icon at bounding box center [683, 197] width 0 height 21
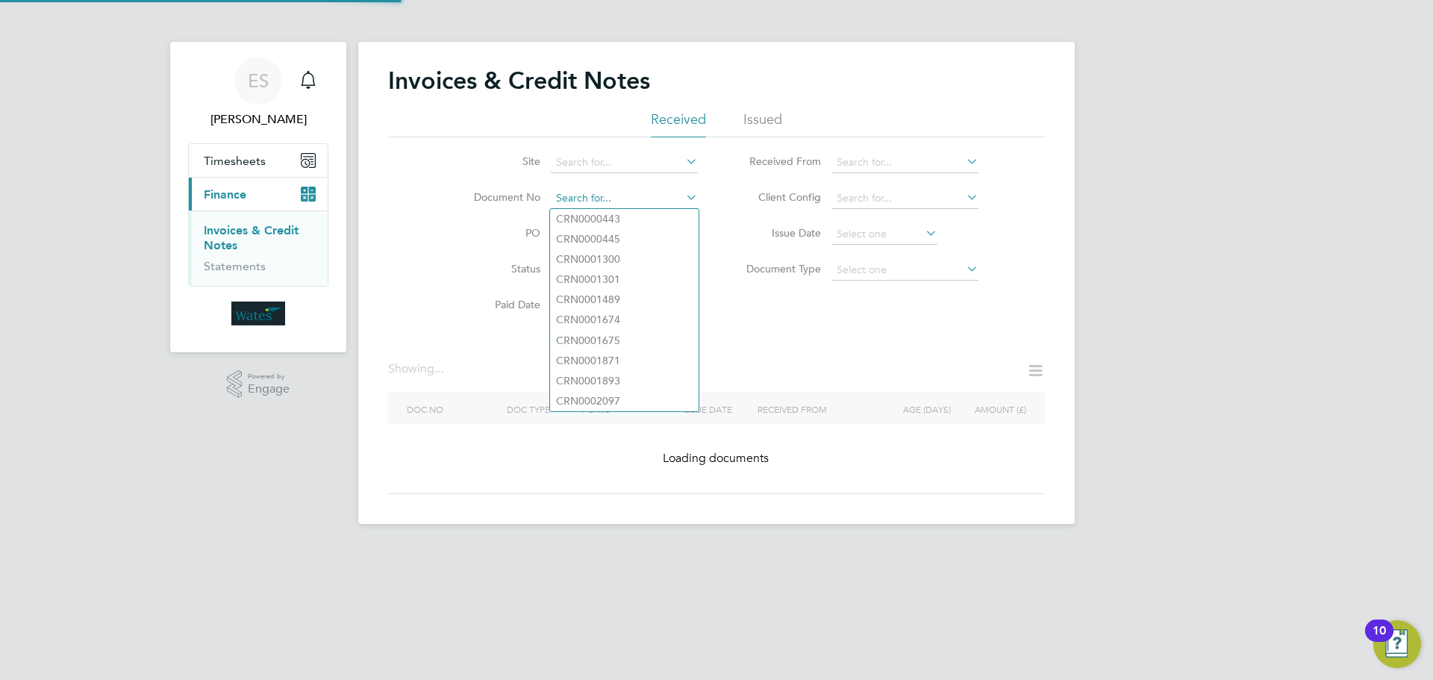
paste input "INV0045456"
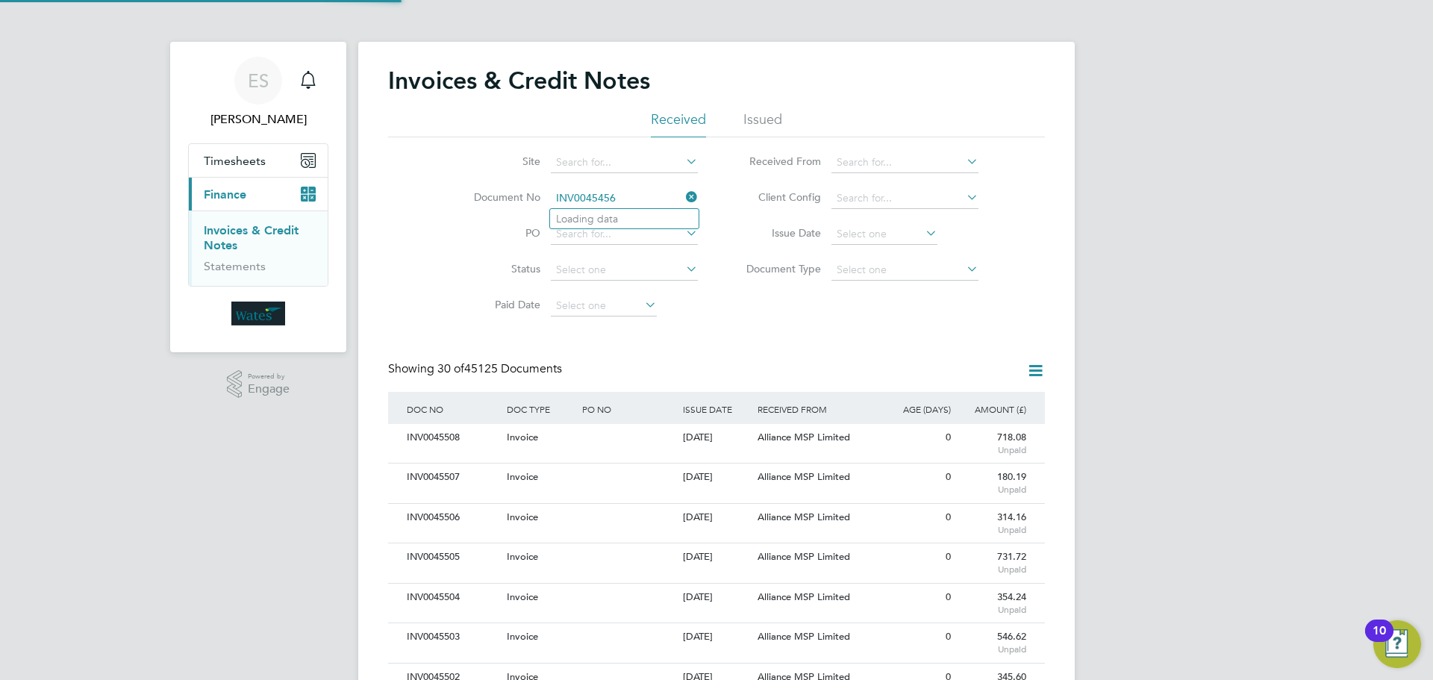
scroll to position [28, 101]
type input "INV0045456"
click at [623, 218] on li "INV0045456" at bounding box center [624, 219] width 149 height 20
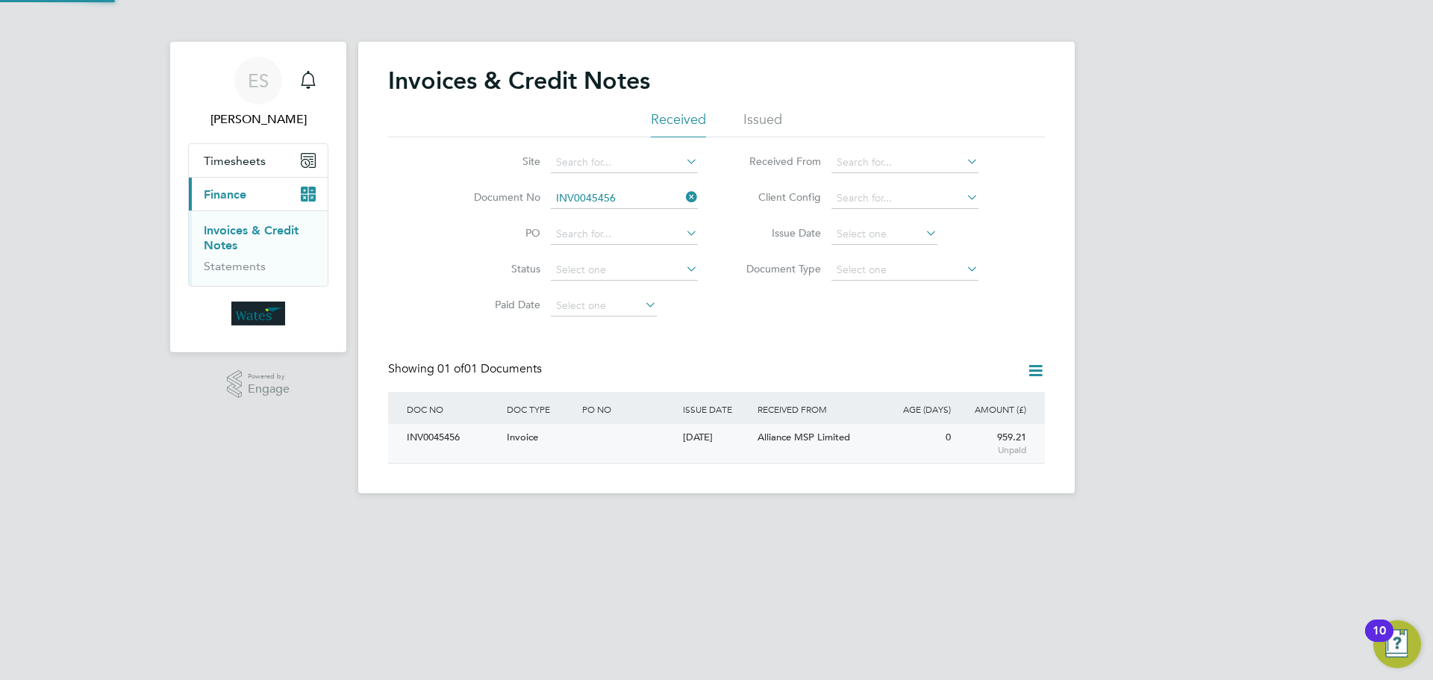
click at [428, 431] on div "INV0045456" at bounding box center [453, 438] width 100 height 28
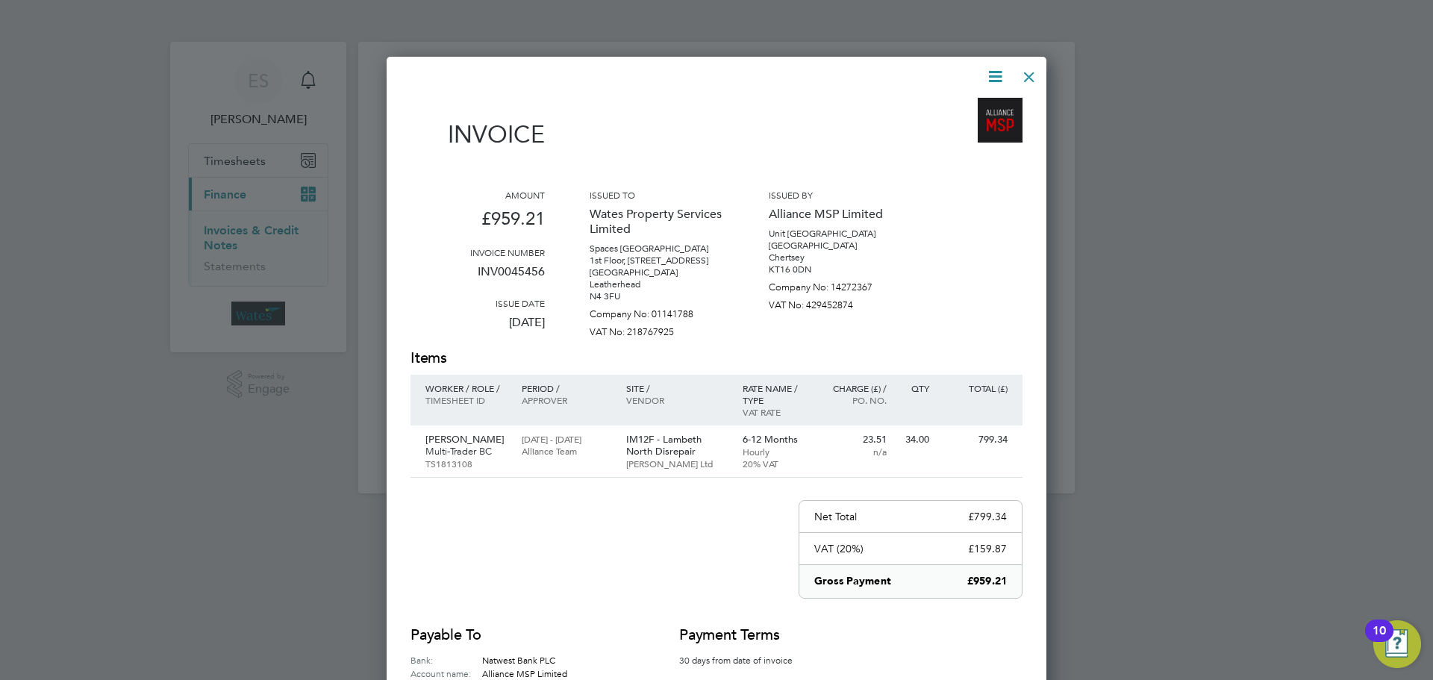
click at [994, 71] on icon at bounding box center [995, 76] width 19 height 19
click at [968, 107] on li "Download Invoice" at bounding box center [950, 111] width 103 height 21
click at [990, 70] on icon at bounding box center [995, 76] width 19 height 19
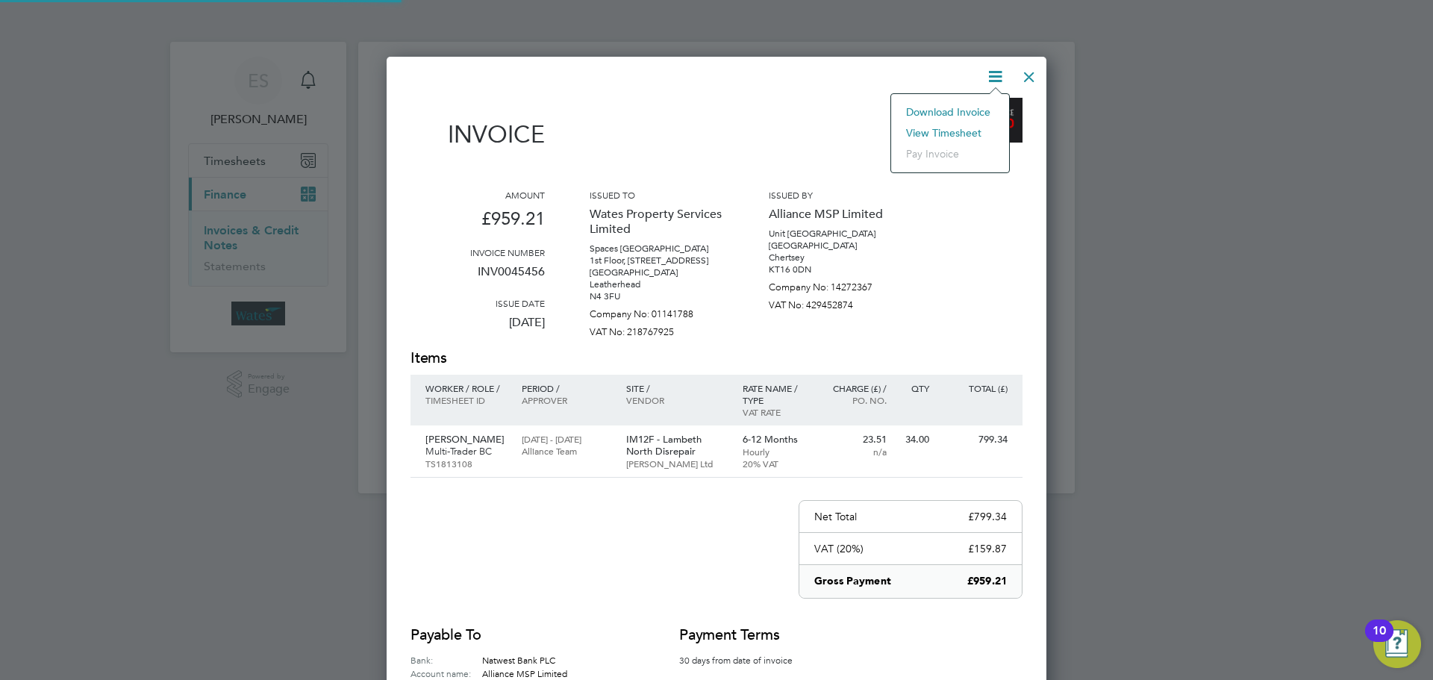
click at [953, 123] on li "View timesheet" at bounding box center [950, 132] width 103 height 21
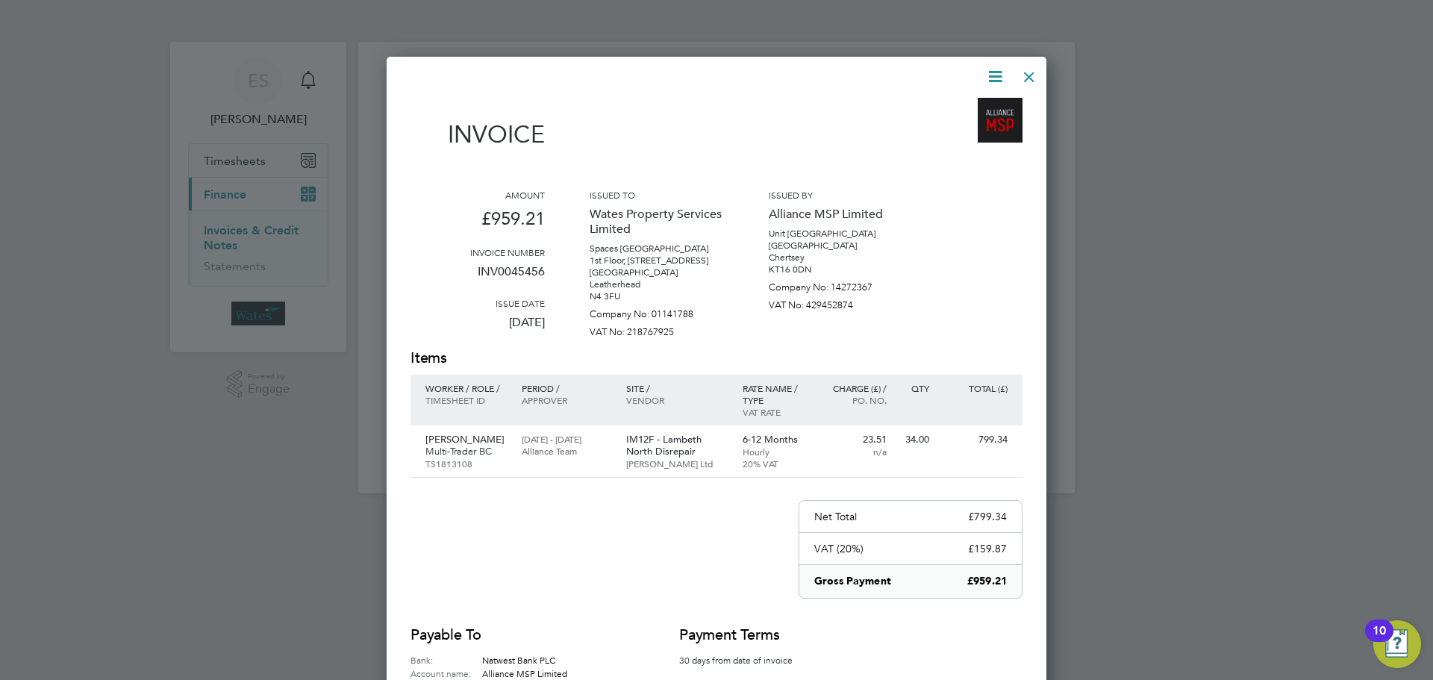
click at [1022, 72] on div at bounding box center [1029, 73] width 27 height 27
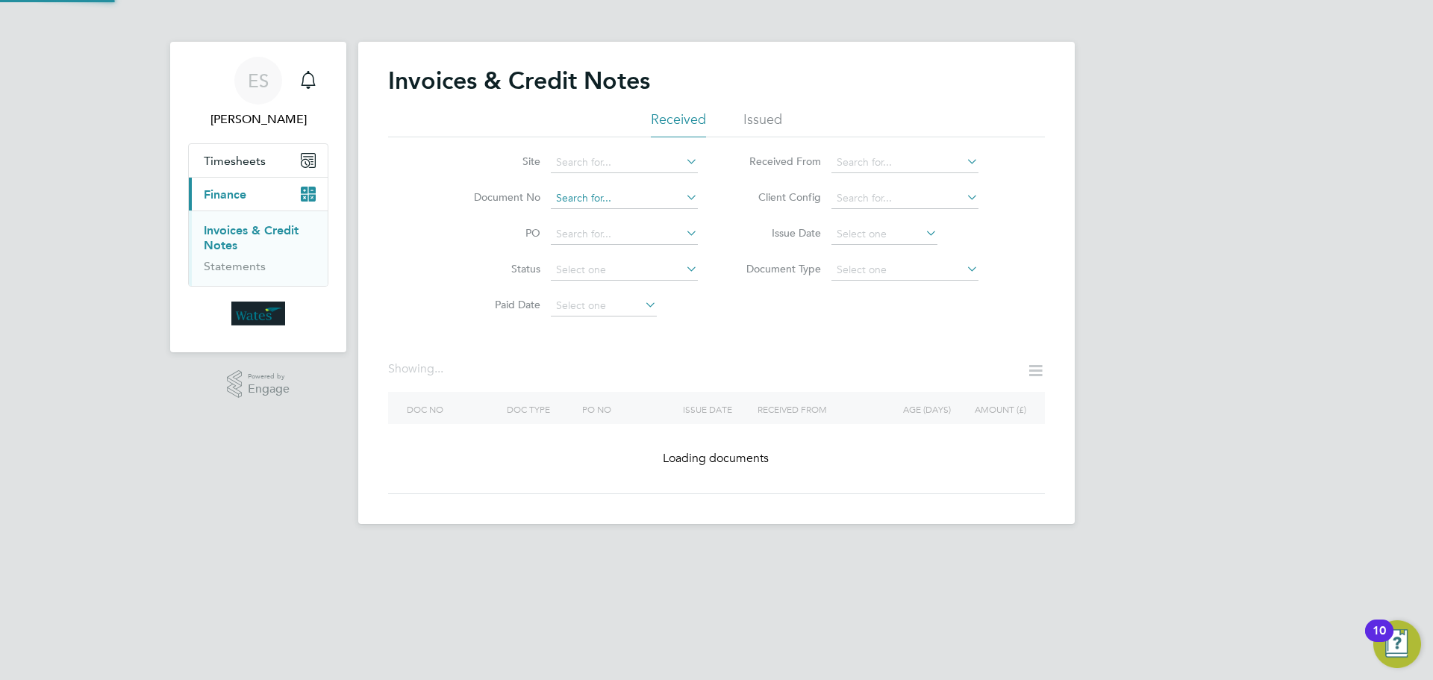
click at [658, 196] on input at bounding box center [624, 198] width 147 height 21
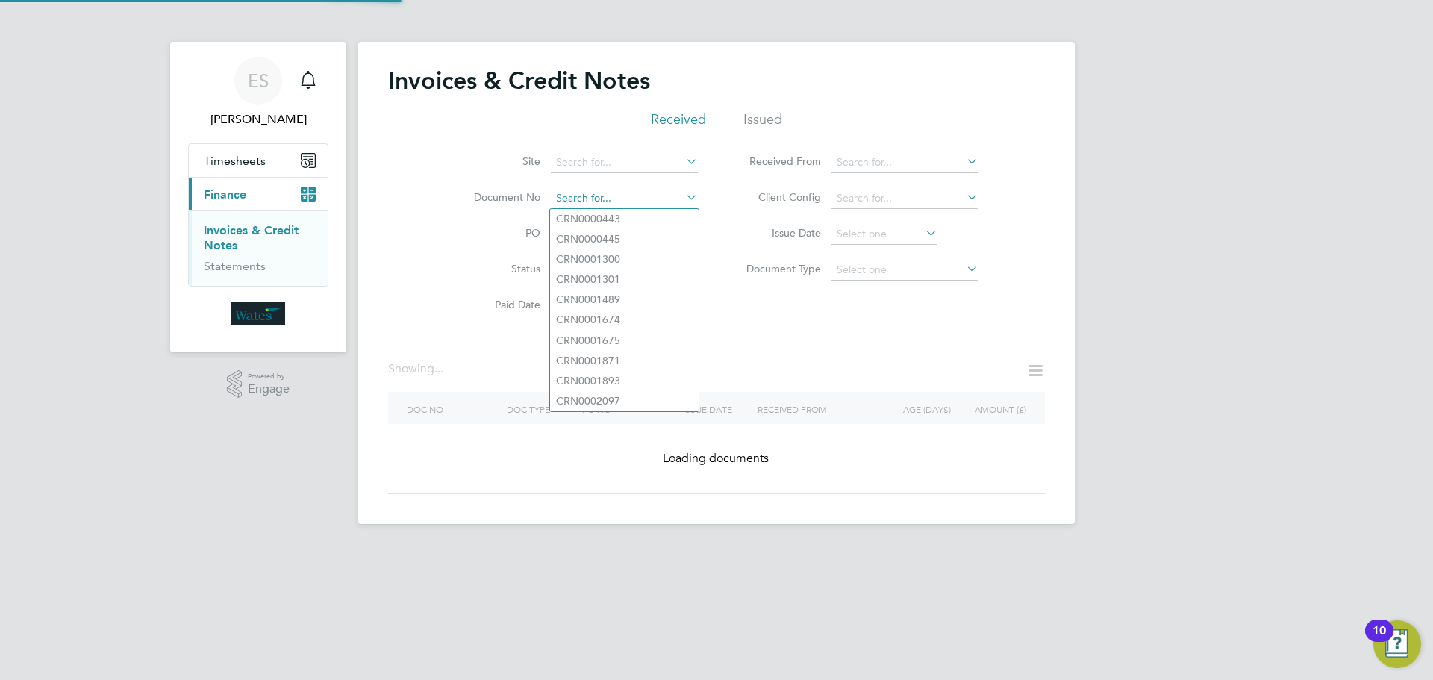
paste input "INV0045457"
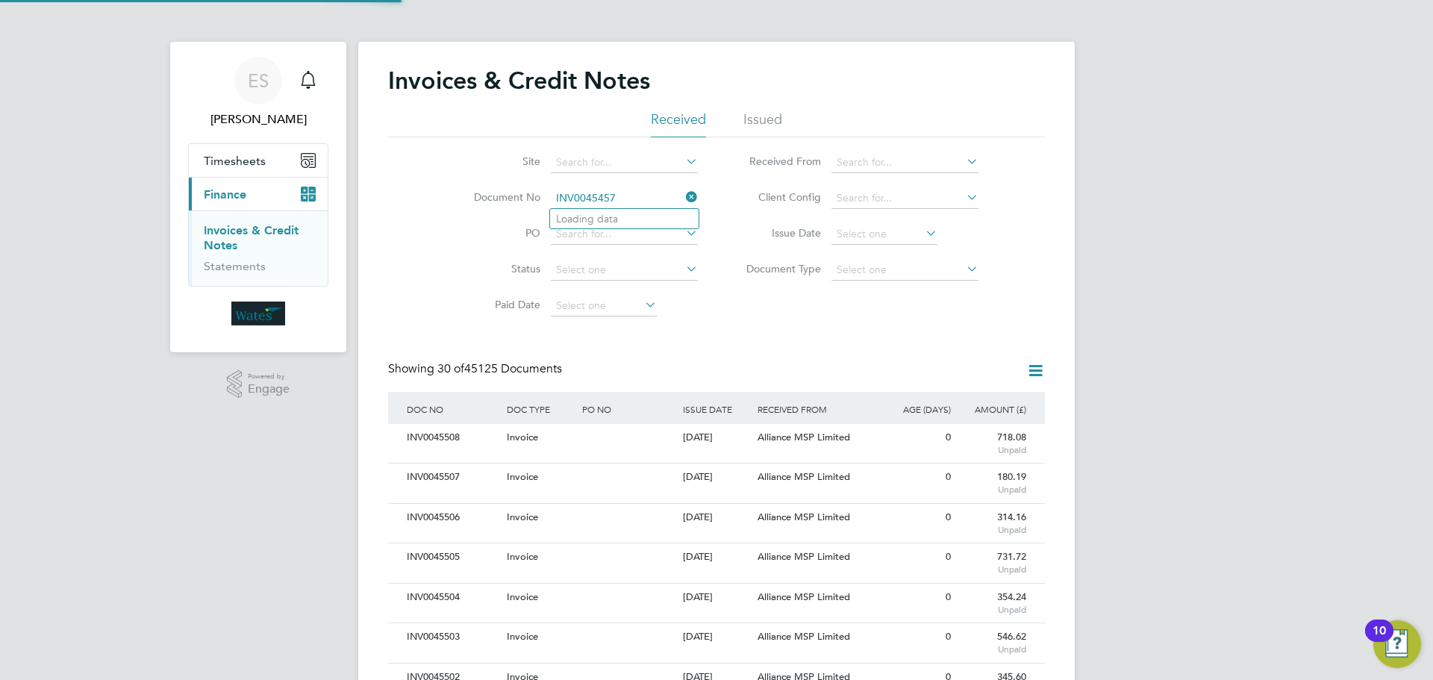
scroll to position [28, 101]
type input "INV0045457"
click at [641, 217] on li "INV0045457" at bounding box center [624, 219] width 149 height 20
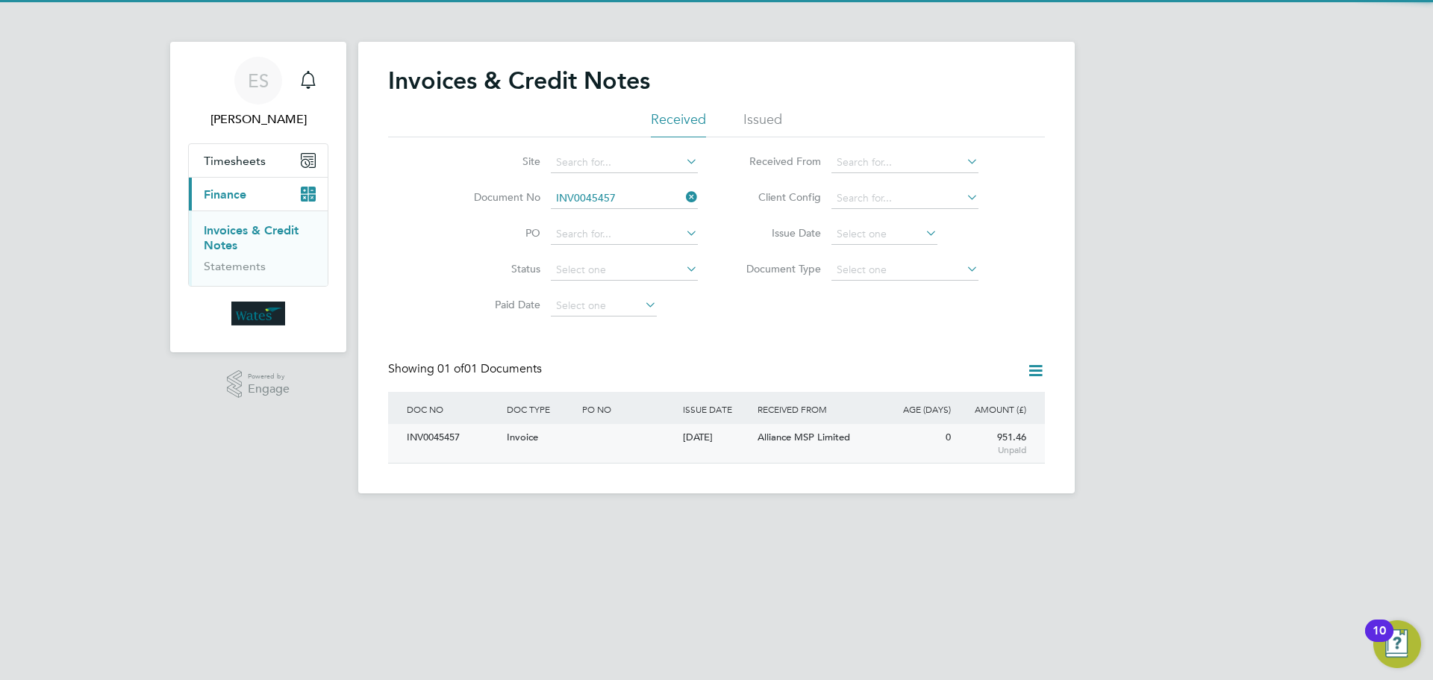
click at [453, 437] on div "INV0045457" at bounding box center [453, 438] width 100 height 28
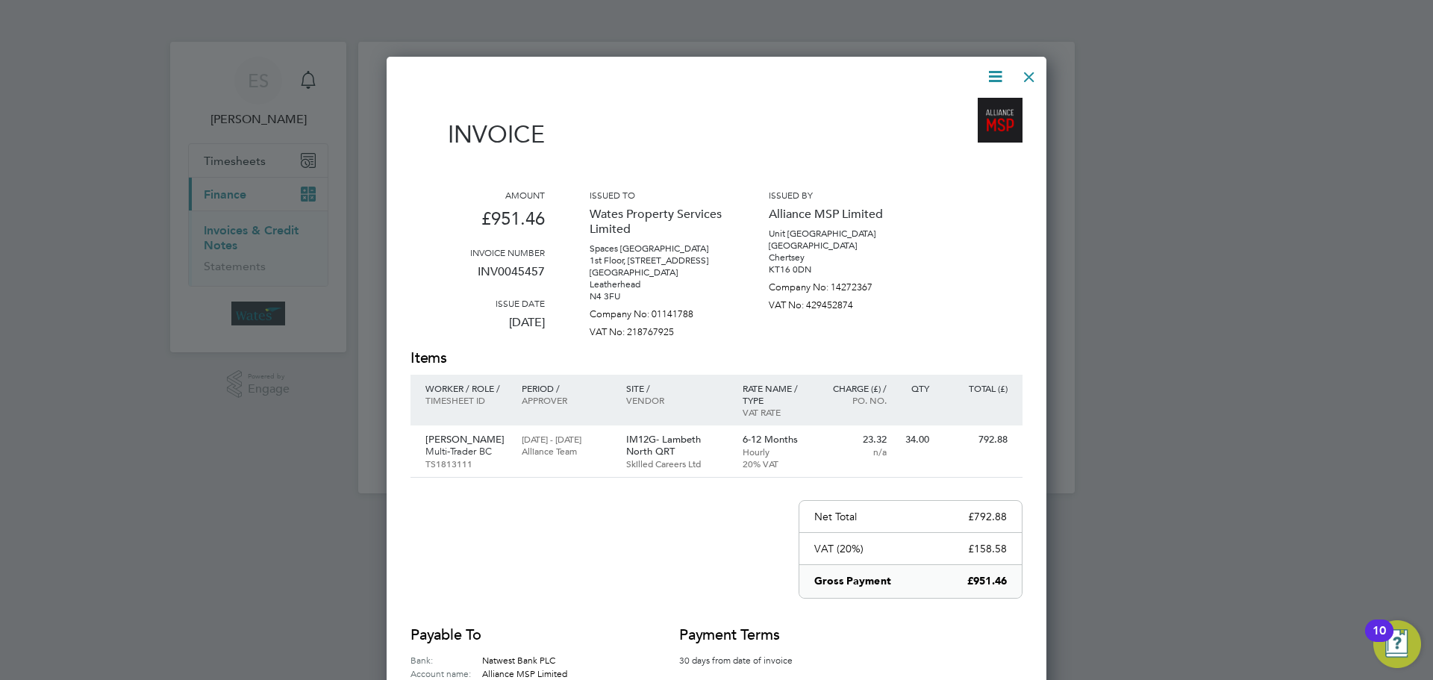
click at [995, 72] on icon at bounding box center [995, 76] width 19 height 19
click at [976, 106] on li "Download Invoice" at bounding box center [950, 111] width 103 height 21
click at [991, 71] on icon at bounding box center [995, 76] width 19 height 19
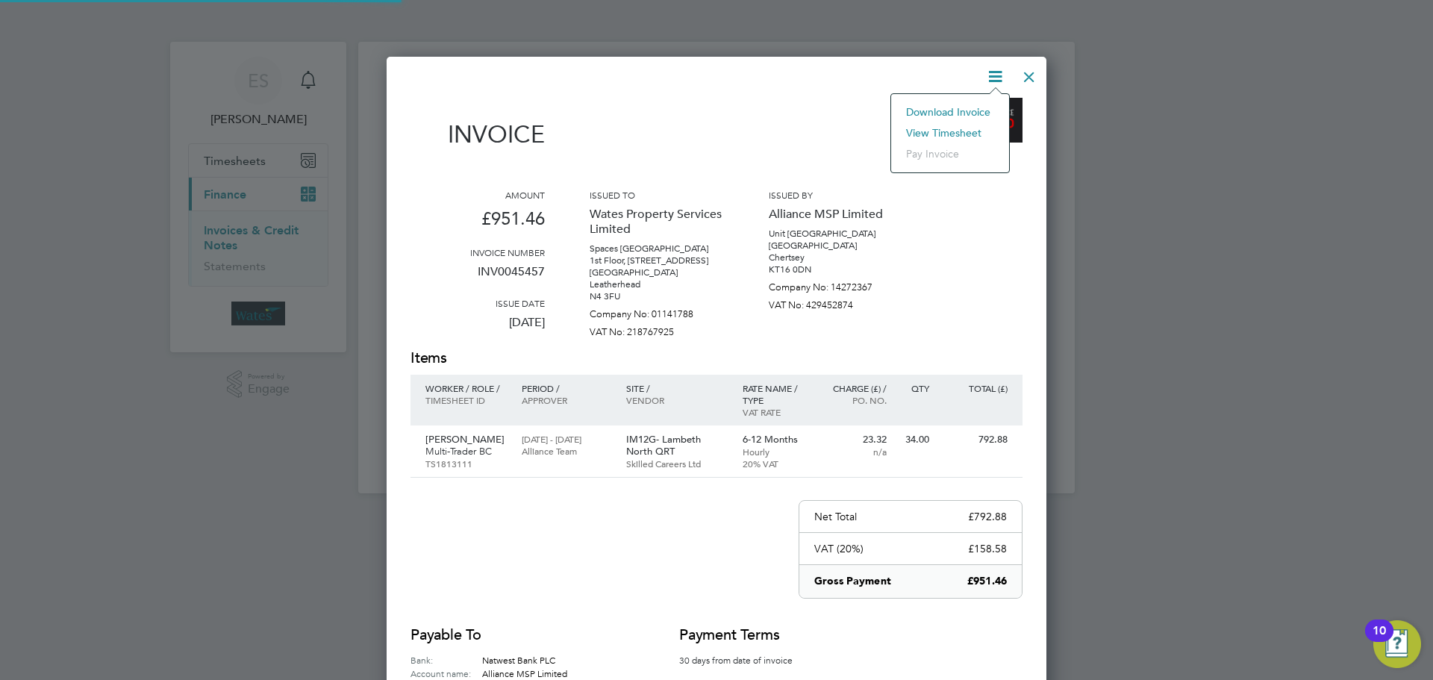
click at [959, 125] on li "View timesheet" at bounding box center [950, 132] width 103 height 21
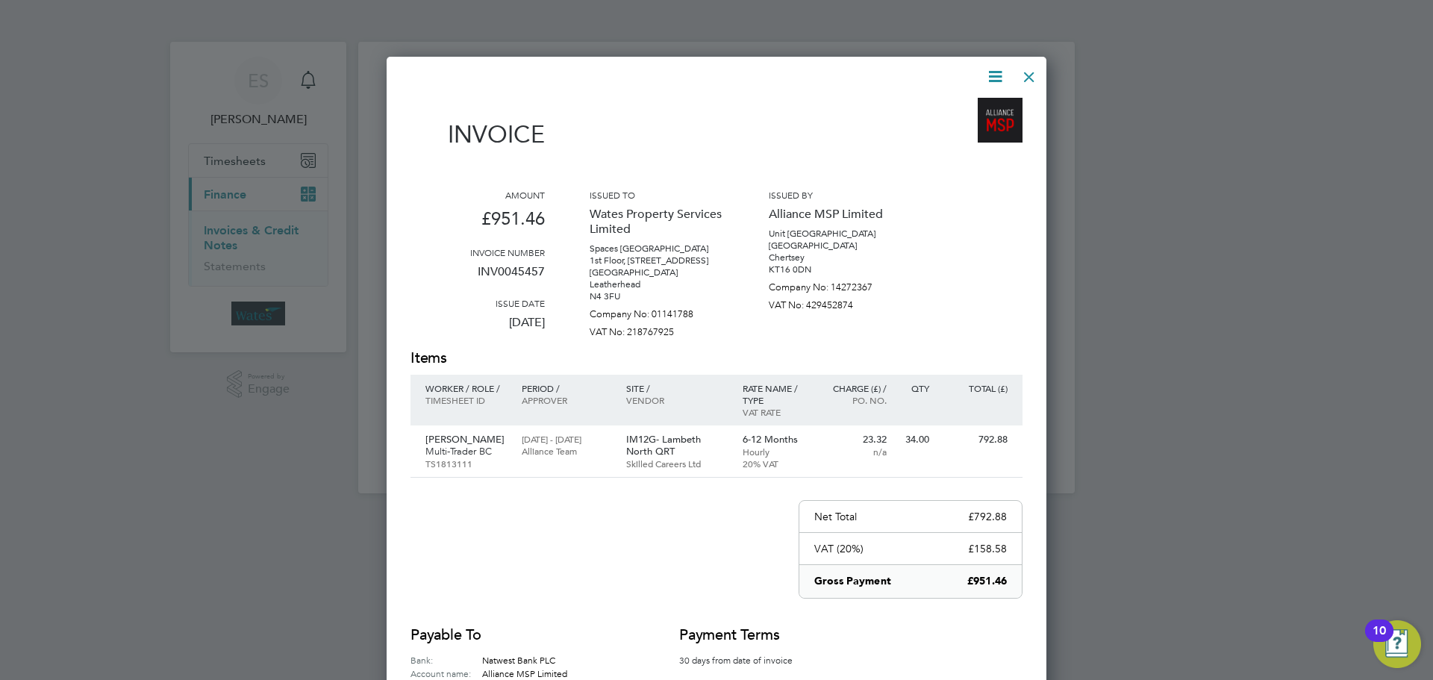
click at [1031, 70] on div at bounding box center [1029, 73] width 27 height 27
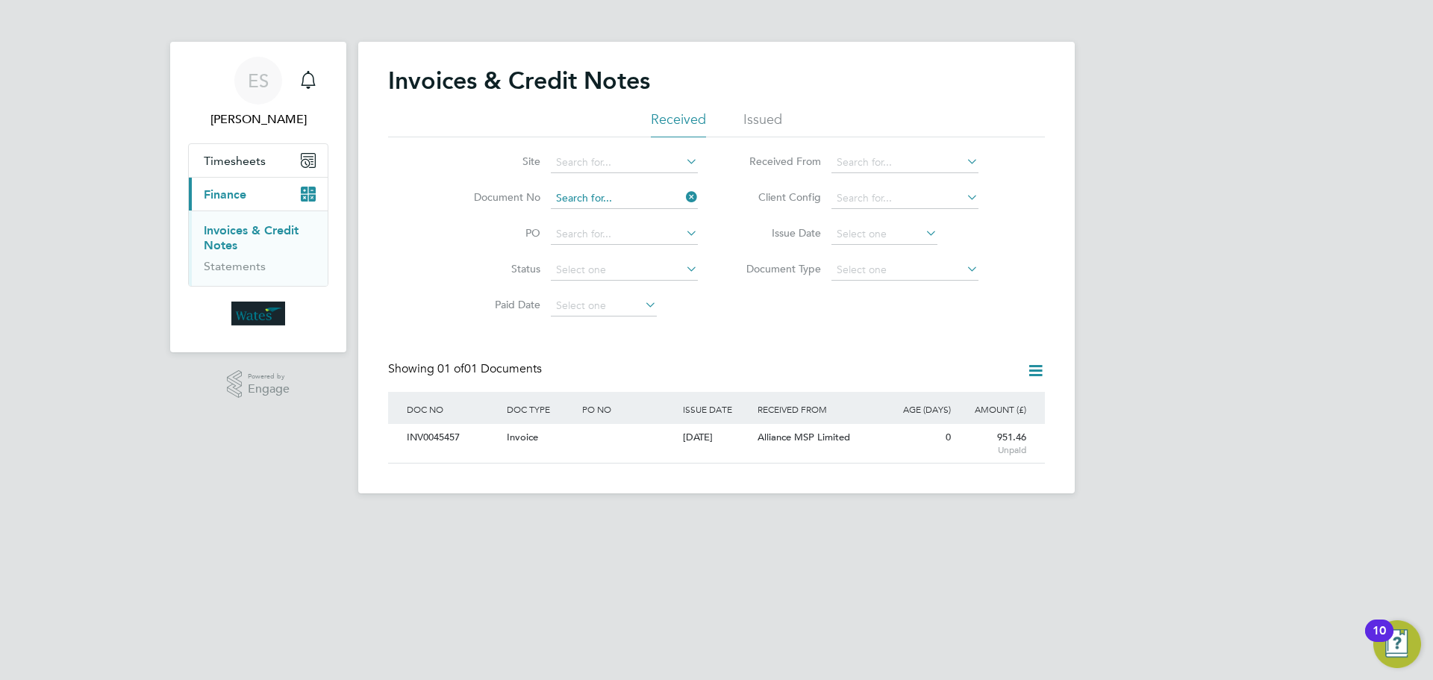
click at [682, 199] on input at bounding box center [624, 198] width 147 height 21
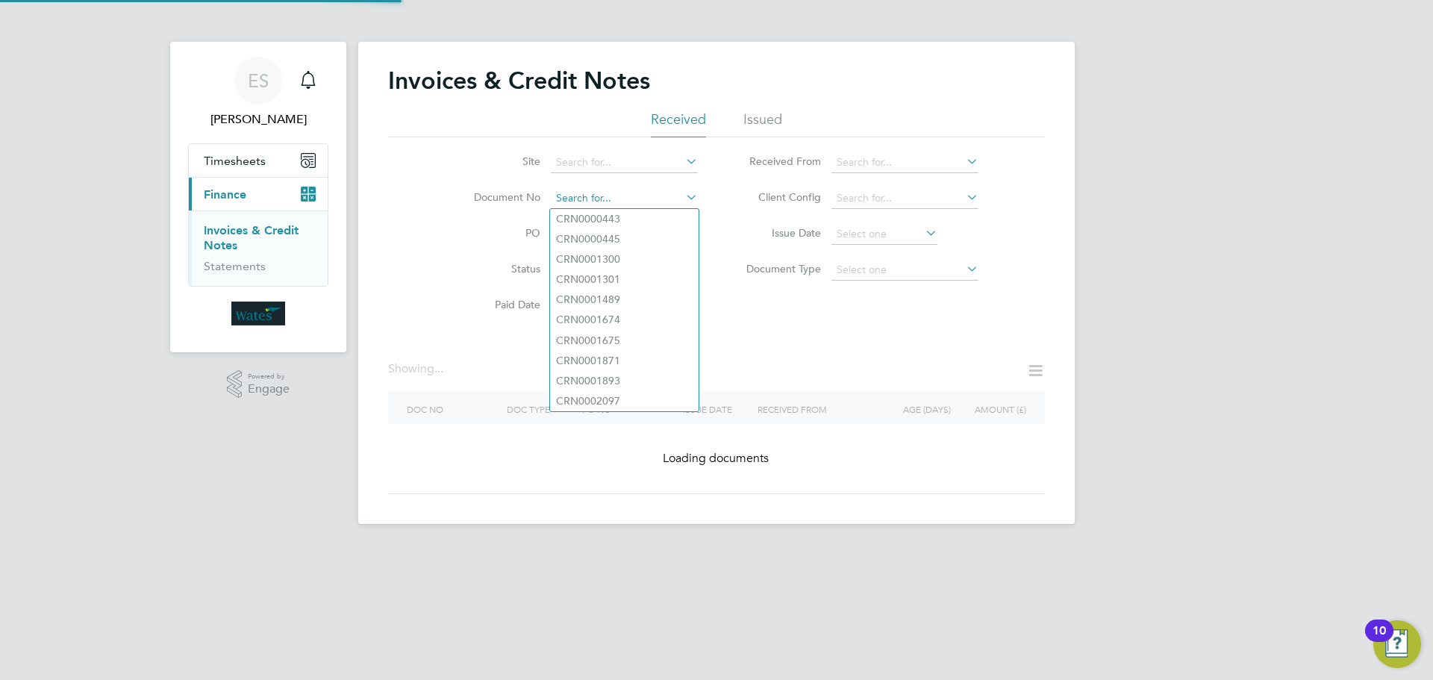
paste input "INV0045458"
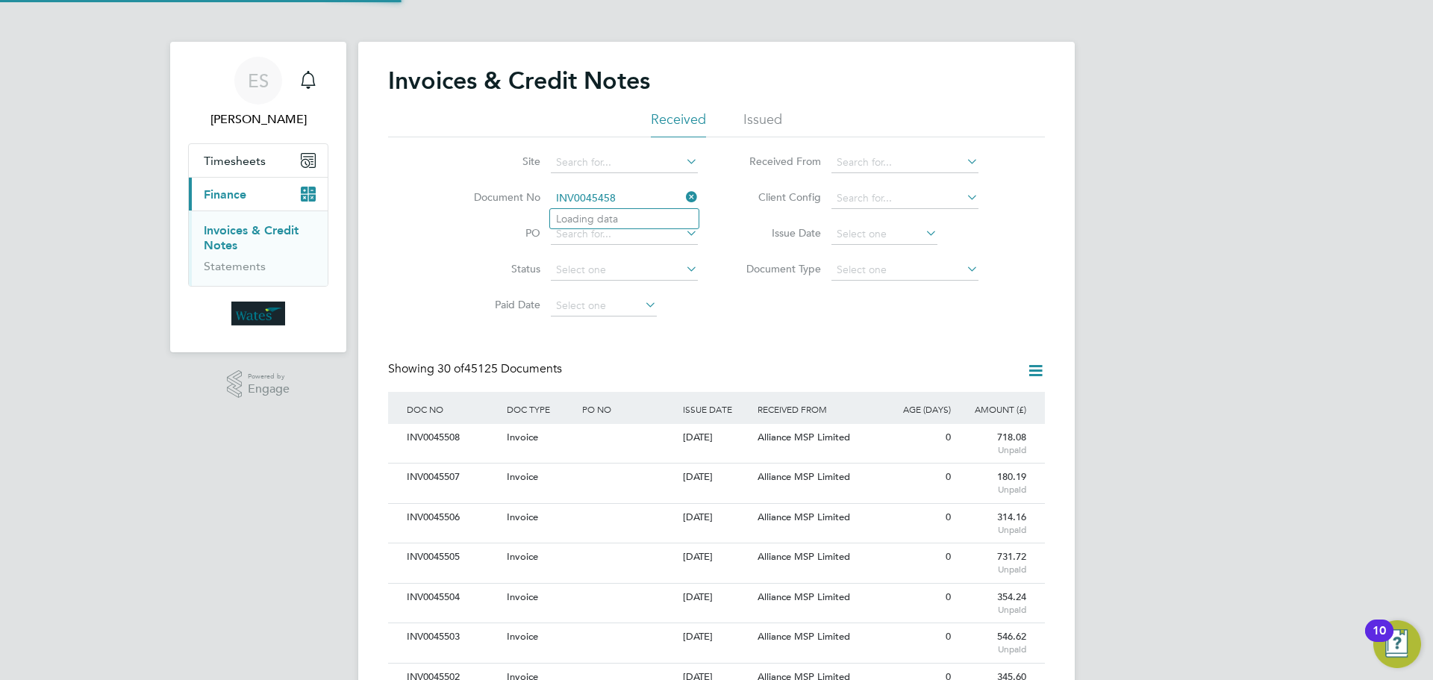
scroll to position [28, 101]
type input "INV0045458"
click at [642, 218] on li "INV0045458" at bounding box center [624, 219] width 149 height 20
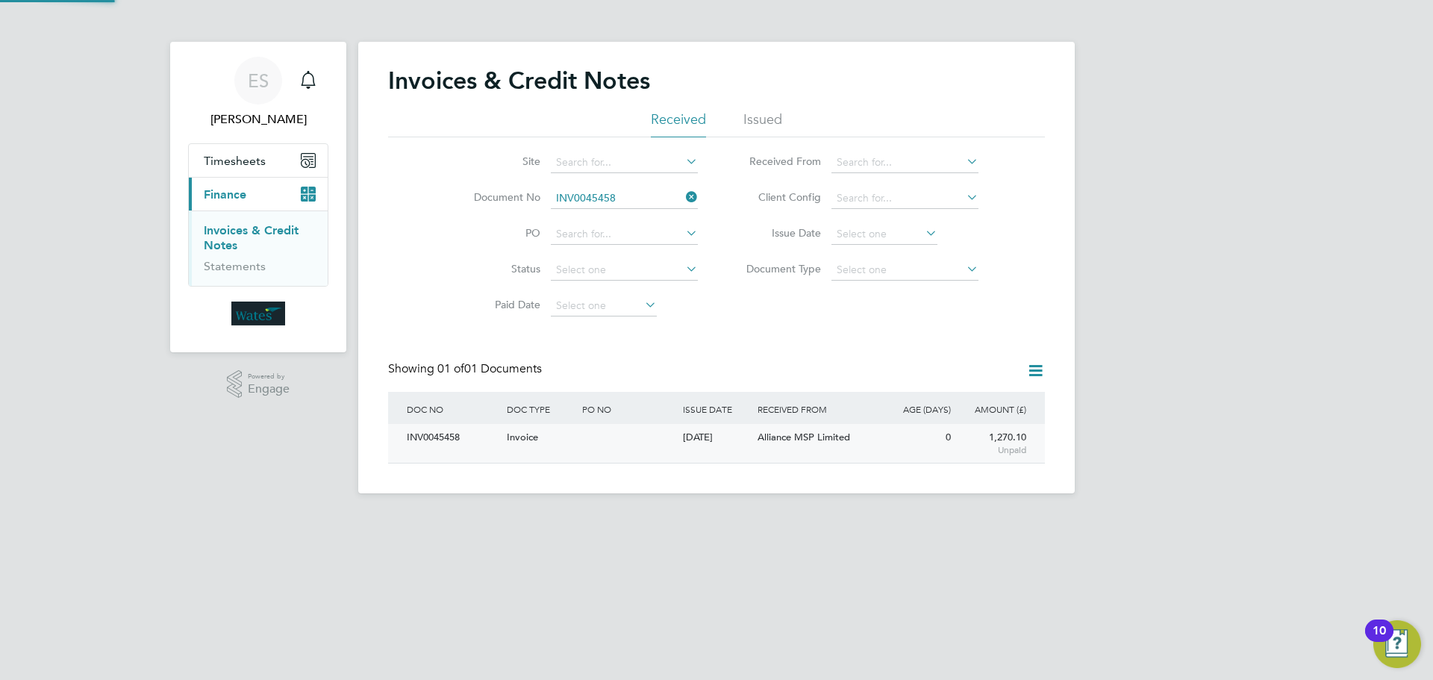
click at [455, 439] on div "INV0045458" at bounding box center [453, 438] width 100 height 28
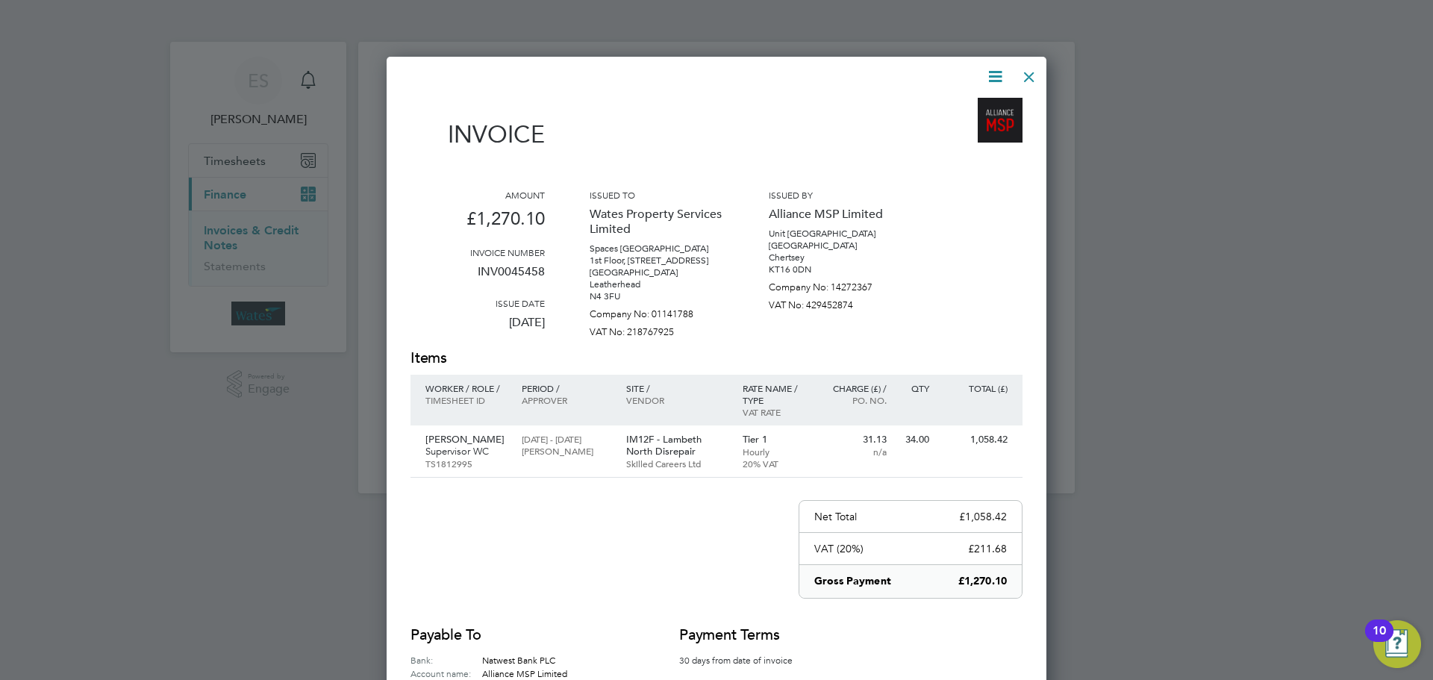
click at [993, 72] on icon at bounding box center [995, 76] width 19 height 19
click at [972, 102] on li "Download Invoice" at bounding box center [950, 111] width 103 height 21
click at [993, 78] on icon at bounding box center [995, 76] width 19 height 19
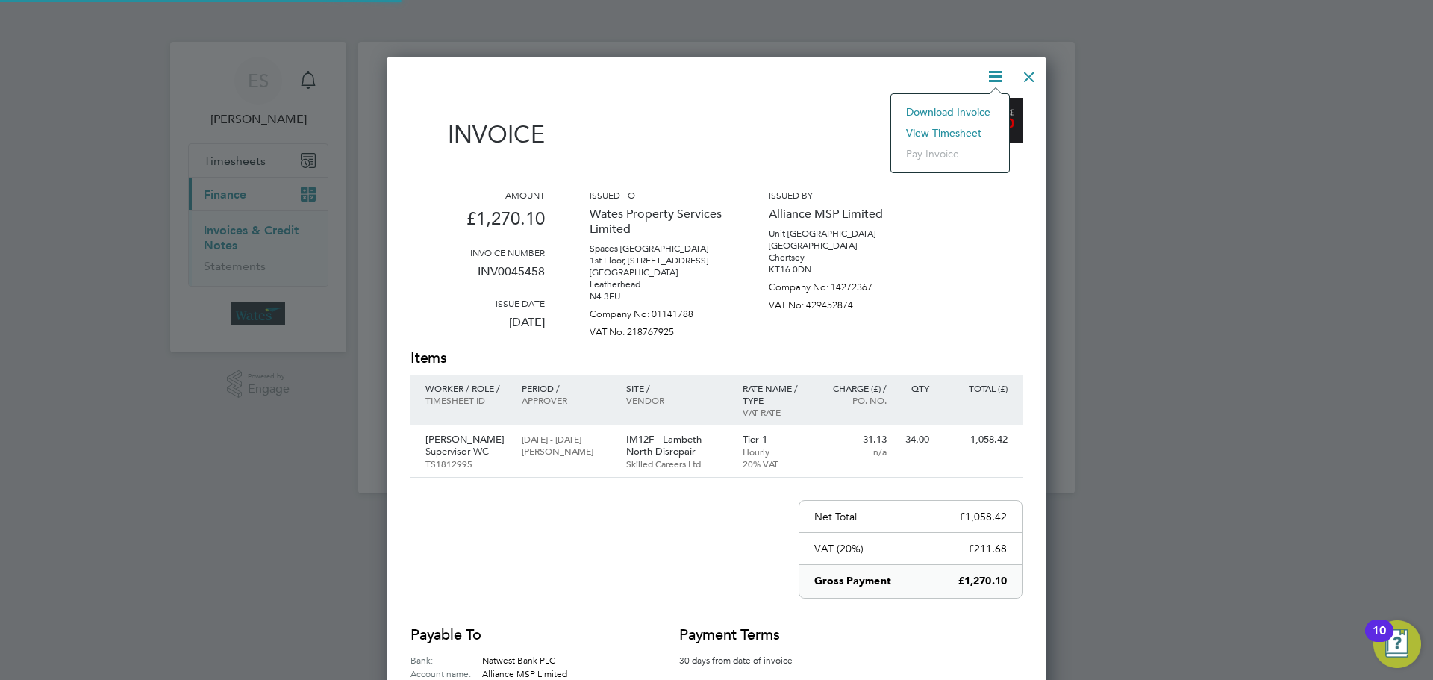
click at [962, 132] on li "View timesheet" at bounding box center [950, 132] width 103 height 21
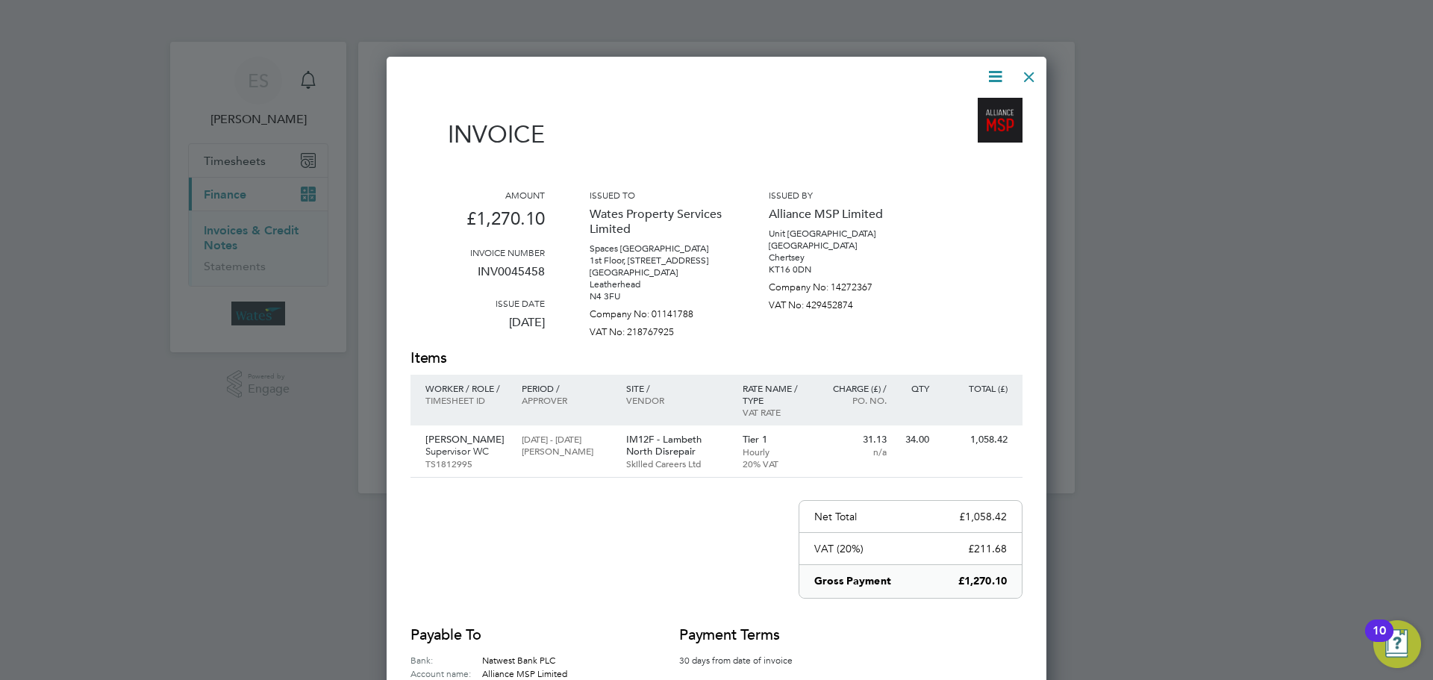
click at [1022, 75] on div at bounding box center [1029, 73] width 27 height 27
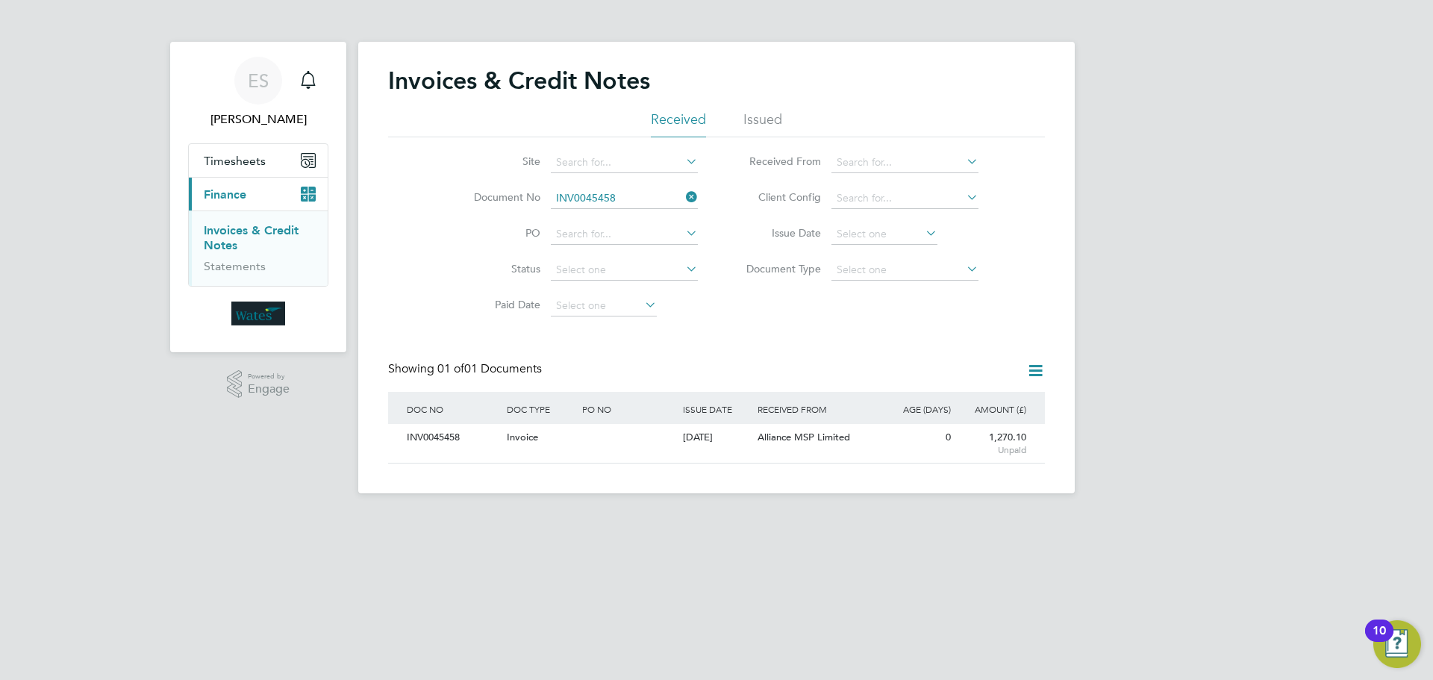
click at [683, 196] on icon at bounding box center [683, 197] width 0 height 21
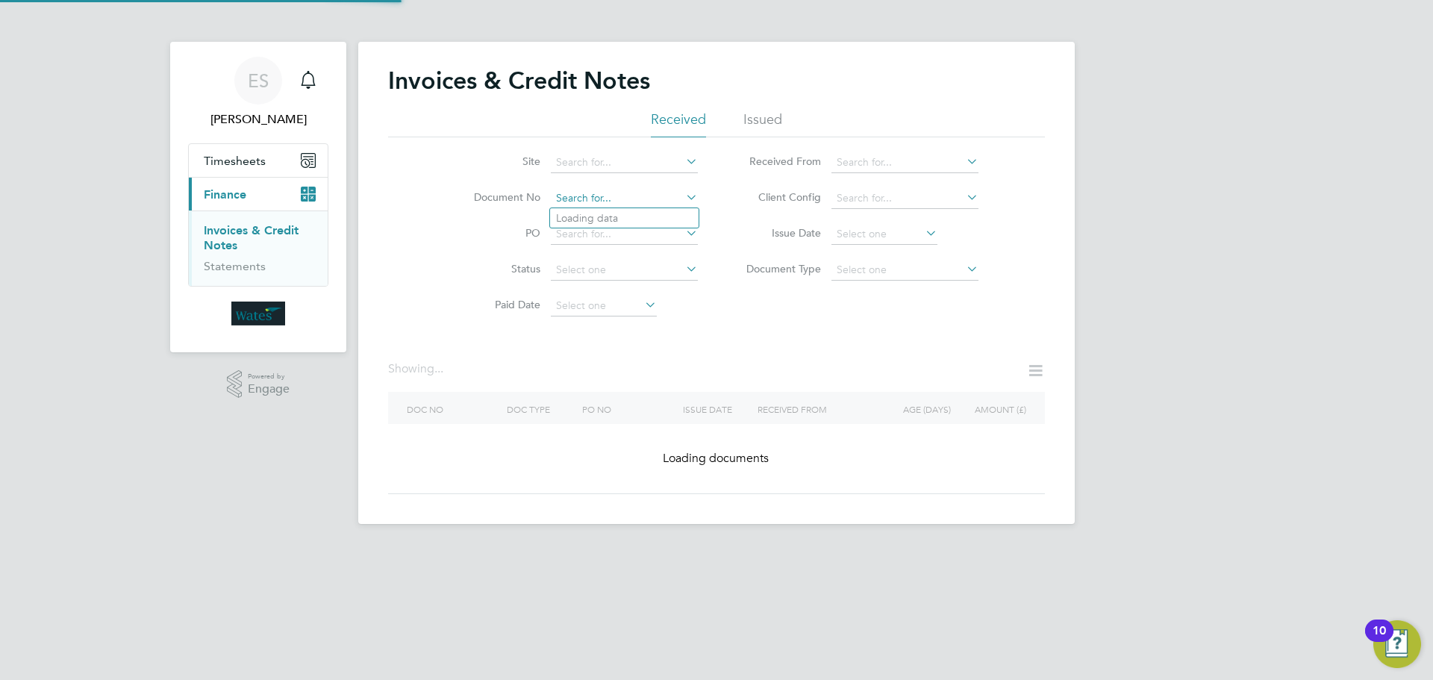
paste input "INV0045459"
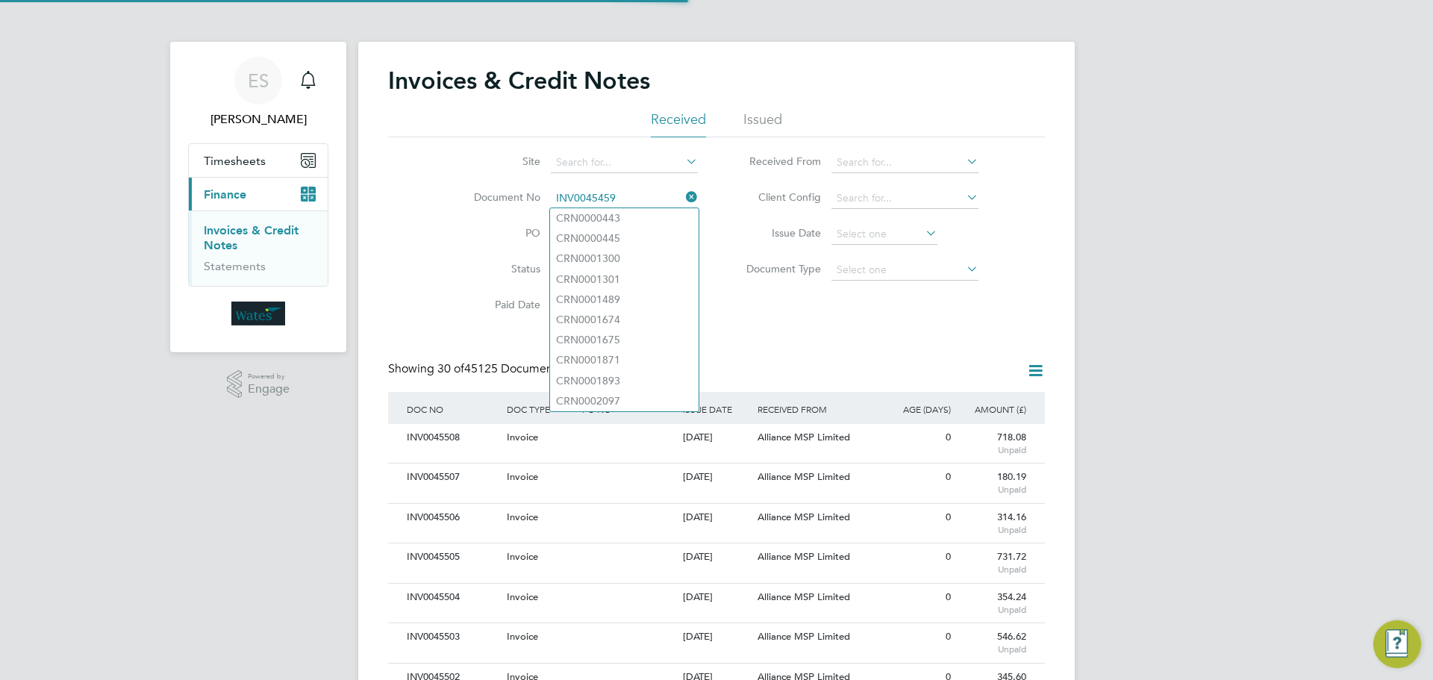
scroll to position [28, 101]
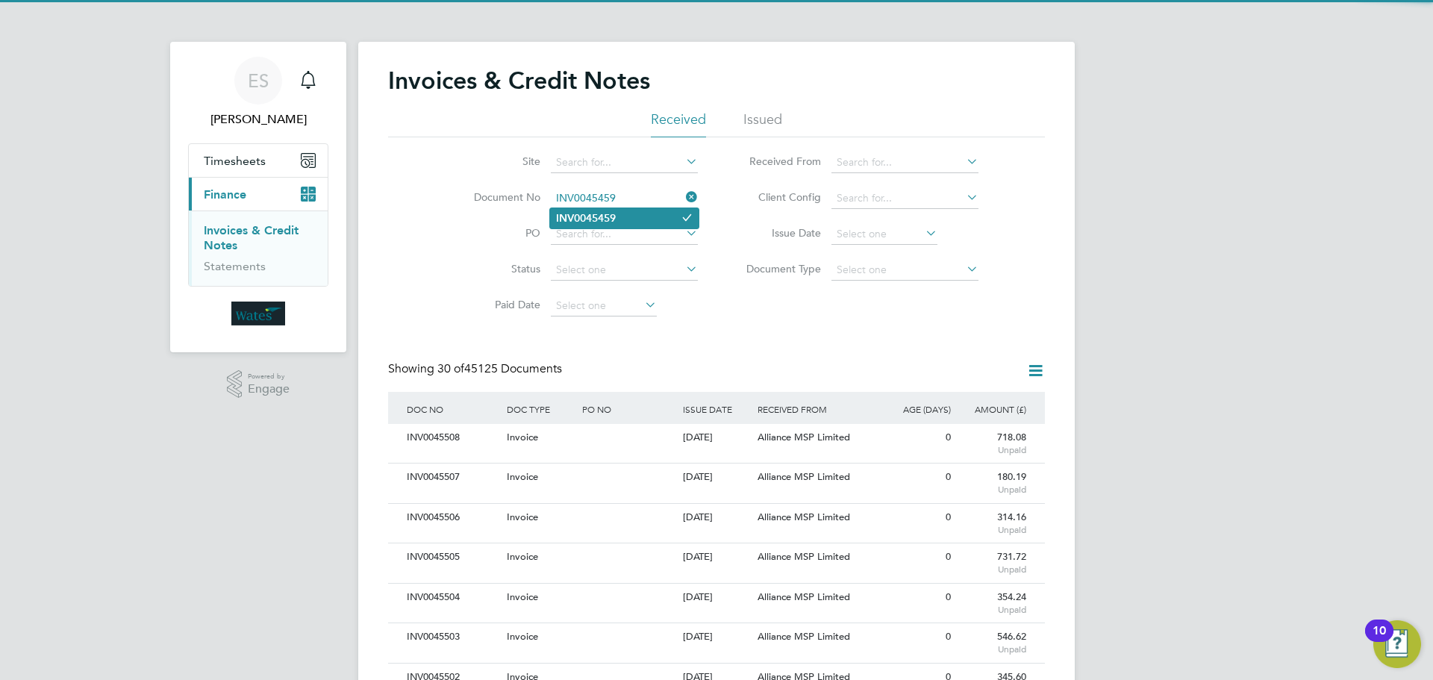
type input "INV0045459"
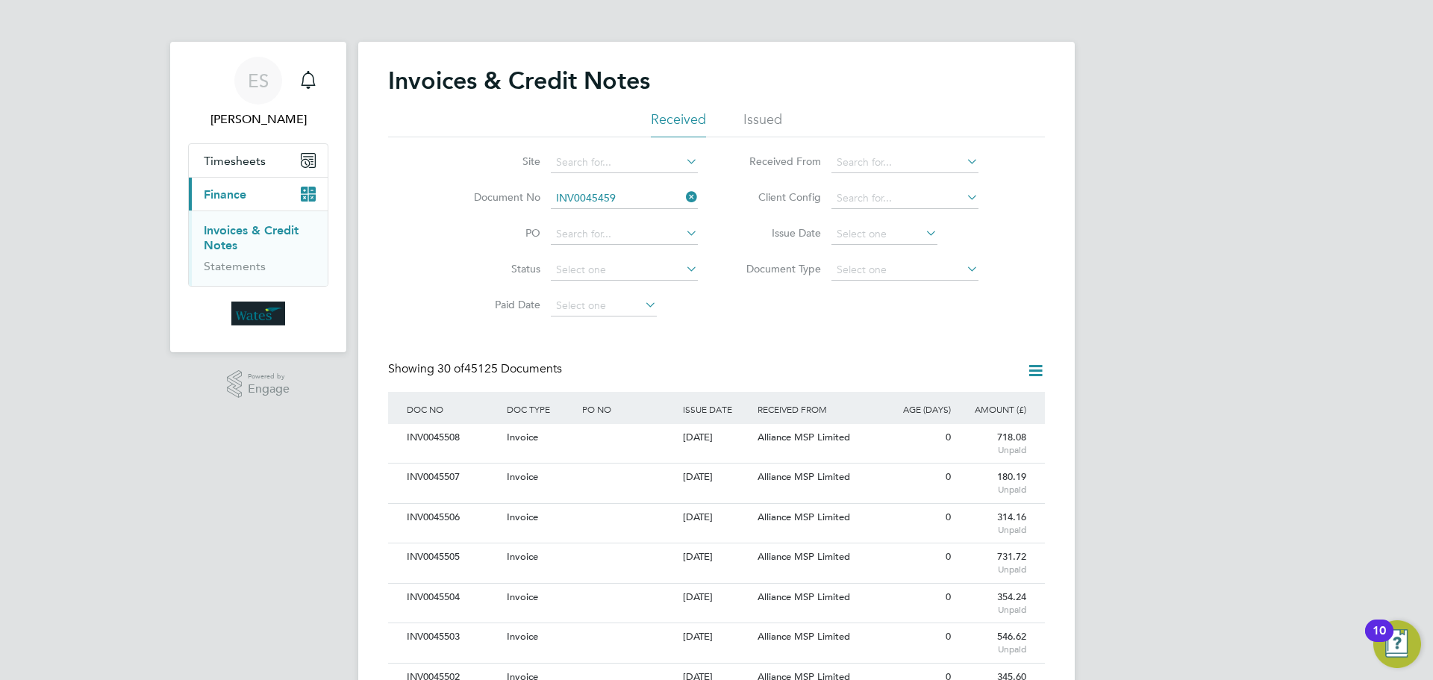
click at [638, 216] on li "INV0045459" at bounding box center [624, 218] width 149 height 20
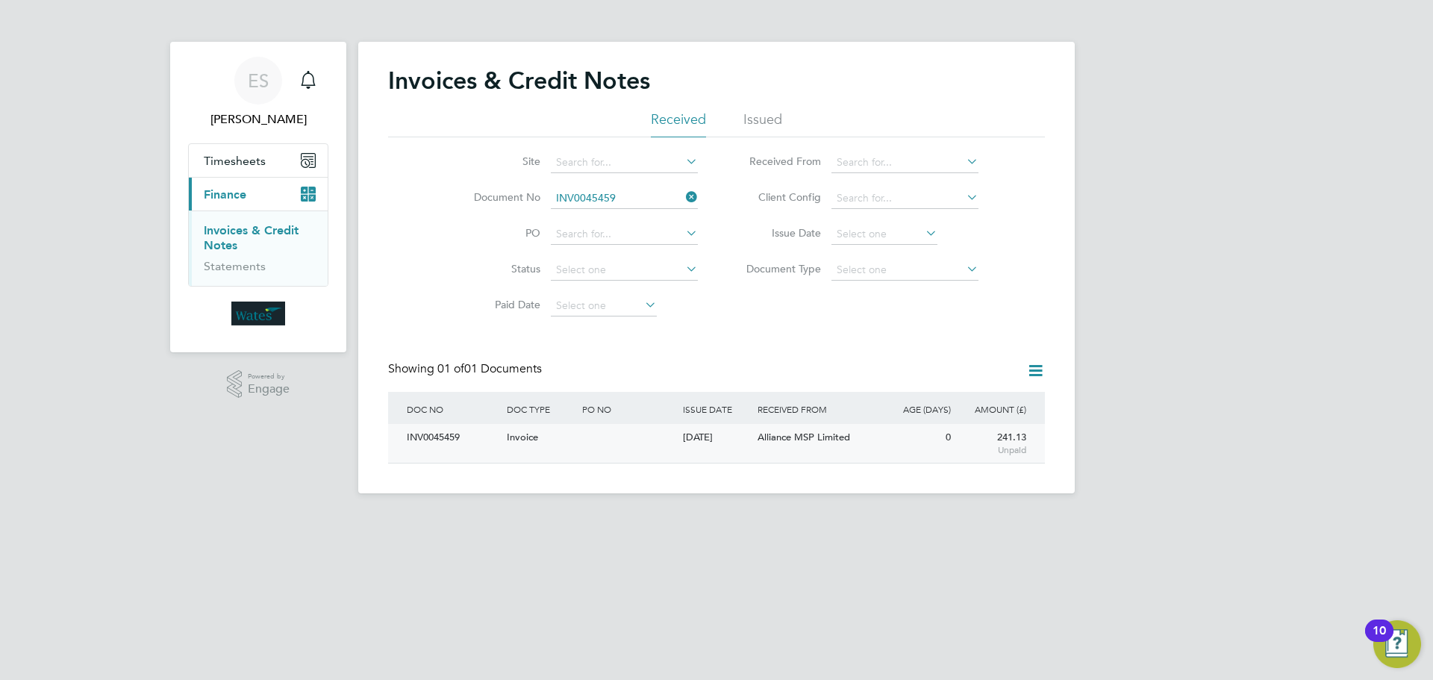
click at [455, 435] on div "INV0045459" at bounding box center [453, 438] width 100 height 28
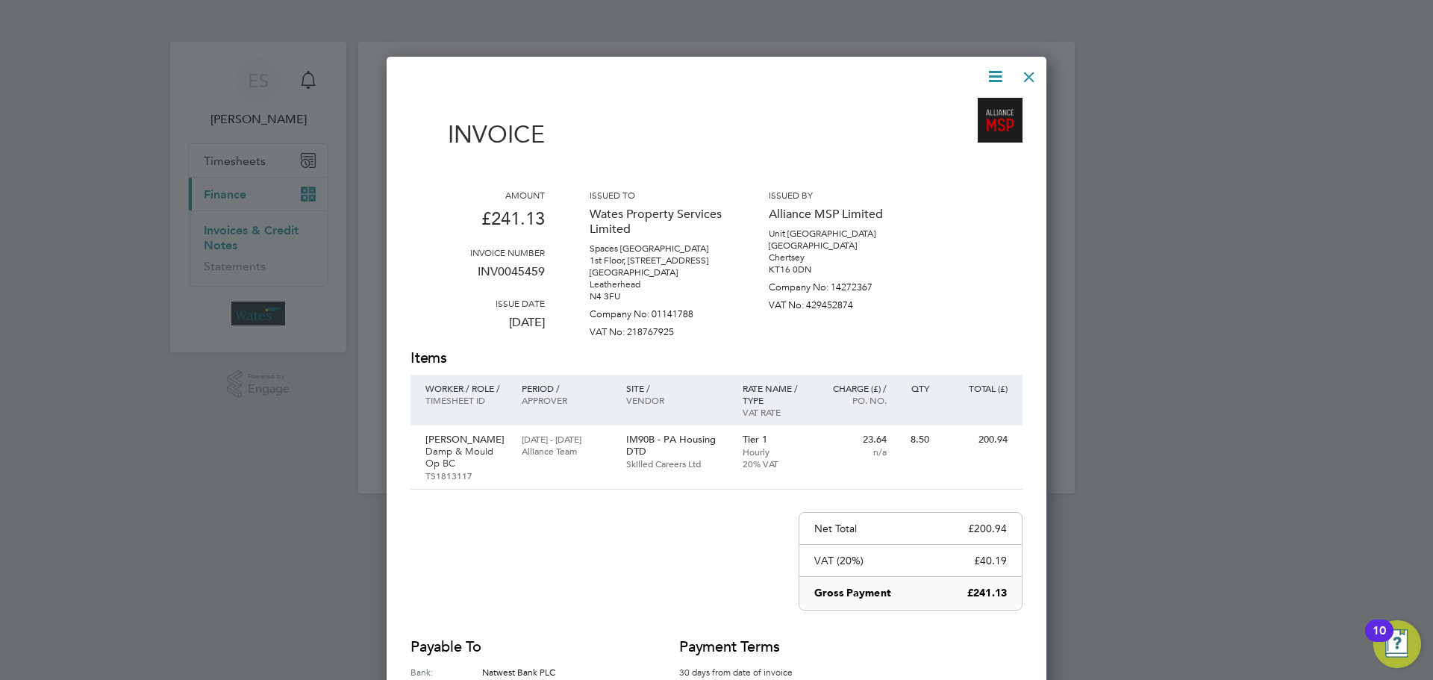
click at [991, 75] on icon at bounding box center [995, 76] width 19 height 19
click at [970, 107] on li "Download Invoice" at bounding box center [950, 111] width 103 height 21
click at [1002, 69] on icon at bounding box center [995, 76] width 19 height 19
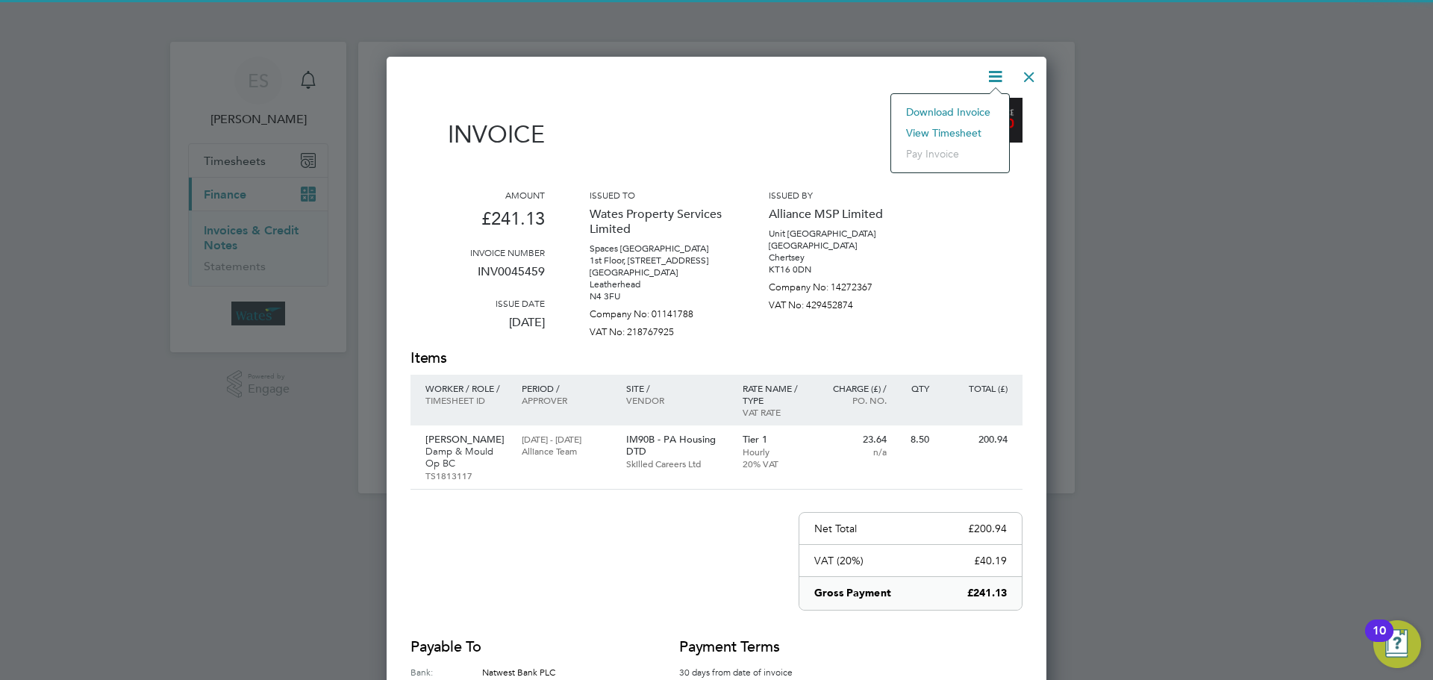
click at [969, 126] on li "View timesheet" at bounding box center [950, 132] width 103 height 21
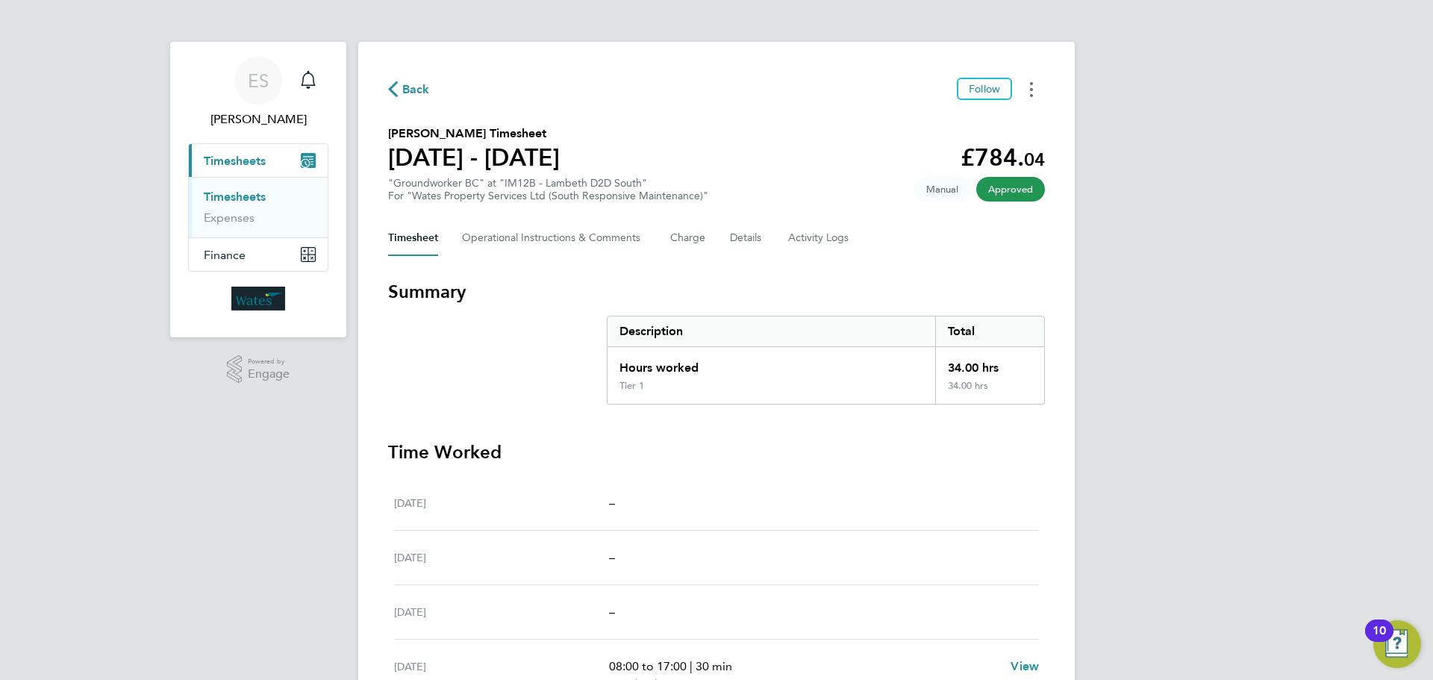
drag, startPoint x: 1034, startPoint y: 88, endPoint x: 1025, endPoint y: 95, distance: 11.2
click at [1034, 88] on button "Timesheets Menu" at bounding box center [1031, 89] width 27 height 23
click at [978, 125] on link "Download timesheet" at bounding box center [955, 122] width 179 height 30
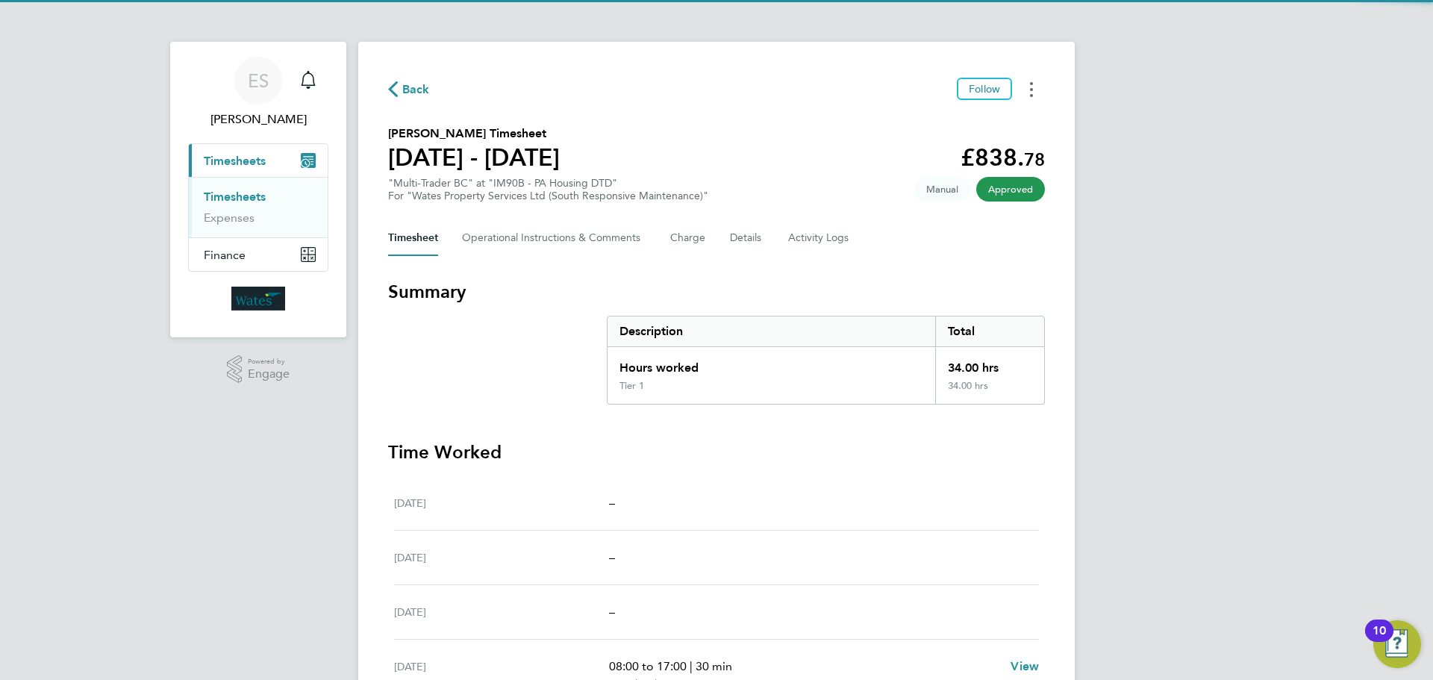
click at [1033, 87] on button "Timesheets Menu" at bounding box center [1031, 89] width 27 height 23
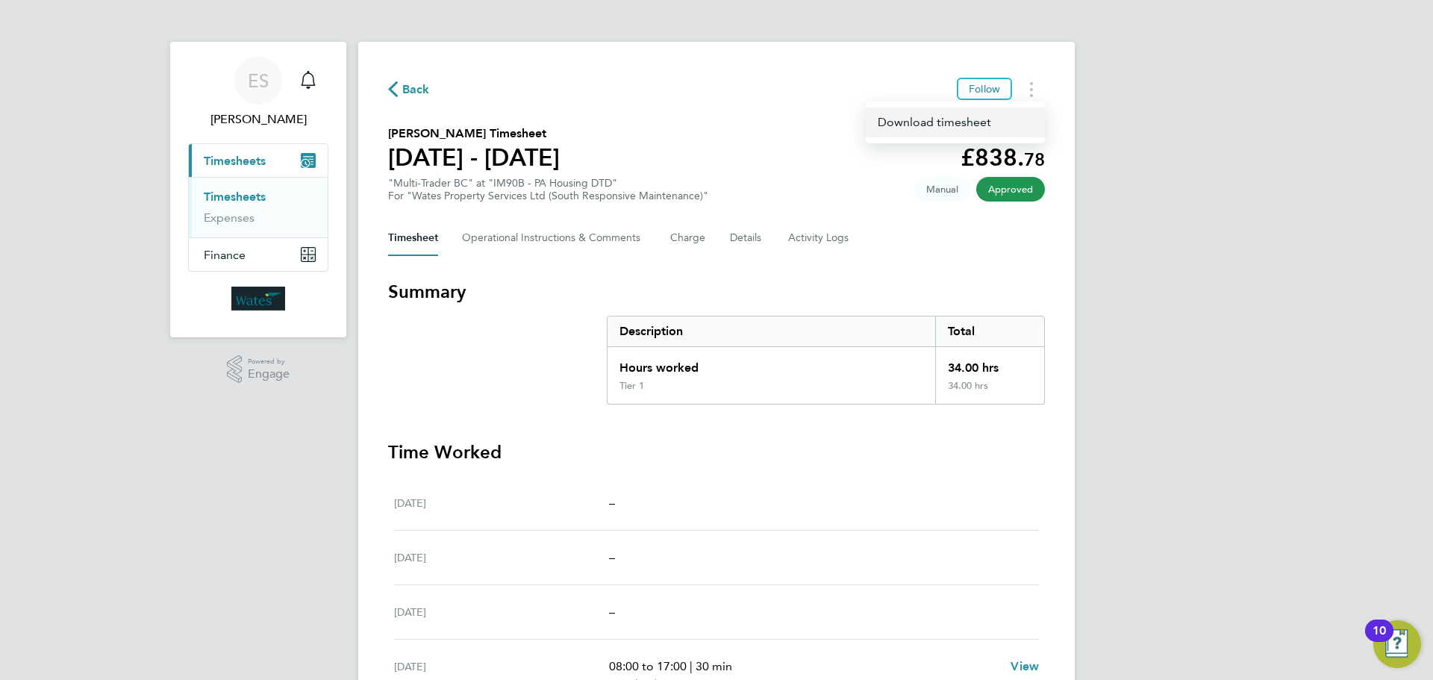
click at [971, 120] on link "Download timesheet" at bounding box center [955, 122] width 179 height 30
click at [1027, 87] on button "Timesheets Menu" at bounding box center [1031, 89] width 27 height 23
click at [993, 117] on link "Download timesheet" at bounding box center [955, 122] width 179 height 30
drag, startPoint x: 1241, startPoint y: 470, endPoint x: 1237, endPoint y: 453, distance: 17.6
click at [1241, 471] on div "ES Emily Summerfield Notifications Applications: Current page: Timesheets Times…" at bounding box center [716, 494] width 1433 height 989
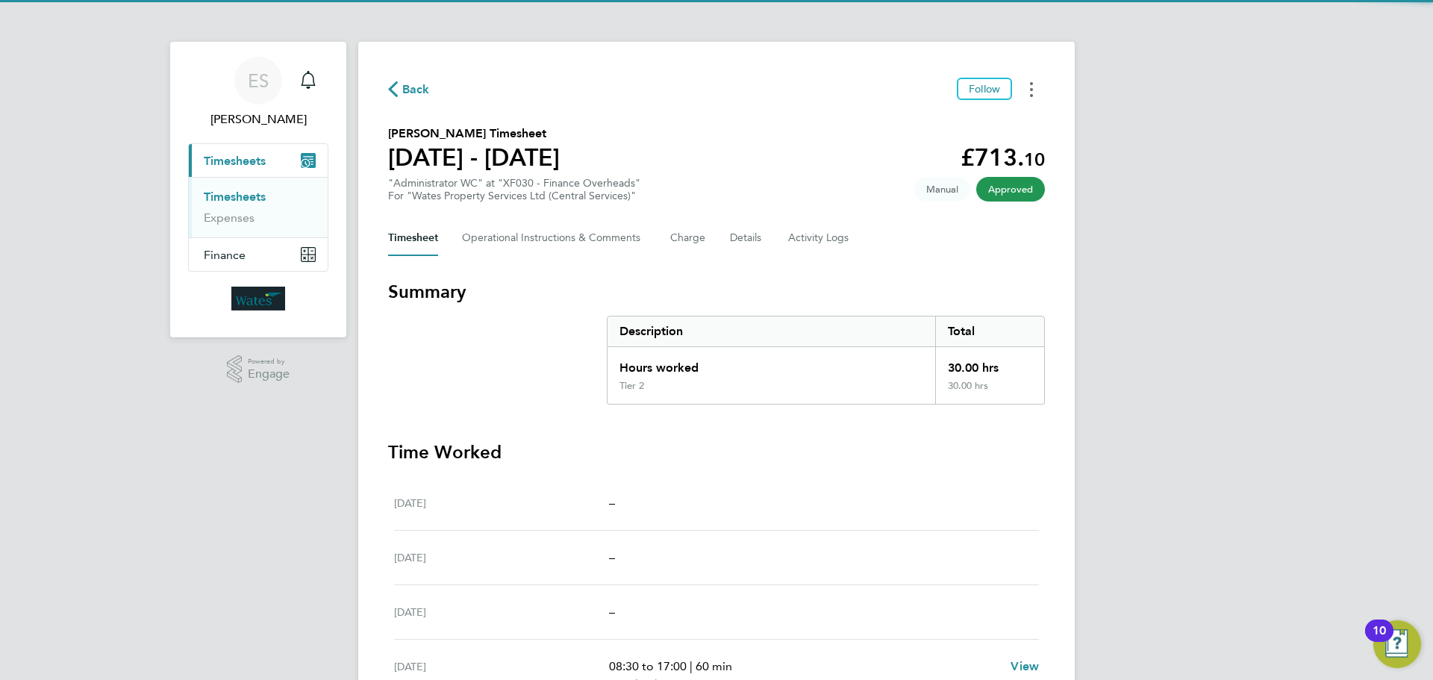
click at [1028, 81] on button "Timesheets Menu" at bounding box center [1031, 89] width 27 height 23
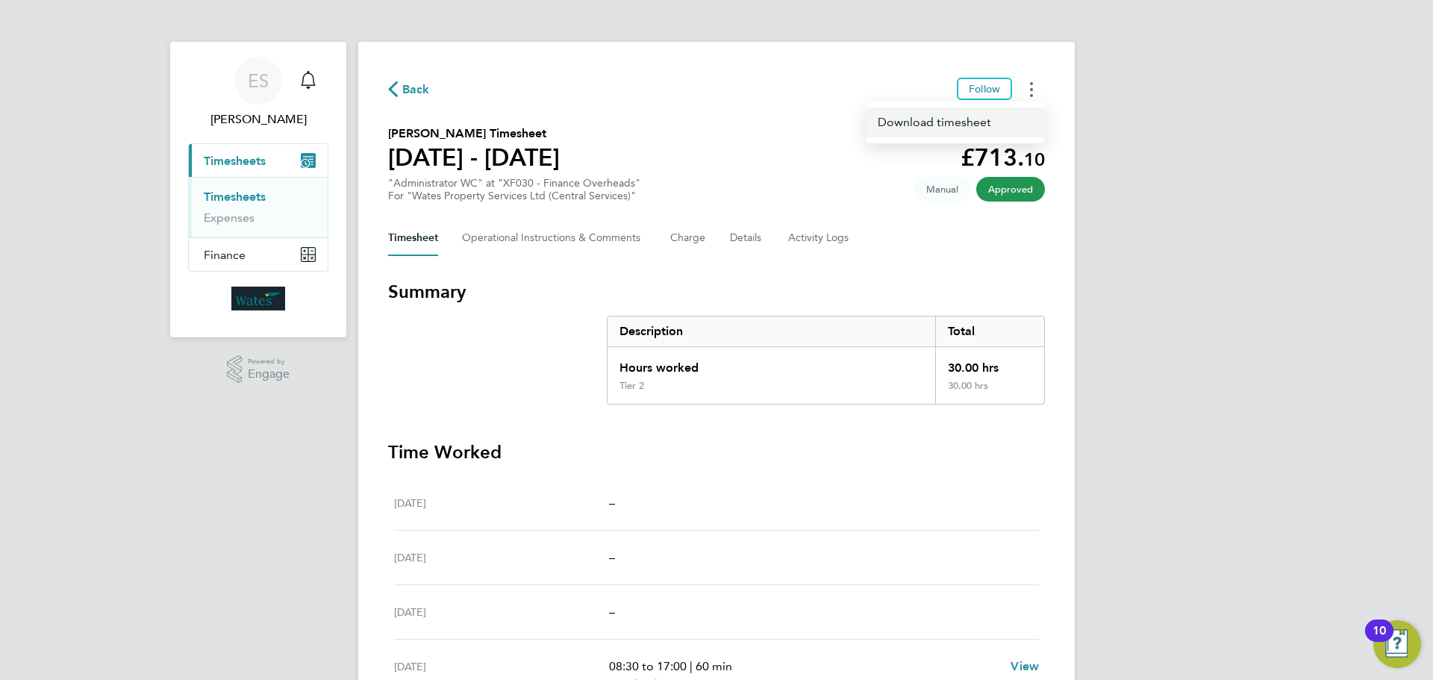
click at [992, 119] on link "Download timesheet" at bounding box center [955, 122] width 179 height 30
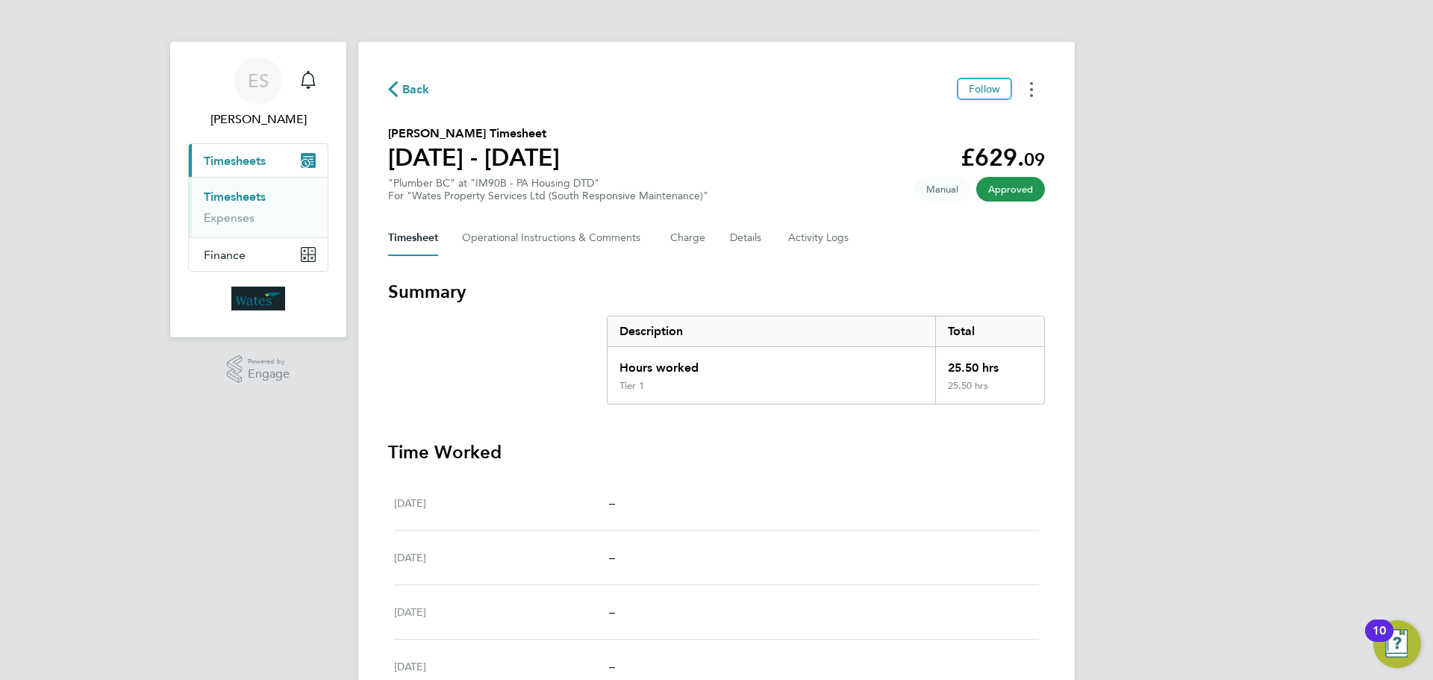
click at [1031, 84] on circle "Timesheets Menu" at bounding box center [1031, 83] width 3 height 3
click at [981, 119] on link "Download timesheet" at bounding box center [955, 122] width 179 height 30
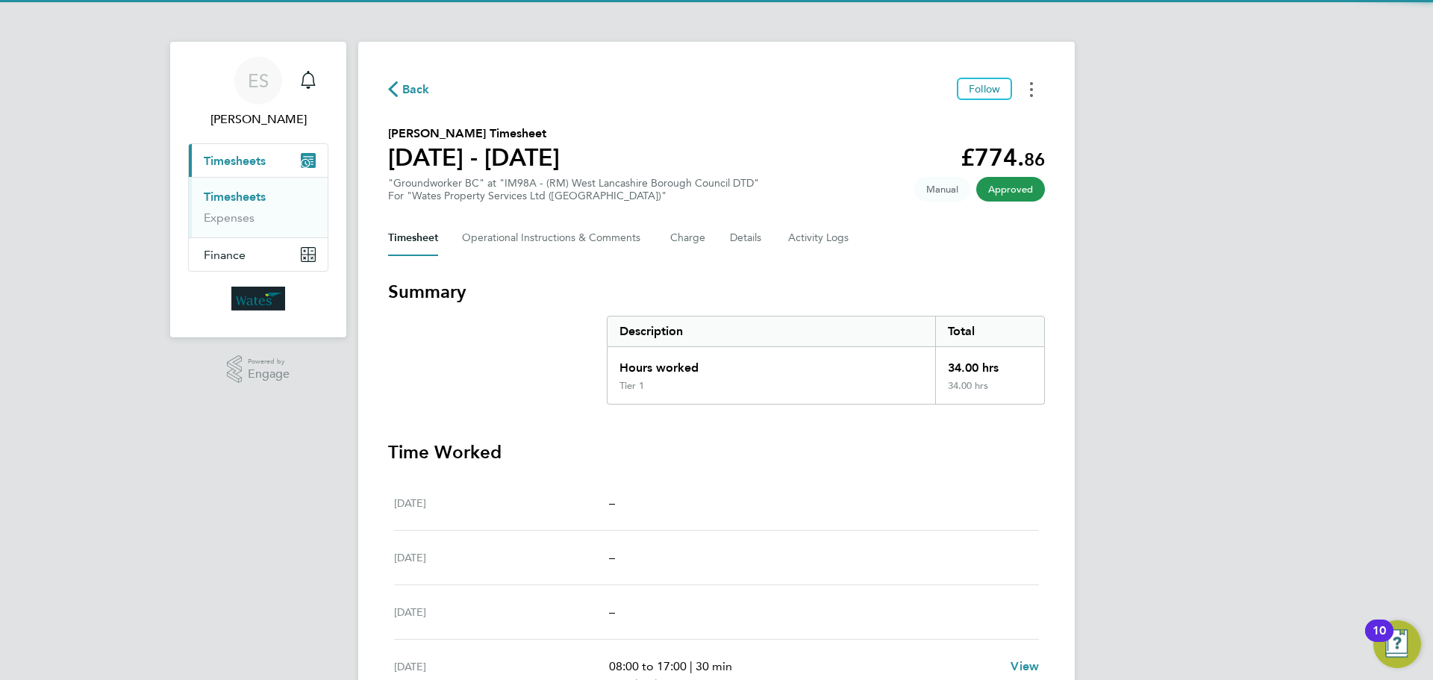
click at [1034, 80] on button "Timesheets Menu" at bounding box center [1031, 89] width 27 height 23
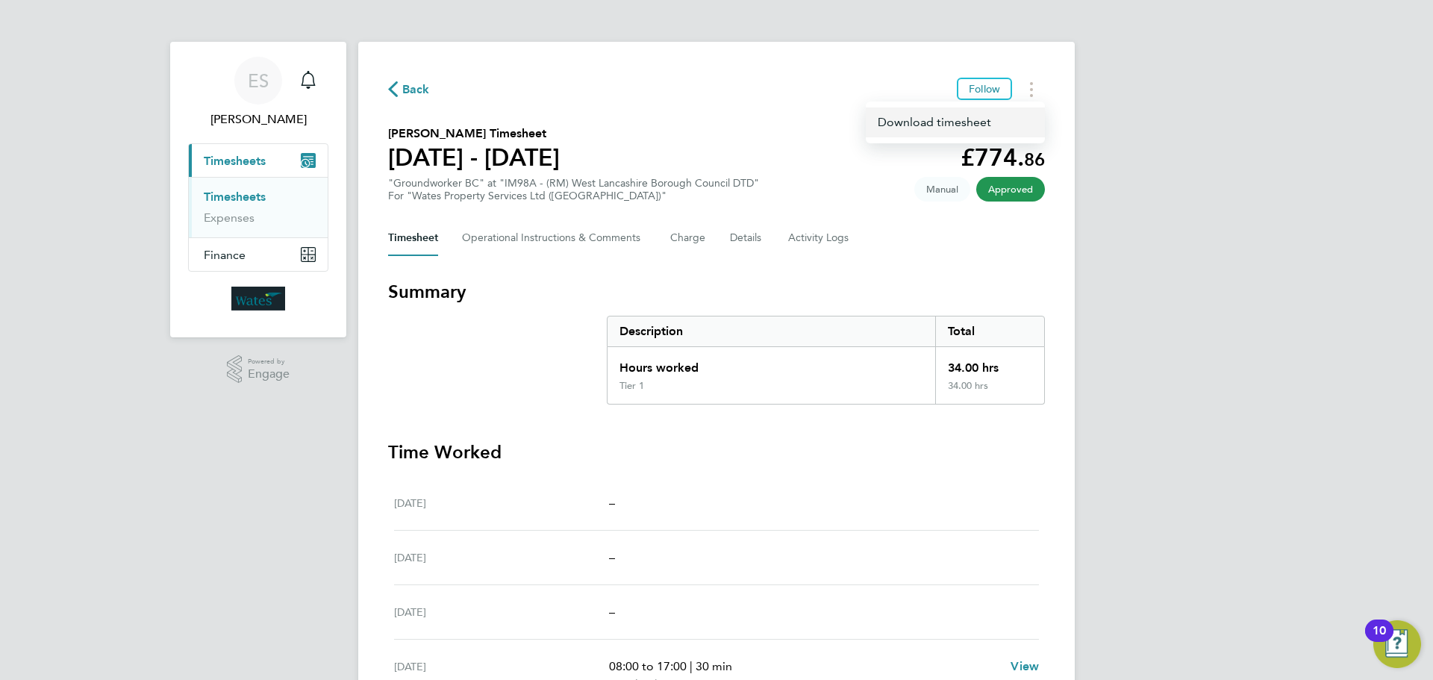
click at [993, 118] on link "Download timesheet" at bounding box center [955, 122] width 179 height 30
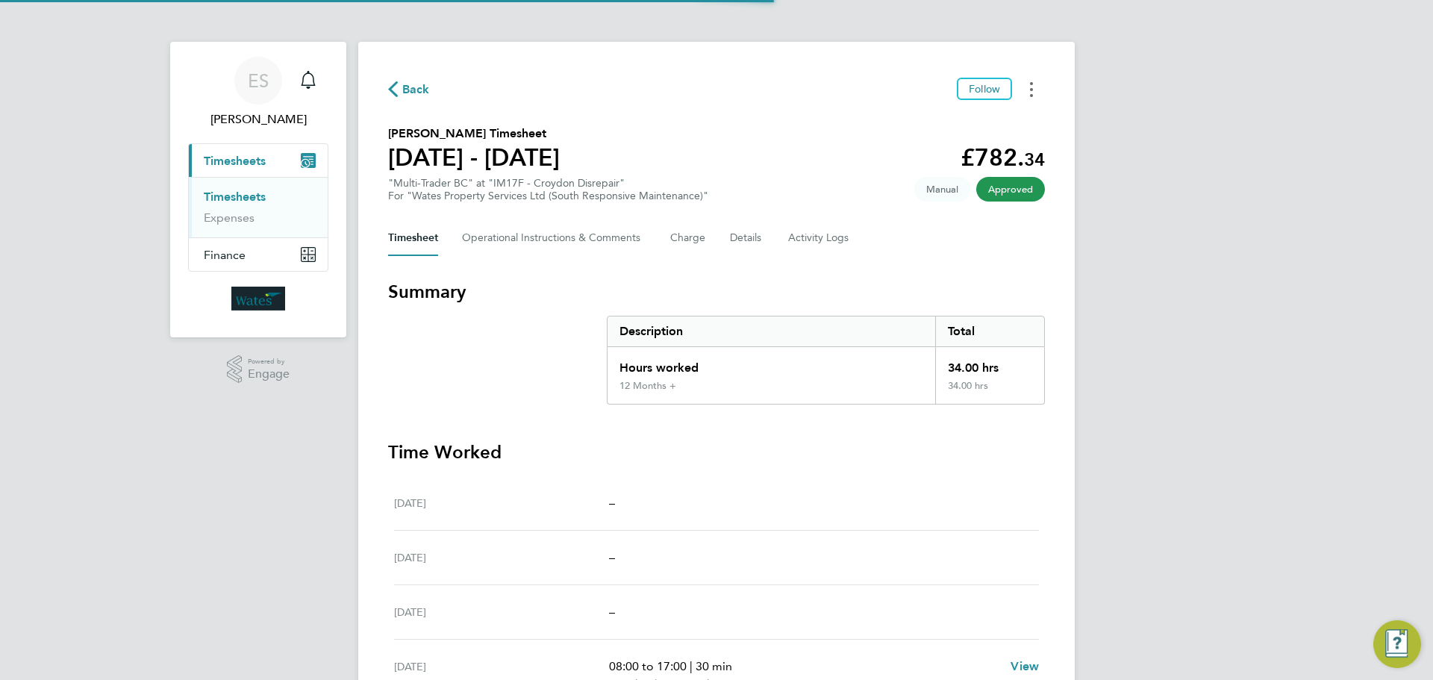
click at [1025, 90] on button "Timesheets Menu" at bounding box center [1031, 89] width 27 height 23
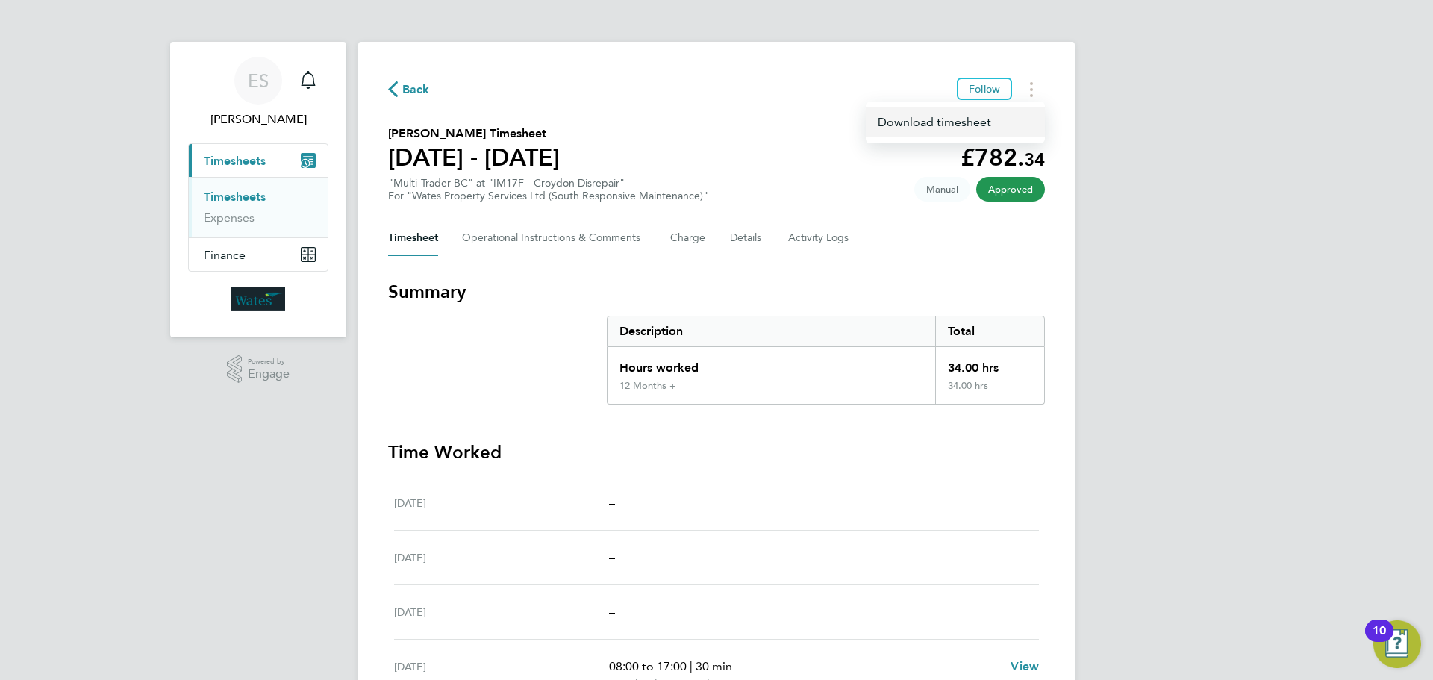
click at [998, 121] on link "Download timesheet" at bounding box center [955, 122] width 179 height 30
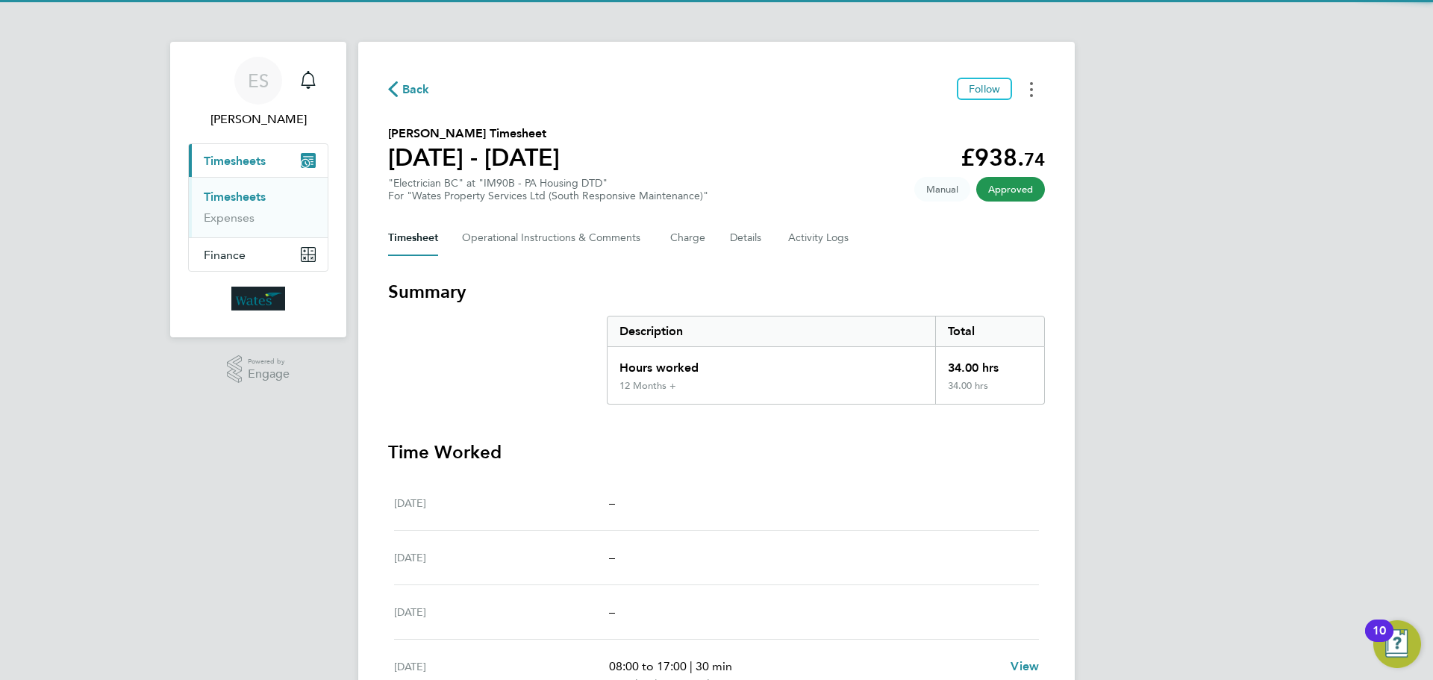
click at [1022, 95] on button "Timesheets Menu" at bounding box center [1031, 89] width 27 height 23
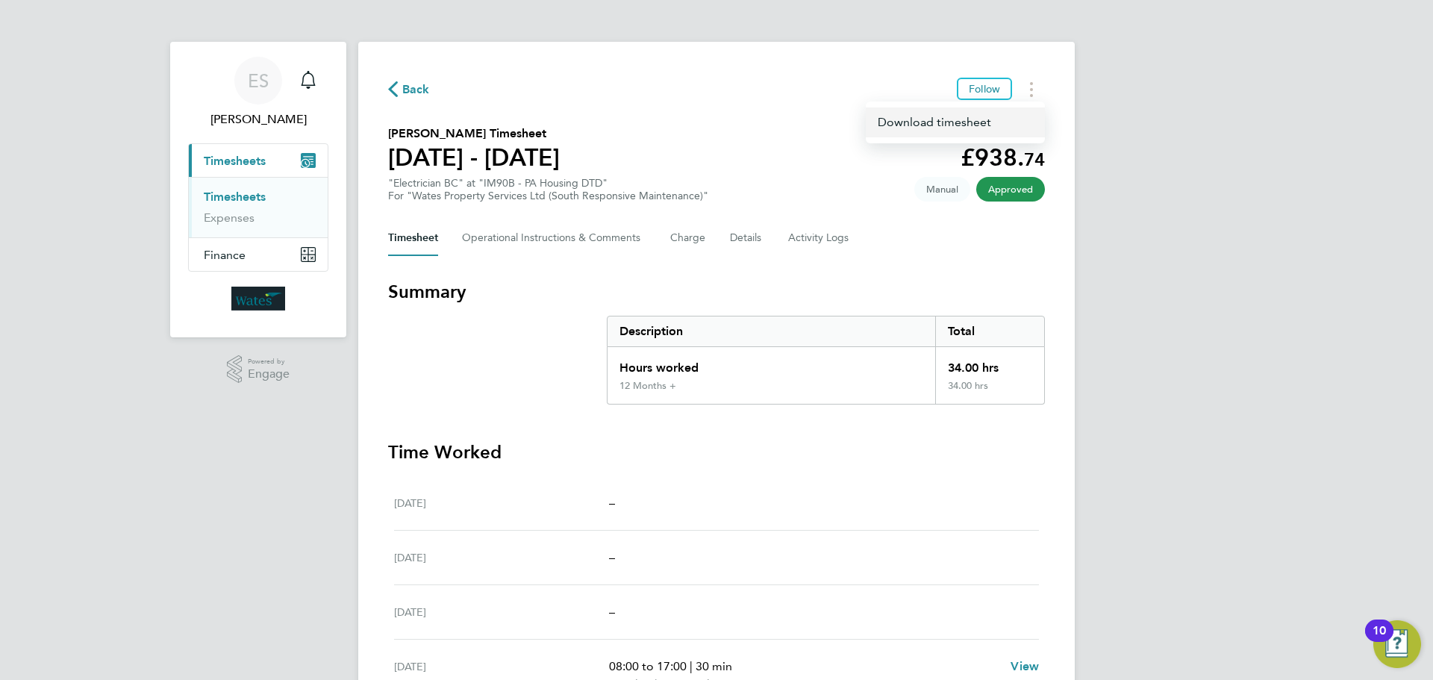
click at [996, 117] on link "Download timesheet" at bounding box center [955, 122] width 179 height 30
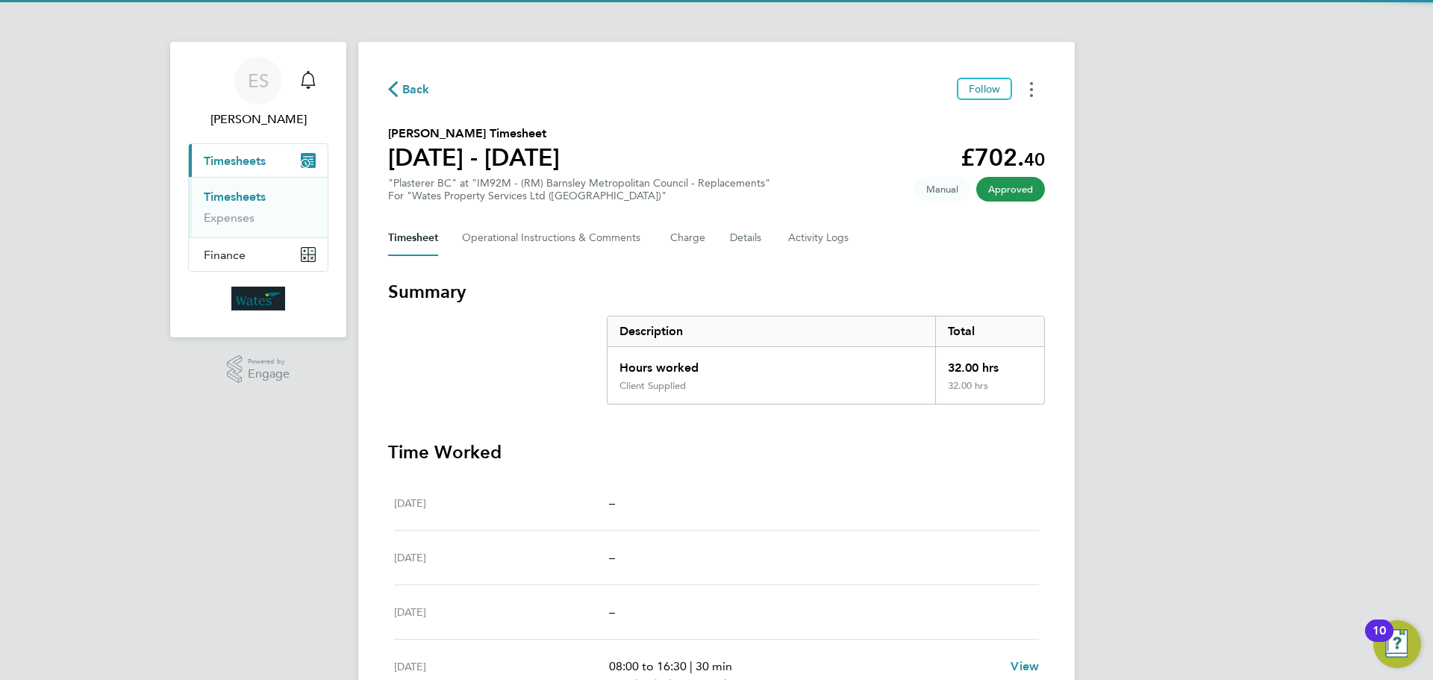
click at [1023, 90] on button "Timesheets Menu" at bounding box center [1031, 89] width 27 height 23
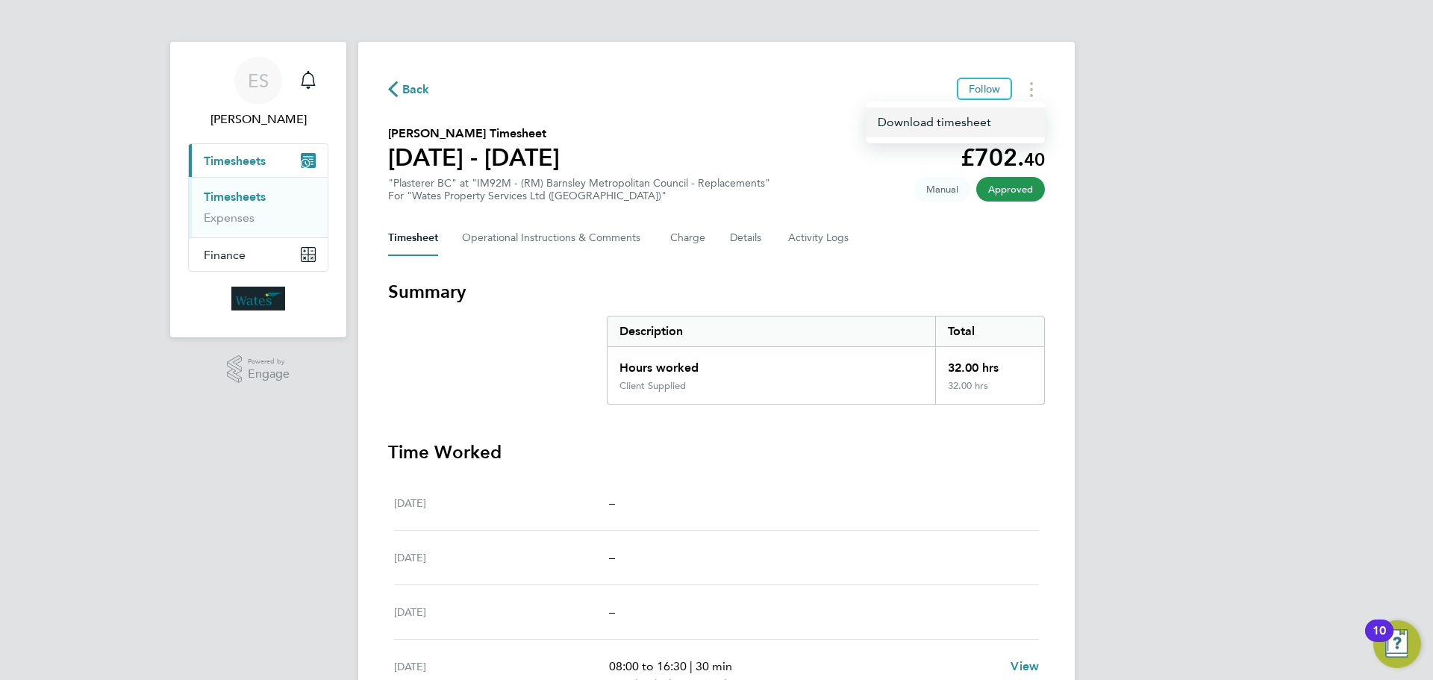
click at [975, 121] on link "Download timesheet" at bounding box center [955, 122] width 179 height 30
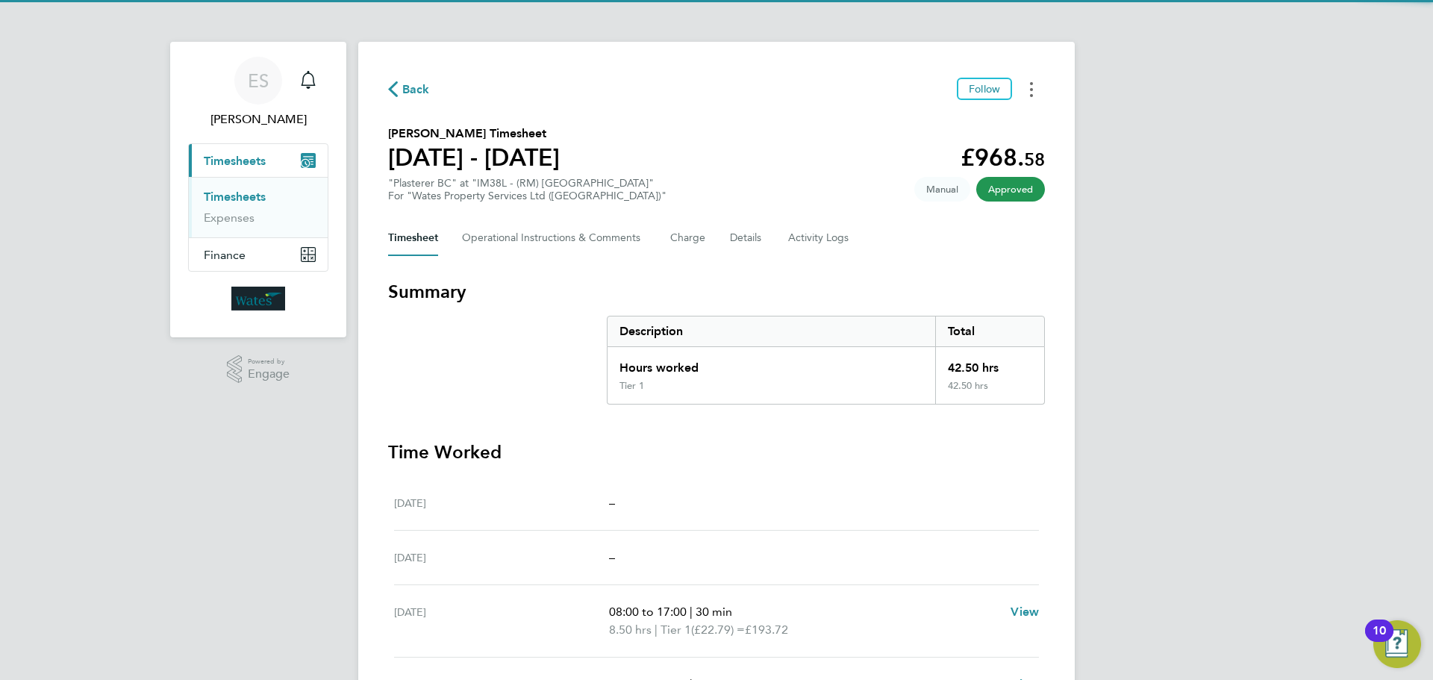
click at [1038, 84] on button "Timesheets Menu" at bounding box center [1031, 89] width 27 height 23
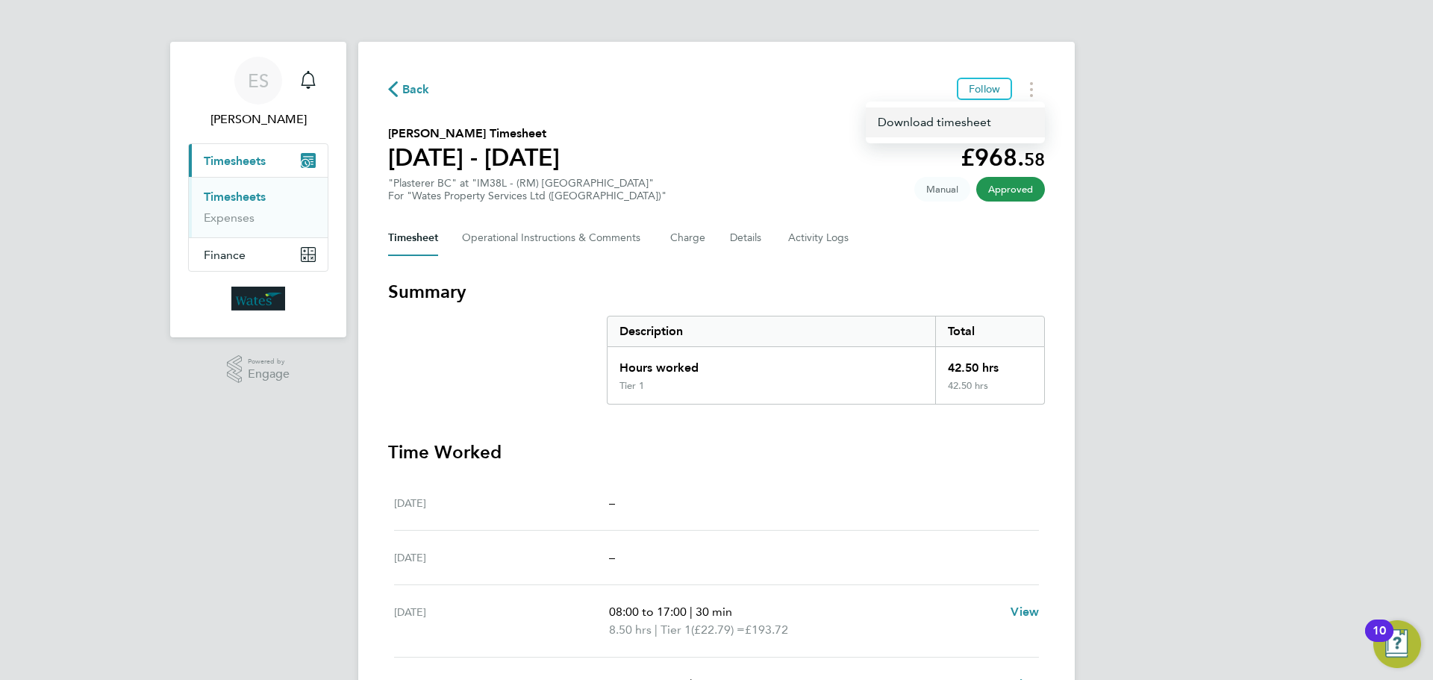
click at [985, 118] on link "Download timesheet" at bounding box center [955, 122] width 179 height 30
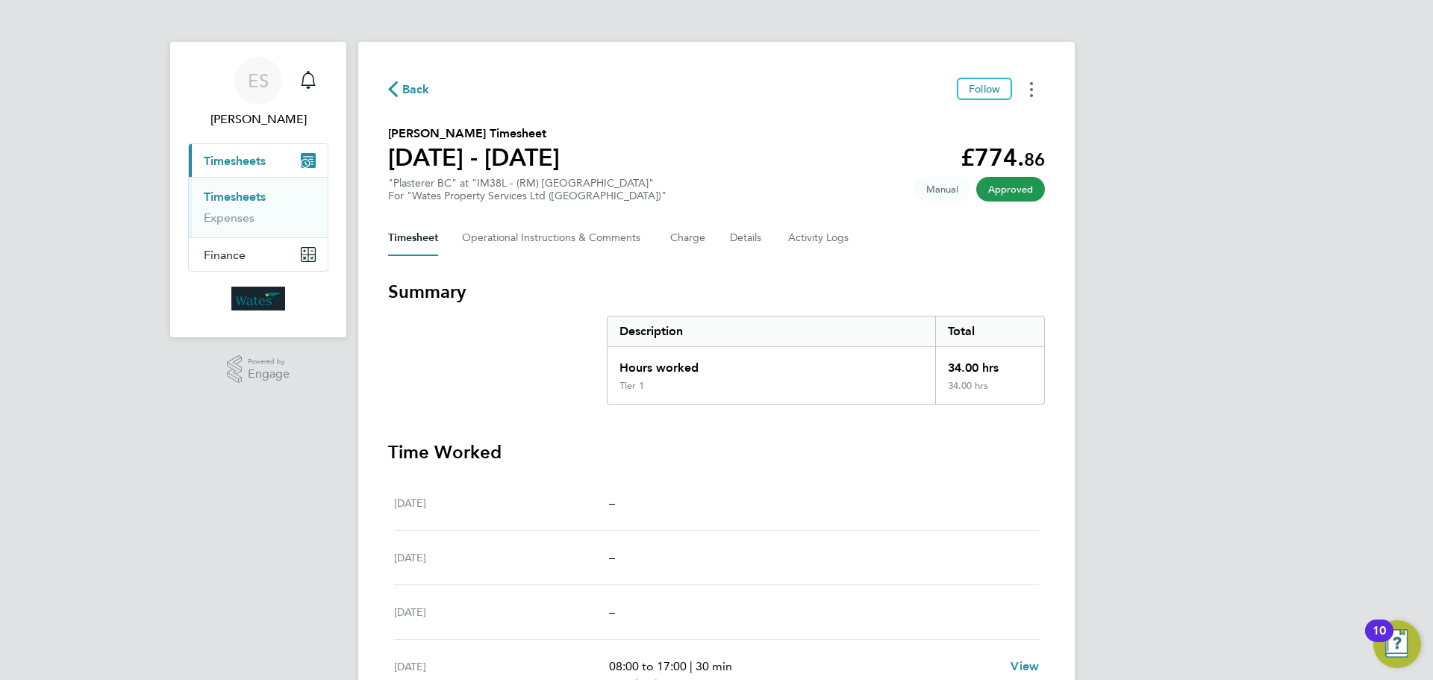
click at [1031, 87] on icon "Timesheets Menu" at bounding box center [1031, 89] width 3 height 15
click at [957, 125] on link "Download timesheet" at bounding box center [955, 122] width 179 height 30
click at [1030, 96] on icon "Timesheets Menu" at bounding box center [1031, 89] width 3 height 15
click at [969, 122] on link "Download timesheet" at bounding box center [955, 122] width 179 height 30
click at [1219, 444] on div "ES Emily Summerfield Notifications Applications: Current page: Timesheets Times…" at bounding box center [716, 494] width 1433 height 989
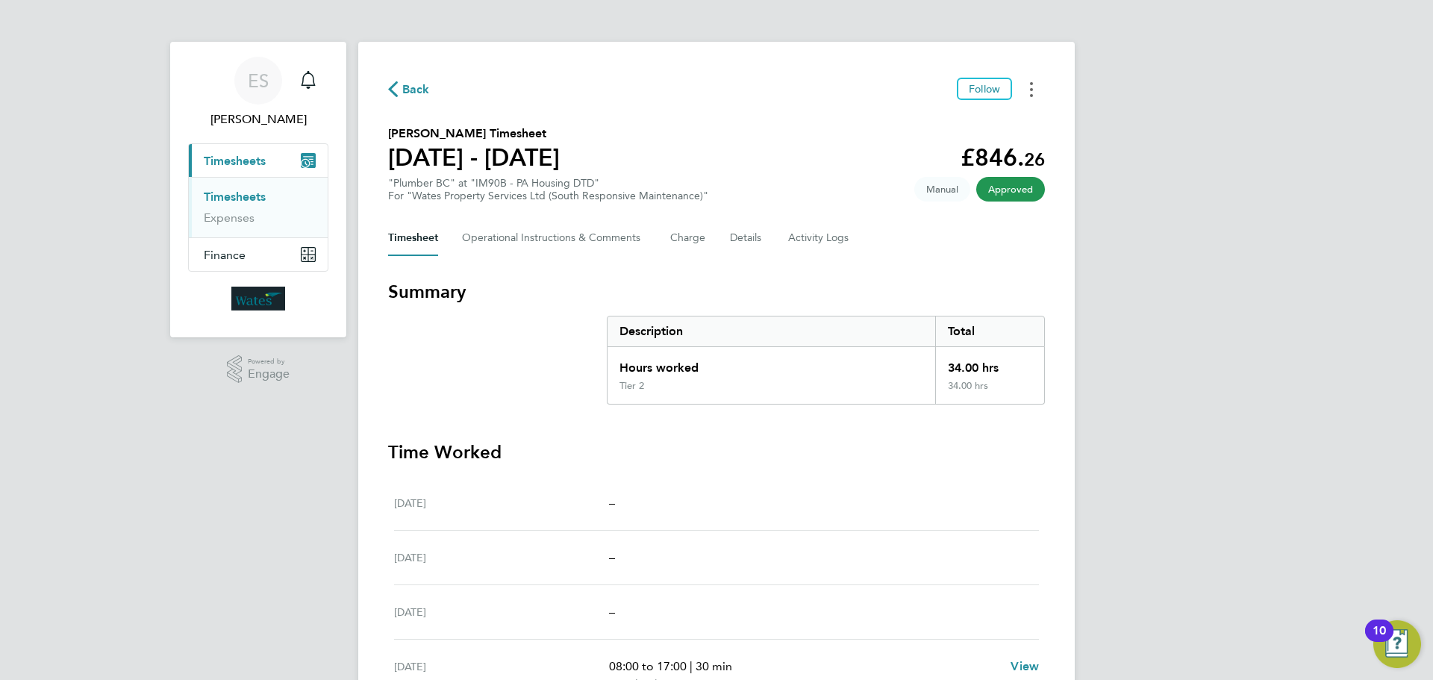
click at [1028, 90] on button "Timesheets Menu" at bounding box center [1031, 89] width 27 height 23
click at [984, 121] on link "Download timesheet" at bounding box center [955, 122] width 179 height 30
drag, startPoint x: 1240, startPoint y: 540, endPoint x: 1272, endPoint y: 445, distance: 100.1
click at [1240, 540] on div "ES Emily Summerfield Notifications Applications: Current page: Timesheets Times…" at bounding box center [716, 494] width 1433 height 989
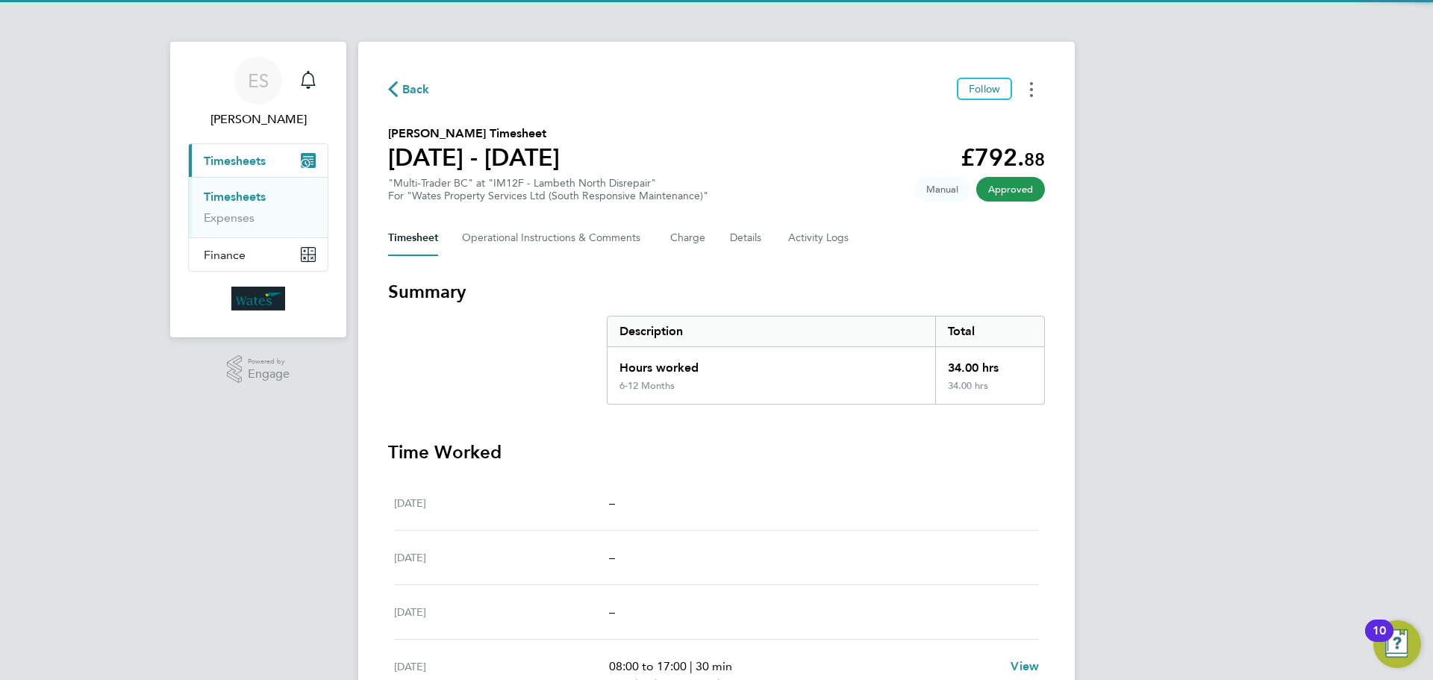
click at [1034, 90] on button "Timesheets Menu" at bounding box center [1031, 89] width 27 height 23
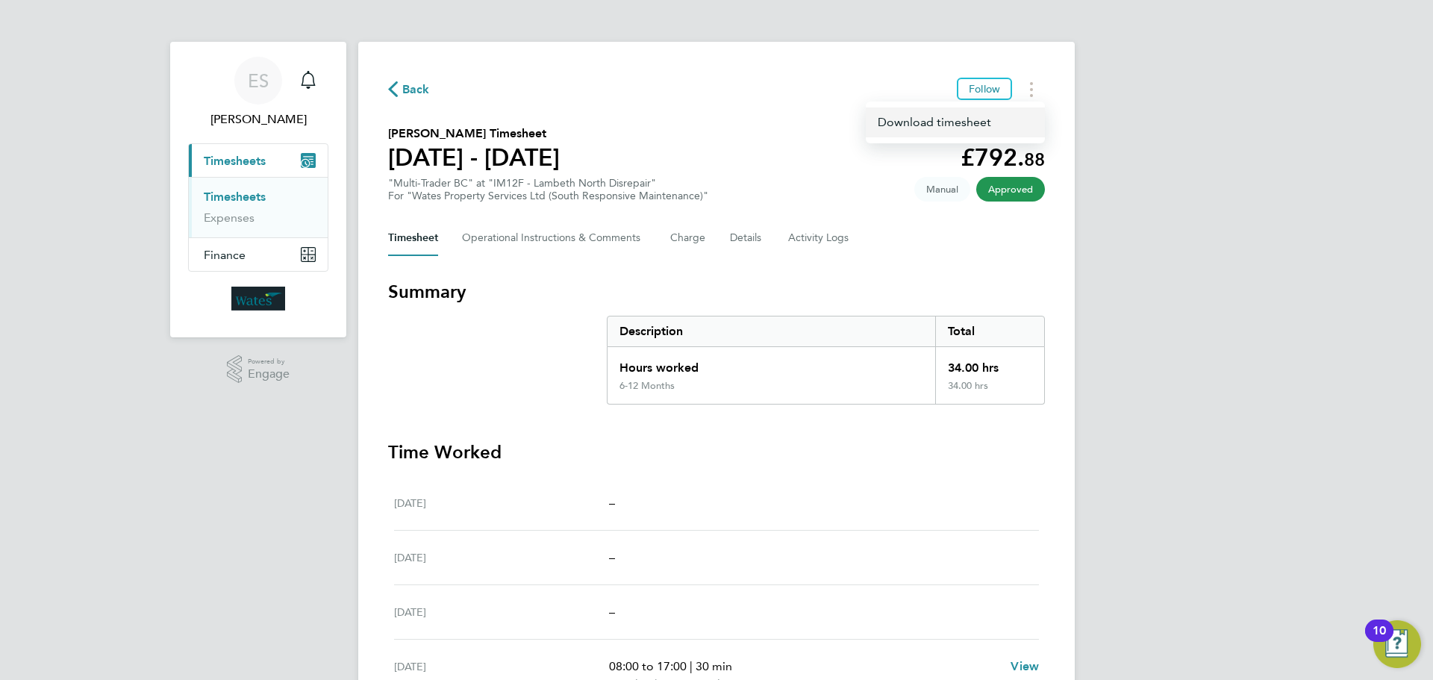
click at [953, 117] on link "Download timesheet" at bounding box center [955, 122] width 179 height 30
click at [1302, 469] on div "ES Emily Summerfield Notifications Applications: Current page: Timesheets Times…" at bounding box center [716, 494] width 1433 height 989
click at [1273, 504] on div "ES Emily Summerfield Notifications Applications: Current page: Timesheets Times…" at bounding box center [716, 494] width 1433 height 989
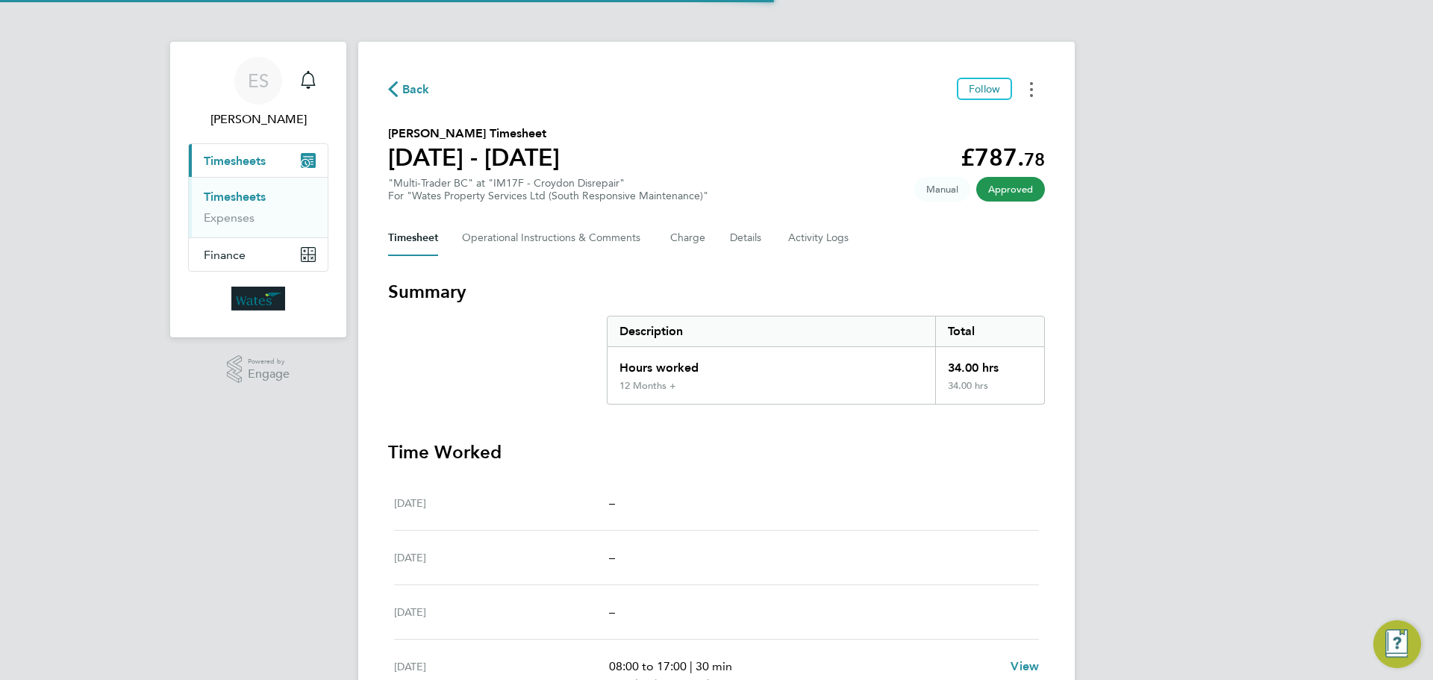
click at [1034, 81] on button "Timesheets Menu" at bounding box center [1031, 89] width 27 height 23
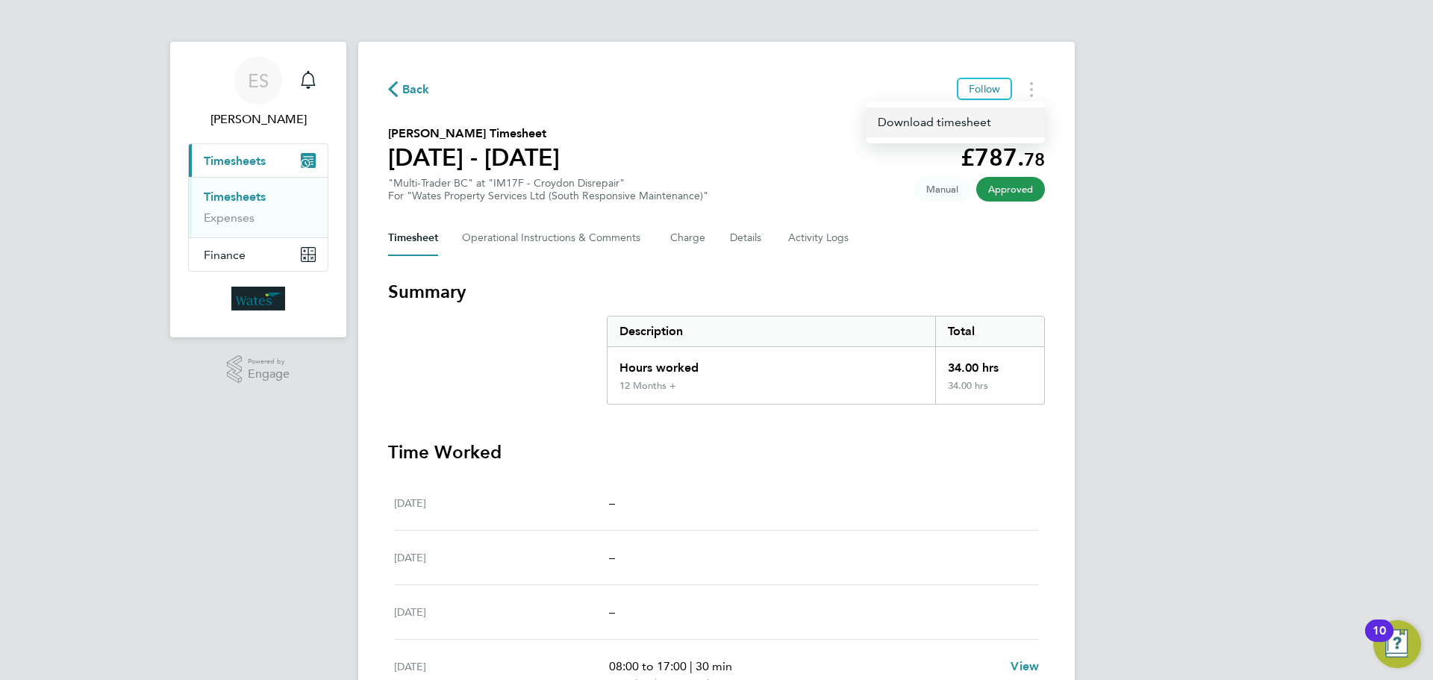
click at [982, 119] on link "Download timesheet" at bounding box center [955, 122] width 179 height 30
click at [1211, 537] on div "ES [PERSON_NAME] Notifications Applications: Current page: Timesheets Timesheet…" at bounding box center [716, 494] width 1433 height 989
click at [1029, 86] on button "Timesheets Menu" at bounding box center [1031, 89] width 27 height 23
click at [985, 122] on link "Download timesheet" at bounding box center [955, 122] width 179 height 30
click at [1251, 431] on div "ES Emily Summerfield Notifications Applications: Current page: Timesheets Times…" at bounding box center [716, 494] width 1433 height 989
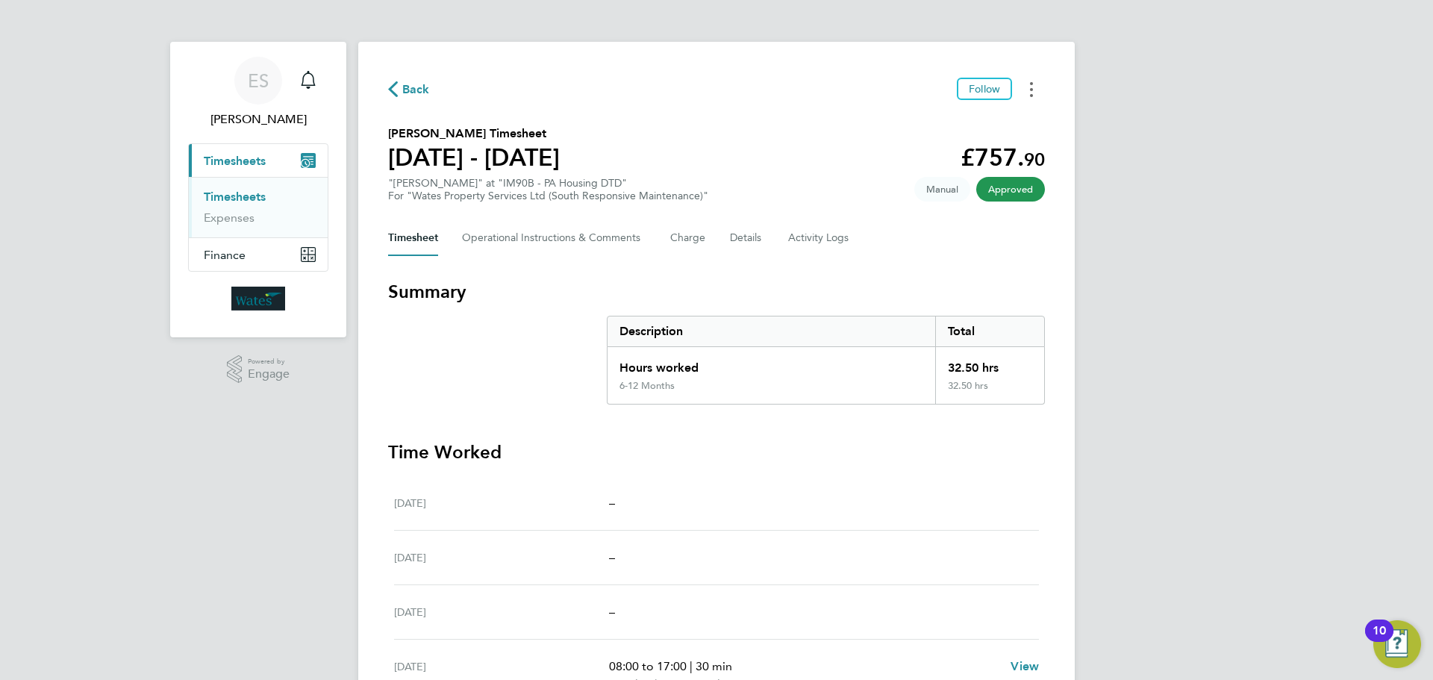
click at [1023, 81] on button "Timesheets Menu" at bounding box center [1031, 89] width 27 height 23
click at [989, 122] on link "Download timesheet" at bounding box center [955, 122] width 179 height 30
click at [1178, 388] on div "ES [PERSON_NAME] Notifications Applications: Current page: Timesheets Timesheet…" at bounding box center [716, 494] width 1433 height 989
click at [1023, 87] on button "Timesheets Menu" at bounding box center [1031, 89] width 27 height 23
click at [984, 111] on link "Download timesheet" at bounding box center [955, 122] width 179 height 30
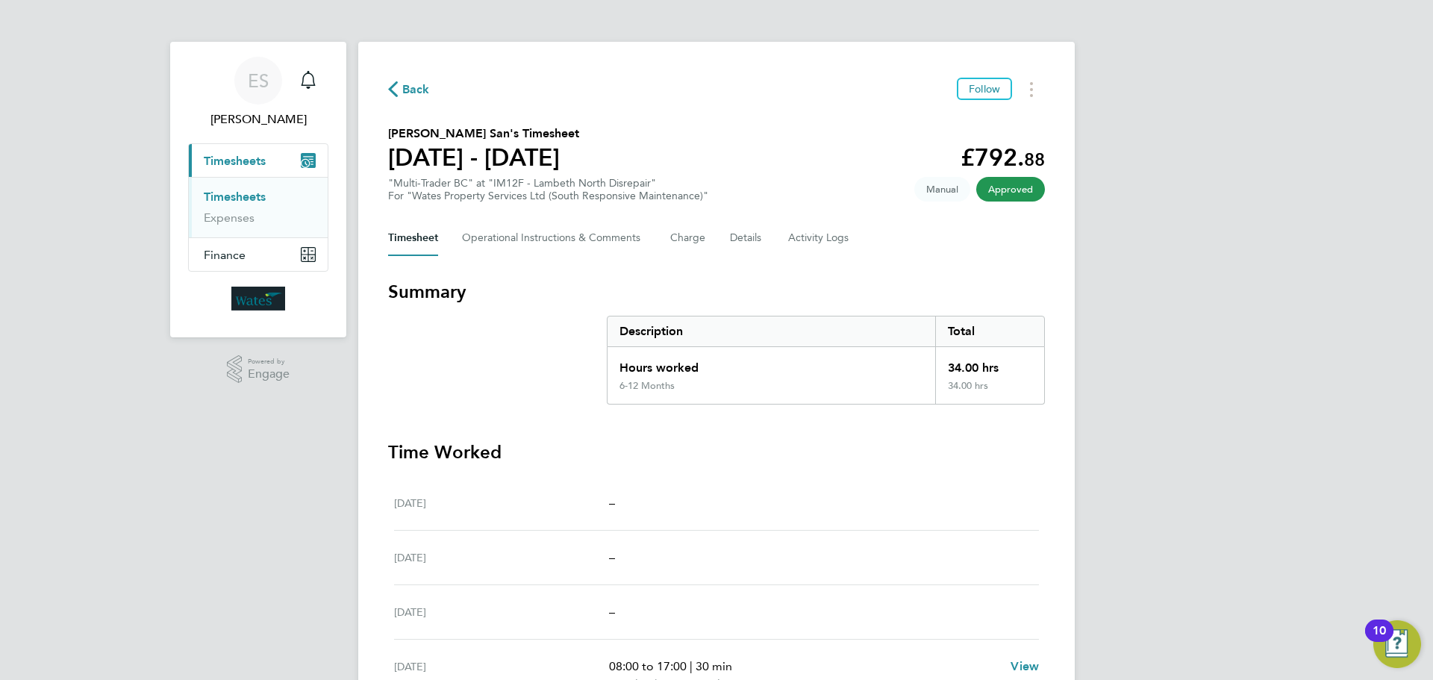
click at [1225, 565] on div "ES Emily Summerfield Notifications Applications: Current page: Timesheets Times…" at bounding box center [716, 494] width 1433 height 989
click at [1282, 438] on div "ES Emily Summerfield Notifications Applications: Current page: Timesheets Times…" at bounding box center [716, 494] width 1433 height 989
click at [1034, 84] on button "Timesheets Menu" at bounding box center [1031, 89] width 27 height 23
click at [982, 113] on link "Download timesheet" at bounding box center [955, 122] width 179 height 30
drag, startPoint x: 1124, startPoint y: 442, endPoint x: 1106, endPoint y: 437, distance: 18.5
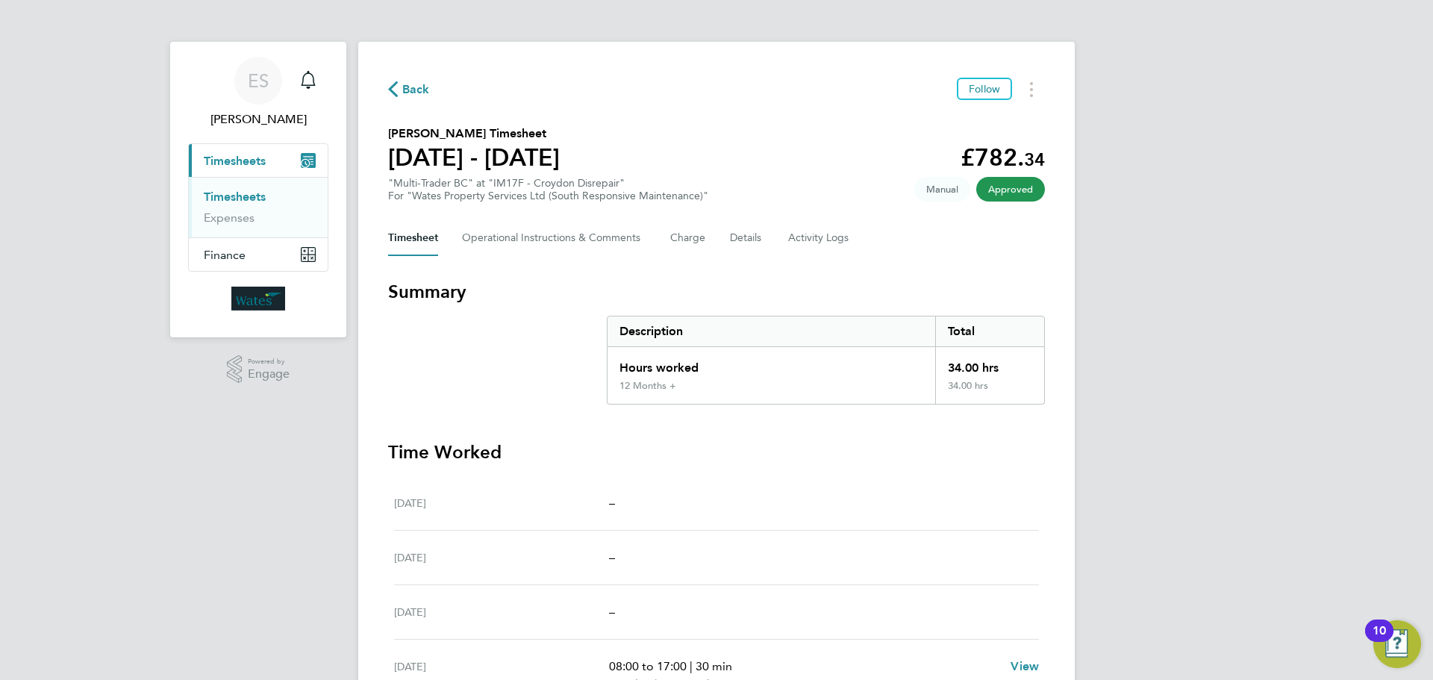
click at [1124, 442] on div "ES [PERSON_NAME] Notifications Applications: Current page: Timesheets Timesheet…" at bounding box center [716, 494] width 1433 height 989
click at [1312, 516] on div "ES [PERSON_NAME] Notifications Applications: Current page: Timesheets Timesheet…" at bounding box center [716, 494] width 1433 height 989
click at [1022, 87] on button "Timesheets Menu" at bounding box center [1031, 89] width 27 height 23
click at [994, 116] on link "Download timesheet" at bounding box center [955, 122] width 179 height 30
click at [1190, 531] on div "ES Emily Summerfield Notifications Applications: Current page: Timesheets Times…" at bounding box center [716, 494] width 1433 height 989
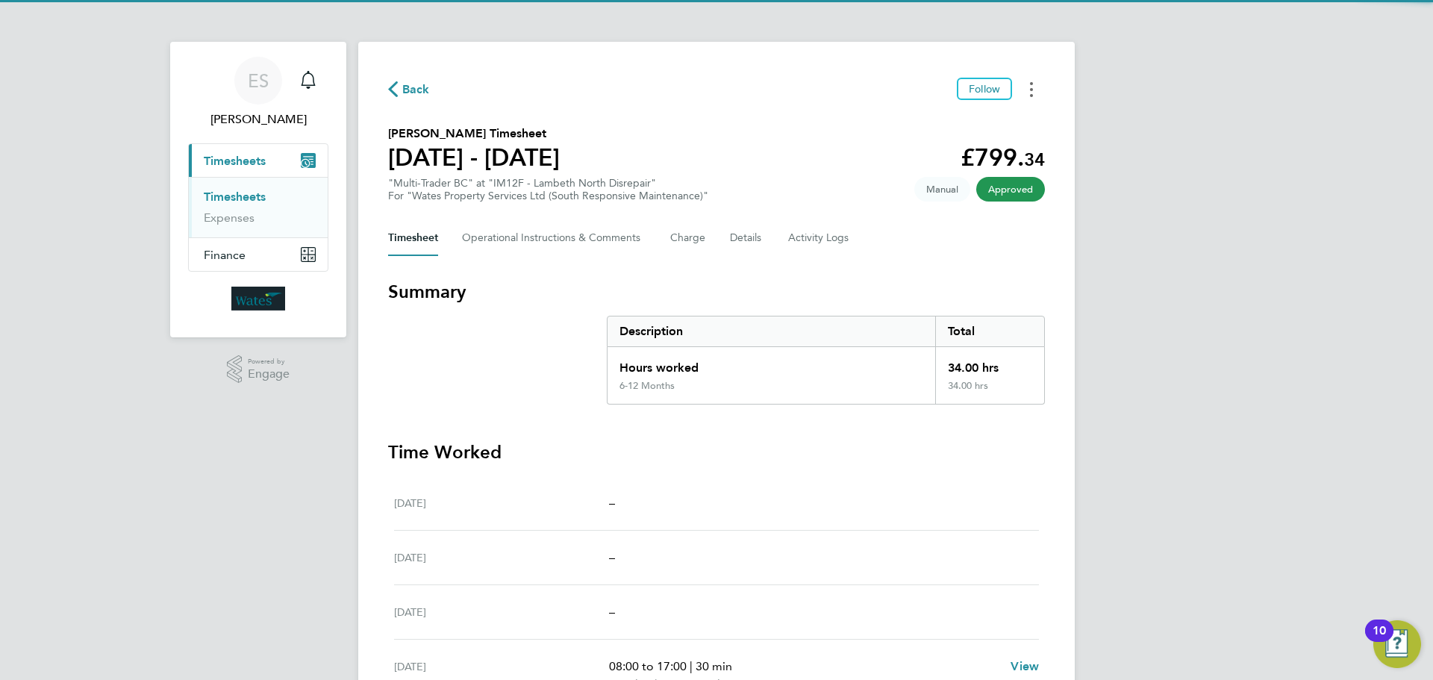
click at [1038, 90] on button "Timesheets Menu" at bounding box center [1031, 89] width 27 height 23
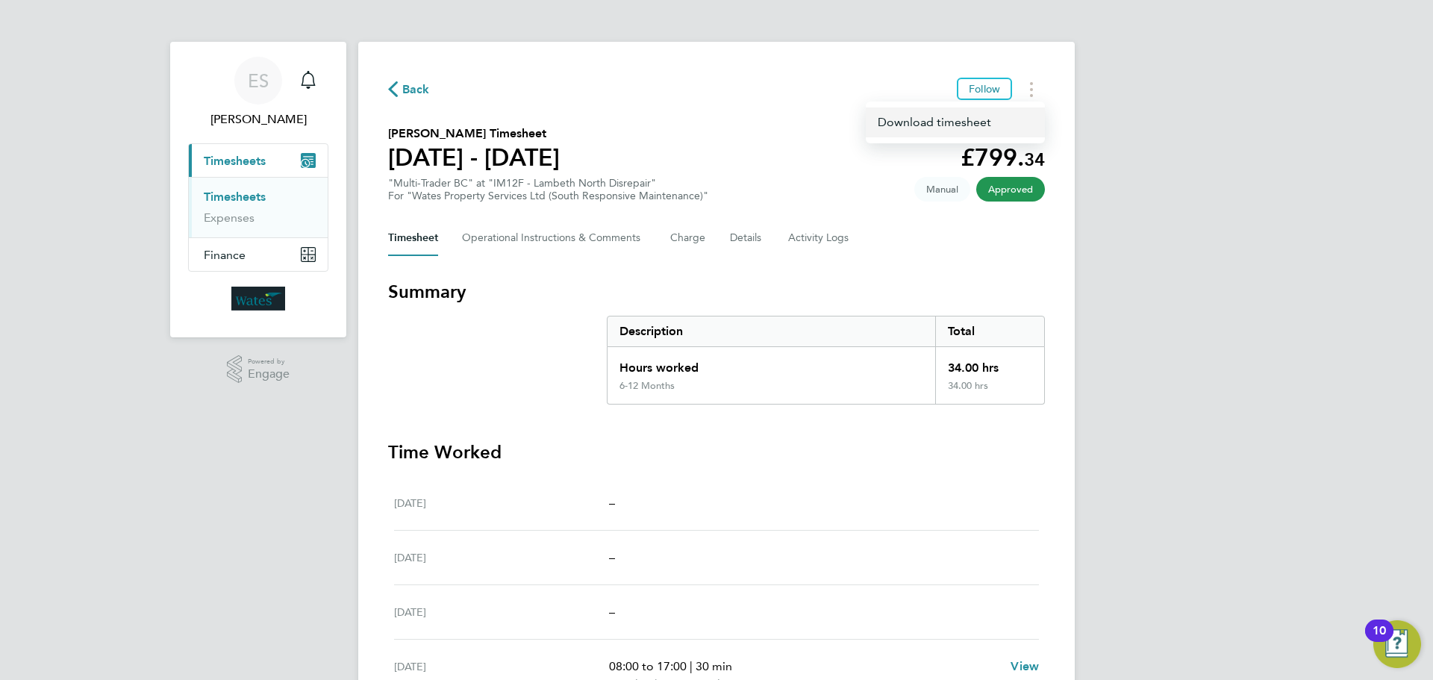
click at [981, 116] on link "Download timesheet" at bounding box center [955, 122] width 179 height 30
drag, startPoint x: 1241, startPoint y: 437, endPoint x: 1249, endPoint y: 411, distance: 27.2
click at [1241, 437] on div "ES [PERSON_NAME] Notifications Applications: Current page: Timesheets Timesheet…" at bounding box center [716, 494] width 1433 height 989
click at [1249, 410] on div "ES Emily Summerfield Notifications Applications: Current page: Timesheets Times…" at bounding box center [716, 494] width 1433 height 989
click at [1022, 96] on button "Timesheets Menu" at bounding box center [1031, 89] width 27 height 23
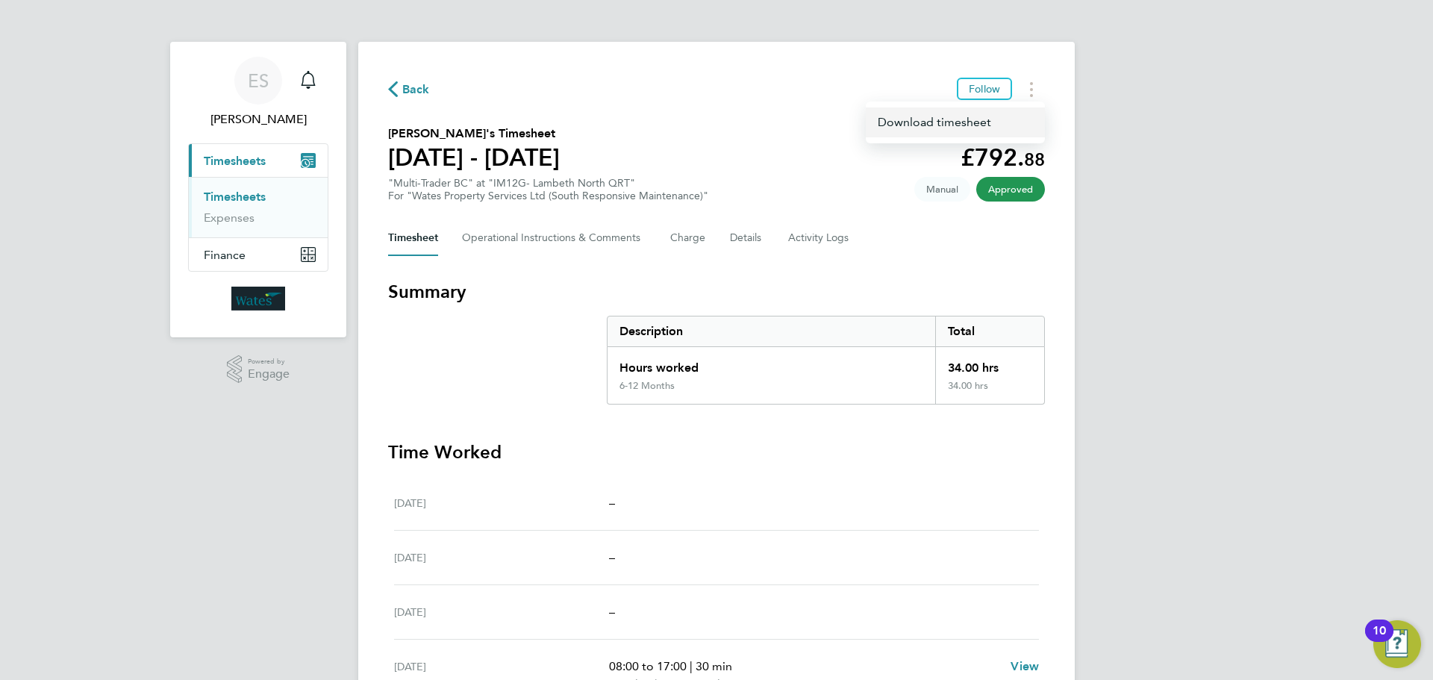
click at [993, 113] on link "Download timesheet" at bounding box center [955, 122] width 179 height 30
click at [1184, 502] on div "ES Emily Summerfield Notifications Applications: Current page: Timesheets Times…" at bounding box center [716, 494] width 1433 height 989
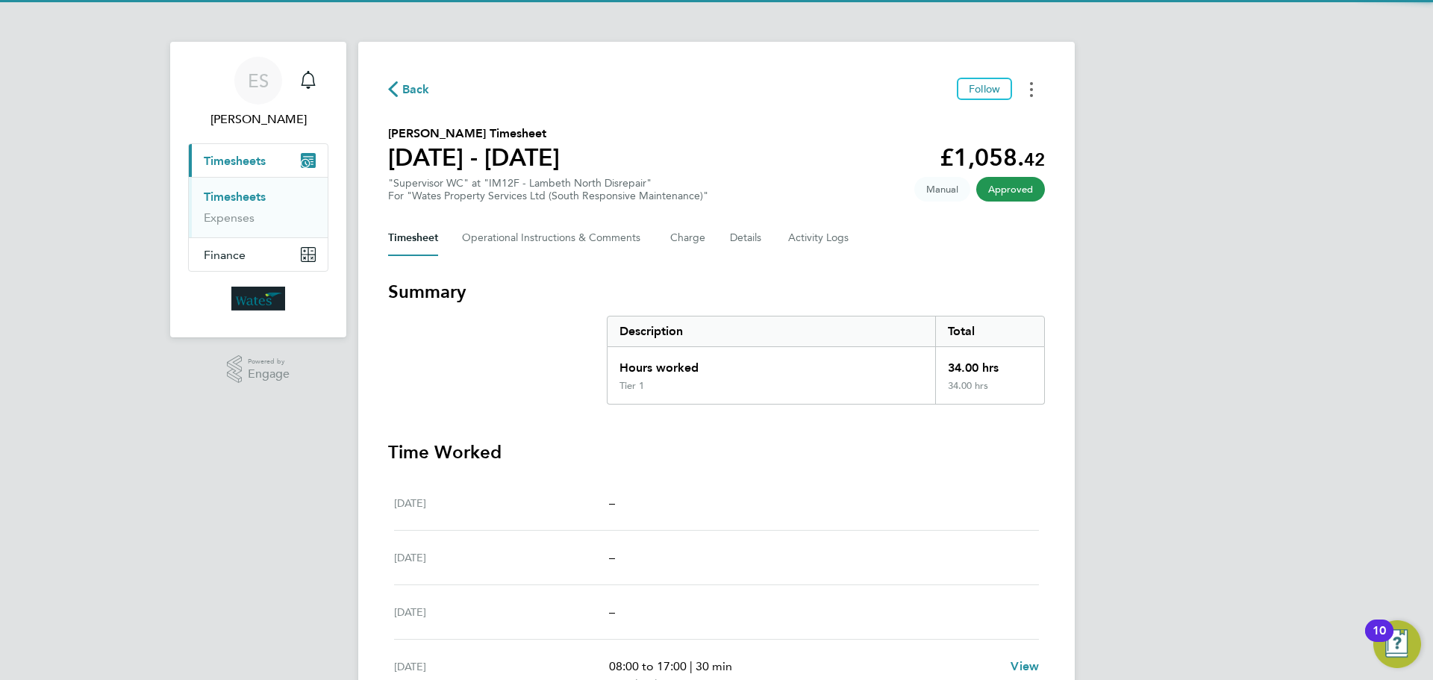
click at [1026, 89] on button "Timesheets Menu" at bounding box center [1031, 89] width 27 height 23
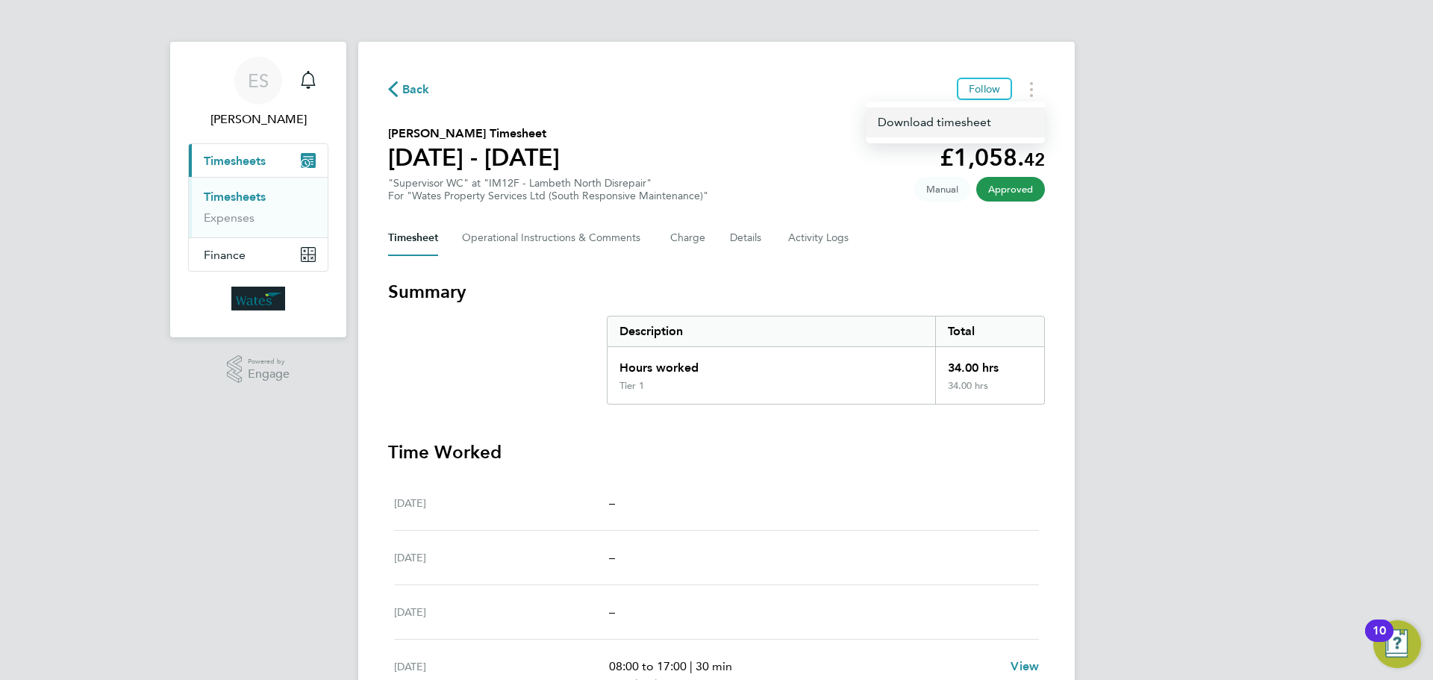
click at [977, 122] on link "Download timesheet" at bounding box center [955, 122] width 179 height 30
click at [1031, 93] on icon "Timesheets Menu" at bounding box center [1031, 89] width 3 height 15
click at [985, 118] on link "Download timesheet" at bounding box center [955, 122] width 179 height 30
